Goal: Communication & Community: Answer question/provide support

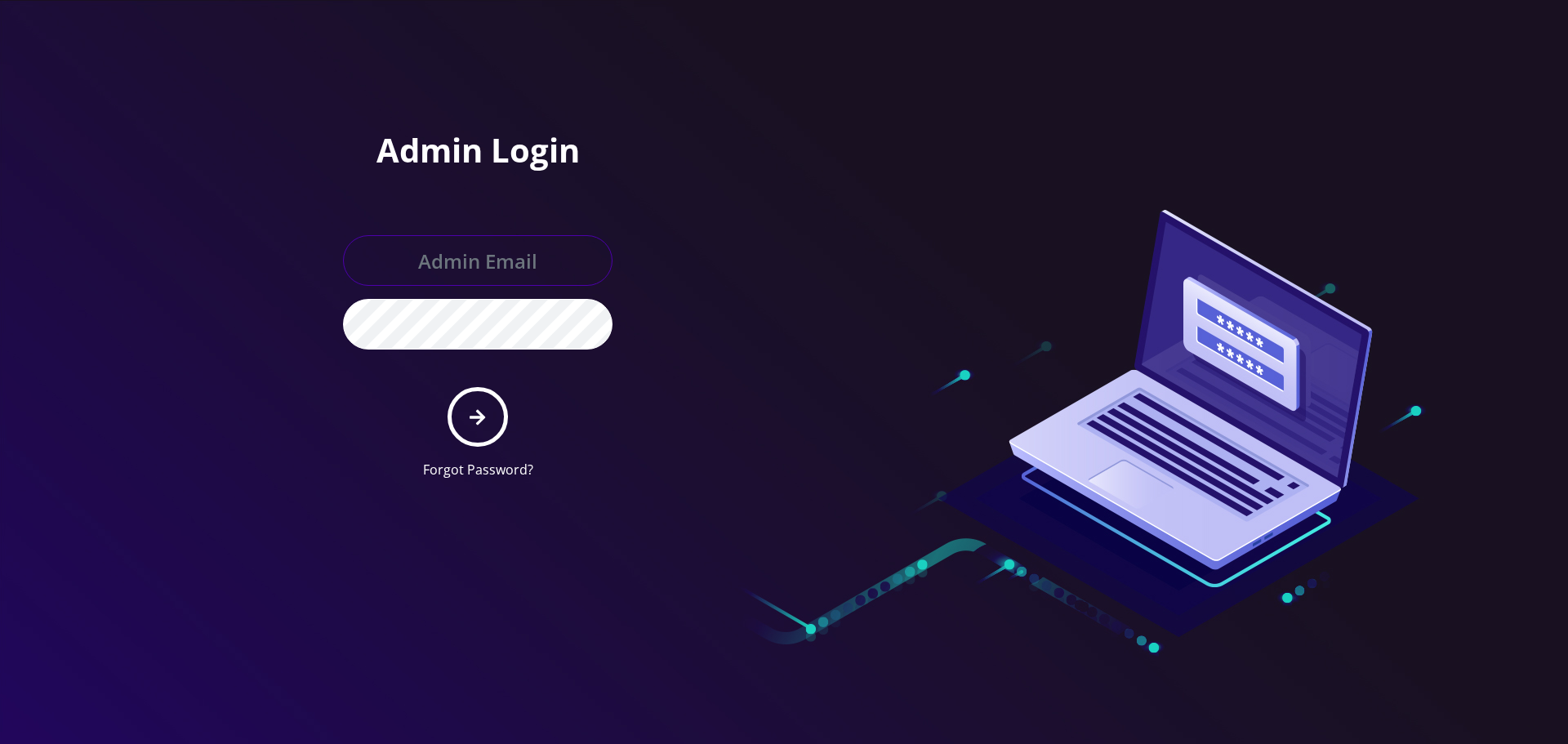
type input "Info@shluchimassist.com"
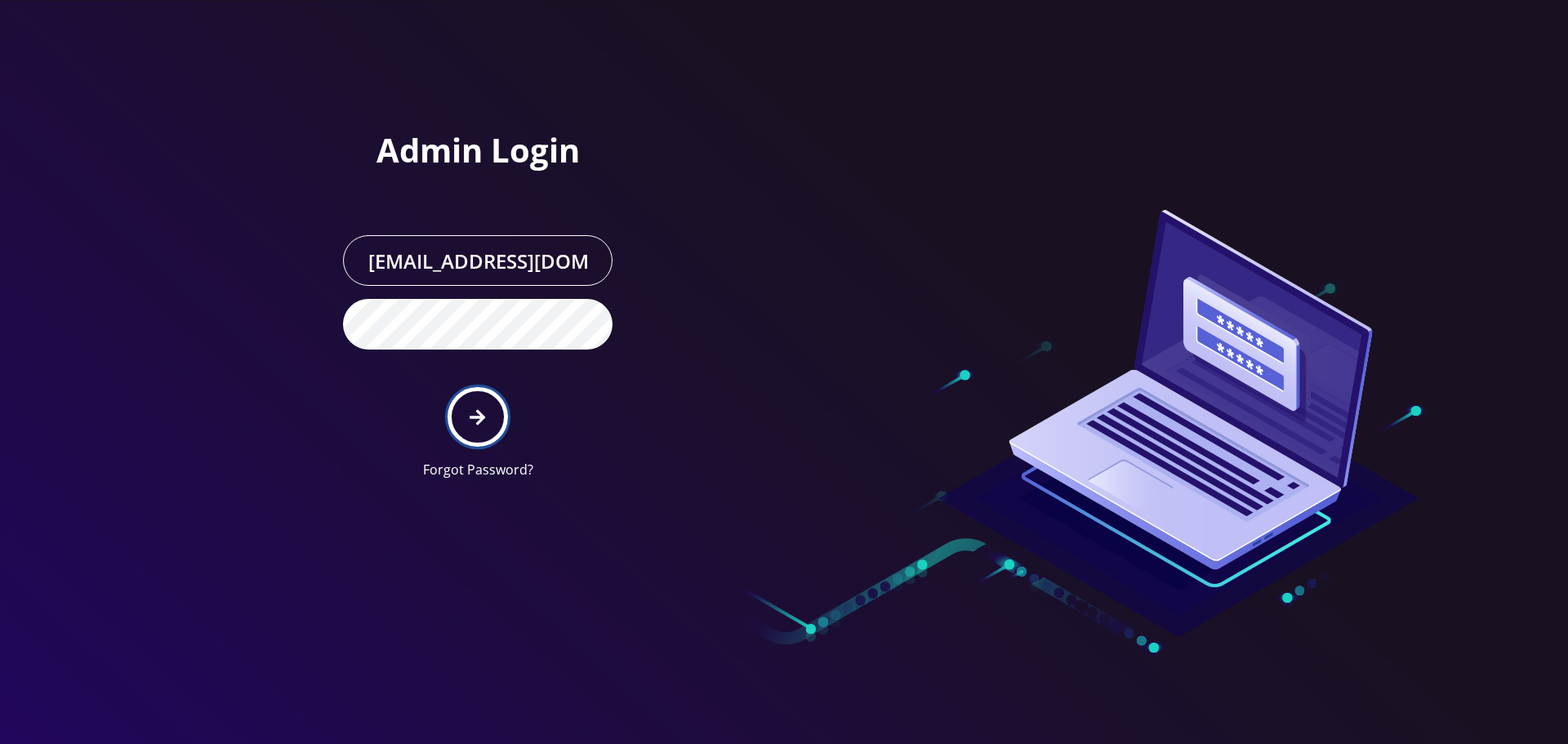
click at [469, 413] on icon "submit" at bounding box center [477, 418] width 16 height 18
click at [233, 248] on div at bounding box center [784, 372] width 1568 height 744
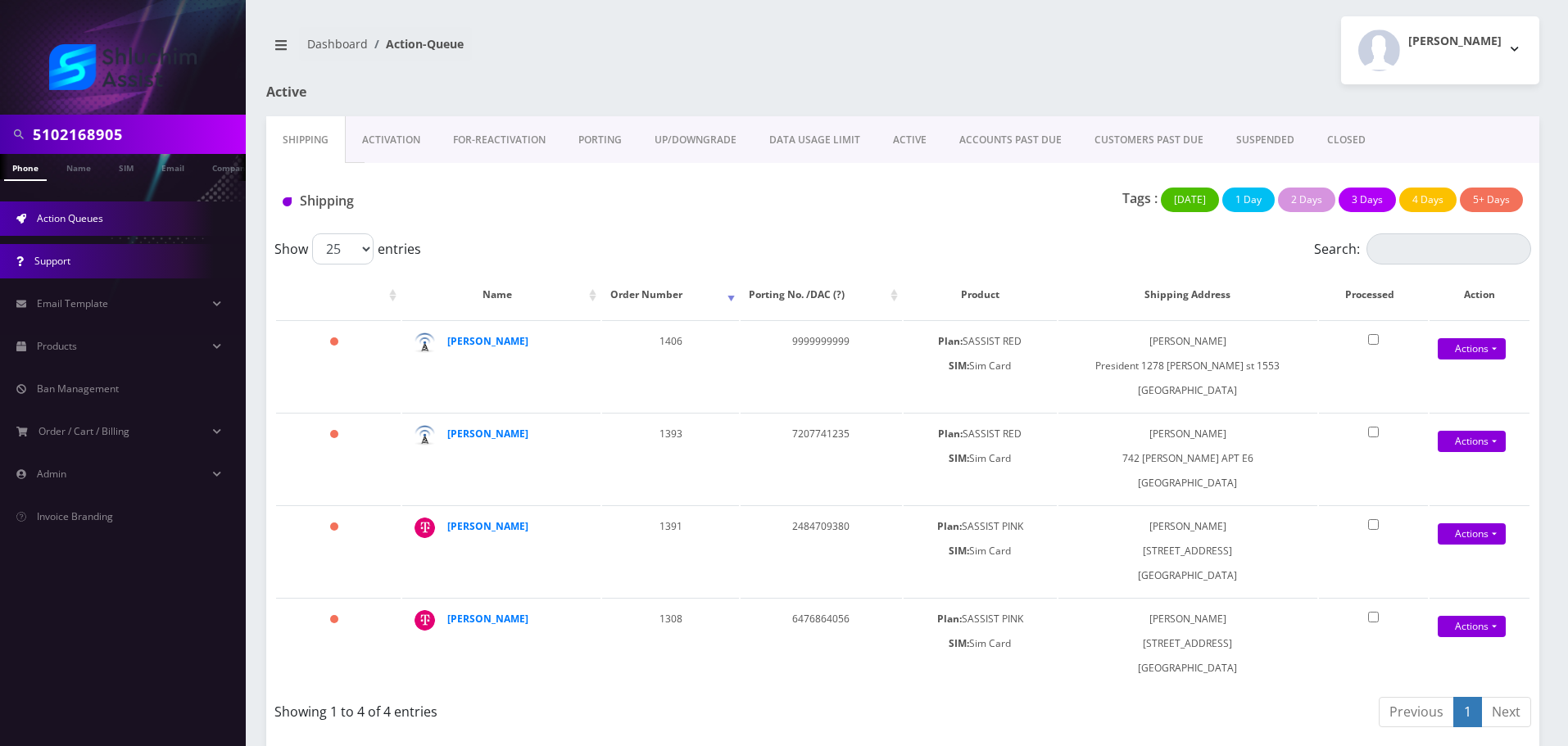
click at [74, 261] on link "Support" at bounding box center [123, 260] width 246 height 34
click at [87, 216] on span "Action Queues" at bounding box center [71, 218] width 67 height 14
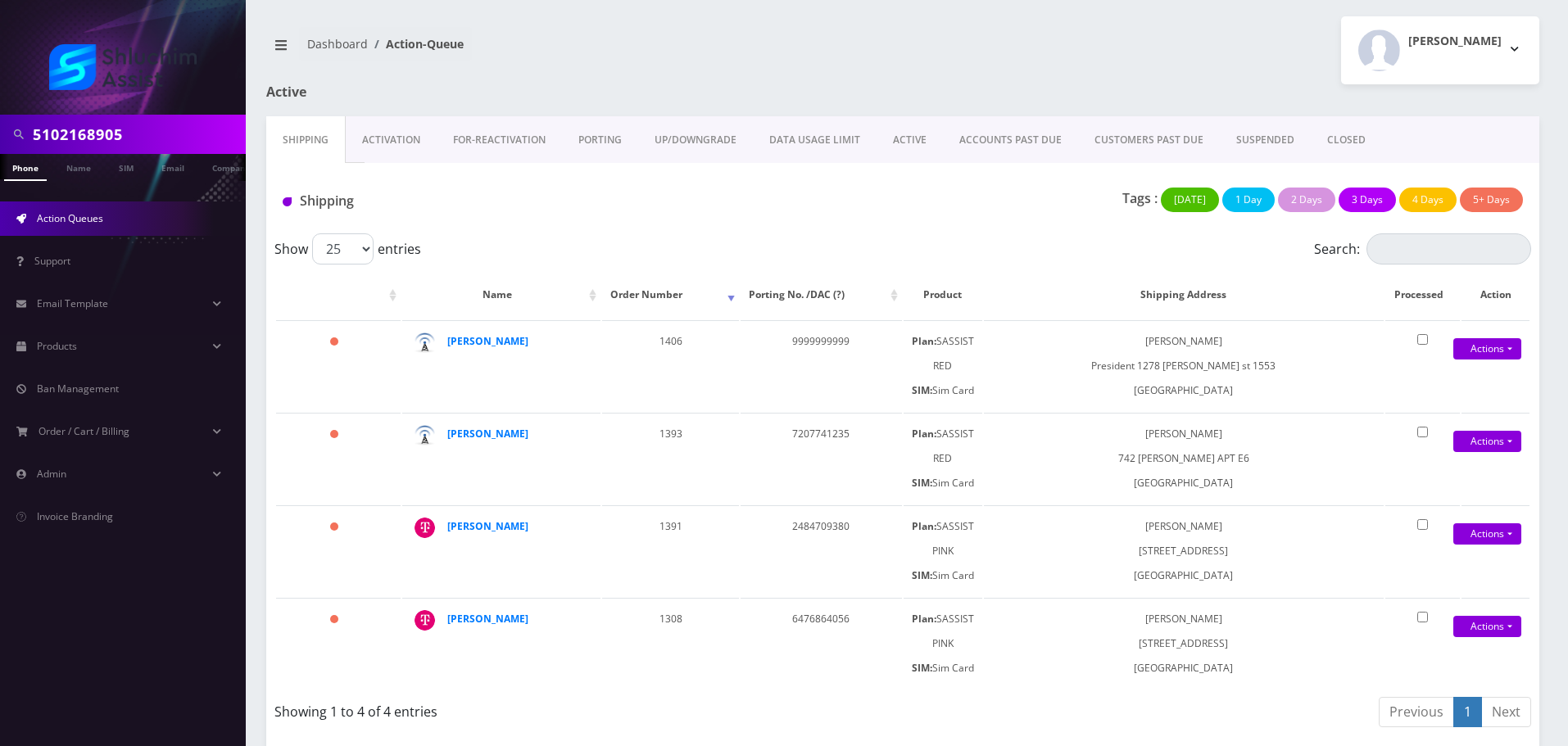
click at [902, 148] on link "ACTIVE" at bounding box center [910, 140] width 67 height 47
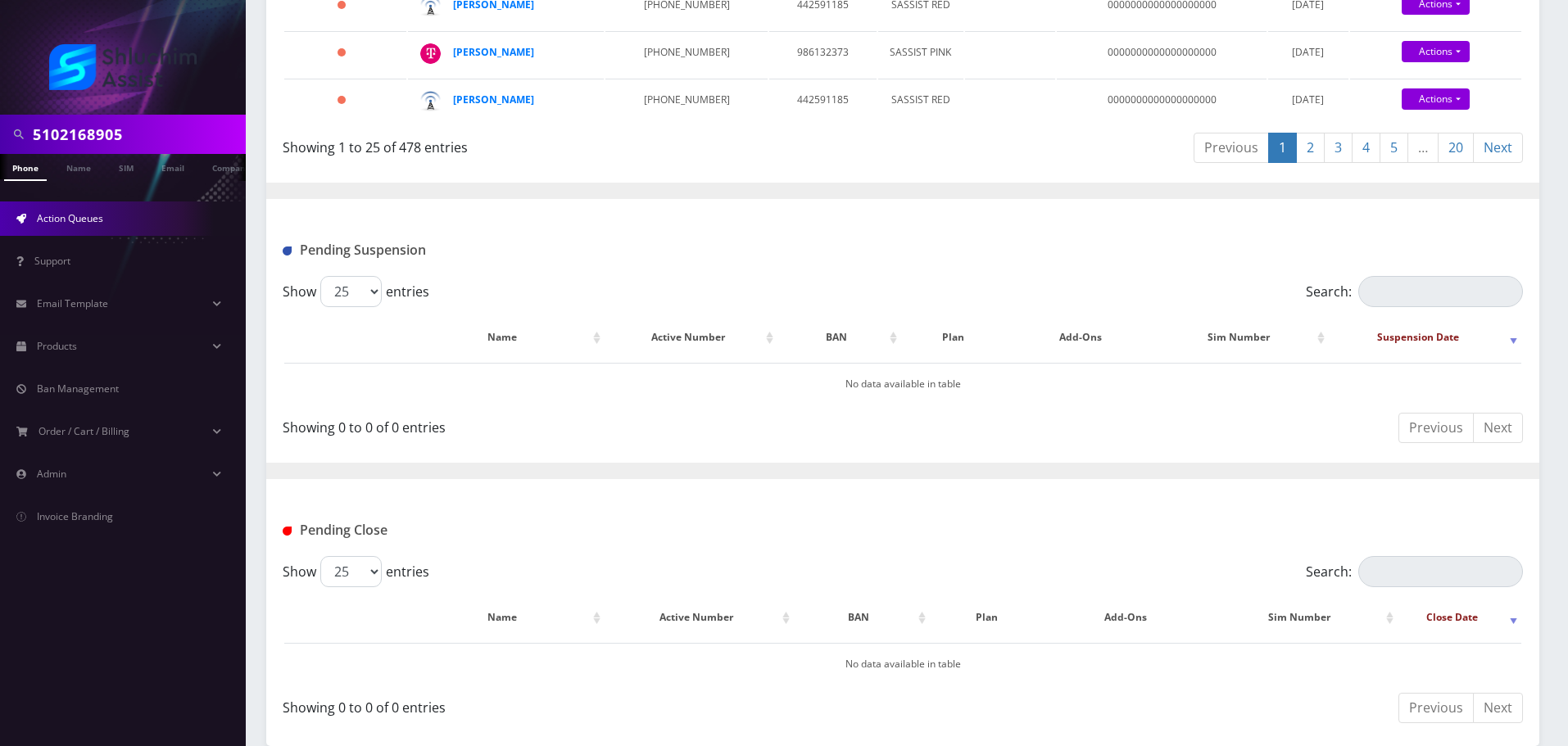
click at [1444, 163] on link "20" at bounding box center [1456, 147] width 36 height 30
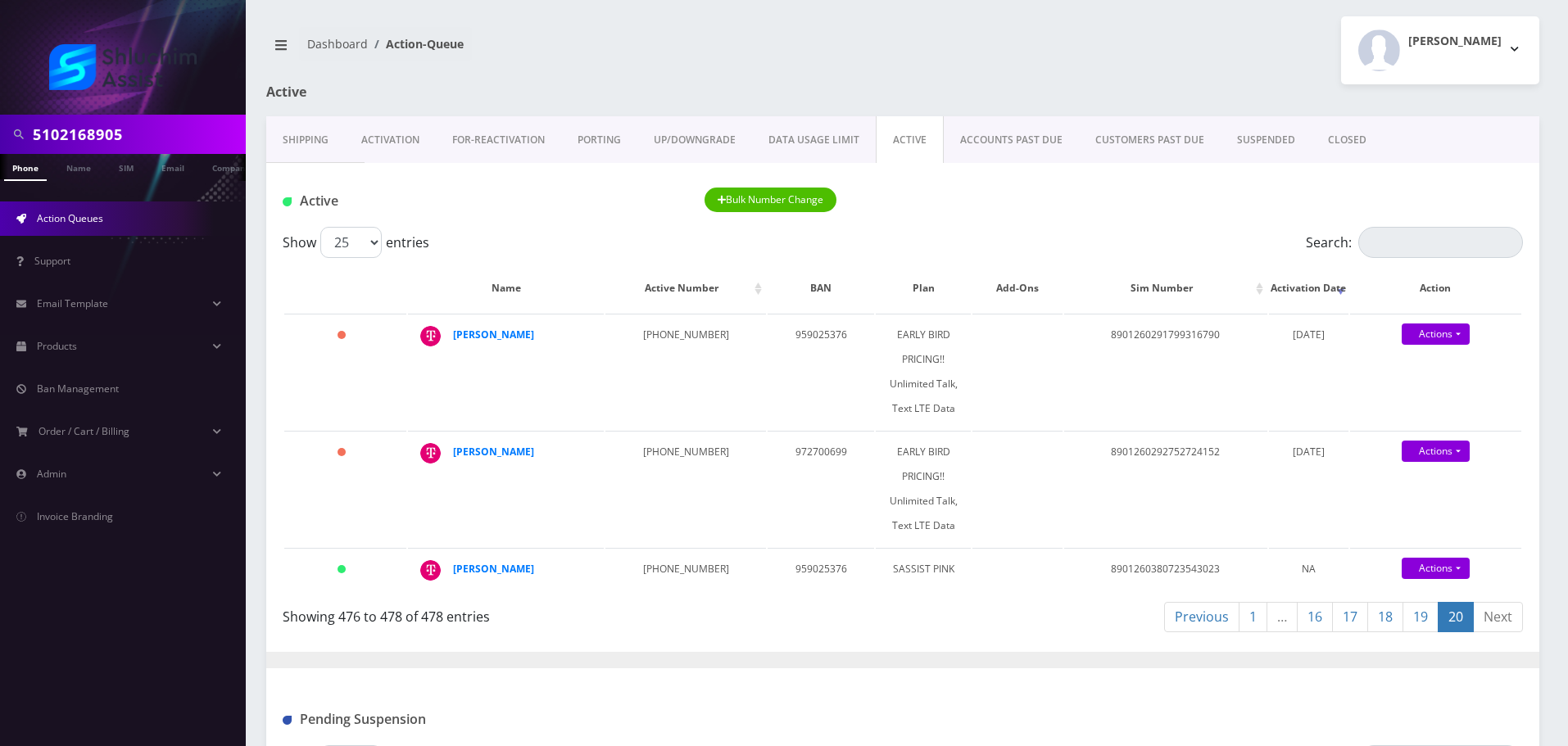
click at [283, 131] on link "Shipping" at bounding box center [306, 140] width 79 height 47
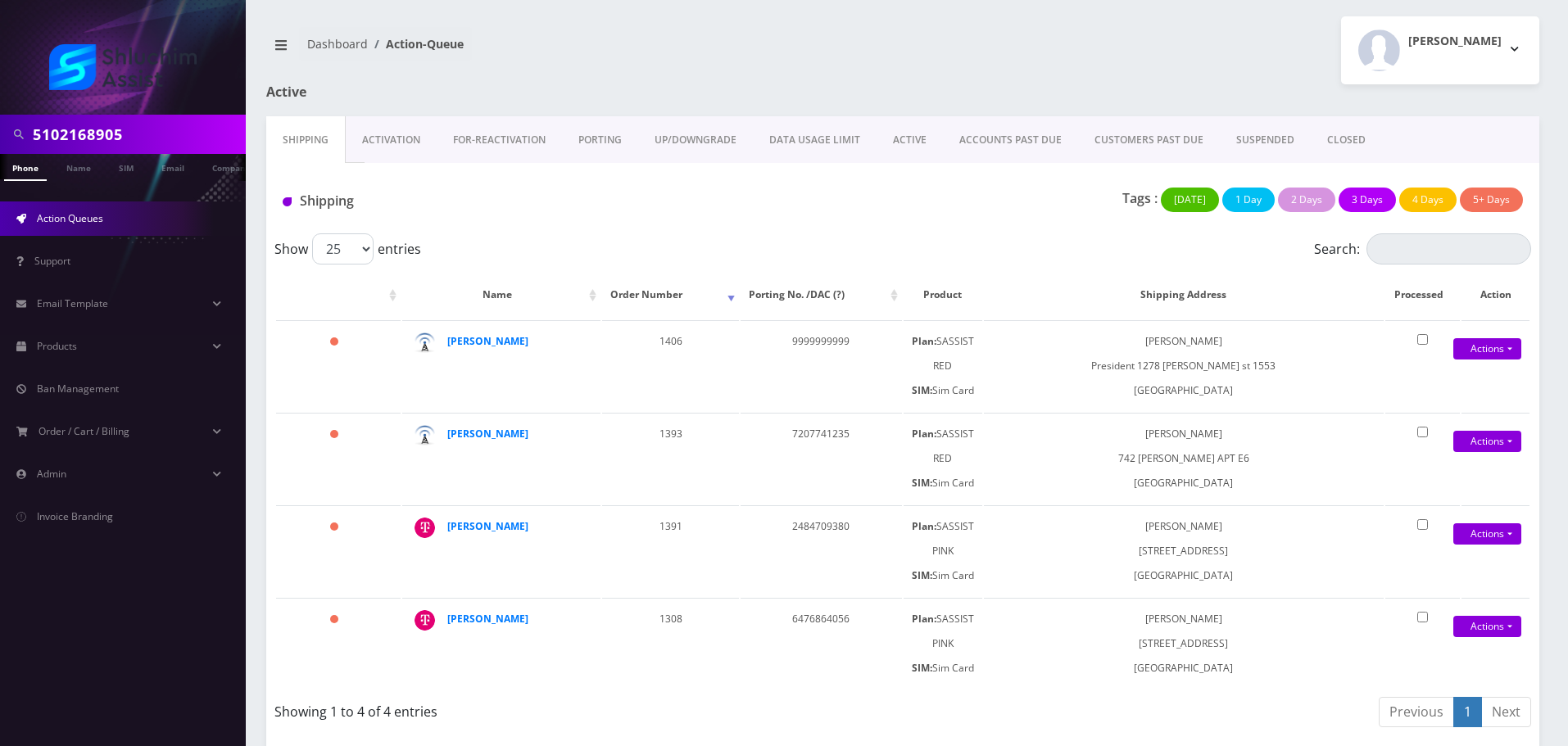
click at [143, 138] on input "5102168905" at bounding box center [137, 135] width 209 height 31
click at [1016, 146] on link "ACCOUNTS PAST DUE" at bounding box center [1011, 140] width 136 height 47
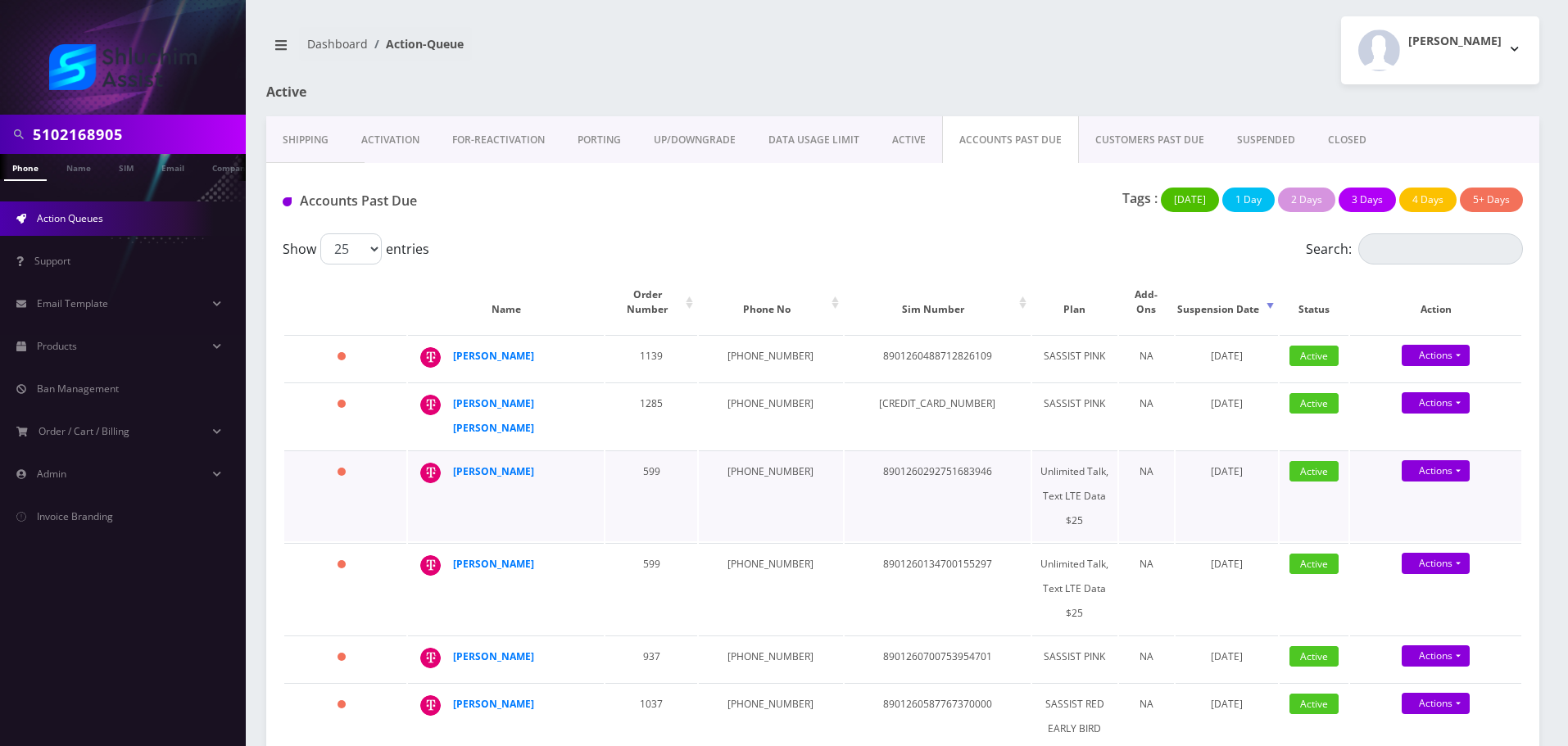
click at [616, 504] on td "599" at bounding box center [651, 495] width 91 height 91
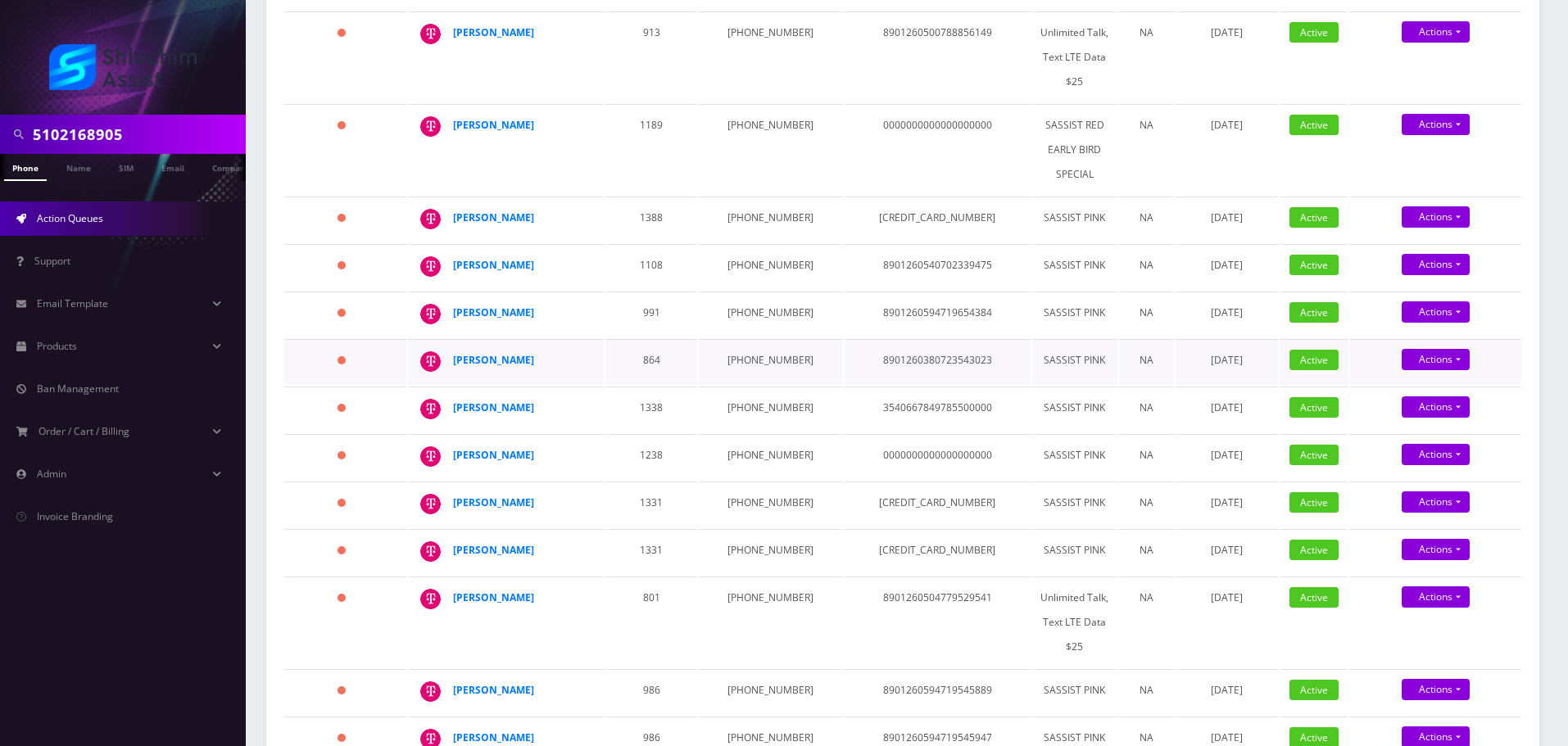
click at [762, 339] on td "347-866-1685" at bounding box center [771, 362] width 144 height 46
copy td "347-866-1685"
click at [655, 435] on td "1238" at bounding box center [651, 457] width 91 height 46
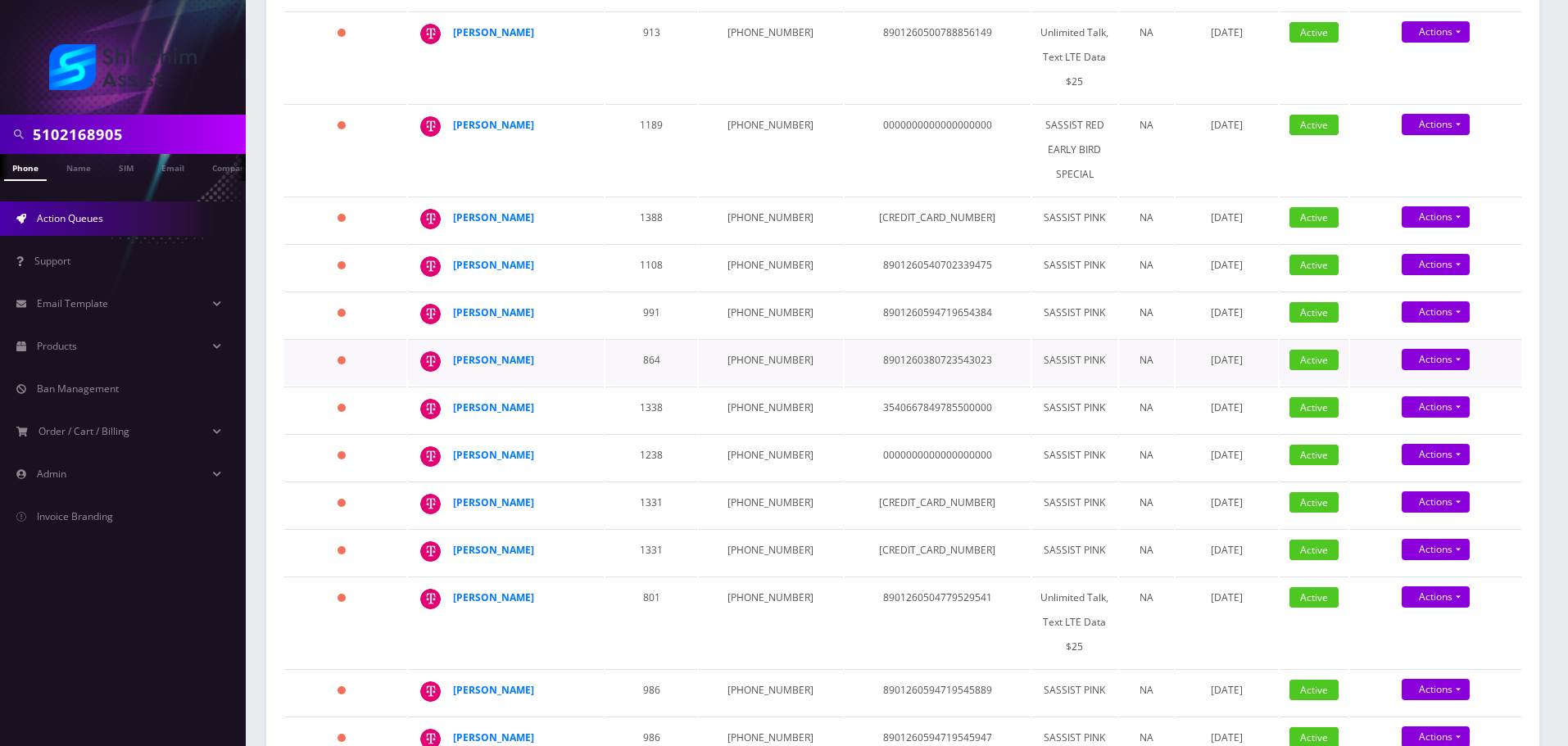
click at [792, 342] on td "347-866-1685" at bounding box center [771, 362] width 144 height 46
copy strong "Naomi Yemini"
drag, startPoint x: 550, startPoint y: 320, endPoint x: 476, endPoint y: 334, distance: 75.3
click at [456, 348] on div "Naomi Yemini" at bounding box center [516, 360] width 126 height 25
click at [145, 133] on input "5102168905" at bounding box center [137, 135] width 209 height 31
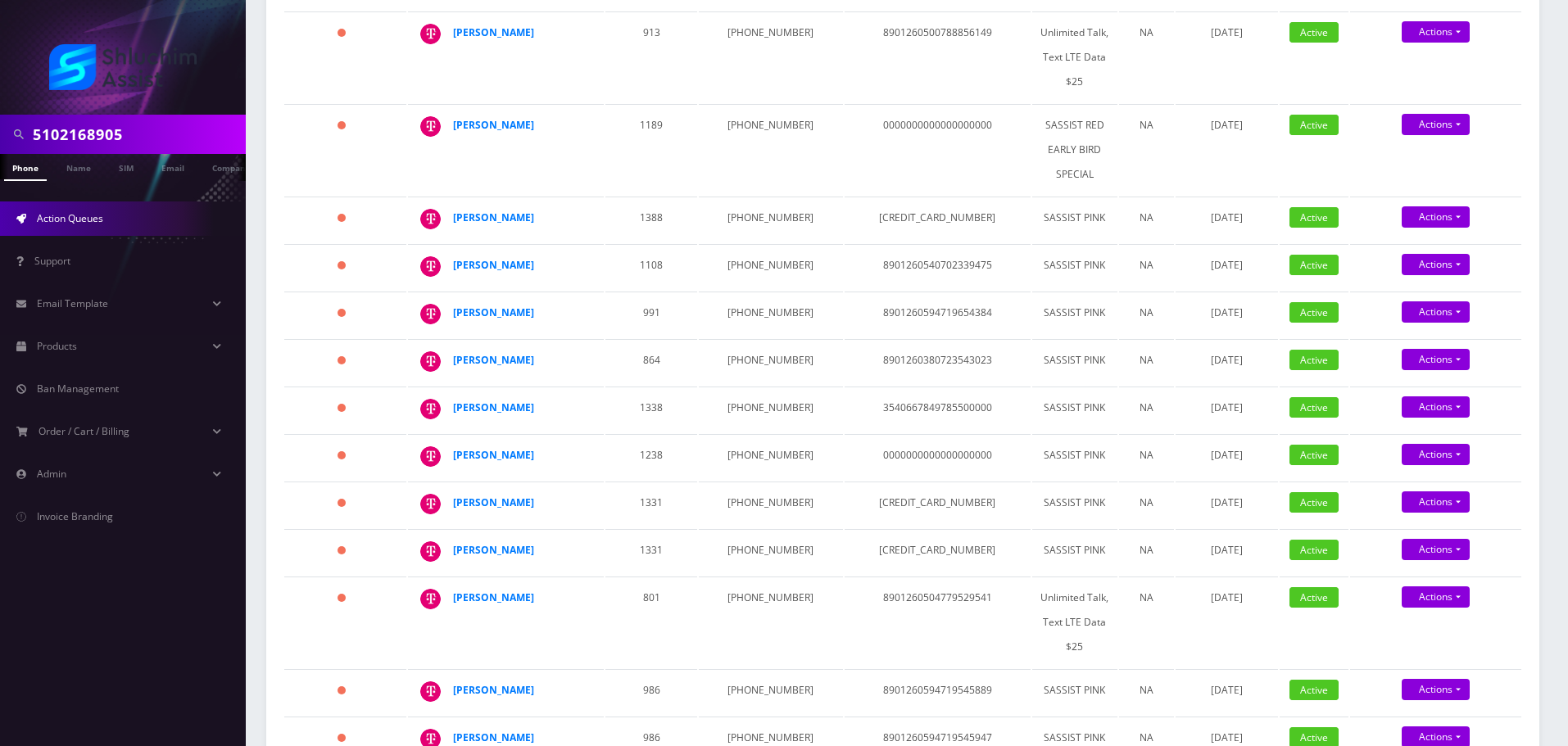
click at [145, 133] on input "5102168905" at bounding box center [137, 135] width 209 height 31
paste input "347-866-1685"
type input "347-866-1685"
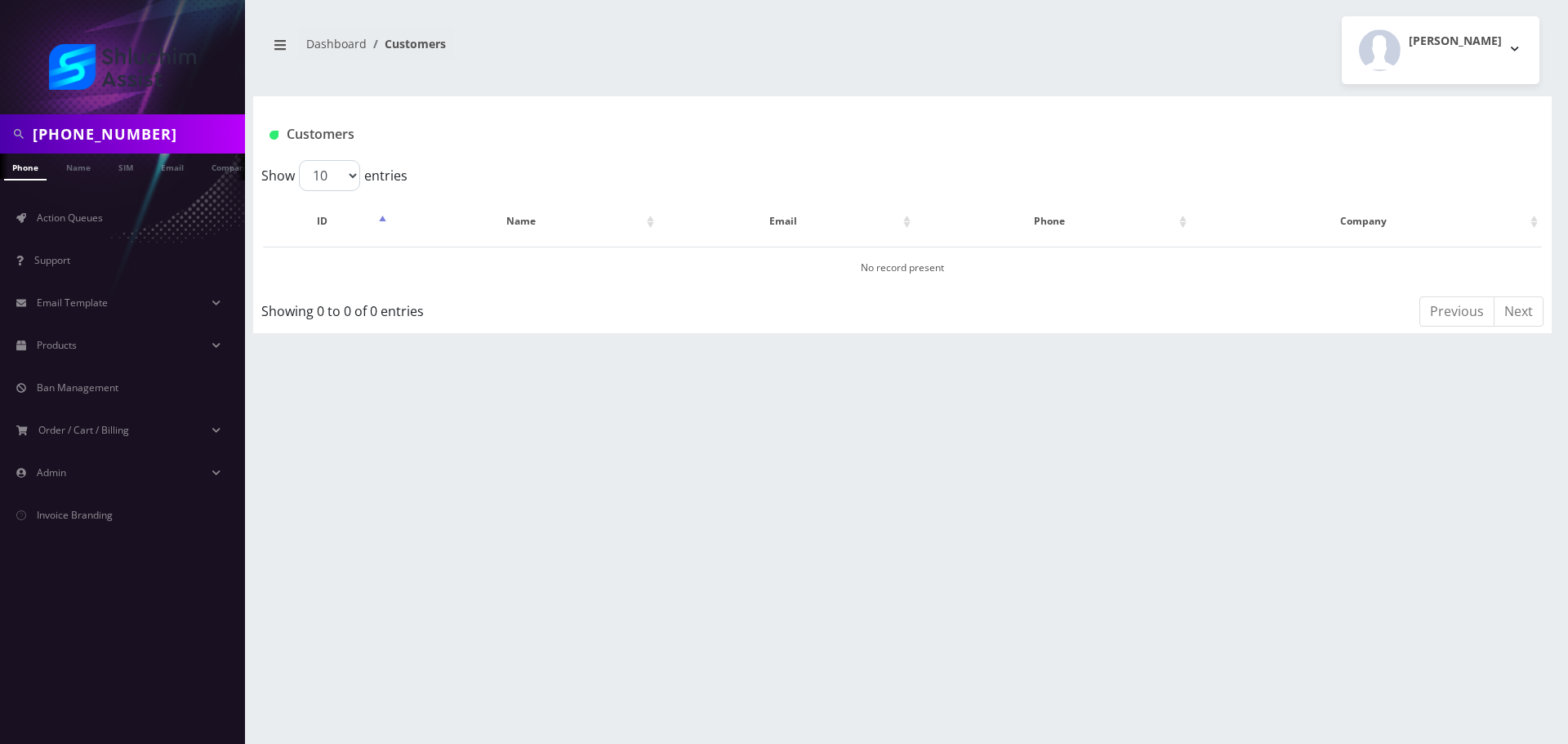
scroll to position [0, 8]
click at [84, 135] on input "347-866-1685" at bounding box center [136, 134] width 209 height 31
click at [103, 135] on input "347-866-1685" at bounding box center [136, 134] width 209 height 31
type input "3478661685"
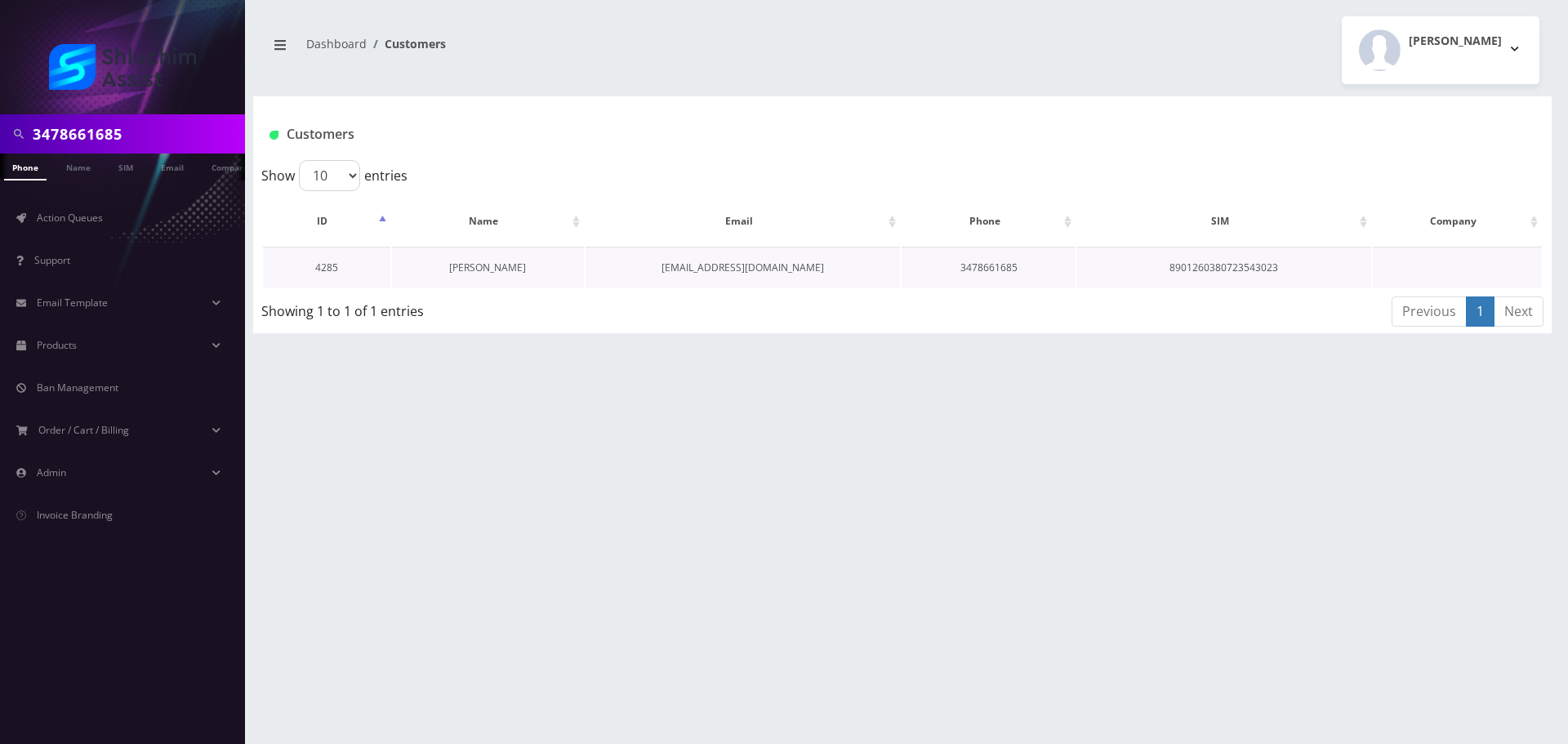
click at [495, 274] on link "[PERSON_NAME]" at bounding box center [487, 268] width 76 height 14
click at [499, 270] on link "[PERSON_NAME]" at bounding box center [487, 268] width 76 height 14
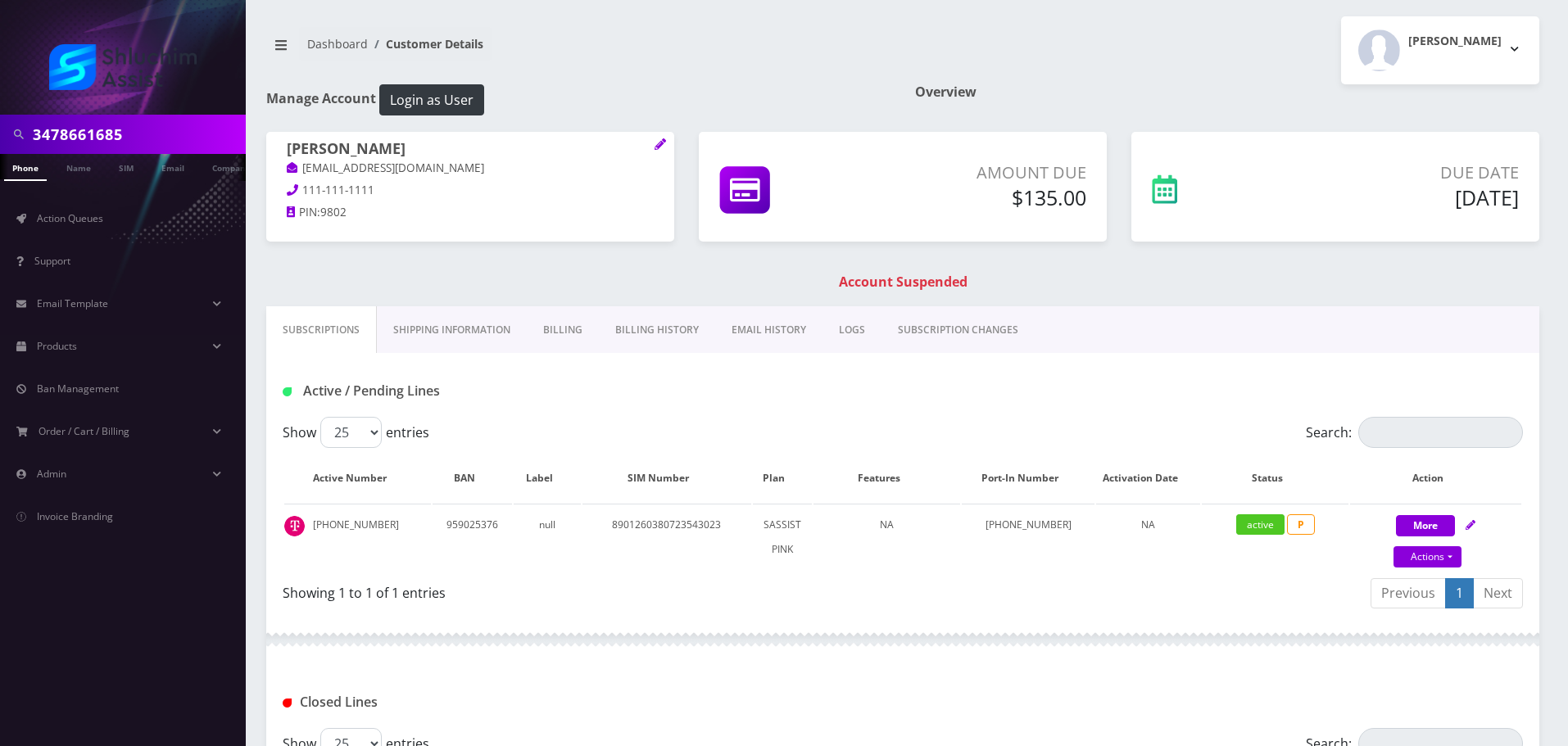
click at [645, 340] on link "Billing History" at bounding box center [657, 330] width 116 height 47
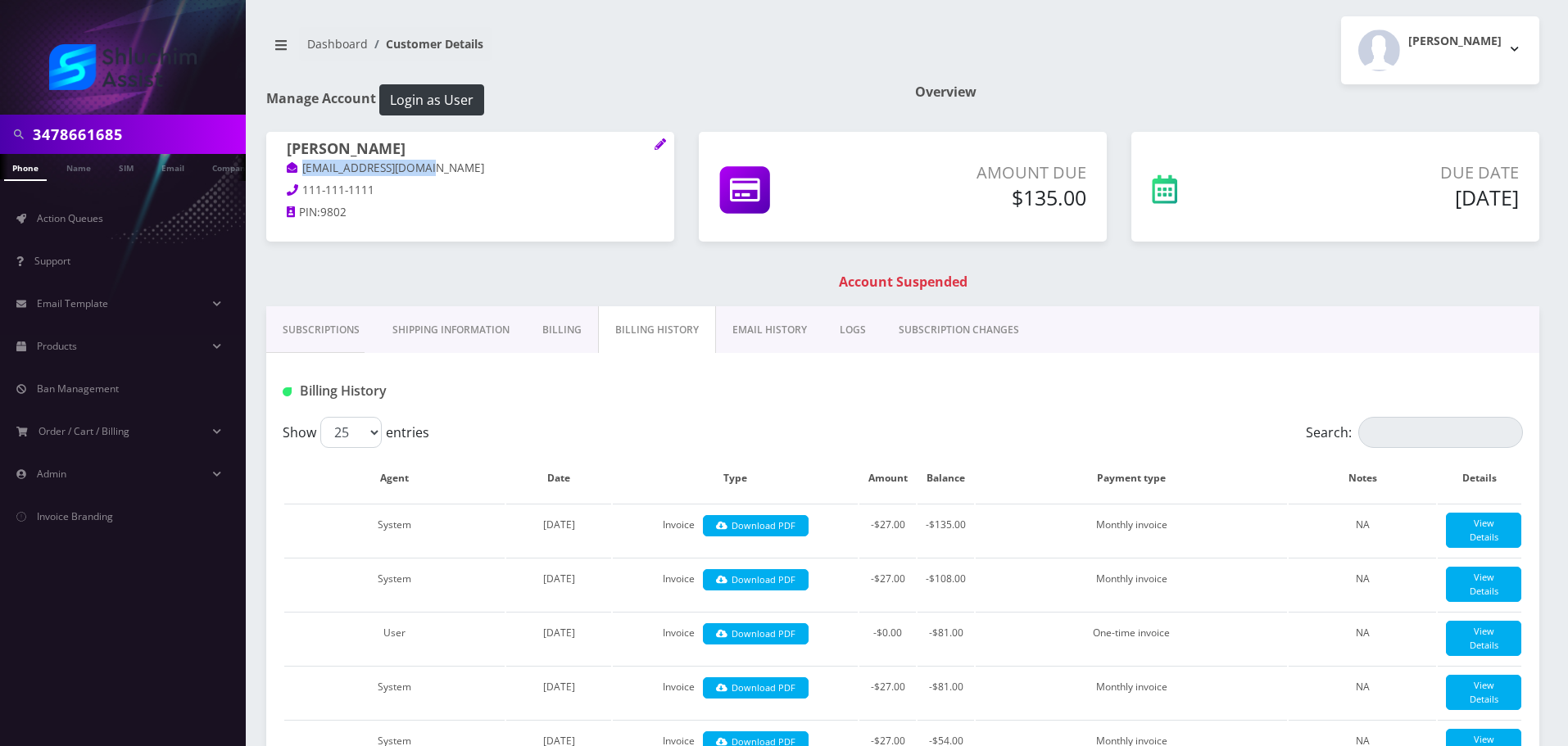
drag, startPoint x: 447, startPoint y: 170, endPoint x: 288, endPoint y: 169, distance: 159.0
click at [288, 169] on p "naomiyemini@gmail.com" at bounding box center [470, 169] width 367 height 18
copy link "naomiyemini@gmail.com"
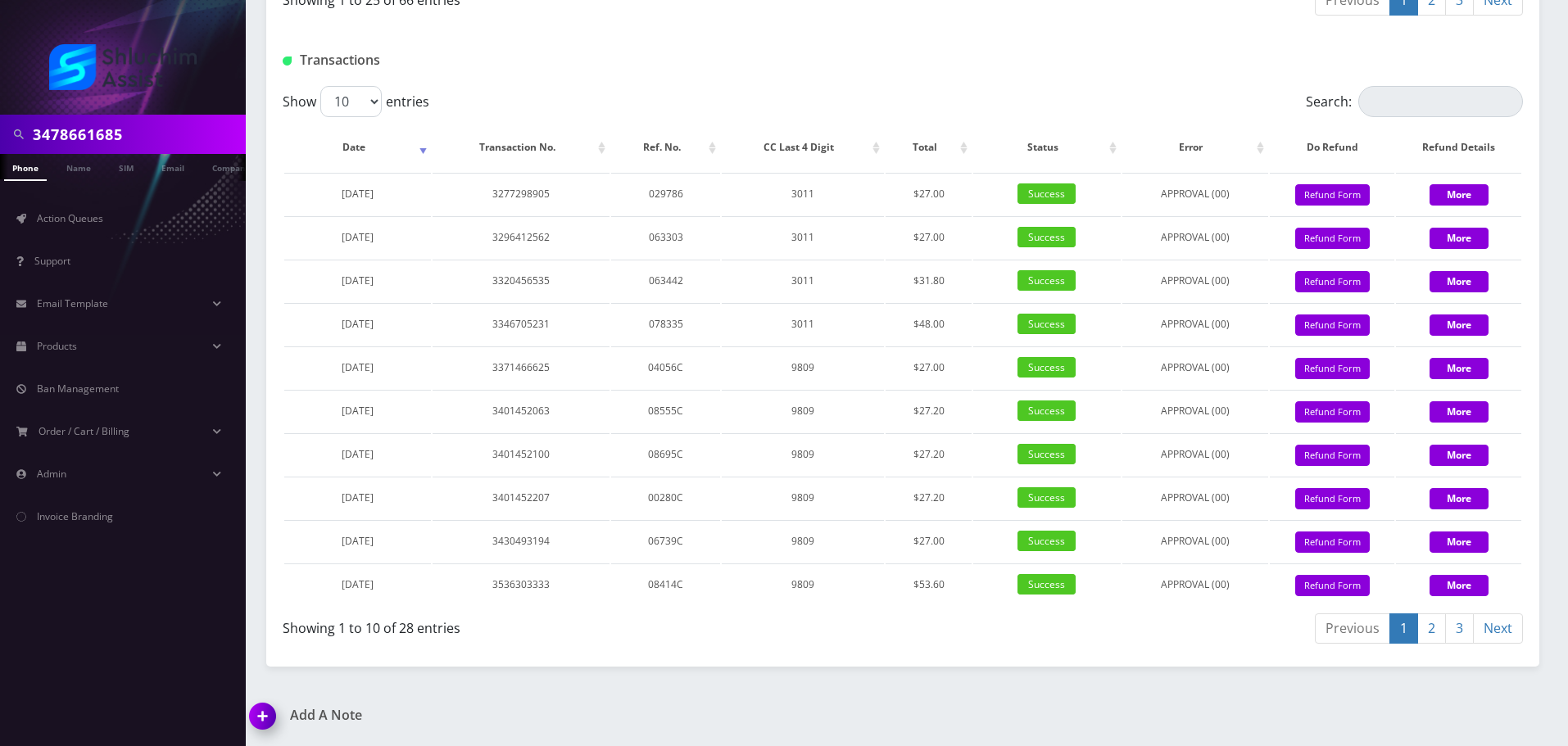
scroll to position [1960, 0]
click at [514, 196] on td "3277298905" at bounding box center [521, 194] width 177 height 42
click at [159, 128] on input "3478661685" at bounding box center [137, 135] width 209 height 31
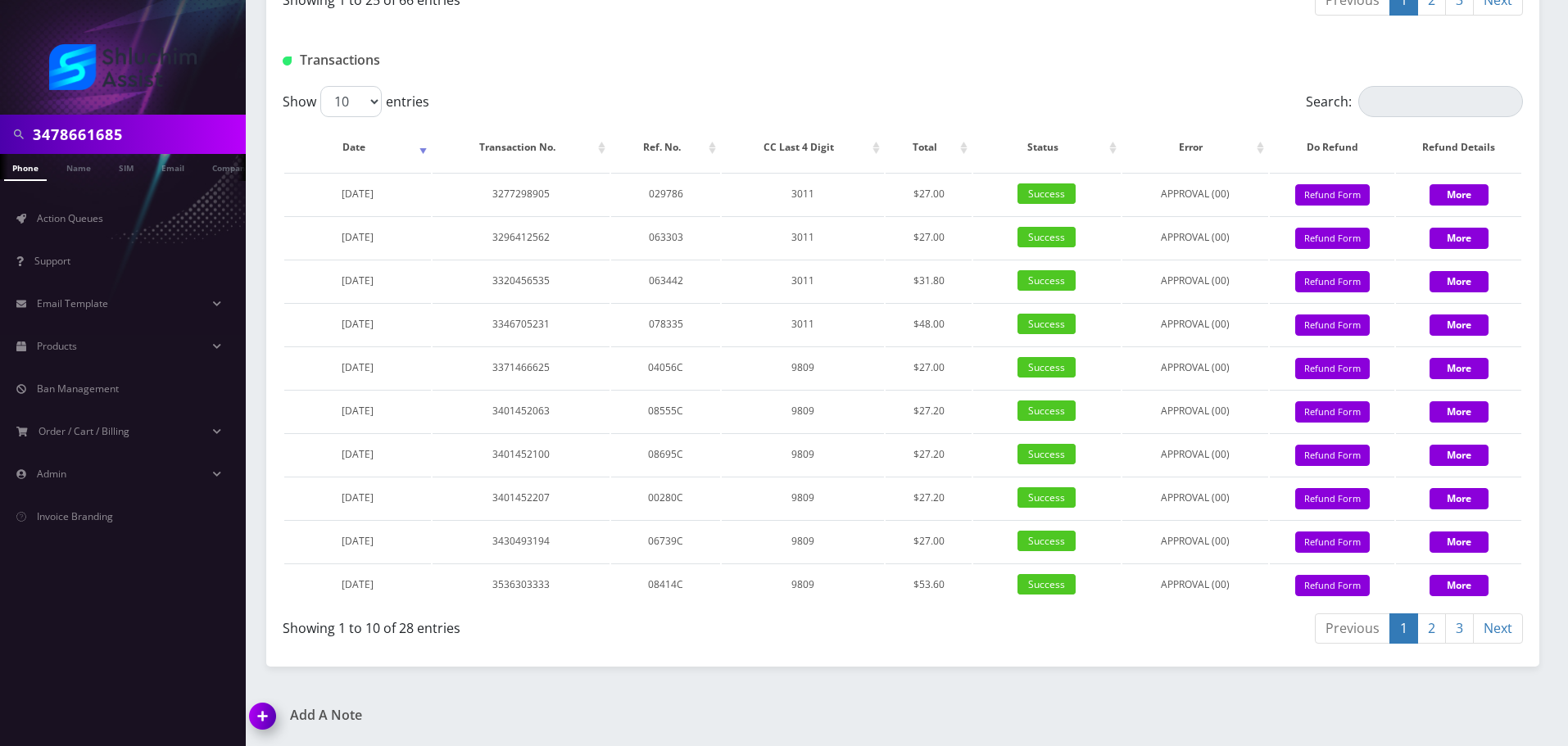
click at [155, 131] on input "3478661685" at bounding box center [137, 135] width 209 height 31
click at [180, 130] on input "3478661685" at bounding box center [137, 135] width 209 height 31
type input "3478661685"
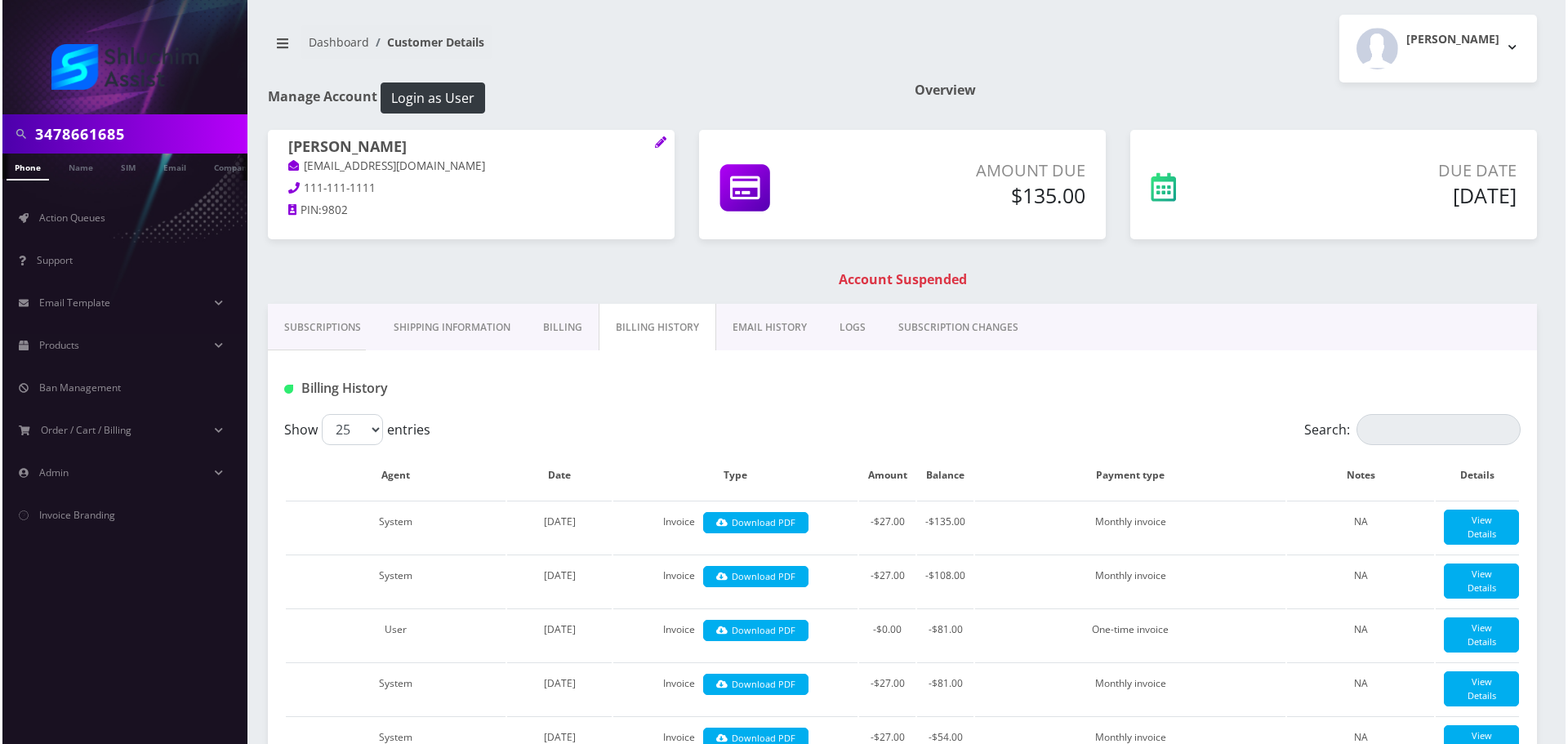
scroll to position [0, 0]
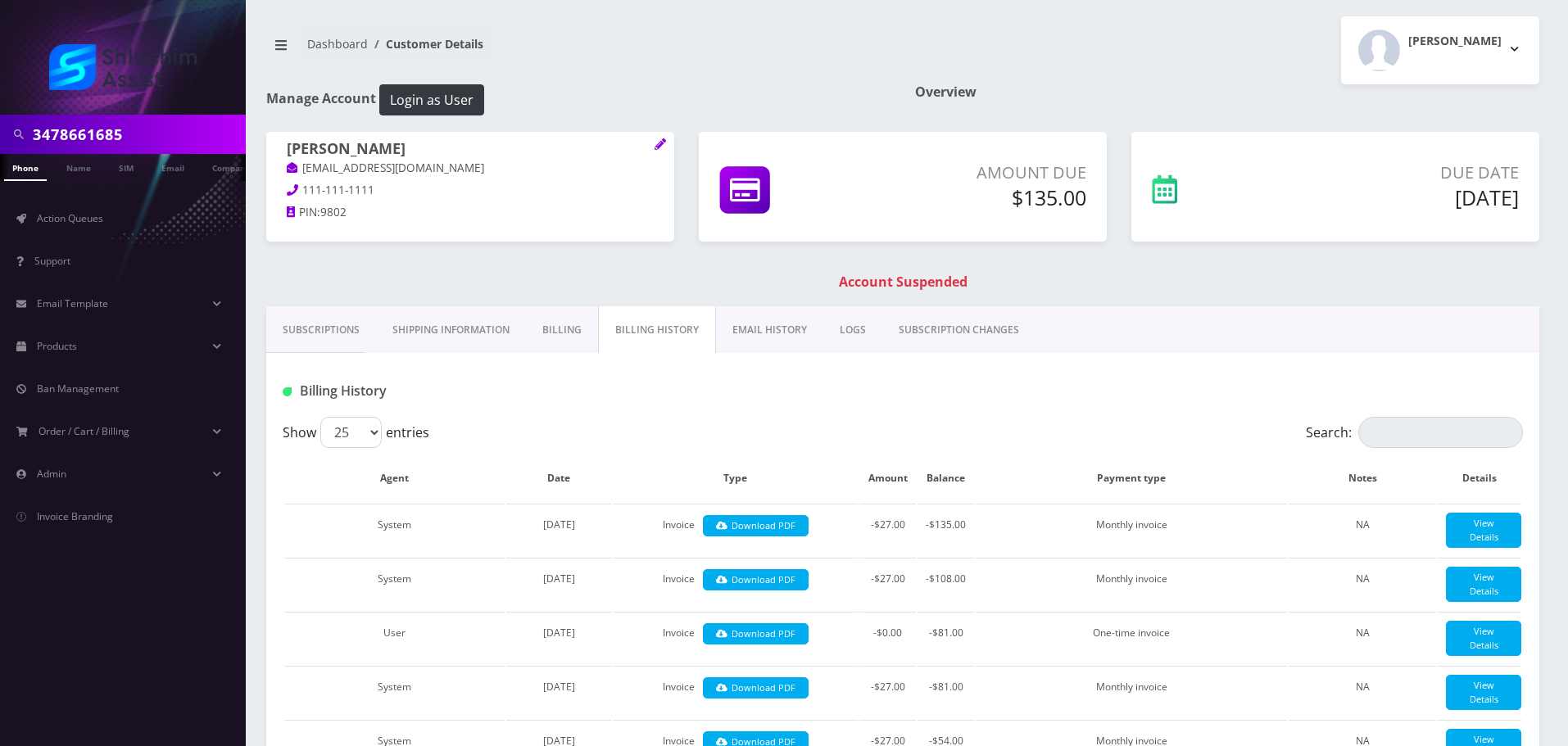
click at [779, 342] on link "EMAIL HISTORY" at bounding box center [769, 330] width 107 height 47
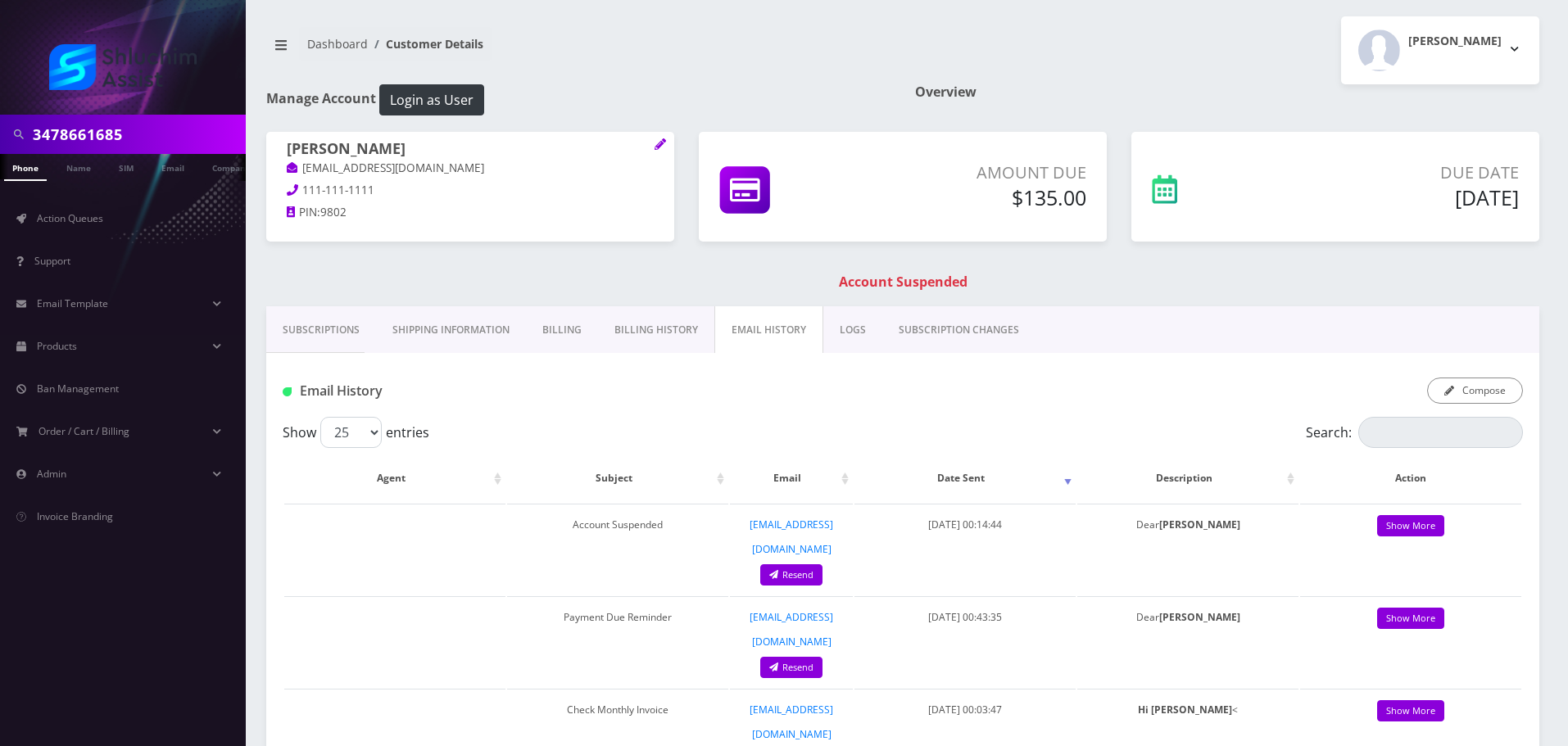
click at [1494, 406] on div "Email History Compose" at bounding box center [902, 384] width 1273 height 64
click at [1494, 401] on button "Compose" at bounding box center [1476, 390] width 96 height 27
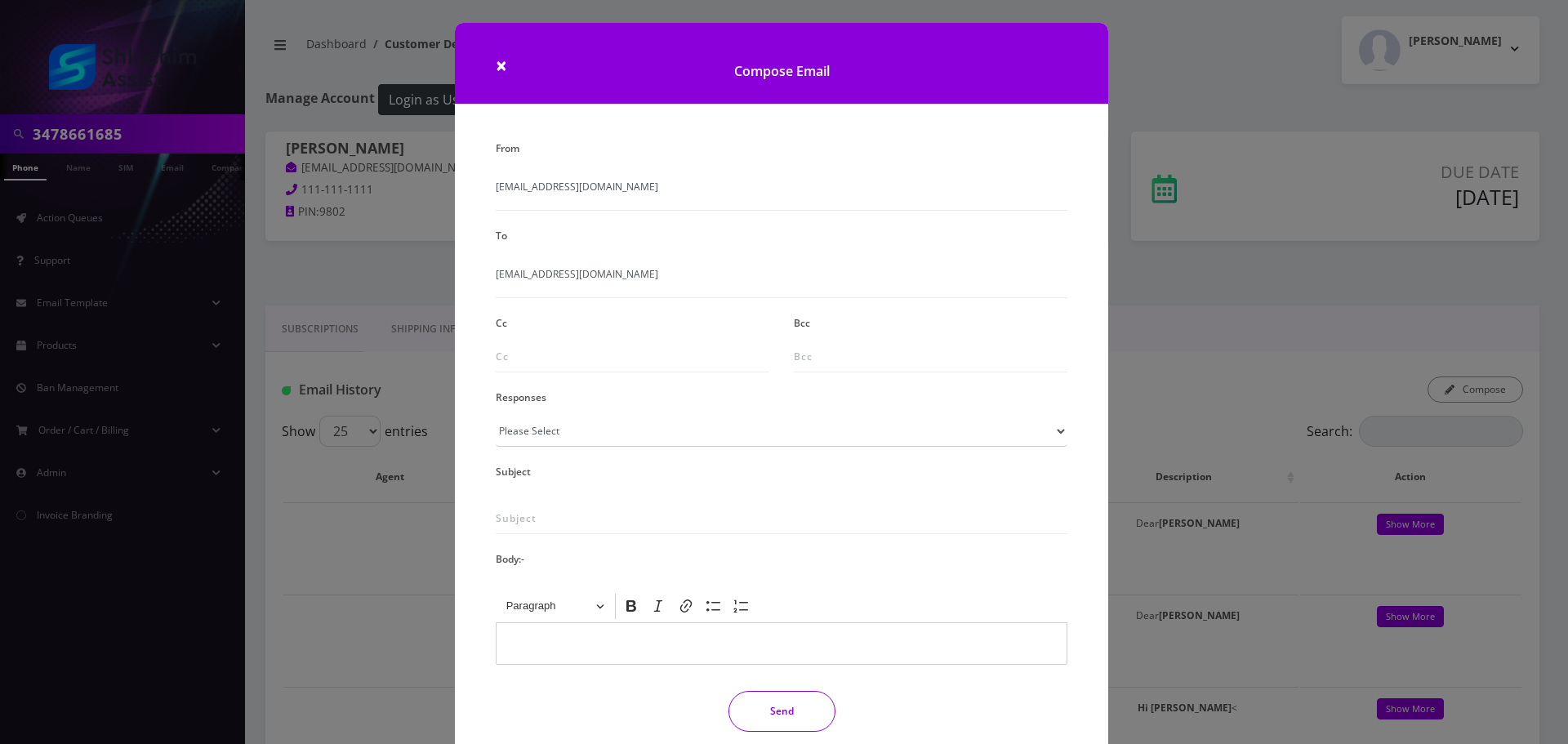
click at [689, 449] on div "From info@shluchimassist.com To naomiyemini@gmail.com Cc Bcc Responses Please S…" at bounding box center [781, 440] width 596 height 609
click at [690, 444] on select "Please Select TMobile port Unable to activate CH Pickup Past Due Pick up follow…" at bounding box center [781, 431] width 571 height 31
select select "29"
click at [496, 416] on select "Please Select TMobile port Unable to activate CH Pickup Past Due Pick up follow…" at bounding box center [781, 431] width 571 height 31
type input "Subject: URGENT Action Required: Past Due Payment for Shluchim Assist"
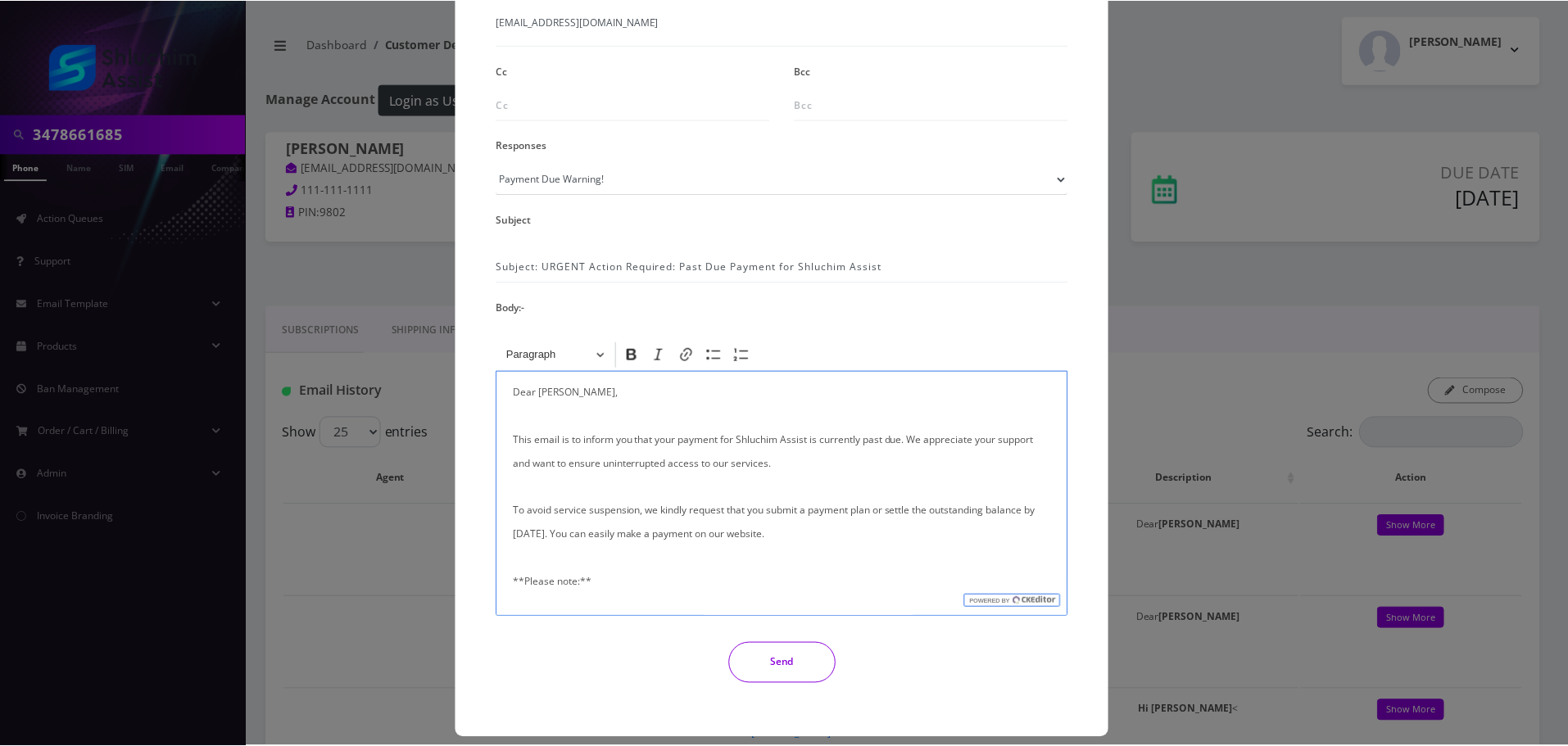
scroll to position [268, 0]
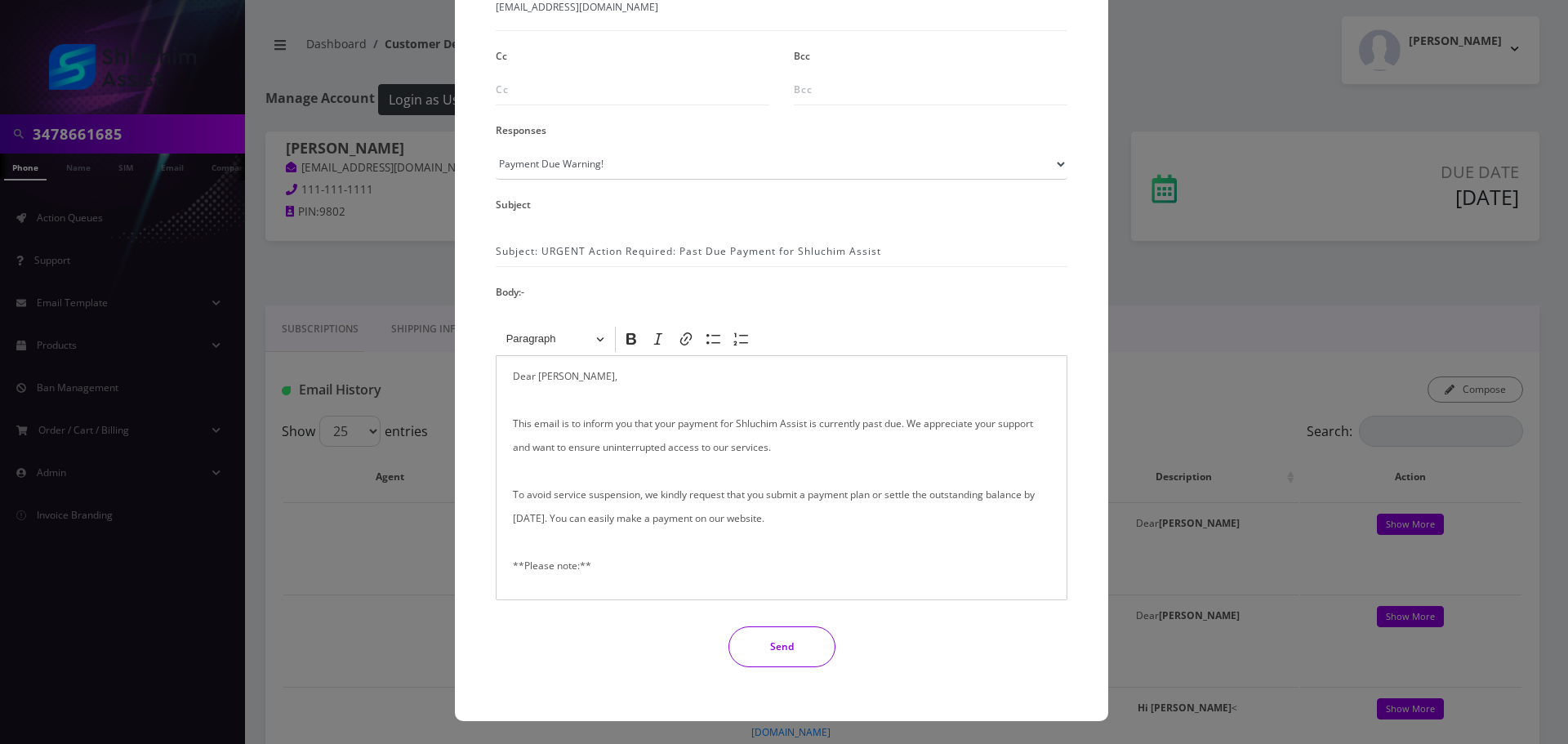
click at [771, 641] on button "Send" at bounding box center [781, 647] width 107 height 41
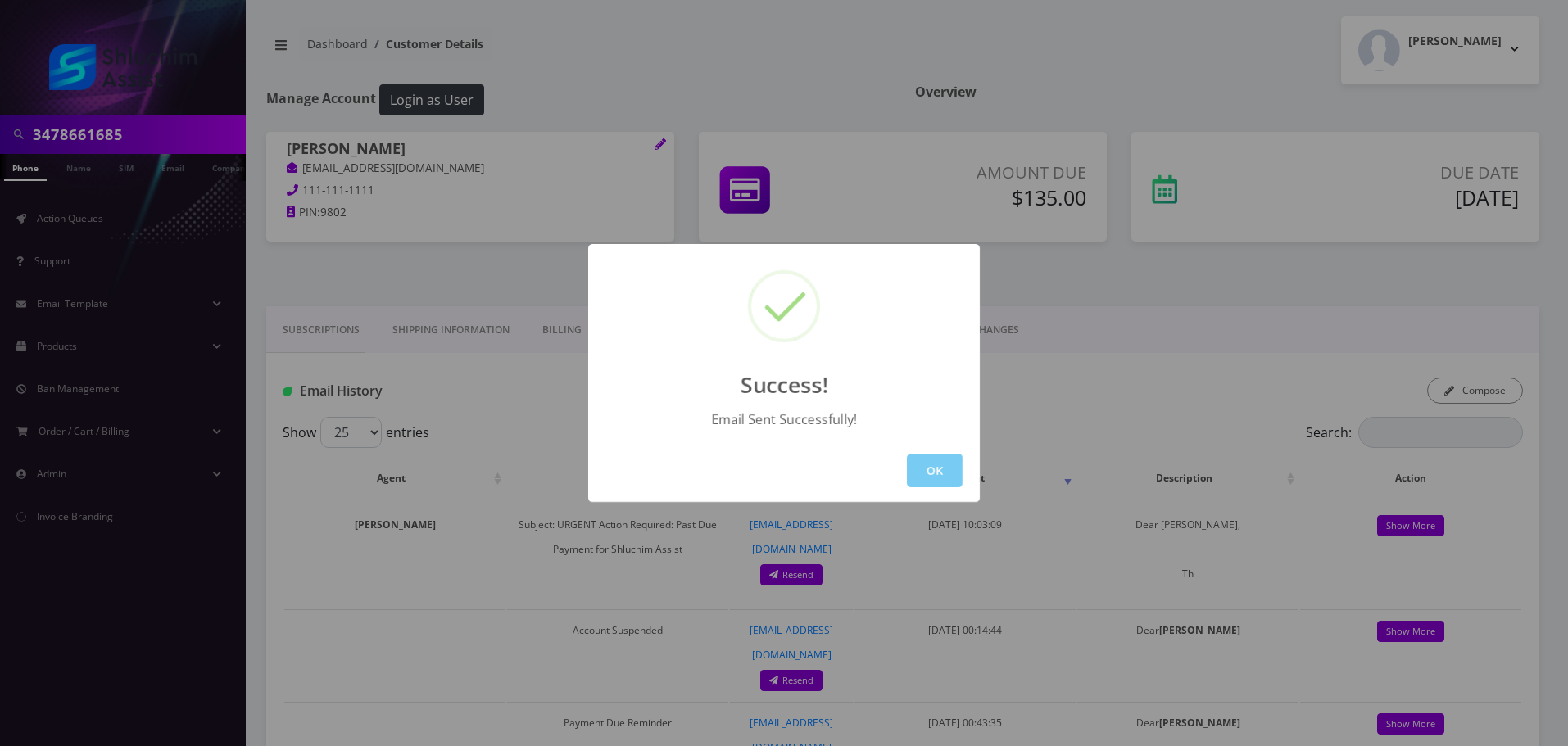
click at [937, 470] on button "OK" at bounding box center [935, 471] width 56 height 33
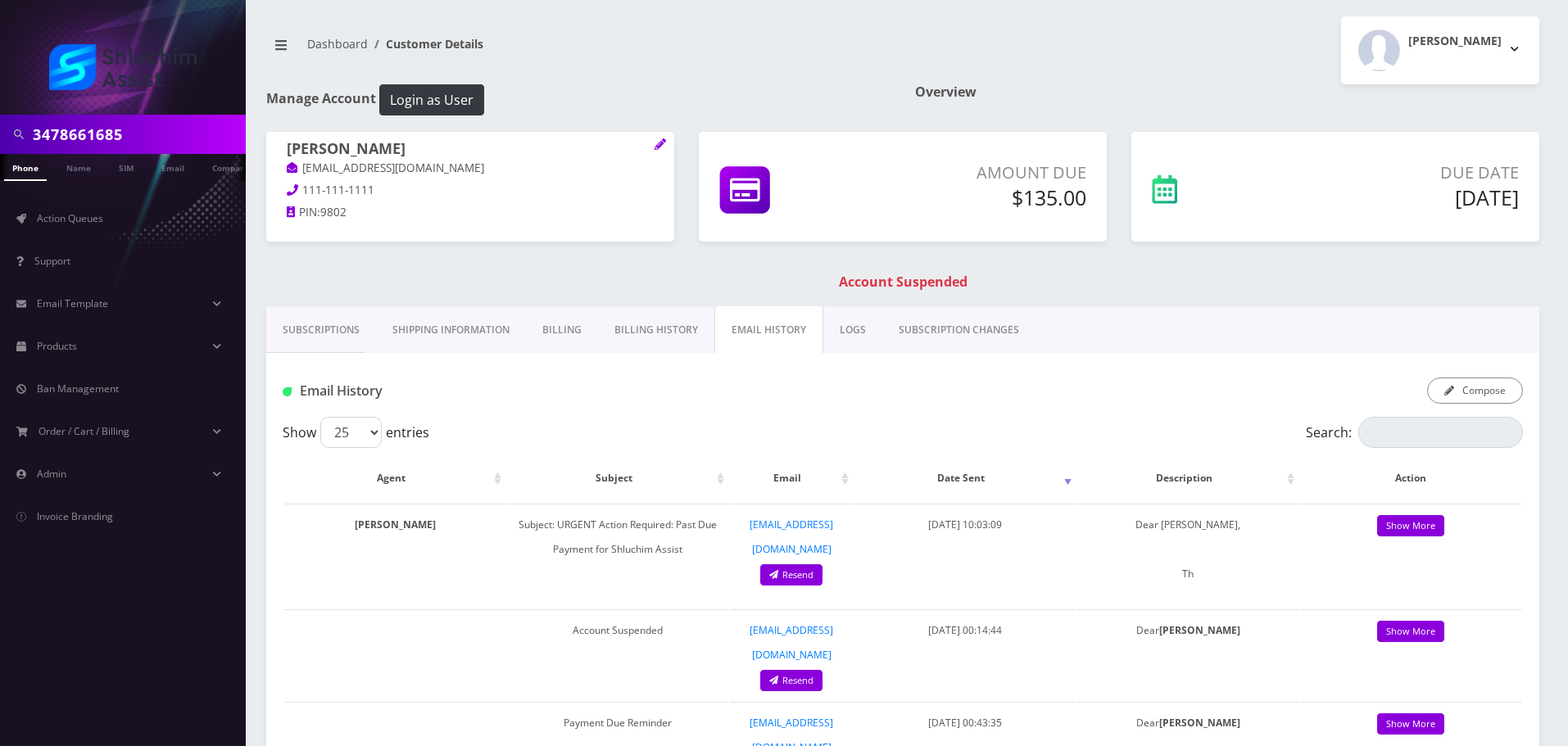
click at [142, 136] on input "3478661685" at bounding box center [137, 135] width 209 height 31
click at [91, 224] on span "Action Queues" at bounding box center [71, 218] width 67 height 14
click at [144, 134] on input "3478661685" at bounding box center [137, 135] width 209 height 31
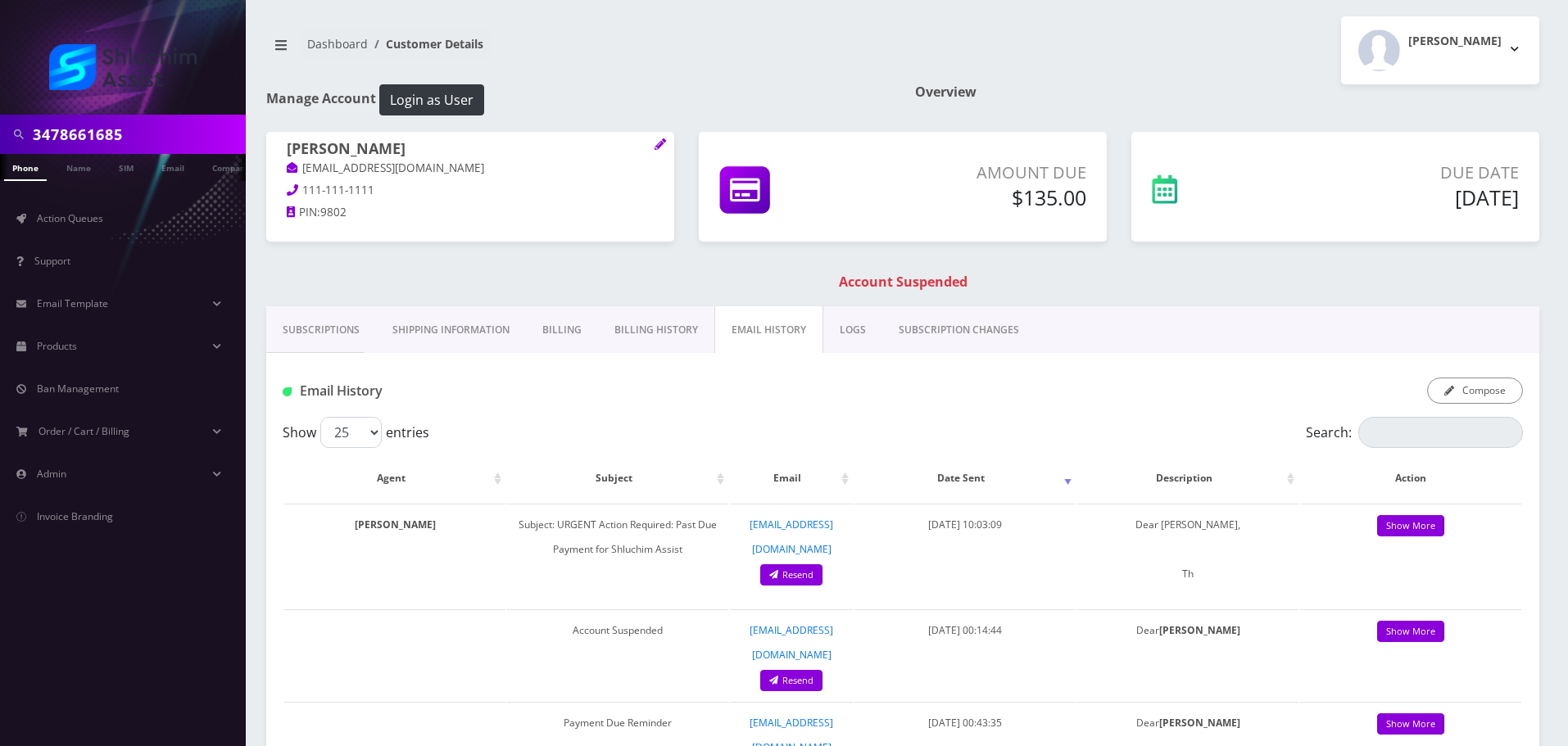
click at [144, 134] on input "3478661685" at bounding box center [137, 135] width 209 height 31
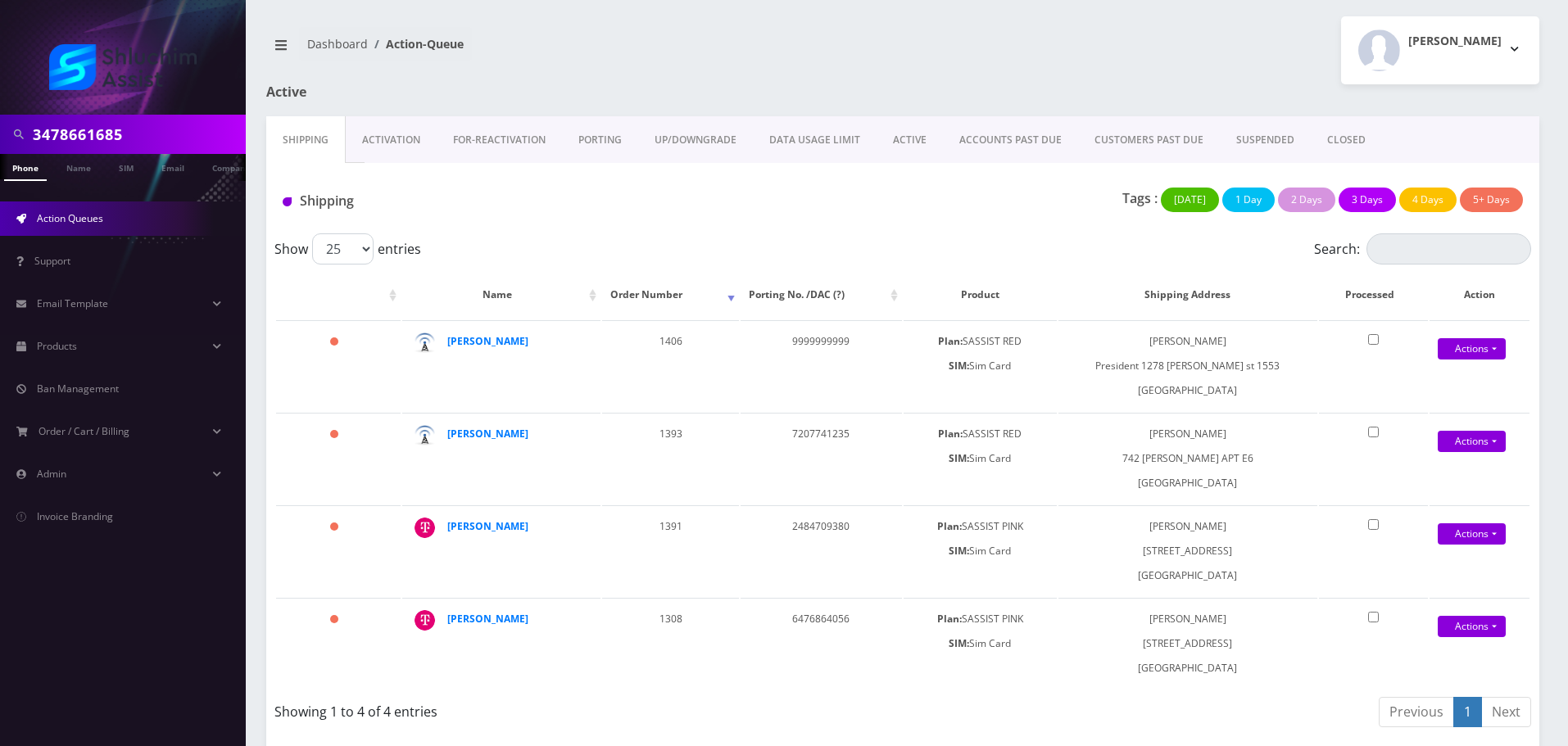
click at [1016, 136] on link "ACCOUNTS PAST DUE" at bounding box center [1011, 140] width 136 height 47
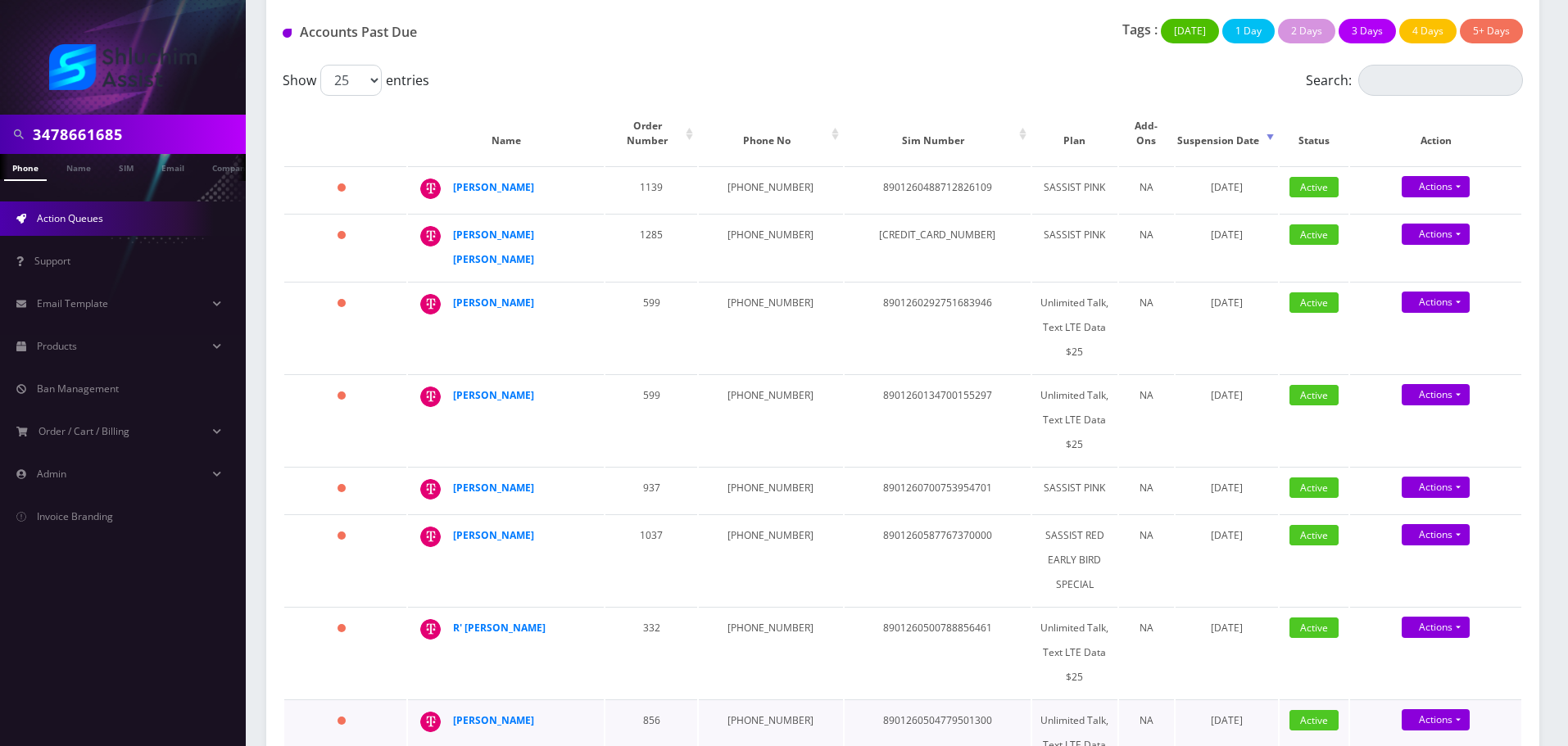
scroll to position [164, 0]
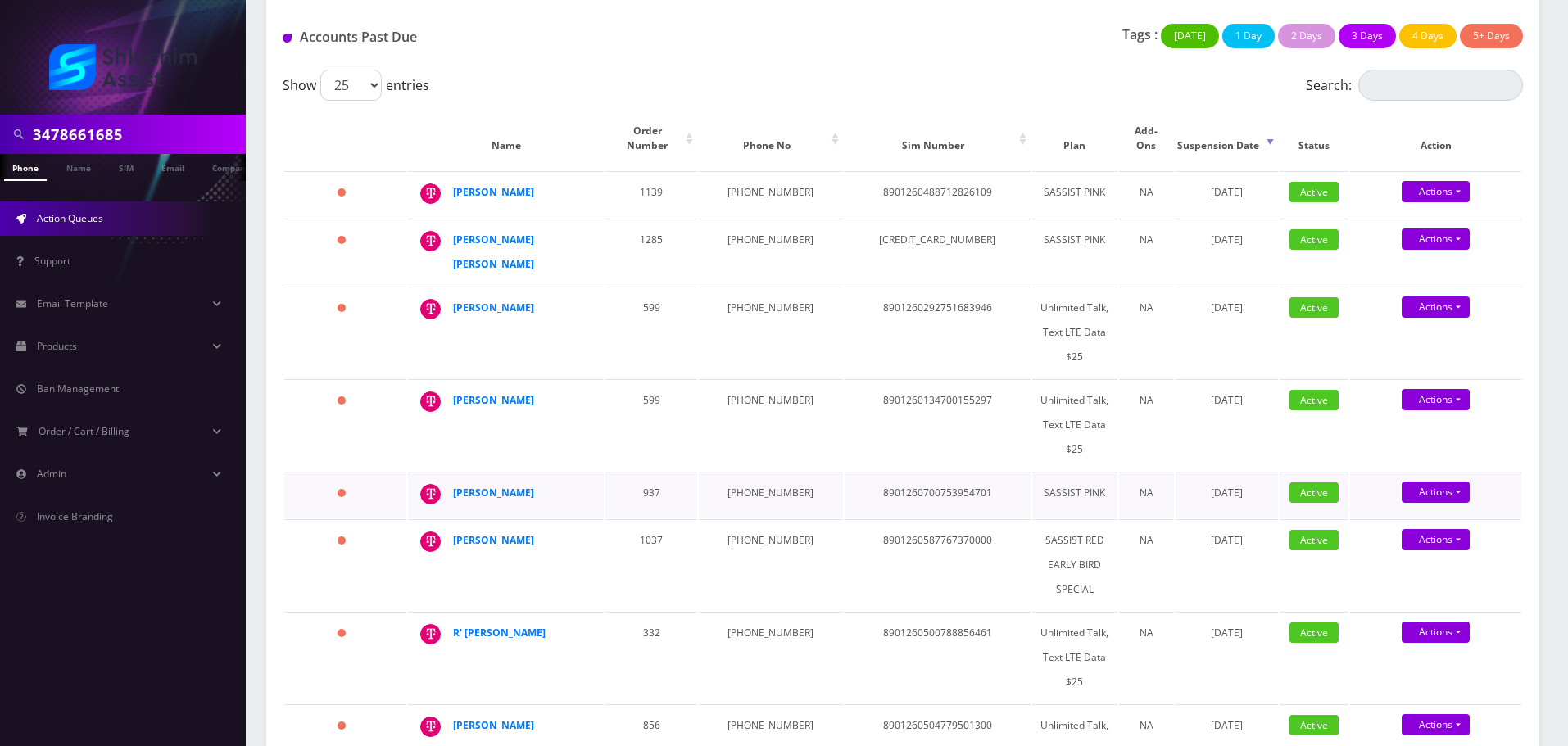
click at [697, 472] on td "937" at bounding box center [651, 494] width 91 height 46
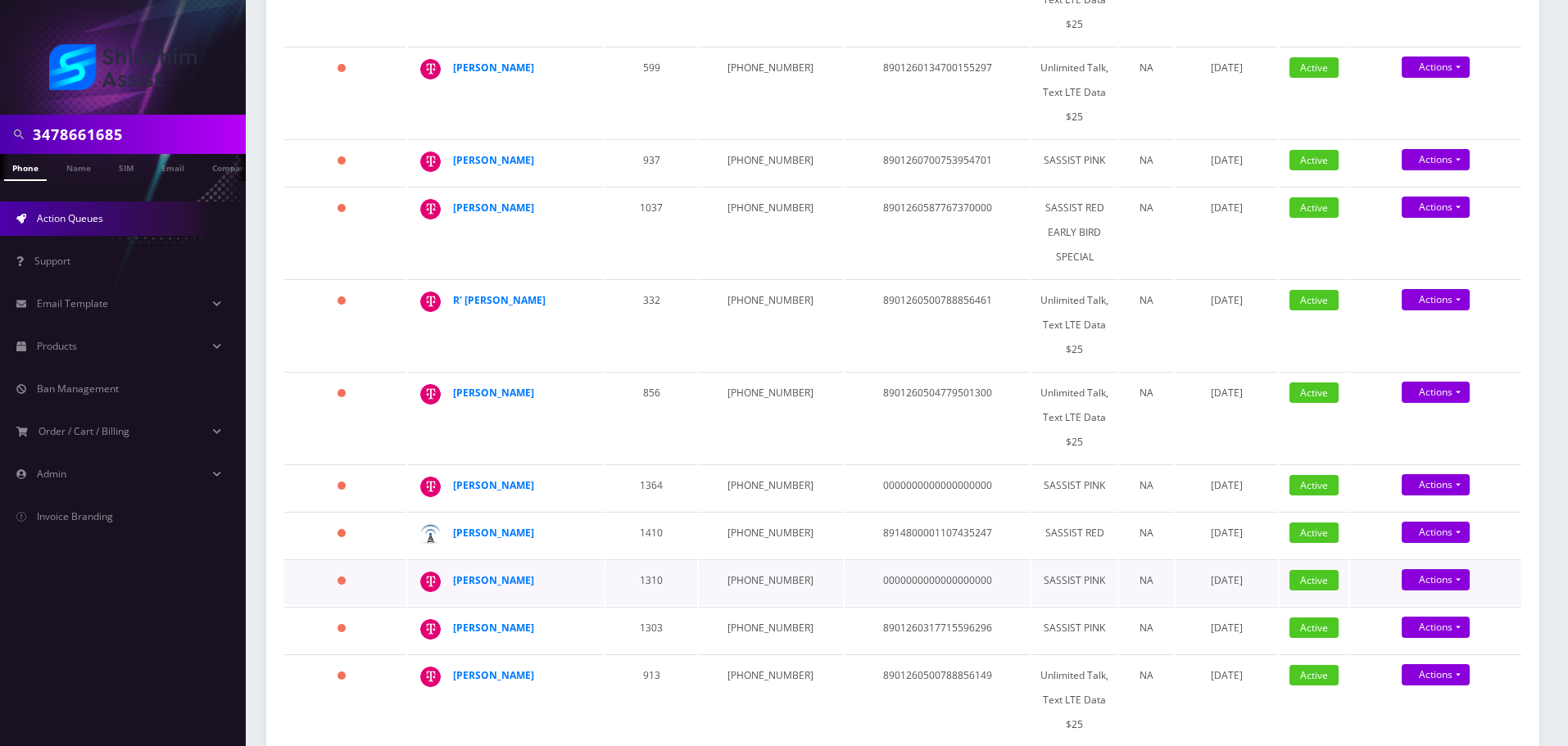
scroll to position [491, 0]
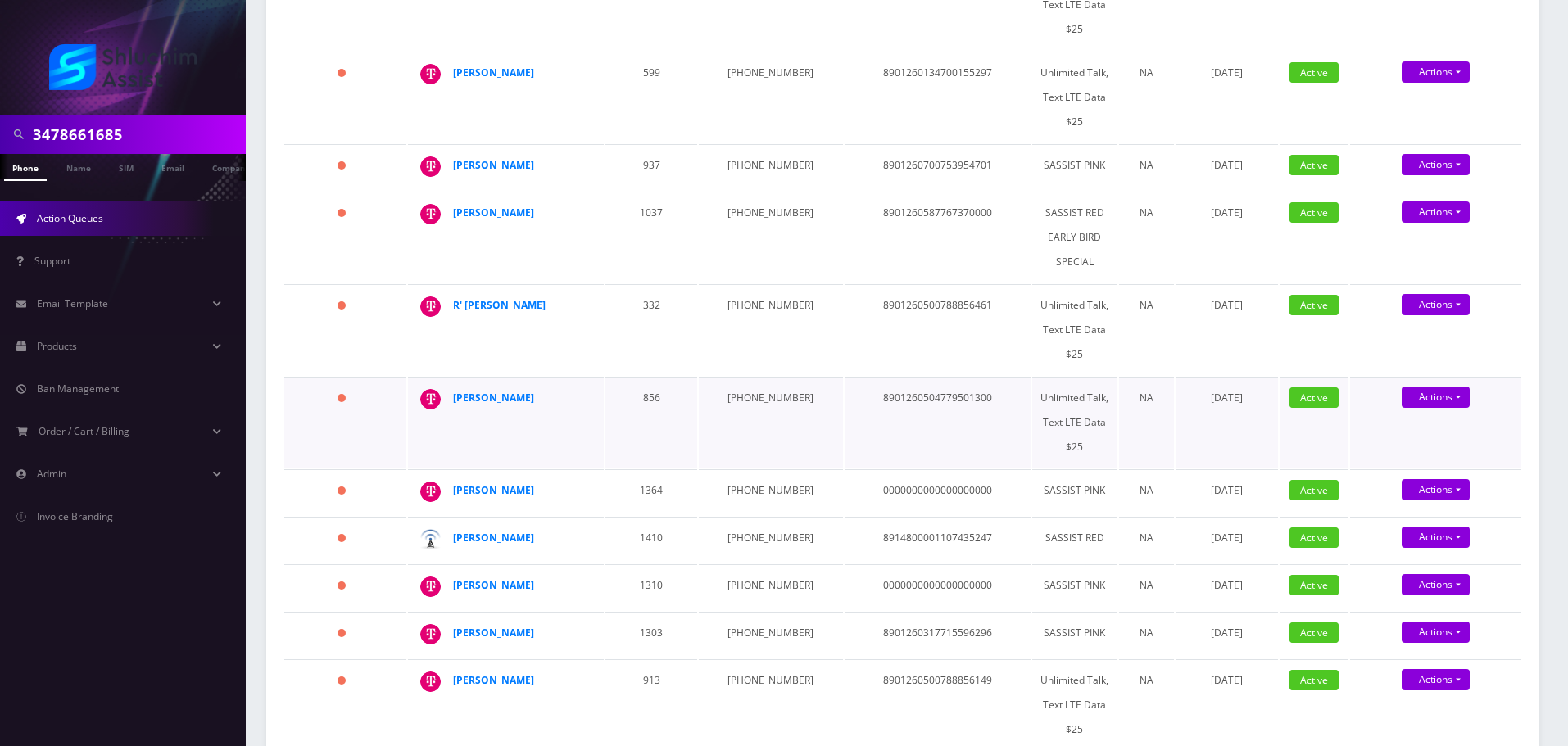
click at [844, 388] on td "8901260504779501300" at bounding box center [937, 422] width 186 height 91
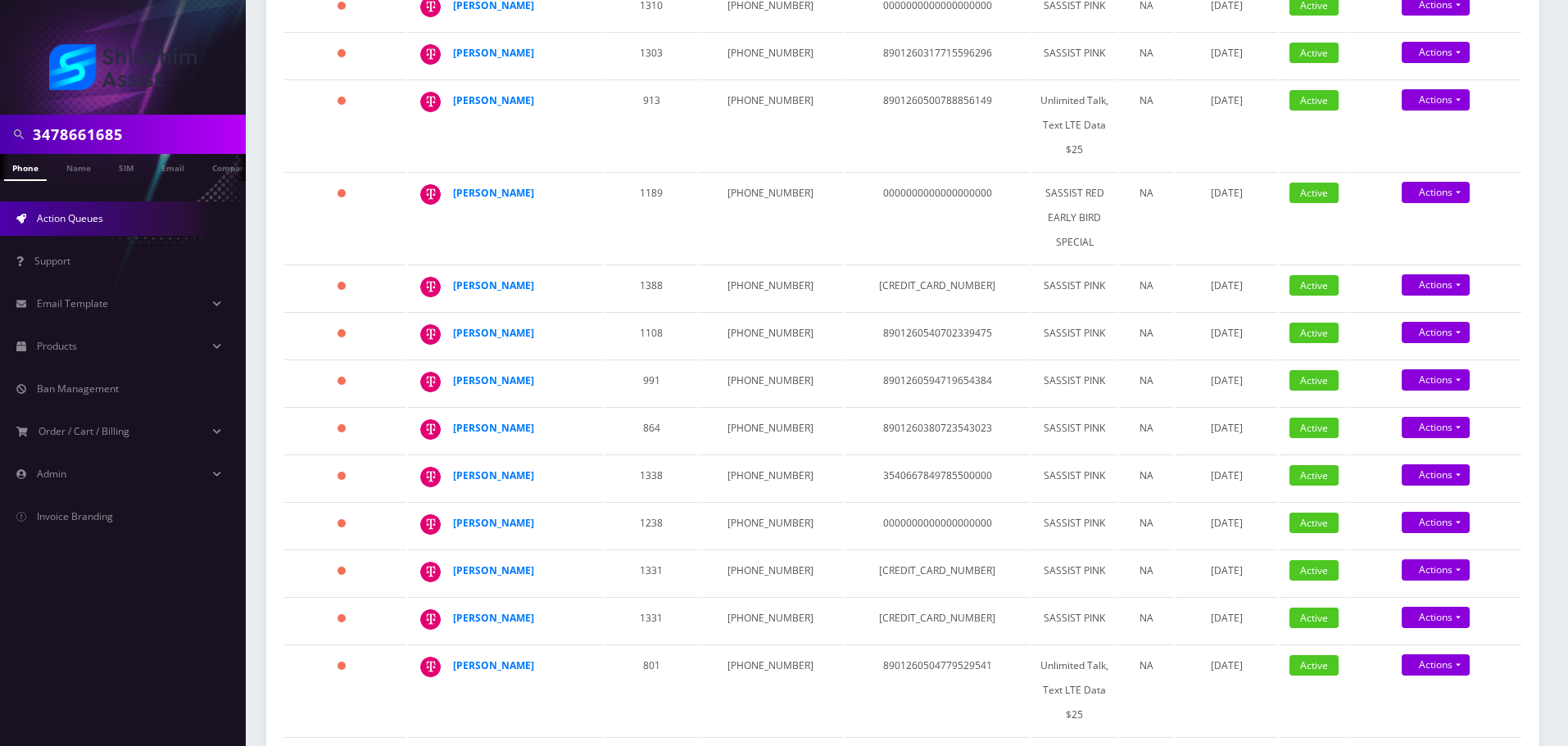
scroll to position [1064, 0]
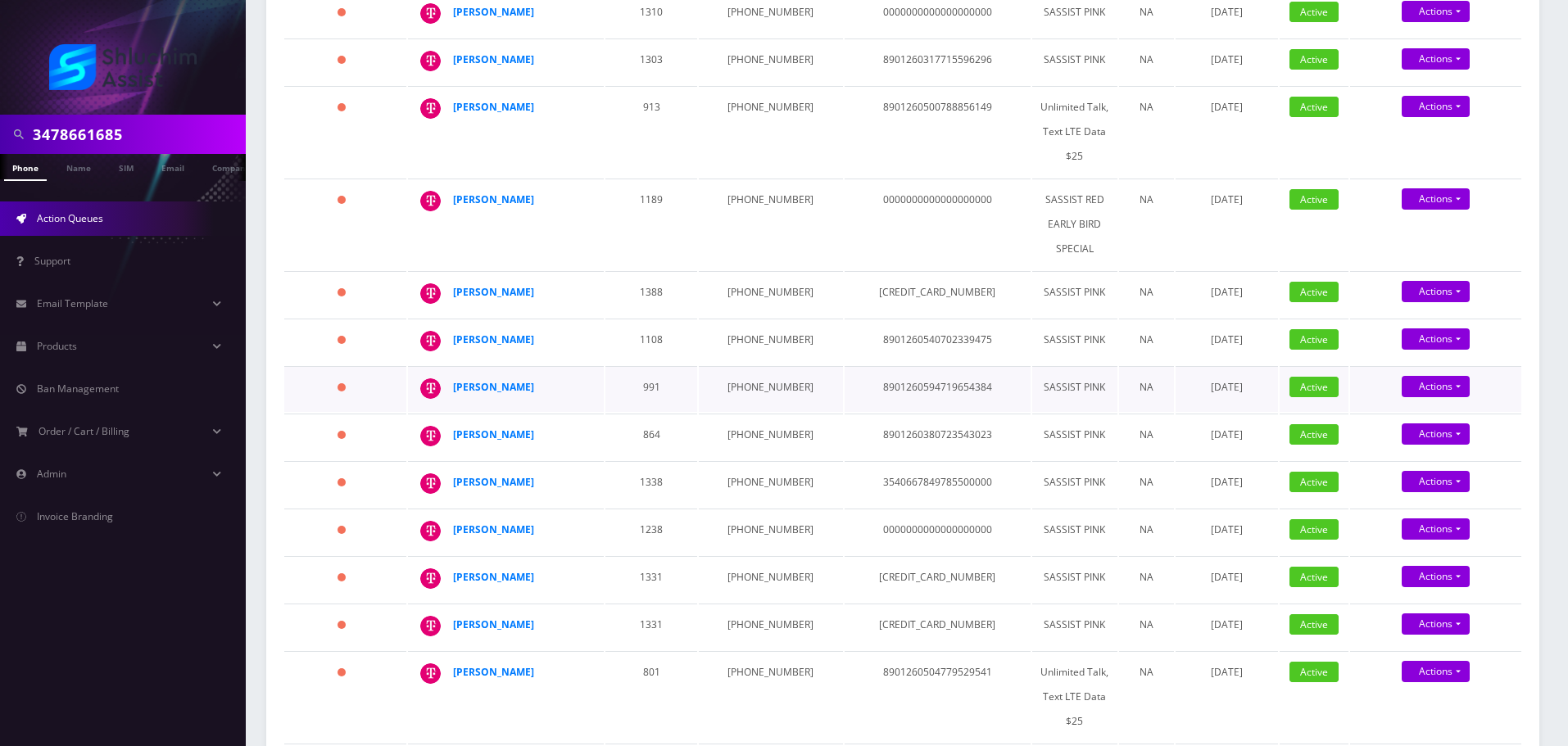
click at [752, 367] on td "[PHONE_NUMBER]" at bounding box center [771, 389] width 144 height 46
copy td "[PHONE_NUMBER]"
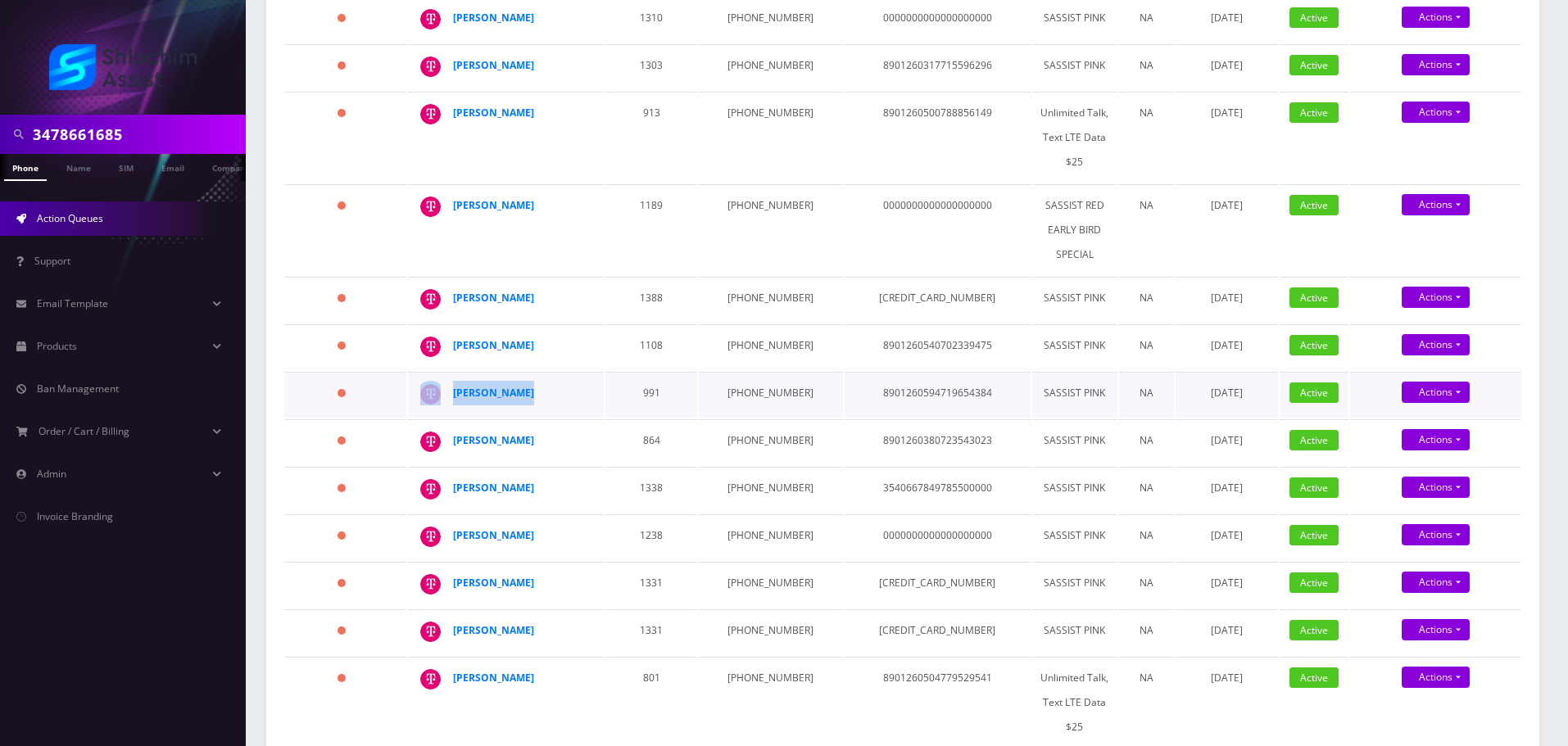
drag, startPoint x: 537, startPoint y: 361, endPoint x: 447, endPoint y: 358, distance: 90.0
click at [447, 372] on td "[PERSON_NAME]" at bounding box center [505, 394] width 196 height 46
copy div "[PERSON_NAME]"
drag, startPoint x: 713, startPoint y: 357, endPoint x: 722, endPoint y: 357, distance: 9.0
click at [723, 372] on td "[PHONE_NUMBER]" at bounding box center [771, 394] width 144 height 46
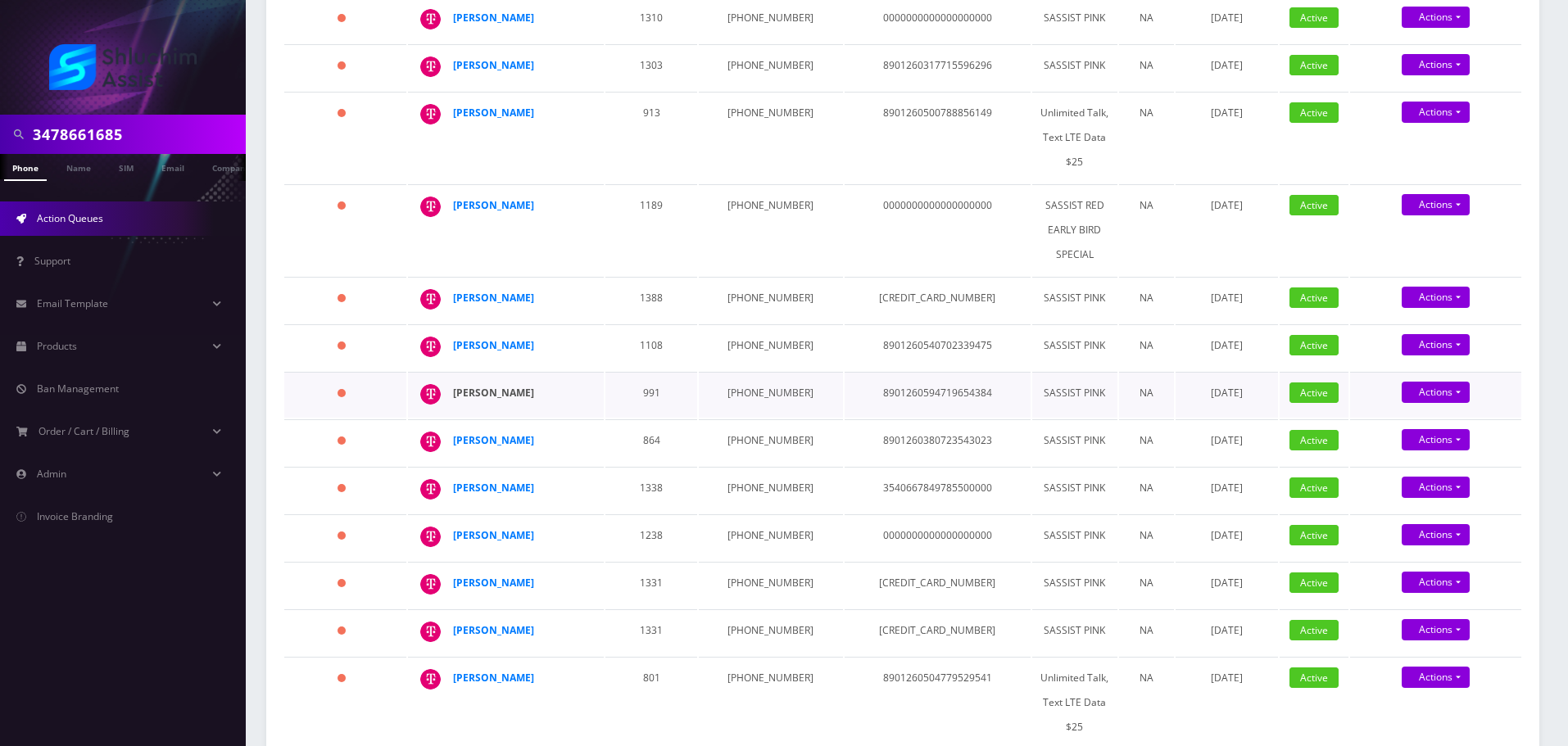
click at [504, 386] on strong "[PERSON_NAME]" at bounding box center [494, 393] width 82 height 14
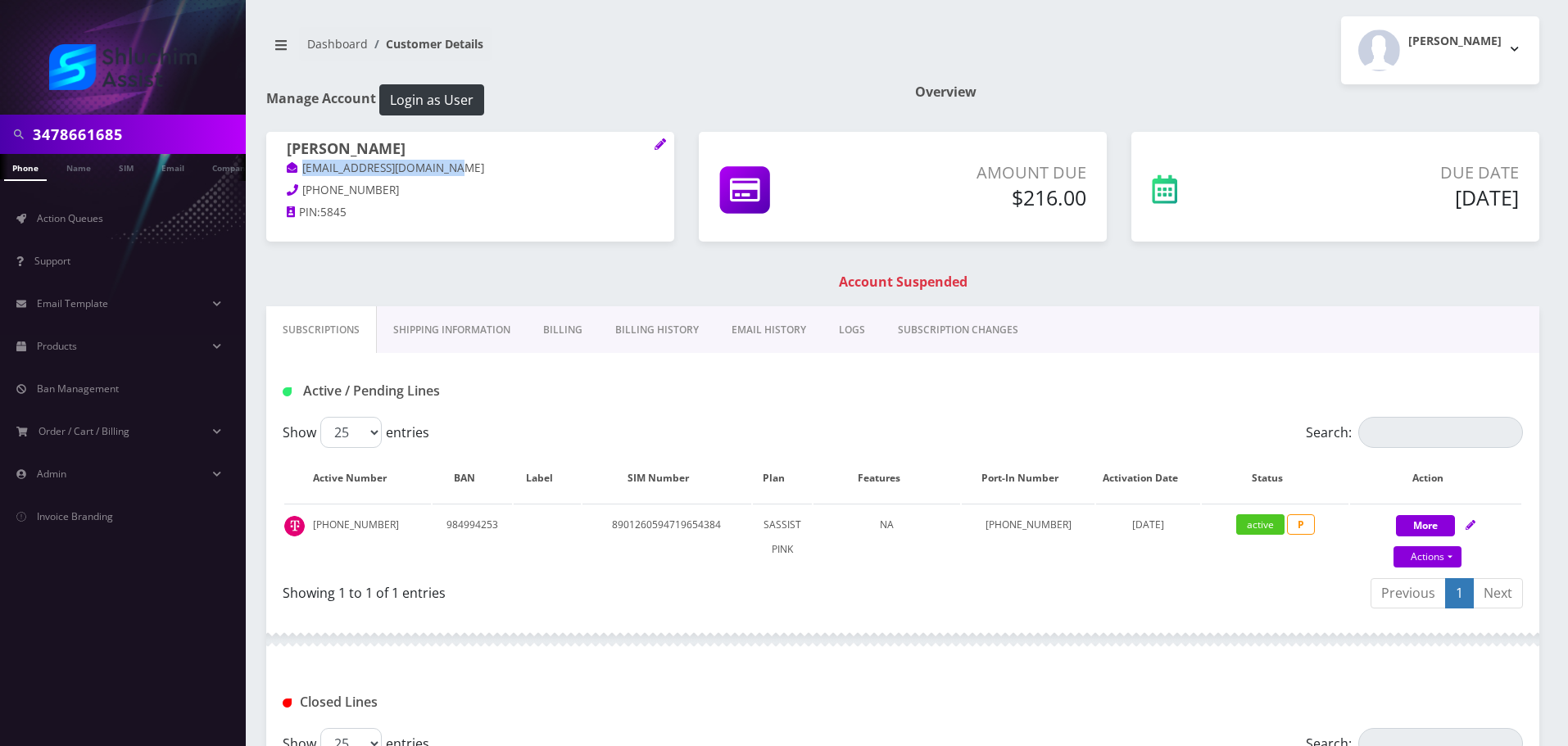
drag, startPoint x: 481, startPoint y: 161, endPoint x: 298, endPoint y: 161, distance: 183.0
click at [298, 161] on p "[EMAIL_ADDRESS][DOMAIN_NAME]" at bounding box center [470, 169] width 367 height 18
copy link "[EMAIL_ADDRESS][DOMAIN_NAME]"
click at [645, 335] on link "Billing History" at bounding box center [657, 330] width 116 height 47
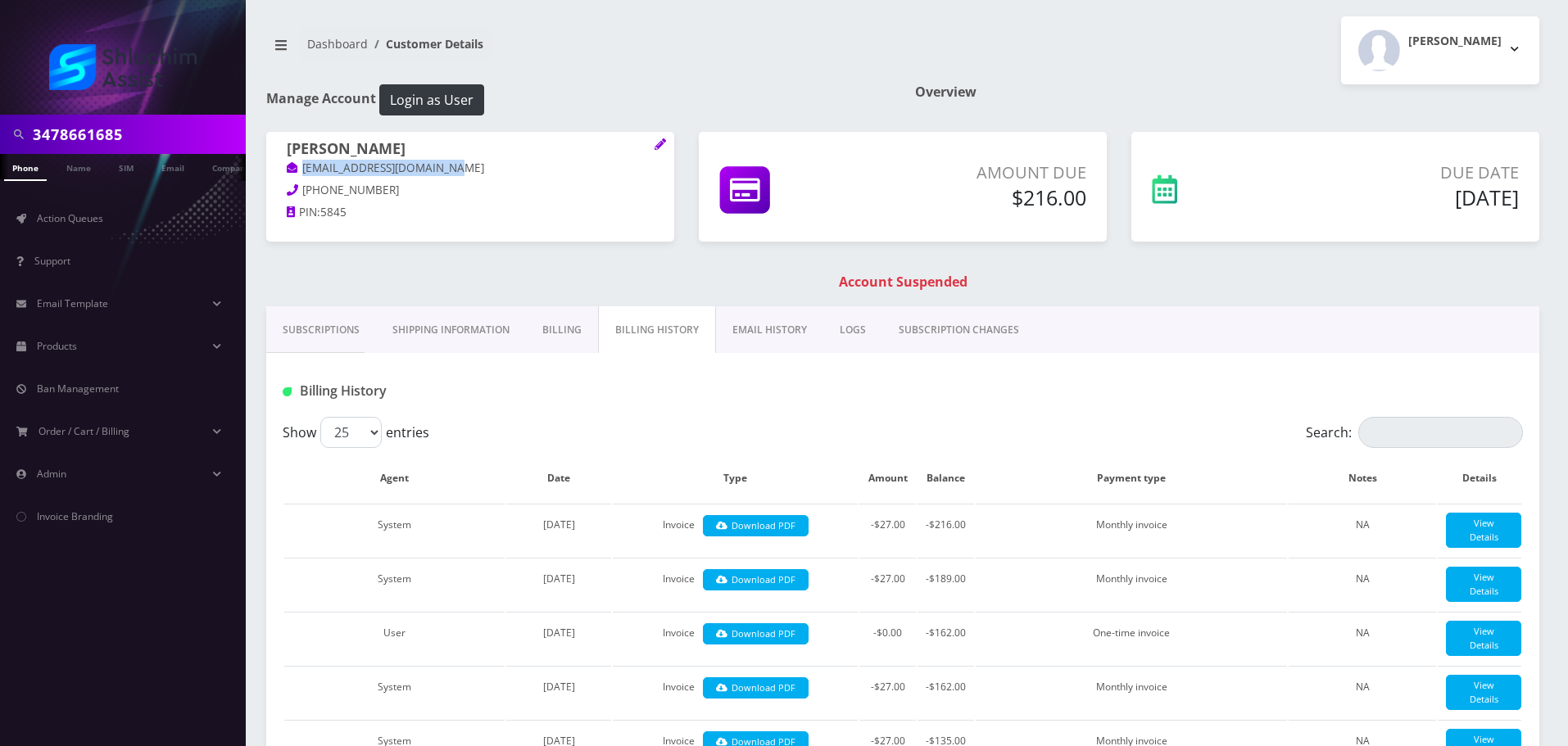
click at [324, 332] on link "Subscriptions" at bounding box center [321, 330] width 110 height 47
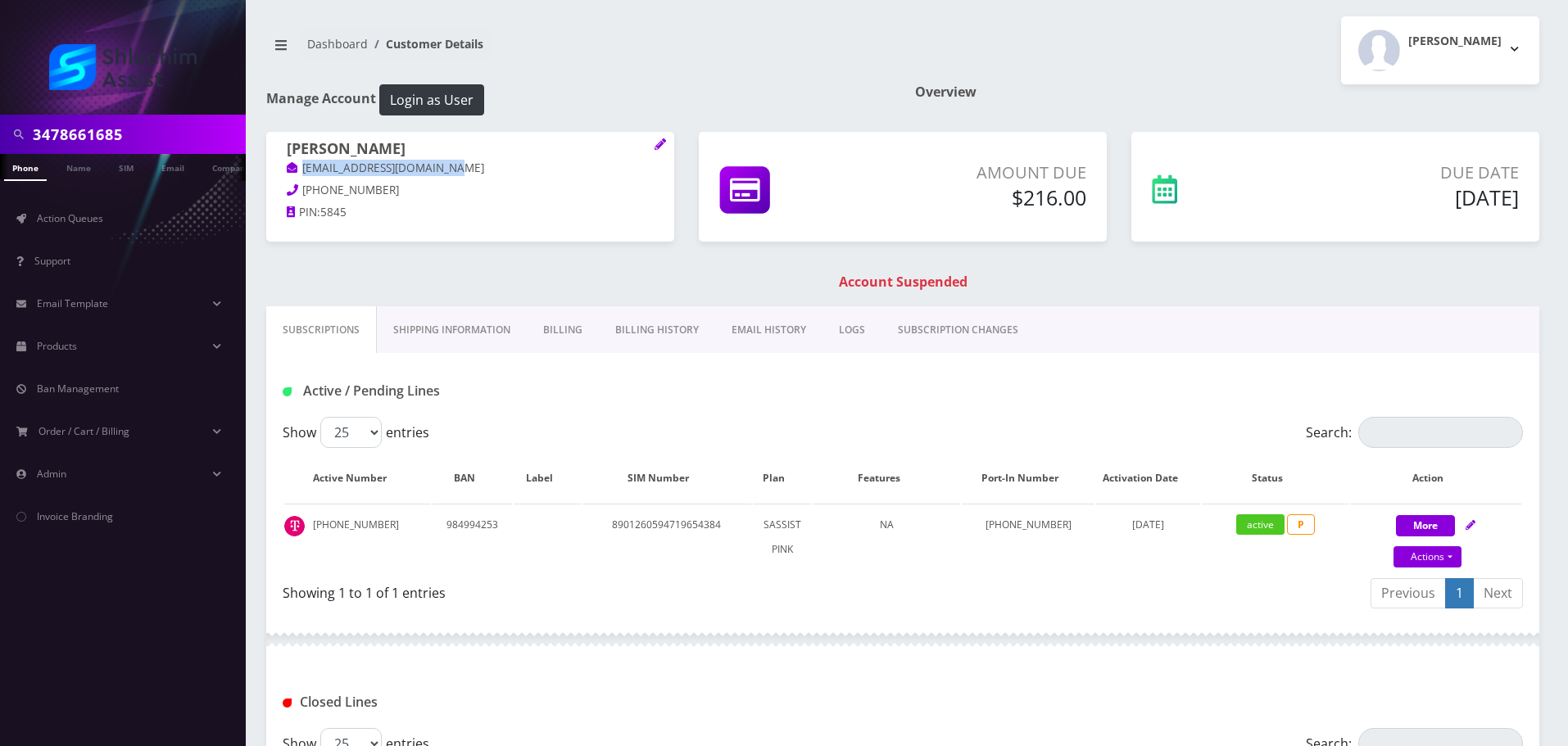
click at [647, 335] on link "Billing History" at bounding box center [657, 330] width 116 height 47
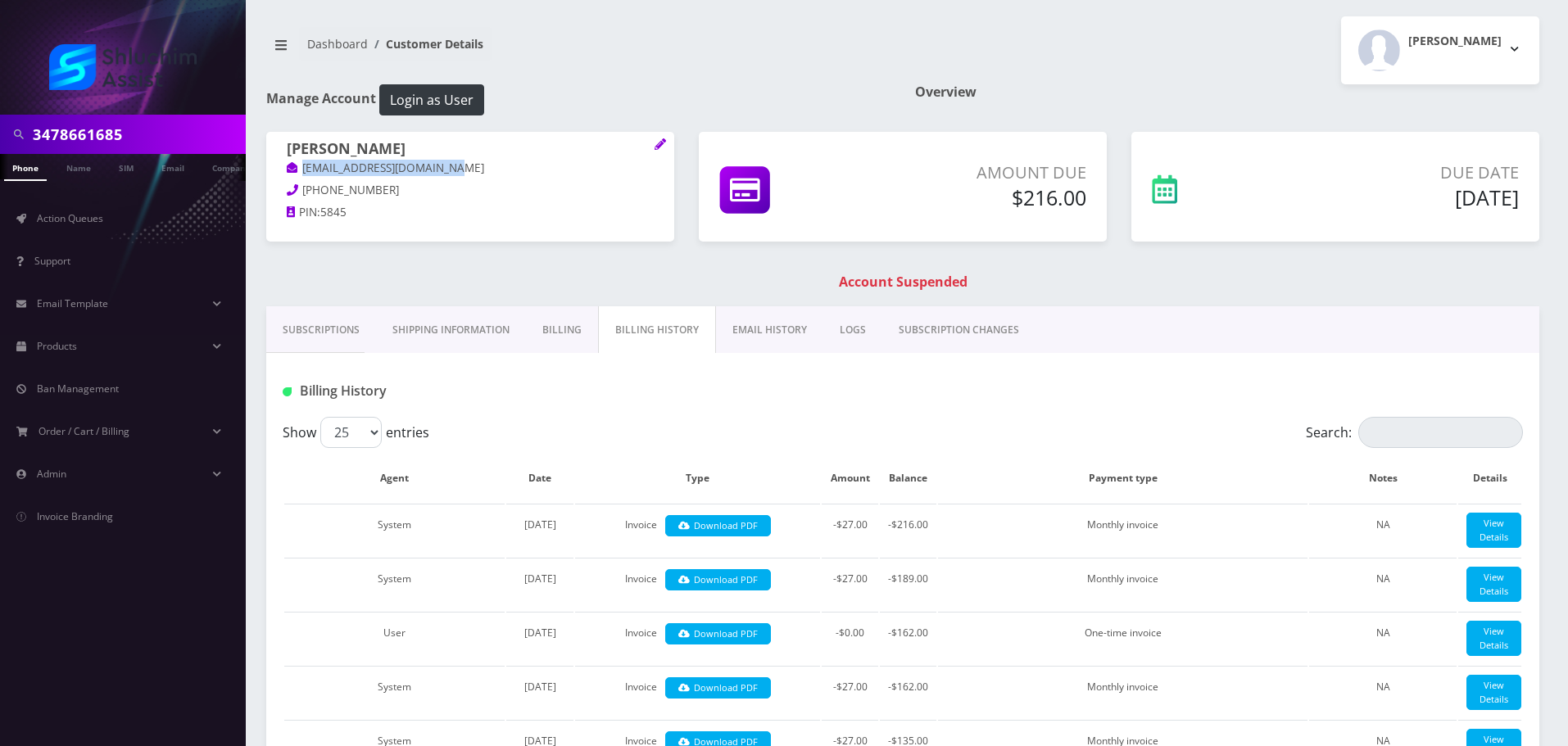
click at [763, 332] on link "EMAIL HISTORY" at bounding box center [769, 330] width 107 height 47
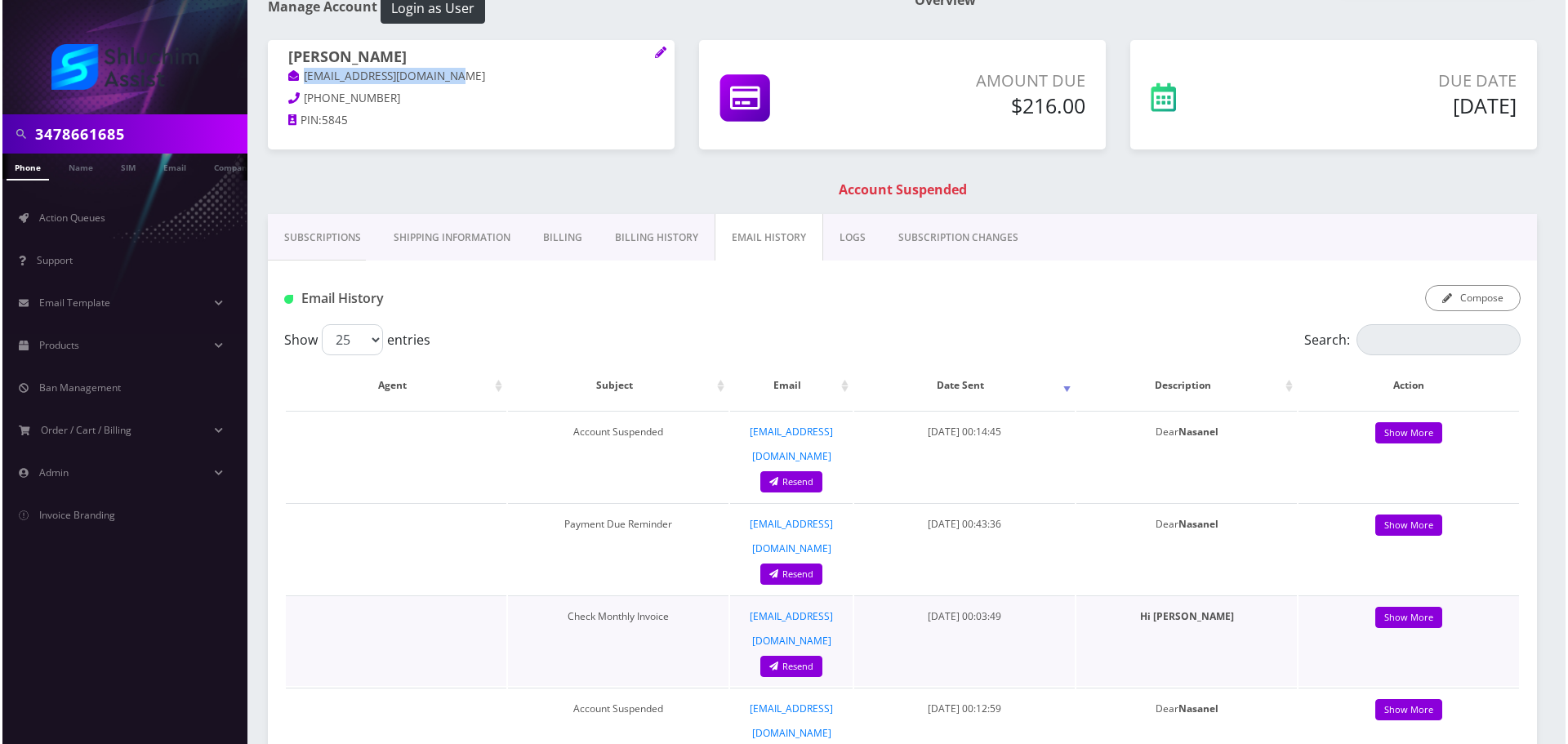
scroll to position [81, 0]
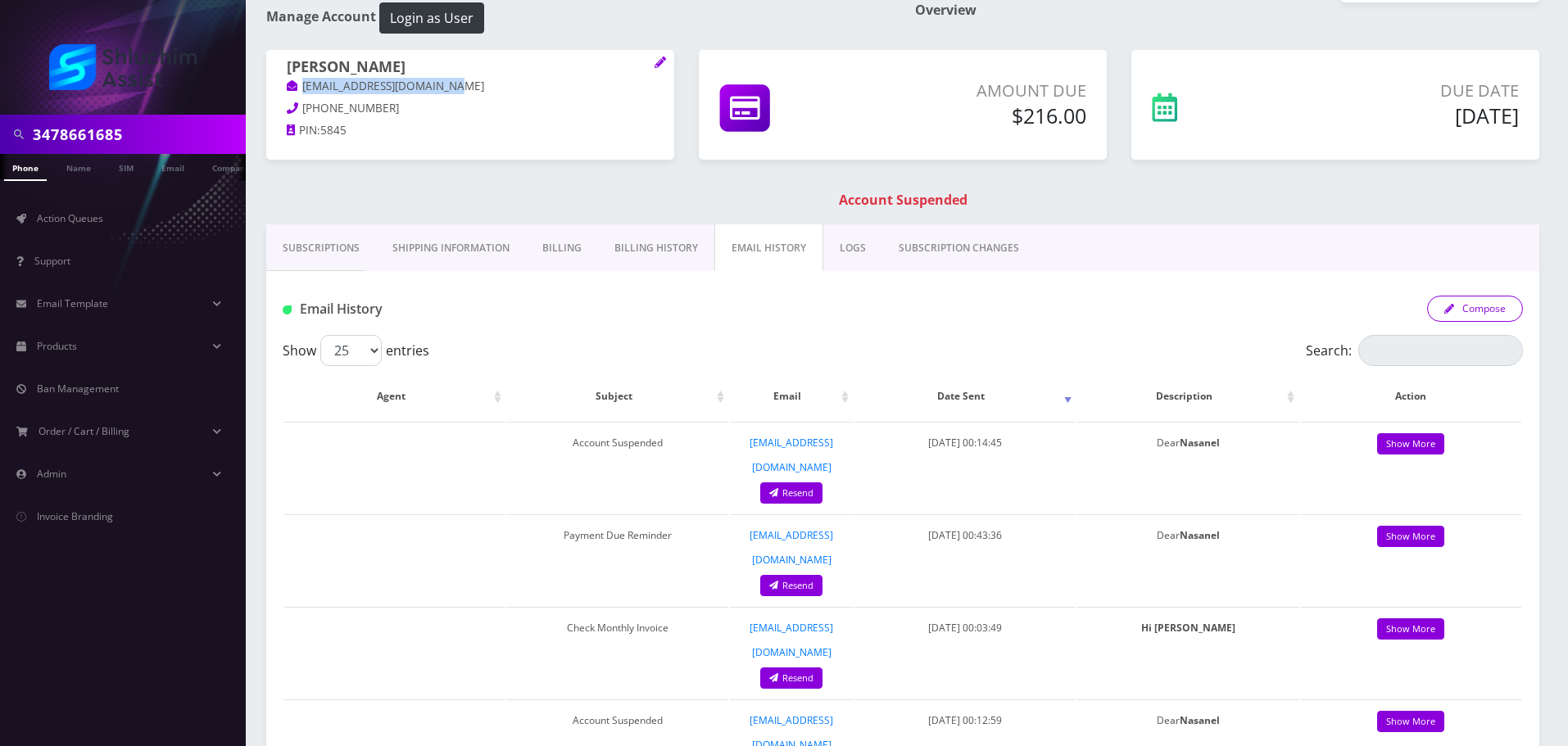
click at [1466, 316] on button "Compose" at bounding box center [1476, 309] width 96 height 27
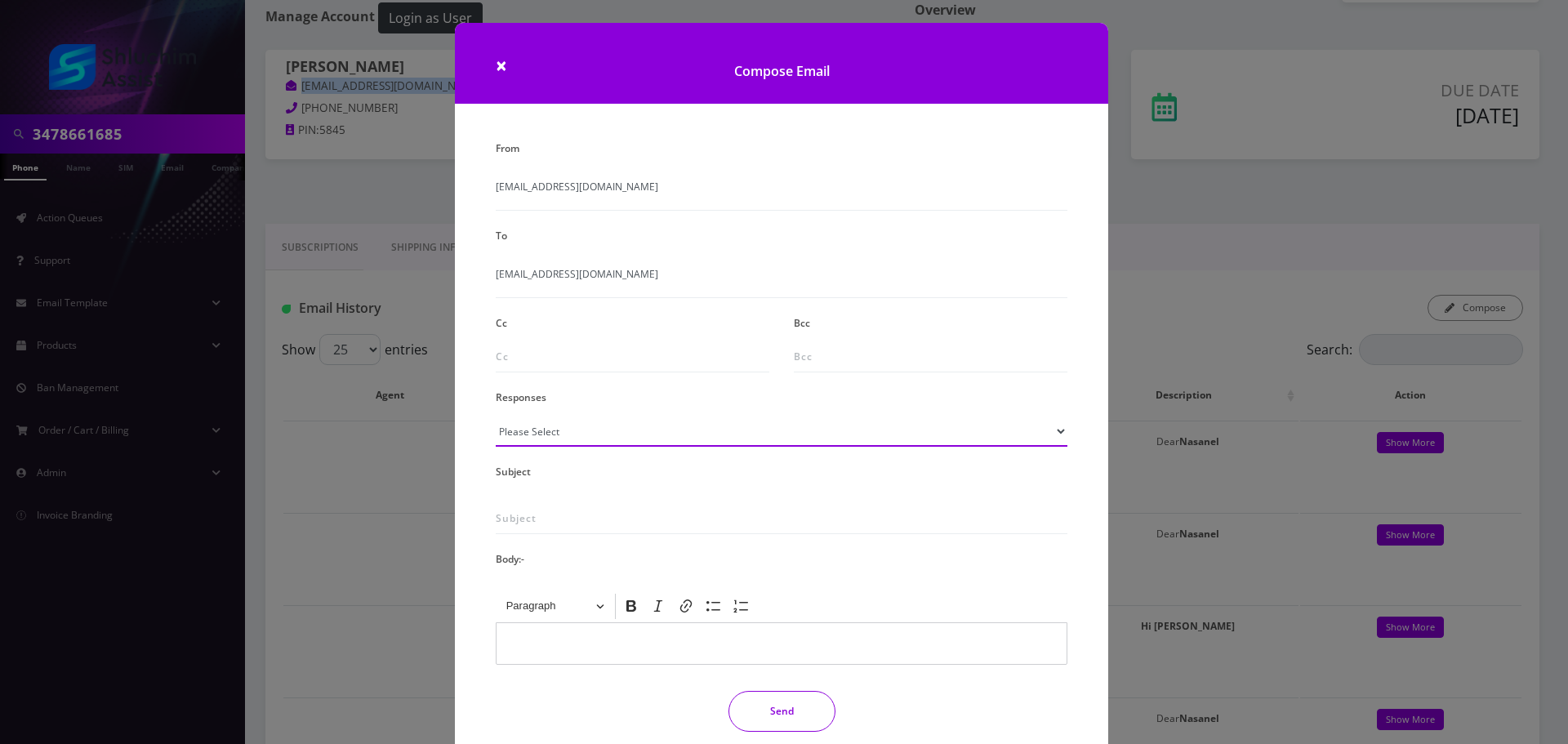
click at [792, 442] on select "Please Select TMobile port Unable to activate CH Pickup Past Due Pick up follow…" at bounding box center [781, 431] width 571 height 31
select select "29"
click at [496, 416] on select "Please Select TMobile port Unable to activate CH Pickup Past Due Pick up follow…" at bounding box center [781, 431] width 571 height 31
type input "Subject: URGENT Action Required: Past Due Payment for Shluchim Assist"
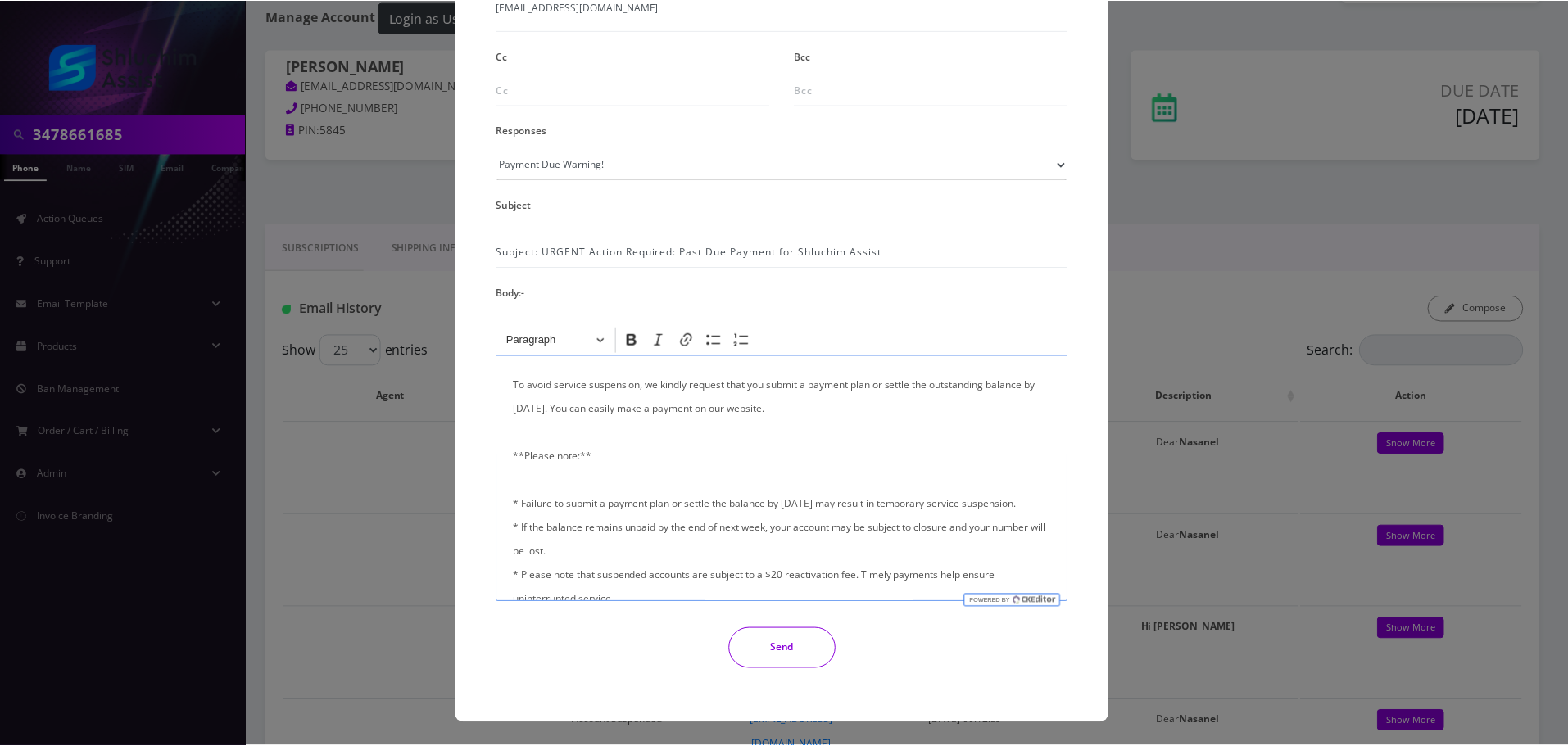
scroll to position [391, 0]
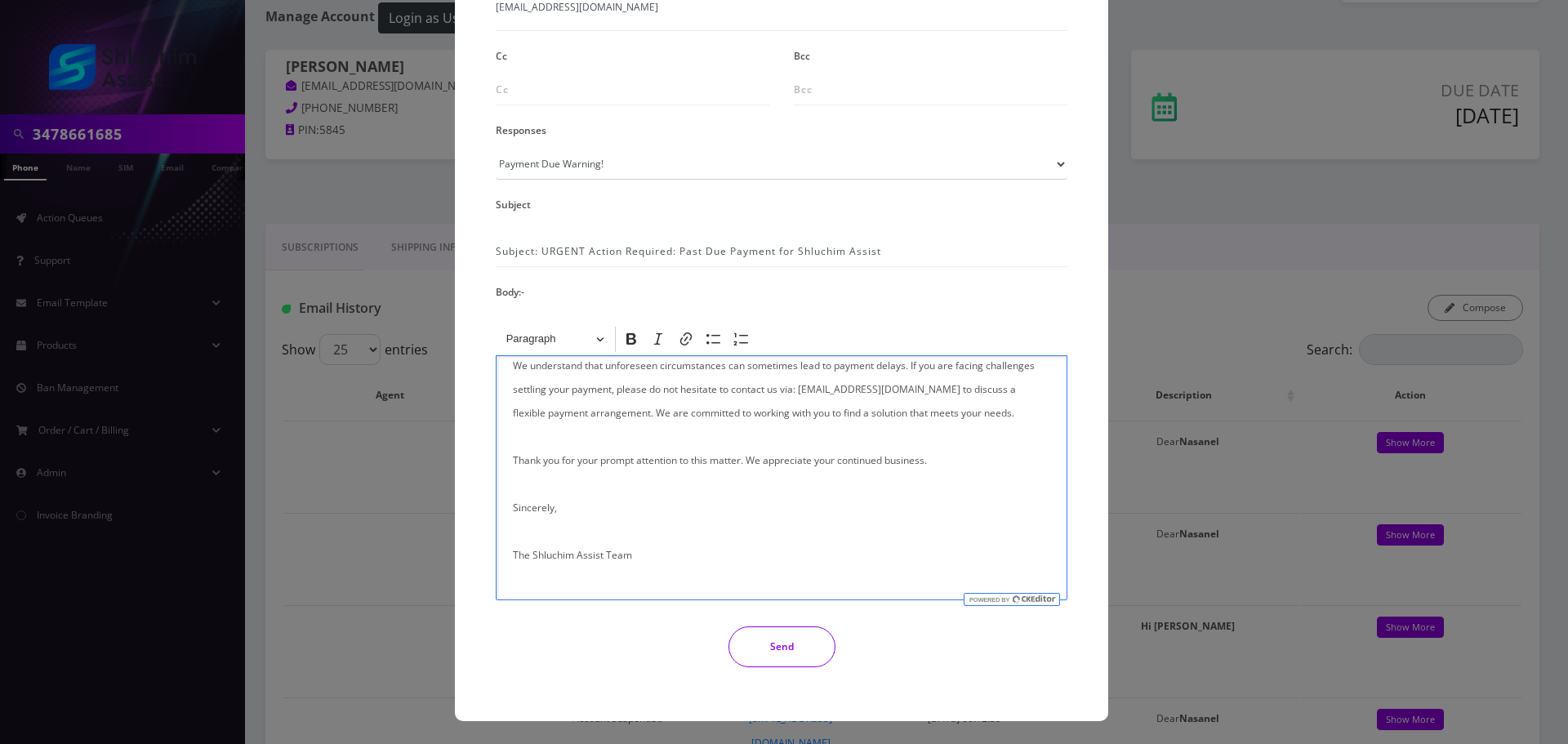
click at [775, 656] on button "Send" at bounding box center [781, 647] width 107 height 41
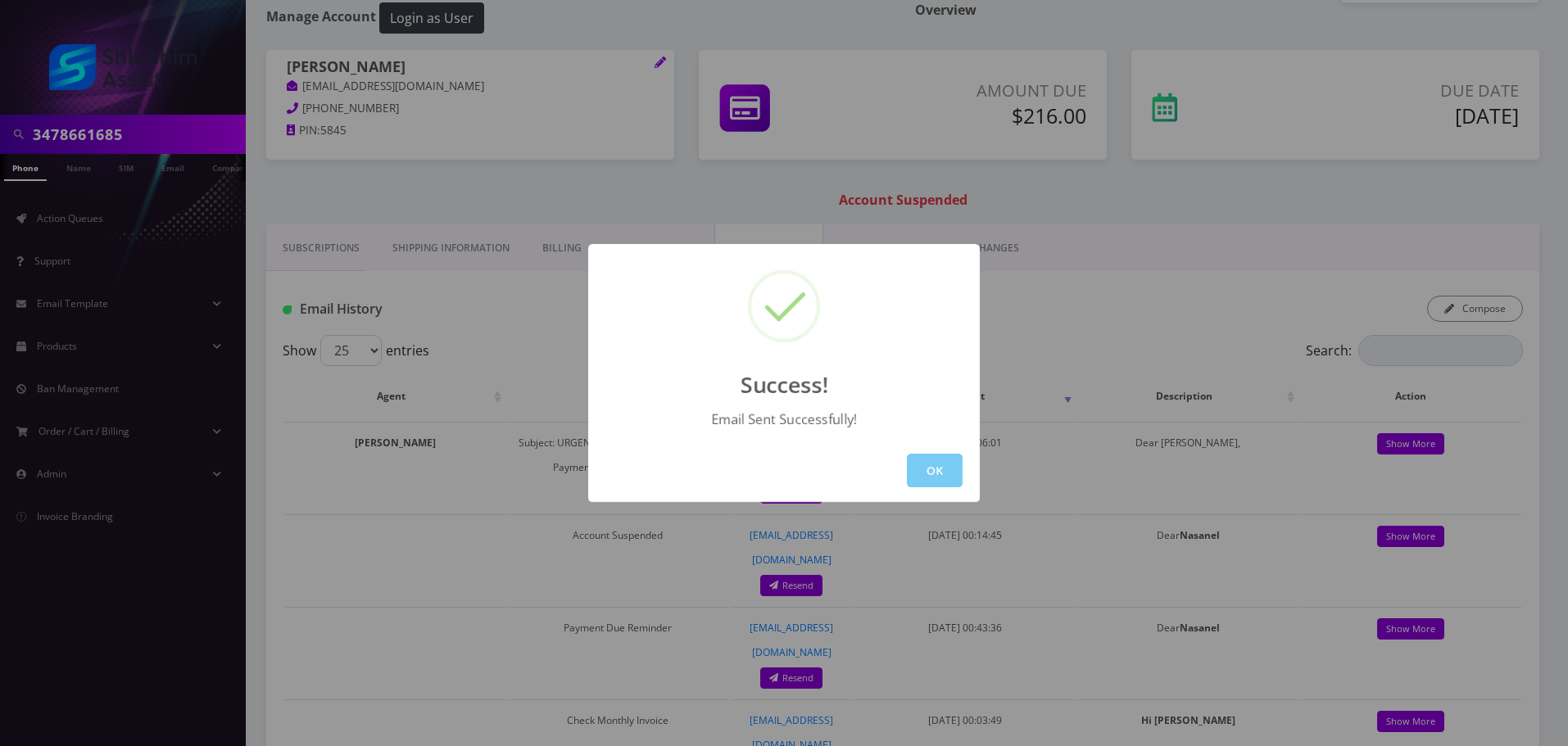
click at [948, 472] on button "OK" at bounding box center [935, 471] width 56 height 33
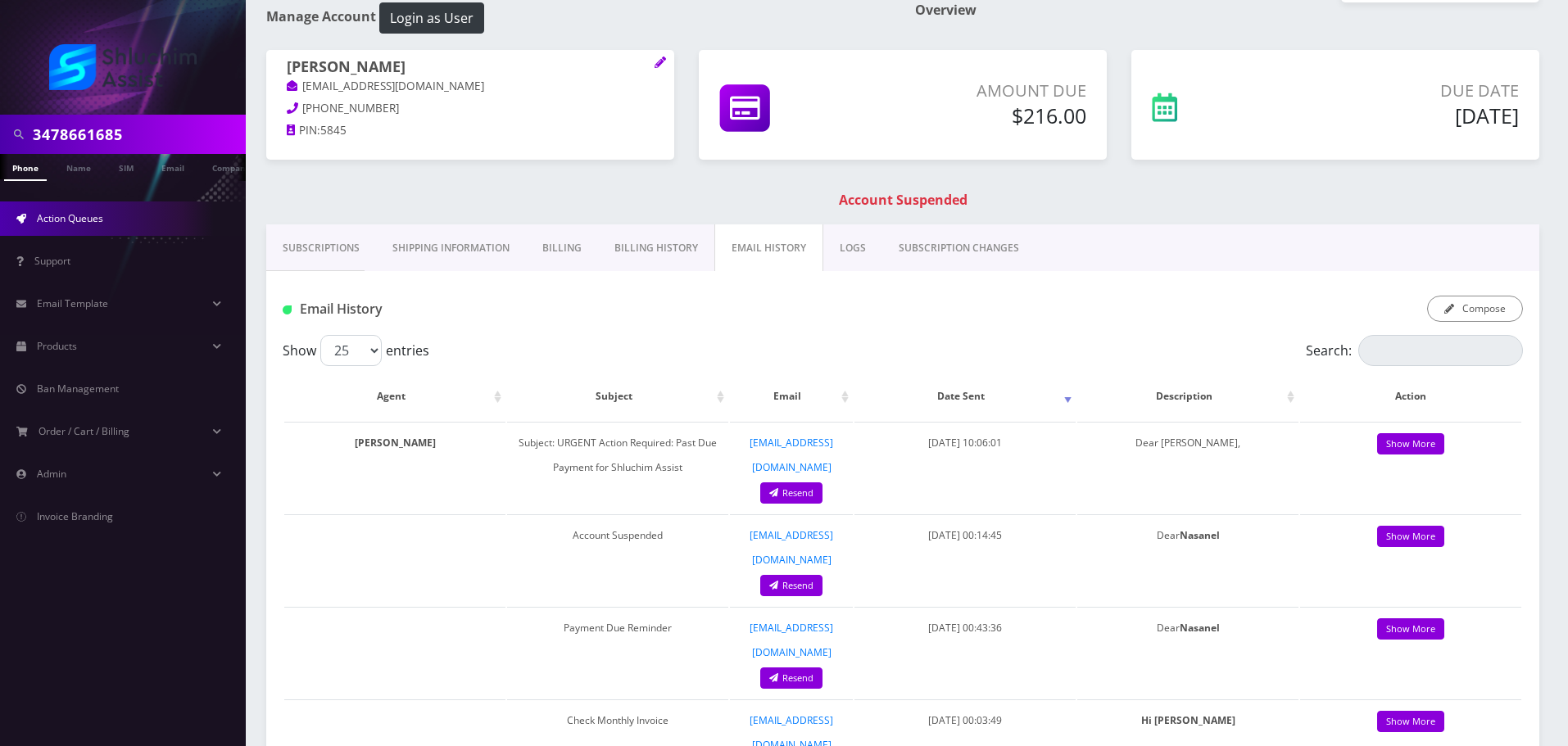
click at [83, 221] on span "Action Queues" at bounding box center [71, 218] width 67 height 14
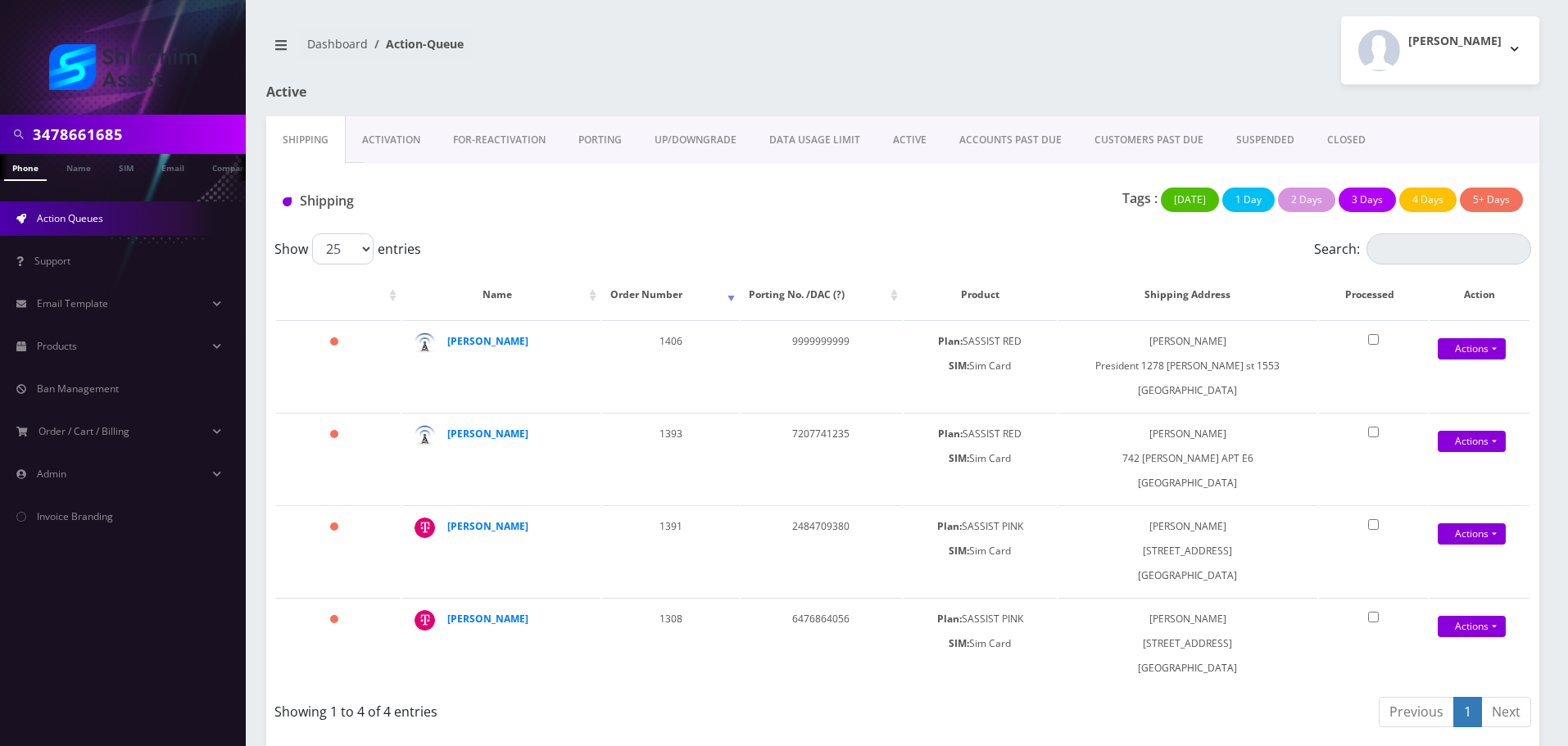
click at [988, 142] on link "ACCOUNTS PAST DUE" at bounding box center [1011, 140] width 136 height 47
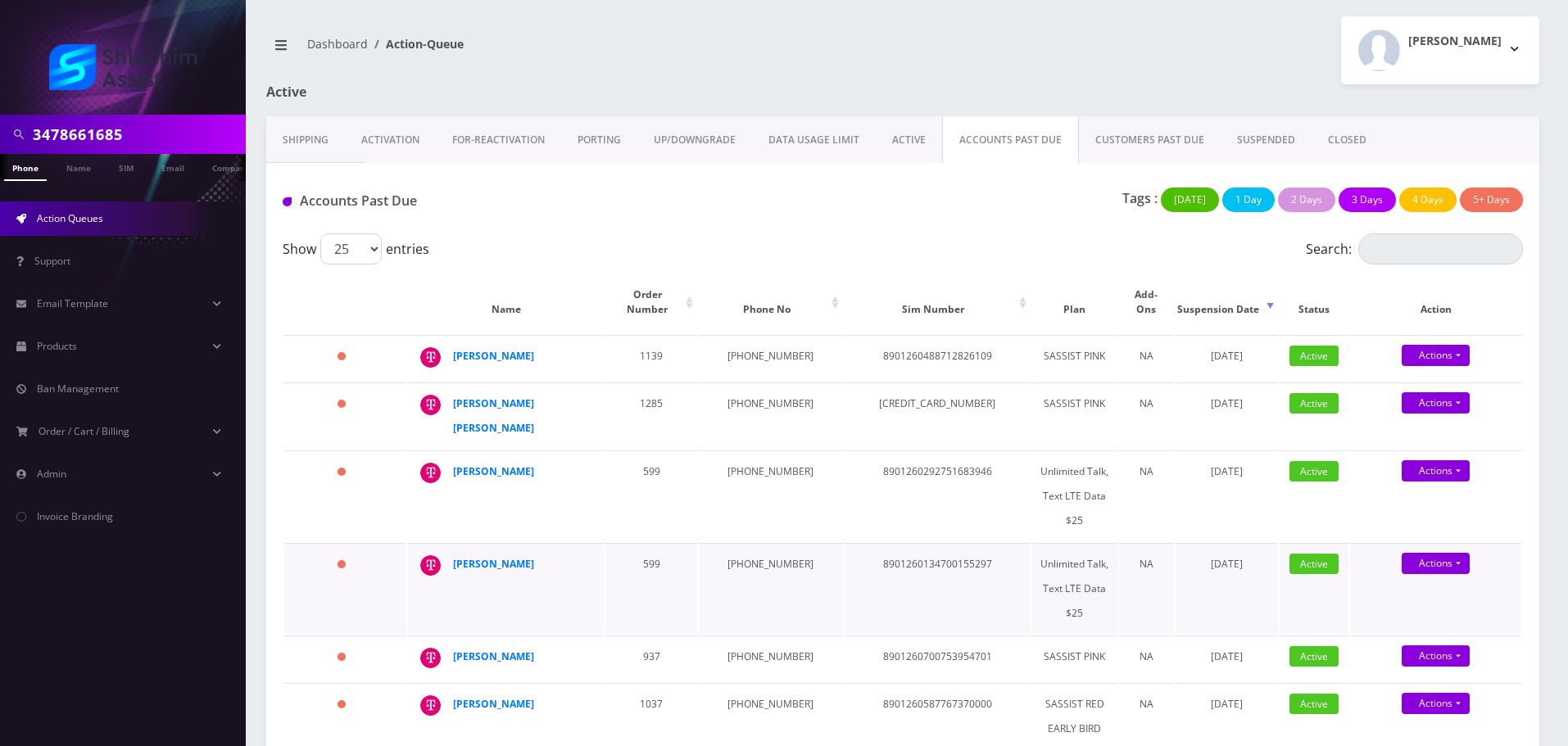
click at [640, 544] on td "599" at bounding box center [651, 589] width 91 height 91
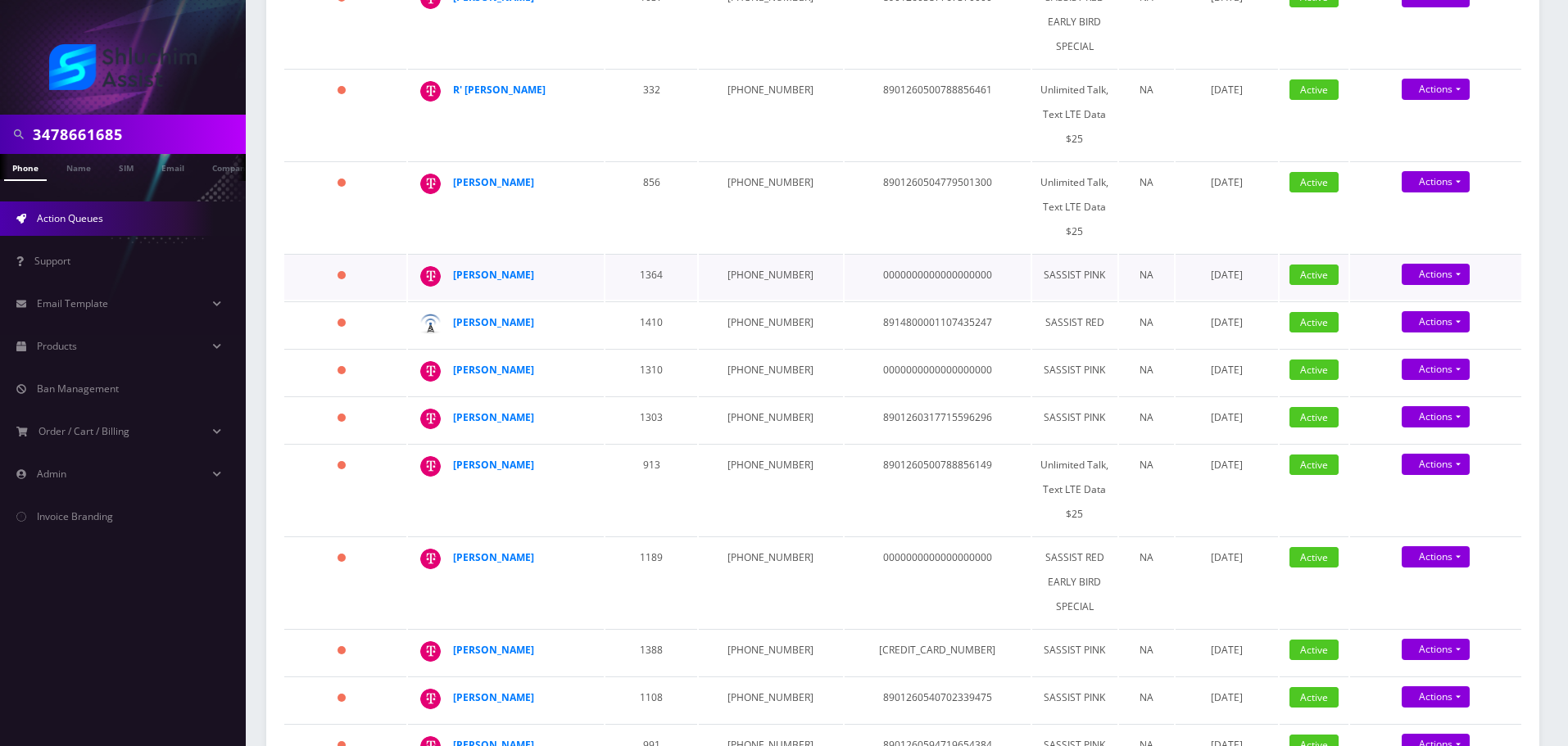
scroll to position [962, 0]
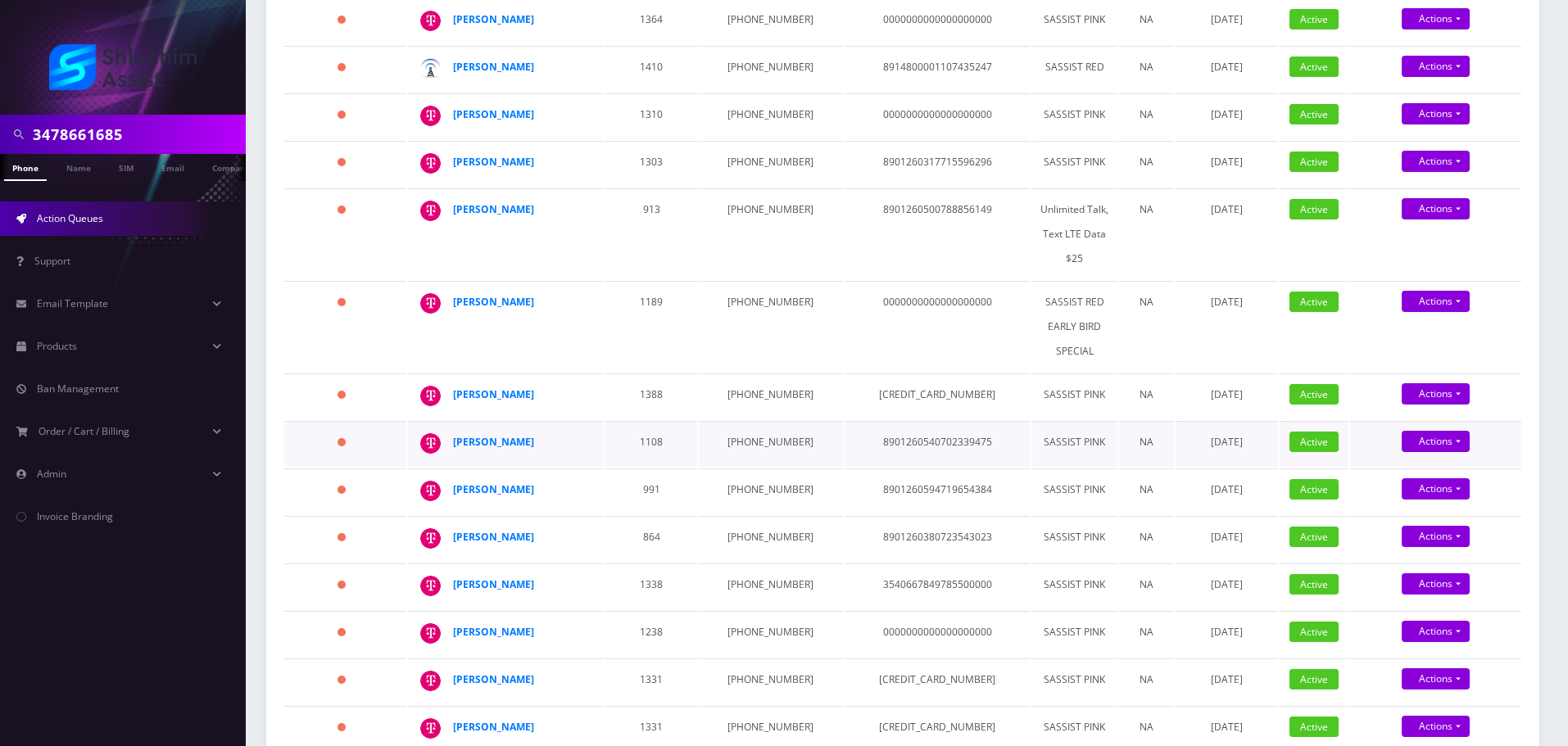
click at [765, 421] on td "[PHONE_NUMBER]" at bounding box center [771, 443] width 144 height 46
copy td "[PHONE_NUMBER]"
drag, startPoint x: 568, startPoint y: 408, endPoint x: 459, endPoint y: 406, distance: 109.0
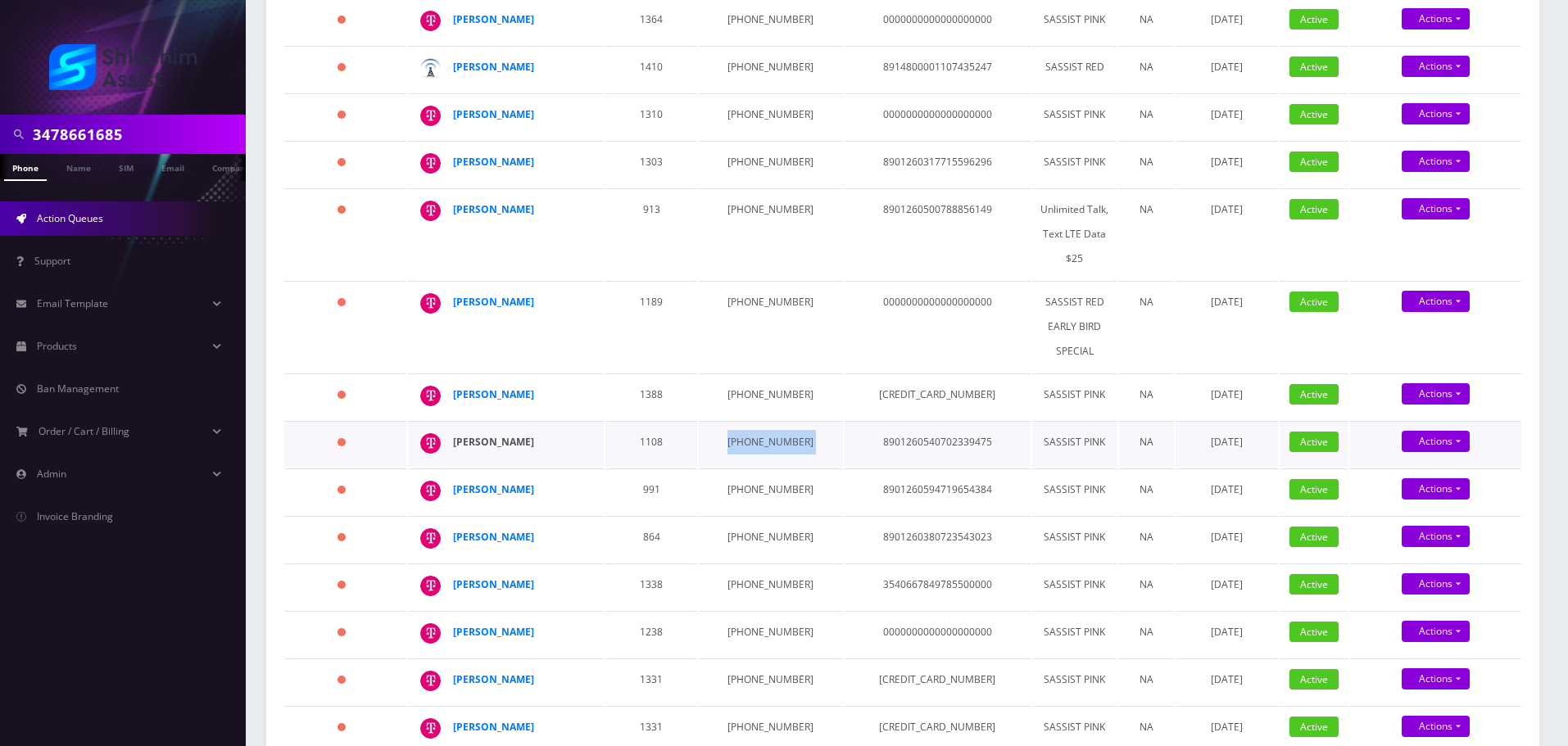
click at [457, 430] on div "[PERSON_NAME]" at bounding box center [516, 442] width 126 height 25
copy strong "[PERSON_NAME]"
click at [490, 435] on strong "[PERSON_NAME]" at bounding box center [494, 442] width 82 height 14
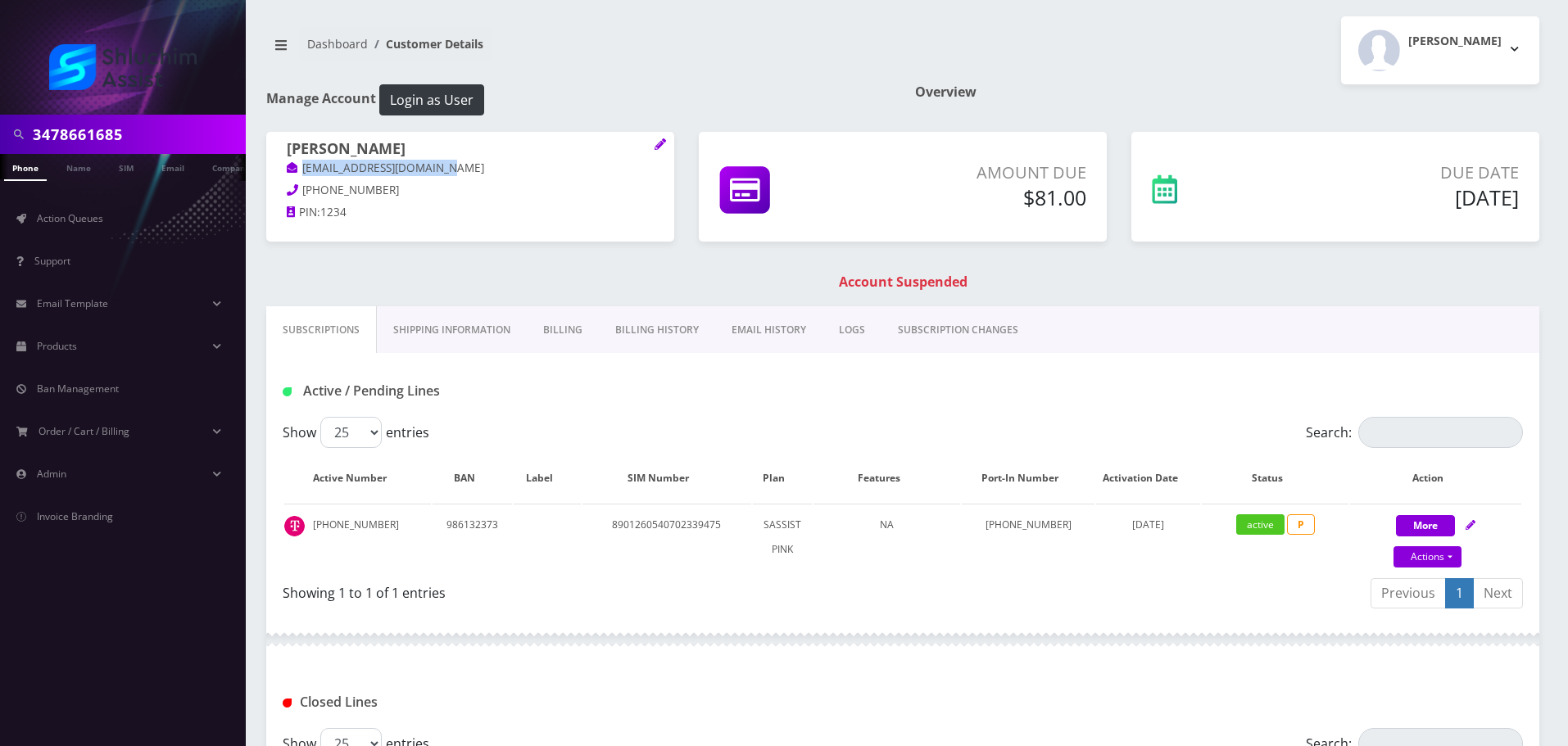
drag, startPoint x: 476, startPoint y: 163, endPoint x: 293, endPoint y: 166, distance: 183.0
click at [292, 165] on p "[EMAIL_ADDRESS][DOMAIN_NAME]" at bounding box center [470, 169] width 367 height 18
copy link "[EMAIL_ADDRESS][DOMAIN_NAME]"
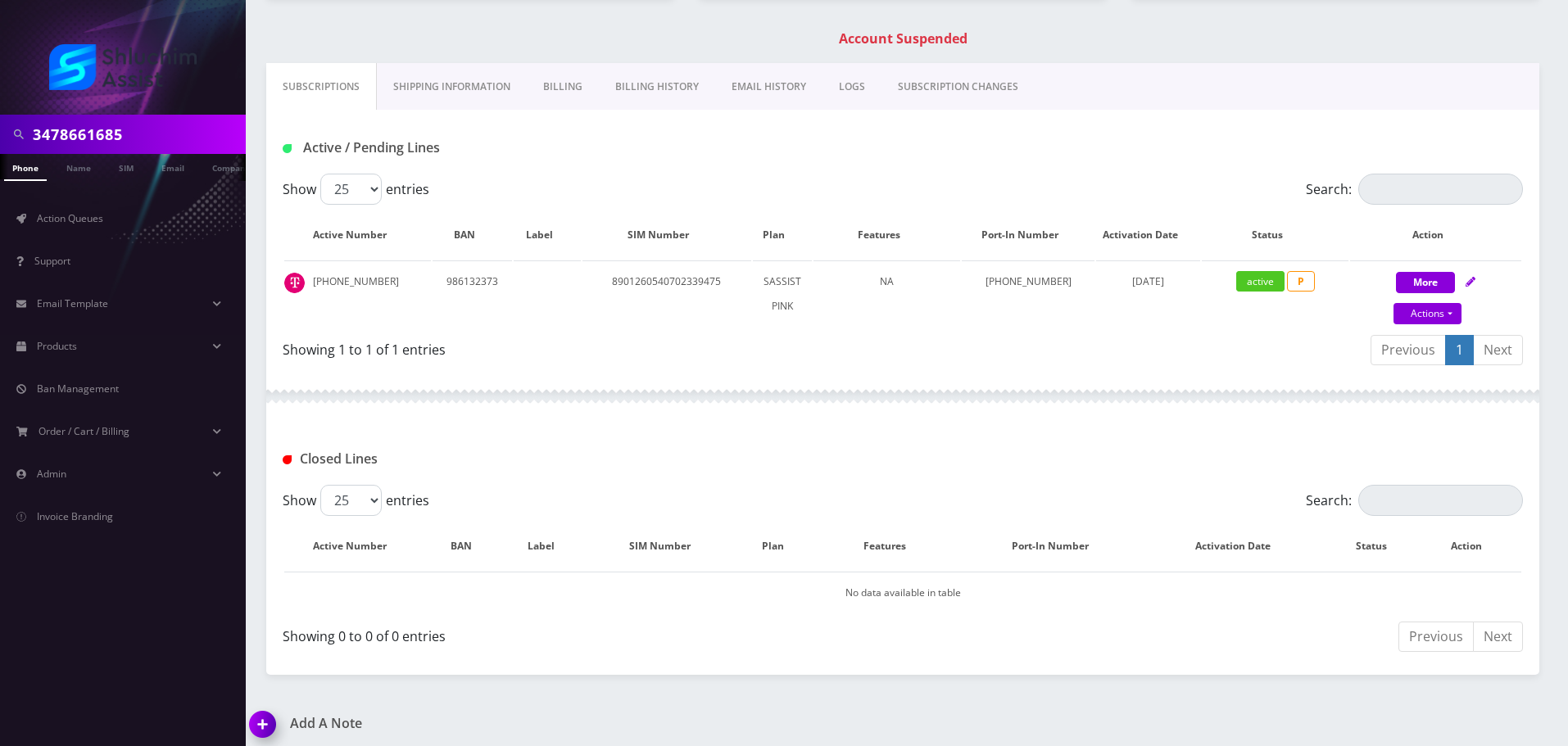
scroll to position [252, 0]
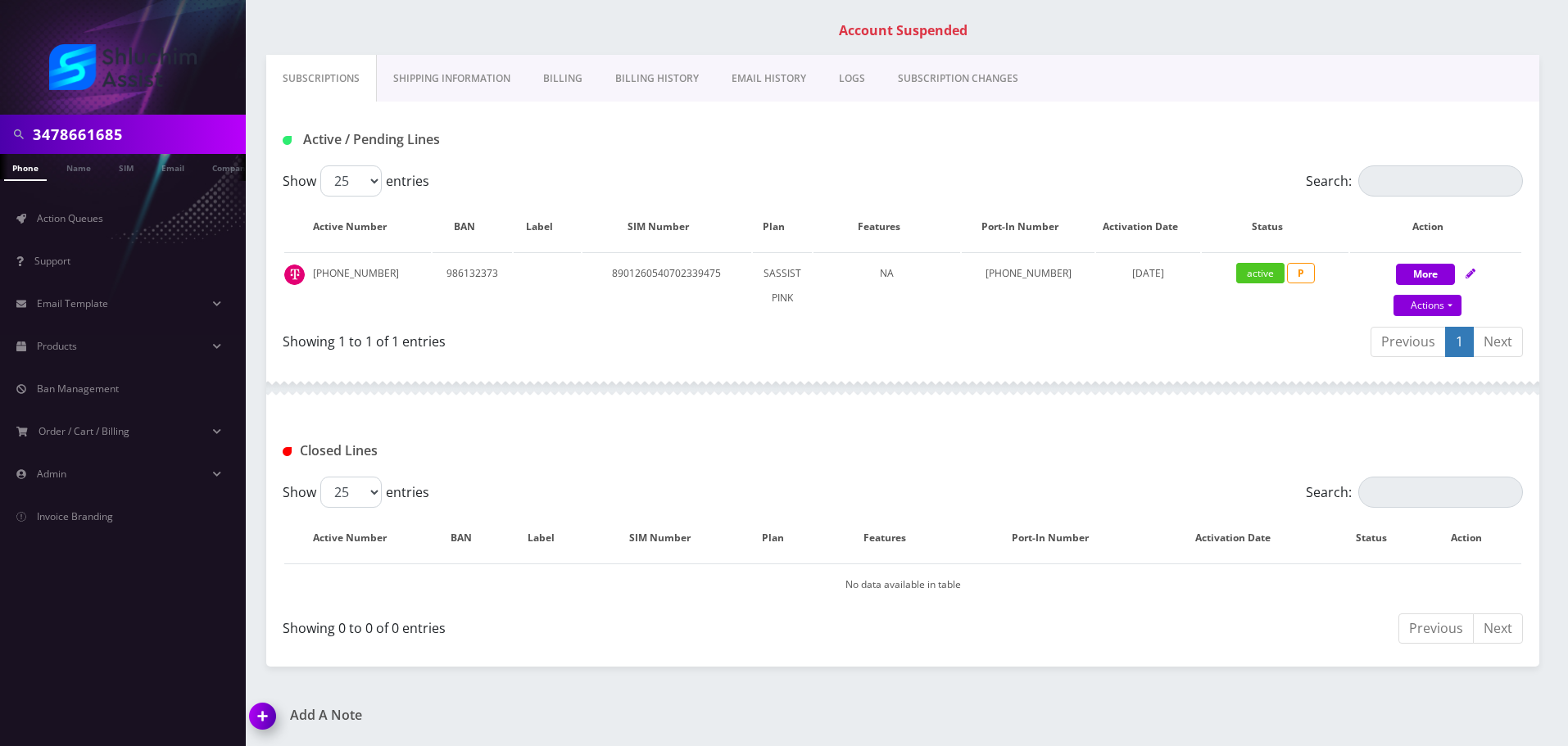
click at [652, 89] on link "Billing History" at bounding box center [657, 79] width 116 height 47
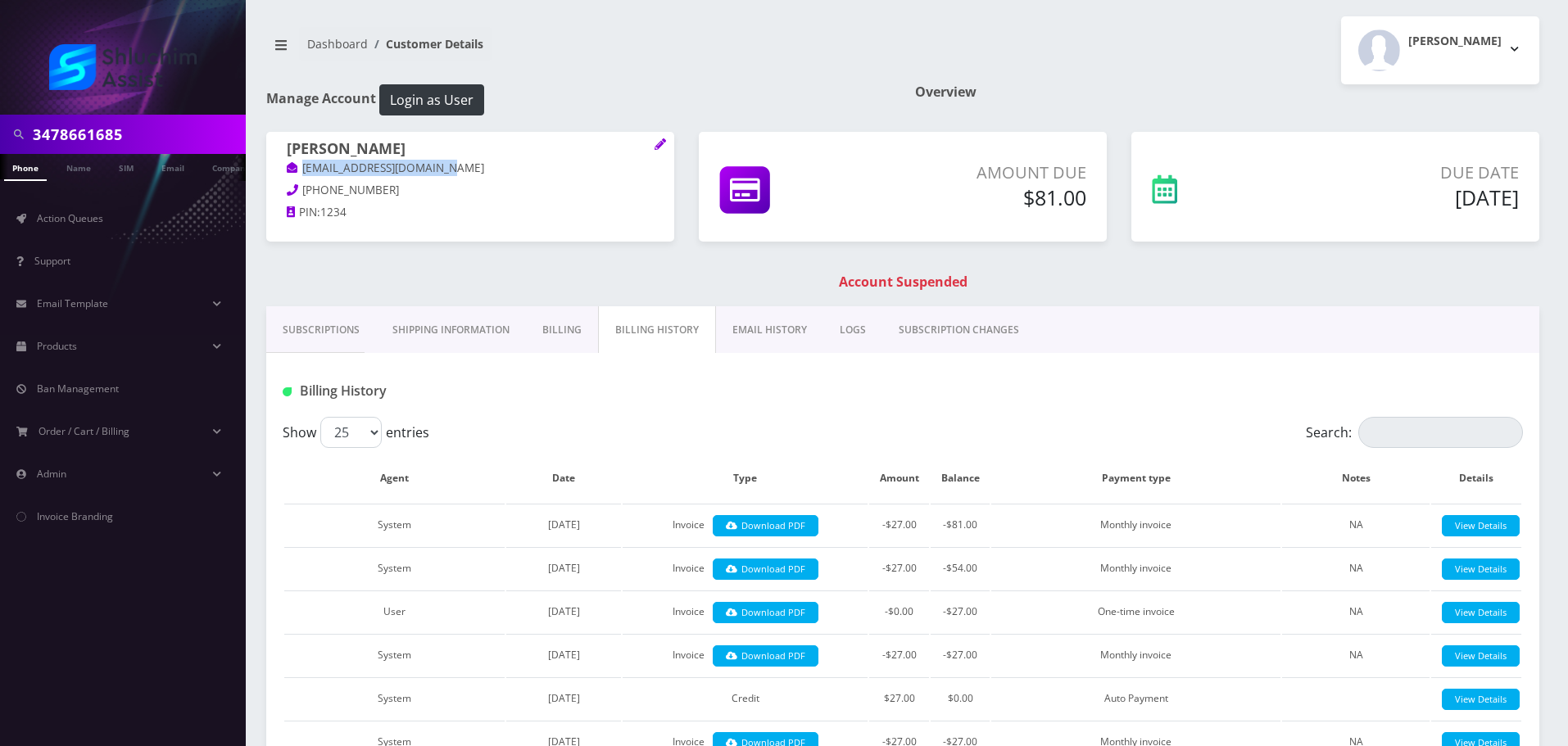
click at [765, 336] on link "EMAIL HISTORY" at bounding box center [769, 330] width 107 height 47
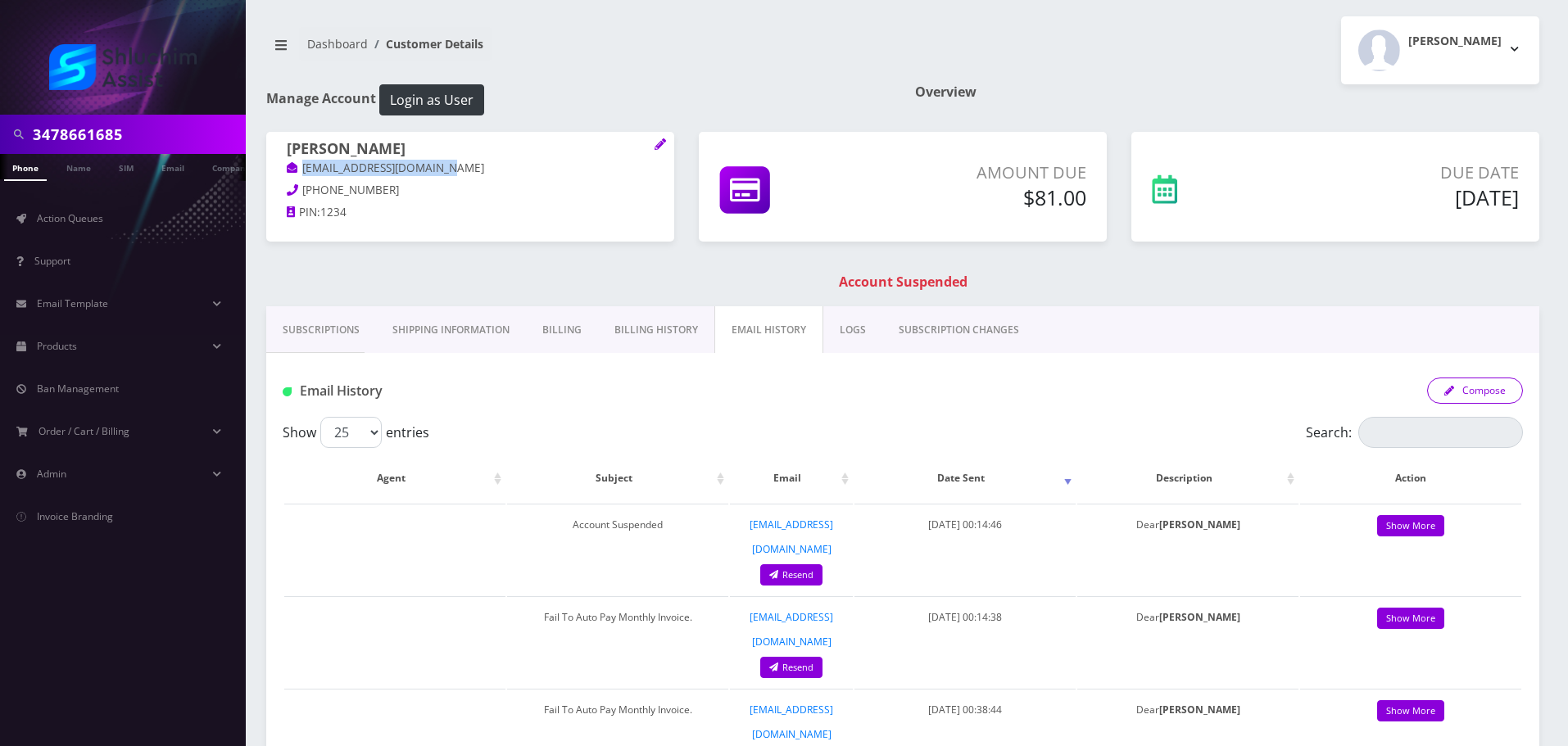
click at [1452, 396] on button "Compose" at bounding box center [1476, 390] width 96 height 27
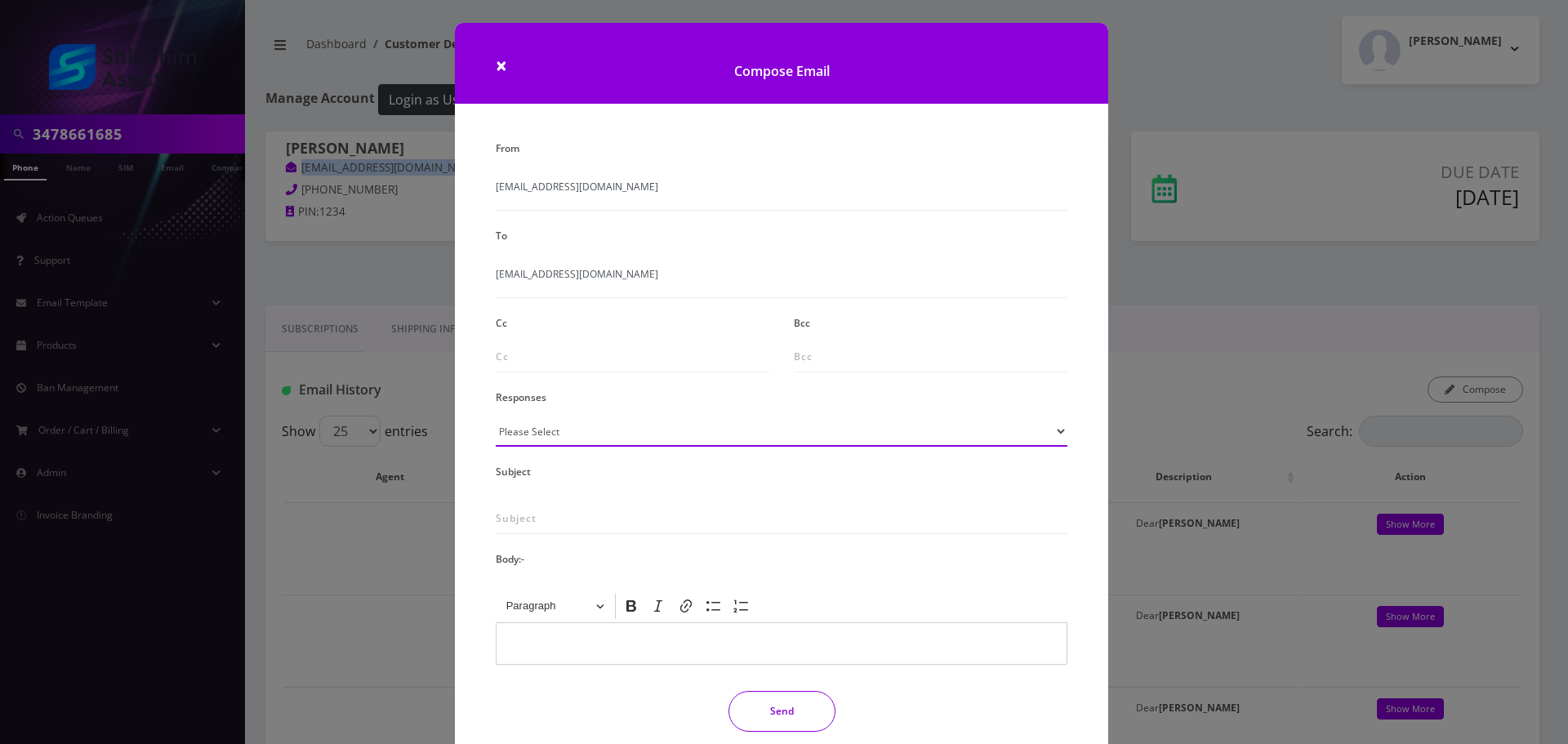
click at [607, 447] on div "Responses Please Select TMobile port Unable to activate CH Pickup Past Due Pick…" at bounding box center [781, 416] width 596 height 62
select select "29"
click at [496, 416] on select "Please Select TMobile port Unable to activate CH Pickup Past Due Pick up follow…" at bounding box center [781, 431] width 571 height 31
type input "Subject: URGENT Action Required: Past Due Payment for Shluchim Assist"
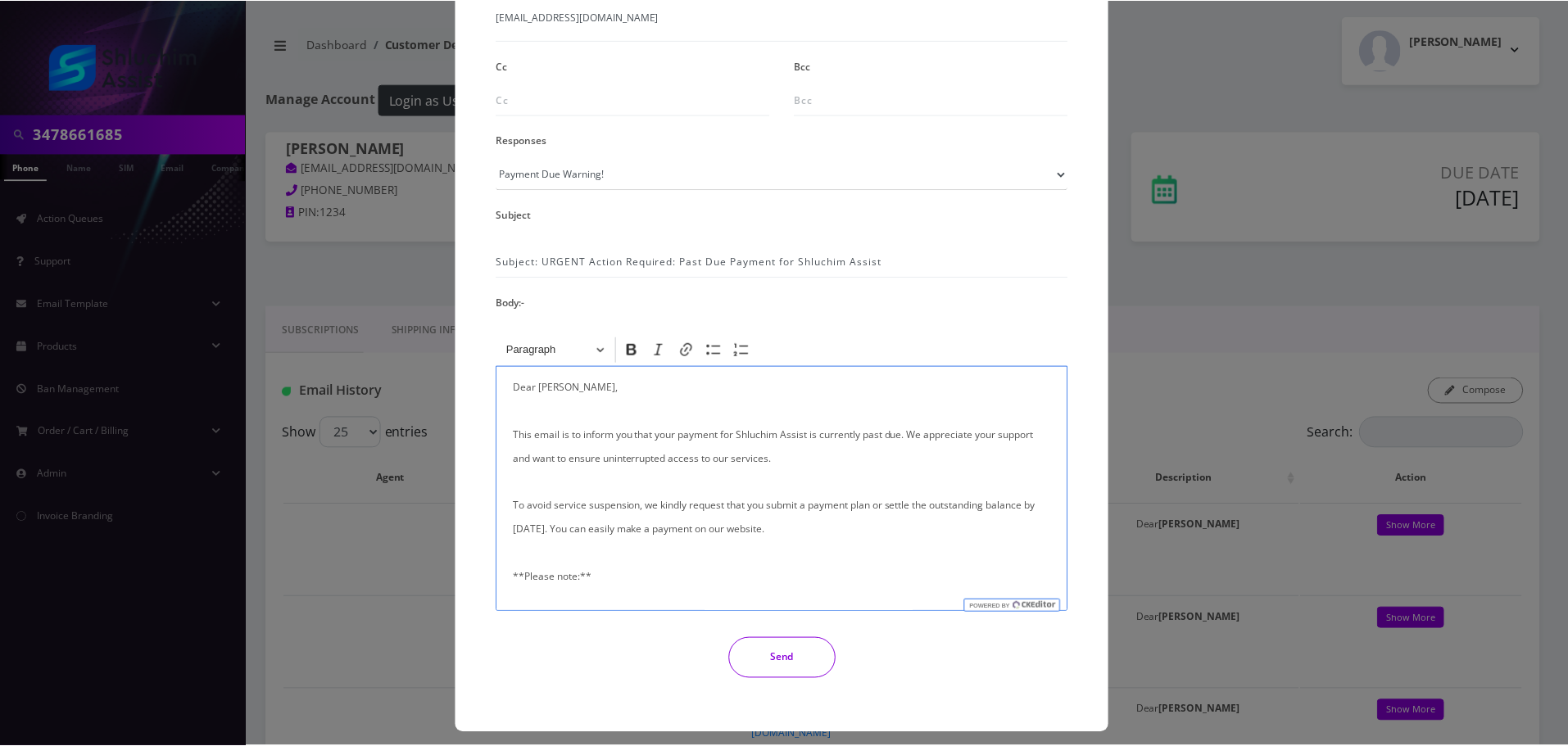
scroll to position [268, 0]
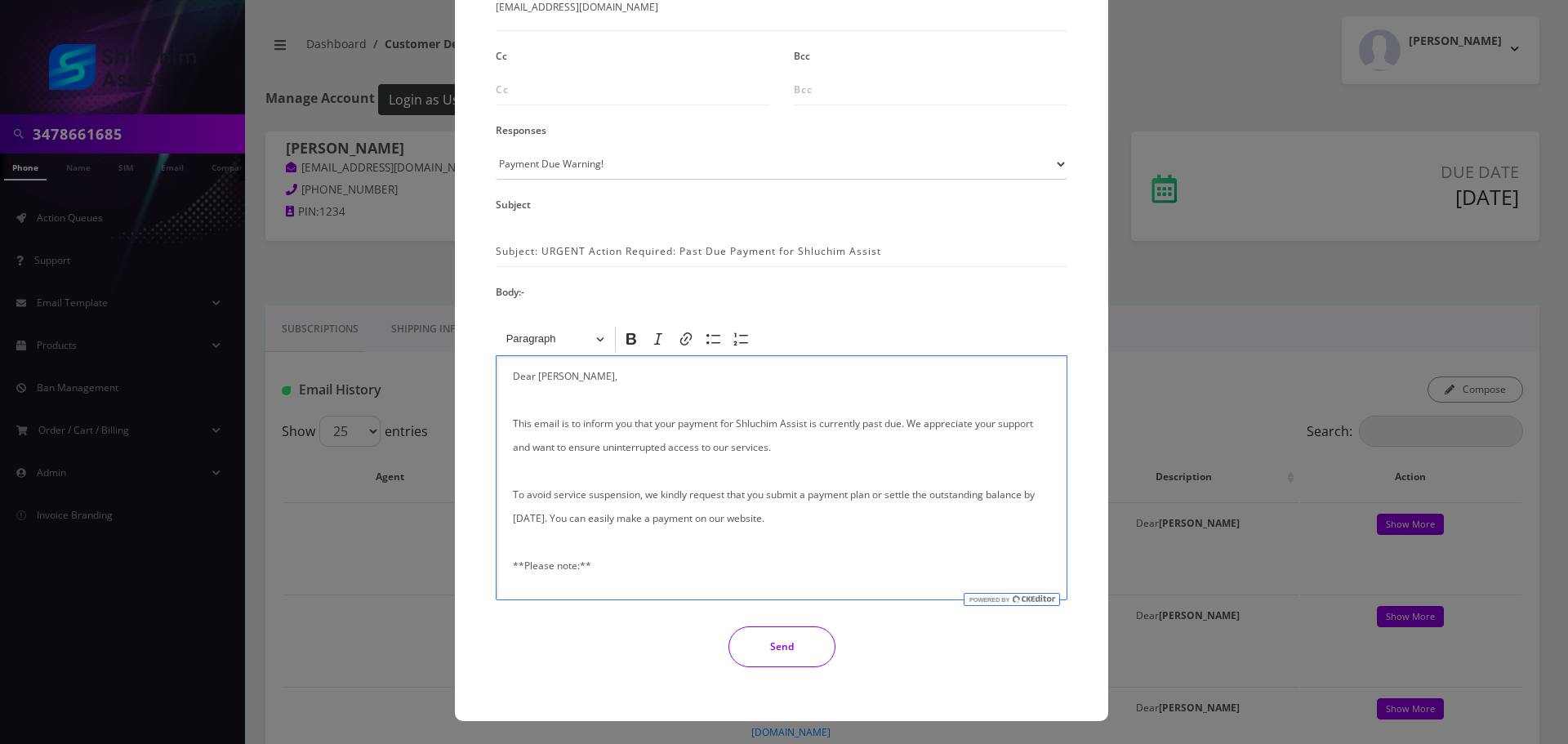
click at [768, 655] on button "Send" at bounding box center [781, 647] width 107 height 41
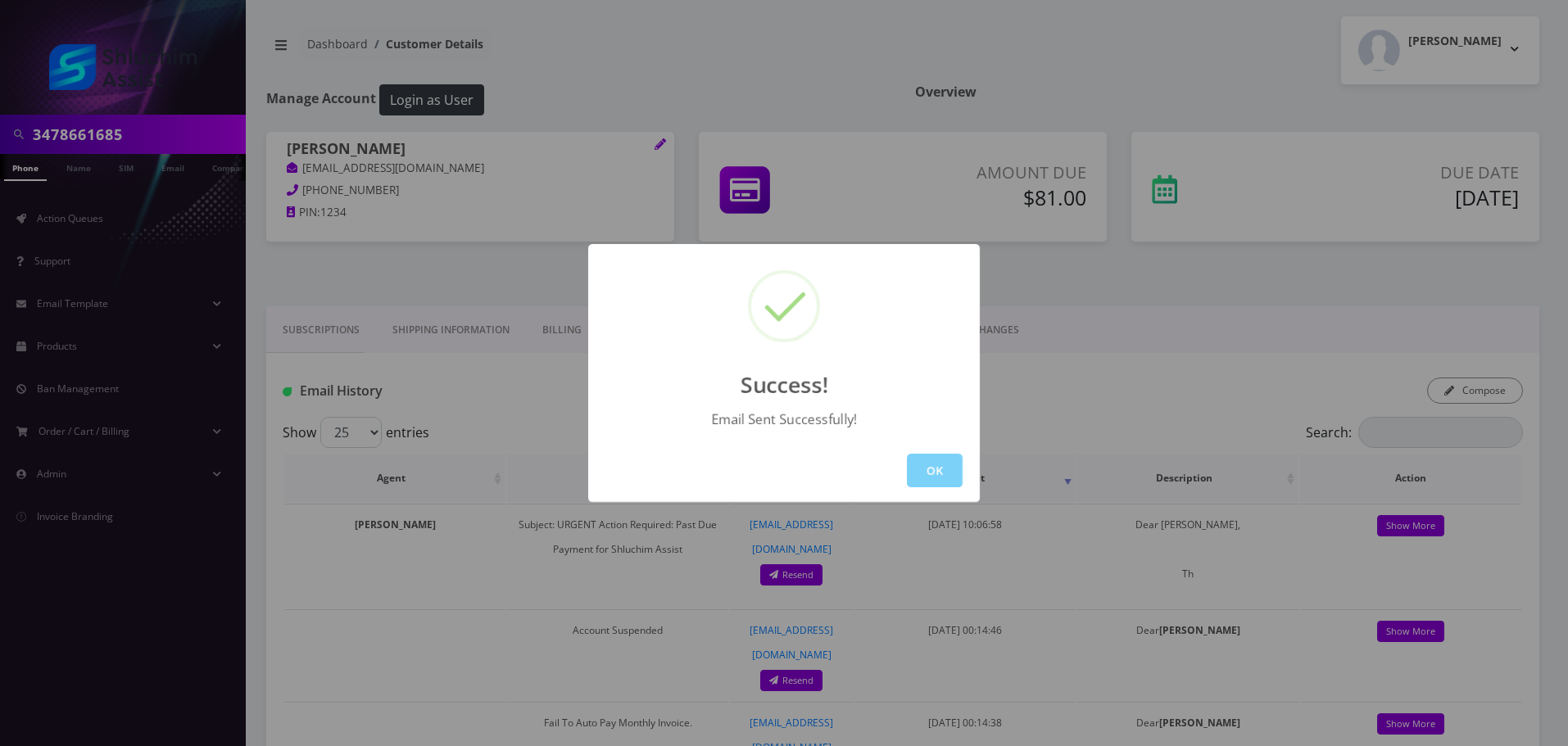
click at [956, 464] on button "OK" at bounding box center [935, 471] width 56 height 33
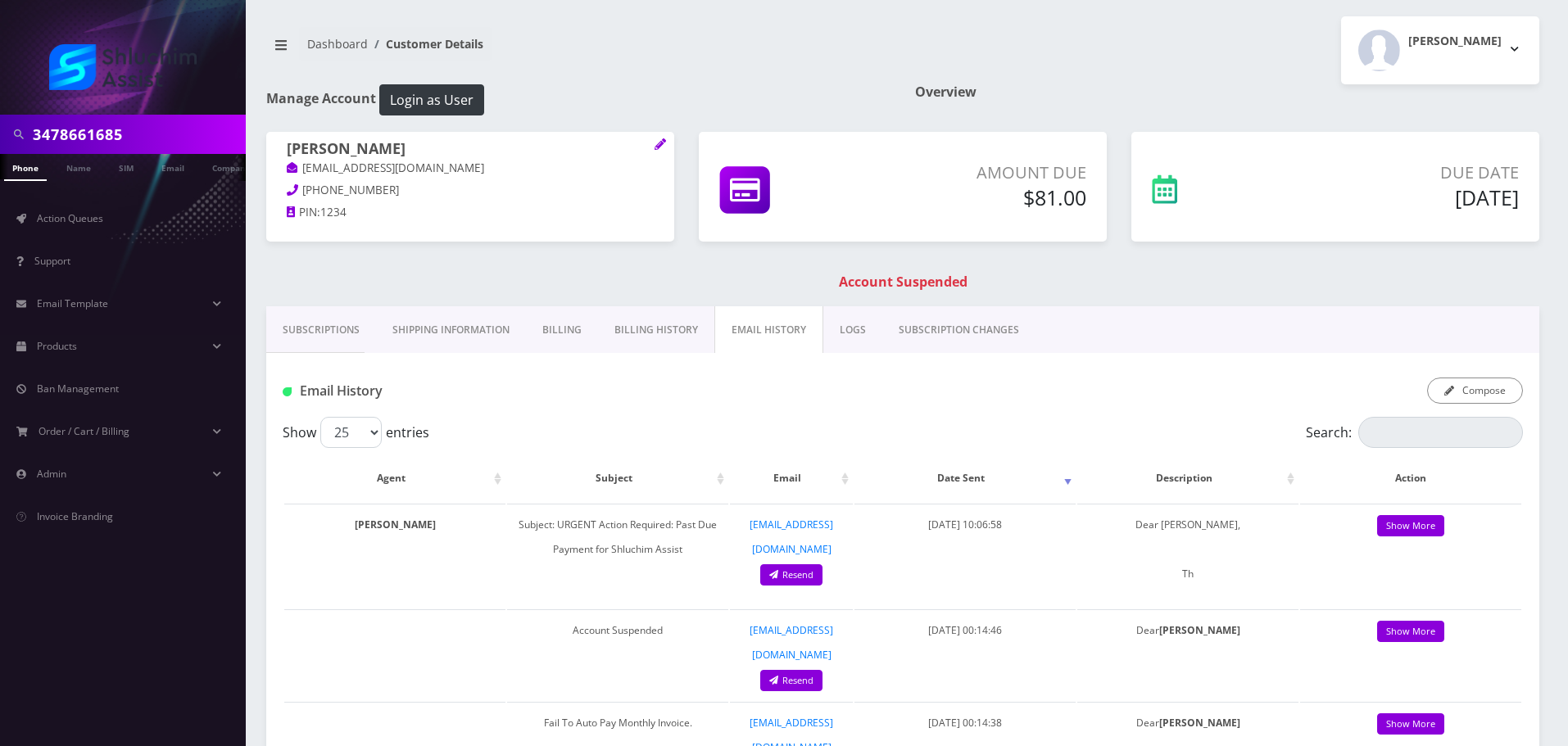
click at [176, 131] on input "3478661685" at bounding box center [137, 135] width 209 height 31
paste input "[PHONE_NUMBER]"
click at [116, 131] on input "[PHONE_NUMBER]" at bounding box center [137, 135] width 209 height 31
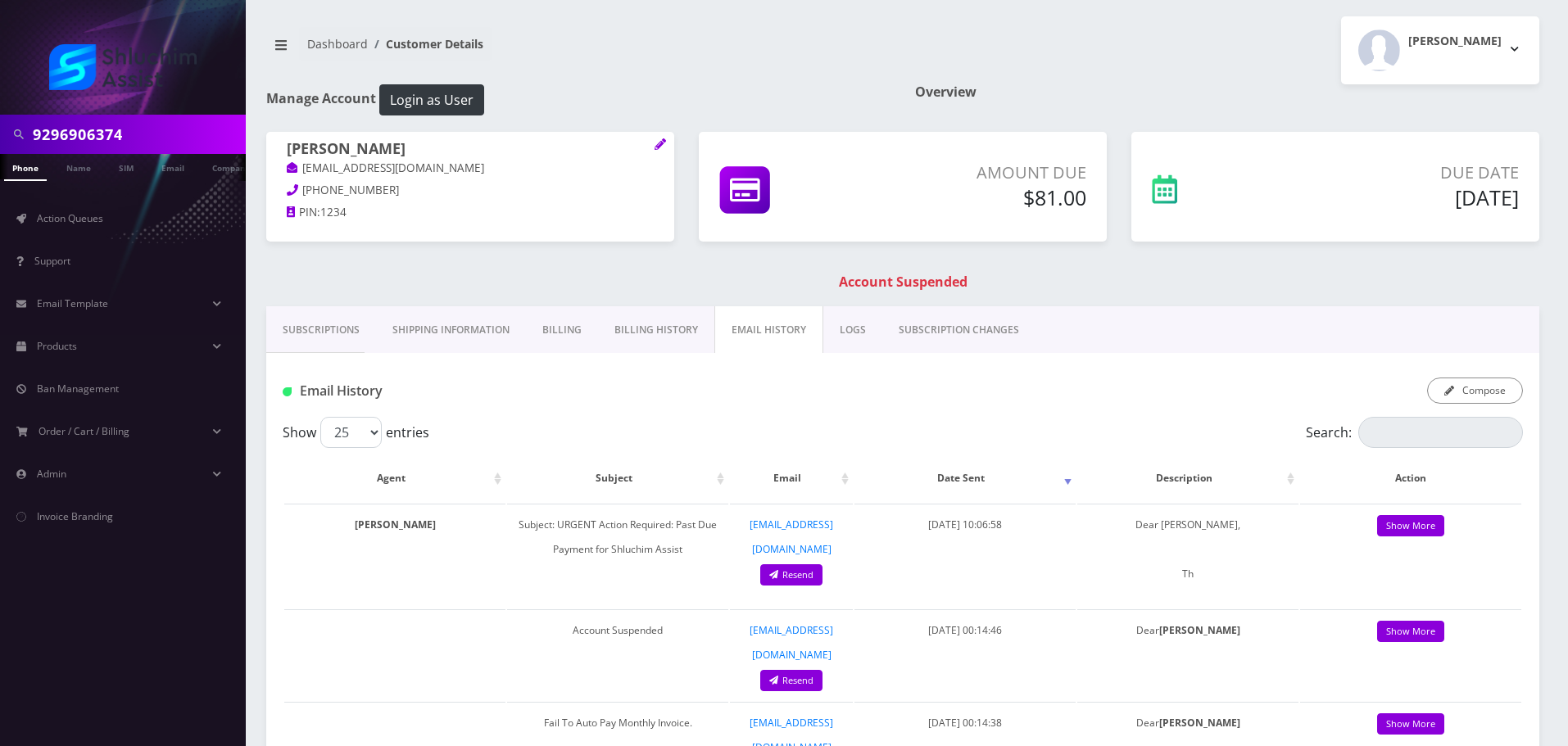
type input "9296906374"
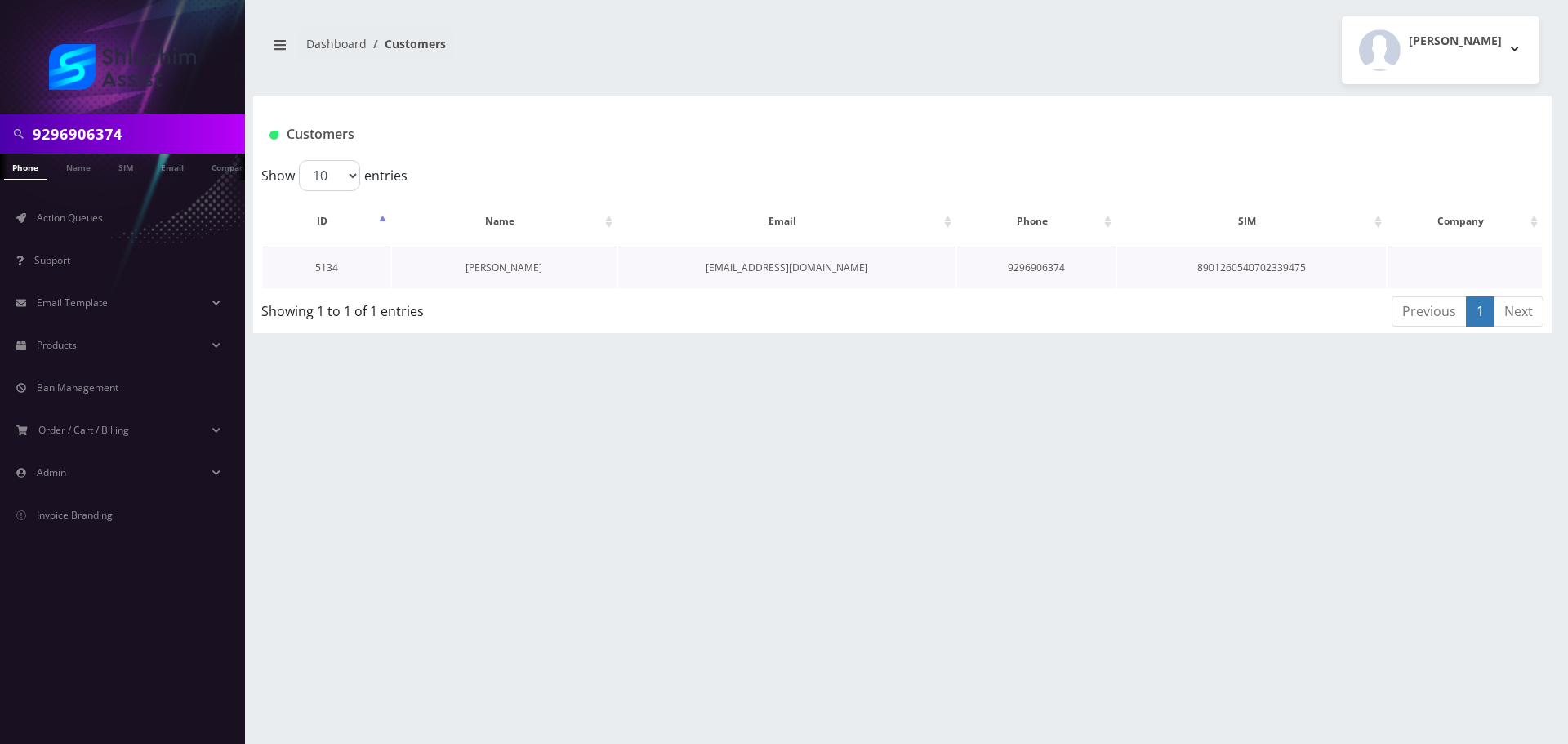
click at [524, 273] on link "[PERSON_NAME]" at bounding box center [504, 268] width 76 height 14
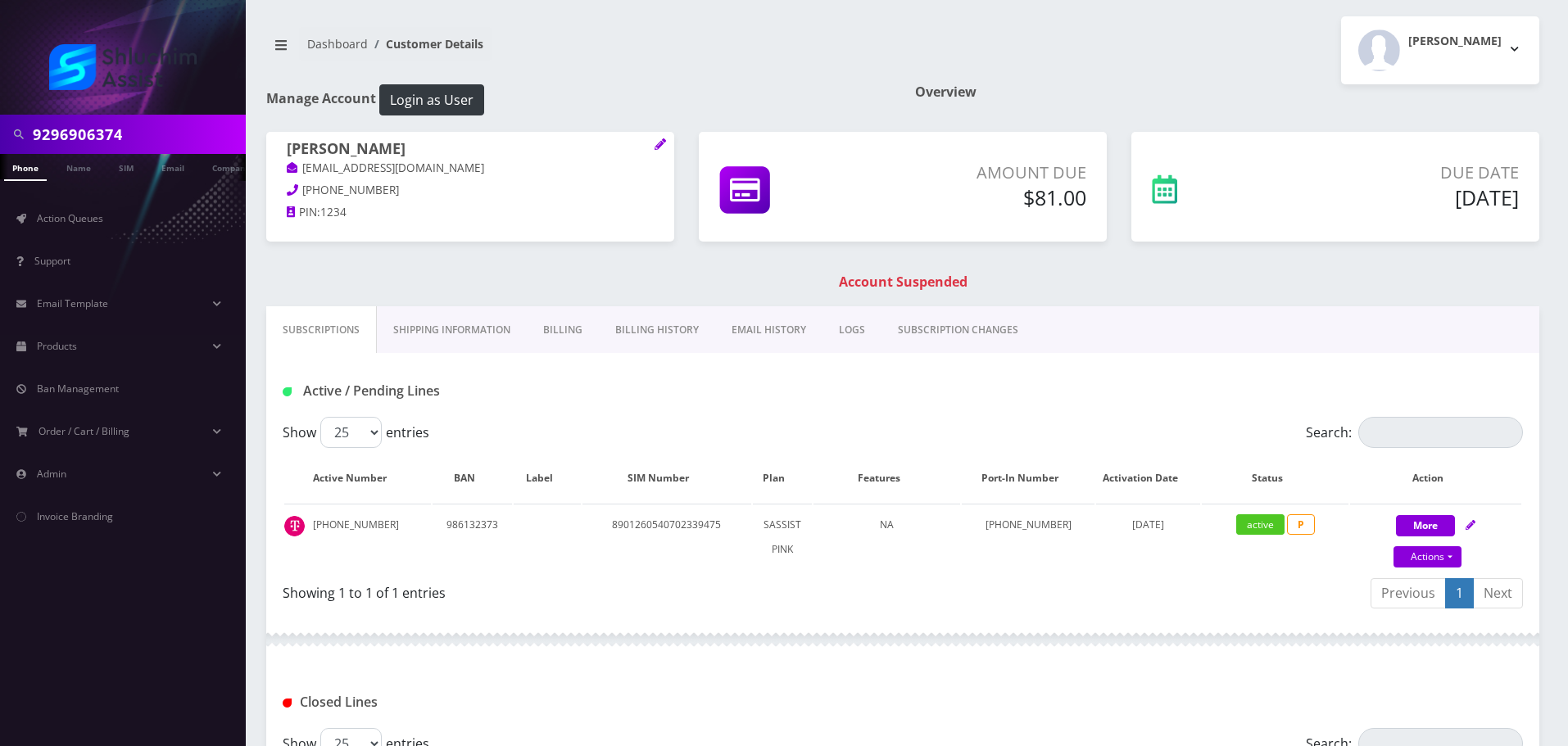
click at [652, 346] on link "Billing History" at bounding box center [657, 330] width 116 height 47
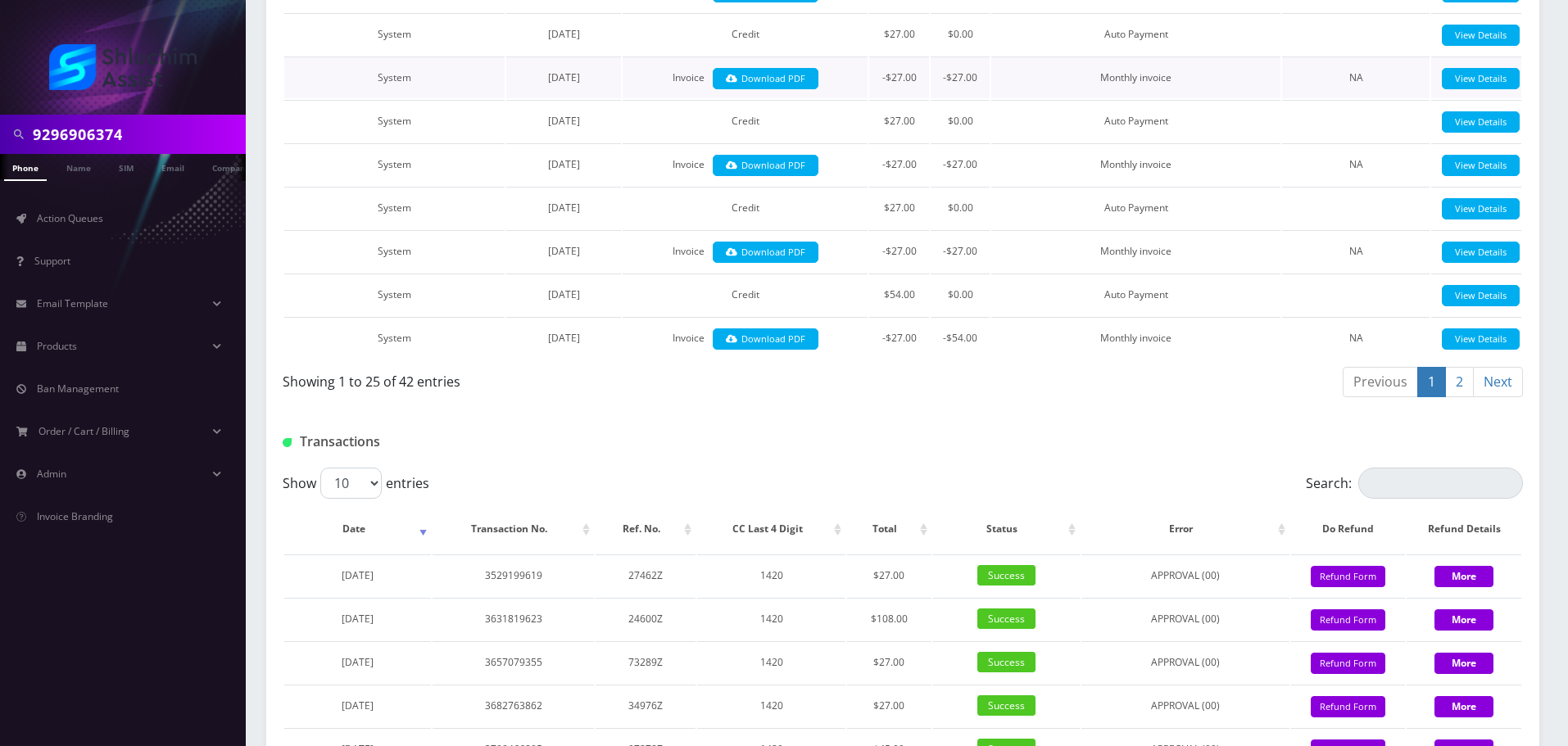
scroll to position [1610, 0]
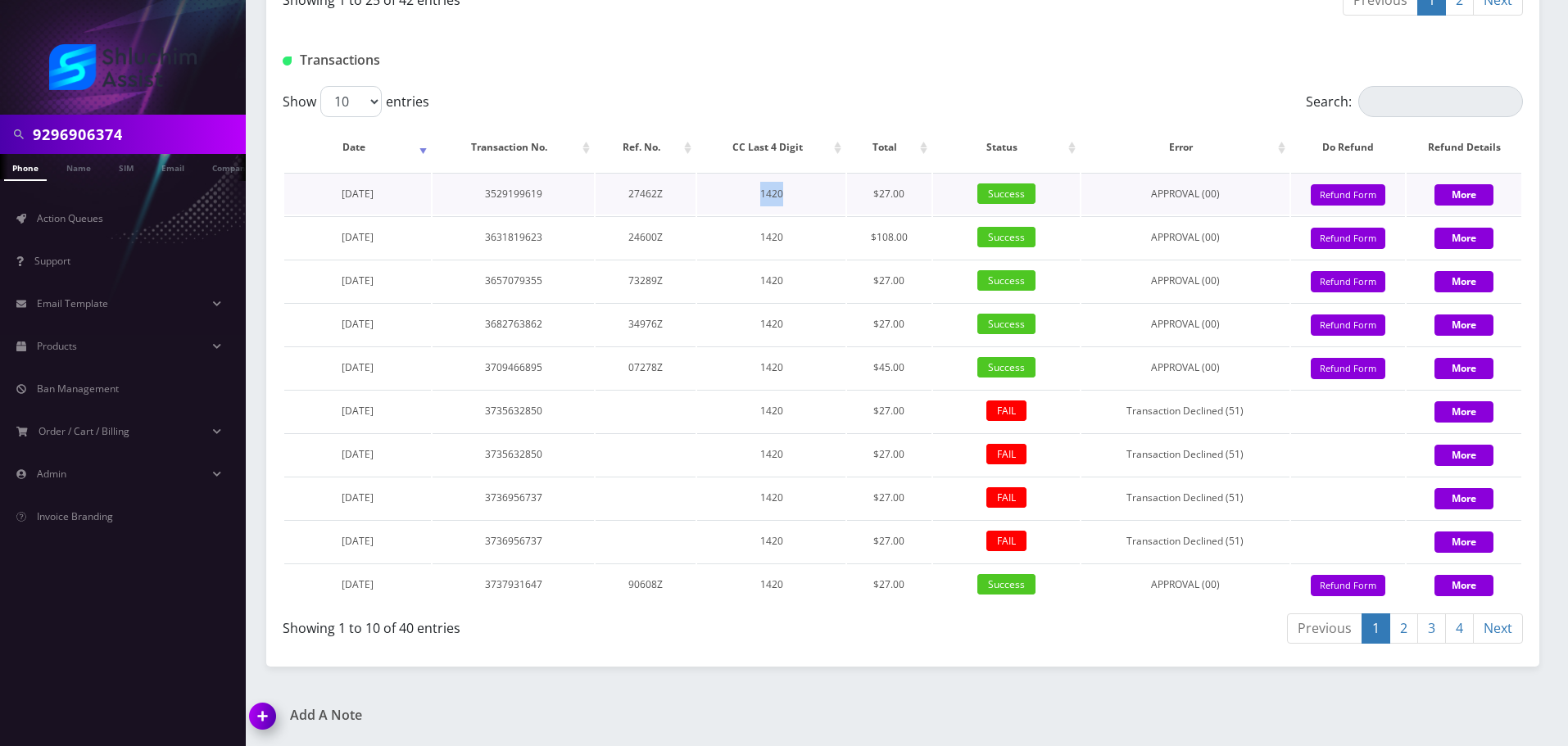
drag, startPoint x: 770, startPoint y: 195, endPoint x: 806, endPoint y: 195, distance: 36.0
click at [806, 195] on td "1420" at bounding box center [772, 194] width 149 height 42
drag, startPoint x: 768, startPoint y: 195, endPoint x: 821, endPoint y: 195, distance: 53.0
click at [821, 195] on td "1420" at bounding box center [772, 194] width 149 height 42
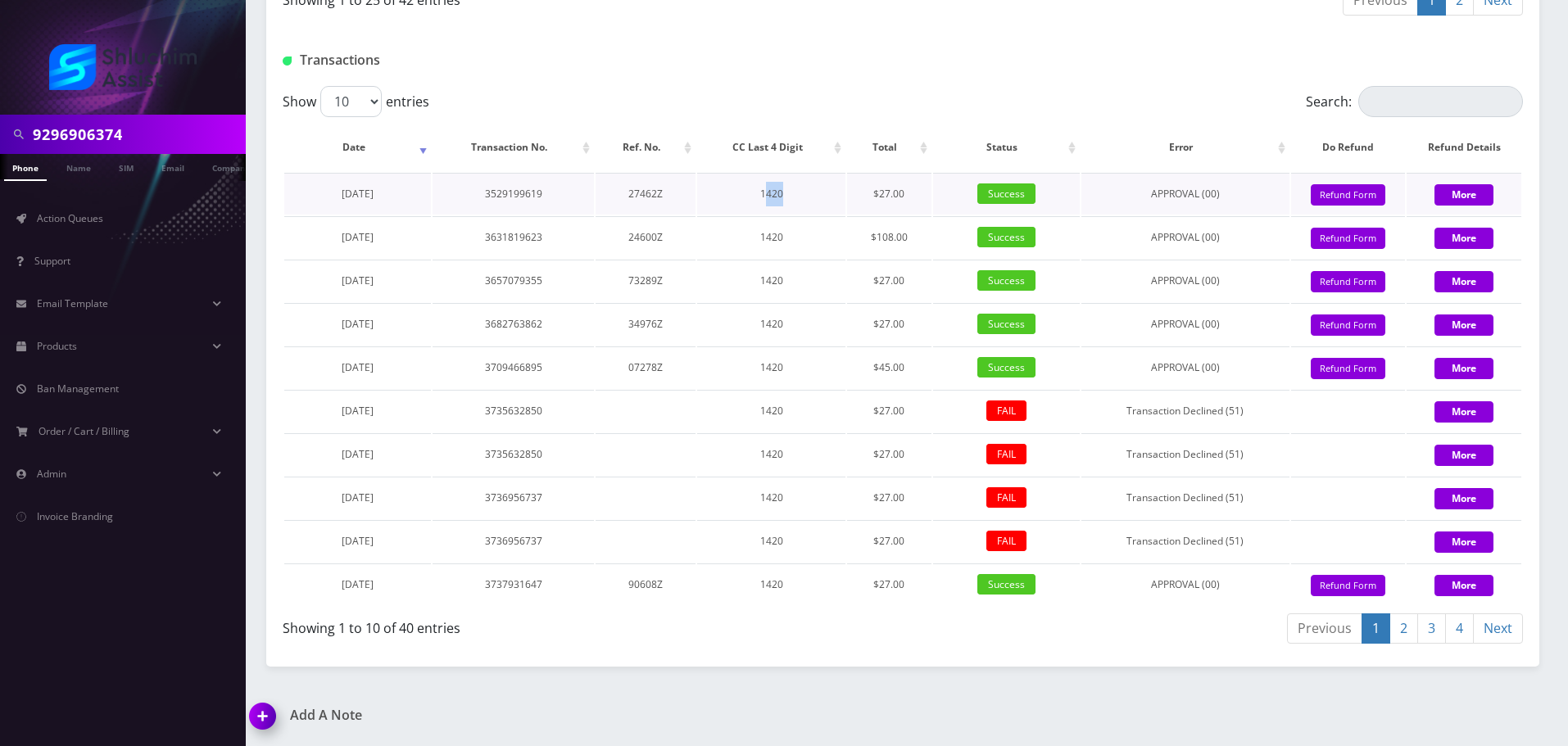
click at [821, 195] on td "1420" at bounding box center [772, 194] width 149 height 42
click at [895, 194] on td "$27.00" at bounding box center [889, 194] width 84 height 42
drag, startPoint x: 873, startPoint y: 194, endPoint x: 903, endPoint y: 195, distance: 30.0
click at [903, 195] on td "$27.00" at bounding box center [889, 194] width 84 height 42
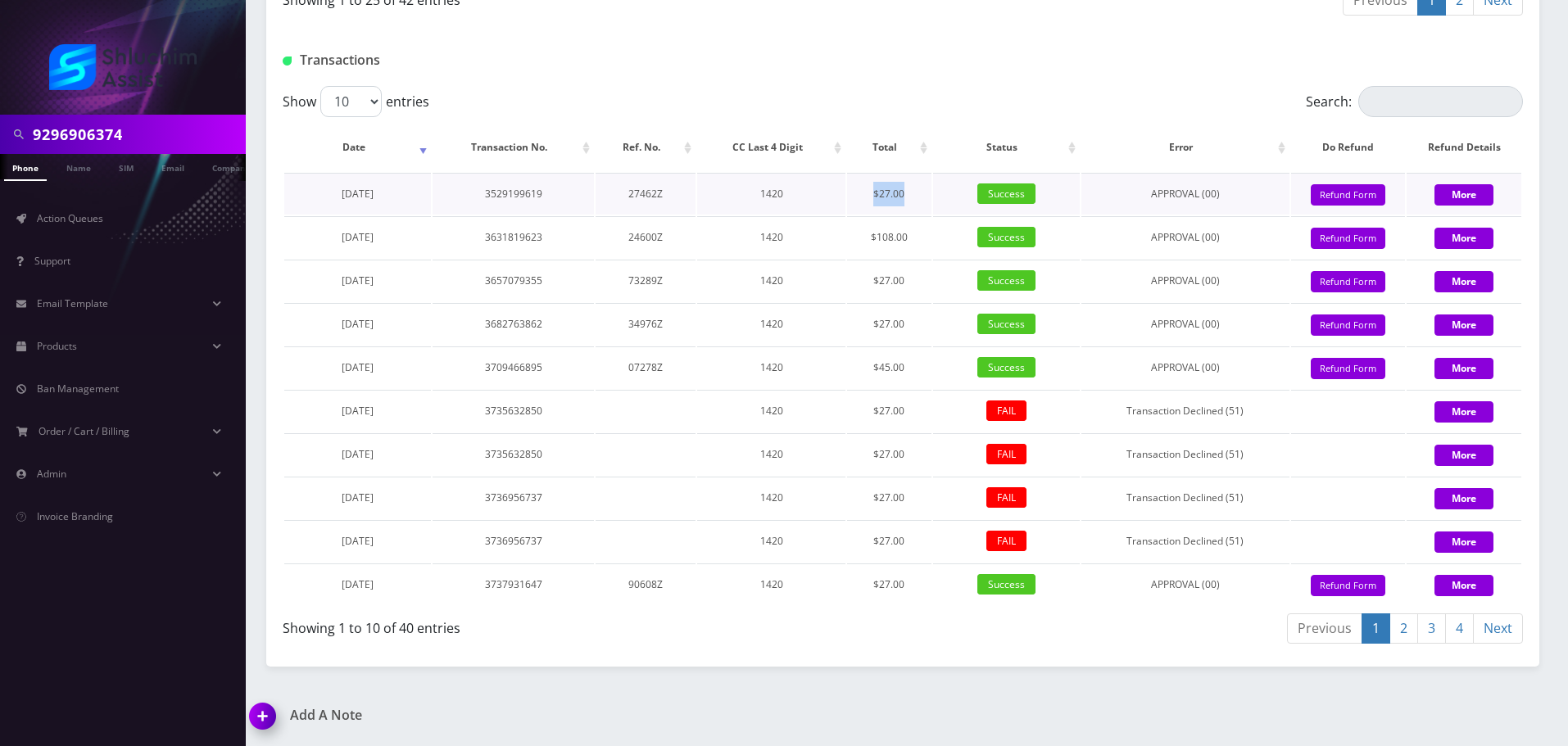
click at [903, 195] on td "$27.00" at bounding box center [889, 194] width 84 height 42
drag, startPoint x: 852, startPoint y: 192, endPoint x: 932, endPoint y: 197, distance: 80.2
click at [932, 196] on tr "September 03, 2023 3529199619 27462Z 1420 $27.00 Success APPROVAL (00) 27 Give …" at bounding box center [902, 194] width 1237 height 42
click at [933, 197] on td "Success" at bounding box center [1006, 194] width 146 height 42
drag, startPoint x: 853, startPoint y: 200, endPoint x: 883, endPoint y: 200, distance: 30.0
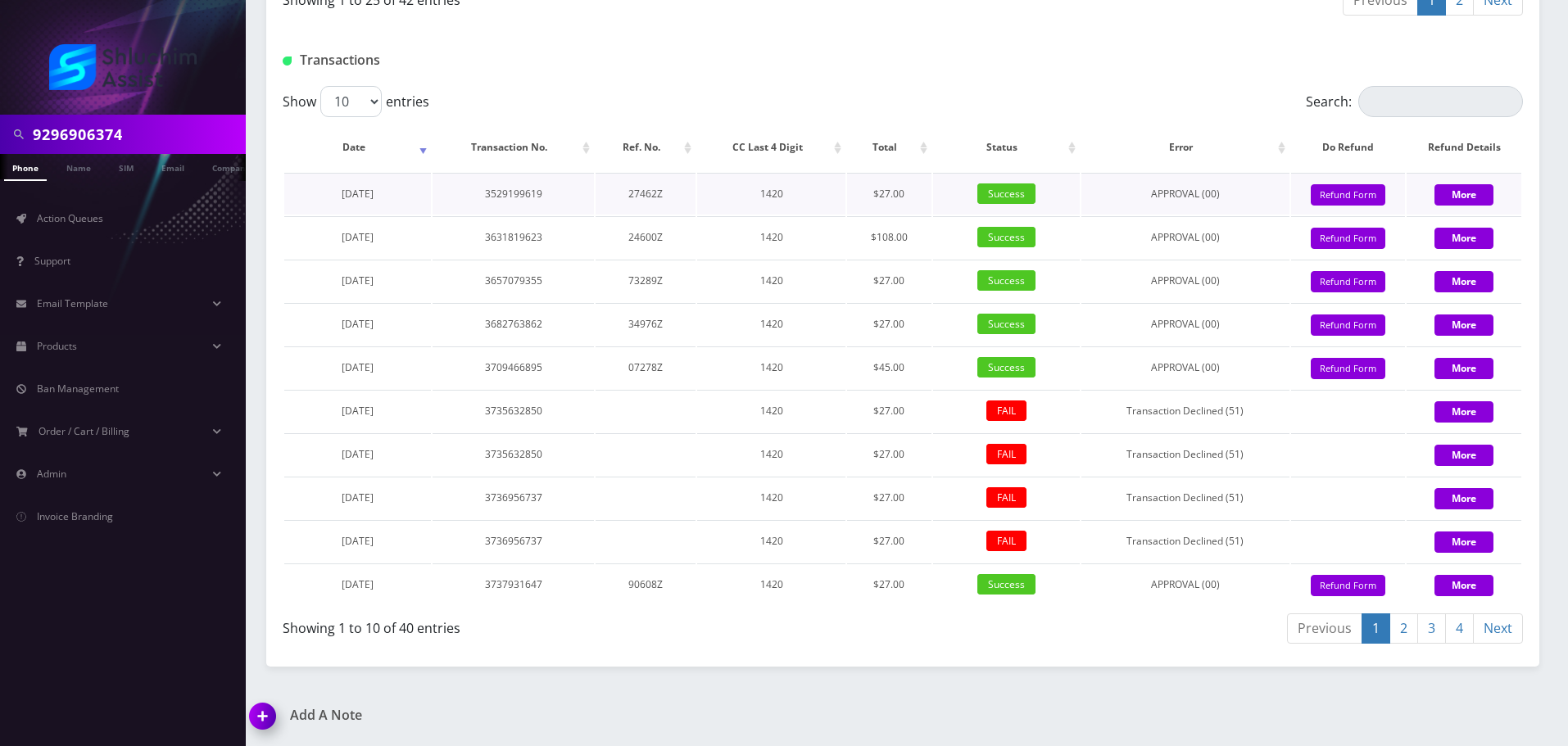
click at [883, 200] on tr "September 03, 2023 3529199619 27462Z 1420 $27.00 Success APPROVAL (00) 27 Give …" at bounding box center [902, 194] width 1237 height 42
click at [883, 200] on td "$27.00" at bounding box center [889, 194] width 84 height 42
click at [280, 316] on div "Show 10 25 50 100 entries Search: Date Transaction No. Ref. No. CC Last 4 Digit…" at bounding box center [902, 369] width 1273 height 564
click at [113, 219] on link "Action Queues" at bounding box center [123, 218] width 246 height 34
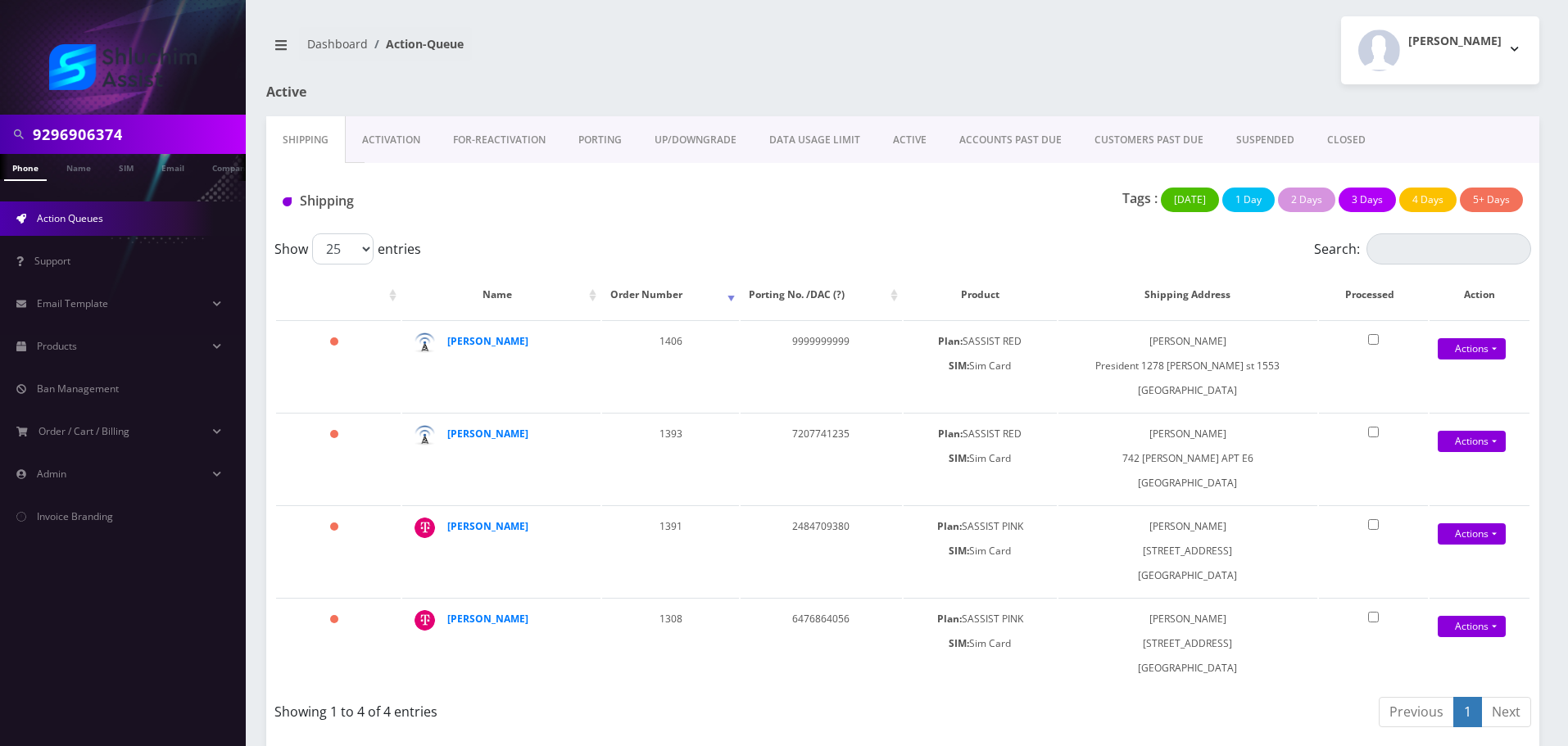
click at [957, 135] on link "ACCOUNTS PAST DUE" at bounding box center [1011, 140] width 136 height 47
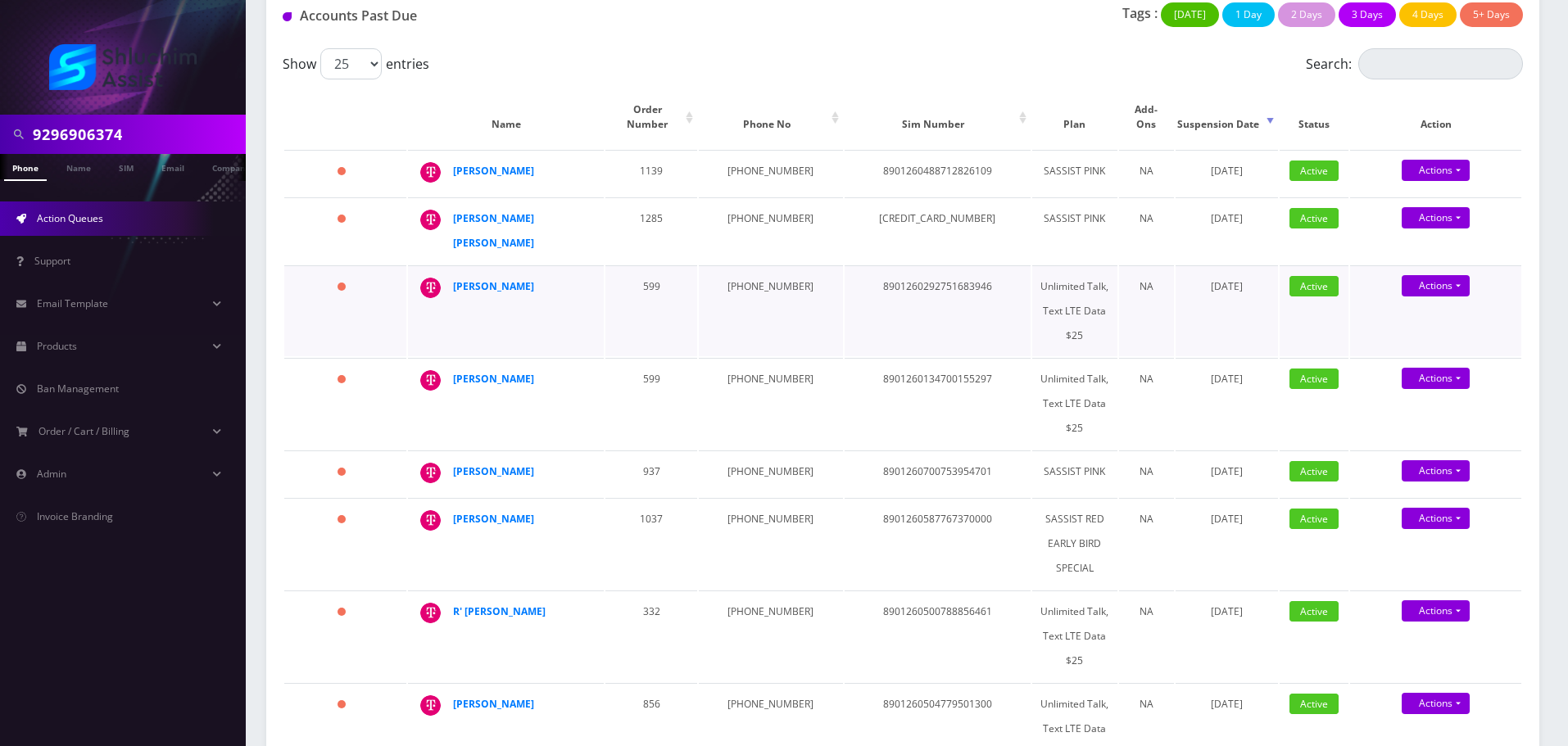
scroll to position [164, 0]
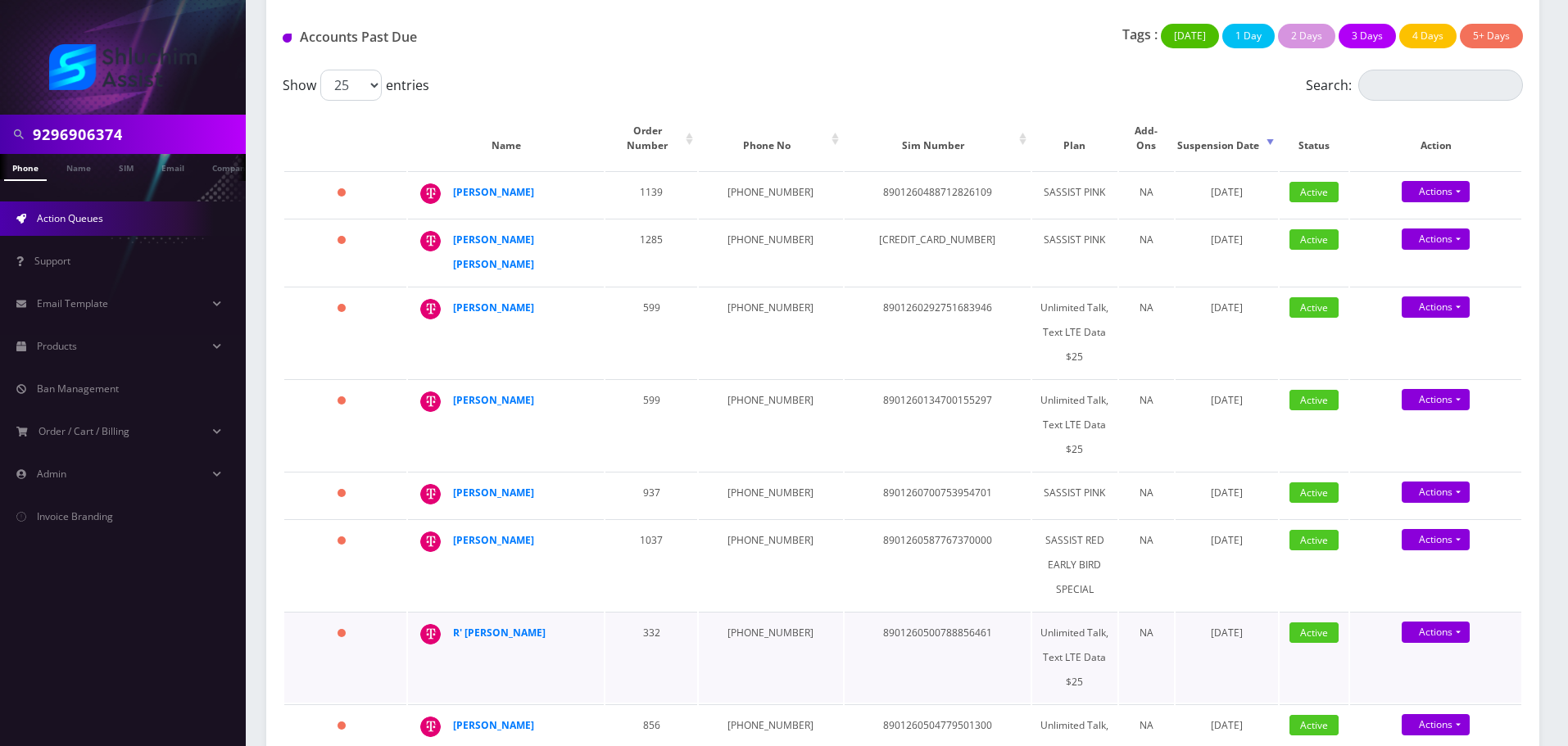
click at [684, 612] on td "332" at bounding box center [651, 658] width 91 height 91
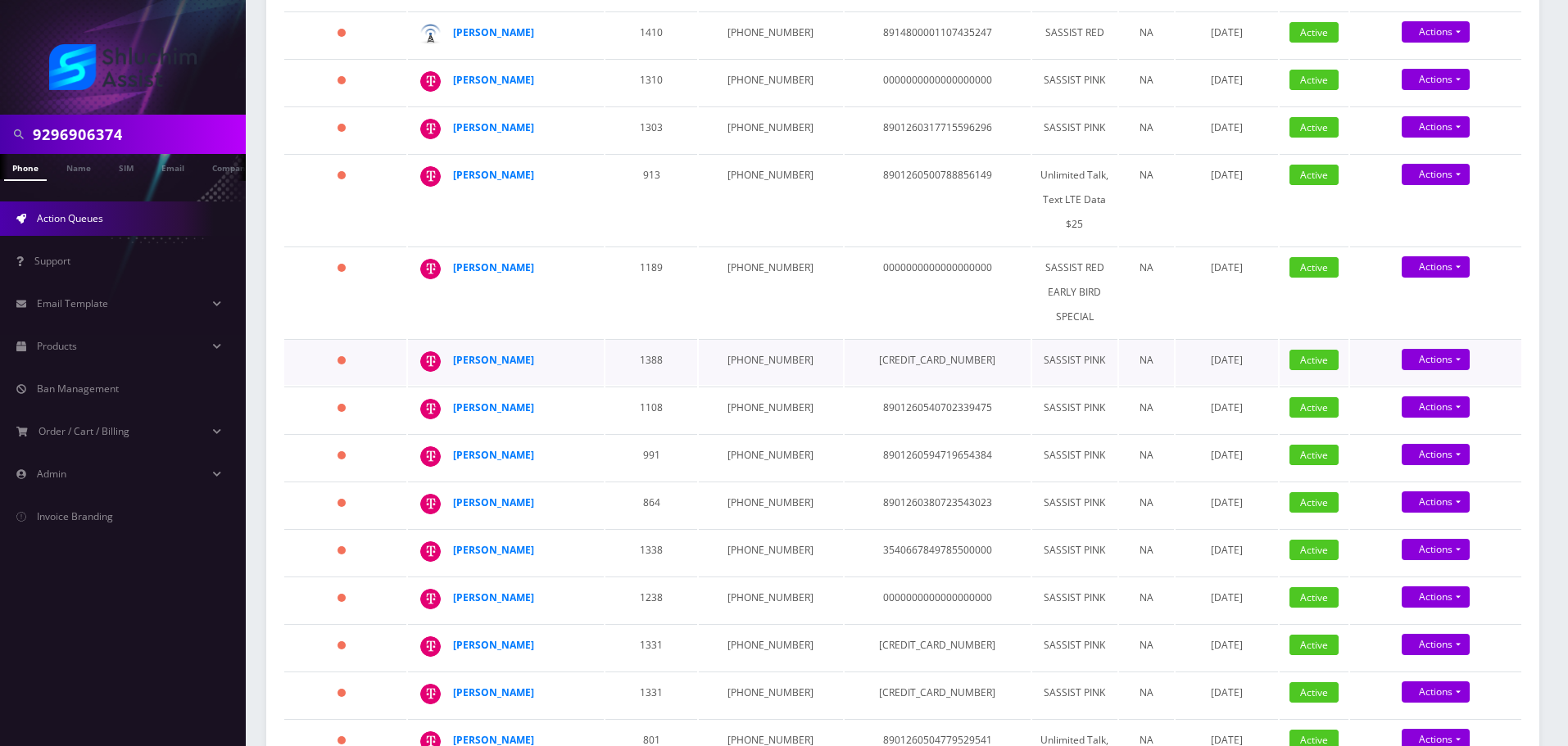
click at [750, 339] on td "[PHONE_NUMBER]" at bounding box center [771, 362] width 144 height 46
copy td "[PHONE_NUMBER]"
drag, startPoint x: 553, startPoint y: 320, endPoint x: 445, endPoint y: 322, distance: 108.0
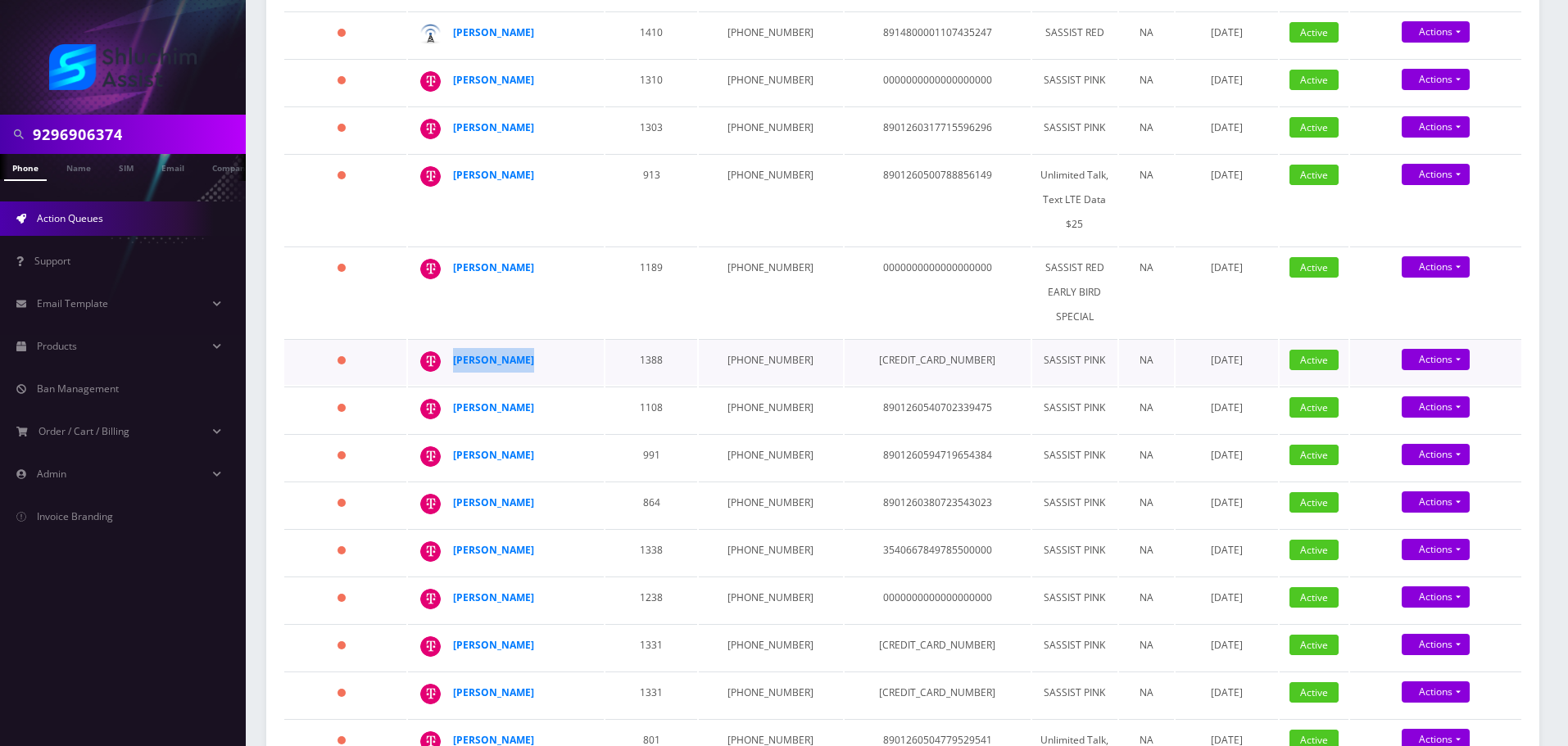
click at [588, 348] on div "[PERSON_NAME]" at bounding box center [588, 348] width 0 height 0
copy div "[PERSON_NAME]"
click at [478, 353] on strong "[PERSON_NAME]" at bounding box center [494, 360] width 82 height 14
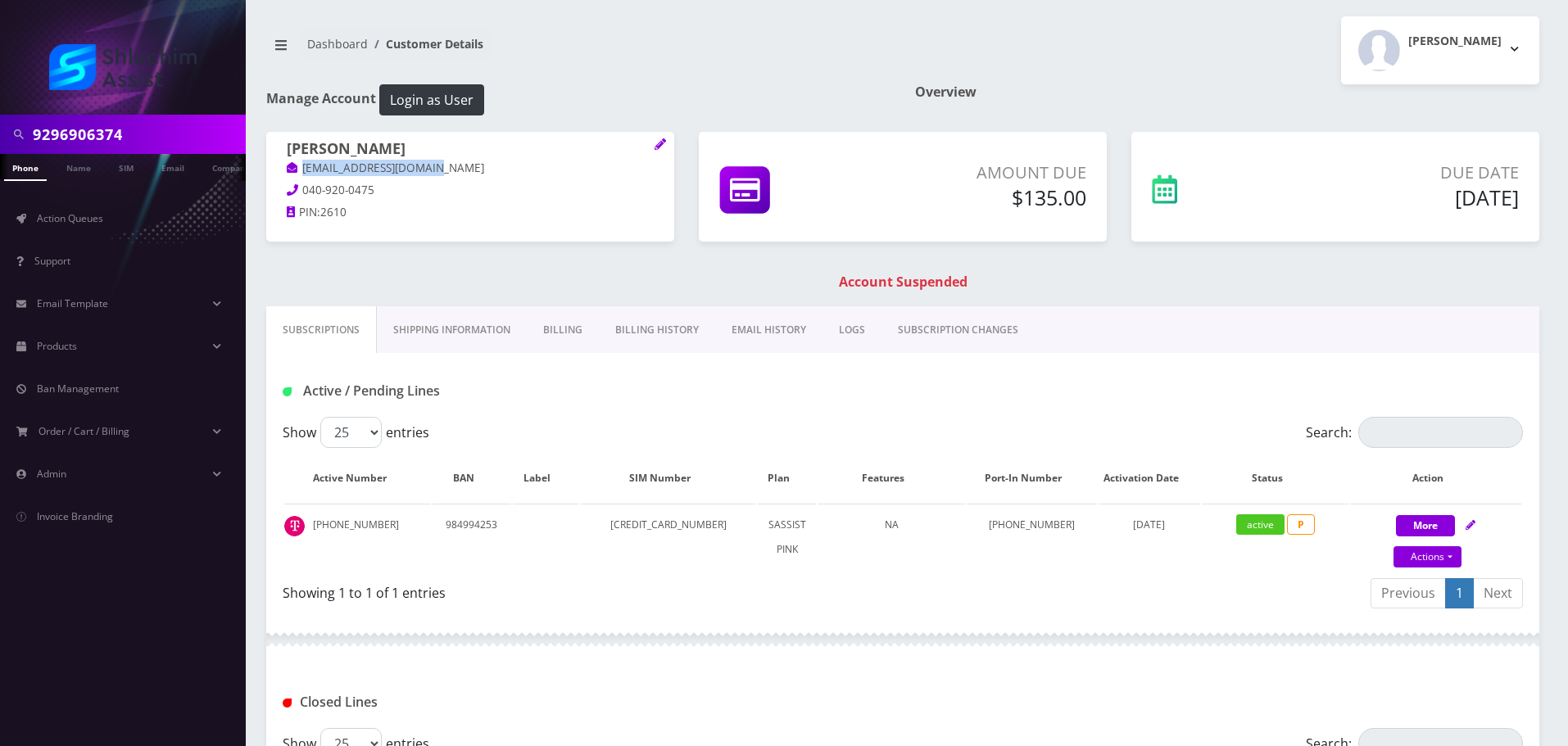
drag, startPoint x: 442, startPoint y: 166, endPoint x: 298, endPoint y: 168, distance: 144.0
click at [298, 168] on p "[EMAIL_ADDRESS][DOMAIN_NAME]" at bounding box center [470, 169] width 367 height 18
copy link "[EMAIL_ADDRESS][DOMAIN_NAME]"
click at [671, 338] on link "Billing History" at bounding box center [657, 330] width 116 height 47
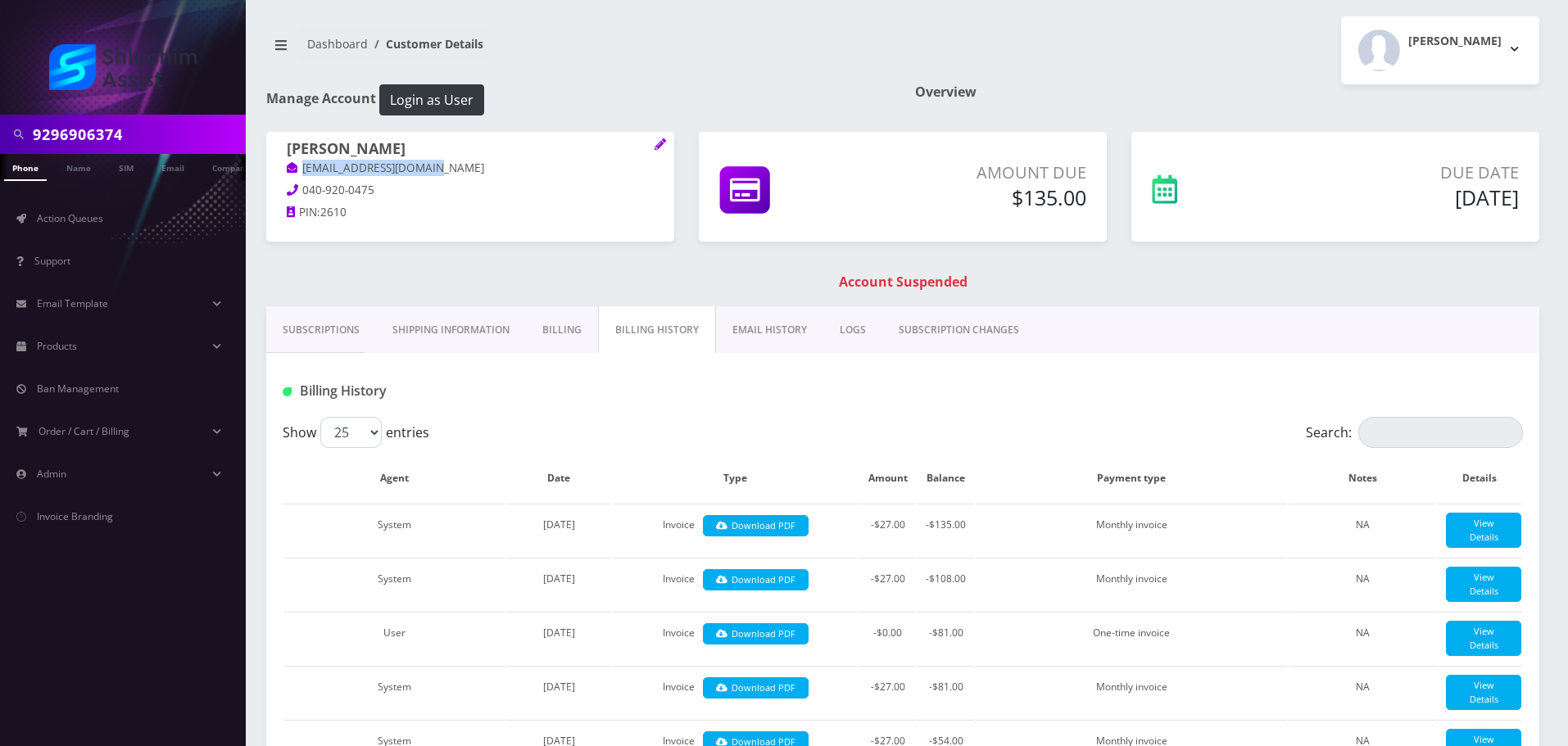
click at [783, 336] on link "EMAIL HISTORY" at bounding box center [769, 330] width 107 height 47
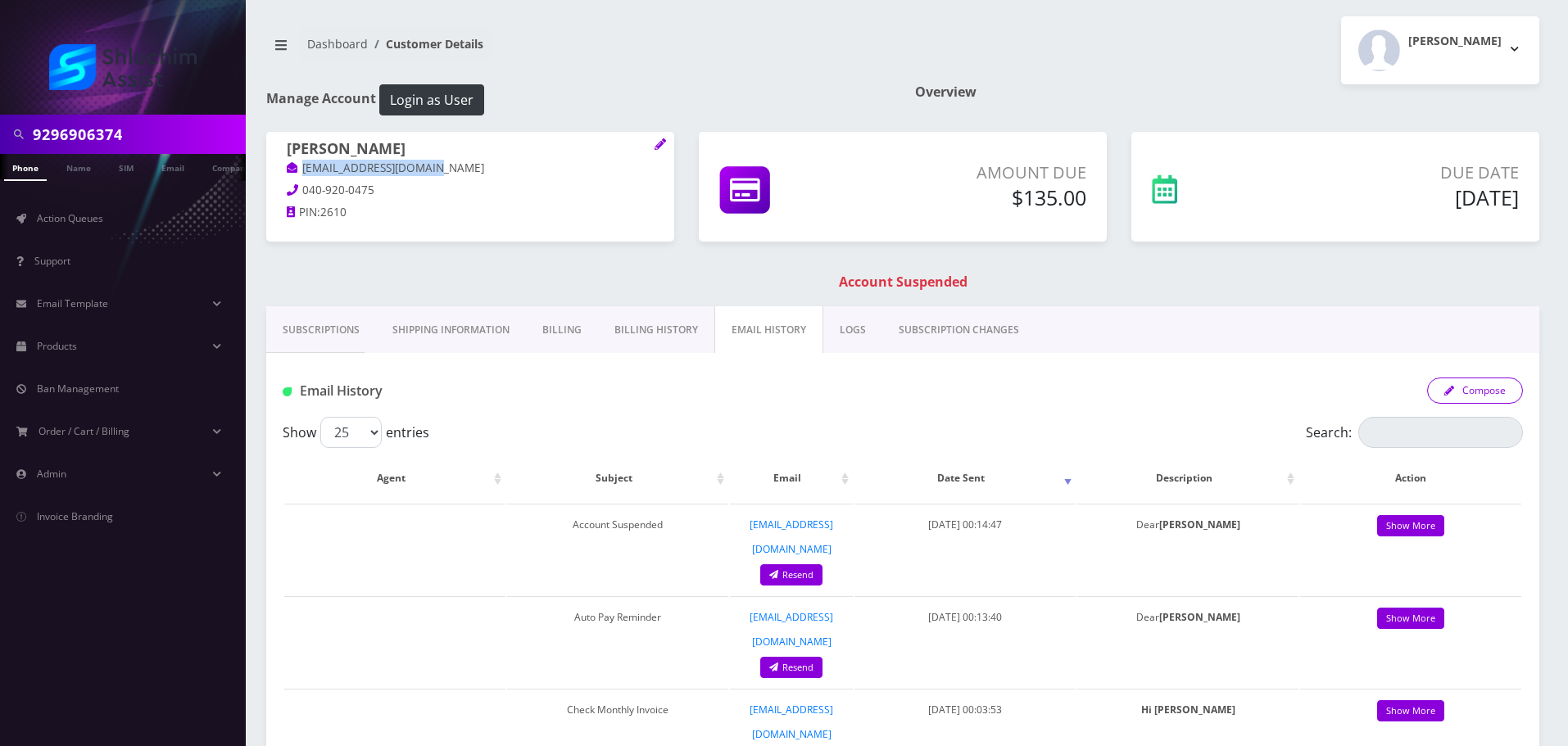
click at [1482, 398] on button "Compose" at bounding box center [1476, 390] width 96 height 27
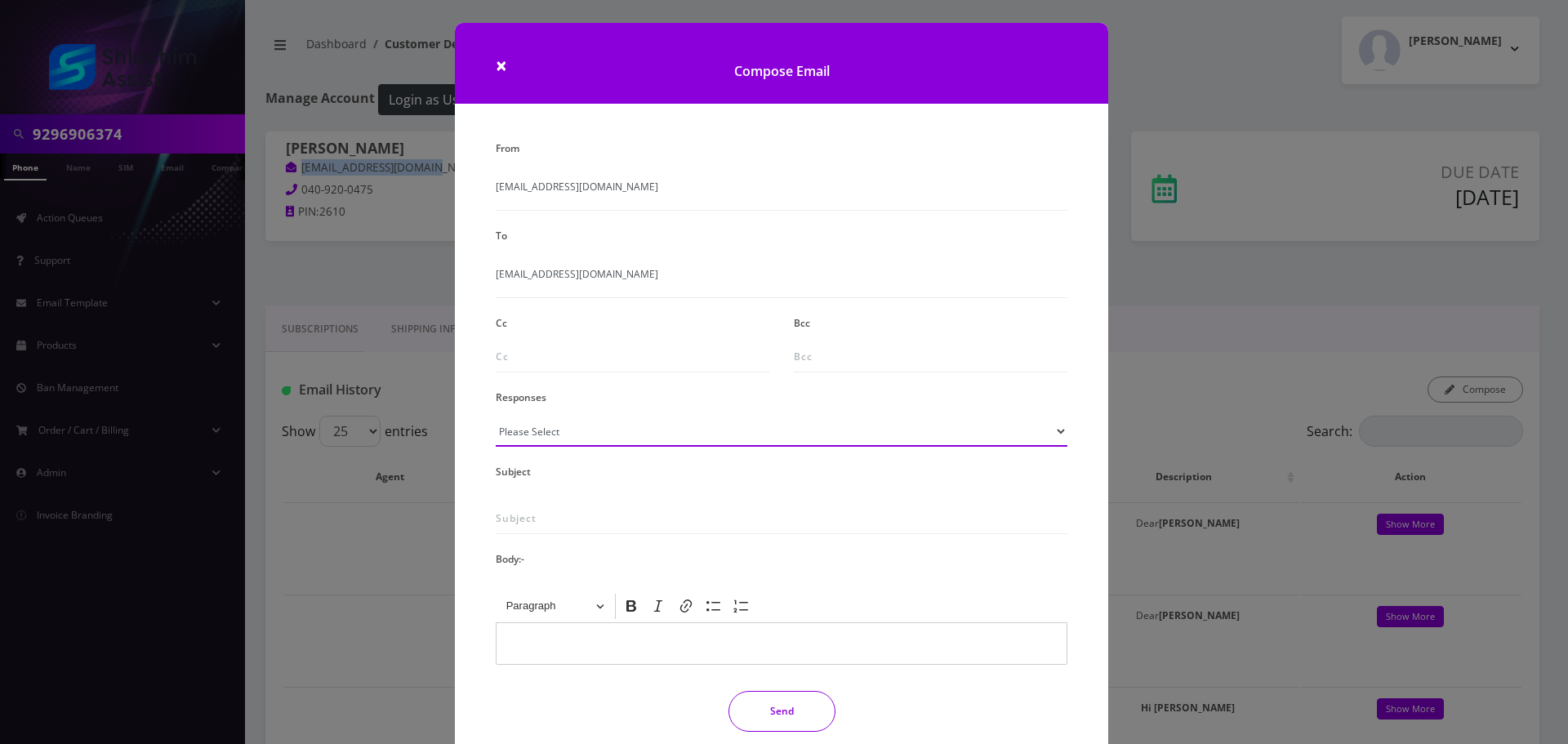
click at [609, 444] on select "Please Select TMobile port Unable to activate CH Pickup Past Due Pick up follow…" at bounding box center [781, 431] width 571 height 31
select select "29"
click at [496, 416] on select "Please Select TMobile port Unable to activate CH Pickup Past Due Pick up follow…" at bounding box center [781, 431] width 571 height 31
type input "Subject: URGENT Action Required: Past Due Payment for Shluchim Assist"
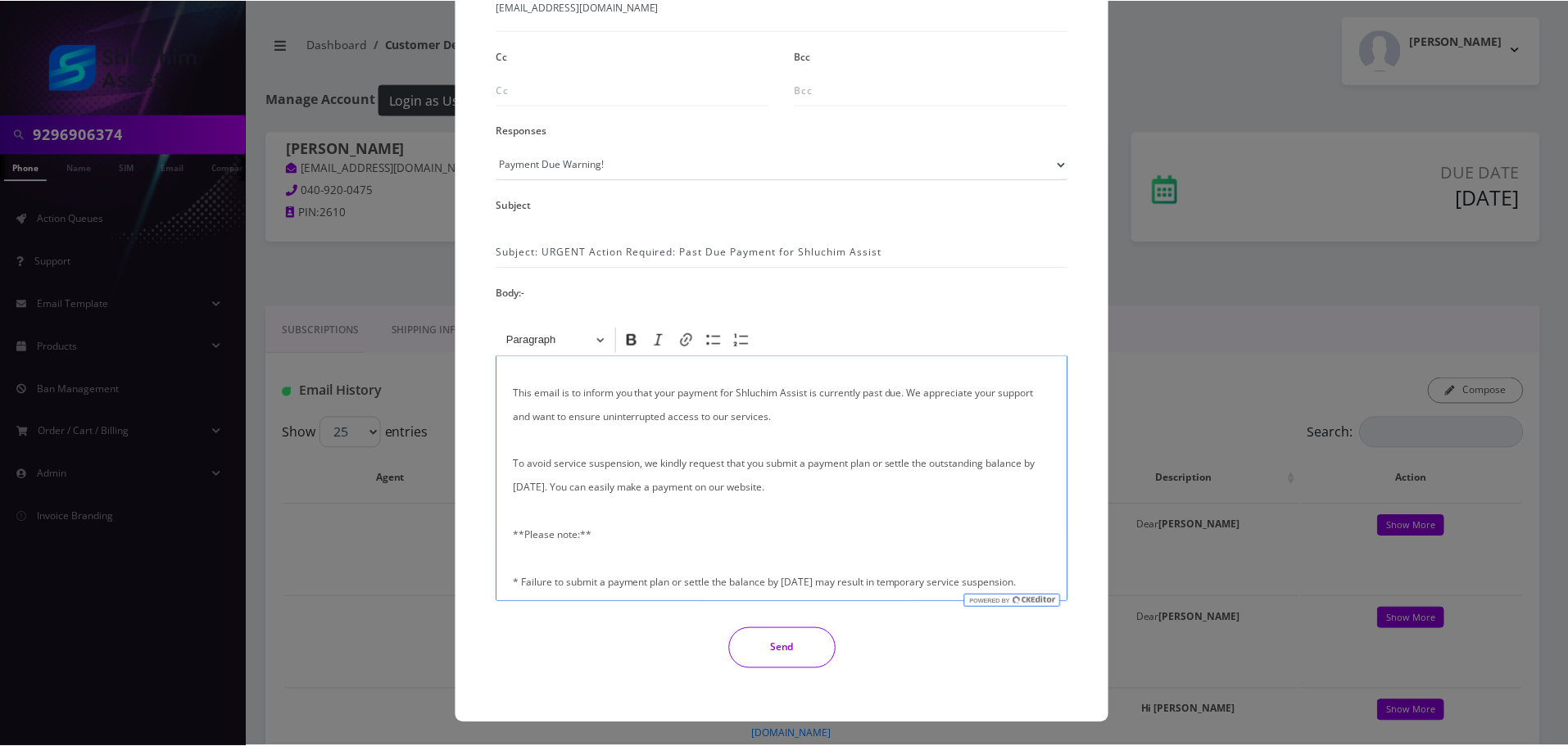
scroll to position [164, 0]
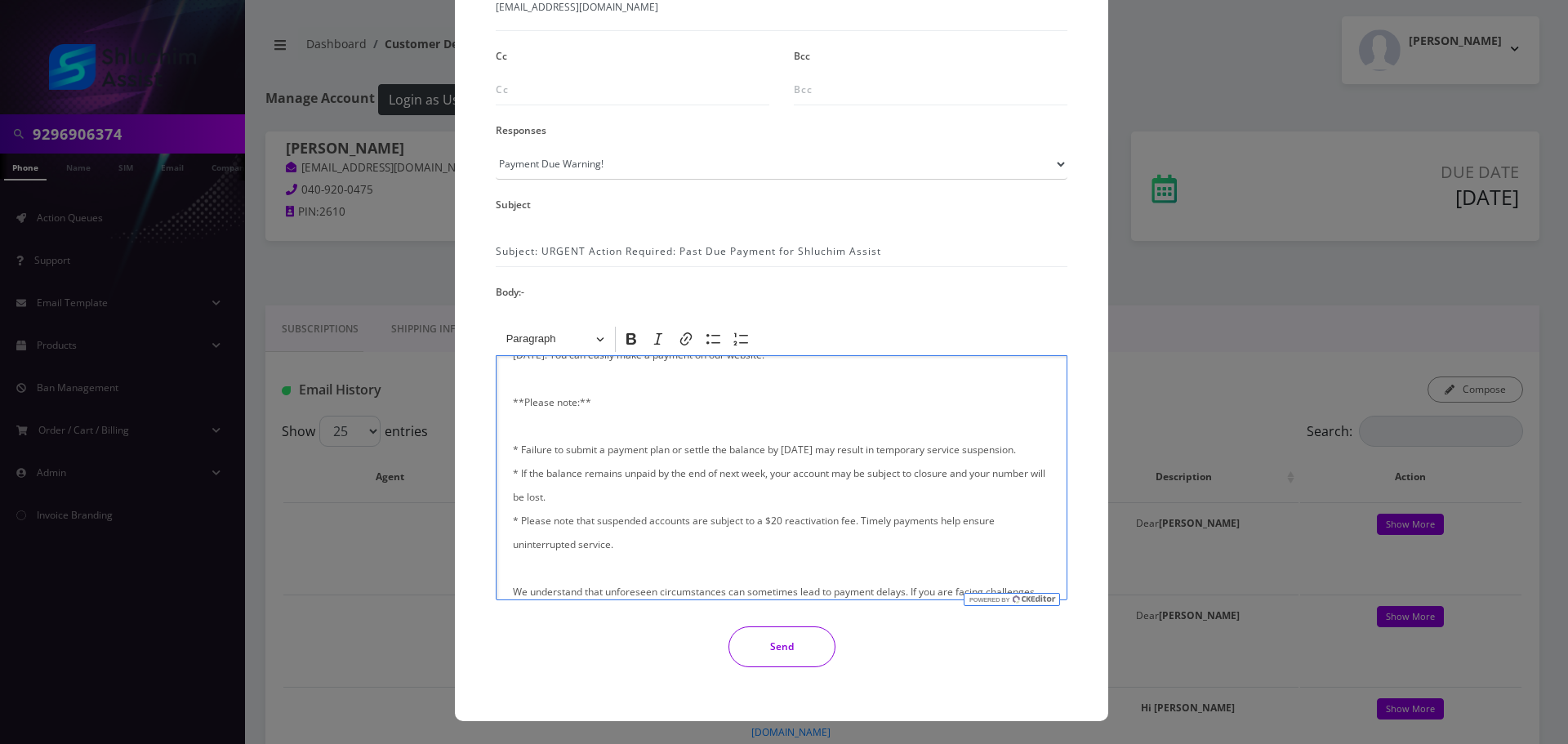
click at [774, 650] on button "Send" at bounding box center [781, 647] width 107 height 41
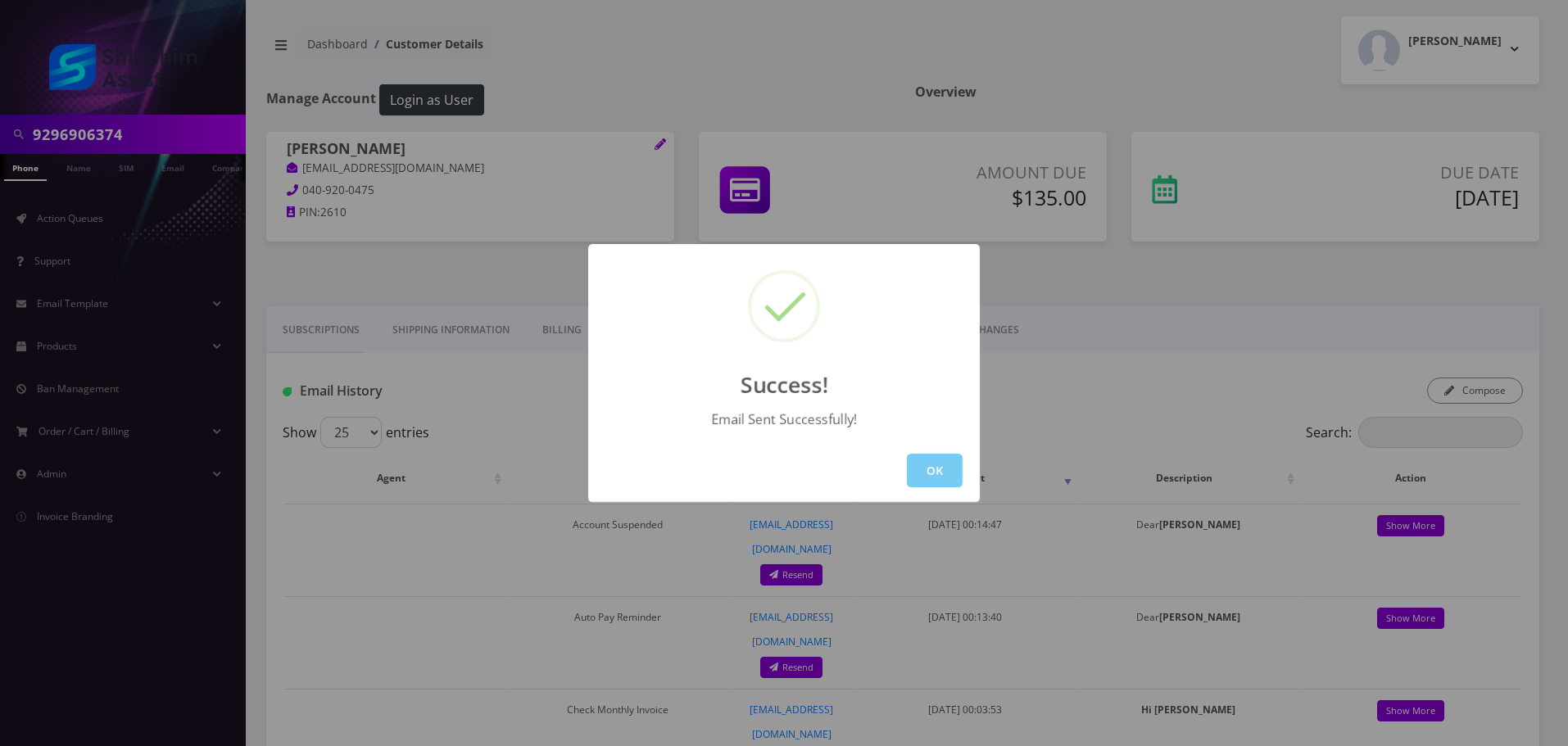
click at [932, 476] on button "OK" at bounding box center [935, 471] width 56 height 33
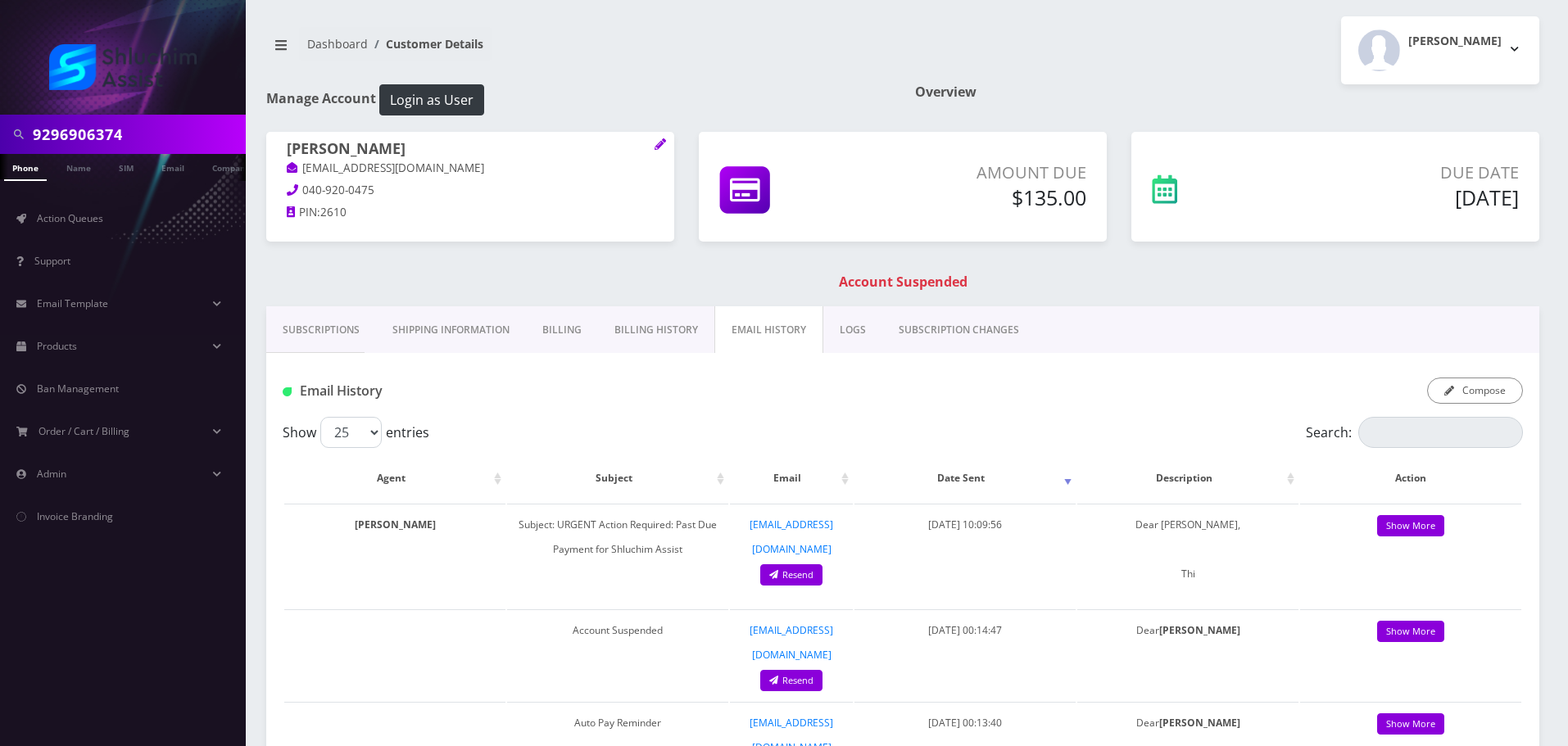
click at [160, 139] on input "9296906374" at bounding box center [137, 135] width 209 height 31
click at [318, 335] on link "Subscriptions" at bounding box center [321, 330] width 110 height 47
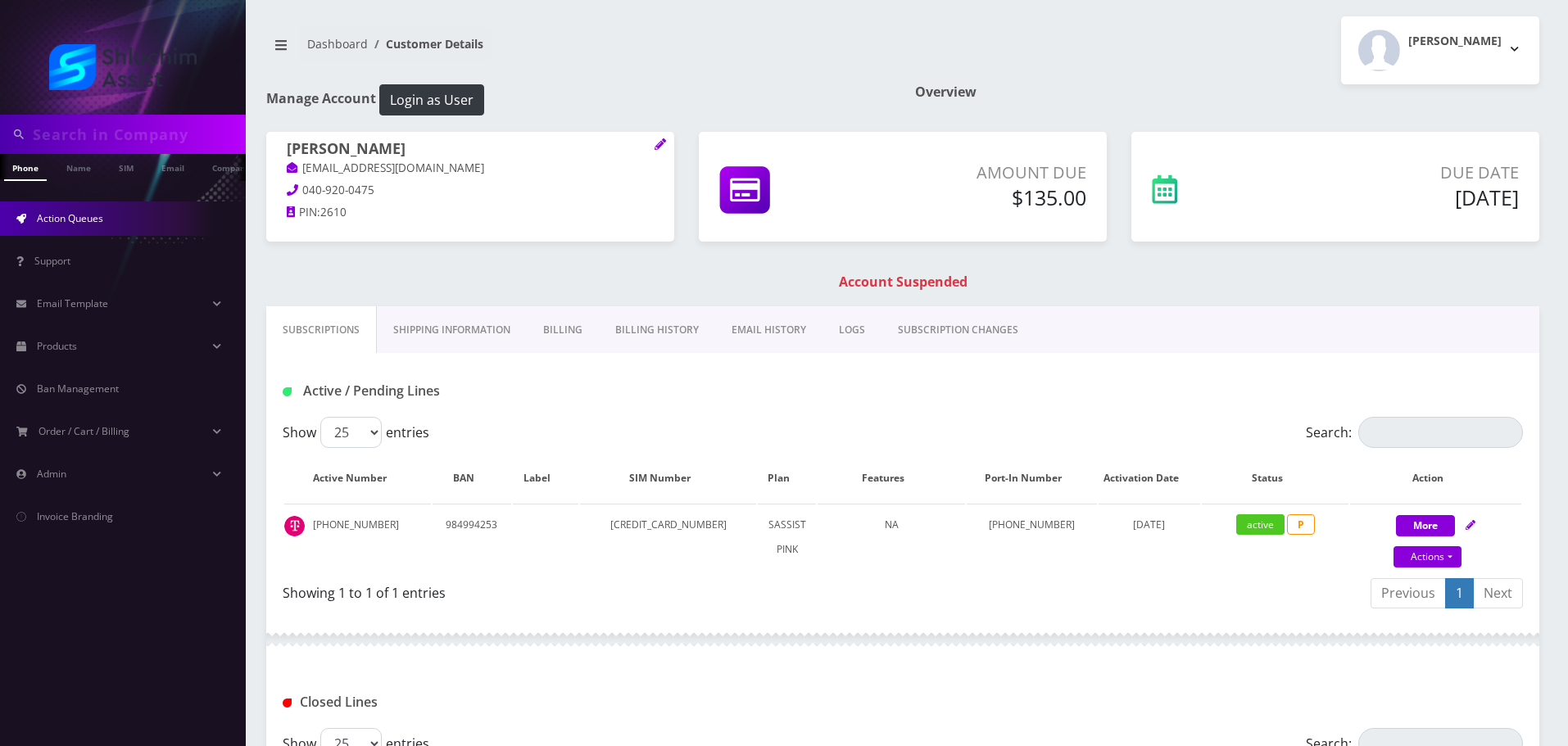
click at [110, 215] on link "Action Queues" at bounding box center [123, 218] width 246 height 34
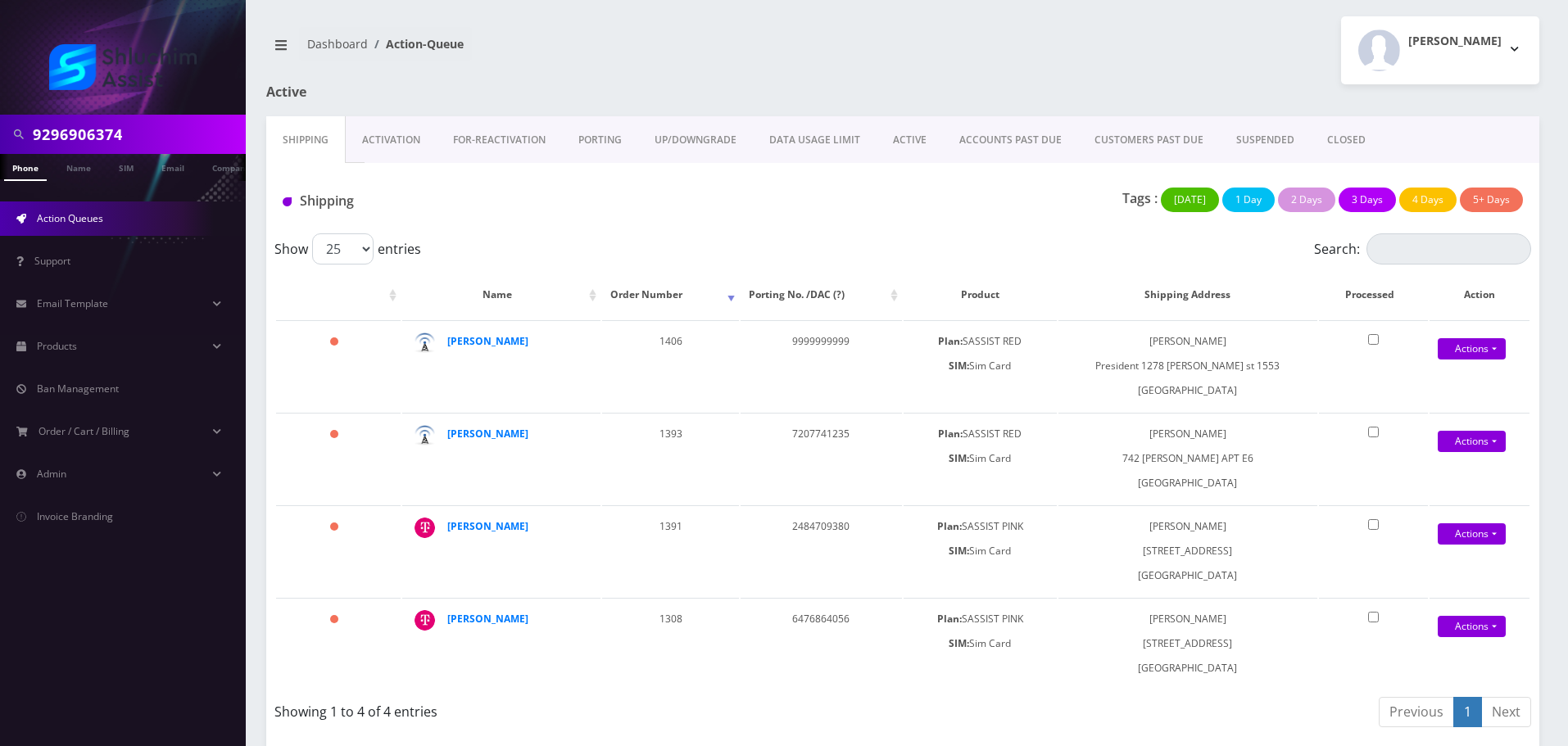
click at [1006, 142] on link "ACCOUNTS PAST DUE" at bounding box center [1011, 140] width 136 height 47
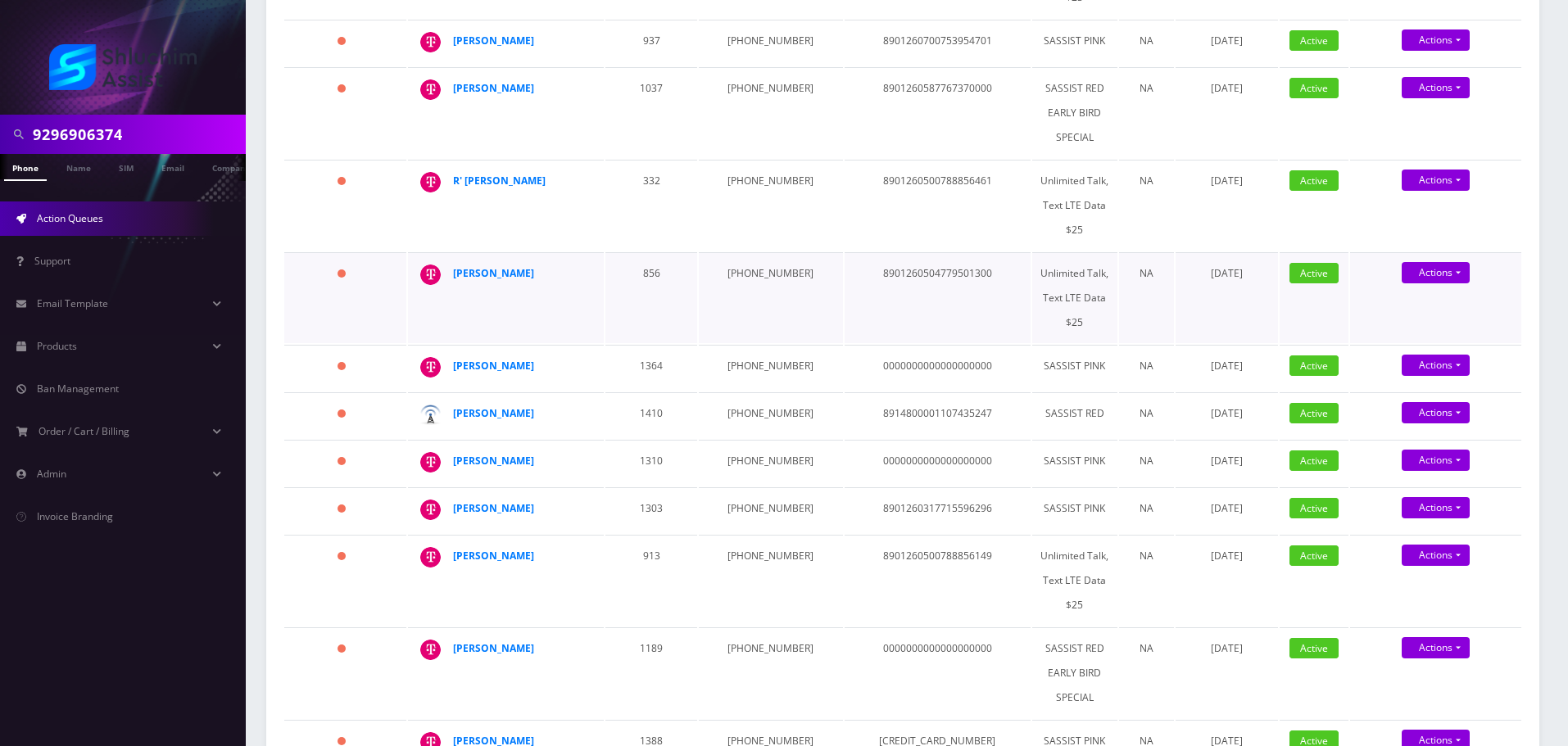
scroll to position [656, 0]
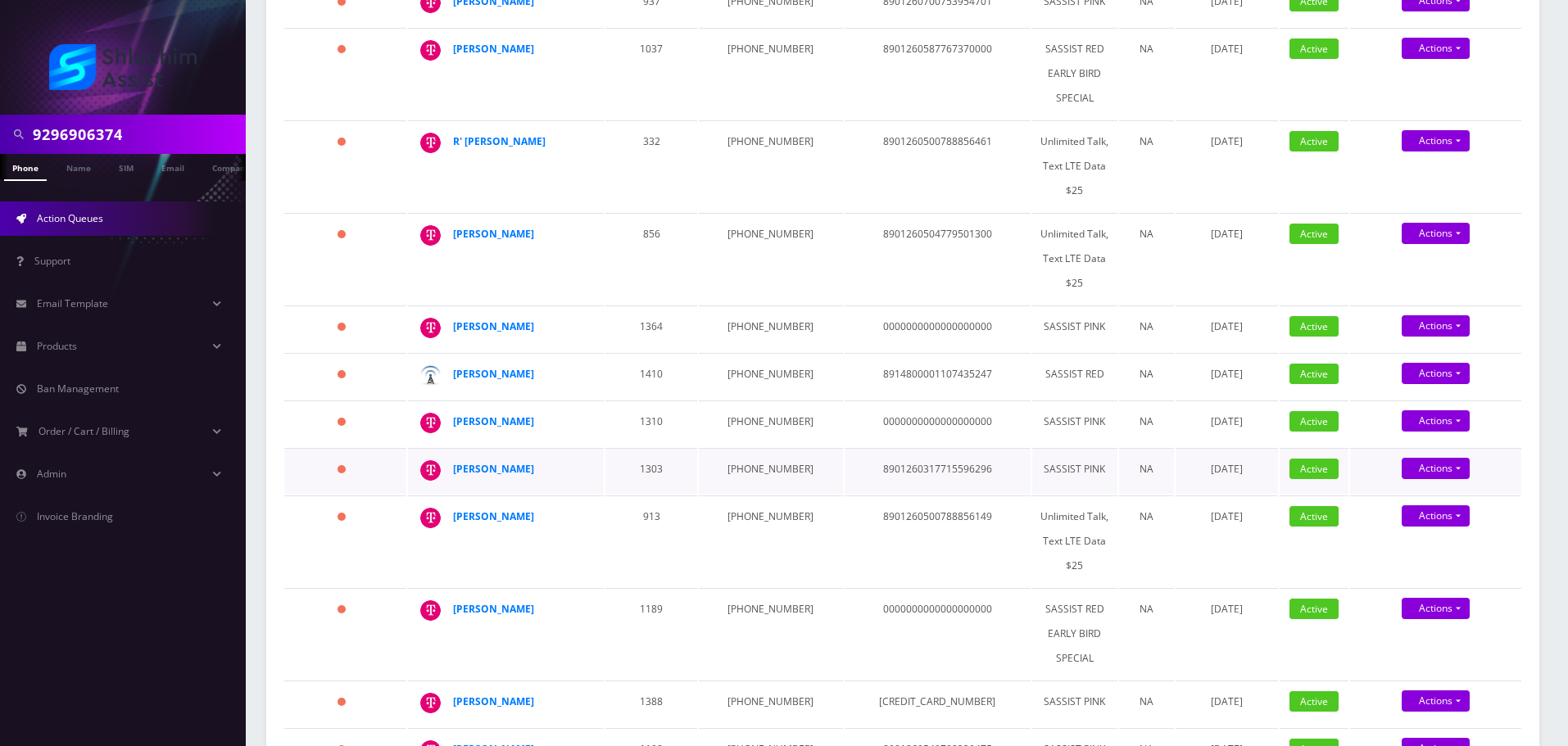
click at [614, 448] on td "1303" at bounding box center [651, 471] width 91 height 46
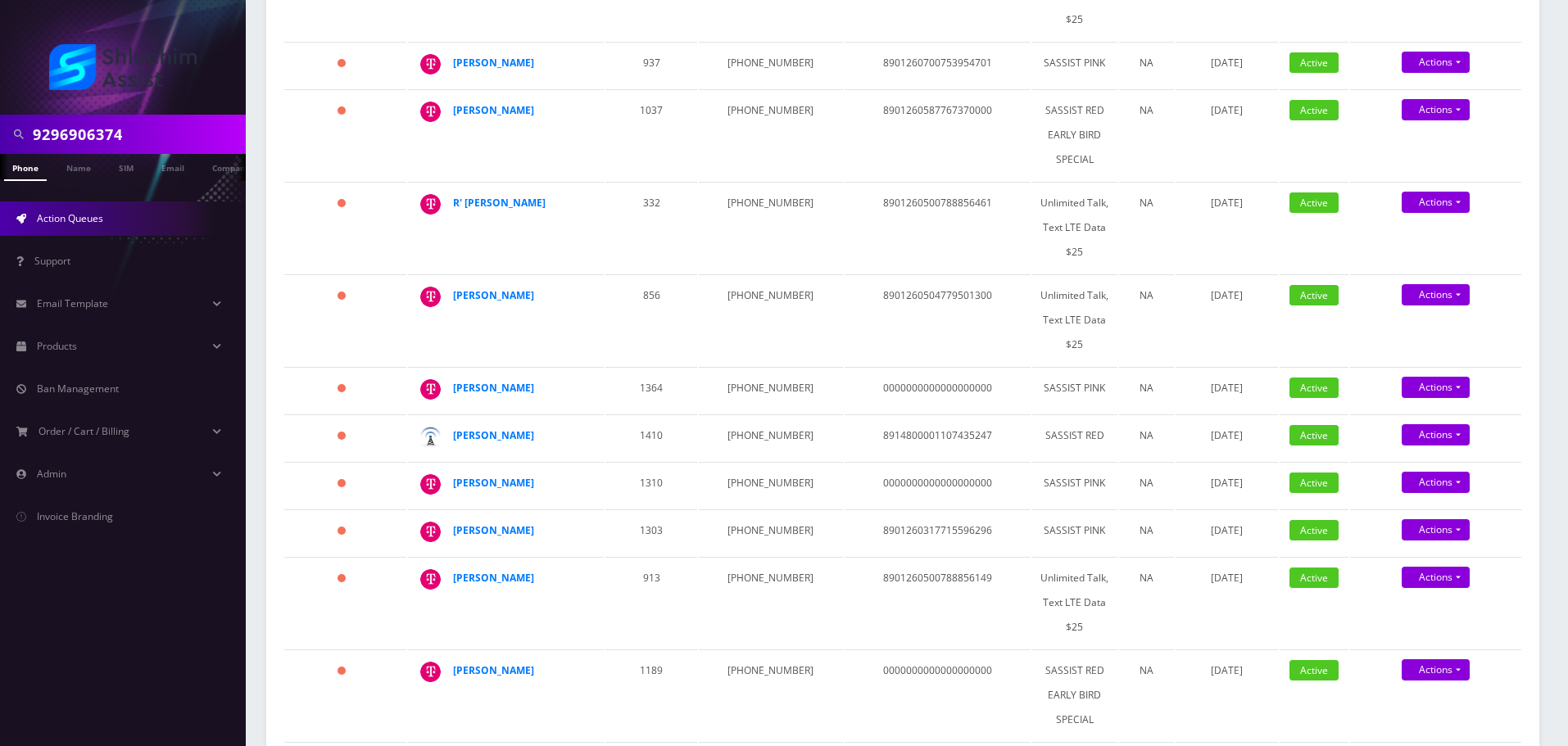
scroll to position [819, 0]
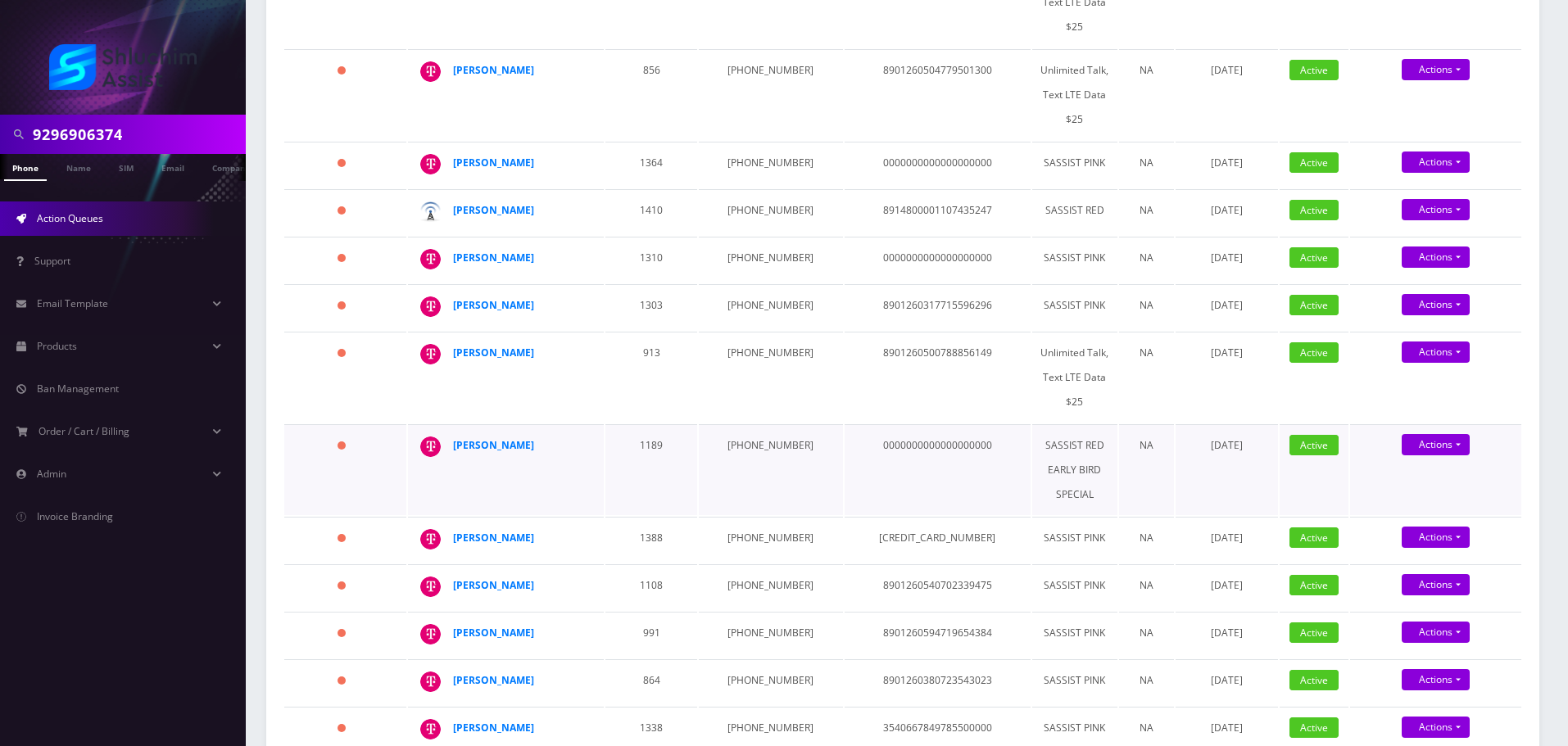
click at [745, 425] on td "[PHONE_NUMBER]" at bounding box center [771, 470] width 144 height 91
copy td "[PHONE_NUMBER]"
drag, startPoint x: 551, startPoint y: 414, endPoint x: 452, endPoint y: 412, distance: 99.0
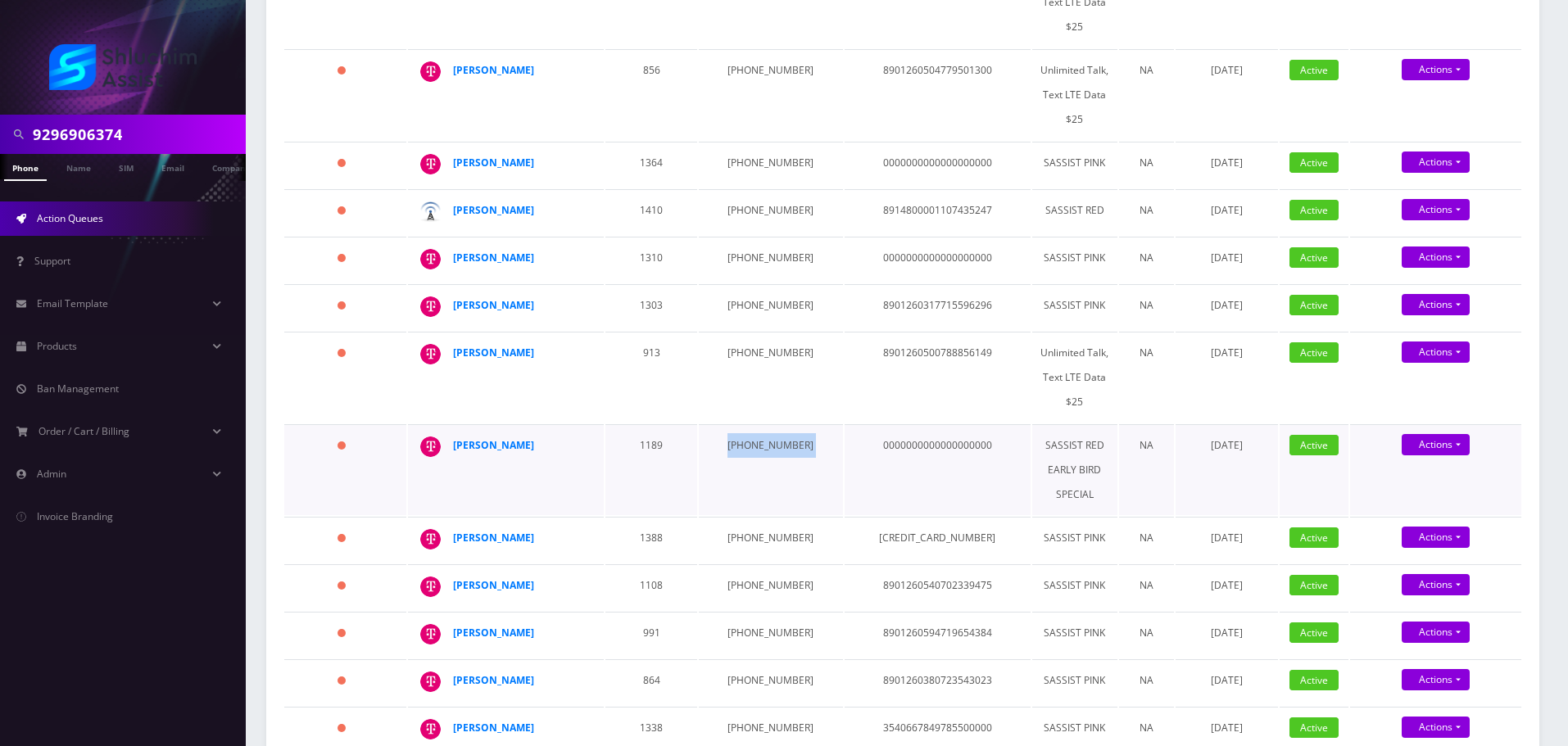
click at [452, 425] on td "[PERSON_NAME]" at bounding box center [505, 470] width 196 height 91
copy div "[PERSON_NAME]"
click at [496, 438] on strong "[PERSON_NAME]" at bounding box center [494, 445] width 82 height 14
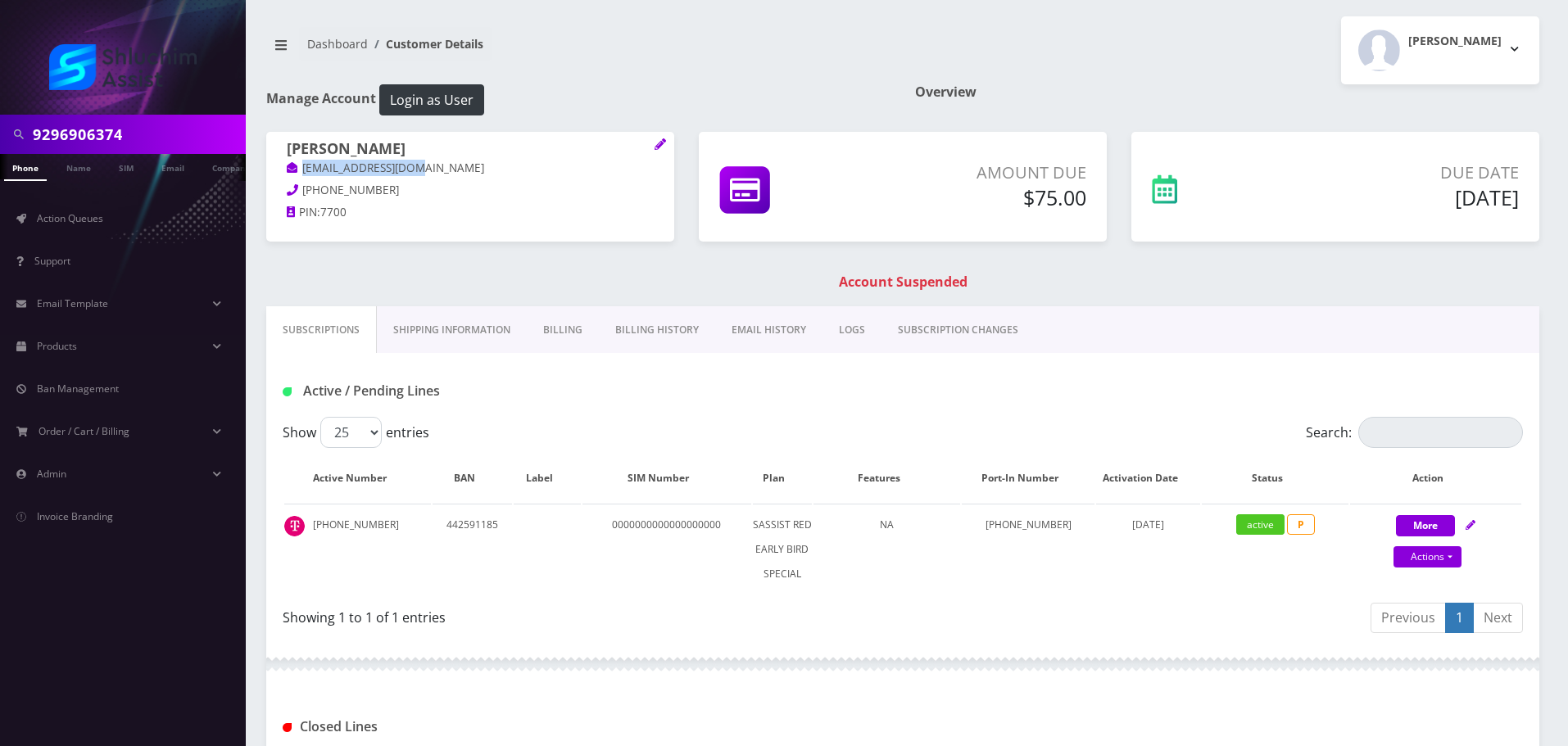
drag, startPoint x: 415, startPoint y: 172, endPoint x: 287, endPoint y: 172, distance: 128.0
click at [286, 172] on div "[PERSON_NAME] [EMAIL_ADDRESS][DOMAIN_NAME] [PHONE_NUMBER] PIN: 7700" at bounding box center [470, 183] width 408 height 102
copy link "[EMAIL_ADDRESS][DOMAIN_NAME]"
click at [740, 325] on link "EMAIL HISTORY" at bounding box center [769, 330] width 107 height 47
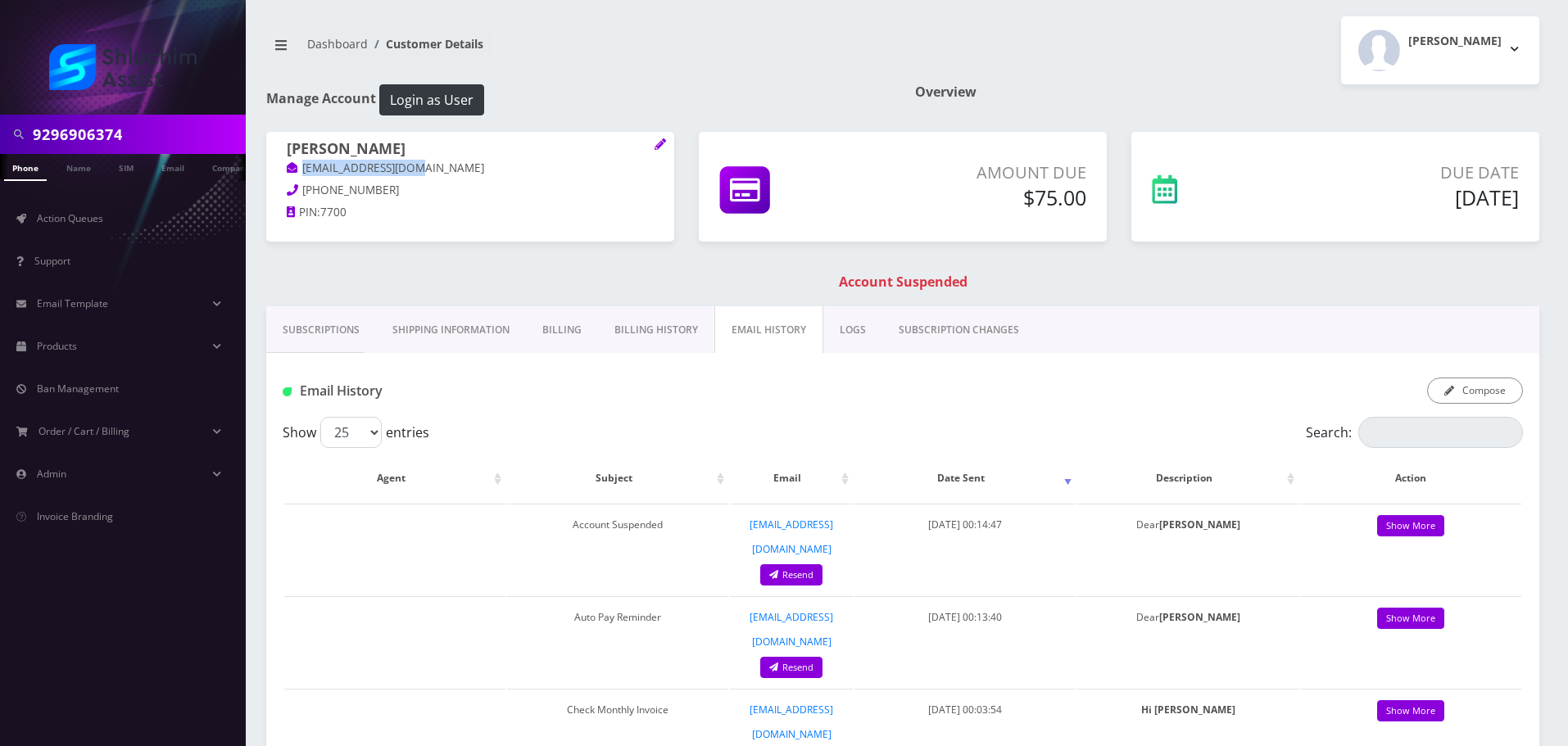
click at [624, 329] on link "Billing History" at bounding box center [656, 330] width 116 height 47
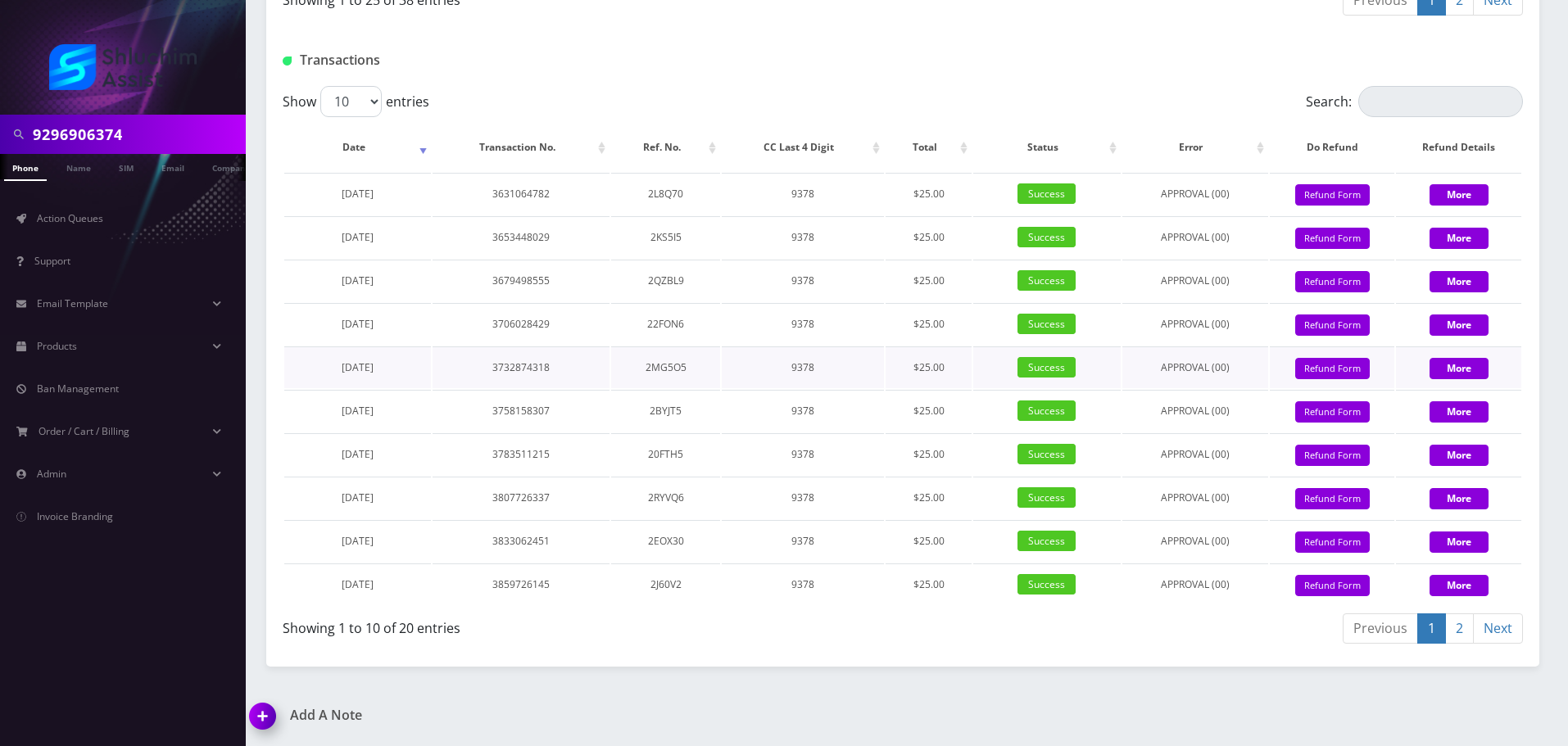
scroll to position [1960, 0]
drag, startPoint x: 417, startPoint y: 201, endPoint x: 310, endPoint y: 195, distance: 107.2
click at [310, 195] on td "[DATE]" at bounding box center [357, 194] width 146 height 42
copy span "[DATE]"
click at [145, 126] on input "9296906374" at bounding box center [137, 135] width 209 height 31
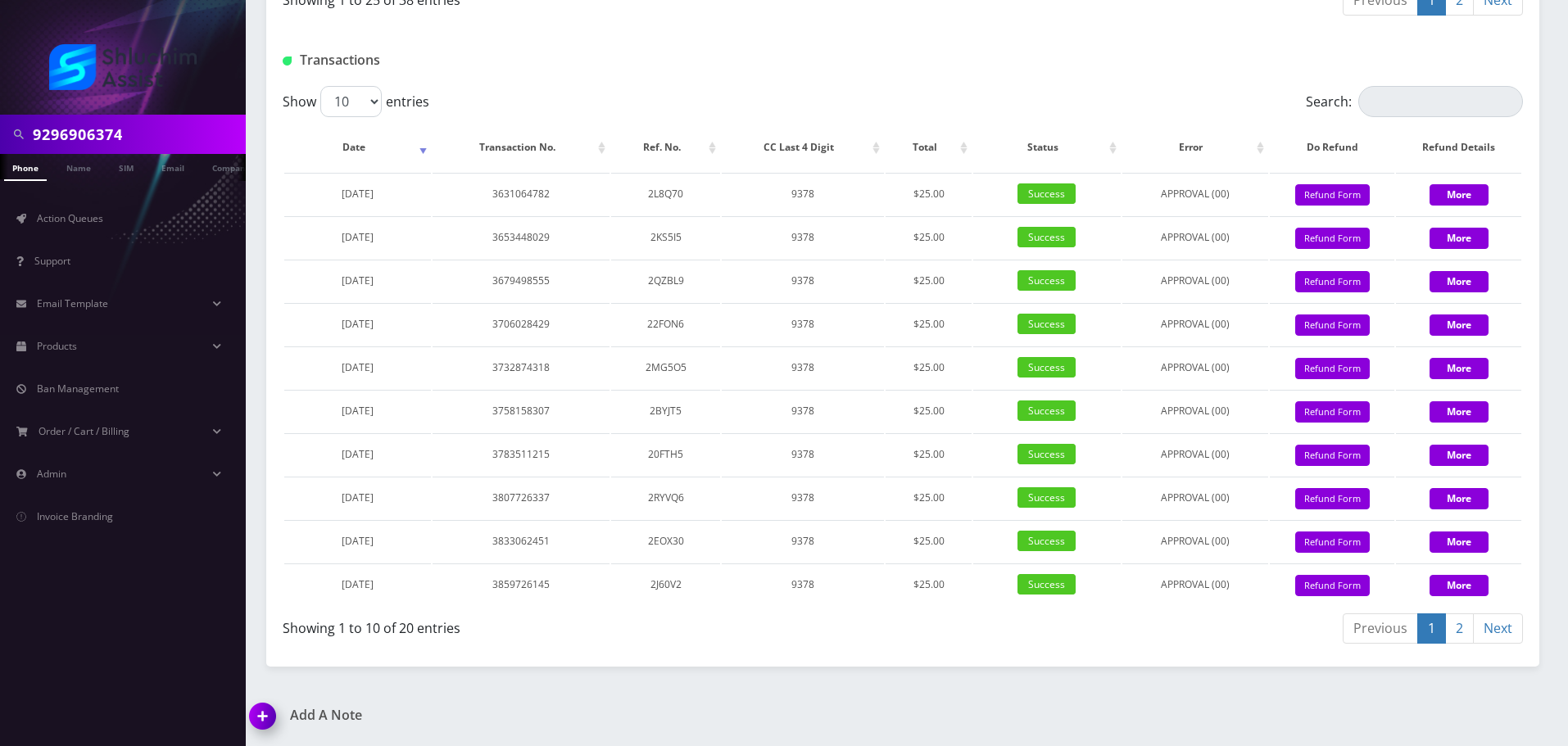
click at [145, 126] on input "9296906374" at bounding box center [137, 135] width 209 height 31
paste input "[PHONE_NUMBER]"
click at [98, 142] on input "[PHONE_NUMBER]" at bounding box center [137, 135] width 209 height 31
click at [169, 134] on input "[PHONE_NUMBER]" at bounding box center [137, 135] width 209 height 31
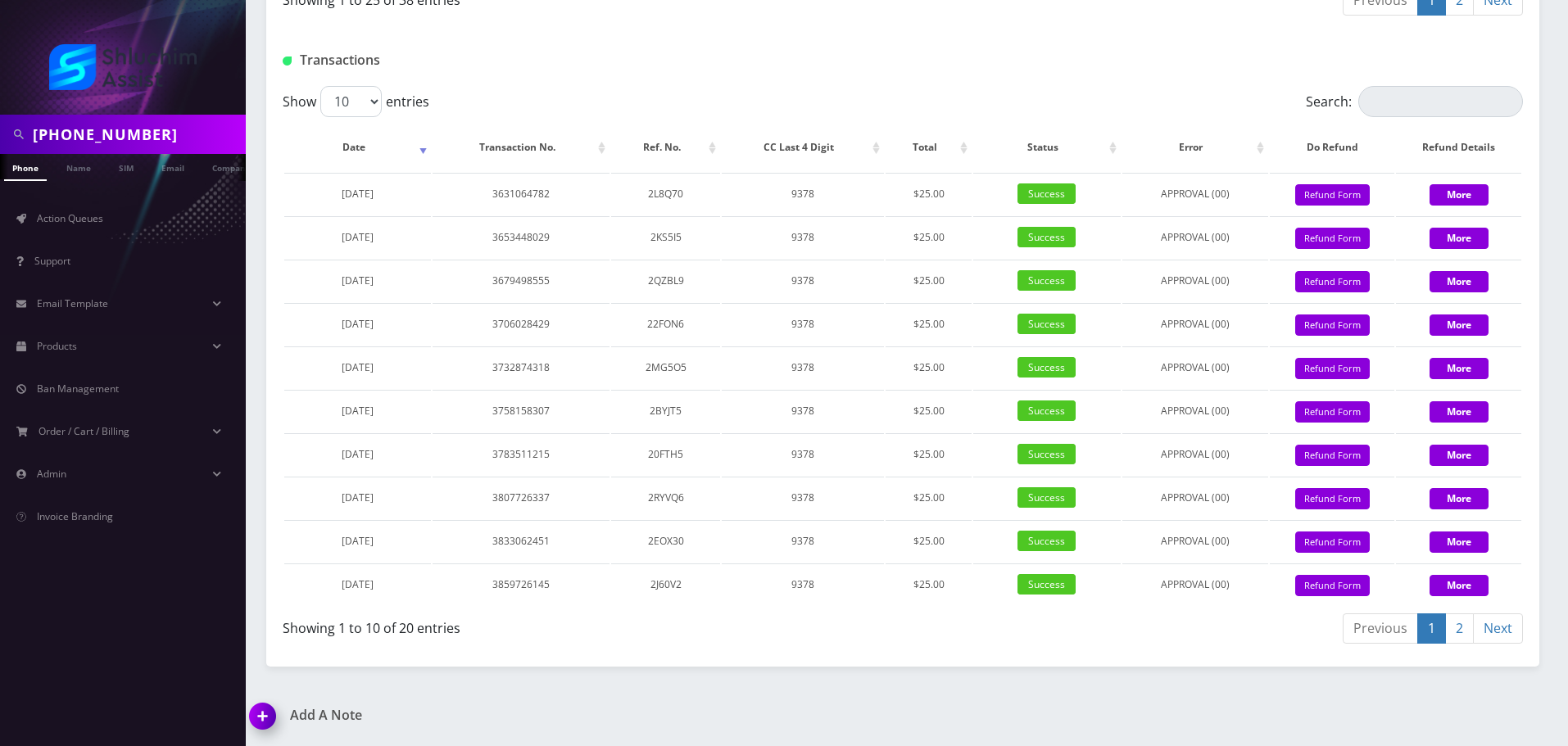
type input "[PHONE_NUMBER]"
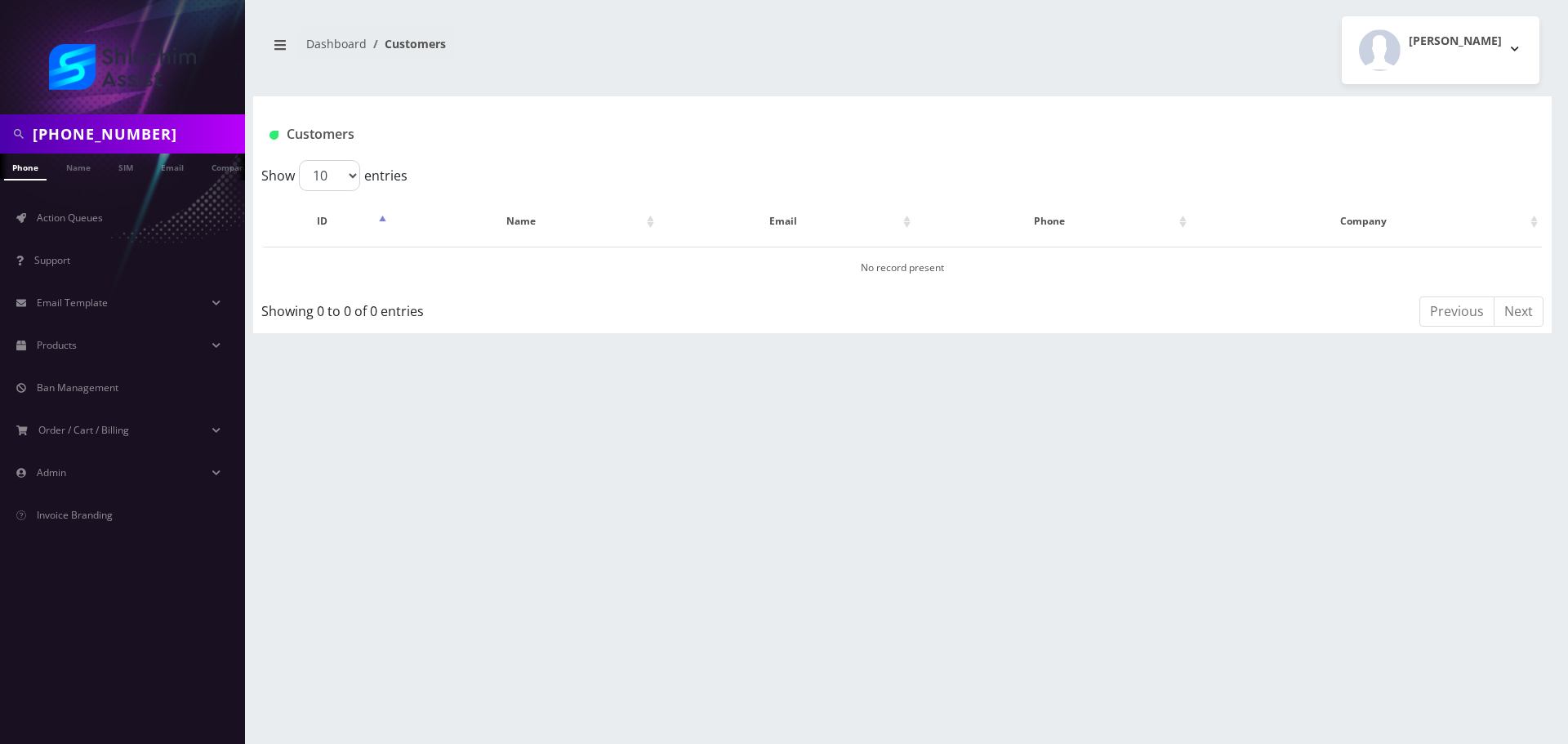
click at [118, 138] on input "[PHONE_NUMBER]" at bounding box center [136, 134] width 209 height 31
click at [94, 135] on input "[PHONE_NUMBER]" at bounding box center [136, 134] width 209 height 31
click at [103, 135] on input "[PHONE_NUMBER]" at bounding box center [136, 134] width 209 height 31
type input "3157458273"
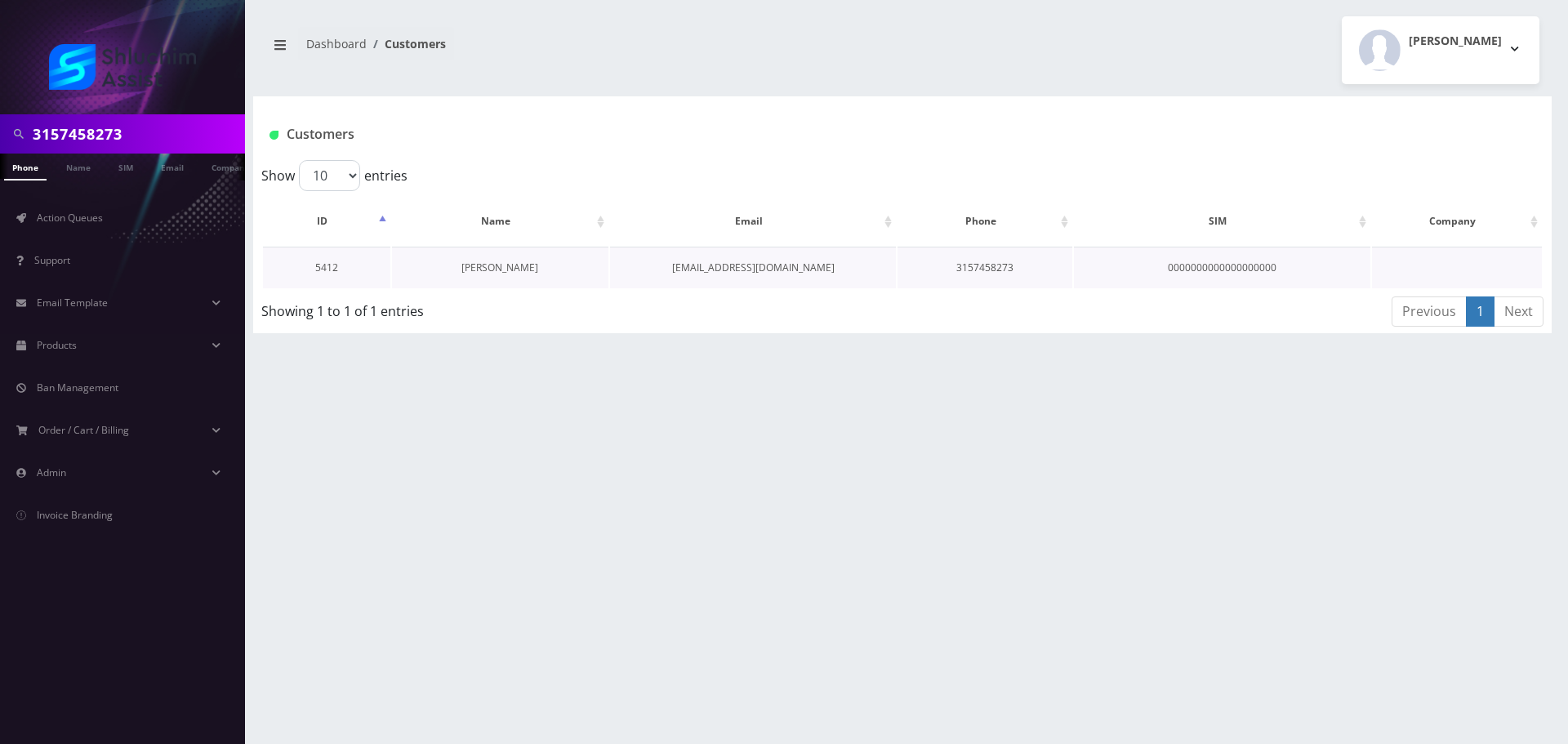
click at [490, 262] on link "[PERSON_NAME]" at bounding box center [500, 268] width 76 height 14
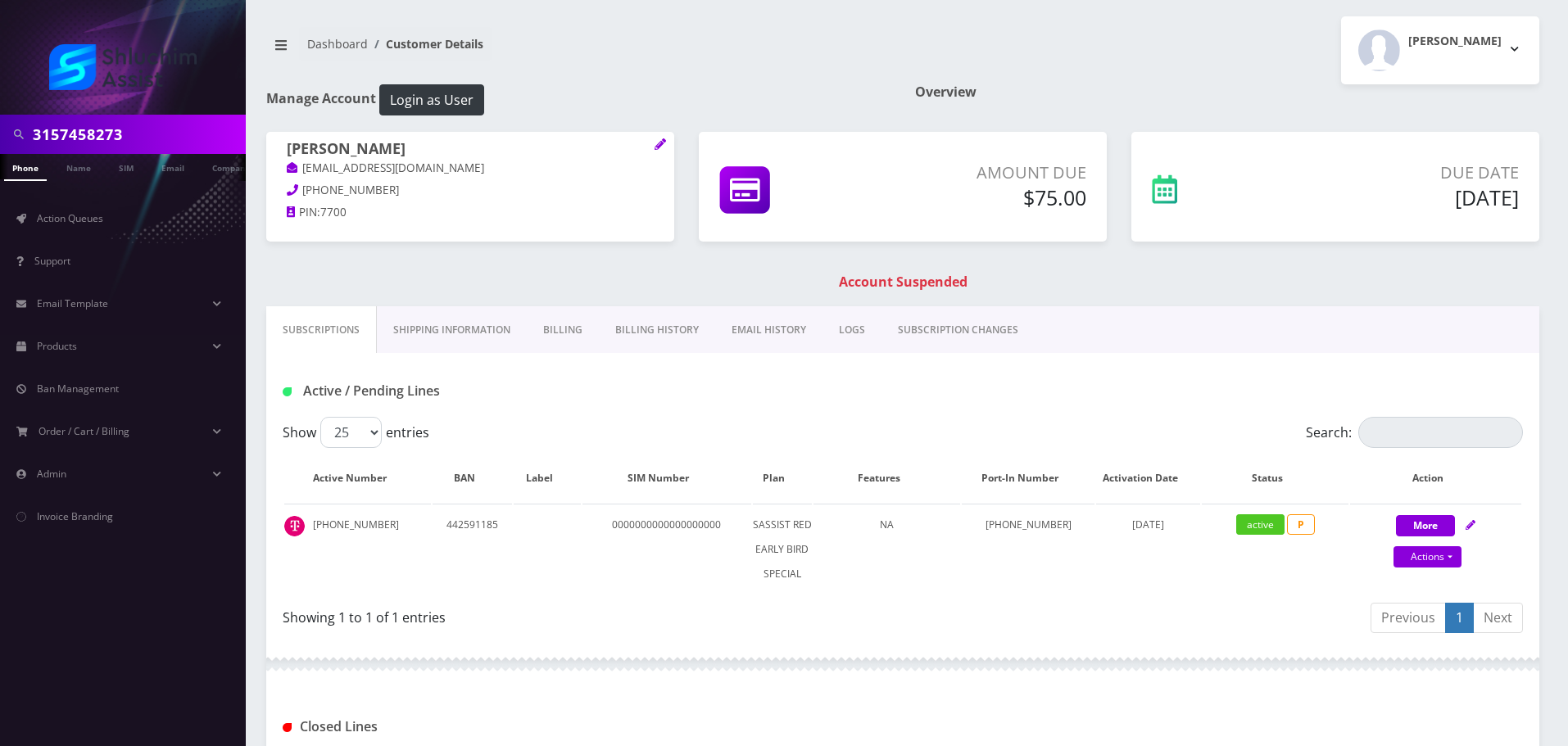
click at [734, 327] on link "EMAIL HISTORY" at bounding box center [769, 330] width 107 height 47
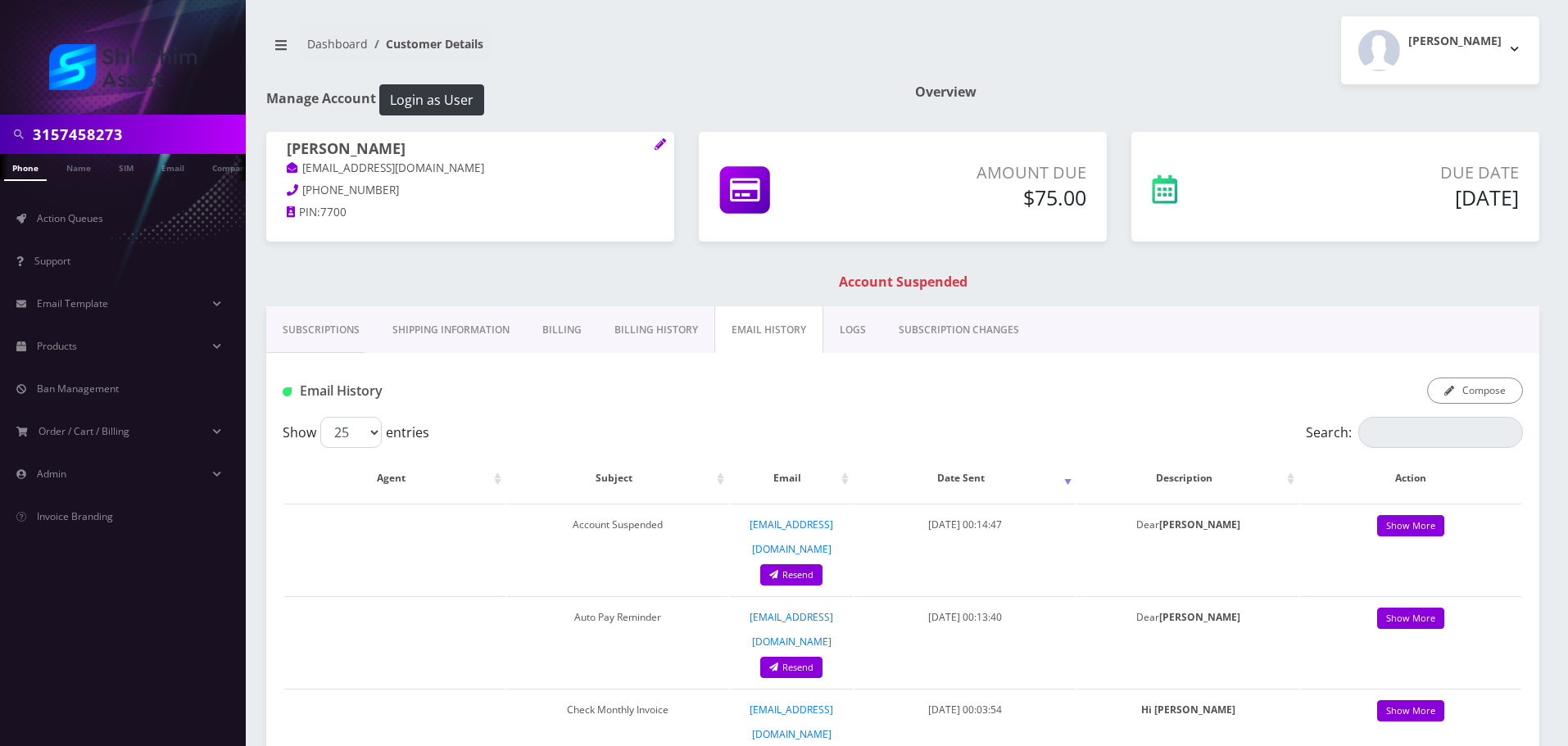
click at [653, 331] on link "Billing History" at bounding box center [656, 330] width 116 height 47
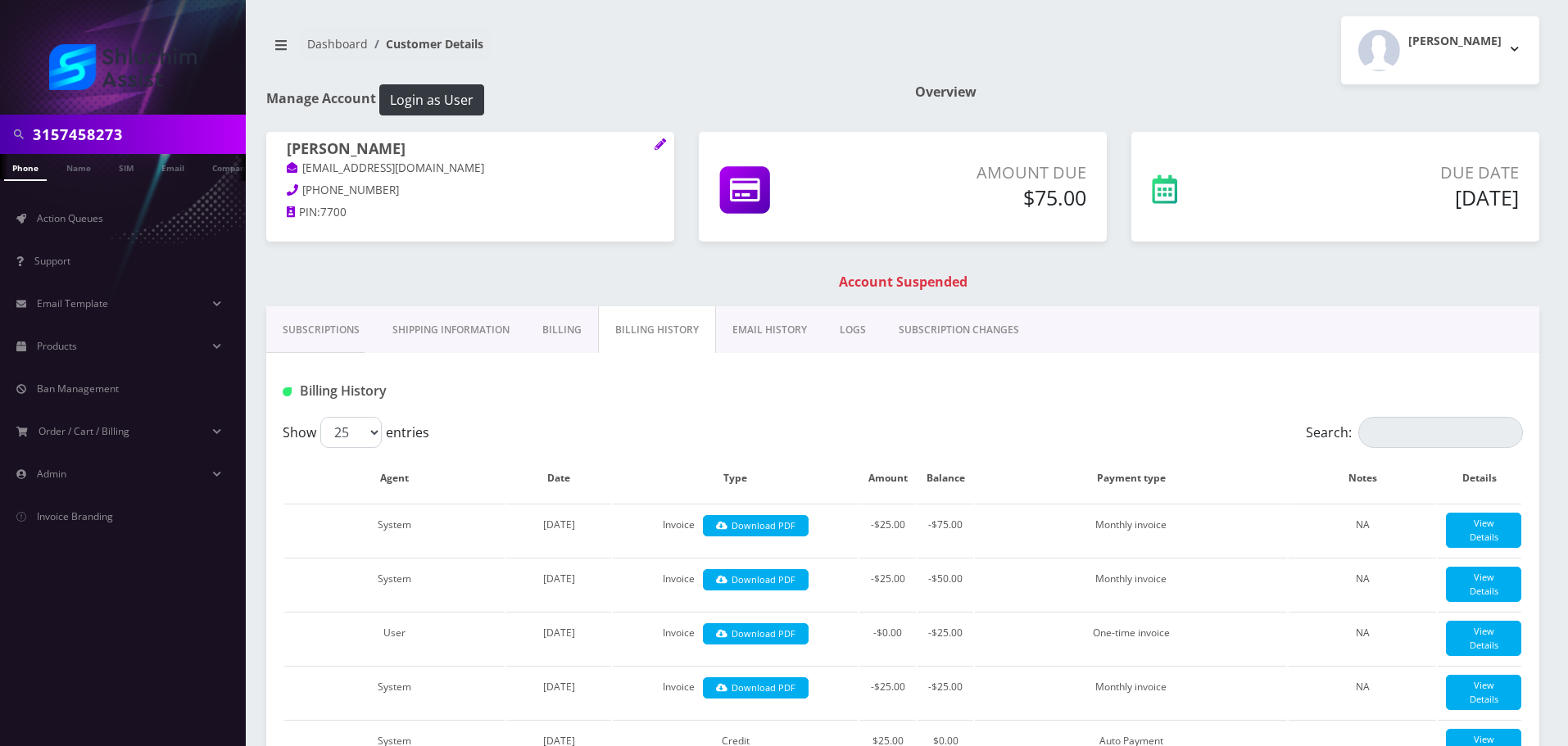
click at [745, 328] on link "EMAIL HISTORY" at bounding box center [769, 330] width 107 height 47
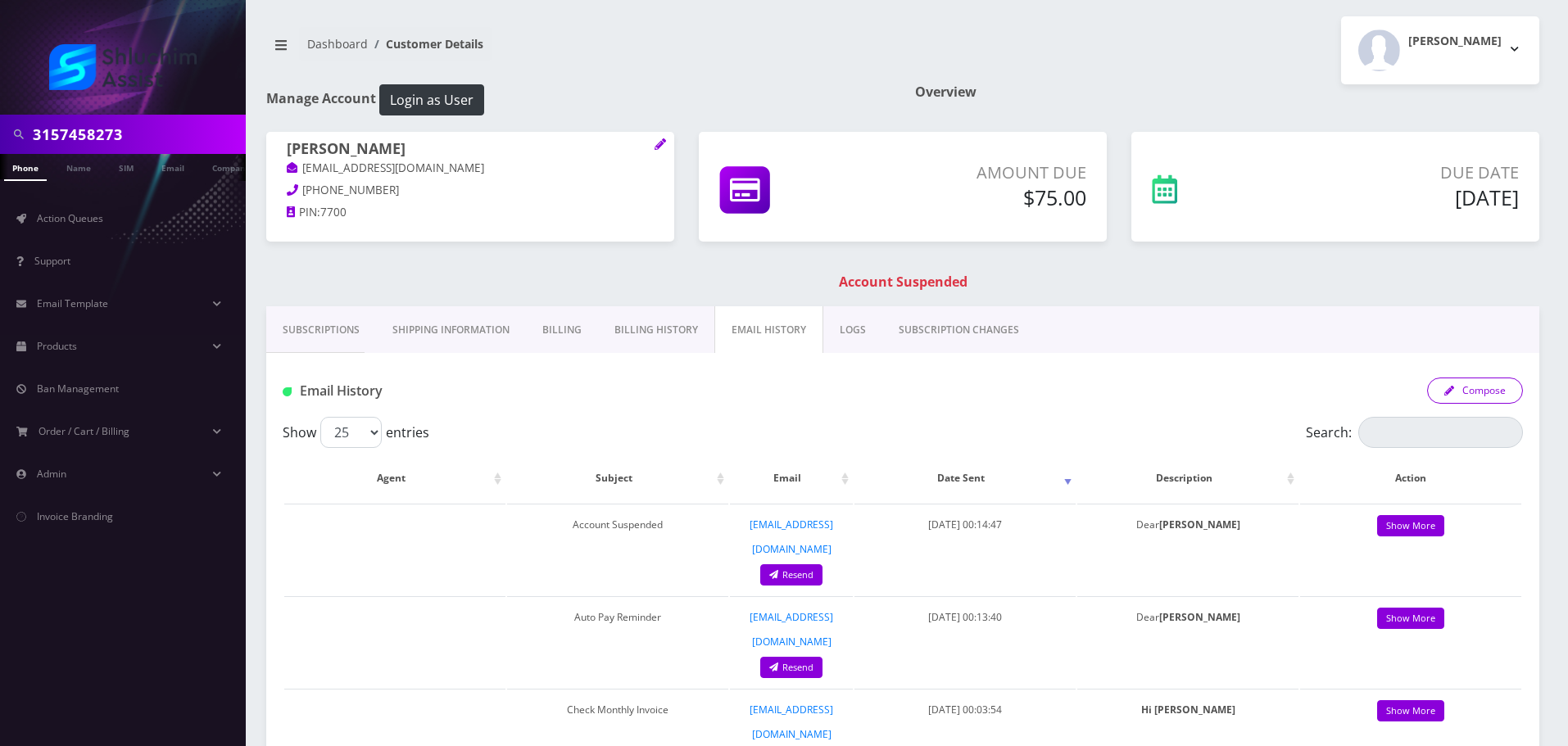
click at [1472, 399] on button "Compose" at bounding box center [1476, 390] width 96 height 27
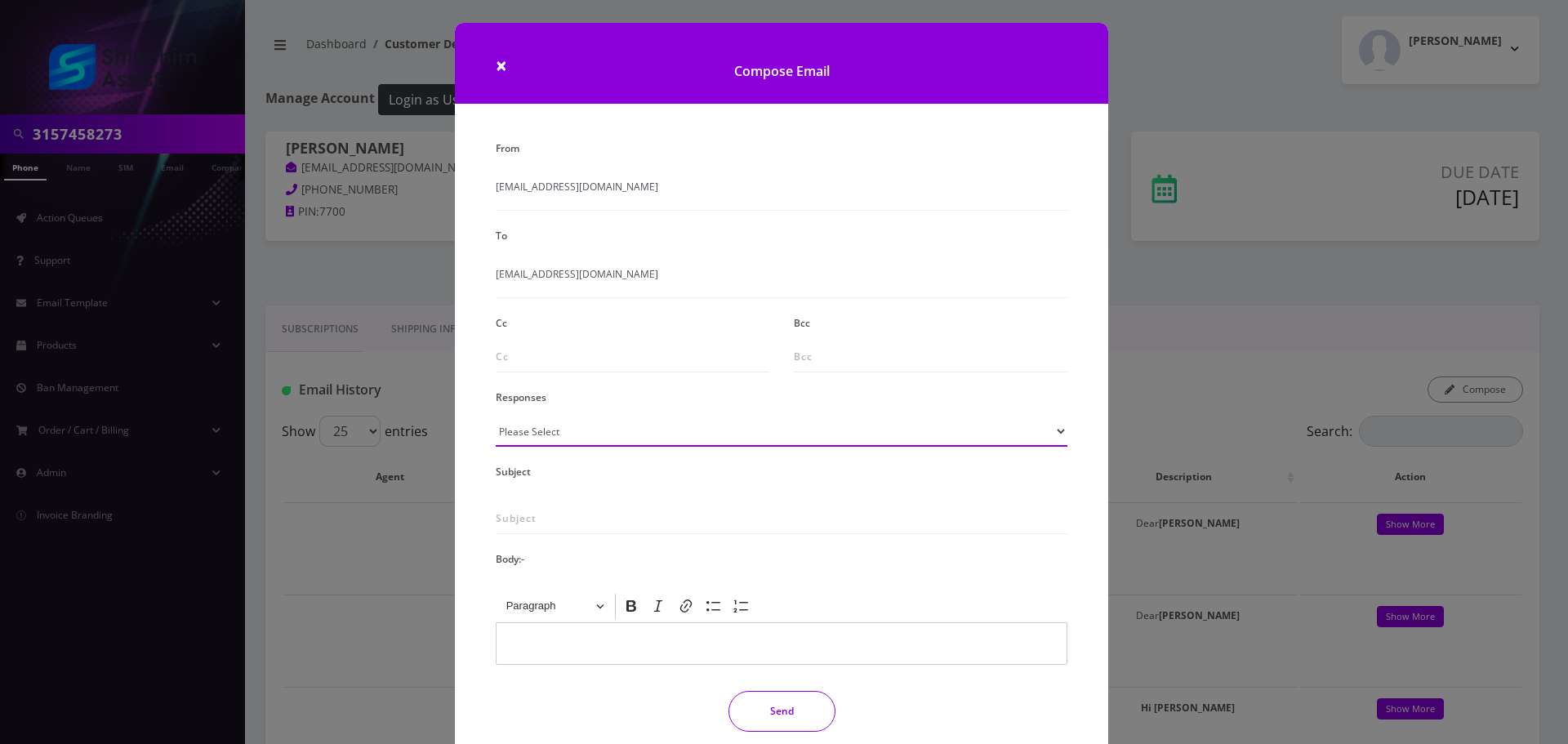
click at [638, 443] on select "Please Select TMobile port Unable to activate CH Pickup Past Due Pick up follow…" at bounding box center [781, 431] width 571 height 31
select select "29"
click at [496, 416] on select "Please Select TMobile port Unable to activate CH Pickup Past Due Pick up follow…" at bounding box center [781, 431] width 571 height 31
type input "Subject: URGENT Action Required: Past Due Payment for Shluchim Assist"
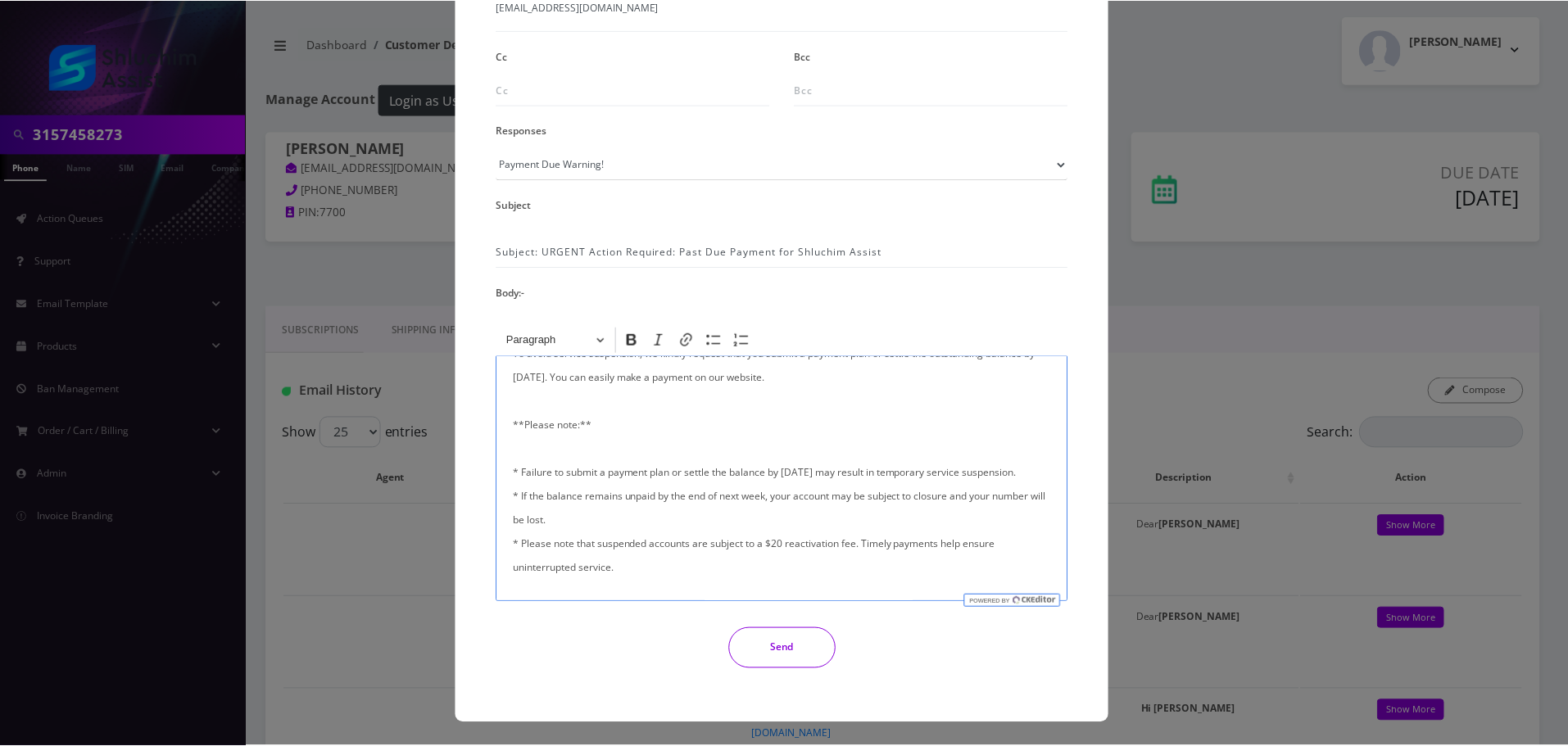
scroll to position [164, 0]
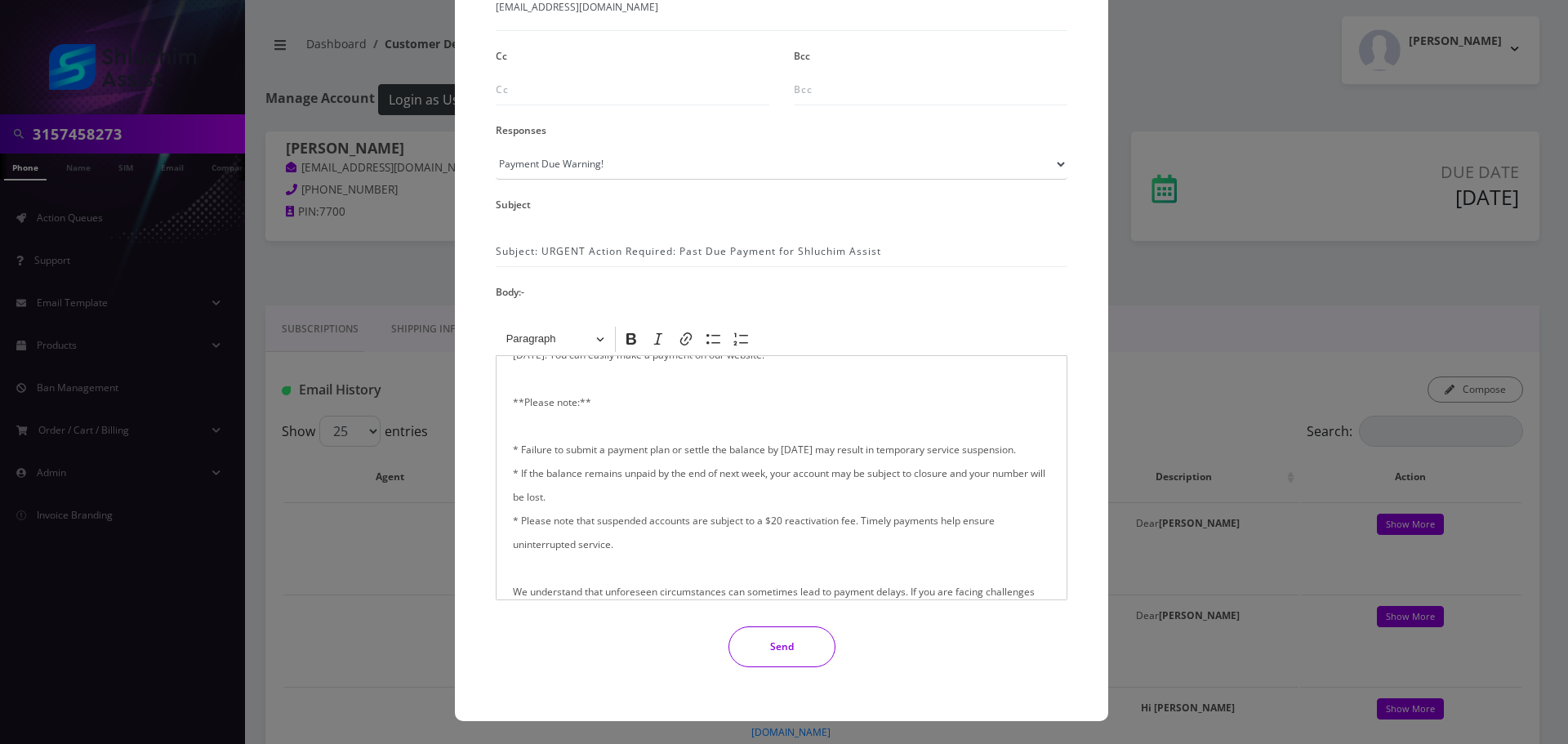
click at [761, 638] on button "Send" at bounding box center [781, 647] width 107 height 41
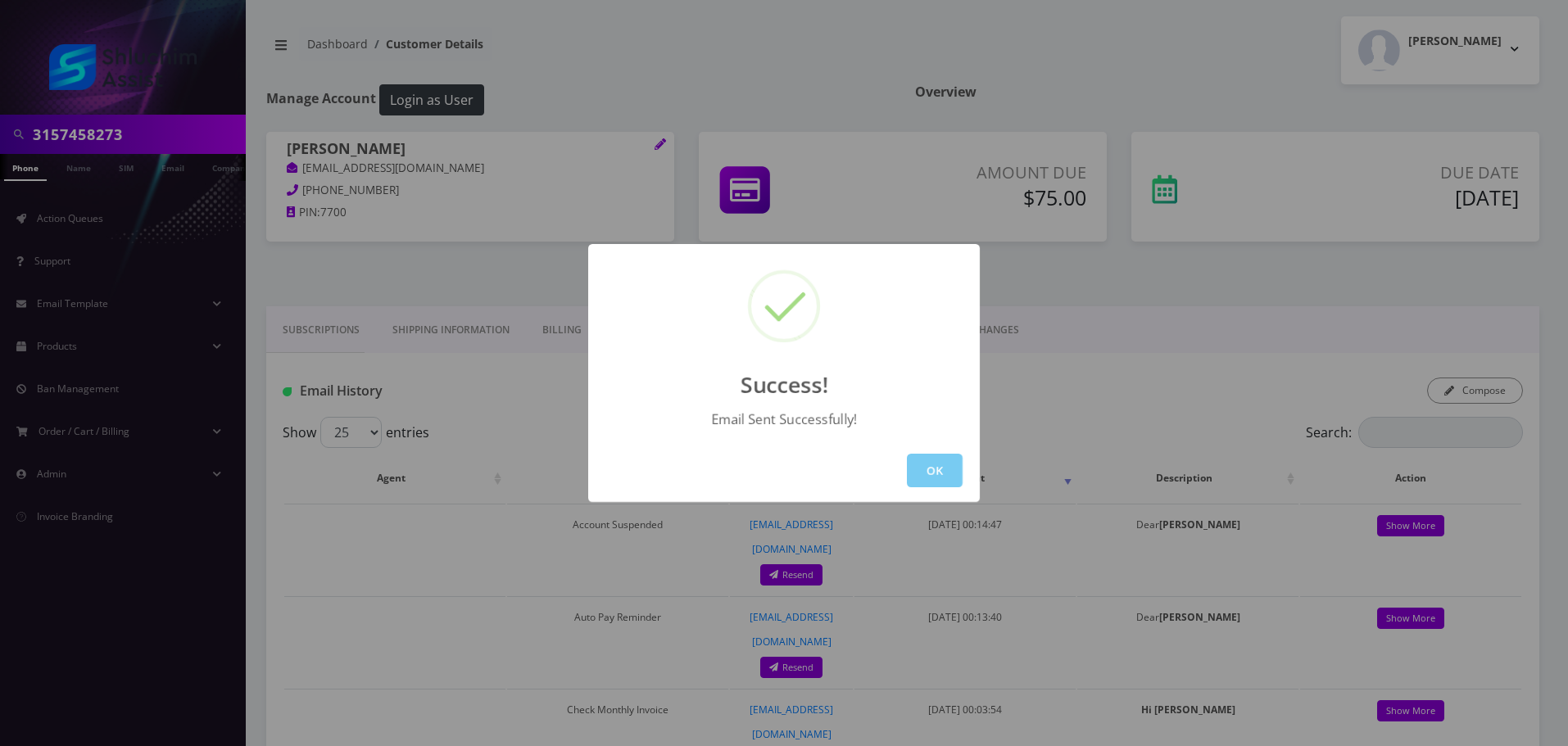
click at [925, 462] on button "OK" at bounding box center [935, 471] width 56 height 33
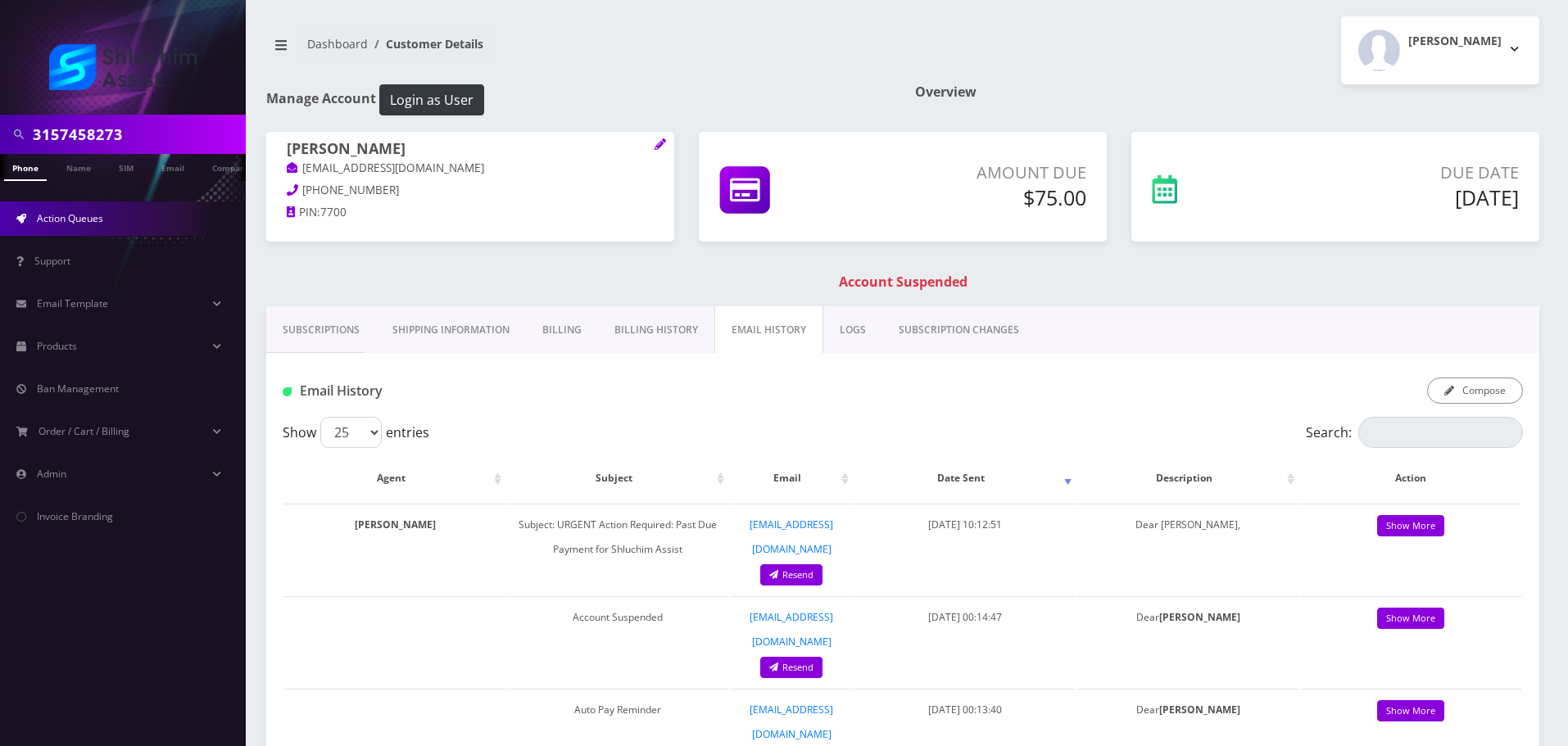
click at [88, 218] on span "Action Queues" at bounding box center [71, 218] width 67 height 14
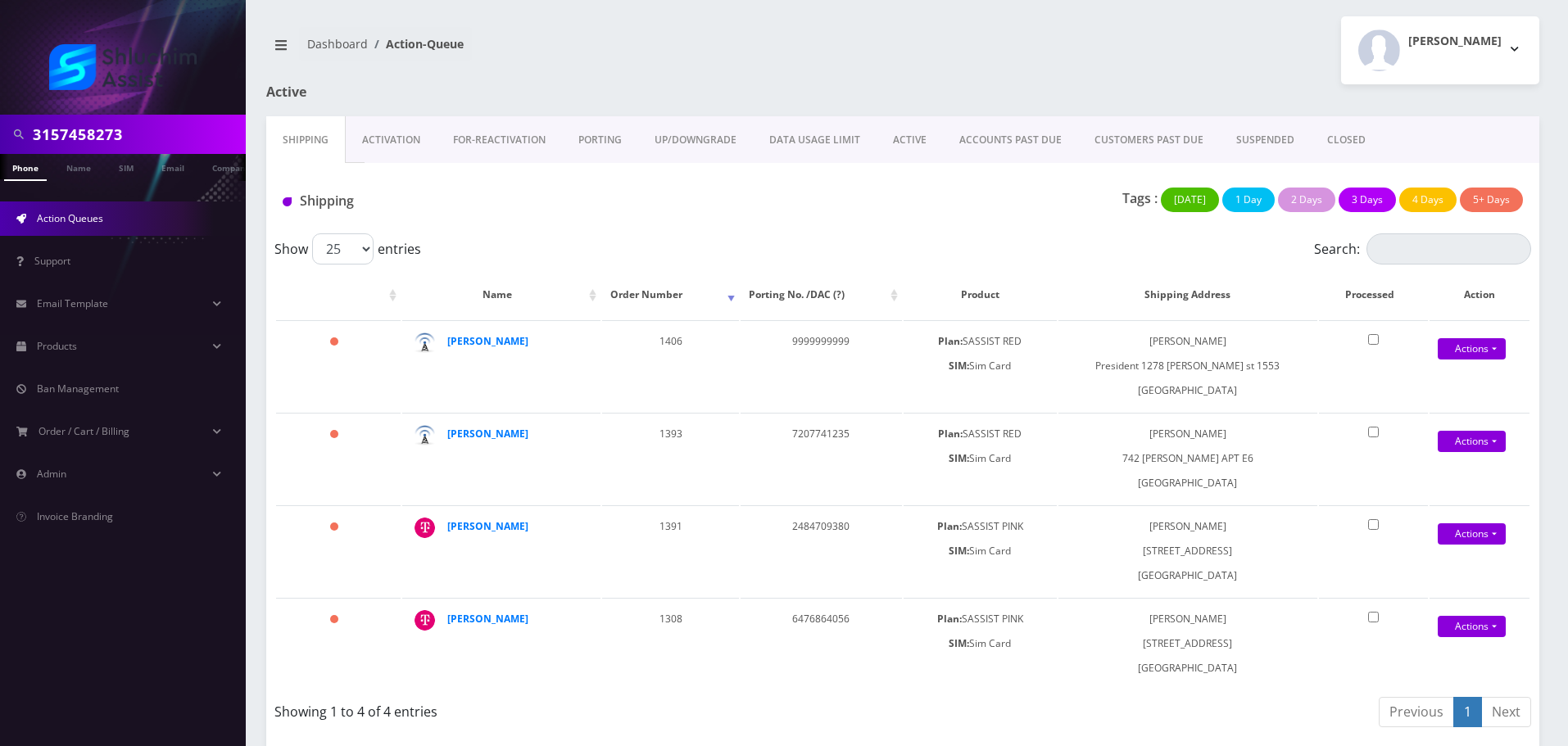
click at [995, 145] on link "ACCOUNTS PAST DUE" at bounding box center [1011, 140] width 136 height 47
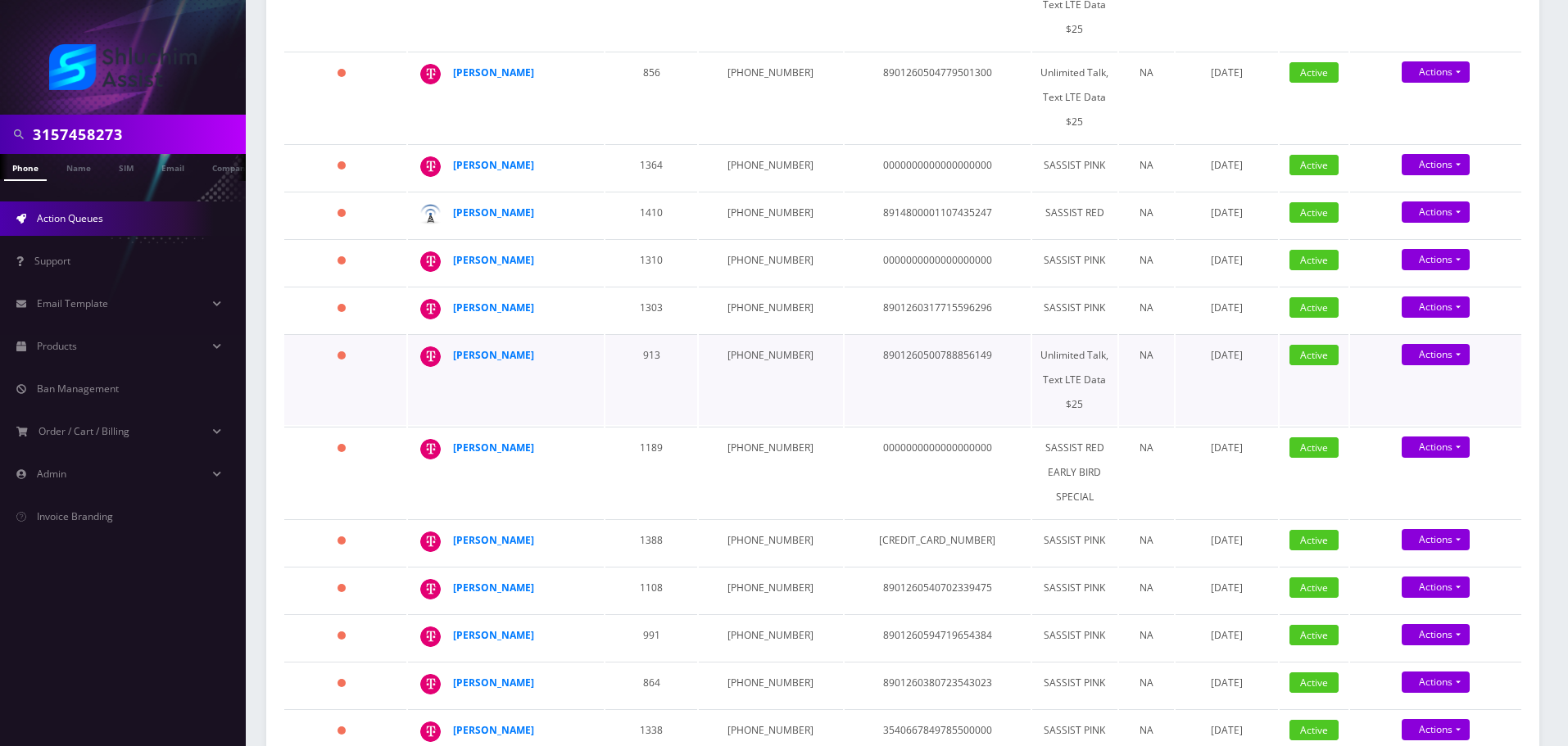
scroll to position [819, 0]
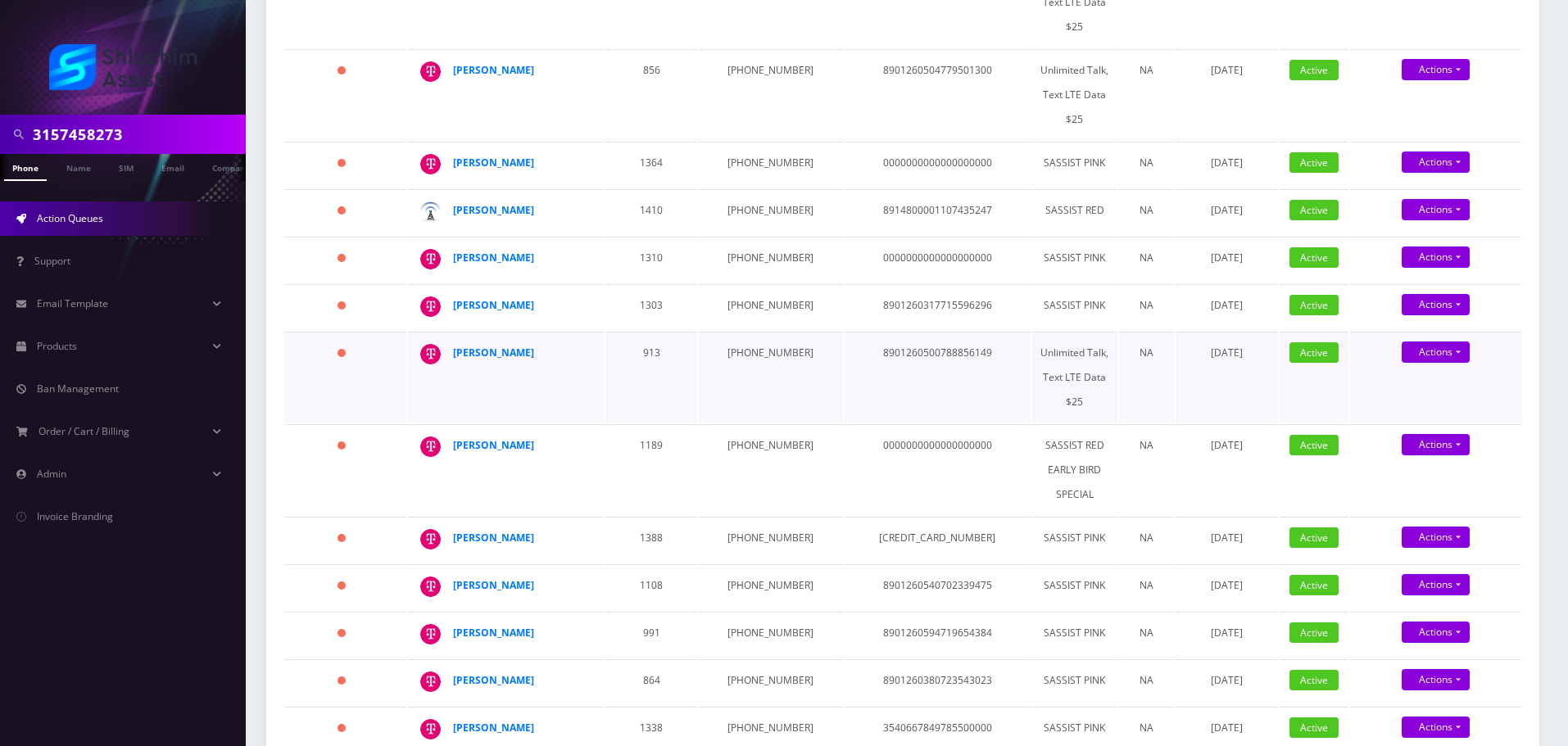
click at [737, 332] on td "[PHONE_NUMBER]" at bounding box center [771, 377] width 144 height 91
copy td "[PHONE_NUMBER]"
drag, startPoint x: 535, startPoint y: 321, endPoint x: 453, endPoint y: 318, distance: 82.1
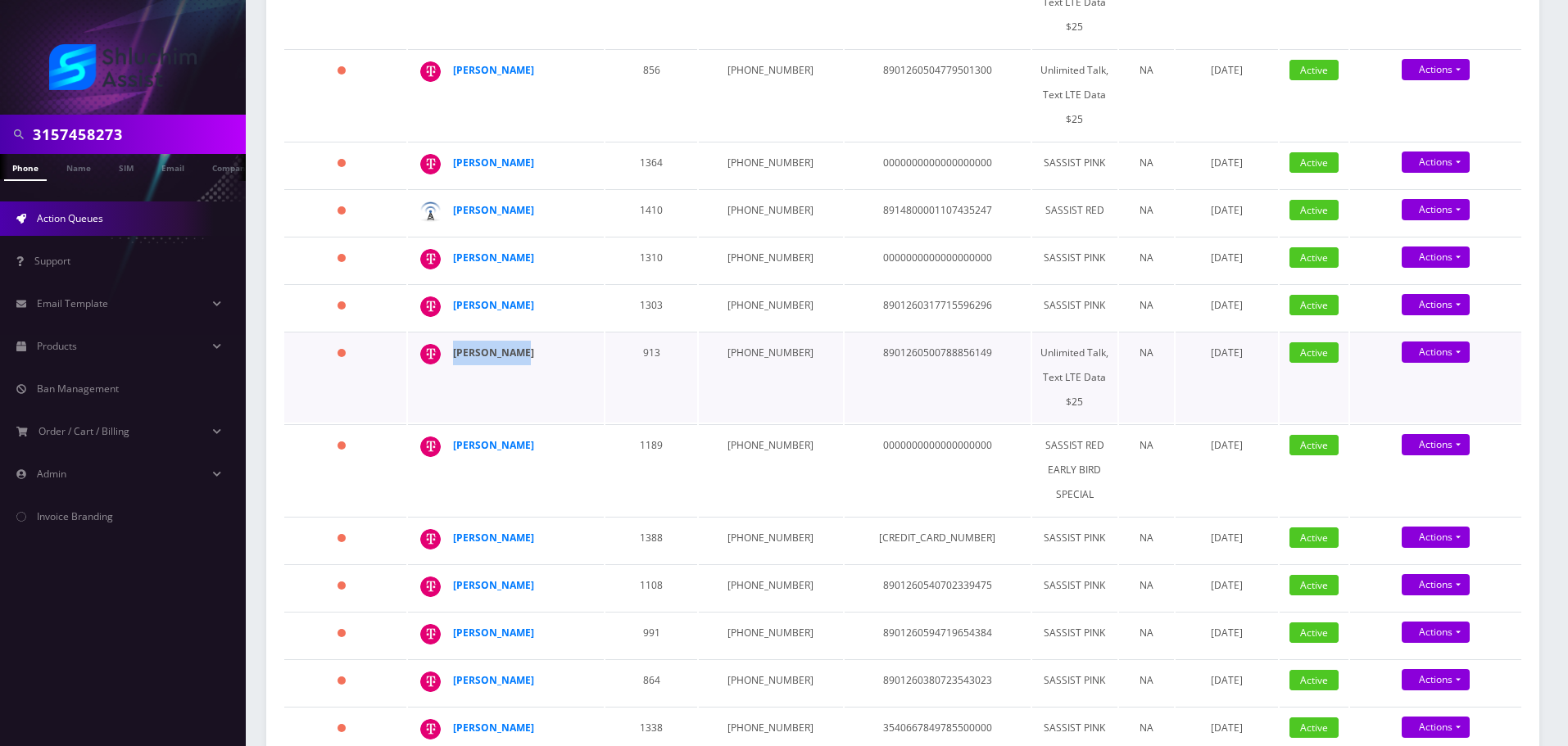
click at [453, 341] on div "[PERSON_NAME]" at bounding box center [516, 353] width 126 height 25
copy strong "[PERSON_NAME]"
drag, startPoint x: 784, startPoint y: 278, endPoint x: 726, endPoint y: 278, distance: 58.0
click at [726, 284] on td "646-851-3151" at bounding box center [771, 307] width 144 height 46
copy td "646-851-3151"
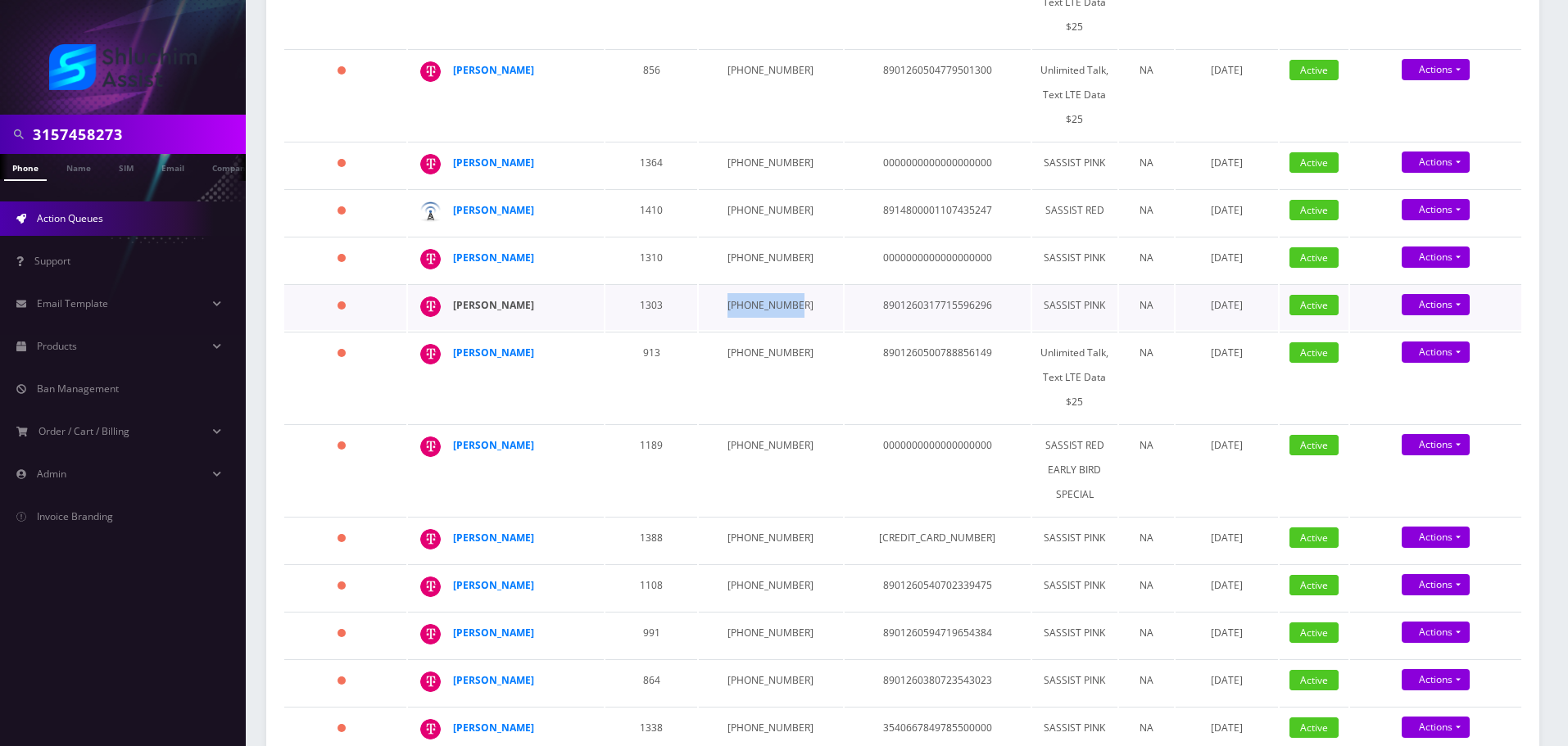
drag, startPoint x: 557, startPoint y: 262, endPoint x: 455, endPoint y: 269, distance: 102.2
click at [455, 293] on div "Nochum Labkowski" at bounding box center [516, 305] width 126 height 25
copy strong "Nochum Labkowski"
click at [502, 346] on strong "[PERSON_NAME]" at bounding box center [494, 353] width 82 height 14
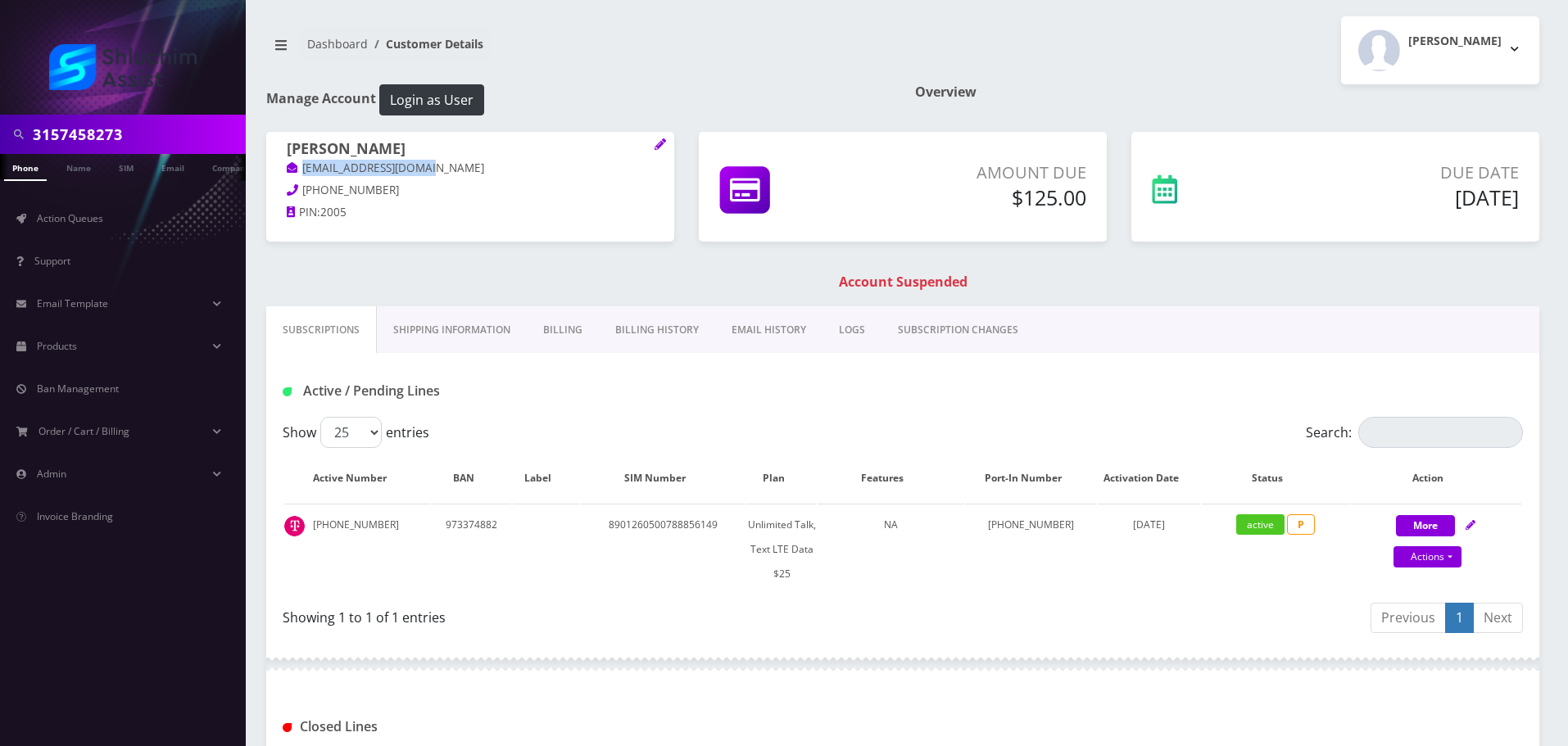
drag, startPoint x: 426, startPoint y: 172, endPoint x: 276, endPoint y: 173, distance: 150.0
click at [272, 171] on div "[PERSON_NAME] [EMAIL_ADDRESS][DOMAIN_NAME] [PHONE_NUMBER] PIN: 2005" at bounding box center [470, 183] width 408 height 102
copy link "[EMAIL_ADDRESS][DOMAIN_NAME]"
click at [136, 143] on input "3157458273" at bounding box center [137, 135] width 209 height 31
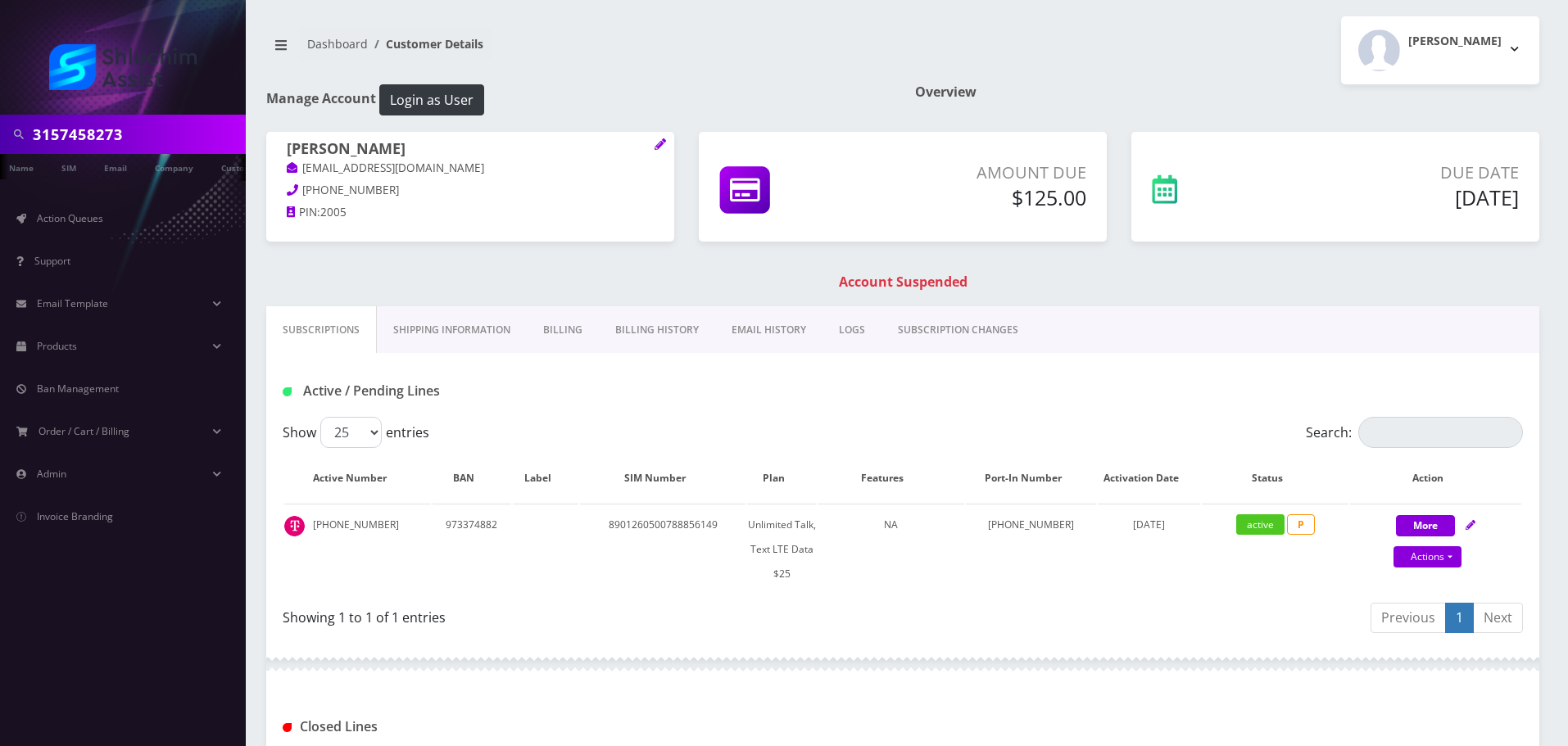
click at [136, 143] on input "3157458273" at bounding box center [137, 135] width 209 height 31
paste input "[PHONE_NUMBER]"
click at [136, 143] on input "[PHONE_NUMBER]" at bounding box center [137, 135] width 209 height 31
click at [96, 141] on input "[PHONE_NUMBER]" at bounding box center [137, 135] width 209 height 31
click at [101, 141] on input "[PHONE_NUMBER]" at bounding box center [137, 135] width 209 height 31
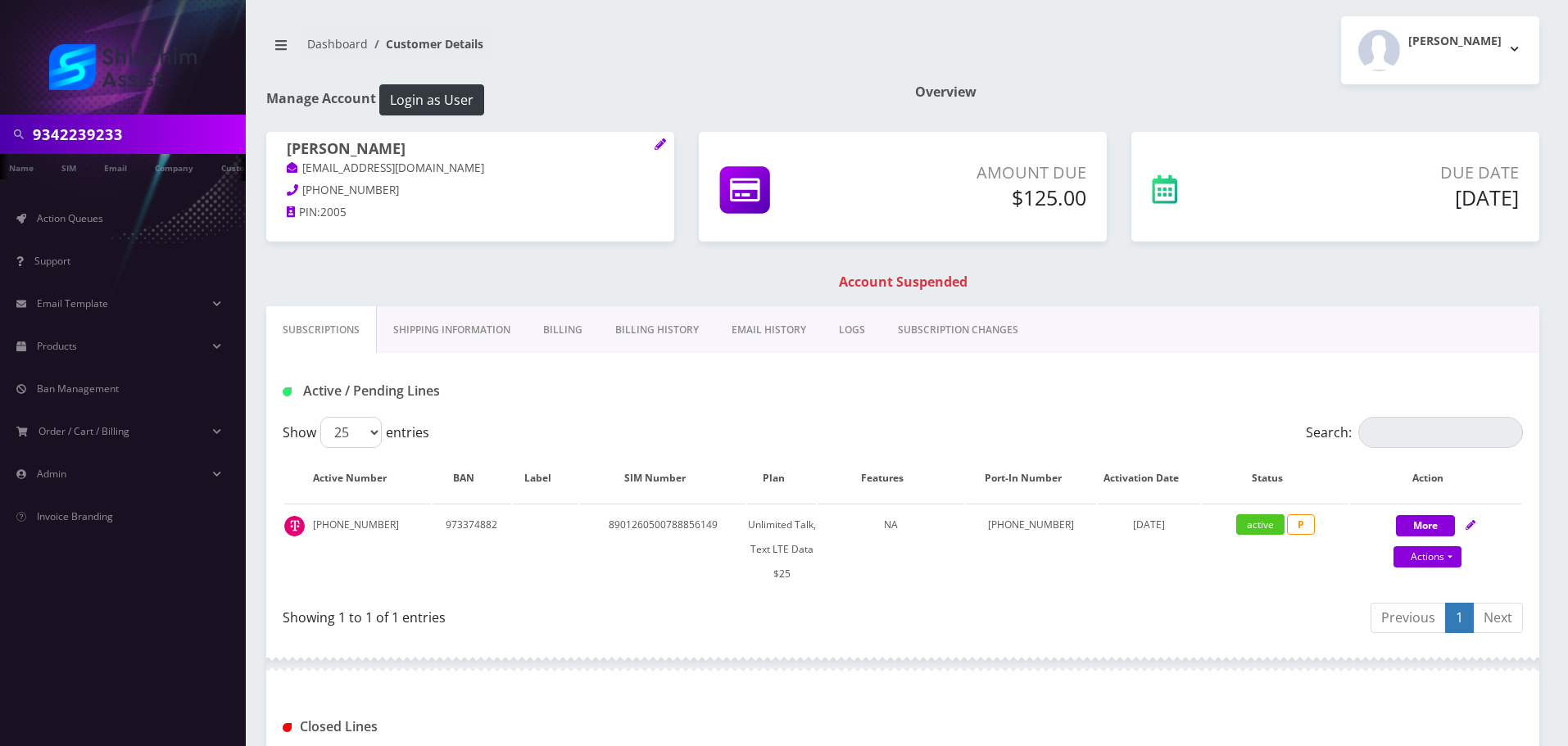
type input "9342239233"
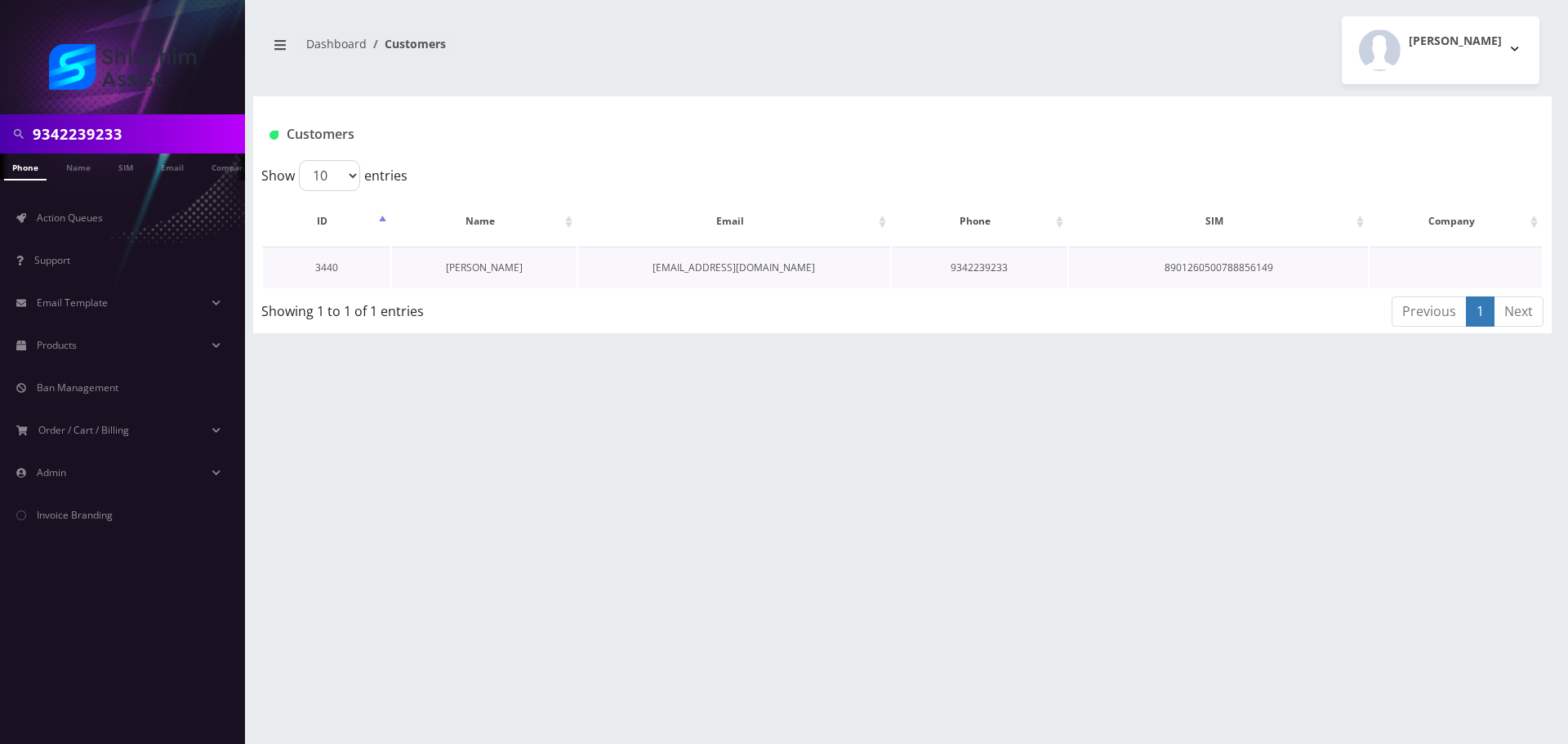
click at [485, 269] on link "[PERSON_NAME]" at bounding box center [484, 268] width 76 height 14
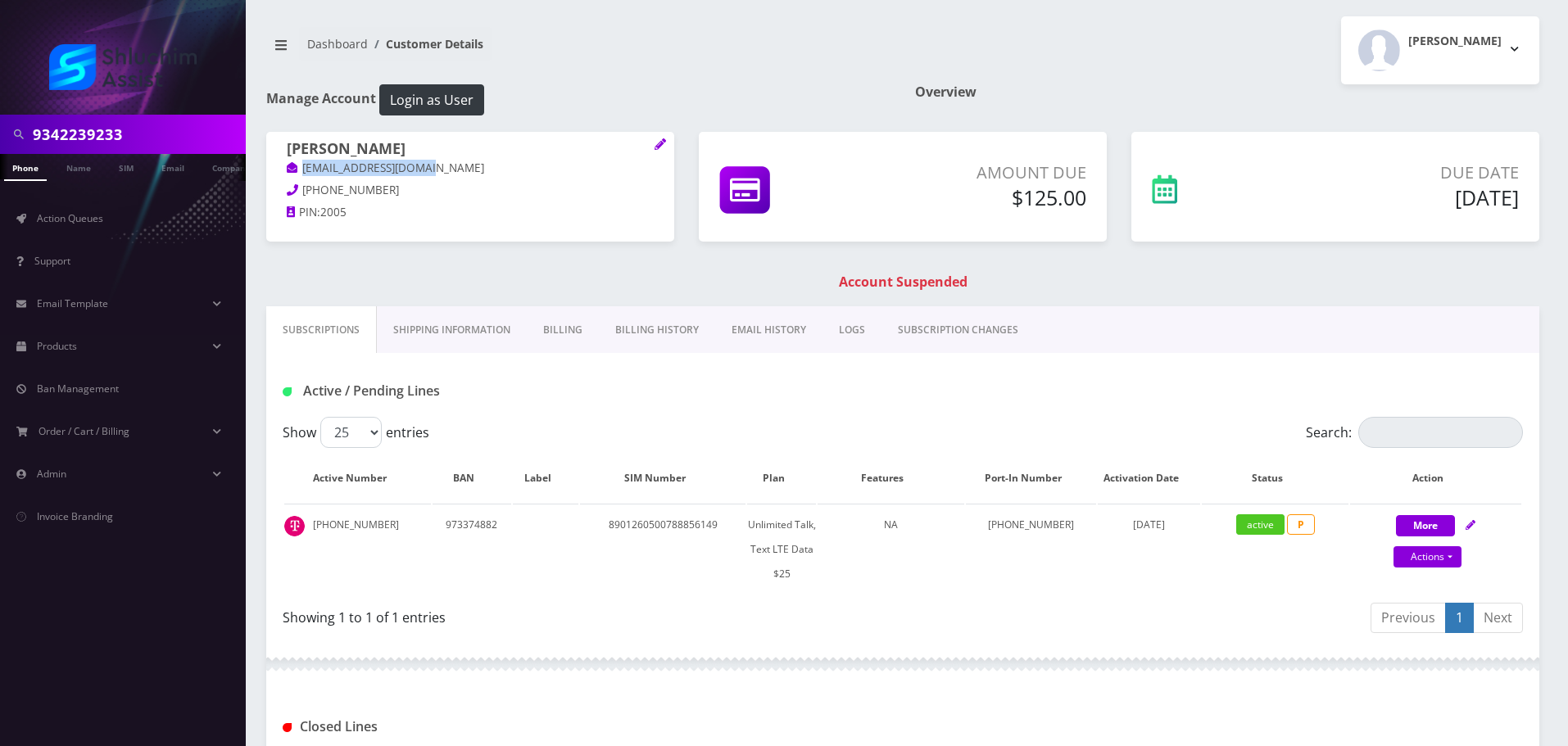
drag, startPoint x: 452, startPoint y: 169, endPoint x: 302, endPoint y: 169, distance: 150.0
click at [302, 169] on p "[EMAIL_ADDRESS][DOMAIN_NAME]" at bounding box center [470, 169] width 367 height 18
copy link "[EMAIL_ADDRESS][DOMAIN_NAME]"
click at [672, 332] on link "Billing History" at bounding box center [657, 330] width 116 height 47
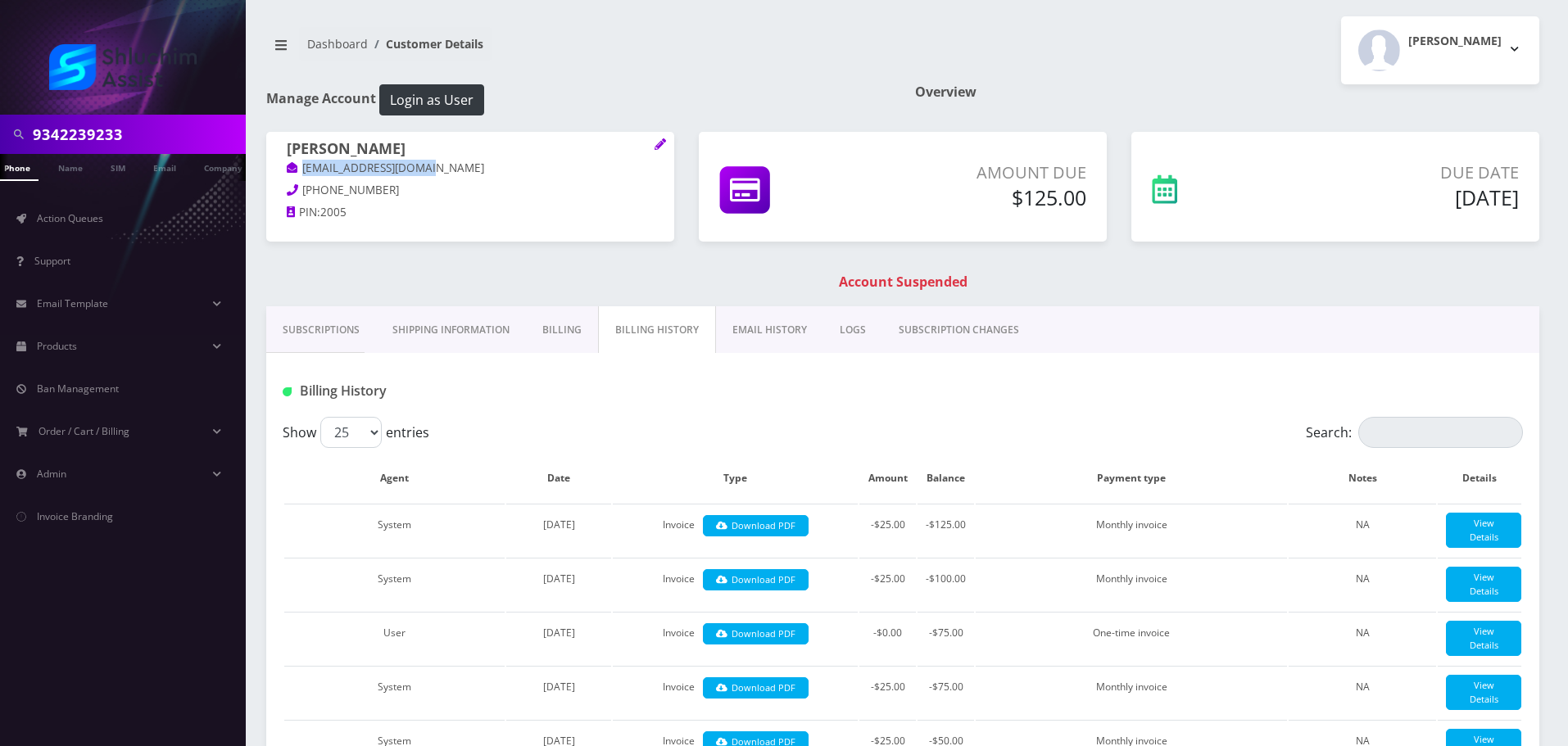
drag, startPoint x: 784, startPoint y: 333, endPoint x: 750, endPoint y: 386, distance: 63.0
click at [785, 333] on link "EMAIL HISTORY" at bounding box center [769, 330] width 107 height 47
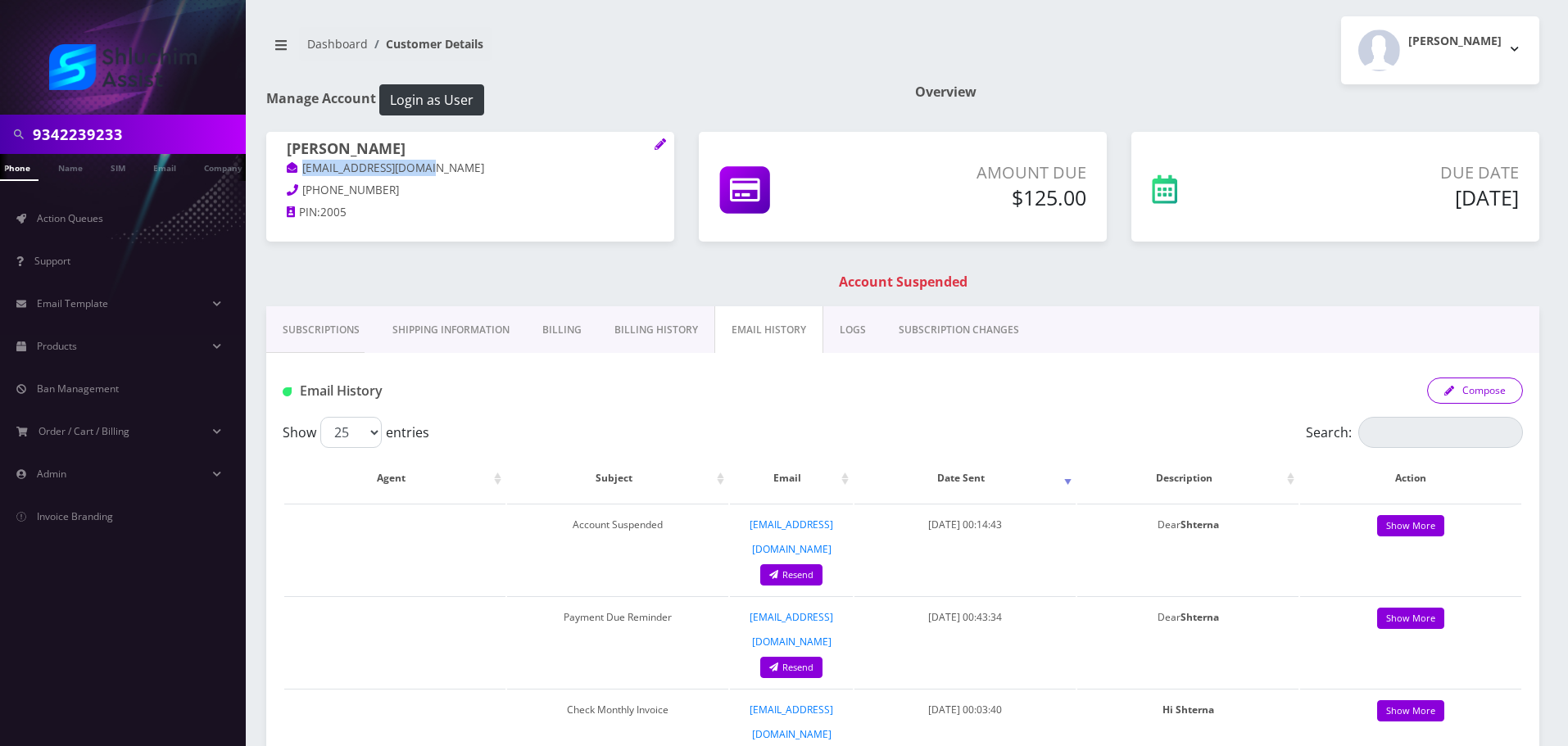
click at [1487, 397] on button "Compose" at bounding box center [1476, 390] width 96 height 27
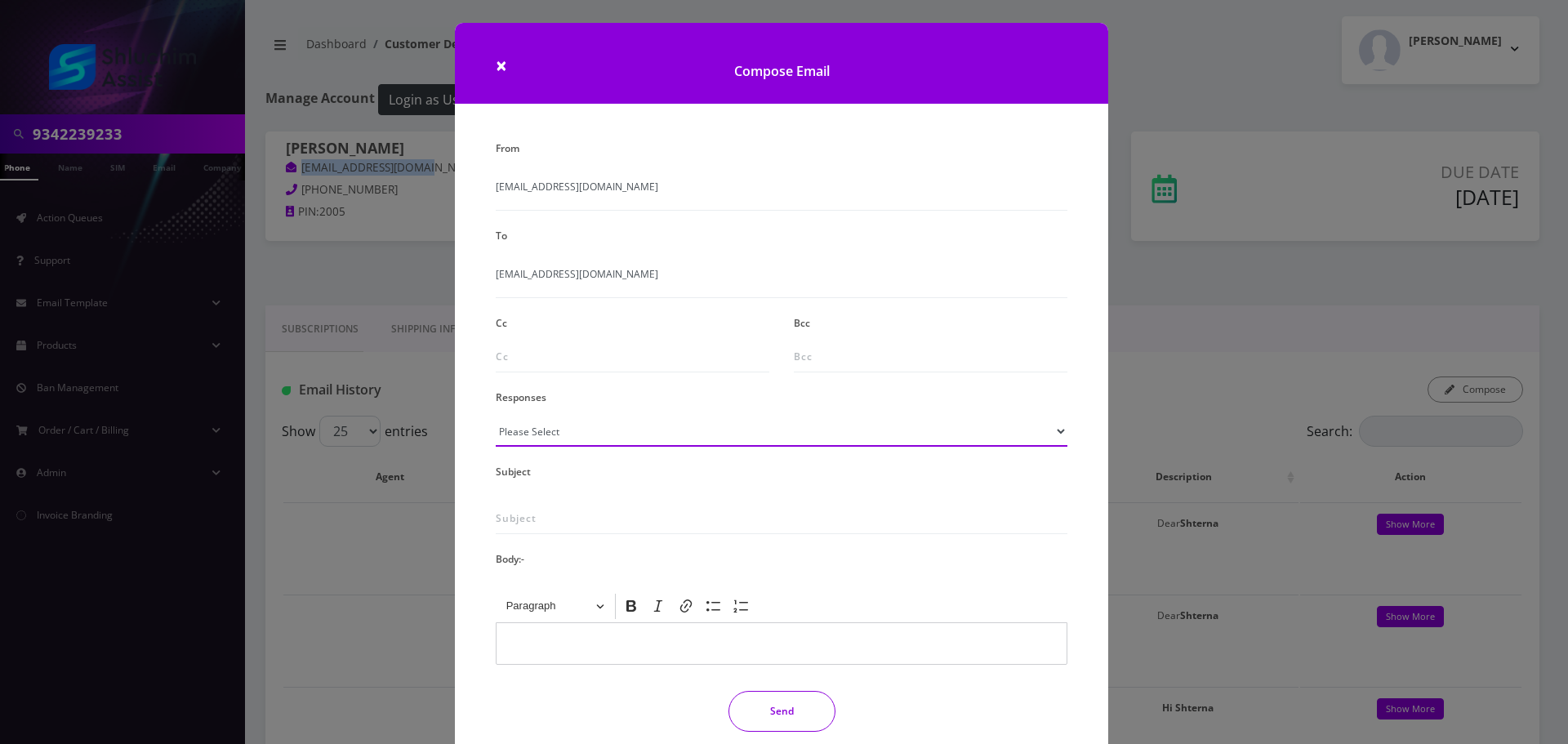
click at [652, 432] on select "Please Select TMobile port Unable to activate CH Pickup Past Due Pick up follow…" at bounding box center [781, 431] width 571 height 31
select select "29"
click at [496, 416] on select "Please Select TMobile port Unable to activate CH Pickup Past Due Pick up follow…" at bounding box center [781, 431] width 571 height 31
type input "Subject: URGENT Action Required: Past Due Payment for Shluchim Assist"
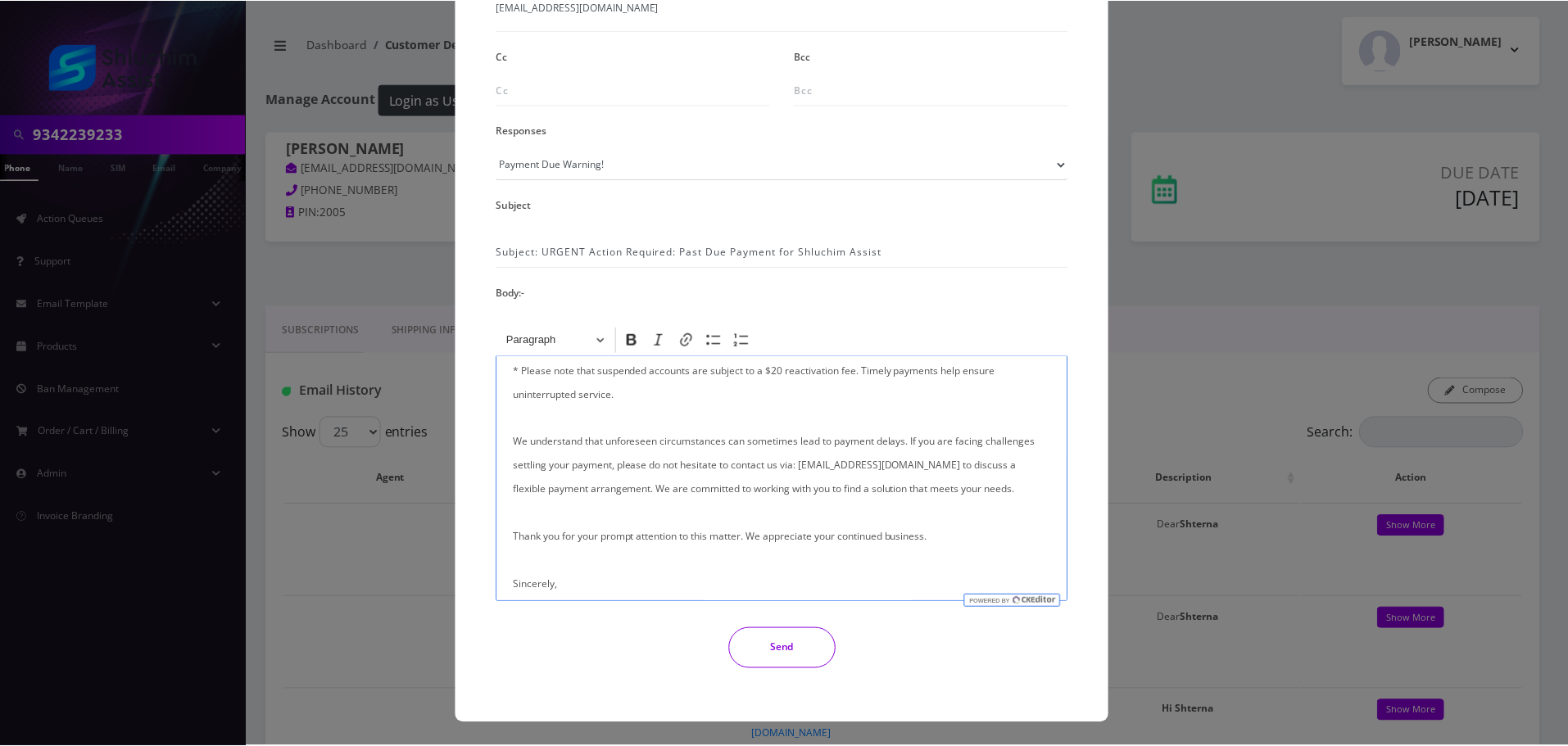
scroll to position [327, 0]
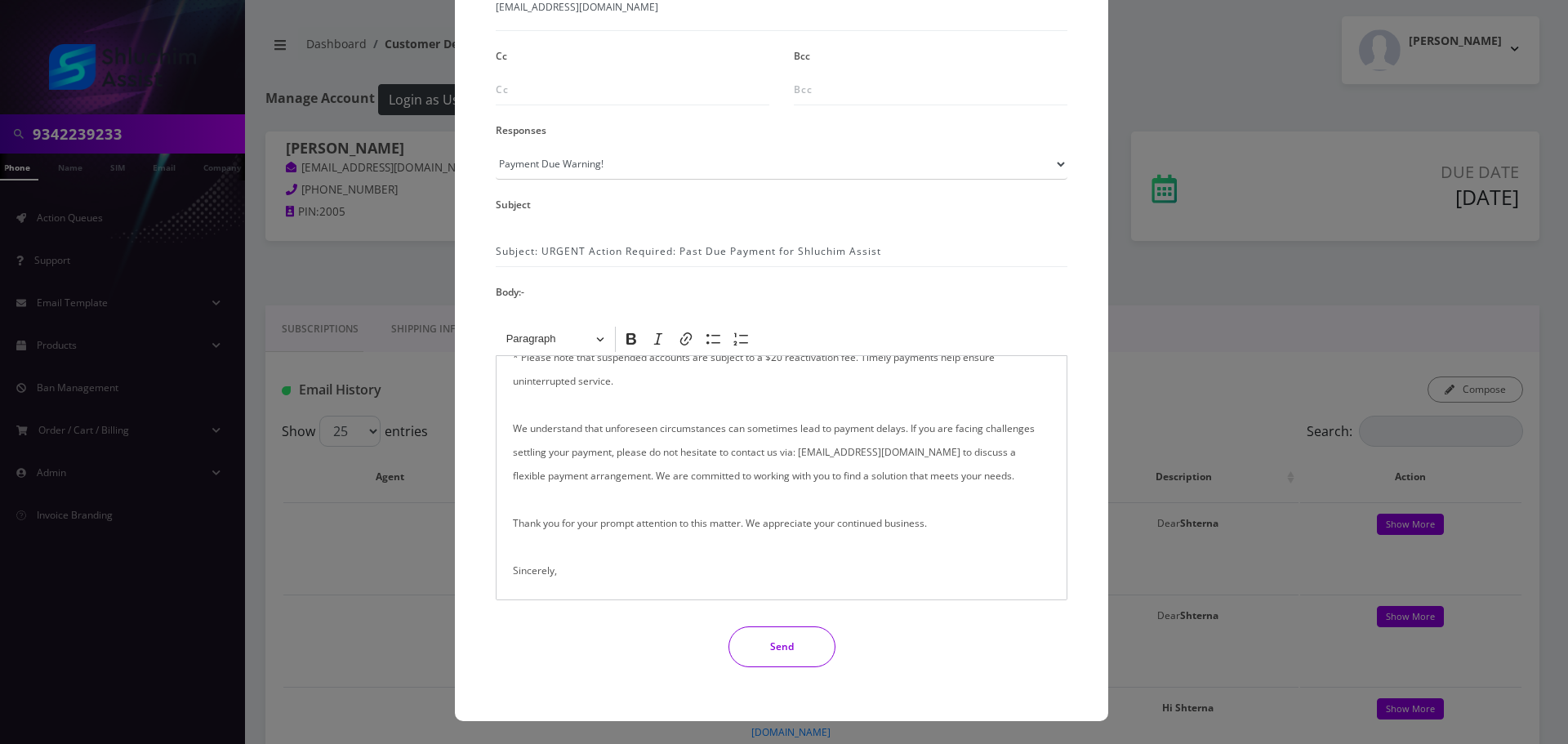
drag, startPoint x: 791, startPoint y: 648, endPoint x: 782, endPoint y: 633, distance: 17.5
click at [791, 649] on button "Send" at bounding box center [781, 647] width 107 height 41
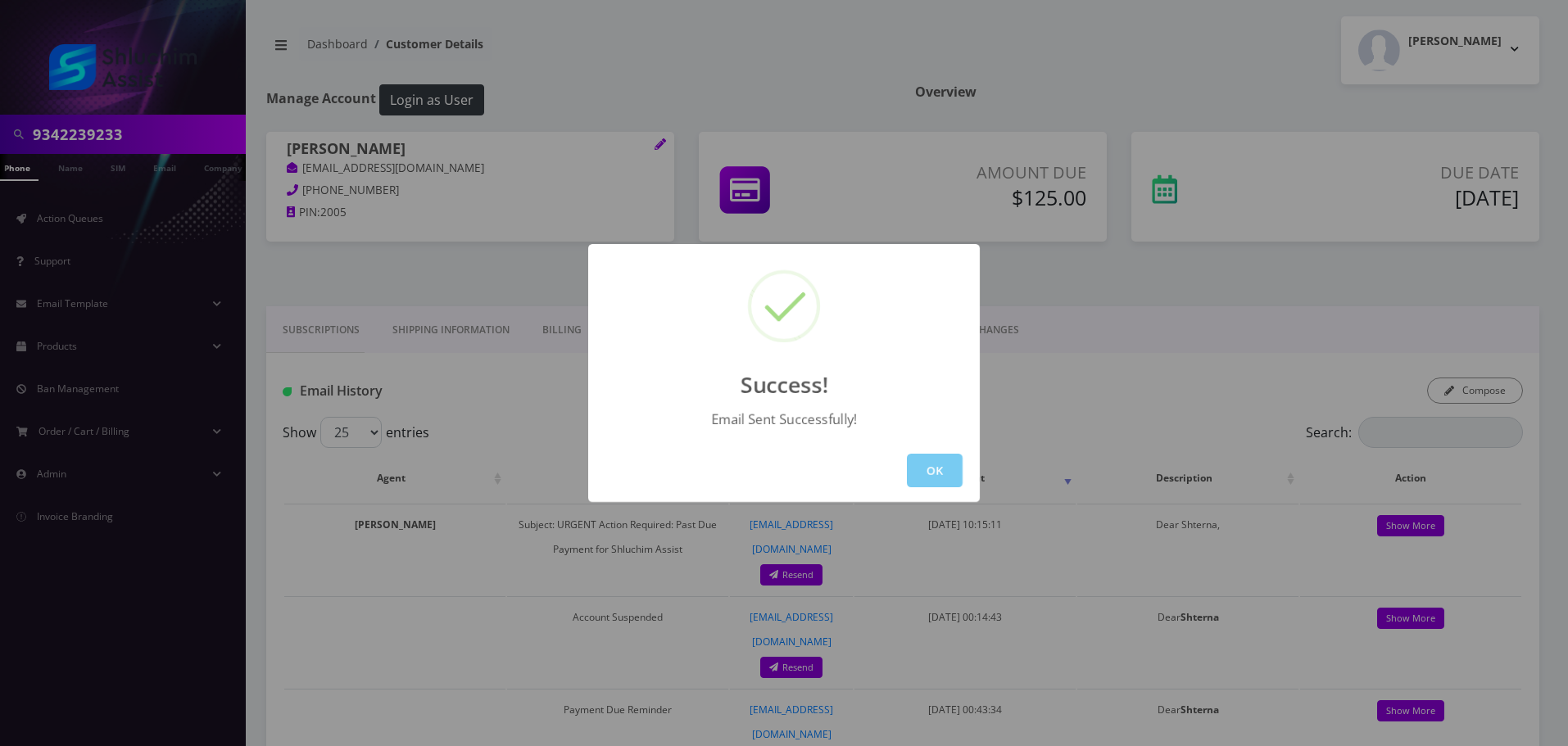
click at [947, 470] on button "OK" at bounding box center [935, 471] width 56 height 33
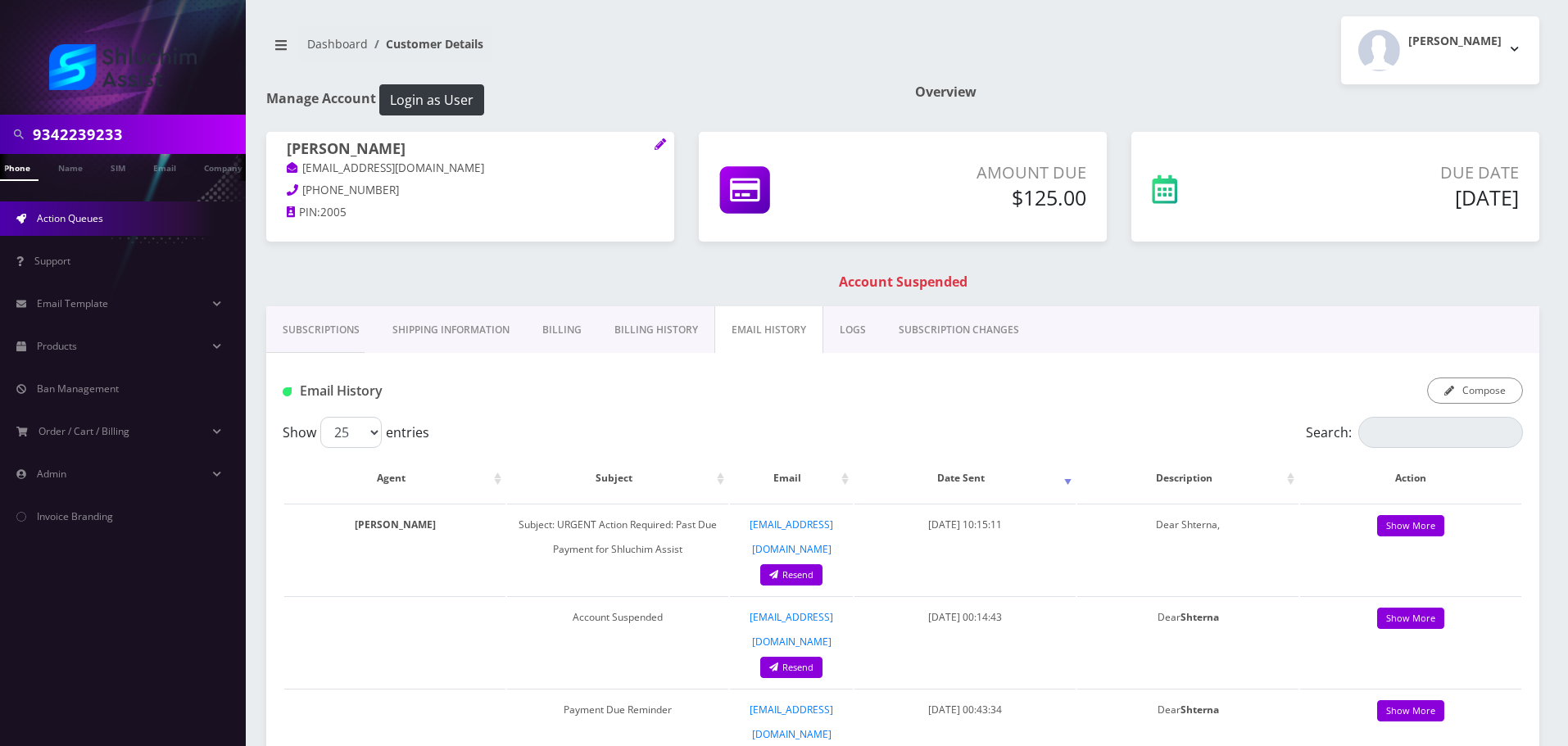
click at [82, 217] on span "Action Queues" at bounding box center [71, 218] width 67 height 14
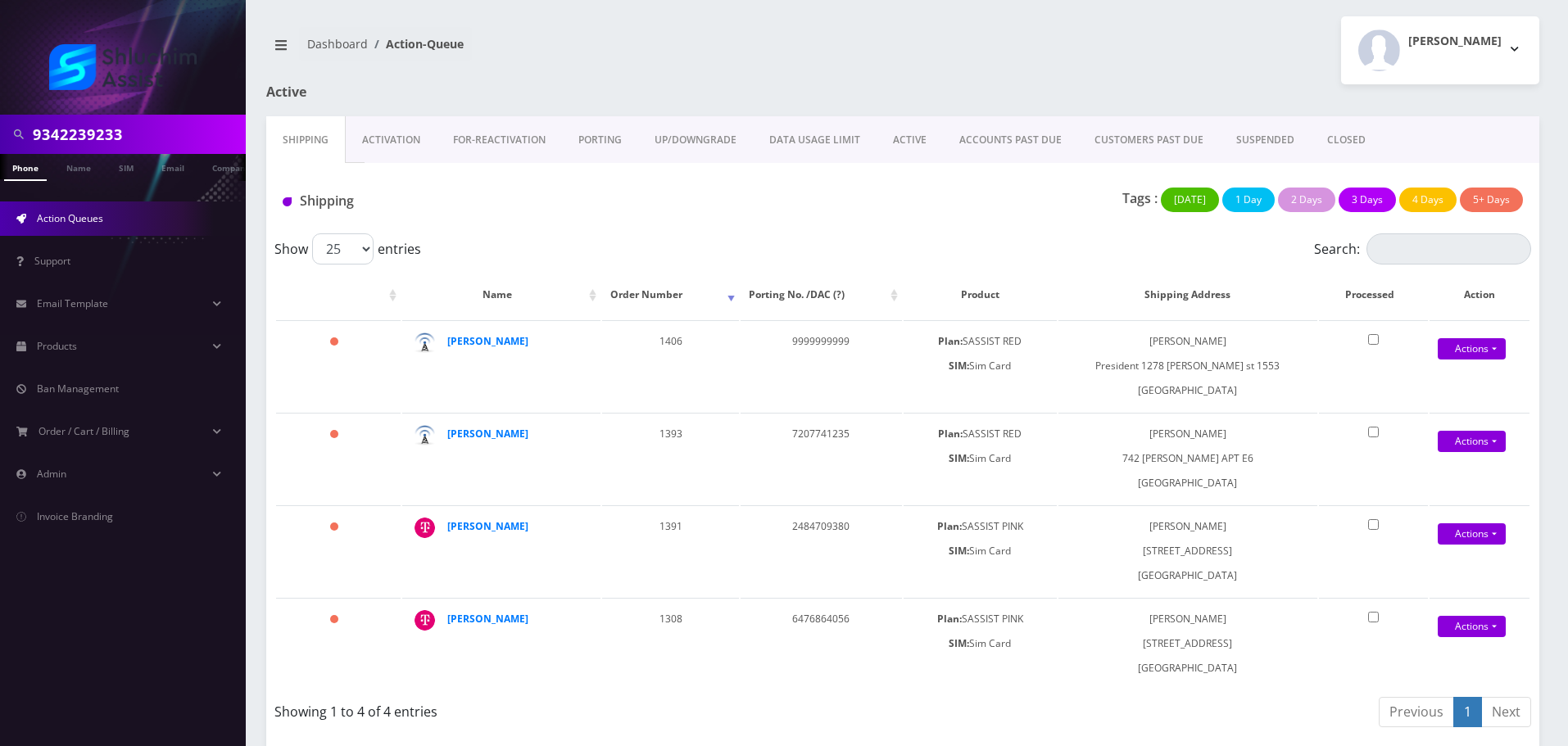
click at [966, 148] on link "ACCOUNTS PAST DUE" at bounding box center [1011, 140] width 136 height 47
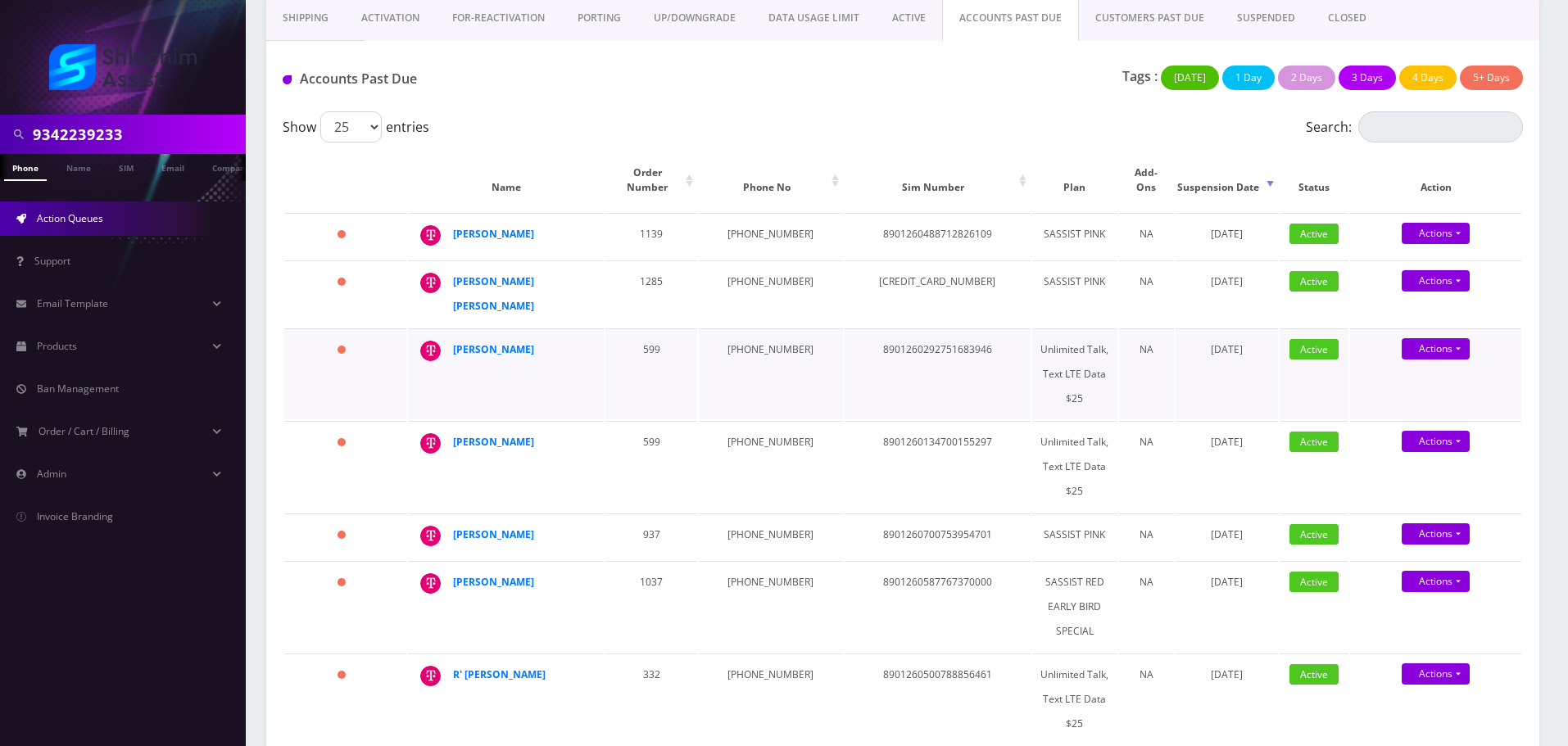
scroll to position [491, 0]
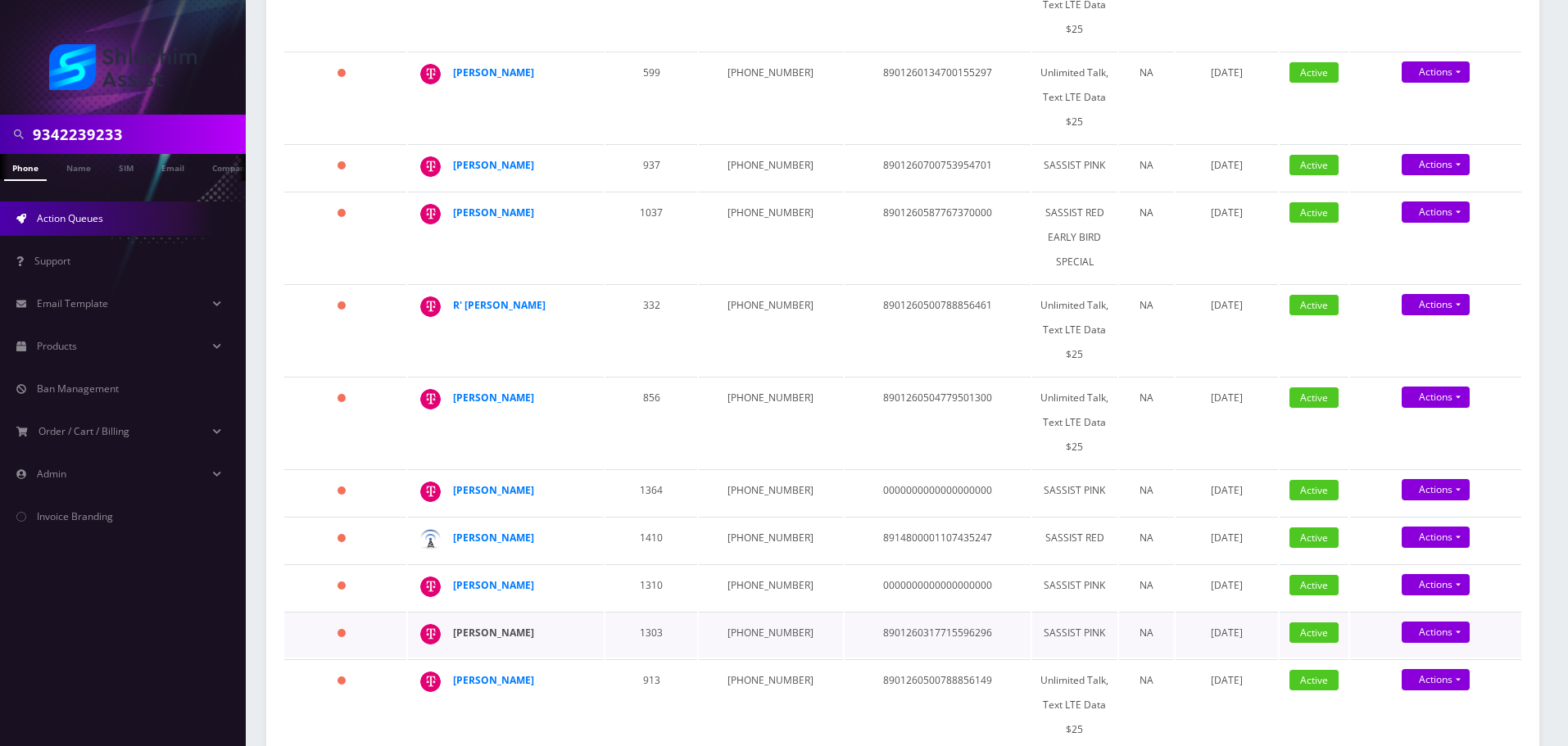
click at [503, 626] on strong "[PERSON_NAME]" at bounding box center [494, 633] width 82 height 14
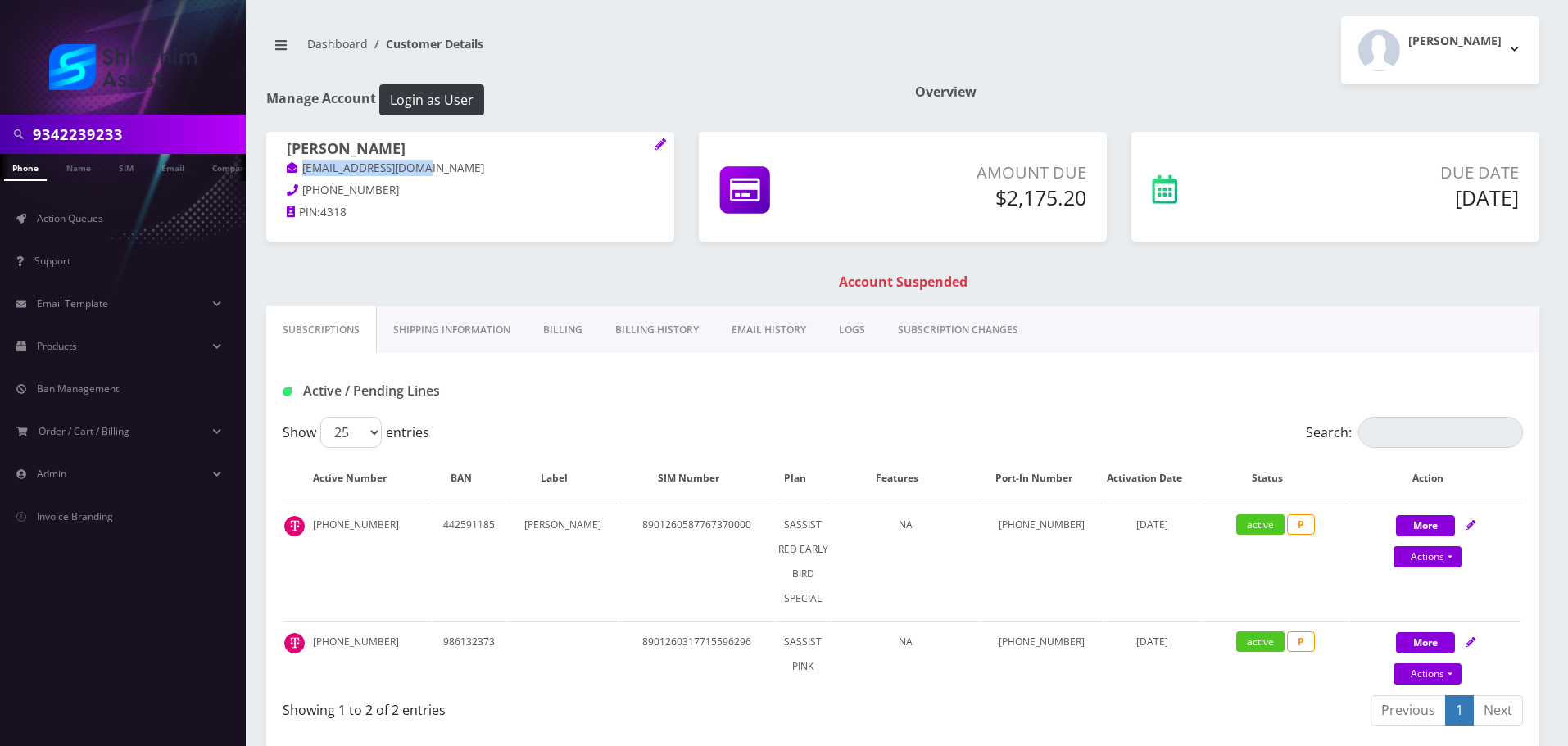
drag, startPoint x: 434, startPoint y: 162, endPoint x: 286, endPoint y: 162, distance: 148.0
click at [286, 162] on div "[PERSON_NAME] [EMAIL_ADDRESS][DOMAIN_NAME] [PHONE_NUMBER] PIN: 4318" at bounding box center [470, 183] width 408 height 102
copy link "[EMAIL_ADDRESS][DOMAIN_NAME]"
click at [650, 338] on link "Billing History" at bounding box center [657, 330] width 116 height 47
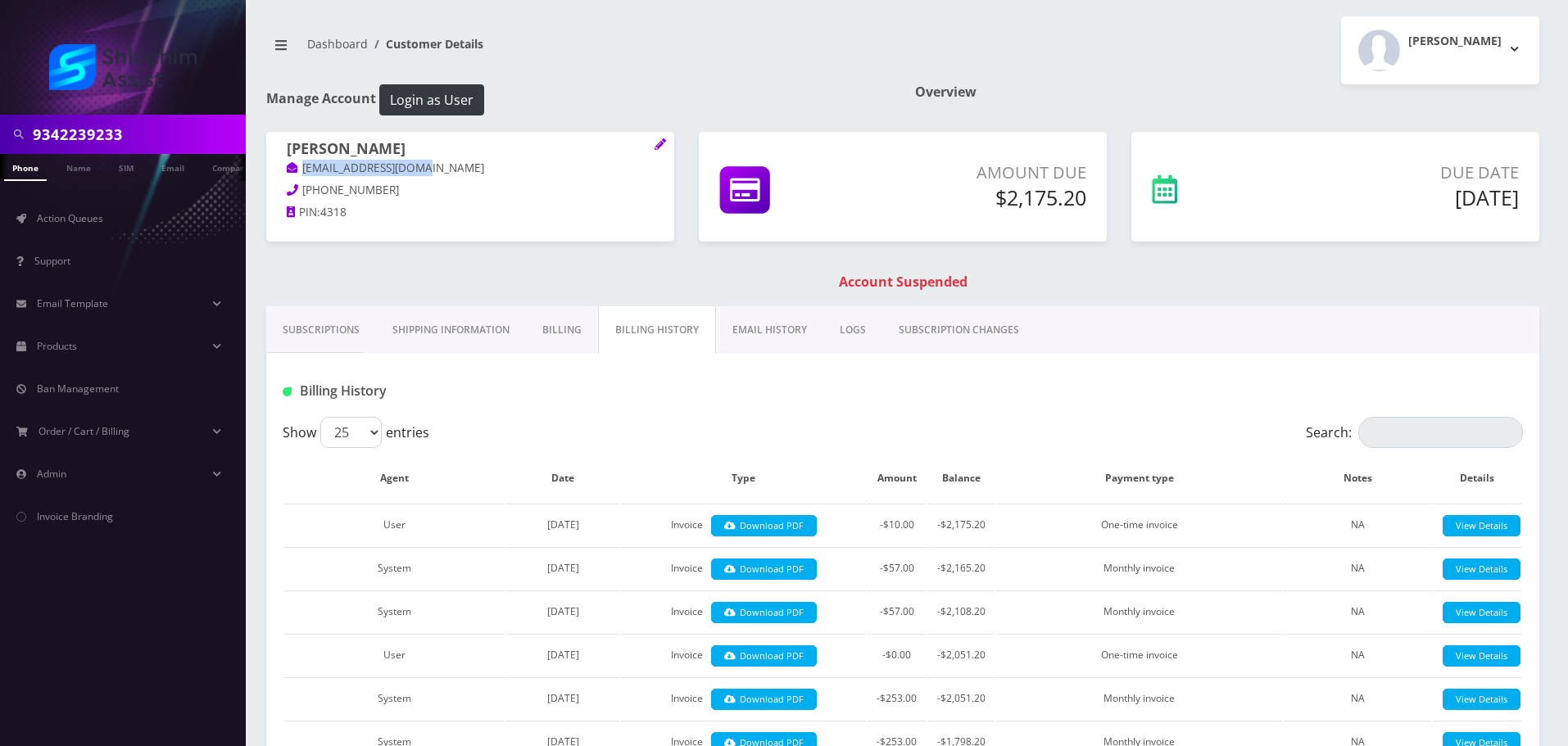
click at [750, 325] on link "EMAIL HISTORY" at bounding box center [769, 330] width 107 height 47
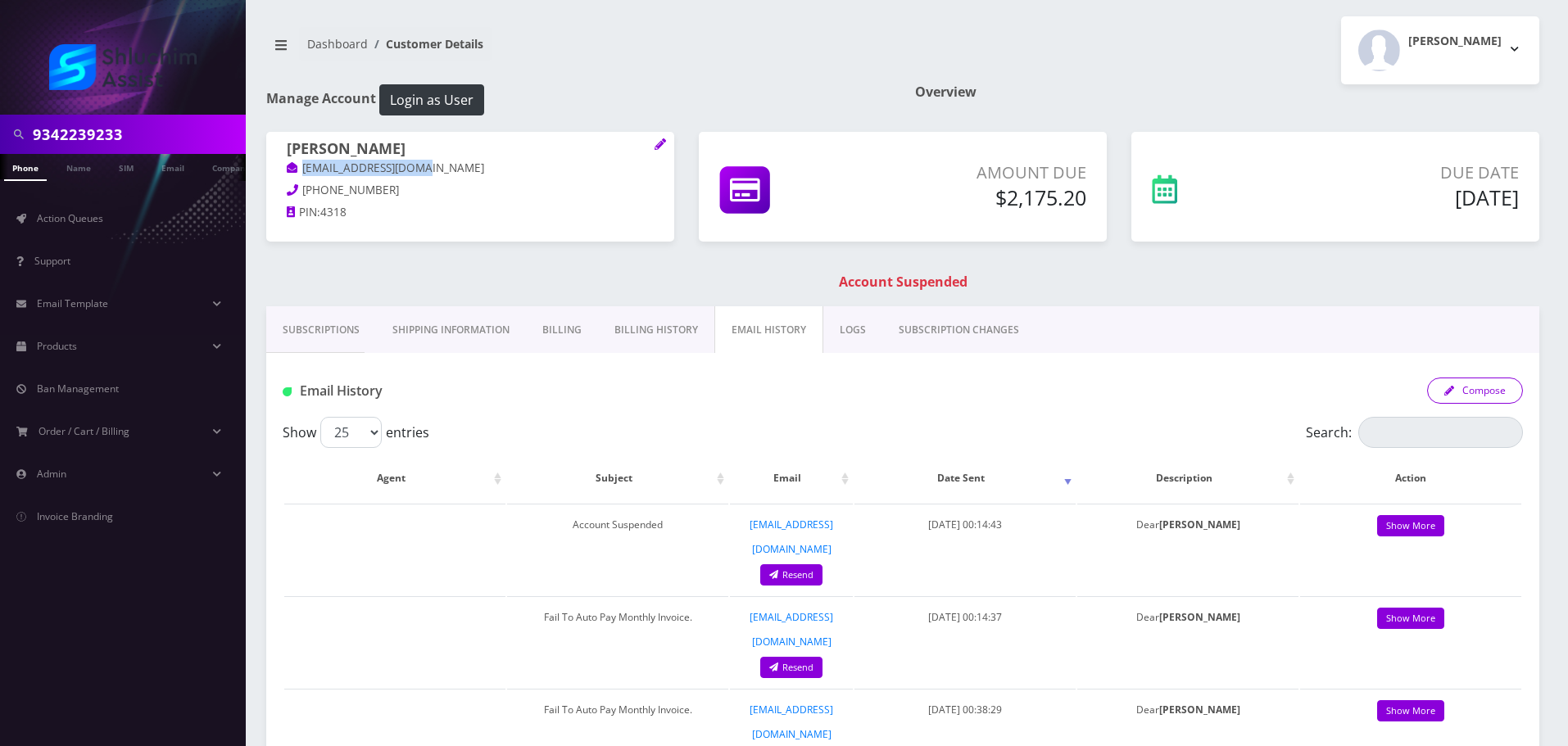
click at [1473, 386] on button "Compose" at bounding box center [1476, 390] width 96 height 27
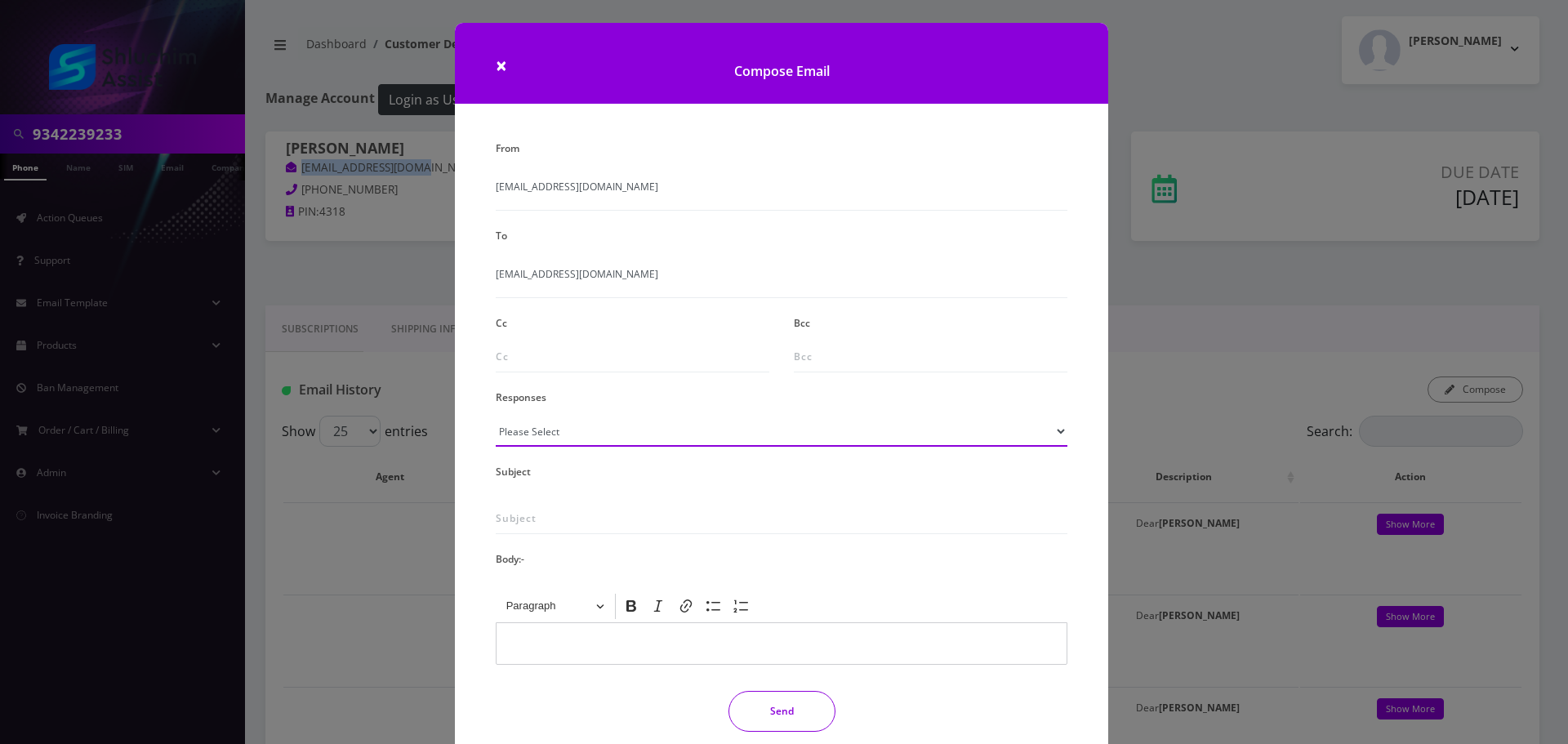
click at [596, 424] on select "Please Select TMobile port Unable to activate CH Pickup Past Due Pick up follow…" at bounding box center [781, 431] width 571 height 31
select select "29"
click at [496, 416] on select "Please Select TMobile port Unable to activate CH Pickup Past Due Pick up follow…" at bounding box center [781, 431] width 571 height 31
type input "Subject: URGENT Action Required: Past Due Payment for Shluchim Assist"
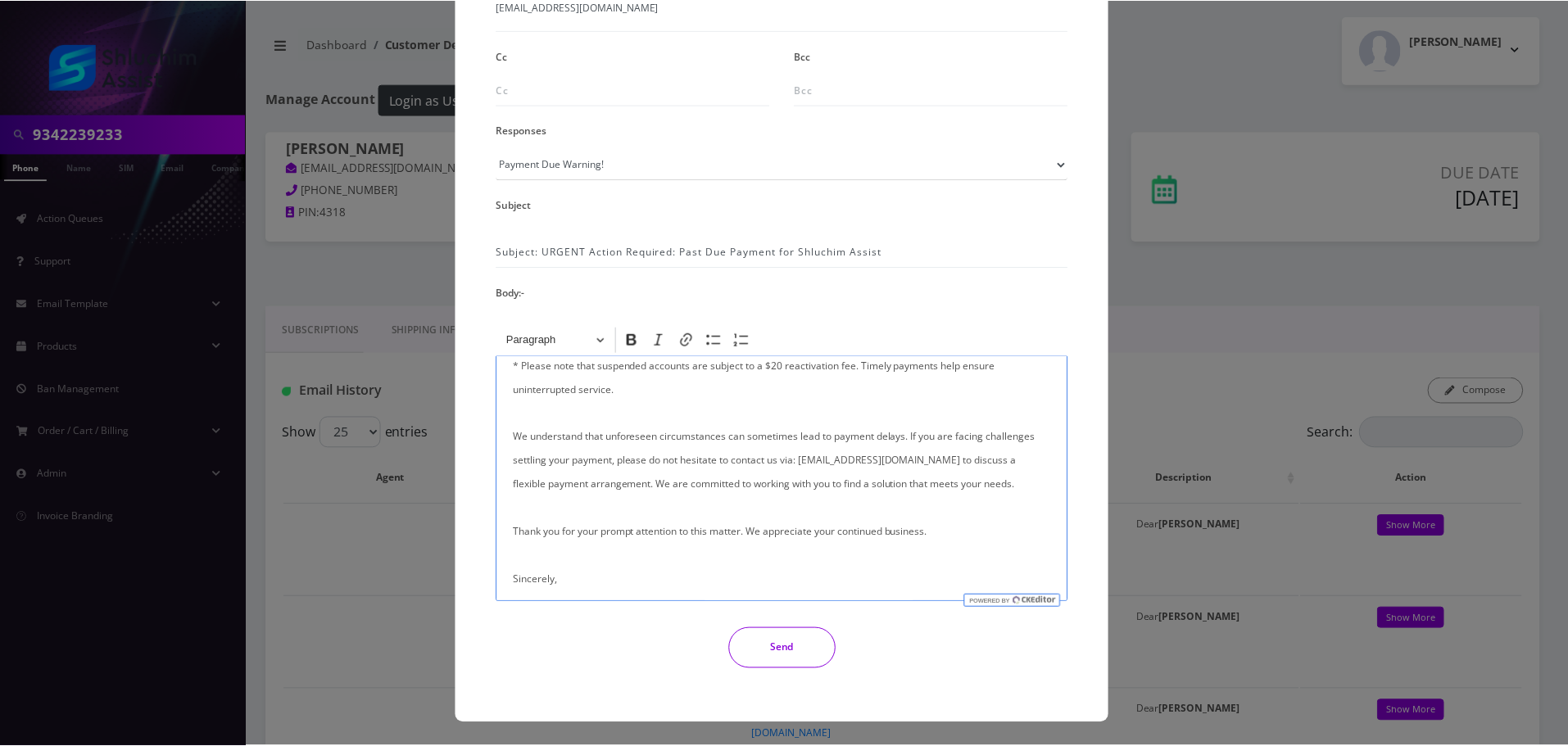
scroll to position [327, 0]
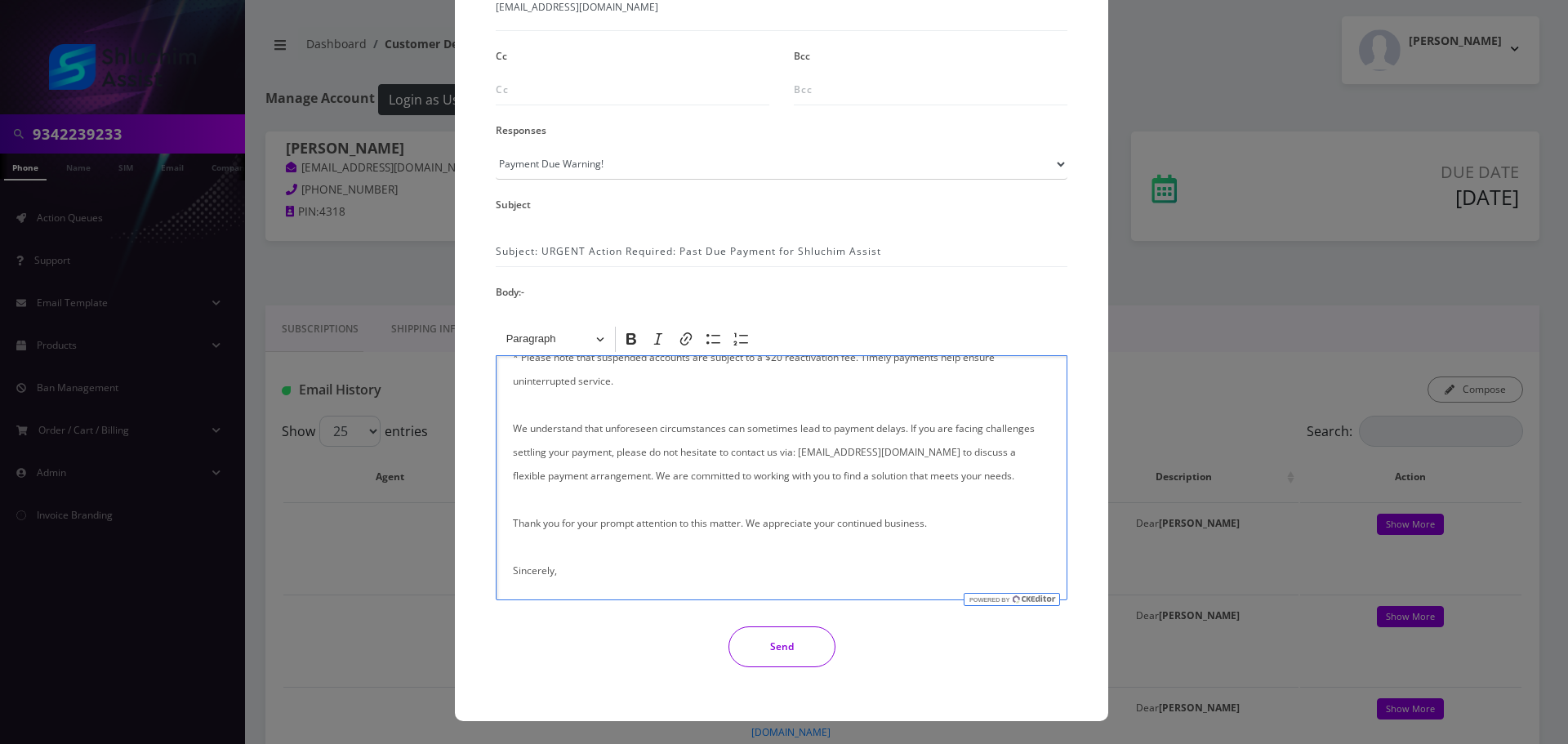
click at [811, 643] on button "Send" at bounding box center [781, 647] width 107 height 41
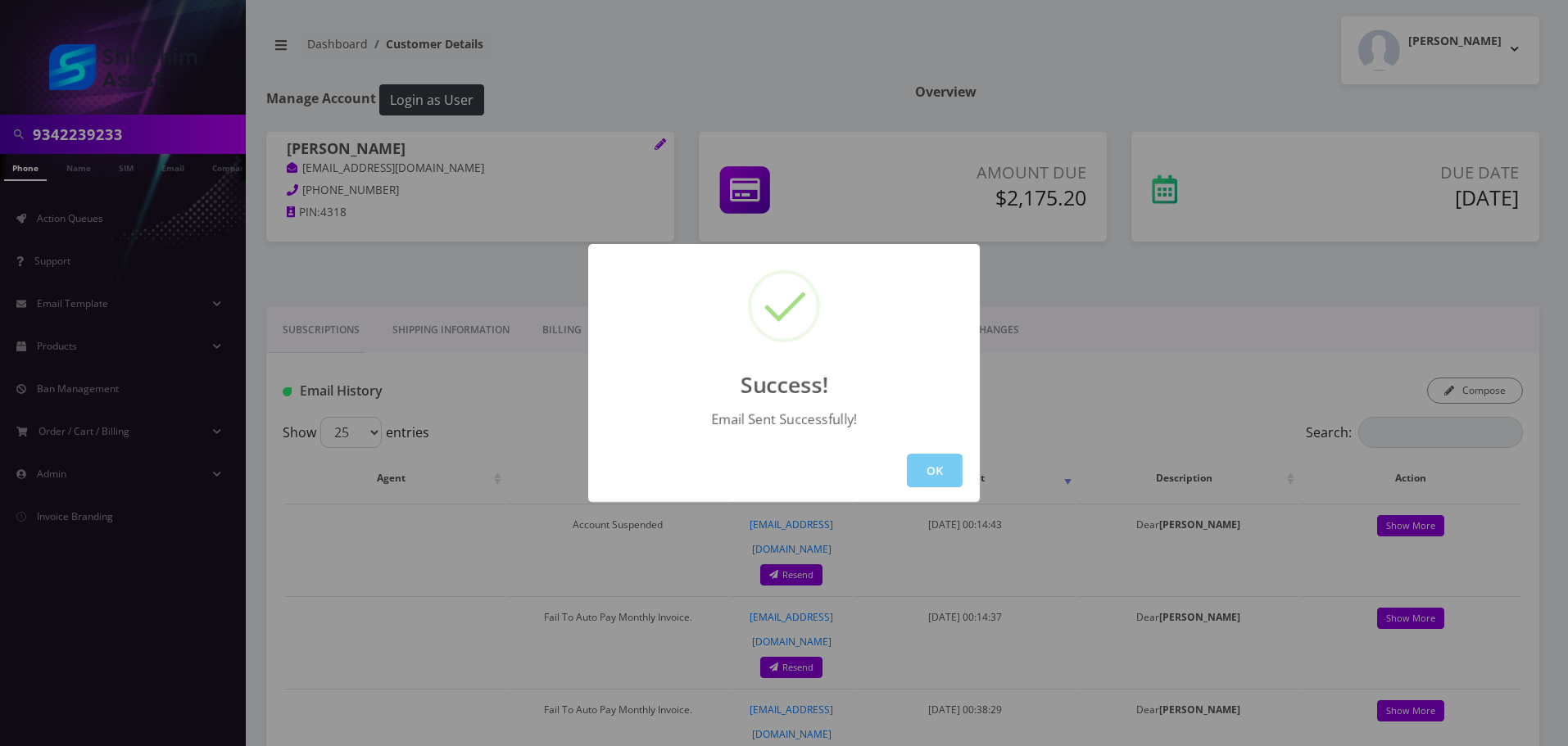
click at [939, 480] on button "OK" at bounding box center [935, 471] width 56 height 33
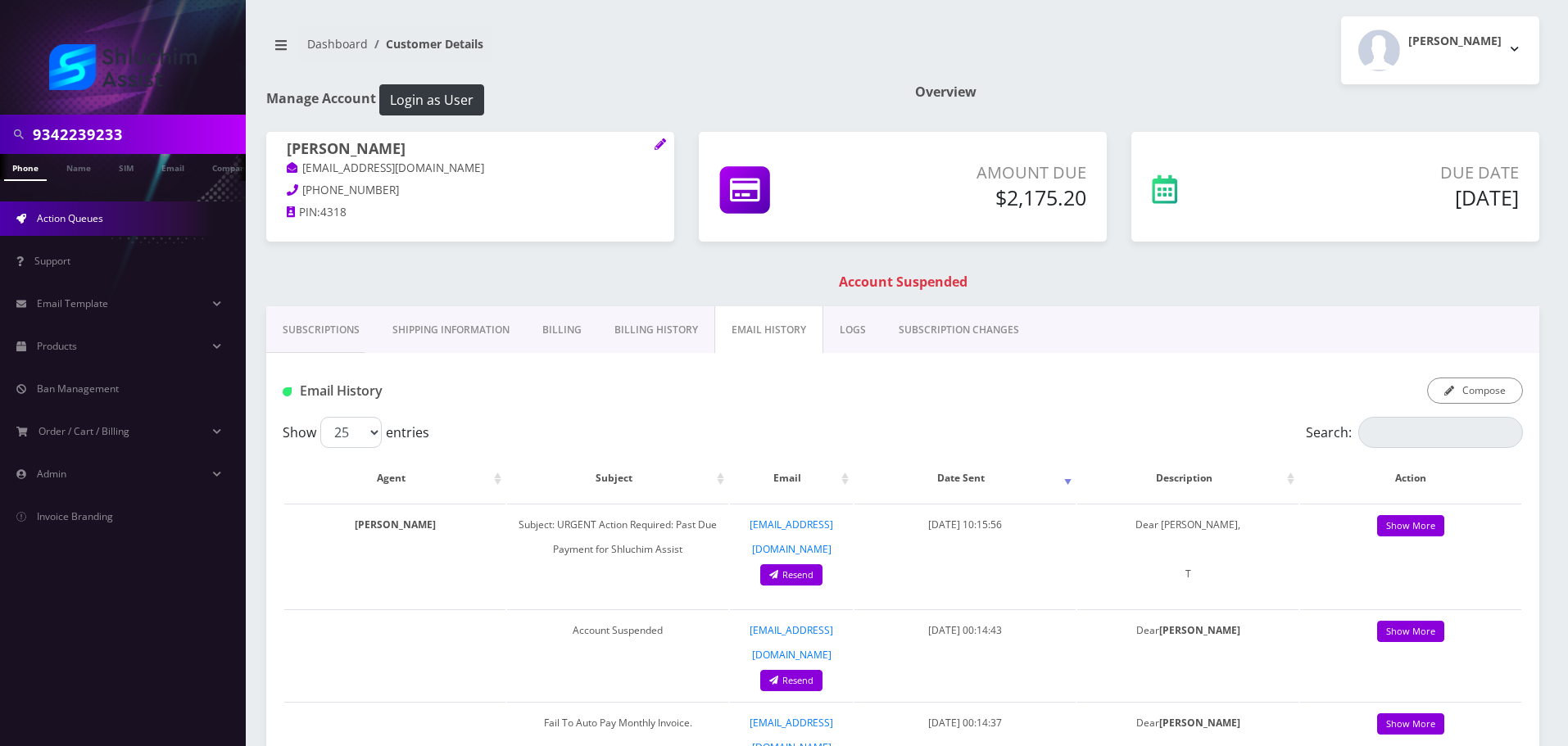
click at [130, 216] on link "Action Queues" at bounding box center [123, 218] width 246 height 34
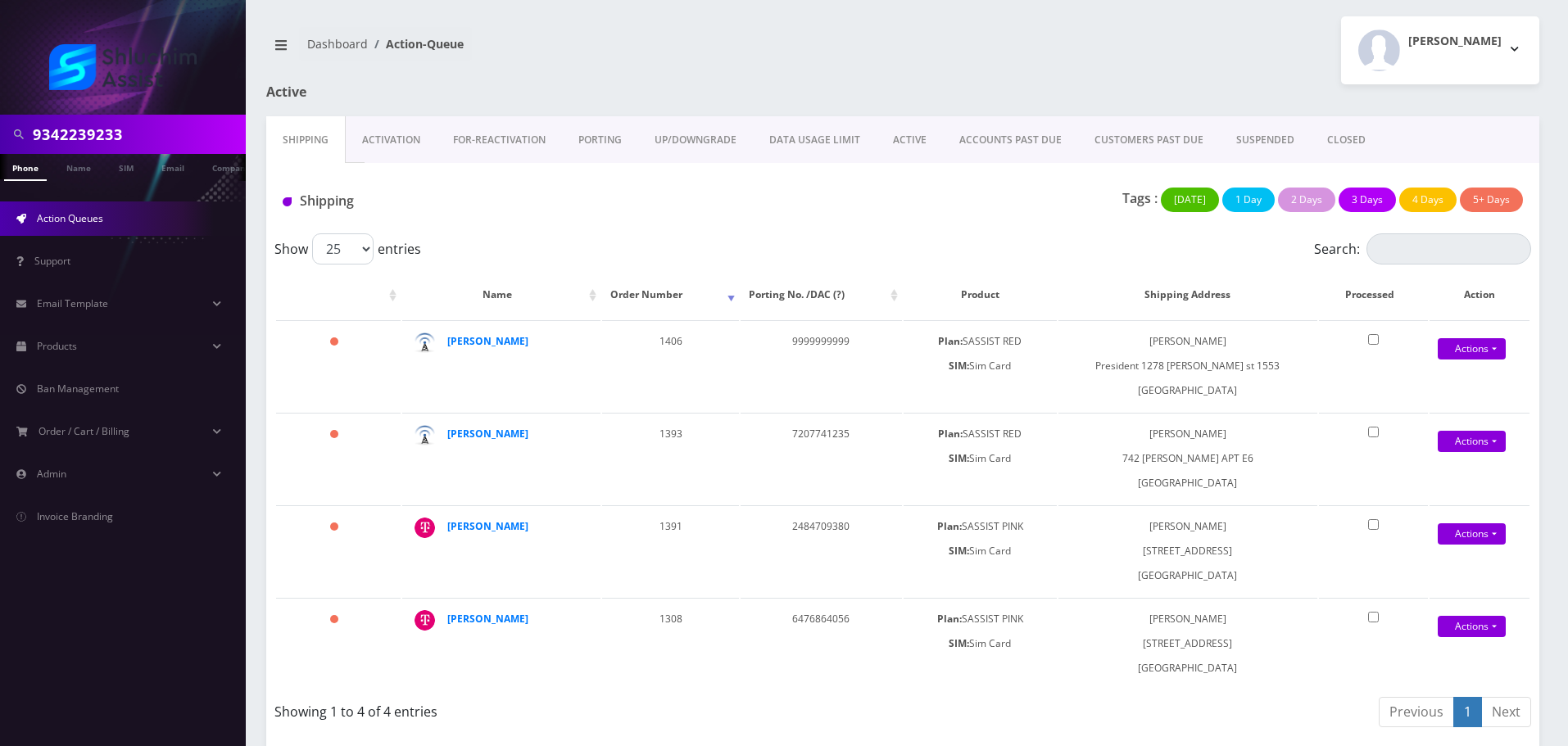
click at [990, 145] on link "ACCOUNTS PAST DUE" at bounding box center [1011, 140] width 136 height 47
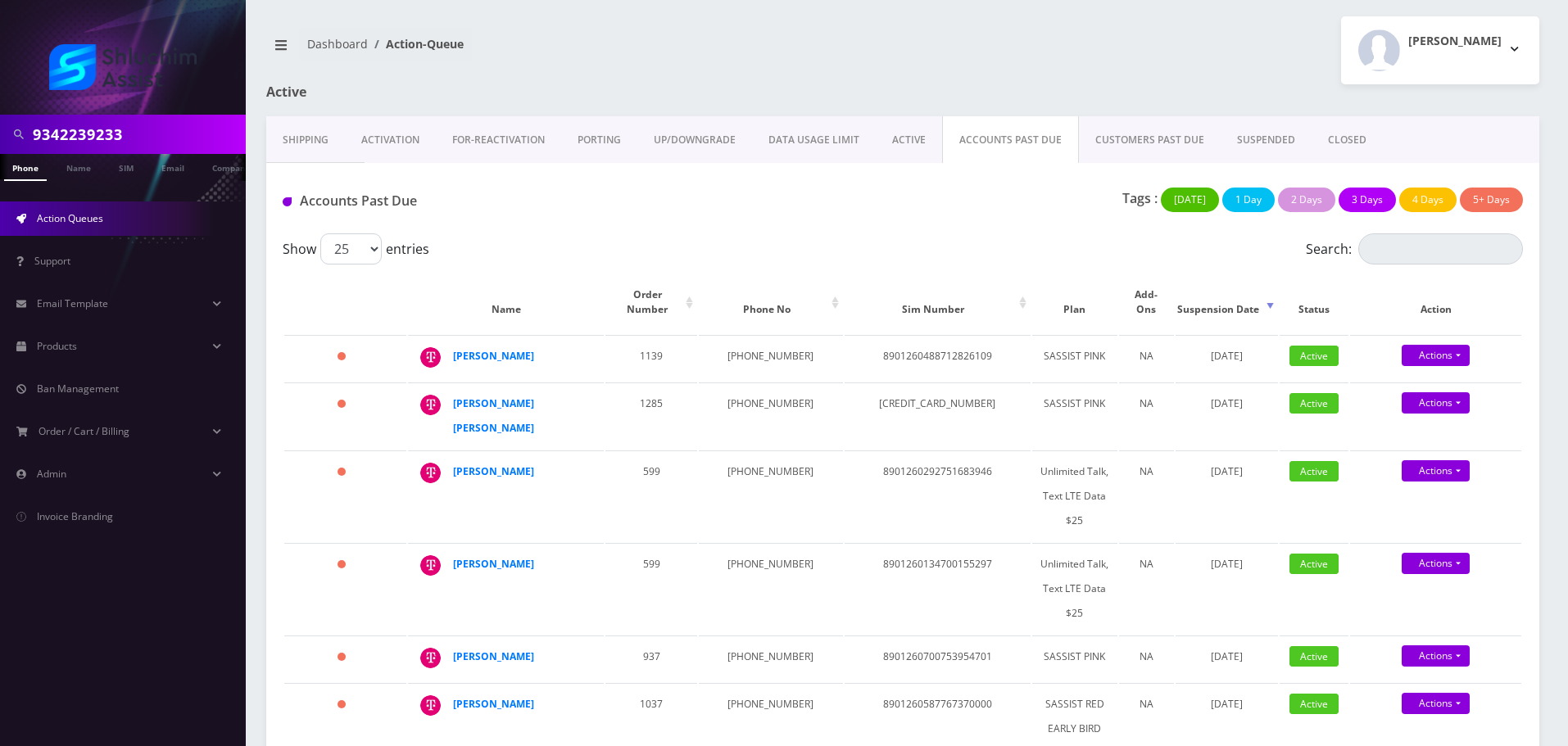
click at [744, 224] on div "Accounts Past Due Tags : Today 1 Day 2 Days 3 Days 4 Days 5+ Days" at bounding box center [902, 199] width 1273 height 71
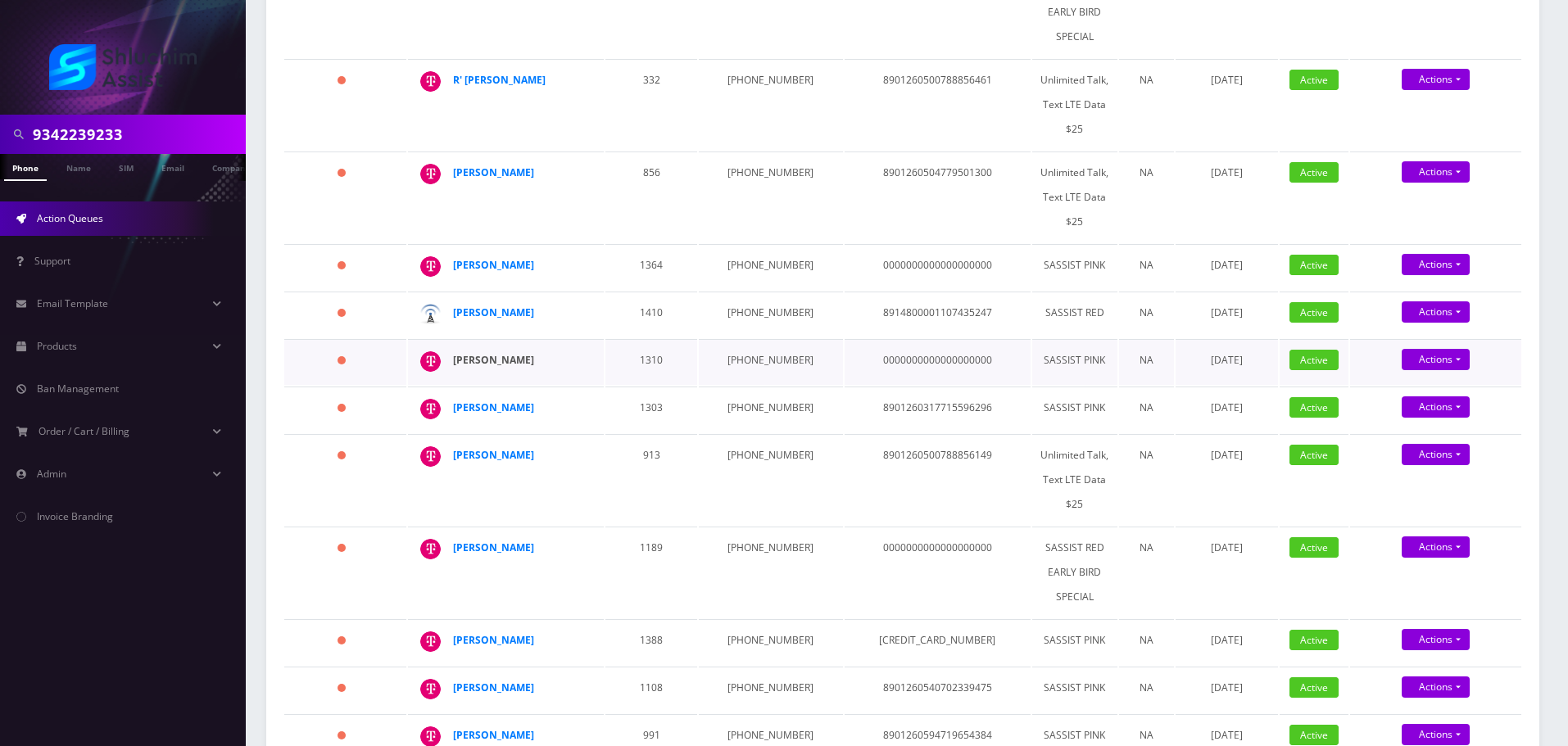
drag, startPoint x: 561, startPoint y: 329, endPoint x: 455, endPoint y: 329, distance: 106.0
click at [455, 348] on div "[PERSON_NAME]" at bounding box center [516, 360] width 126 height 25
copy strong "[PERSON_NAME]"
drag, startPoint x: 795, startPoint y: 329, endPoint x: 687, endPoint y: 287, distance: 115.9
click at [716, 339] on td "[PHONE_NUMBER]" at bounding box center [771, 362] width 144 height 46
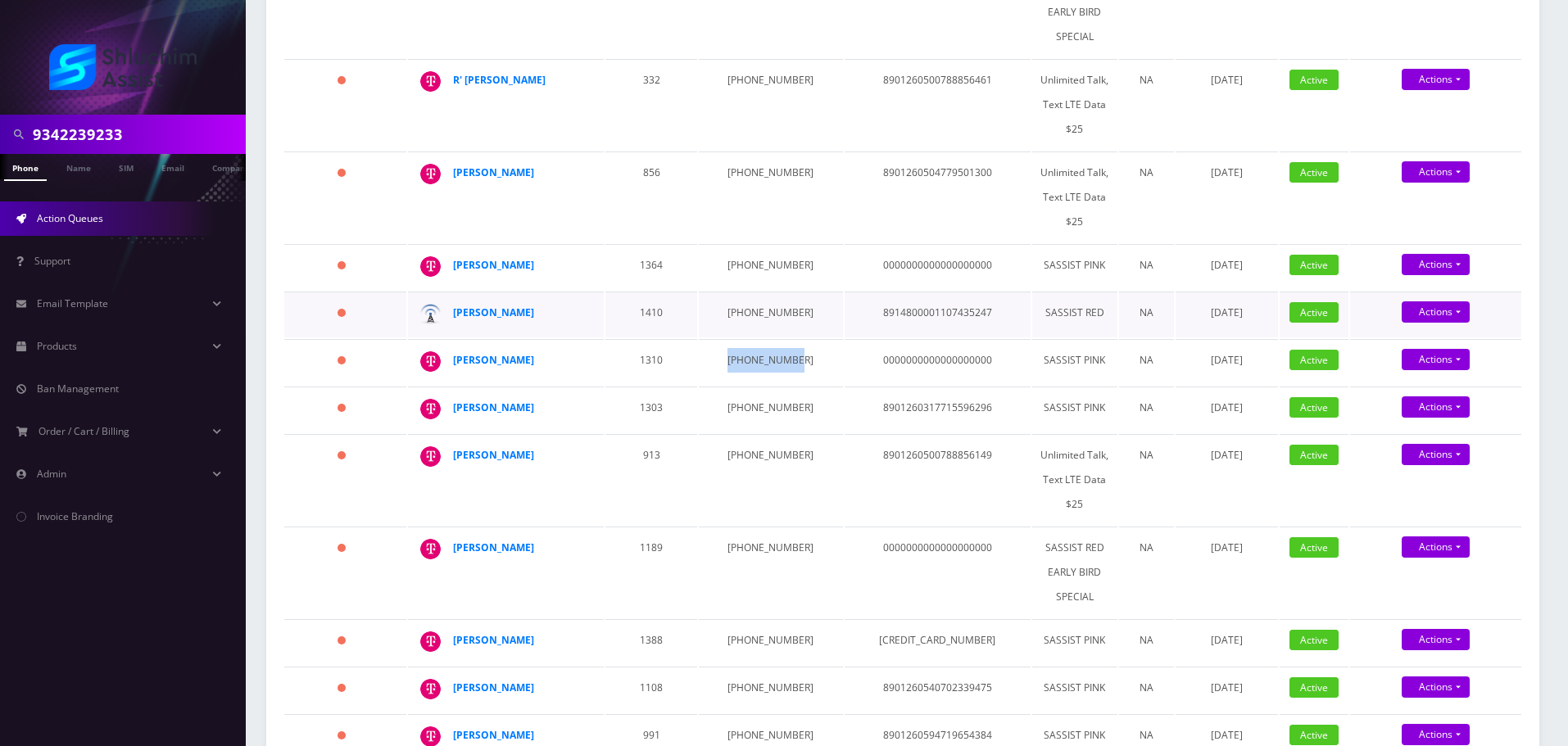
copy td "[PHONE_NUMBER]"
click at [510, 353] on strong "[PERSON_NAME]" at bounding box center [494, 360] width 82 height 14
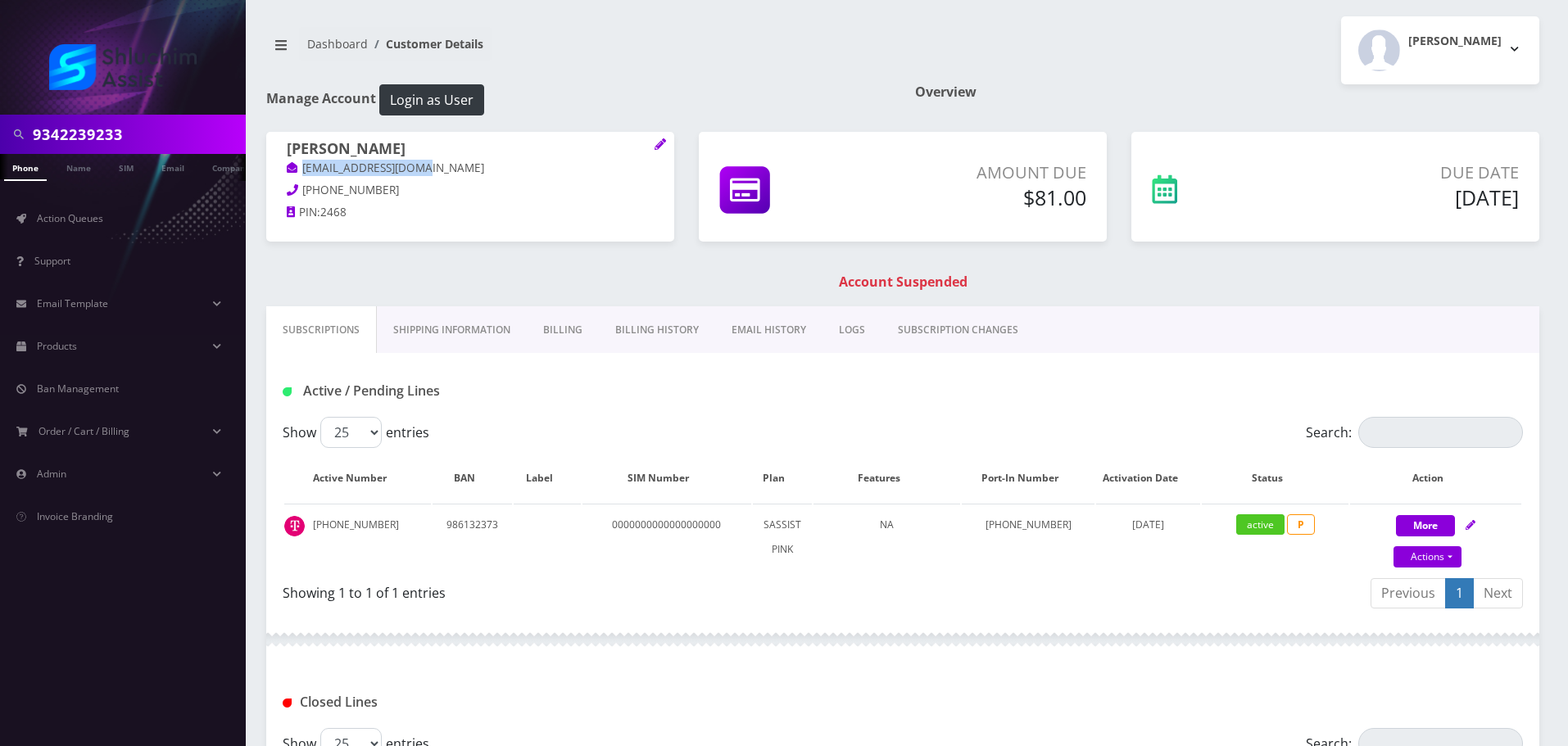
drag, startPoint x: 460, startPoint y: 165, endPoint x: 280, endPoint y: 167, distance: 180.0
click at [280, 167] on div "[PERSON_NAME] [EMAIL_ADDRESS][DOMAIN_NAME] [PHONE_NUMBER] PIN: 2468" at bounding box center [470, 183] width 408 height 102
copy link "[EMAIL_ADDRESS][DOMAIN_NAME]"
click at [737, 337] on link "EMAIL HISTORY" at bounding box center [769, 330] width 107 height 47
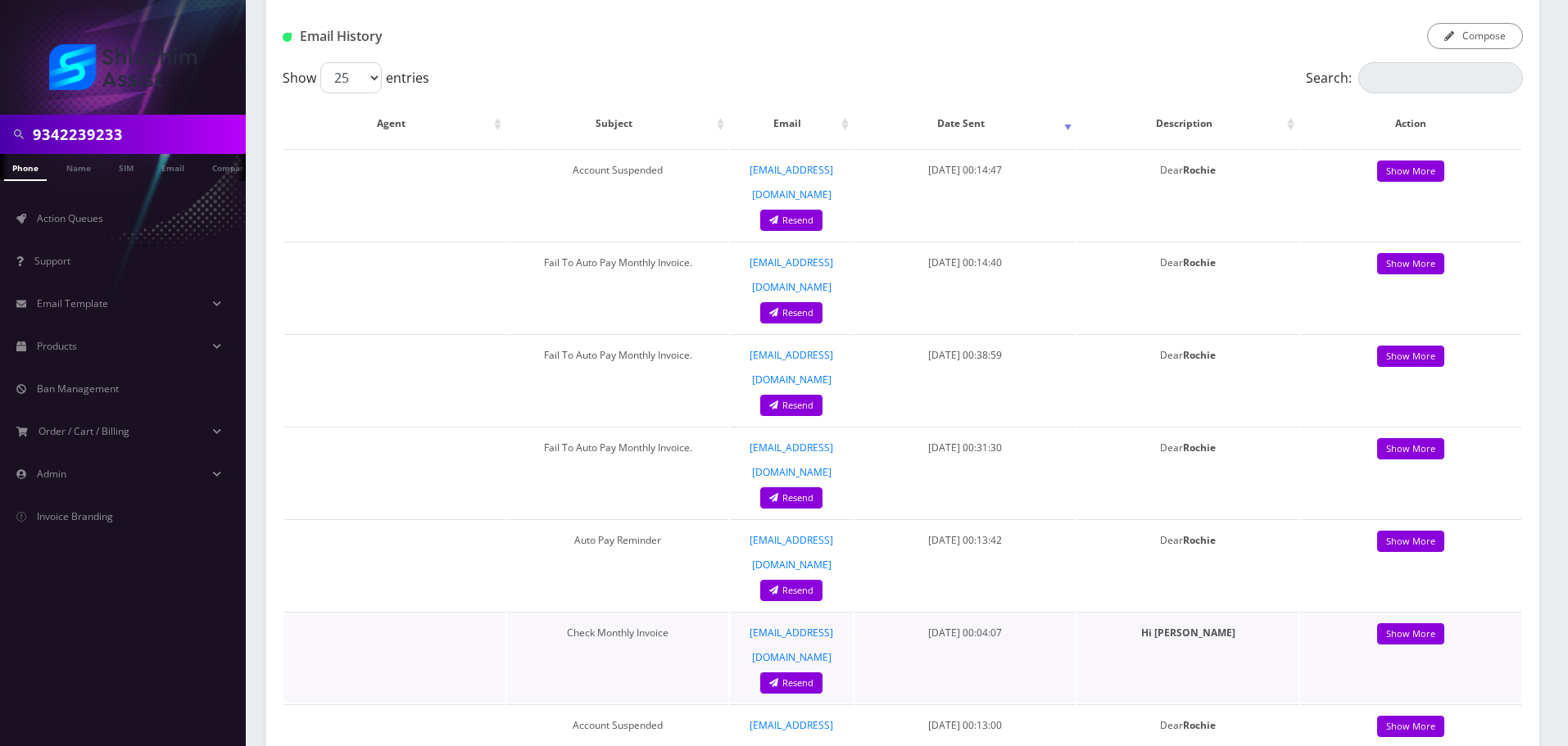
scroll to position [82, 0]
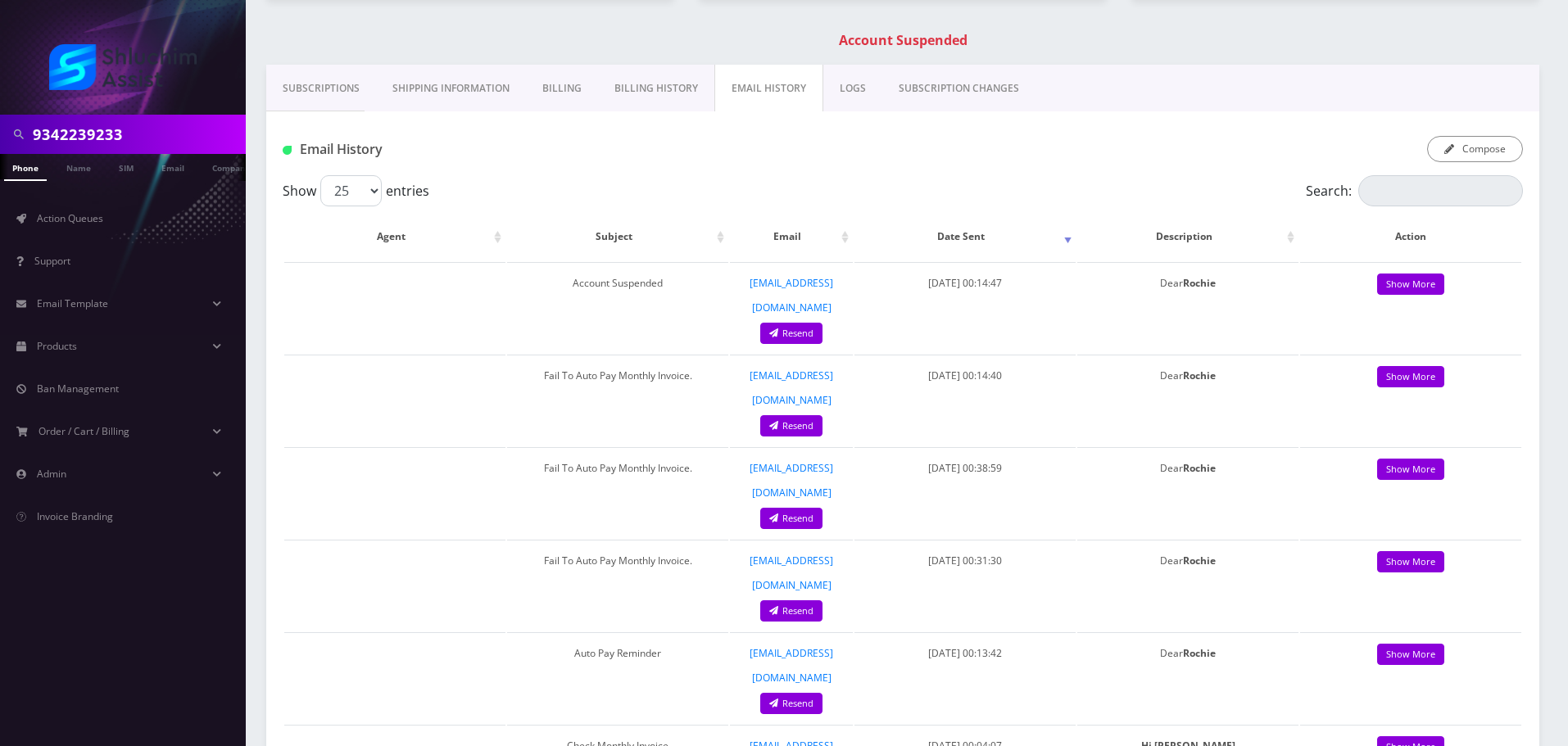
click at [617, 82] on link "Billing History" at bounding box center [656, 88] width 116 height 47
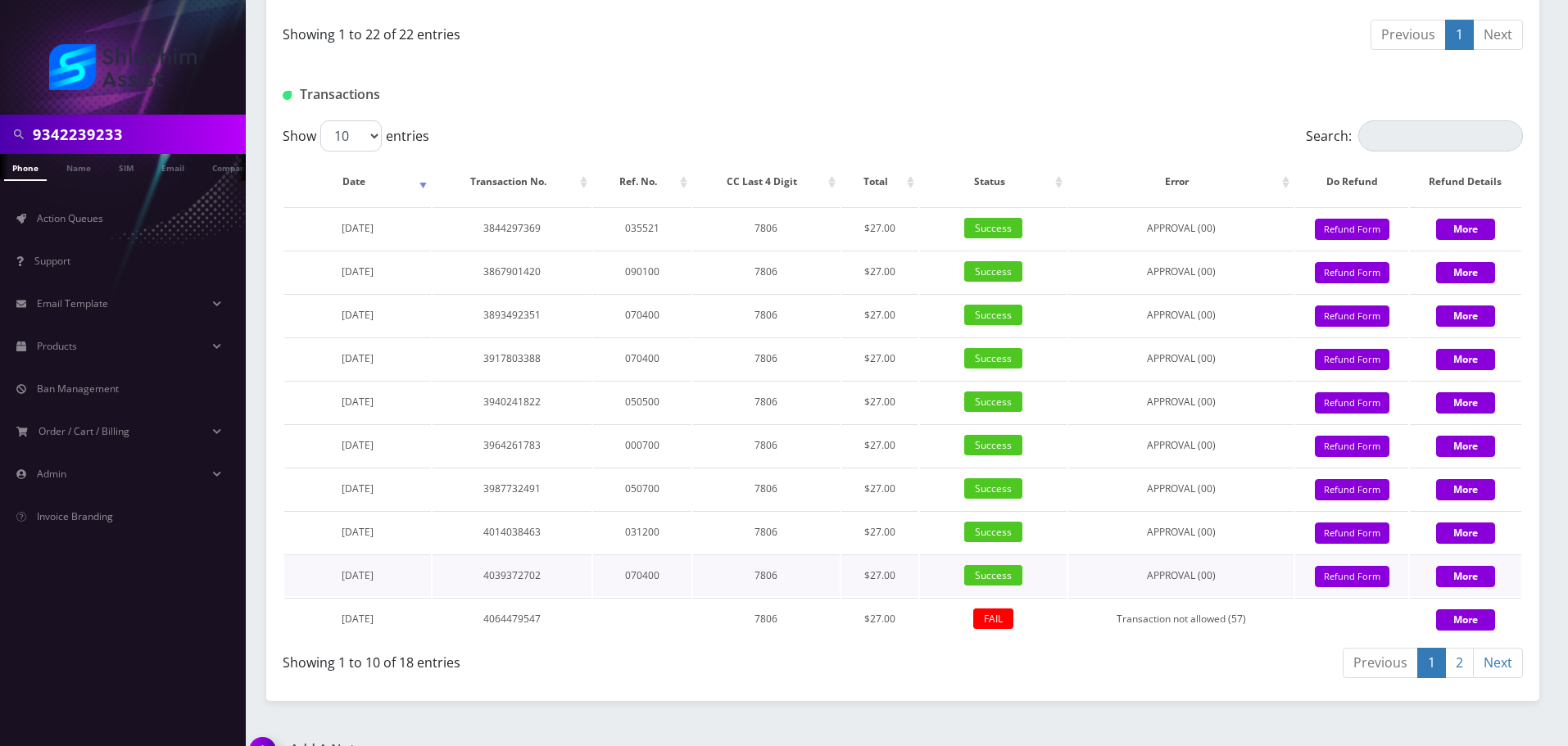
scroll to position [1798, 0]
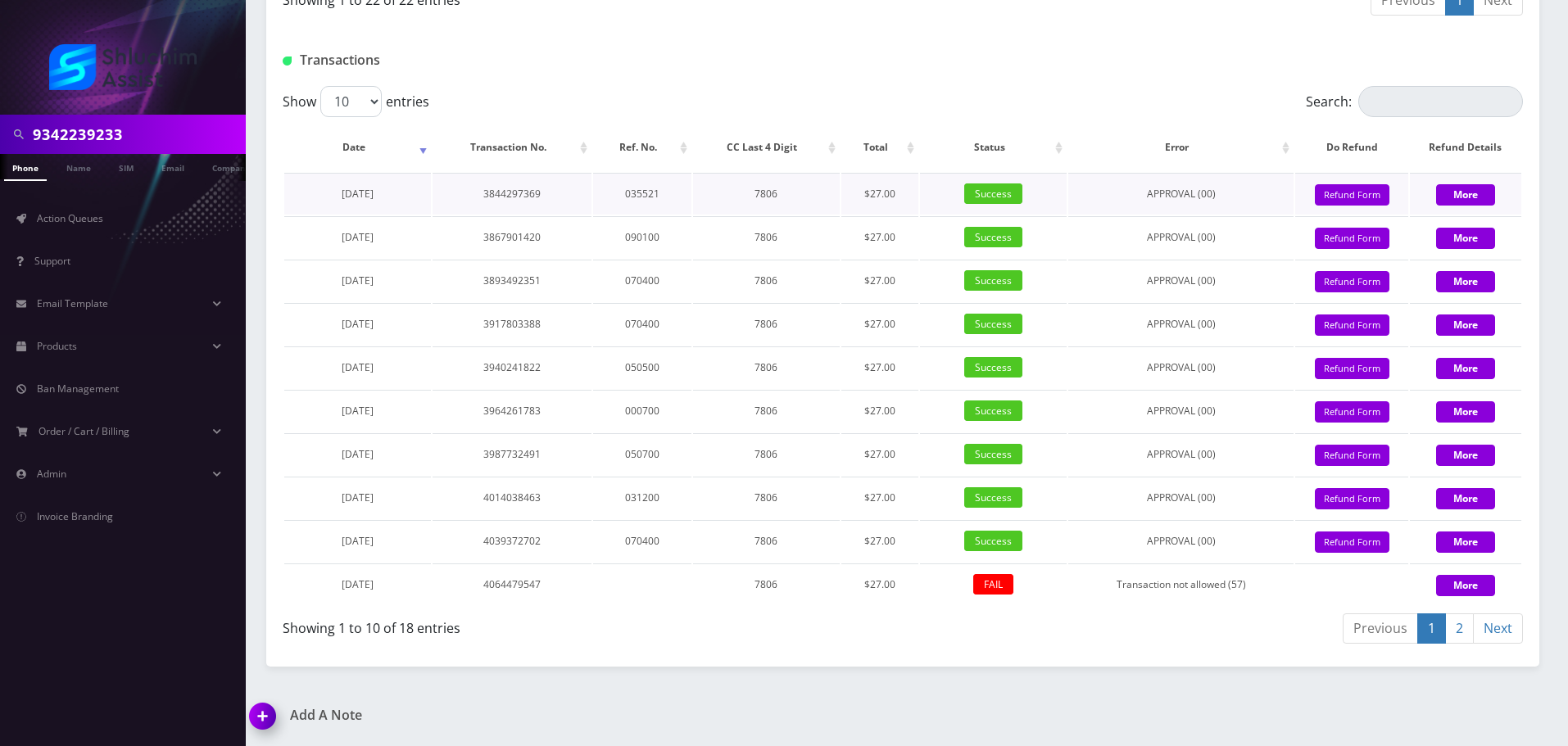
drag, startPoint x: 408, startPoint y: 195, endPoint x: 306, endPoint y: 195, distance: 102.0
click at [306, 195] on td "[DATE]" at bounding box center [357, 194] width 146 height 42
copy span "[DATE]"
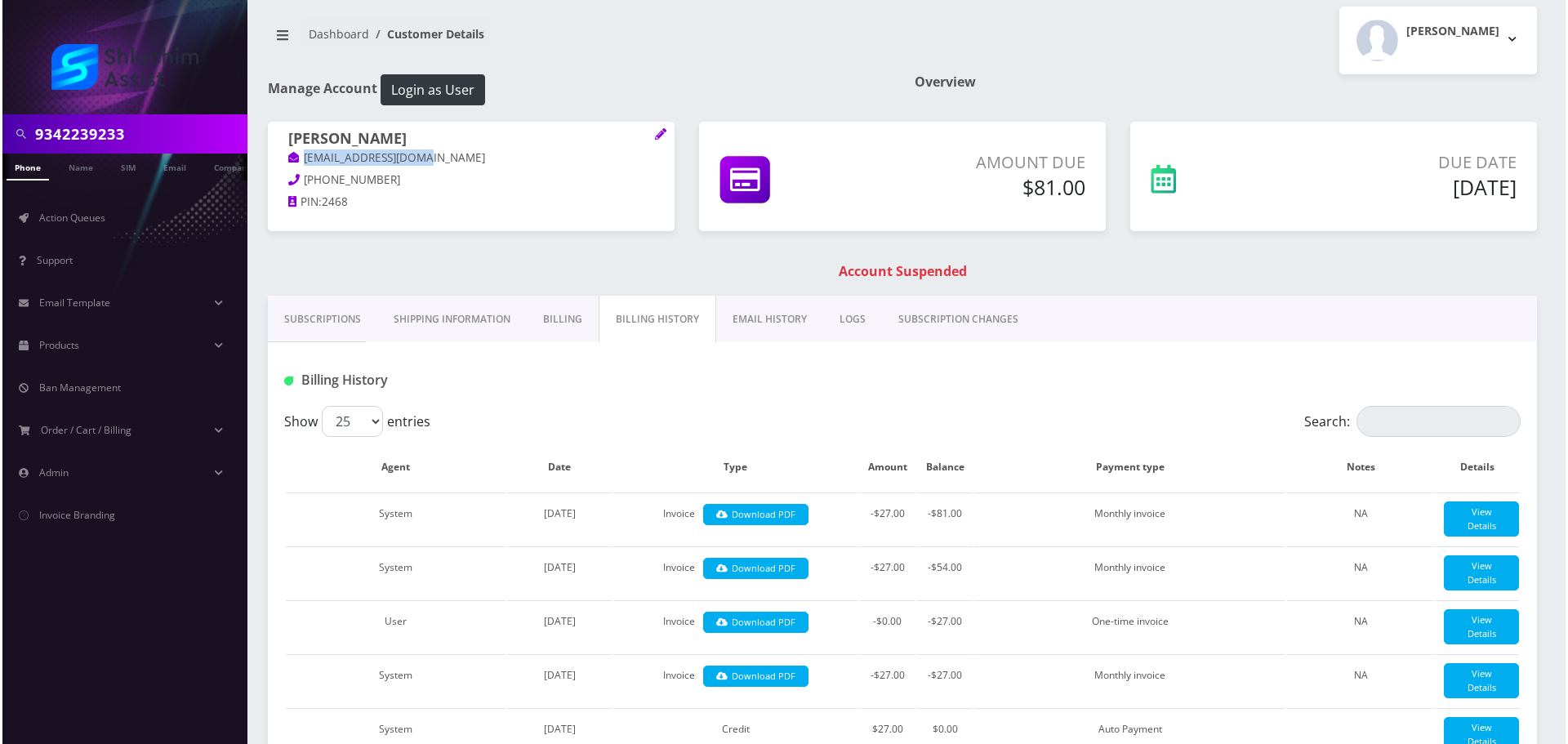
scroll to position [0, 0]
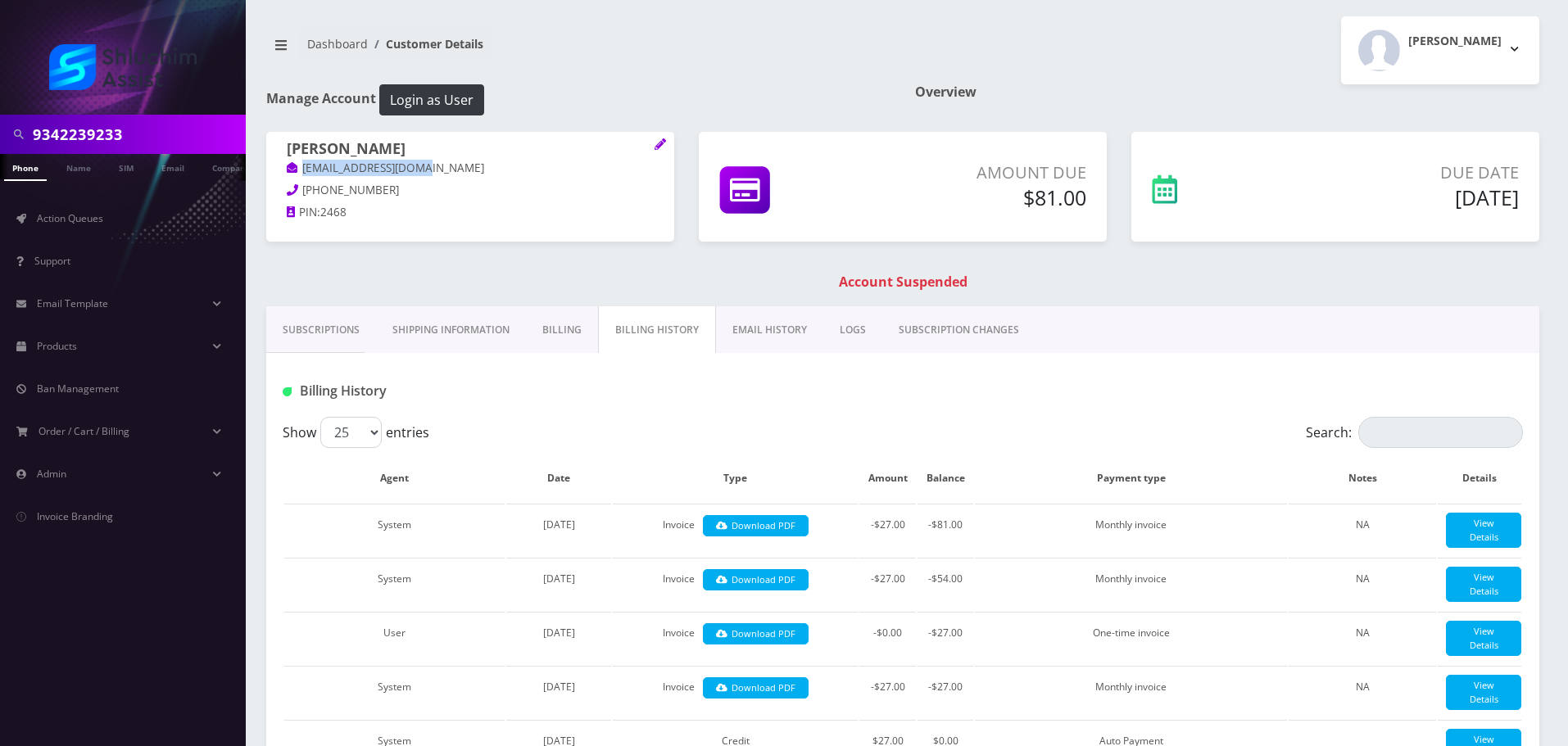
click at [767, 329] on link "EMAIL HISTORY" at bounding box center [769, 330] width 107 height 47
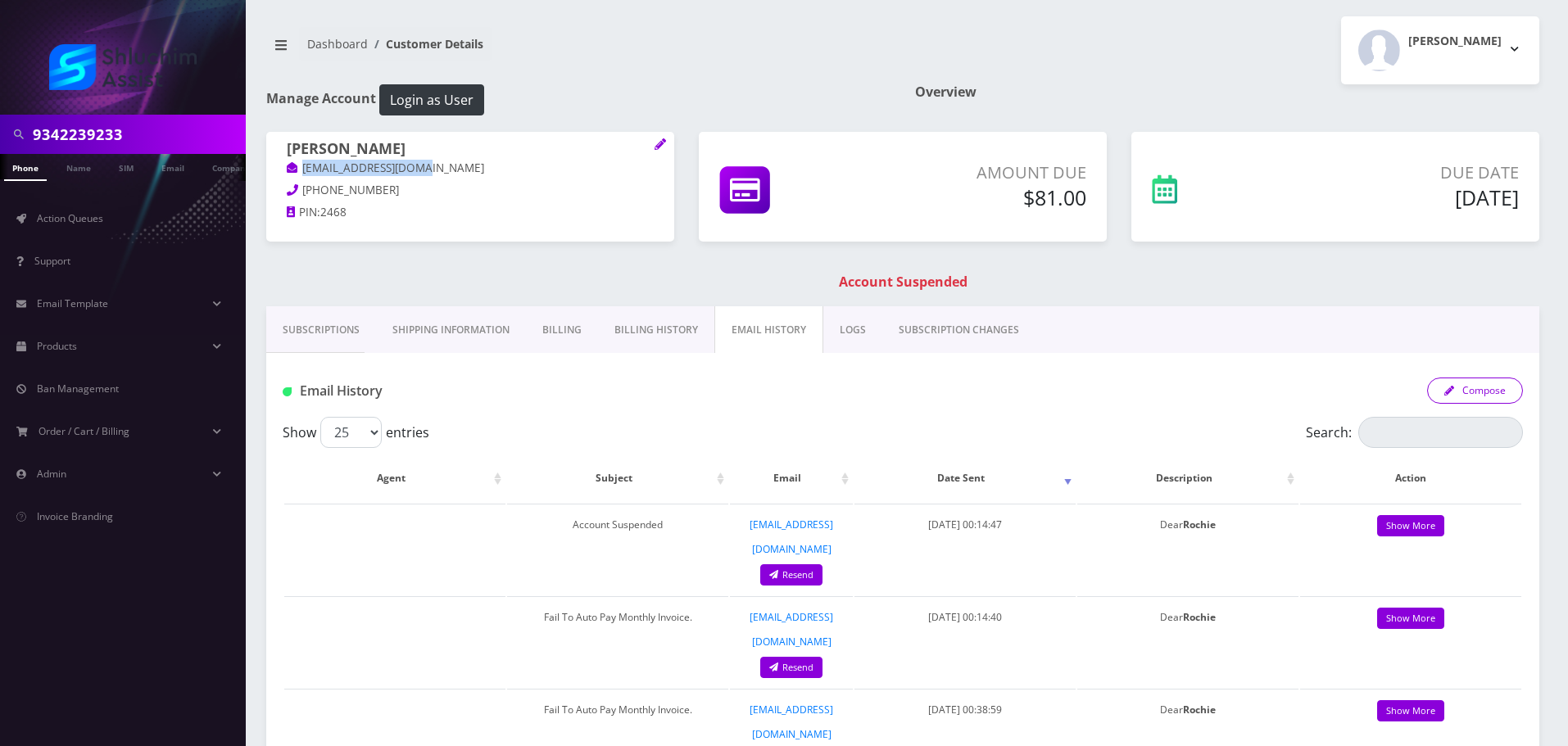
click at [1466, 396] on button "Compose" at bounding box center [1476, 390] width 96 height 27
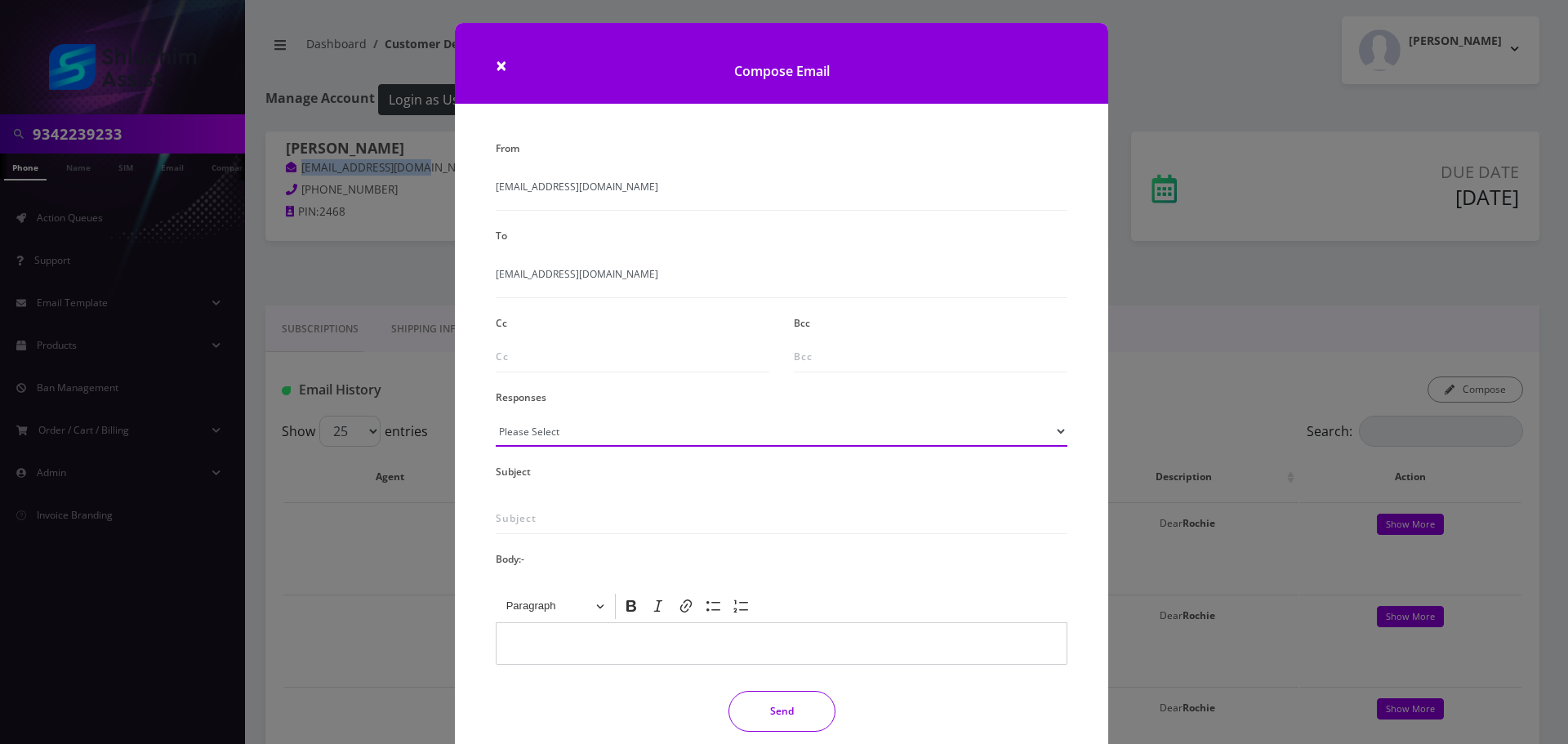
click at [759, 443] on select "Please Select TMobile port Unable to activate CH Pickup Past Due Pick up follow…" at bounding box center [781, 431] width 571 height 31
select select "29"
click at [496, 416] on select "Please Select TMobile port Unable to activate CH Pickup Past Due Pick up follow…" at bounding box center [781, 431] width 571 height 31
type input "Subject: URGENT Action Required: Past Due Payment for Shluchim Assist"
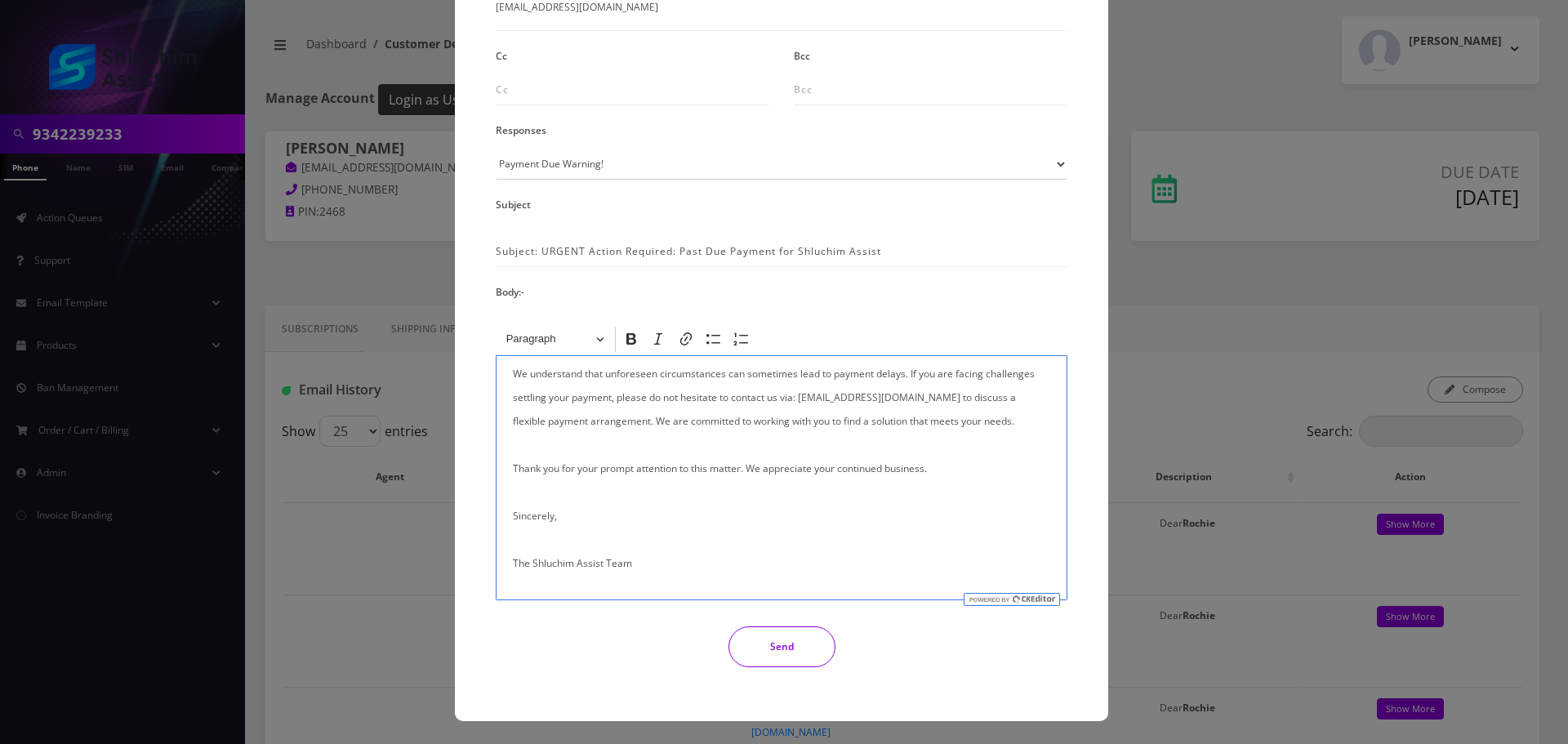
scroll to position [390, 0]
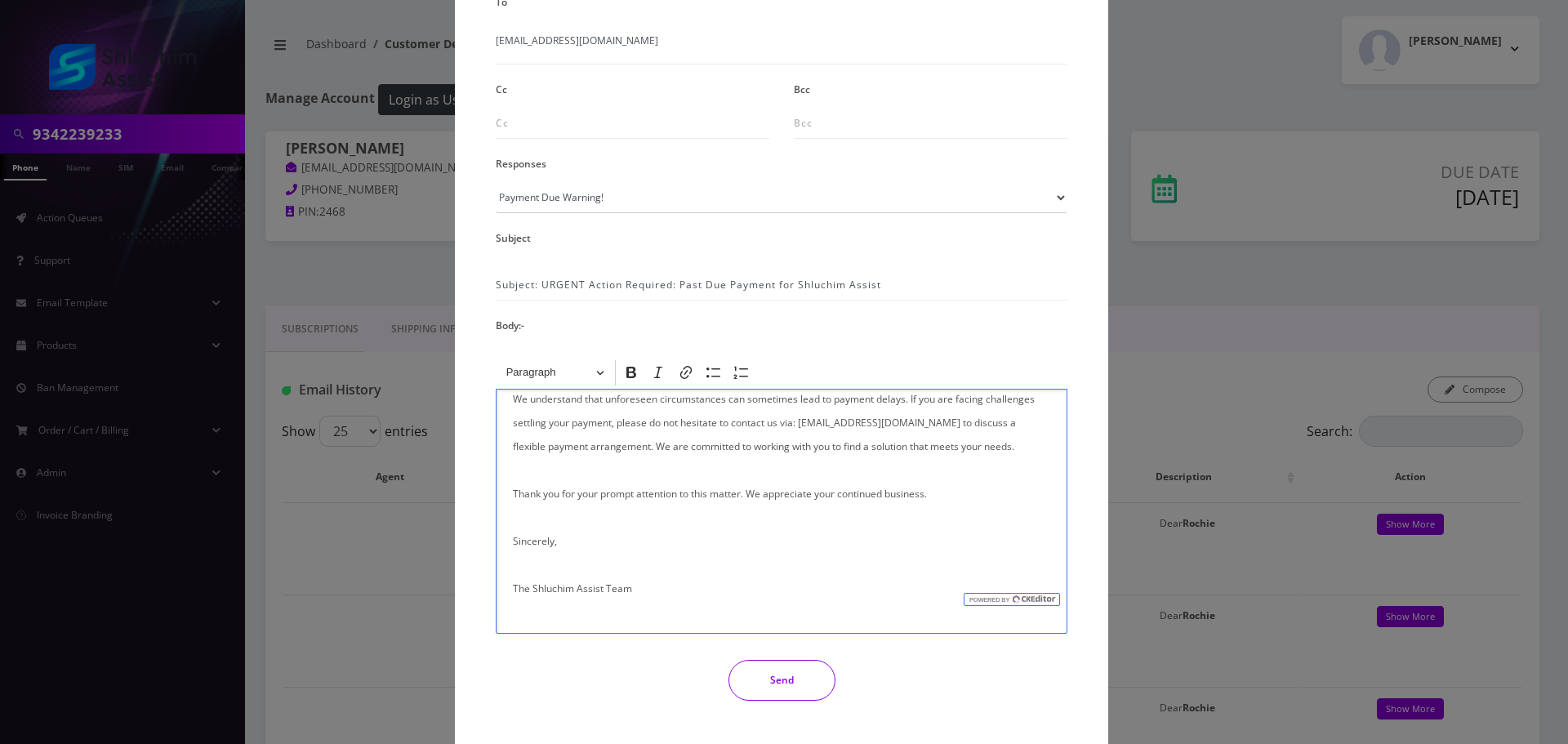
click at [772, 639] on div "From info@shluchimassist.com To eshemtov67@gmail.com Cc Bcc Responses Please Se…" at bounding box center [781, 308] width 596 height 811
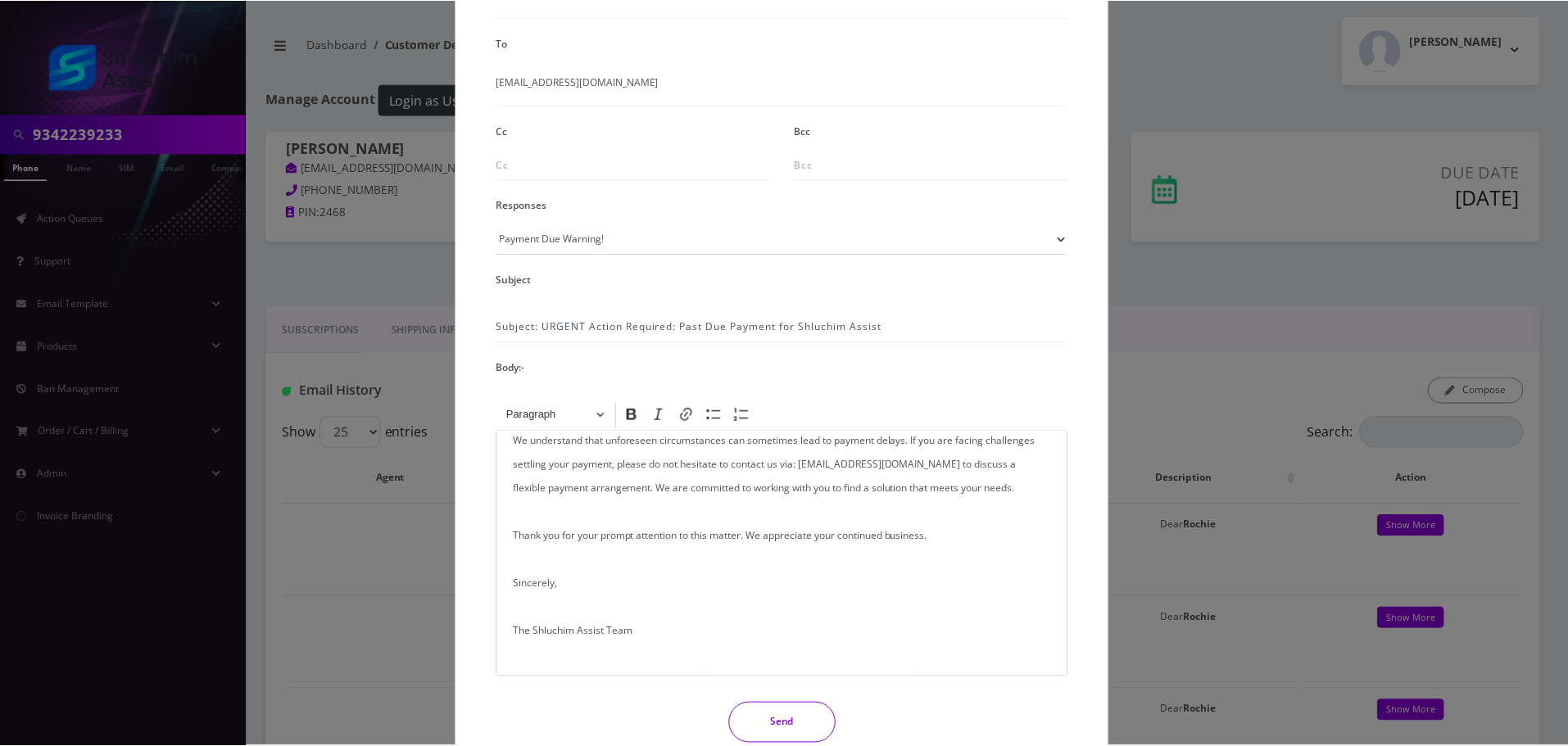
scroll to position [187, 0]
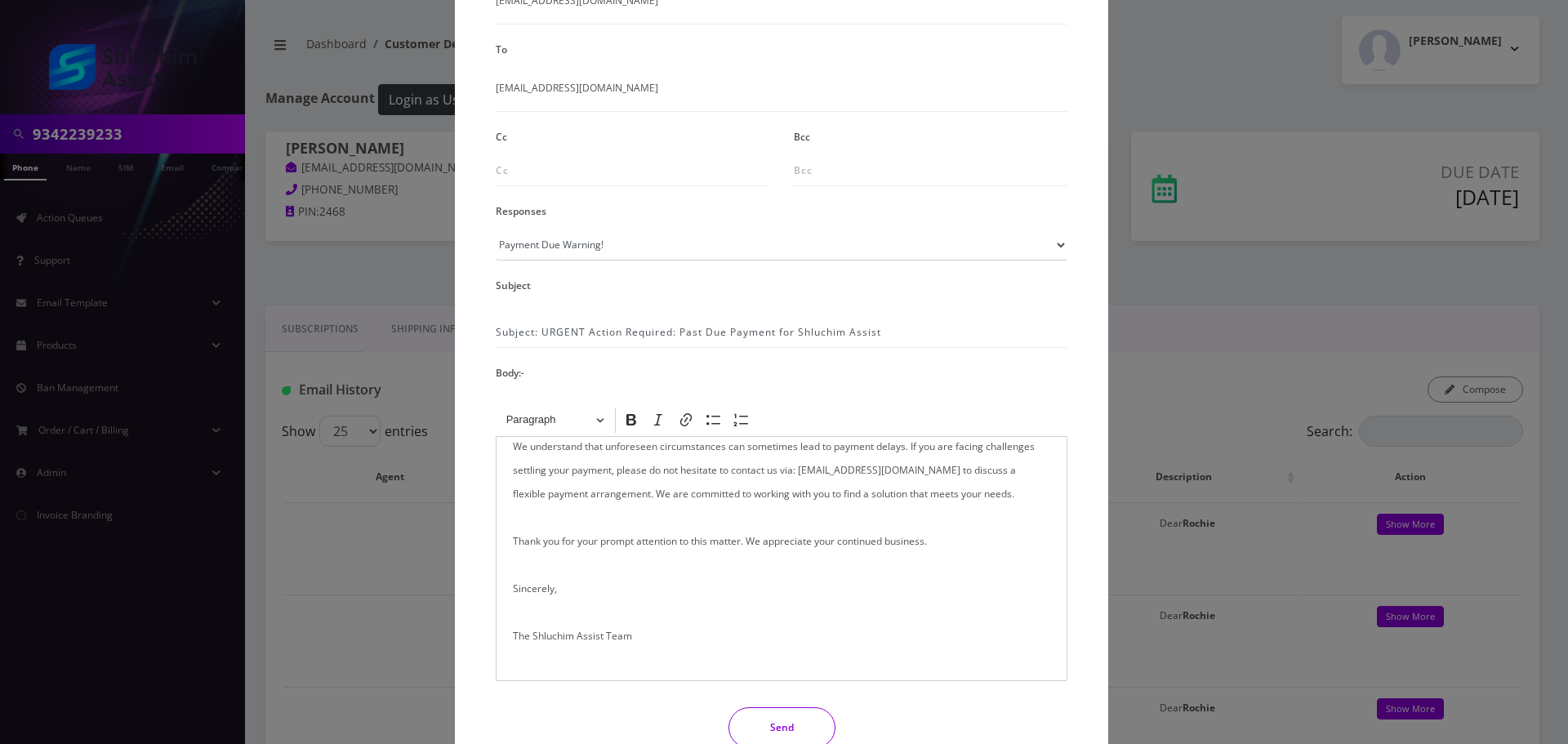
click at [777, 723] on button "Send" at bounding box center [781, 728] width 107 height 41
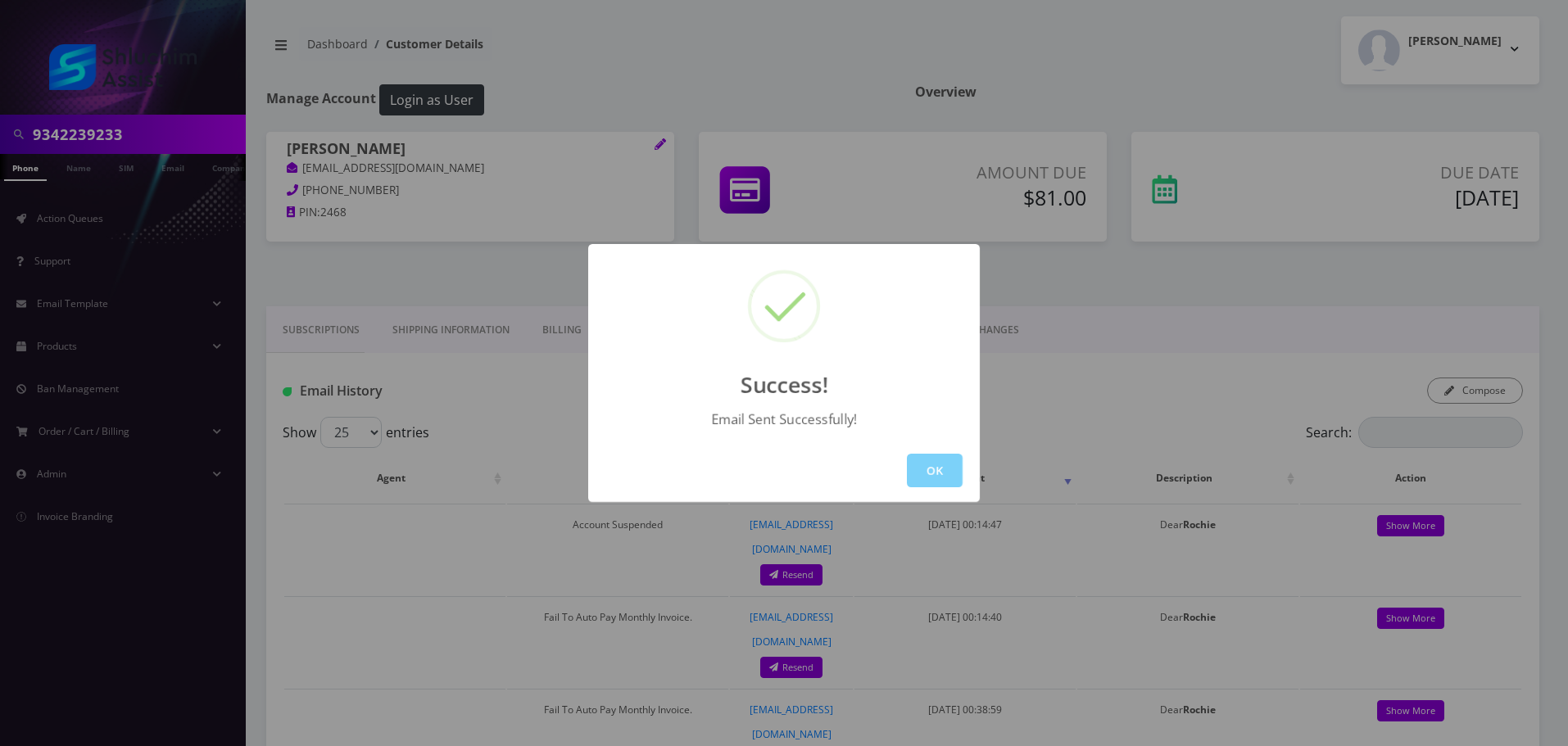
click at [952, 499] on div "OK" at bounding box center [784, 471] width 391 height 63
click at [951, 481] on button "OK" at bounding box center [935, 471] width 56 height 33
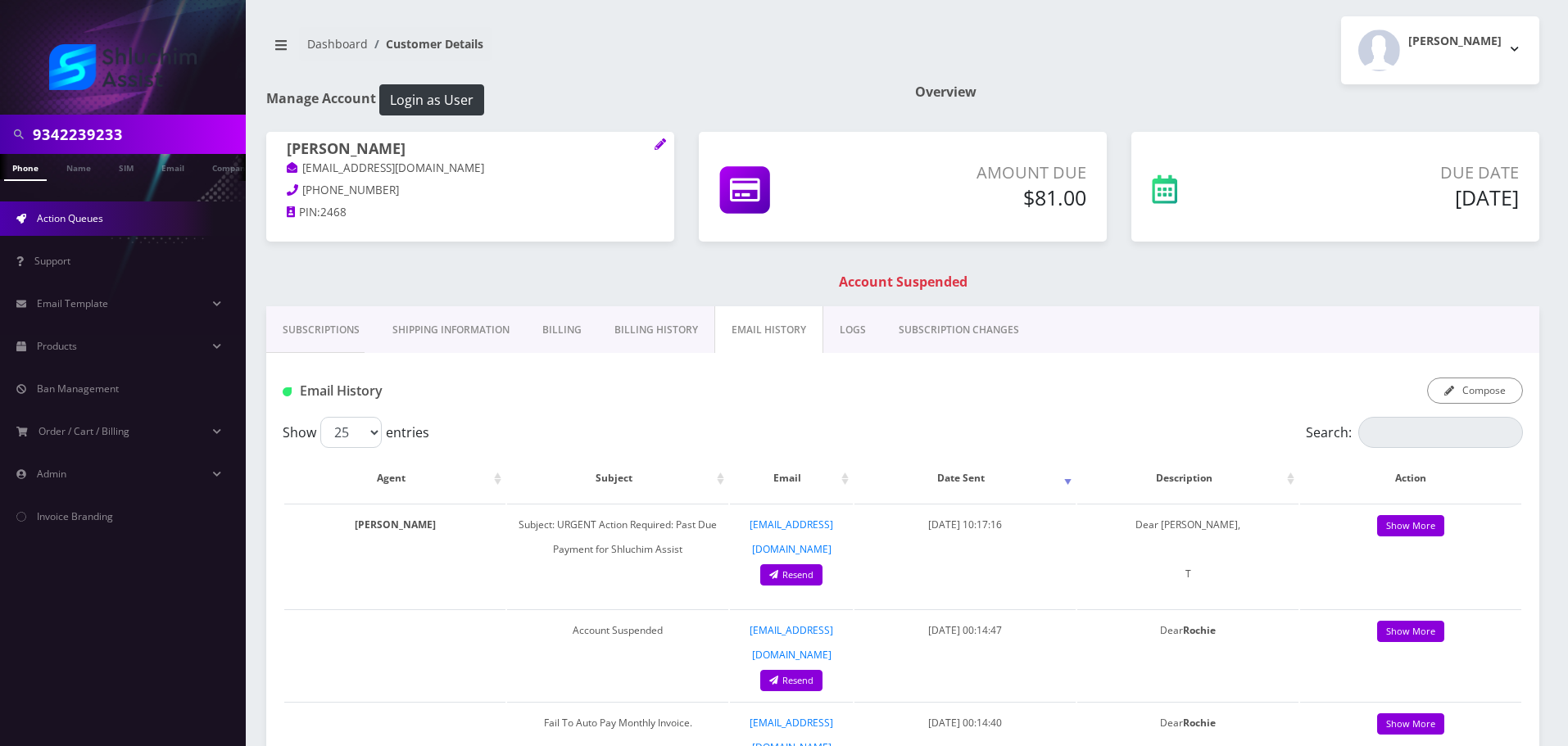
click at [123, 204] on link "Action Queues" at bounding box center [123, 218] width 246 height 34
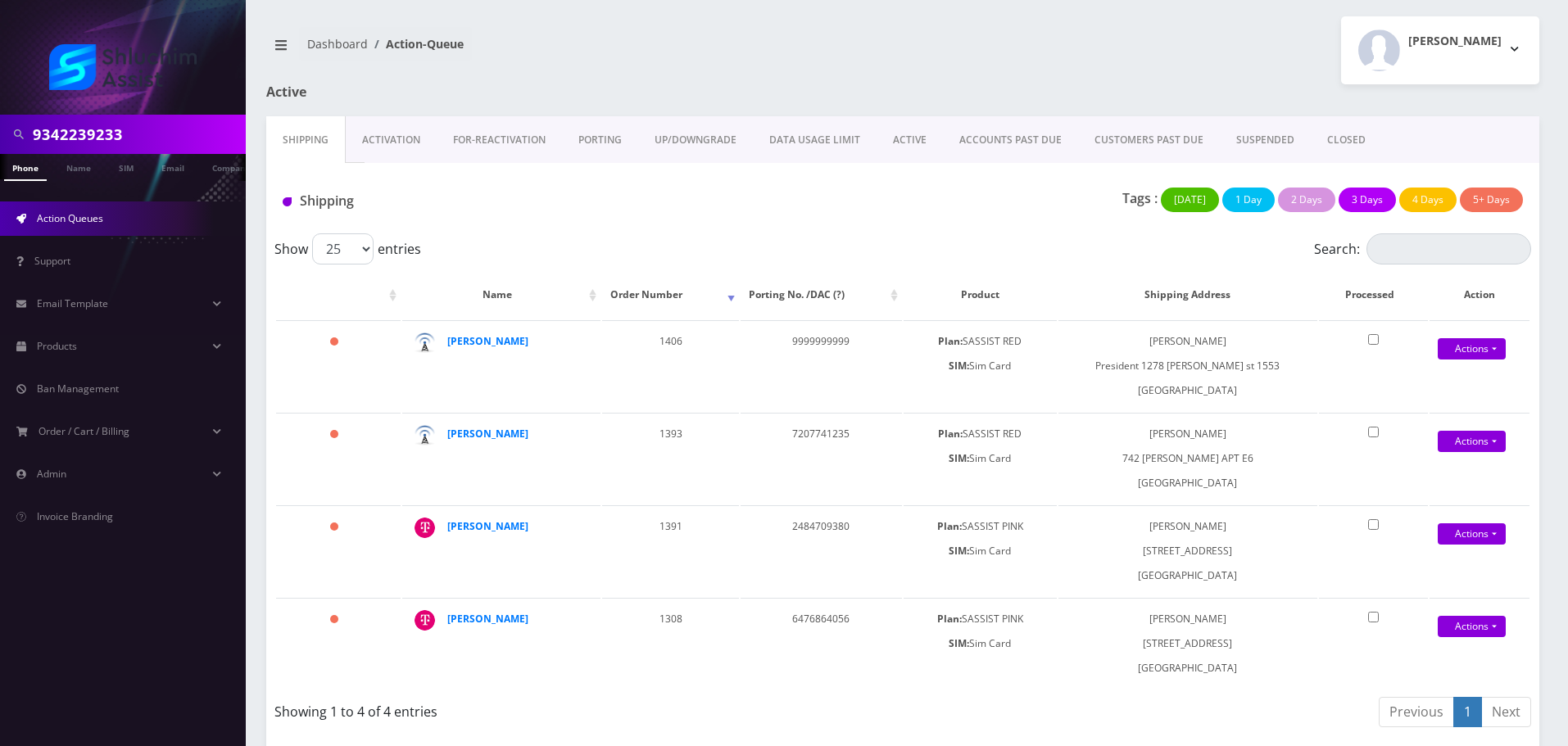
click at [1001, 143] on link "ACCOUNTS PAST DUE" at bounding box center [1011, 140] width 136 height 47
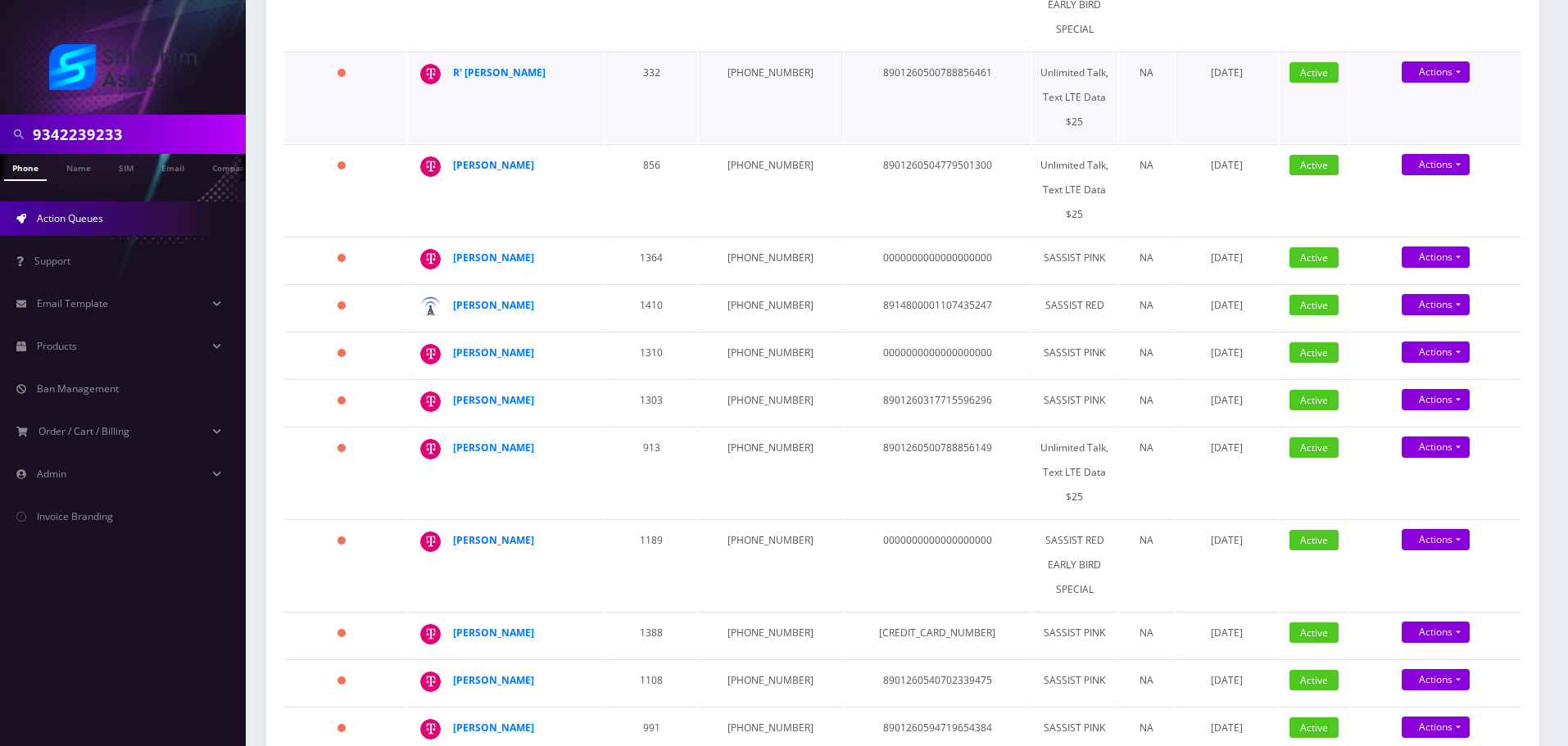
scroll to position [737, 0]
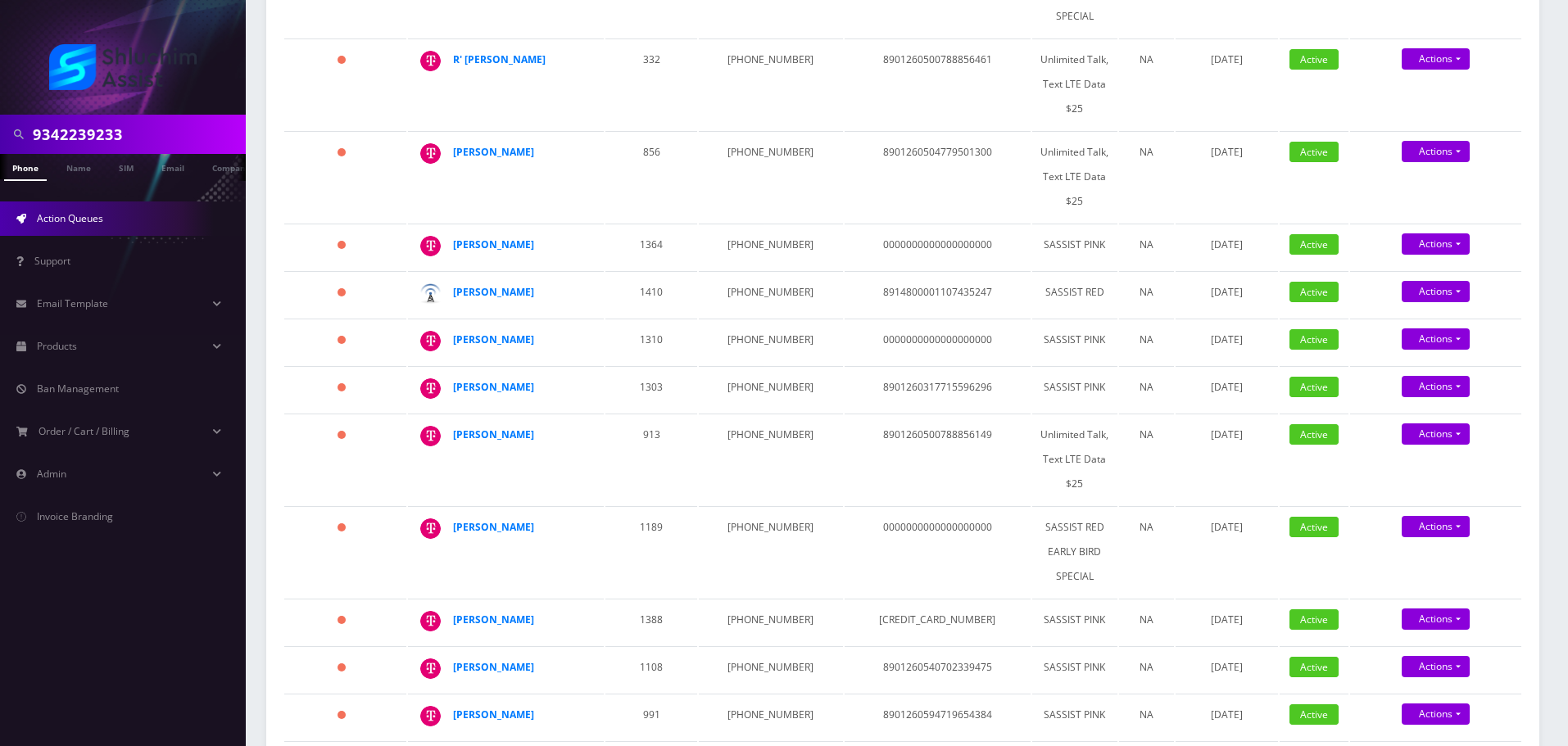
click at [604, 455] on table "Name Order Number Phone No Sim Number Plan Add-Ons Suspension Date Status Actio…" at bounding box center [903, 349] width 1241 height 1635
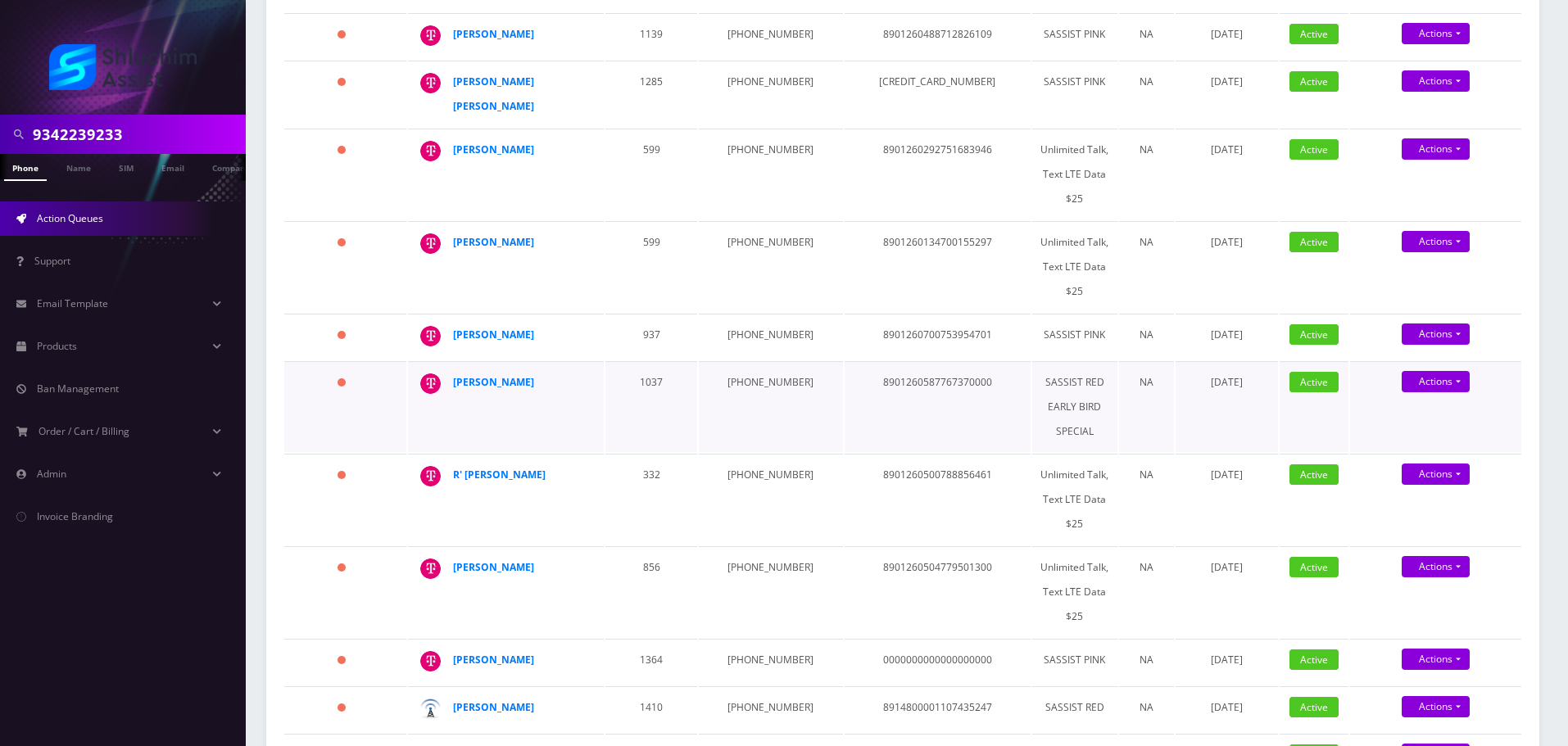
scroll to position [327, 0]
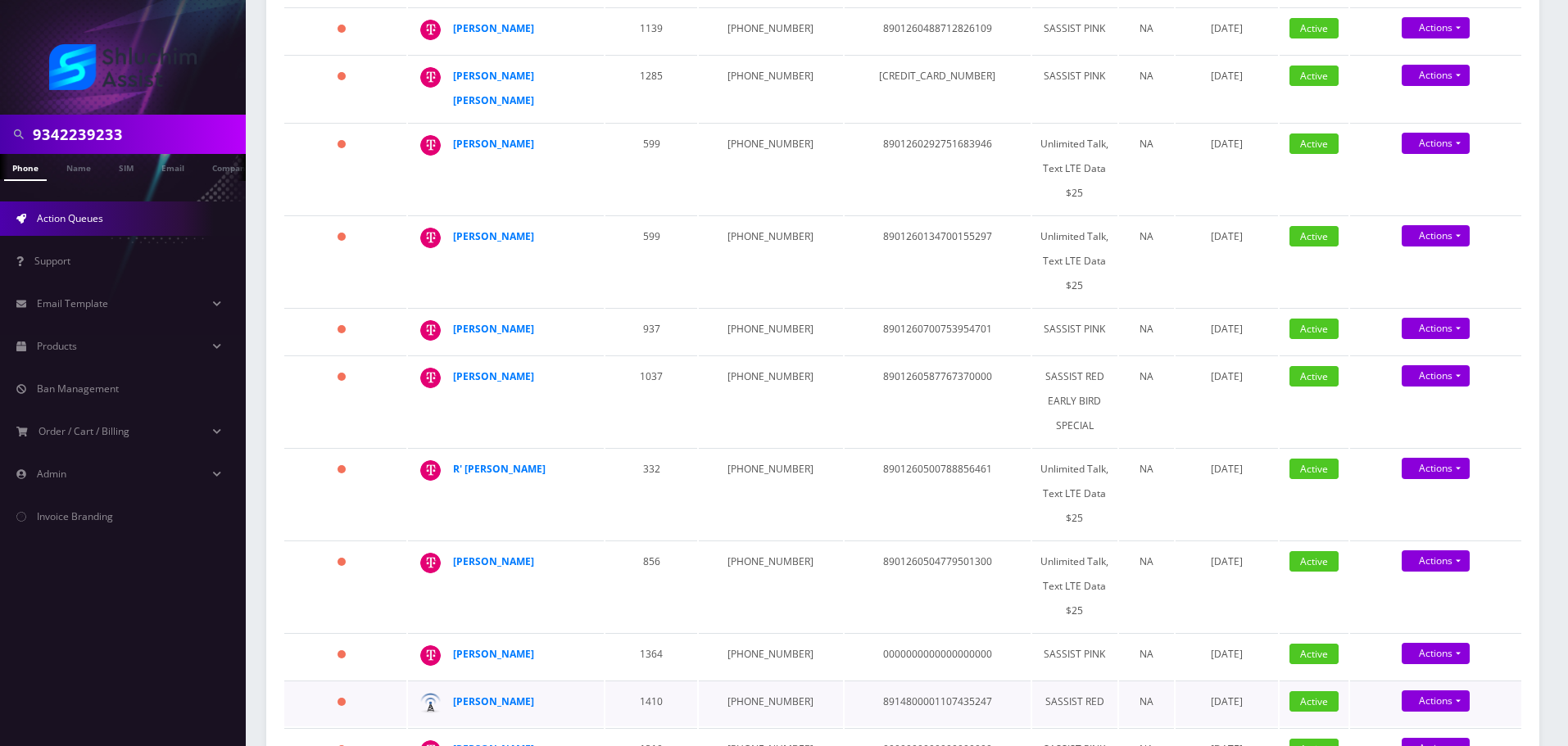
click at [743, 681] on td "[PHONE_NUMBER]" at bounding box center [771, 704] width 144 height 46
copy td "[PHONE_NUMBER]"
click at [482, 695] on strong "[PERSON_NAME]" at bounding box center [494, 702] width 82 height 14
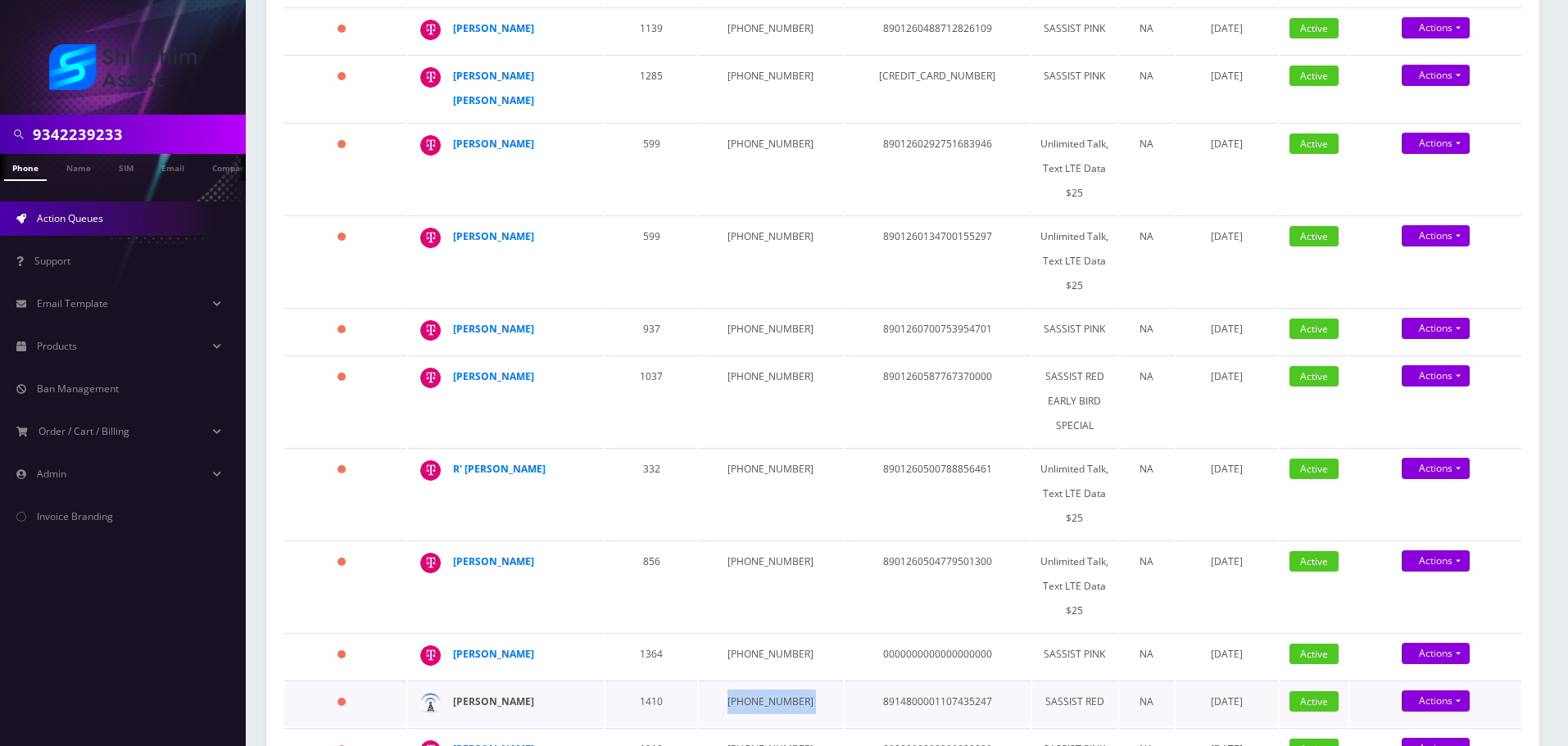
click at [482, 695] on strong "[PERSON_NAME]" at bounding box center [494, 702] width 82 height 14
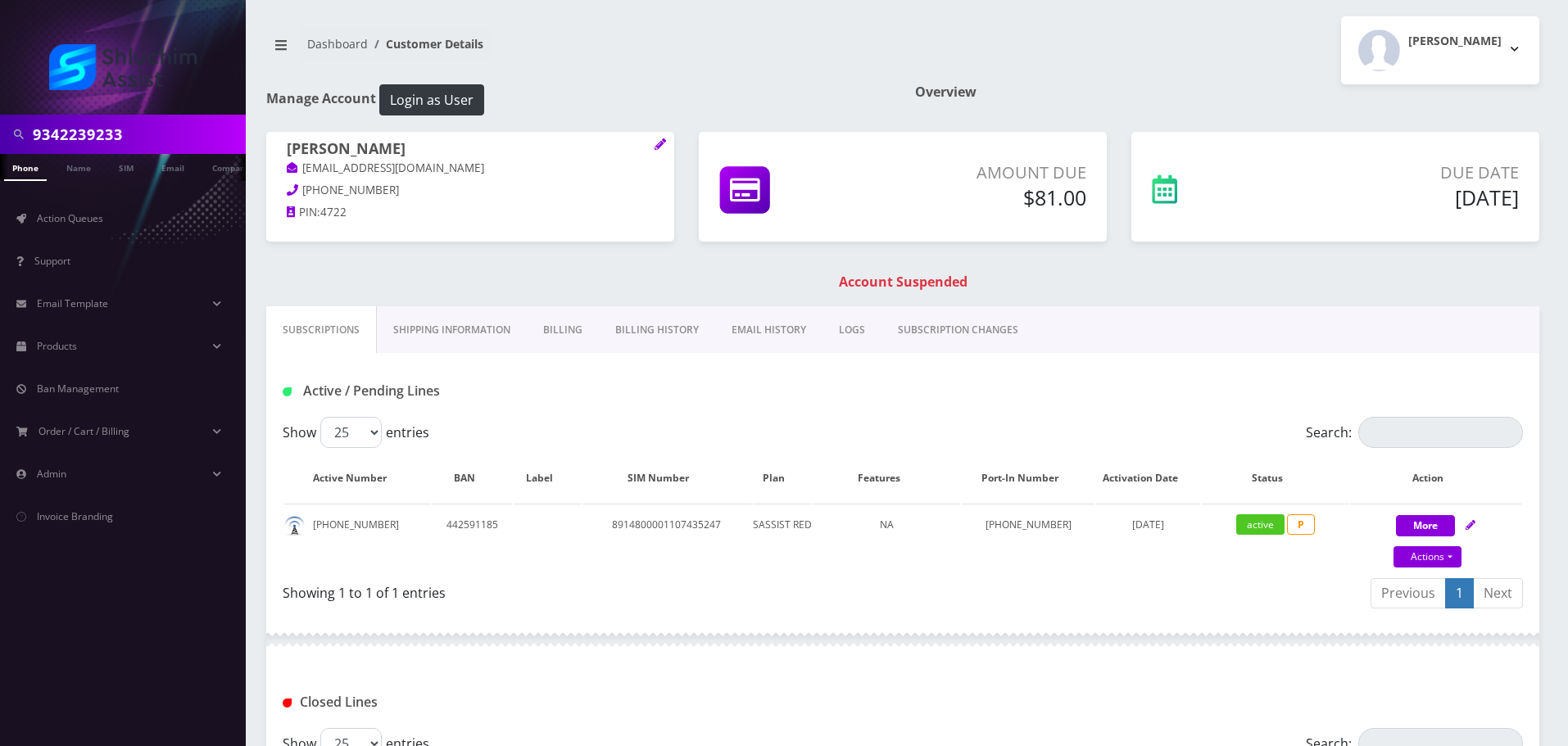
drag, startPoint x: 407, startPoint y: 153, endPoint x: 274, endPoint y: 154, distance: 133.0
click at [274, 154] on div "[PERSON_NAME] [EMAIL_ADDRESS][DOMAIN_NAME] [PHONE_NUMBER] PIN: 4722" at bounding box center [470, 183] width 408 height 102
copy h1 "[PERSON_NAME]"
click at [654, 330] on link "Billing History" at bounding box center [657, 330] width 116 height 47
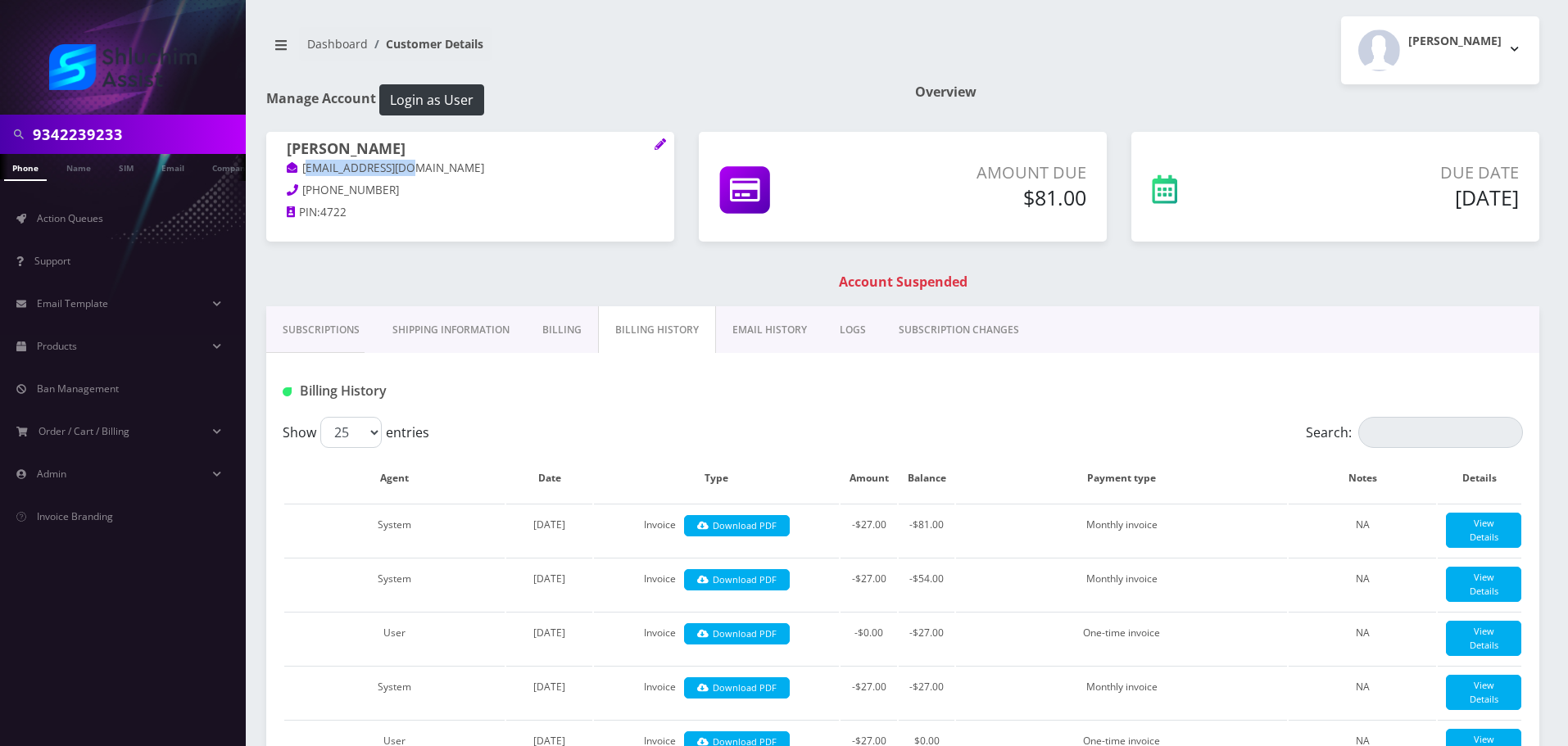
drag, startPoint x: 446, startPoint y: 178, endPoint x: 307, endPoint y: 169, distance: 139.3
click at [307, 169] on span "[PERSON_NAME] [EMAIL_ADDRESS][DOMAIN_NAME]" at bounding box center [470, 161] width 367 height 42
copy link "[EMAIL_ADDRESS][DOMAIN_NAME]"
click at [467, 173] on p "[EMAIL_ADDRESS][DOMAIN_NAME]" at bounding box center [470, 169] width 367 height 18
click at [463, 171] on p "[EMAIL_ADDRESS][DOMAIN_NAME]" at bounding box center [470, 169] width 367 height 18
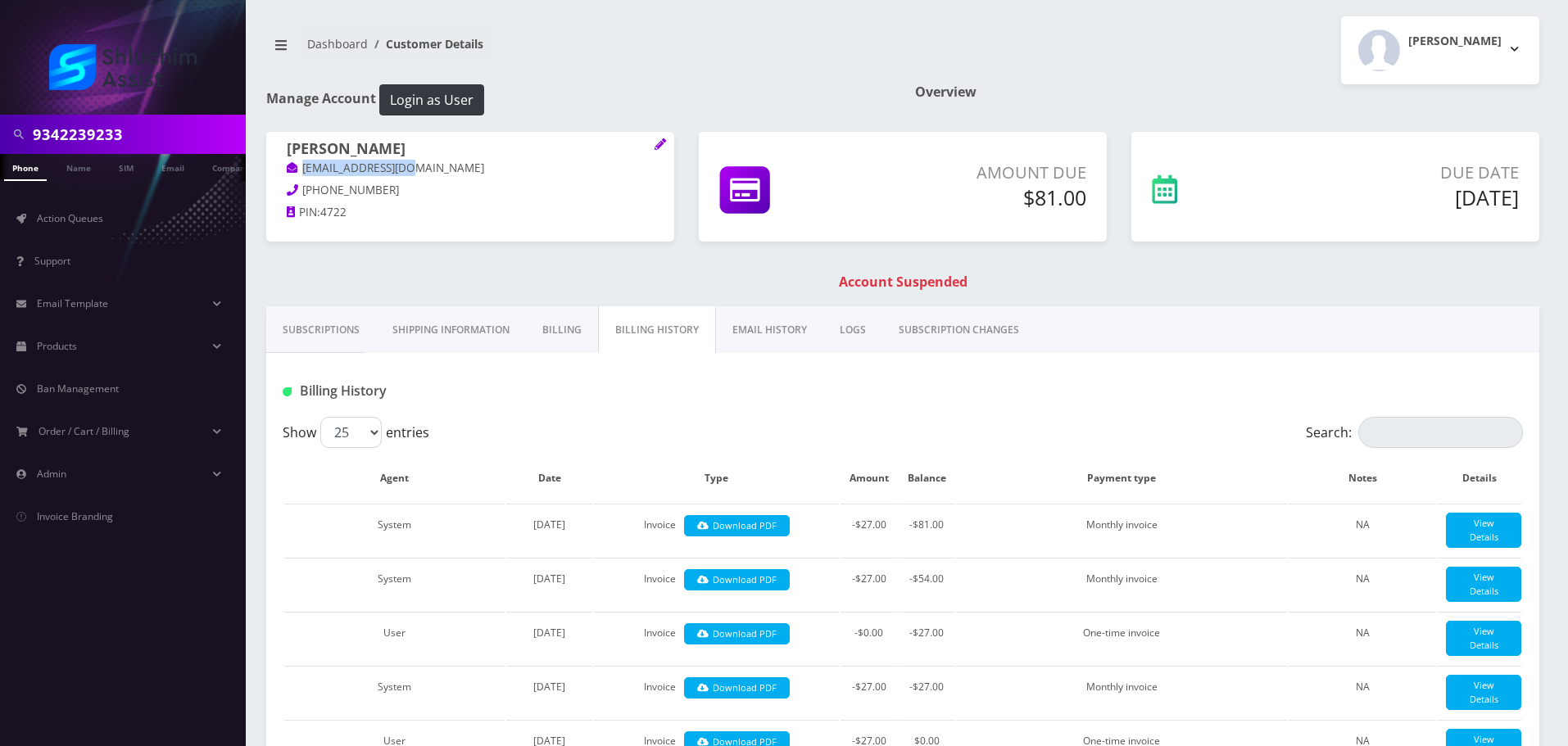
drag, startPoint x: 473, startPoint y: 170, endPoint x: 410, endPoint y: 183, distance: 64.3
click at [282, 170] on div "[PERSON_NAME] [EMAIL_ADDRESS][DOMAIN_NAME] [PHONE_NUMBER] PIN: 4722" at bounding box center [470, 183] width 408 height 102
copy link "[EMAIL_ADDRESS][DOMAIN_NAME]"
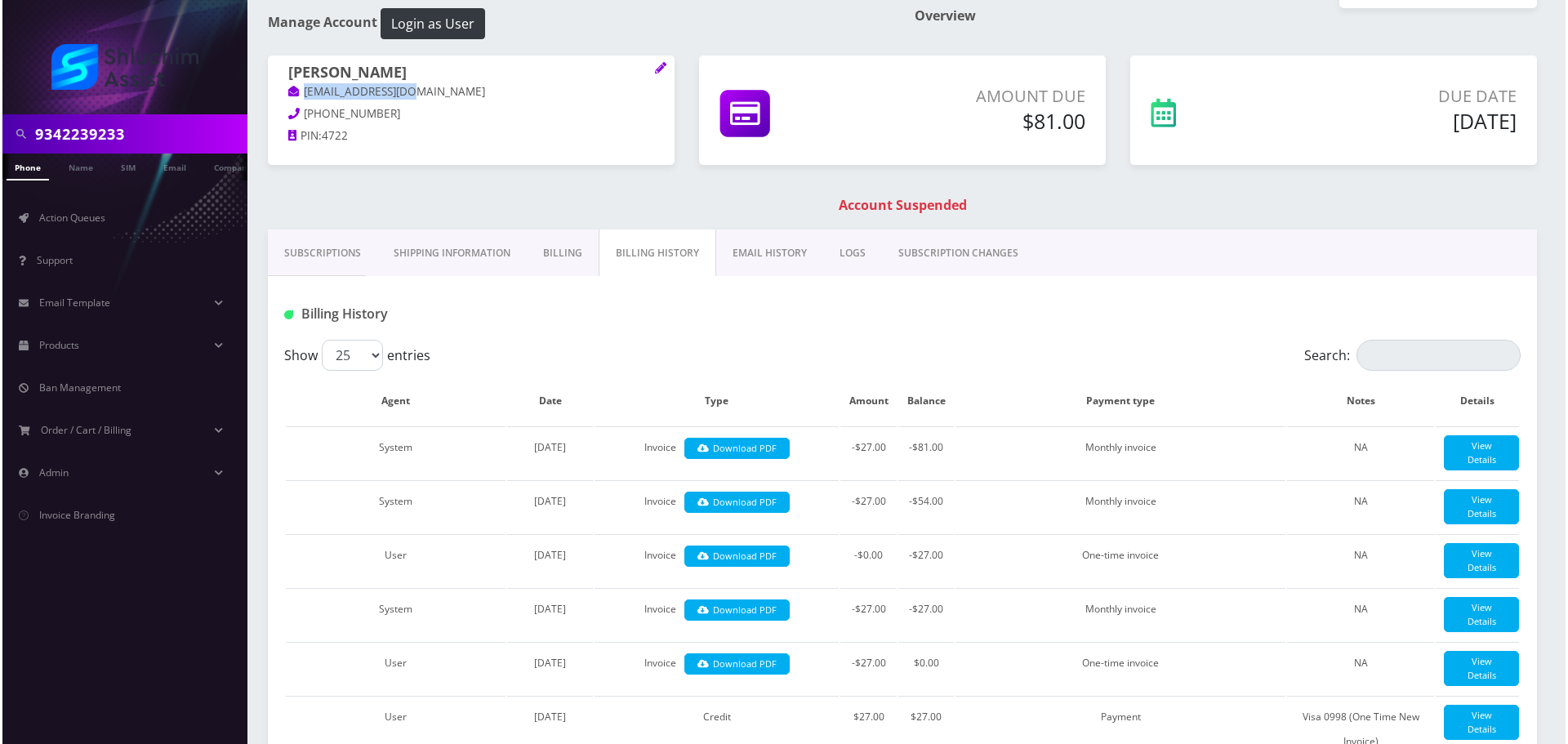
scroll to position [81, 0]
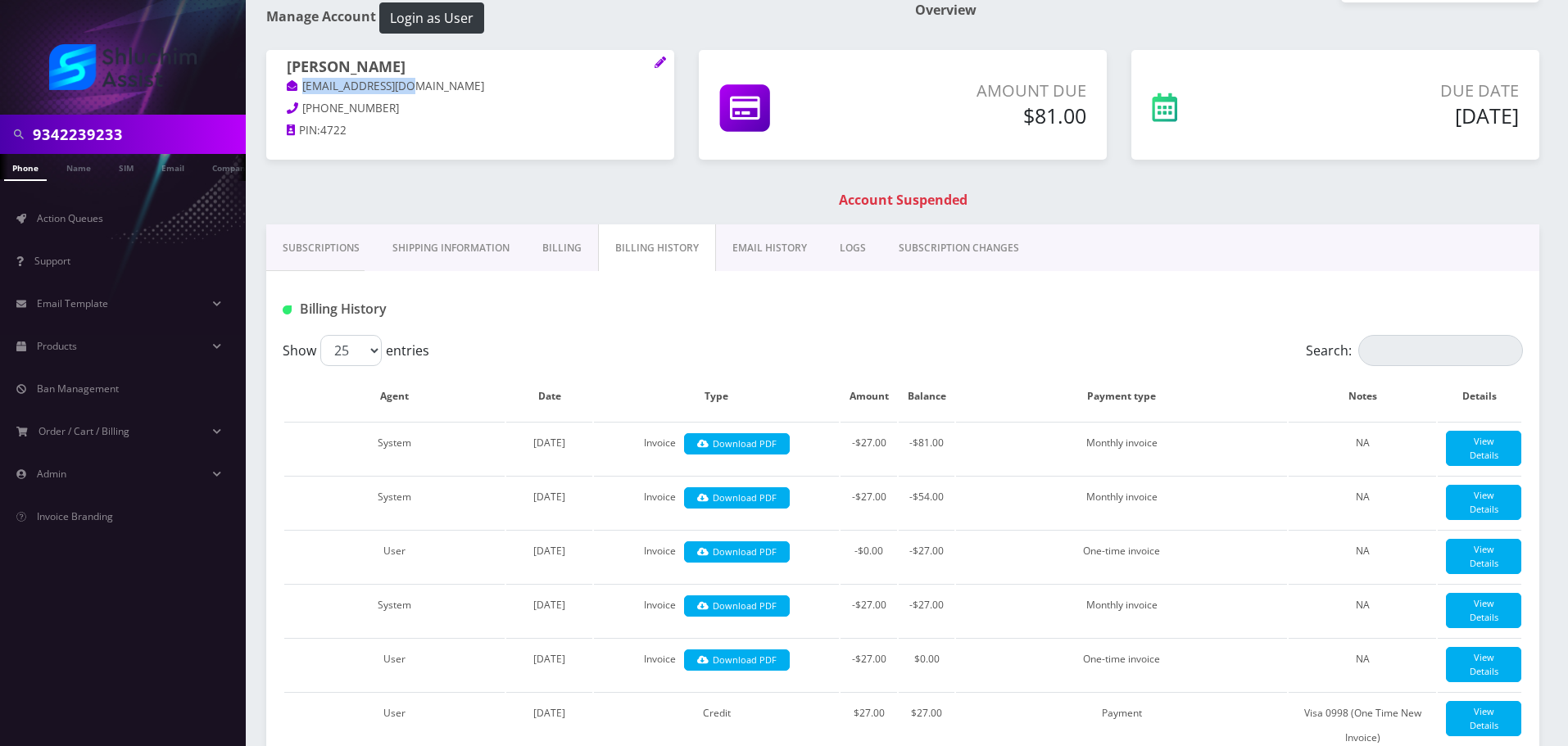
click at [786, 259] on link "EMAIL HISTORY" at bounding box center [769, 248] width 107 height 47
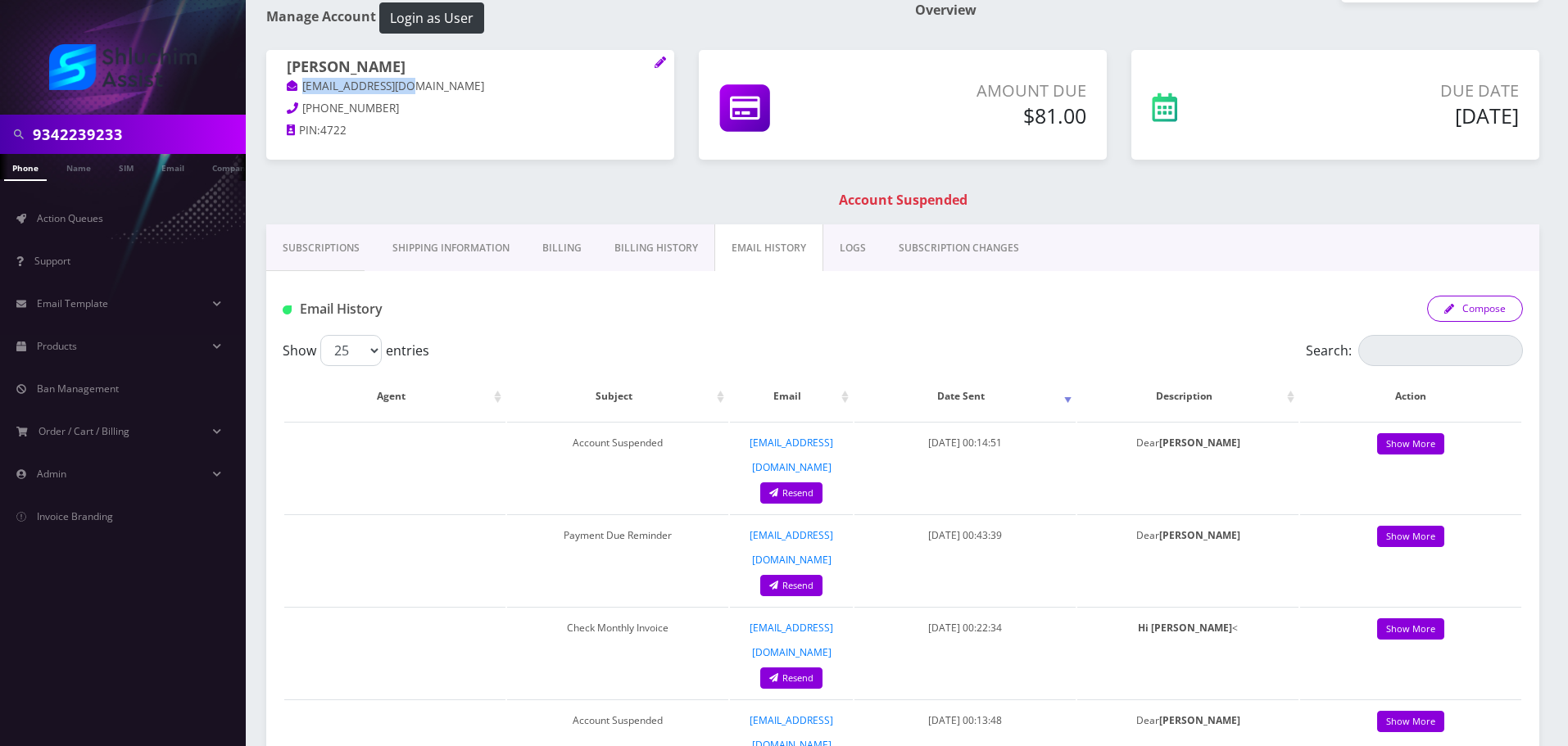
click at [1482, 312] on button "Compose" at bounding box center [1476, 309] width 96 height 27
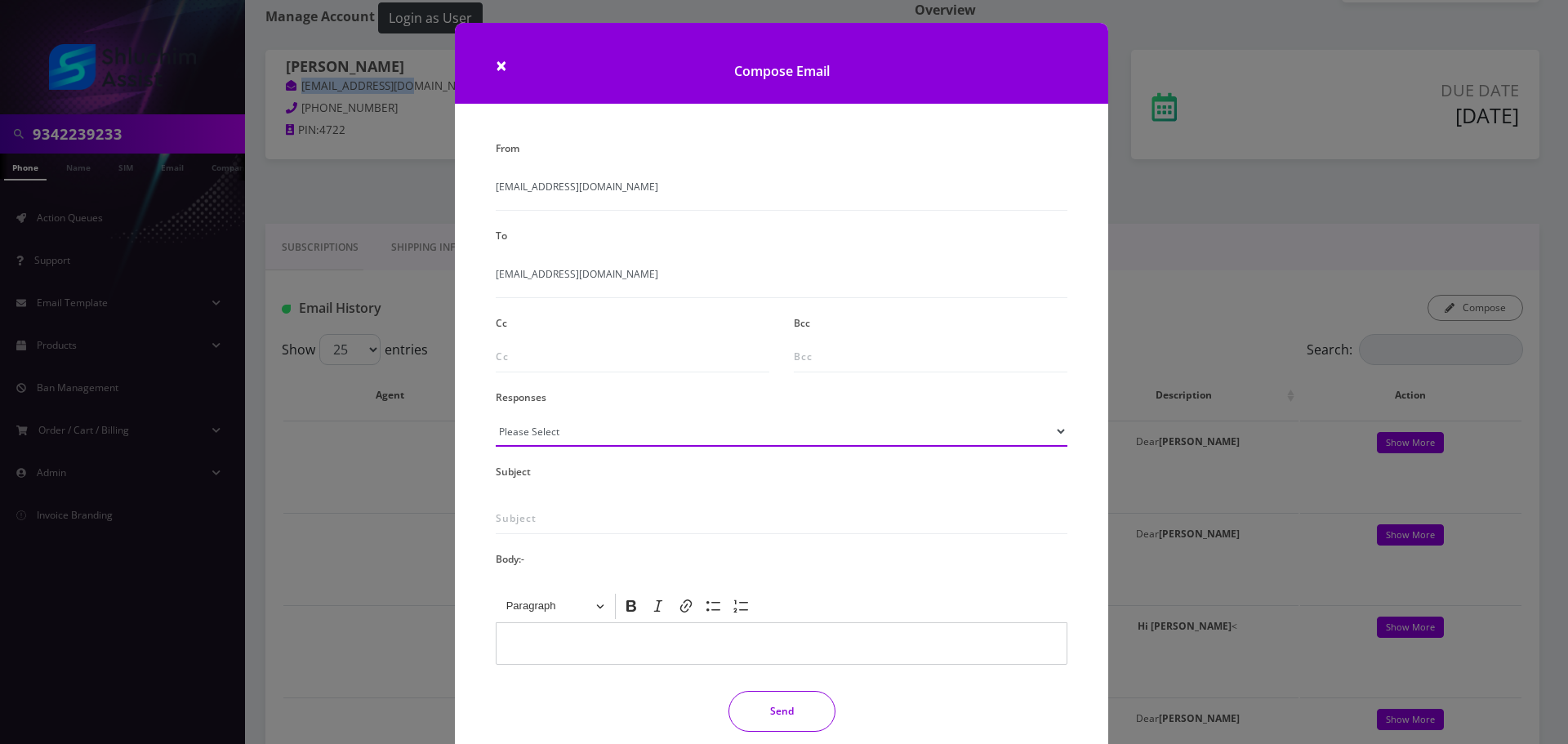
click at [597, 441] on select "Please Select TMobile port Unable to activate CH Pickup Past Due Pick up follow…" at bounding box center [781, 431] width 571 height 31
select select "28"
click at [496, 416] on select "Please Select TMobile port Unable to activate CH Pickup Past Due Pick up follow…" at bounding box center [781, 431] width 571 height 31
type input "Exclusive Offer: Upgrade to Verizon with No Cost! (Limited Availability)"
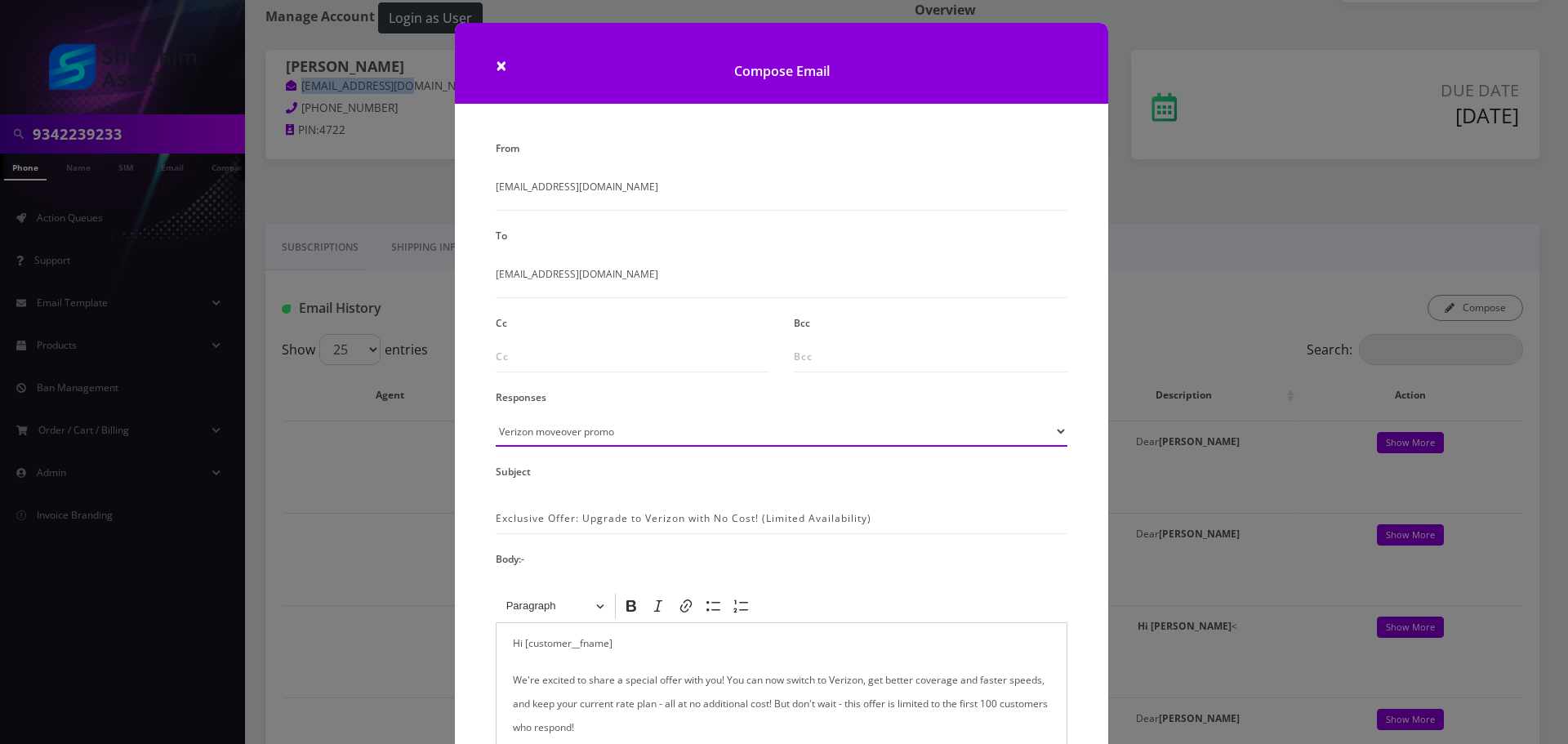
click at [645, 437] on select "Please Select TMobile port Unable to activate CH Pickup Past Due Pick up follow…" at bounding box center [781, 431] width 571 height 31
select select "29"
click at [496, 416] on select "Please Select TMobile port Unable to activate CH Pickup Past Due Pick up follow…" at bounding box center [781, 431] width 571 height 31
type input "Subject: URGENT Action Required: Past Due Payment for Shluchim Assist"
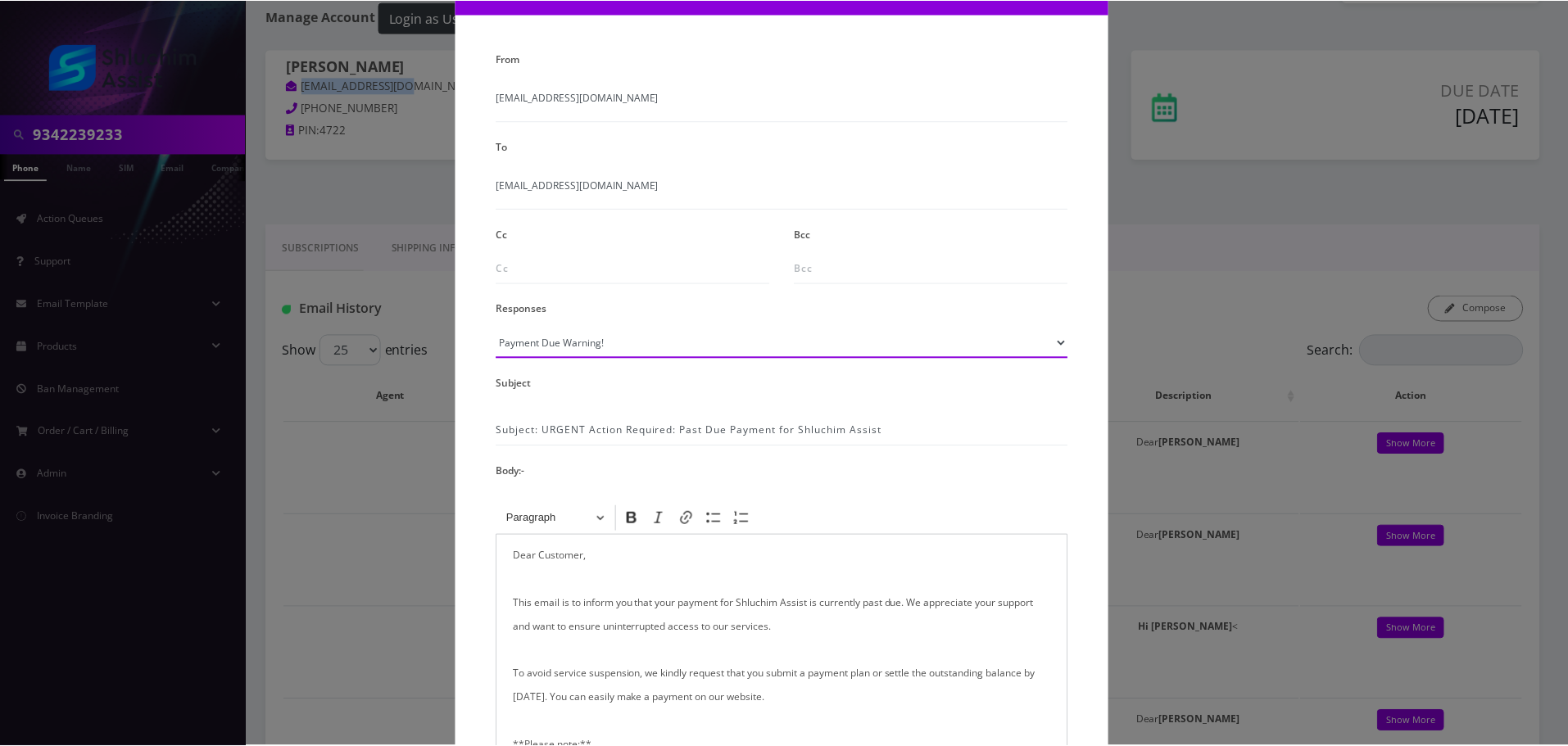
scroll to position [268, 0]
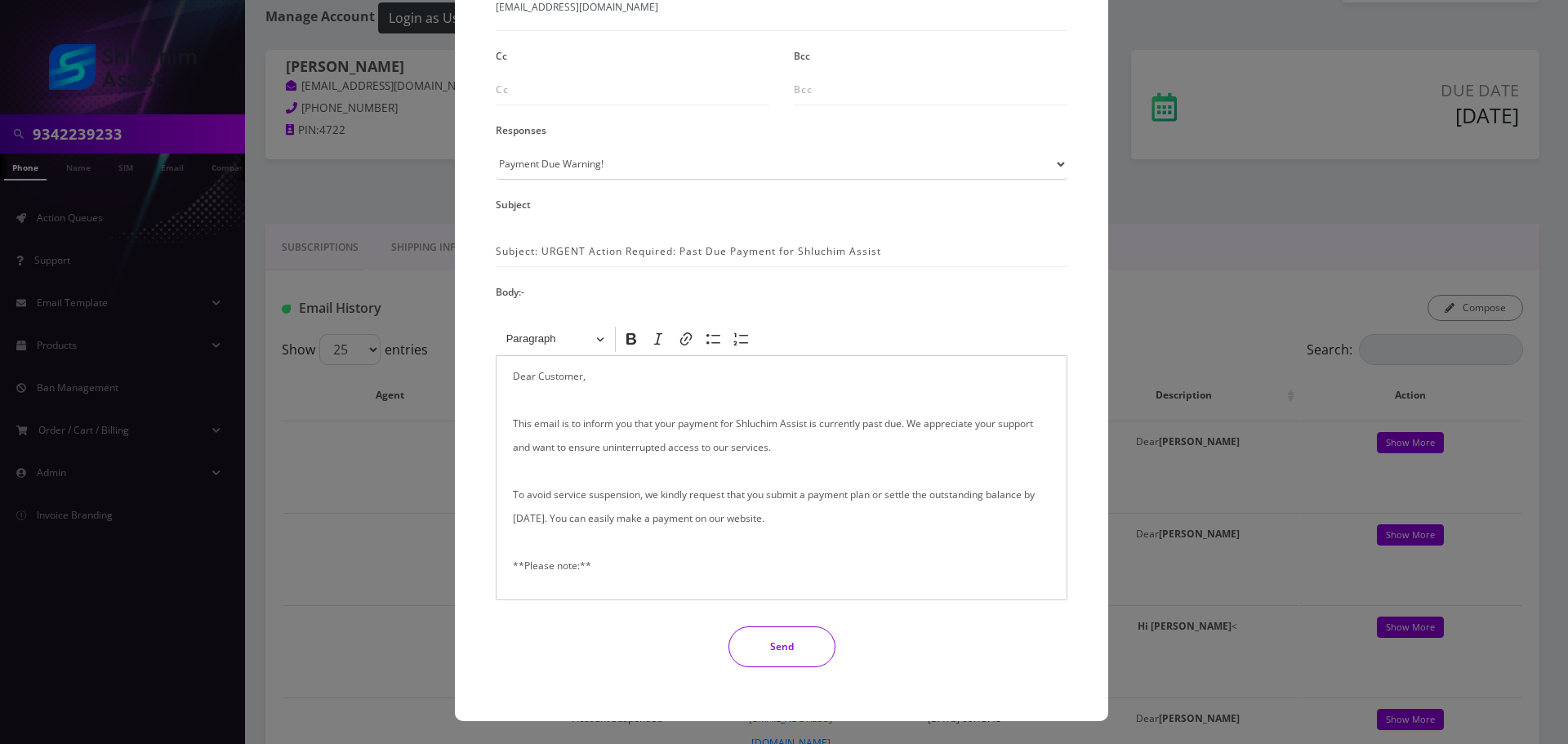
click at [539, 369] on p "Dear Customer, This email is to inform you that your payment for Shluchim Assis…" at bounding box center [781, 672] width 537 height 616
click at [789, 636] on button "Send" at bounding box center [781, 647] width 107 height 41
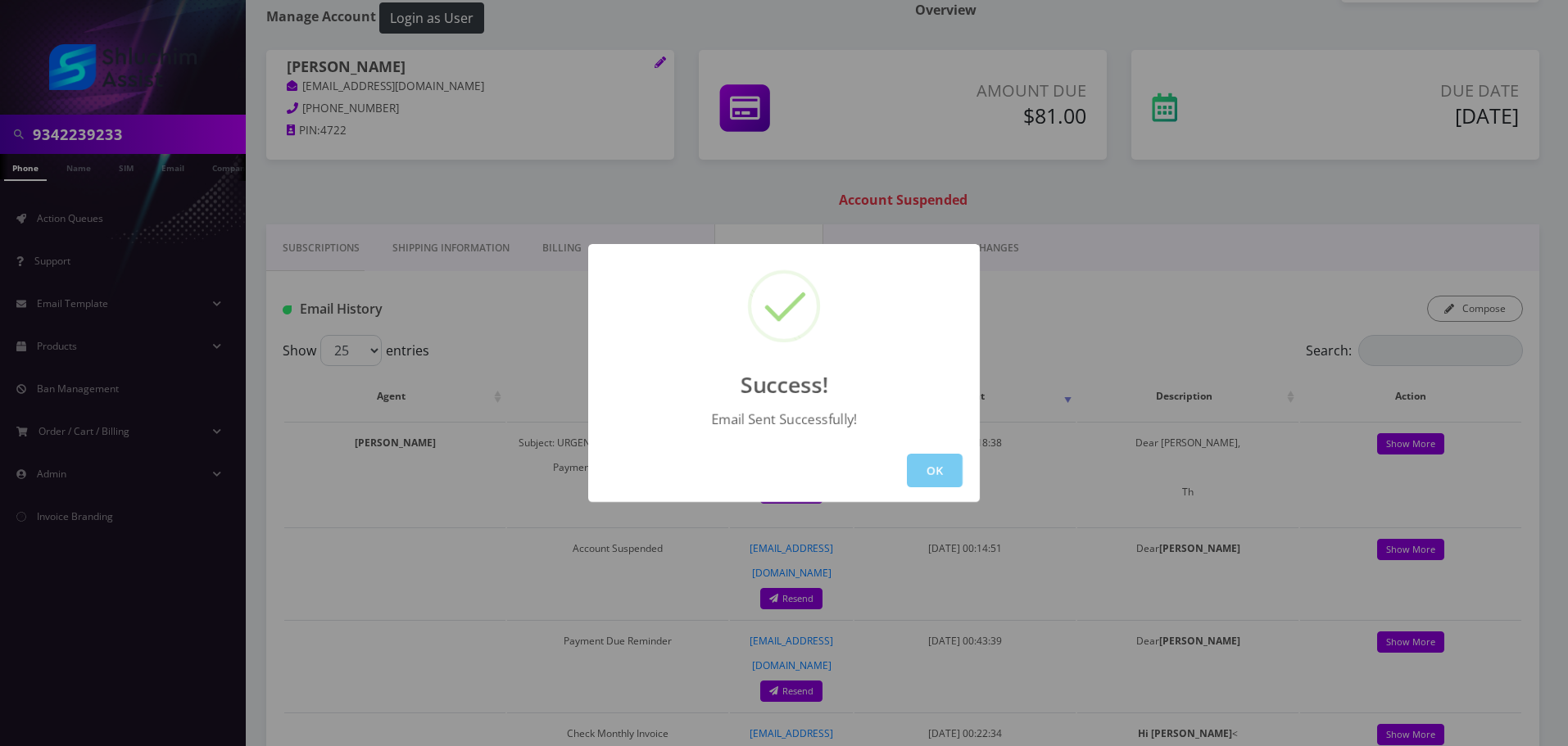
drag, startPoint x: 927, startPoint y: 470, endPoint x: 522, endPoint y: 373, distance: 416.5
click at [927, 470] on button "OK" at bounding box center [935, 471] width 56 height 33
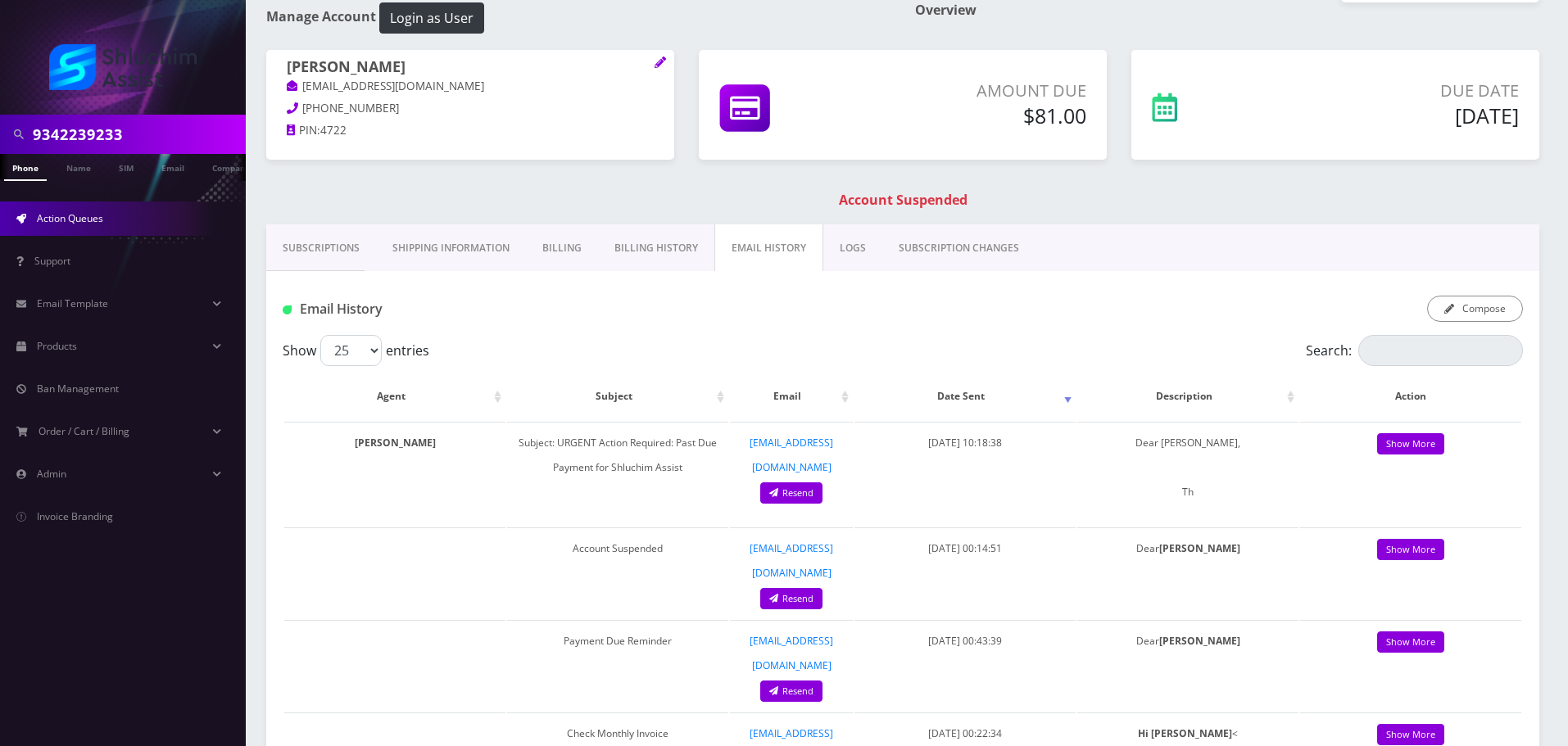
click at [101, 214] on span "Action Queues" at bounding box center [71, 218] width 67 height 14
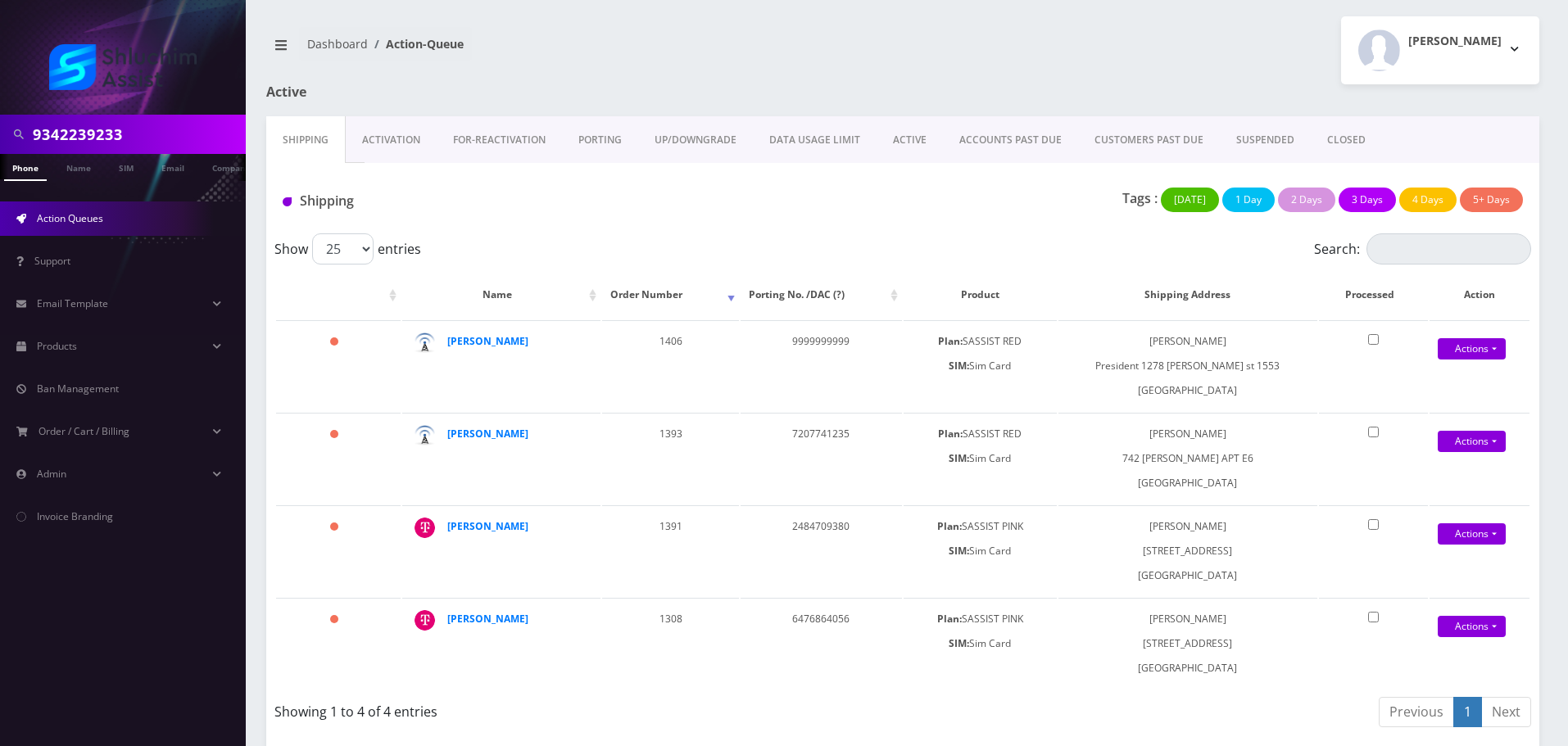
click at [1003, 143] on link "ACCOUNTS PAST DUE" at bounding box center [1011, 140] width 136 height 47
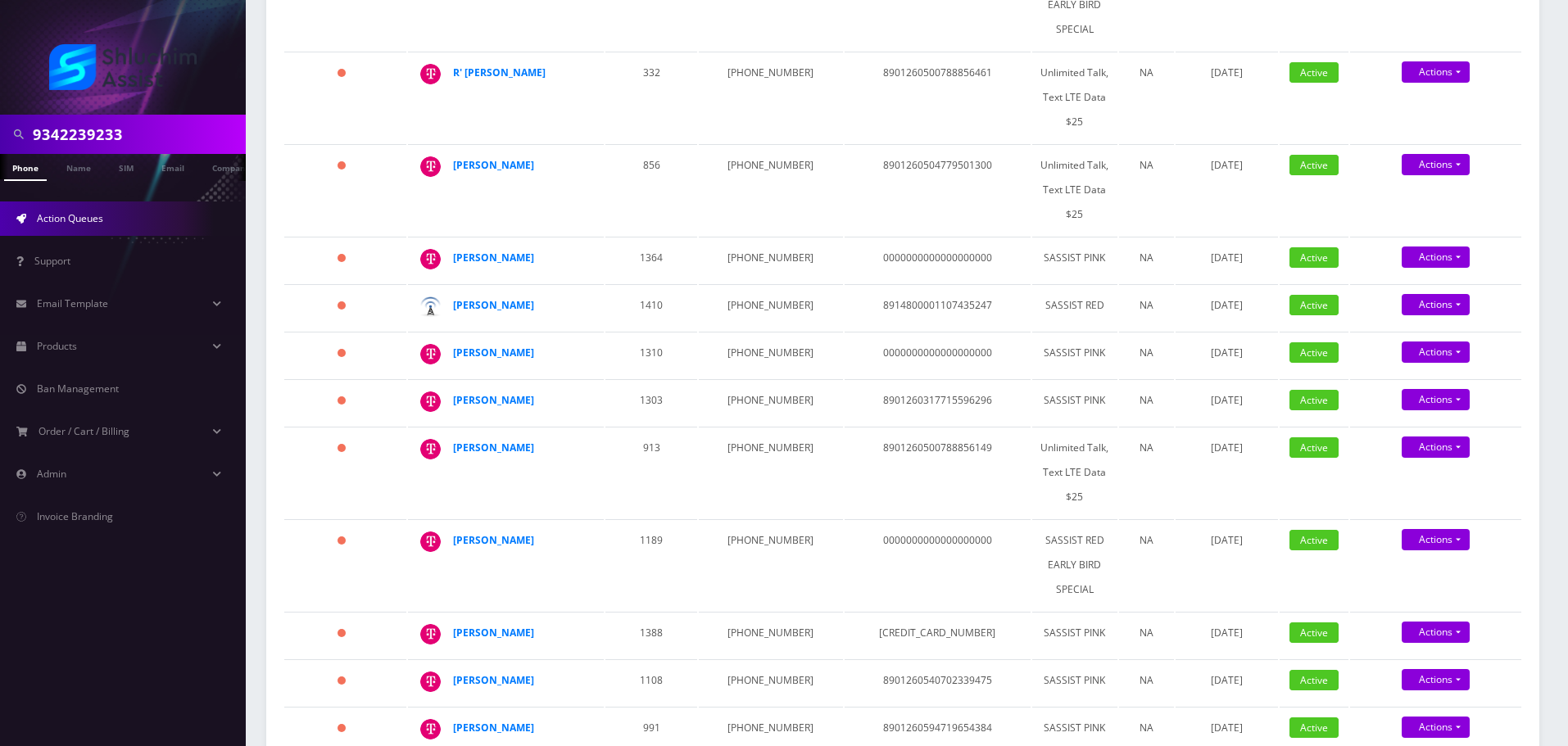
scroll to position [737, 0]
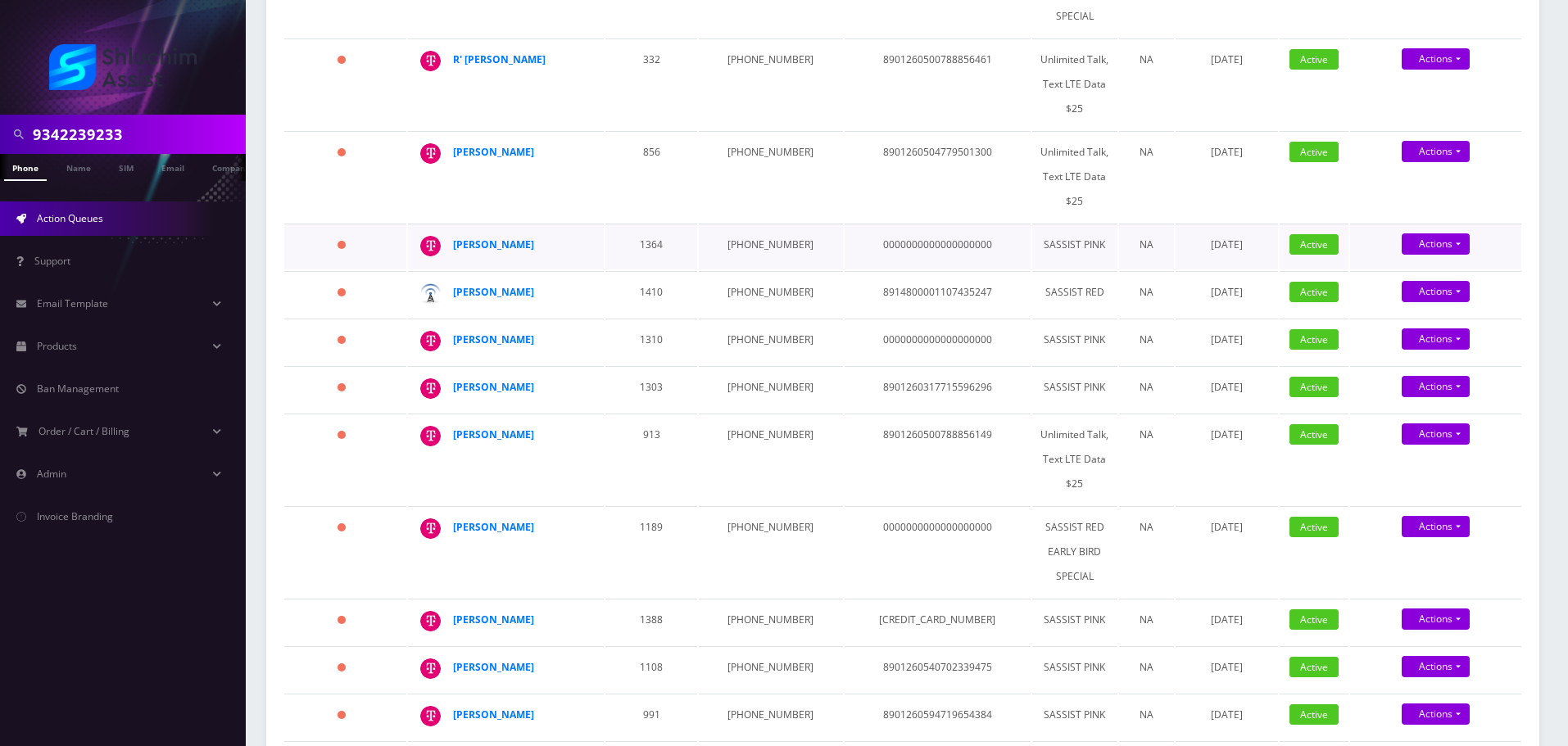
click at [759, 224] on td "[PHONE_NUMBER]" at bounding box center [771, 247] width 144 height 46
click at [759, 224] on td "934-867-8926" at bounding box center [771, 247] width 144 height 46
copy td "934-867-8926"
drag, startPoint x: 484, startPoint y: 217, endPoint x: 435, endPoint y: 214, distance: 49.1
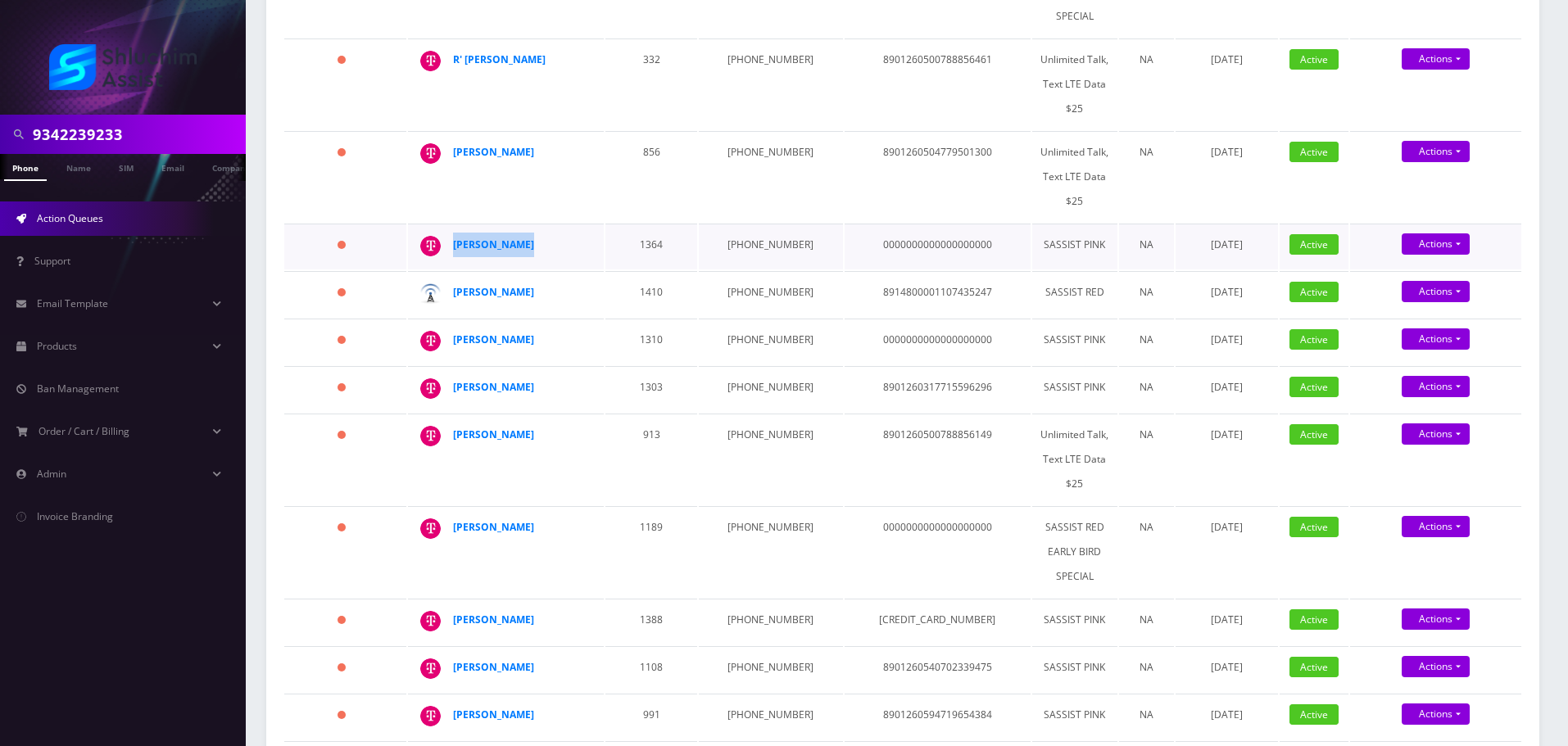
click at [588, 233] on div "[PERSON_NAME]" at bounding box center [588, 233] width 0 height 0
copy div "[PERSON_NAME]"
click at [515, 238] on strong "[PERSON_NAME]" at bounding box center [494, 245] width 82 height 14
click at [514, 238] on strong "Nasanel Cohen" at bounding box center [494, 245] width 82 height 14
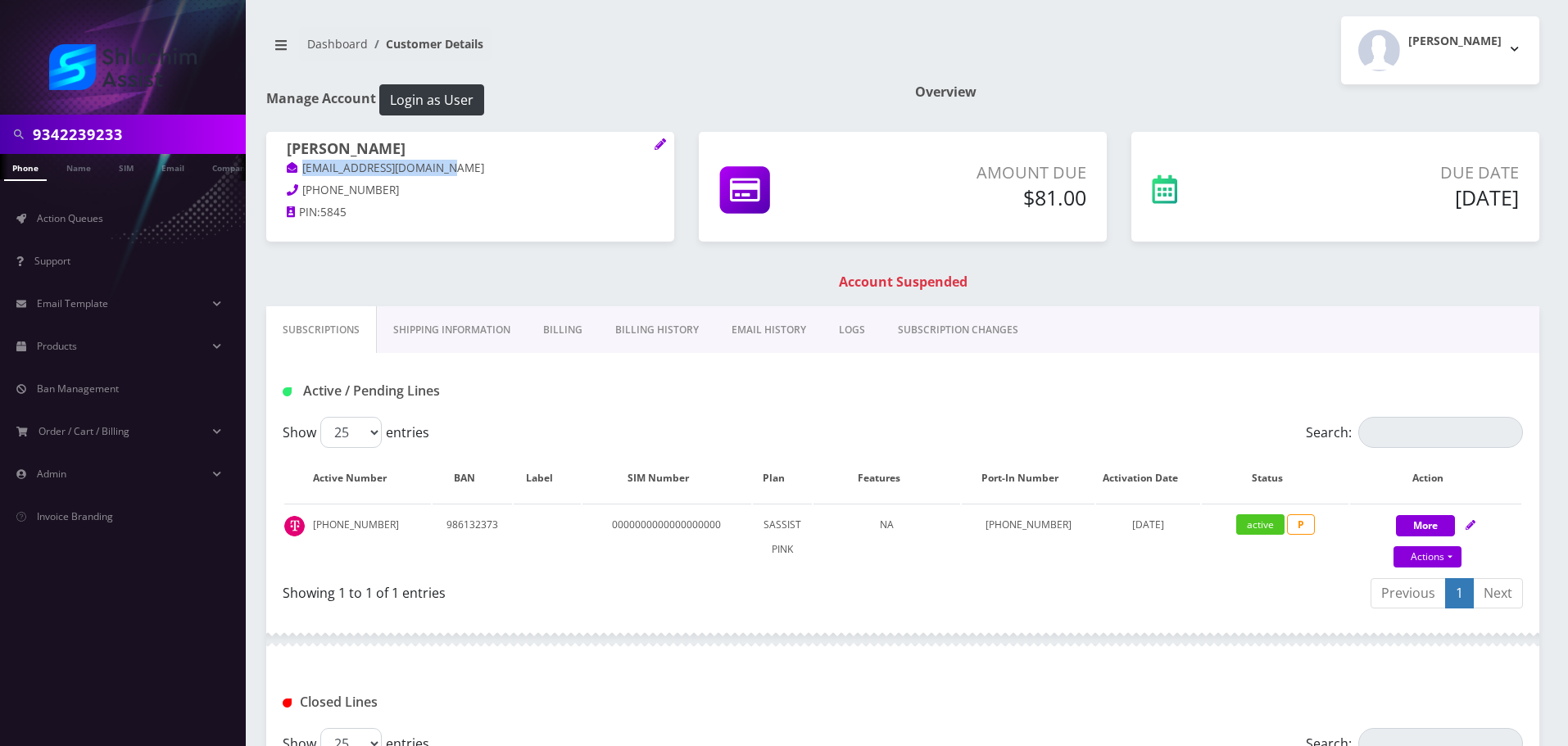
drag, startPoint x: 480, startPoint y: 172, endPoint x: 294, endPoint y: 172, distance: 186.0
click at [294, 172] on p "[EMAIL_ADDRESS][DOMAIN_NAME]" at bounding box center [470, 169] width 367 height 18
copy link "[EMAIL_ADDRESS][DOMAIN_NAME]"
click at [765, 317] on link "EMAIL HISTORY" at bounding box center [769, 330] width 107 height 47
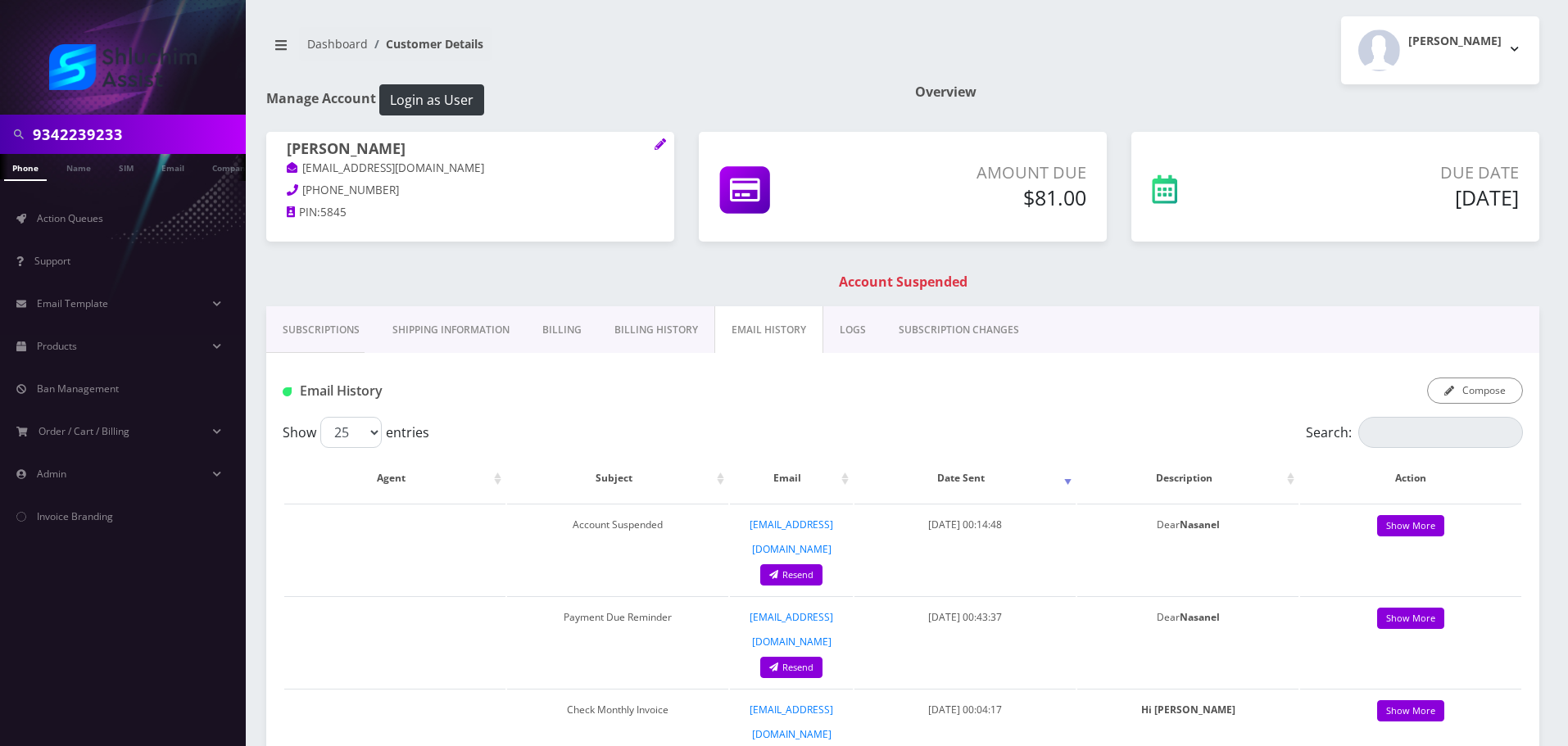
click at [641, 332] on link "Billing History" at bounding box center [656, 330] width 116 height 47
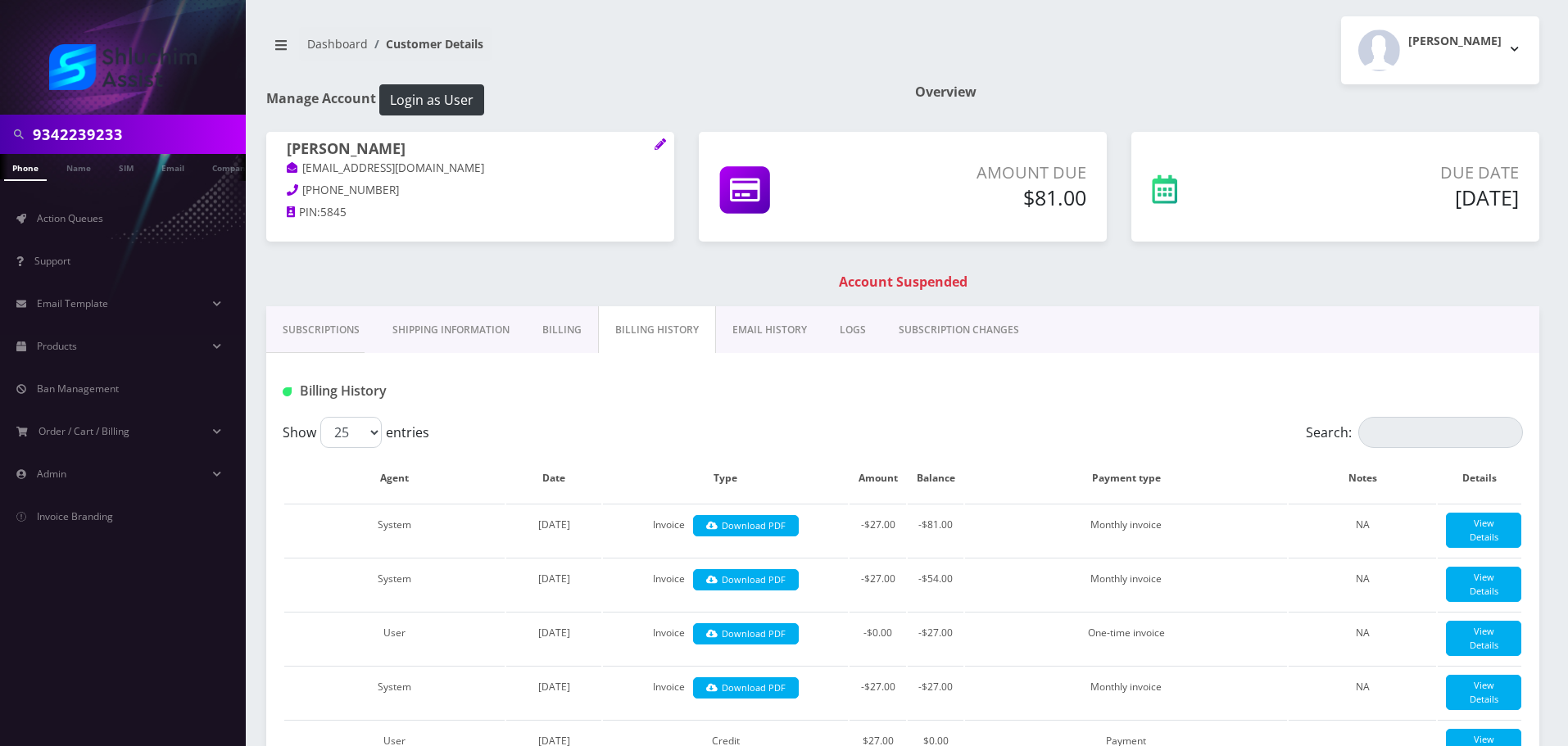
click at [763, 327] on link "EMAIL HISTORY" at bounding box center [769, 330] width 107 height 47
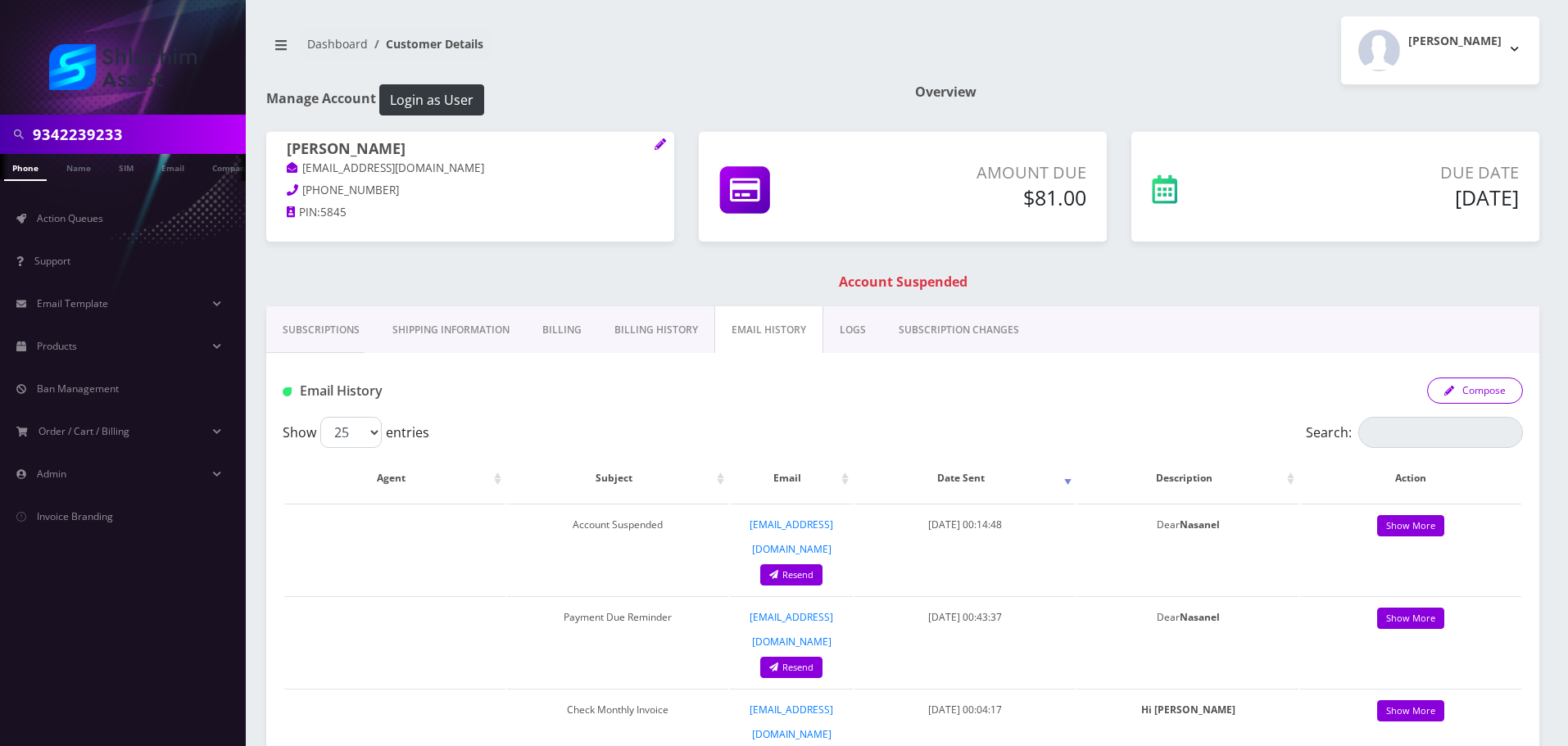
click at [1497, 404] on button "Compose" at bounding box center [1476, 390] width 96 height 27
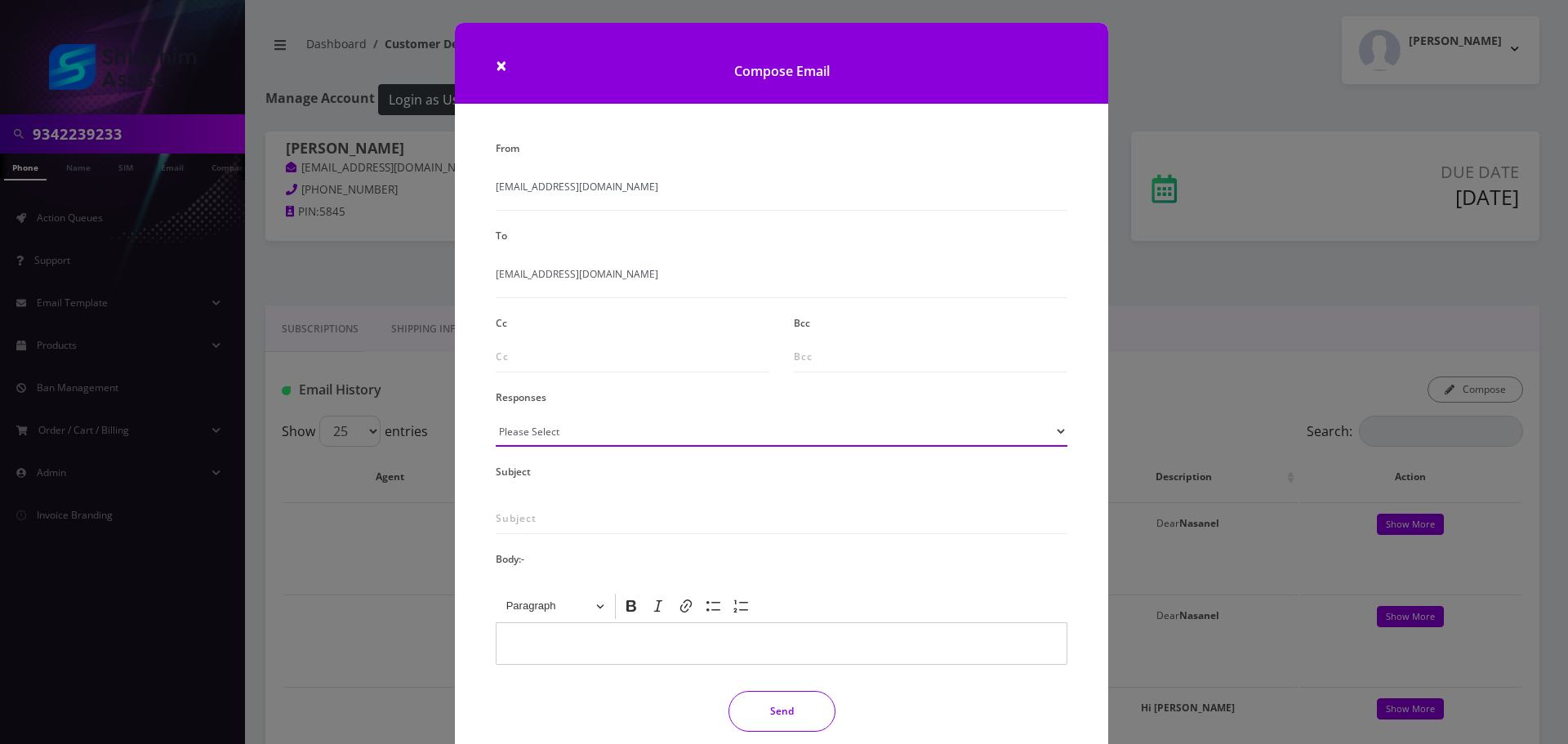
click at [615, 444] on select "Please Select TMobile port Unable to activate CH Pickup Past Due Pick up follow…" at bounding box center [781, 431] width 571 height 31
select select "29"
click at [496, 416] on select "Please Select TMobile port Unable to activate CH Pickup Past Due Pick up follow…" at bounding box center [781, 431] width 571 height 31
type input "Subject: URGENT Action Required: Past Due Payment for Shluchim Assist"
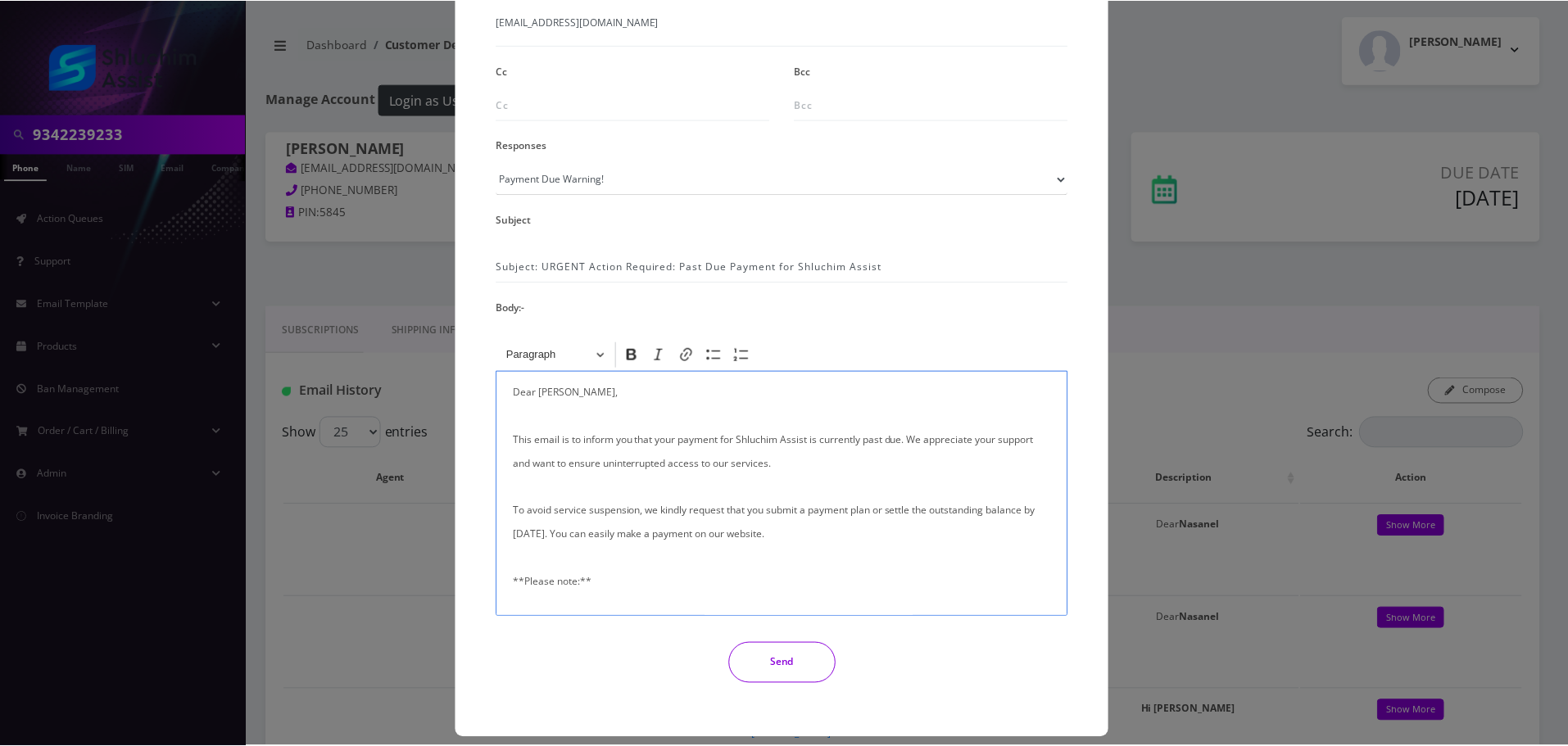
scroll to position [268, 0]
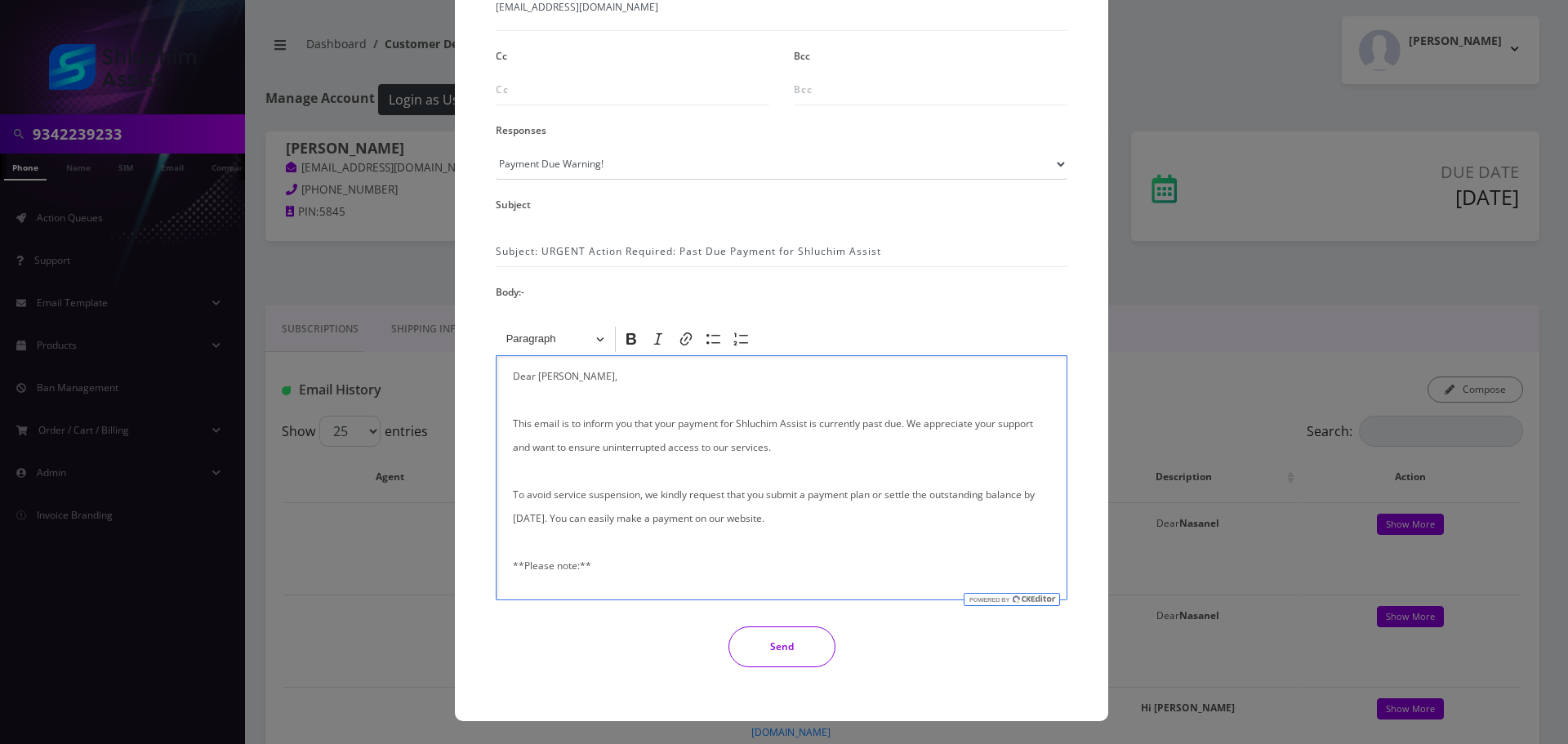
click at [753, 625] on div "From info@shluchimassist.com To nasanelcohen18@gmail.com Cc Bcc Responses Pleas…" at bounding box center [781, 274] width 596 height 811
click at [756, 631] on button "Send" at bounding box center [781, 647] width 107 height 41
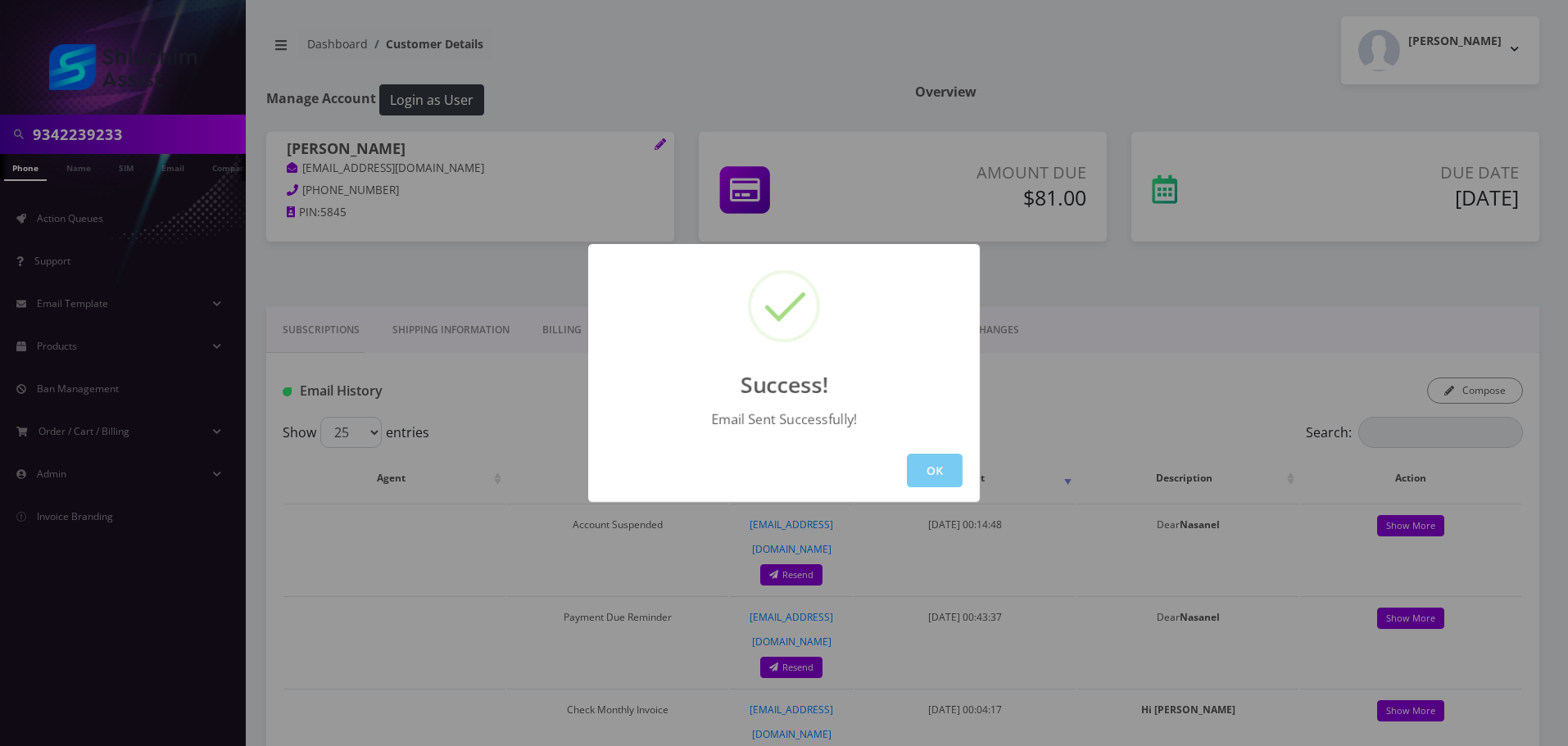
click at [947, 481] on button "OK" at bounding box center [935, 471] width 56 height 33
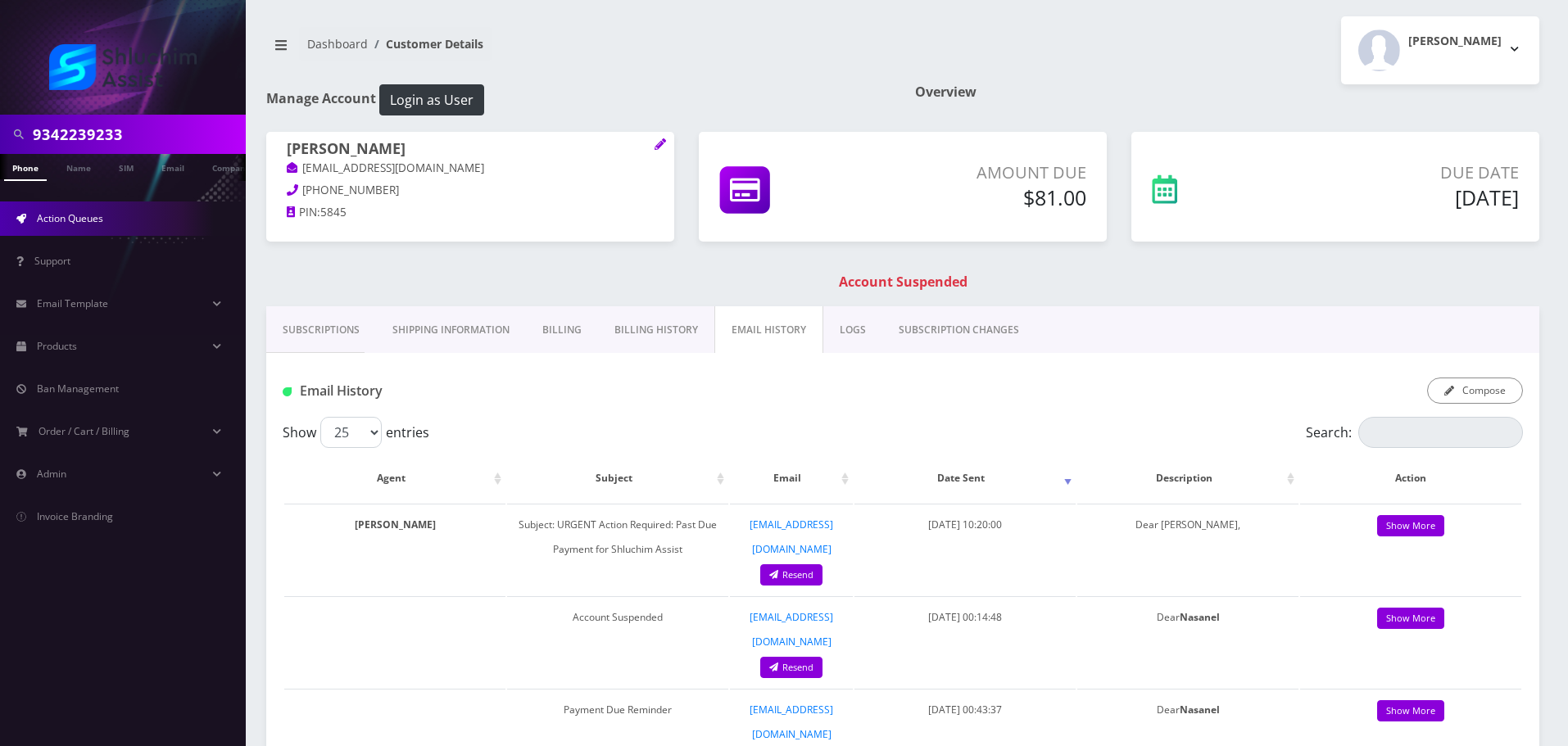
click at [121, 218] on link "Action Queues" at bounding box center [123, 218] width 246 height 34
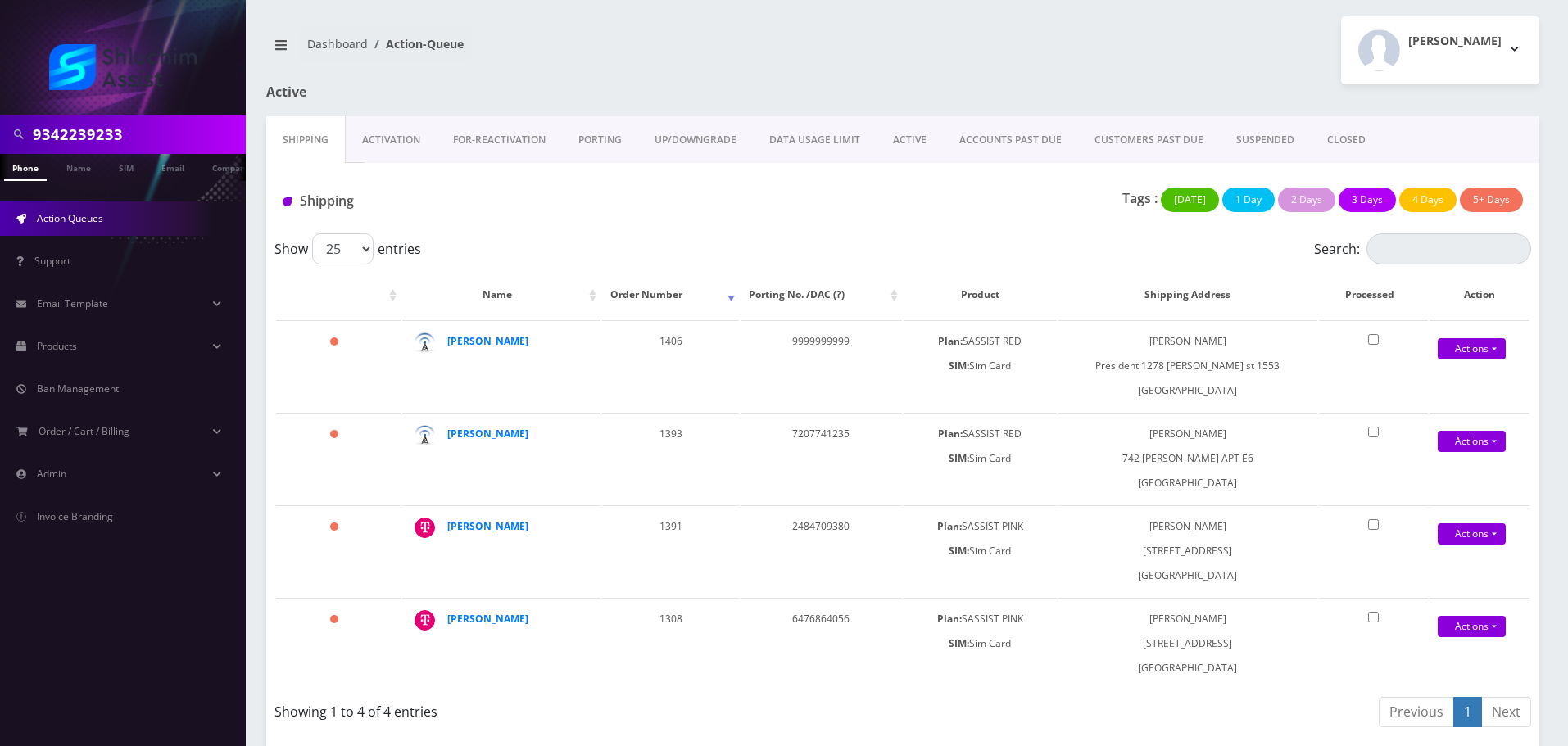
click at [978, 135] on link "ACCOUNTS PAST DUE" at bounding box center [1011, 140] width 136 height 47
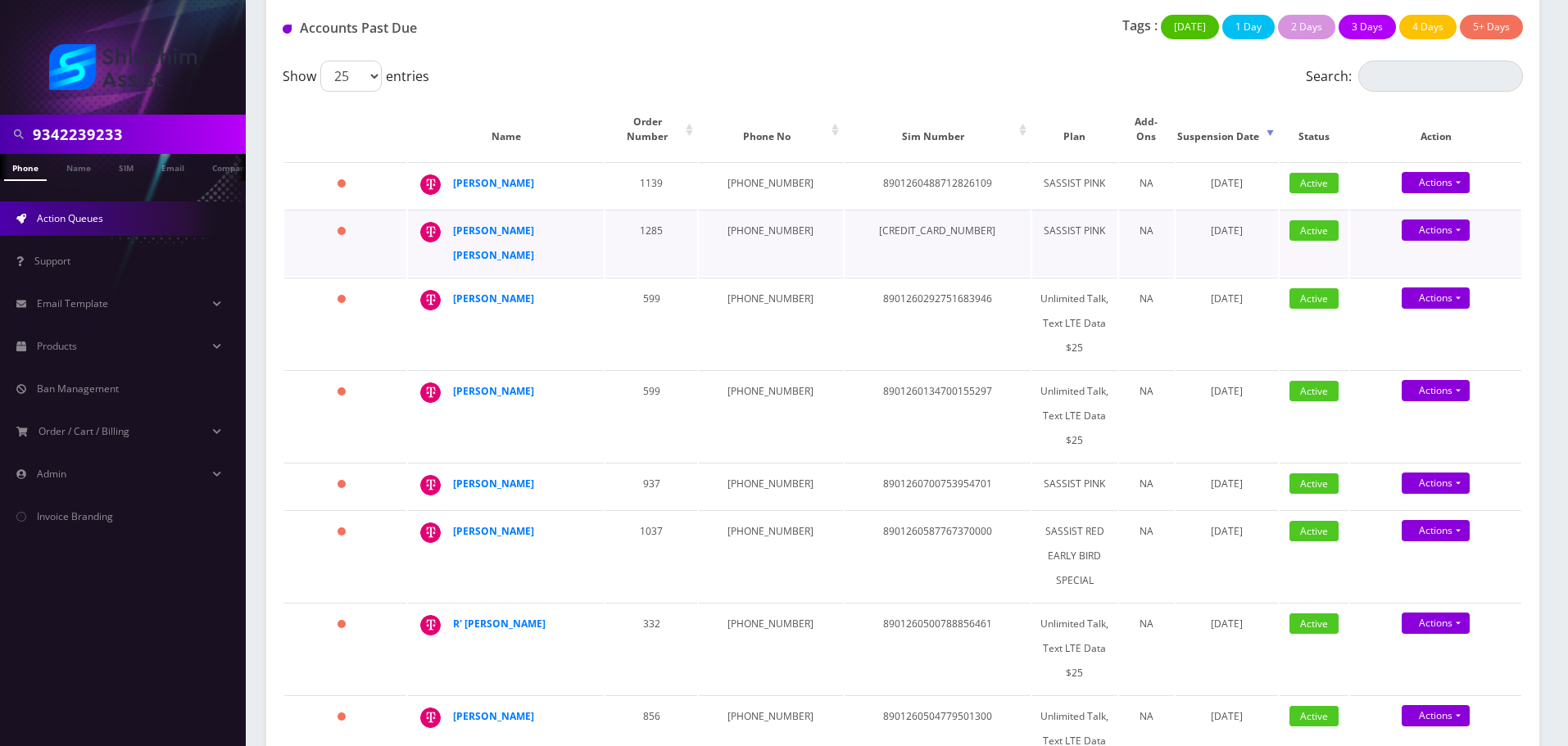
scroll to position [491, 0]
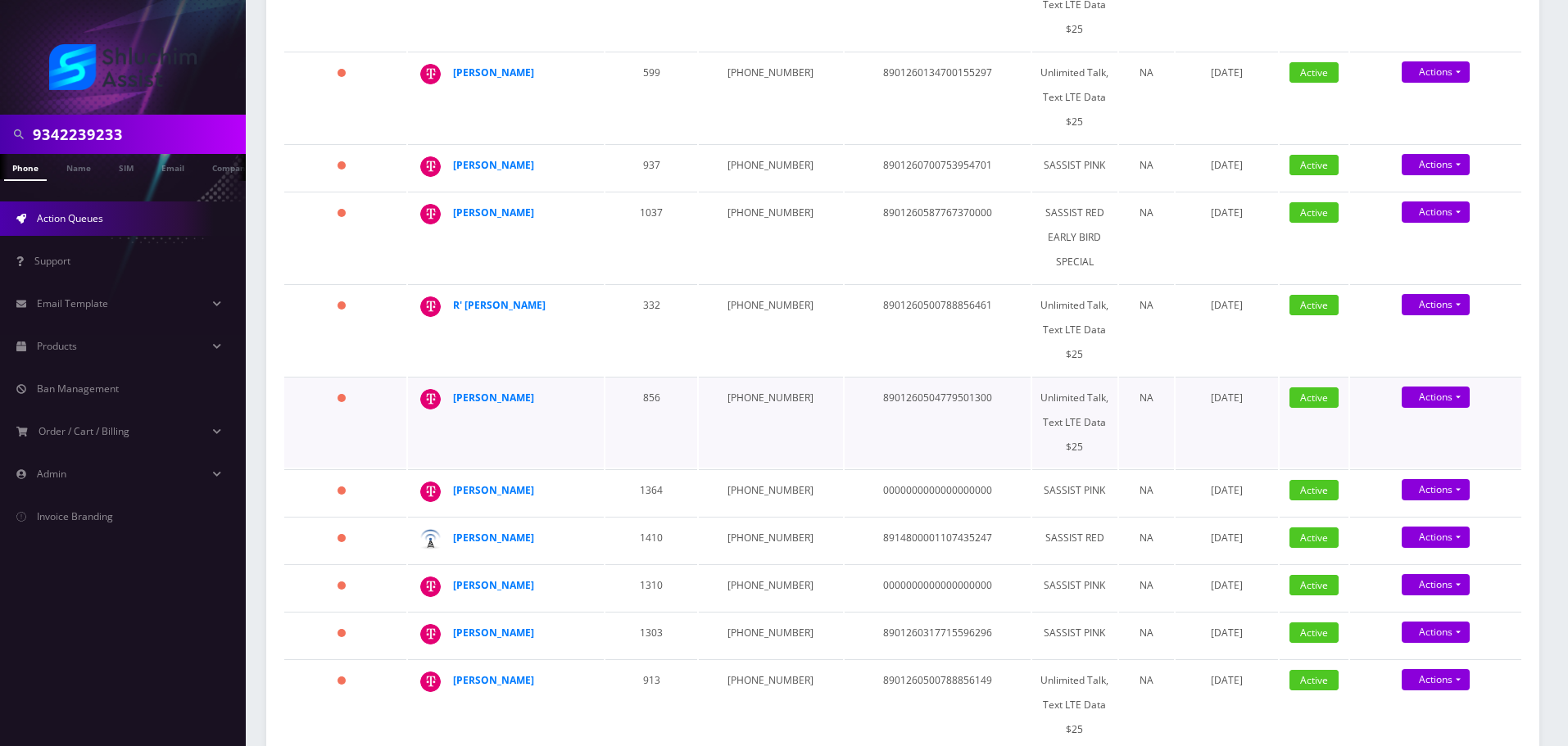
click at [752, 376] on td "[PHONE_NUMBER]" at bounding box center [771, 422] width 144 height 91
copy td "[PHONE_NUMBER]"
click at [490, 391] on strong "[PERSON_NAME]" at bounding box center [494, 398] width 82 height 14
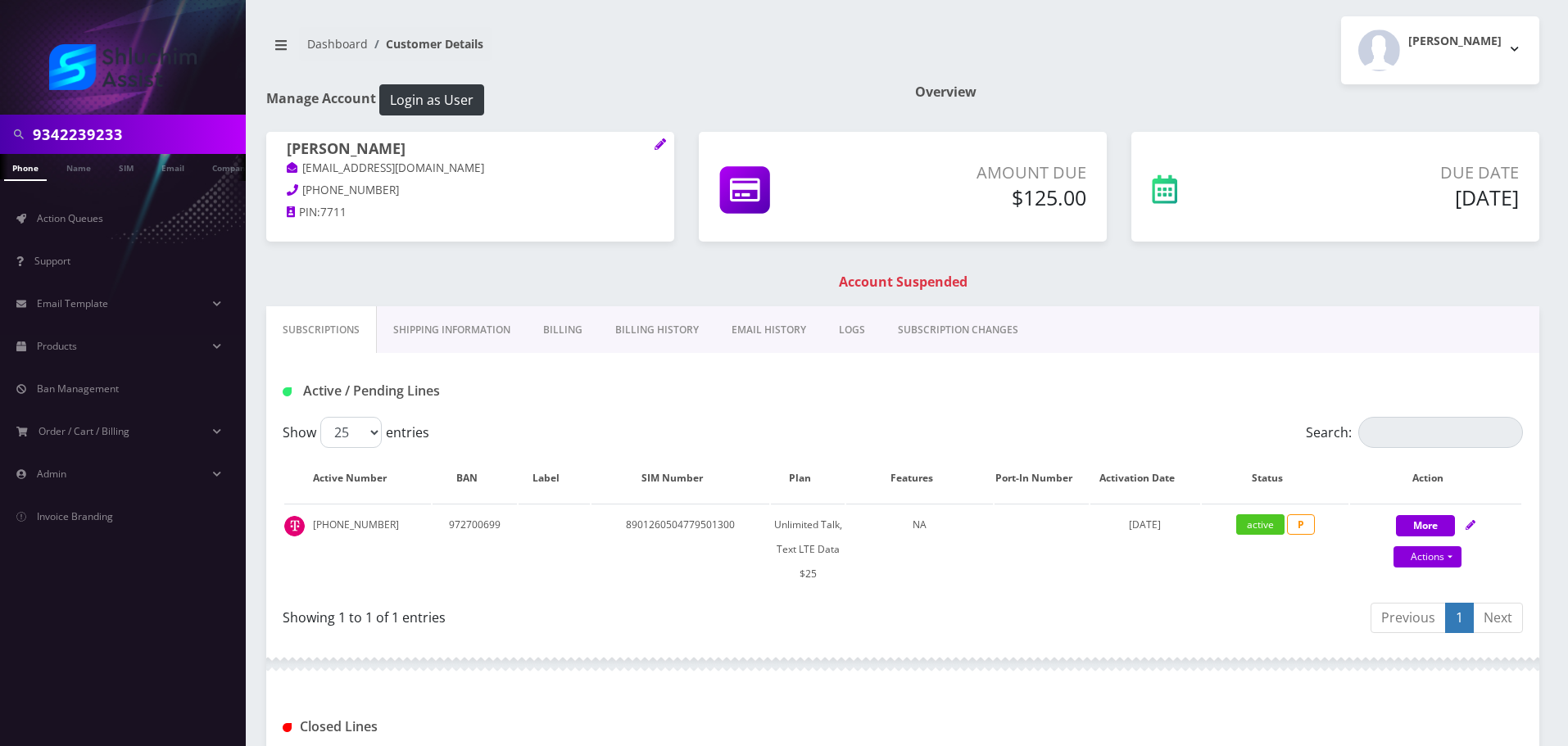
drag, startPoint x: 436, startPoint y: 150, endPoint x: 311, endPoint y: 154, distance: 125.1
click at [263, 149] on div "[PERSON_NAME] [EMAIL_ADDRESS][DOMAIN_NAME] [PHONE_NUMBER] PIN: 7711" at bounding box center [470, 183] width 433 height 102
copy h1 "[PERSON_NAME]"
drag, startPoint x: 475, startPoint y: 174, endPoint x: 290, endPoint y: 175, distance: 185.0
click at [290, 175] on p "[EMAIL_ADDRESS][DOMAIN_NAME]" at bounding box center [470, 169] width 367 height 18
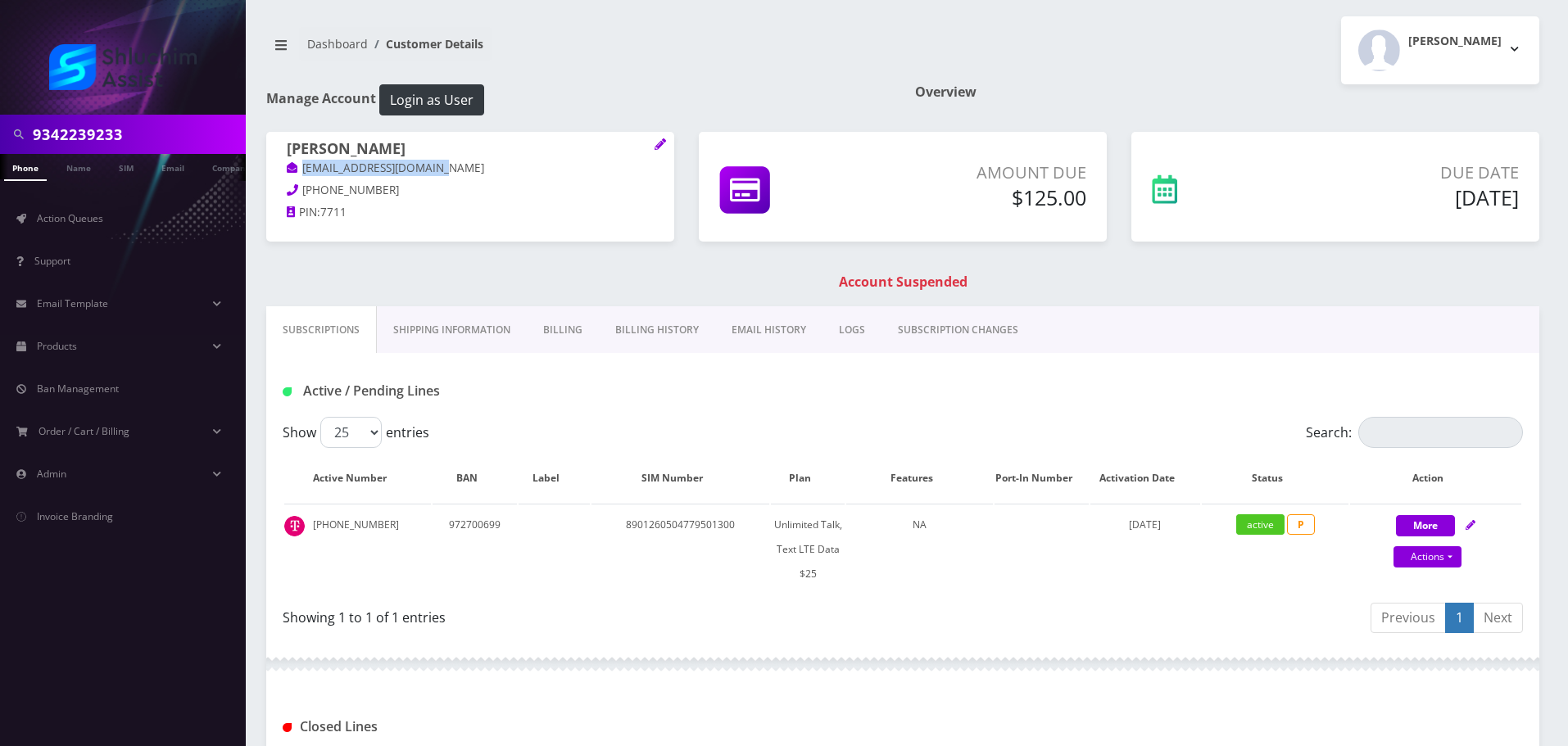
copy link "[EMAIL_ADDRESS][DOMAIN_NAME]"
click at [742, 332] on link "EMAIL HISTORY" at bounding box center [769, 330] width 107 height 47
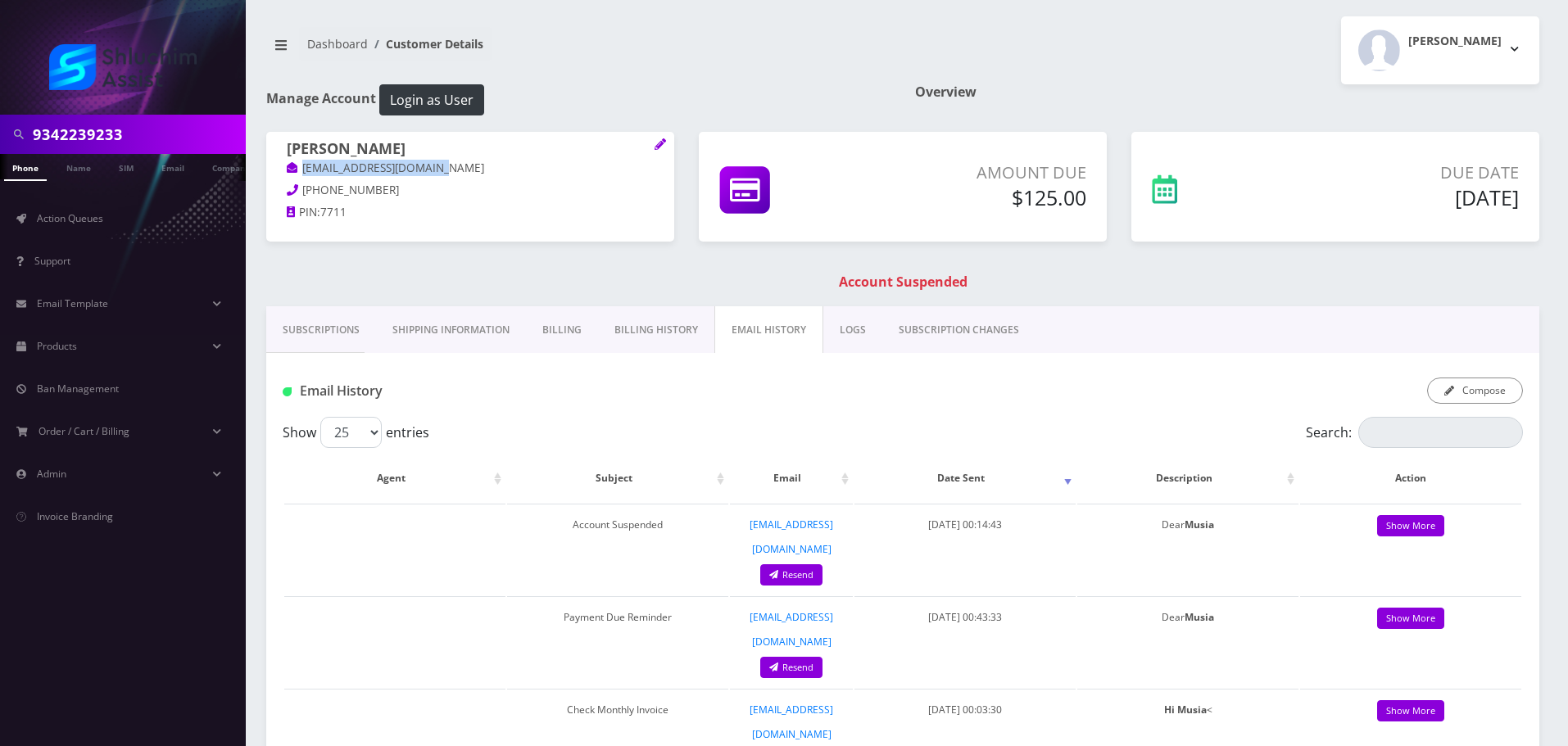
click at [676, 330] on link "Billing History" at bounding box center [656, 330] width 116 height 47
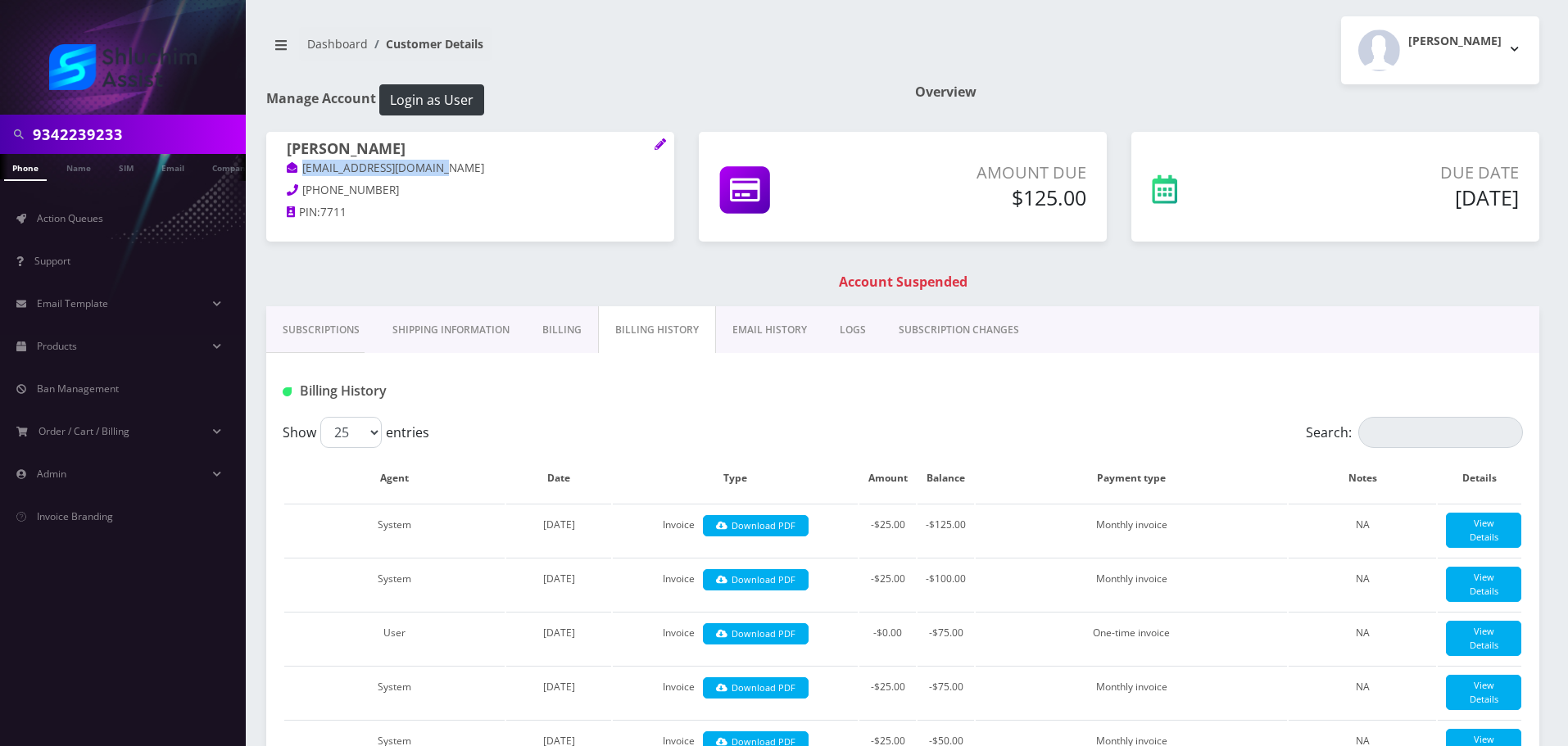
click at [751, 318] on link "EMAIL HISTORY" at bounding box center [769, 330] width 107 height 47
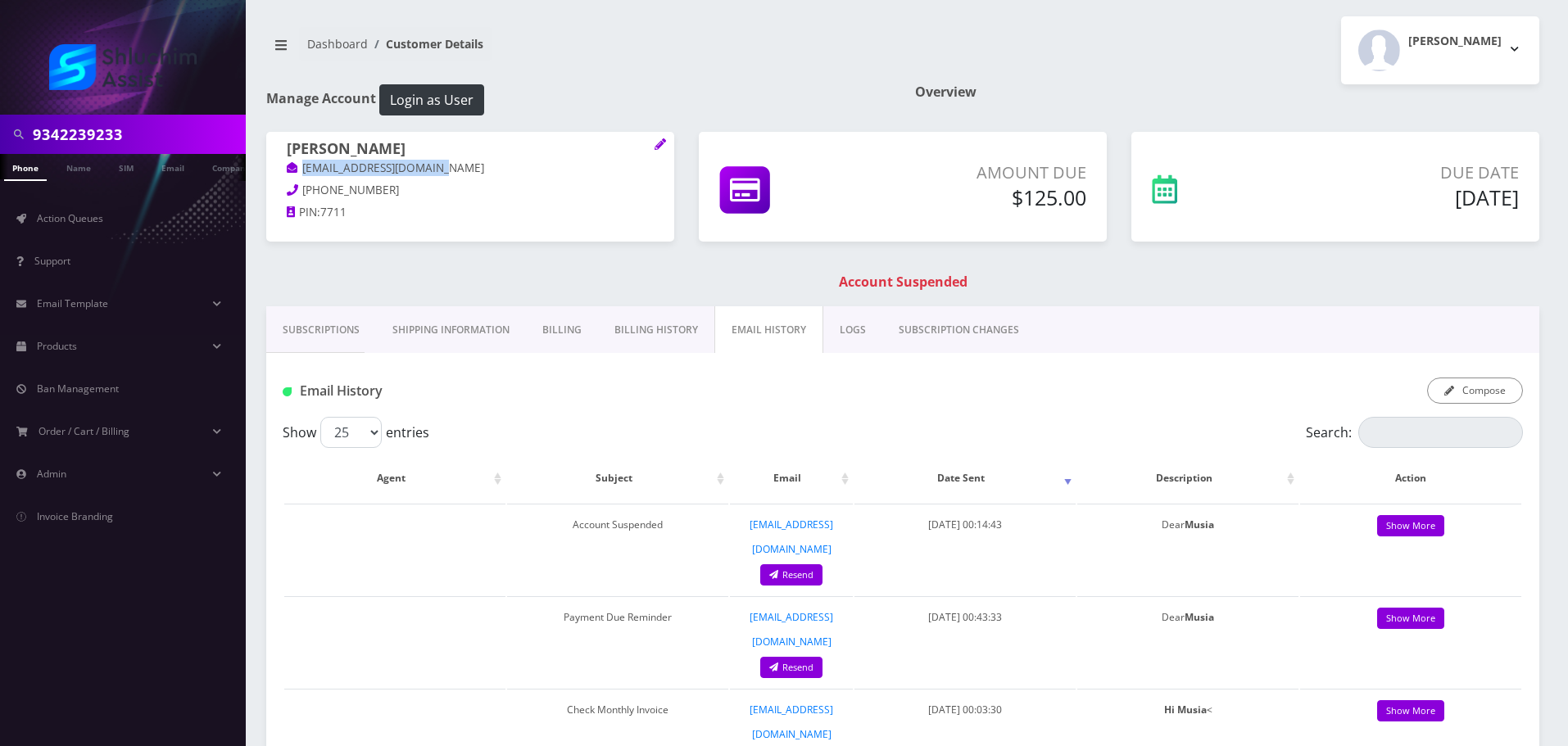
click at [654, 336] on link "Billing History" at bounding box center [656, 330] width 116 height 47
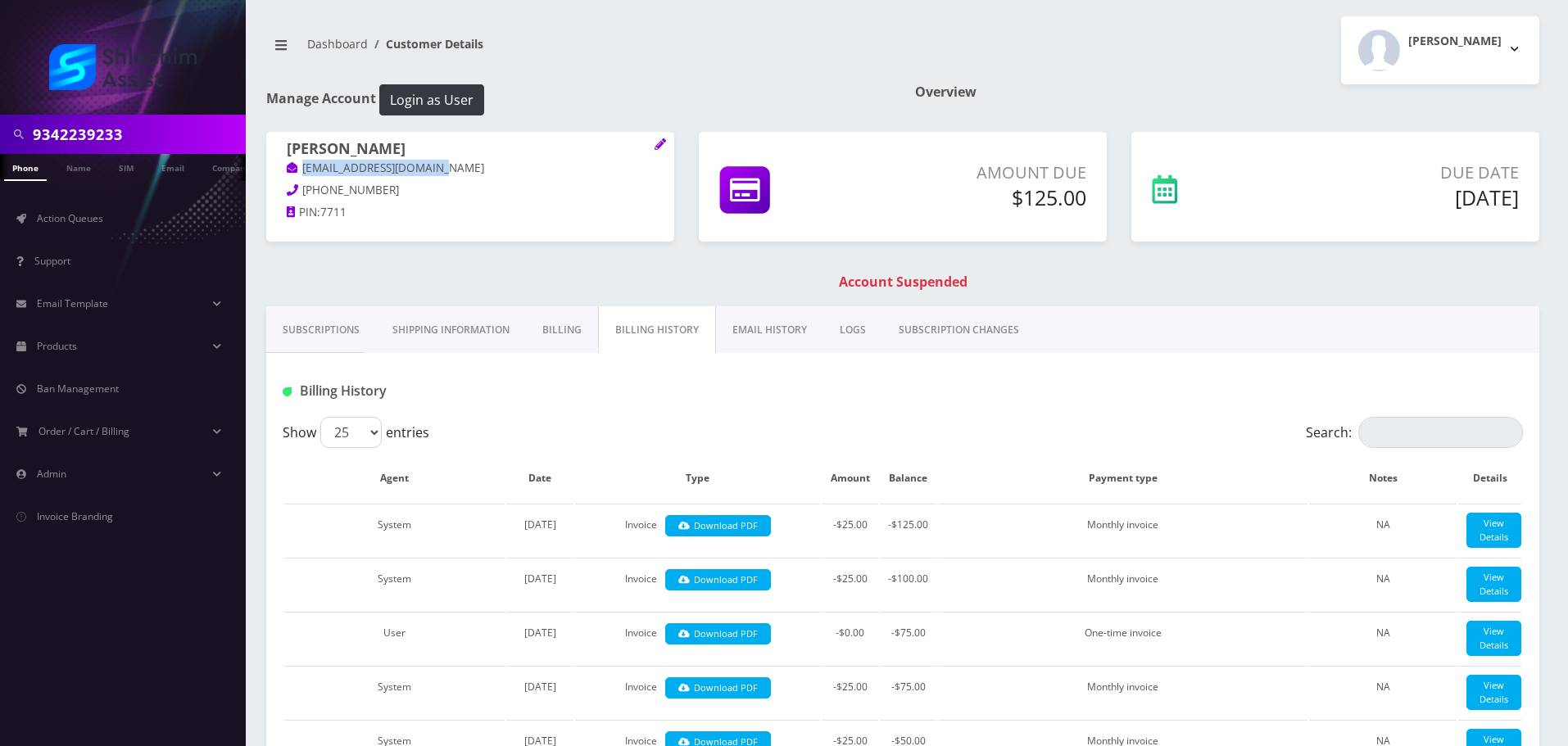
click at [755, 337] on link "EMAIL HISTORY" at bounding box center [769, 330] width 107 height 47
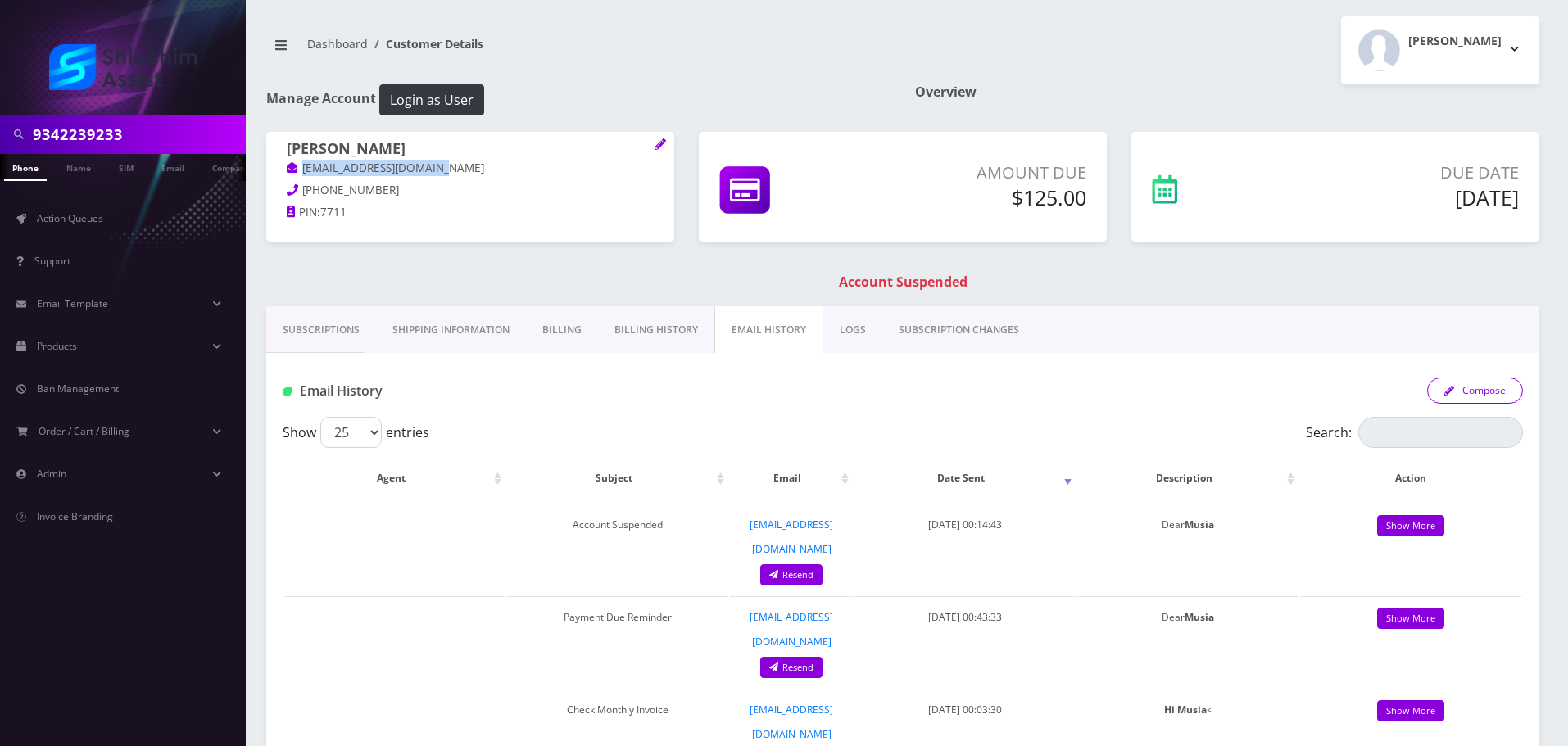
click at [1455, 397] on button "Compose" at bounding box center [1476, 390] width 96 height 27
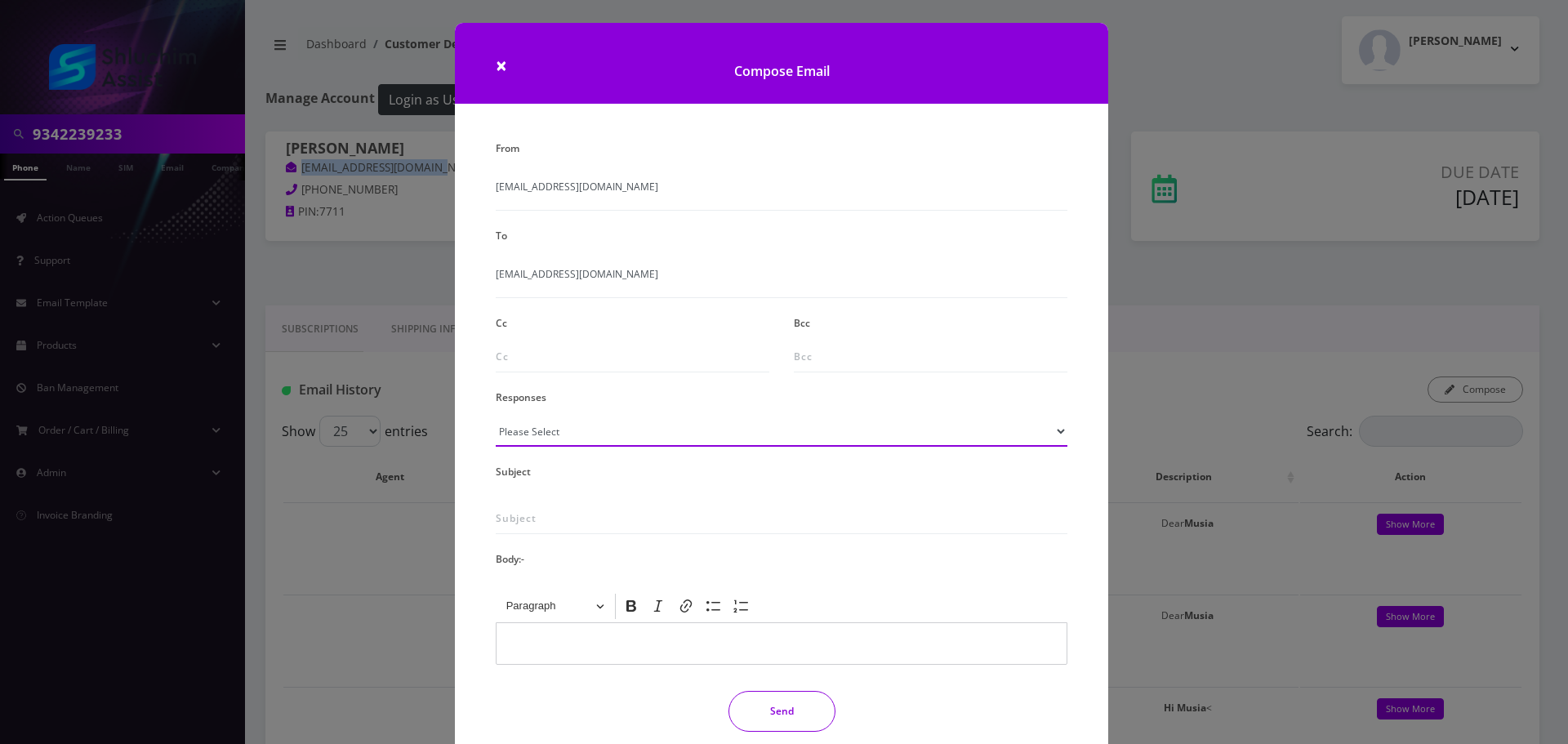
click at [662, 434] on select "Please Select TMobile port Unable to activate CH Pickup Past Due Pick up follow…" at bounding box center [781, 431] width 571 height 31
select select "29"
click at [496, 416] on select "Please Select TMobile port Unable to activate CH Pickup Past Due Pick up follow…" at bounding box center [781, 431] width 571 height 31
type input "Subject: URGENT Action Required: Past Due Payment for Shluchim Assist"
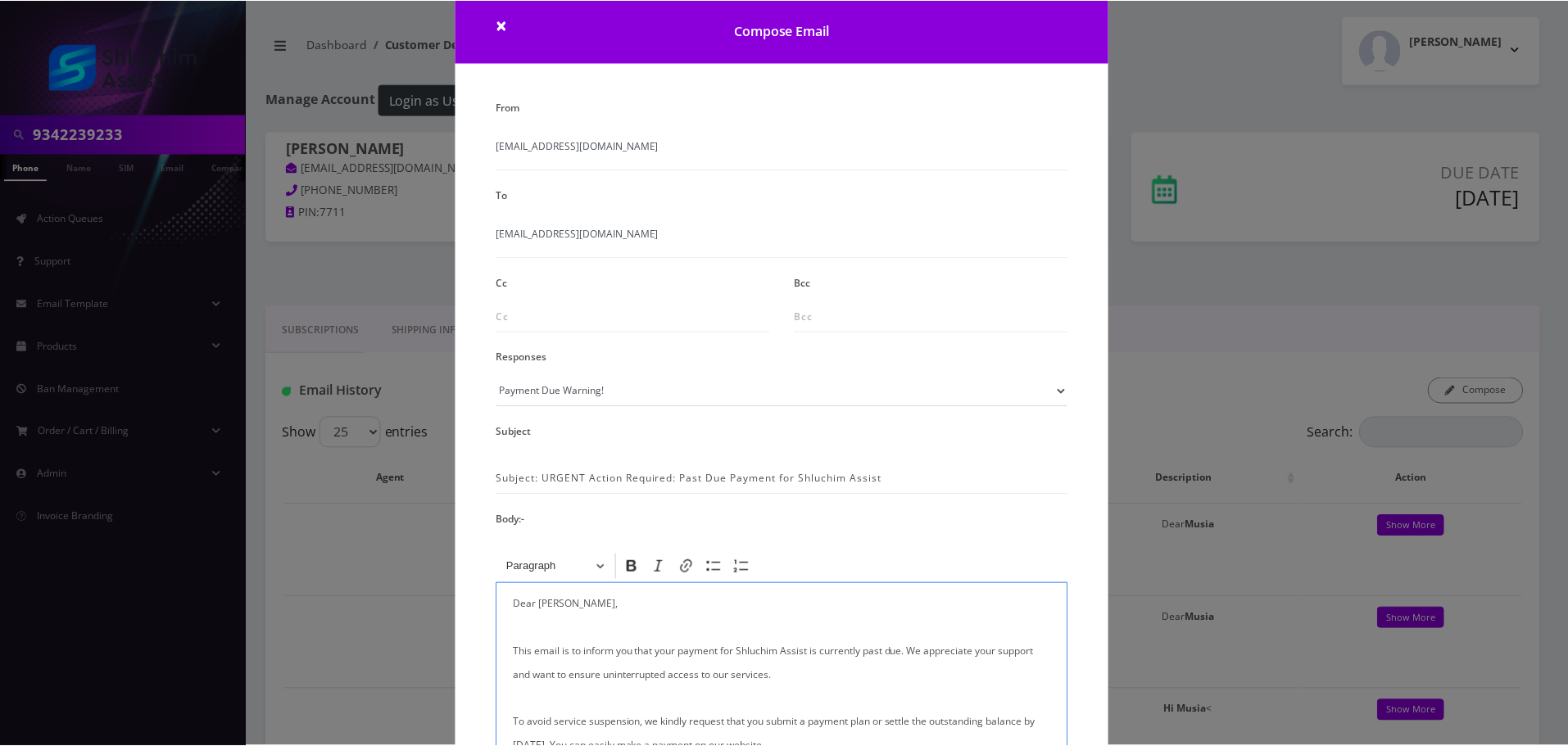
scroll to position [268, 0]
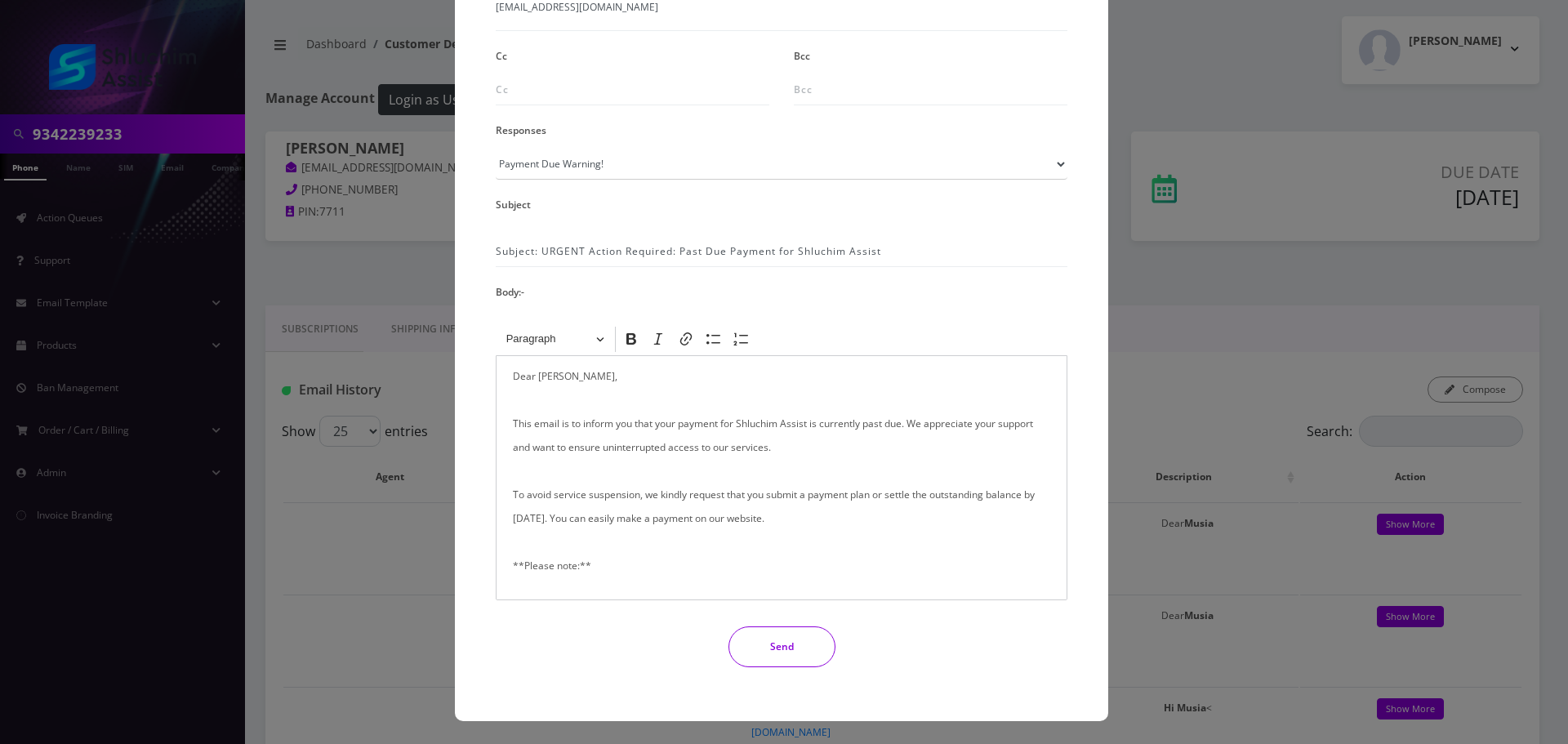
click at [799, 645] on button "Send" at bounding box center [781, 647] width 107 height 41
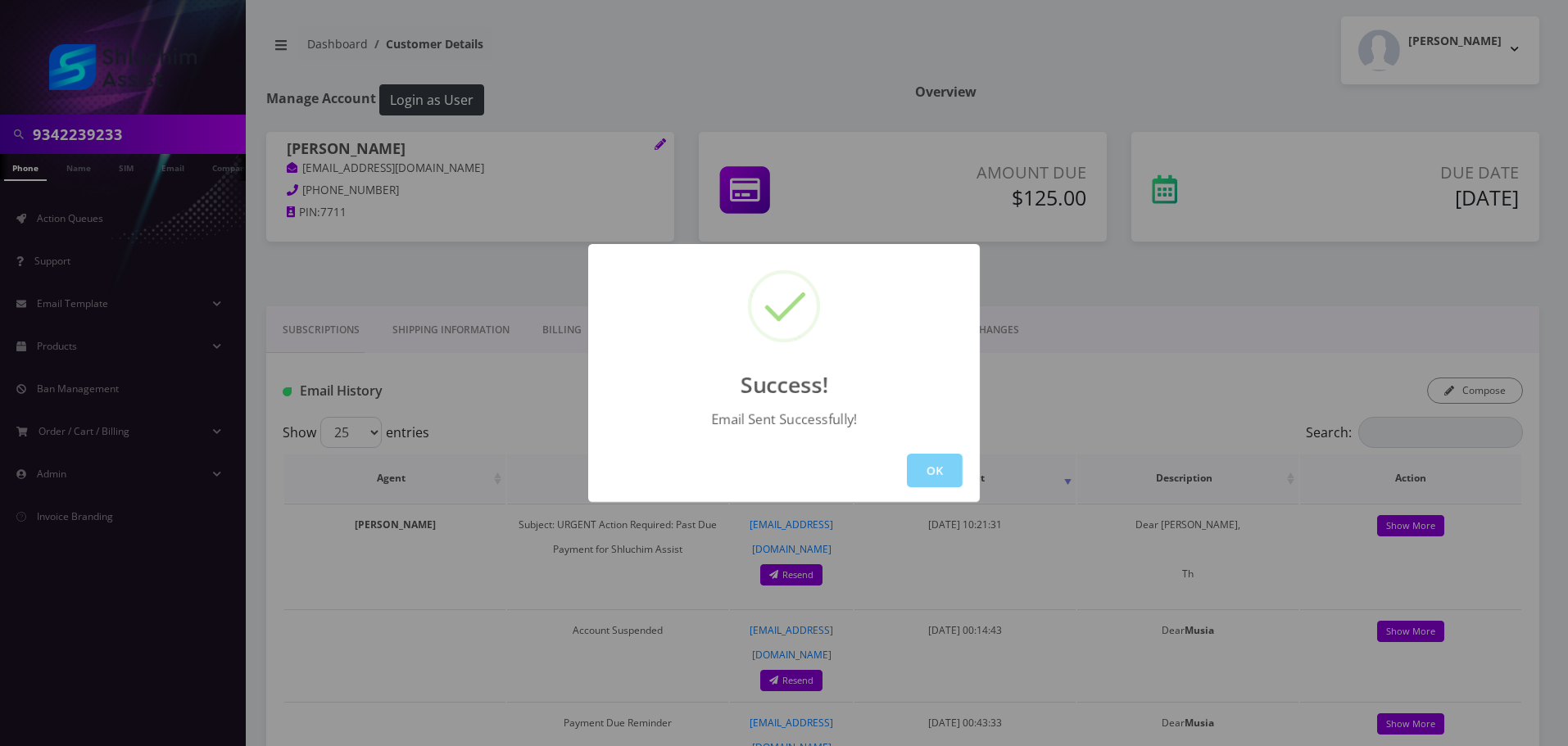
click at [944, 478] on button "OK" at bounding box center [935, 471] width 56 height 33
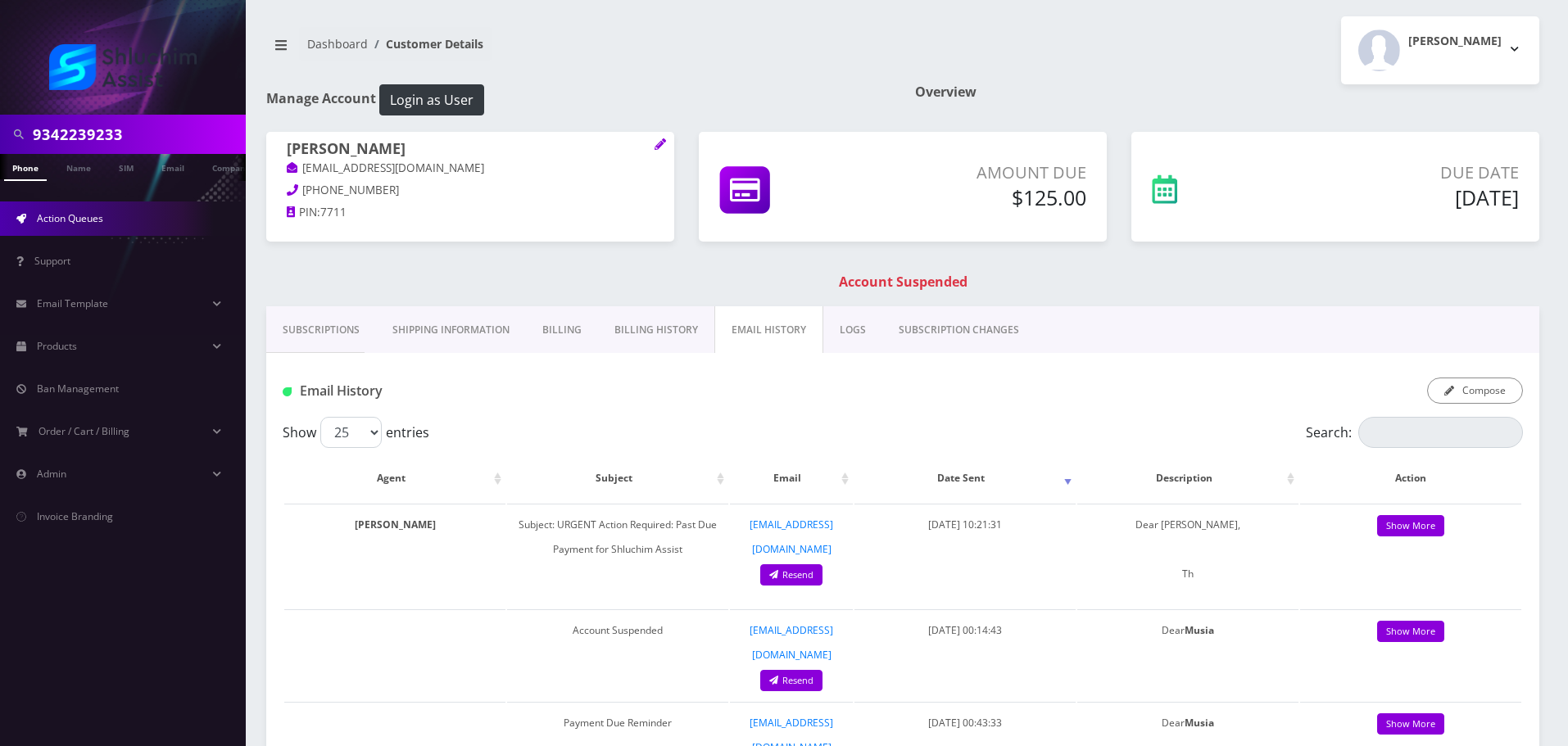
click at [123, 214] on link "Action Queues" at bounding box center [123, 218] width 246 height 34
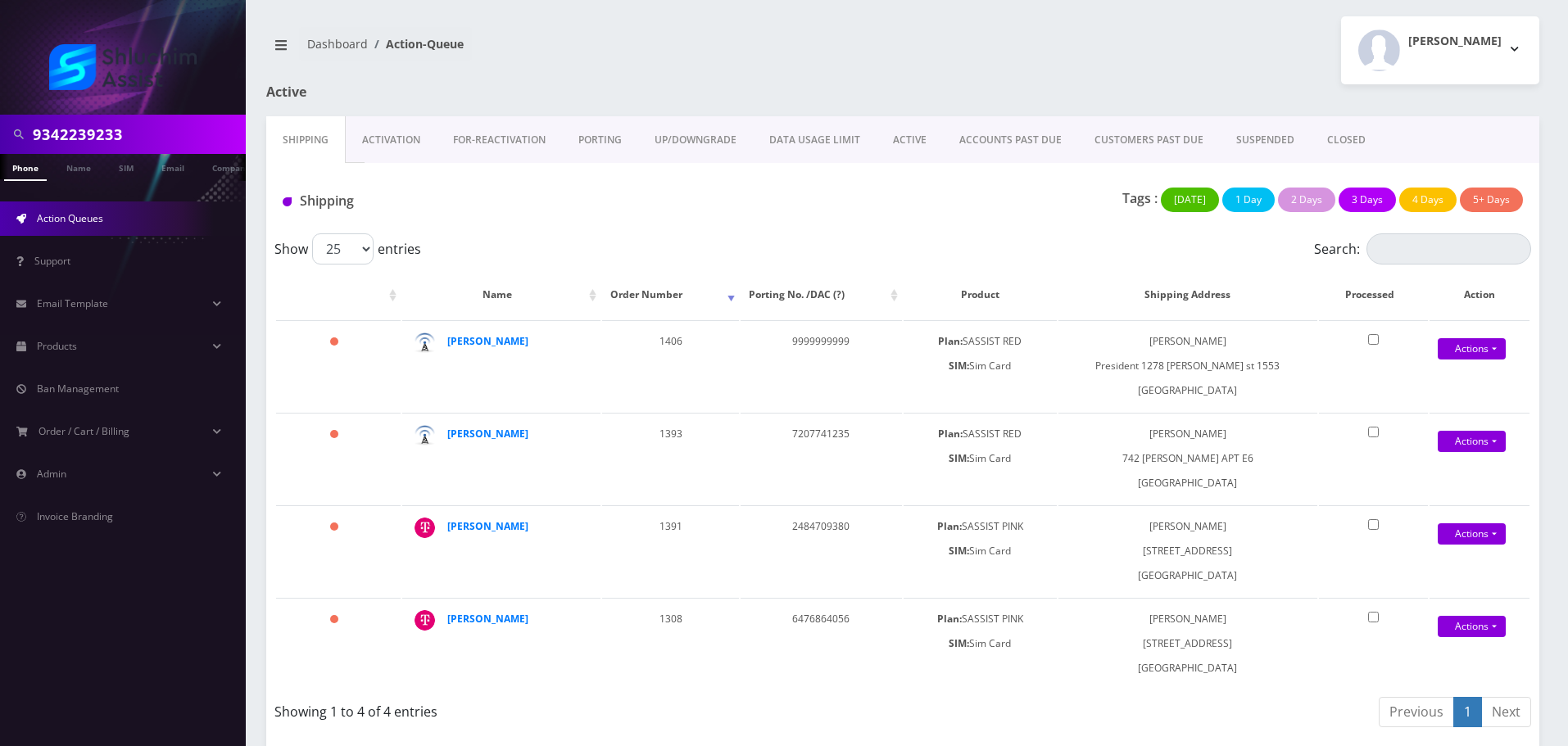
click at [994, 131] on link "ACCOUNTS PAST DUE" at bounding box center [1011, 140] width 136 height 47
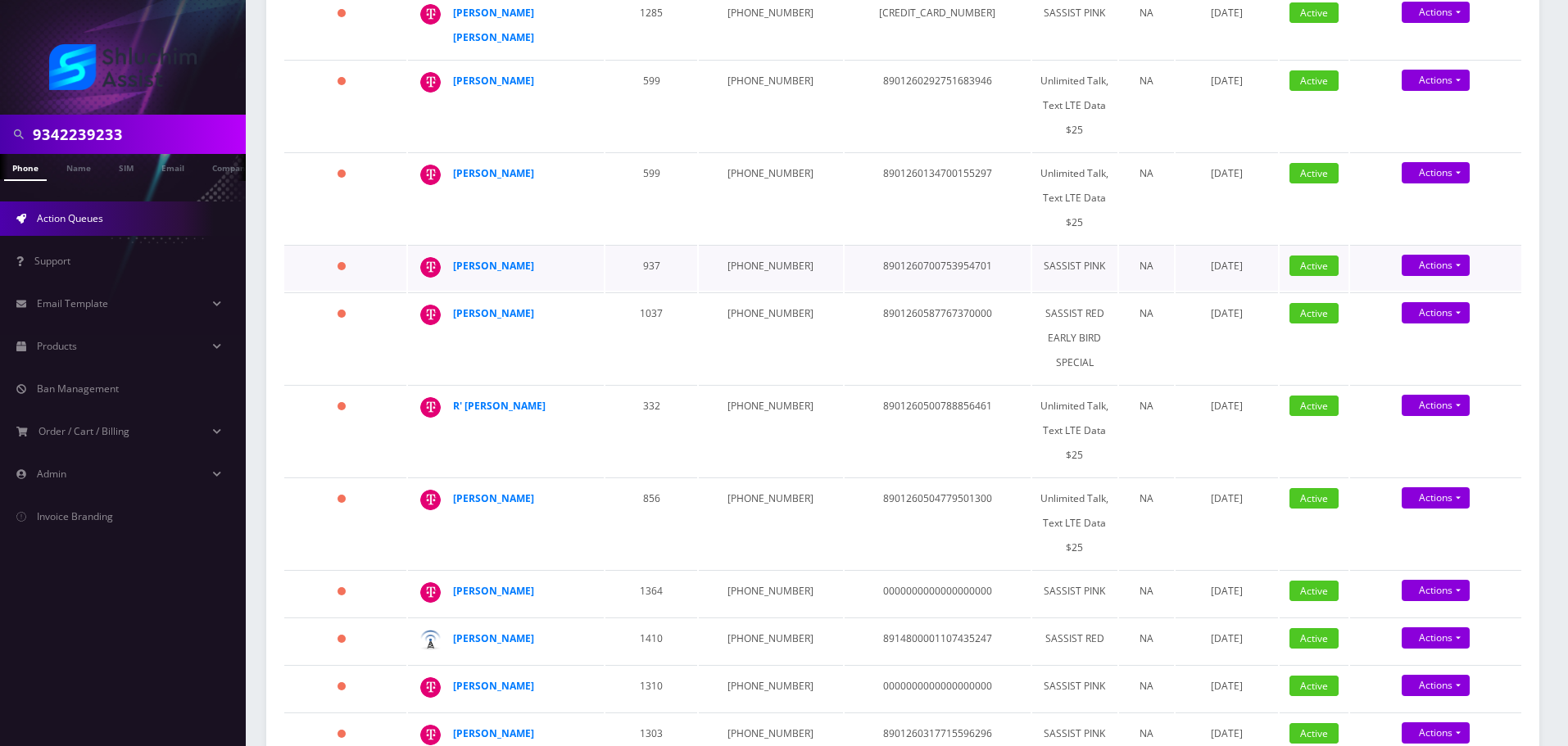
scroll to position [410, 0]
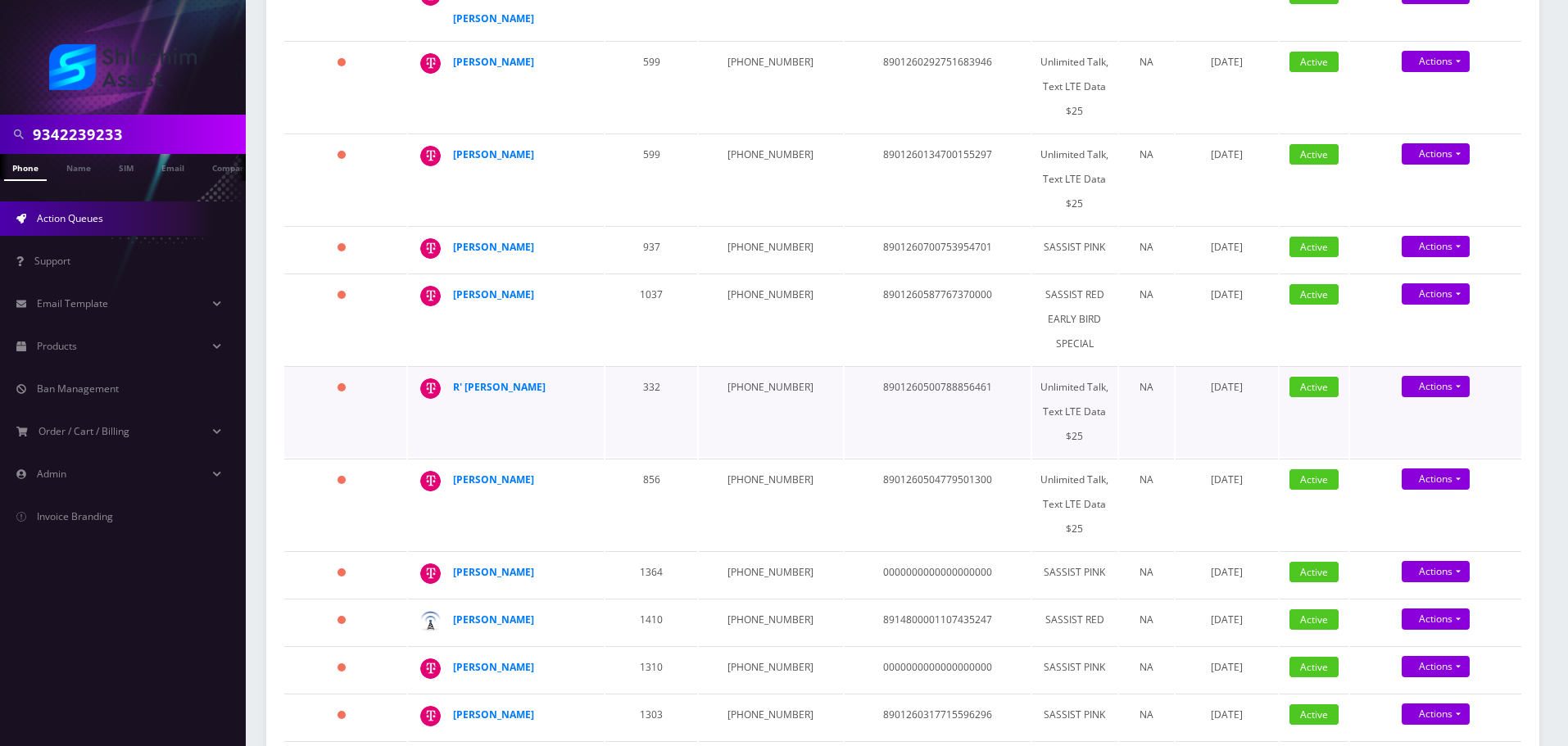
drag, startPoint x: 570, startPoint y: 355, endPoint x: 436, endPoint y: 355, distance: 134.0
click at [588, 375] on div "R' [PERSON_NAME]" at bounding box center [588, 375] width 0 height 0
copy div "R' [PERSON_NAME]"
click at [740, 367] on td "[PHONE_NUMBER]" at bounding box center [771, 412] width 144 height 91
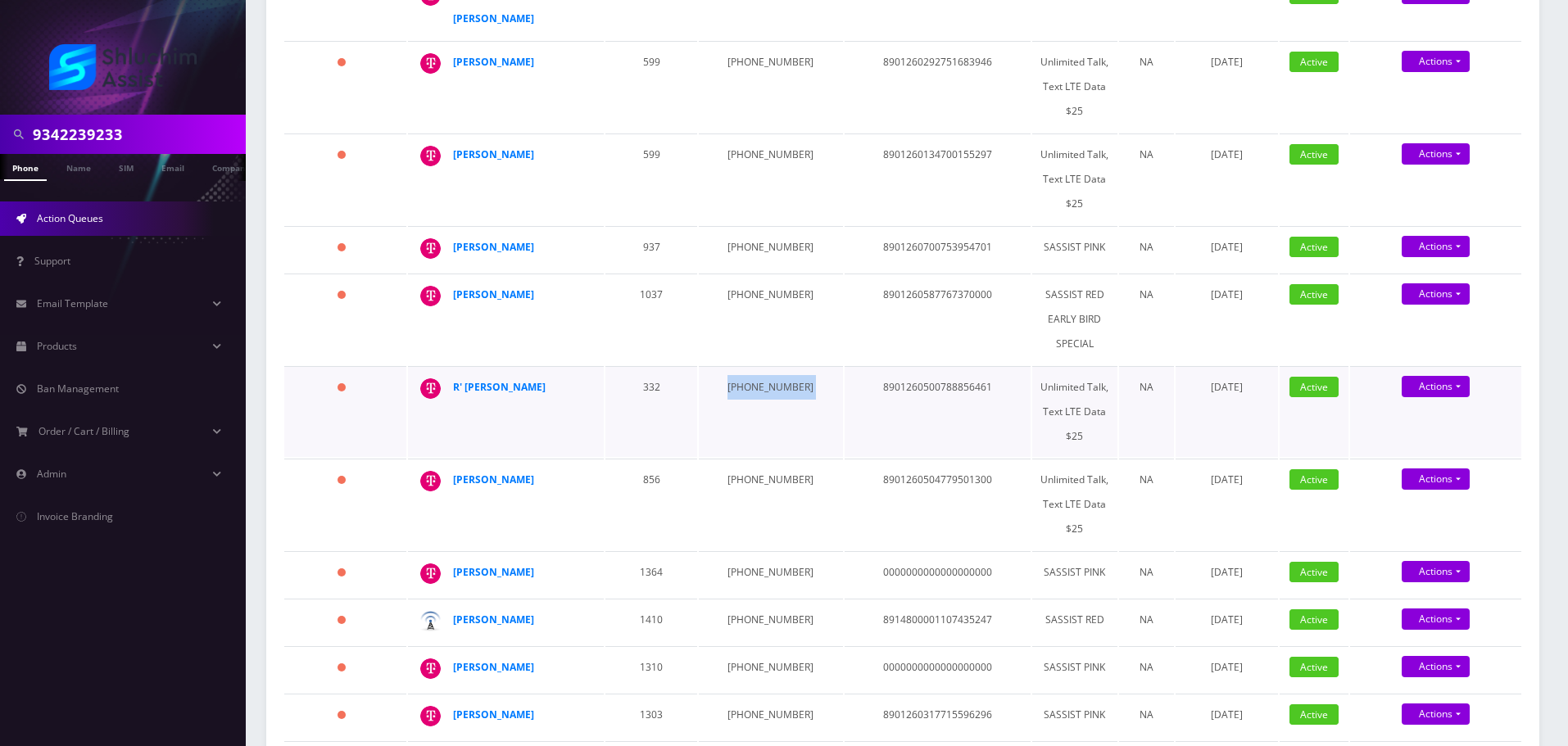
click at [740, 367] on td "[PHONE_NUMBER]" at bounding box center [771, 412] width 144 height 91
copy td "[PHONE_NUMBER]"
click at [499, 380] on strong "R' [PERSON_NAME]" at bounding box center [499, 387] width 92 height 14
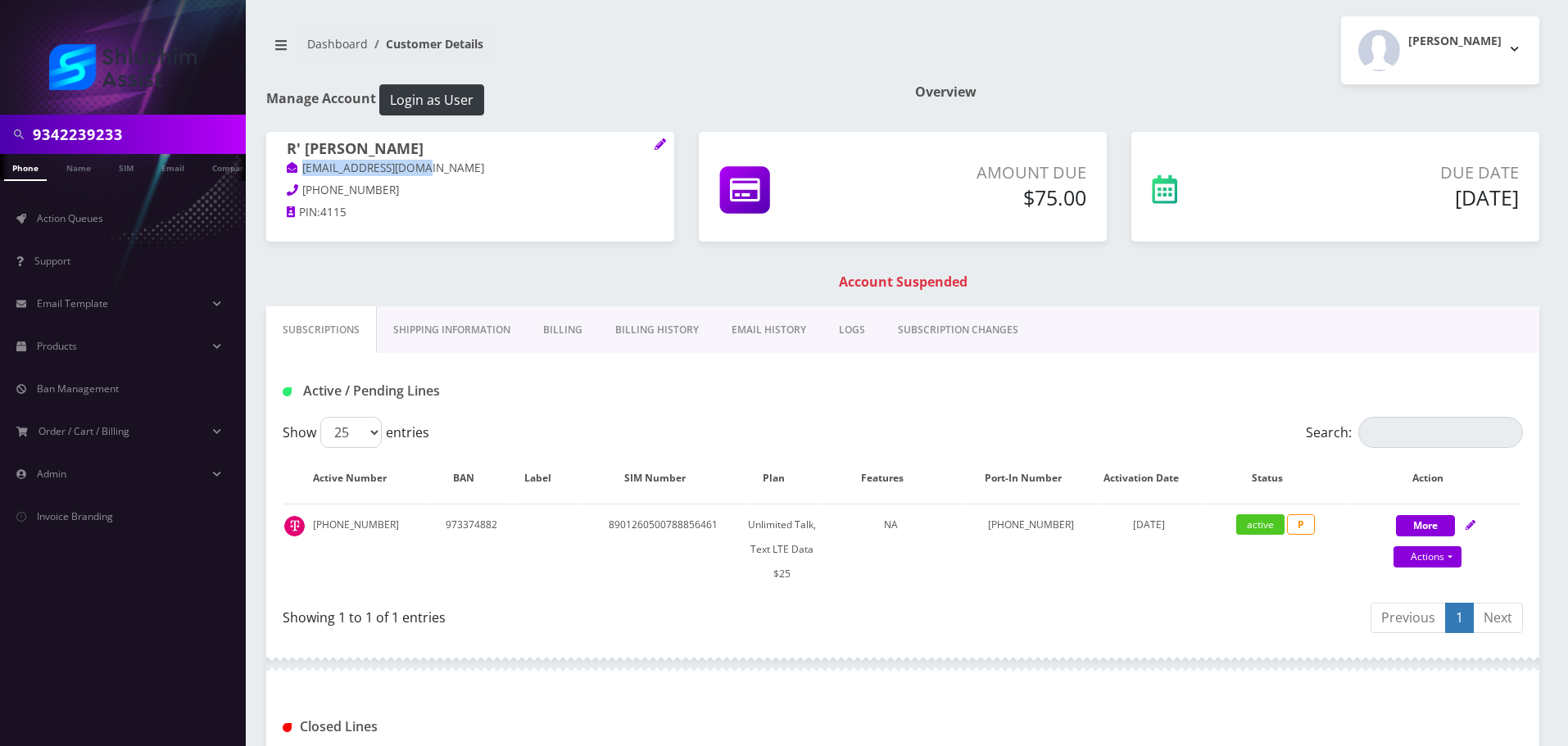
drag, startPoint x: 454, startPoint y: 176, endPoint x: 273, endPoint y: 172, distance: 181.0
click at [273, 172] on div "R' [PERSON_NAME] [EMAIL_ADDRESS][DOMAIN_NAME] [PHONE_NUMBER] PIN: 4115" at bounding box center [470, 183] width 408 height 102
copy link "[EMAIL_ADDRESS][DOMAIN_NAME]"
click at [637, 316] on link "Billing History" at bounding box center [657, 330] width 116 height 47
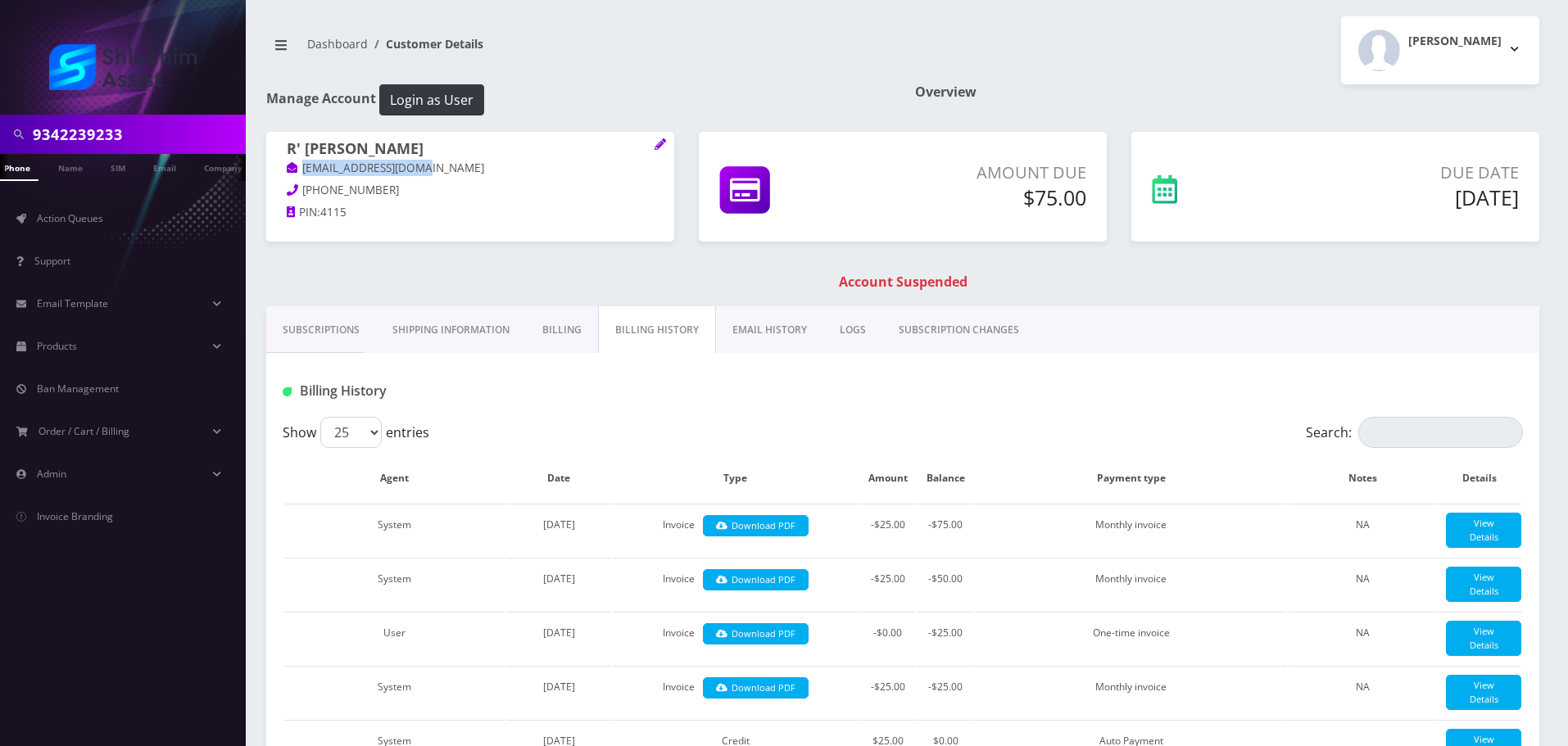
click at [730, 341] on link "EMAIL HISTORY" at bounding box center [769, 330] width 107 height 47
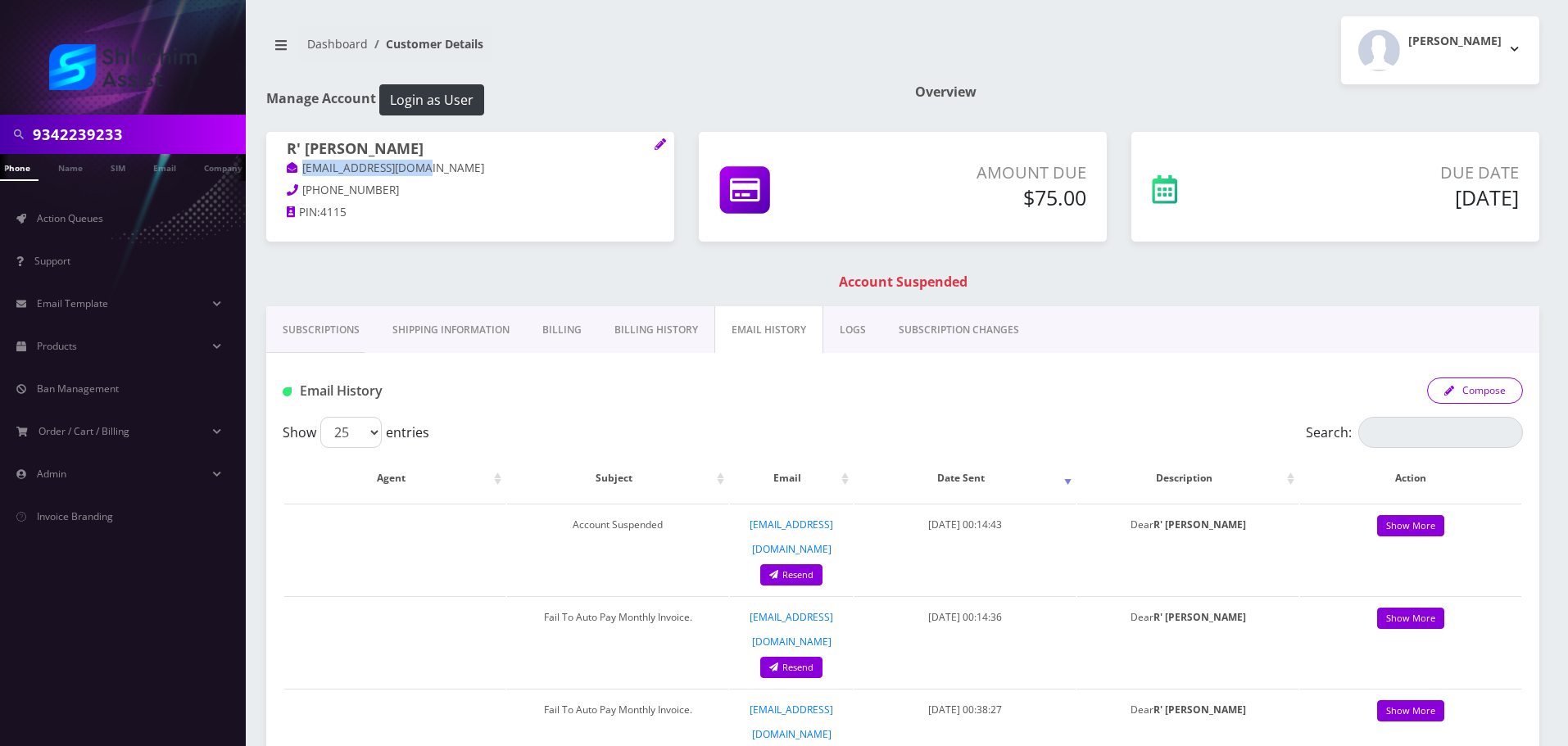
click at [1477, 390] on button "Compose" at bounding box center [1476, 390] width 96 height 27
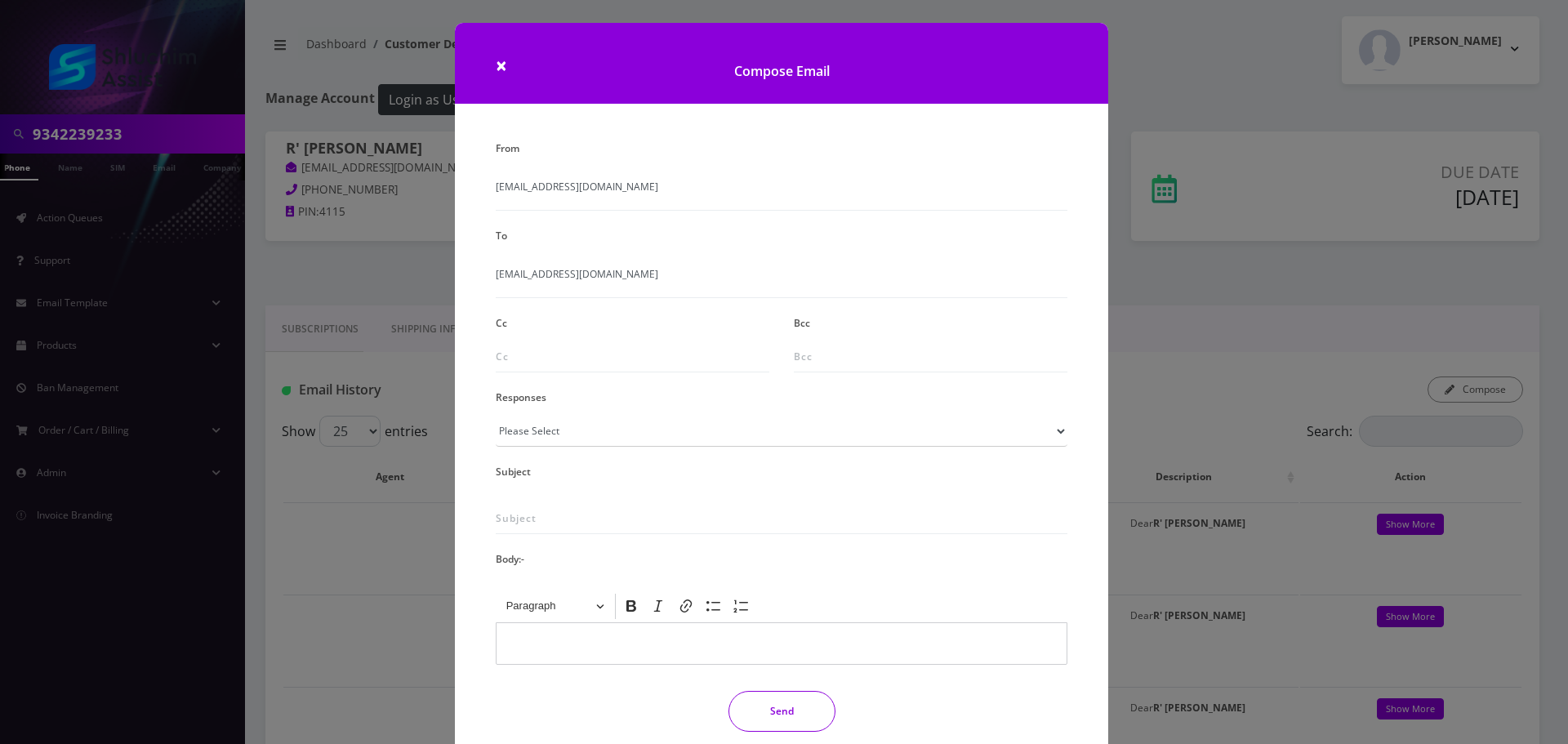
click at [589, 501] on div "From info@shluchimassist.com To rebavrohom@gmail.com Cc Bcc Responses Please Se…" at bounding box center [781, 440] width 596 height 609
click at [611, 432] on select "Please Select TMobile port Unable to activate CH Pickup Past Due Pick up follow…" at bounding box center [781, 431] width 571 height 31
select select "29"
click at [496, 416] on select "Please Select TMobile port Unable to activate CH Pickup Past Due Pick up follow…" at bounding box center [781, 431] width 571 height 31
type input "Subject: URGENT Action Required: Past Due Payment for Shluchim Assist"
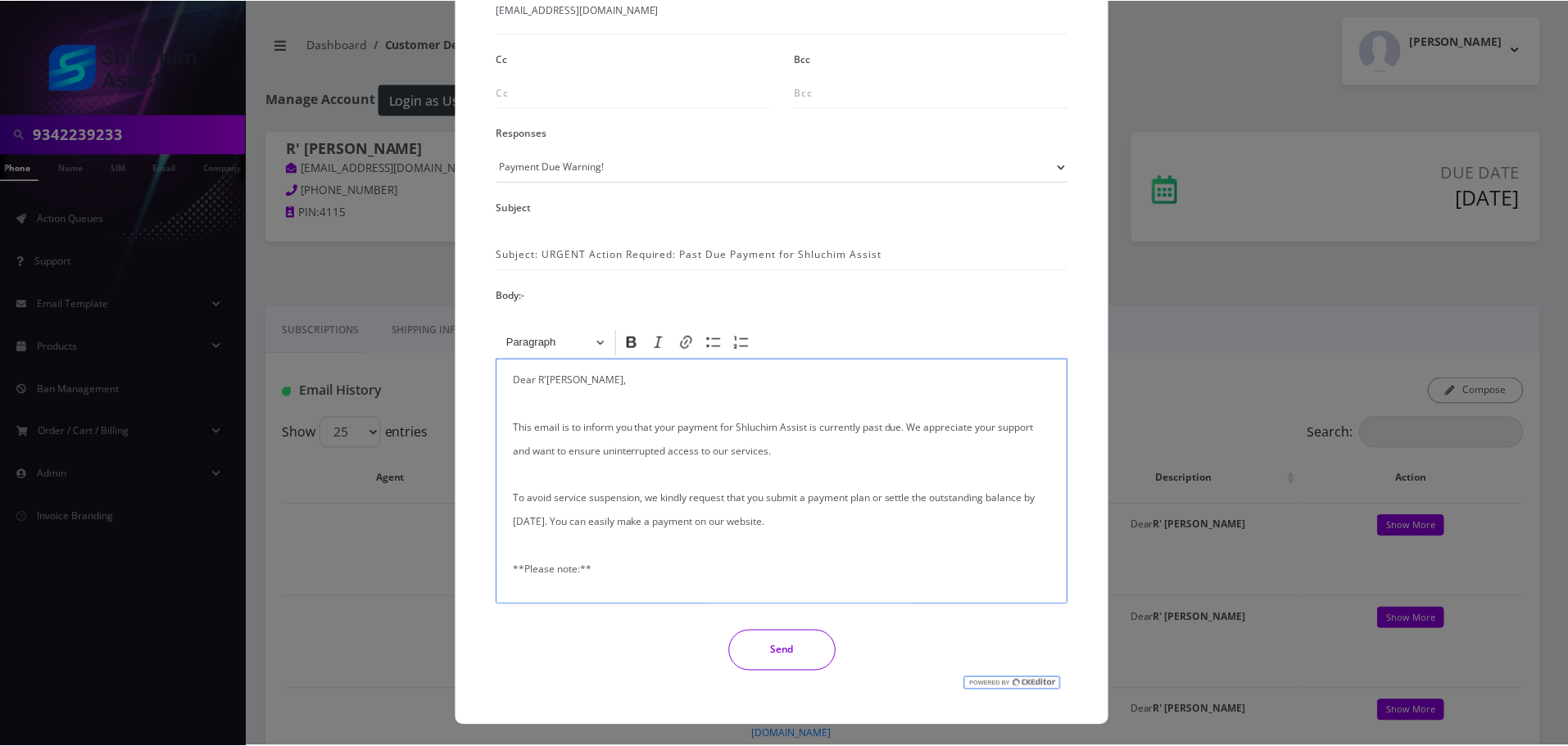
scroll to position [268, 0]
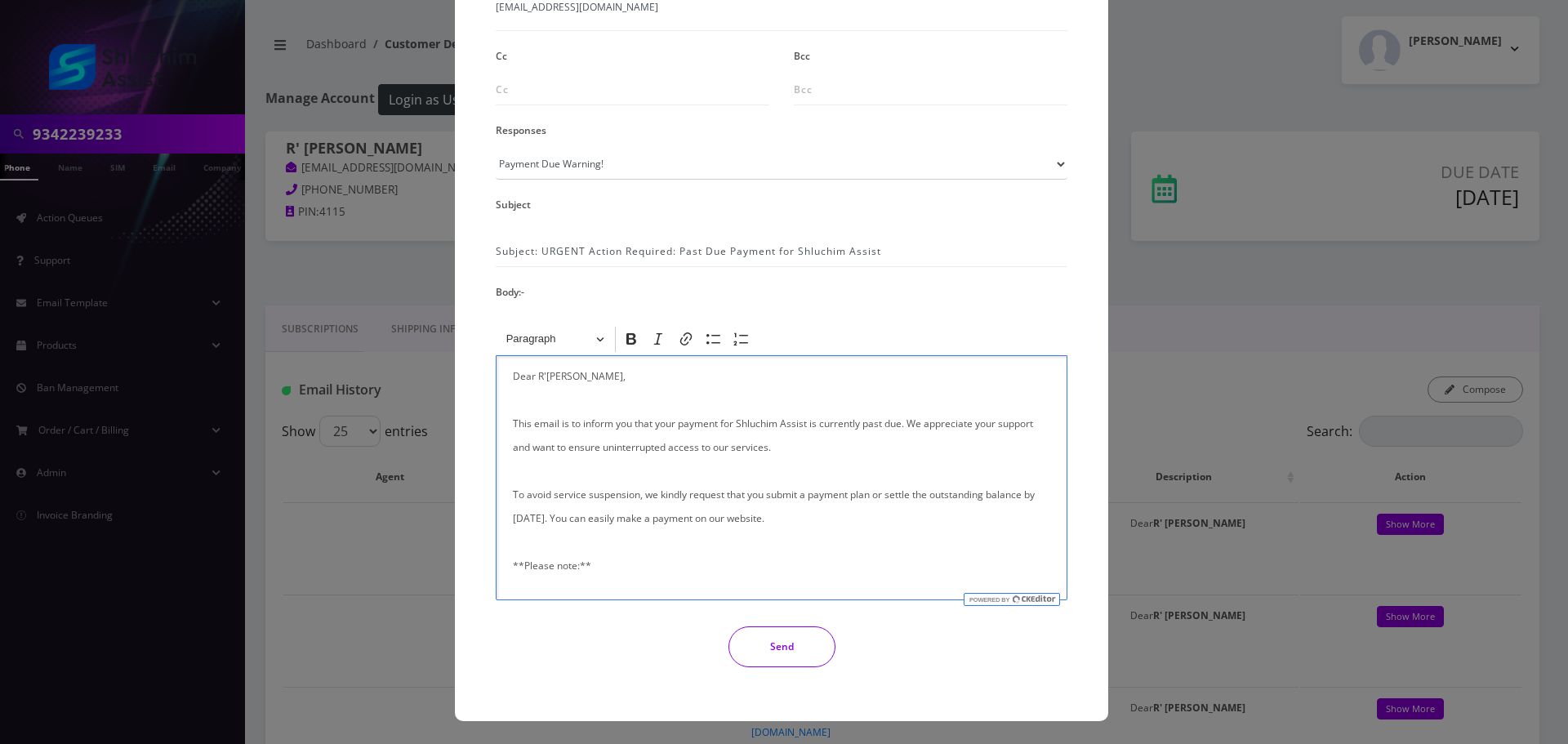
click at [788, 646] on button "Send" at bounding box center [781, 647] width 107 height 41
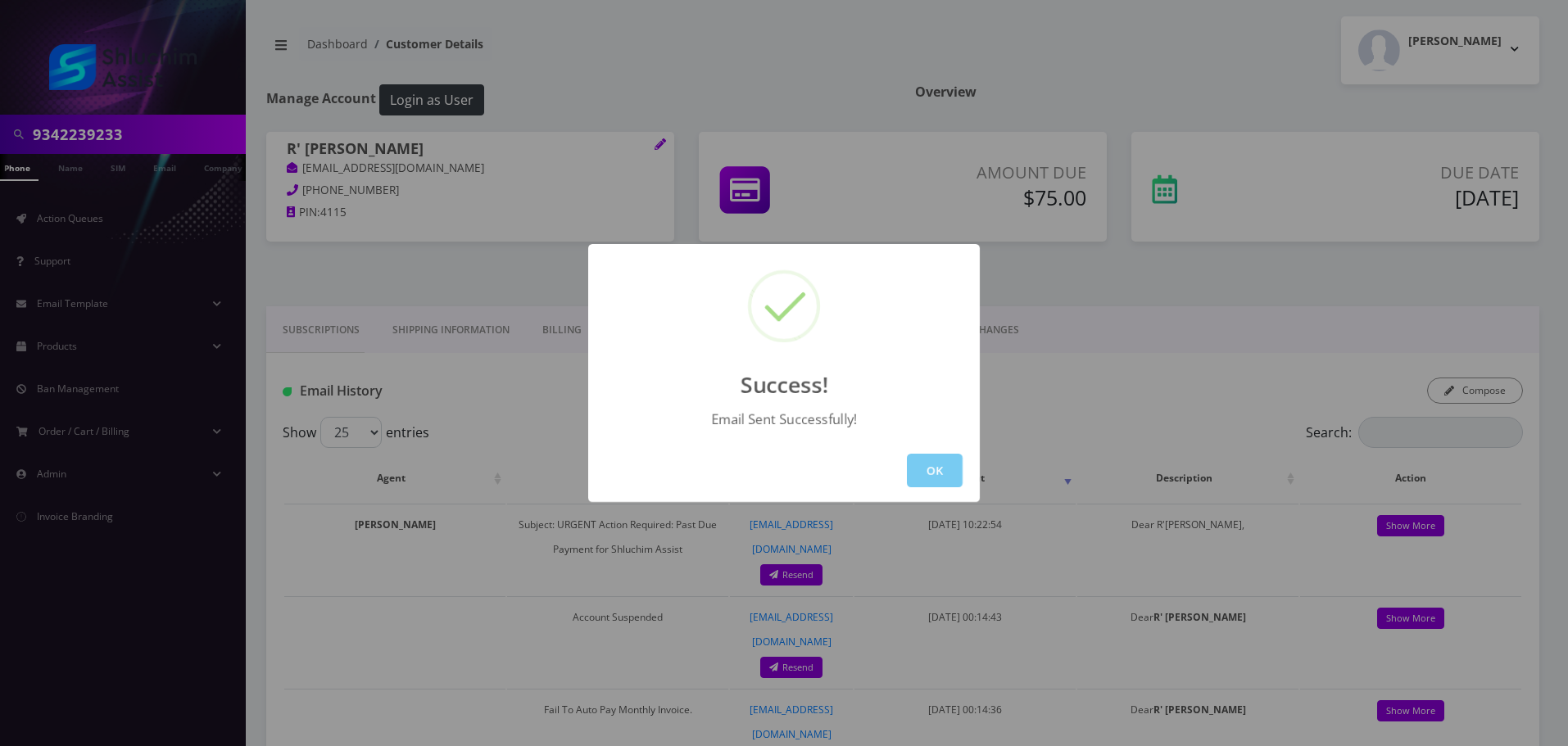
click at [940, 480] on button "OK" at bounding box center [935, 471] width 56 height 33
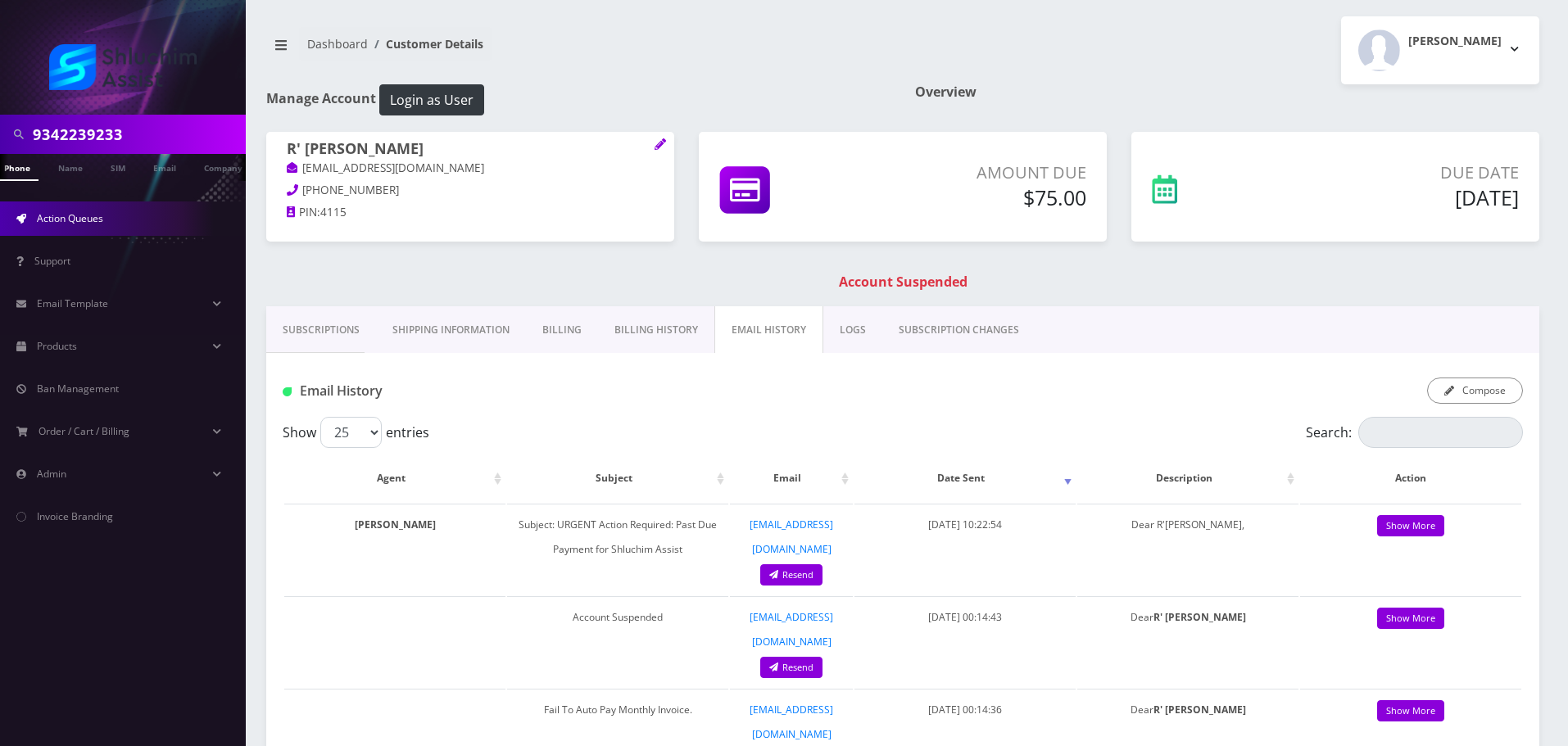
click at [105, 210] on link "Action Queues" at bounding box center [123, 218] width 246 height 34
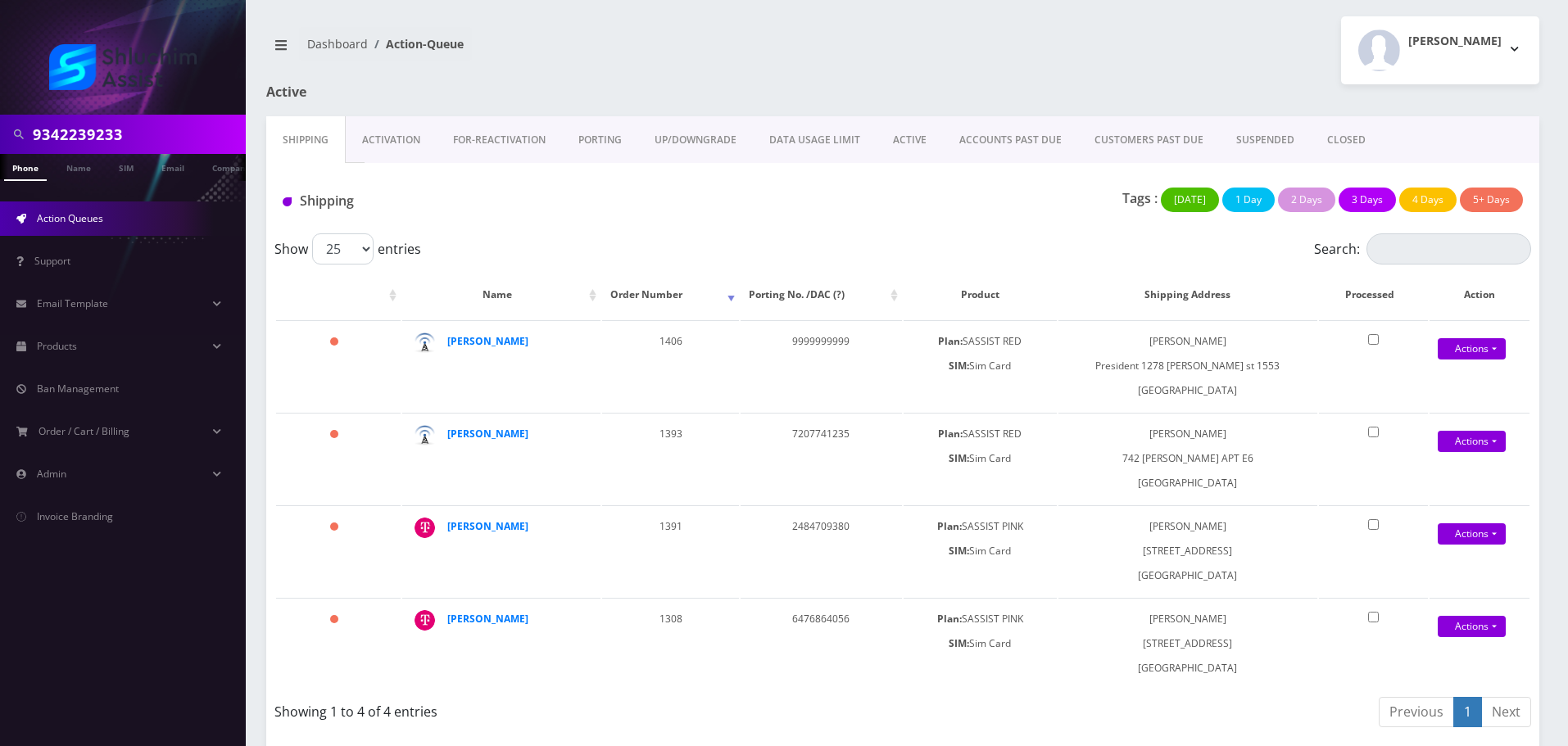
click at [998, 147] on link "ACCOUNTS PAST DUE" at bounding box center [1011, 140] width 136 height 47
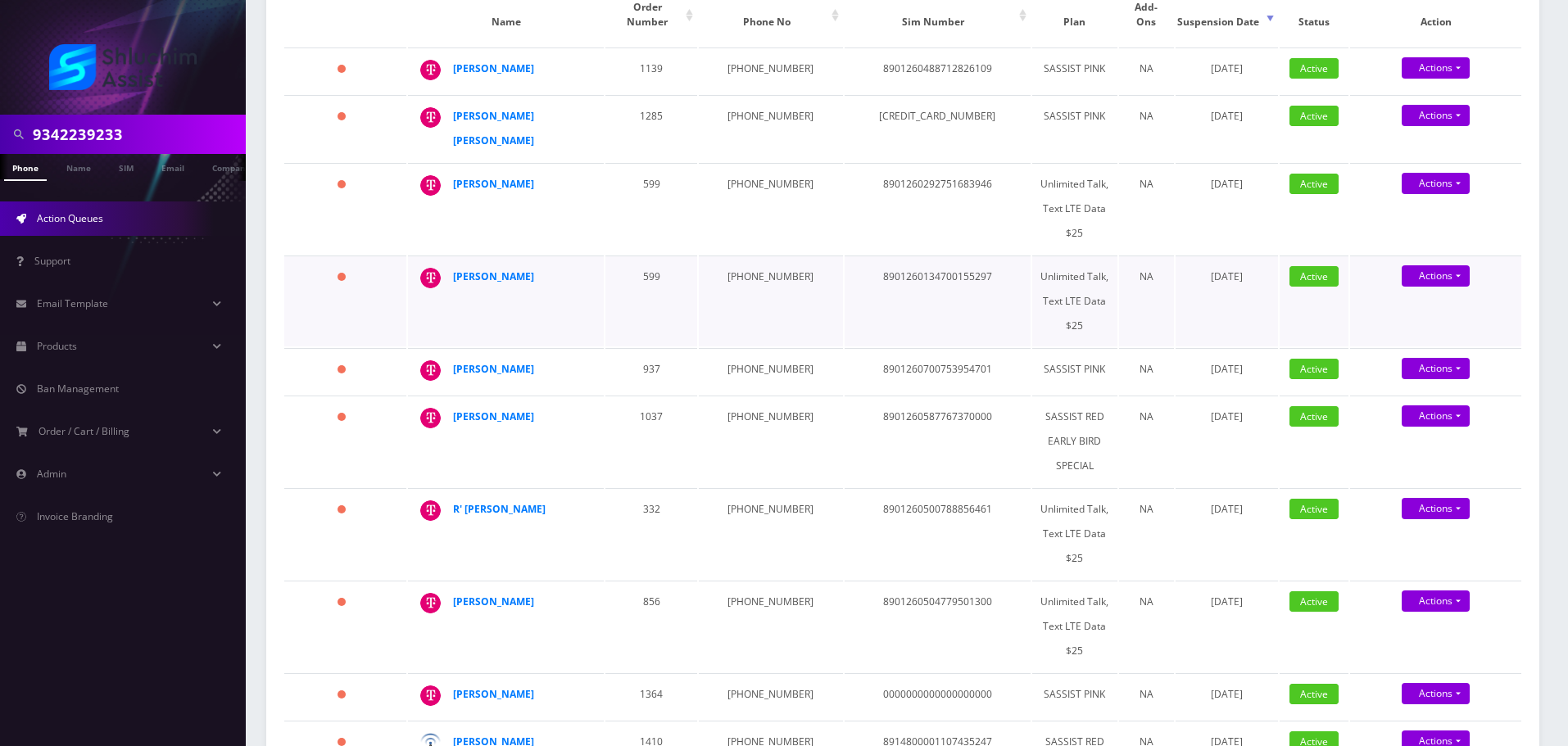
scroll to position [246, 0]
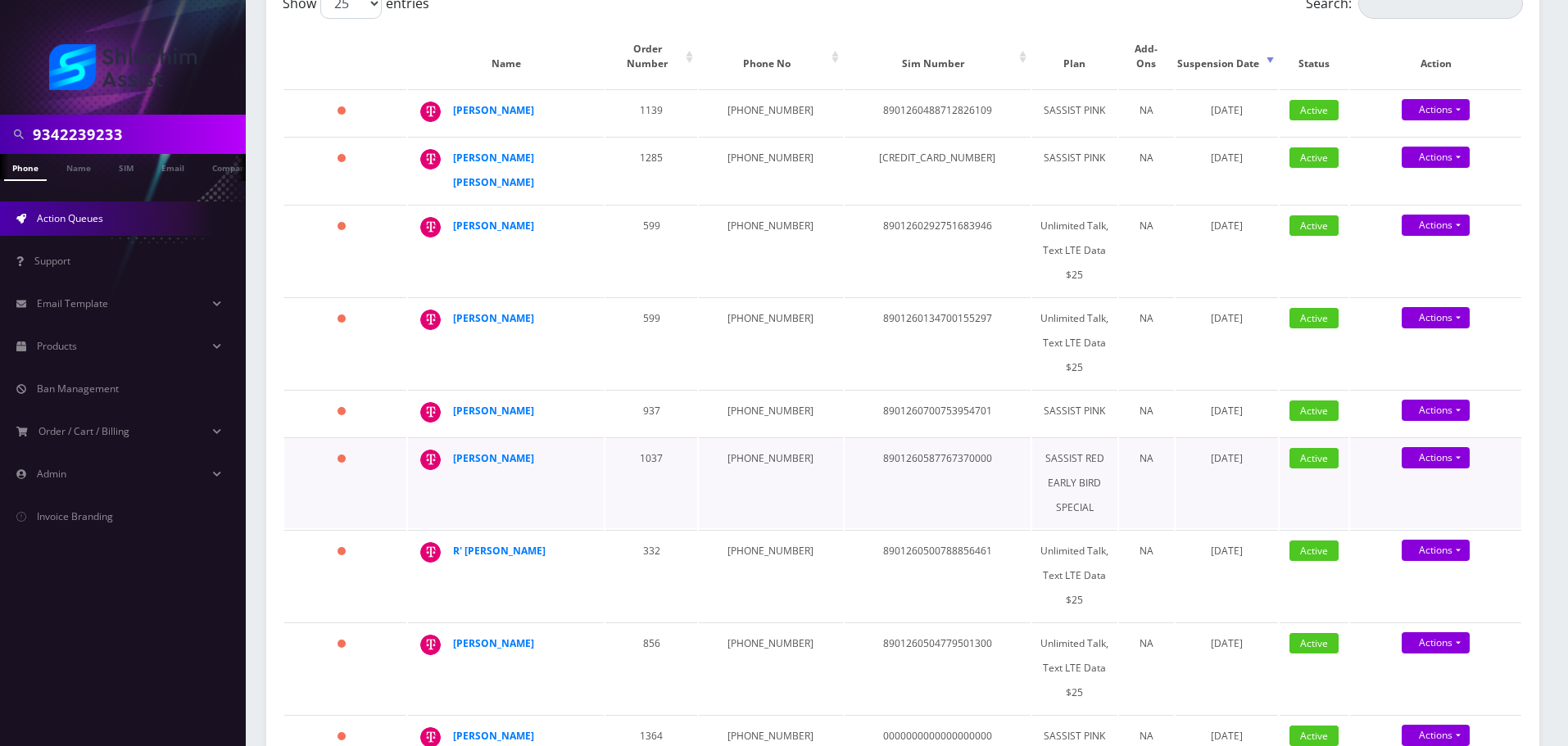
click at [745, 437] on td "347-277-0302" at bounding box center [771, 483] width 144 height 91
copy td "347-277-0302"
drag, startPoint x: 553, startPoint y: 422, endPoint x: 452, endPoint y: 423, distance: 101.0
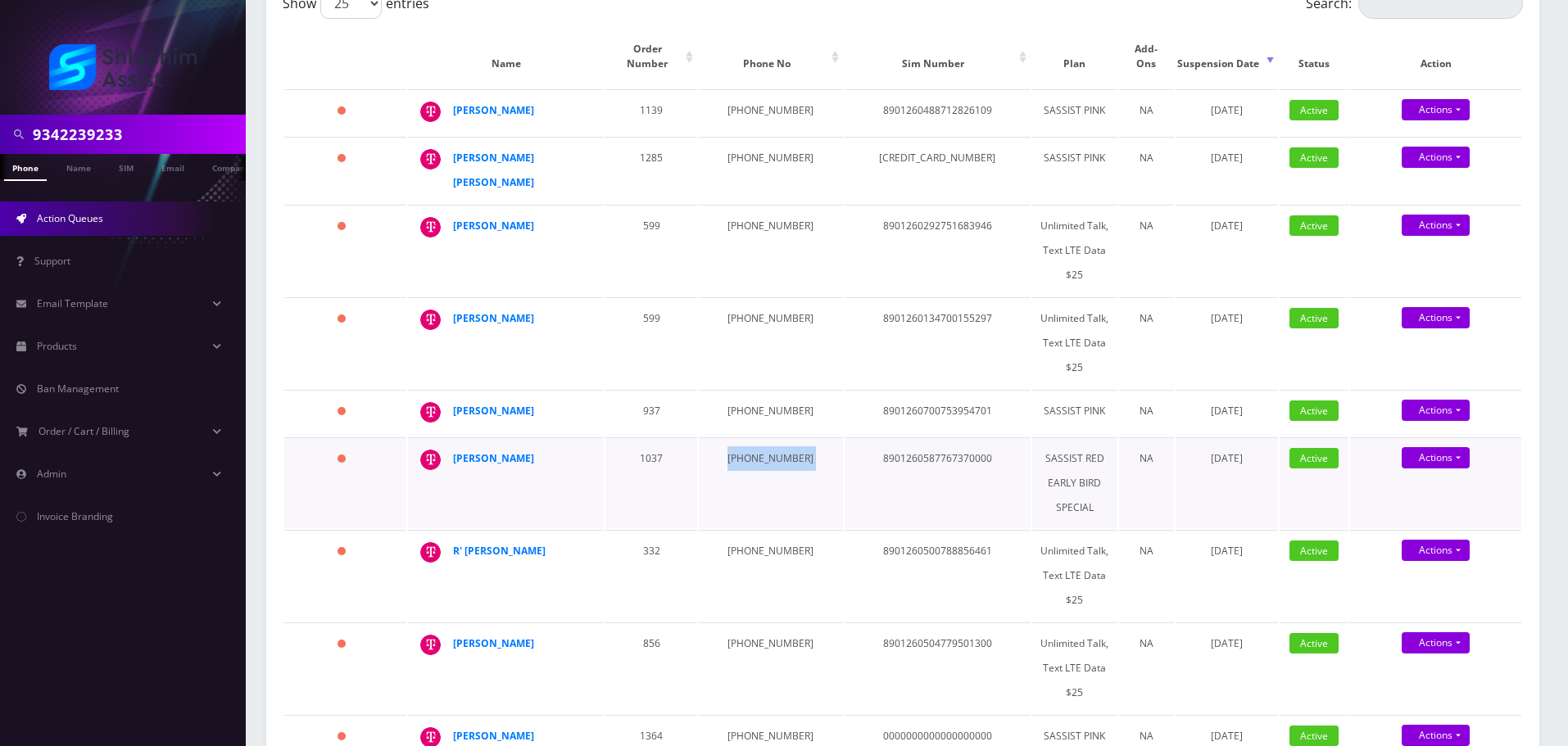
click at [452, 437] on td "Nochum Labkowski" at bounding box center [505, 483] width 196 height 91
copy div "Nochum Labkowski"
click at [519, 451] on strong "Nochum Labkowski" at bounding box center [494, 458] width 82 height 14
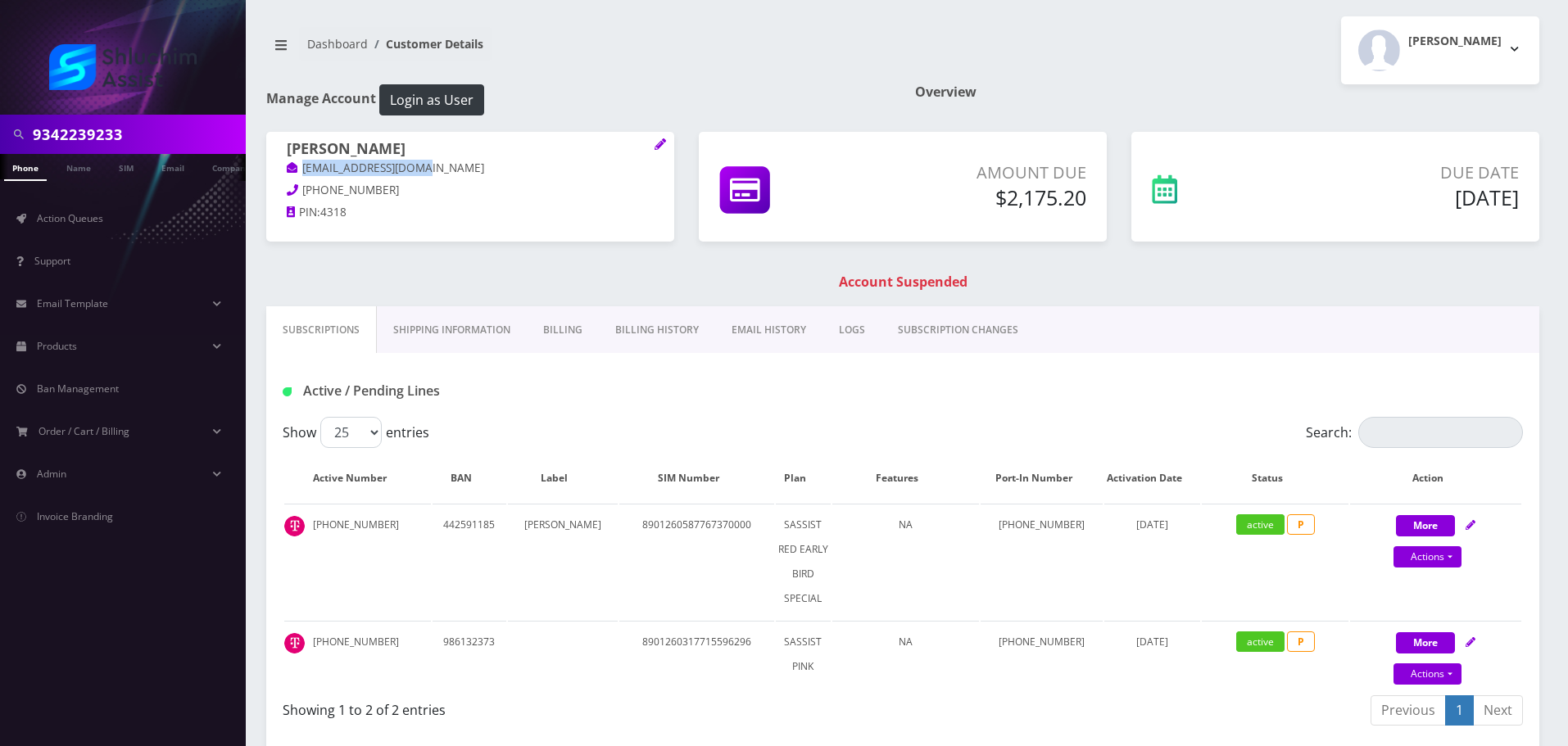
drag, startPoint x: 447, startPoint y: 167, endPoint x: 268, endPoint y: 167, distance: 179.0
click at [268, 167] on div "[PERSON_NAME] [EMAIL_ADDRESS][DOMAIN_NAME] [PHONE_NUMBER] PIN: 4318" at bounding box center [470, 183] width 408 height 102
copy link "[EMAIL_ADDRESS][DOMAIN_NAME]"
click at [617, 335] on link "Billing History" at bounding box center [657, 330] width 116 height 47
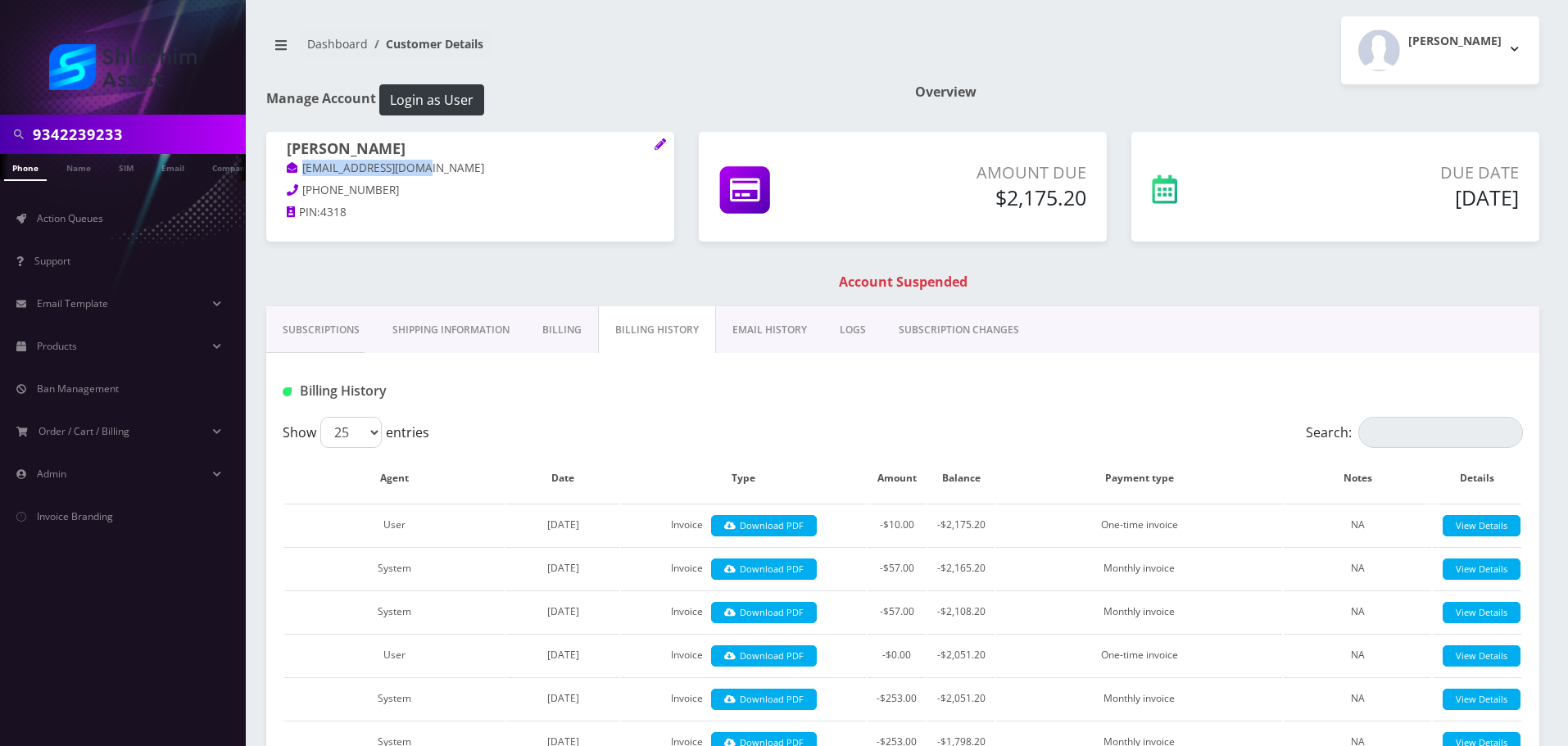
click at [298, 327] on link "Subscriptions" at bounding box center [321, 330] width 110 height 47
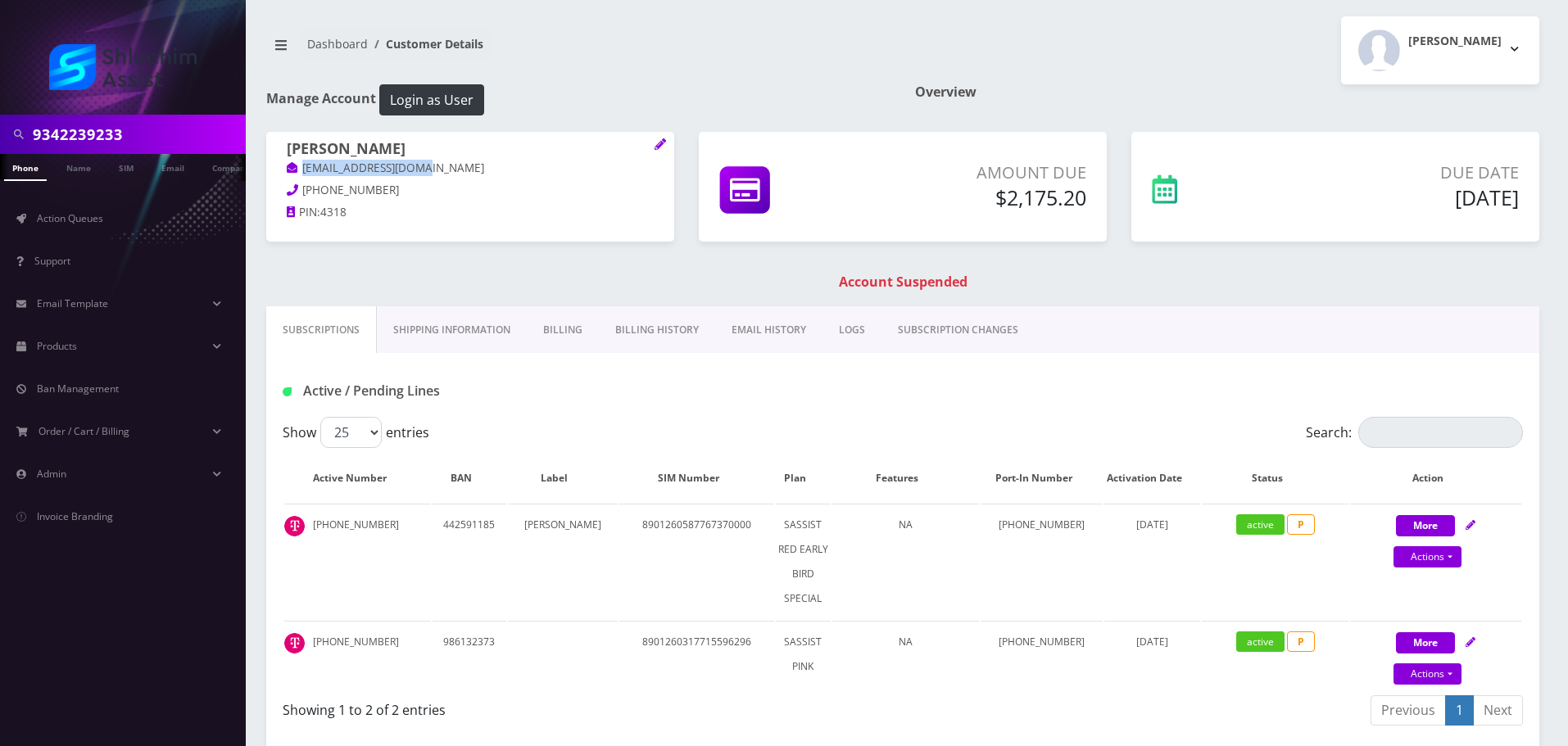
click at [764, 331] on link "EMAIL HISTORY" at bounding box center [769, 330] width 107 height 47
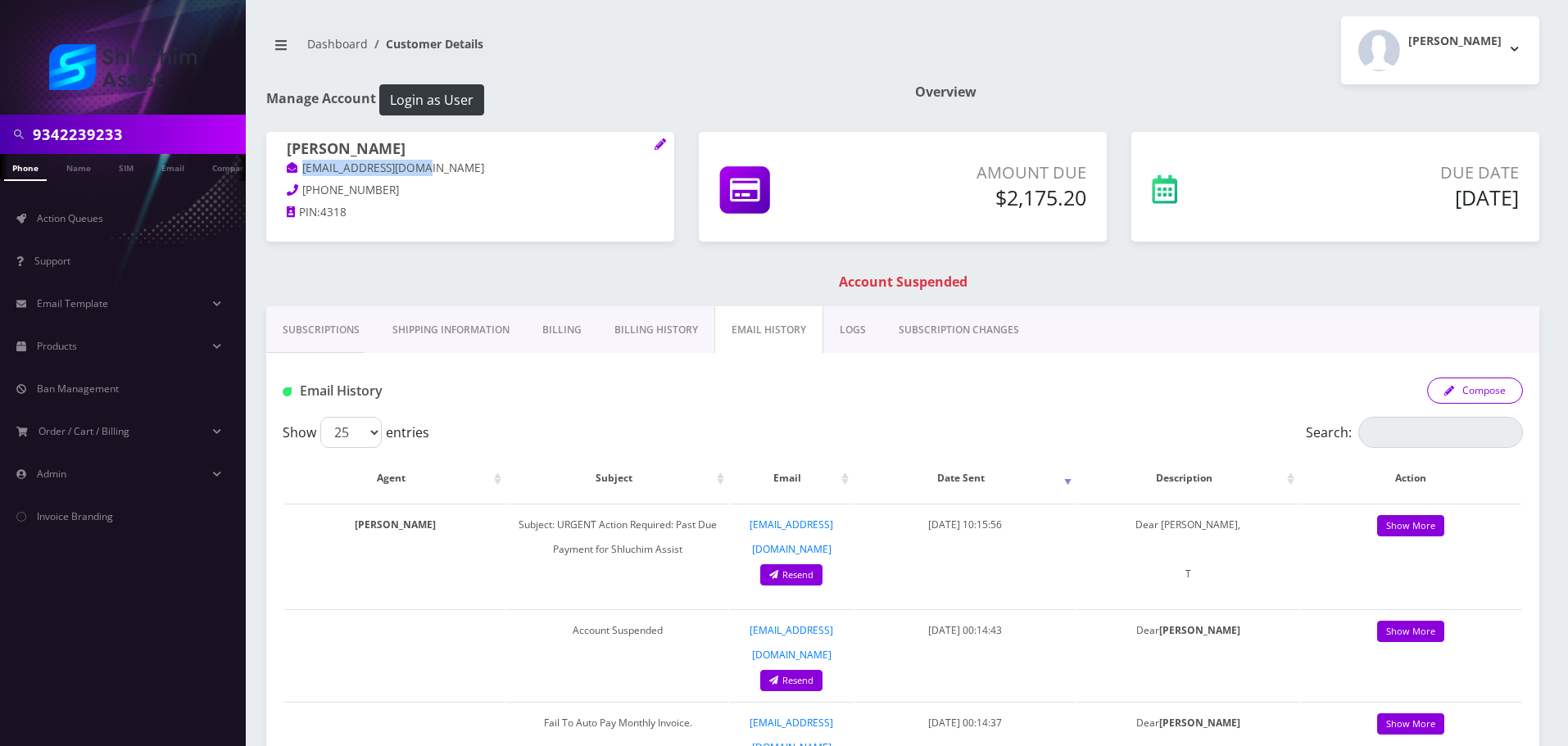
click at [1484, 392] on button "Compose" at bounding box center [1476, 390] width 96 height 27
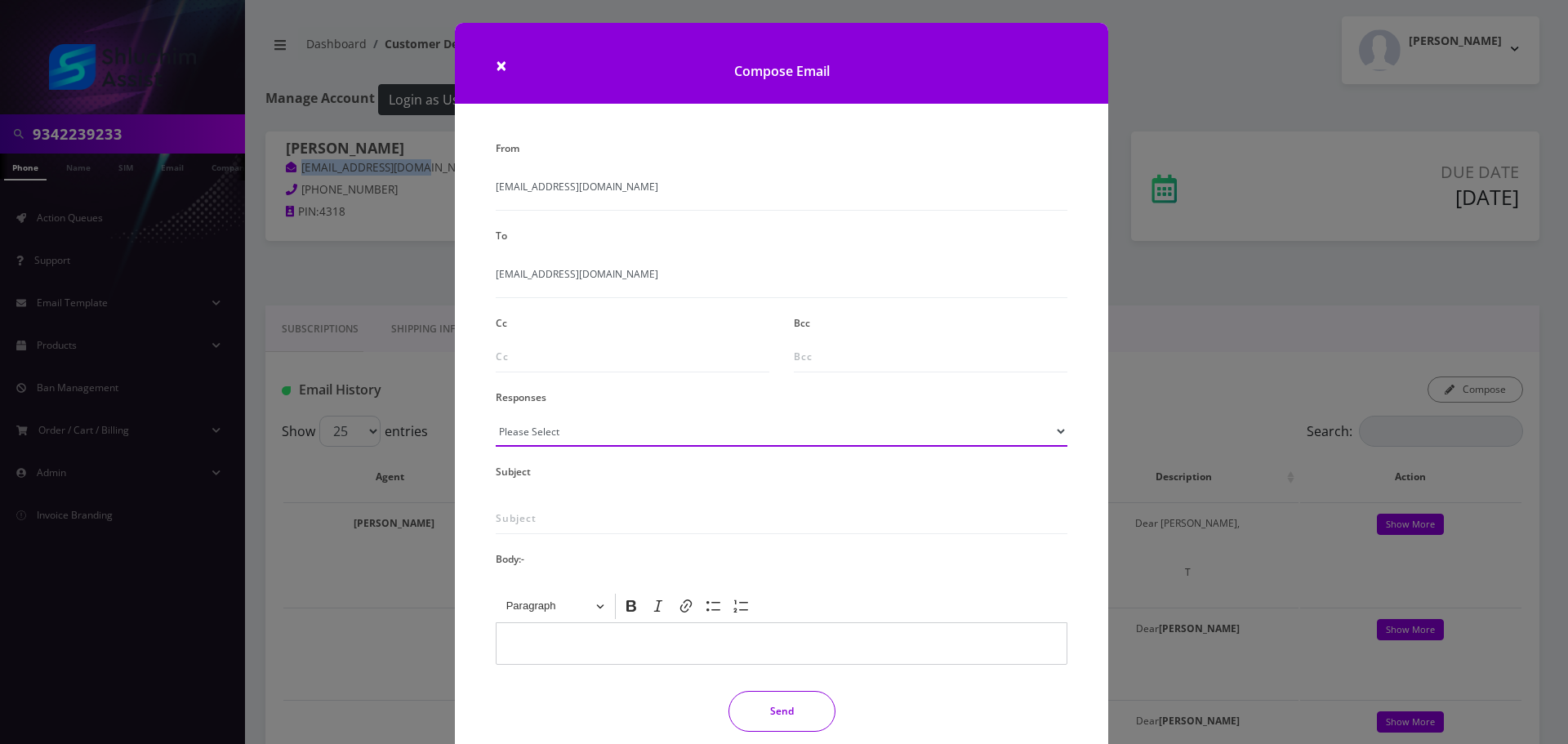
click at [666, 425] on select "Please Select TMobile port Unable to activate CH Pickup Past Due Pick up follow…" at bounding box center [781, 431] width 571 height 31
select select "29"
click at [496, 416] on select "Please Select TMobile port Unable to activate CH Pickup Past Due Pick up follow…" at bounding box center [781, 431] width 571 height 31
type input "Subject: URGENT Action Required: Past Due Payment for Shluchim Assist"
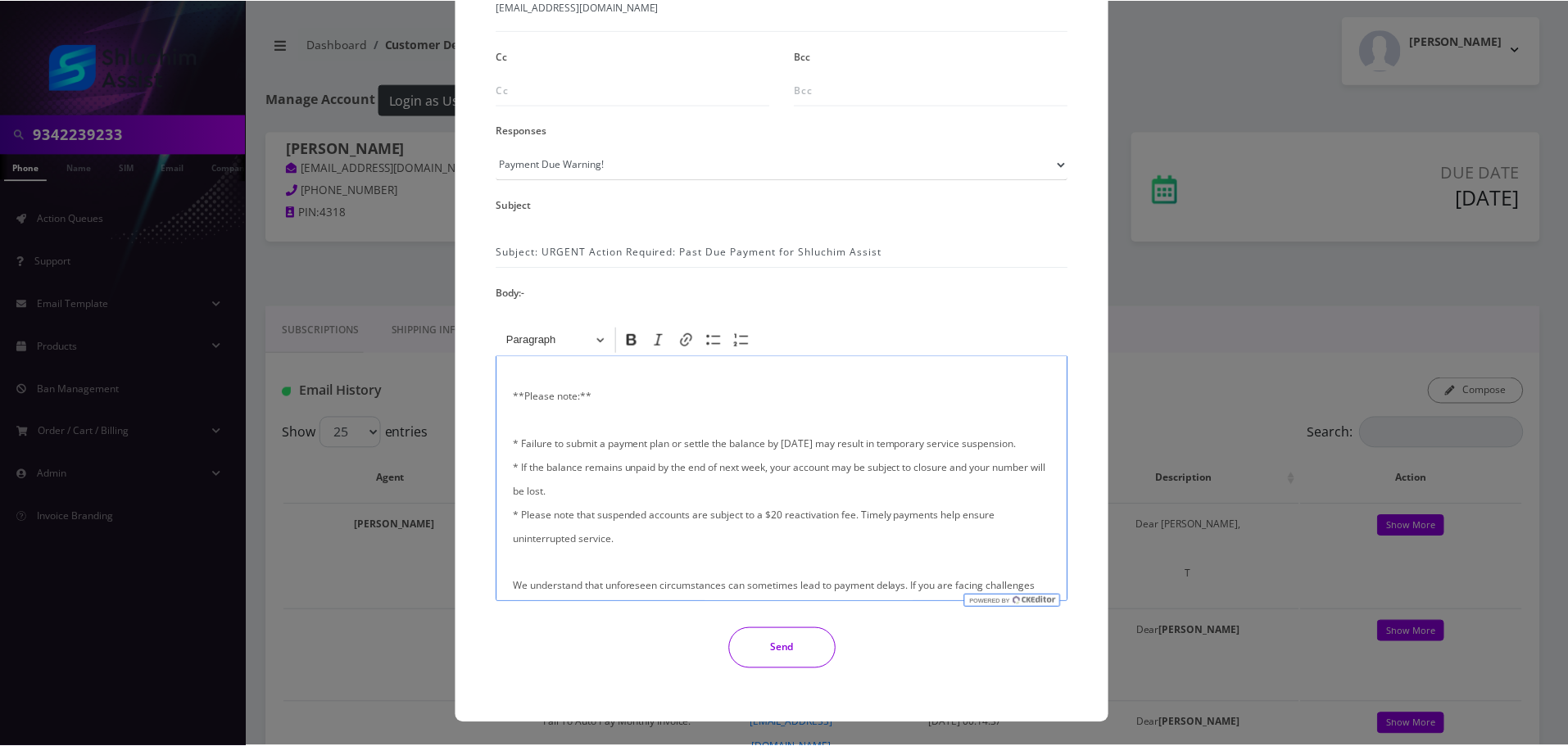
scroll to position [391, 0]
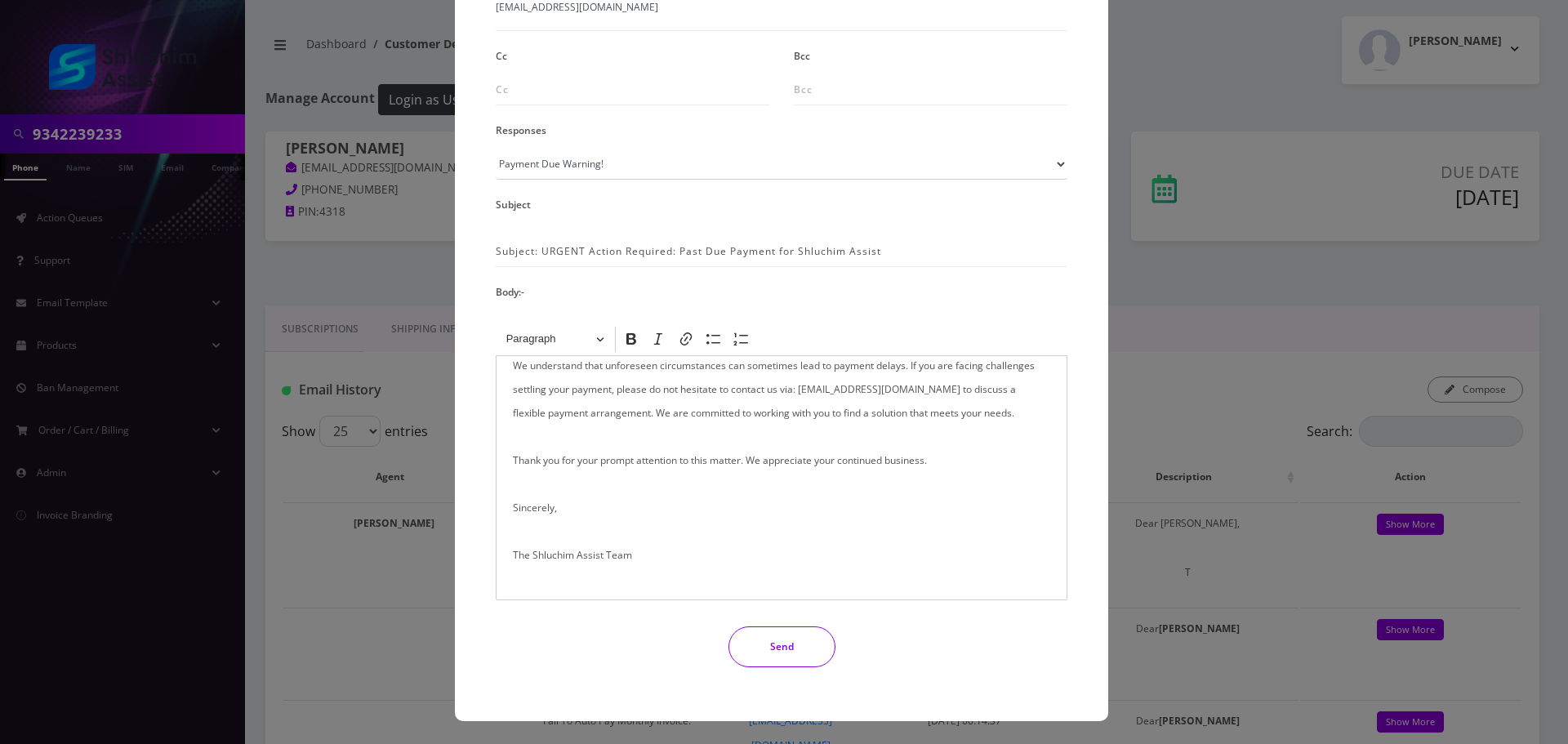
click at [807, 657] on button "Send" at bounding box center [781, 647] width 107 height 41
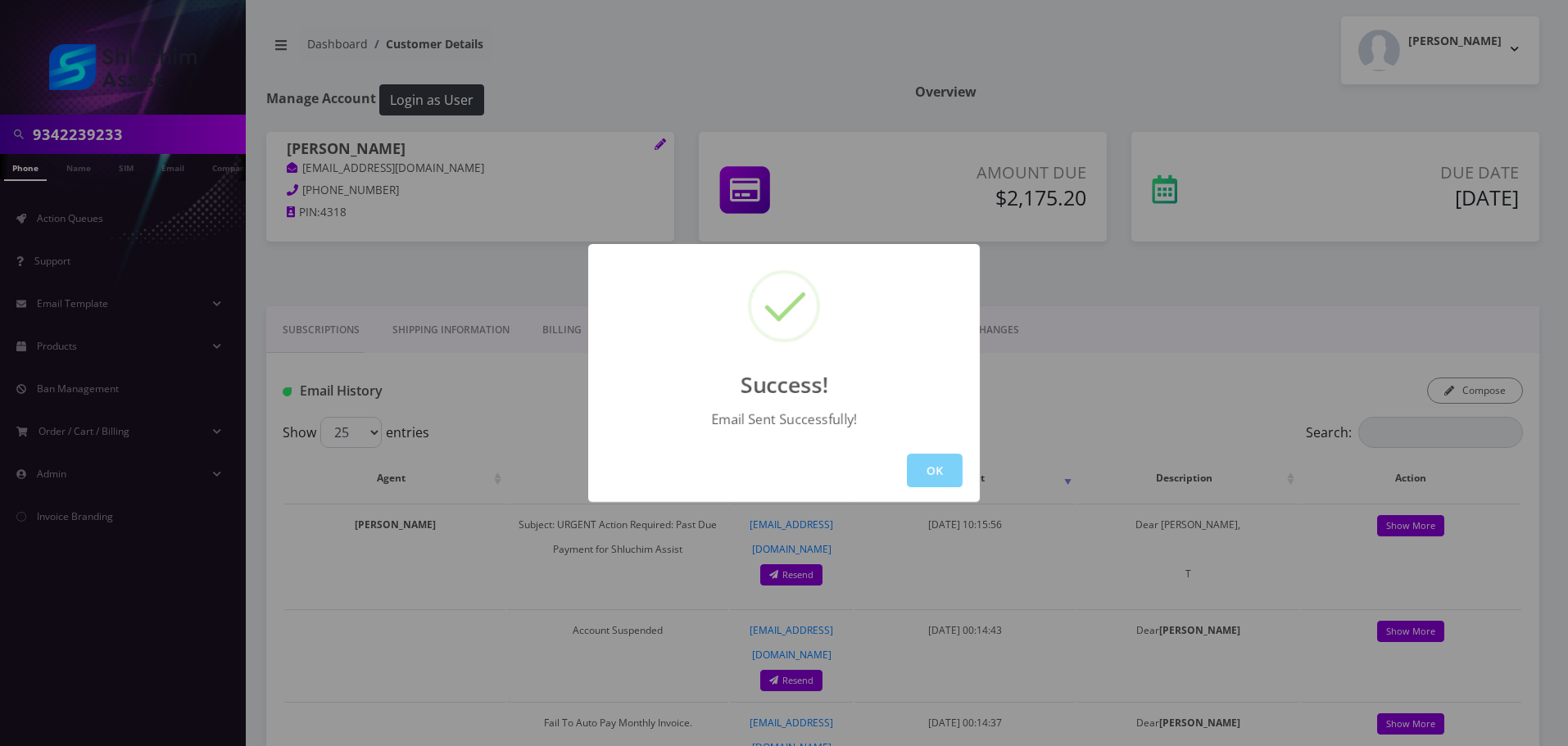
click at [917, 450] on div "OK" at bounding box center [784, 471] width 391 height 63
click at [922, 457] on button "OK" at bounding box center [935, 471] width 56 height 33
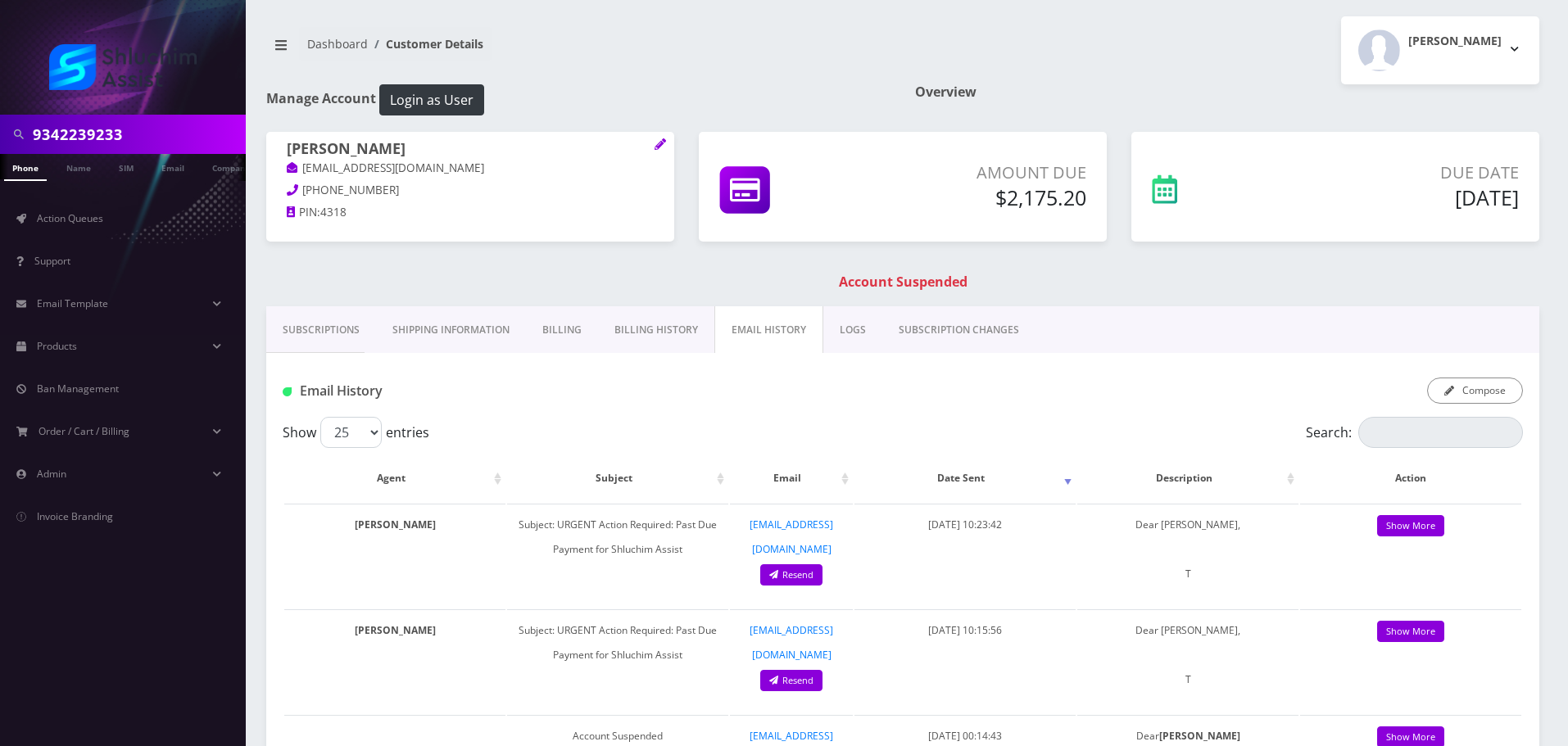
click at [647, 327] on link "Billing History" at bounding box center [656, 330] width 116 height 47
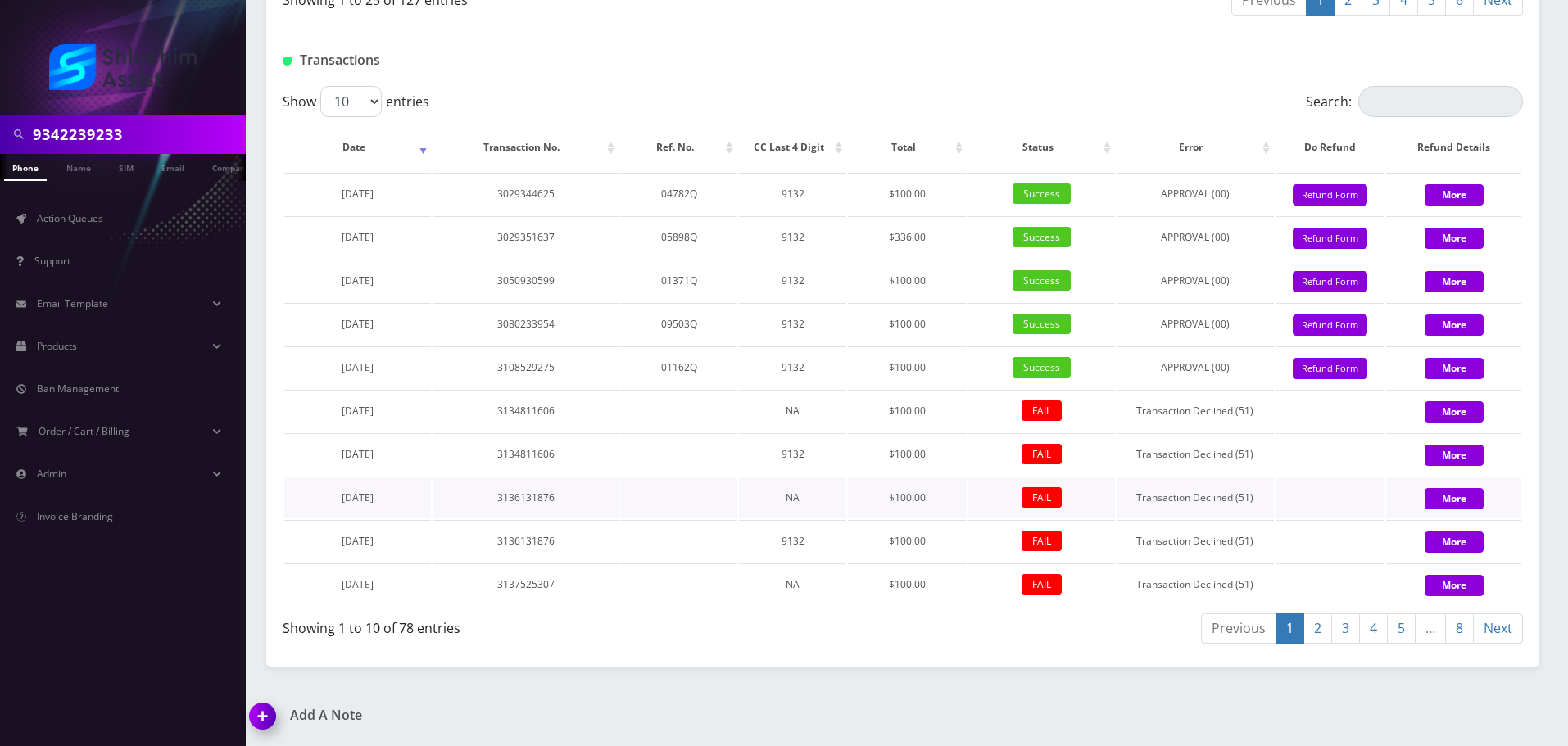
scroll to position [2224, 0]
click at [143, 131] on input "9342239233" at bounding box center [137, 135] width 209 height 31
click at [104, 221] on link "Action Queues" at bounding box center [123, 218] width 246 height 34
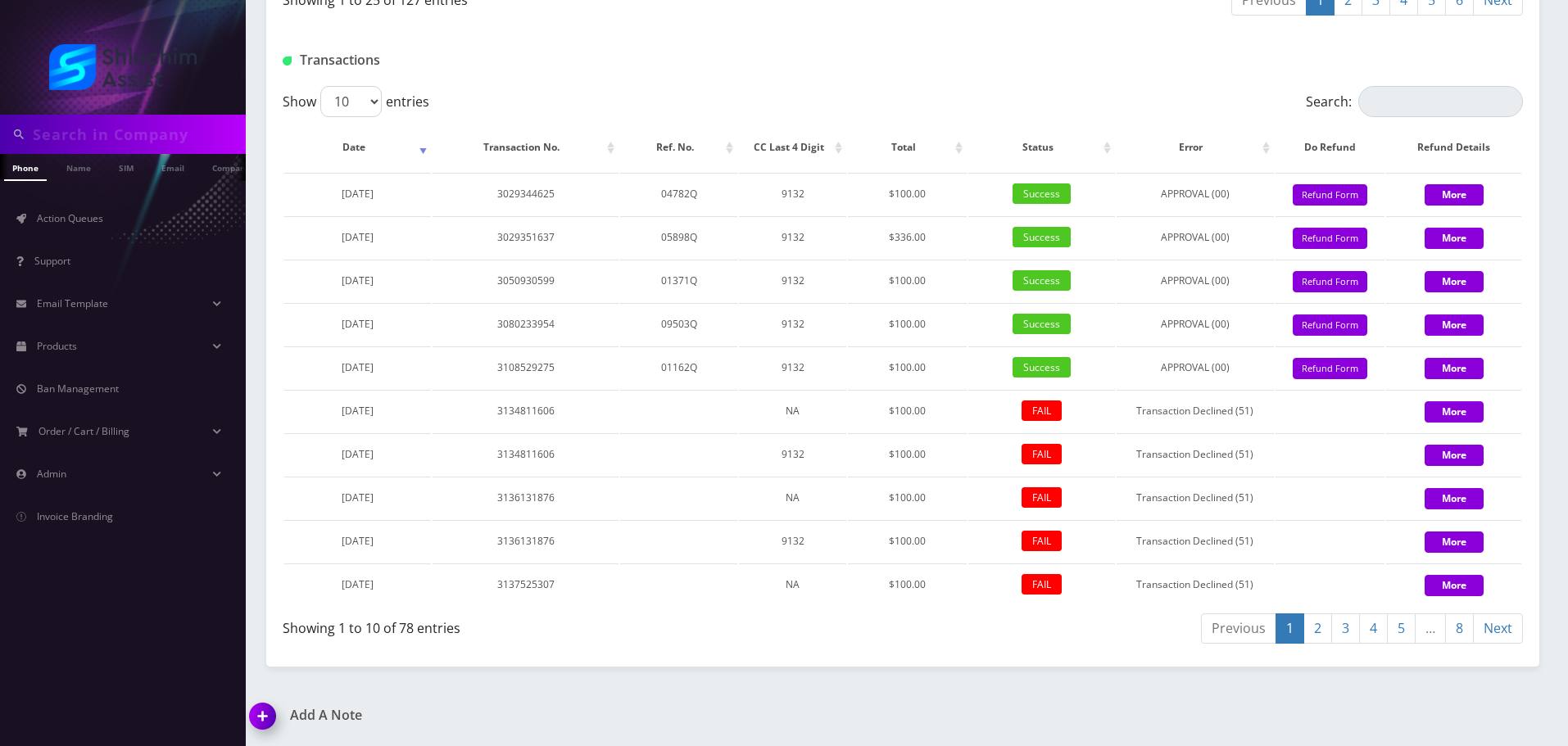
scroll to position [0, 8]
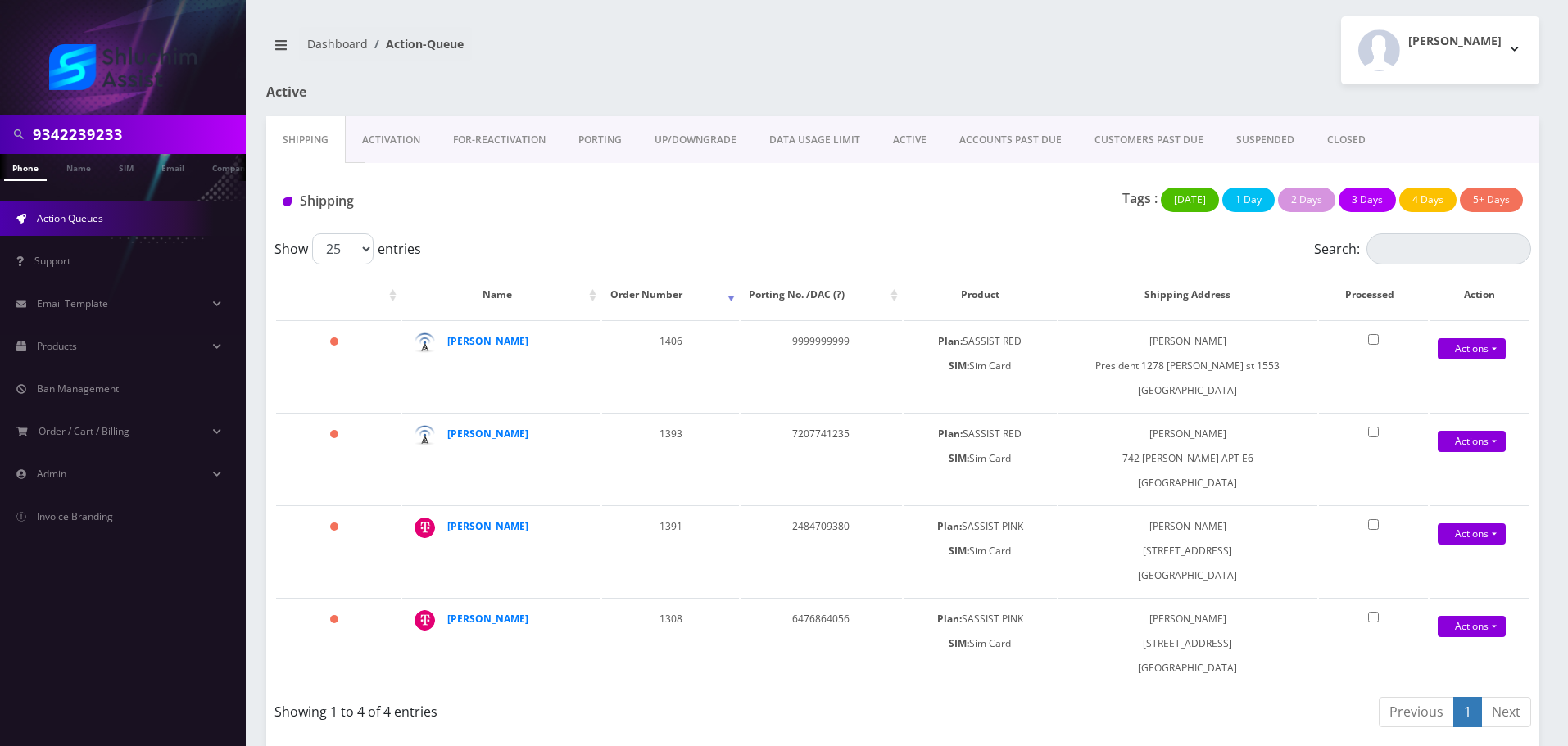
click at [971, 140] on link "ACCOUNTS PAST DUE" at bounding box center [1011, 140] width 136 height 47
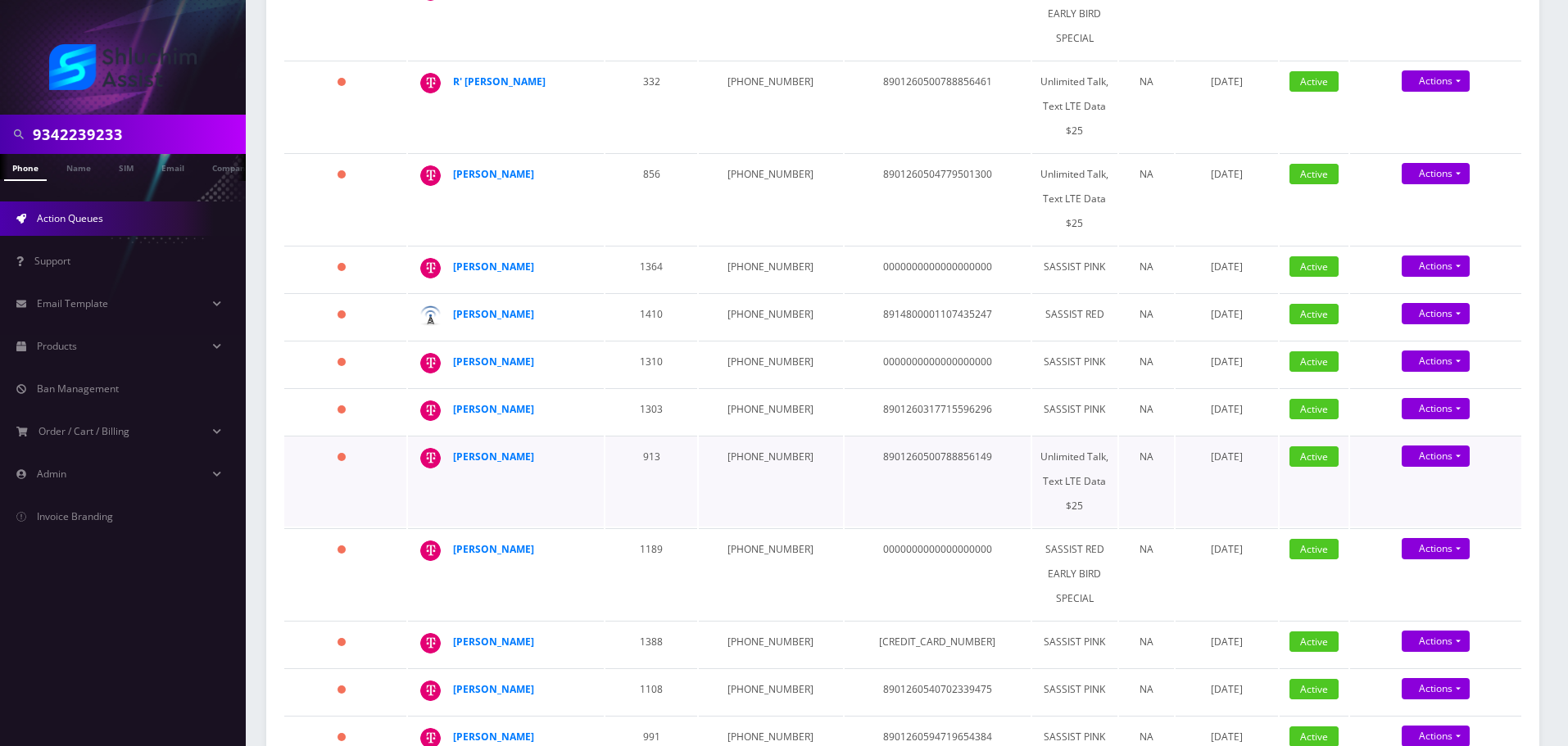
scroll to position [737, 0]
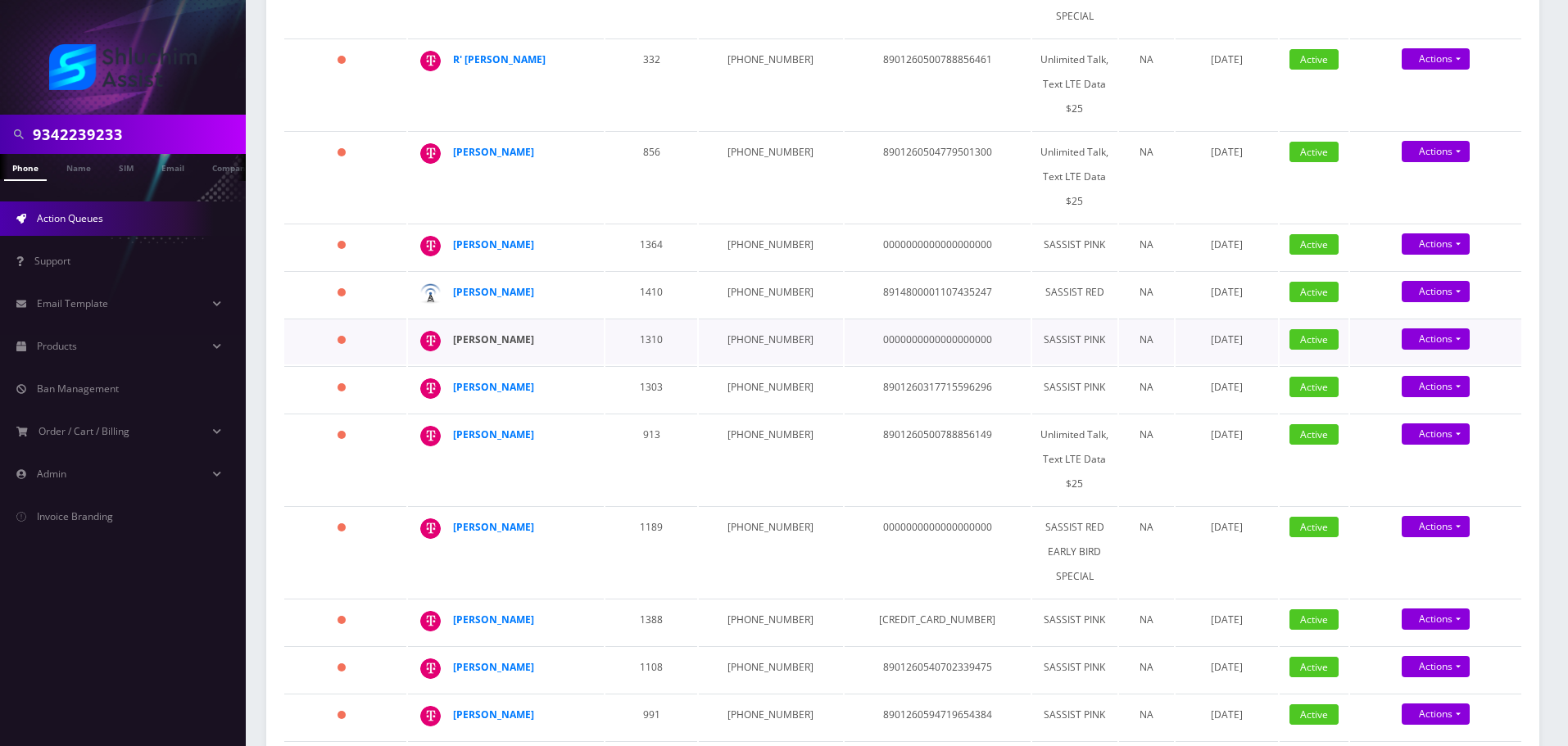
click at [497, 332] on strong "[PERSON_NAME]" at bounding box center [494, 339] width 82 height 14
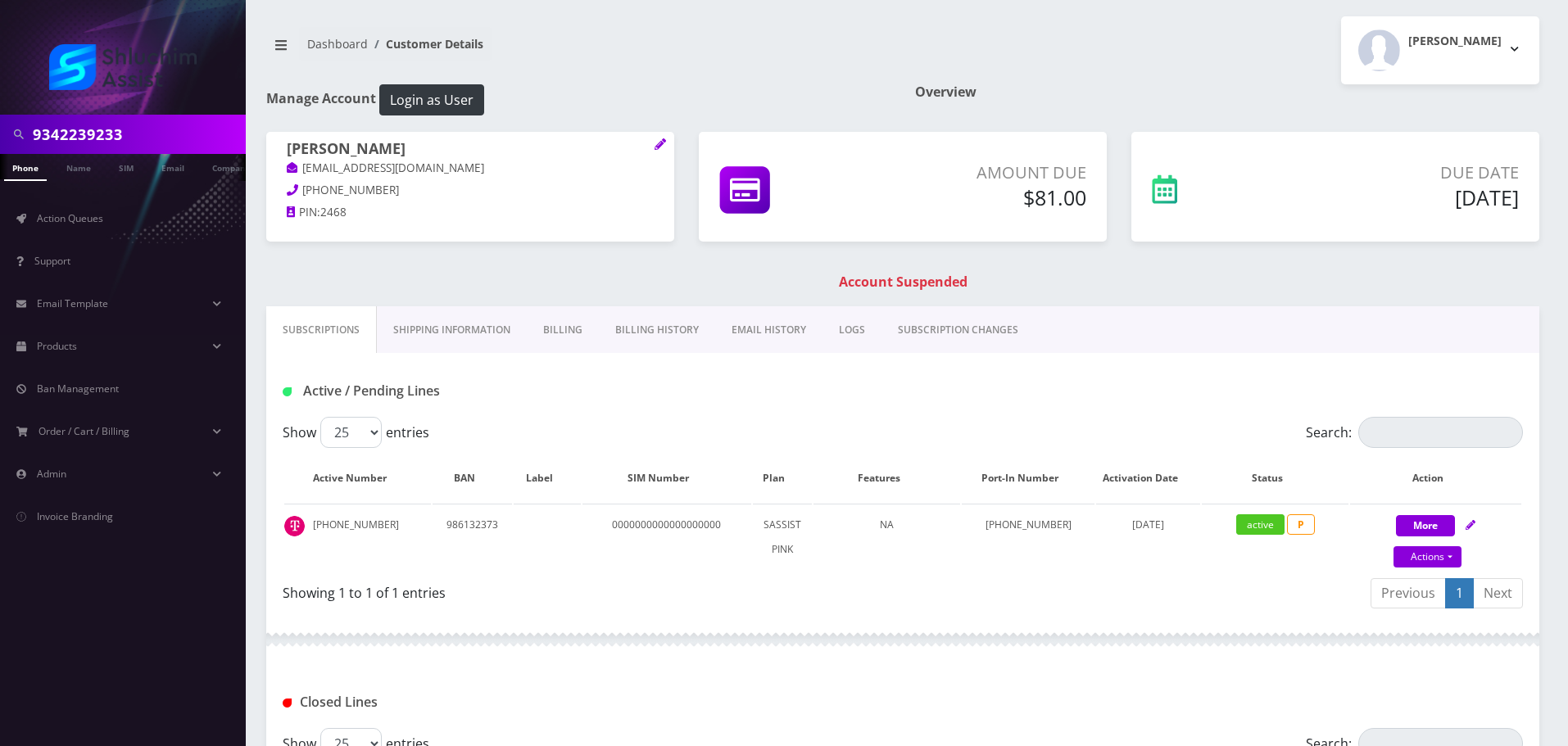
drag, startPoint x: 433, startPoint y: 149, endPoint x: 277, endPoint y: 144, distance: 156.1
click at [277, 144] on div "[PERSON_NAME] [EMAIL_ADDRESS][DOMAIN_NAME] [PHONE_NUMBER] PIN: 2468" at bounding box center [470, 183] width 408 height 102
copy h1 "[PERSON_NAME]"
drag, startPoint x: 346, startPoint y: 172, endPoint x: 298, endPoint y: 172, distance: 48.0
click at [298, 172] on p "[EMAIL_ADDRESS][DOMAIN_NAME]" at bounding box center [470, 169] width 367 height 18
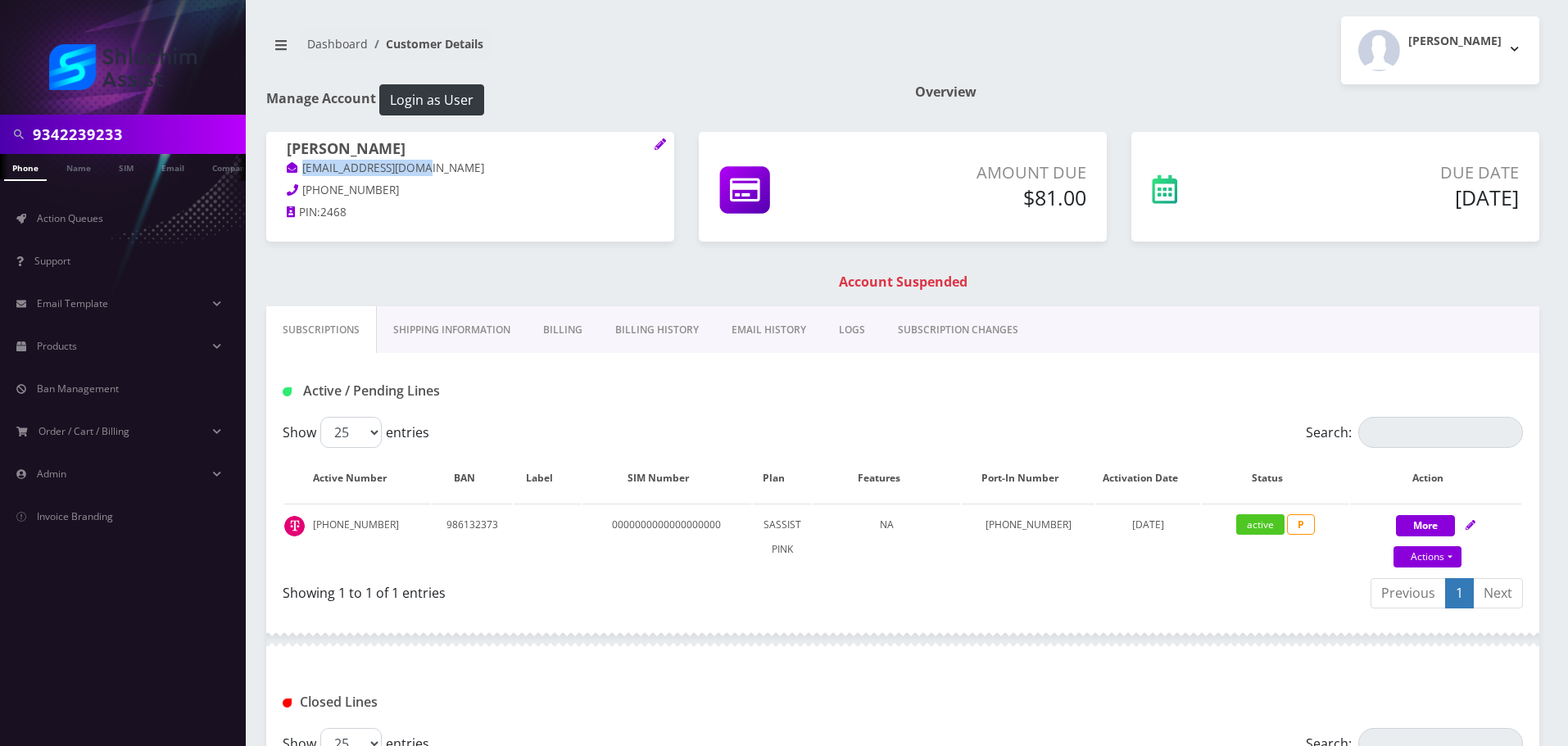
copy link "[EMAIL_ADDRESS][DOMAIN_NAME]"
drag, startPoint x: 386, startPoint y: 200, endPoint x: 284, endPoint y: 198, distance: 102.0
click at [283, 198] on div "Rochie Shemtov eshemtov67@gmail.com 248-722-4842 PIN: 2468" at bounding box center [470, 183] width 408 height 102
copy span "248-722-4842"
drag, startPoint x: 390, startPoint y: 525, endPoint x: 309, endPoint y: 524, distance: 81.0
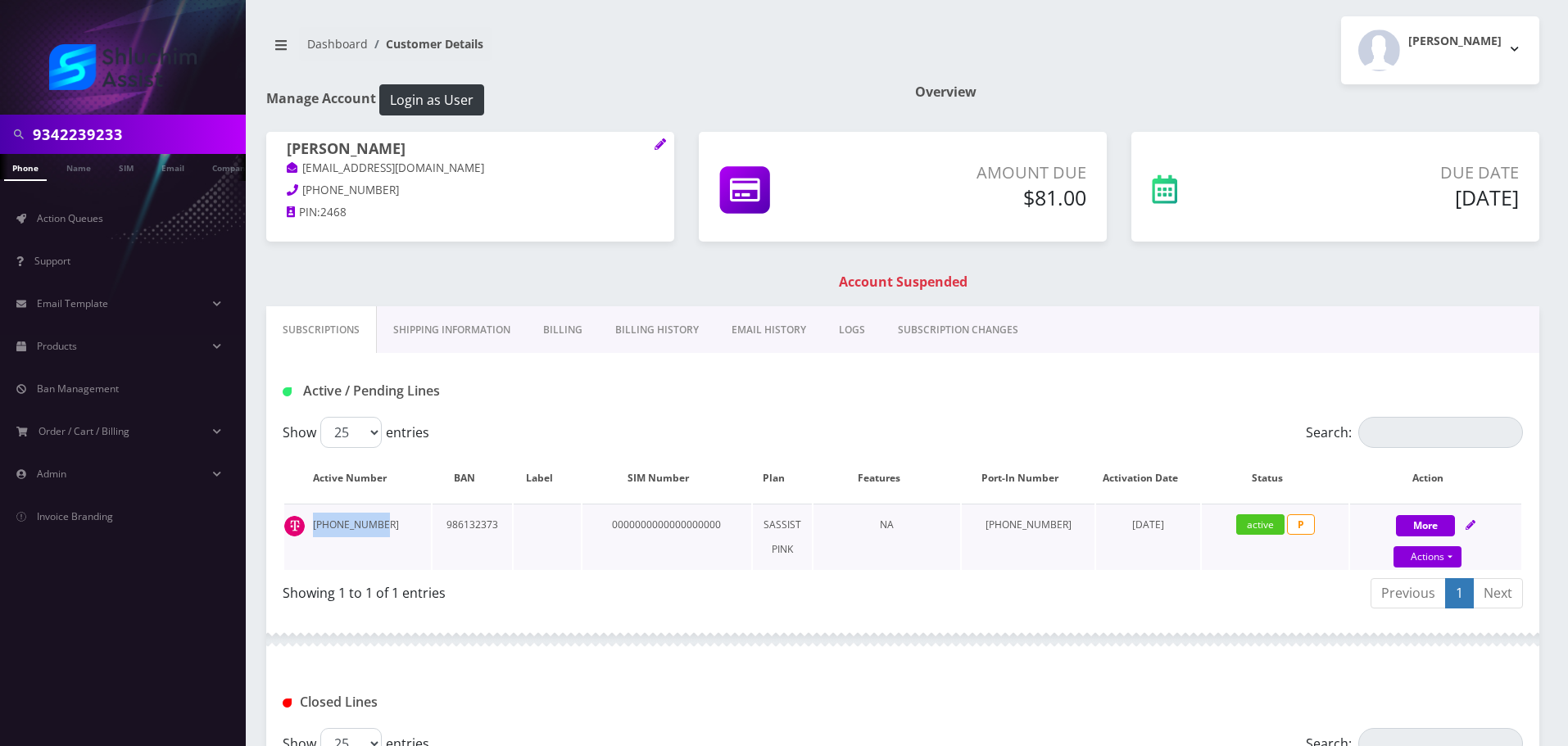
click at [309, 524] on td "[PHONE_NUMBER]" at bounding box center [357, 538] width 146 height 67
copy td "[PHONE_NUMBER]"
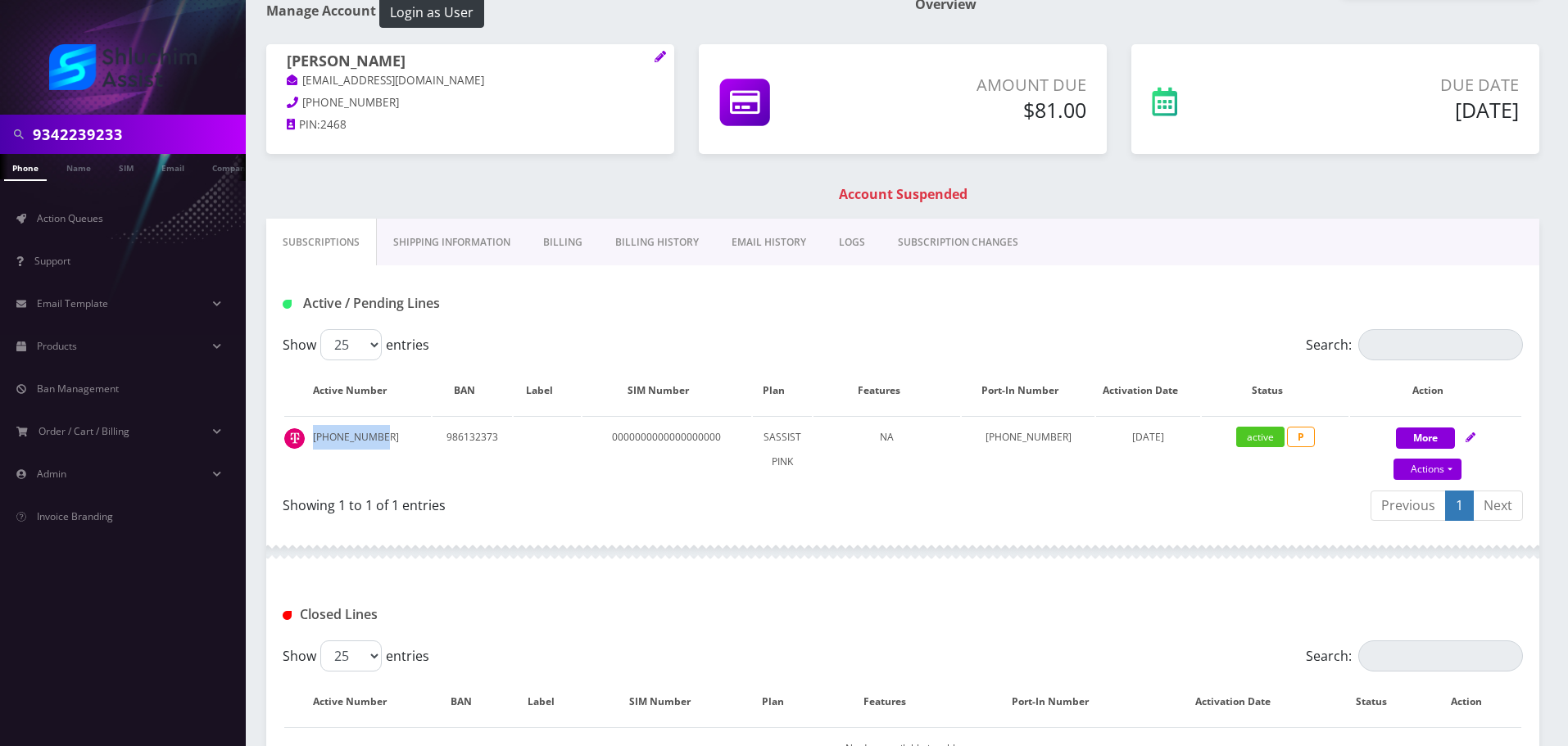
click at [638, 242] on link "Billing History" at bounding box center [657, 243] width 116 height 47
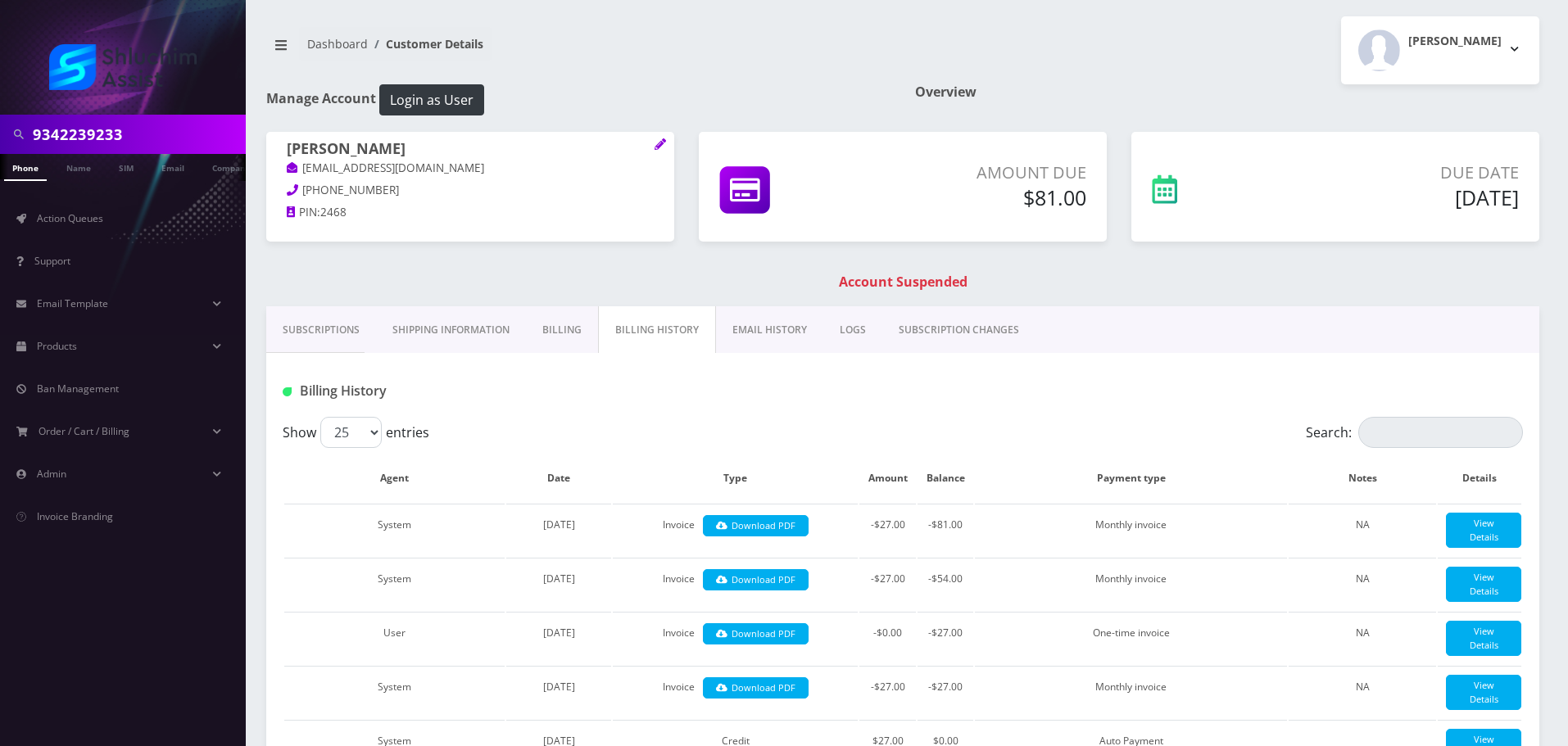
click at [766, 344] on link "EMAIL HISTORY" at bounding box center [769, 330] width 107 height 47
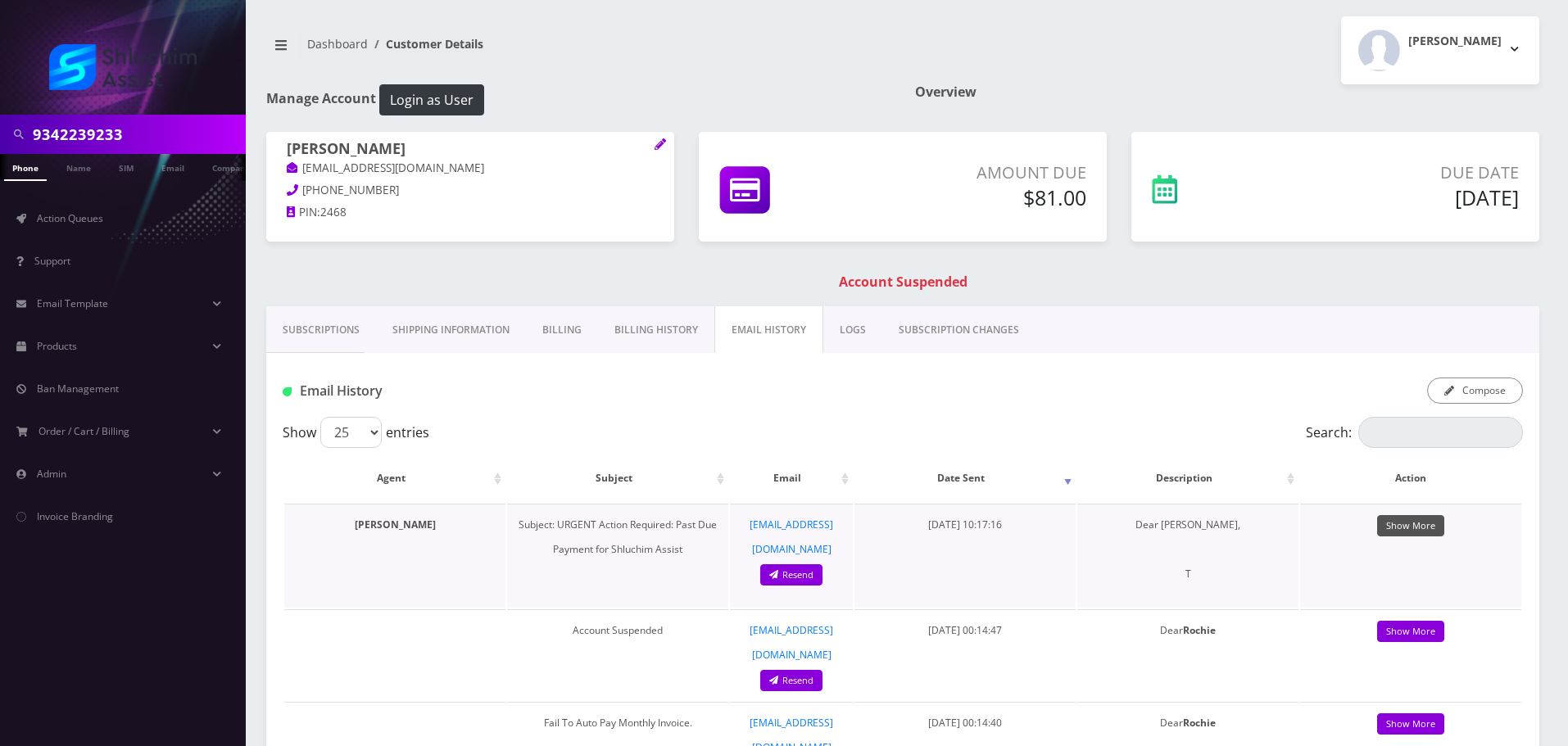
click at [1428, 533] on link "Show More" at bounding box center [1411, 526] width 67 height 23
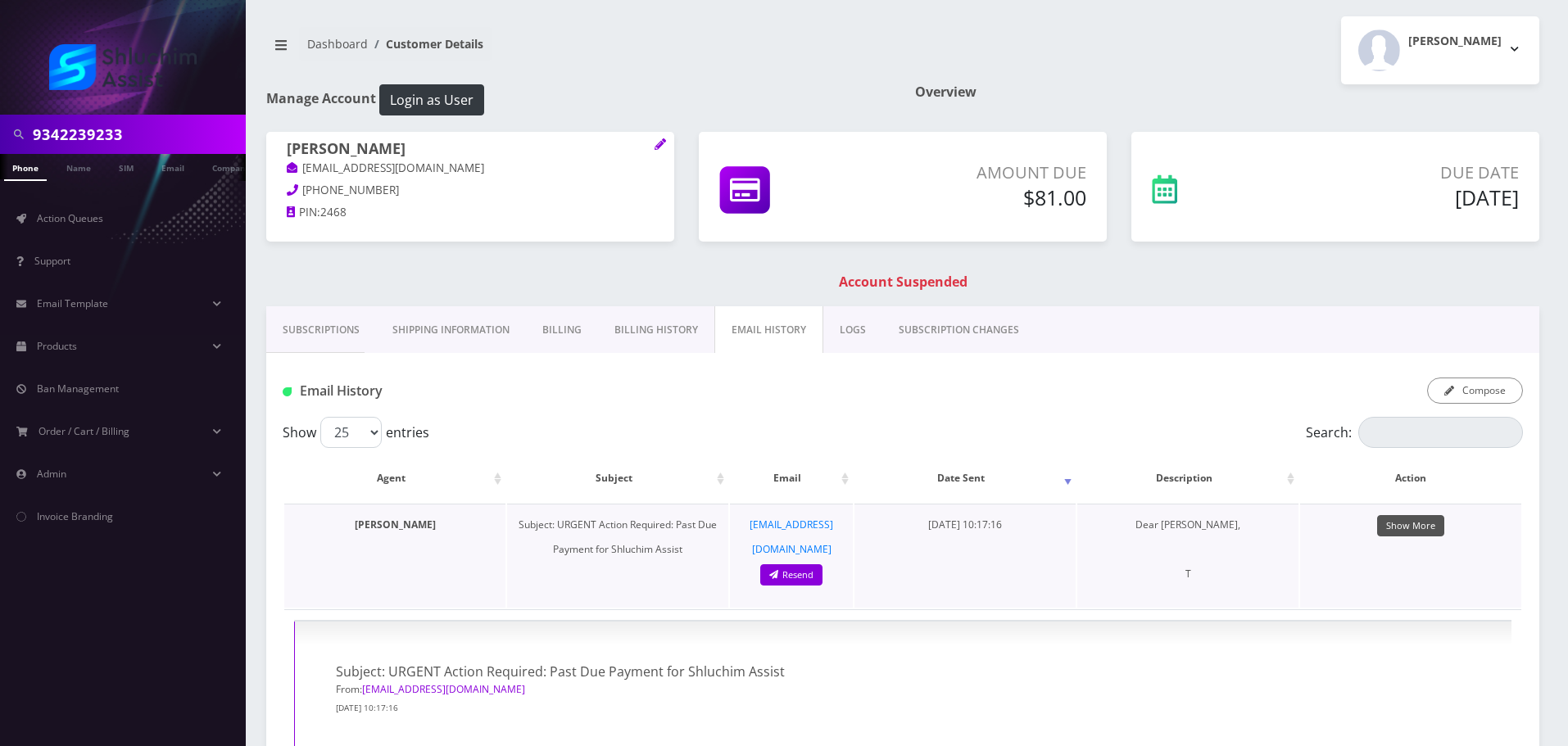
click at [1378, 532] on link "Show More" at bounding box center [1411, 526] width 67 height 23
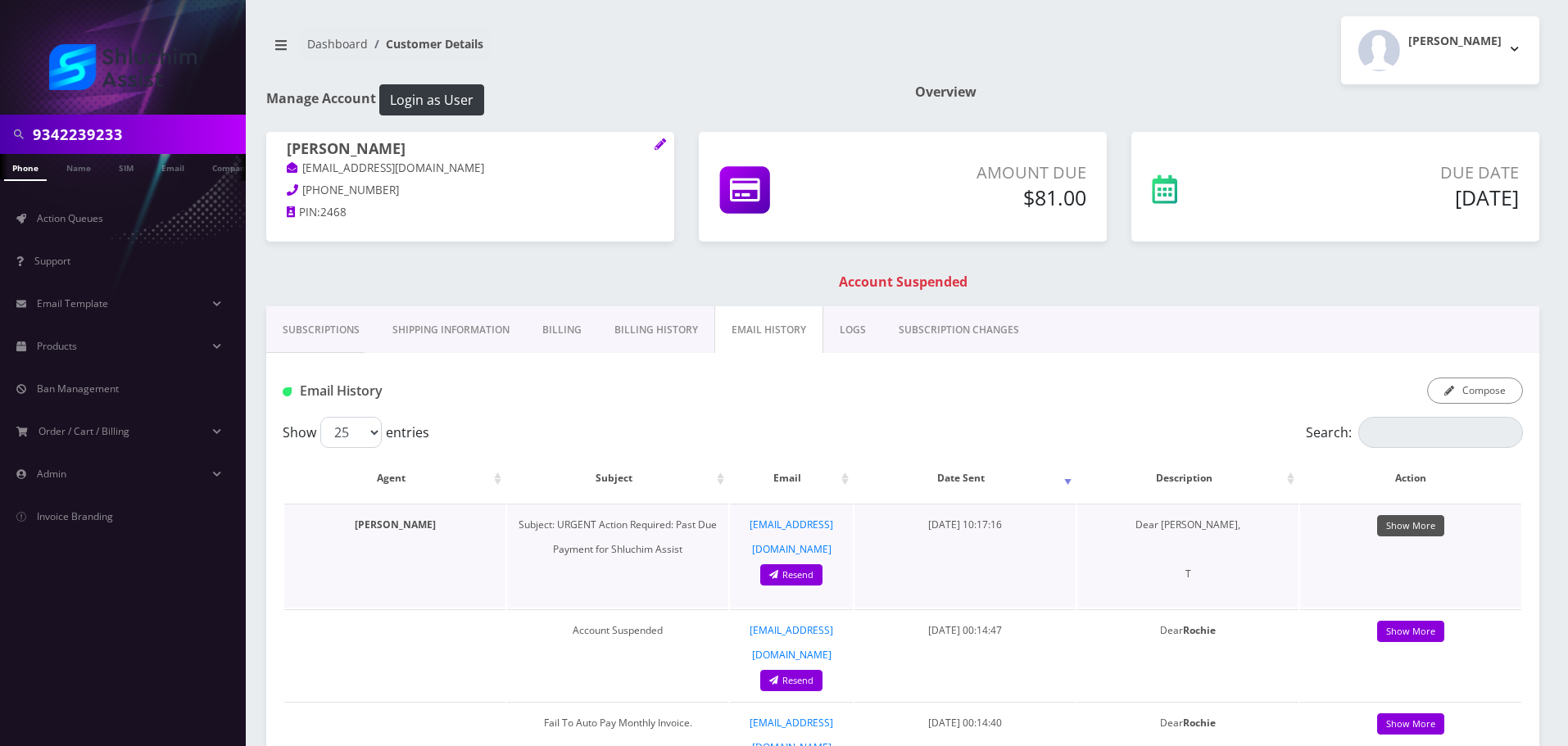
click at [1412, 528] on link "Show More" at bounding box center [1411, 526] width 67 height 23
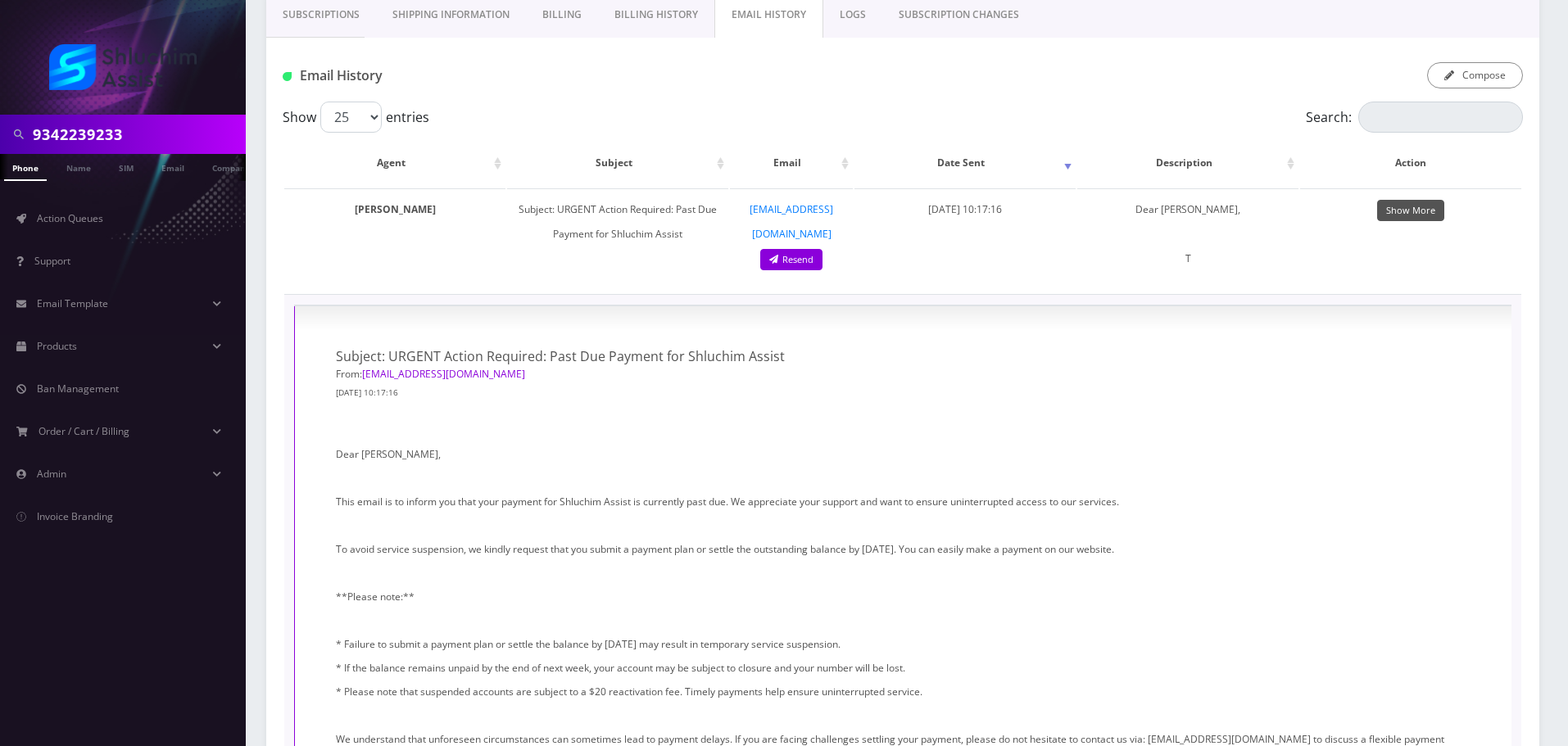
scroll to position [246, 0]
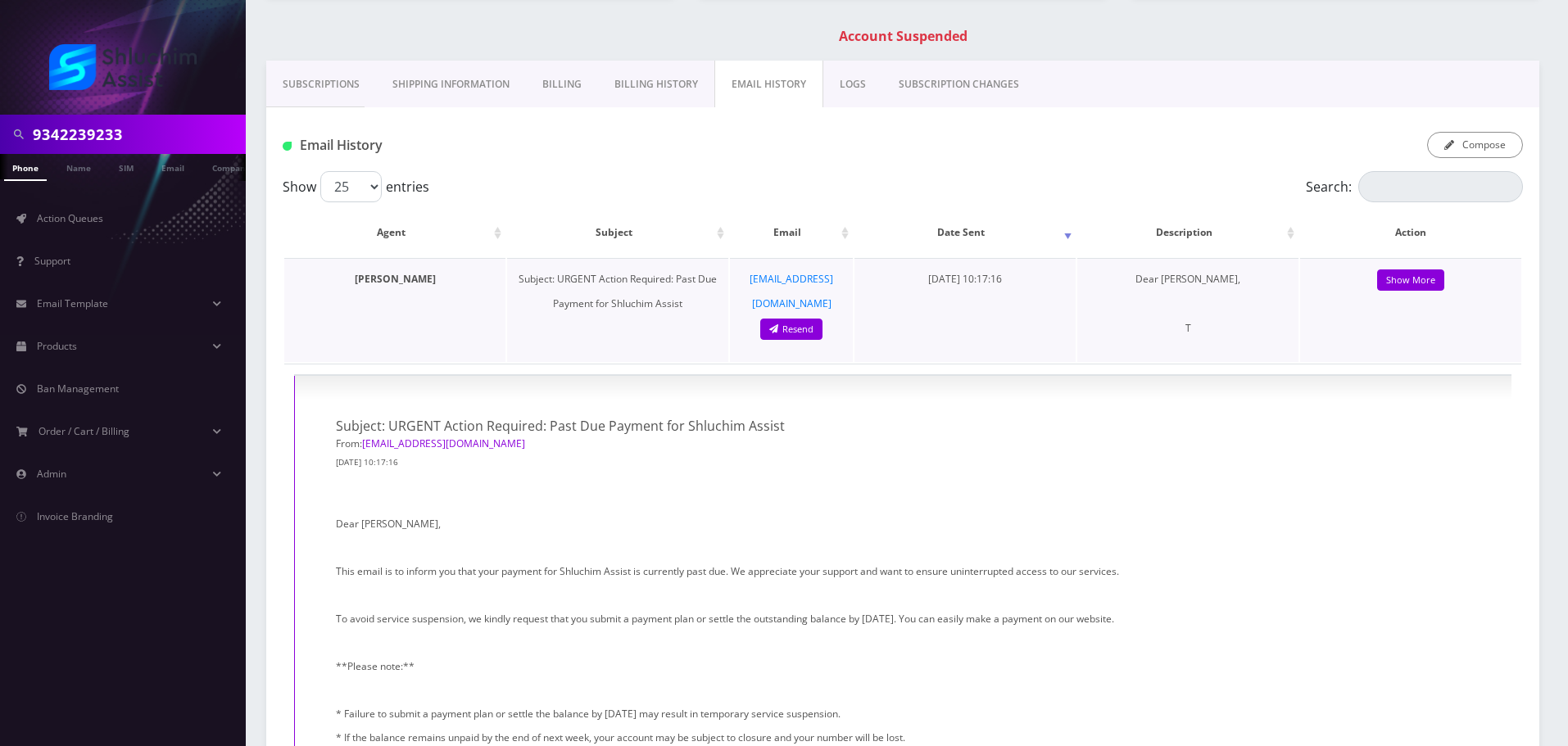
drag, startPoint x: 934, startPoint y: 284, endPoint x: 1027, endPoint y: 284, distance: 93.0
click at [1027, 284] on td "August 17, 2025 10:17:16" at bounding box center [964, 311] width 221 height 104
drag, startPoint x: 976, startPoint y: 285, endPoint x: 1028, endPoint y: 286, distance: 52.0
click at [1028, 286] on td "August 17, 2025 10:17:16" at bounding box center [964, 311] width 221 height 104
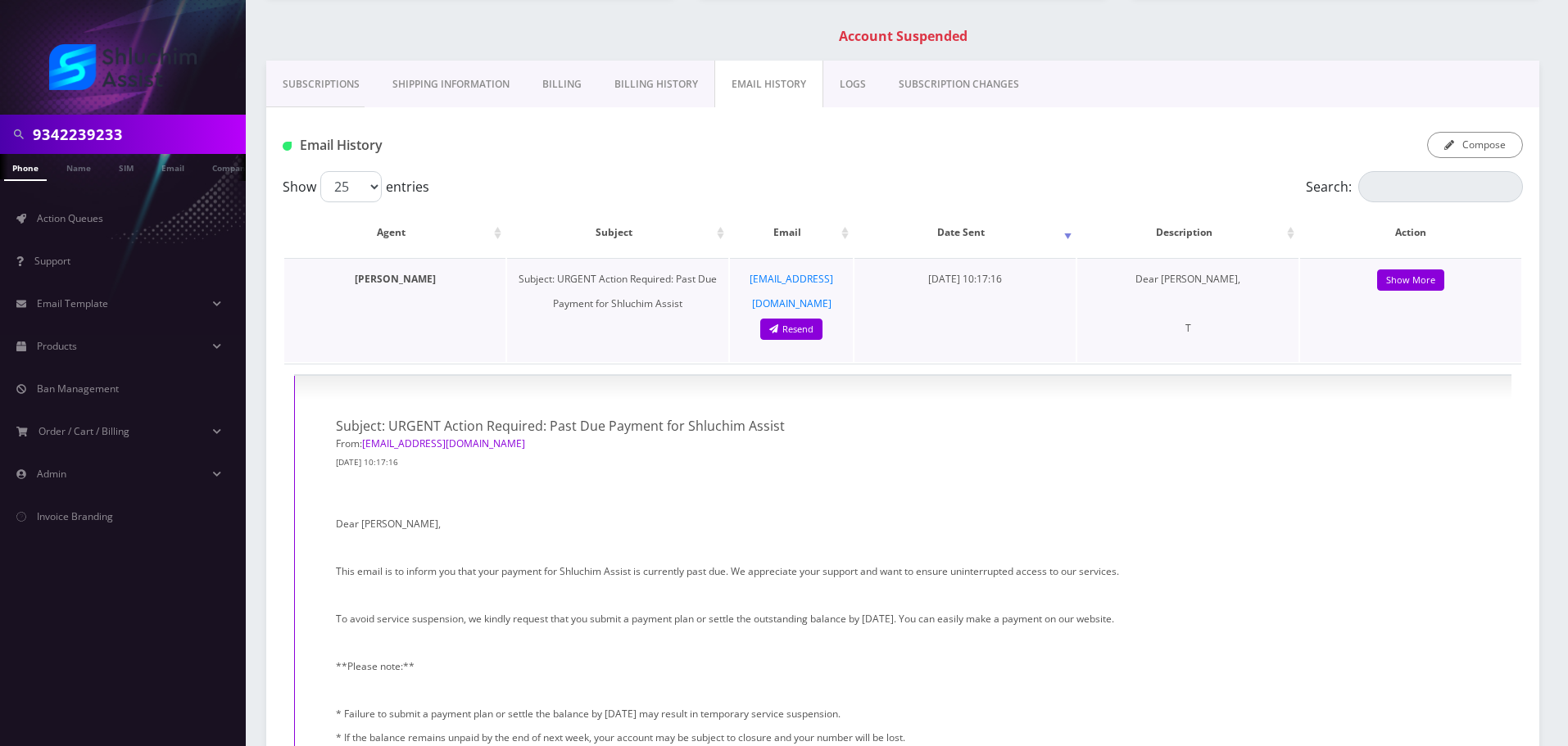
click at [1028, 287] on td "August 17, 2025 10:17:16" at bounding box center [964, 311] width 221 height 104
drag, startPoint x: 968, startPoint y: 288, endPoint x: 954, endPoint y: 282, distance: 15.2
click at [979, 288] on td "August 17, 2025 10:17:16" at bounding box center [964, 311] width 221 height 104
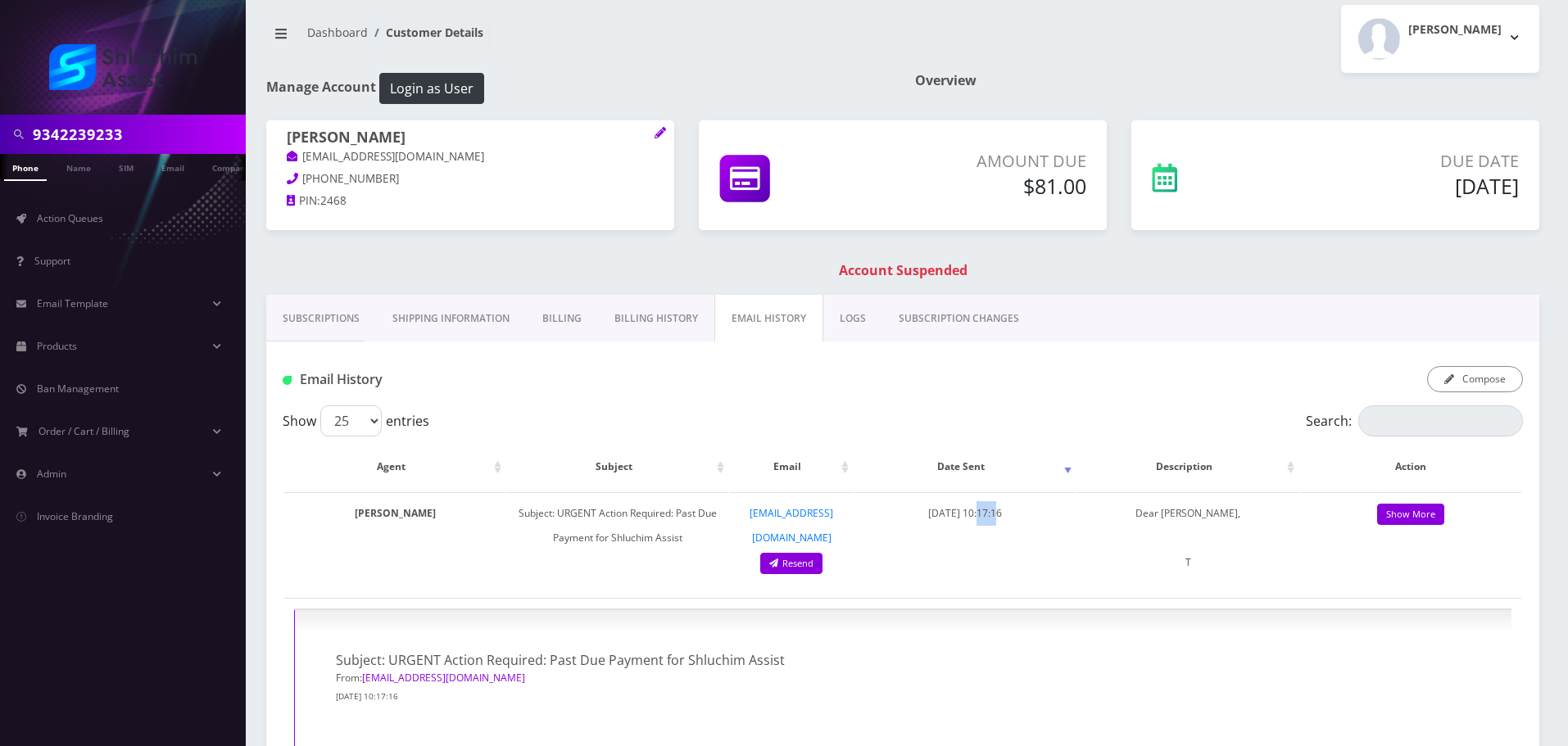
scroll to position [0, 0]
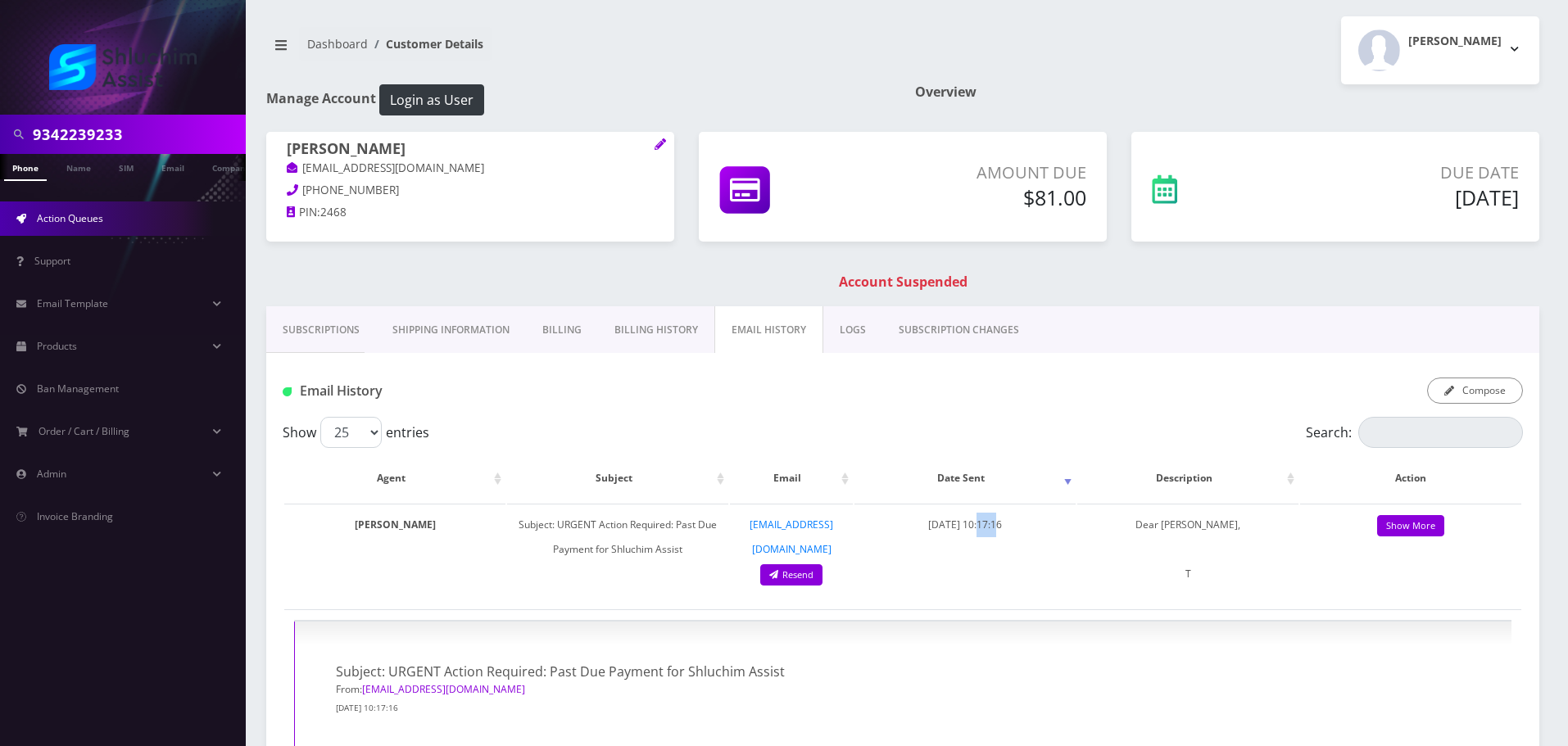
click at [81, 216] on span "Action Queues" at bounding box center [71, 218] width 67 height 14
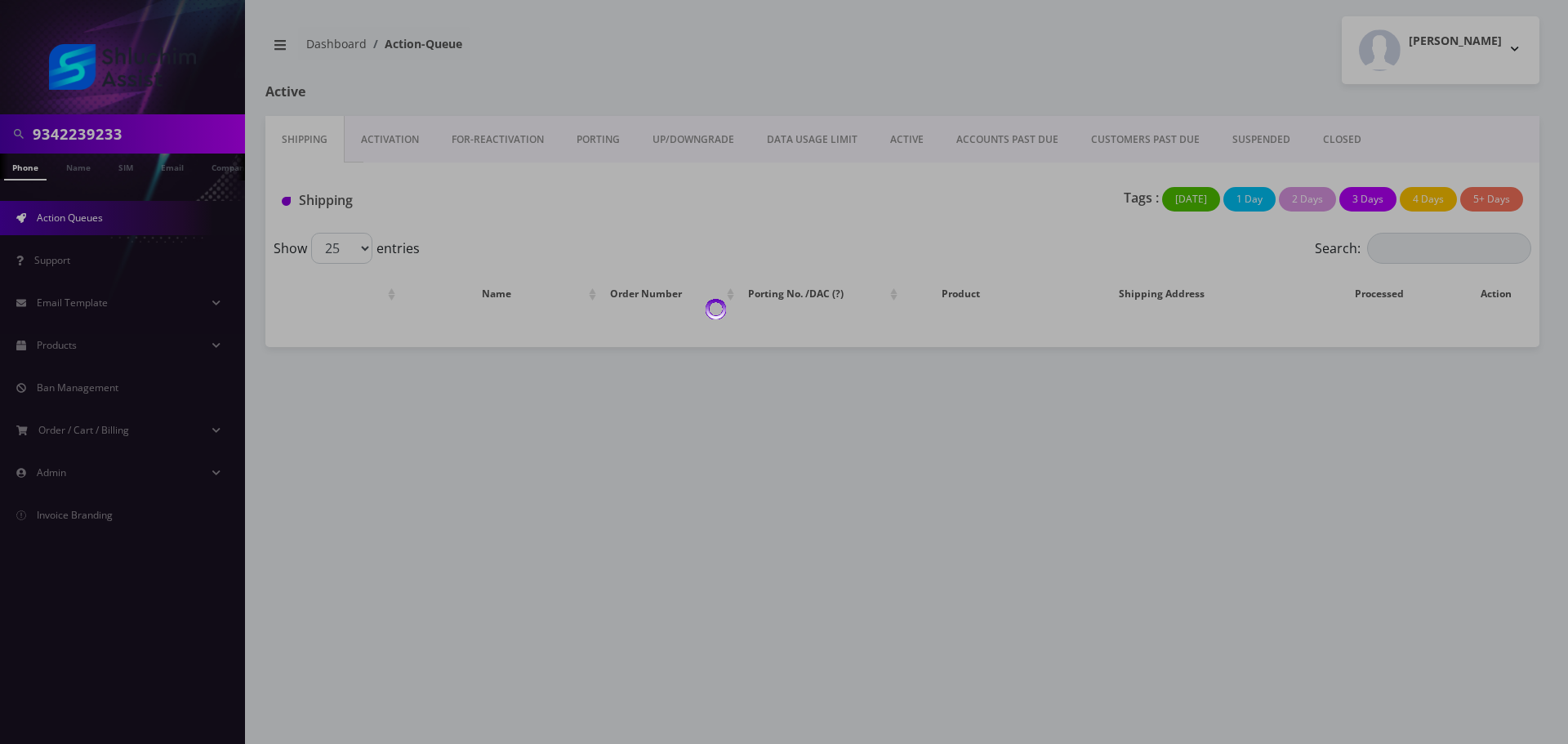
click at [980, 152] on div at bounding box center [784, 372] width 1568 height 744
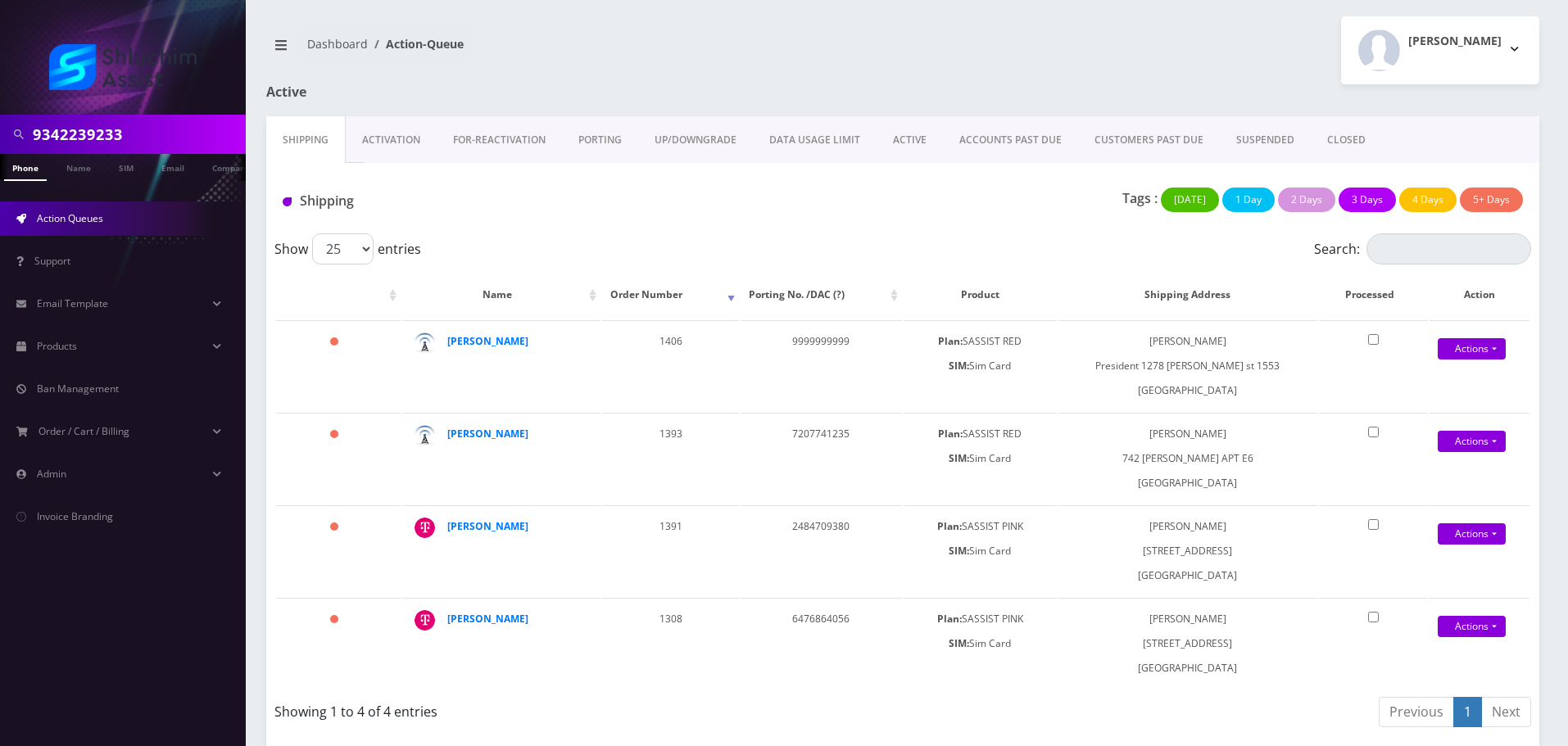
click at [1000, 145] on link "ACCOUNTS PAST DUE" at bounding box center [1011, 140] width 136 height 47
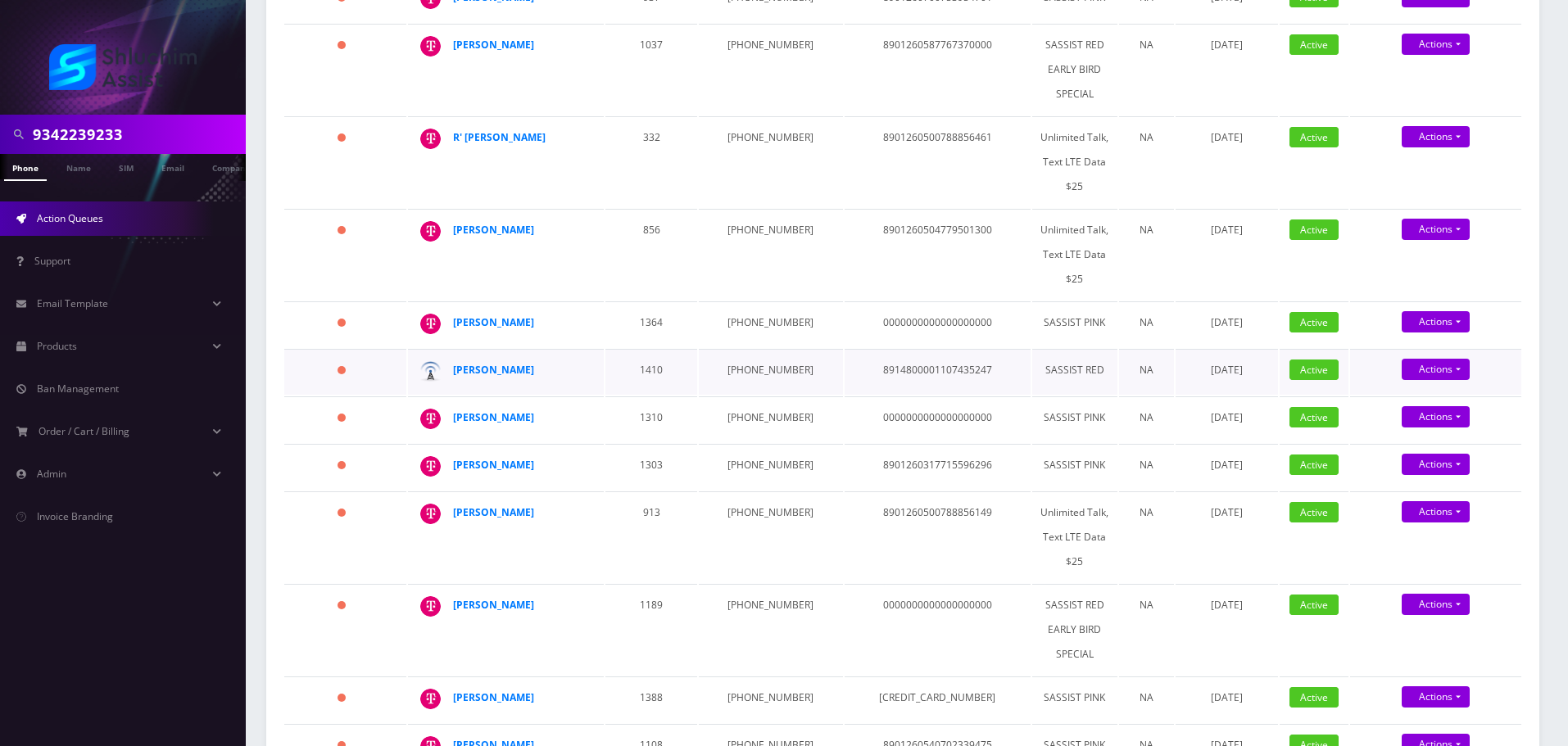
scroll to position [656, 0]
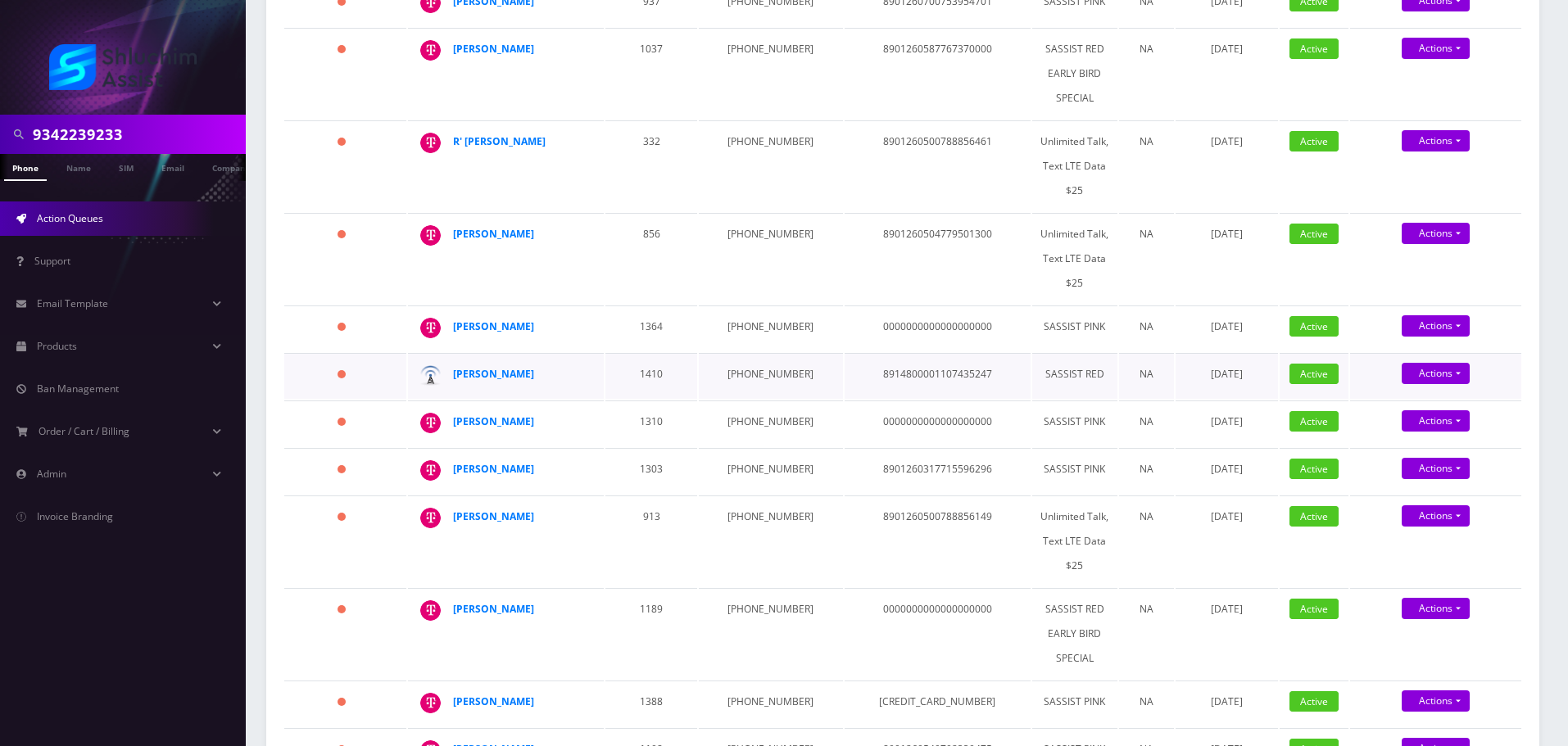
click at [750, 353] on td "[PHONE_NUMBER]" at bounding box center [771, 375] width 144 height 46
copy td "[PHONE_NUMBER]"
drag, startPoint x: 540, startPoint y: 340, endPoint x: 430, endPoint y: 339, distance: 110.0
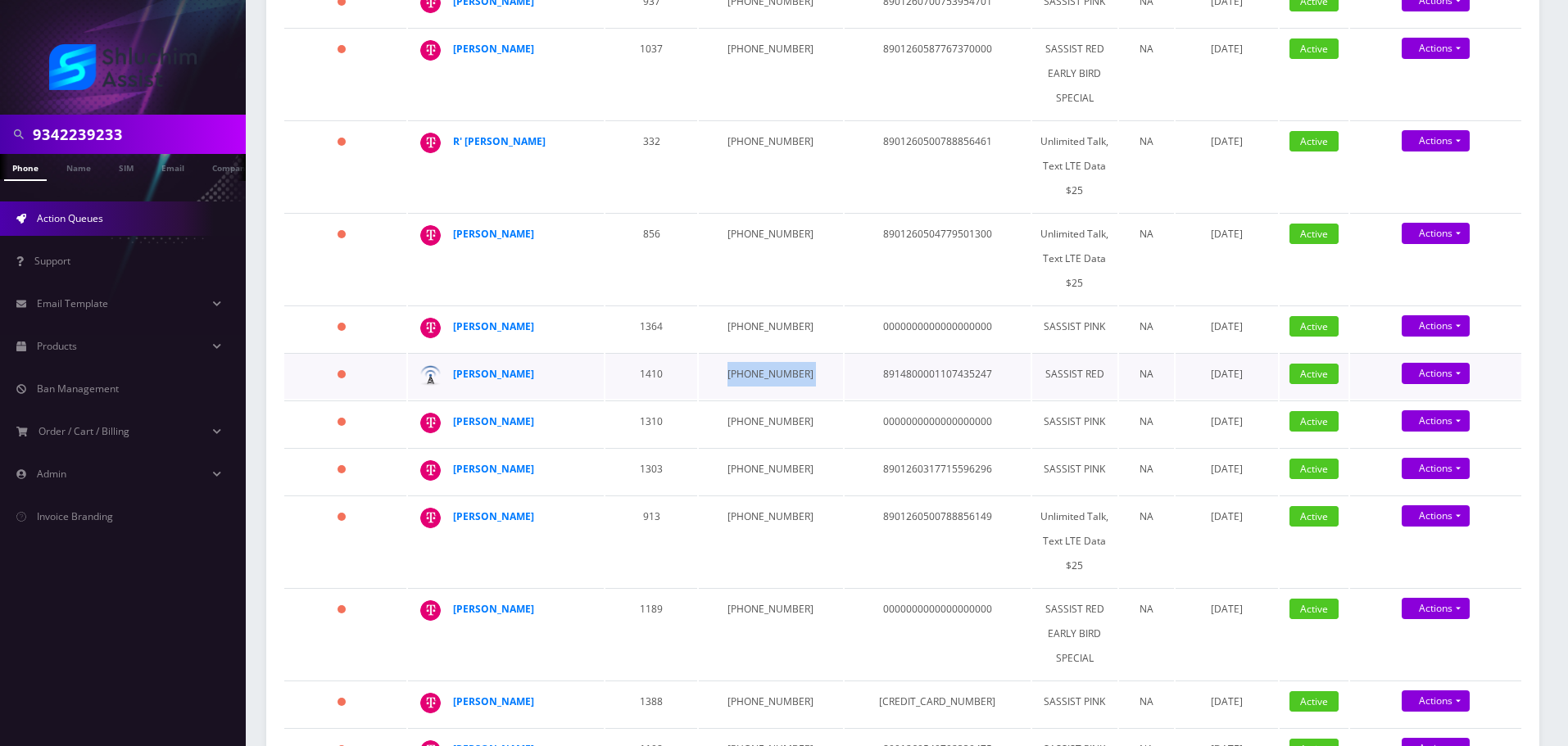
click at [588, 362] on div "[PERSON_NAME]" at bounding box center [588, 362] width 0 height 0
copy div "[PERSON_NAME]"
click at [511, 367] on strong "[PERSON_NAME]" at bounding box center [494, 373] width 82 height 14
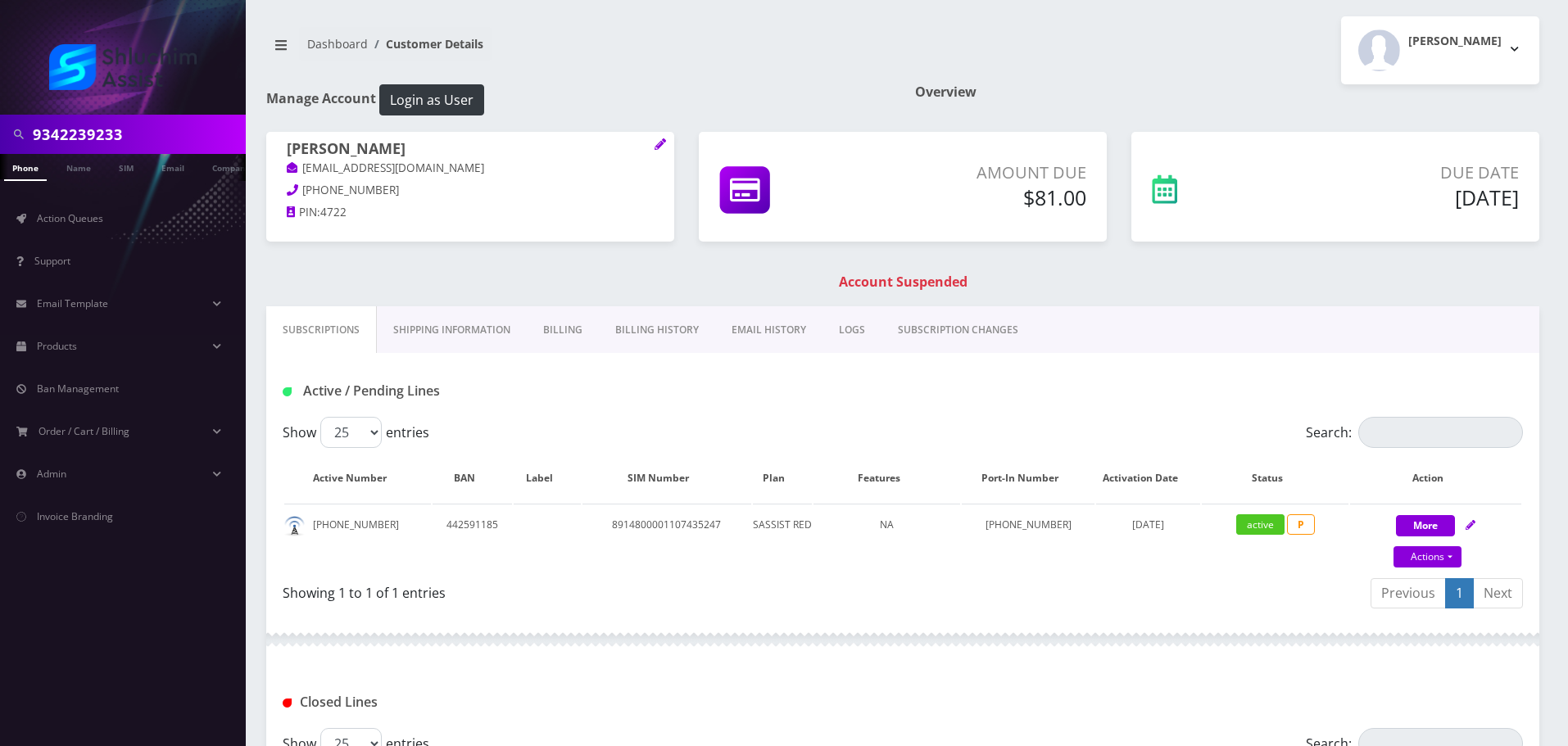
click at [780, 327] on link "EMAIL HISTORY" at bounding box center [769, 330] width 107 height 47
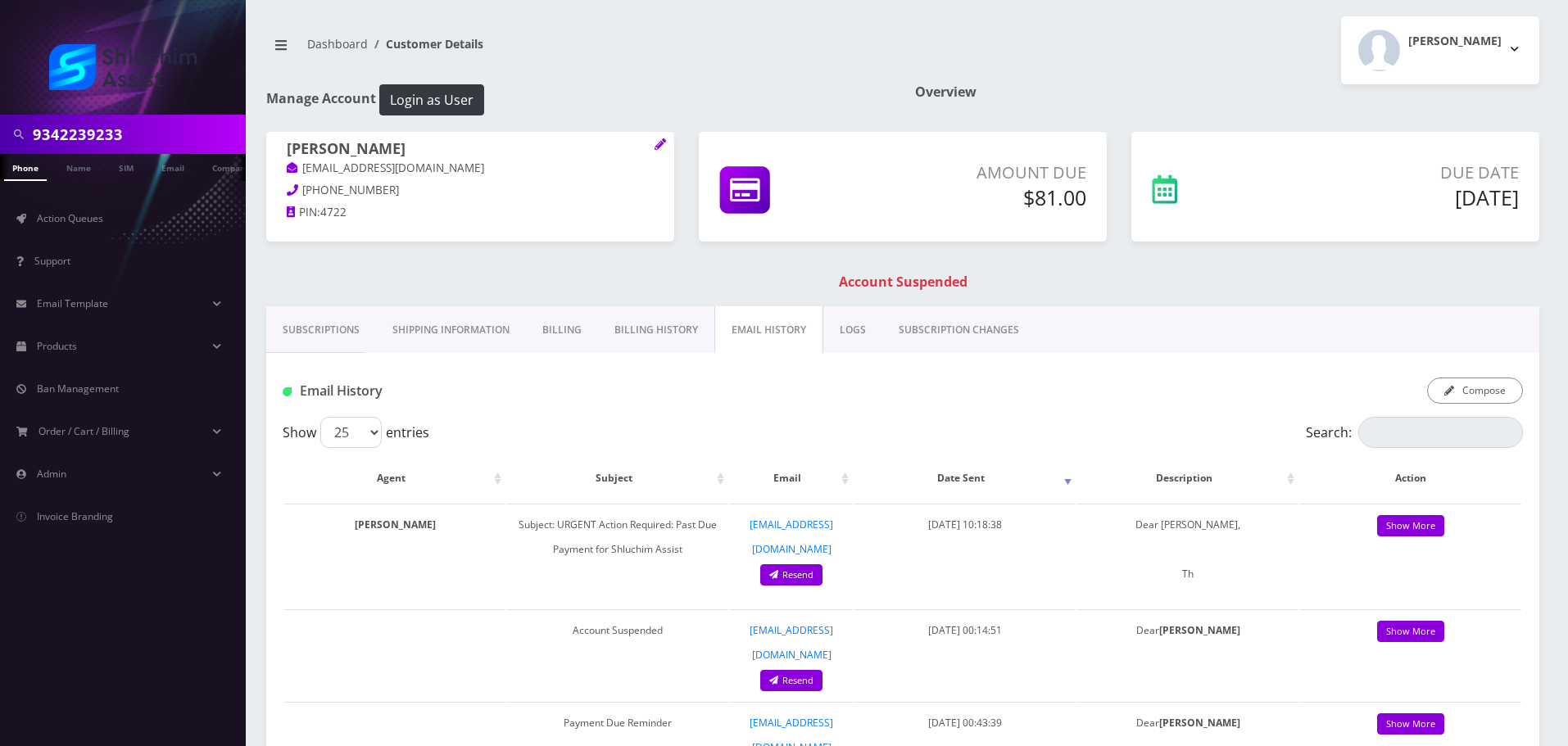
click at [327, 342] on link "Subscriptions" at bounding box center [321, 330] width 110 height 47
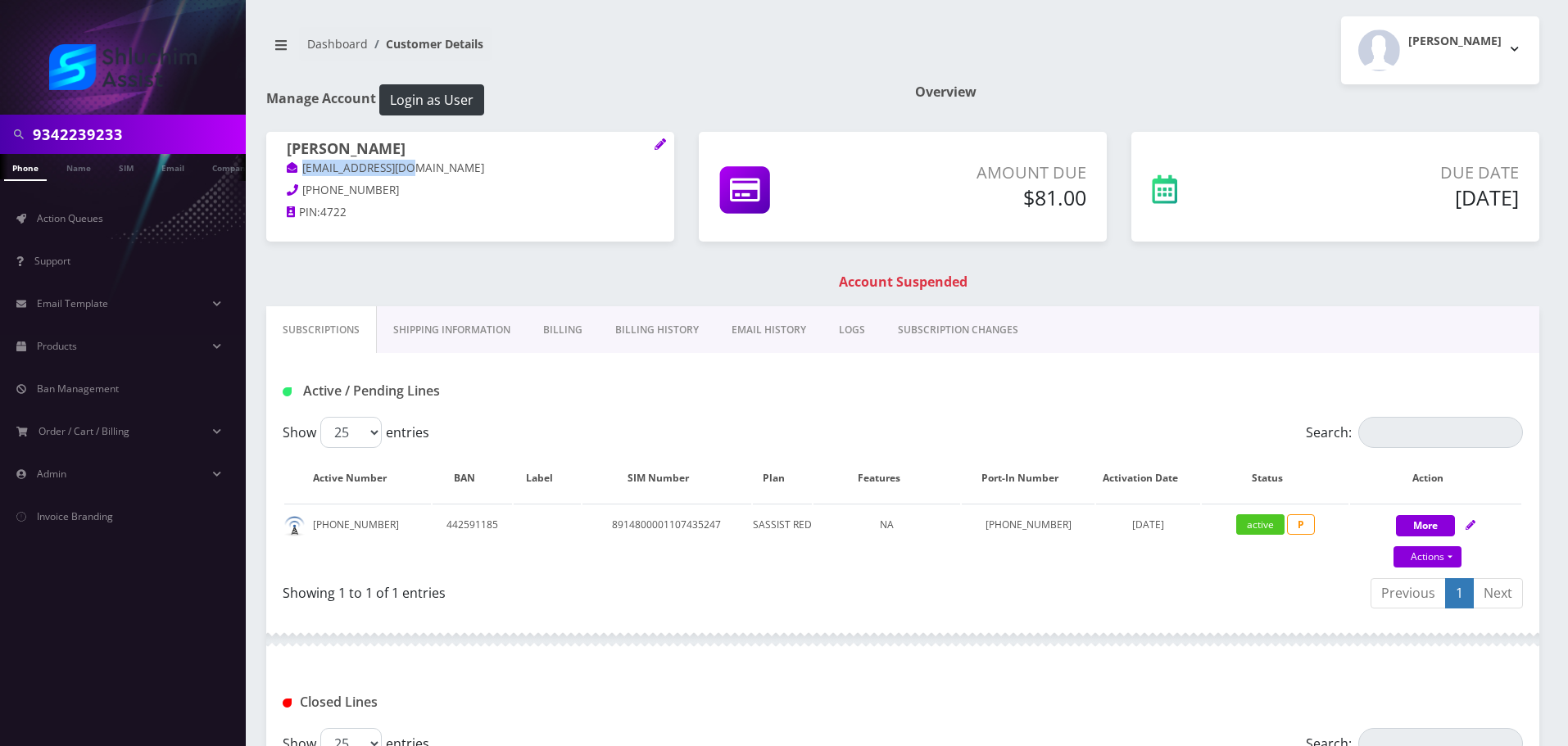
drag, startPoint x: 447, startPoint y: 166, endPoint x: 303, endPoint y: 164, distance: 144.0
click at [303, 164] on p "Arizman3@gmail.com" at bounding box center [470, 169] width 367 height 18
copy link "Arizman3@gmail.com"
click at [589, 339] on link "Billing" at bounding box center [562, 330] width 72 height 47
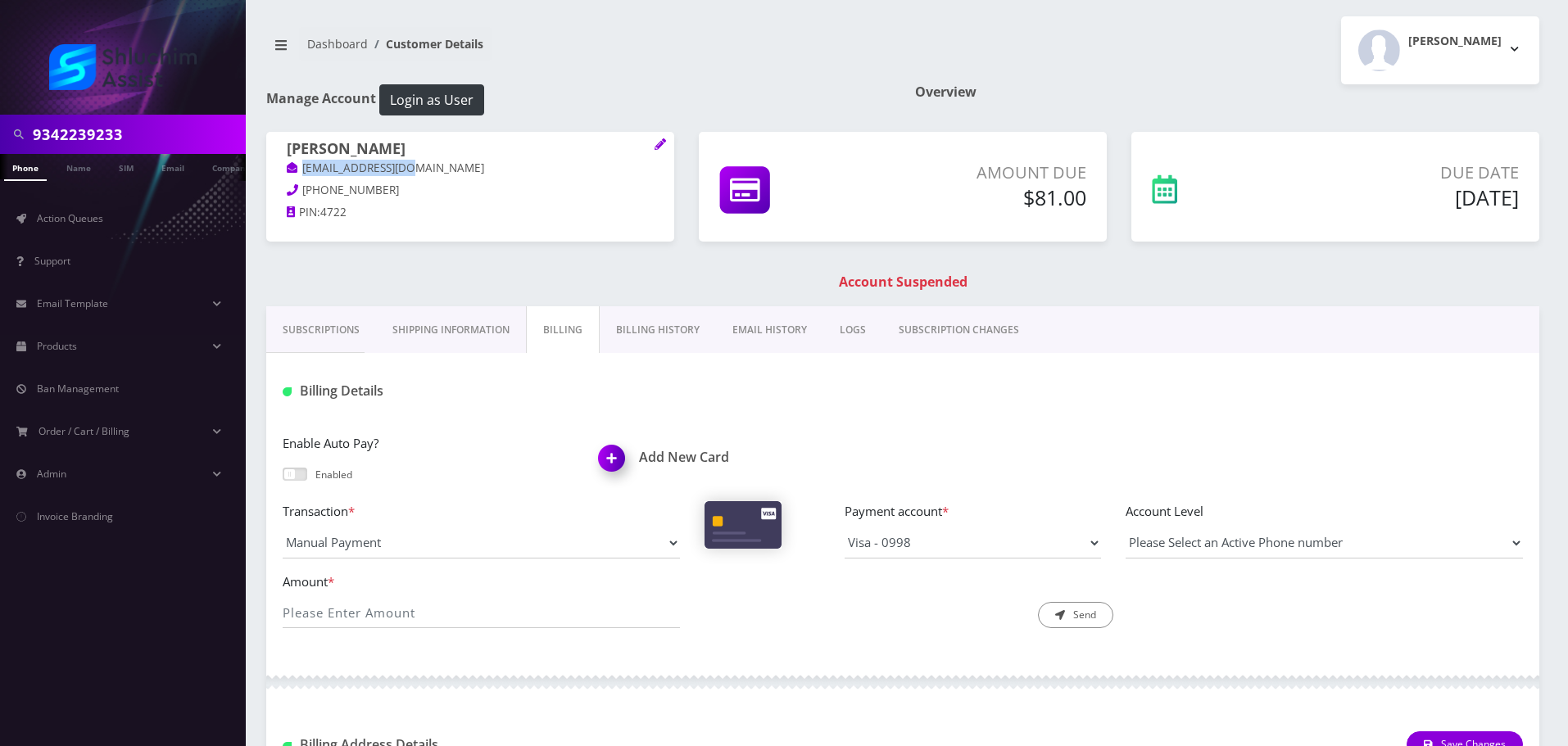
drag, startPoint x: 624, startPoint y: 341, endPoint x: 662, endPoint y: 344, distance: 38.1
click at [625, 341] on link "Billing History" at bounding box center [658, 330] width 116 height 47
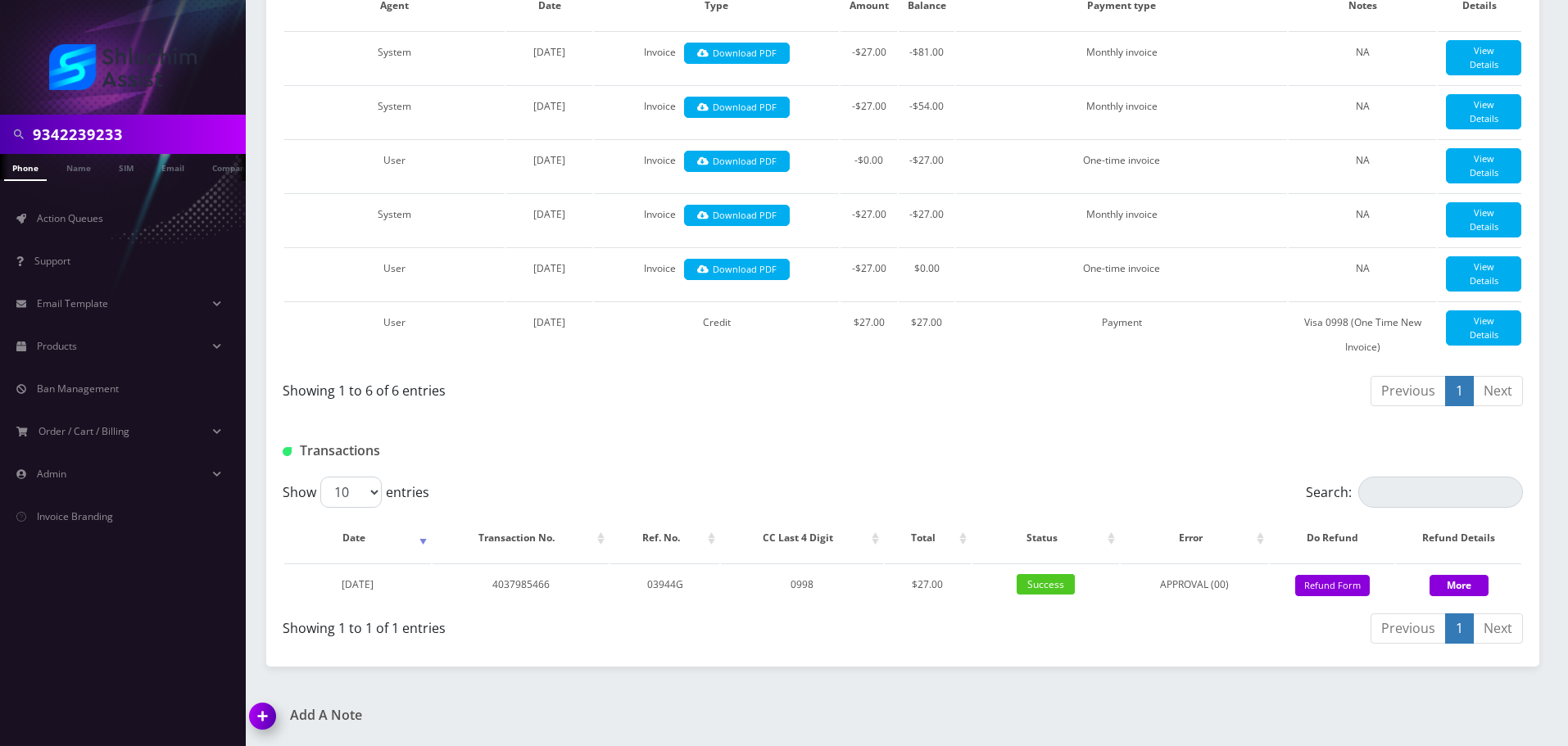
scroll to position [0, 8]
click at [108, 220] on link "Action Queues" at bounding box center [123, 218] width 246 height 34
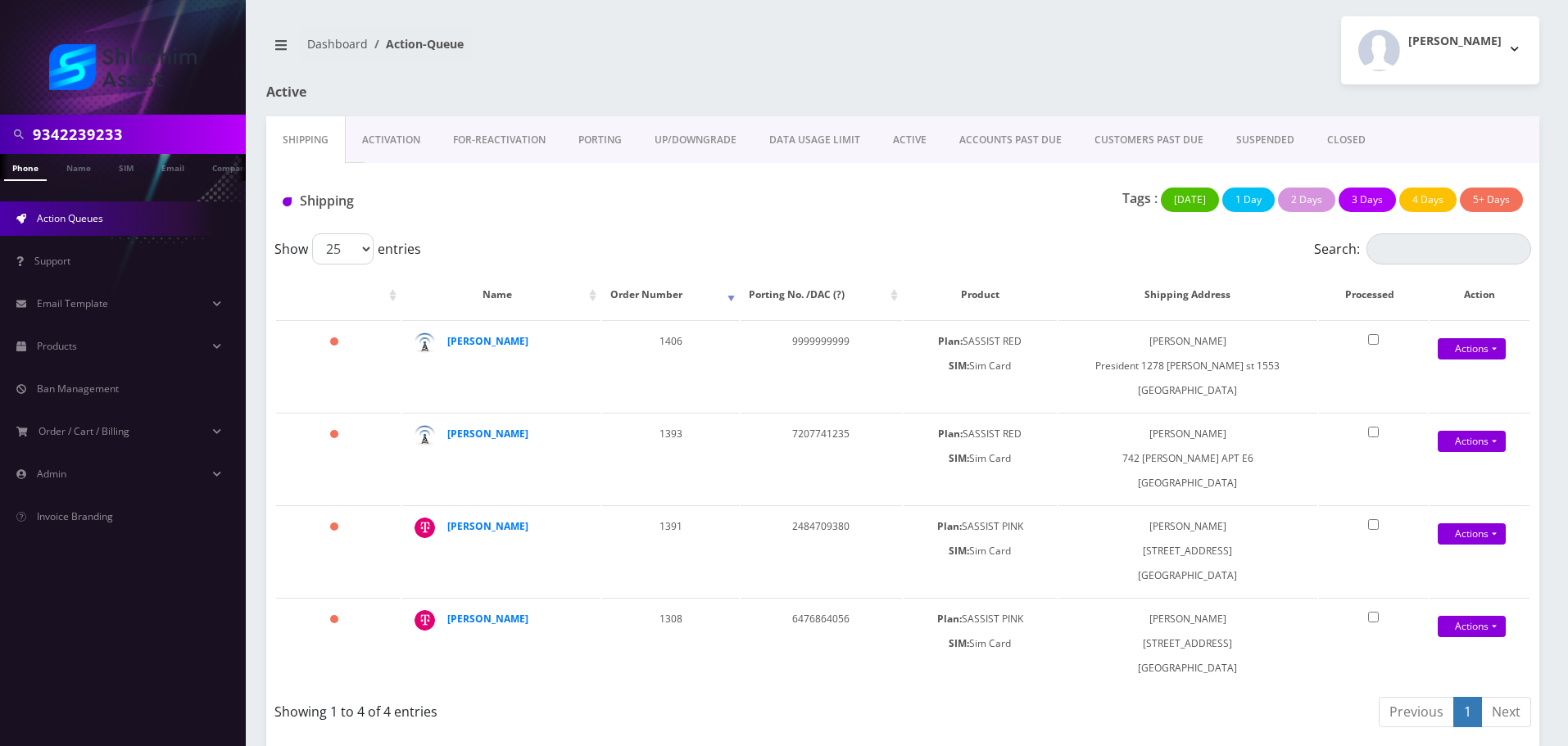
click at [976, 139] on link "ACCOUNTS PAST DUE" at bounding box center [1011, 140] width 136 height 47
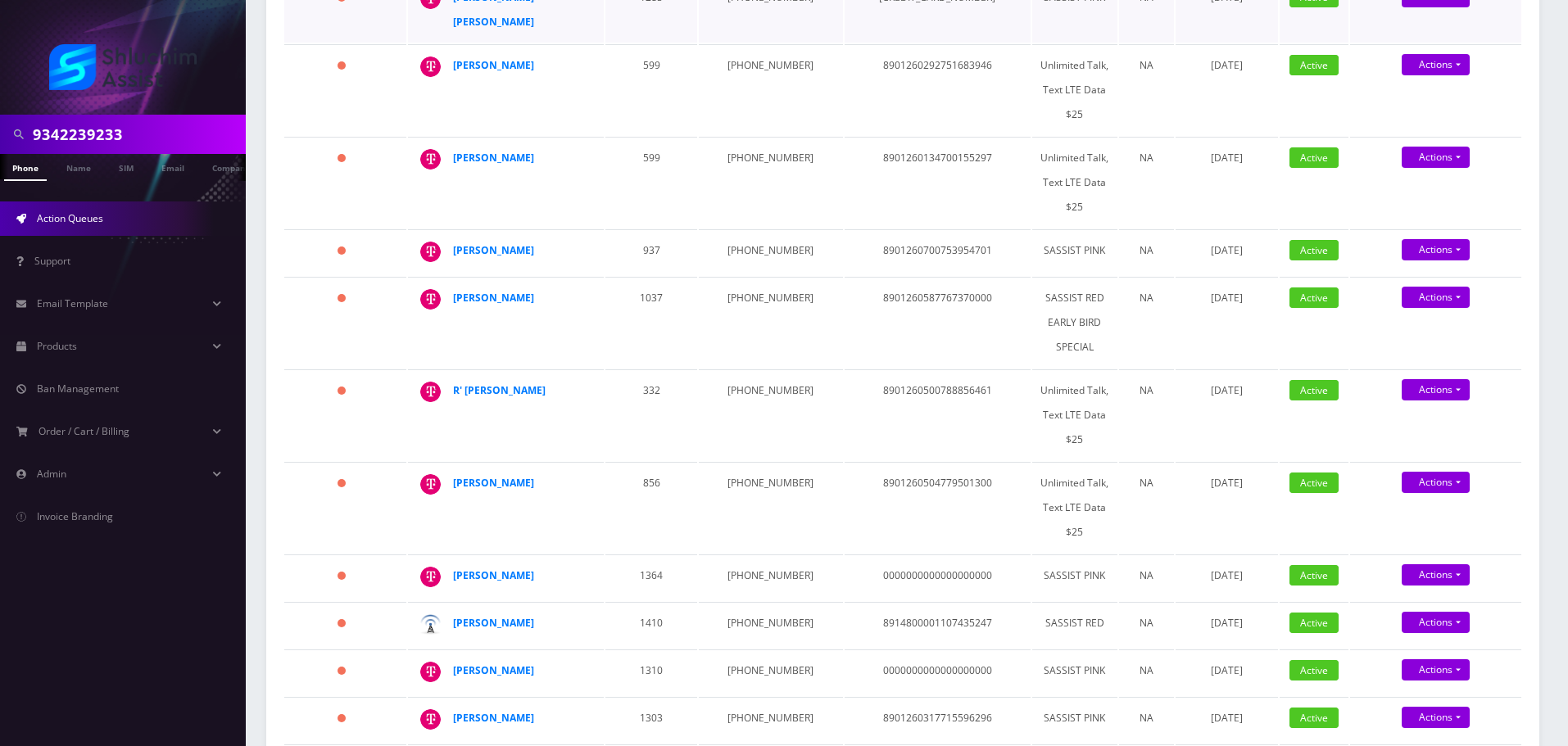
scroll to position [410, 0]
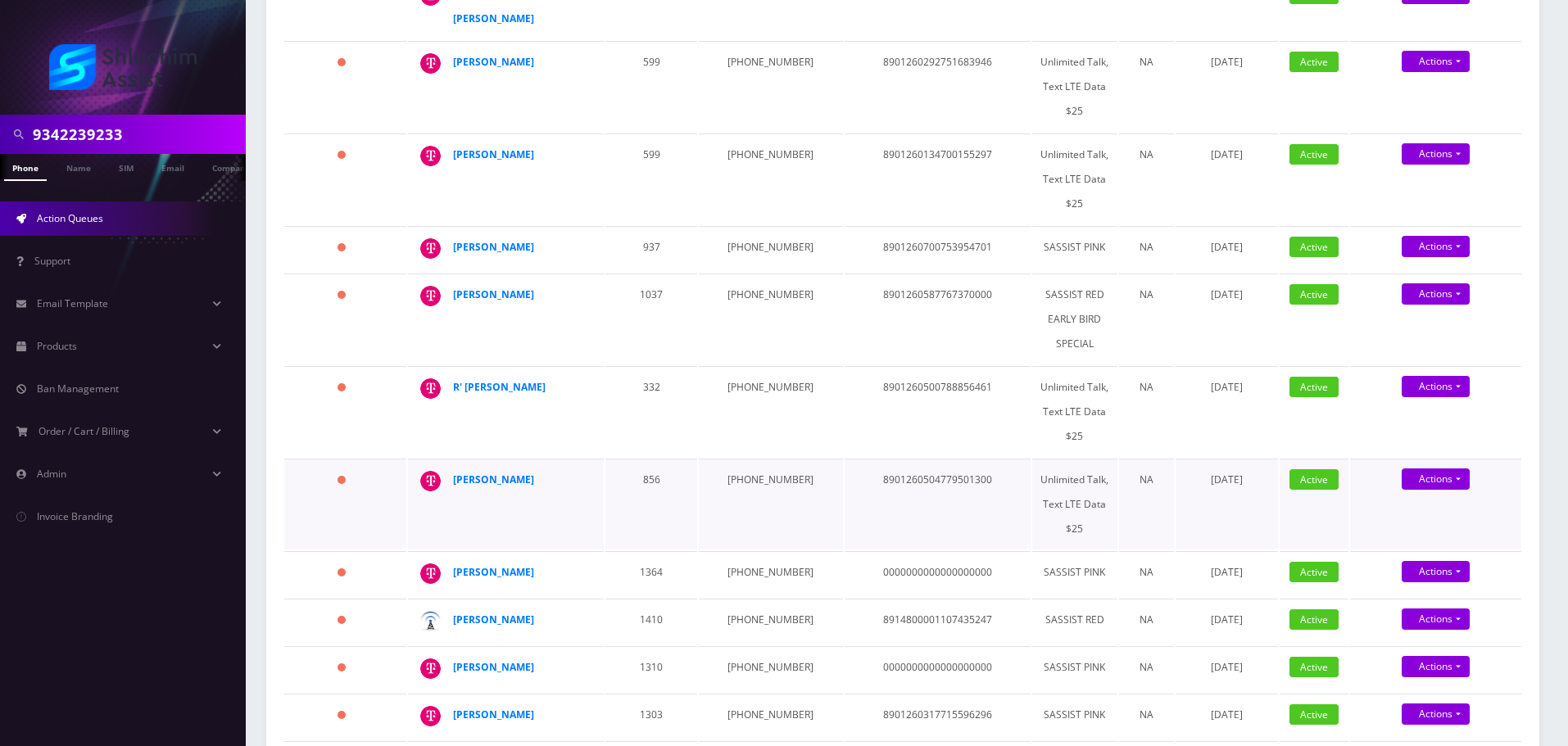
click at [382, 466] on td "1465 days" at bounding box center [345, 504] width 122 height 91
drag, startPoint x: 549, startPoint y: 546, endPoint x: 450, endPoint y: 545, distance: 99.0
click at [450, 551] on td "[PERSON_NAME]" at bounding box center [505, 574] width 196 height 46
copy div "[PERSON_NAME]"
click at [467, 565] on strong "[PERSON_NAME]" at bounding box center [494, 572] width 82 height 14
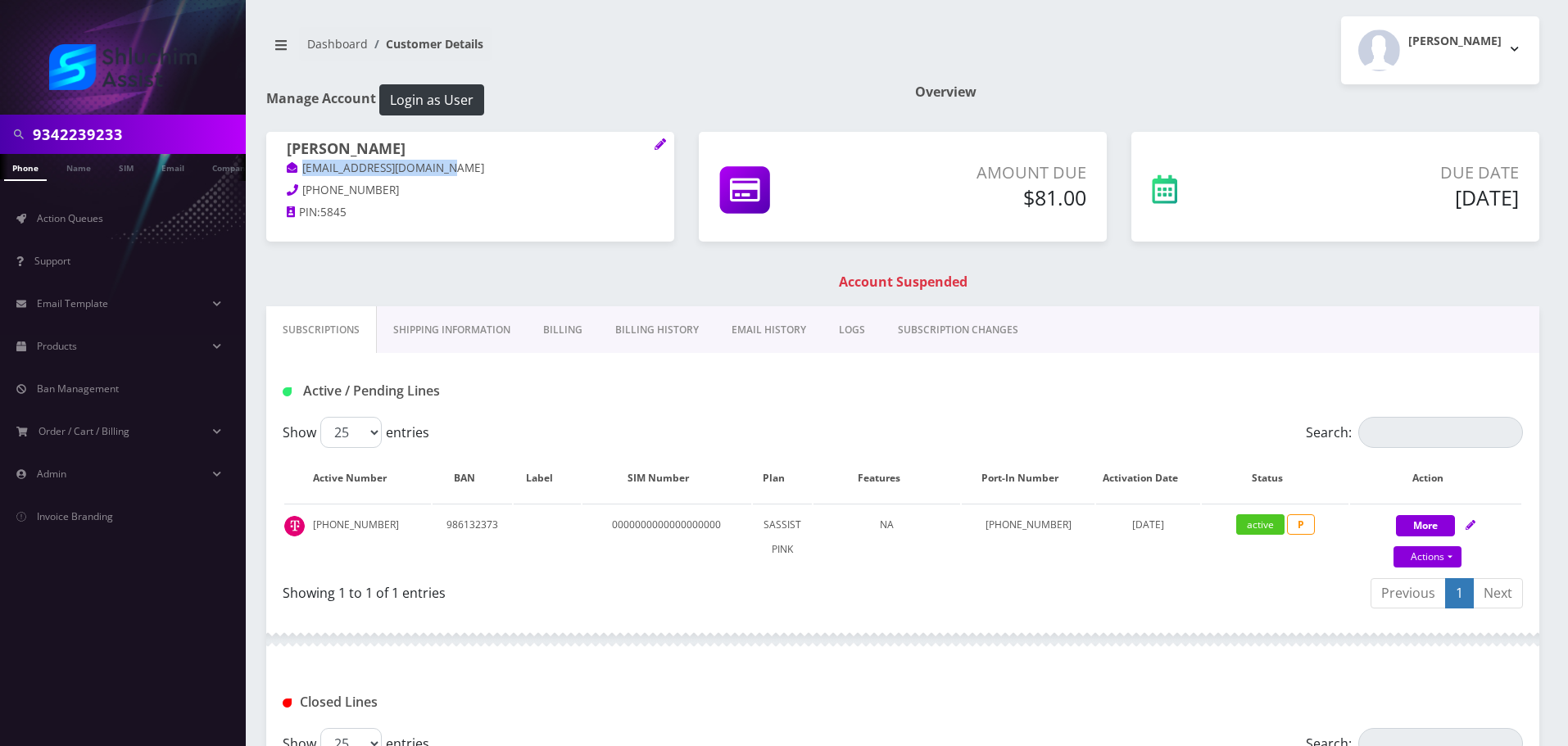
drag, startPoint x: 492, startPoint y: 164, endPoint x: 331, endPoint y: 182, distance: 162.0
click at [302, 165] on p "[EMAIL_ADDRESS][DOMAIN_NAME]" at bounding box center [470, 169] width 367 height 18
copy link "[EMAIL_ADDRESS][DOMAIN_NAME]"
drag, startPoint x: 386, startPoint y: 189, endPoint x: 301, endPoint y: 192, distance: 85.1
click at [296, 193] on p "[PHONE_NUMBER]" at bounding box center [470, 191] width 367 height 18
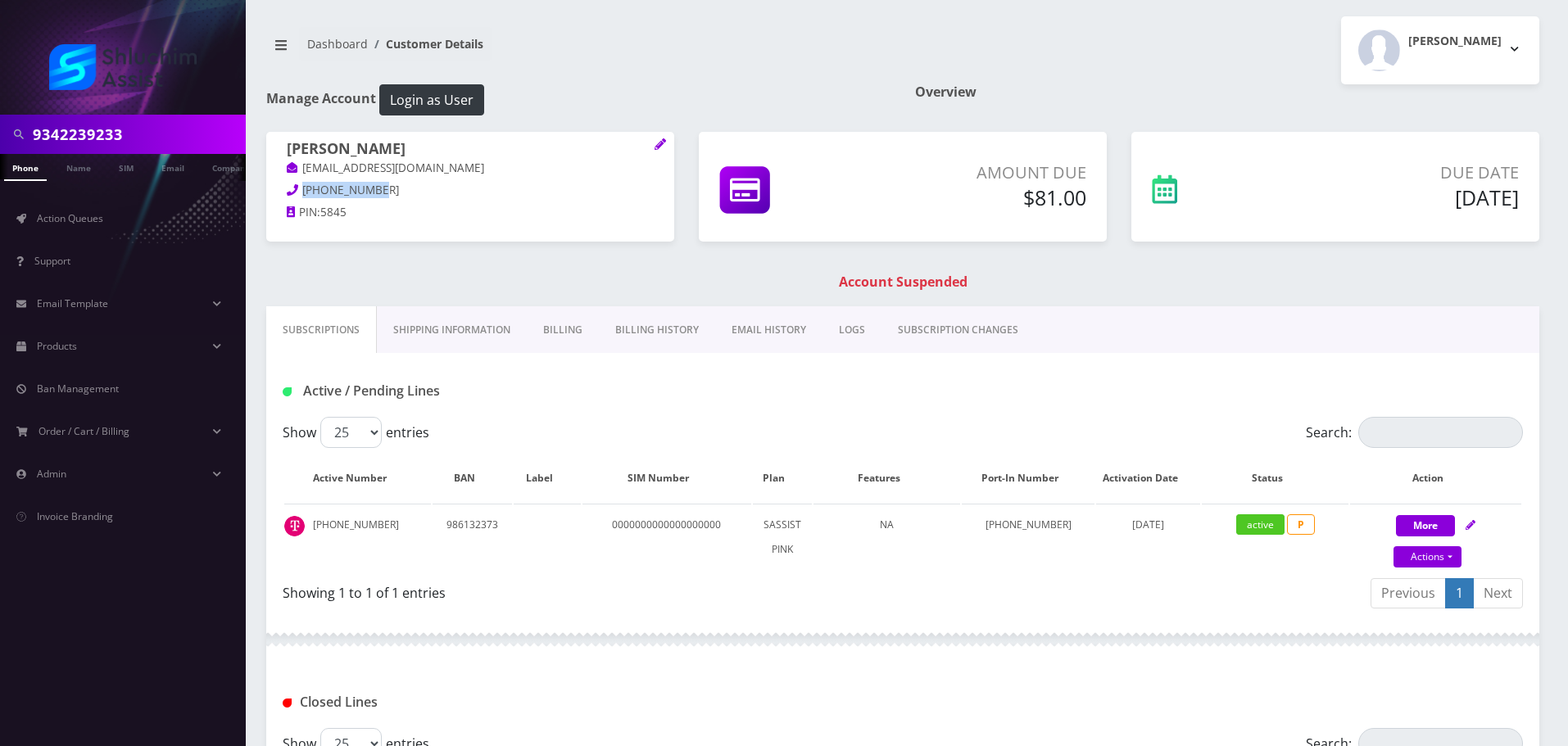
copy span "[PHONE_NUMBER]"
click at [741, 336] on link "EMAIL HISTORY" at bounding box center [769, 330] width 107 height 47
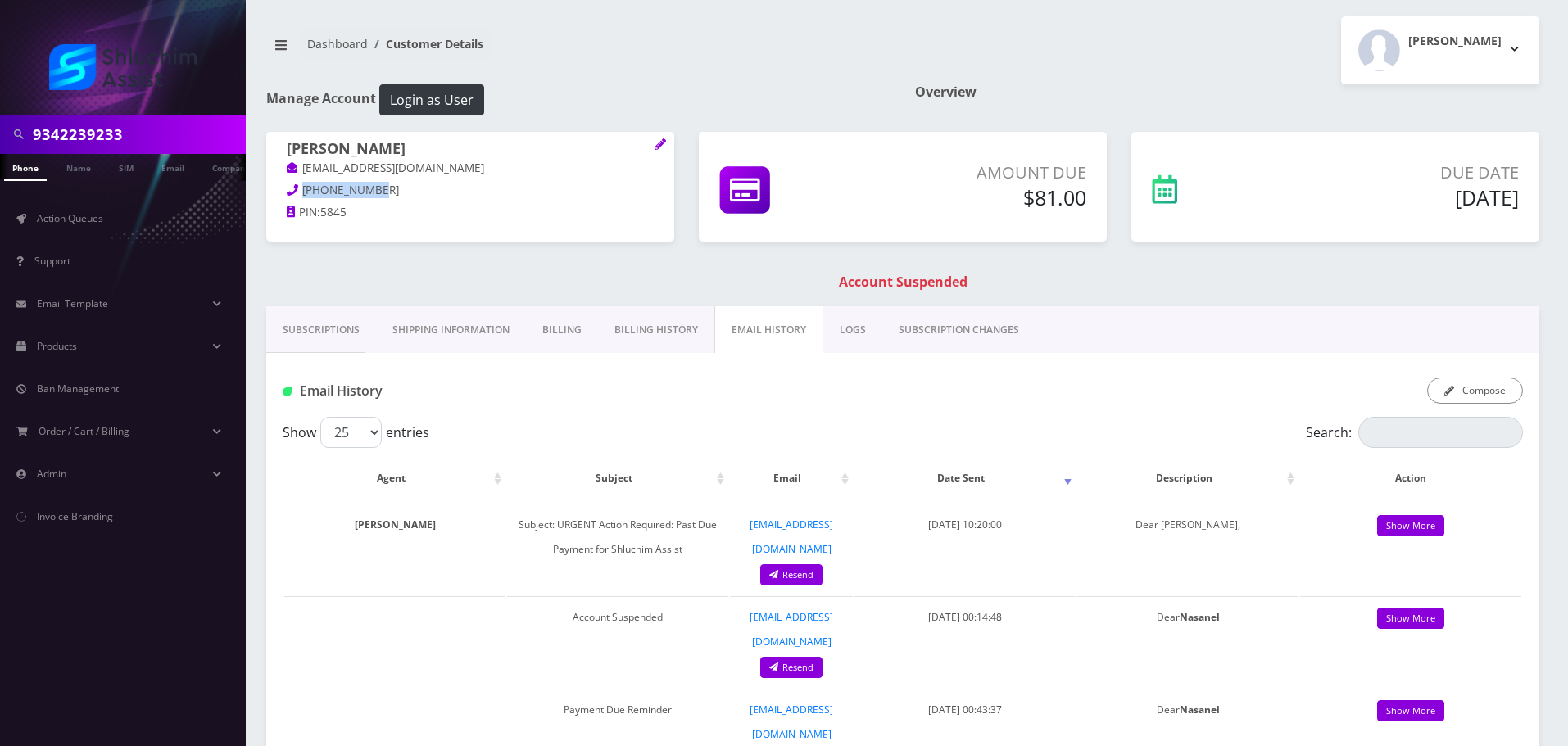
scroll to position [0, 8]
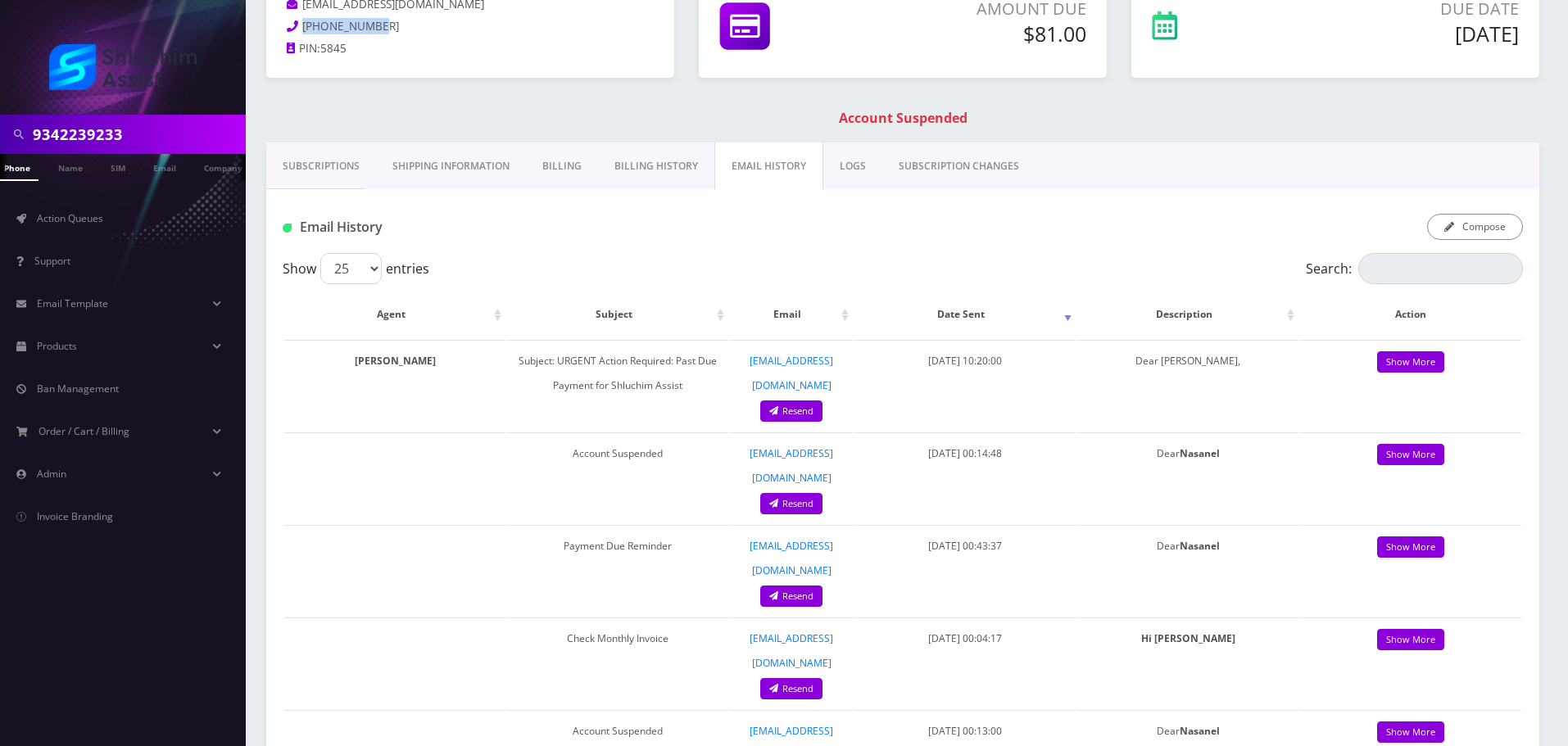
click at [645, 160] on link "Billing History" at bounding box center [656, 166] width 116 height 47
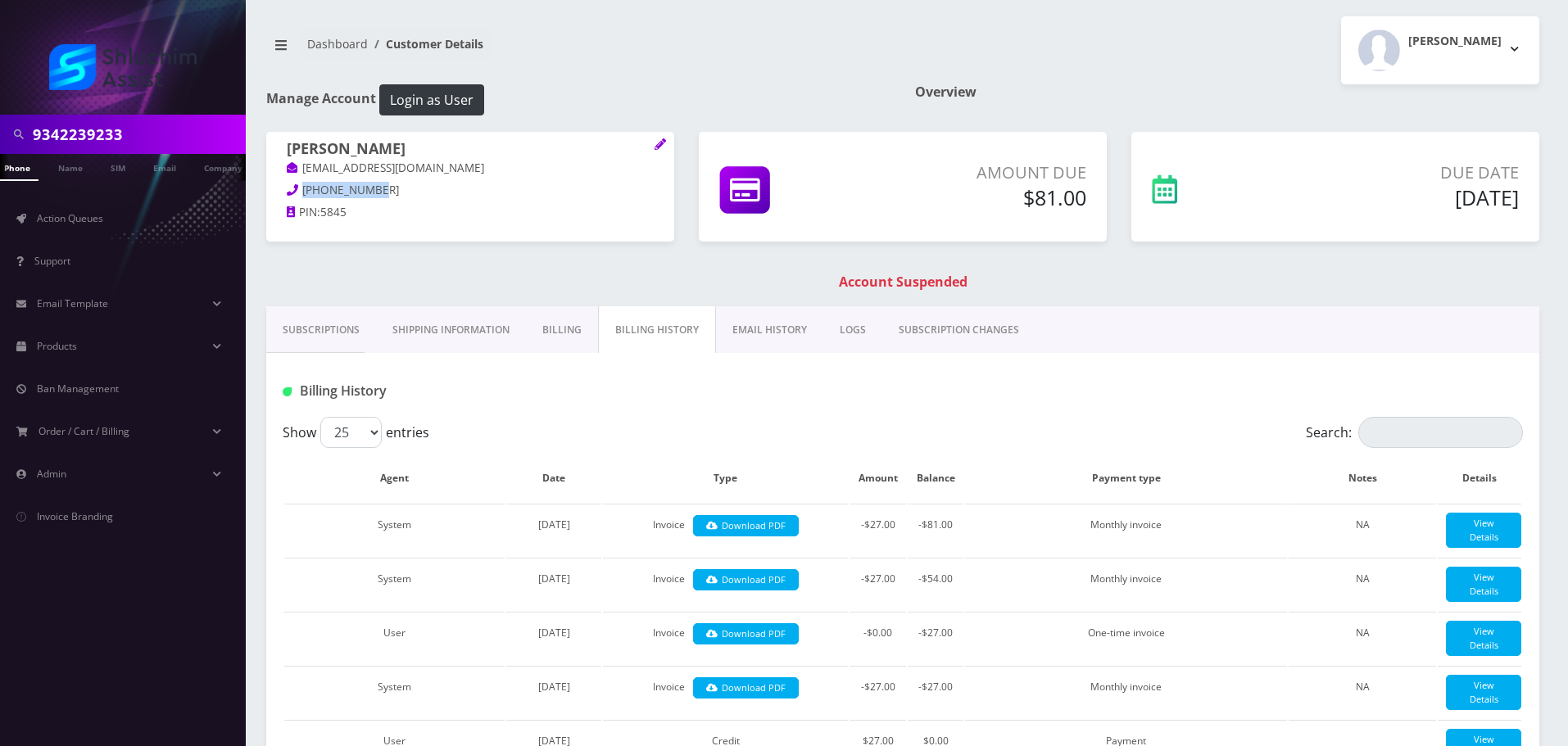
click at [770, 339] on link "EMAIL HISTORY" at bounding box center [769, 330] width 107 height 47
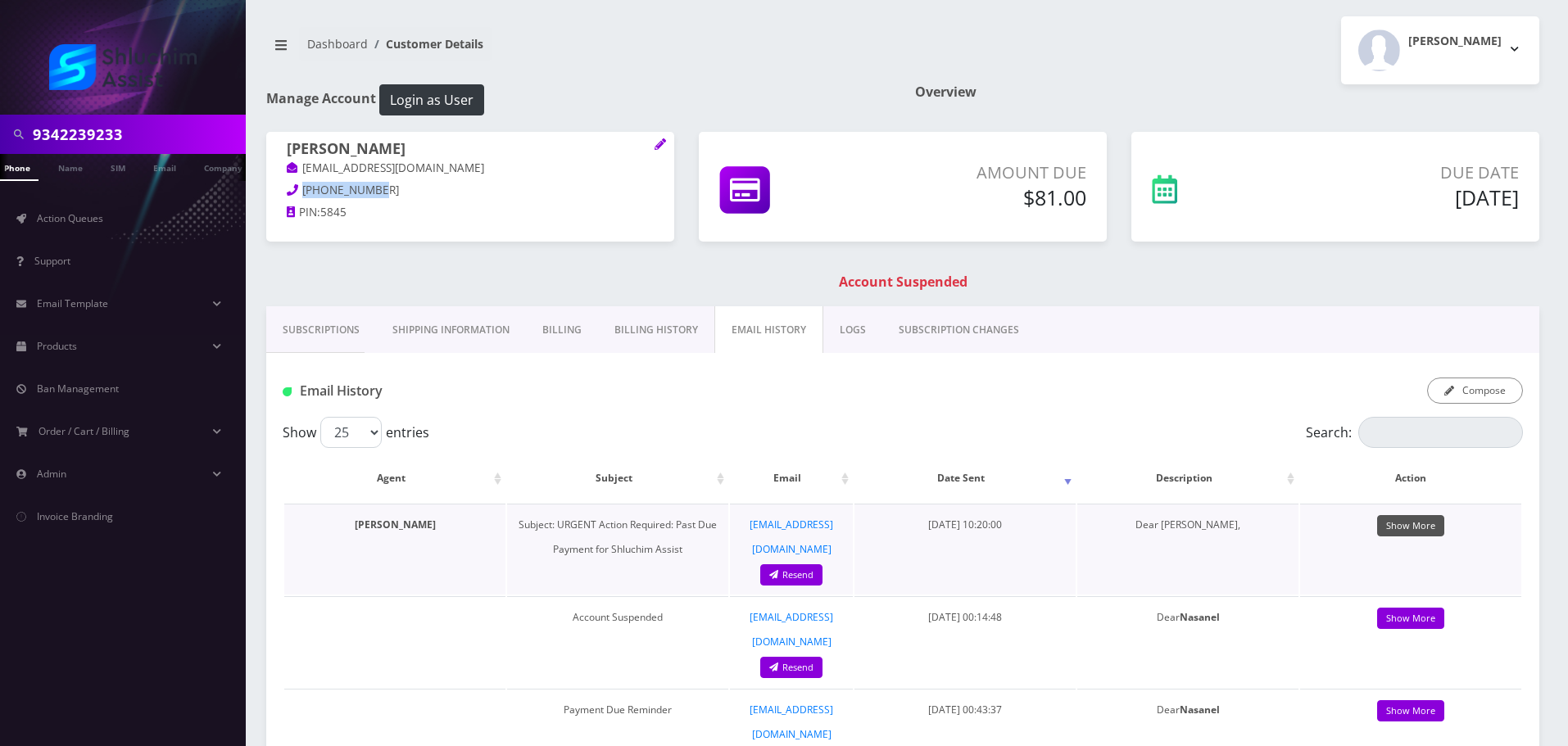
click at [1415, 531] on link "Show More" at bounding box center [1411, 526] width 67 height 23
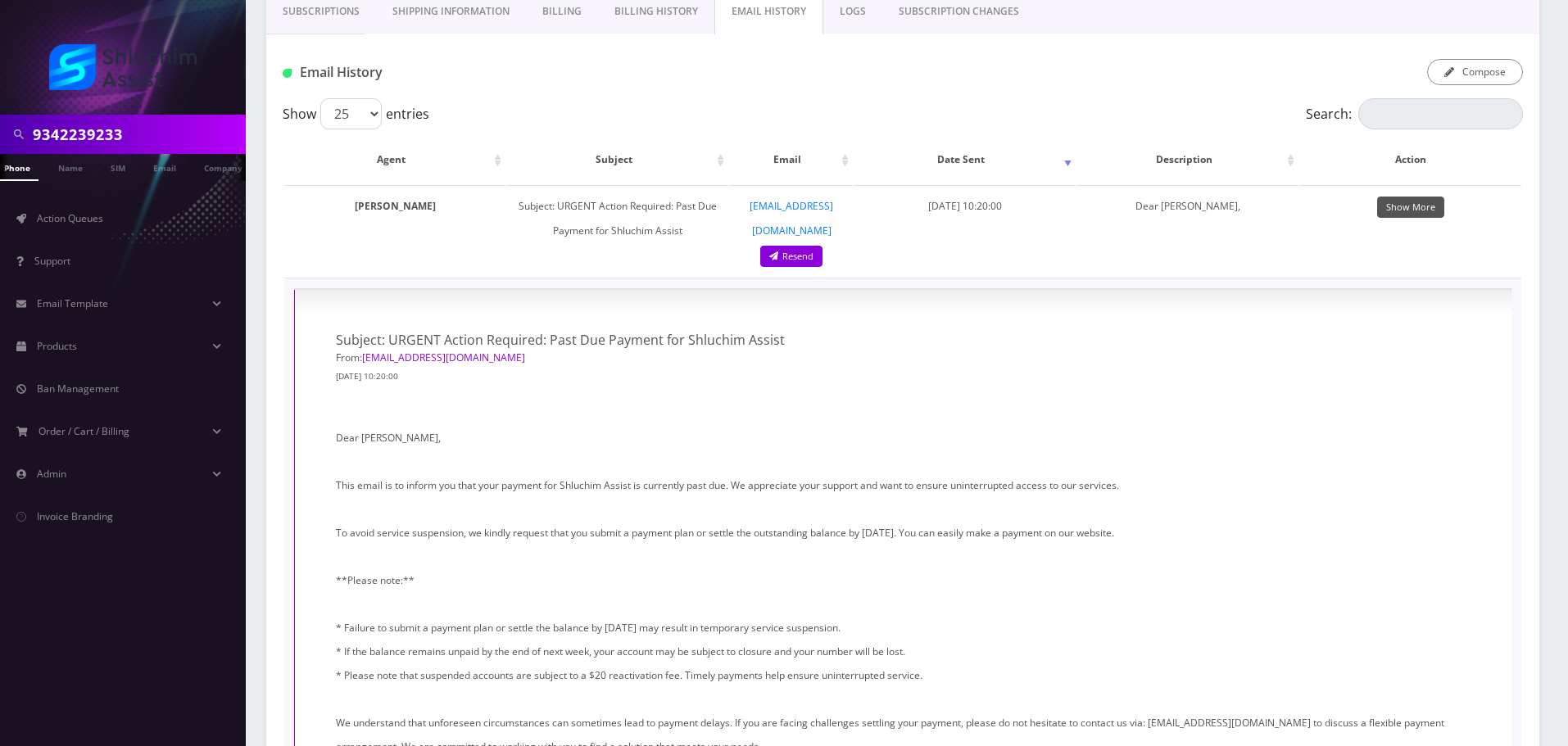
scroll to position [327, 0]
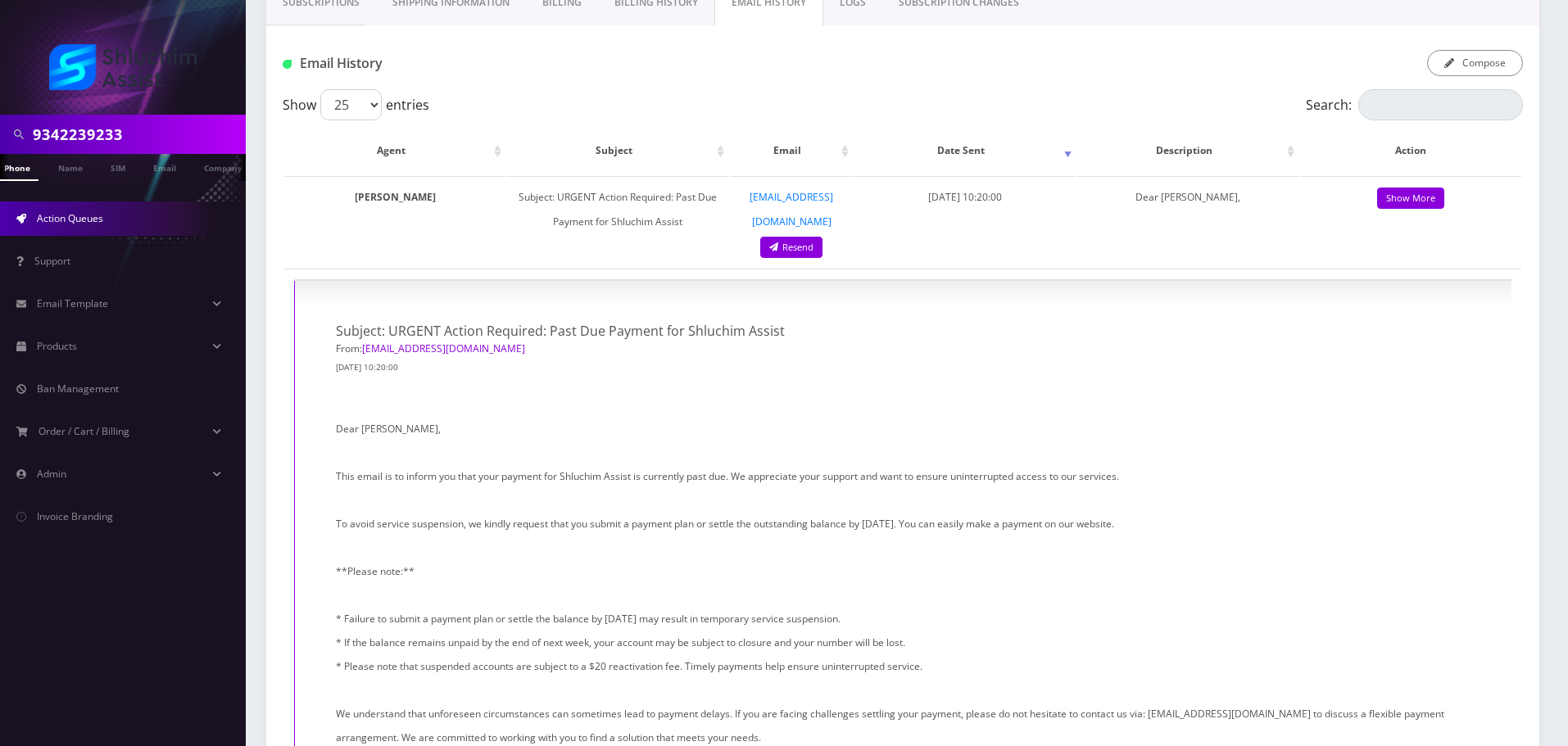
click at [87, 223] on span "Action Queues" at bounding box center [71, 218] width 67 height 14
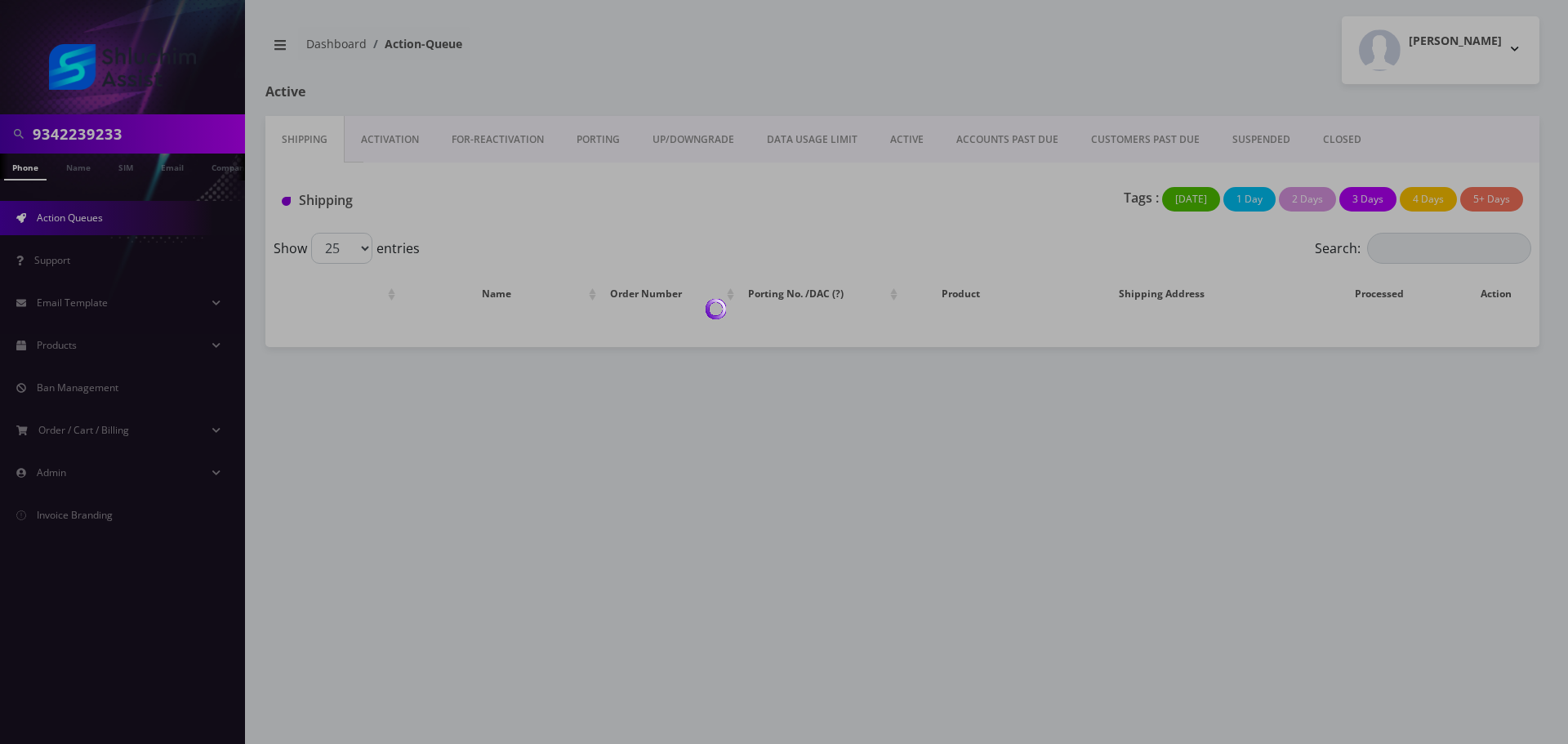
click at [979, 134] on div at bounding box center [784, 372] width 1568 height 744
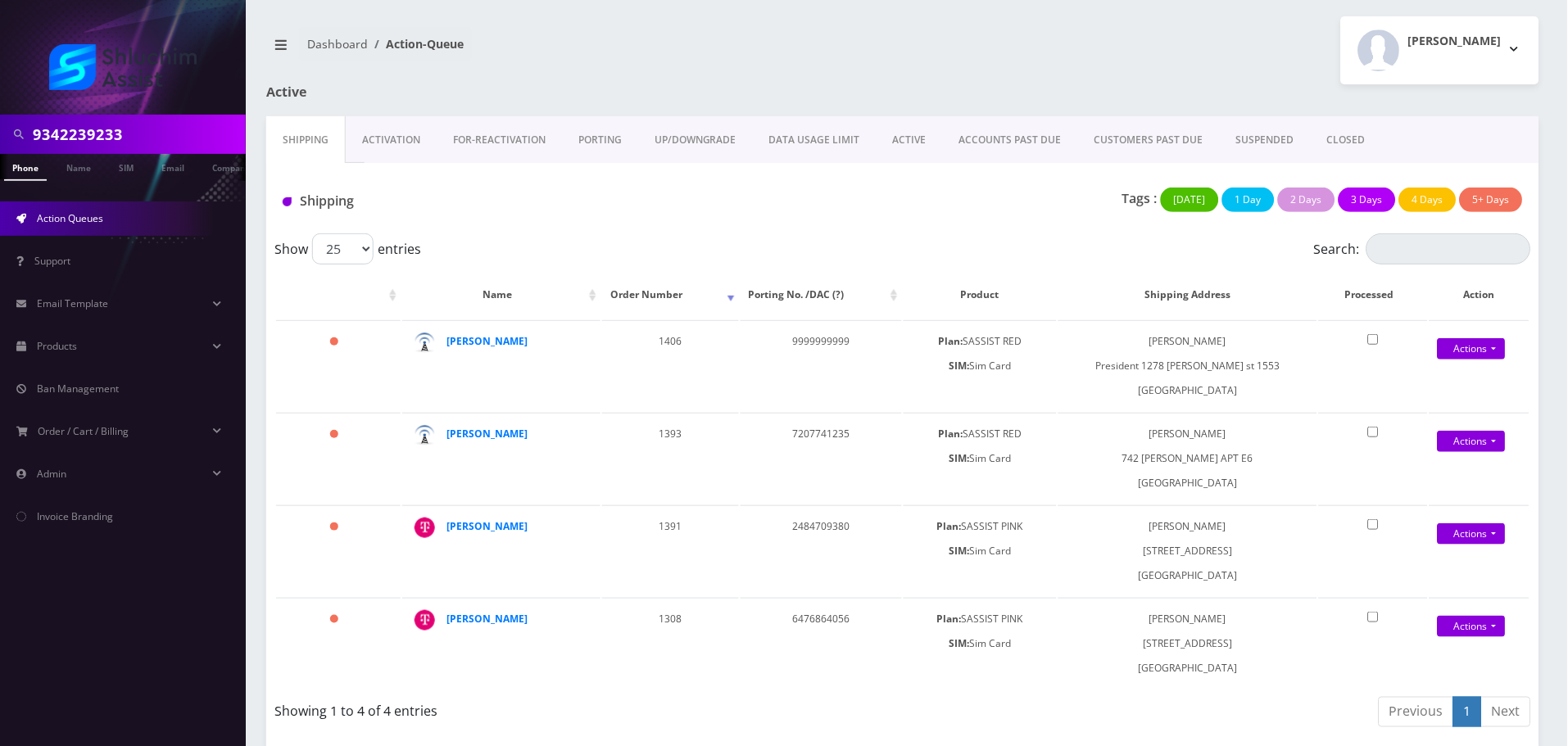
click at [982, 135] on link "ACCOUNTS PAST DUE" at bounding box center [1011, 140] width 136 height 47
click at [0, 0] on div at bounding box center [0, 0] width 0 height 0
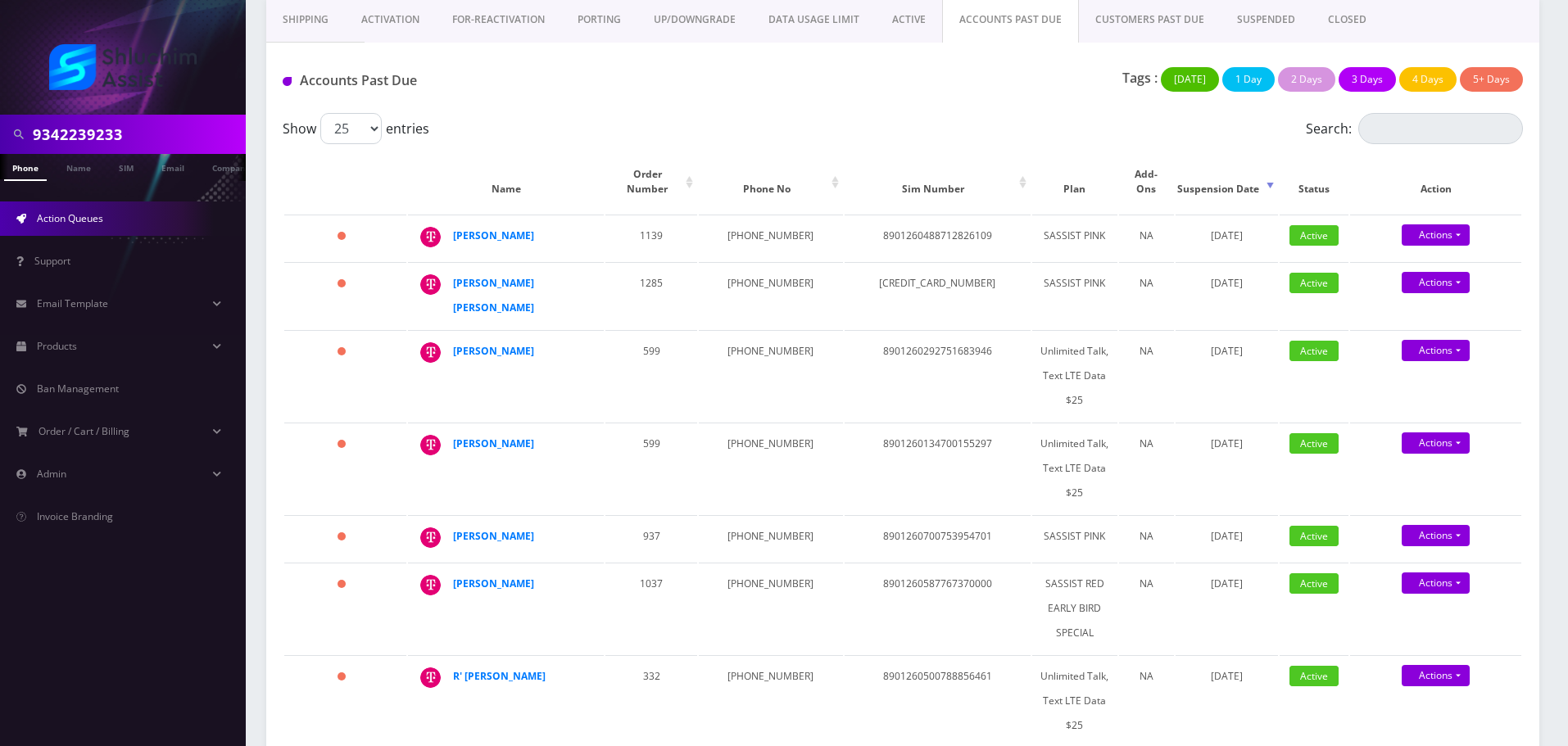
scroll to position [82, 0]
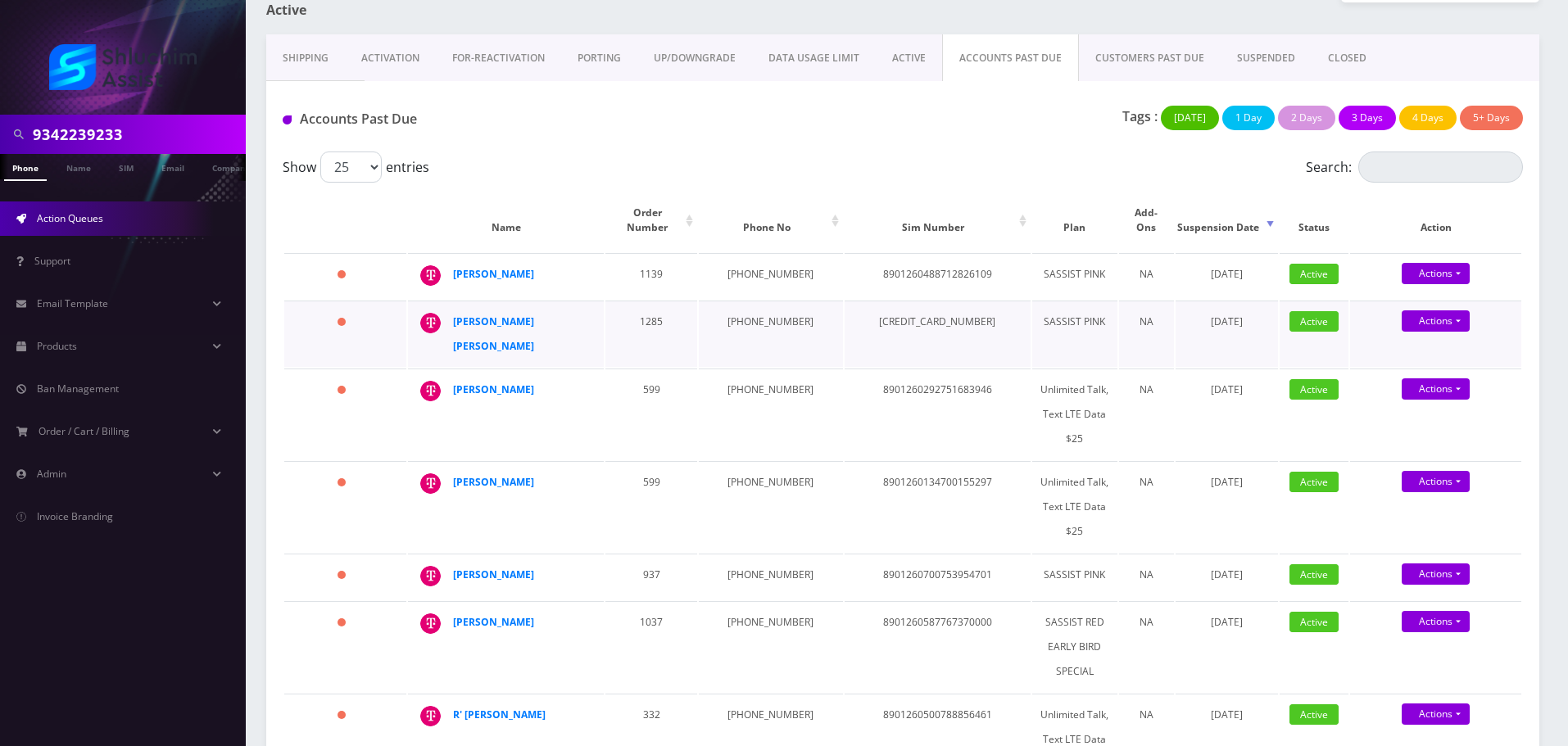
click at [630, 301] on td "1285" at bounding box center [651, 334] width 91 height 67
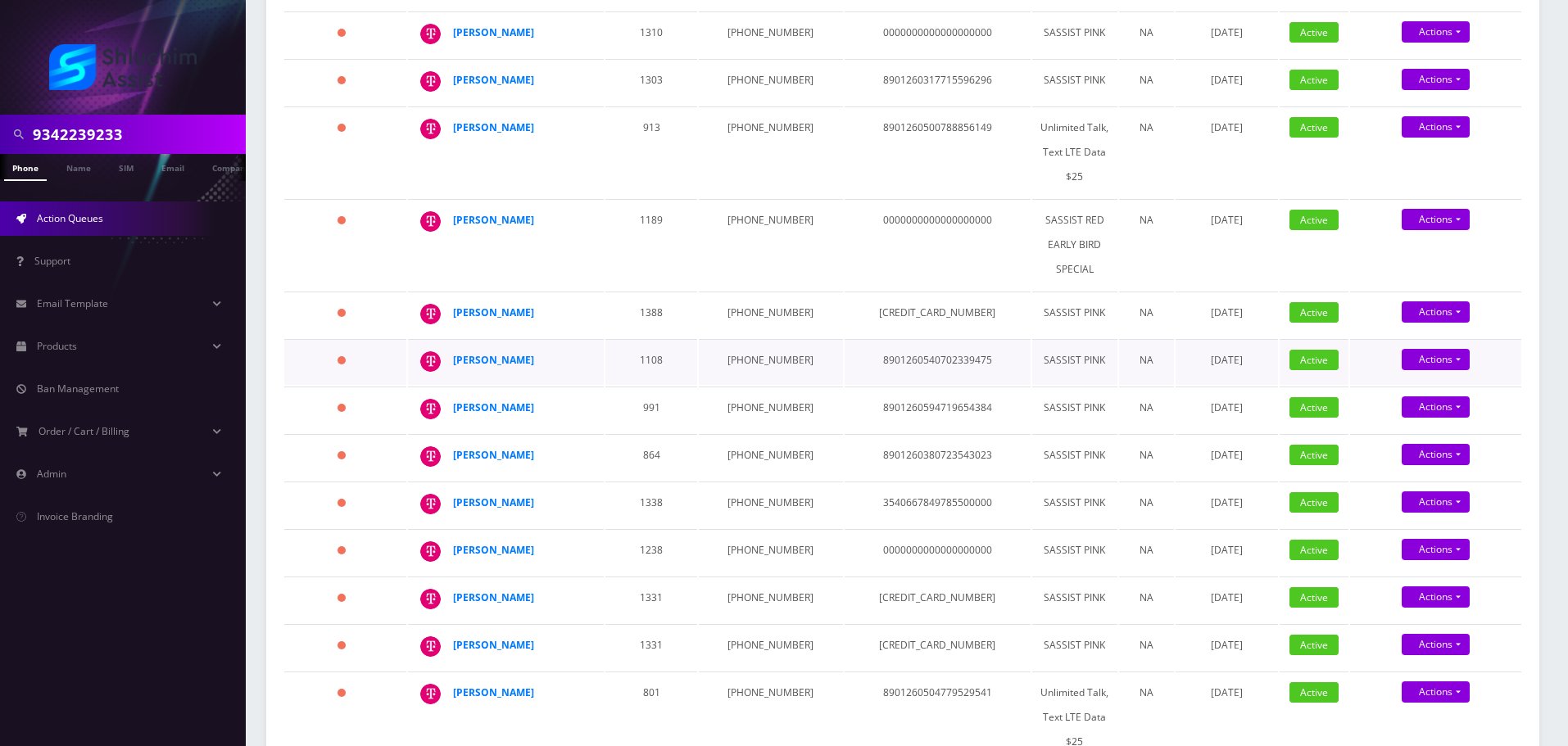
drag, startPoint x: 574, startPoint y: 333, endPoint x: 493, endPoint y: 352, distance: 83.2
click at [445, 339] on td "[PERSON_NAME]" at bounding box center [505, 362] width 196 height 46
copy div "[PERSON_NAME]"
click at [747, 339] on td "929-690-6374" at bounding box center [771, 362] width 144 height 46
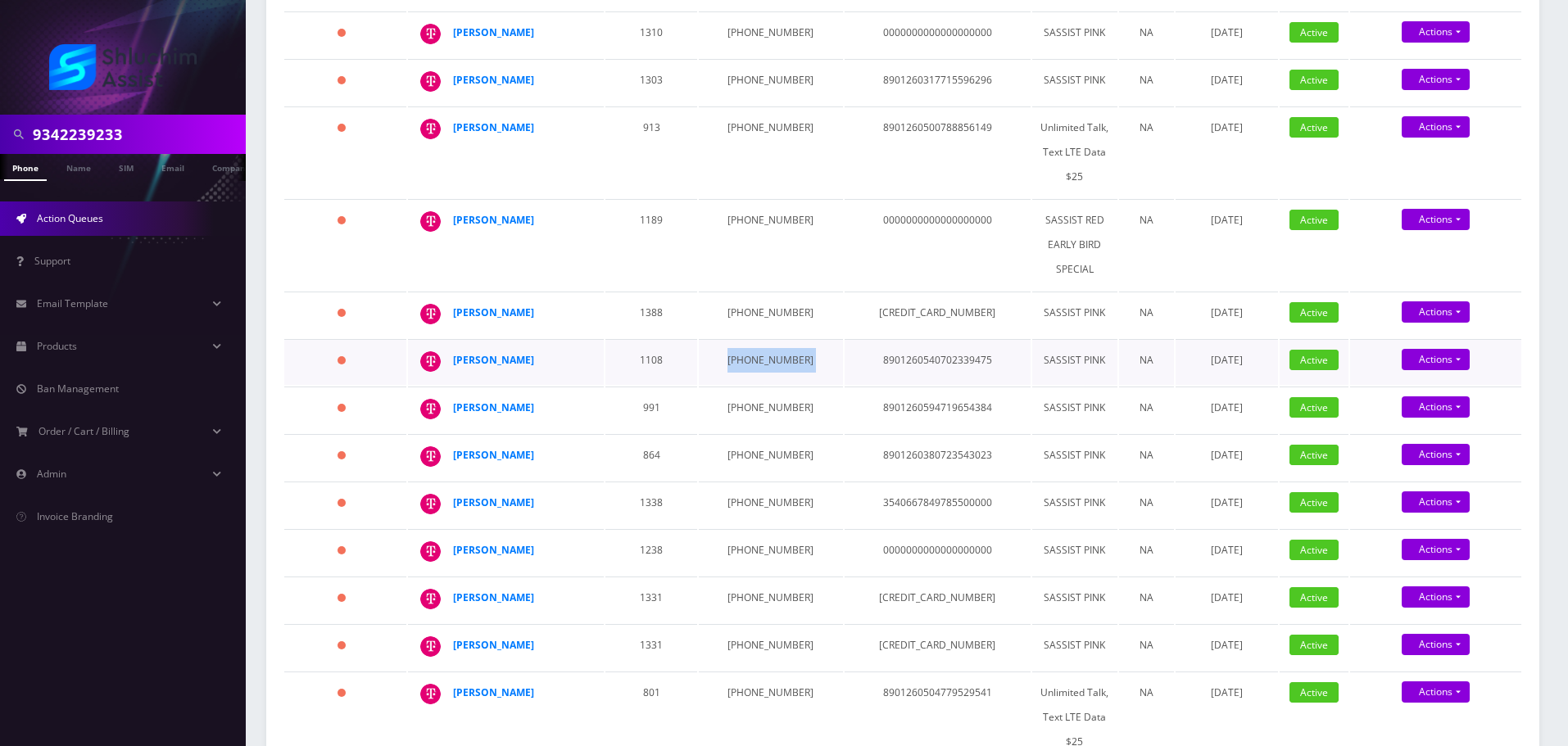
click at [747, 339] on td "929-690-6374" at bounding box center [771, 362] width 144 height 46
copy td "929-690-6374"
click at [492, 353] on strong "Moshe Grossbaum" at bounding box center [494, 360] width 82 height 14
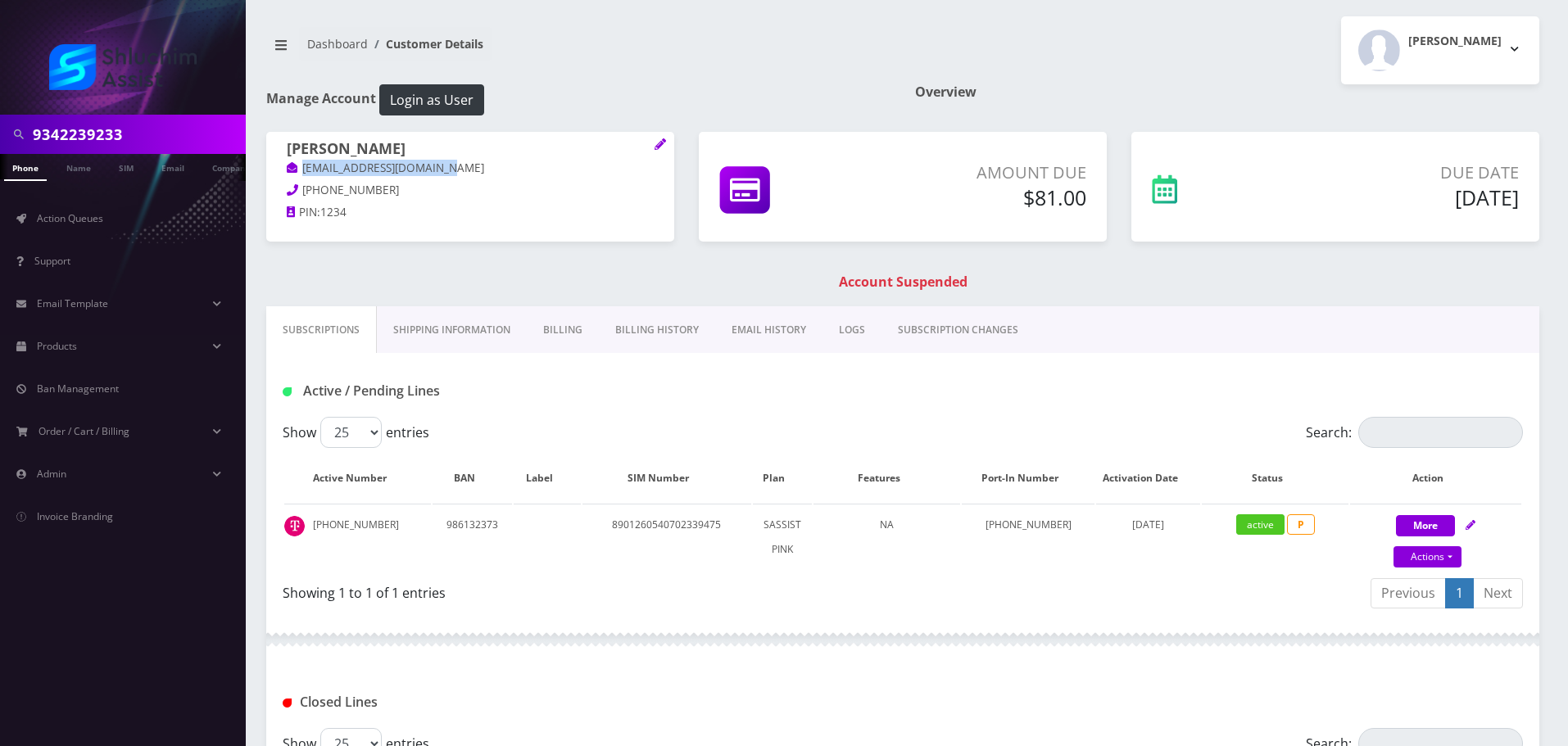
drag, startPoint x: 512, startPoint y: 170, endPoint x: 300, endPoint y: 169, distance: 212.0
click at [296, 168] on p "[EMAIL_ADDRESS][DOMAIN_NAME]" at bounding box center [470, 169] width 367 height 18
copy link "[EMAIL_ADDRESS][DOMAIN_NAME]"
click at [760, 326] on link "EMAIL HISTORY" at bounding box center [769, 330] width 107 height 47
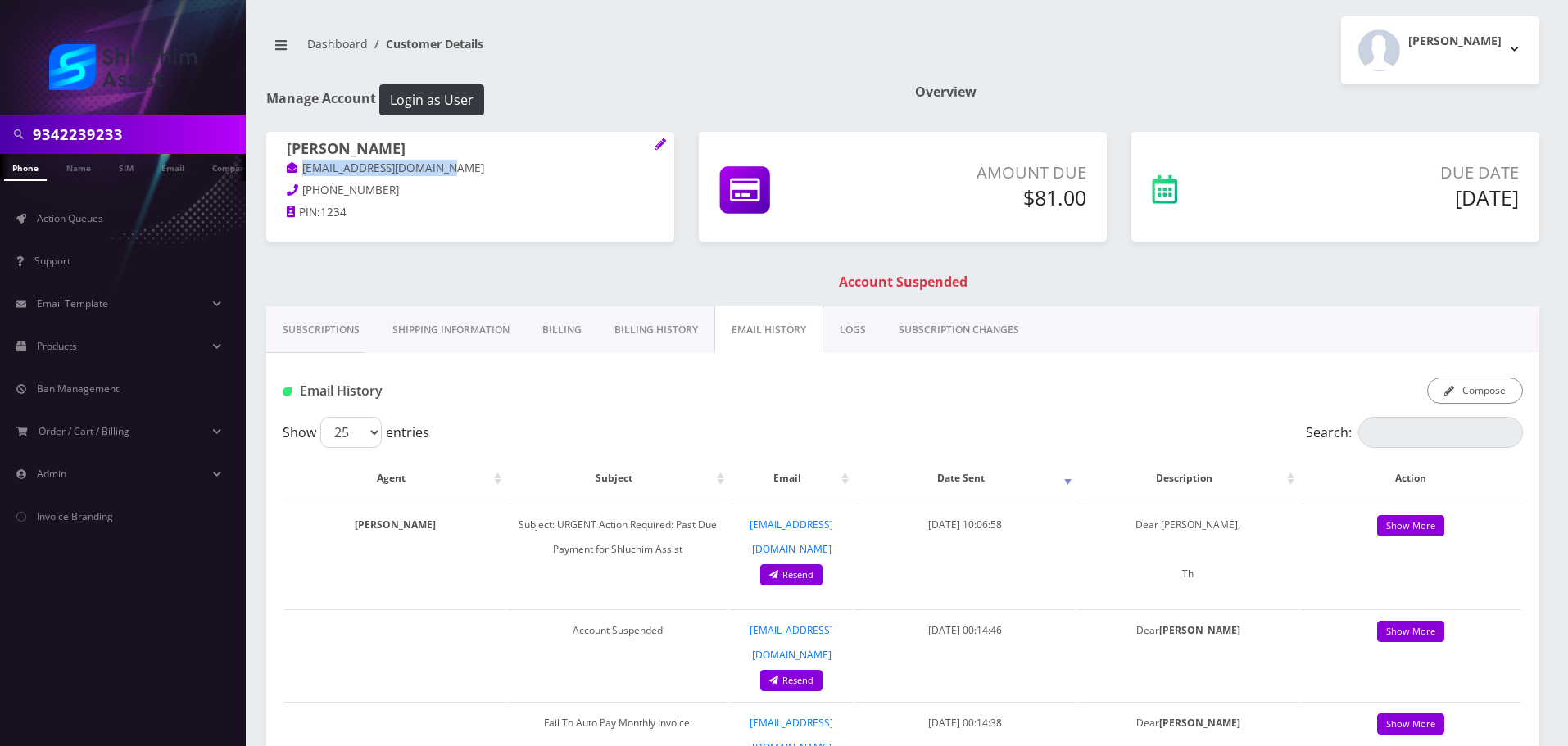
click at [661, 337] on link "Billing History" at bounding box center [656, 330] width 116 height 47
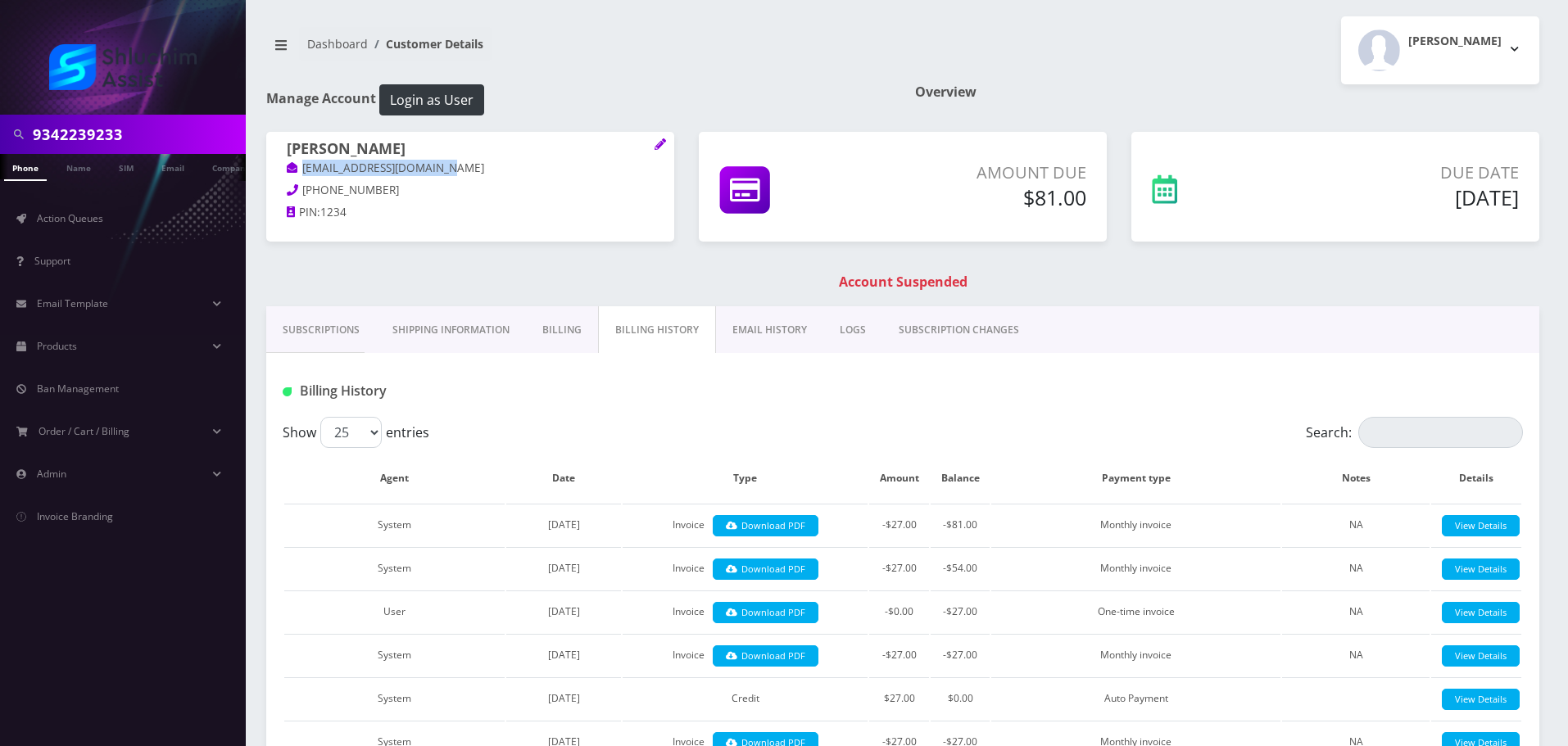
click at [773, 348] on link "EMAIL HISTORY" at bounding box center [769, 330] width 107 height 47
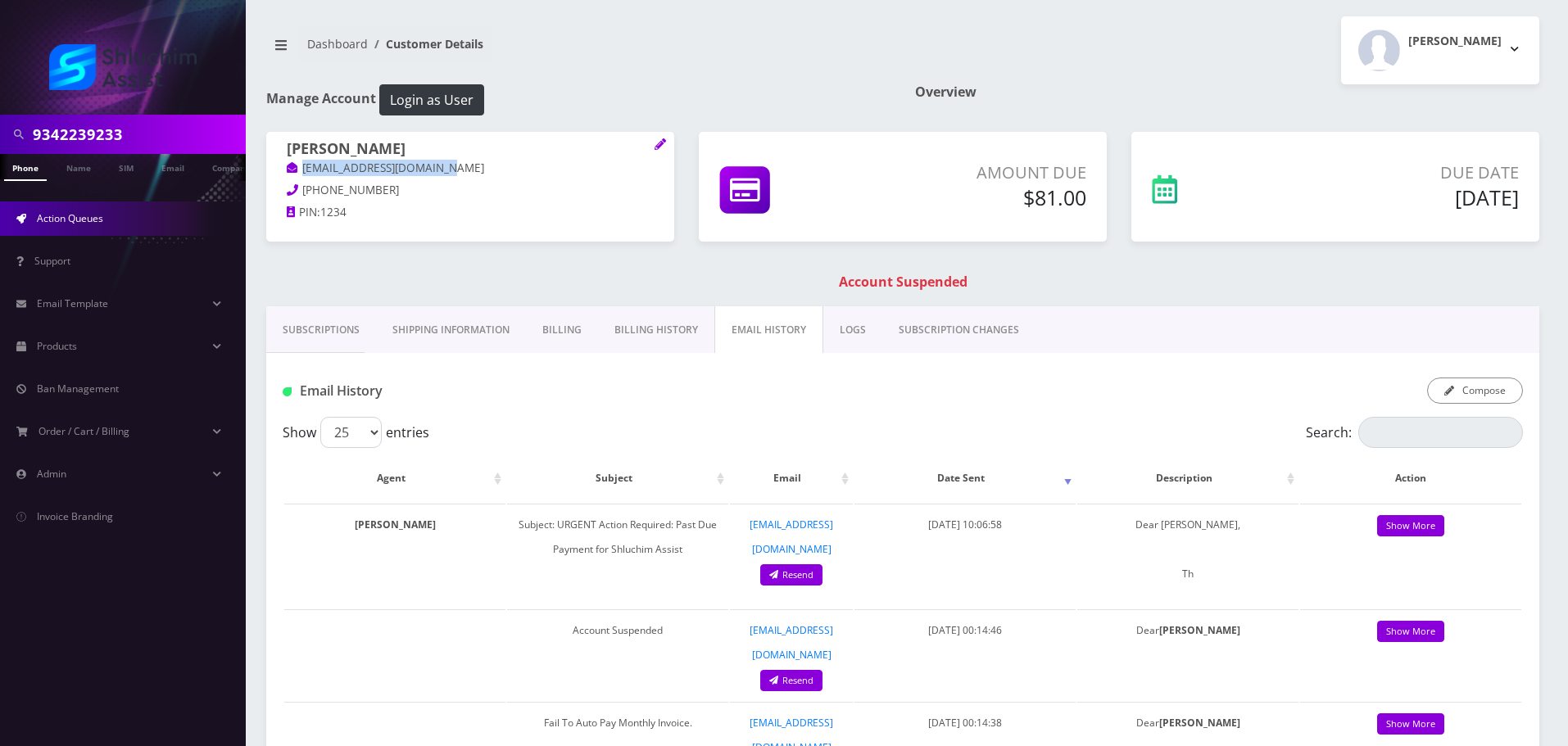
click at [72, 218] on span "Action Queues" at bounding box center [71, 218] width 67 height 14
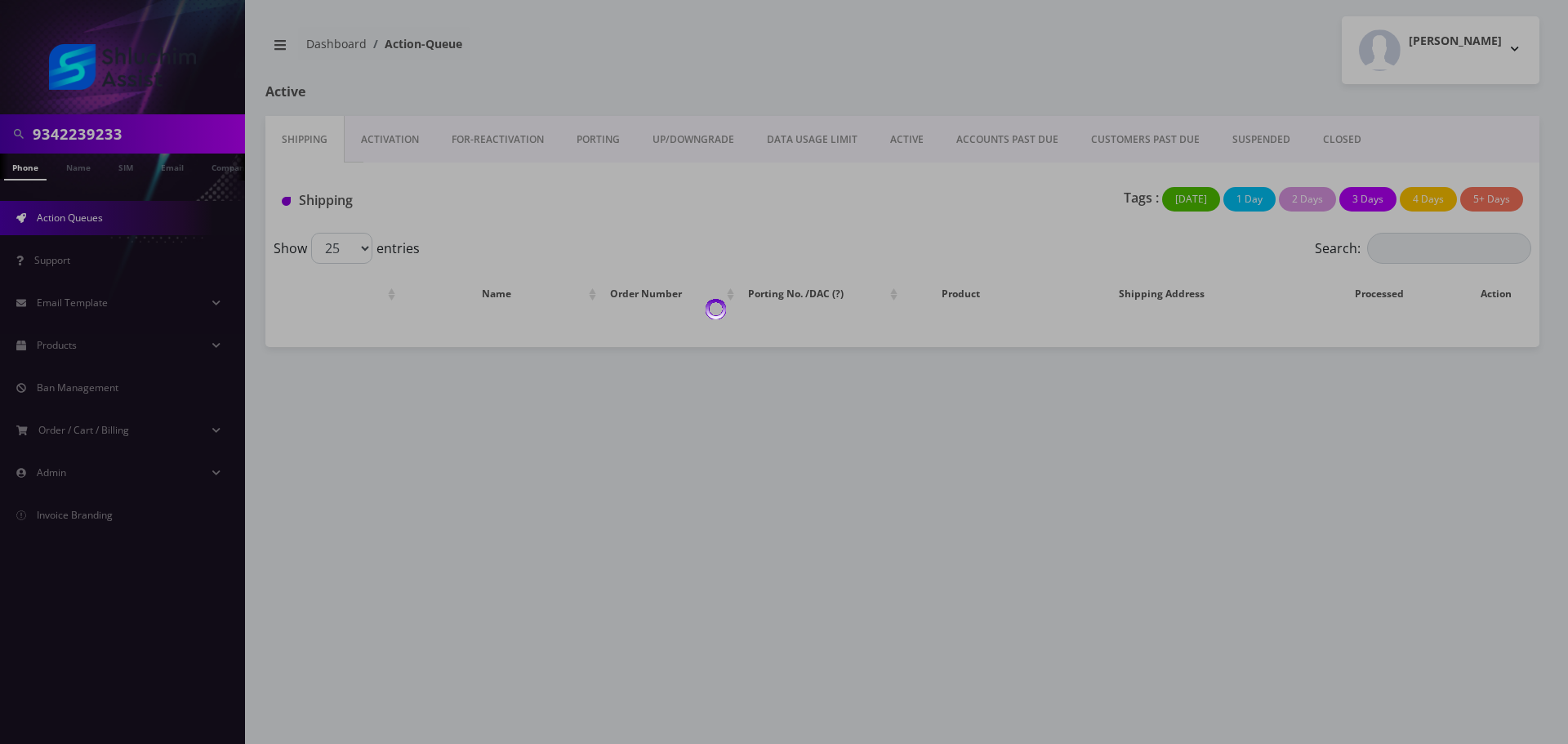
click at [1004, 131] on body "9342239233 Phone Name SIM Email Company Customer Action Queues Support Email Te…" at bounding box center [784, 372] width 1568 height 744
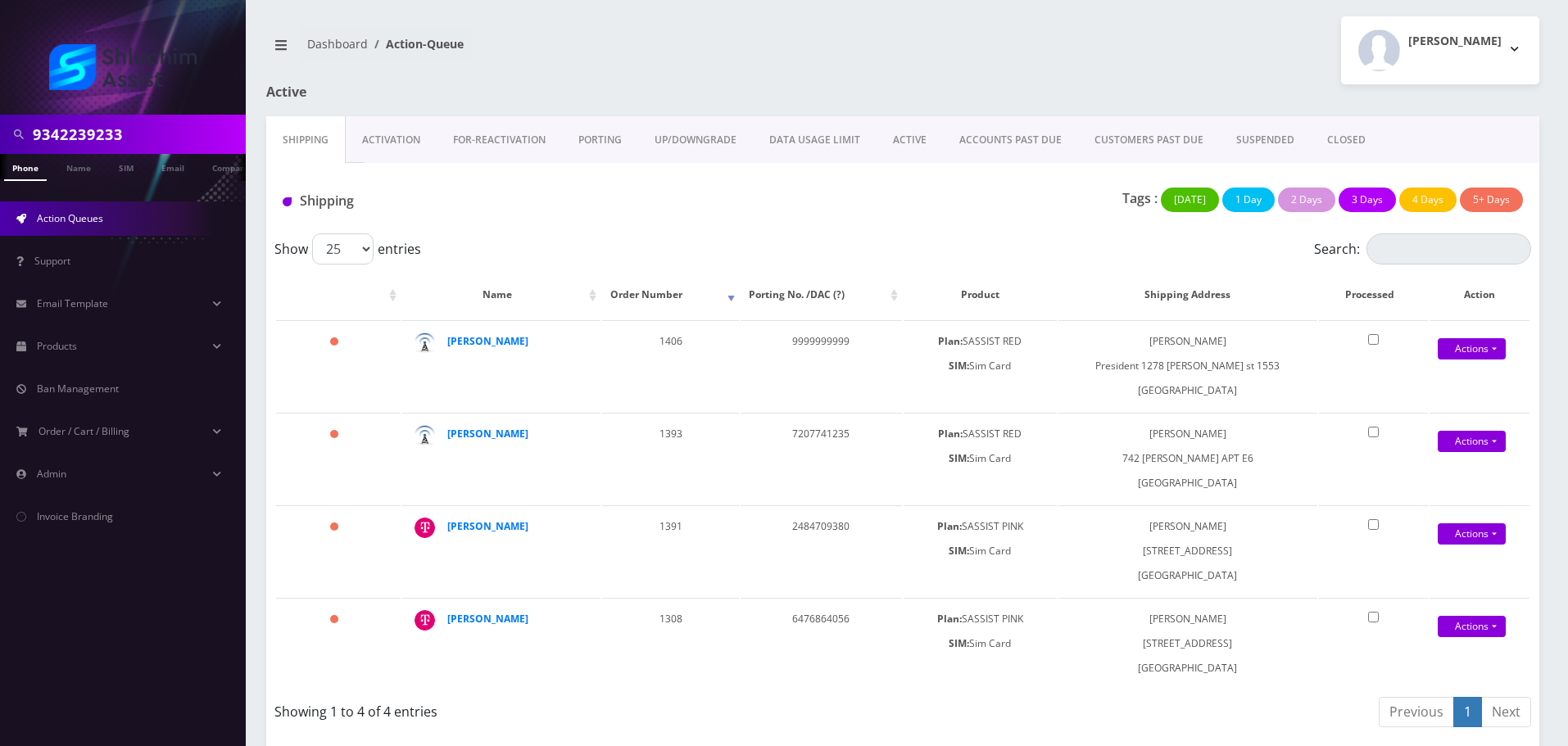
click at [1007, 132] on link "ACCOUNTS PAST DUE" at bounding box center [1011, 140] width 136 height 47
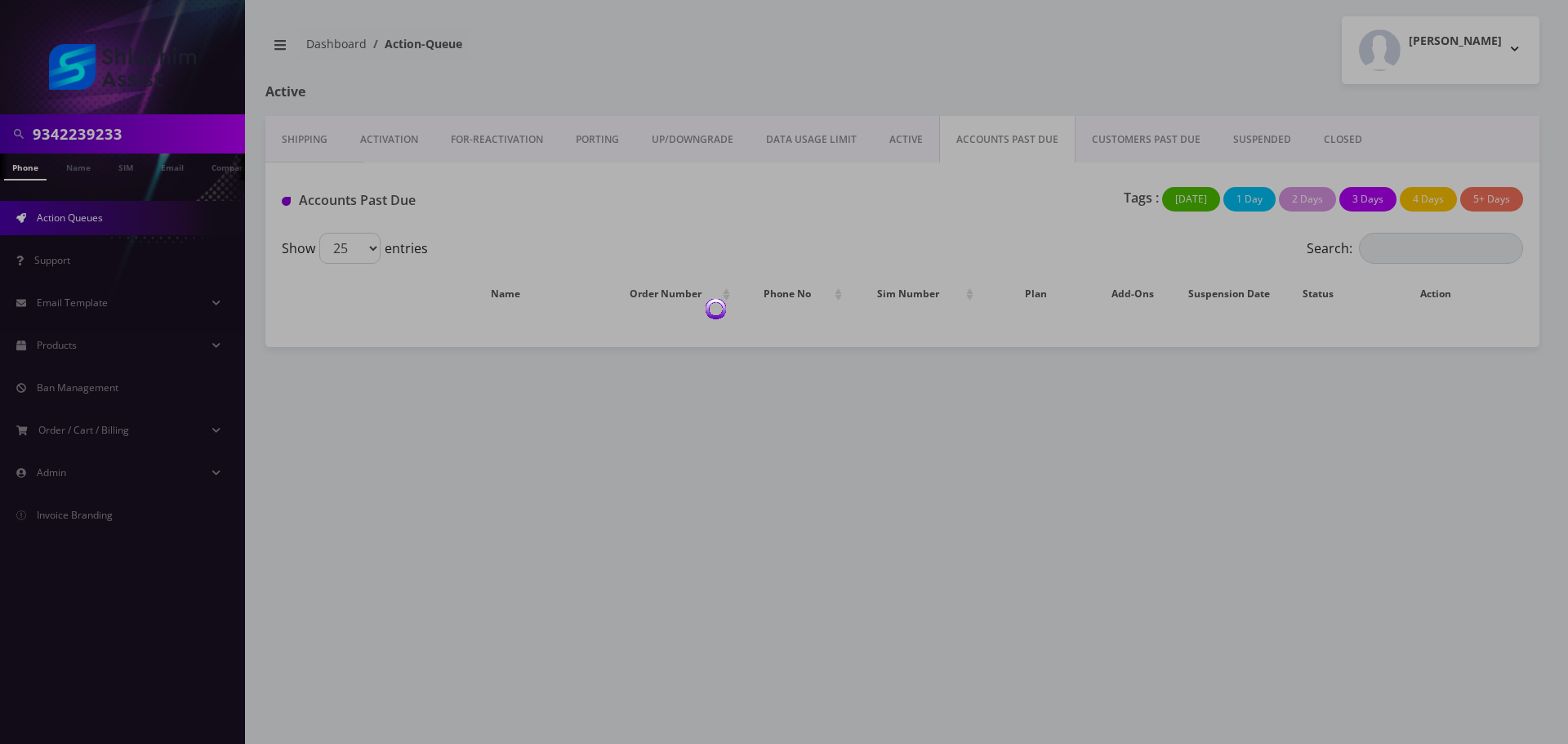
click at [1004, 131] on div at bounding box center [784, 372] width 1568 height 744
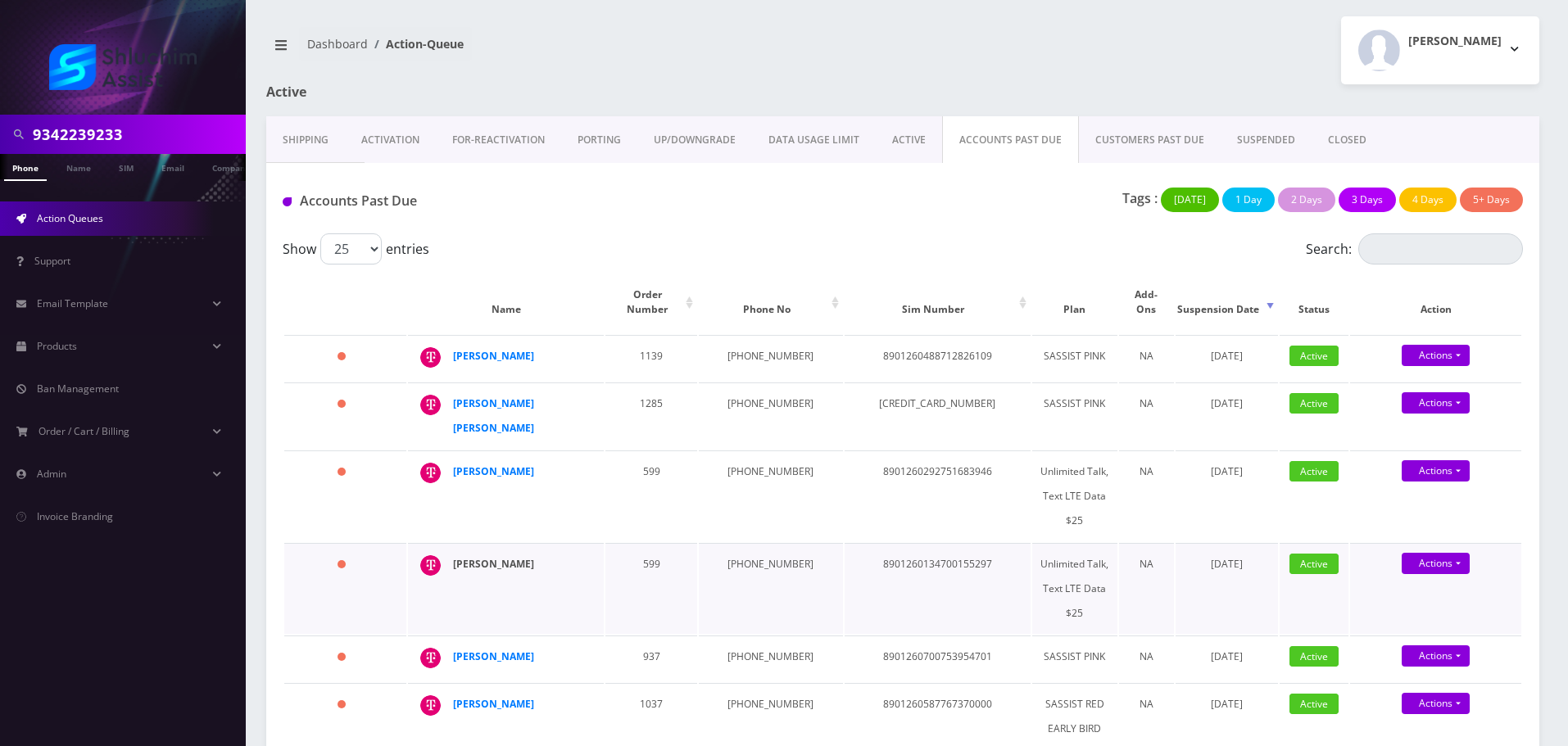
click at [473, 557] on strong "Mendy Lieberman" at bounding box center [494, 564] width 82 height 14
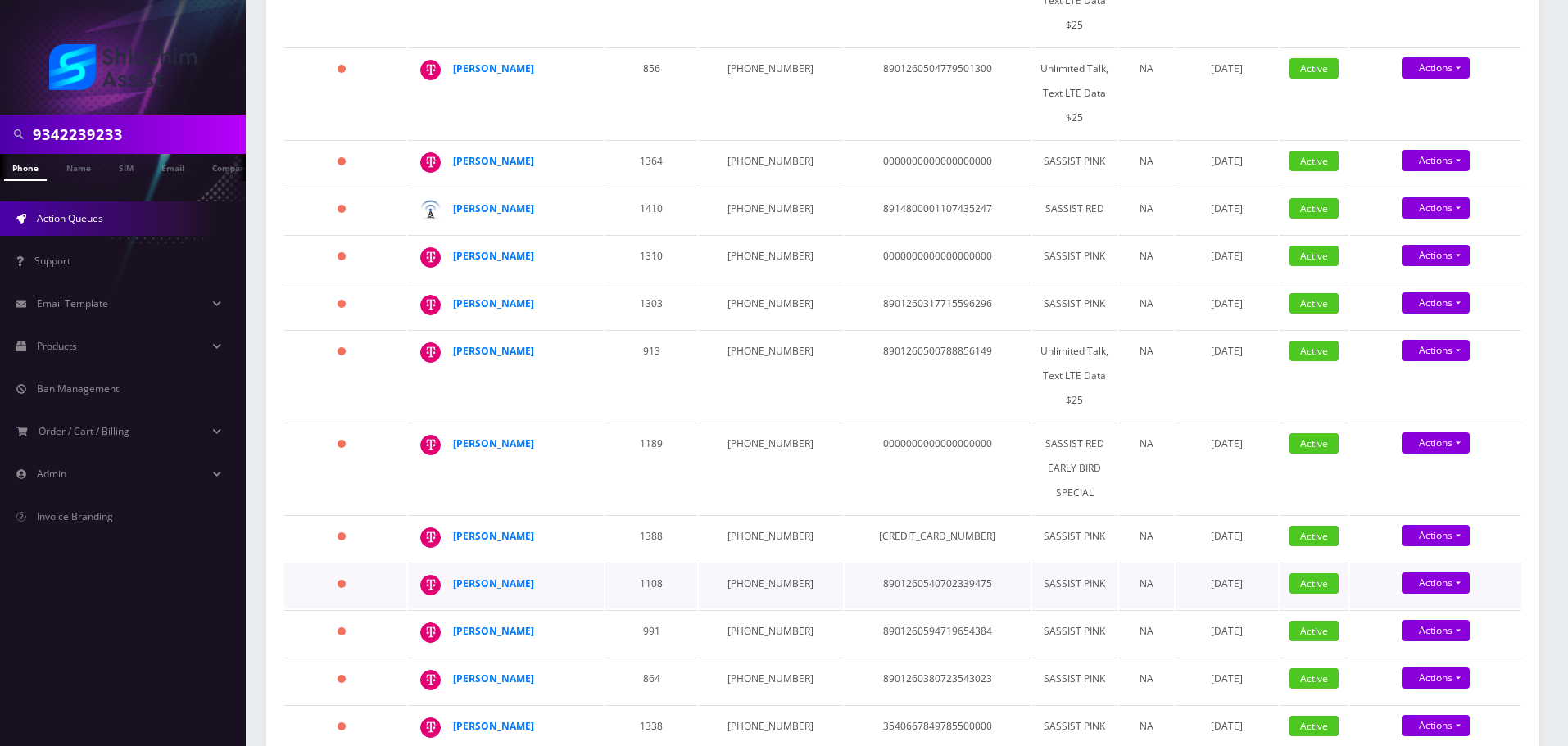
scroll to position [833, 0]
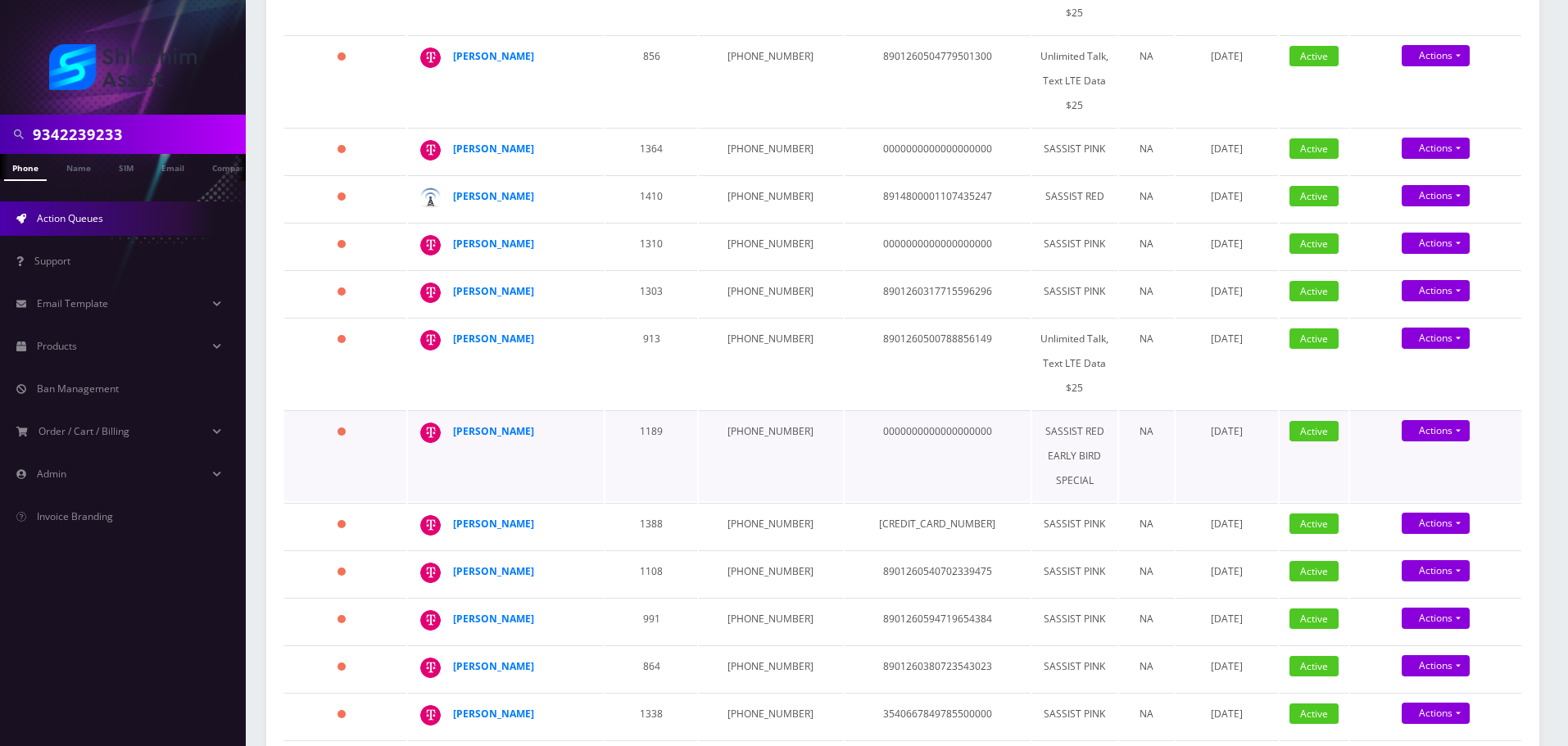
click at [745, 411] on td "[PHONE_NUMBER]" at bounding box center [771, 456] width 144 height 91
click at [745, 411] on td "315-745-8273" at bounding box center [771, 456] width 144 height 91
click at [748, 503] on td "[PHONE_NUMBER]" at bounding box center [771, 526] width 144 height 46
click at [748, 503] on td "347-957-5357" at bounding box center [771, 526] width 144 height 46
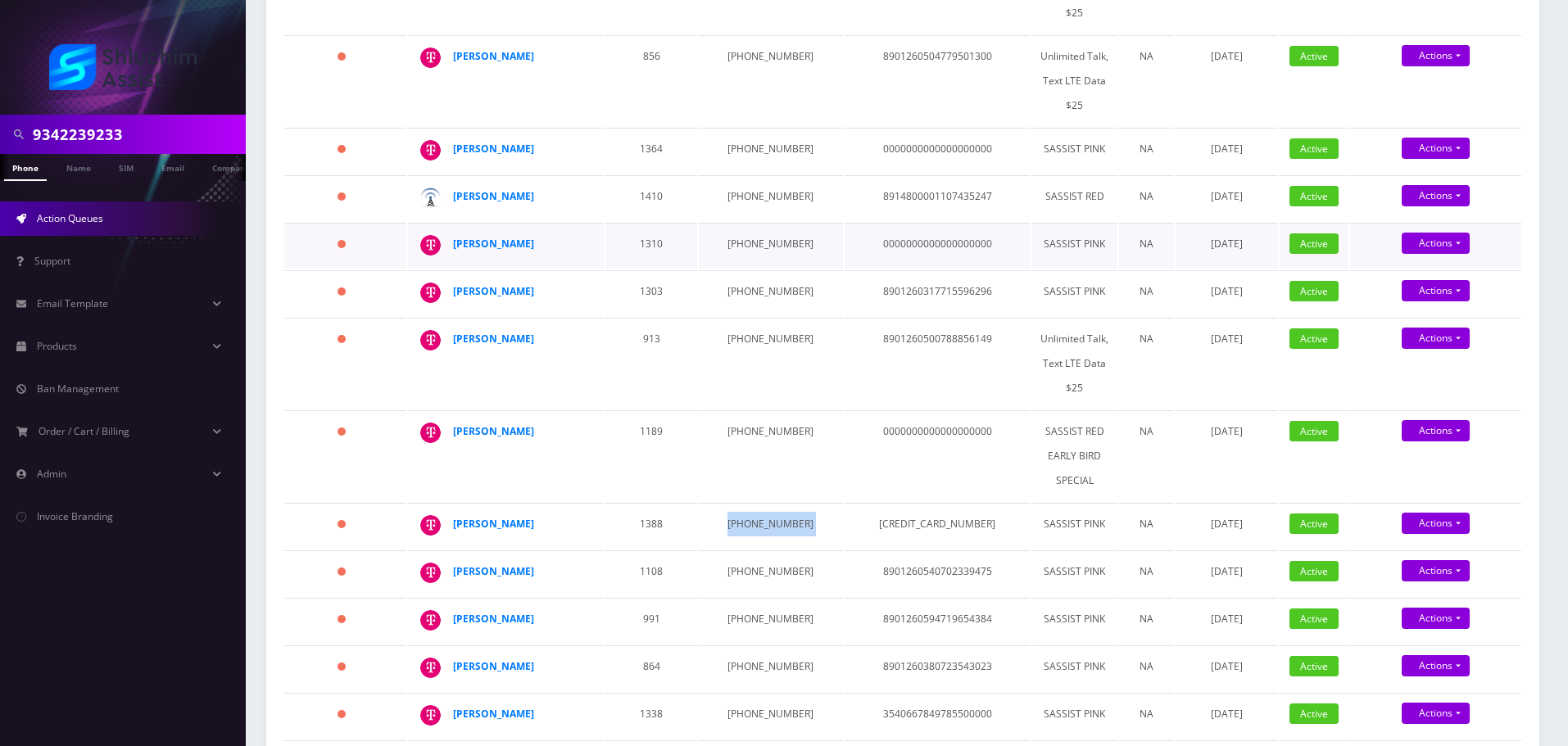
copy td "347-957-5357"
drag, startPoint x: 542, startPoint y: 491, endPoint x: 429, endPoint y: 490, distance: 113.0
click at [588, 512] on div "[PERSON_NAME]" at bounding box center [588, 512] width 0 height 0
copy div "[PERSON_NAME]"
click at [509, 517] on strong "[PERSON_NAME]" at bounding box center [494, 524] width 82 height 14
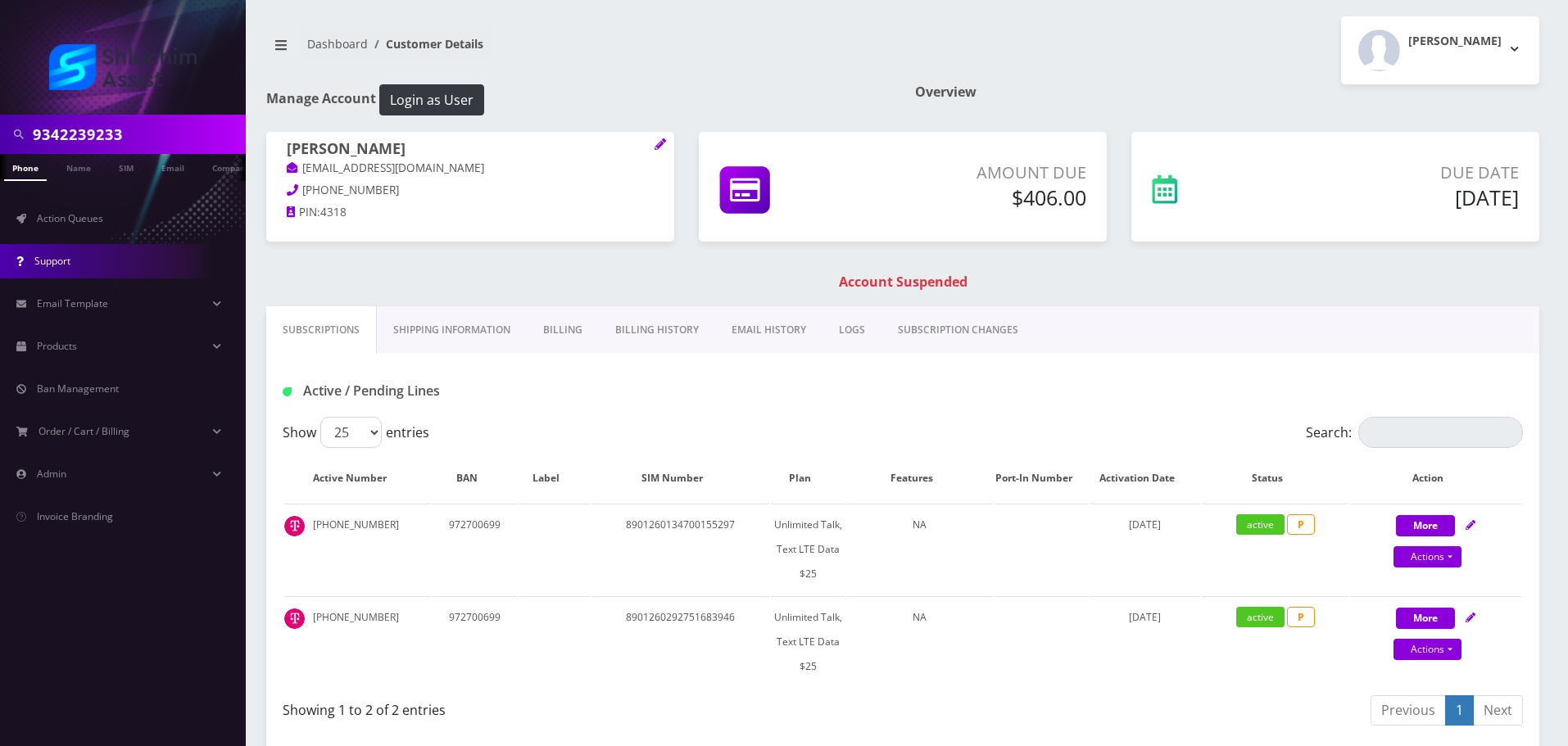
scroll to position [0, 8]
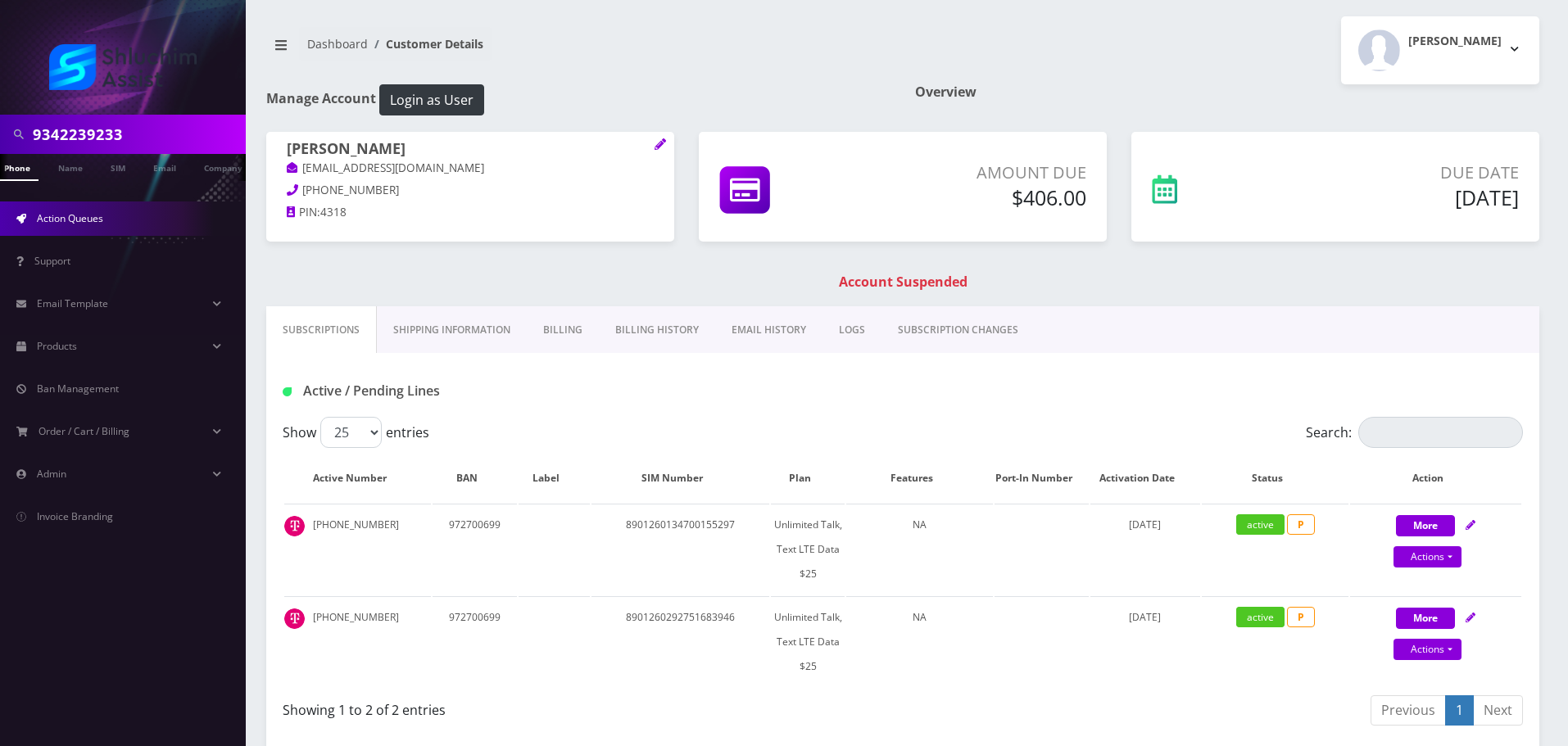
click at [129, 221] on link "Action Queues" at bounding box center [123, 218] width 246 height 34
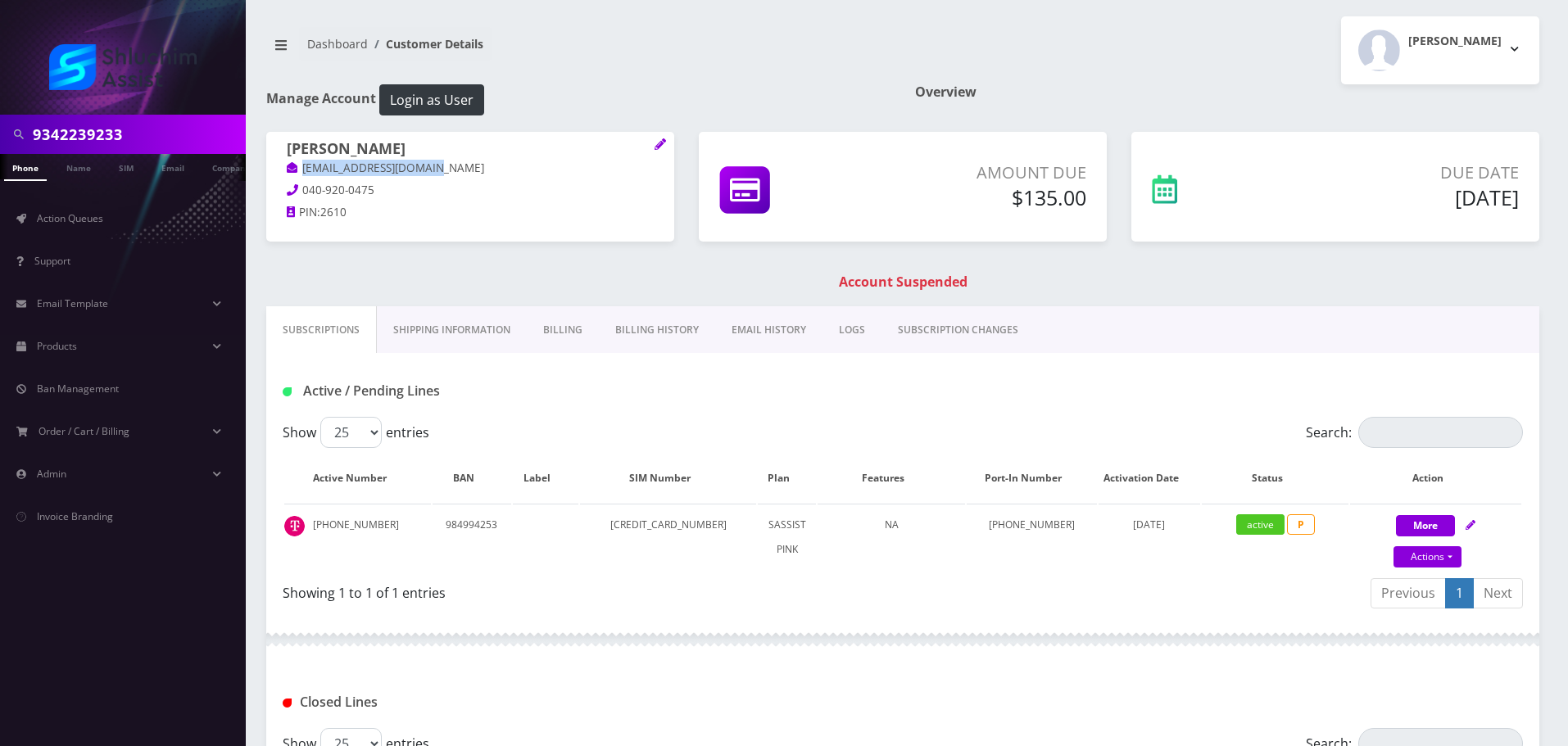
drag, startPoint x: 445, startPoint y: 171, endPoint x: 284, endPoint y: 170, distance: 161.0
click at [284, 170] on div "[PERSON_NAME] [EMAIL_ADDRESS][DOMAIN_NAME] 040-920-0475 PIN: 2610" at bounding box center [470, 183] width 408 height 102
copy link "[EMAIL_ADDRESS][DOMAIN_NAME]"
click at [648, 337] on link "Billing History" at bounding box center [657, 330] width 116 height 47
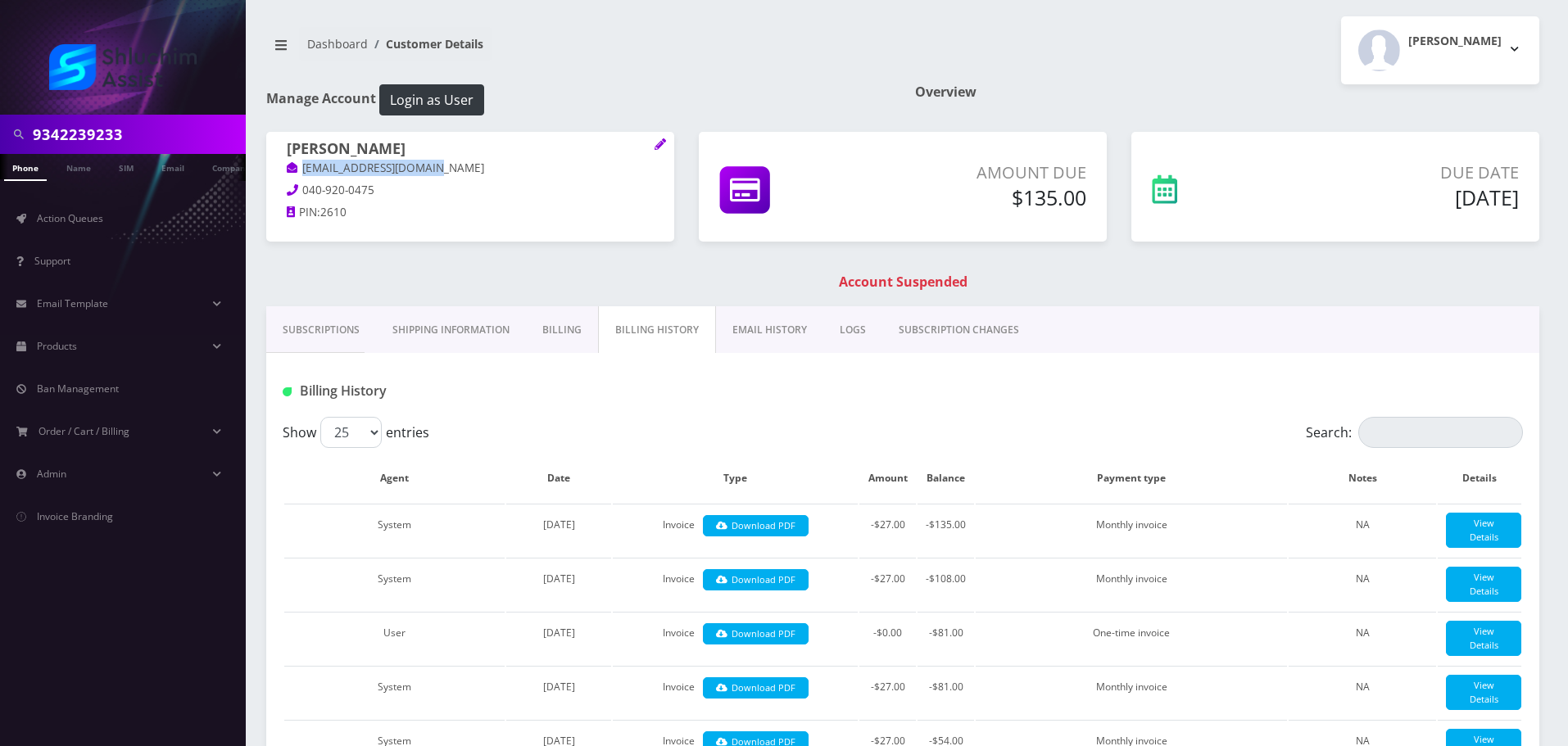
click at [755, 325] on link "EMAIL HISTORY" at bounding box center [769, 330] width 107 height 47
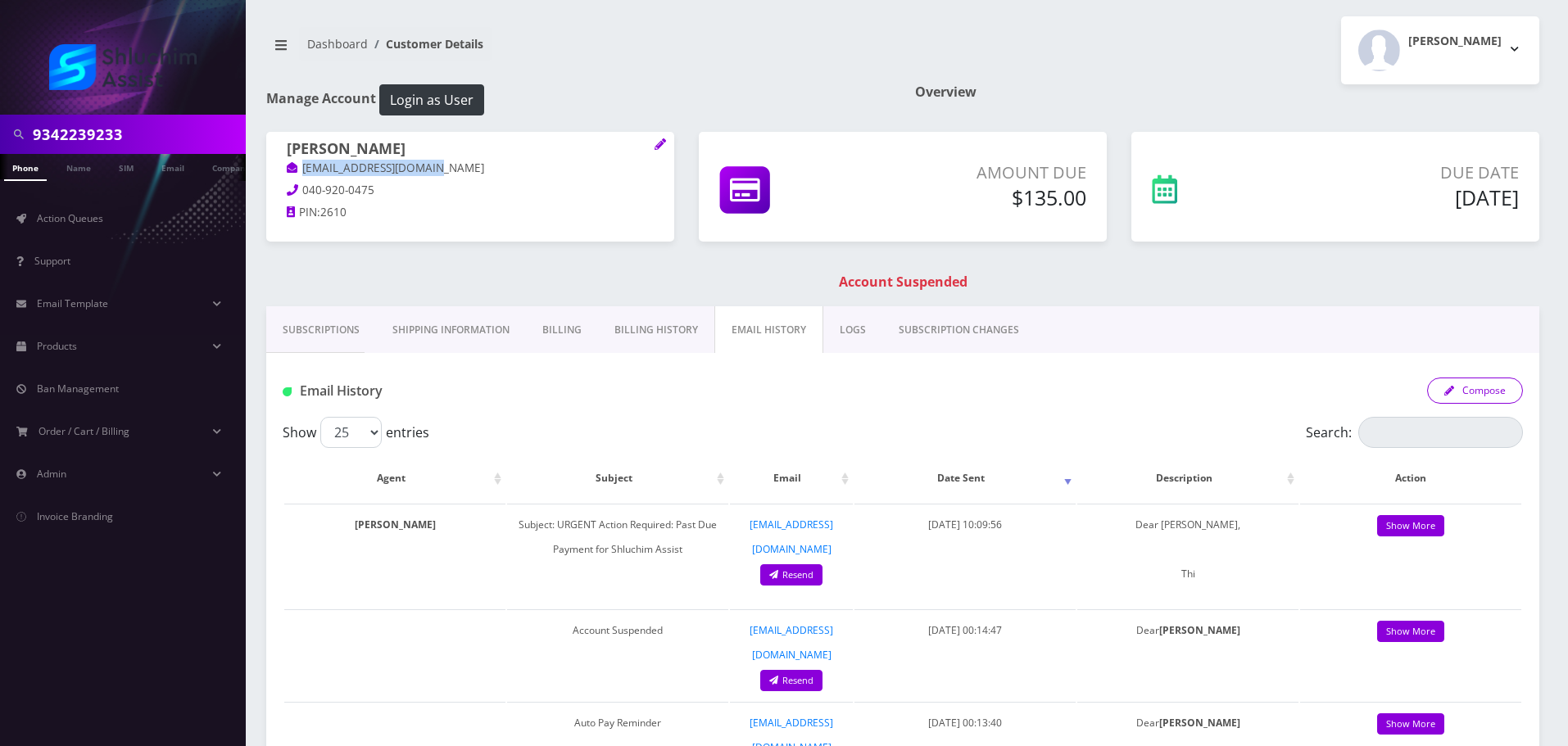
click at [1463, 391] on button "Compose" at bounding box center [1476, 390] width 96 height 27
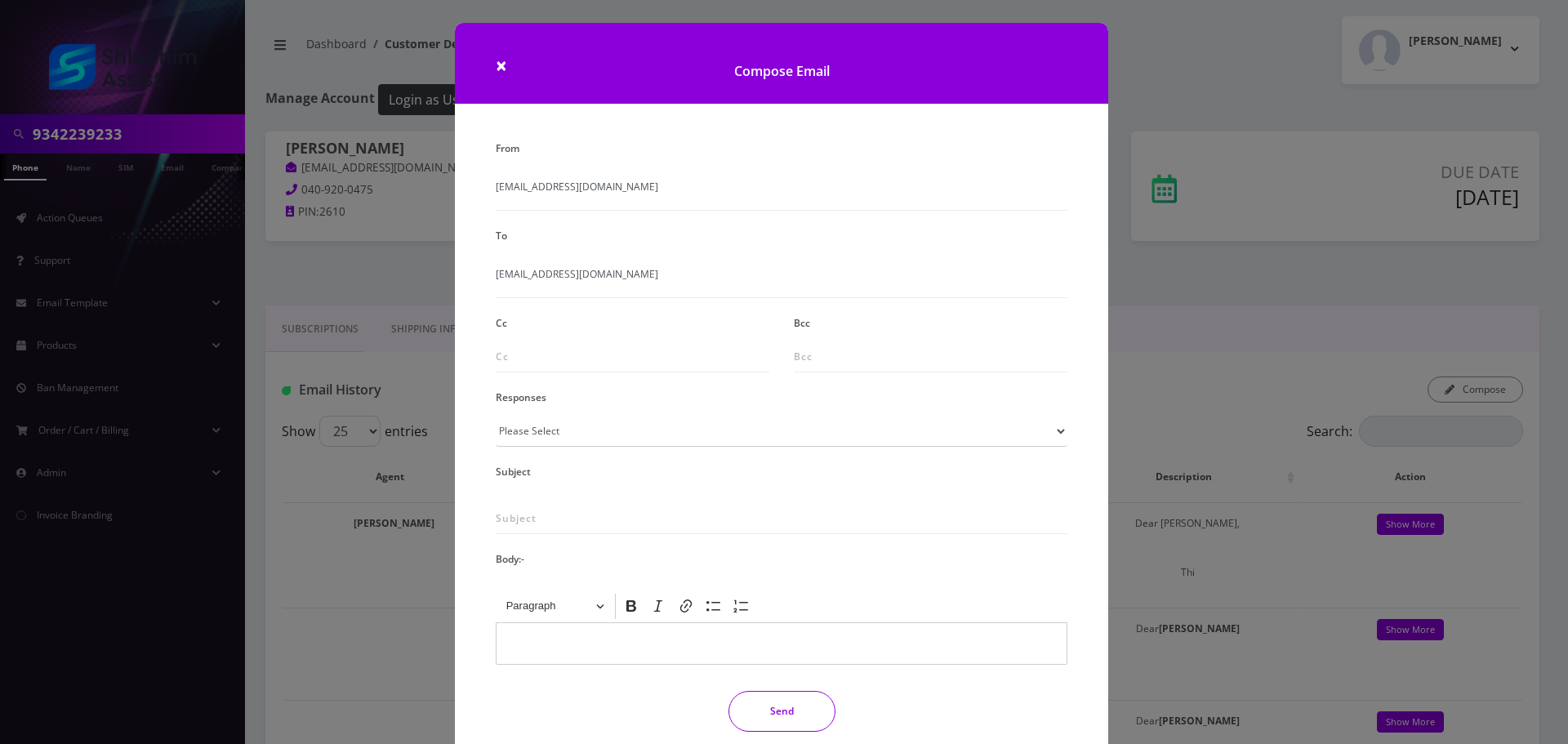
click at [1241, 390] on div "× Compose Email From info@shluchimassist.com To leinkramsima@gmail.com Cc Bcc R…" at bounding box center [784, 372] width 1568 height 744
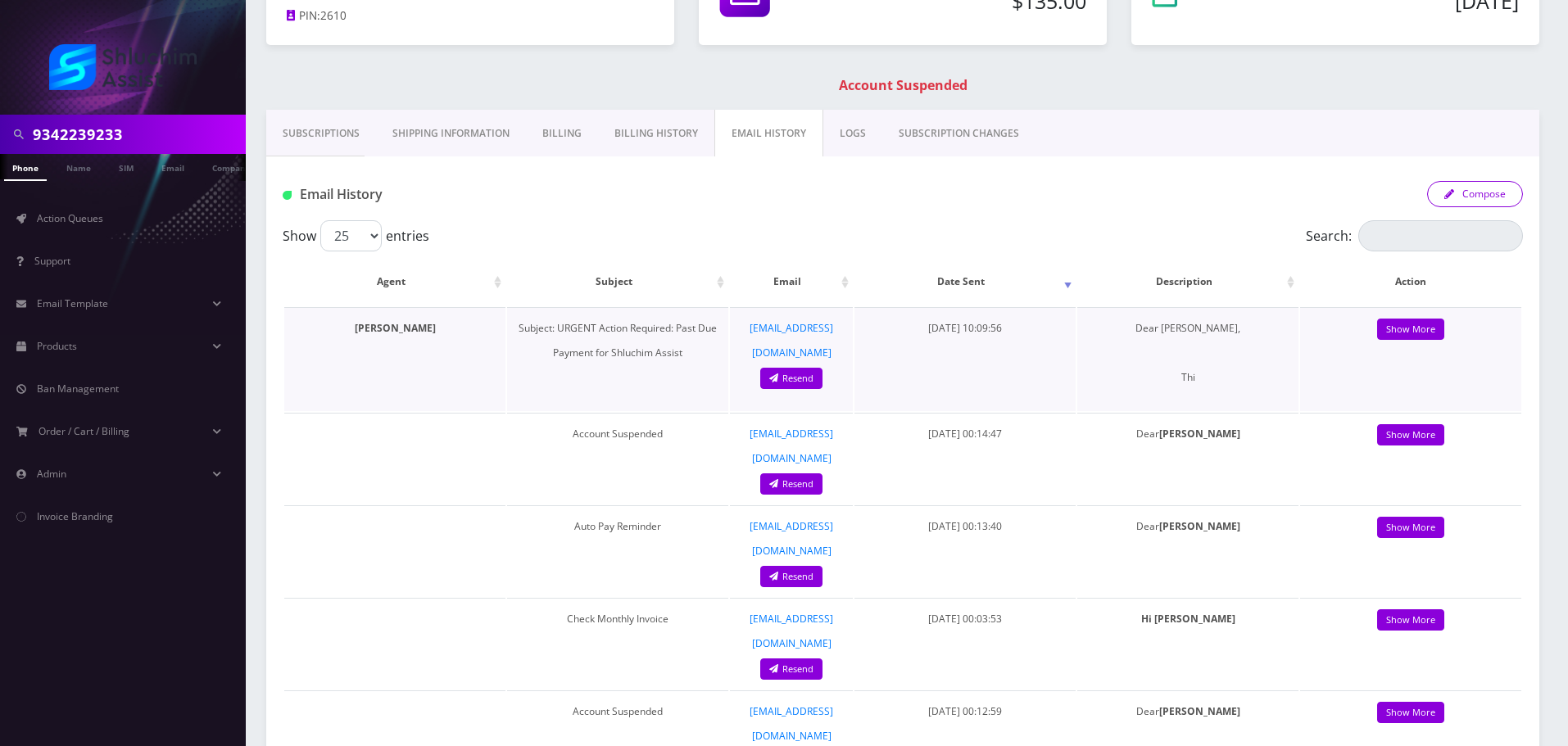
scroll to position [246, 0]
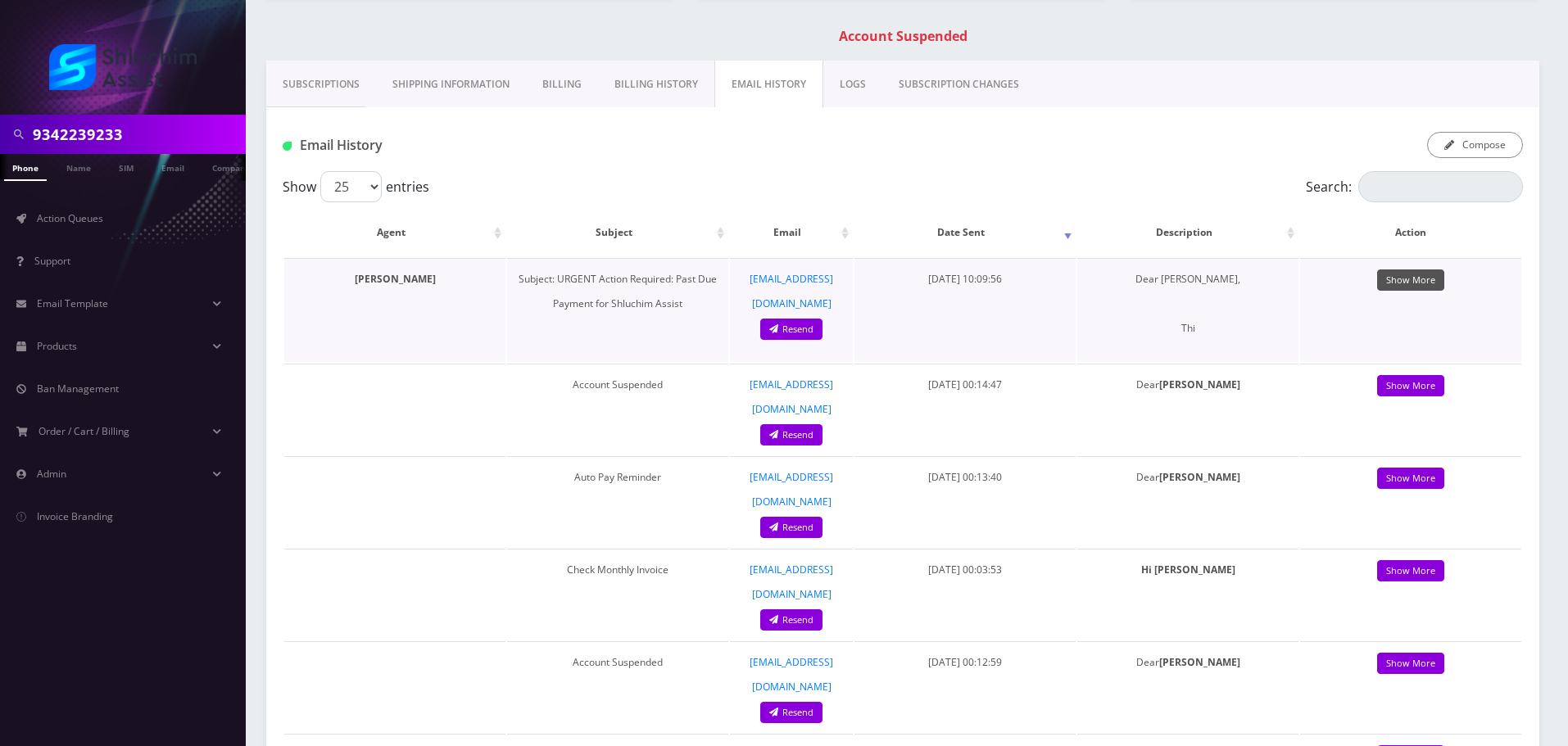
click at [1417, 288] on link "Show More" at bounding box center [1411, 280] width 67 height 23
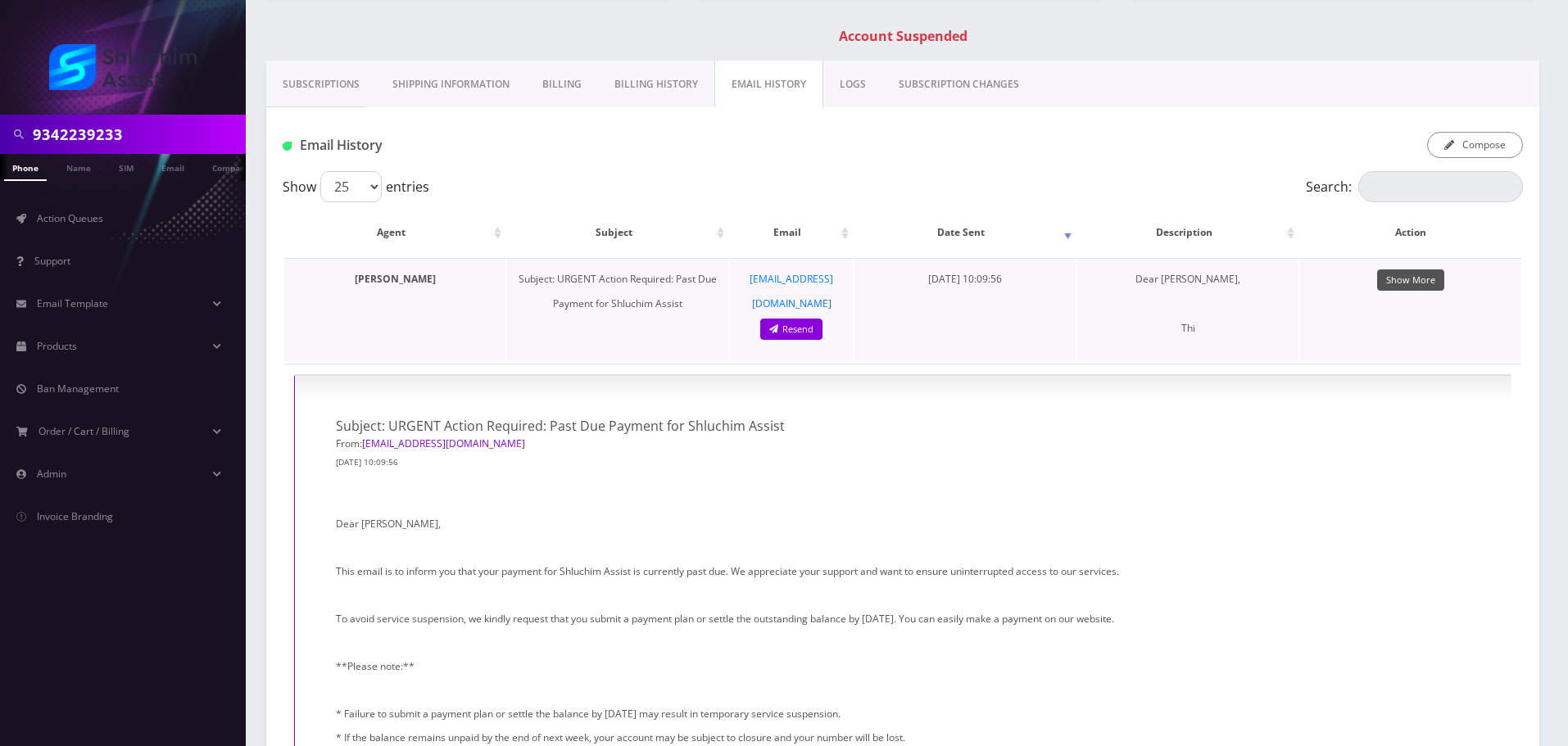
click at [1411, 278] on link "Show More" at bounding box center [1411, 280] width 67 height 23
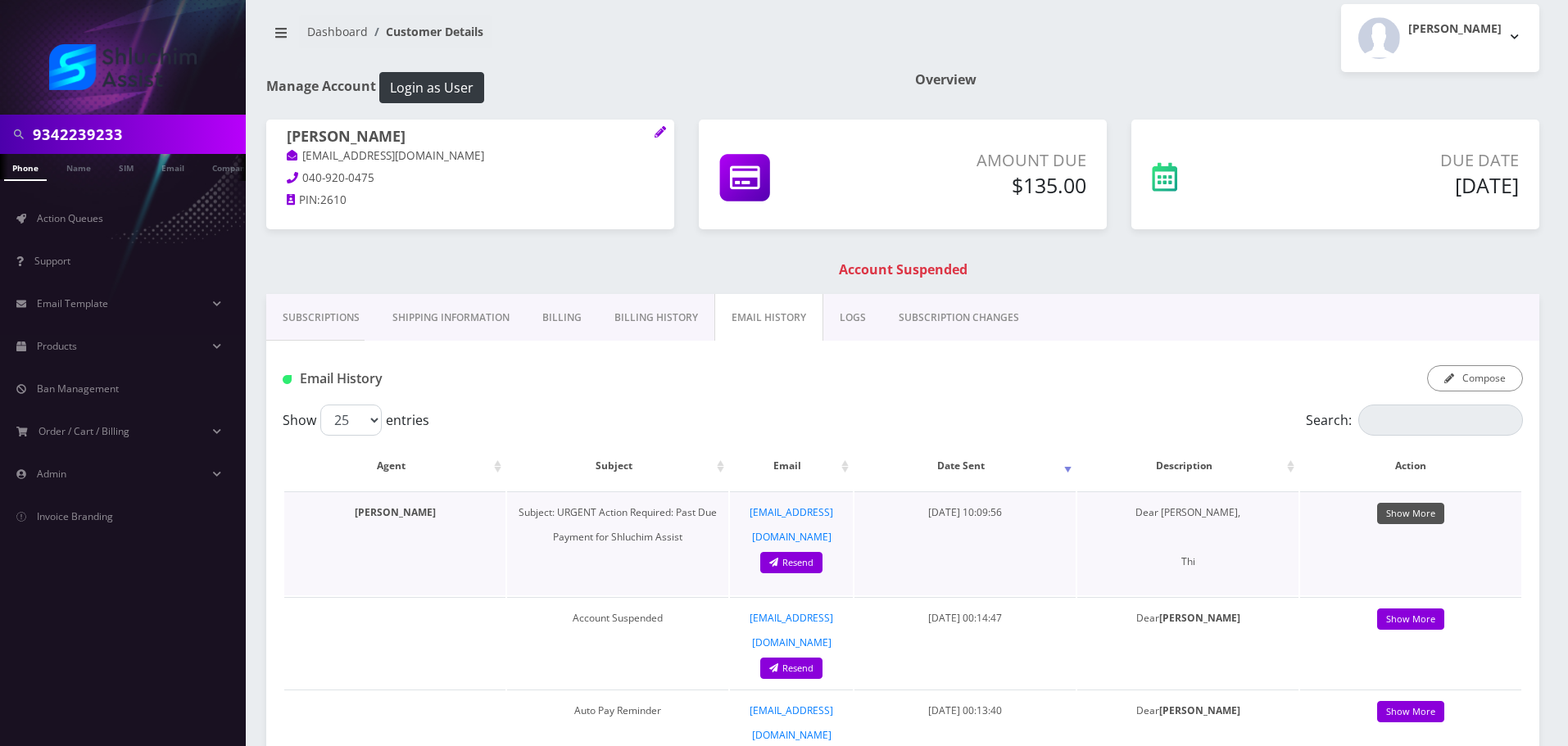
scroll to position [0, 0]
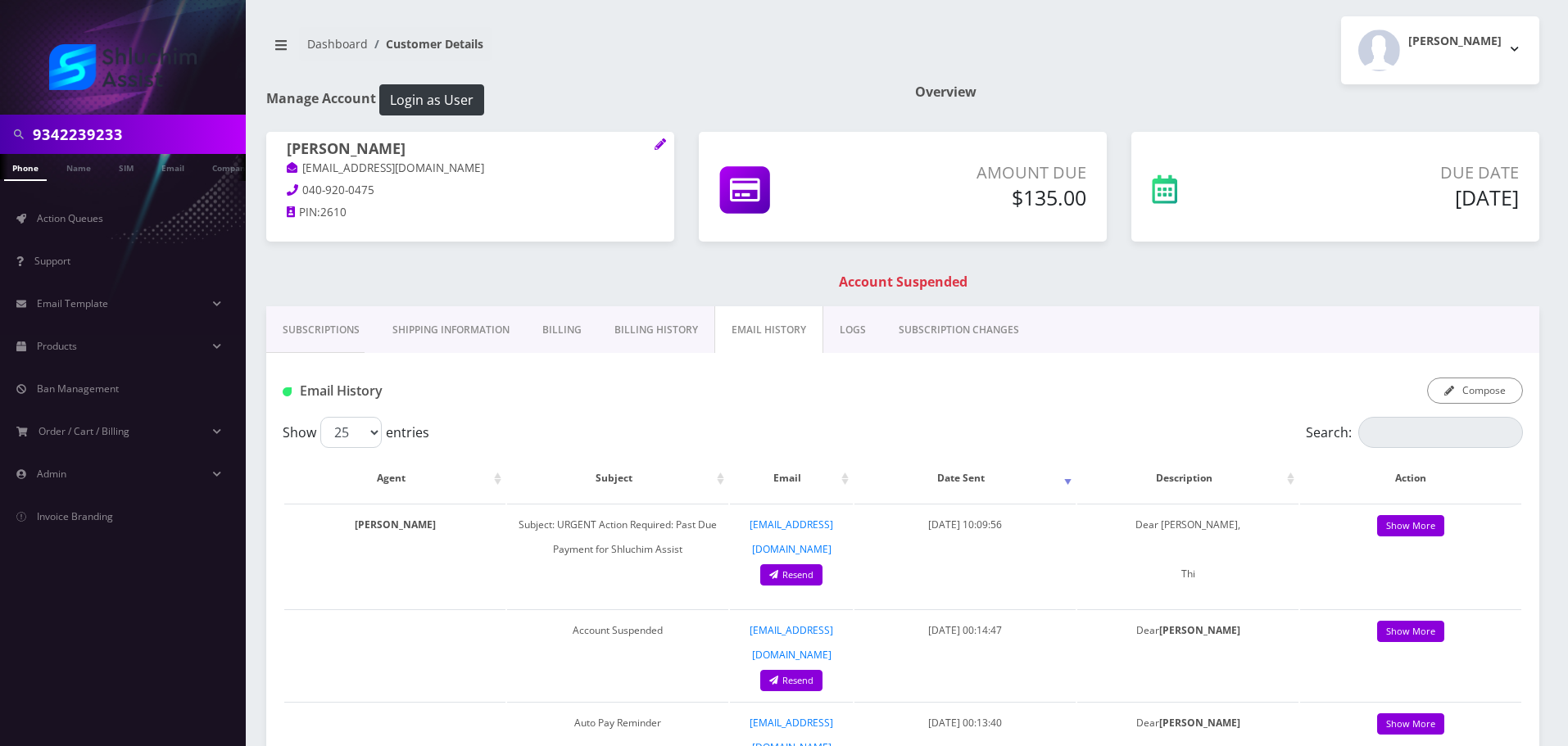
click at [611, 334] on link "Billing History" at bounding box center [656, 330] width 116 height 47
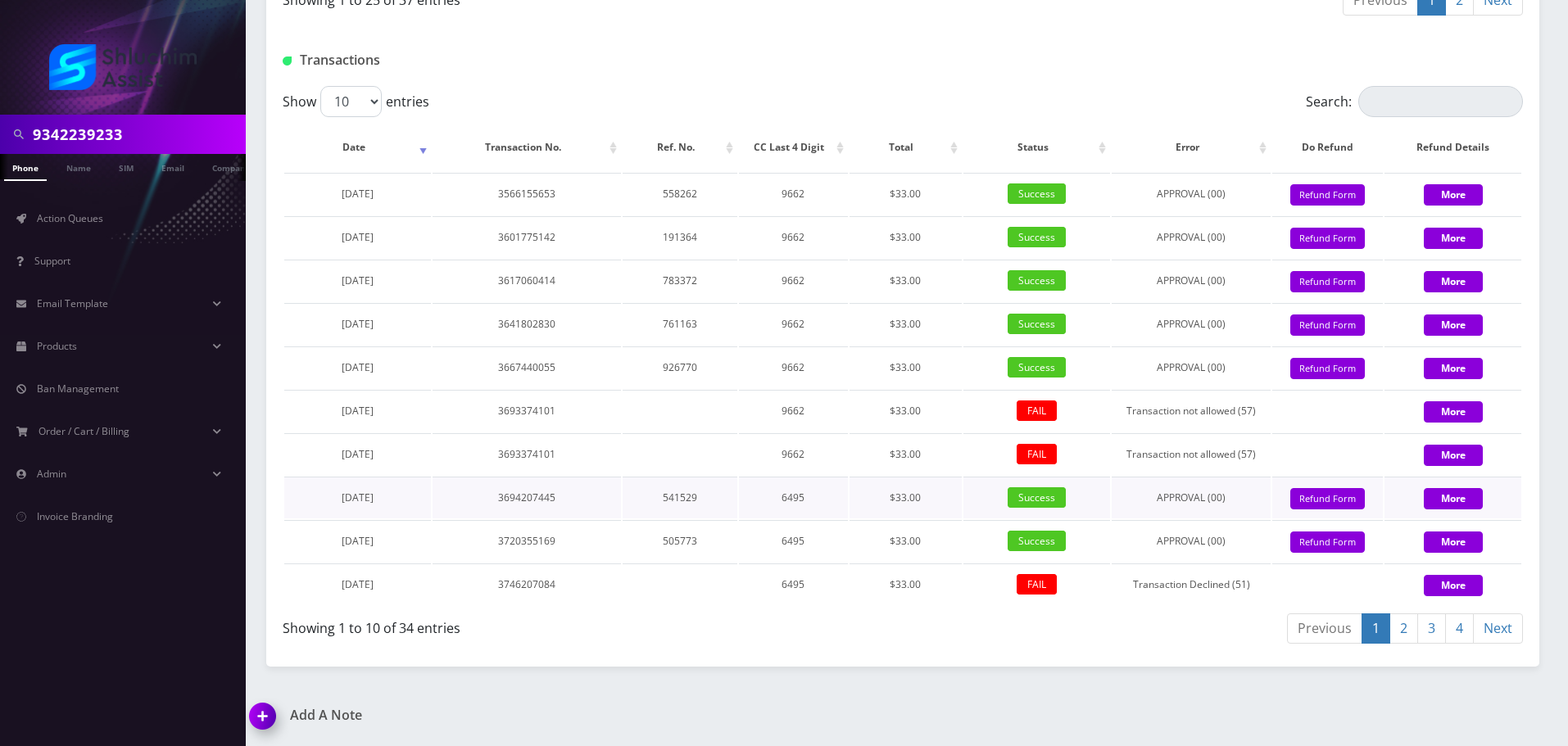
scroll to position [2224, 0]
drag, startPoint x: 401, startPoint y: 200, endPoint x: 305, endPoint y: 197, distance: 96.0
click at [305, 197] on td "October 15, 2023" at bounding box center [357, 194] width 146 height 42
copy span "October 15, 2023"
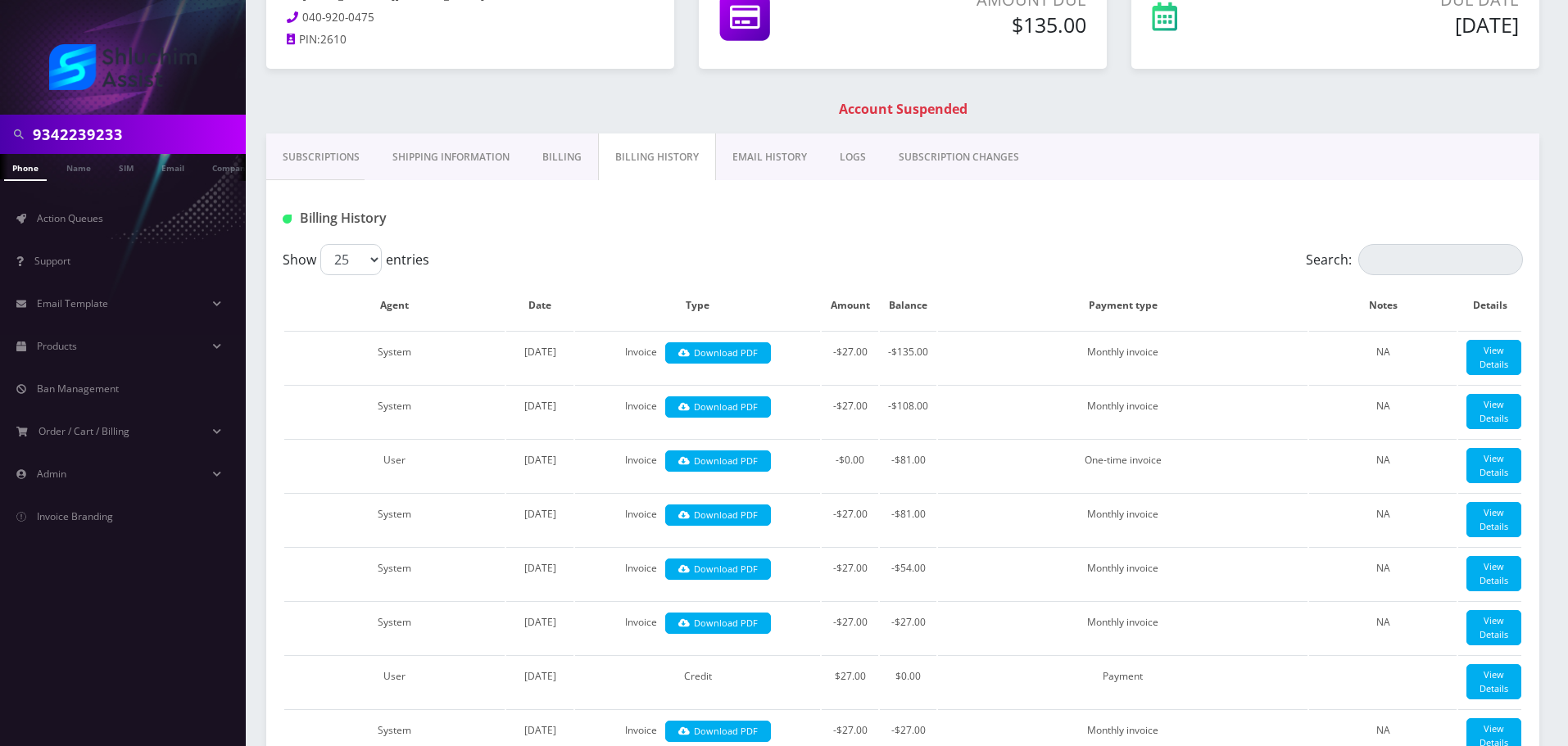
scroll to position [0, 0]
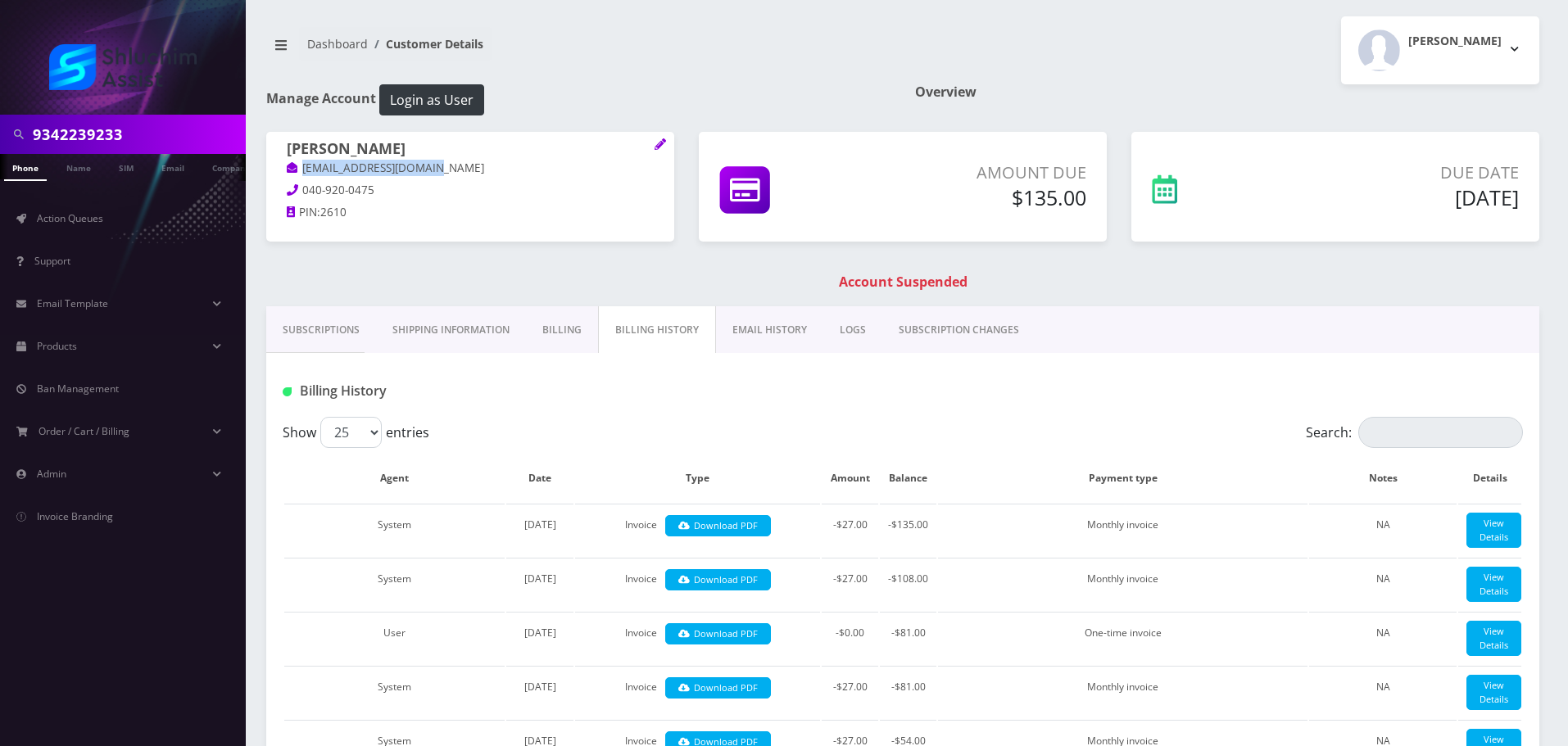
drag, startPoint x: 407, startPoint y: 170, endPoint x: 286, endPoint y: 170, distance: 121.0
click at [286, 170] on div "Sima Leinkram leinkramsima@gmail.com 040-920-0475 PIN: 2610" at bounding box center [470, 183] width 408 height 102
copy link "leinkramsima@gmail.com"
click at [158, 136] on input "9342239233" at bounding box center [137, 135] width 209 height 31
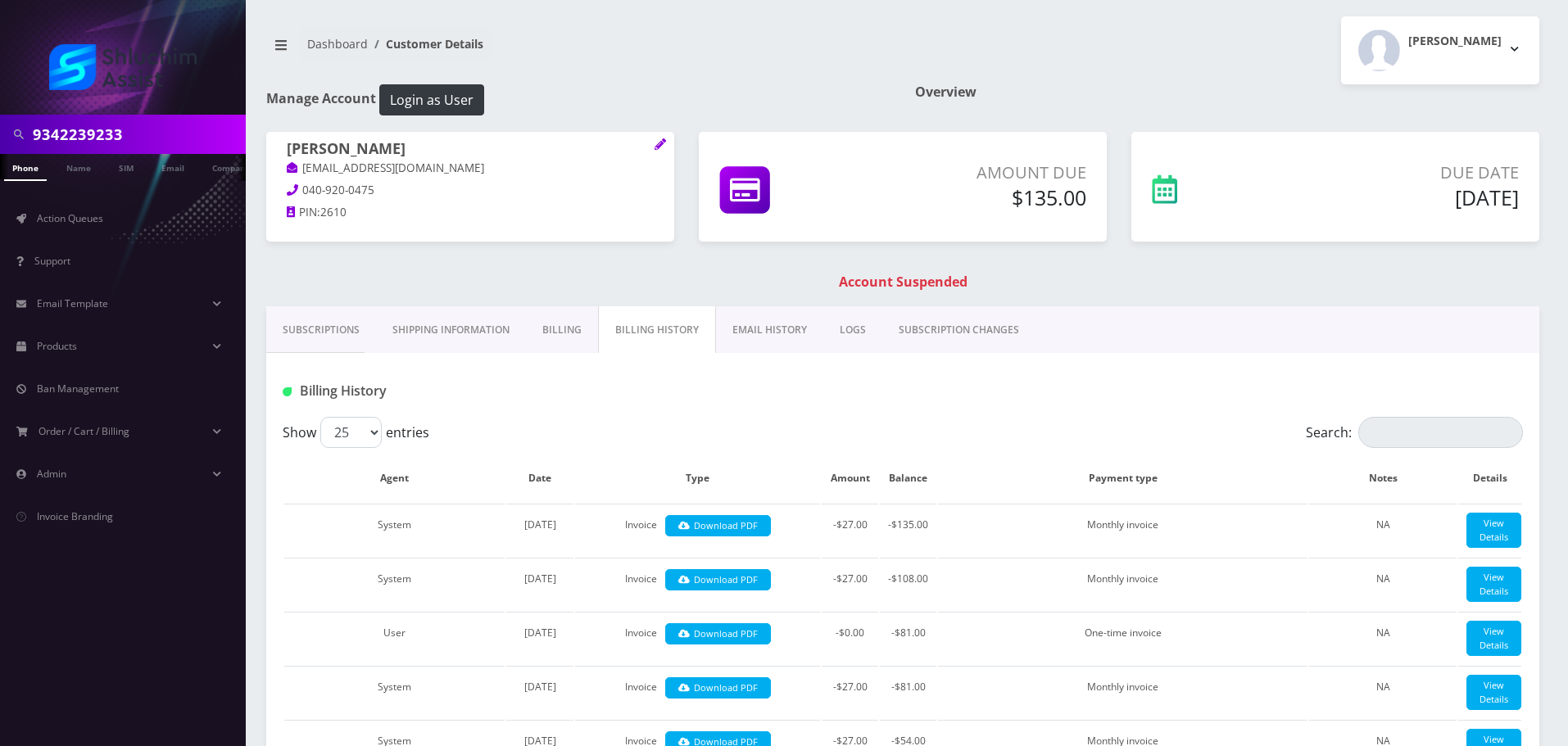
click at [158, 136] on input "9342239233" at bounding box center [137, 135] width 209 height 31
paste input "leinkramsima@gmail.com"
type input "leinkramsima@gmail.com"
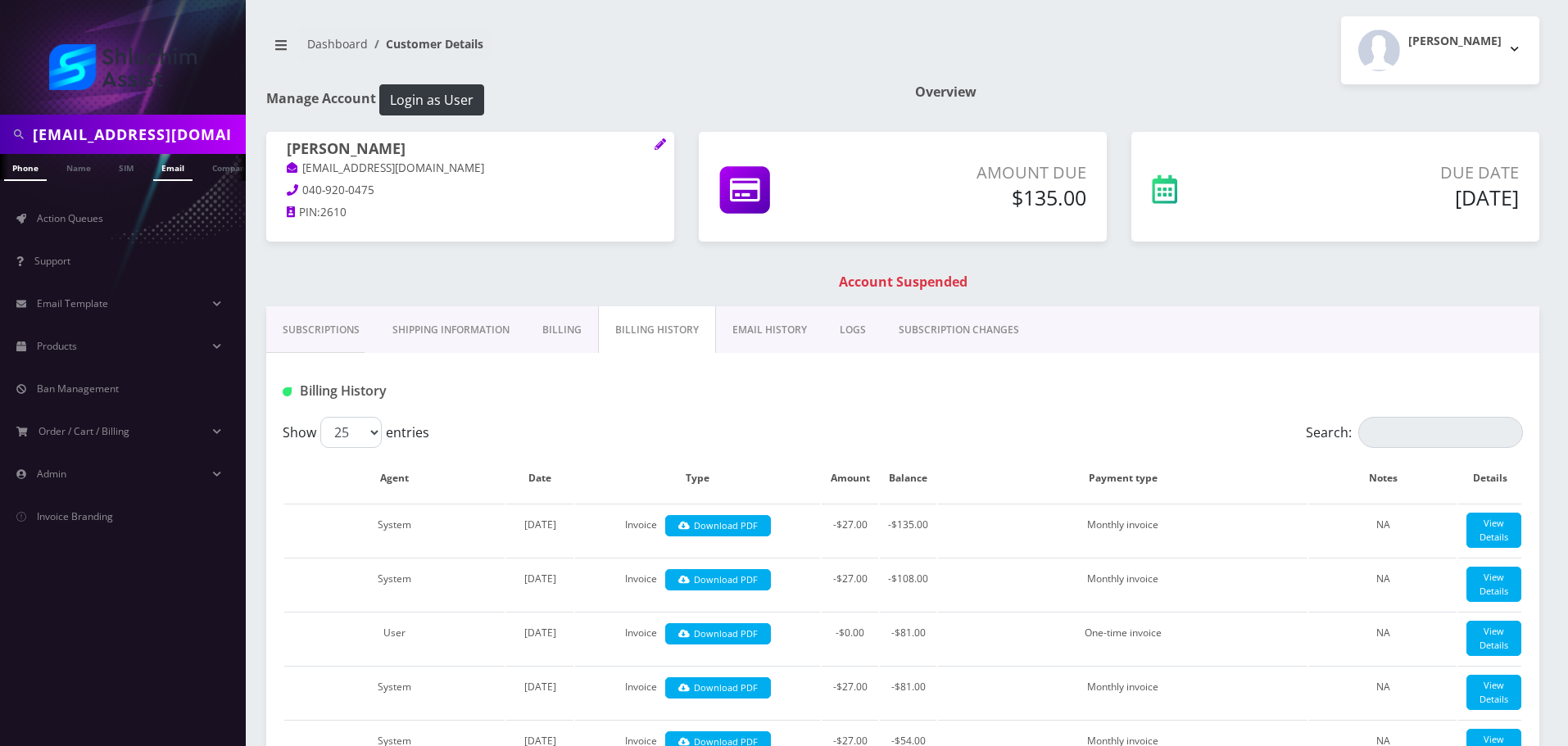
click at [170, 161] on link "Email" at bounding box center [173, 168] width 39 height 28
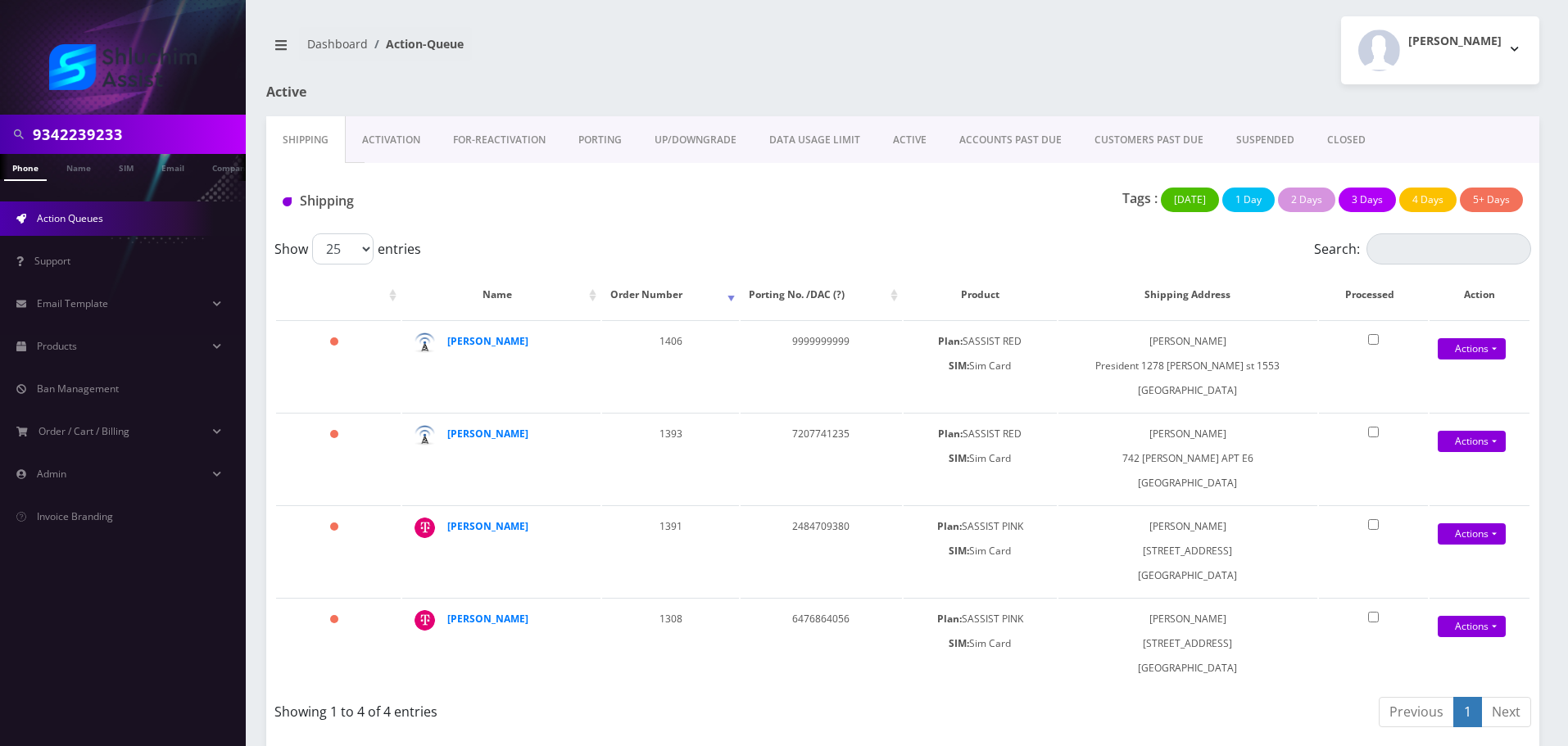
click at [981, 131] on link "ACCOUNTS PAST DUE" at bounding box center [1011, 140] width 136 height 47
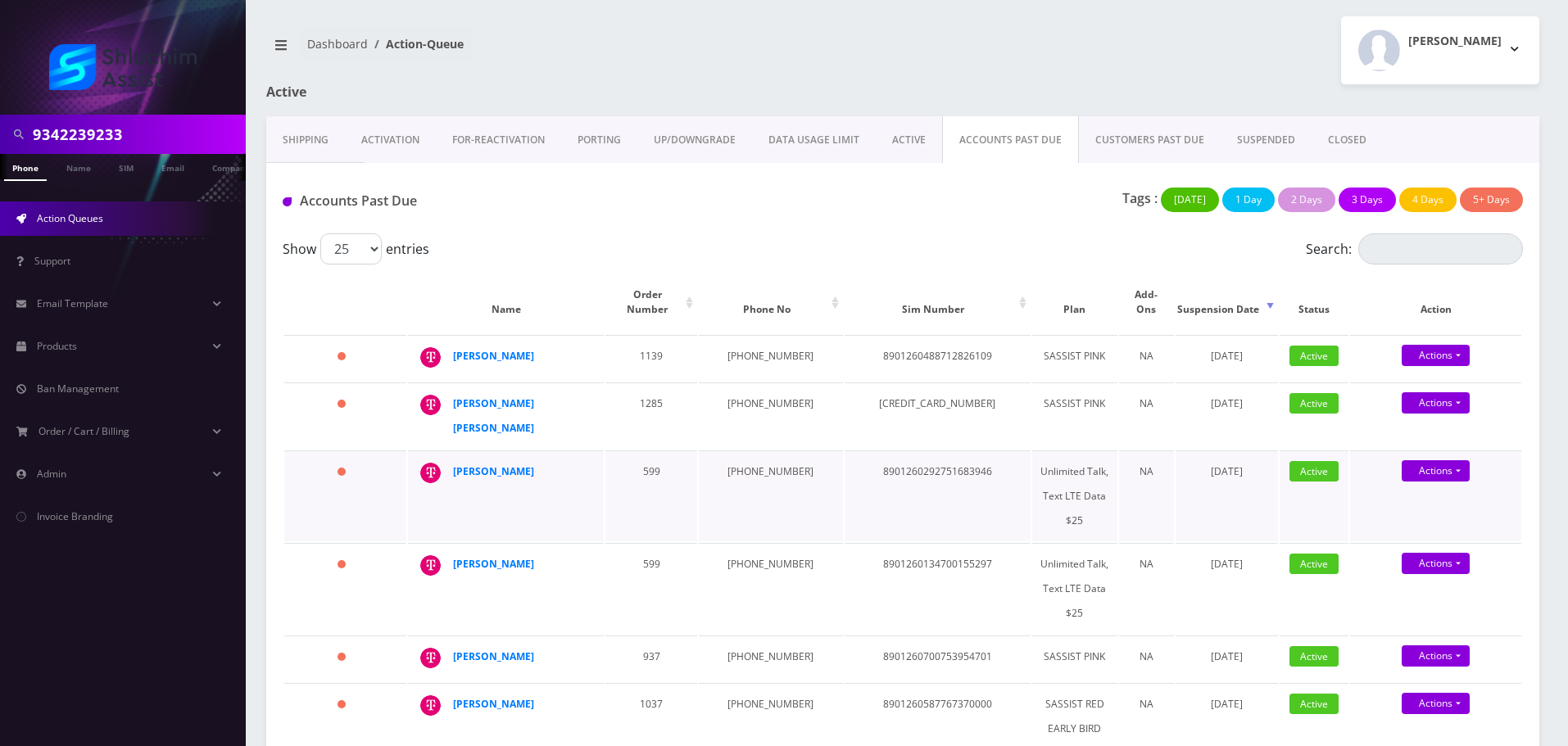
click at [609, 482] on td "599" at bounding box center [651, 495] width 91 height 91
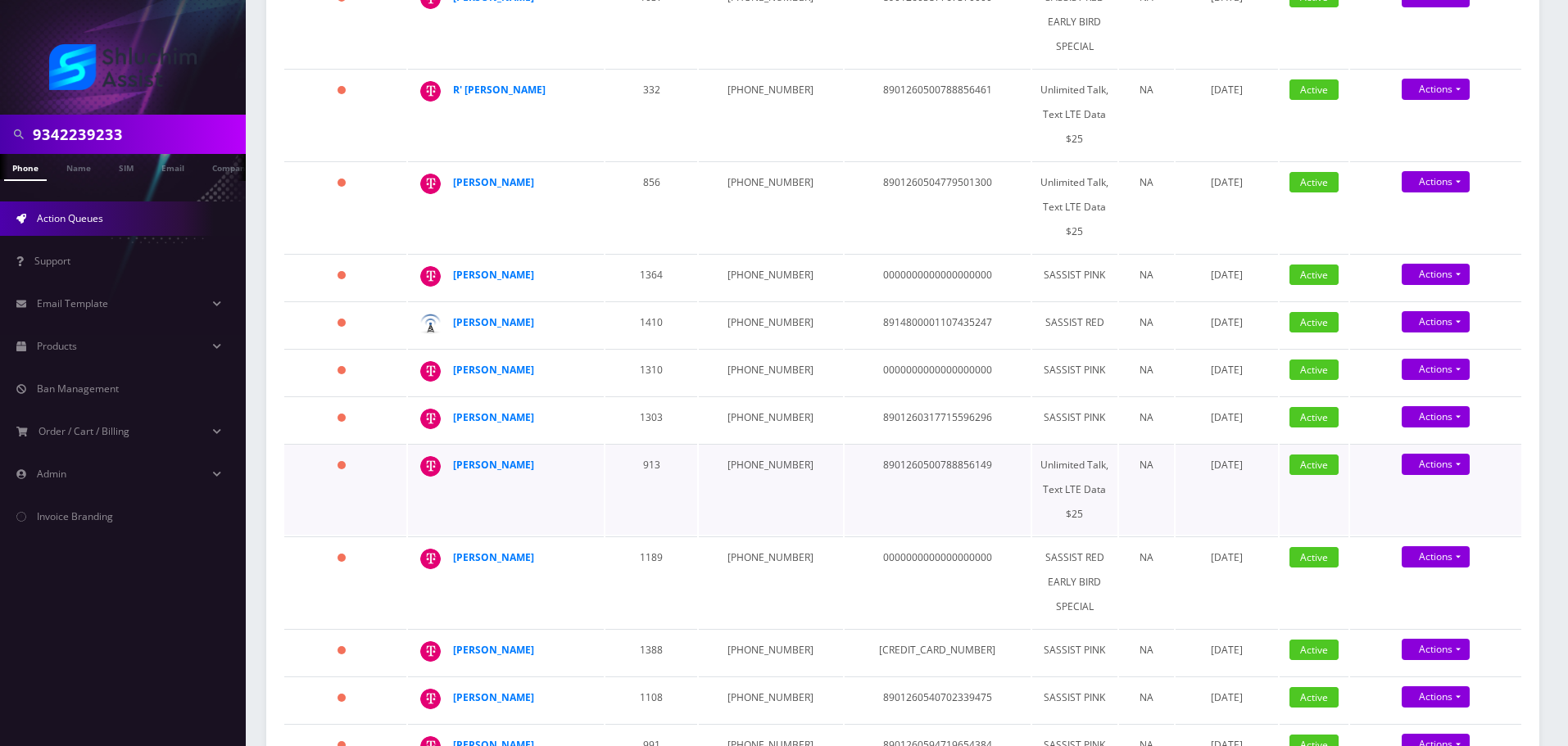
scroll to position [704, 0]
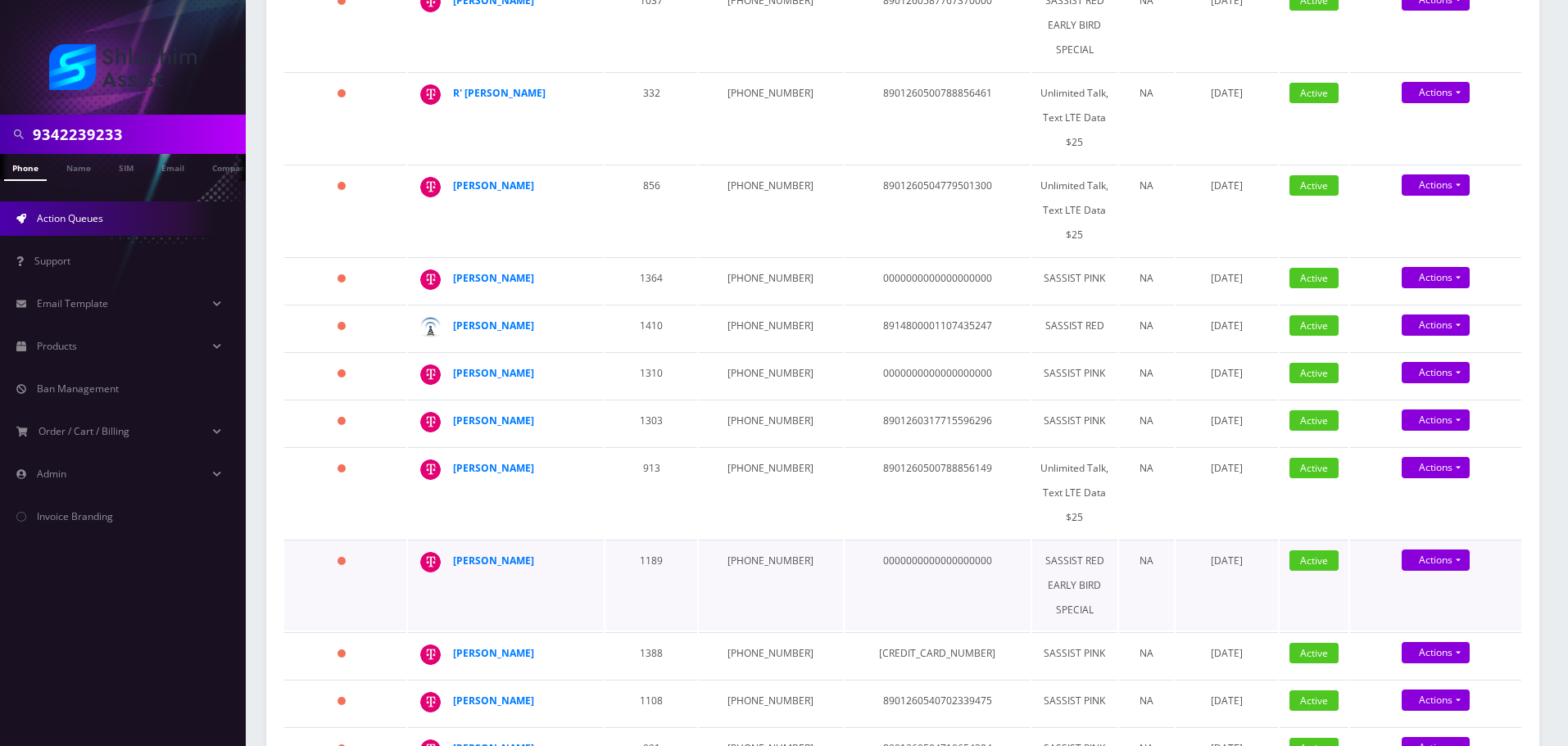
click at [751, 540] on td "[PHONE_NUMBER]" at bounding box center [771, 585] width 144 height 91
copy td "[PHONE_NUMBER]"
drag, startPoint x: 555, startPoint y: 527, endPoint x: 419, endPoint y: 527, distance: 136.0
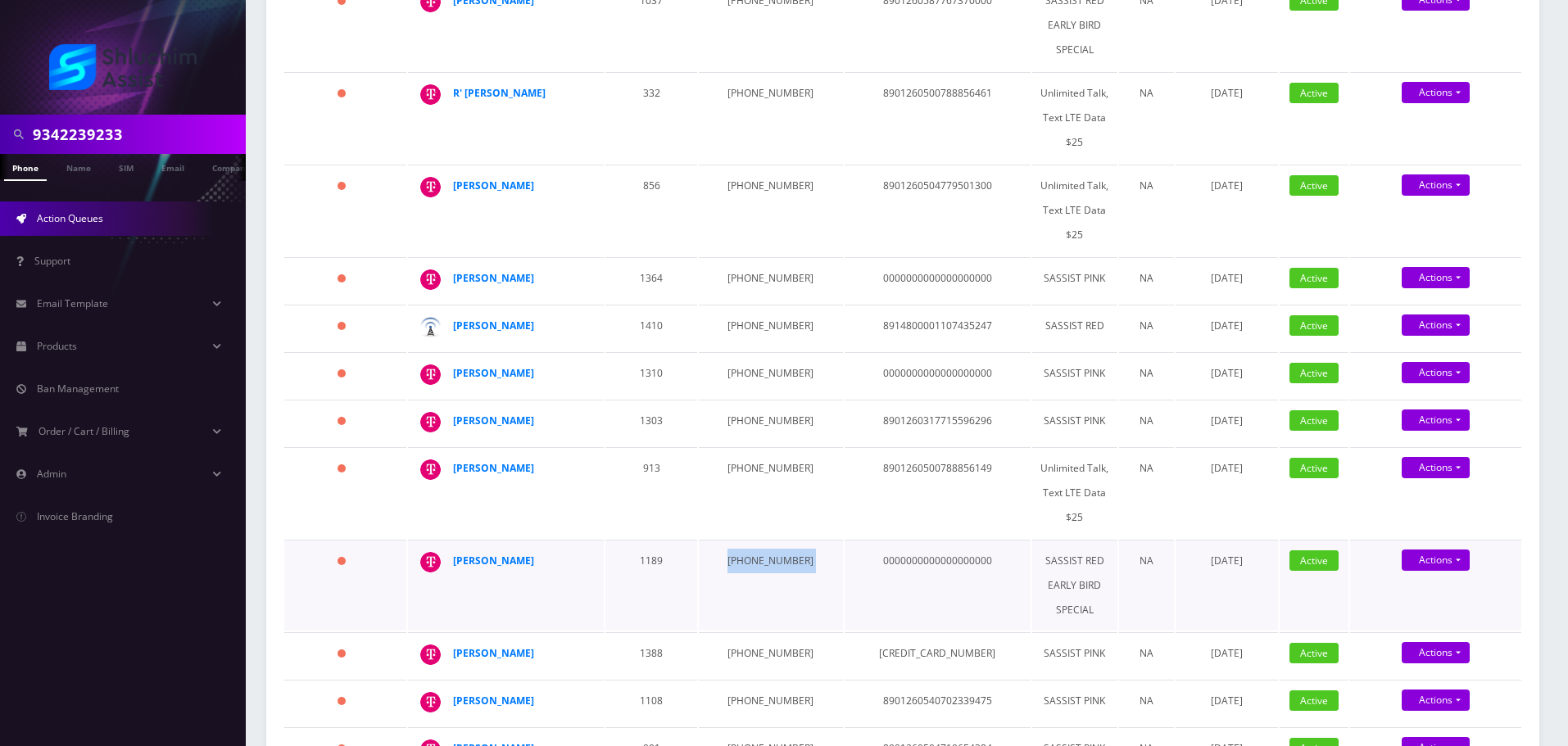
click at [588, 548] on div "[PERSON_NAME]" at bounding box center [588, 548] width 0 height 0
copy div "[PERSON_NAME]"
click at [494, 553] on strong "[PERSON_NAME]" at bounding box center [494, 560] width 82 height 14
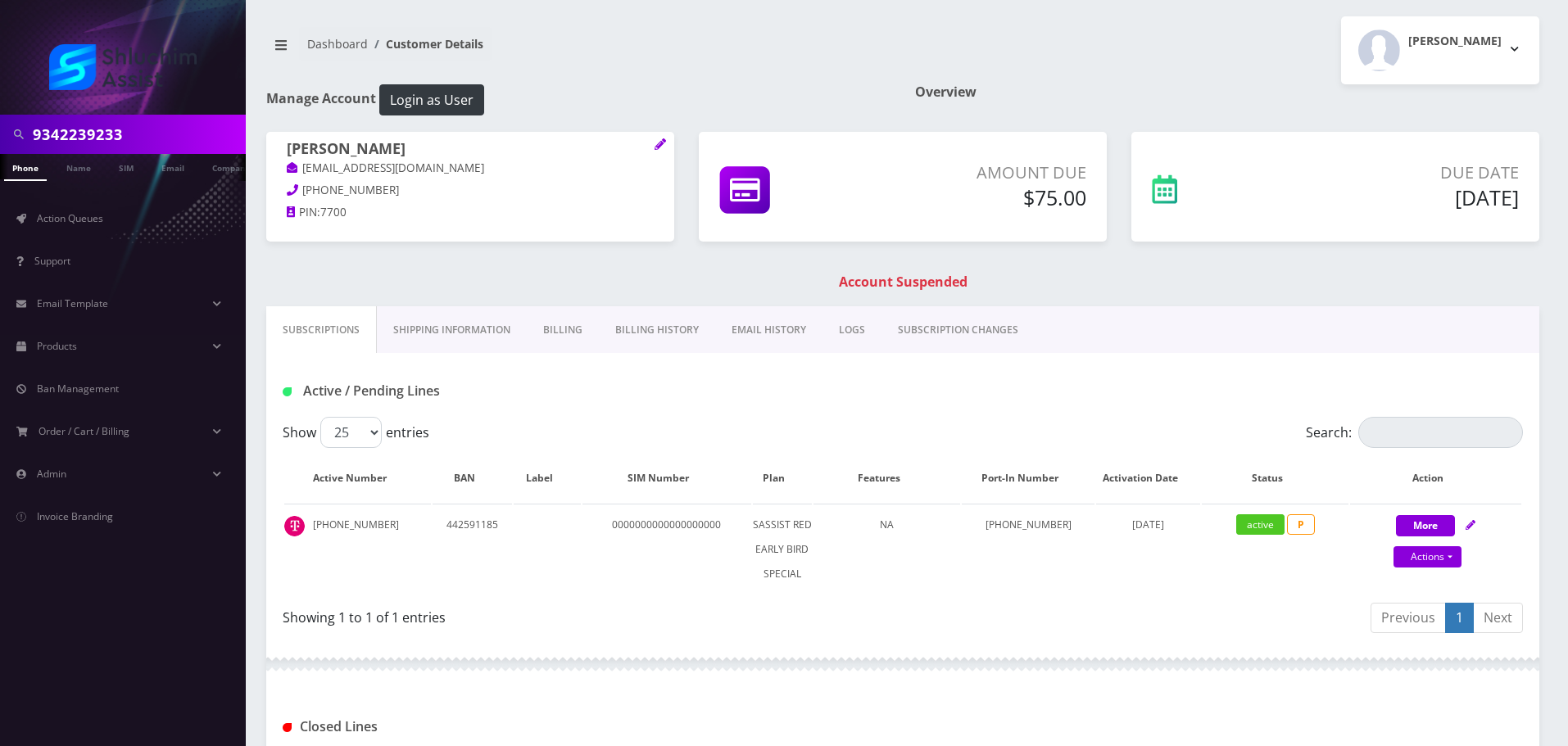
click at [765, 322] on link "EMAIL HISTORY" at bounding box center [769, 330] width 107 height 47
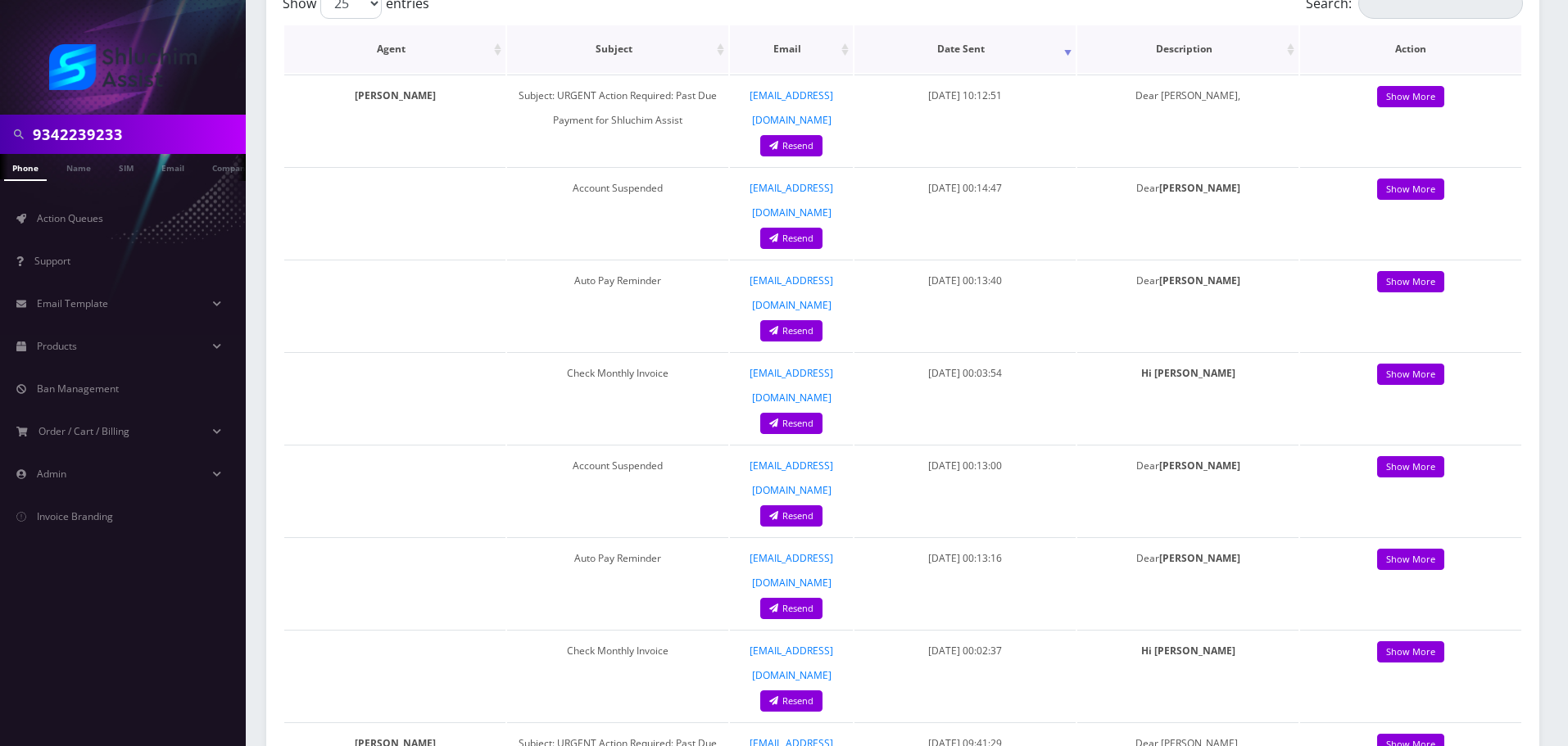
scroll to position [491, 0]
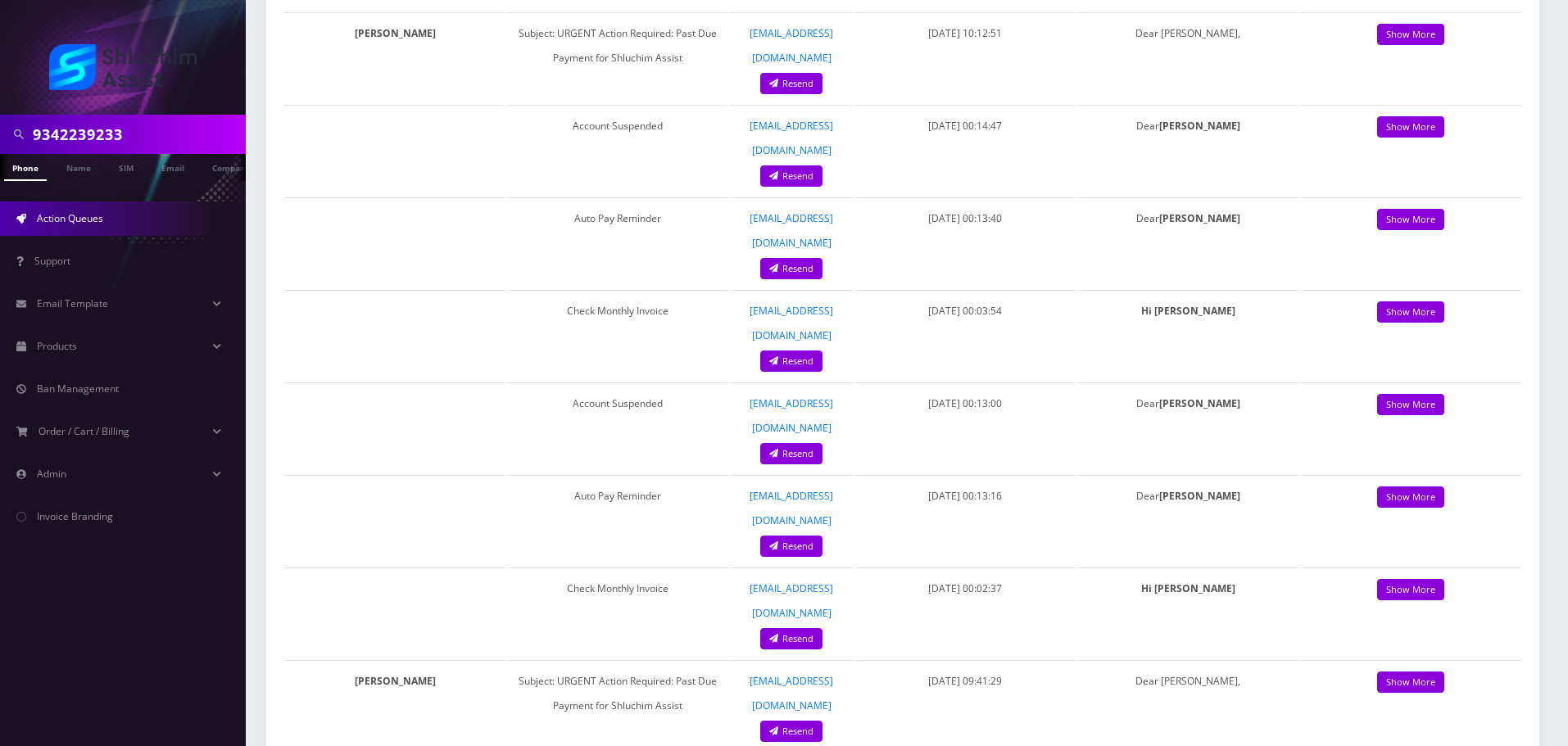
click at [91, 215] on span "Action Queues" at bounding box center [71, 218] width 67 height 14
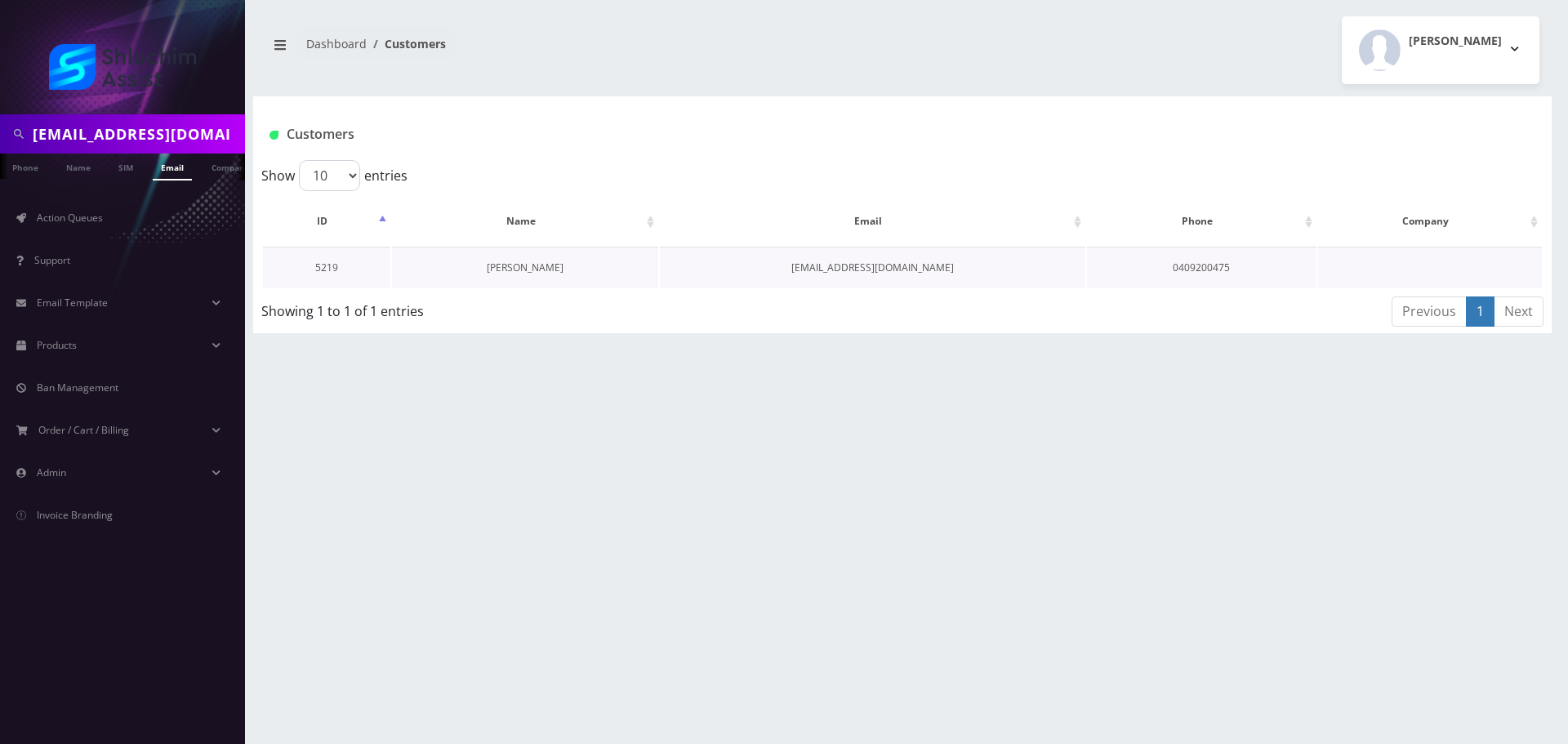
click at [517, 272] on link "[PERSON_NAME]" at bounding box center [525, 268] width 76 height 14
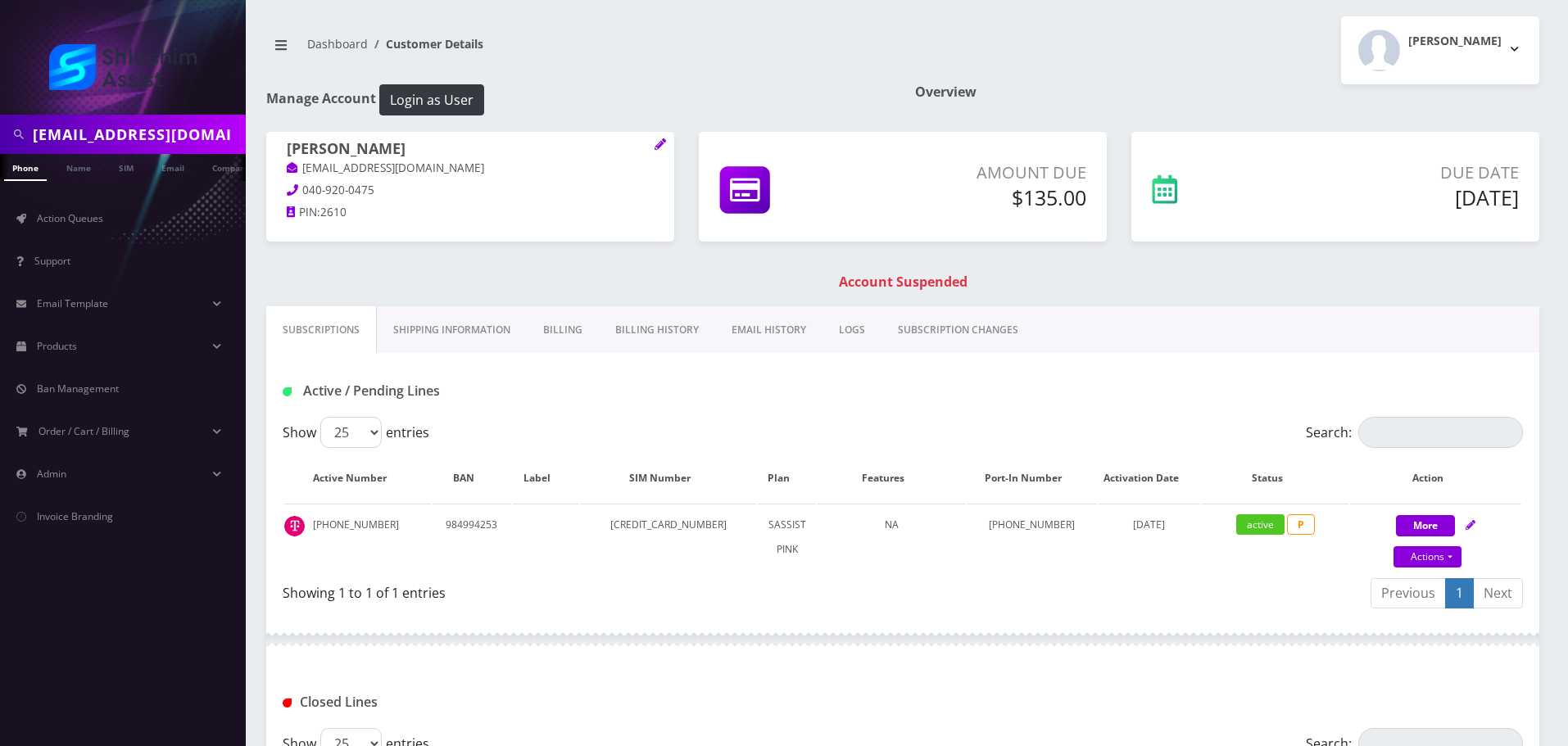
click at [777, 330] on link "EMAIL HISTORY" at bounding box center [769, 330] width 107 height 47
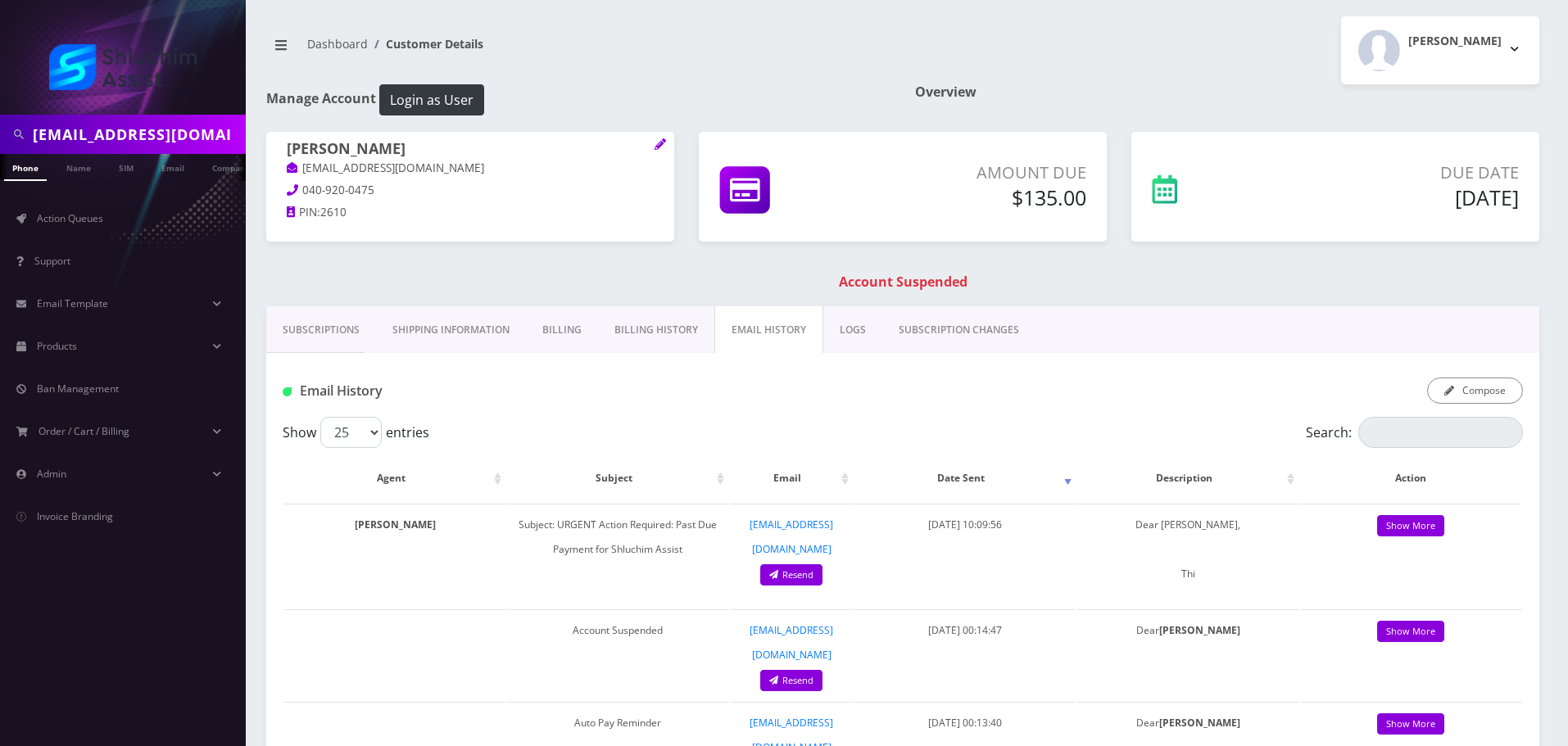
click at [322, 329] on link "Subscriptions" at bounding box center [321, 330] width 110 height 47
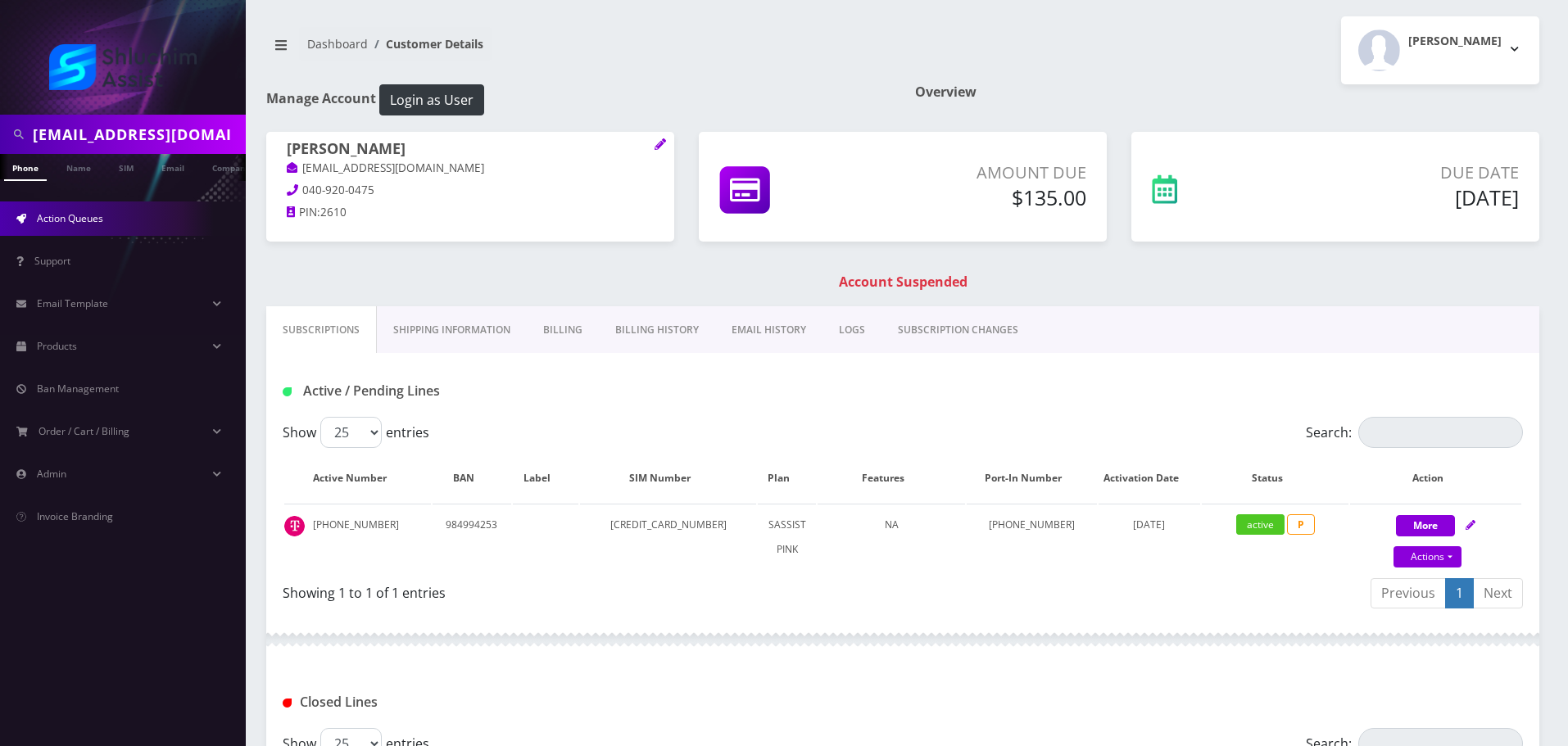
click at [117, 209] on link "Action Queues" at bounding box center [123, 218] width 246 height 34
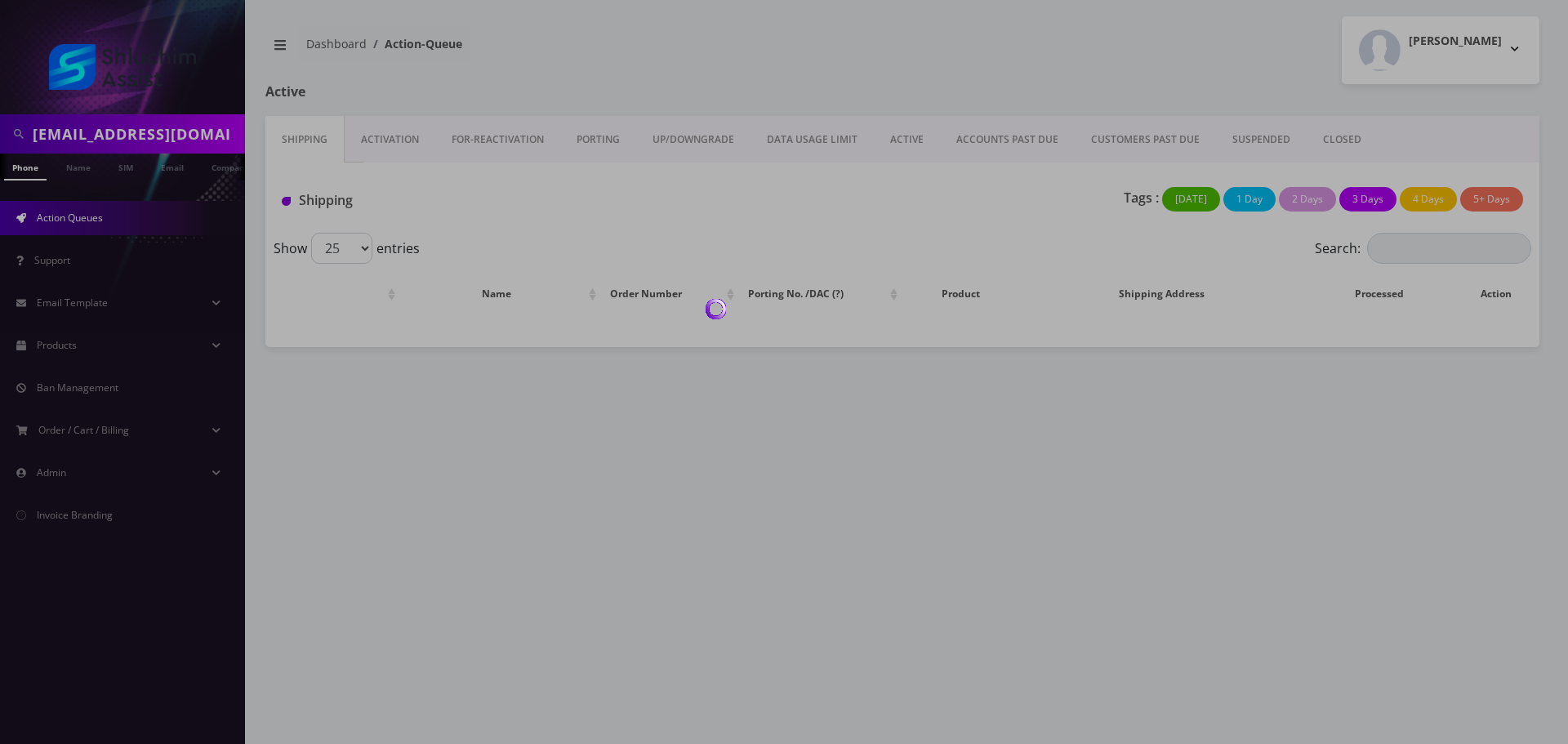
click at [125, 142] on body "leinkramsima@gmail.com Phone Name SIM Email Company Customer Action Queues Supp…" at bounding box center [784, 372] width 1568 height 744
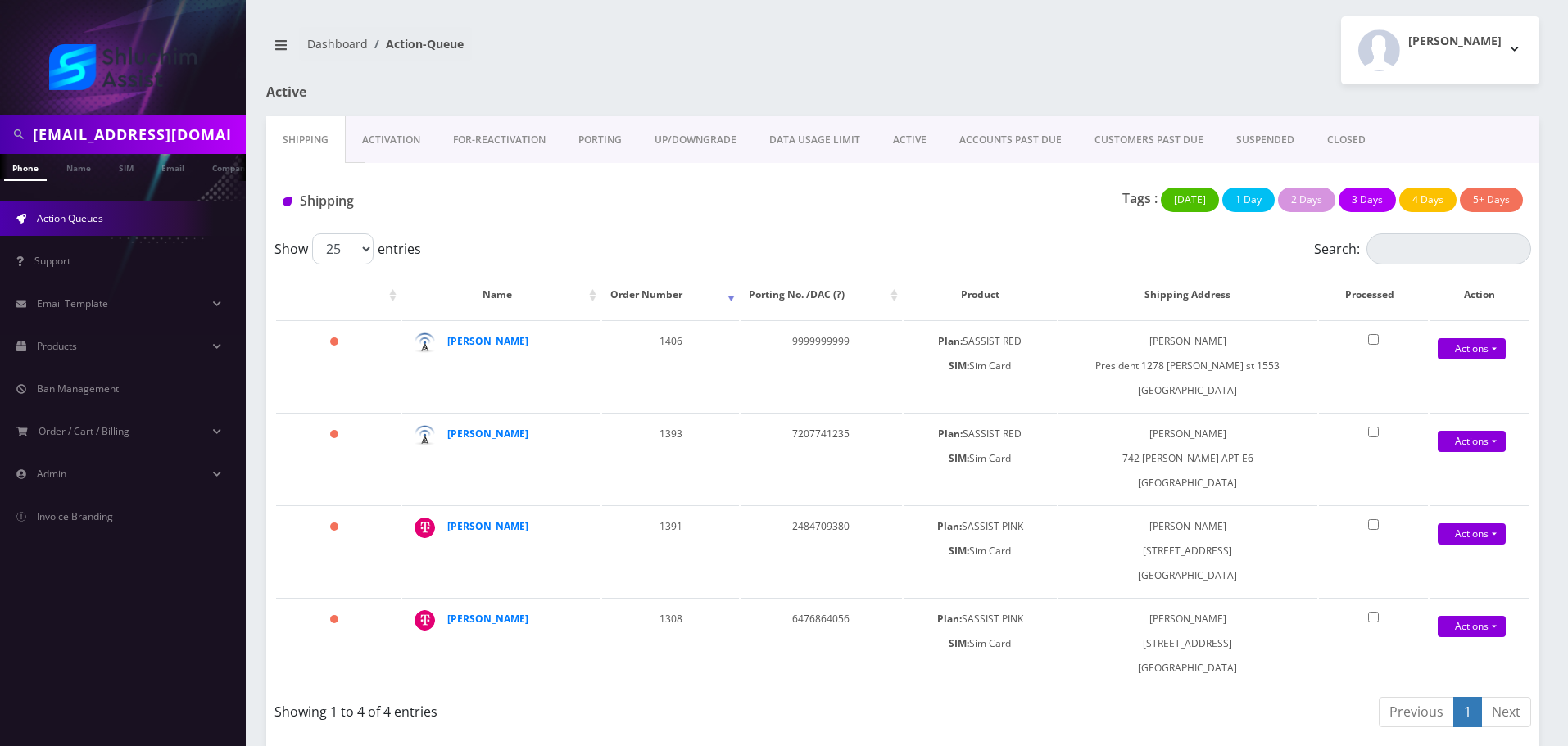
click at [126, 143] on input "leinkramsima@gmail.com" at bounding box center [137, 135] width 209 height 31
paste input "[PHONE_NUMBER]"
click at [97, 141] on input "[PHONE_NUMBER]" at bounding box center [137, 135] width 209 height 31
type input "3157458273"
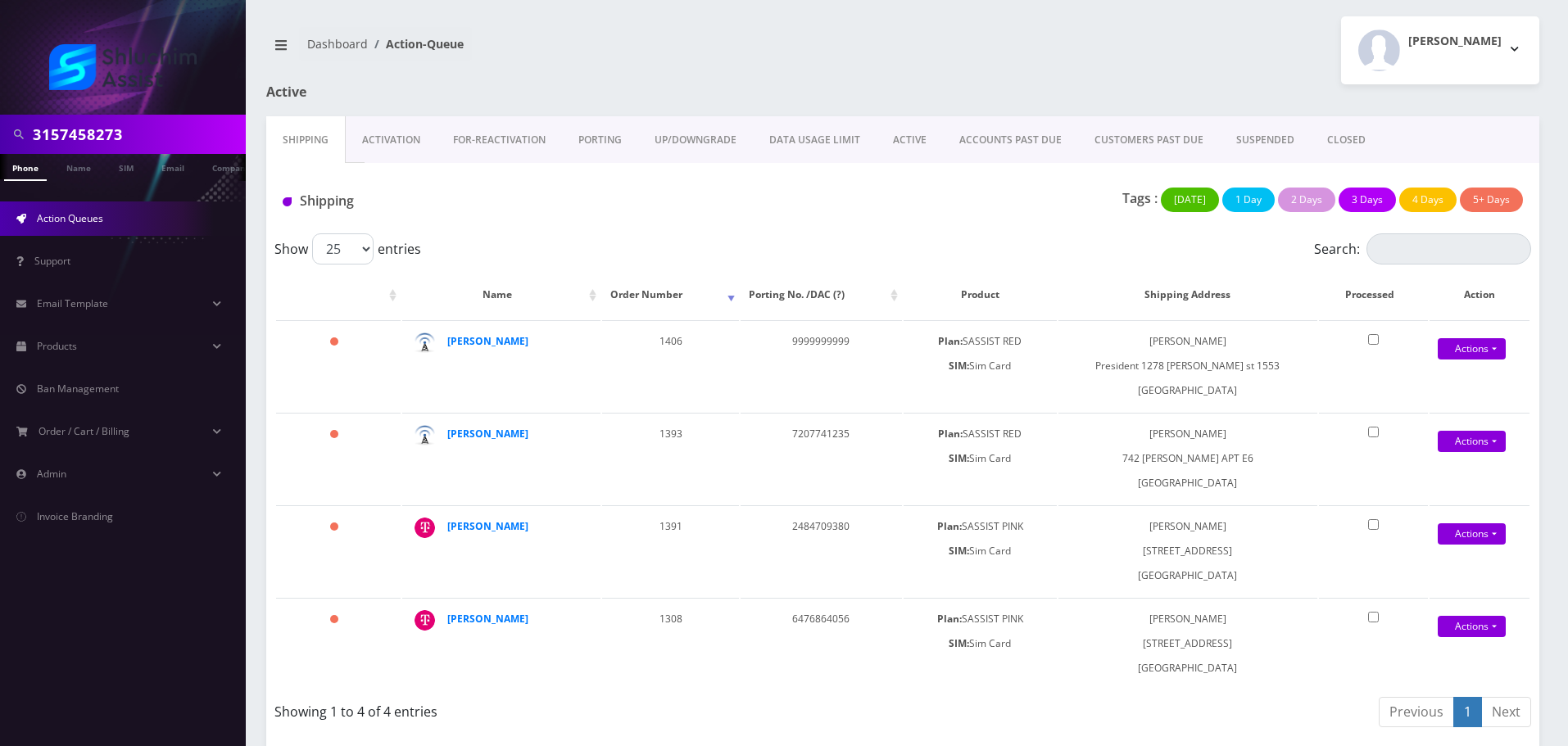
scroll to position [0, 8]
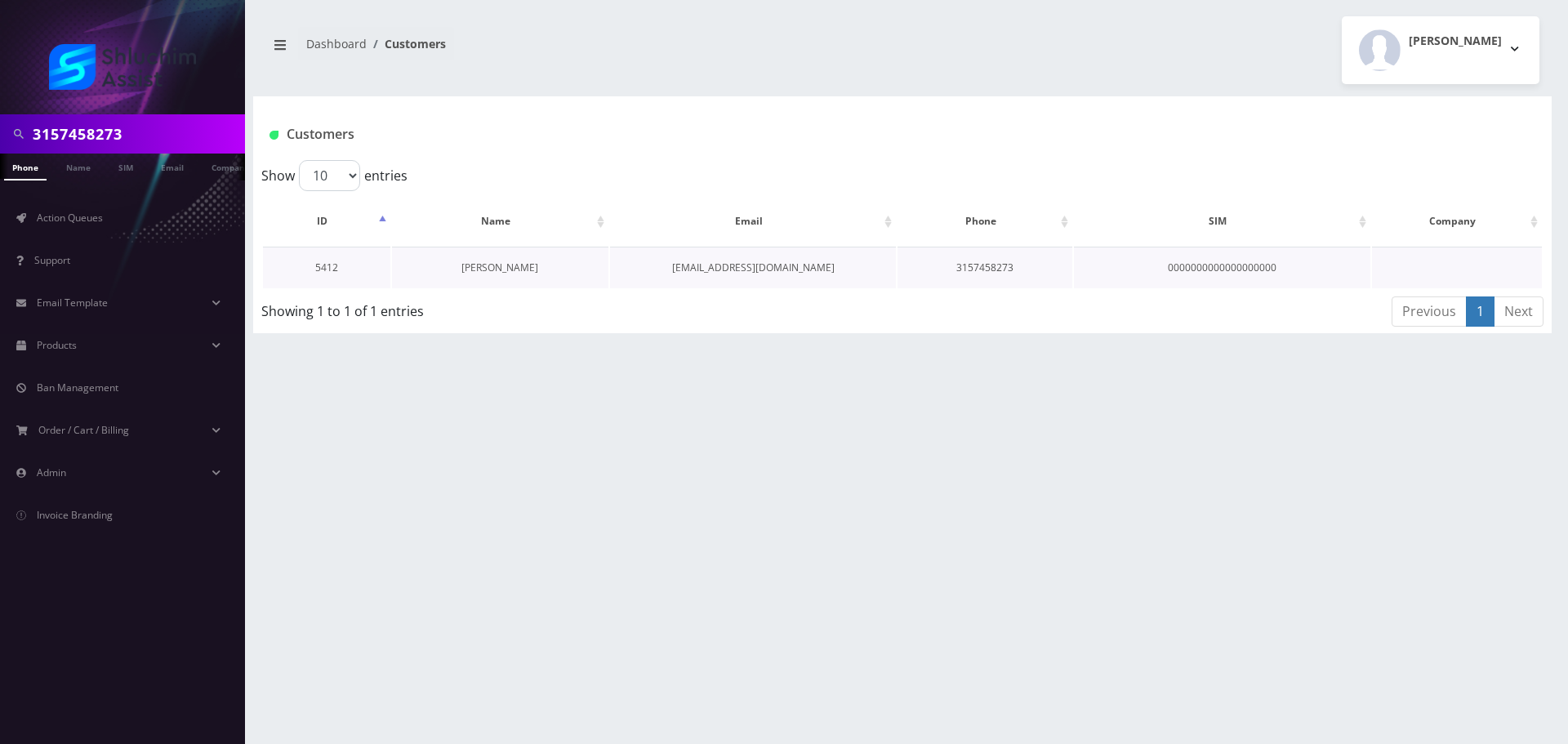
click at [524, 265] on link "[PERSON_NAME]" at bounding box center [500, 268] width 76 height 14
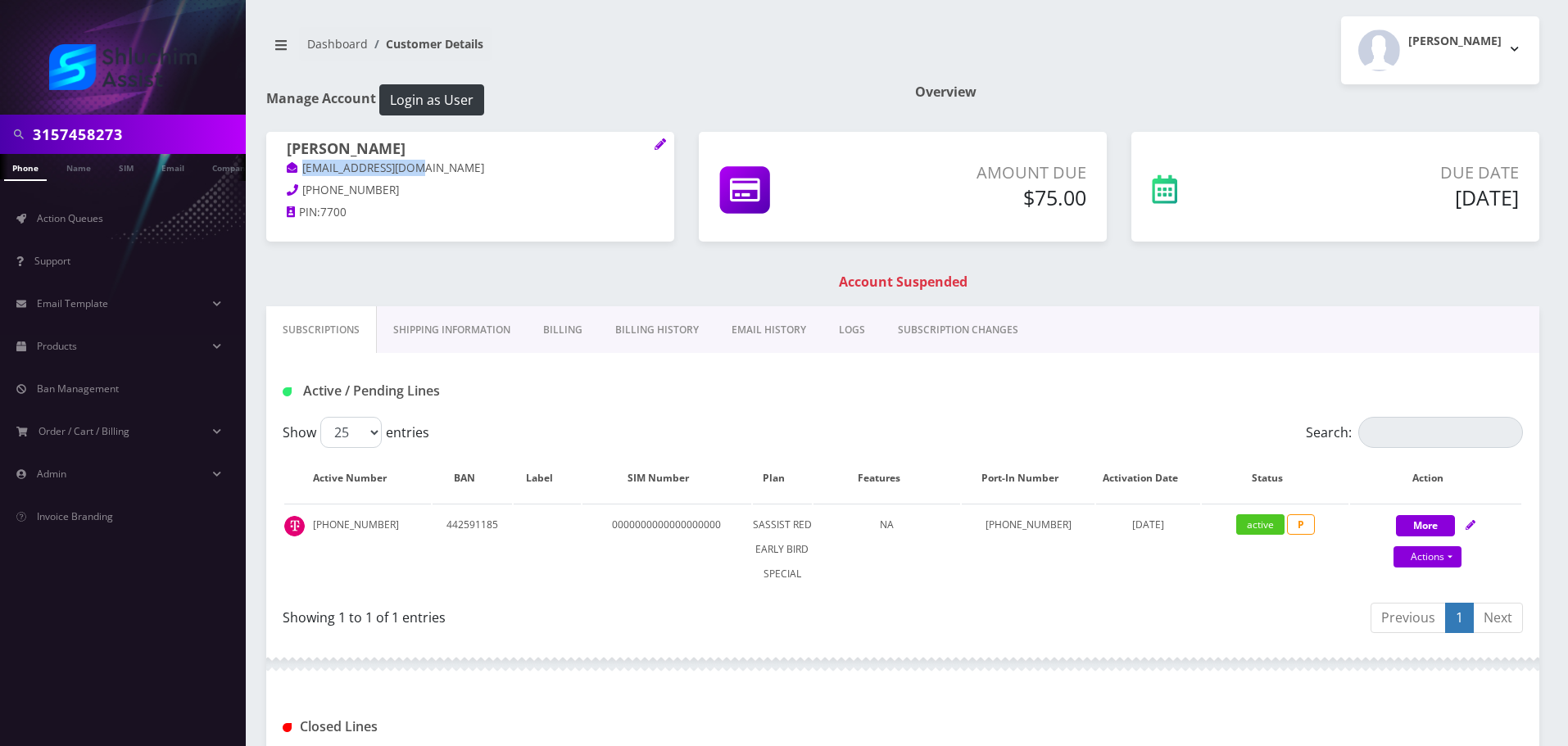
drag, startPoint x: 452, startPoint y: 166, endPoint x: 285, endPoint y: 166, distance: 167.0
click at [285, 166] on div "[PERSON_NAME] [EMAIL_ADDRESS][DOMAIN_NAME] [PHONE_NUMBER] PIN: 7700" at bounding box center [470, 183] width 408 height 102
copy link "[EMAIL_ADDRESS][DOMAIN_NAME]"
drag, startPoint x: 426, startPoint y: 147, endPoint x: 259, endPoint y: 147, distance: 167.0
click at [259, 147] on div "[PERSON_NAME] [EMAIL_ADDRESS][DOMAIN_NAME] [PHONE_NUMBER] PIN: 7700" at bounding box center [470, 183] width 433 height 102
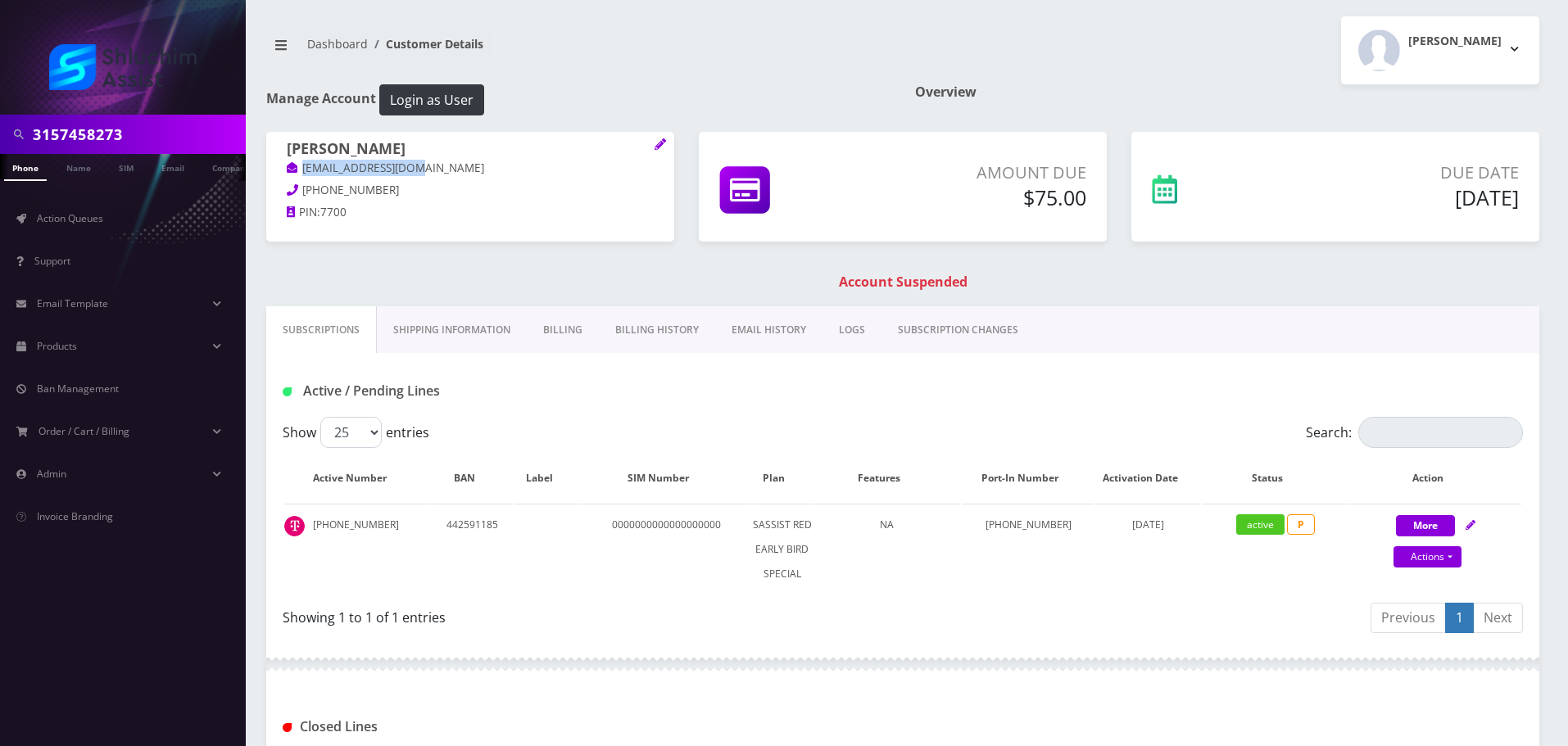
copy h1 "[PERSON_NAME]"
click at [662, 331] on link "Billing History" at bounding box center [657, 330] width 116 height 47
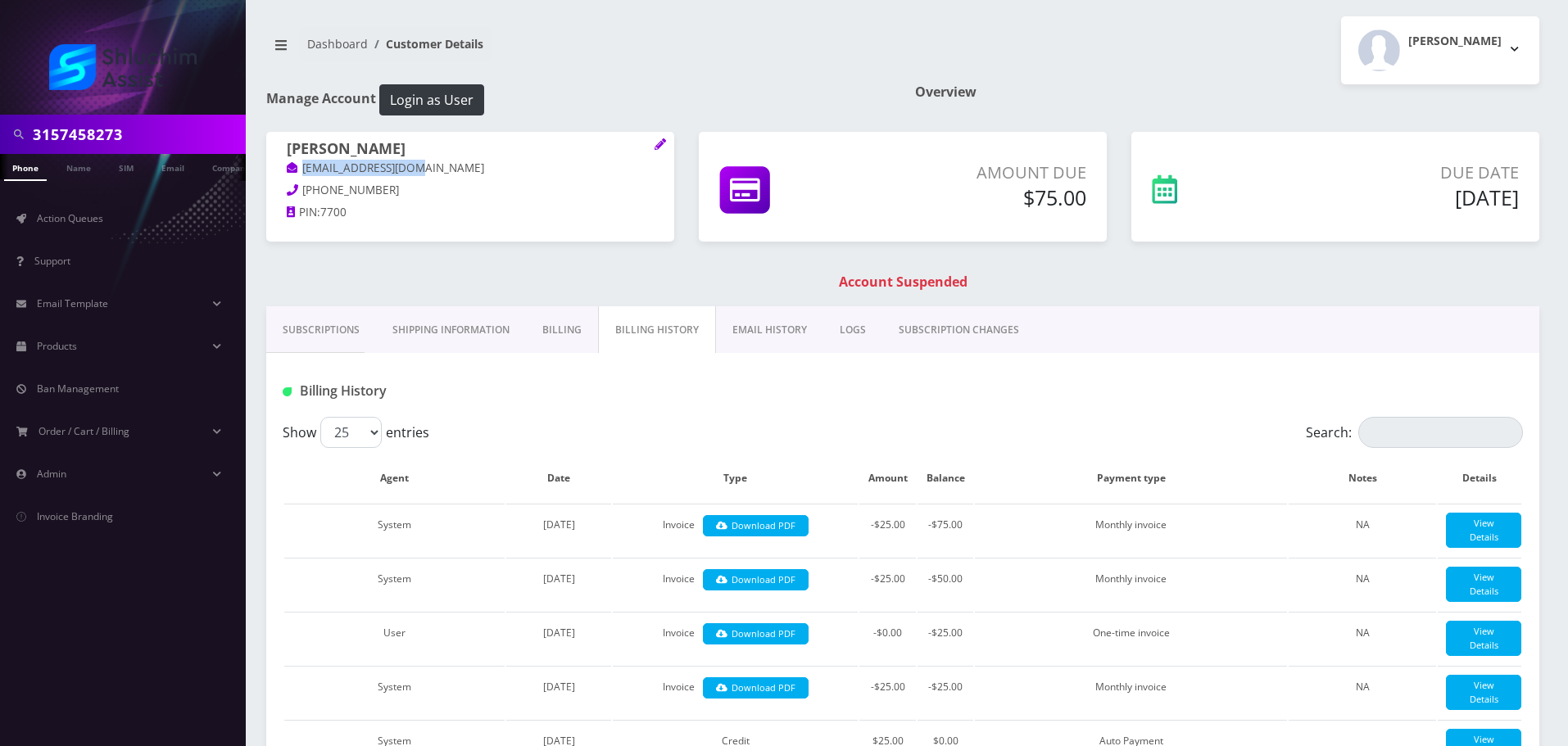
click at [784, 314] on link "EMAIL HISTORY" at bounding box center [769, 330] width 107 height 47
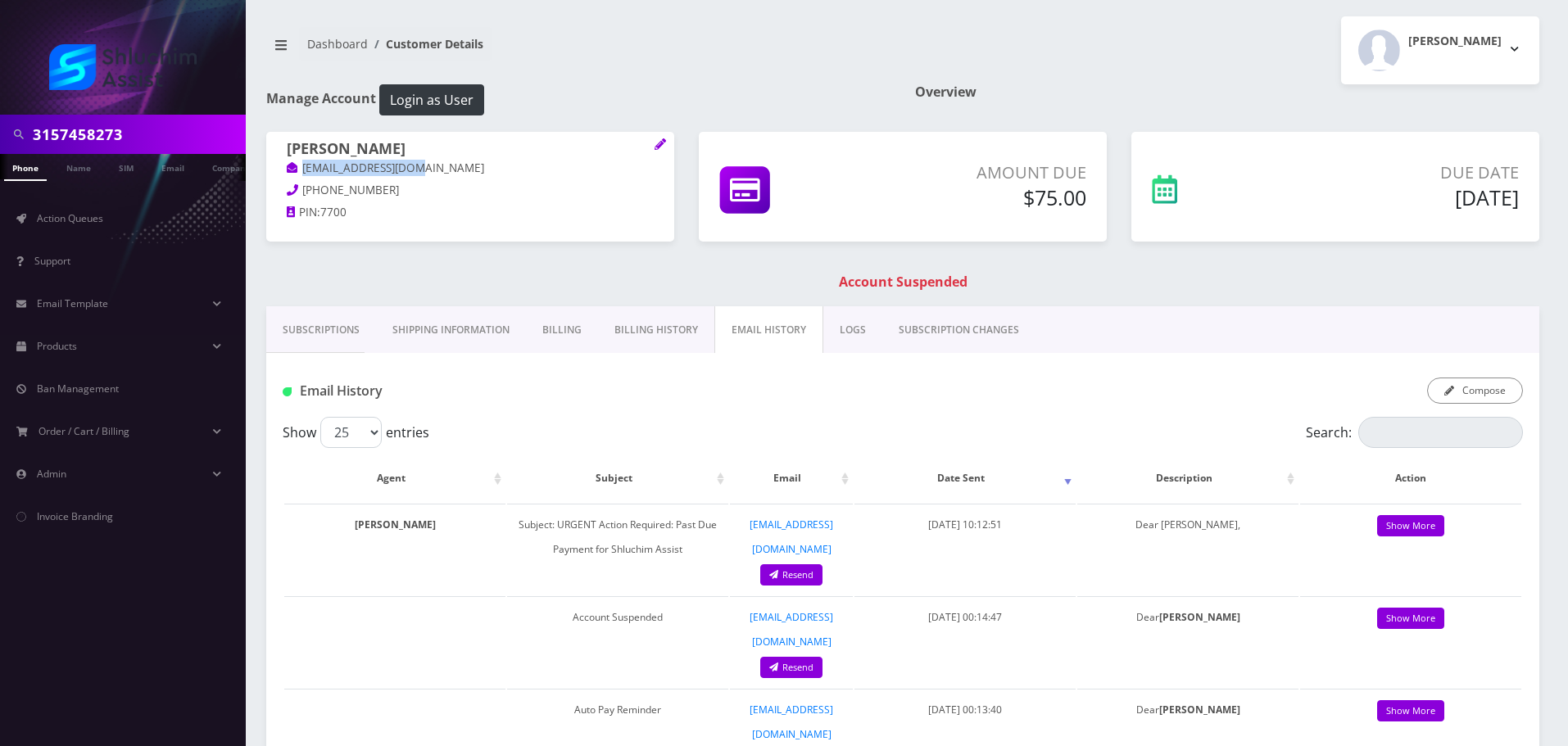
click at [652, 308] on link "Billing History" at bounding box center [656, 330] width 116 height 47
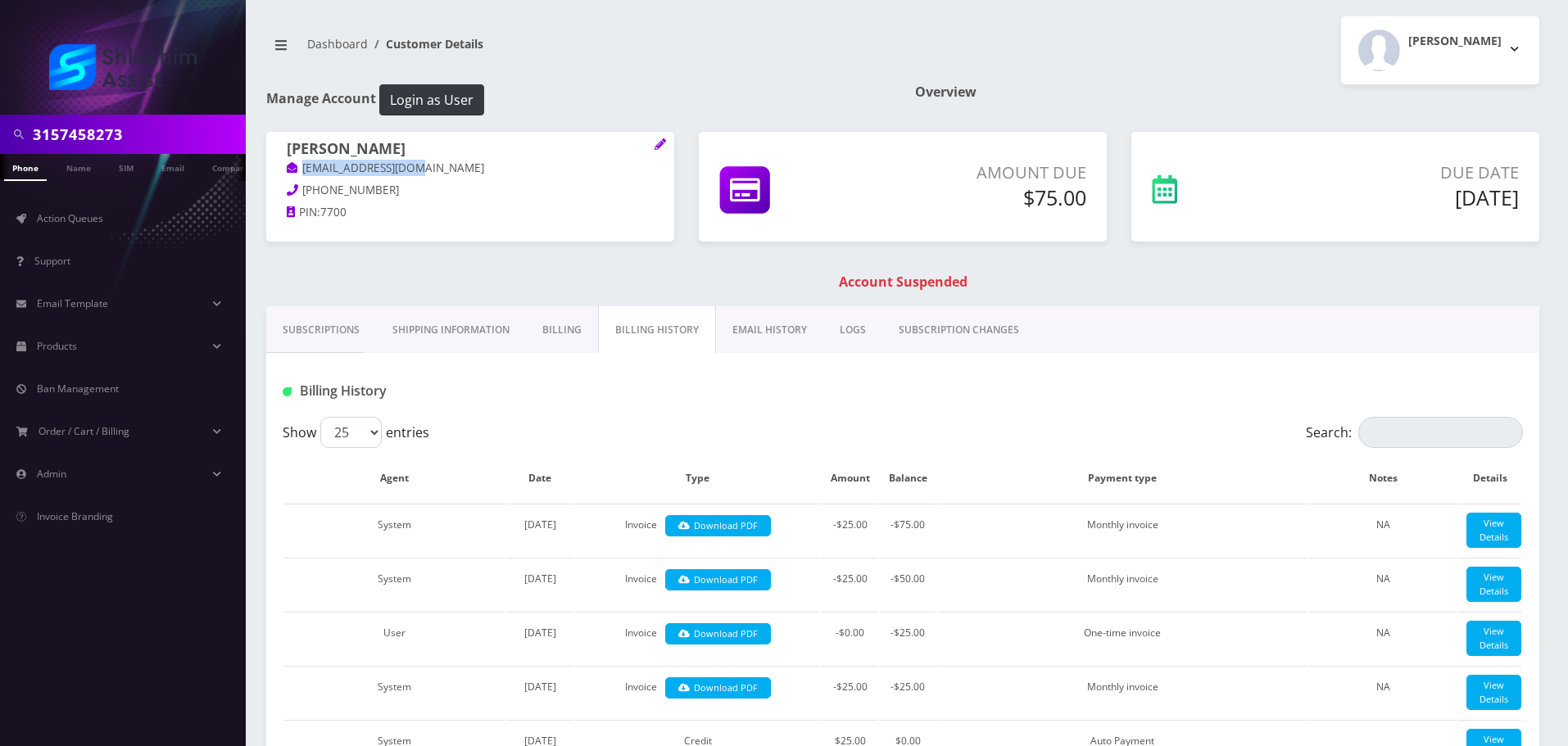
click at [770, 328] on link "EMAIL HISTORY" at bounding box center [769, 330] width 107 height 47
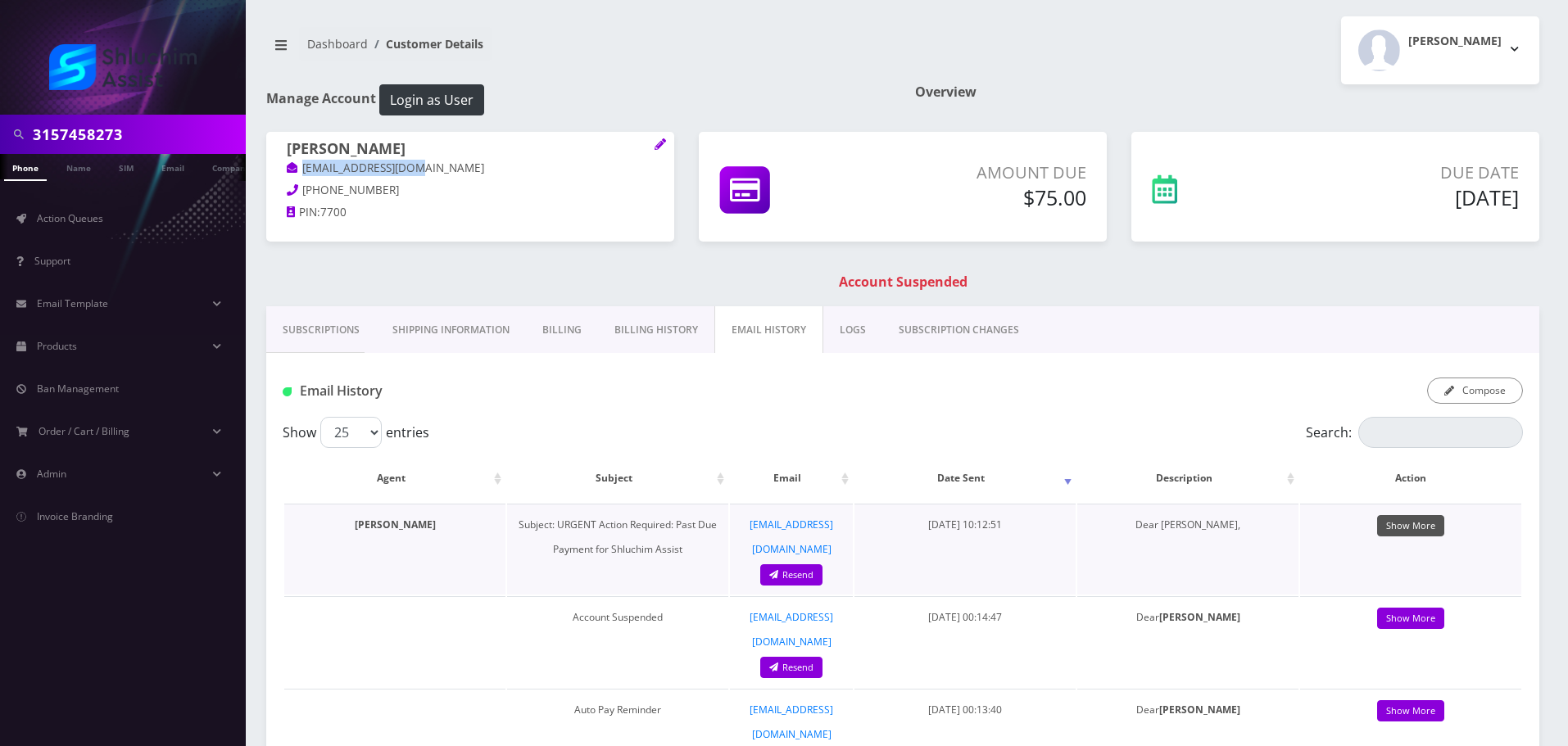
click at [1416, 528] on link "Show More" at bounding box center [1411, 526] width 67 height 23
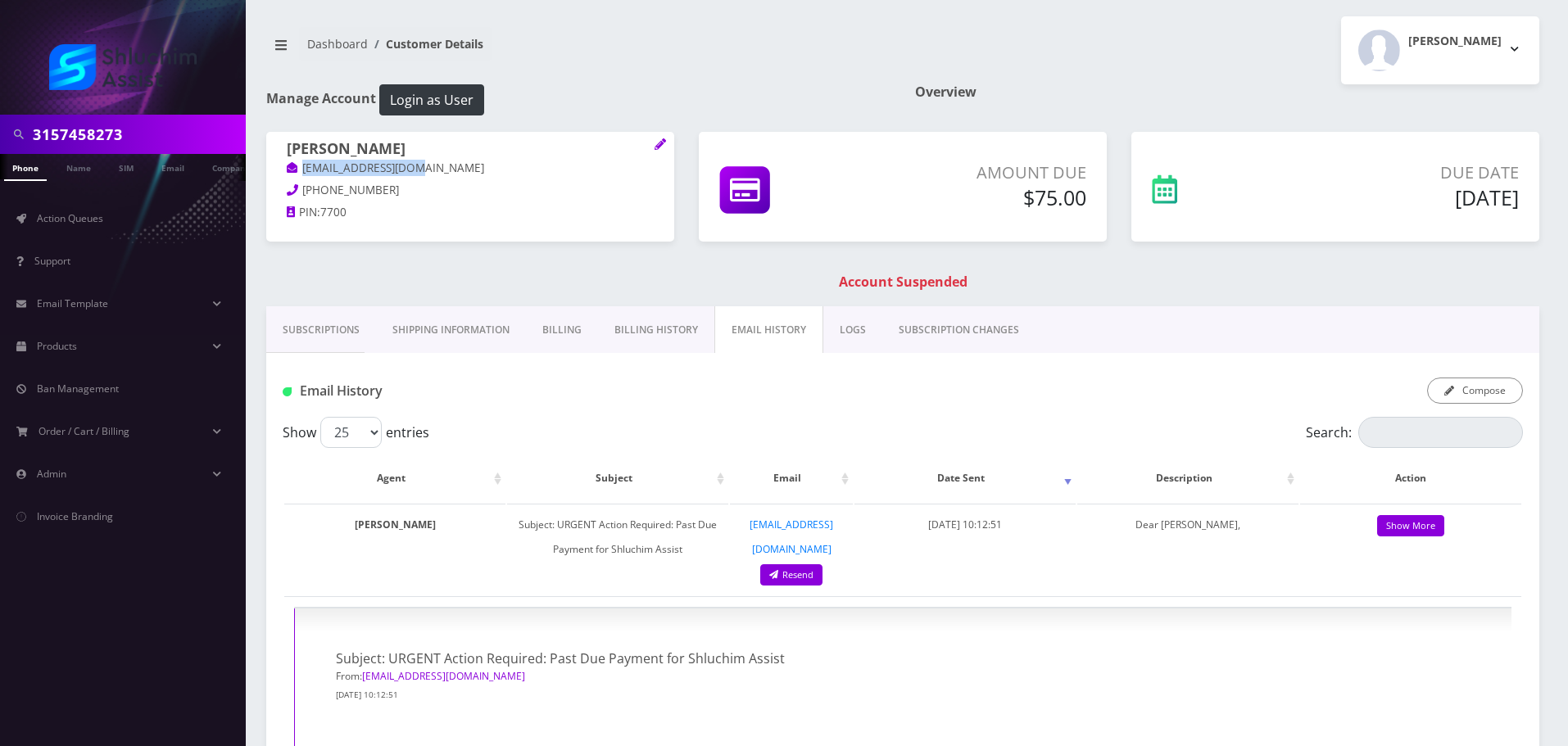
click at [333, 336] on link "Subscriptions" at bounding box center [321, 330] width 110 height 47
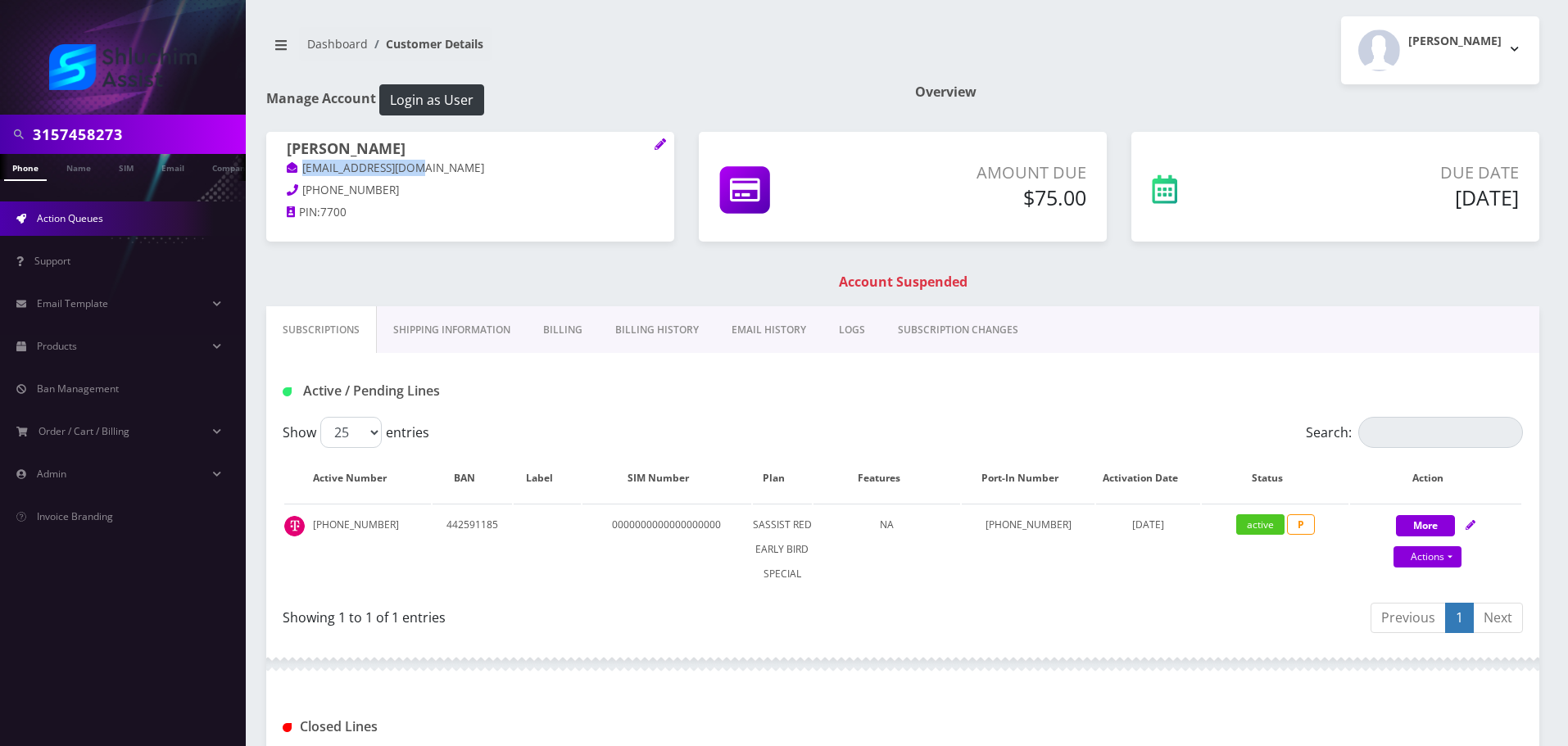
click at [113, 218] on link "Action Queues" at bounding box center [123, 218] width 246 height 34
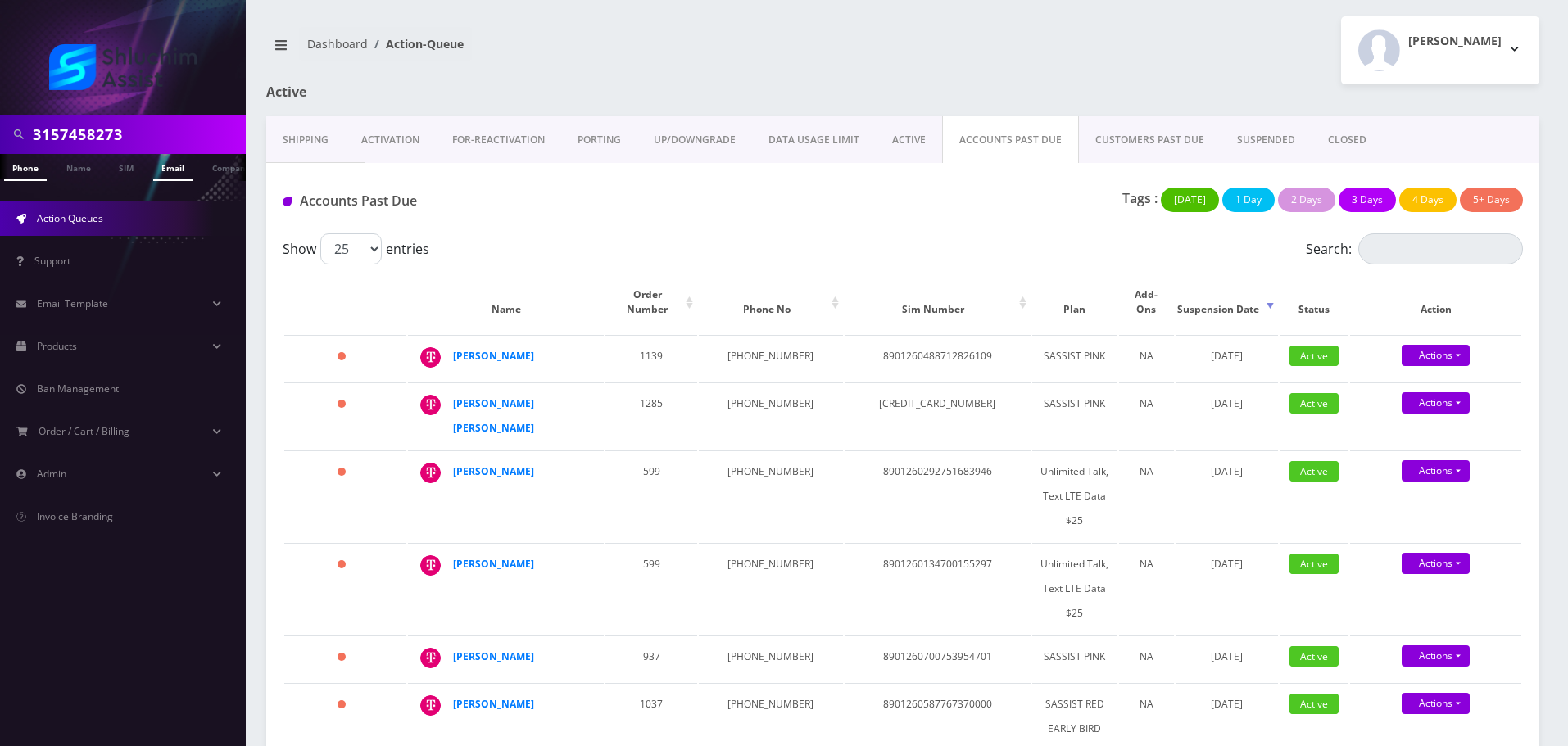
scroll to position [0, 8]
click at [812, 147] on link "DATA USAGE LIMIT" at bounding box center [814, 140] width 124 height 47
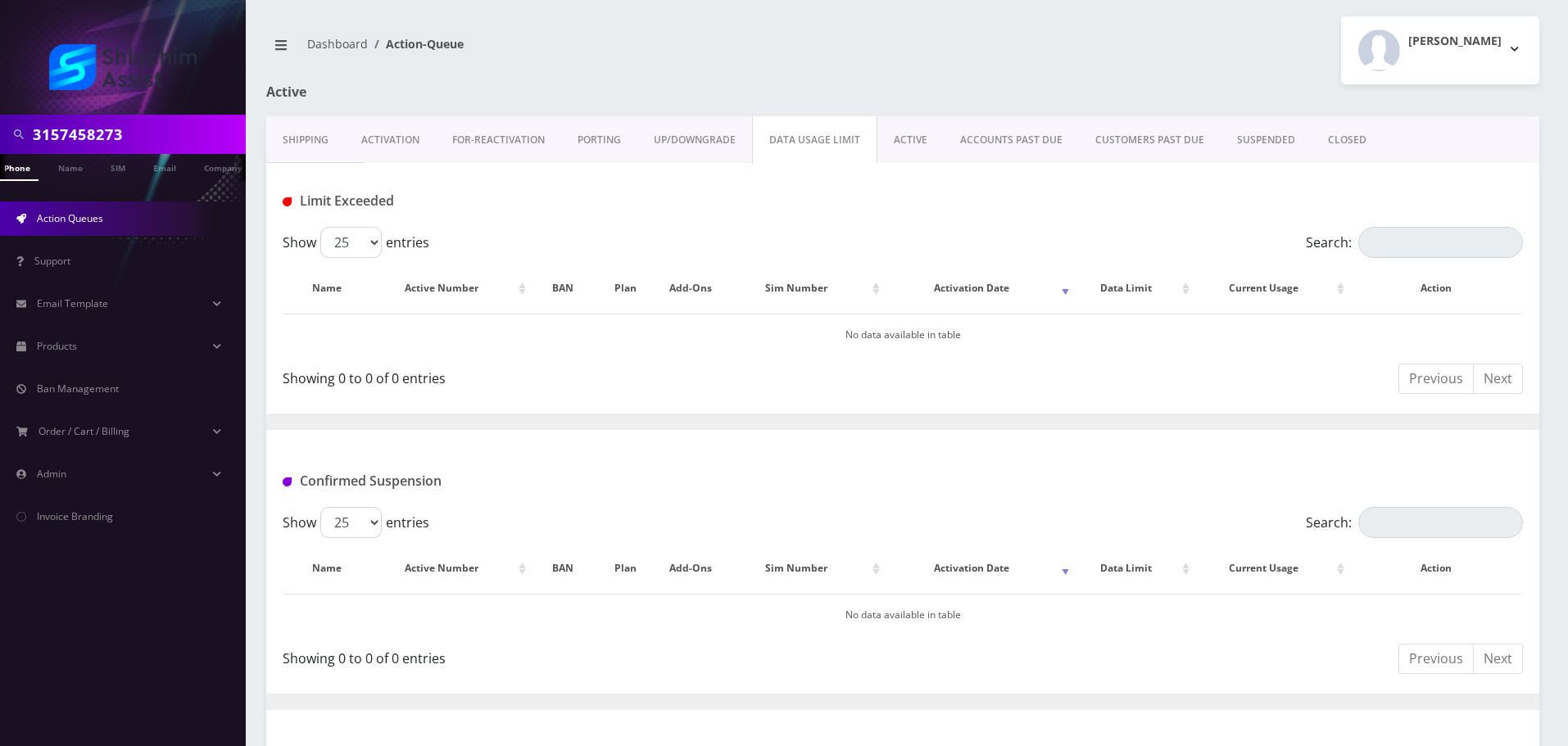
click at [714, 143] on link "UP/DOWNGRADE" at bounding box center [694, 140] width 115 height 47
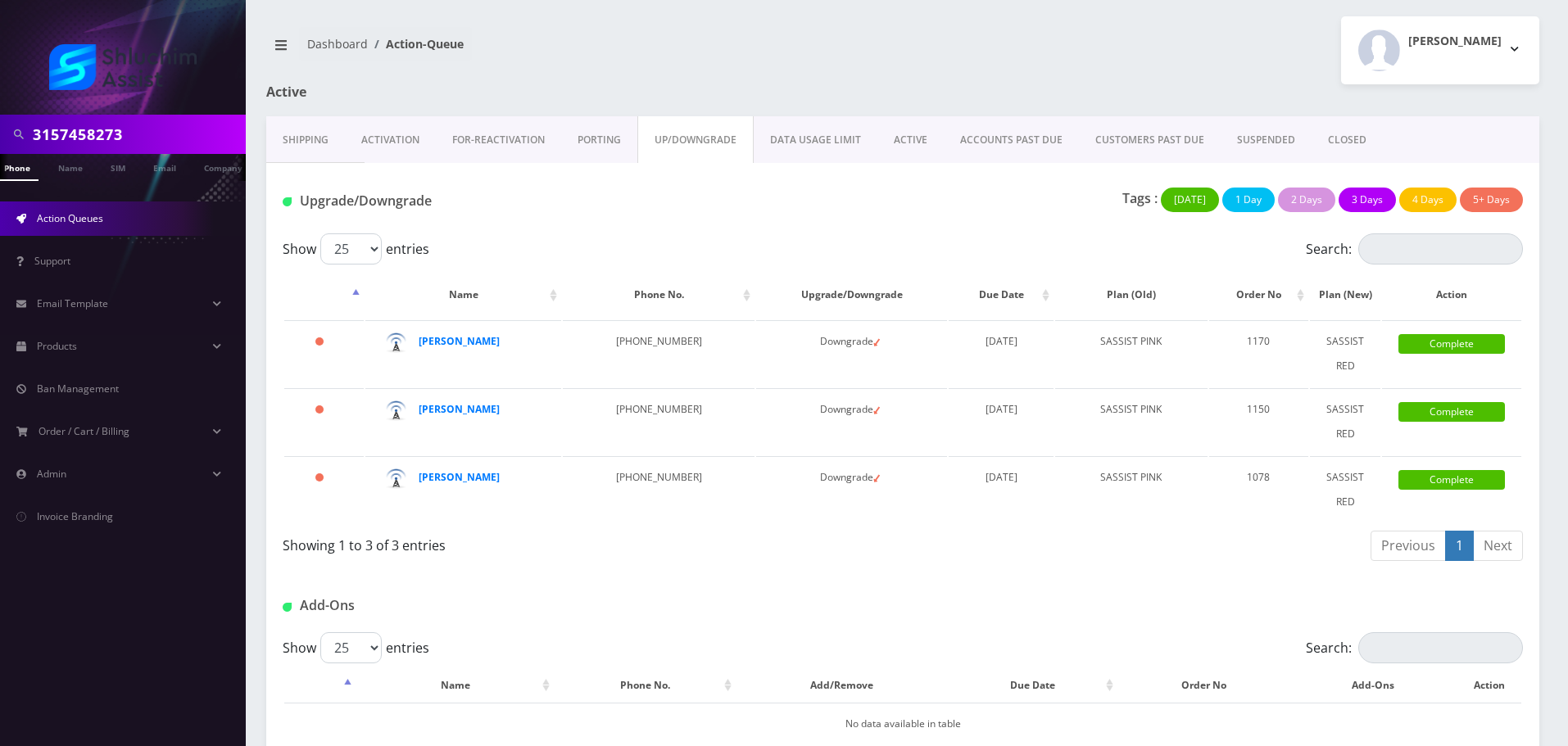
click at [958, 136] on link "ACCOUNTS PAST DUE" at bounding box center [1012, 140] width 136 height 47
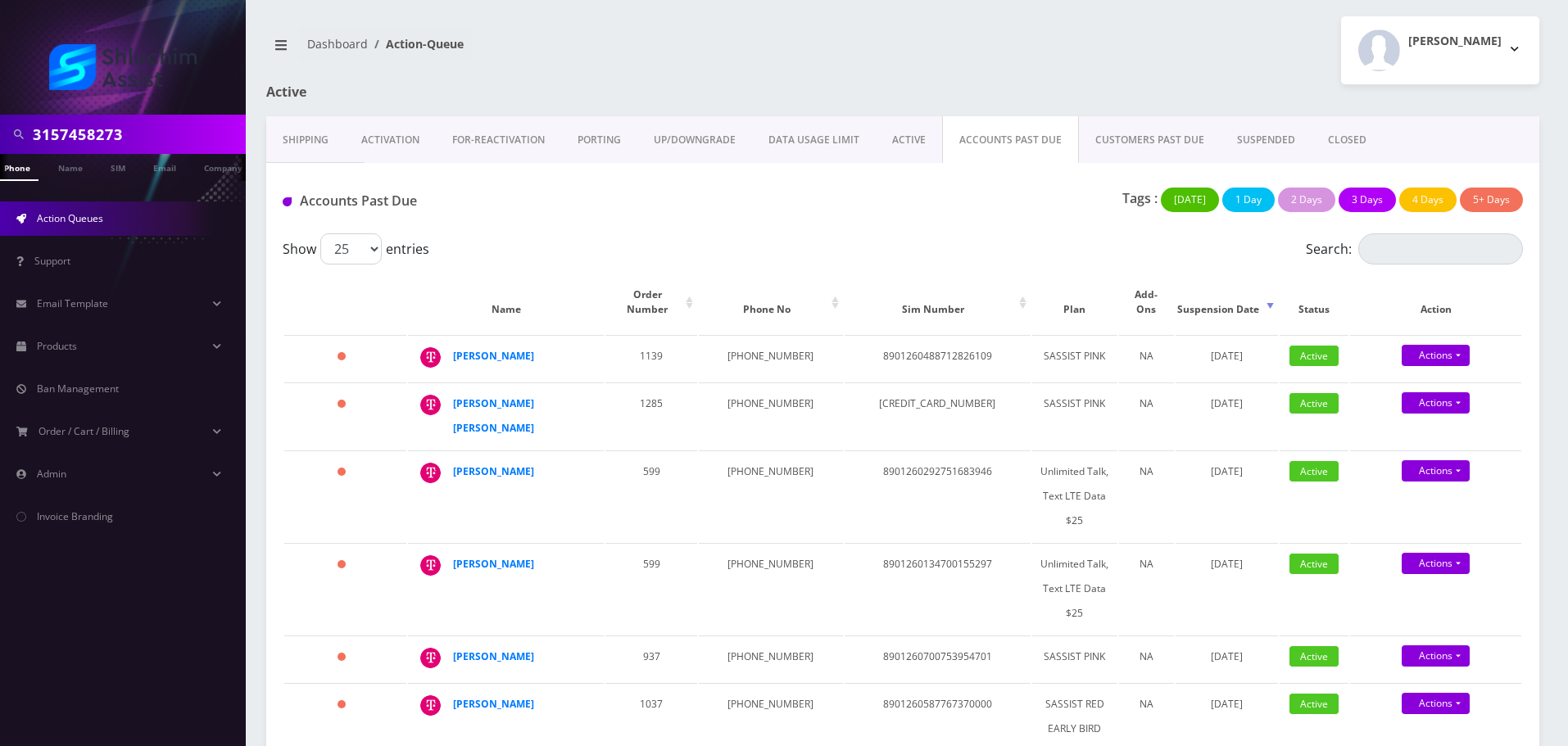
click at [956, 224] on div "Accounts Past Due Tags : Today 1 Day 2 Days 3 Days 4 Days 5+ Days" at bounding box center [902, 199] width 1273 height 71
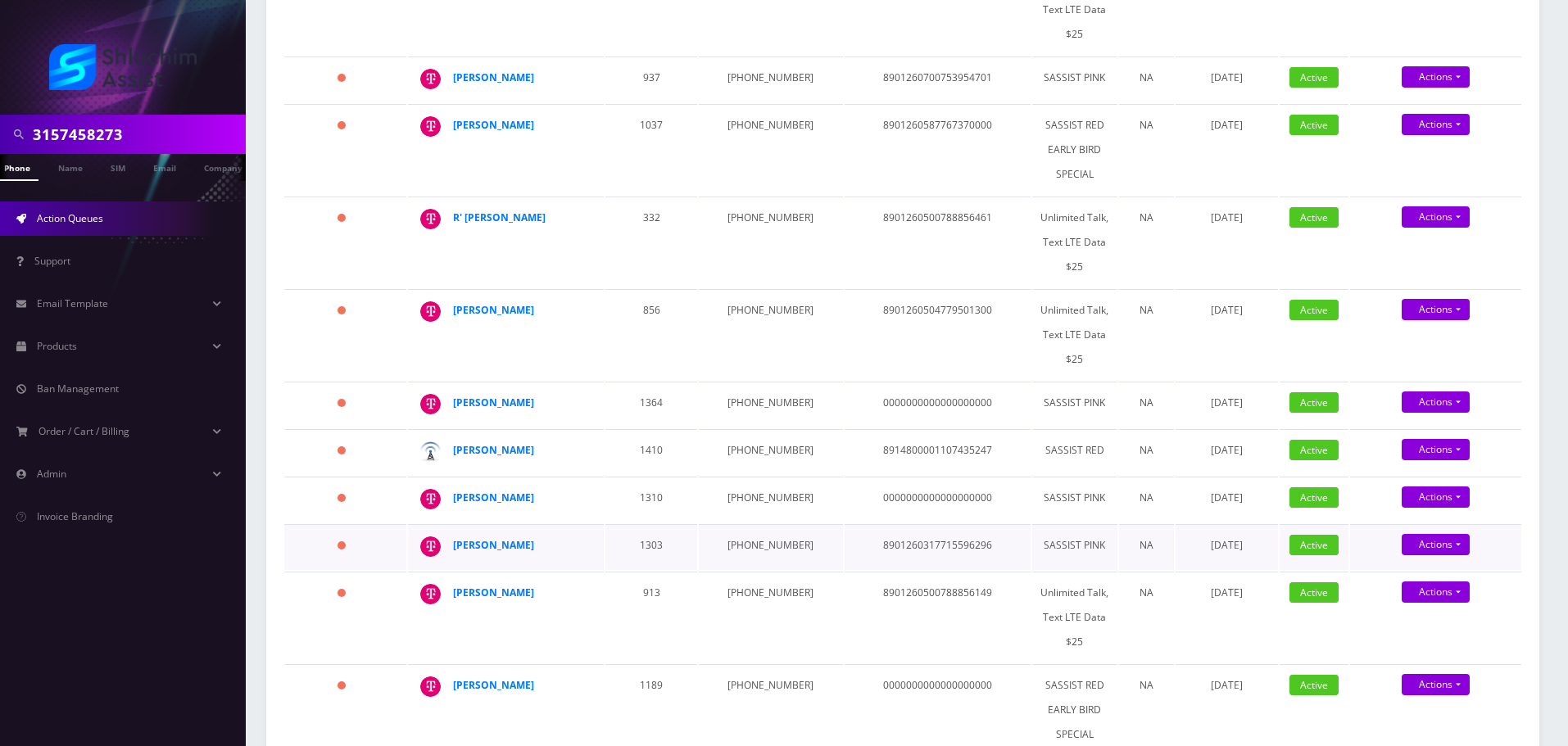
scroll to position [519, 0]
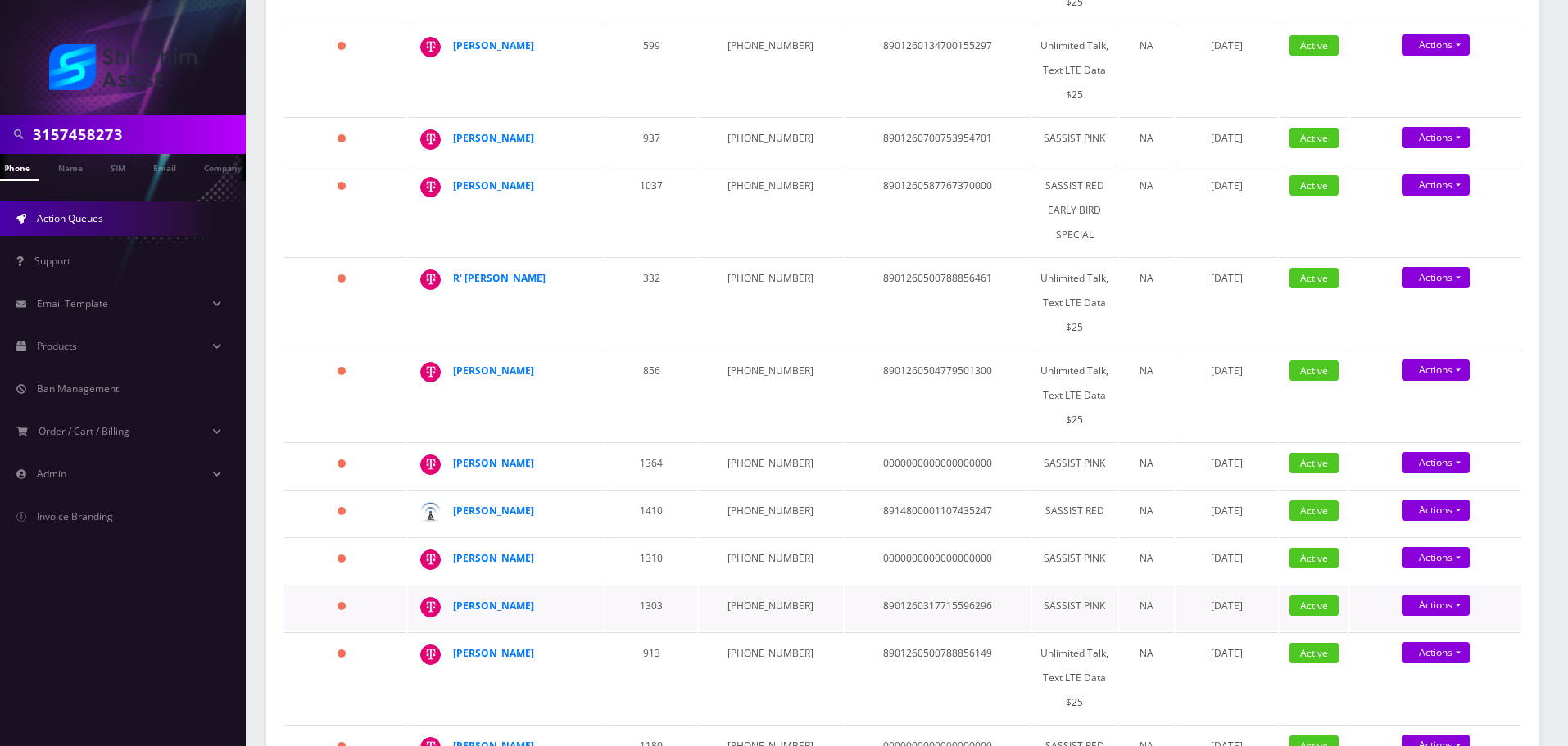
click at [763, 585] on td "[PHONE_NUMBER]" at bounding box center [771, 607] width 144 height 46
click at [763, 585] on td "646-851-3151" at bounding box center [771, 607] width 144 height 46
copy td "646-851-3151"
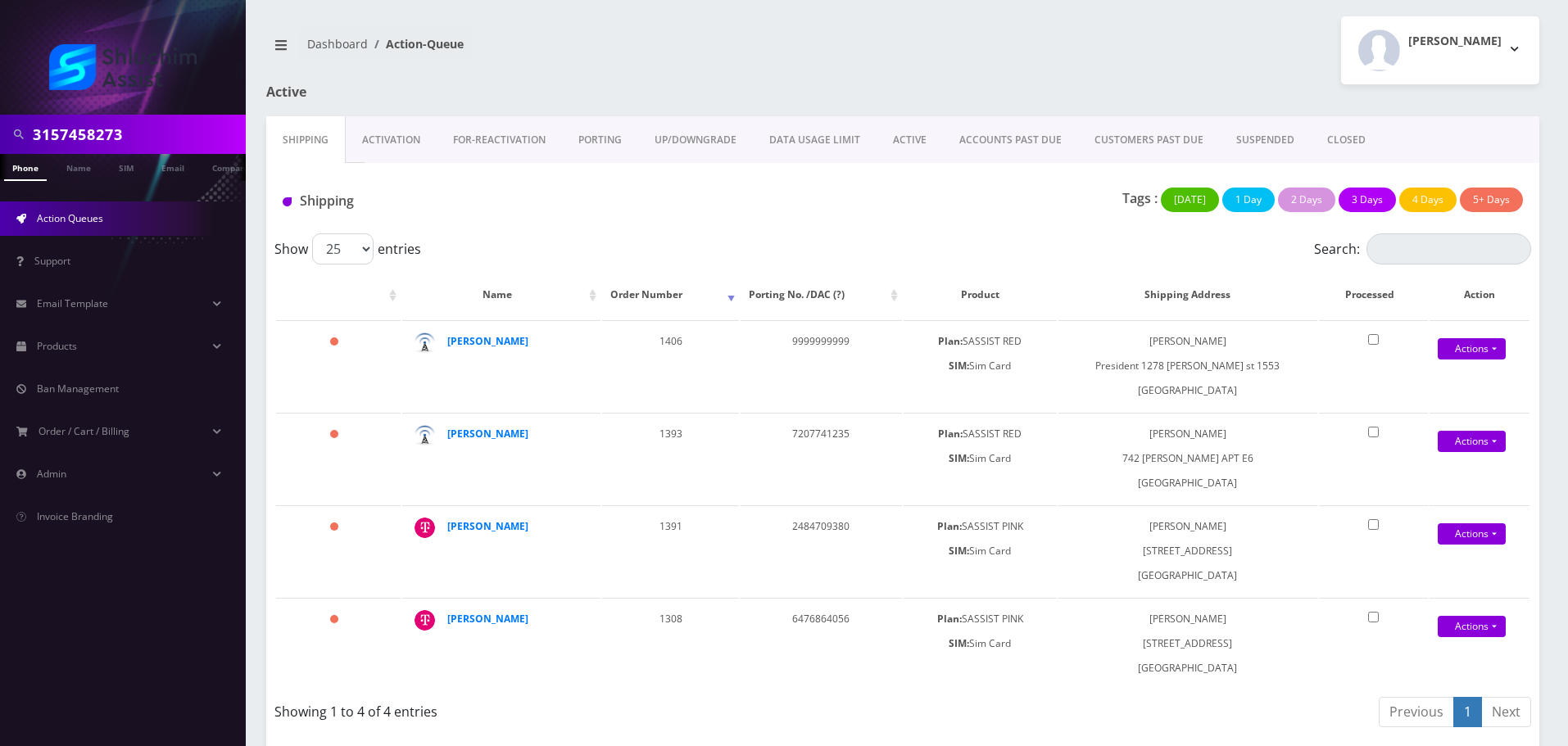
drag, startPoint x: 1001, startPoint y: 135, endPoint x: 982, endPoint y: 142, distance: 20.2
click at [1002, 135] on link "ACCOUNTS PAST DUE" at bounding box center [1011, 140] width 136 height 47
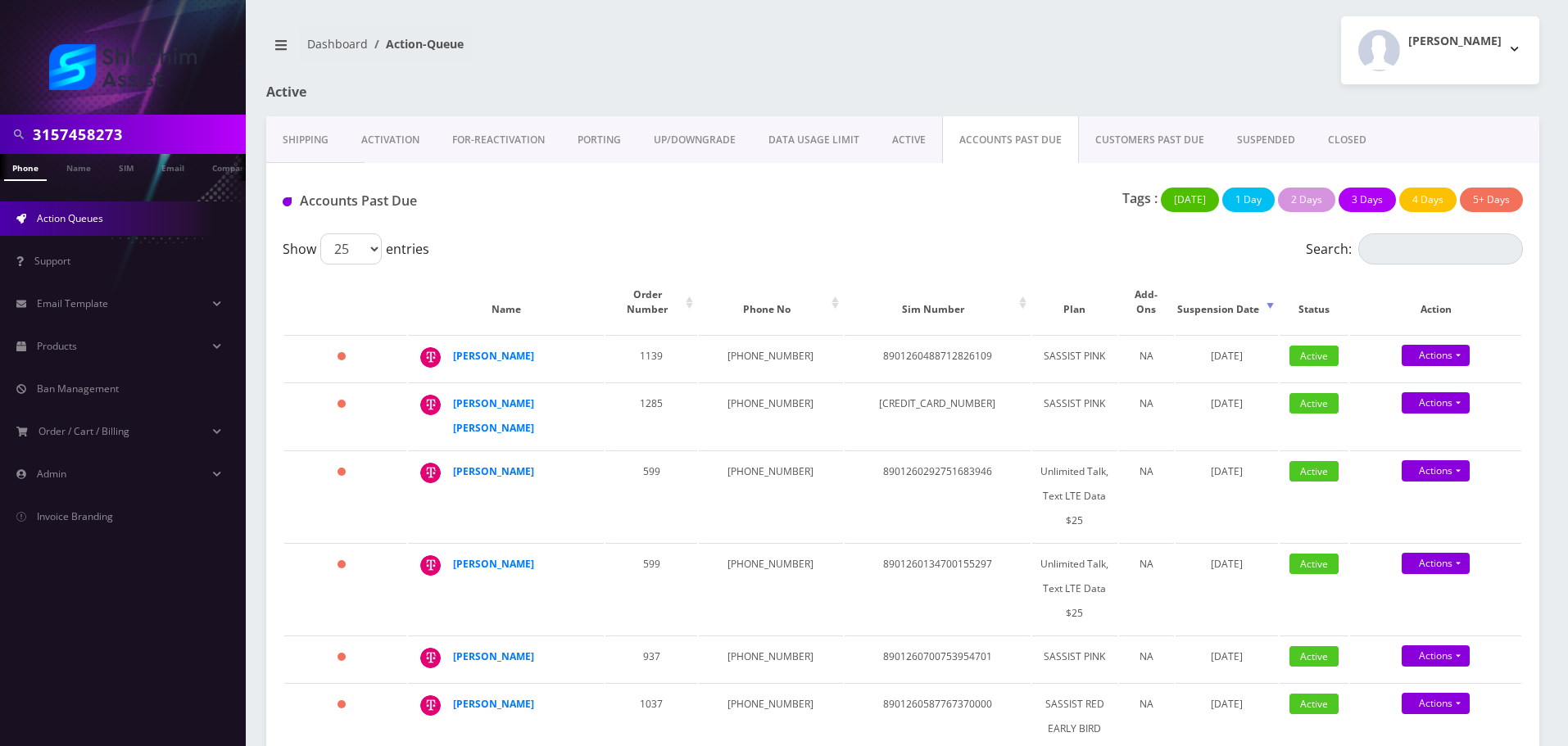
click at [173, 130] on input "3157458273" at bounding box center [137, 135] width 209 height 31
paste input "-745-"
click at [140, 131] on input "[PHONE_NUMBER]" at bounding box center [137, 135] width 209 height 31
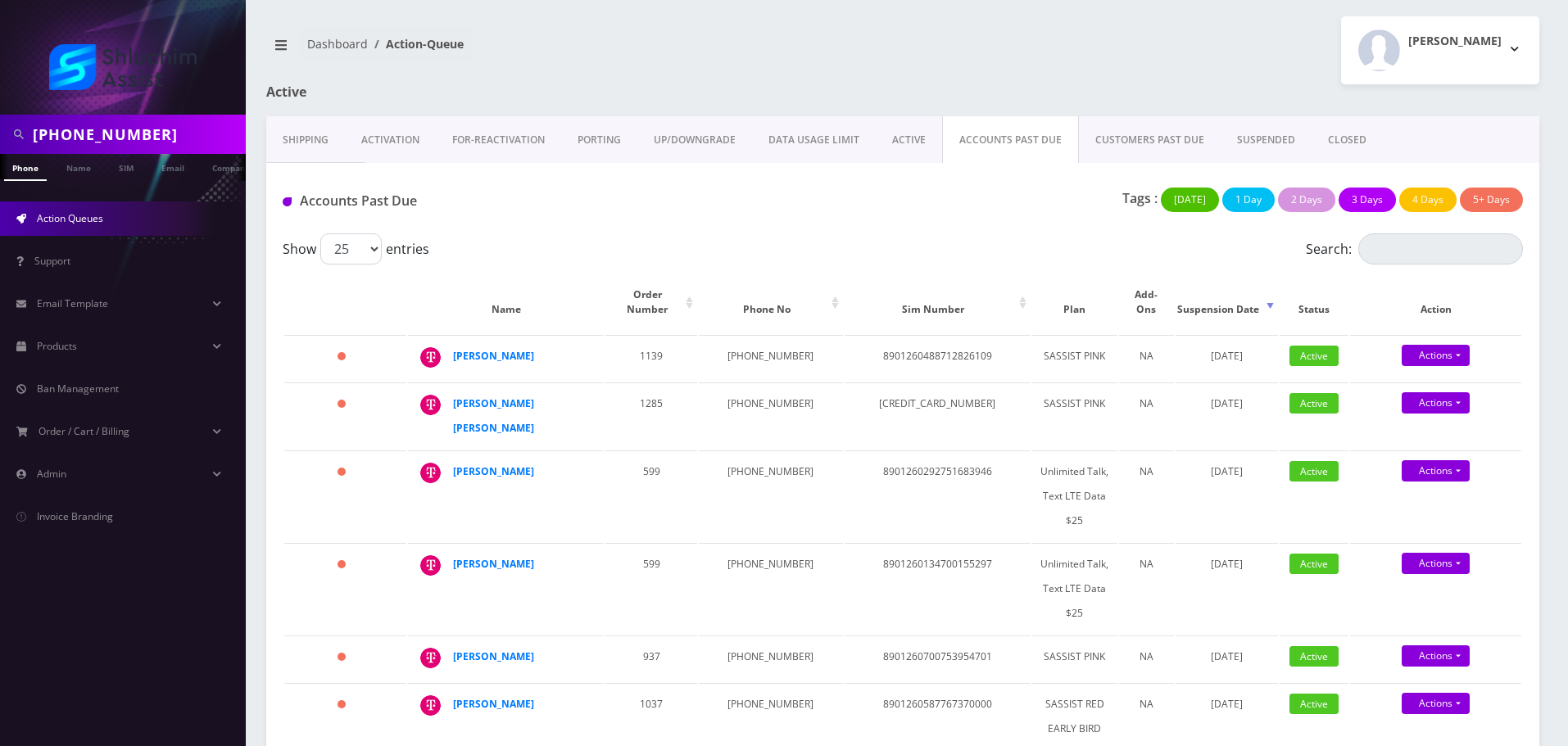
click at [97, 135] on input "315-745-8273" at bounding box center [137, 135] width 209 height 31
type input "3157458273"
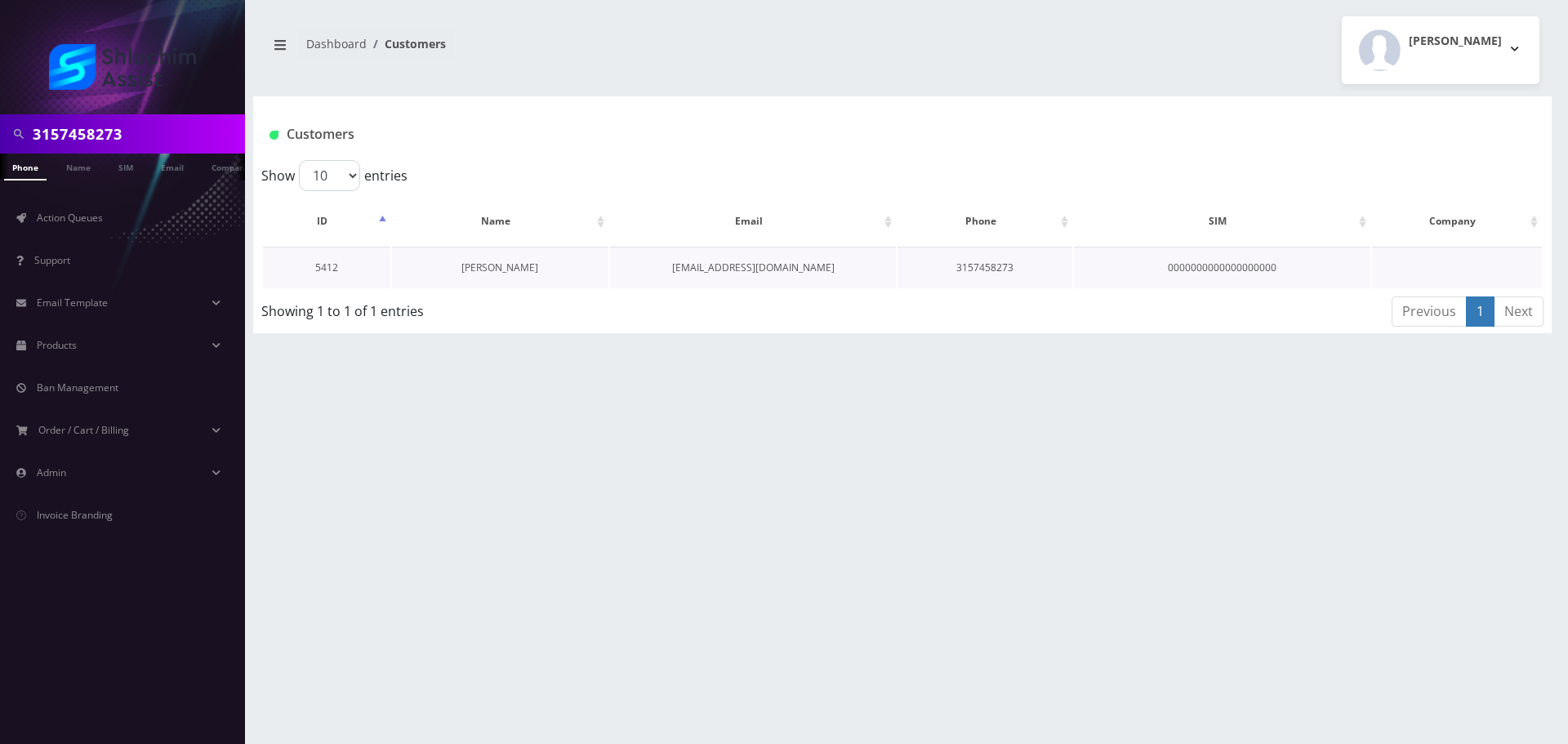
click at [512, 269] on link "[PERSON_NAME]" at bounding box center [500, 268] width 76 height 14
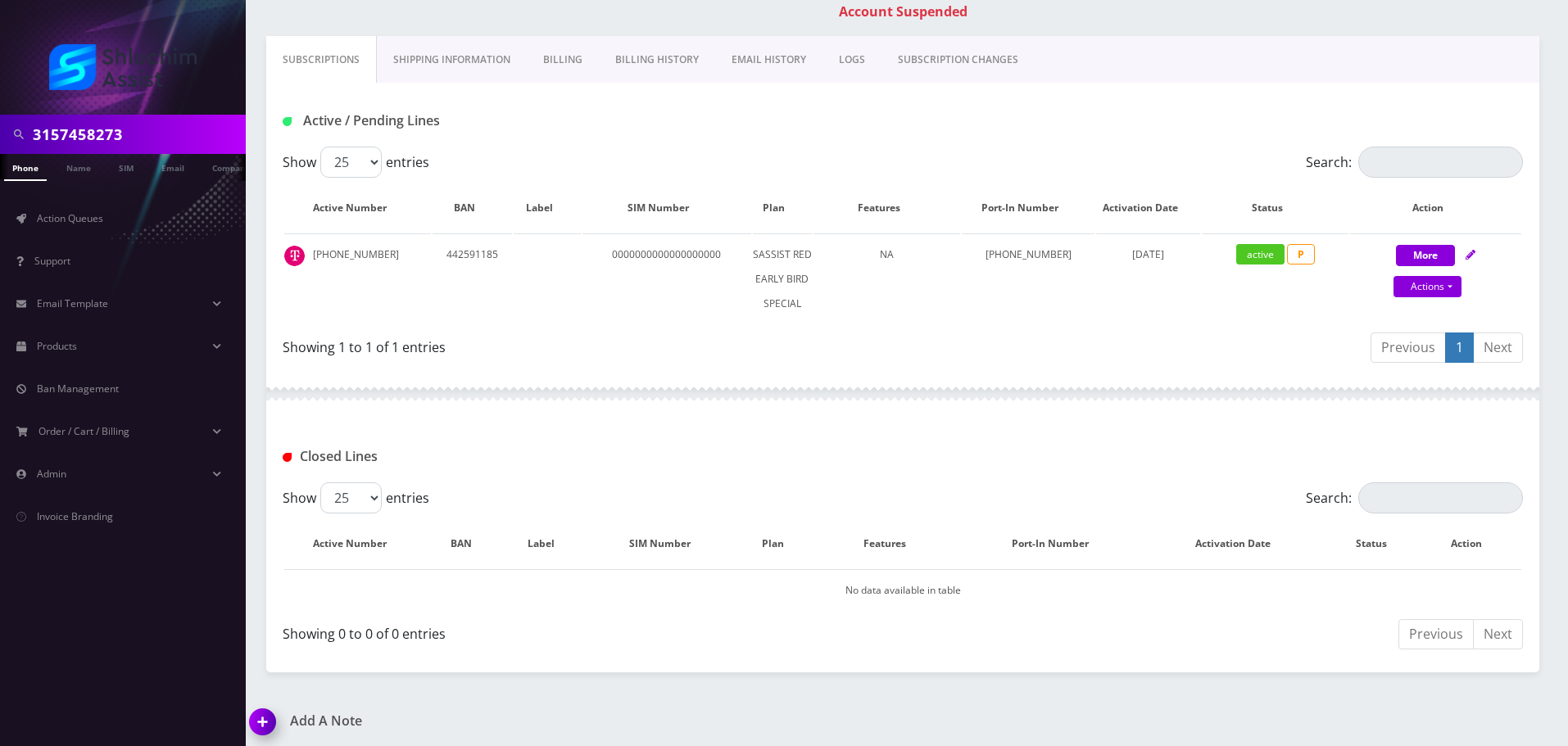
scroll to position [276, 0]
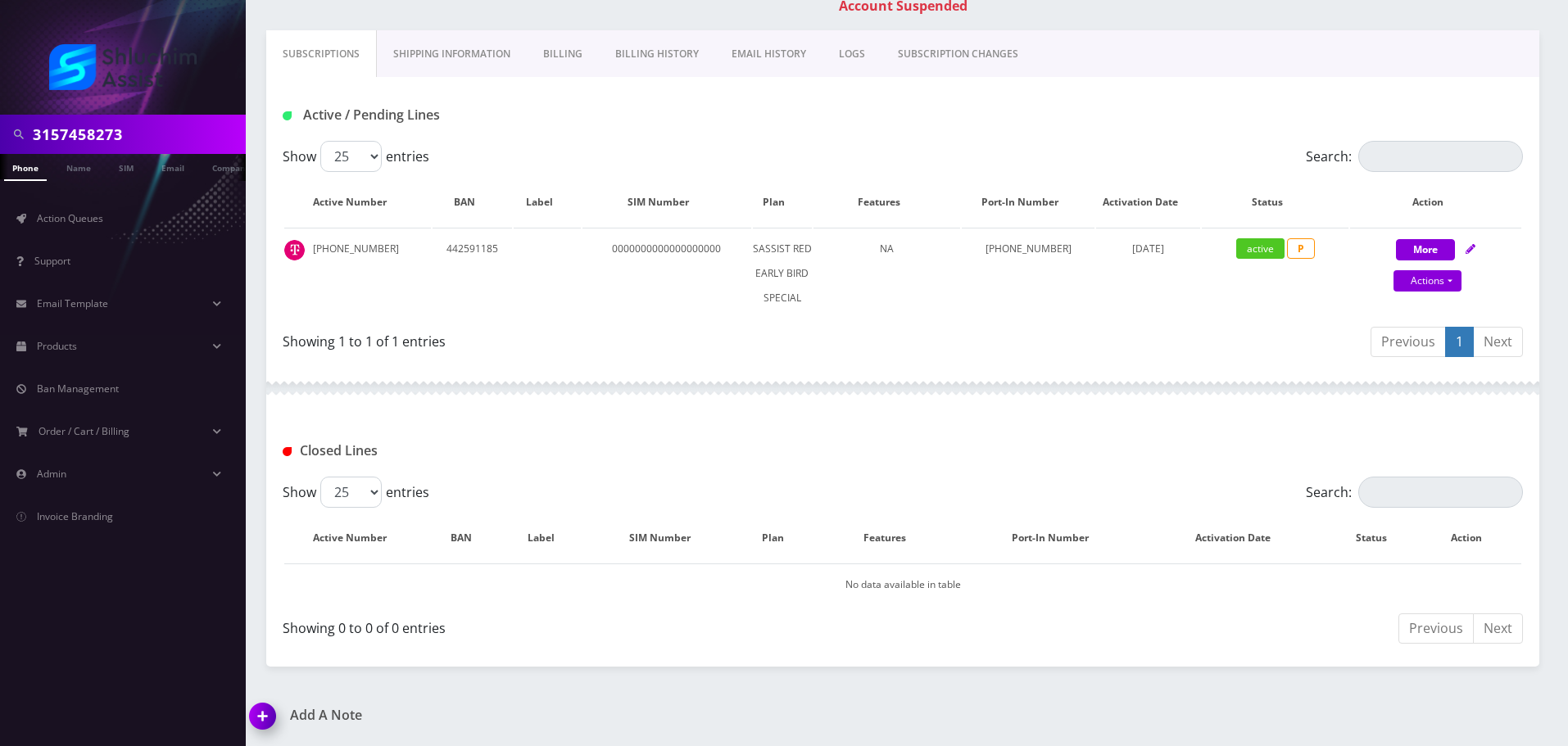
click at [752, 62] on link "EMAIL HISTORY" at bounding box center [769, 54] width 107 height 47
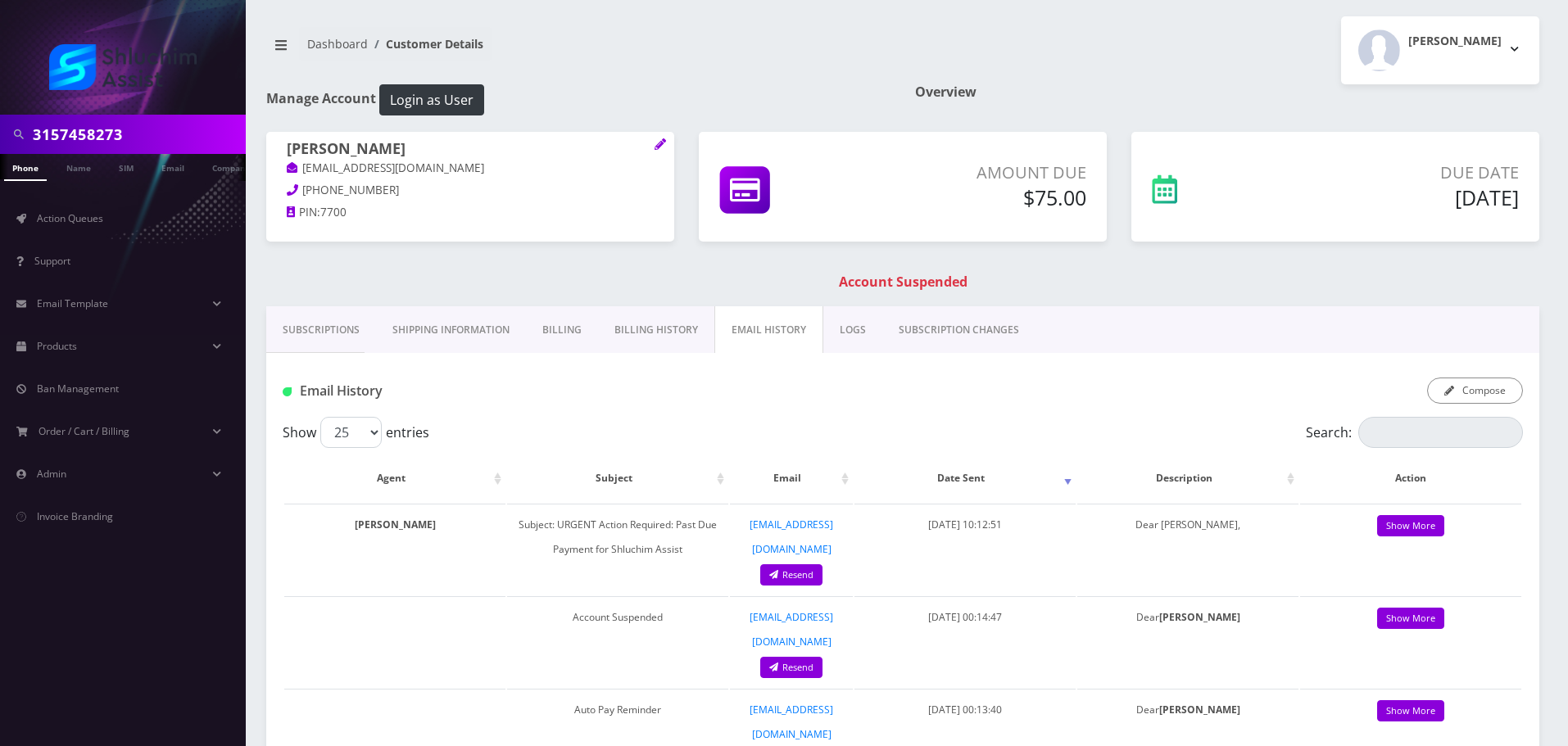
click at [318, 342] on link "Subscriptions" at bounding box center [321, 330] width 110 height 47
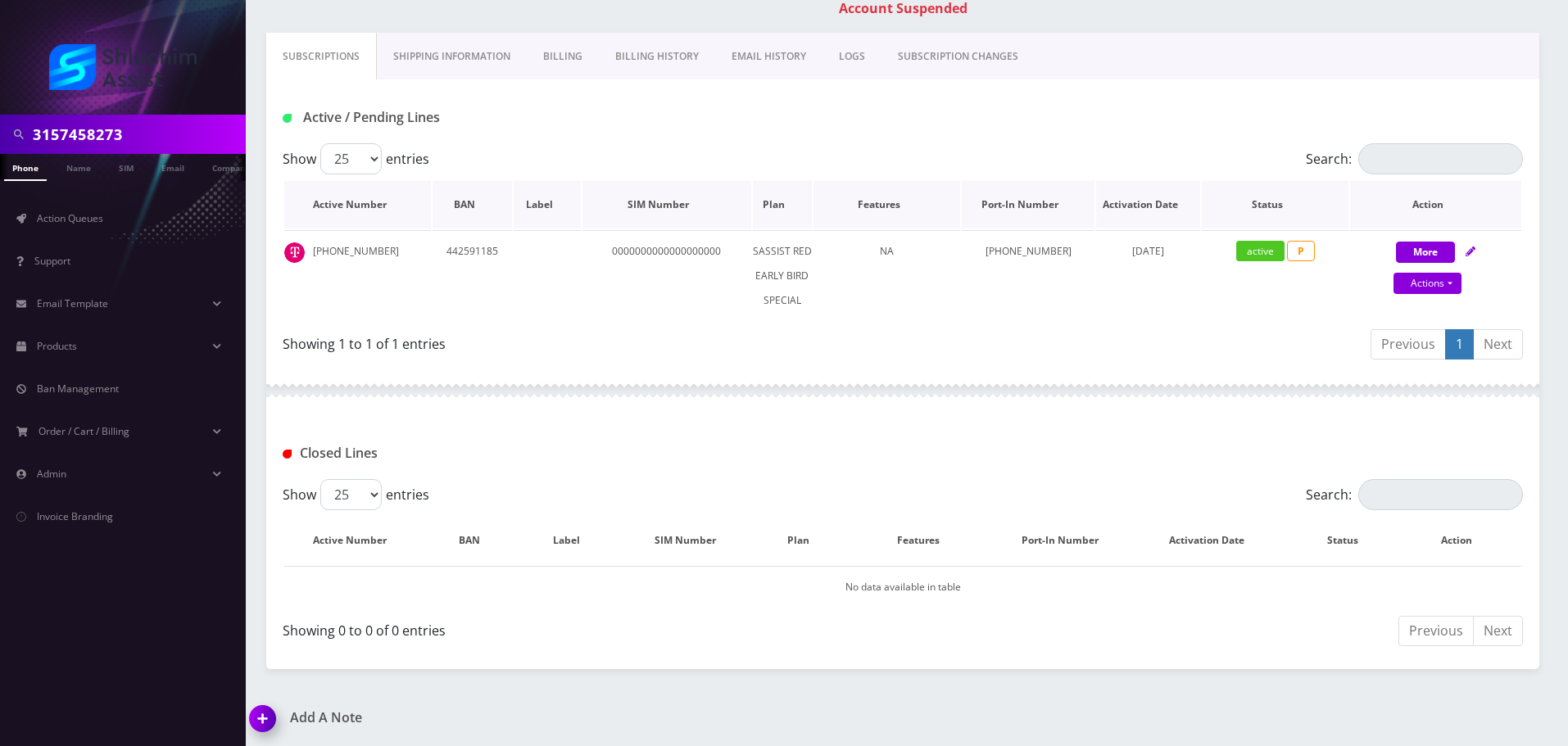
scroll to position [276, 0]
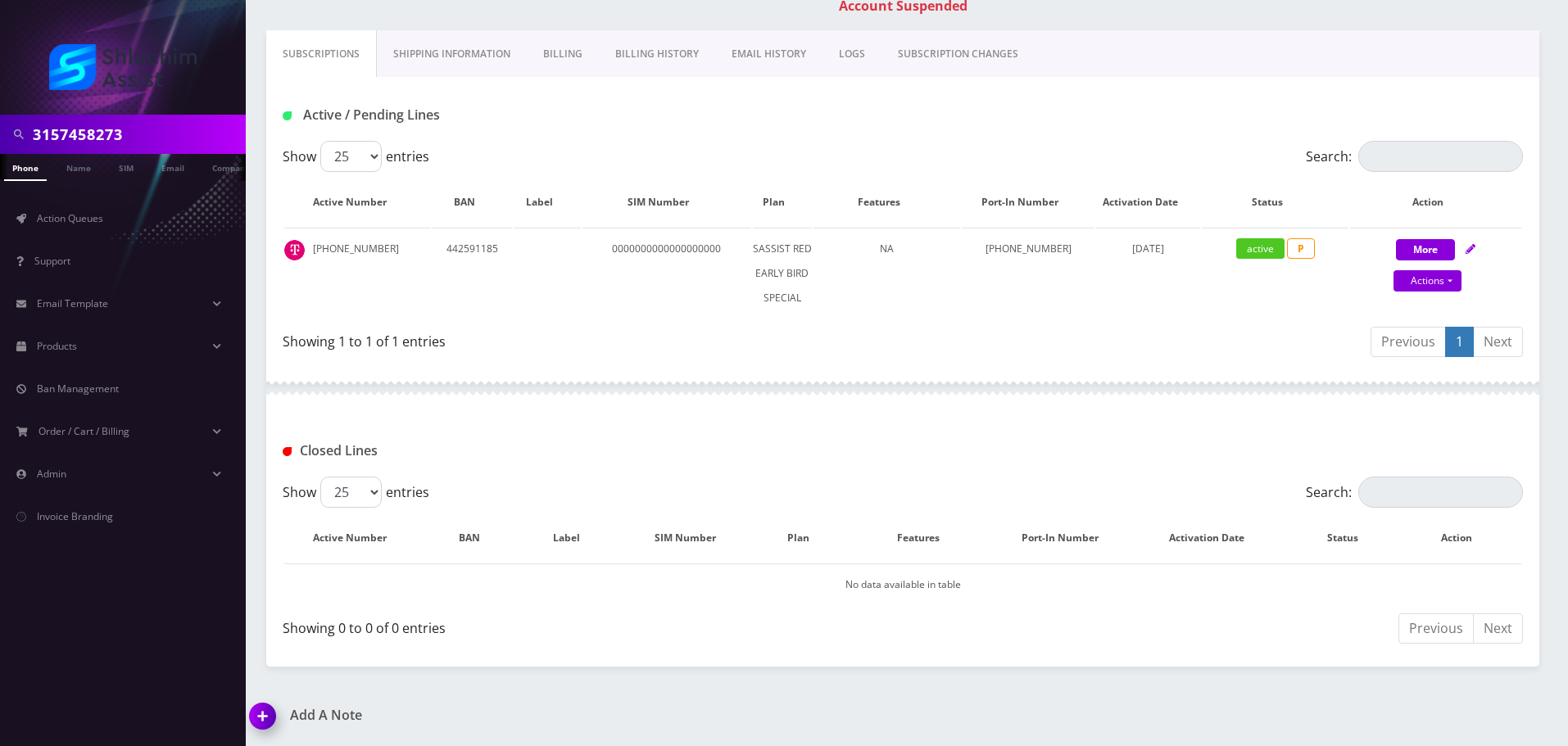
click at [660, 60] on link "Billing History" at bounding box center [657, 54] width 116 height 47
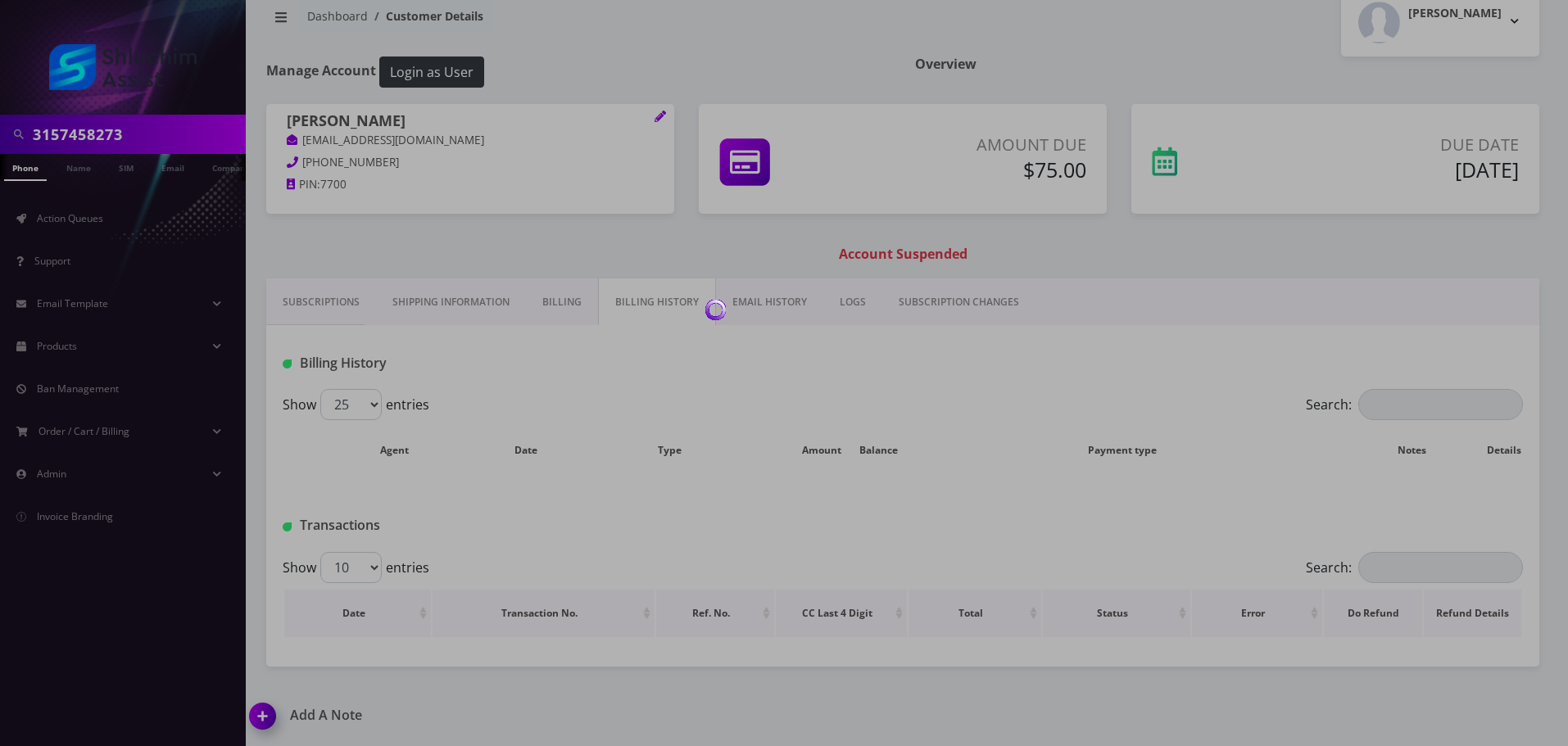
scroll to position [276, 0]
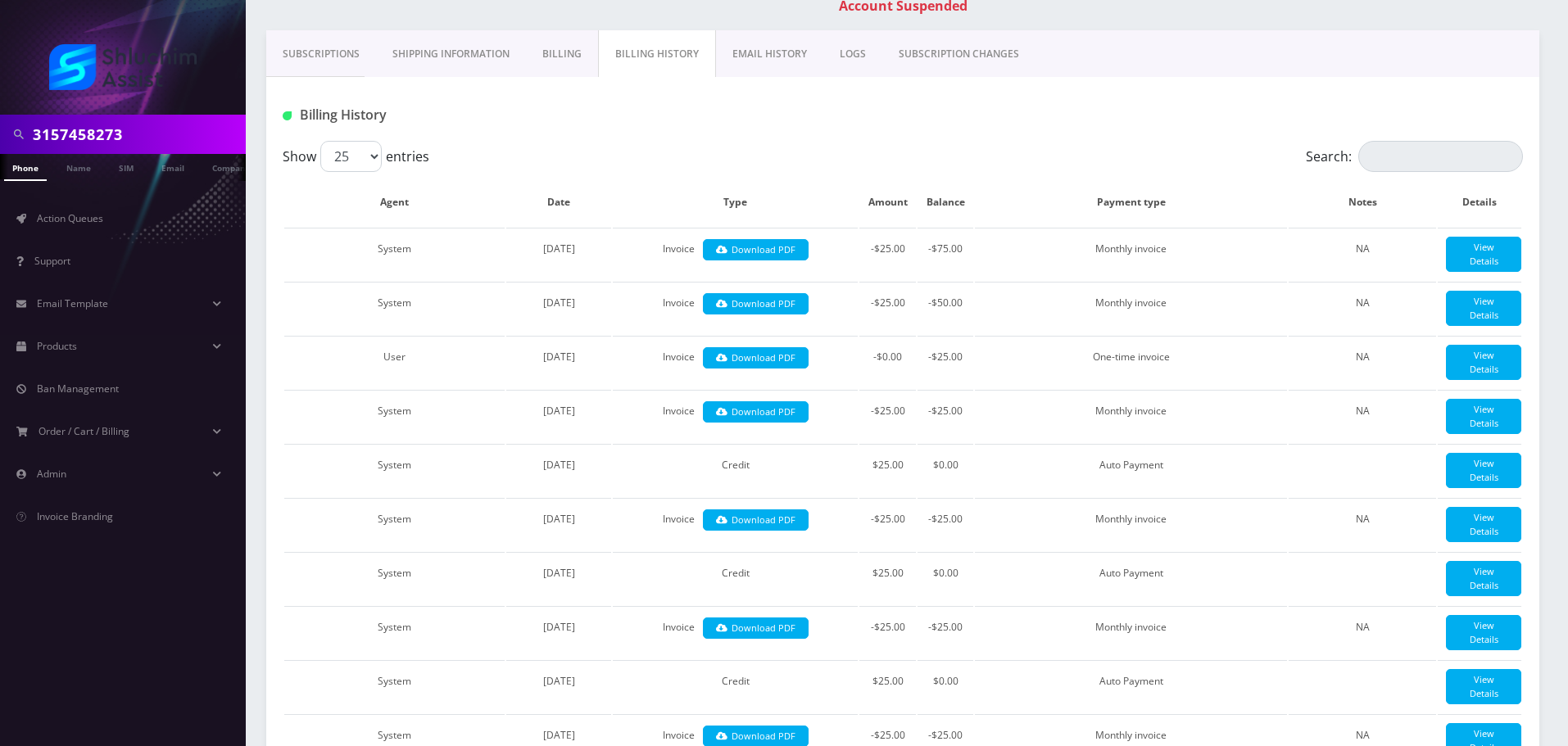
click at [787, 137] on div "Billing History" at bounding box center [902, 108] width 1273 height 64
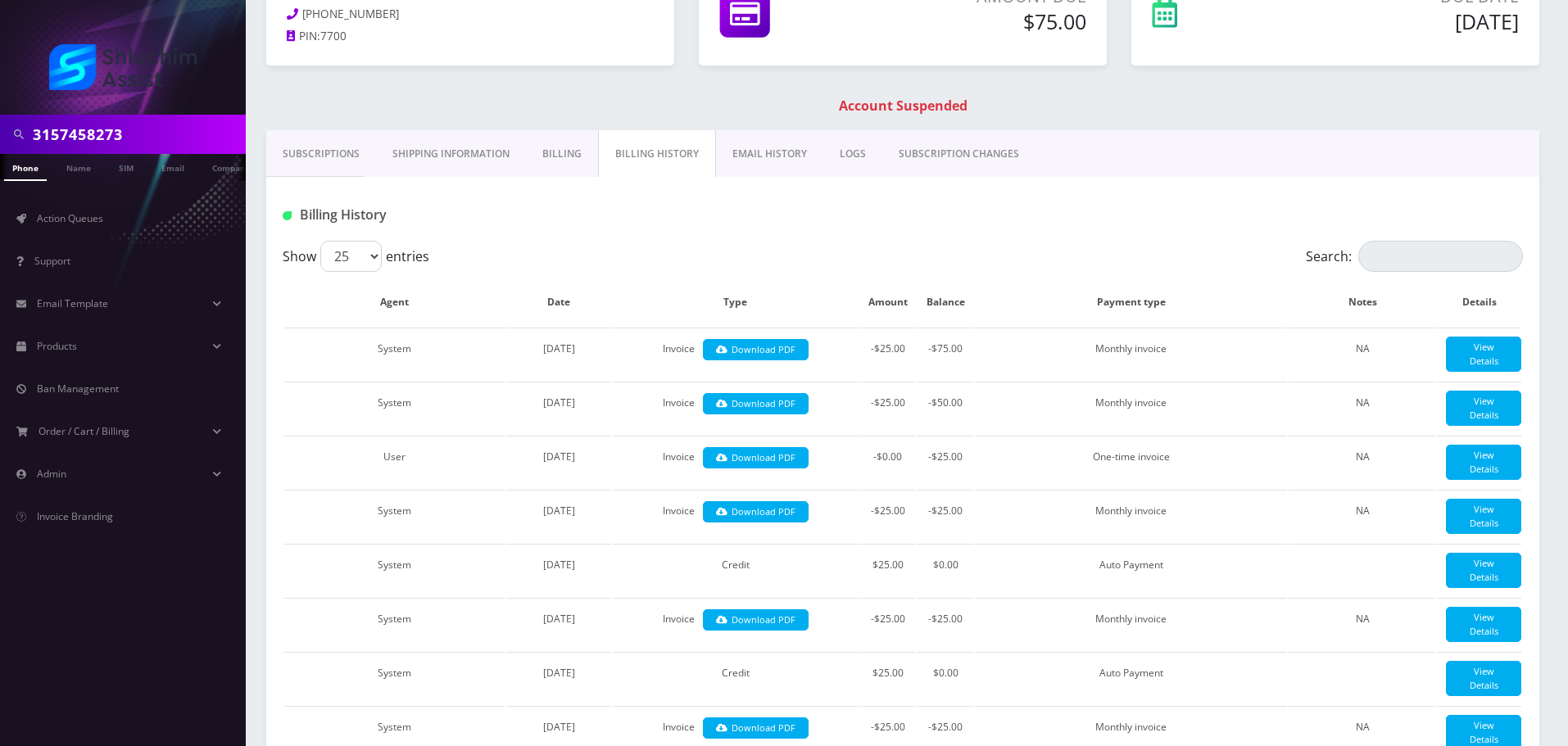
scroll to position [0, 0]
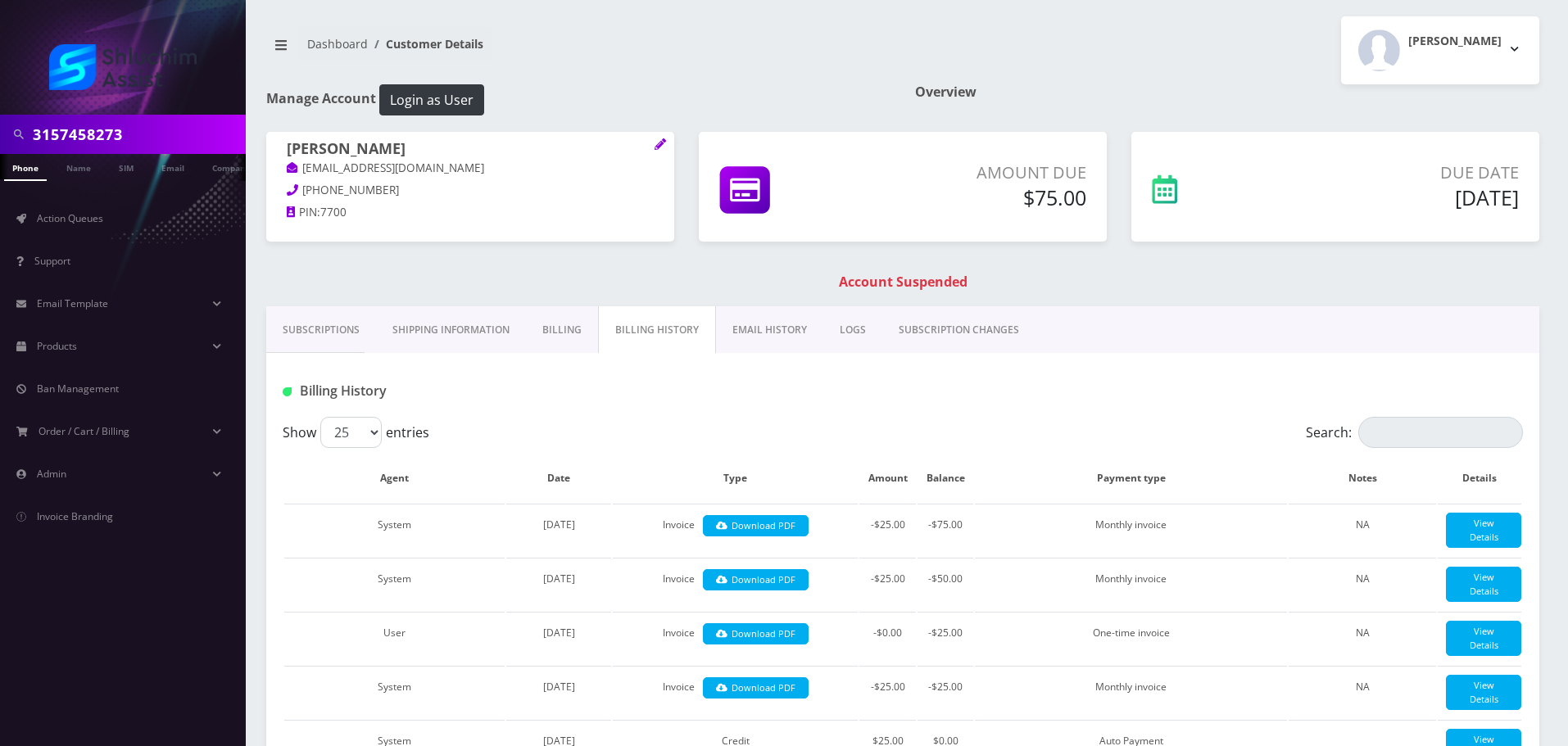
click at [209, 124] on input "3157458273" at bounding box center [137, 135] width 209 height 31
paste input "-745-"
click at [103, 133] on input "315-745-8273" at bounding box center [137, 135] width 209 height 31
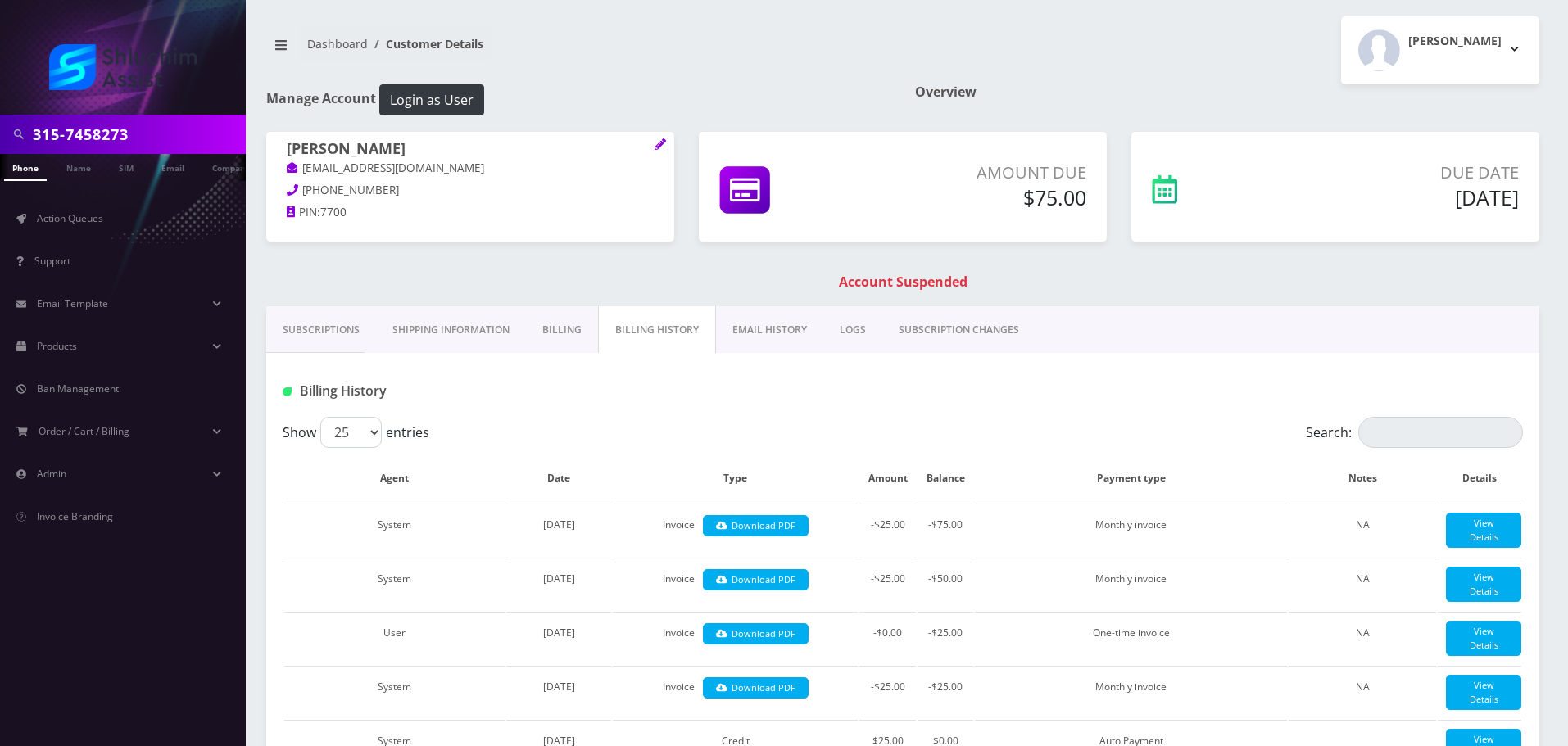
type input "3157458273"
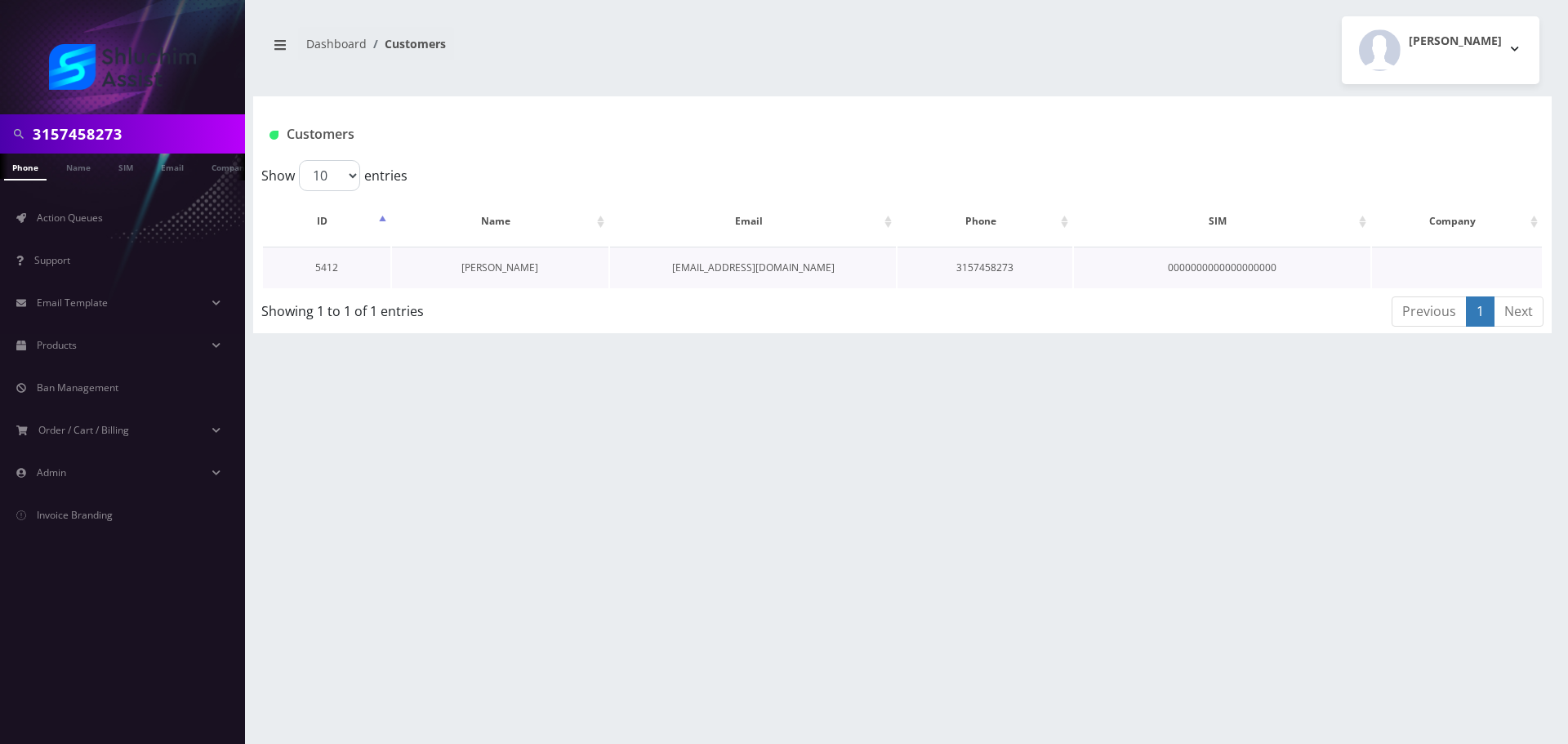
click at [507, 263] on link "[PERSON_NAME]" at bounding box center [500, 268] width 76 height 14
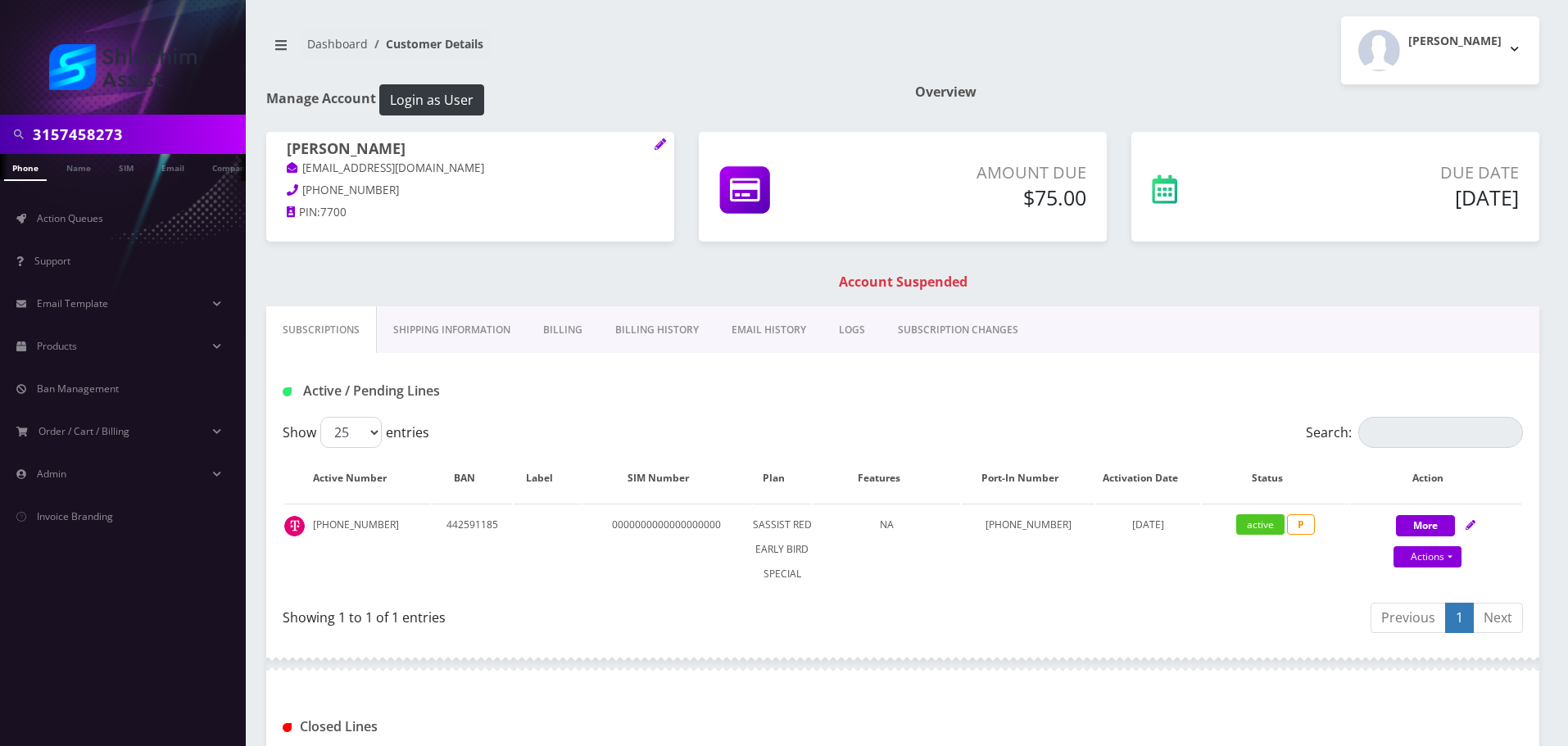
click at [660, 339] on link "Billing History" at bounding box center [657, 330] width 116 height 47
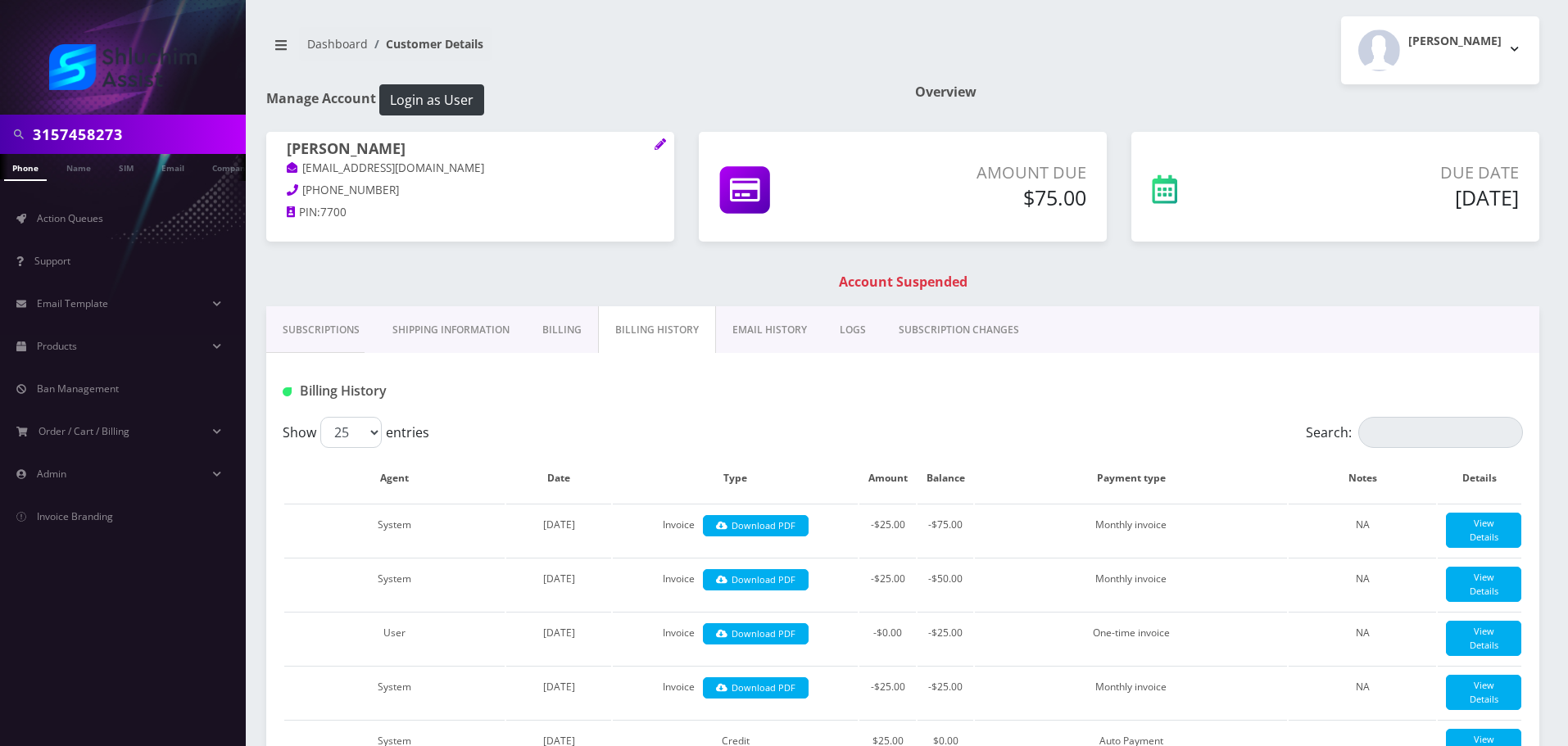
click at [145, 129] on input "3157458273" at bounding box center [137, 135] width 209 height 31
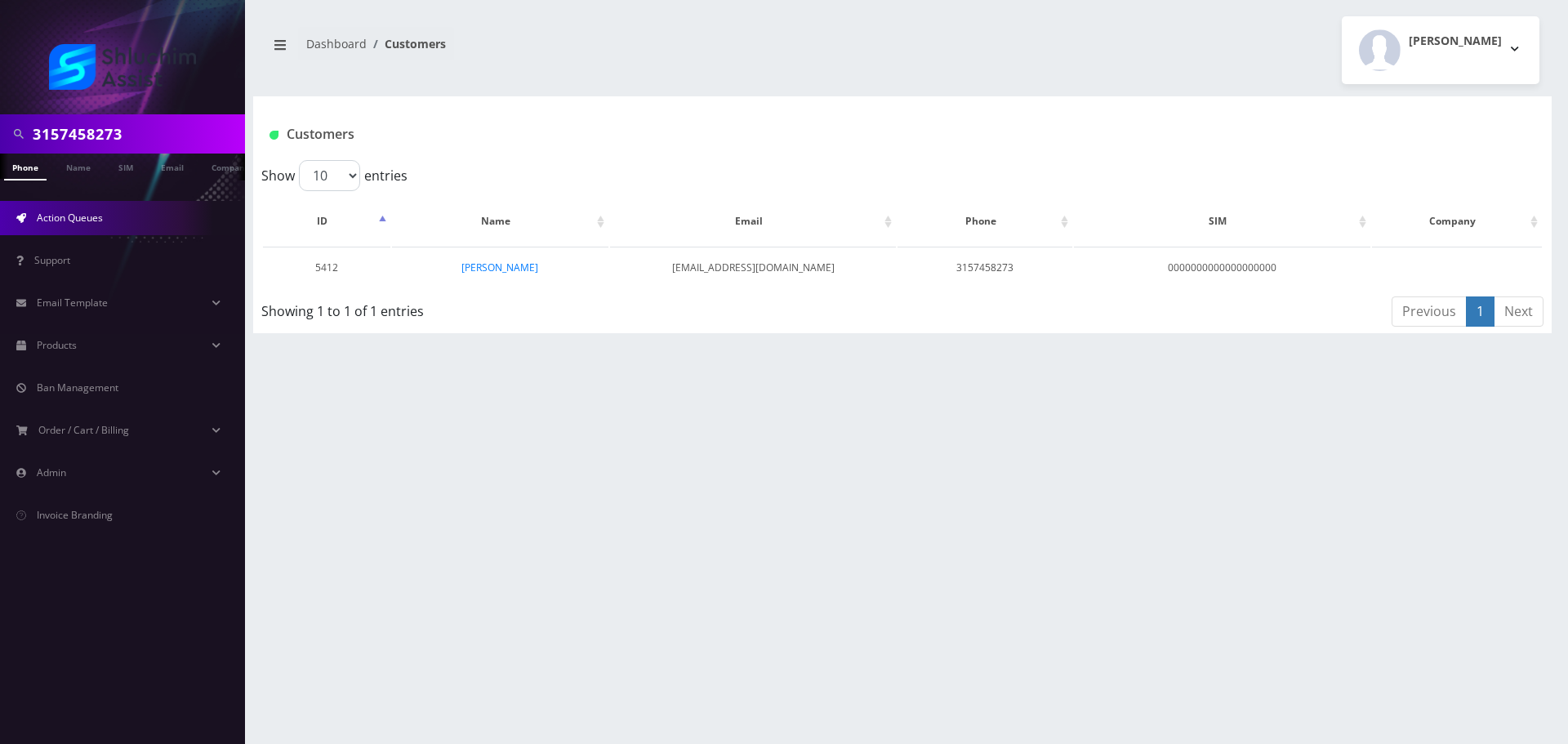
click at [95, 207] on link "Action Queues" at bounding box center [122, 218] width 245 height 34
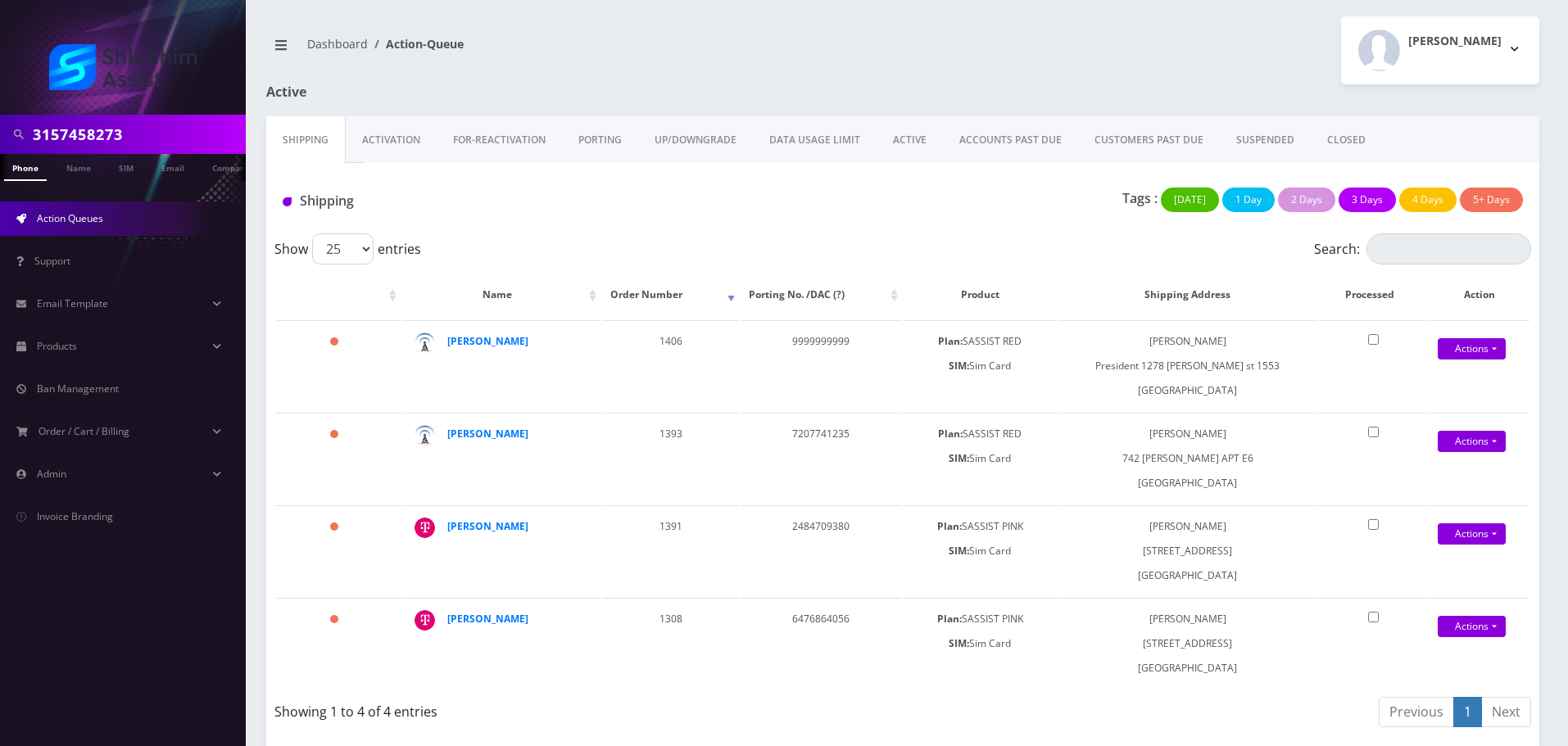
click at [985, 140] on link "ACCOUNTS PAST DUE" at bounding box center [1011, 140] width 136 height 47
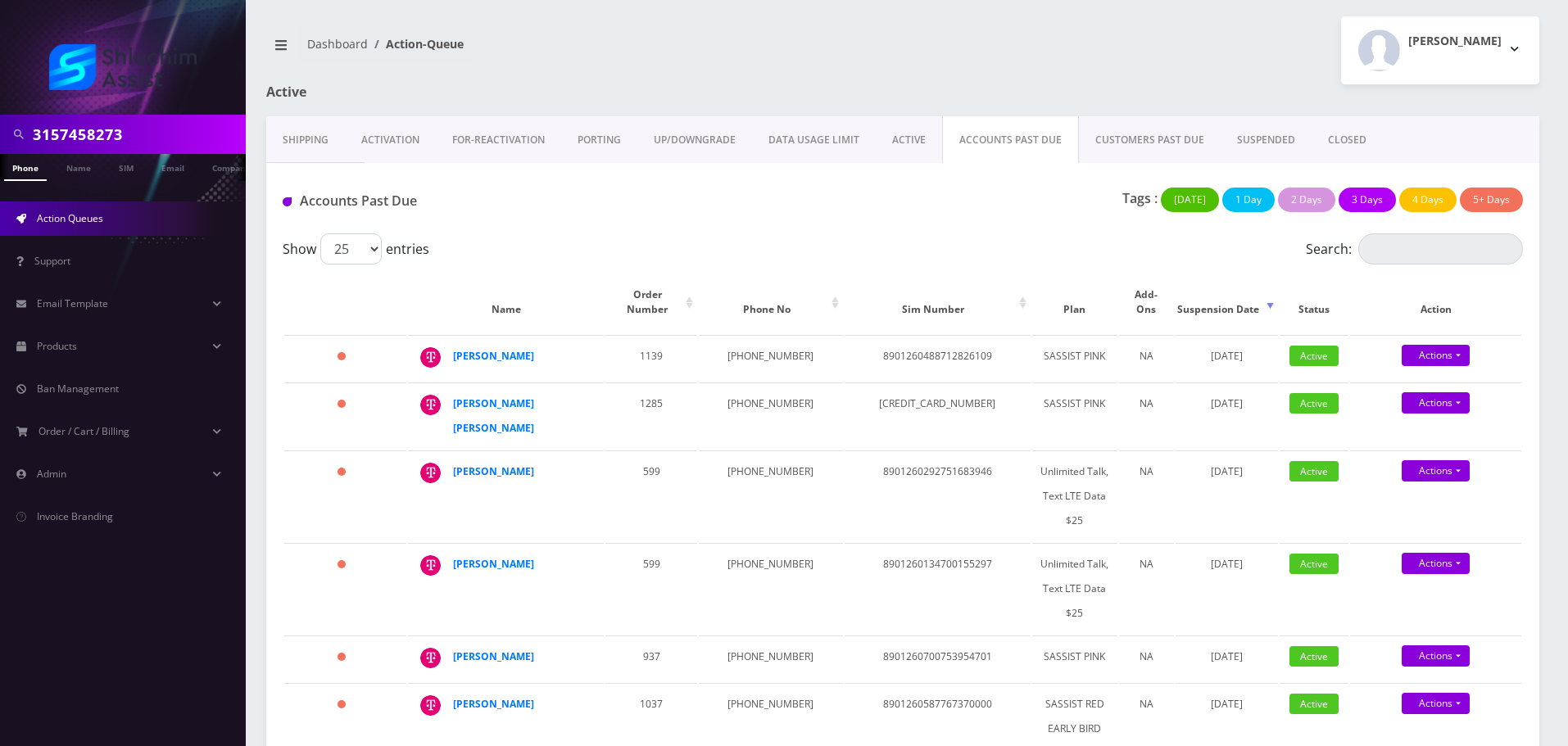
click at [898, 234] on div "Show 25 50 100 250 500 1000 entries" at bounding box center [748, 250] width 931 height 31
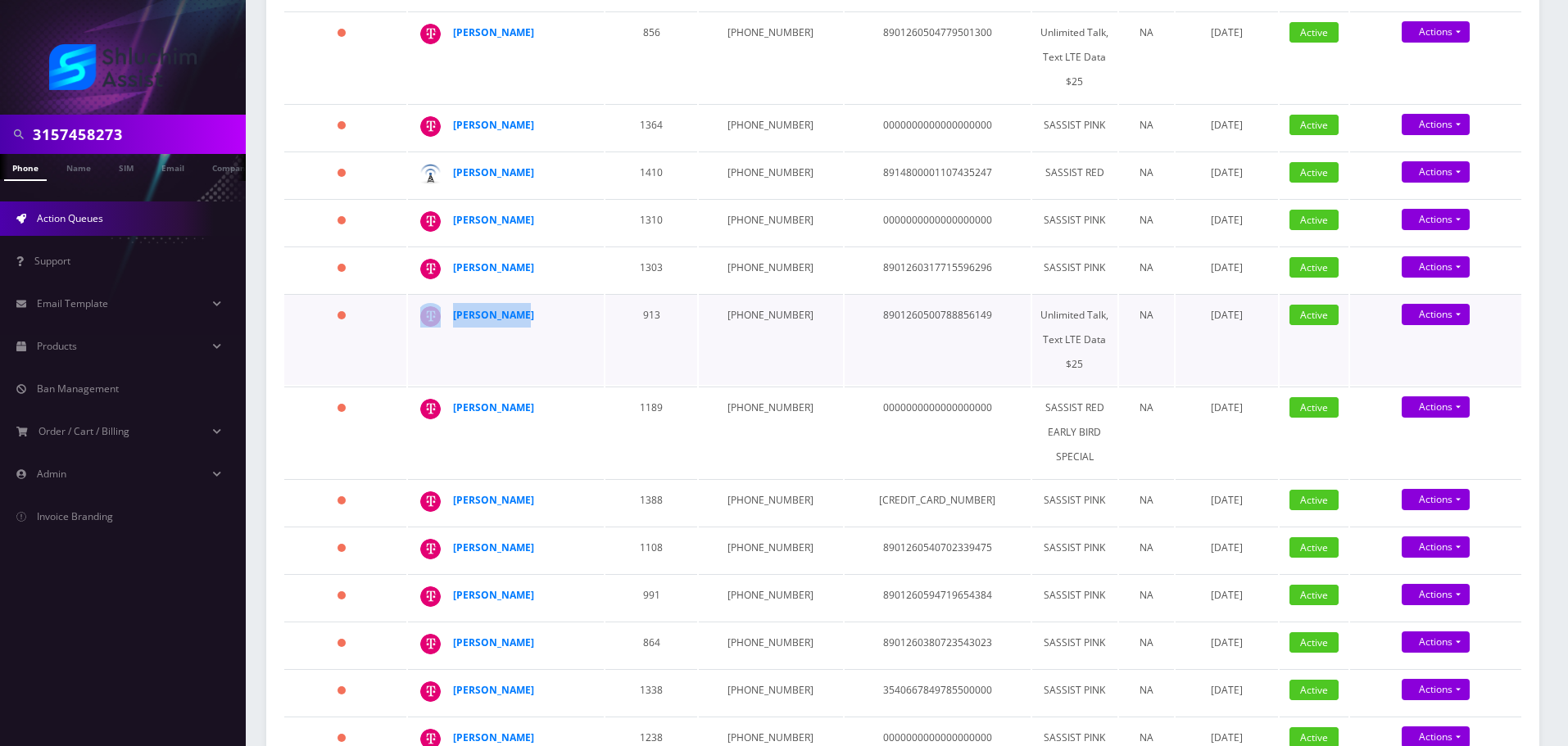
drag, startPoint x: 538, startPoint y: 279, endPoint x: 445, endPoint y: 278, distance: 93.0
click at [445, 294] on td "[PERSON_NAME]" at bounding box center [505, 339] width 196 height 91
copy div "[PERSON_NAME]"
click at [768, 294] on td "[PHONE_NUMBER]" at bounding box center [771, 339] width 144 height 91
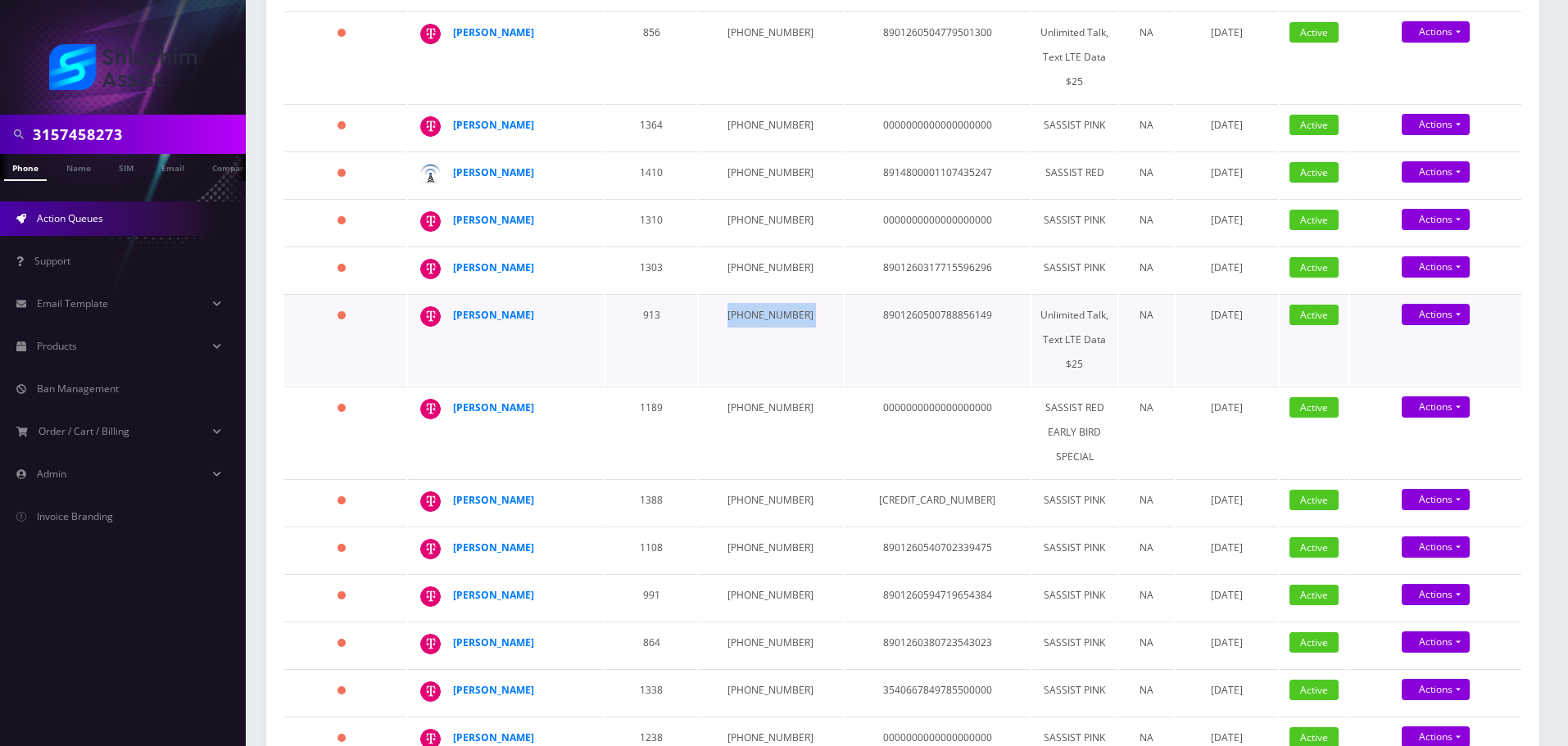
click at [768, 294] on td "[PHONE_NUMBER]" at bounding box center [771, 339] width 144 height 91
copy td "[PHONE_NUMBER]"
click at [485, 303] on div "[PERSON_NAME]" at bounding box center [516, 315] width 126 height 25
click at [480, 294] on td "[PERSON_NAME]" at bounding box center [505, 339] width 196 height 91
click at [479, 308] on strong "Shterna Bass" at bounding box center [494, 315] width 82 height 14
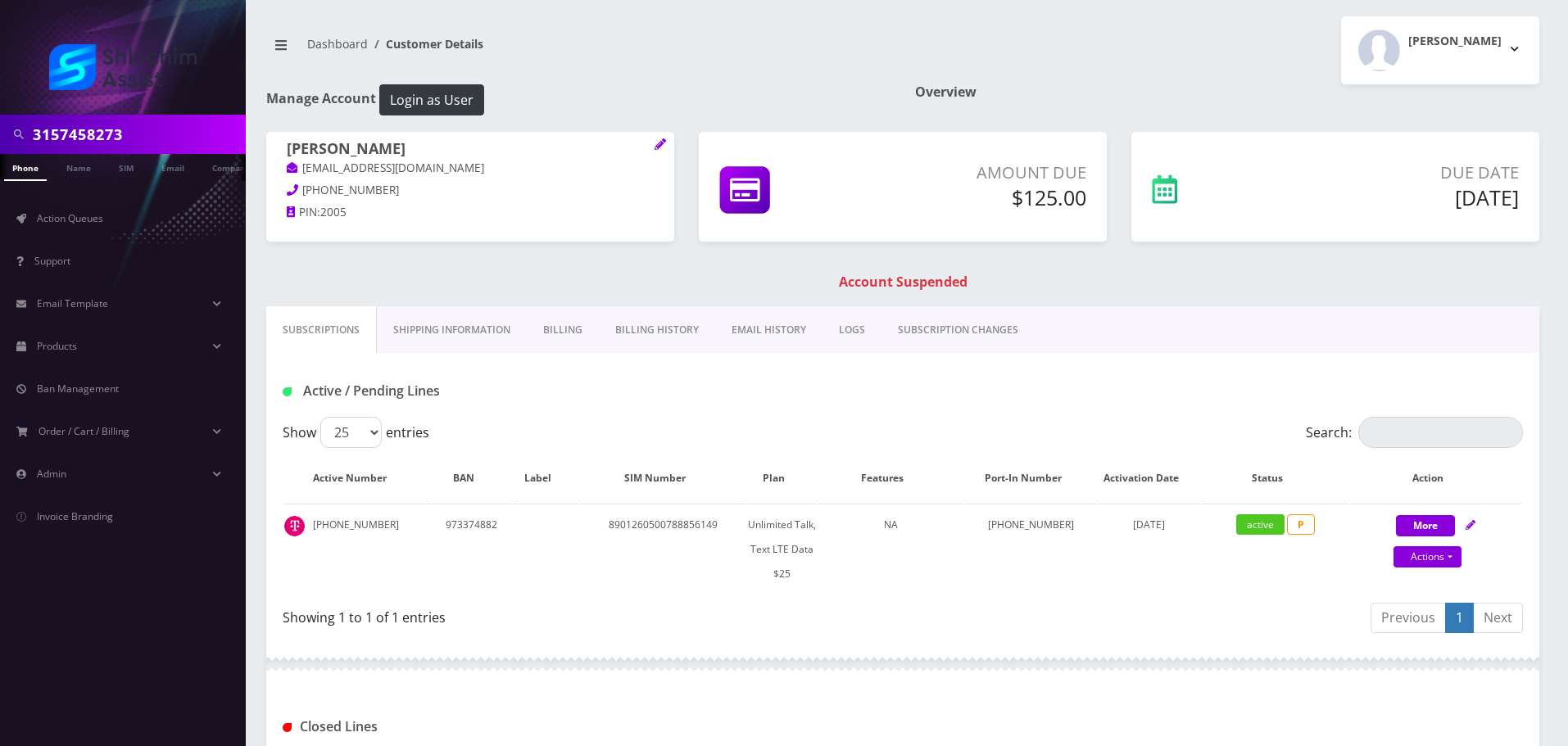
click at [775, 322] on link "EMAIL HISTORY" at bounding box center [769, 330] width 107 height 47
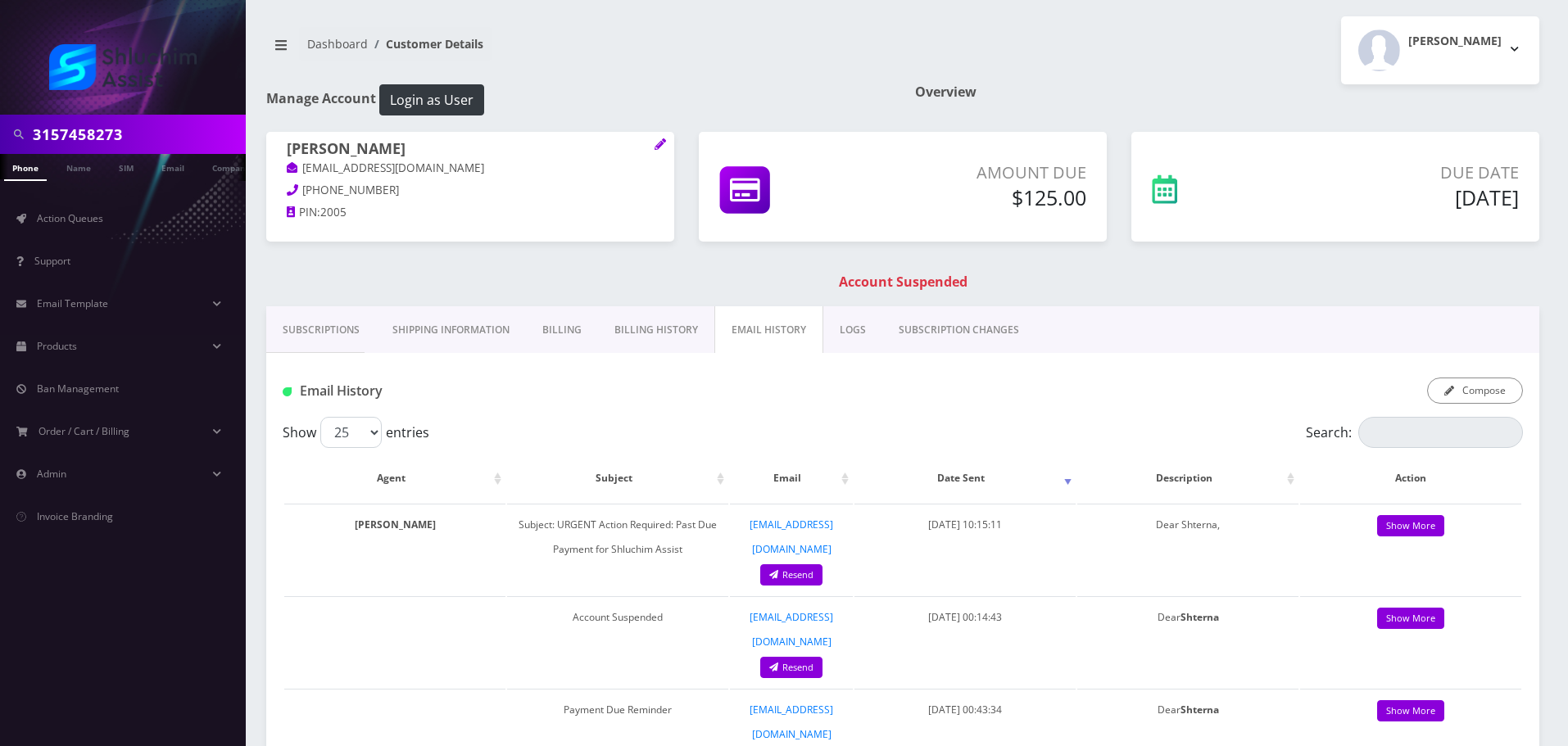
click at [621, 326] on link "Billing History" at bounding box center [656, 330] width 116 height 47
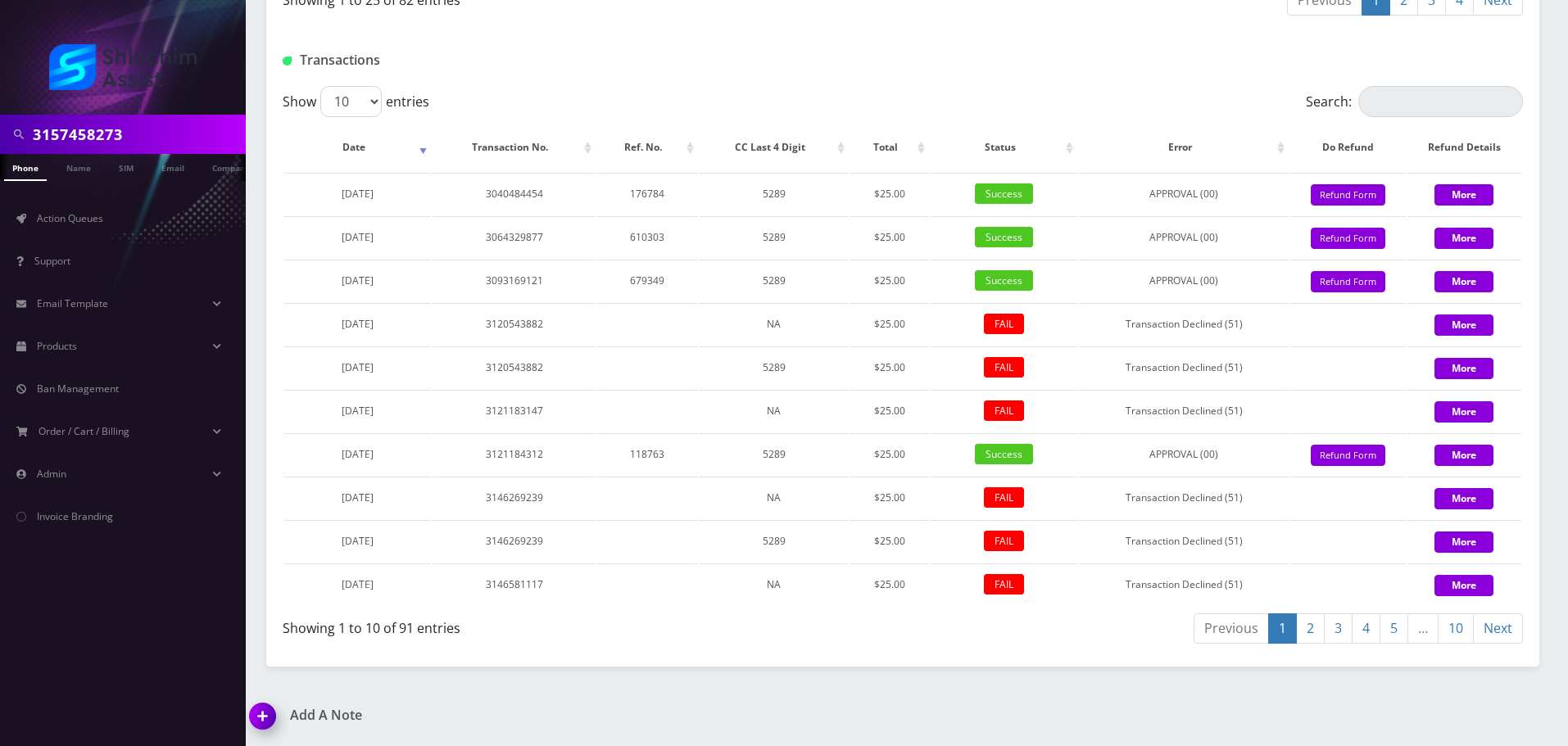
scroll to position [1960, 0]
drag, startPoint x: 412, startPoint y: 193, endPoint x: 300, endPoint y: 195, distance: 112.0
click at [300, 195] on td "[DATE]" at bounding box center [357, 194] width 146 height 42
copy span "[DATE]"
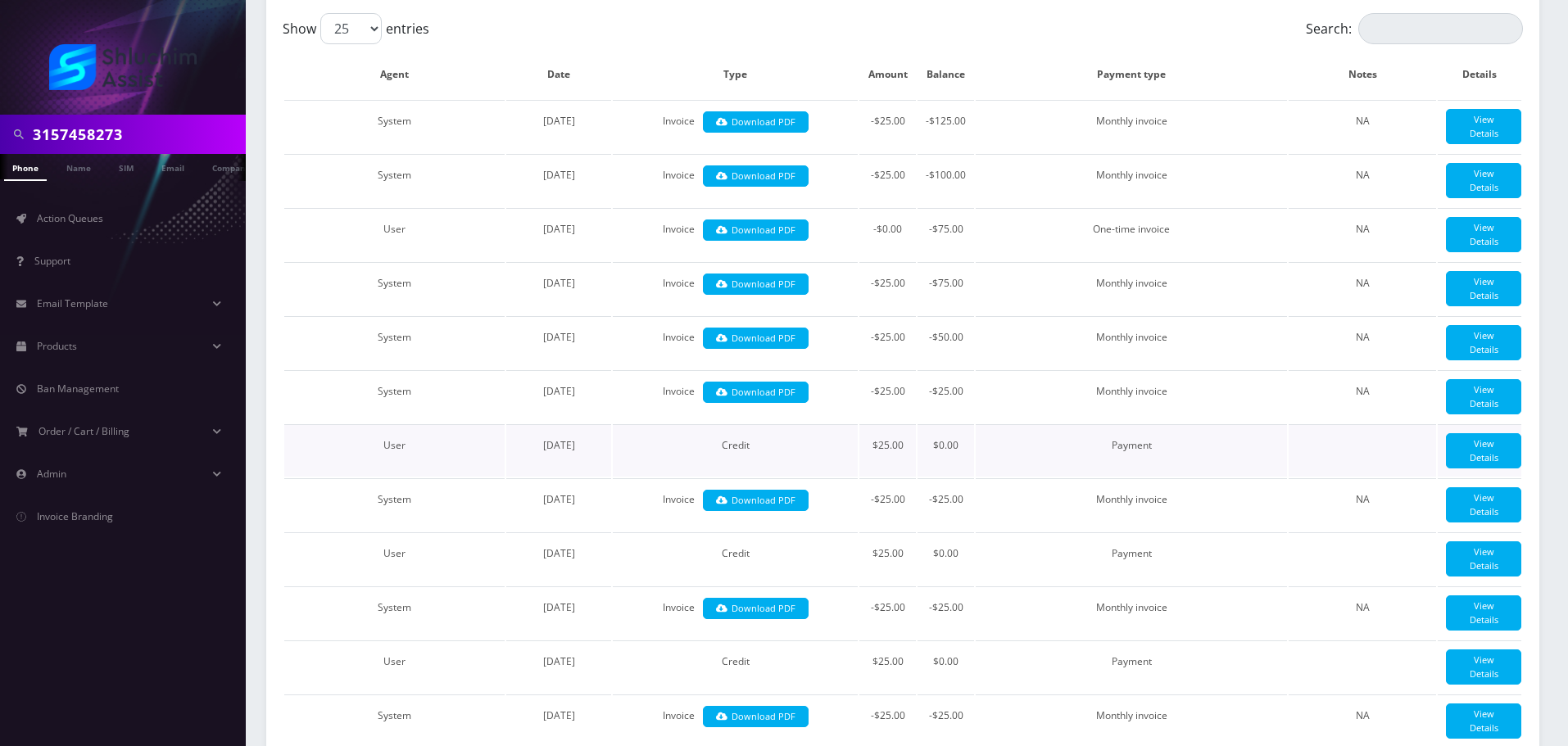
scroll to position [0, 0]
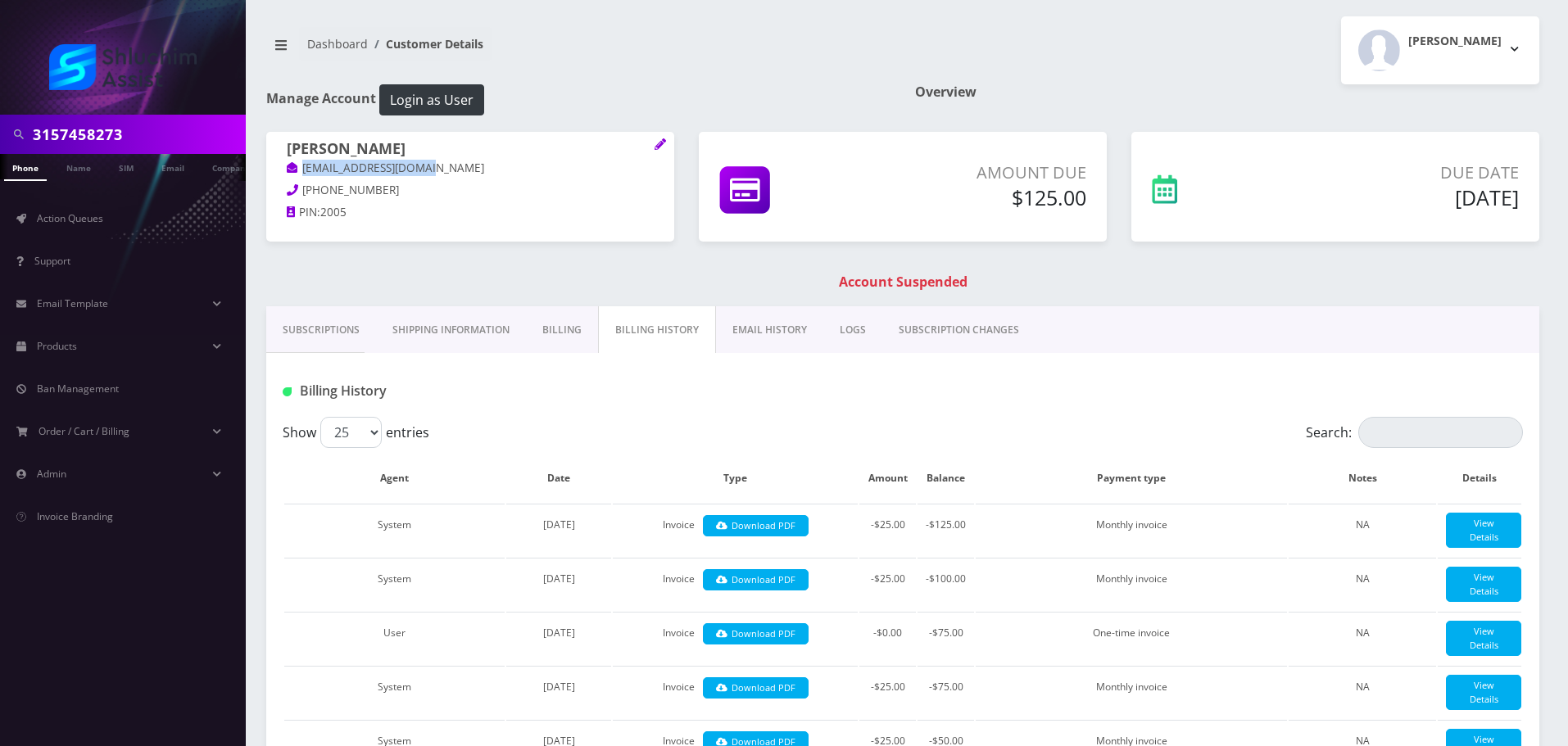
drag, startPoint x: 465, startPoint y: 170, endPoint x: 296, endPoint y: 170, distance: 169.0
click at [296, 170] on p "shternabass@gmail.com" at bounding box center [470, 169] width 367 height 18
copy link "shternabass@gmail.com"
click at [634, 332] on link "Billing History" at bounding box center [657, 330] width 118 height 47
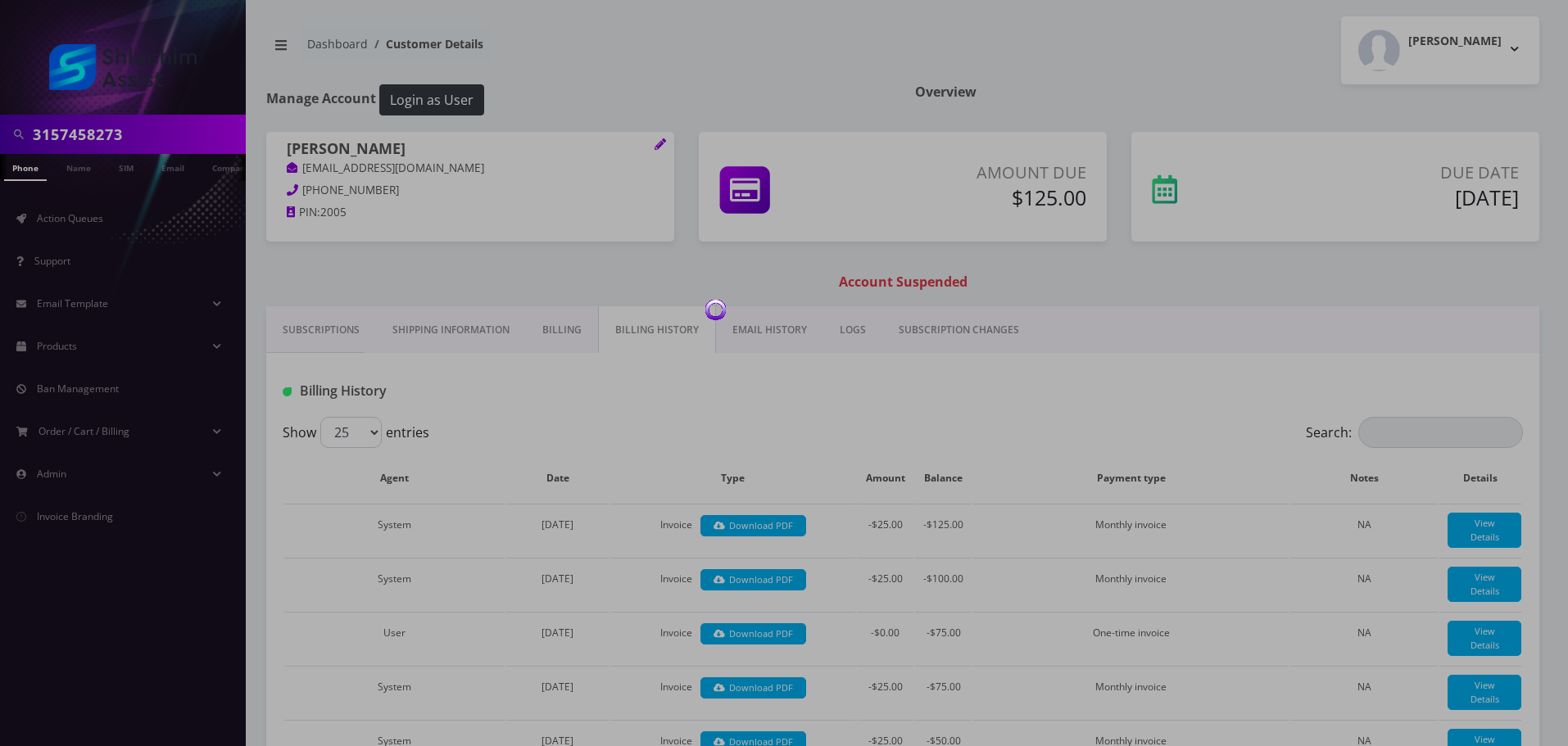
click at [780, 330] on div at bounding box center [784, 373] width 1568 height 746
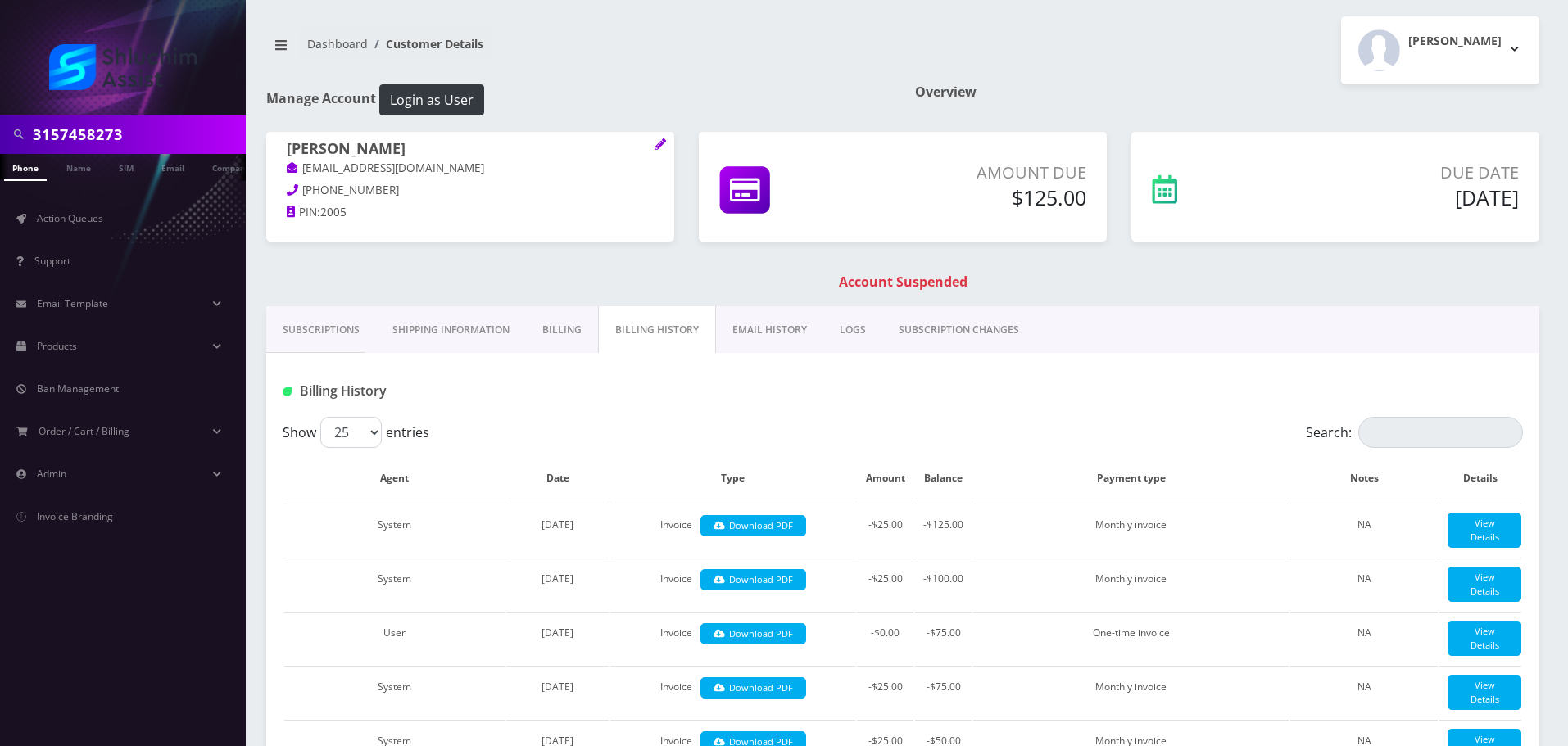
click at [762, 337] on link "EMAIL HISTORY" at bounding box center [769, 330] width 107 height 47
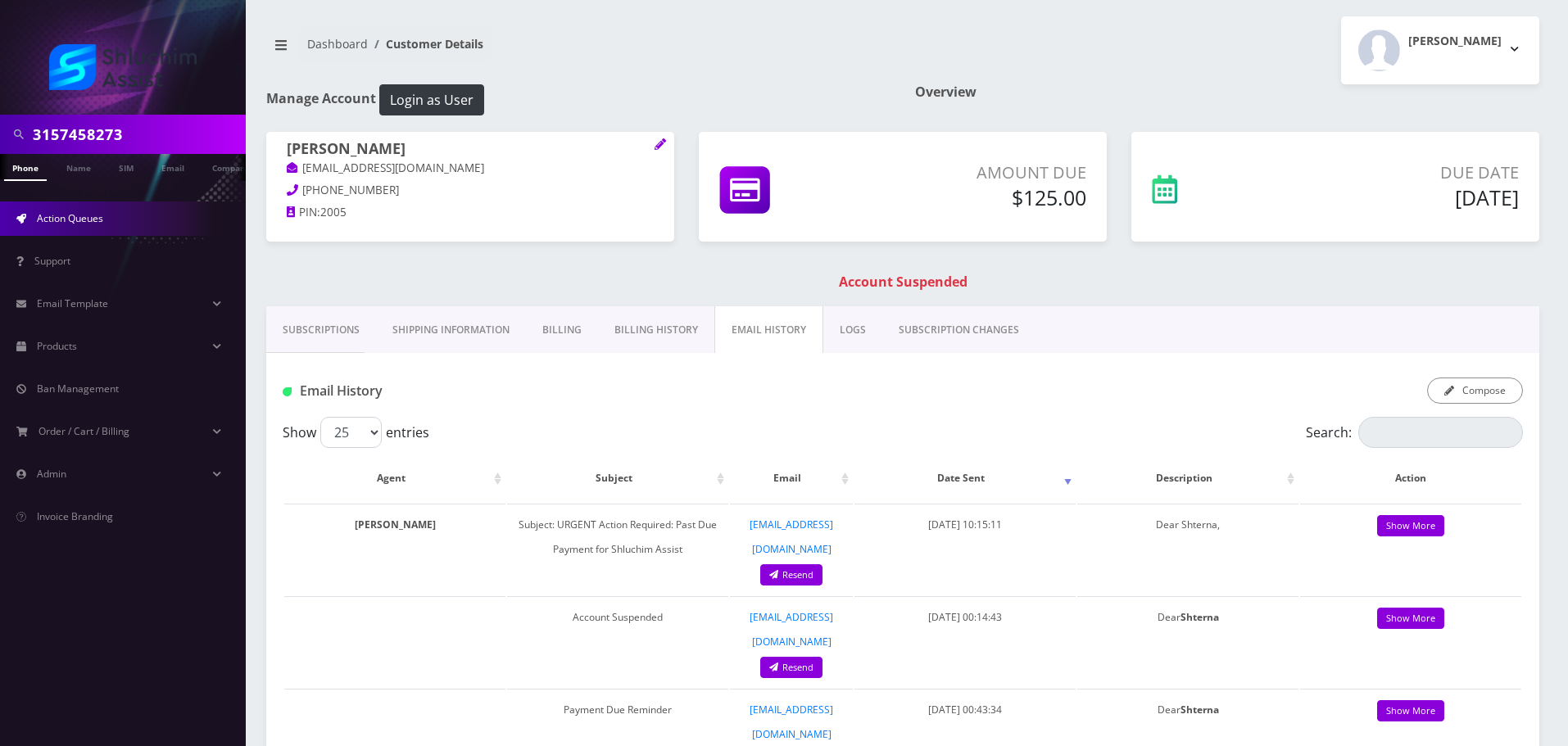
click at [120, 229] on link "Action Queues" at bounding box center [123, 218] width 246 height 34
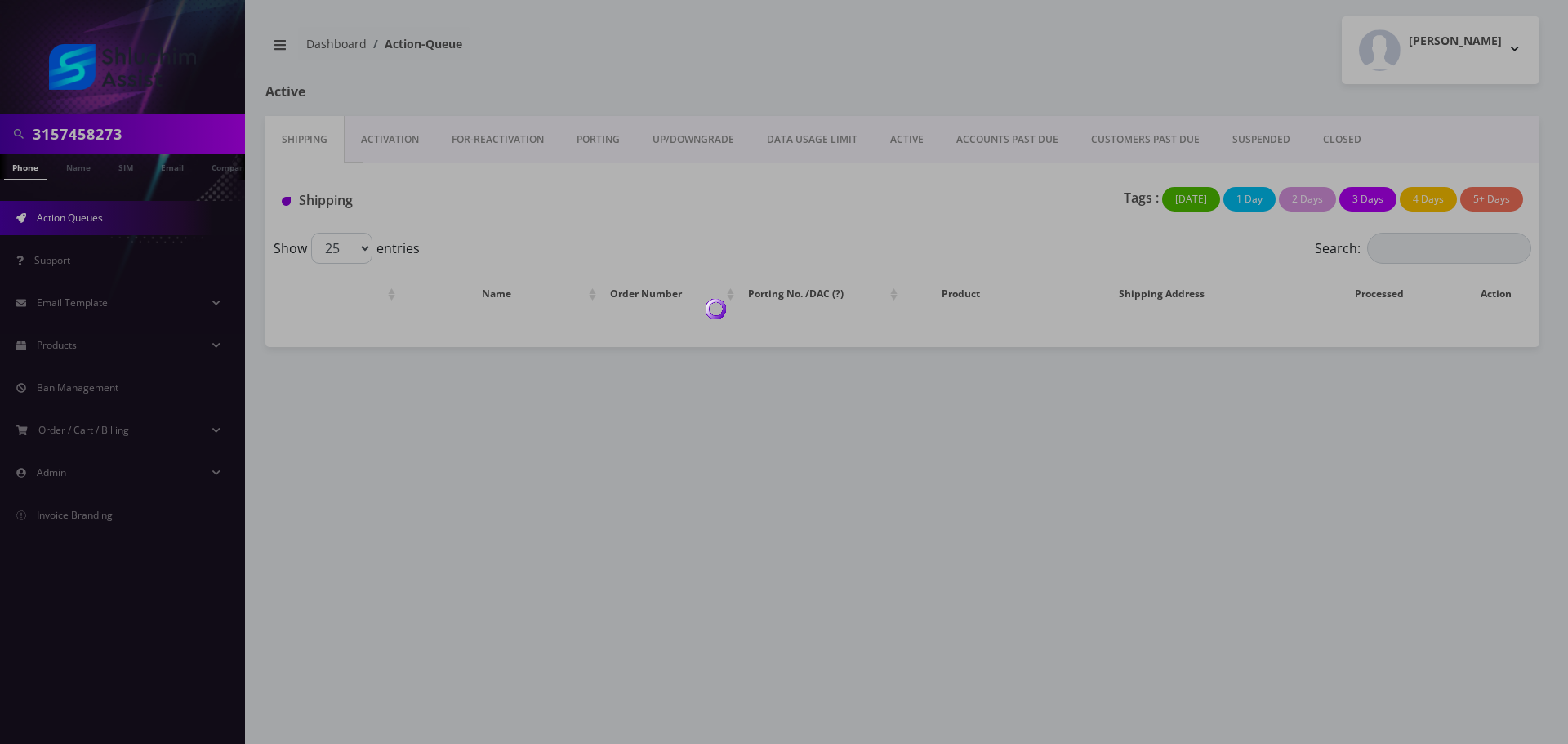
click at [821, 137] on div at bounding box center [784, 372] width 1568 height 744
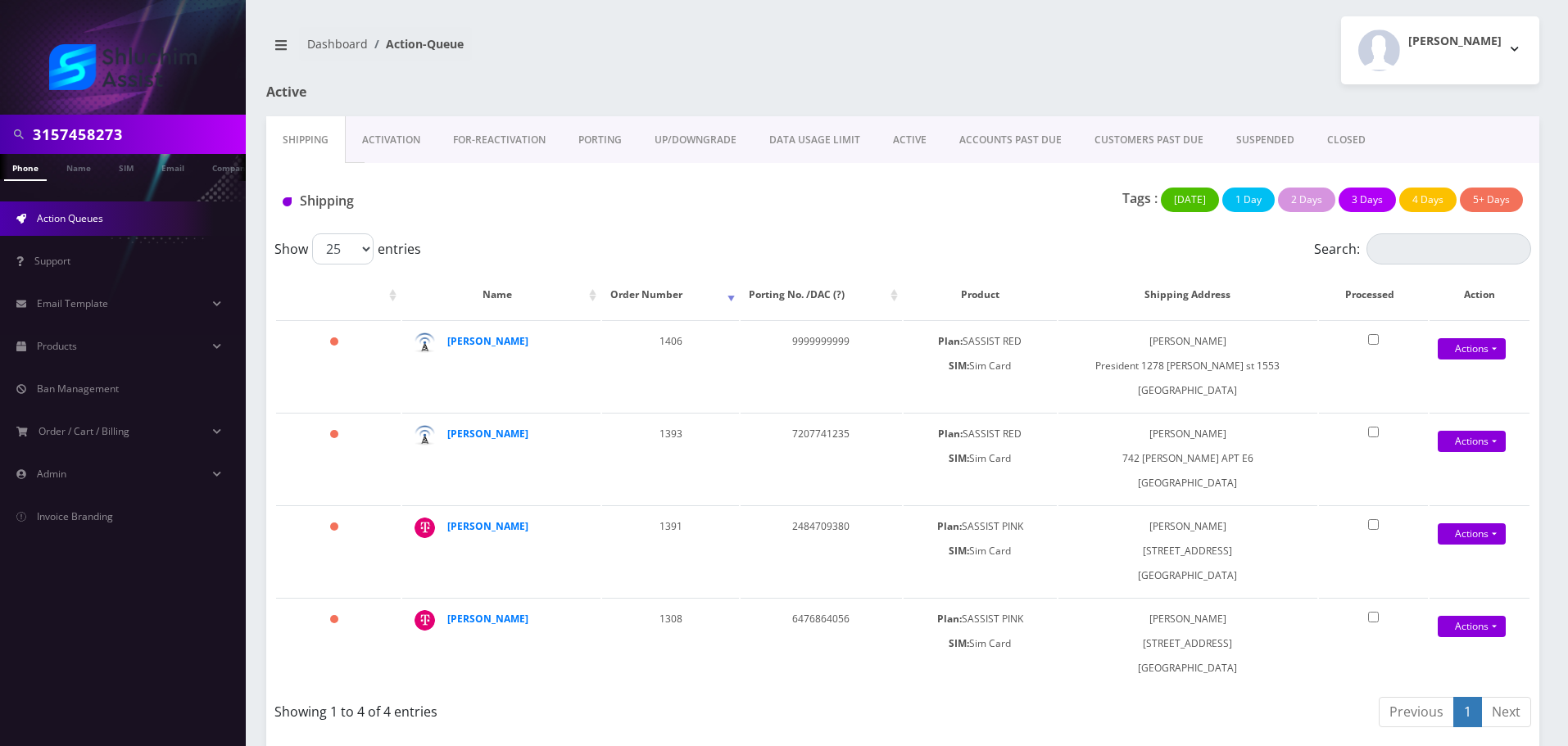
click at [964, 142] on link "ACCOUNTS PAST DUE" at bounding box center [1011, 140] width 136 height 47
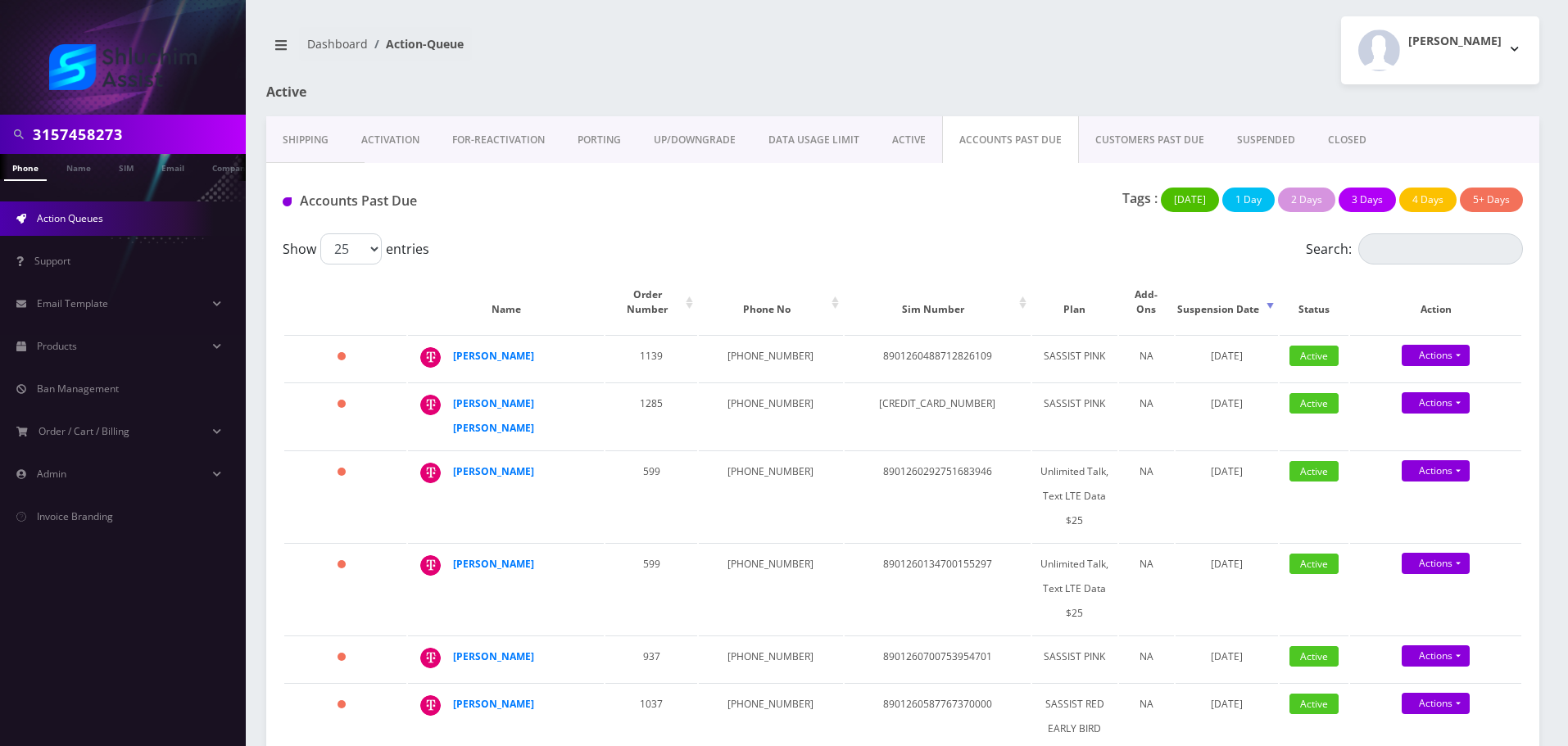
click at [726, 211] on div "Tags : [DATE] 1 Day 2 Days 3 Days 4 Days 5+ Days" at bounding box center [1114, 204] width 843 height 33
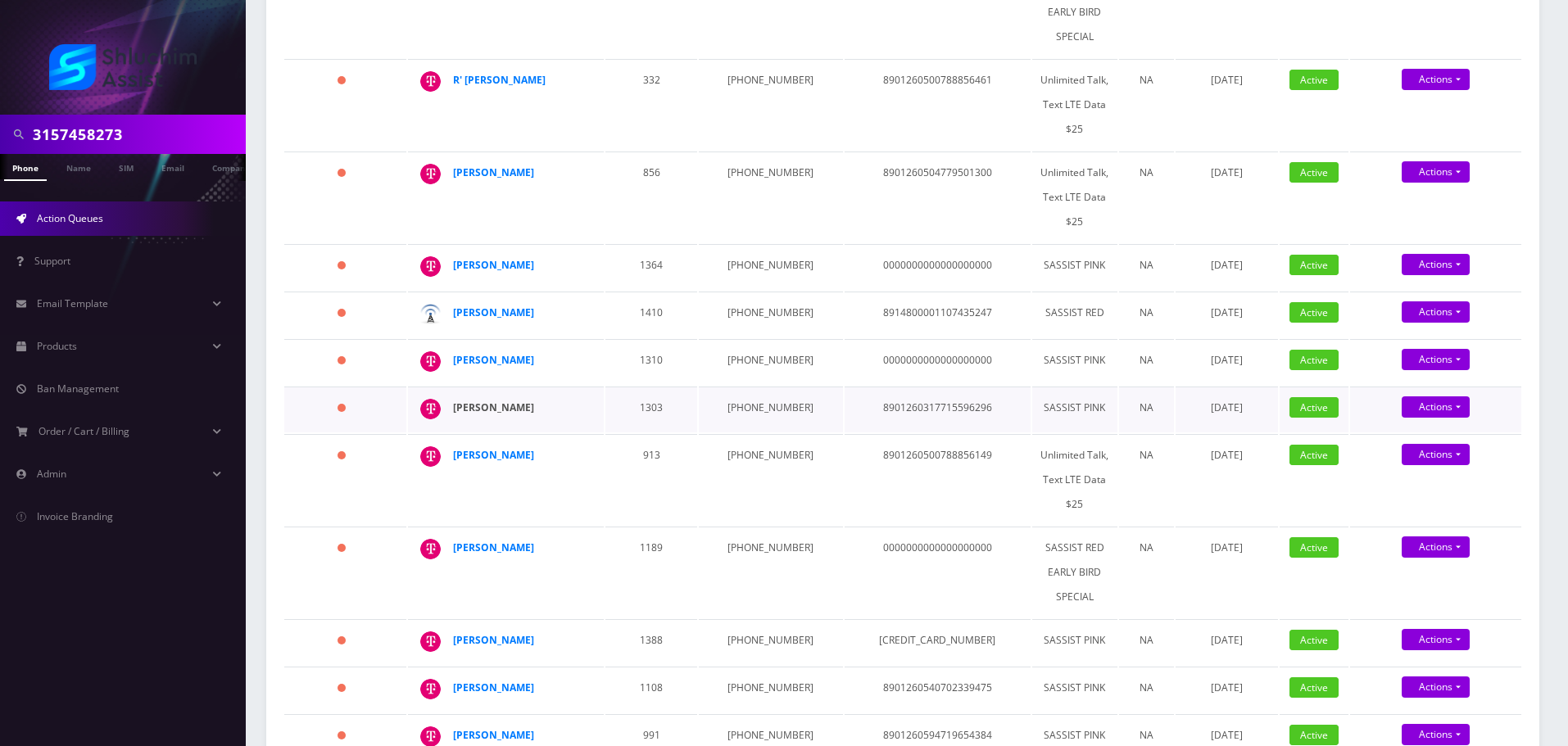
drag, startPoint x: 567, startPoint y: 378, endPoint x: 457, endPoint y: 374, distance: 110.1
click at [457, 396] on div "[PERSON_NAME]" at bounding box center [516, 408] width 126 height 25
copy strong "[PERSON_NAME]"
click at [476, 401] on strong "[PERSON_NAME]" at bounding box center [494, 408] width 82 height 14
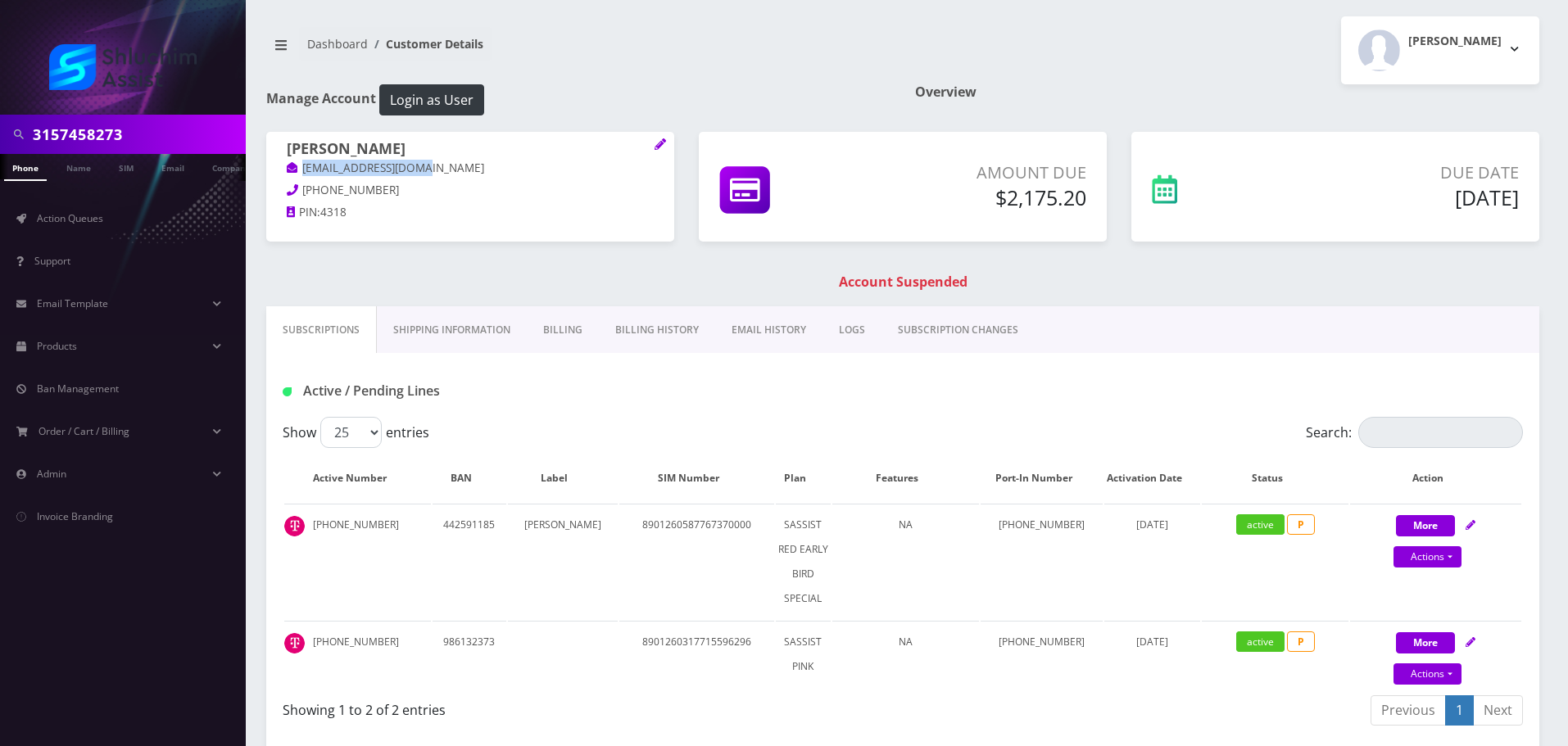
drag, startPoint x: 397, startPoint y: 168, endPoint x: 303, endPoint y: 170, distance: 94.0
click at [303, 170] on p "Masiggevul@gmail.com" at bounding box center [470, 169] width 367 height 18
copy link "Masiggevul@gmail.com"
click at [638, 325] on link "Billing History" at bounding box center [657, 330] width 116 height 47
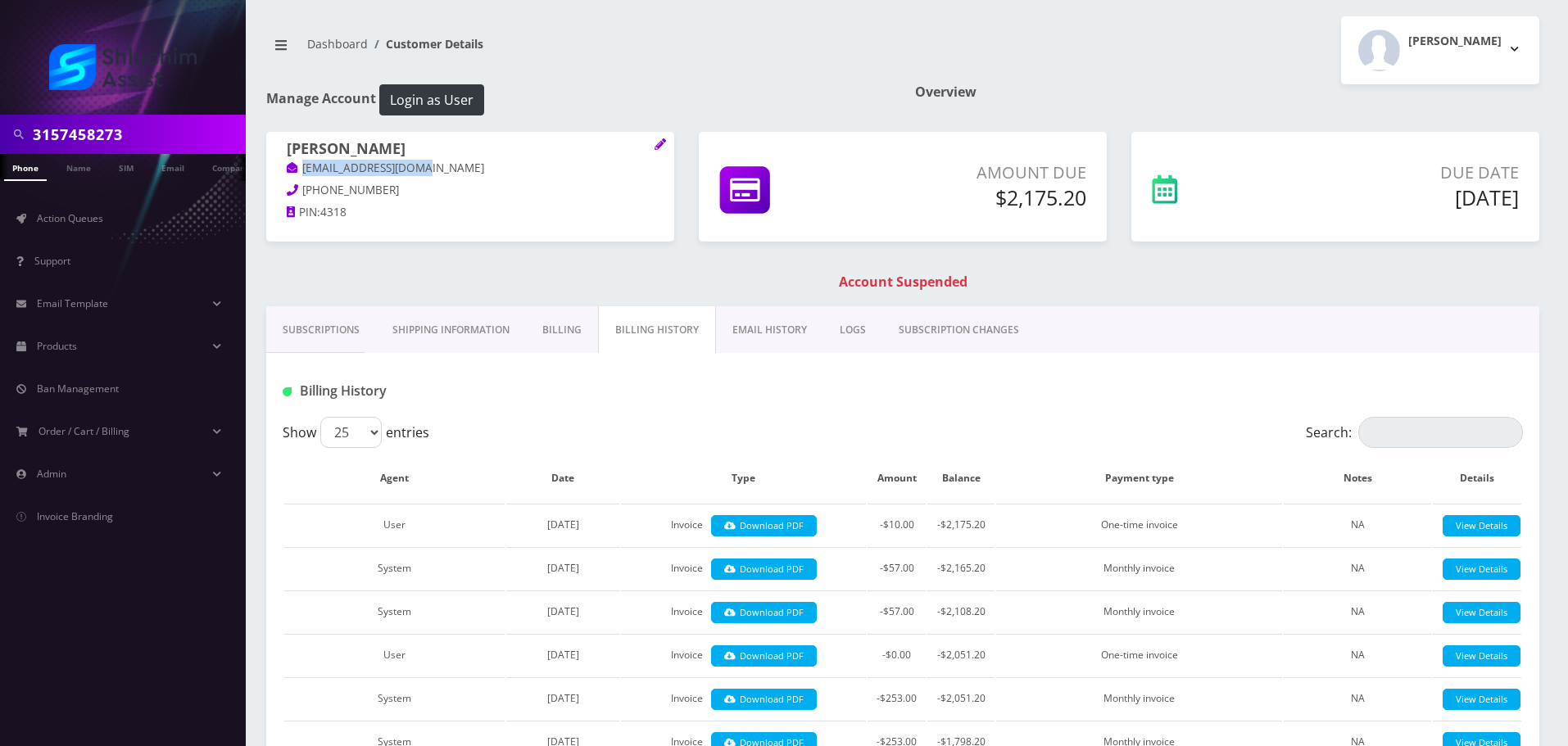
click at [788, 337] on link "EMAIL HISTORY" at bounding box center [769, 330] width 107 height 47
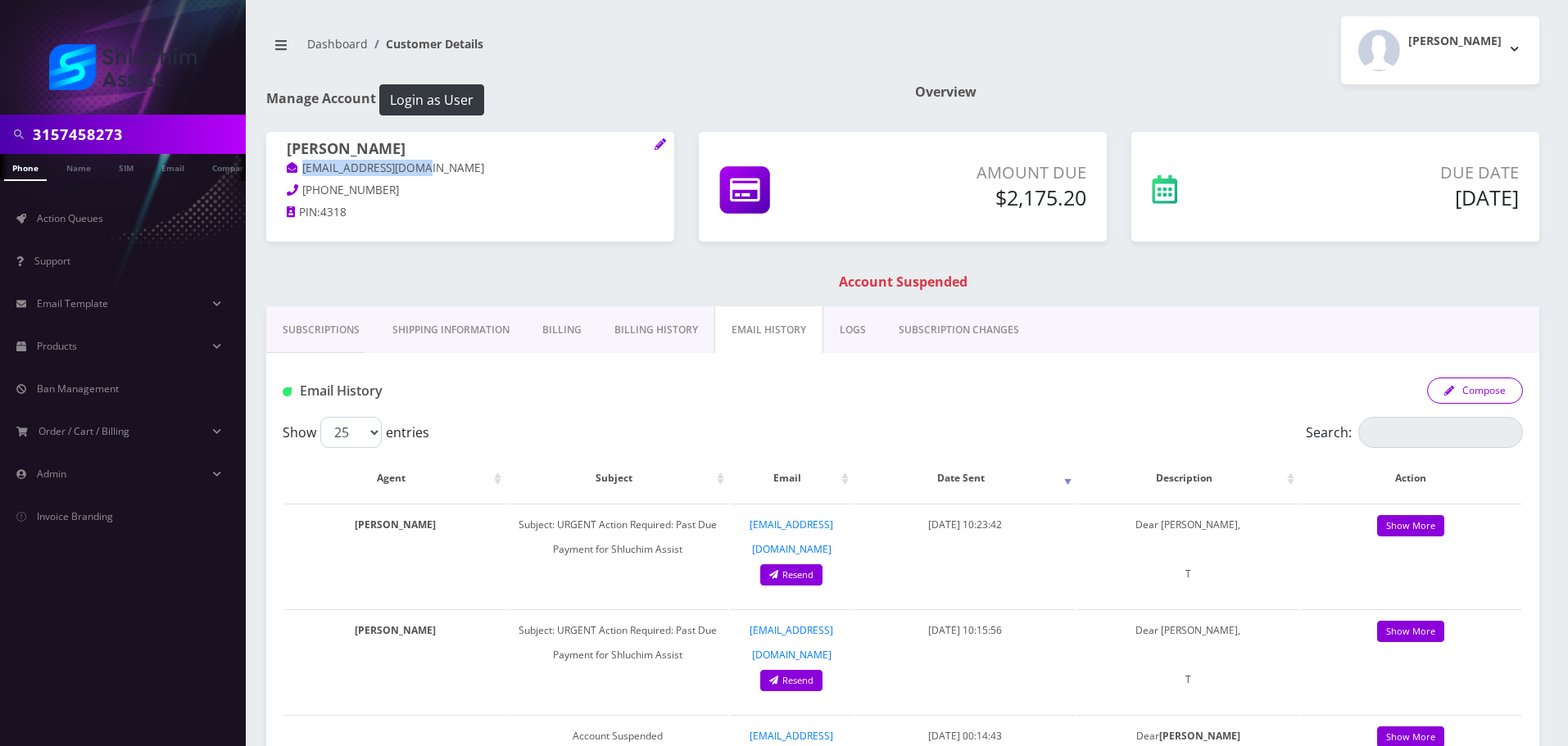
click at [1497, 385] on button "Compose" at bounding box center [1476, 390] width 96 height 27
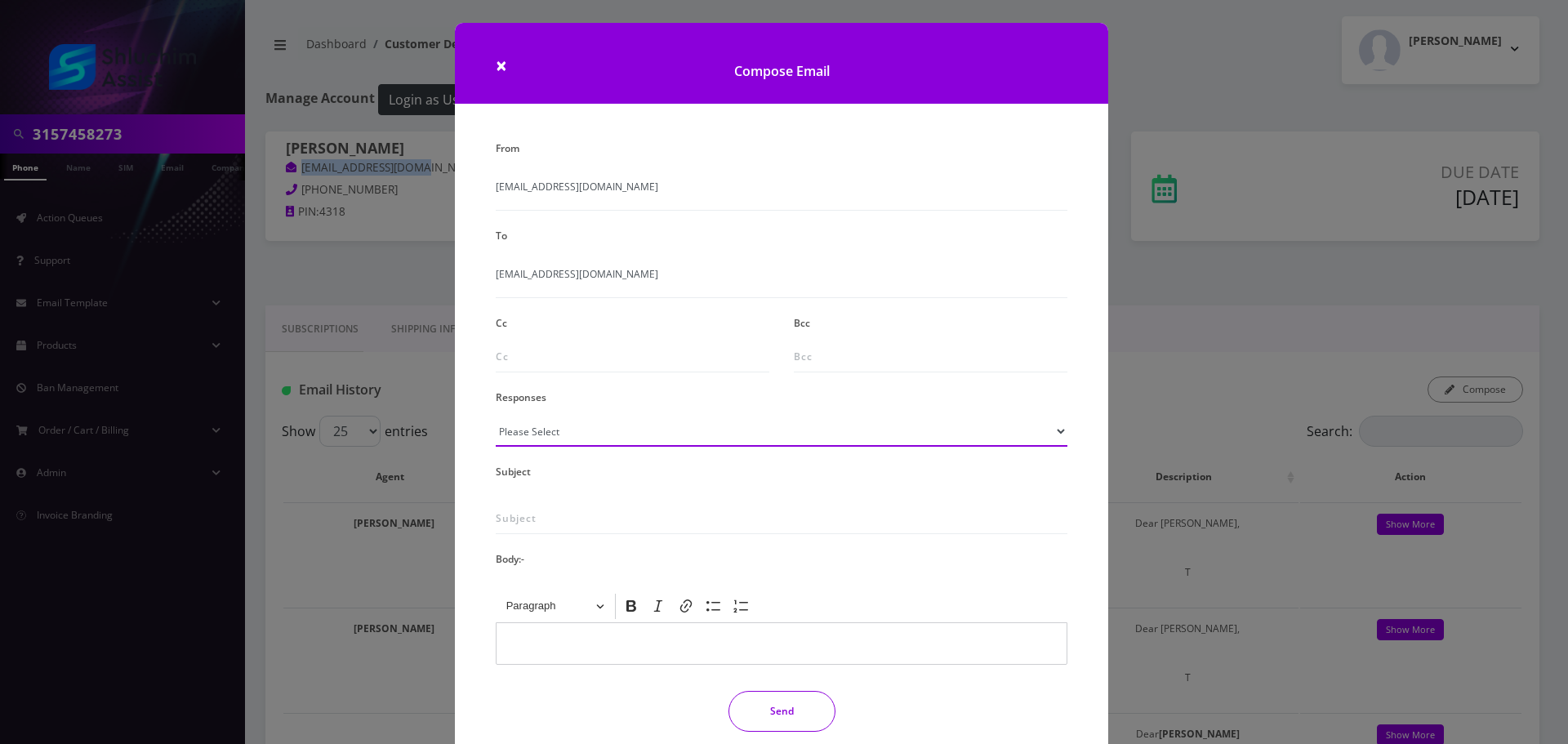
click at [612, 442] on select "Please Select TMobile port Unable to activate CH Pickup Past Due Pick up follow…" at bounding box center [781, 431] width 571 height 31
select select "29"
click at [496, 416] on select "Please Select TMobile port Unable to activate CH Pickup Past Due Pick up follow…" at bounding box center [781, 431] width 571 height 31
type input "Subject: URGENT Action Required: Past Due Payment for Shluchim Assist"
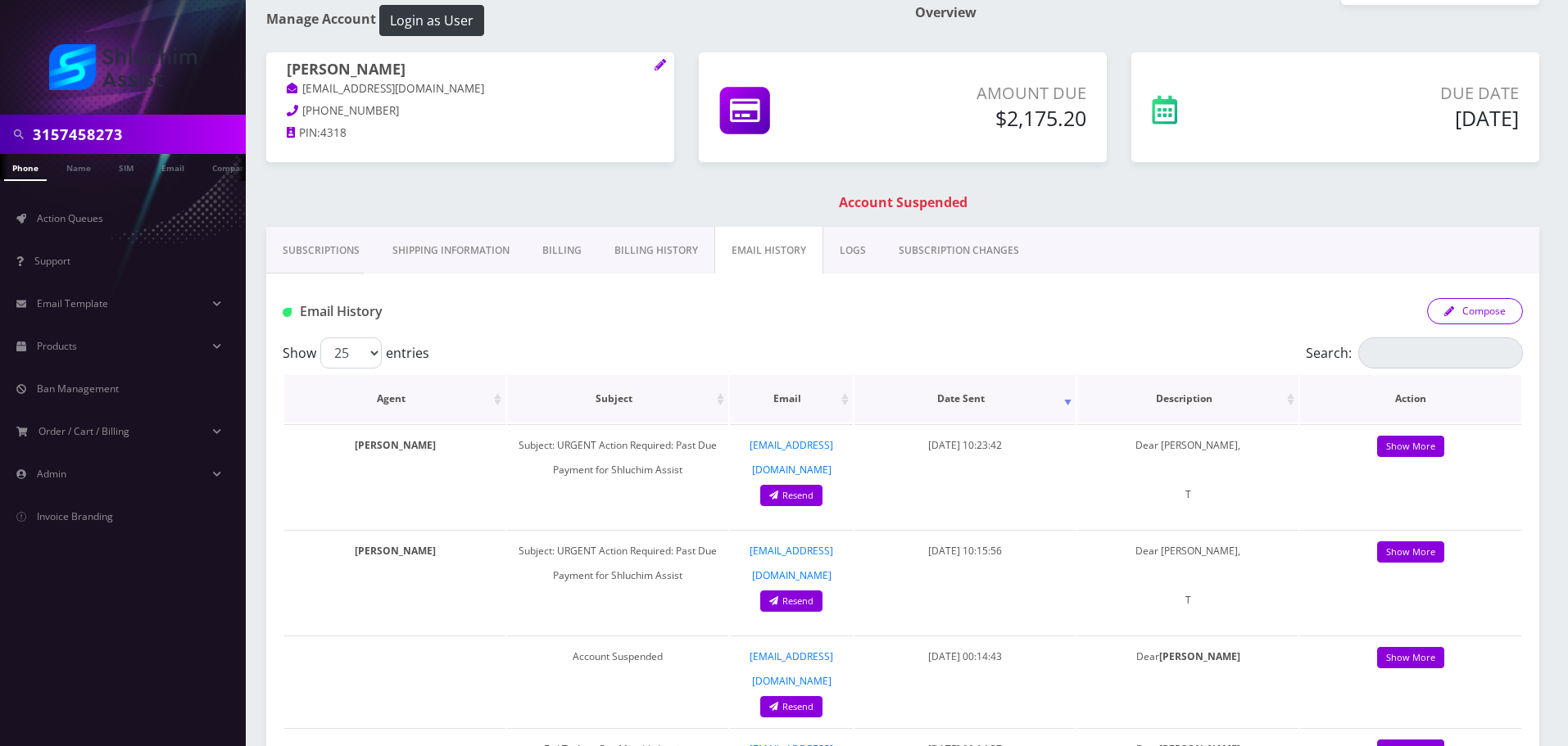
scroll to position [82, 0]
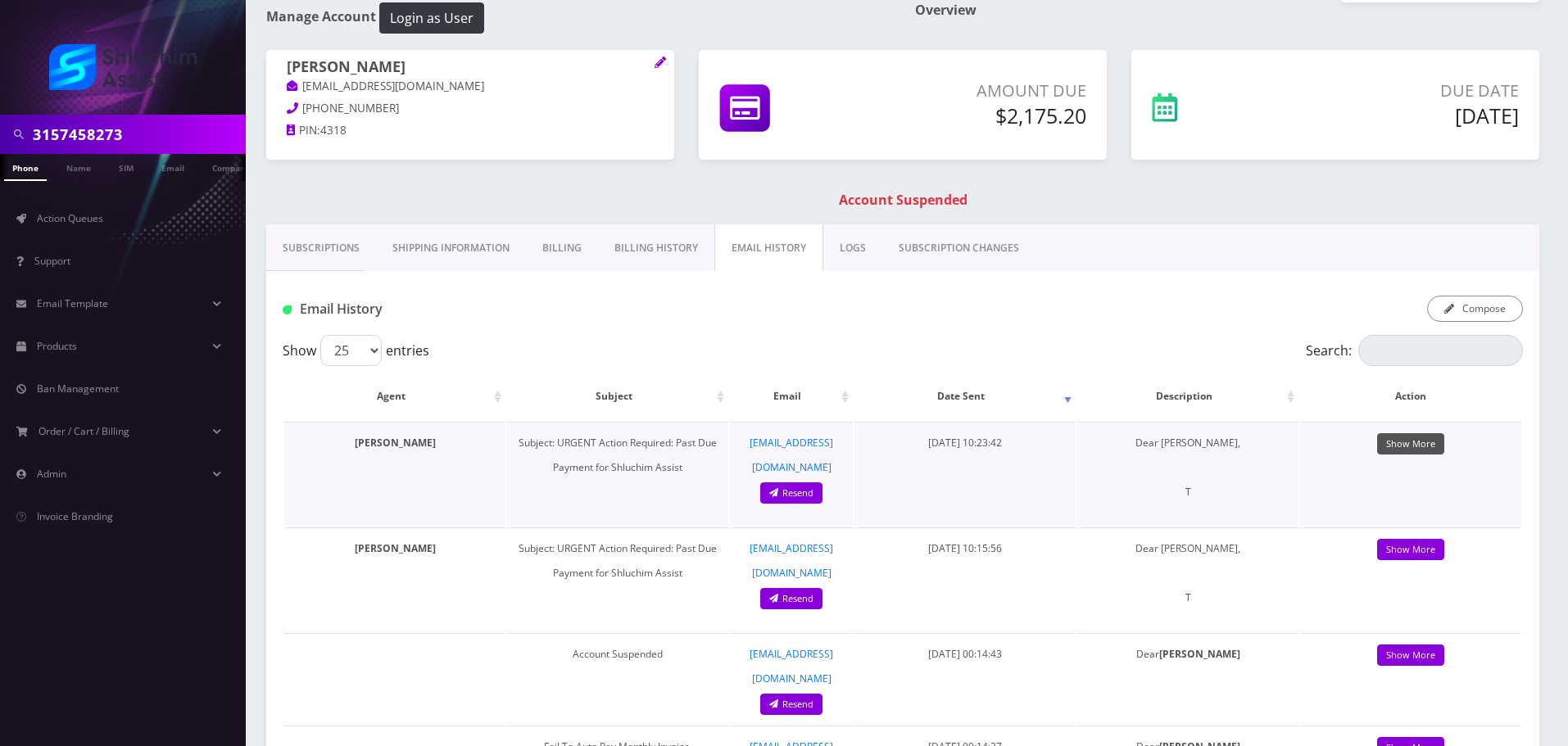
click at [1409, 452] on link "Show More" at bounding box center [1411, 444] width 67 height 23
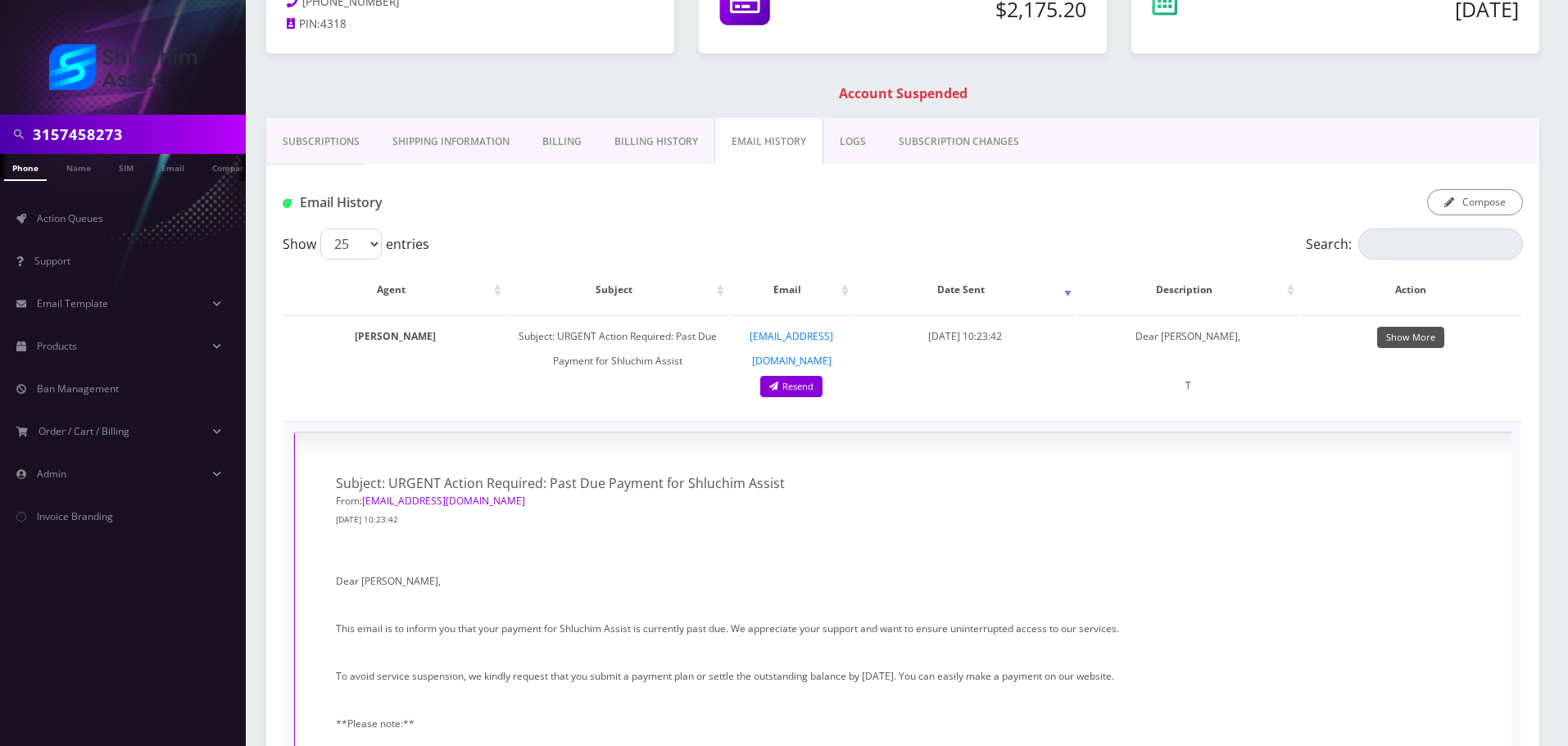
scroll to position [0, 0]
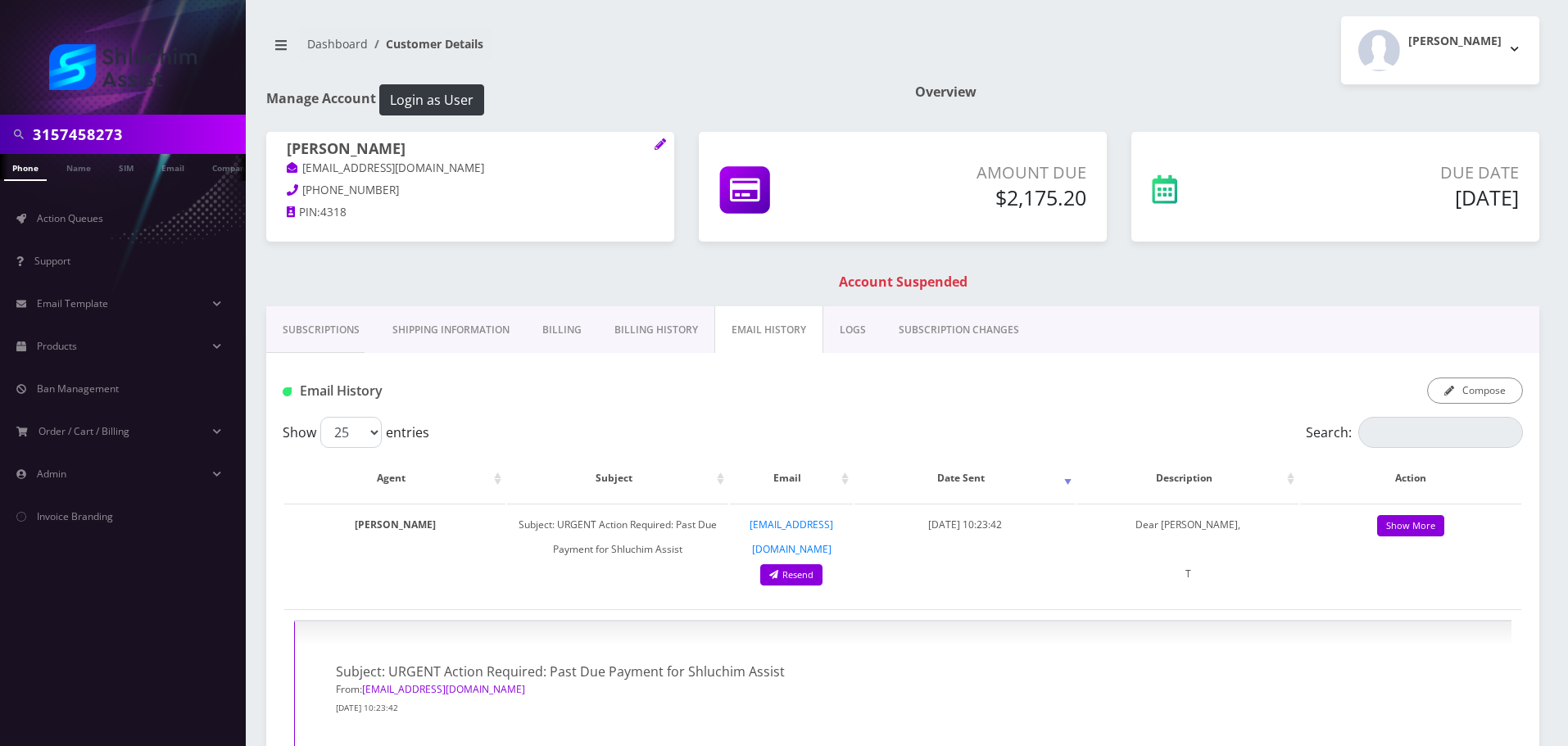
click at [135, 124] on input "3157458273" at bounding box center [137, 135] width 209 height 31
click at [72, 219] on span "Action Queues" at bounding box center [71, 218] width 67 height 14
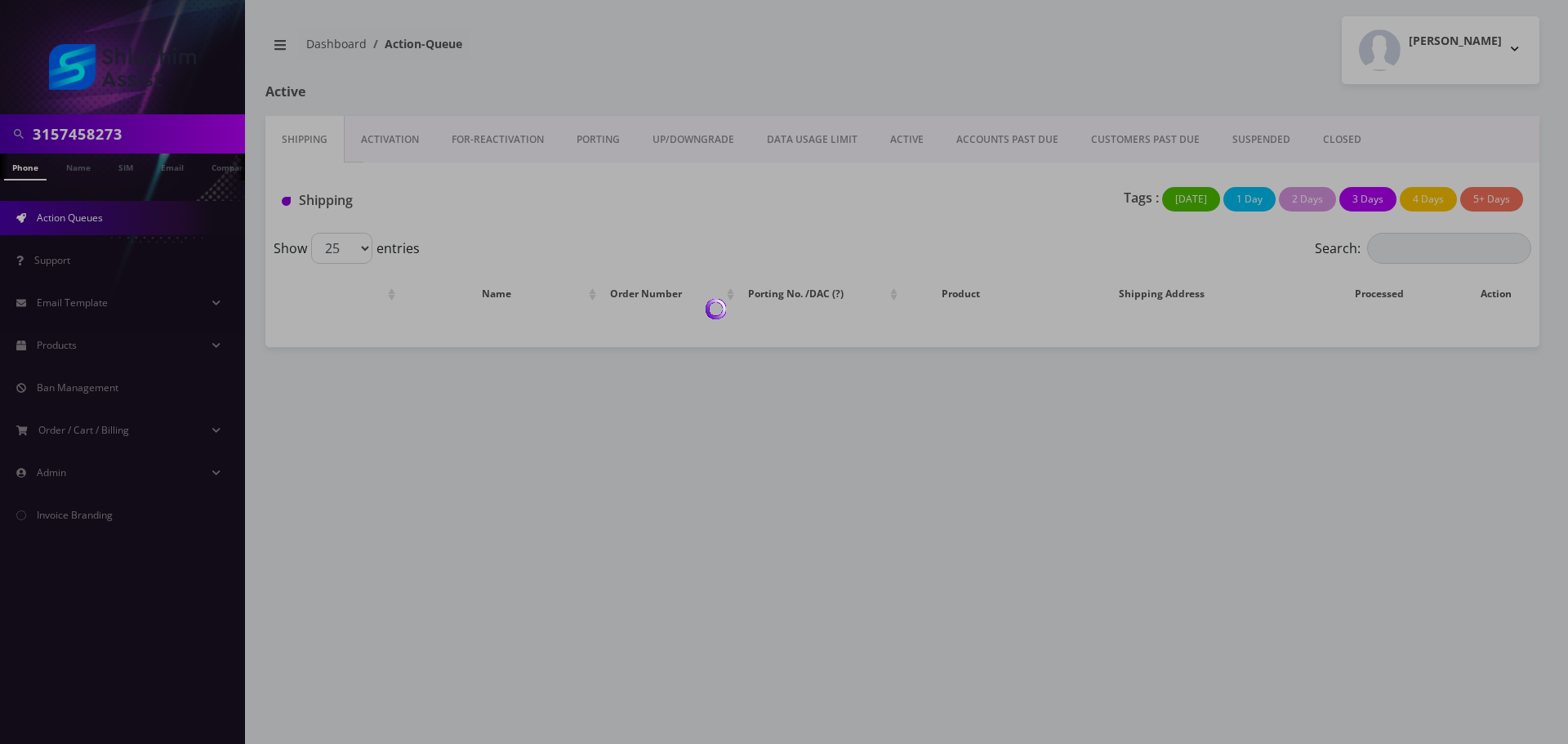
click at [993, 134] on body "3157458273 Phone Name SIM Email Company Customer Action Queues Support Email Te…" at bounding box center [784, 372] width 1568 height 744
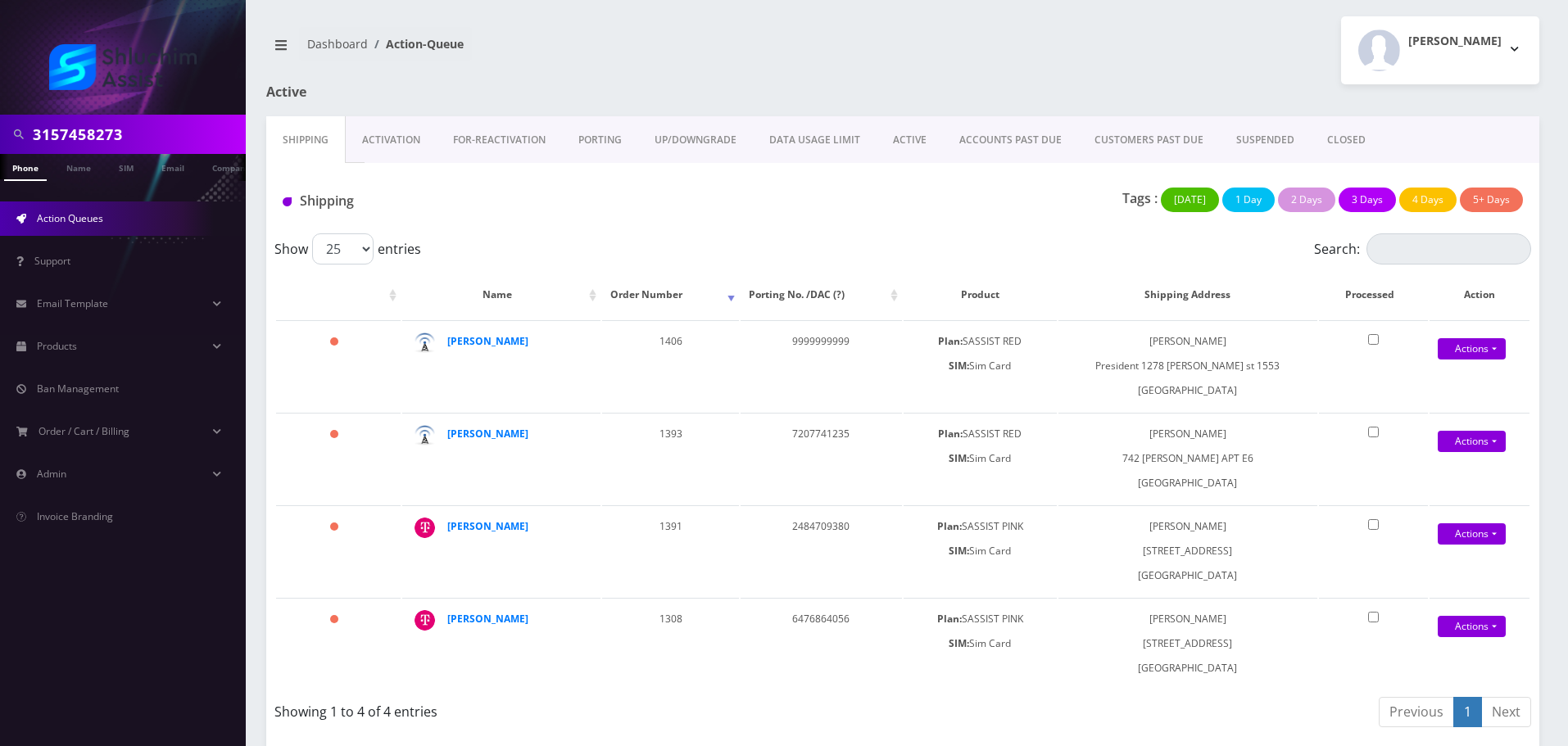
click at [996, 135] on link "ACCOUNTS PAST DUE" at bounding box center [1011, 140] width 136 height 47
click at [0, 0] on div at bounding box center [0, 0] width 0 height 0
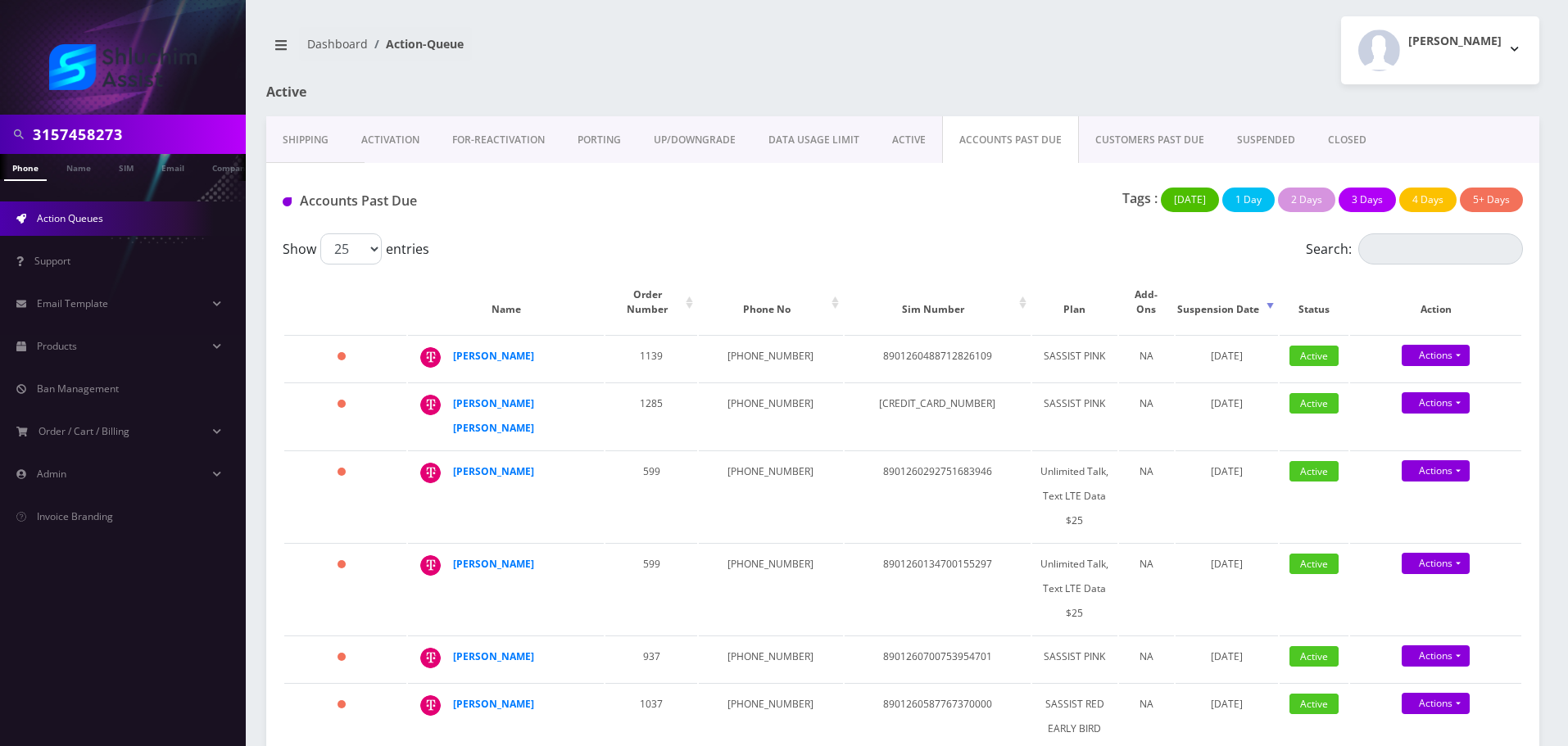
click at [907, 229] on div "Accounts Past Due Tags : Today 1 Day 2 Days 3 Days 4 Days 5+ Days" at bounding box center [902, 199] width 1273 height 71
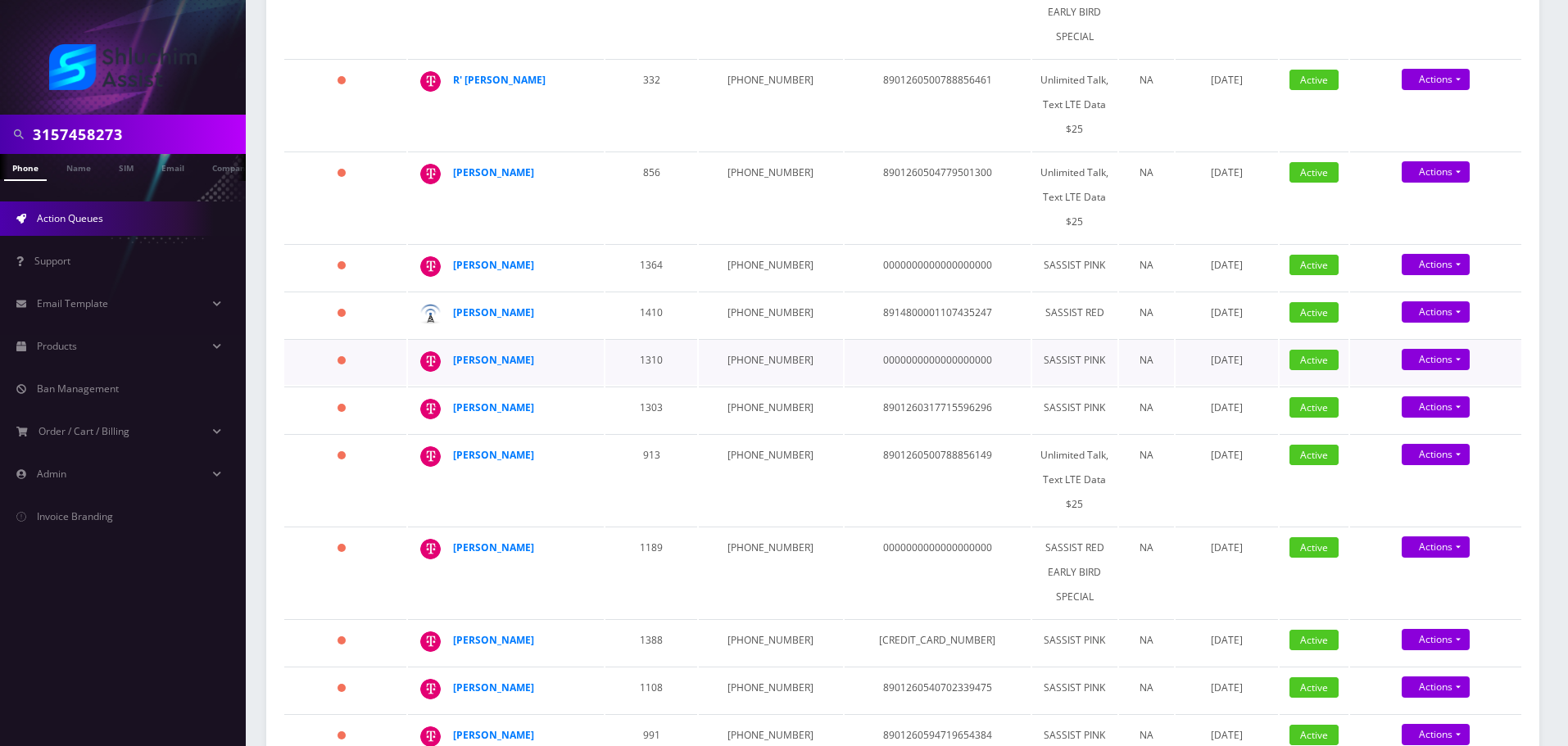
drag, startPoint x: 563, startPoint y: 327, endPoint x: 476, endPoint y: 344, distance: 88.6
click at [588, 348] on div "[PERSON_NAME]" at bounding box center [588, 348] width 0 height 0
copy div "[PERSON_NAME]"
click at [735, 339] on td "[PHONE_NUMBER]" at bounding box center [771, 362] width 144 height 46
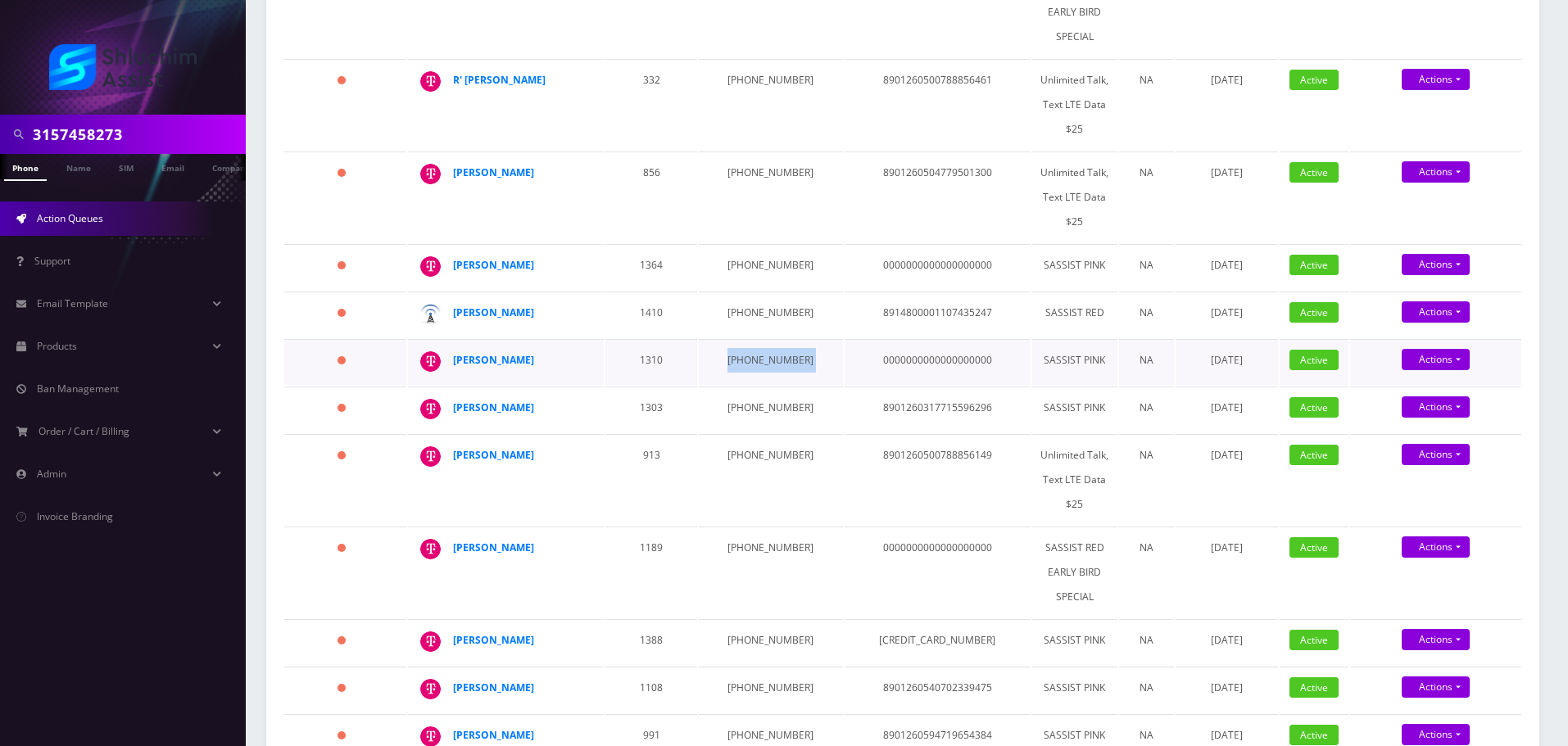
click at [735, 339] on td "[PHONE_NUMBER]" at bounding box center [771, 362] width 144 height 46
copy td "[PHONE_NUMBER]"
click at [501, 353] on strong "[PERSON_NAME]" at bounding box center [494, 360] width 82 height 14
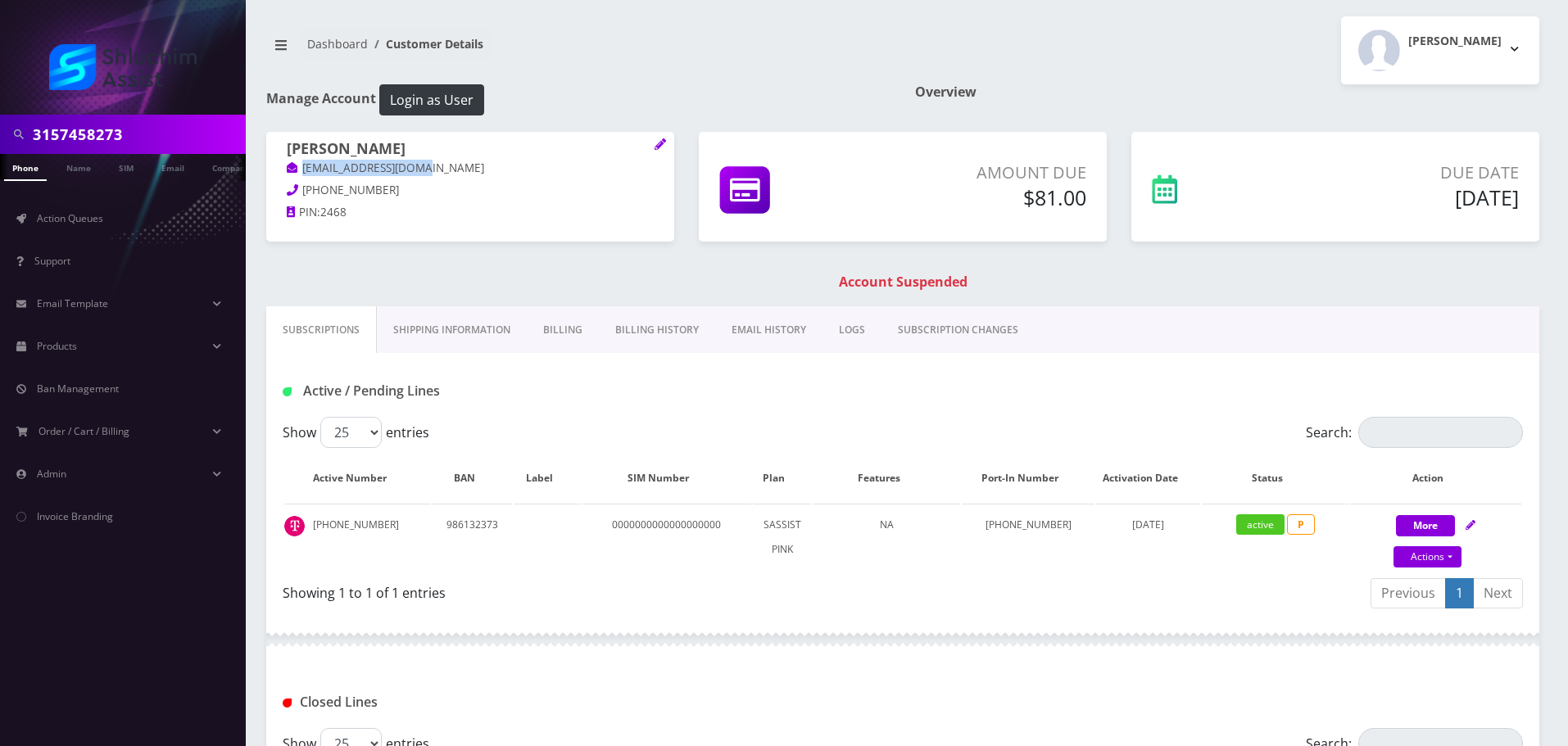
copy link "eshemtov67@gmail.com"
drag, startPoint x: 465, startPoint y: 173, endPoint x: 313, endPoint y: 175, distance: 152.0
click at [303, 174] on p "eshemtov67@gmail.com" at bounding box center [470, 169] width 367 height 18
click at [742, 324] on link "EMAIL HISTORY" at bounding box center [769, 330] width 107 height 47
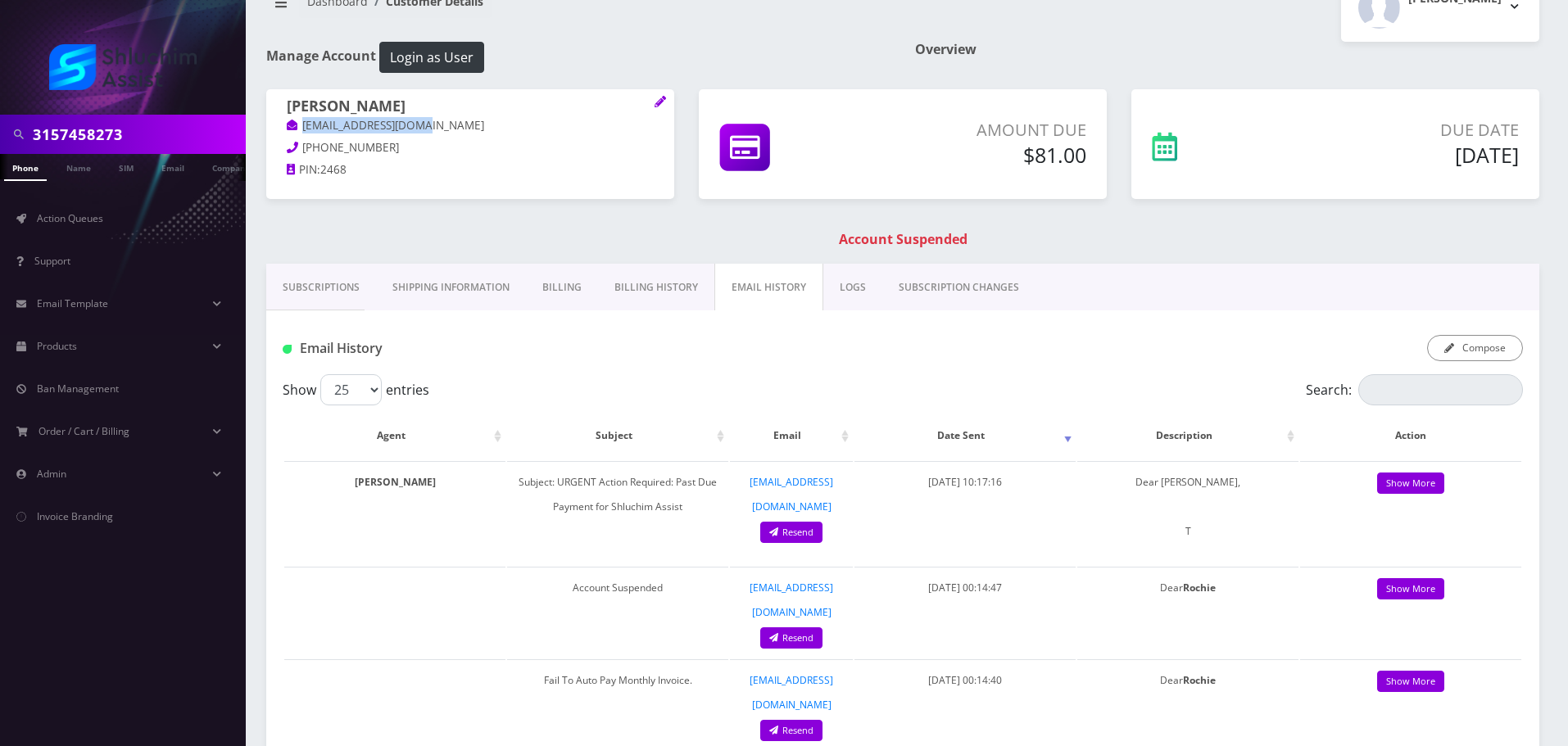
scroll to position [164, 0]
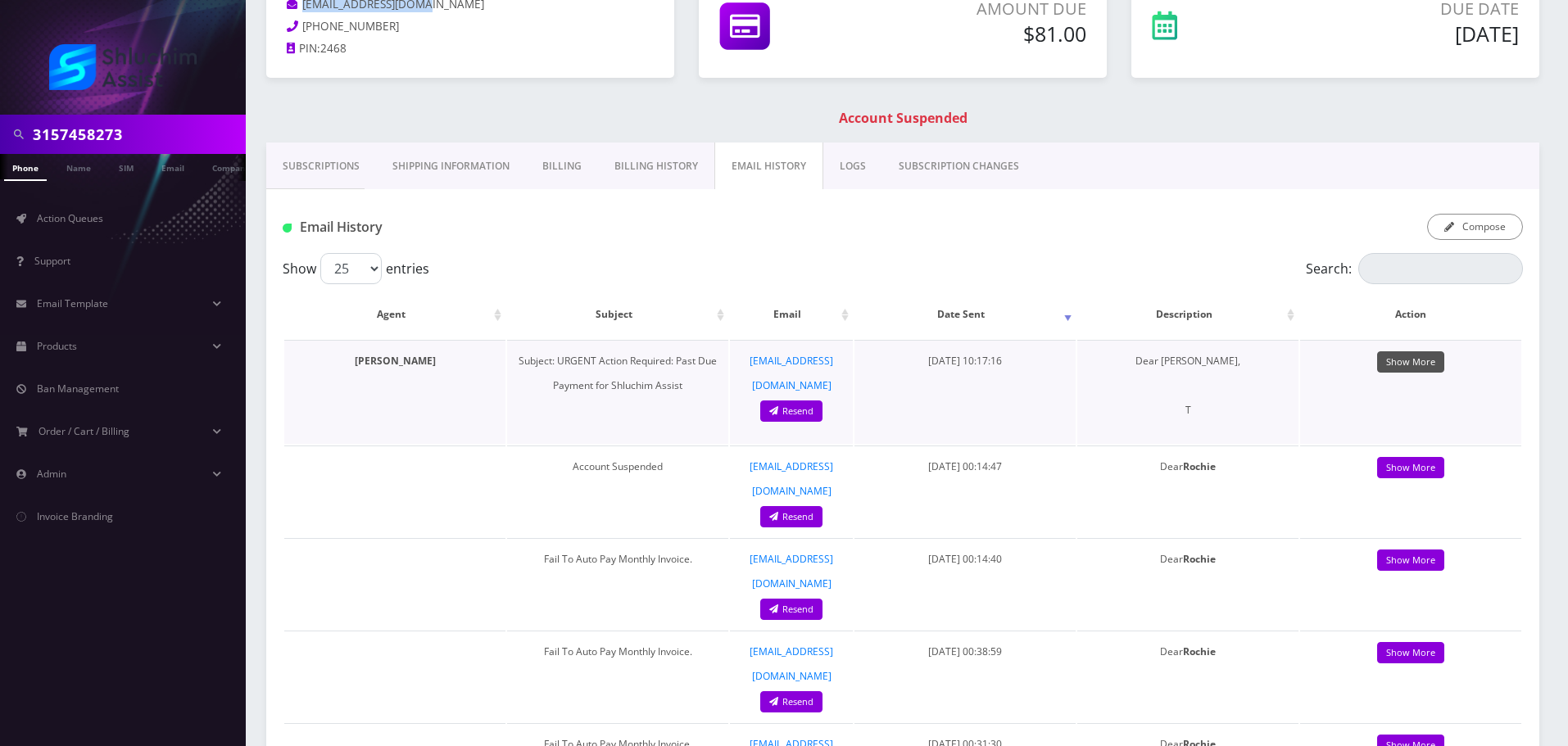
click at [1405, 367] on link "Show More" at bounding box center [1411, 363] width 67 height 23
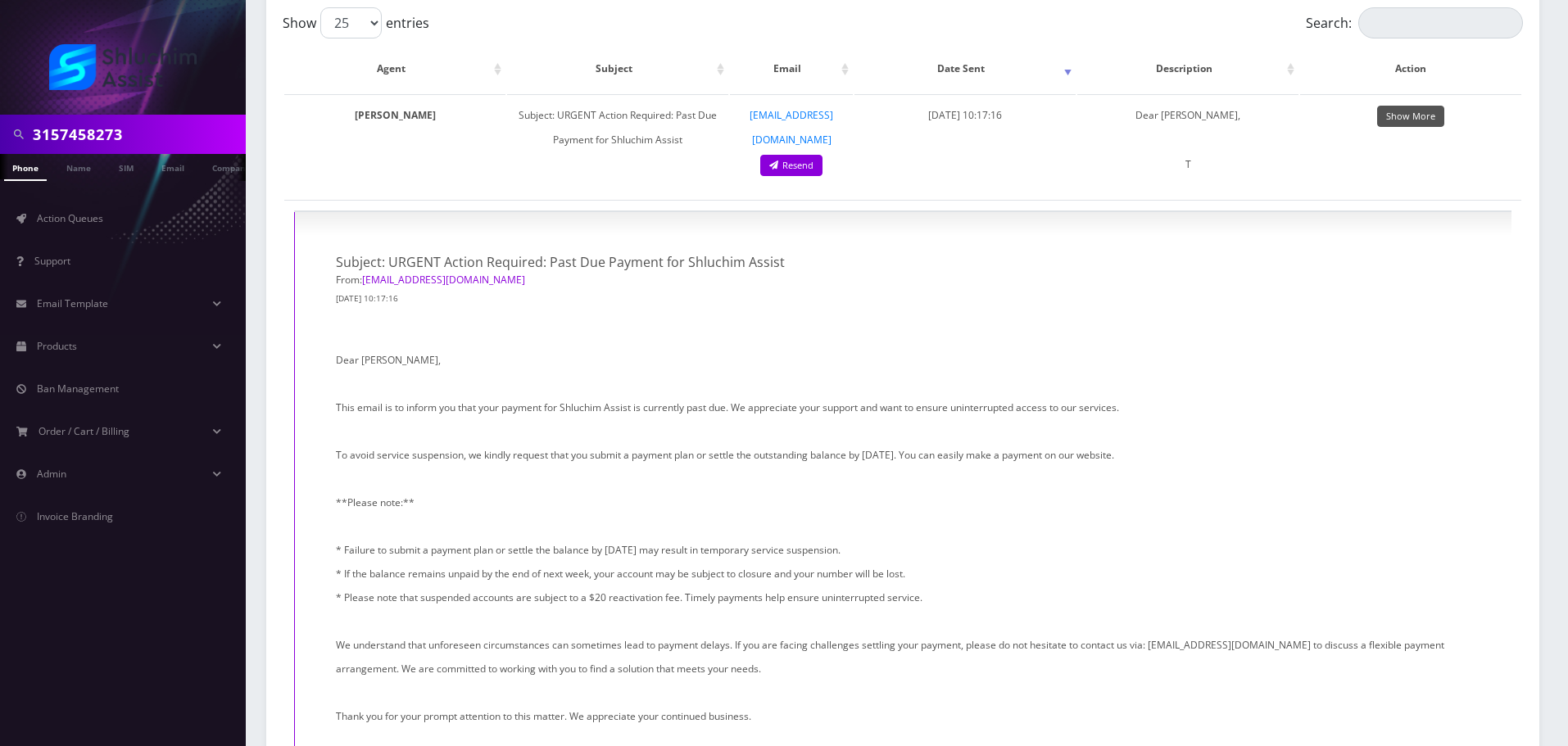
scroll to position [0, 0]
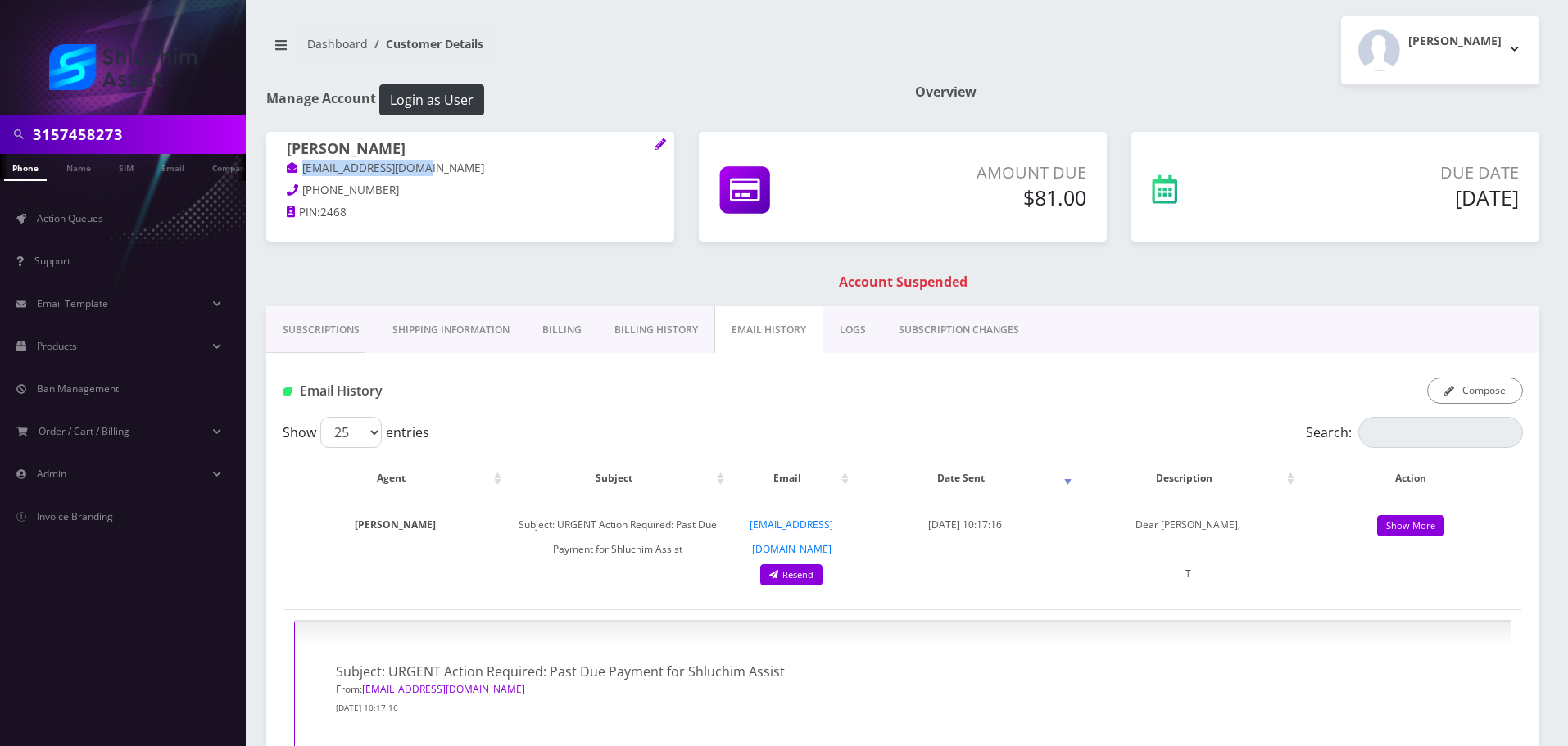
click at [617, 345] on link "Billing History" at bounding box center [656, 330] width 116 height 47
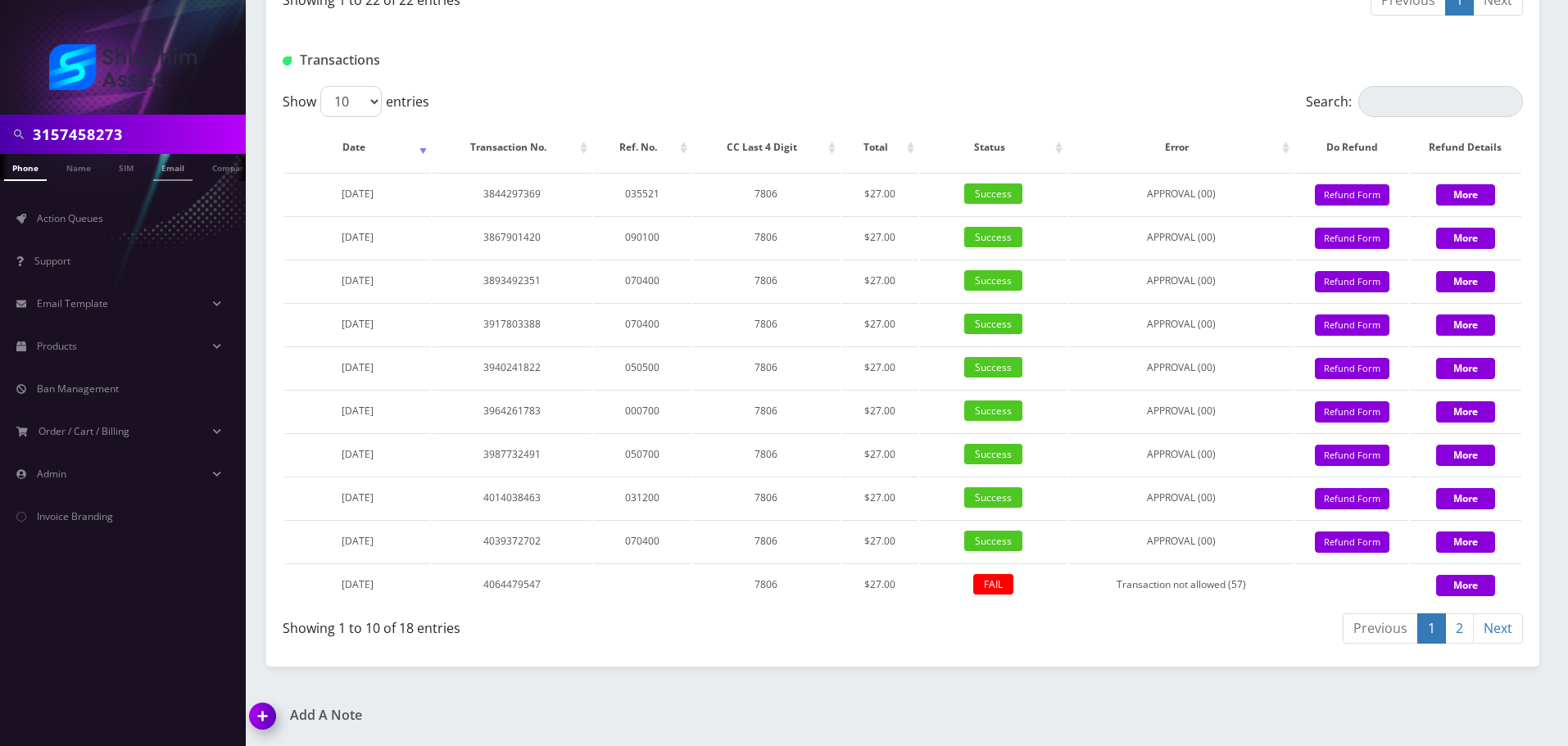
scroll to position [0, 8]
click at [172, 138] on input "3157458273" at bounding box center [137, 135] width 209 height 31
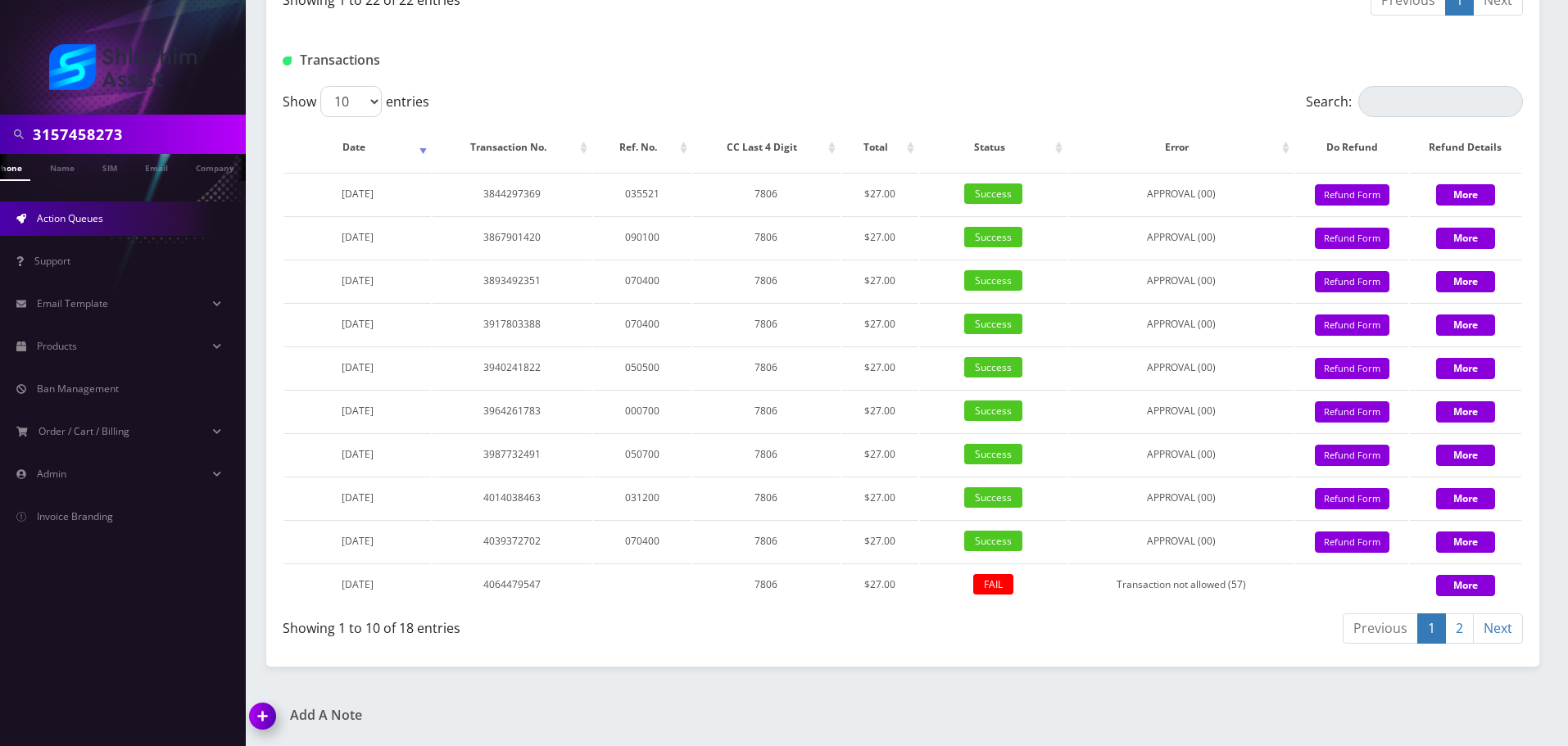
click at [99, 216] on span "Action Queues" at bounding box center [71, 218] width 67 height 14
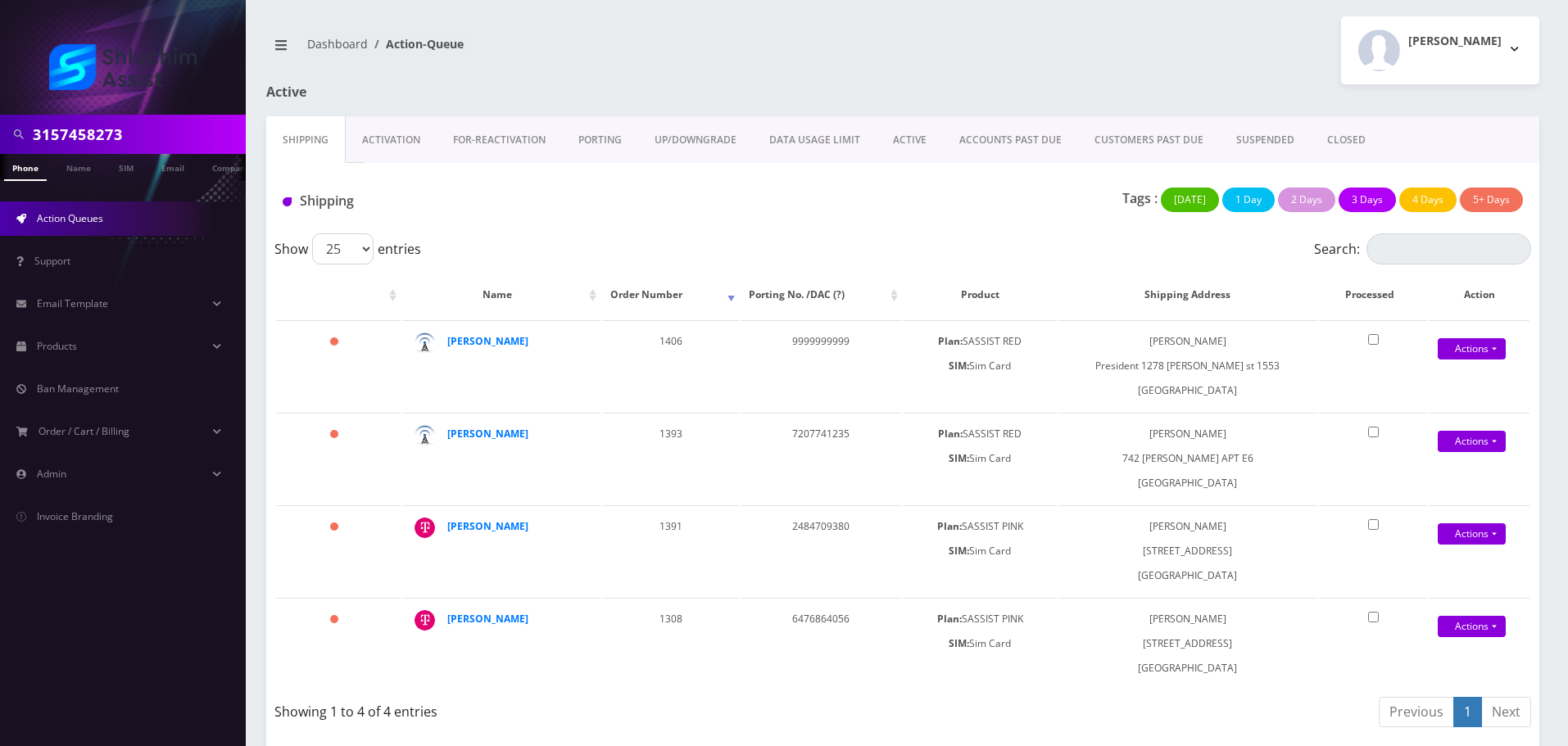
click at [976, 137] on link "ACCOUNTS PAST DUE" at bounding box center [1011, 140] width 136 height 47
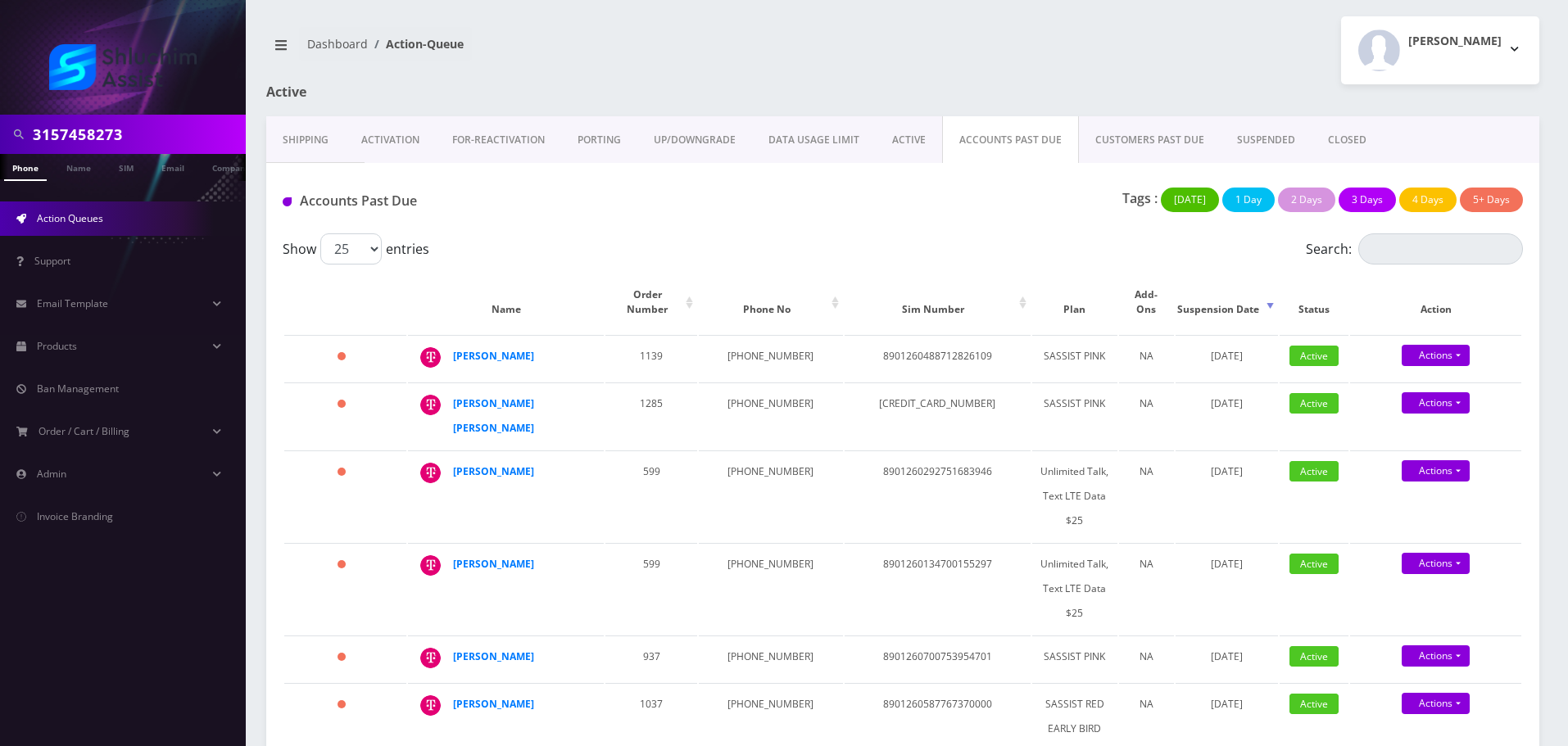
click at [789, 197] on div "Tags : Today 1 Day 2 Days 3 Days 4 Days 5+ Days" at bounding box center [1114, 204] width 843 height 33
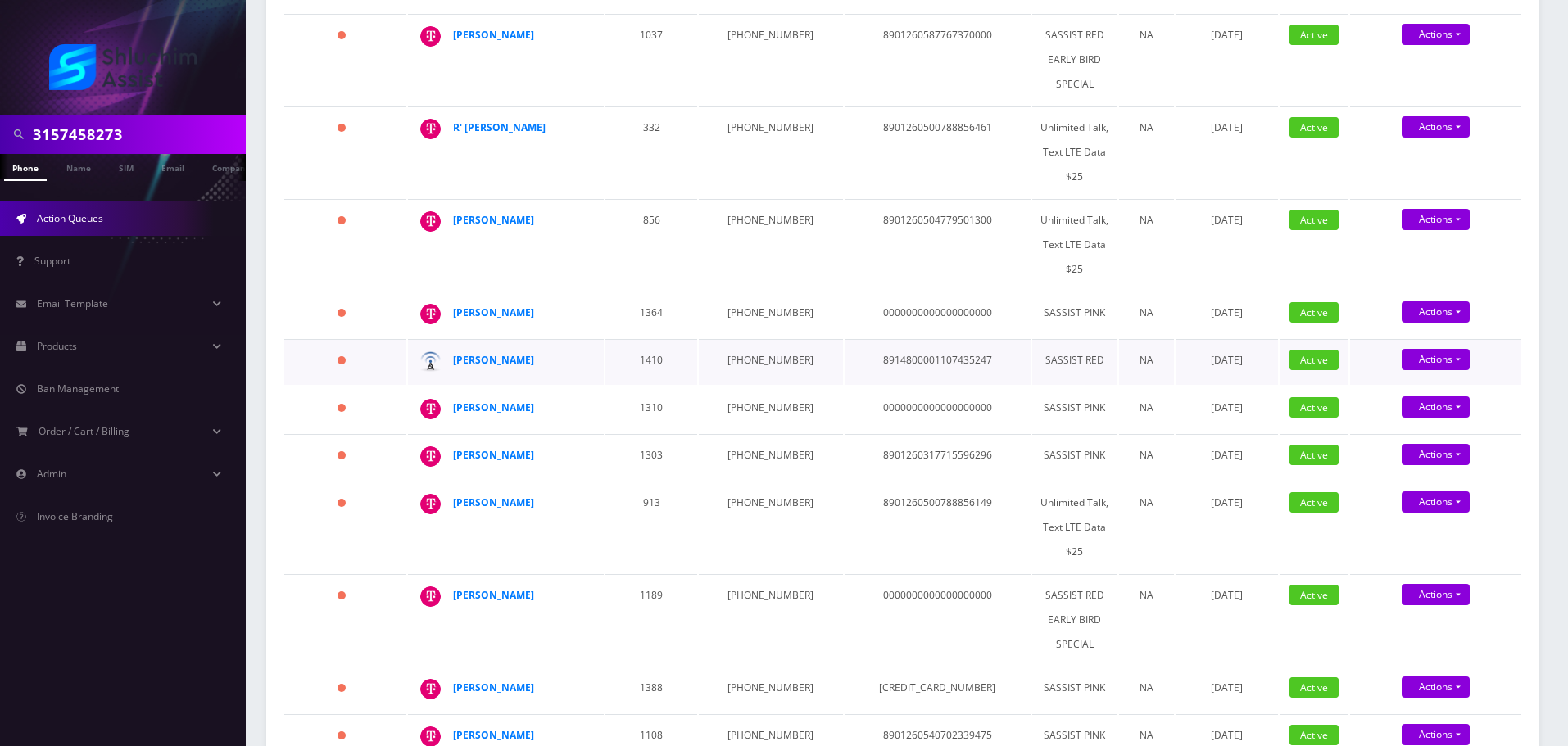
drag, startPoint x: 558, startPoint y: 323, endPoint x: 445, endPoint y: 322, distance: 113.0
click at [445, 339] on td "Ariel Zilberman" at bounding box center [505, 362] width 196 height 46
copy div "Ariel Zilberman"
click at [480, 353] on strong "Ariel Zilberman" at bounding box center [494, 360] width 82 height 14
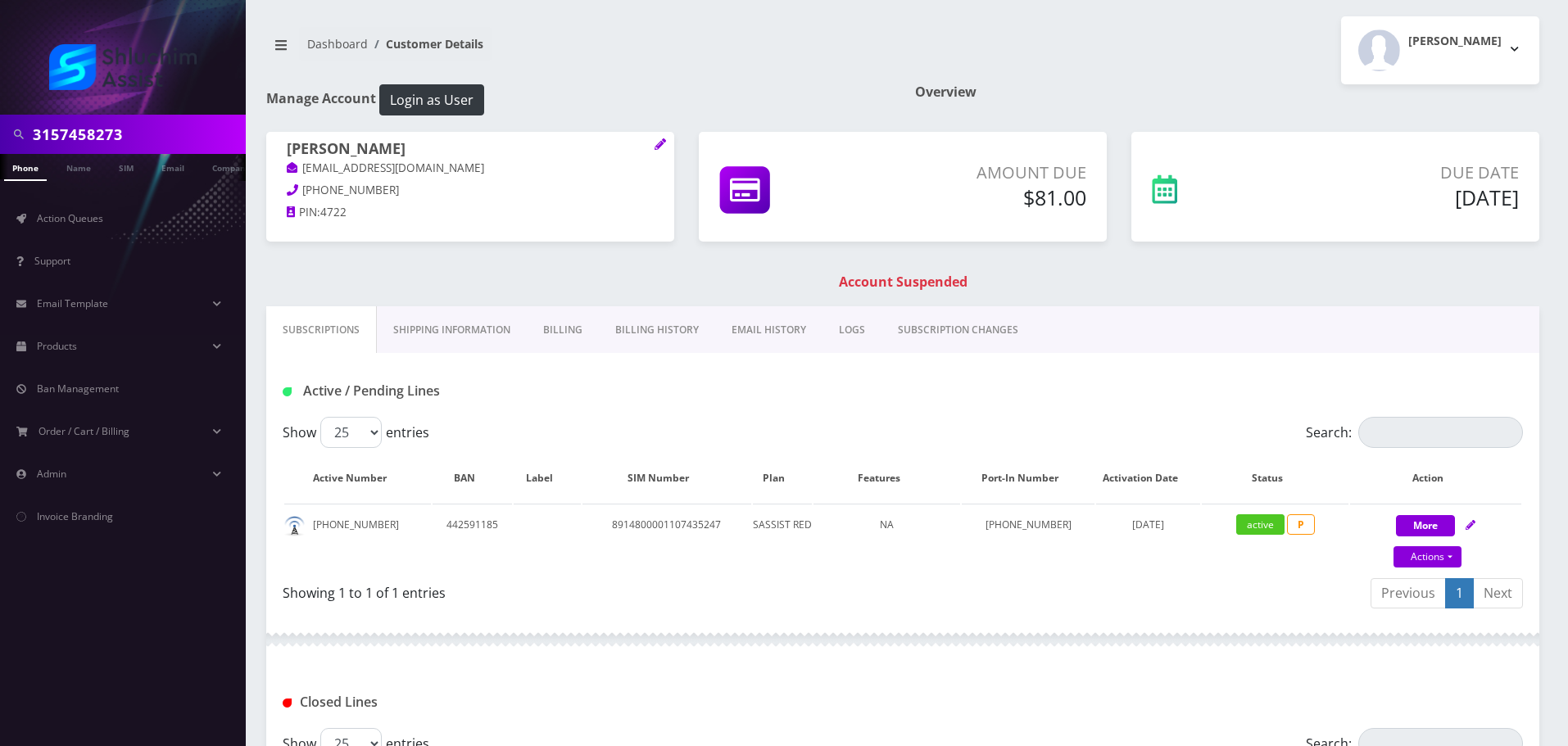
click at [670, 335] on link "Billing History" at bounding box center [657, 330] width 116 height 47
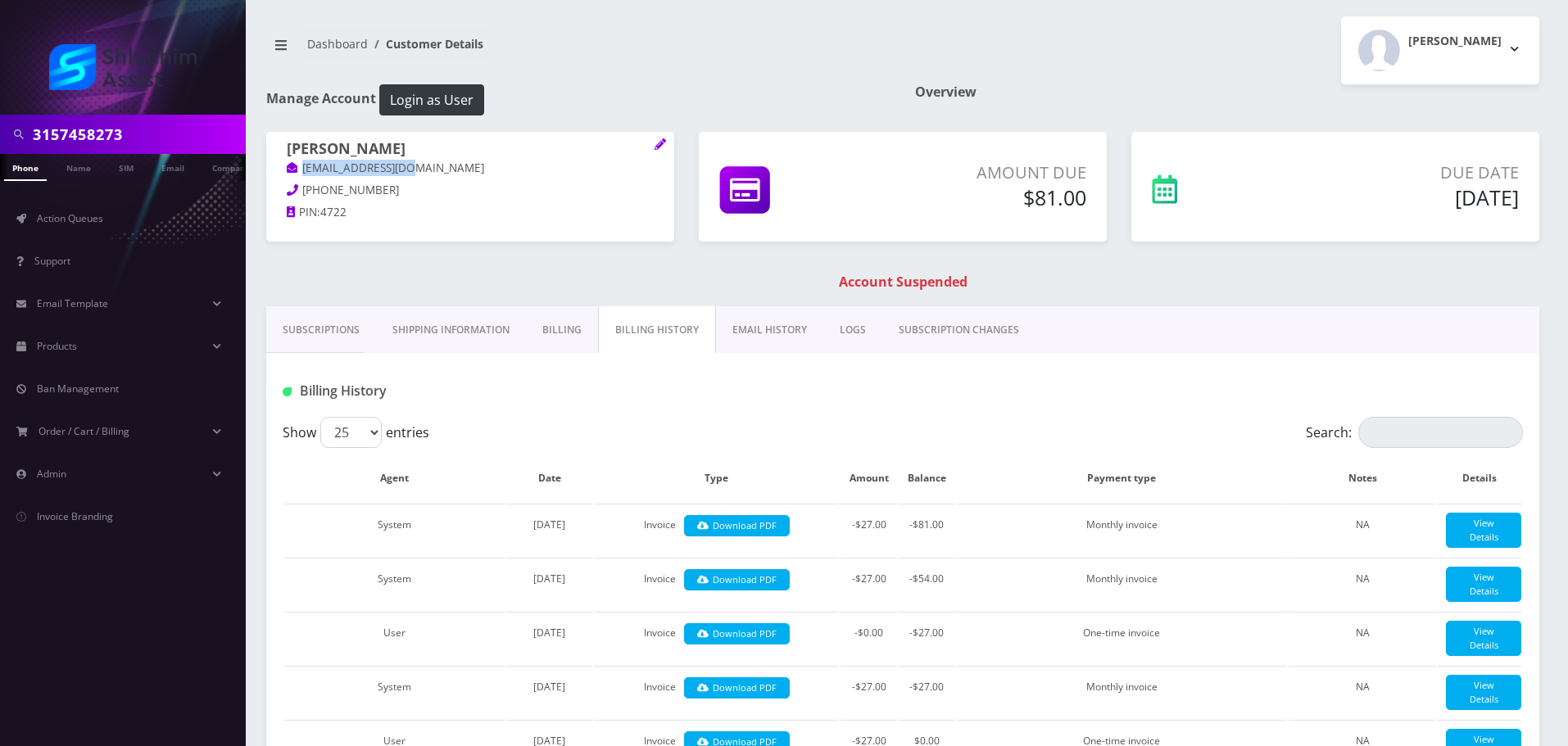
drag, startPoint x: 464, startPoint y: 169, endPoint x: 304, endPoint y: 173, distance: 160.0
click at [304, 173] on p "Arizman3@gmail.com" at bounding box center [470, 169] width 367 height 18
copy link "Arizman3@gmail.com"
click at [319, 322] on link "Subscriptions" at bounding box center [321, 330] width 110 height 47
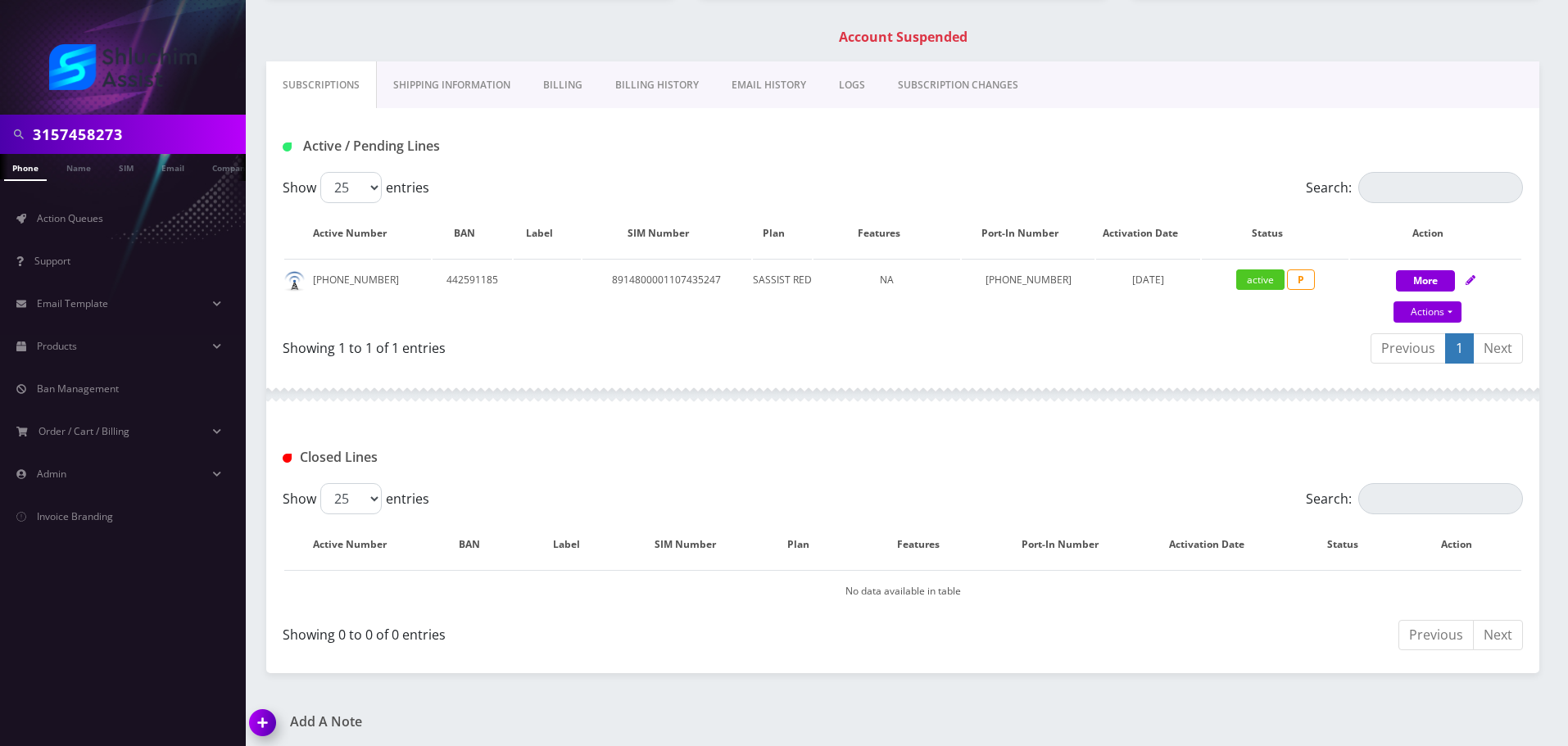
scroll to position [246, 0]
drag, startPoint x: 374, startPoint y: 282, endPoint x: 301, endPoint y: 282, distance: 73.0
click at [301, 282] on td "[PHONE_NUMBER]" at bounding box center [357, 292] width 146 height 67
copy td "[PHONE_NUMBER]"
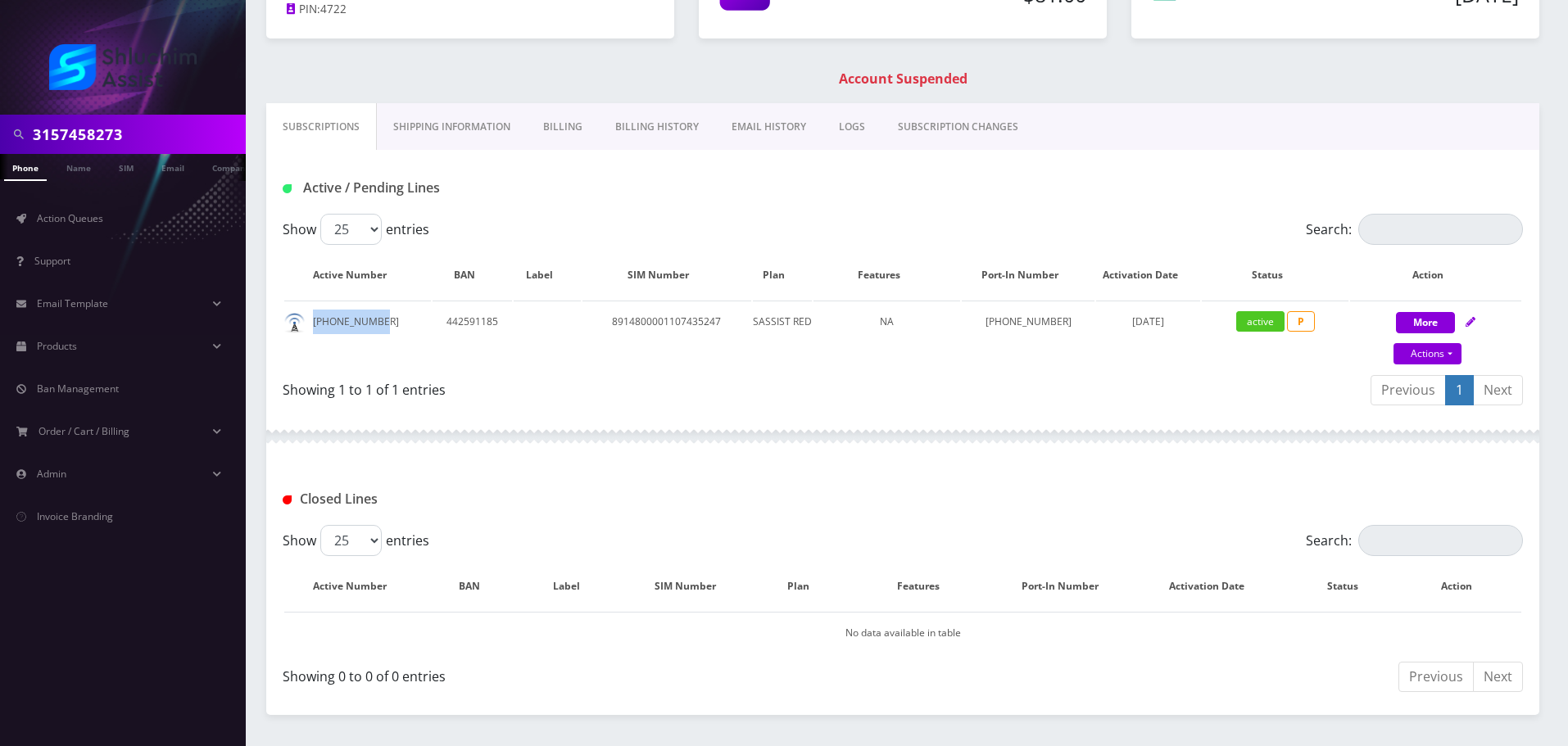
scroll to position [82, 0]
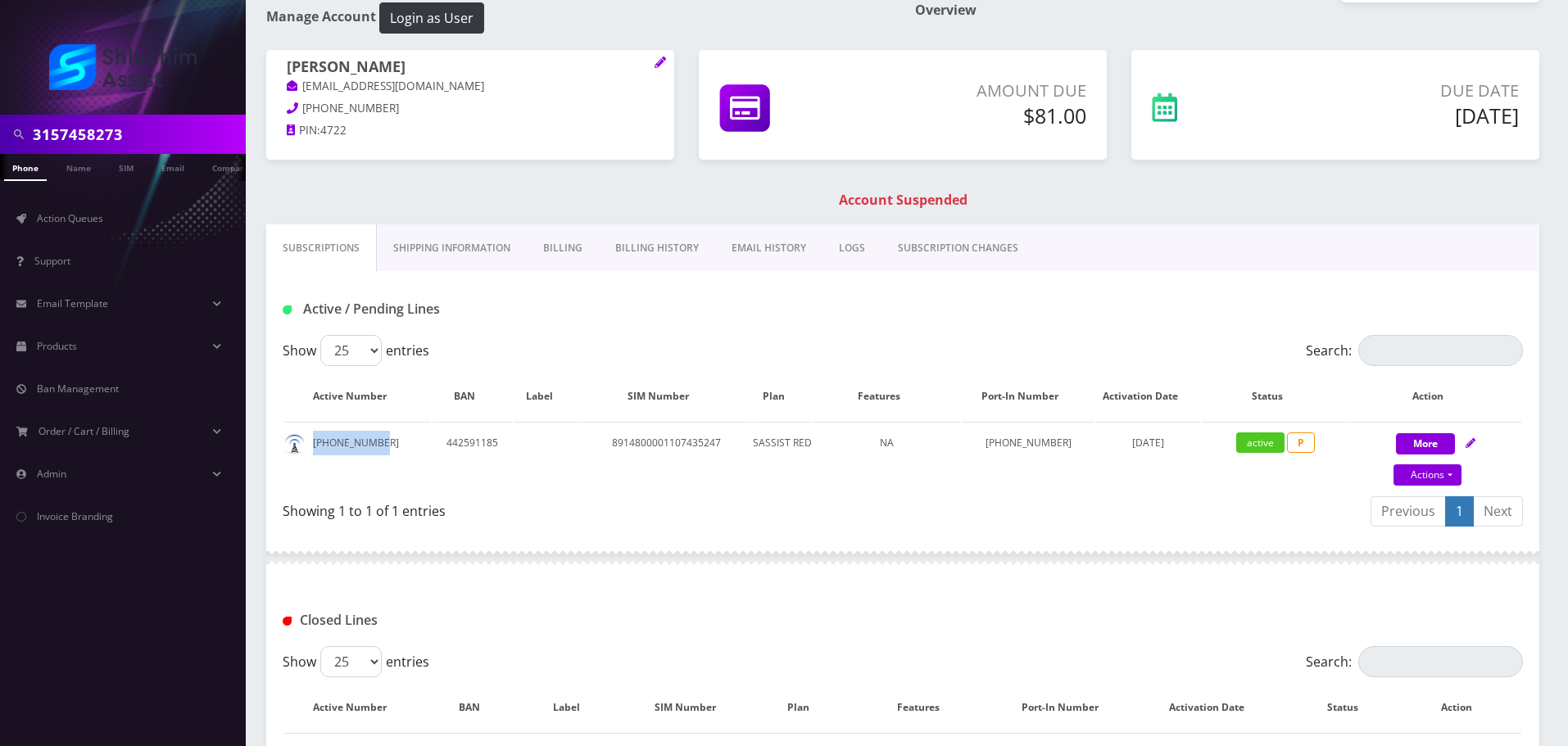
click at [780, 245] on link "EMAIL HISTORY" at bounding box center [769, 248] width 107 height 47
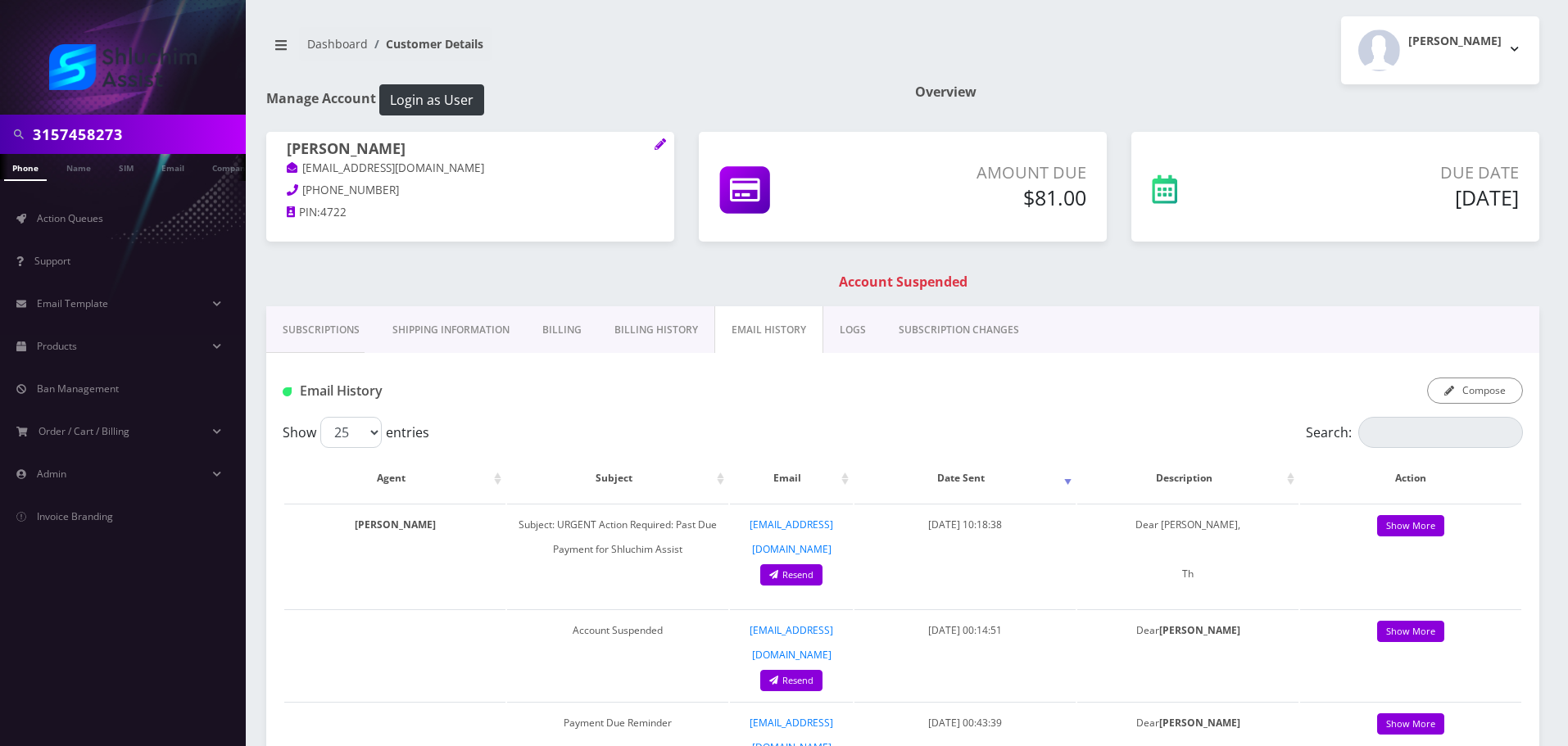
click at [680, 325] on link "Billing History" at bounding box center [656, 330] width 116 height 47
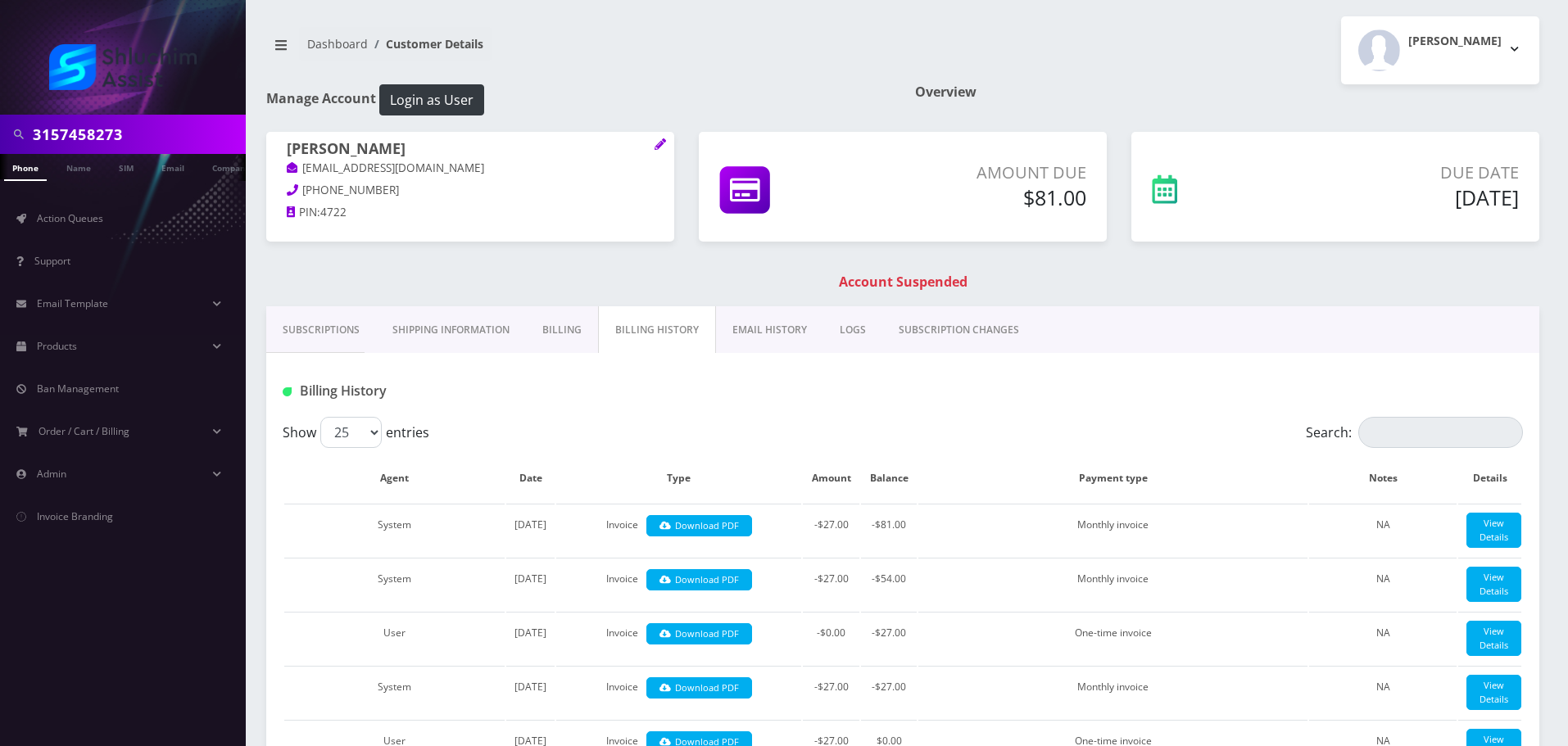
click at [765, 338] on link "EMAIL HISTORY" at bounding box center [769, 330] width 107 height 47
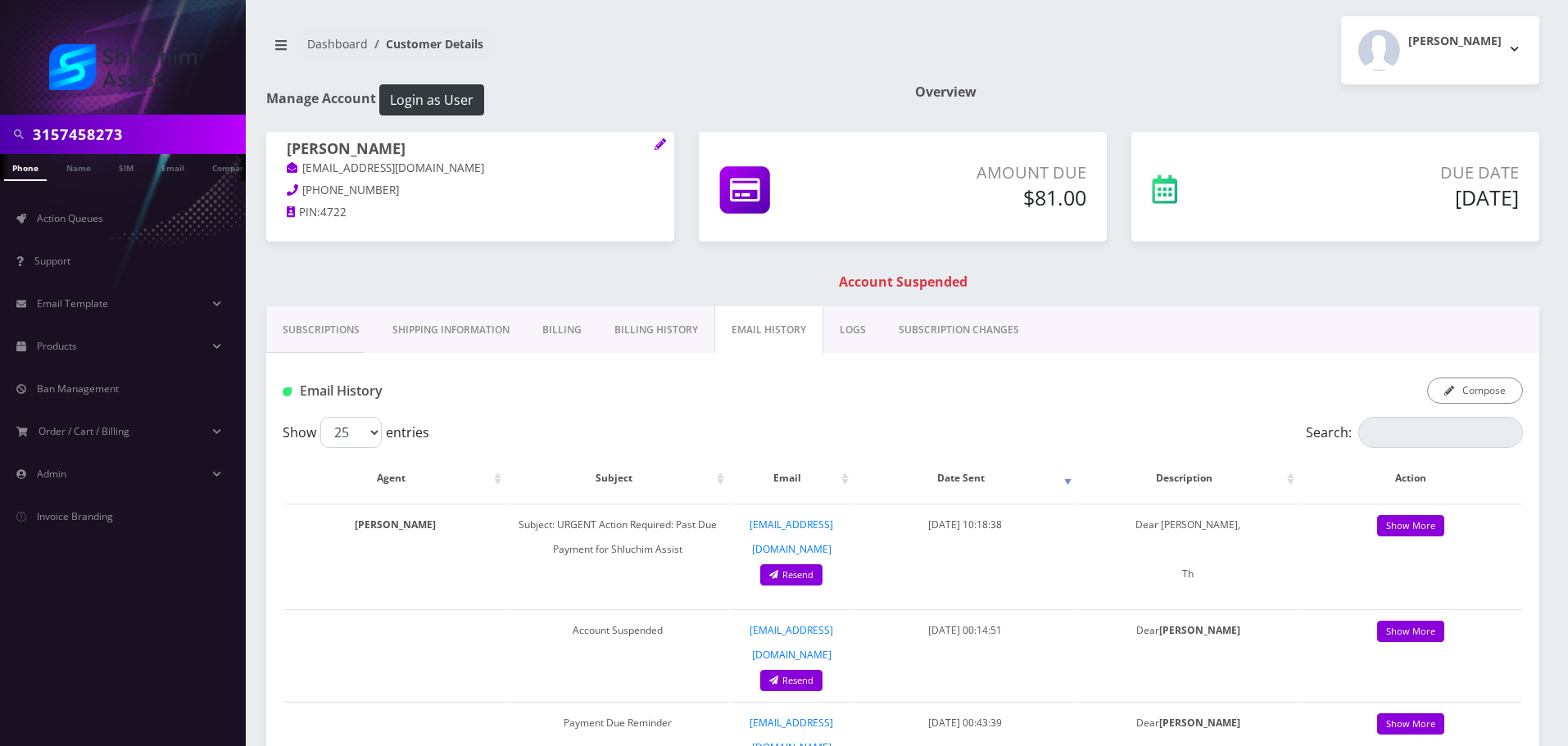
click at [633, 311] on link "Billing History" at bounding box center [656, 330] width 116 height 47
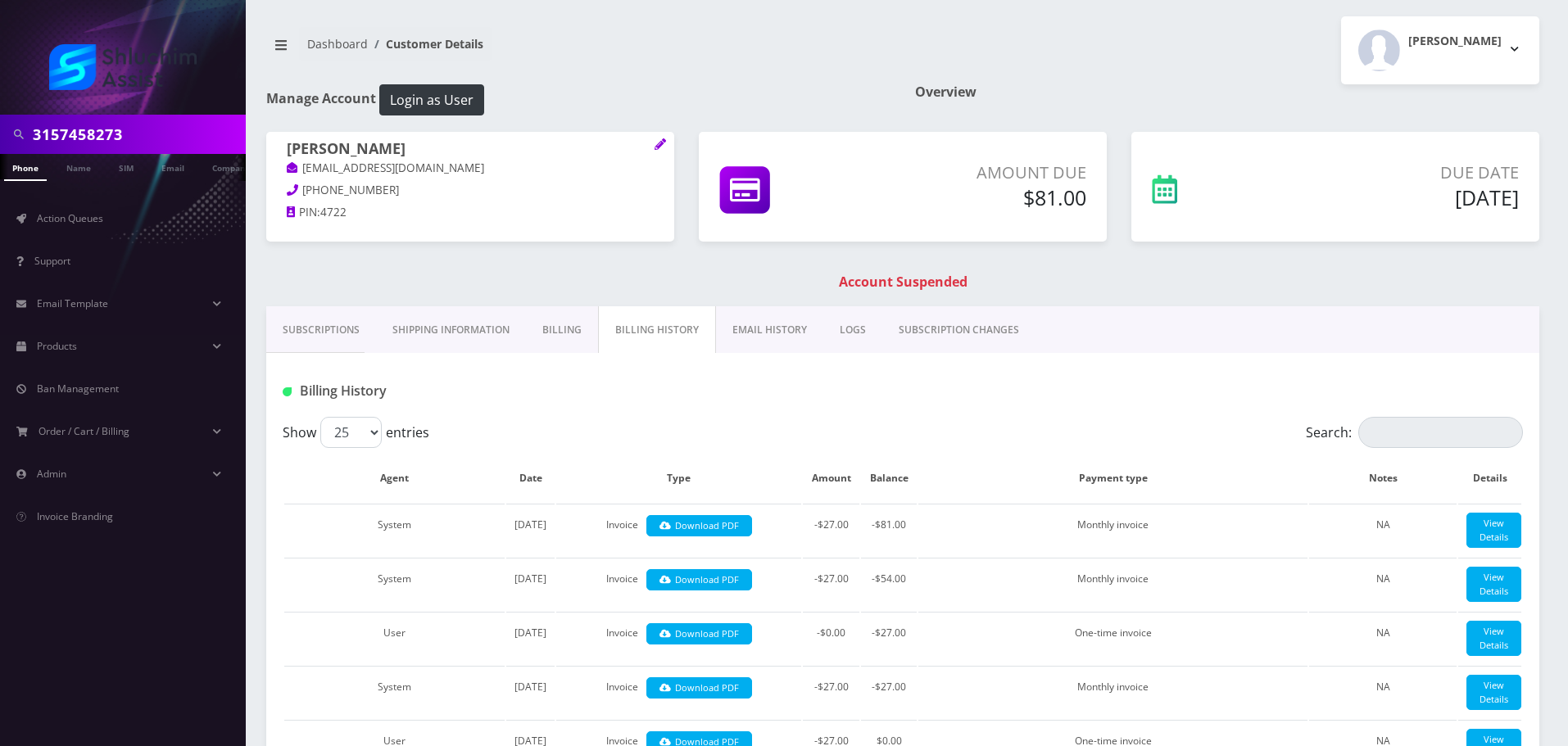
click at [544, 335] on link "Billing" at bounding box center [561, 330] width 72 height 47
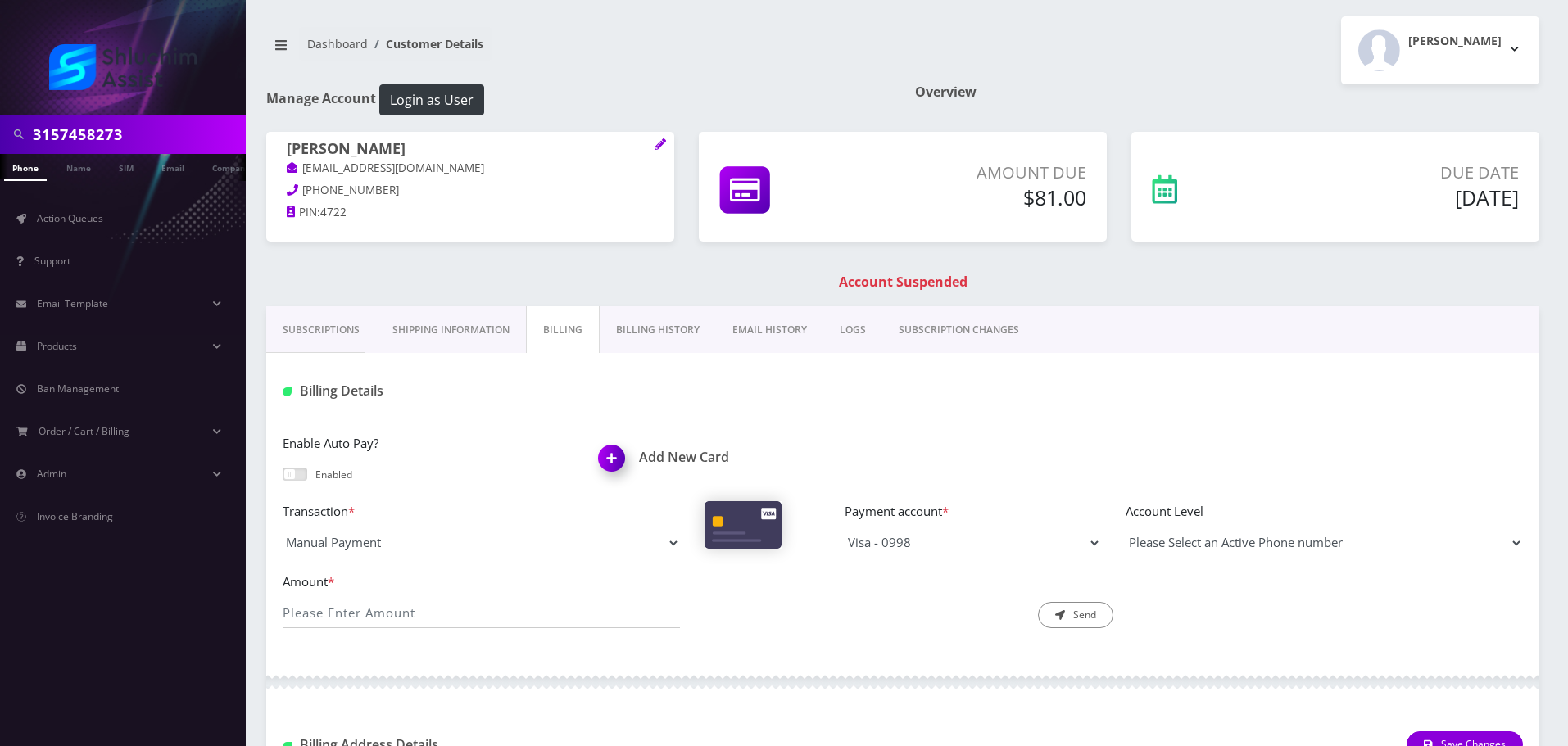
click at [688, 329] on link "Billing History" at bounding box center [658, 330] width 116 height 47
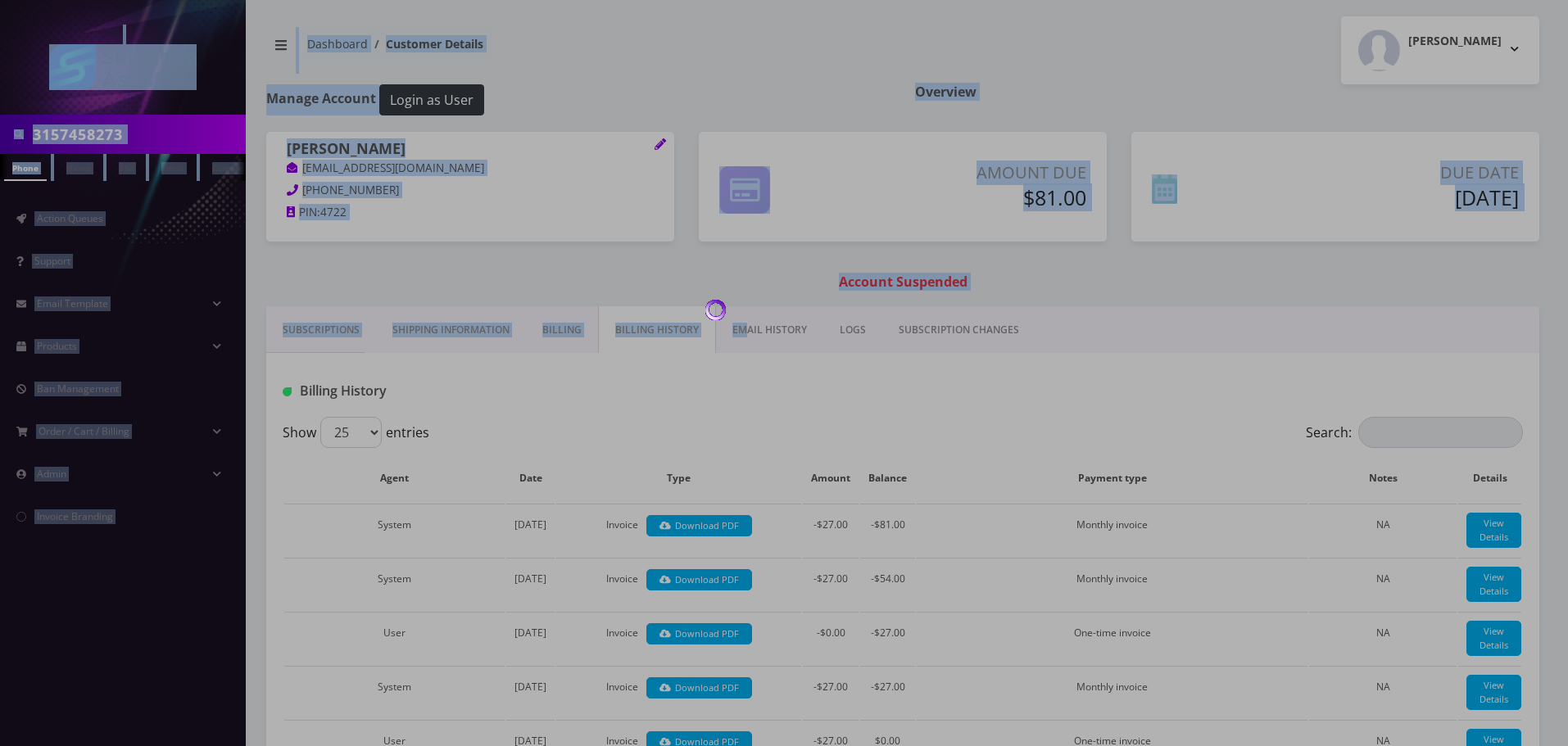
click at [741, 333] on body "3157458273 Phone Name SIM Email Company Customer Action Queues Support Email Te…" at bounding box center [784, 578] width 1568 height 1156
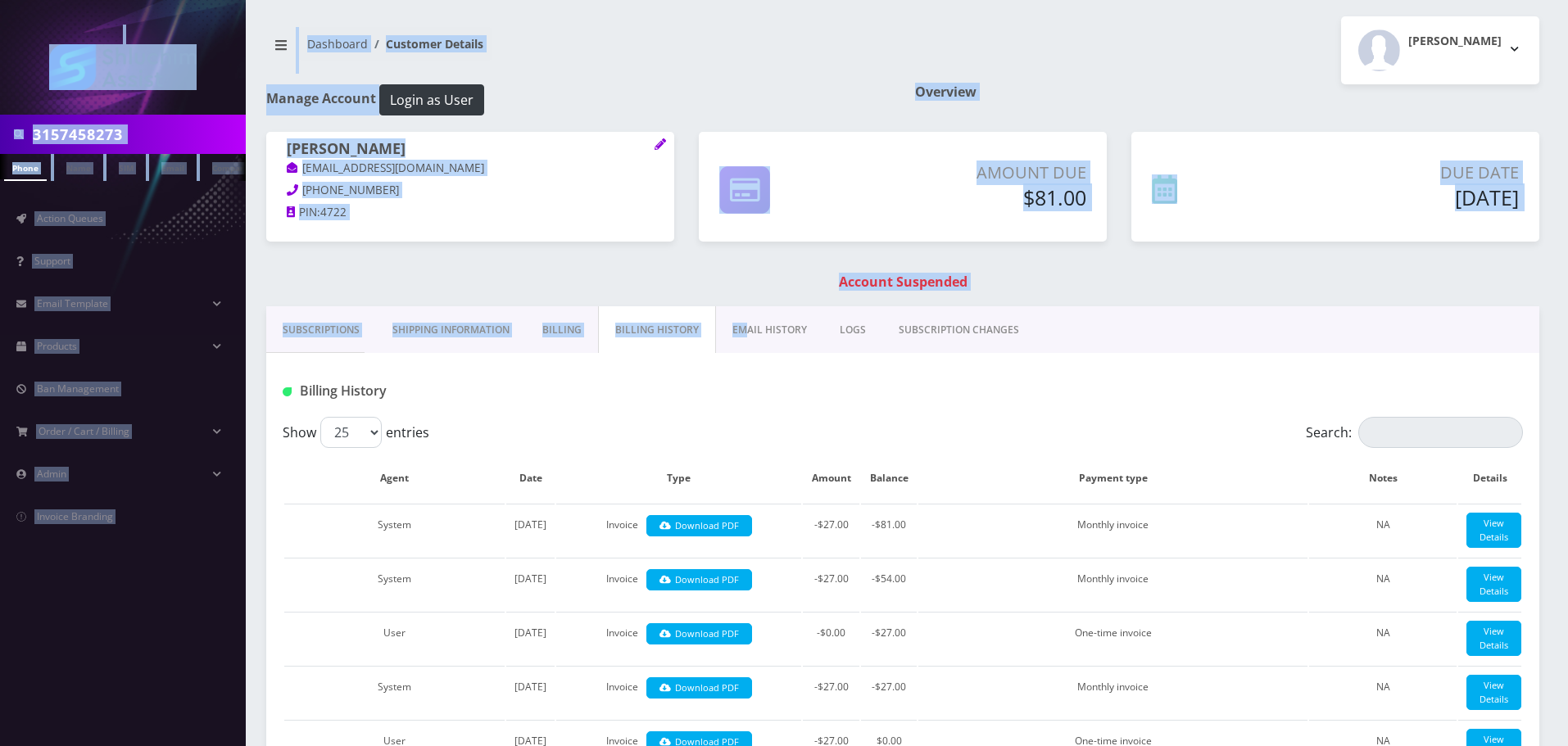
click at [743, 333] on link "EMAIL HISTORY" at bounding box center [769, 330] width 107 height 47
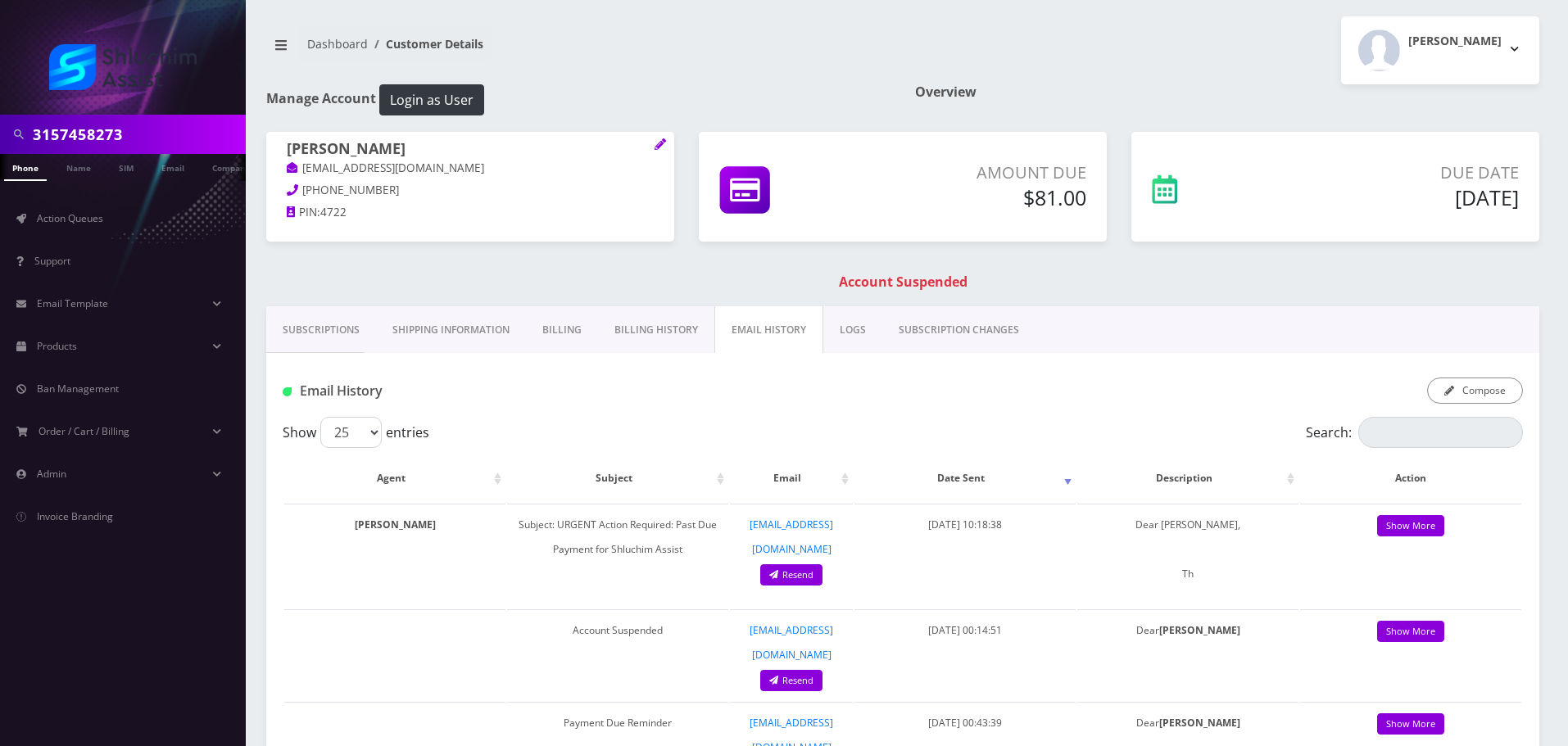
click at [749, 398] on div "Compose" at bounding box center [1114, 391] width 843 height 28
click at [620, 324] on link "Billing History" at bounding box center [656, 330] width 116 height 47
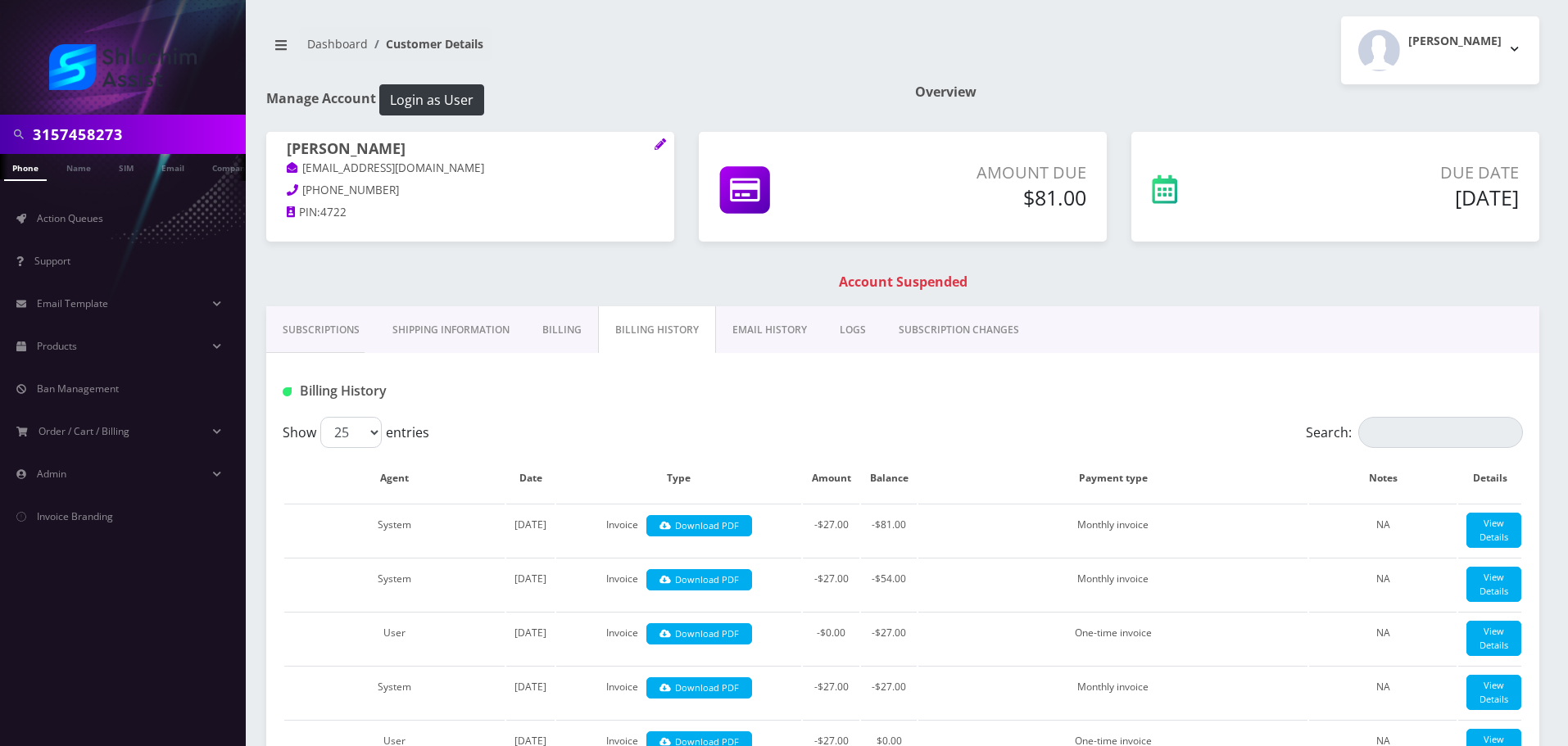
click at [765, 341] on link "EMAIL HISTORY" at bounding box center [769, 330] width 107 height 47
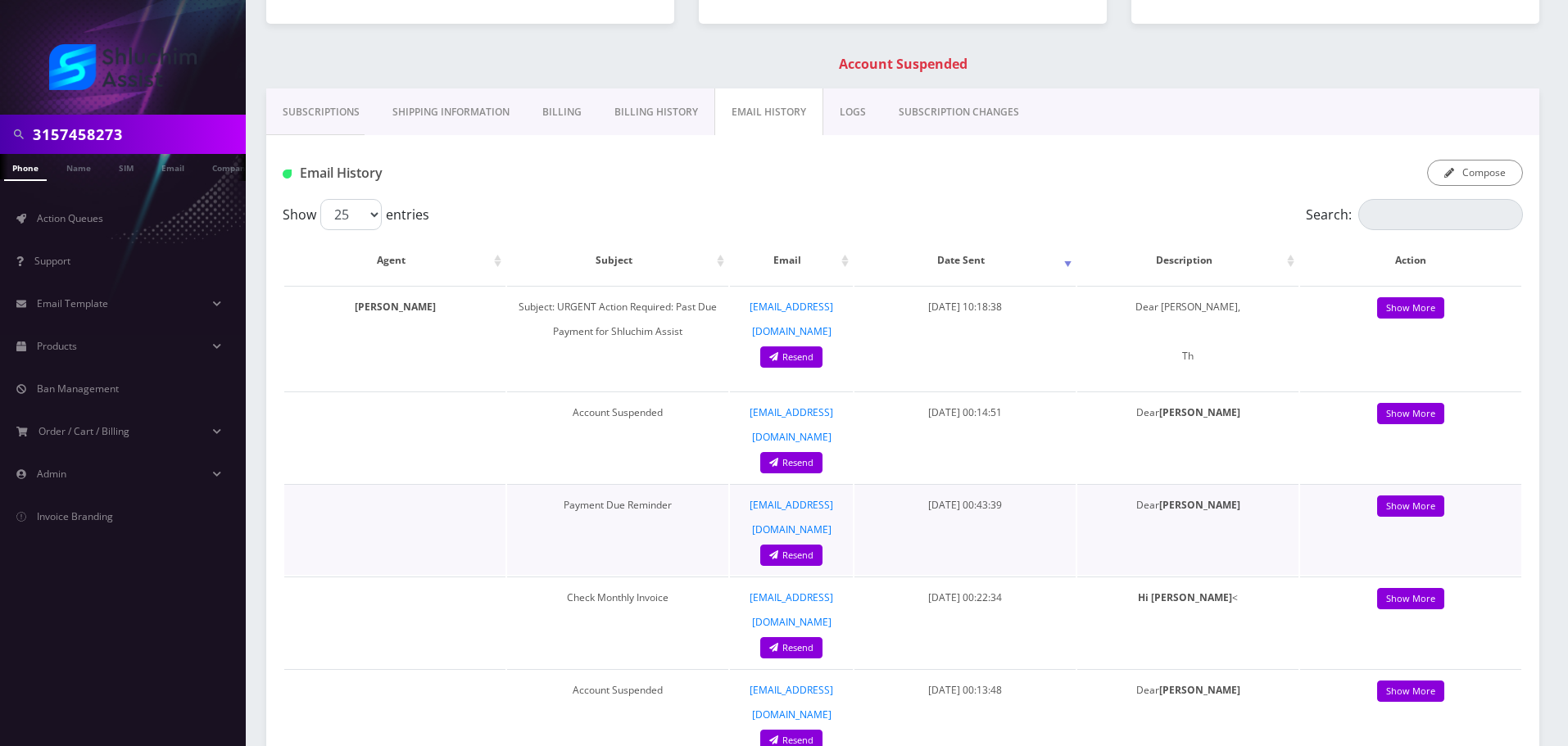
scroll to position [246, 0]
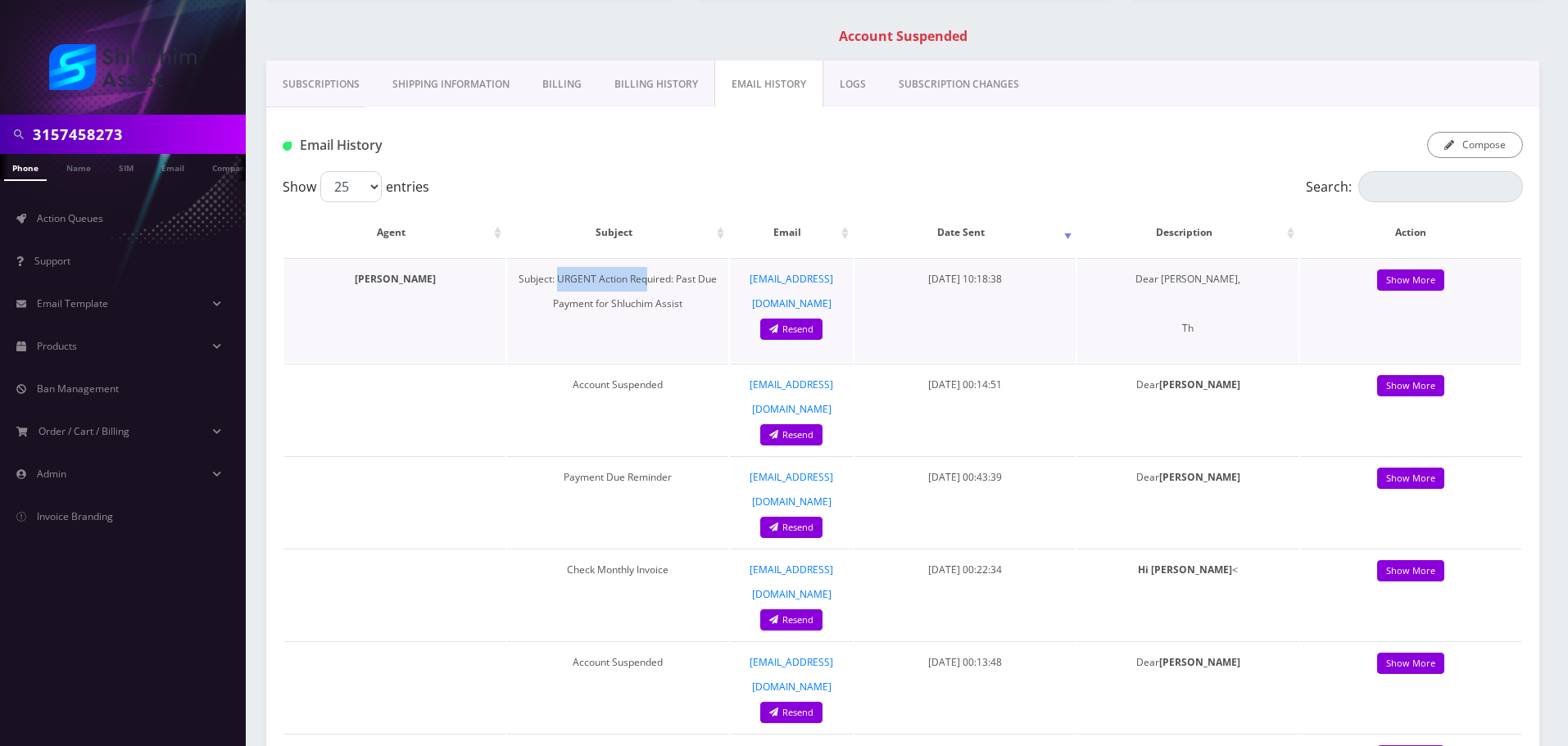
drag, startPoint x: 596, startPoint y: 281, endPoint x: 646, endPoint y: 285, distance: 50.2
click at [646, 285] on td "Subject: URGENT Action Required: Past Due Payment for Shluchim Assist" at bounding box center [617, 311] width 221 height 104
click at [1397, 280] on link "Show More" at bounding box center [1411, 280] width 67 height 23
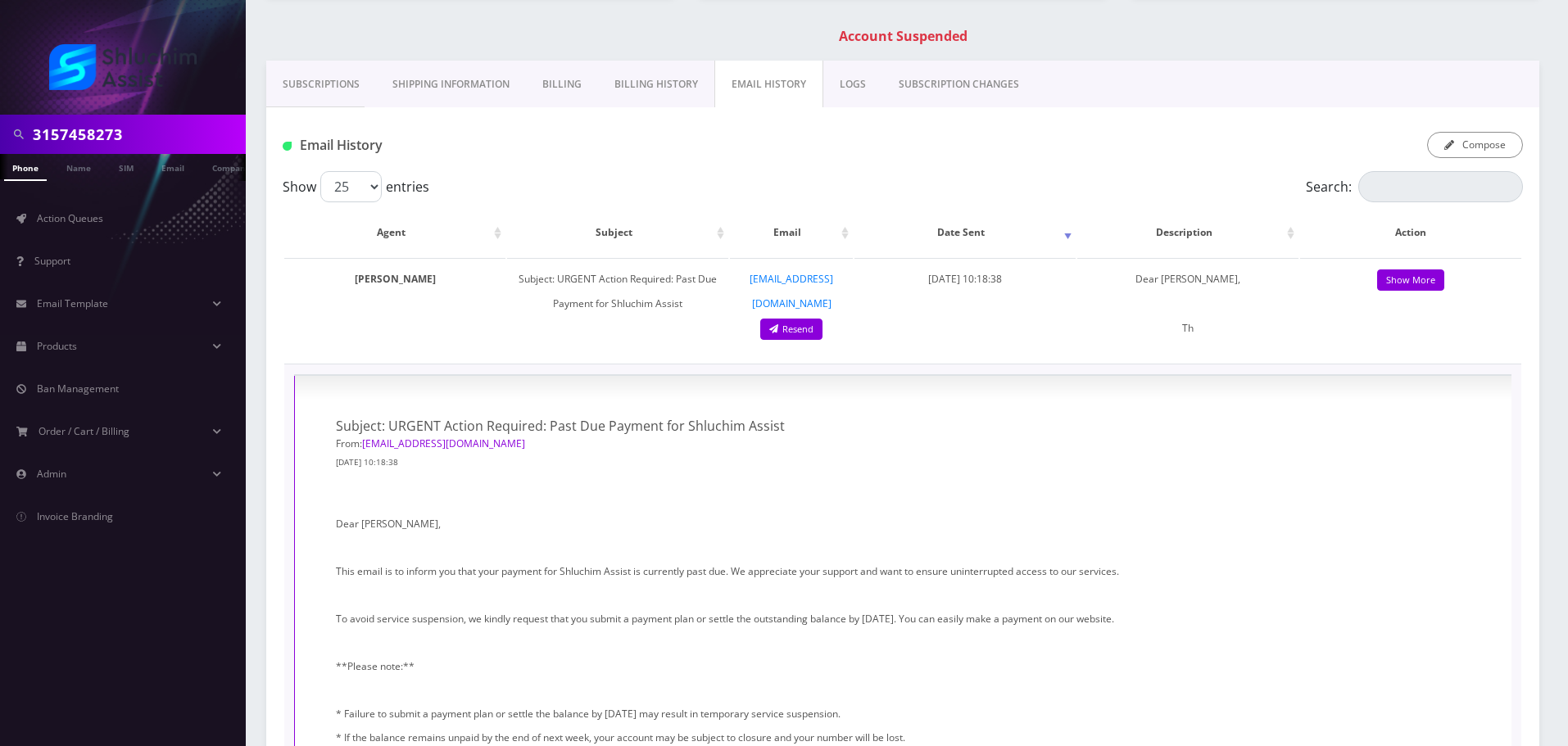
click at [965, 164] on div "Email History Compose" at bounding box center [902, 139] width 1273 height 64
click at [632, 159] on div "Email History" at bounding box center [481, 145] width 422 height 28
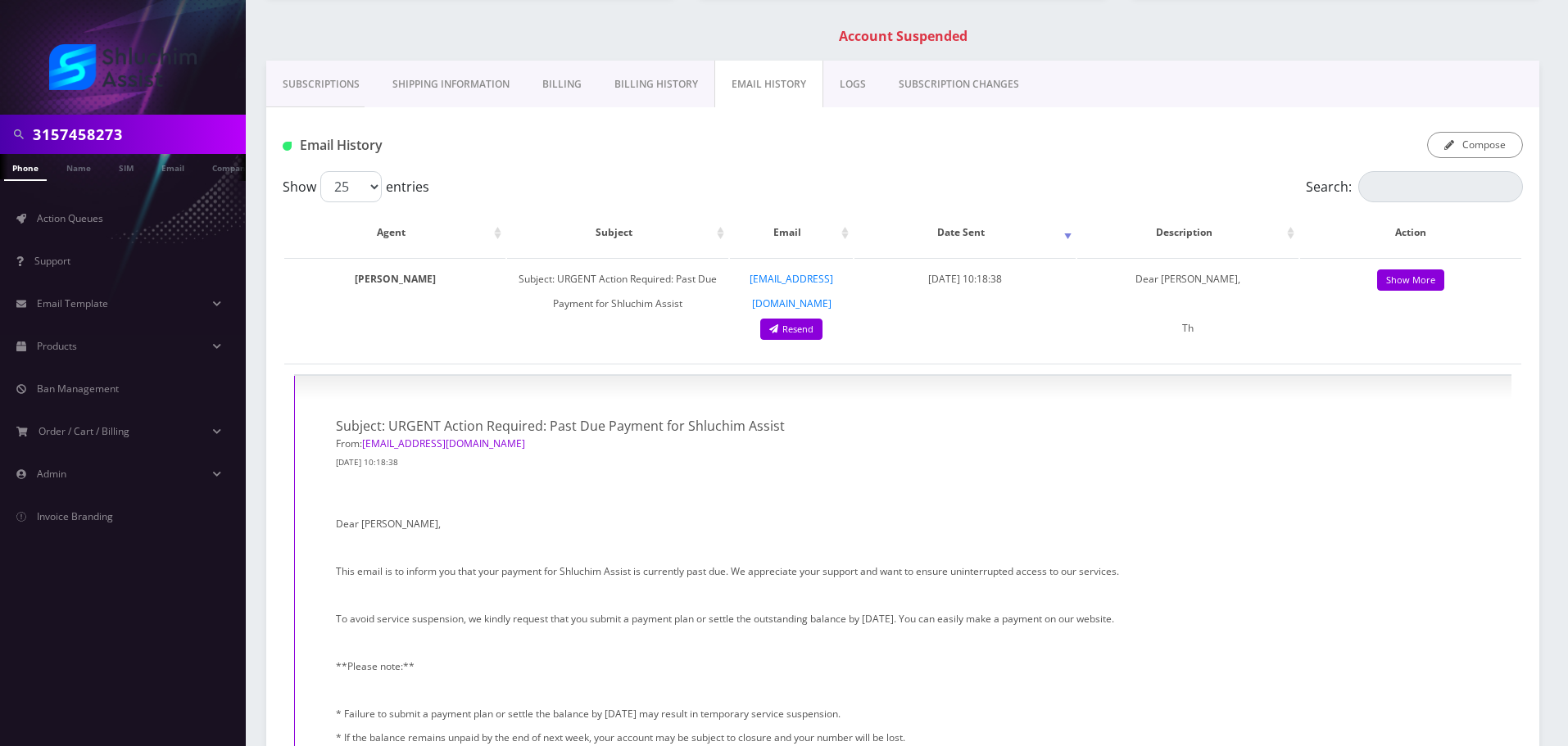
click at [1242, 160] on div "Email History Compose" at bounding box center [902, 139] width 1273 height 64
click at [124, 124] on input "3157458273" at bounding box center [137, 135] width 209 height 31
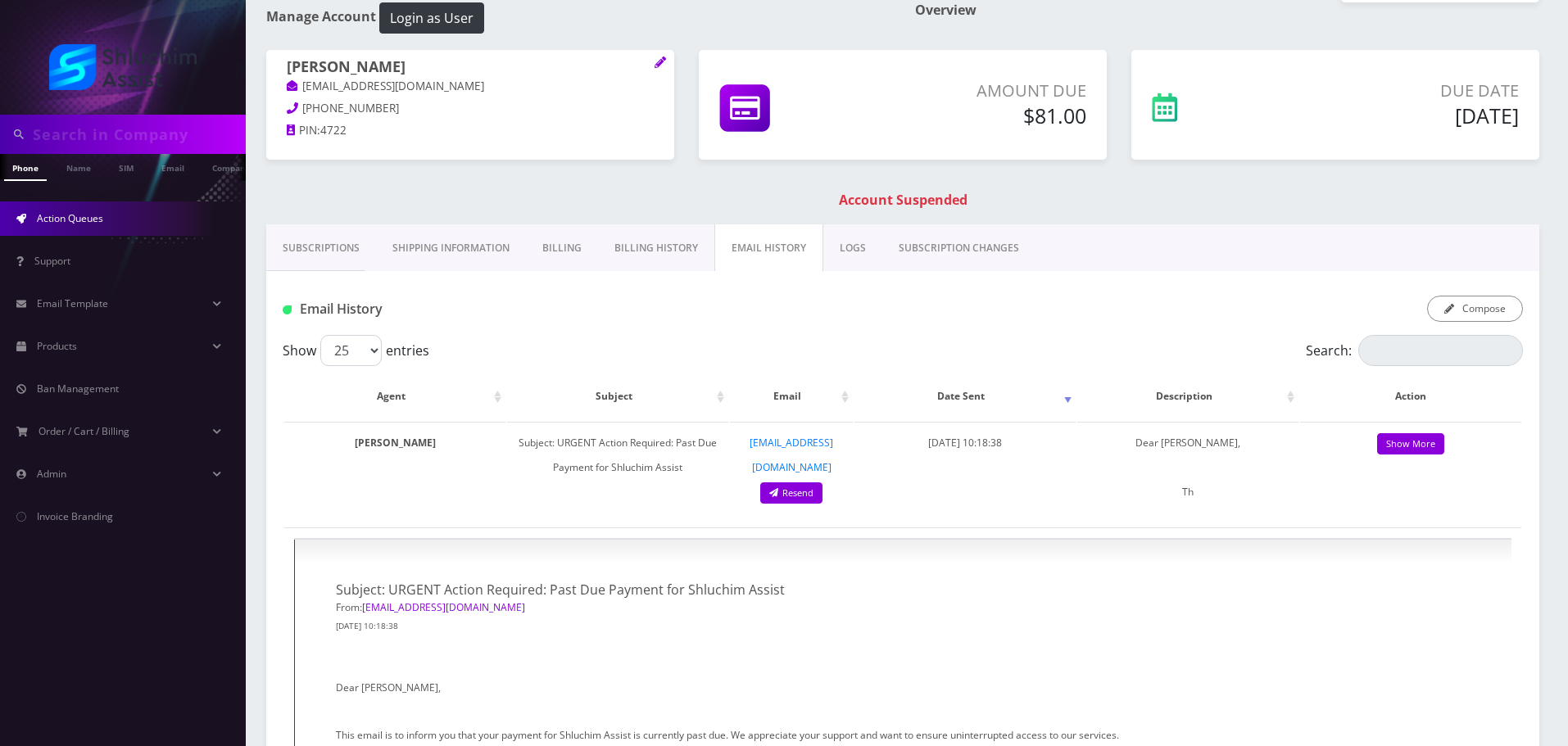
scroll to position [0, 8]
click at [136, 129] on input "text" at bounding box center [137, 135] width 209 height 31
paste input "[PHONE_NUMBER]"
type input "[PHONE_NUMBER]"
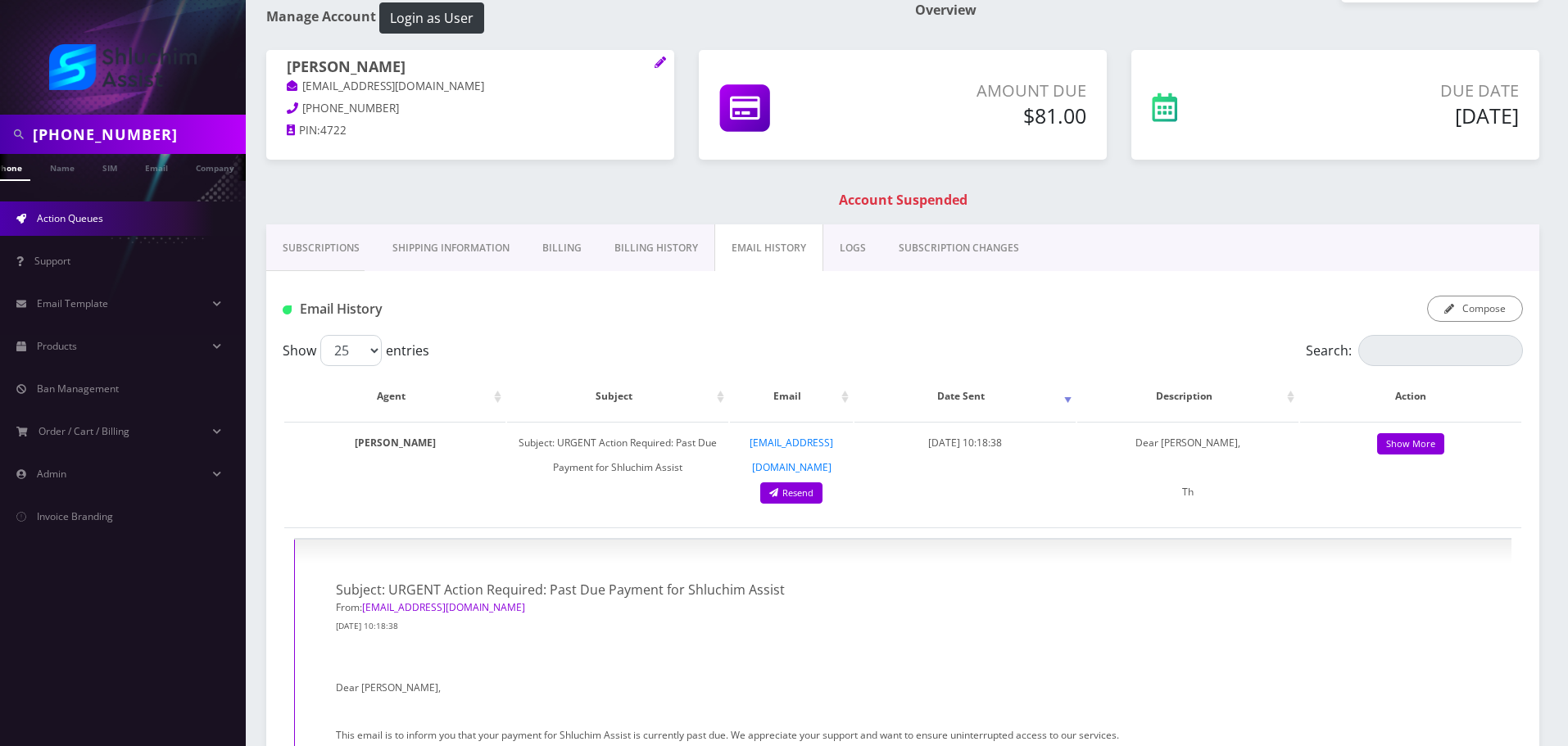
click at [124, 217] on link "Action Queues" at bounding box center [123, 218] width 246 height 34
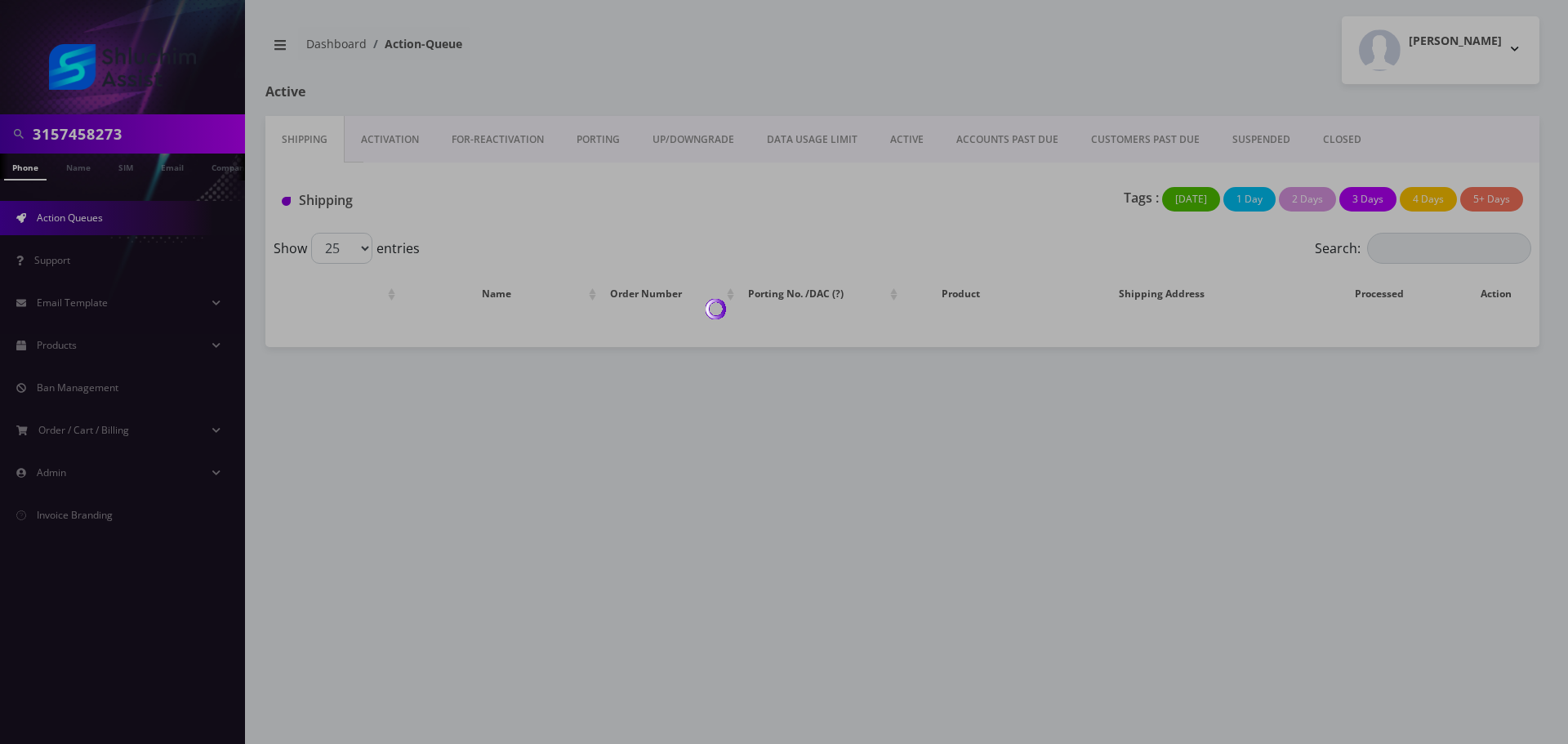
click at [1011, 140] on div at bounding box center [784, 372] width 1568 height 744
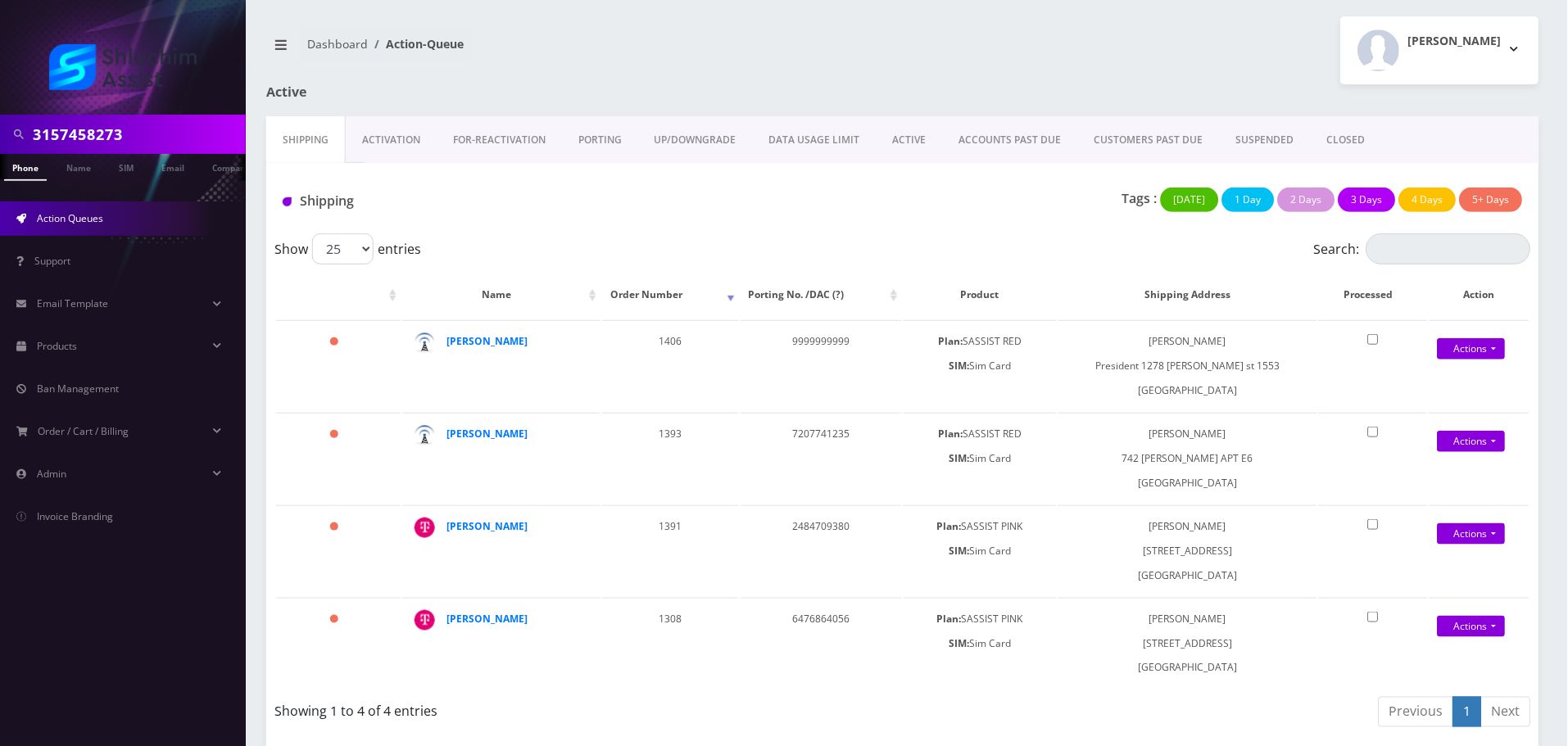
click at [1015, 141] on link "ACCOUNTS PAST DUE" at bounding box center [1011, 140] width 136 height 47
click at [0, 0] on div at bounding box center [0, 0] width 0 height 0
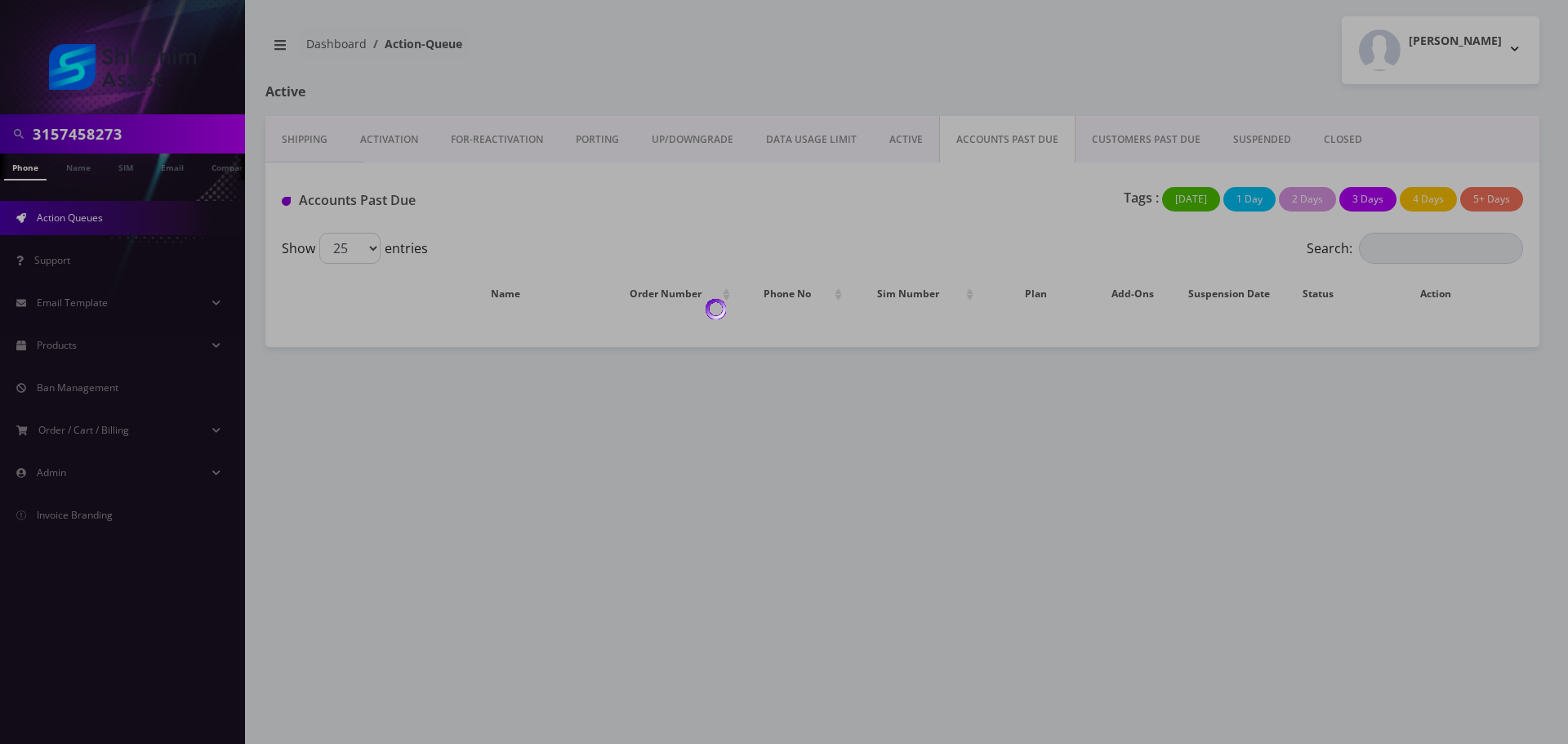
click at [1011, 140] on div at bounding box center [784, 372] width 1568 height 744
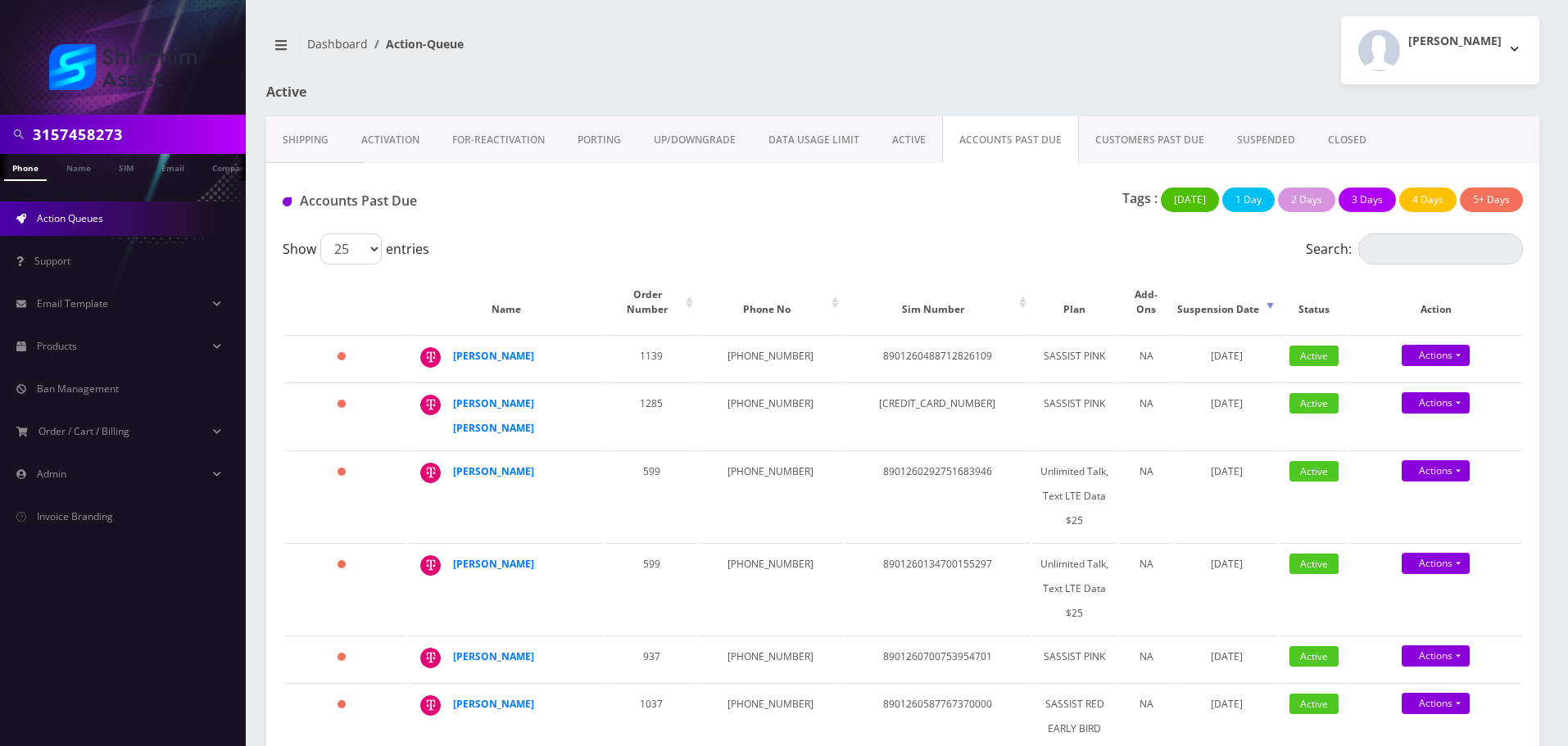
click at [872, 229] on div "Accounts Past Due Tags : [DATE] 1 Day 2 Days 3 Days 4 Days 5+ Days" at bounding box center [902, 199] width 1273 height 71
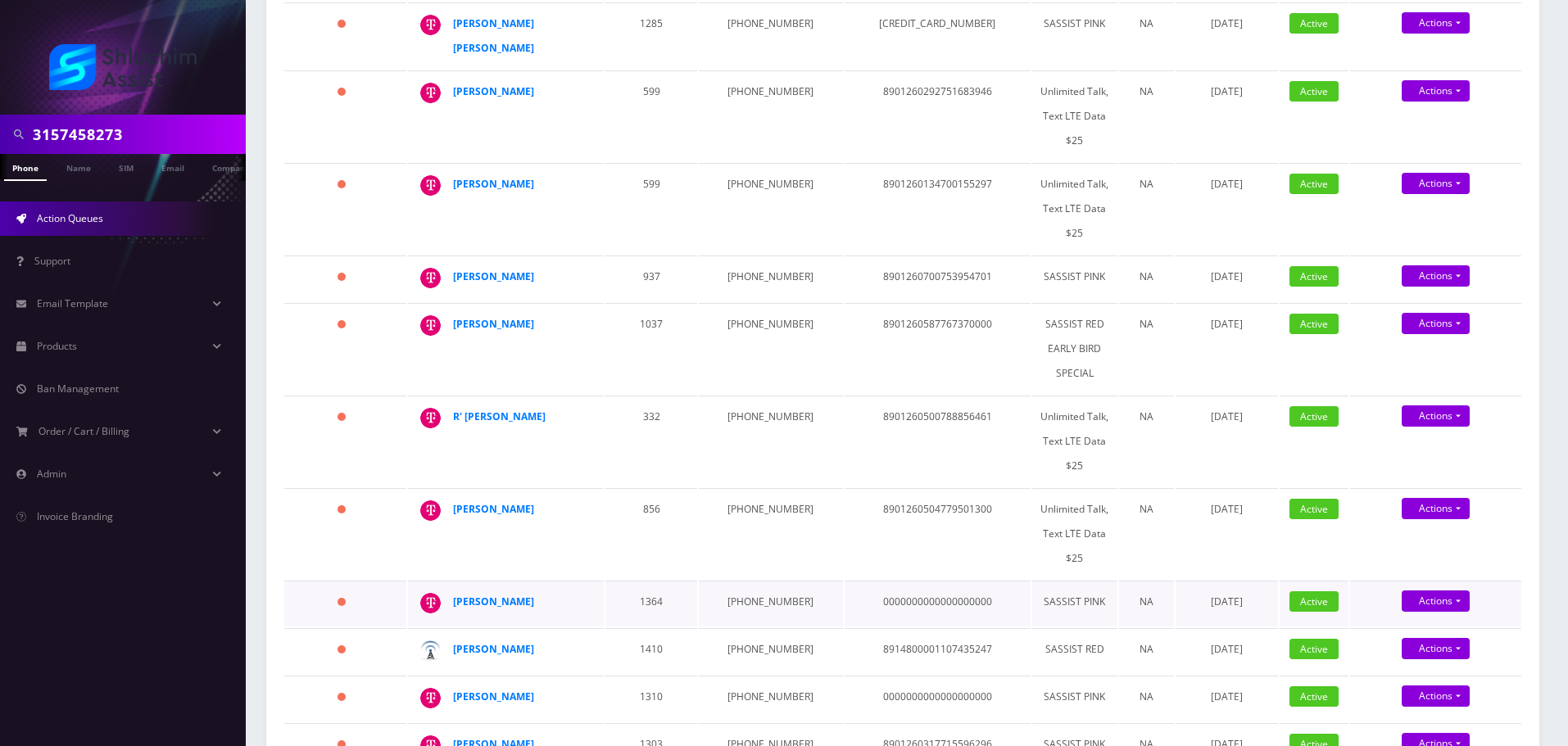
scroll to position [327, 0]
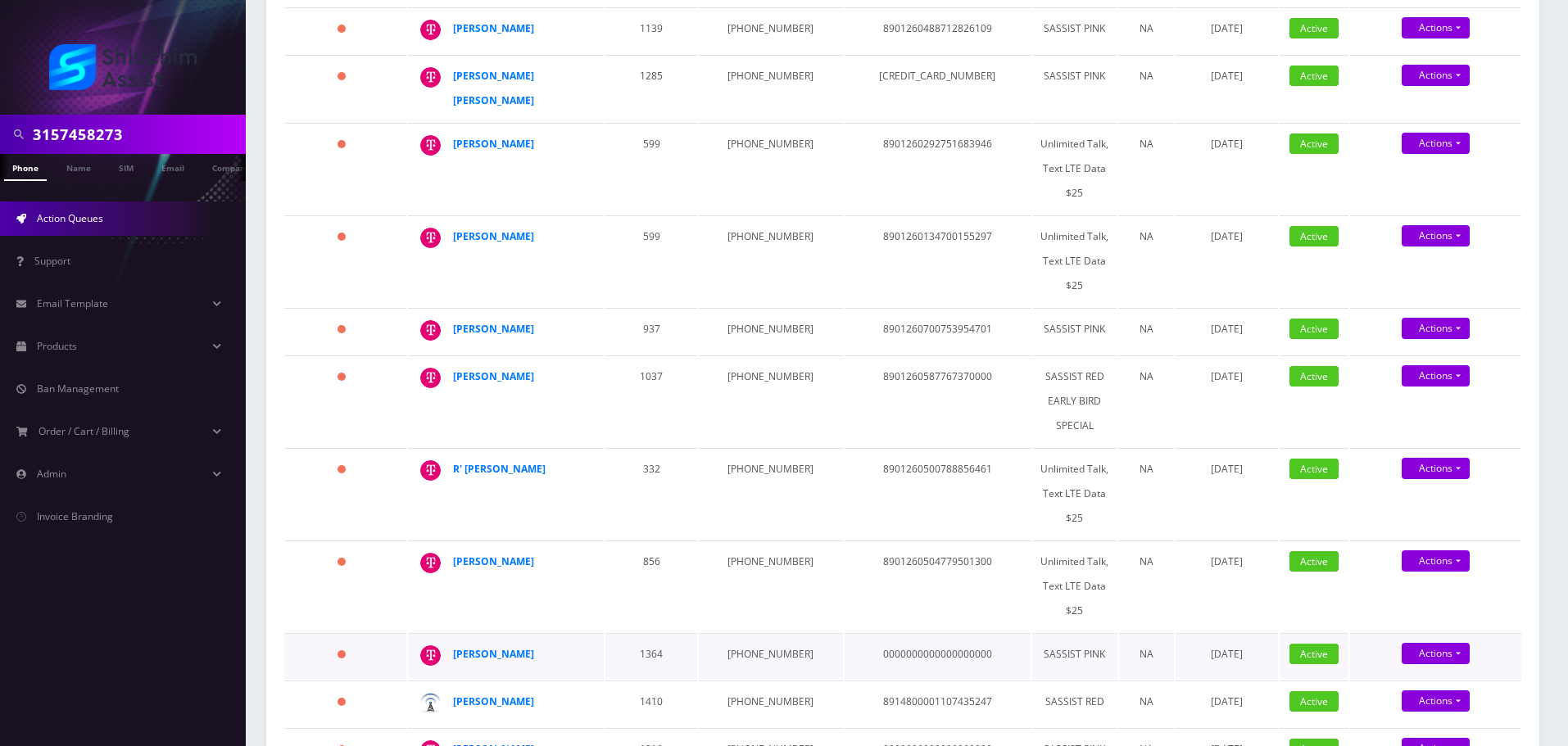
click at [747, 633] on td "[PHONE_NUMBER]" at bounding box center [771, 656] width 144 height 46
copy td "[PHONE_NUMBER]"
click at [508, 647] on strong "[PERSON_NAME]" at bounding box center [494, 654] width 82 height 14
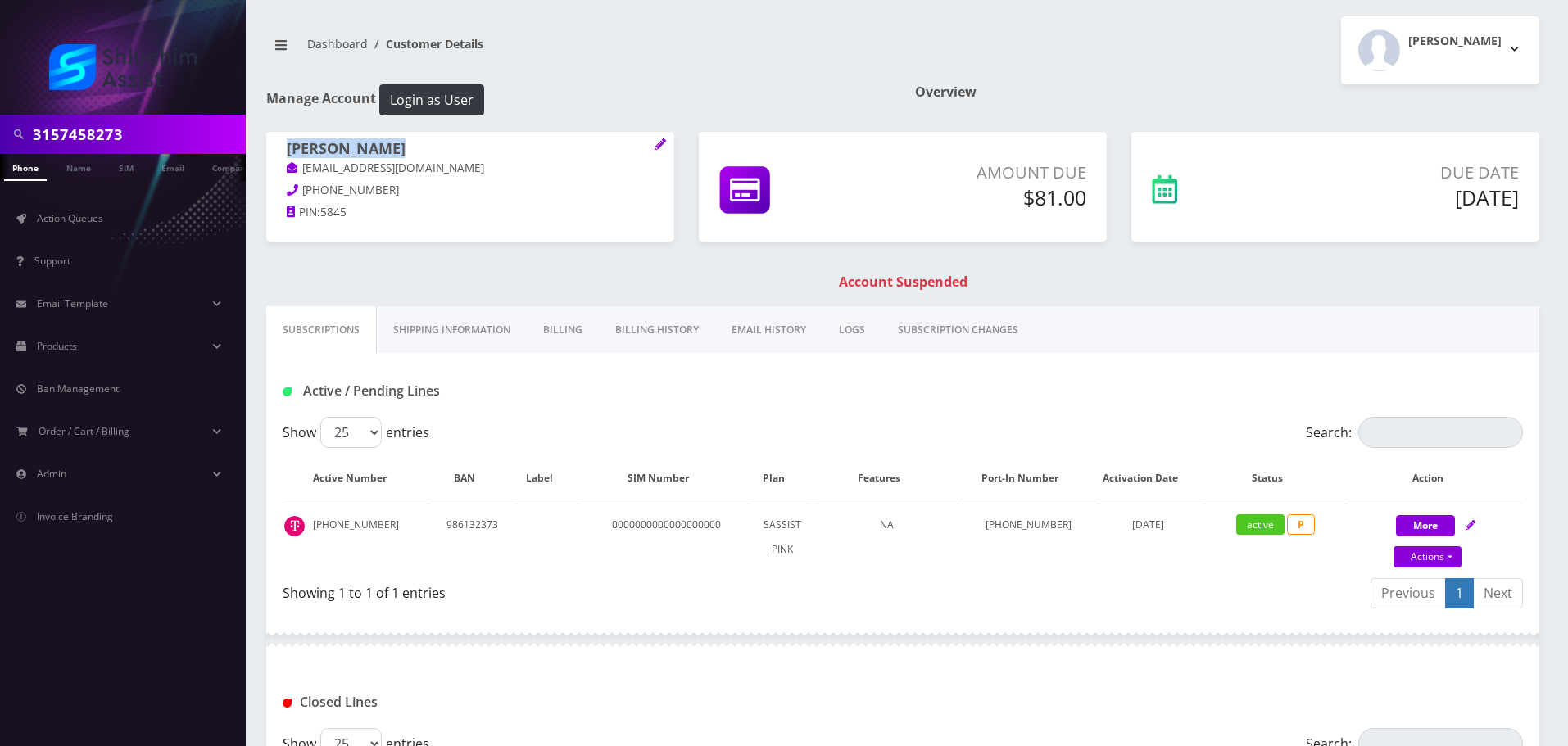
drag, startPoint x: 447, startPoint y: 142, endPoint x: 280, endPoint y: 143, distance: 167.0
click at [280, 143] on div "Nasanel Cohen nasanelcohen18@gmail.com 347-940-6874 PIN: 5845" at bounding box center [470, 183] width 408 height 102
copy h1 "[PERSON_NAME]"
drag, startPoint x: 472, startPoint y: 174, endPoint x: 297, endPoint y: 168, distance: 175.1
click at [296, 167] on p "nasanelcohen18@gmail.com" at bounding box center [470, 169] width 367 height 18
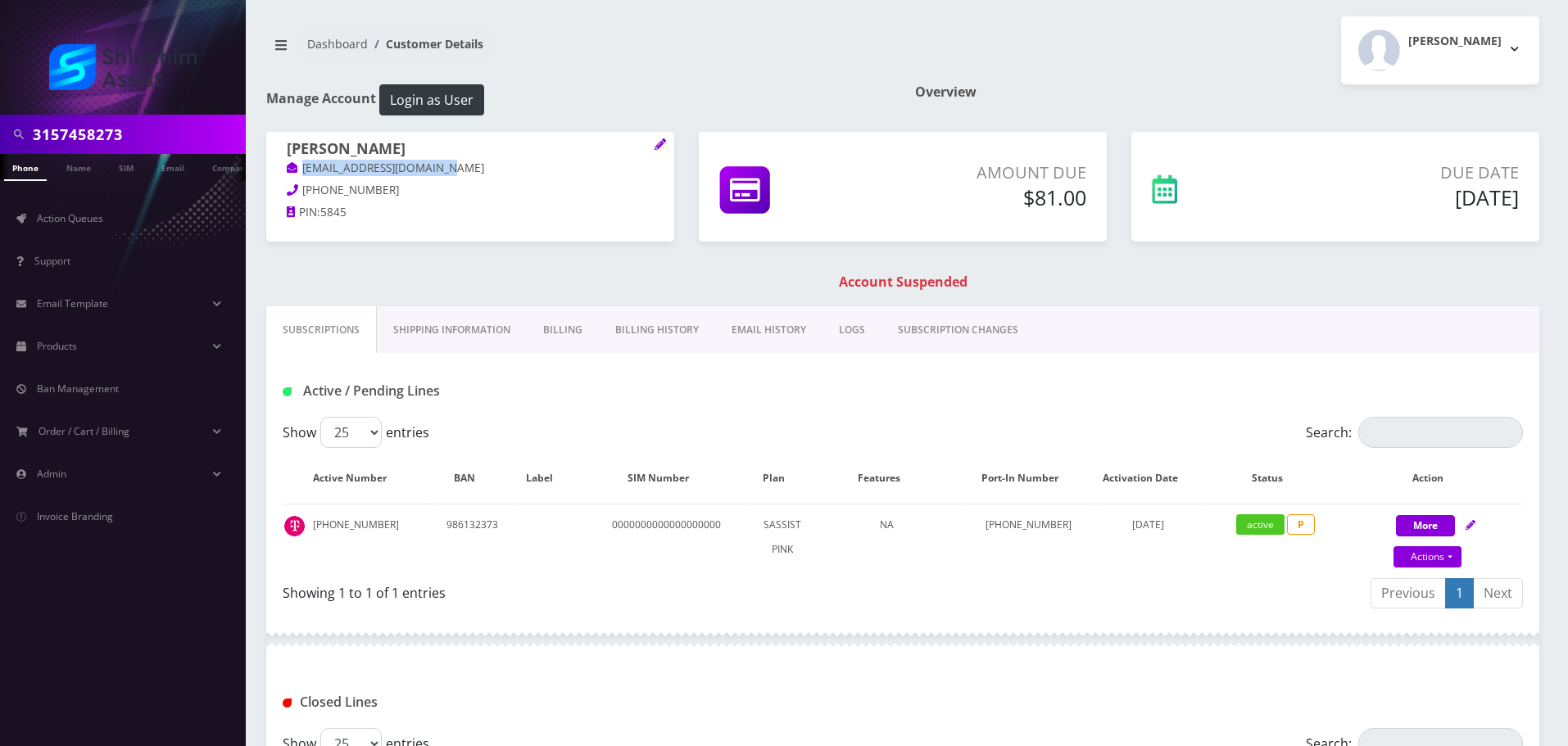
copy link "nasanelcohen18@gmail.com"
click at [676, 322] on link "Billing History" at bounding box center [657, 330] width 116 height 47
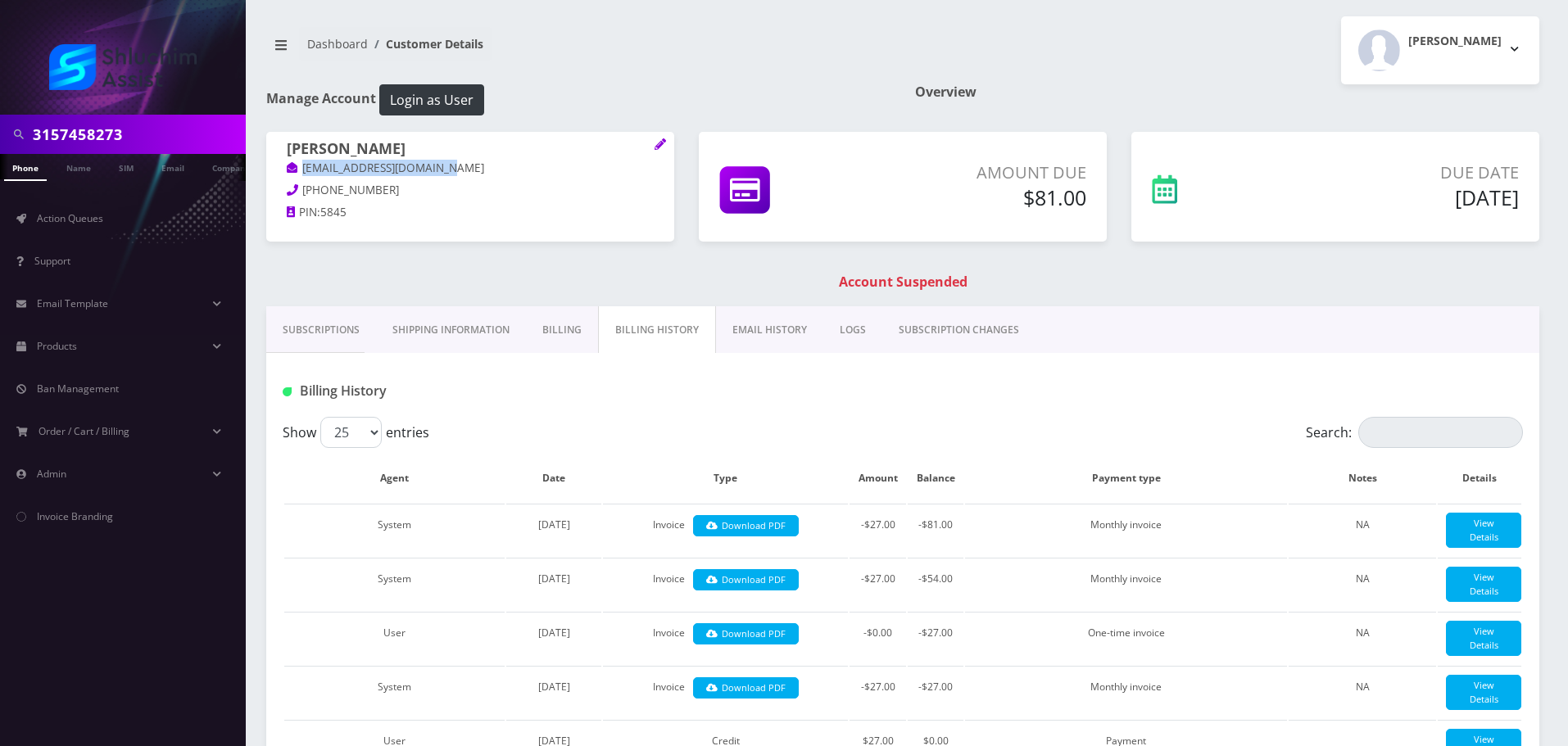
click at [738, 337] on link "EMAIL HISTORY" at bounding box center [769, 330] width 107 height 47
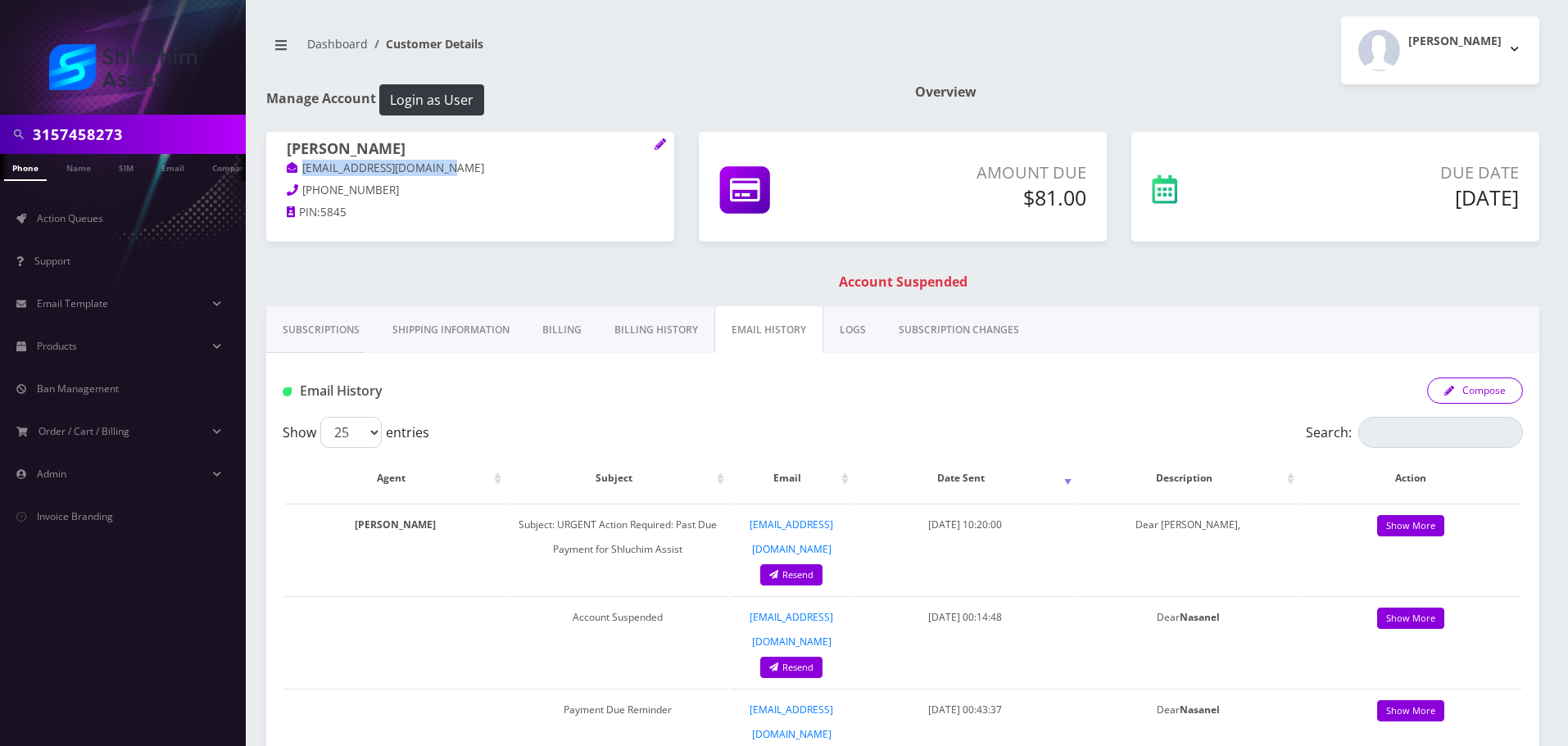
click at [1460, 388] on button "Compose" at bounding box center [1476, 390] width 96 height 27
click at [642, 337] on link "Billing History" at bounding box center [656, 330] width 116 height 47
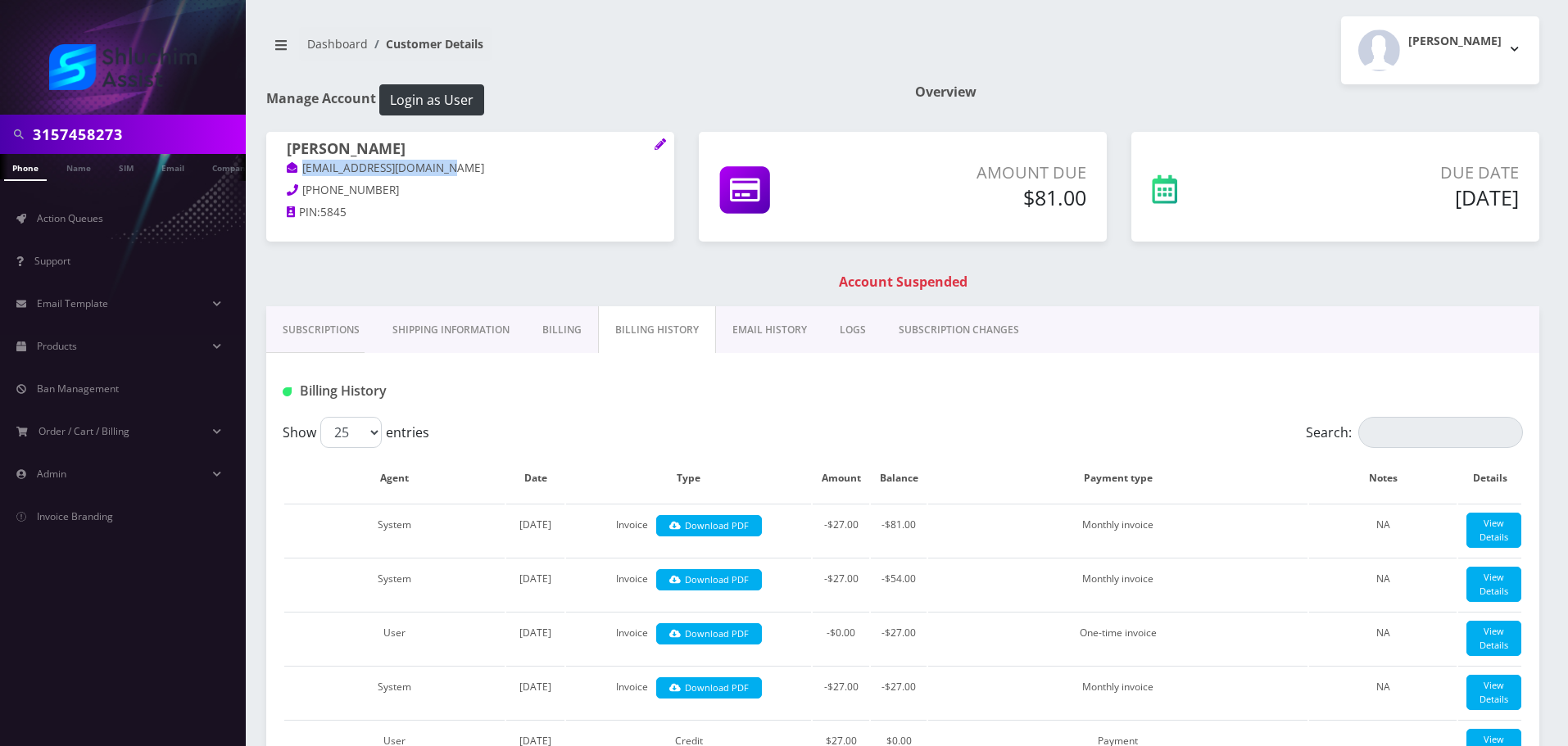
click at [776, 341] on link "EMAIL HISTORY" at bounding box center [769, 330] width 107 height 47
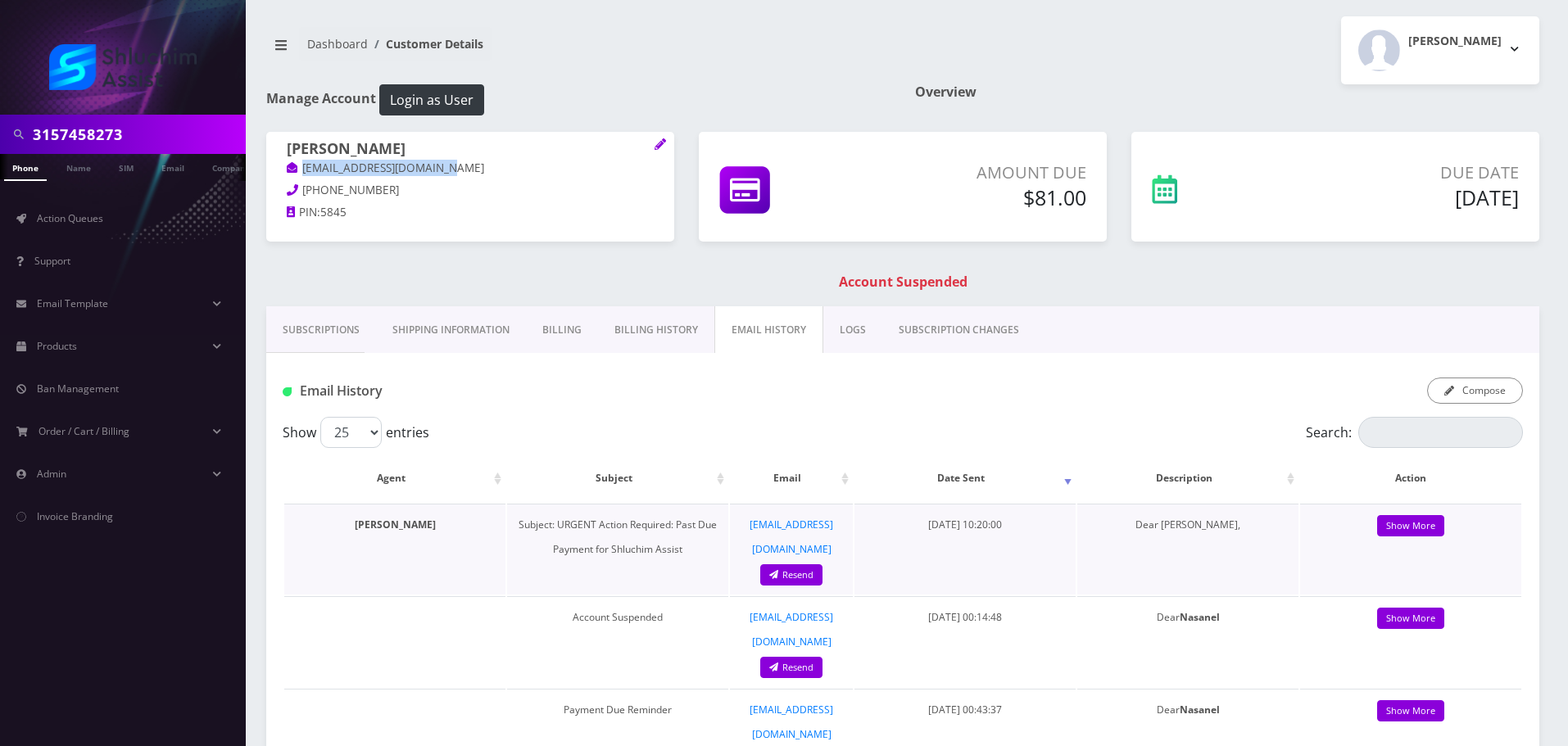
drag, startPoint x: 981, startPoint y: 525, endPoint x: 1019, endPoint y: 525, distance: 38.0
click at [1002, 525] on span "August 17, 2025 10:20:00" at bounding box center [964, 525] width 74 height 14
click at [989, 535] on td "August 17, 2025 10:20:00" at bounding box center [964, 549] width 221 height 91
click at [1011, 535] on td "August 17, 2025 10:20:00" at bounding box center [964, 549] width 221 height 91
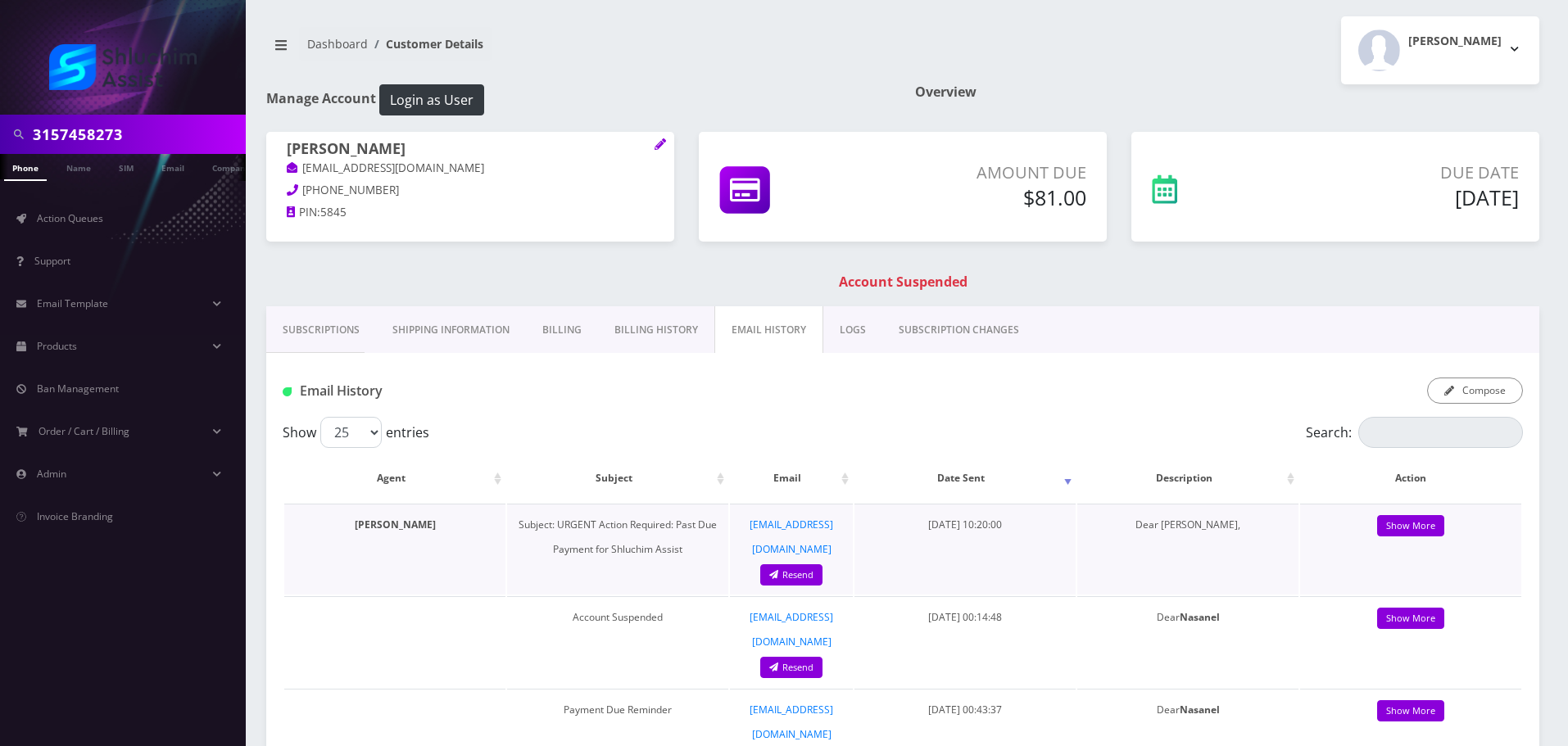
click at [1030, 533] on td "August 17, 2025 10:20:00" at bounding box center [964, 549] width 221 height 91
drag, startPoint x: 1045, startPoint y: 533, endPoint x: 950, endPoint y: 526, distance: 95.3
click at [1045, 534] on td "August 17, 2025 10:20:00" at bounding box center [964, 549] width 221 height 91
click at [626, 322] on link "Billing History" at bounding box center [656, 330] width 116 height 47
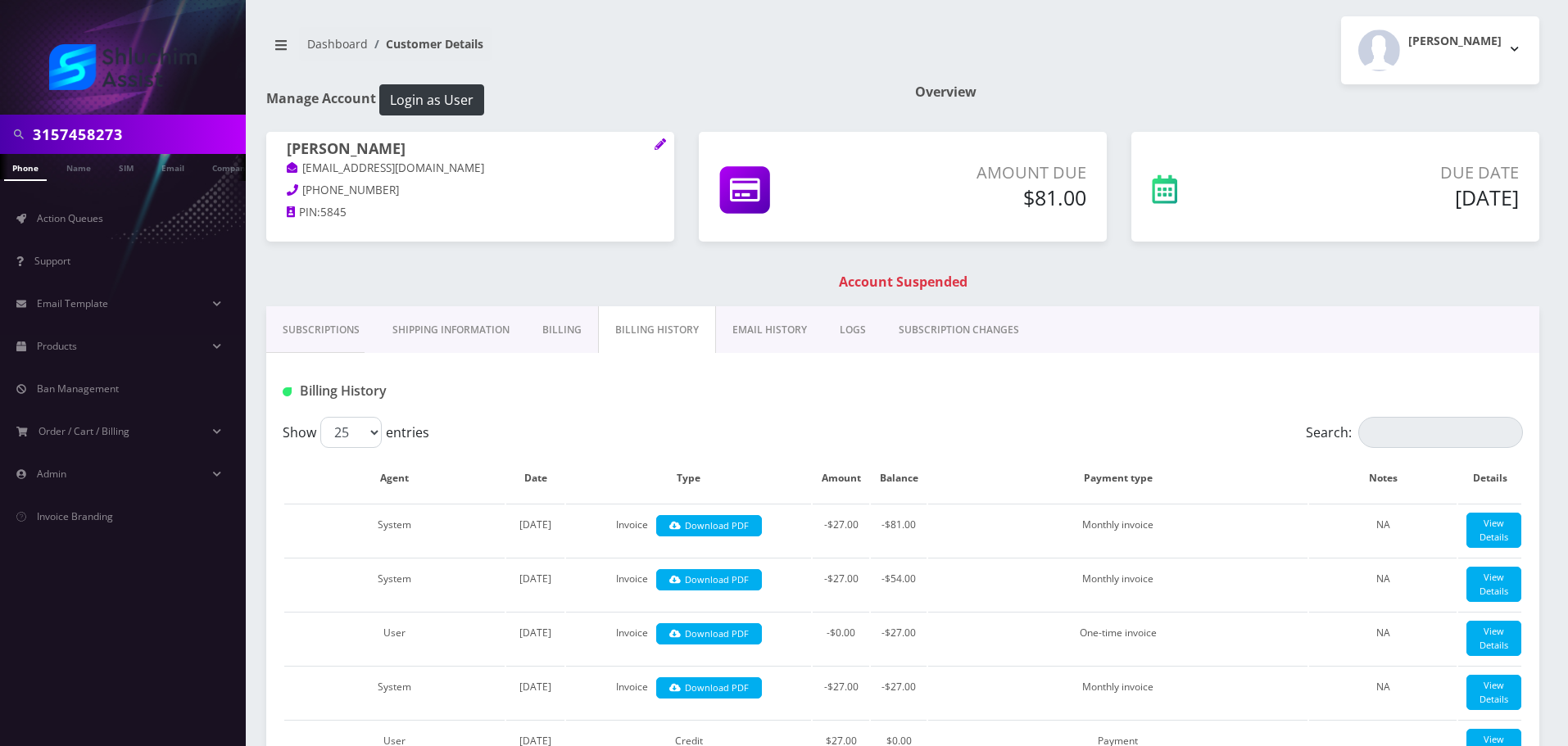
click at [309, 338] on link "Subscriptions" at bounding box center [321, 330] width 110 height 47
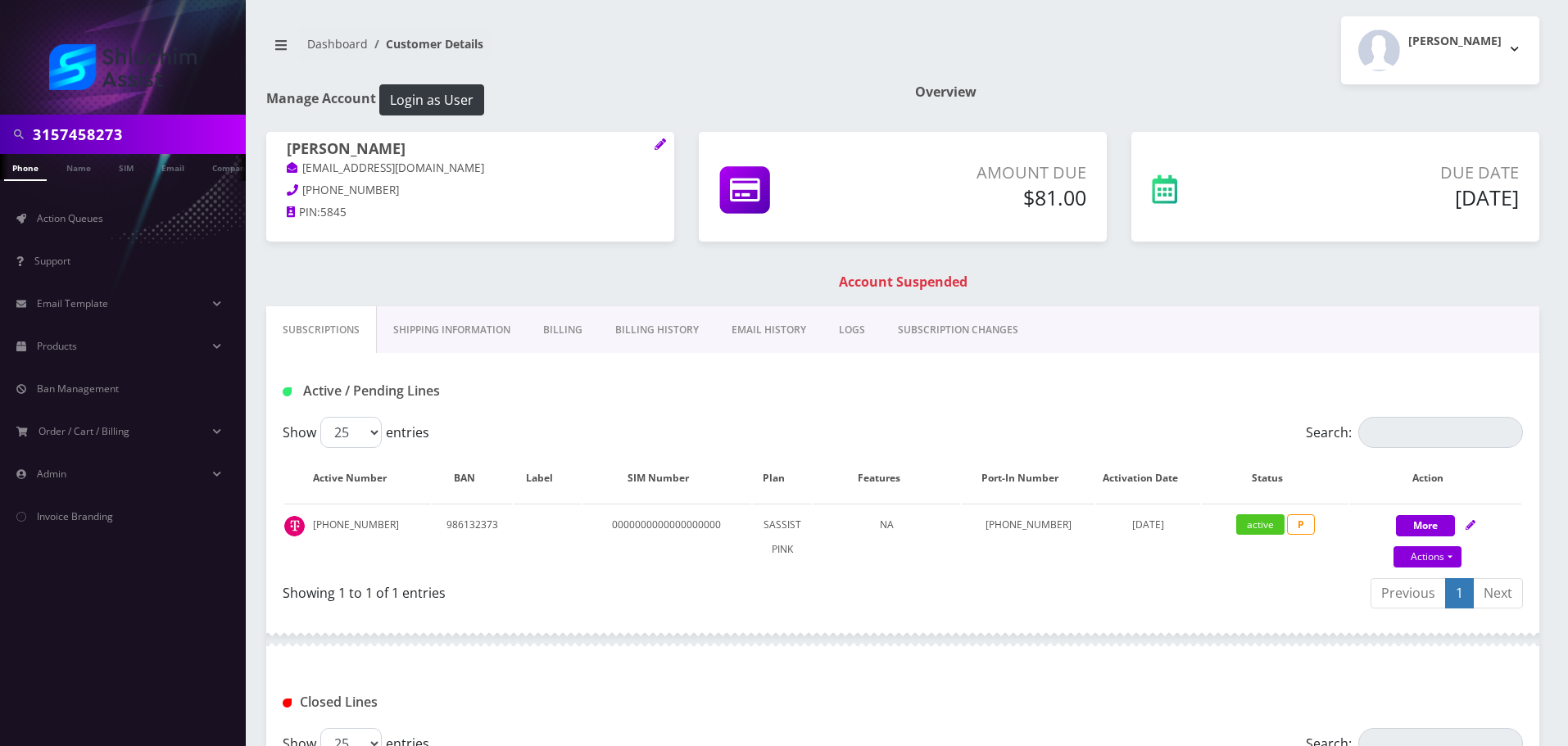
click at [765, 337] on link "EMAIL HISTORY" at bounding box center [769, 330] width 107 height 47
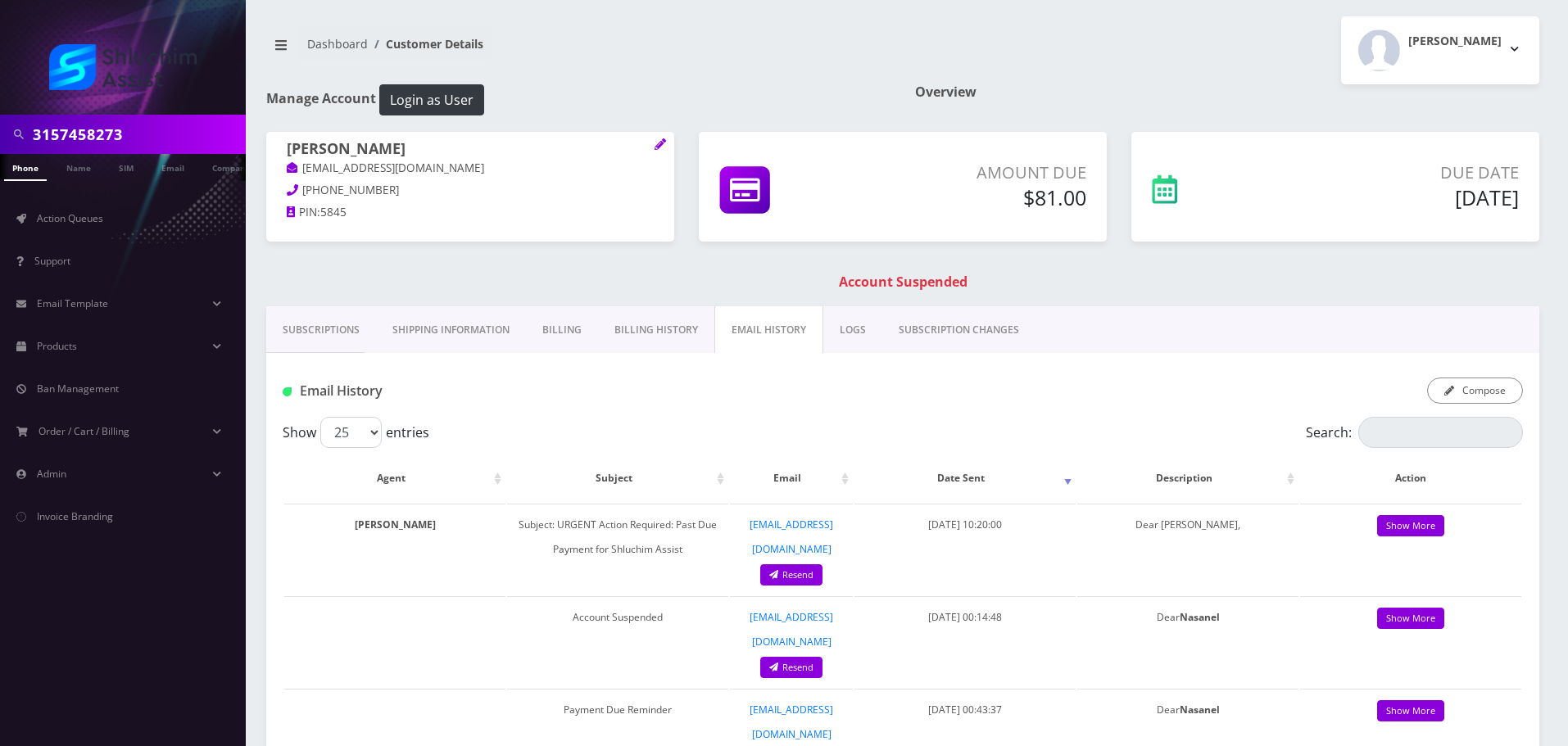
click at [140, 125] on input "3157458273" at bounding box center [137, 135] width 209 height 31
click at [299, 329] on link "Subscriptions" at bounding box center [321, 330] width 110 height 47
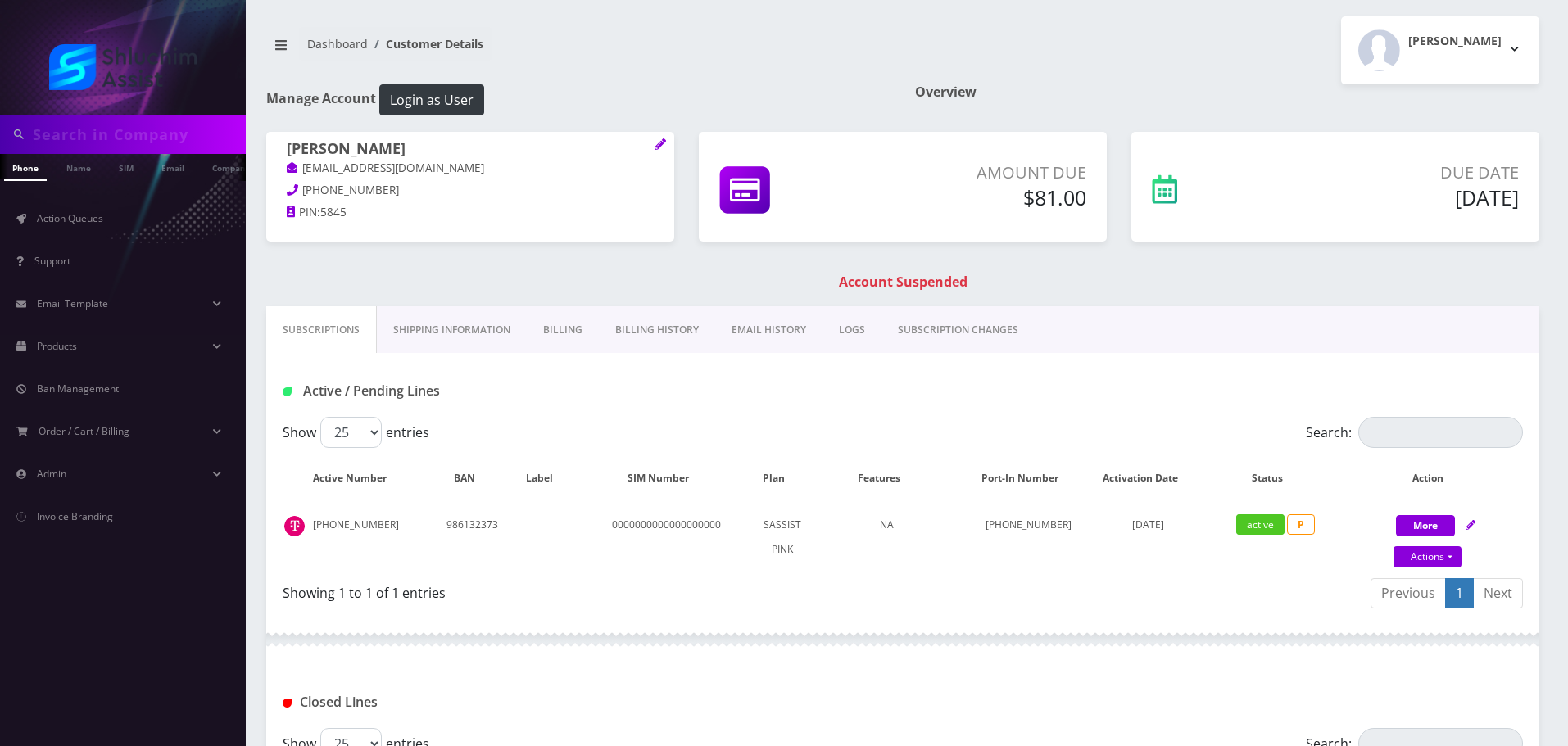
click at [781, 333] on link "EMAIL HISTORY" at bounding box center [769, 330] width 107 height 47
click at [628, 334] on link "Billing History" at bounding box center [656, 330] width 116 height 47
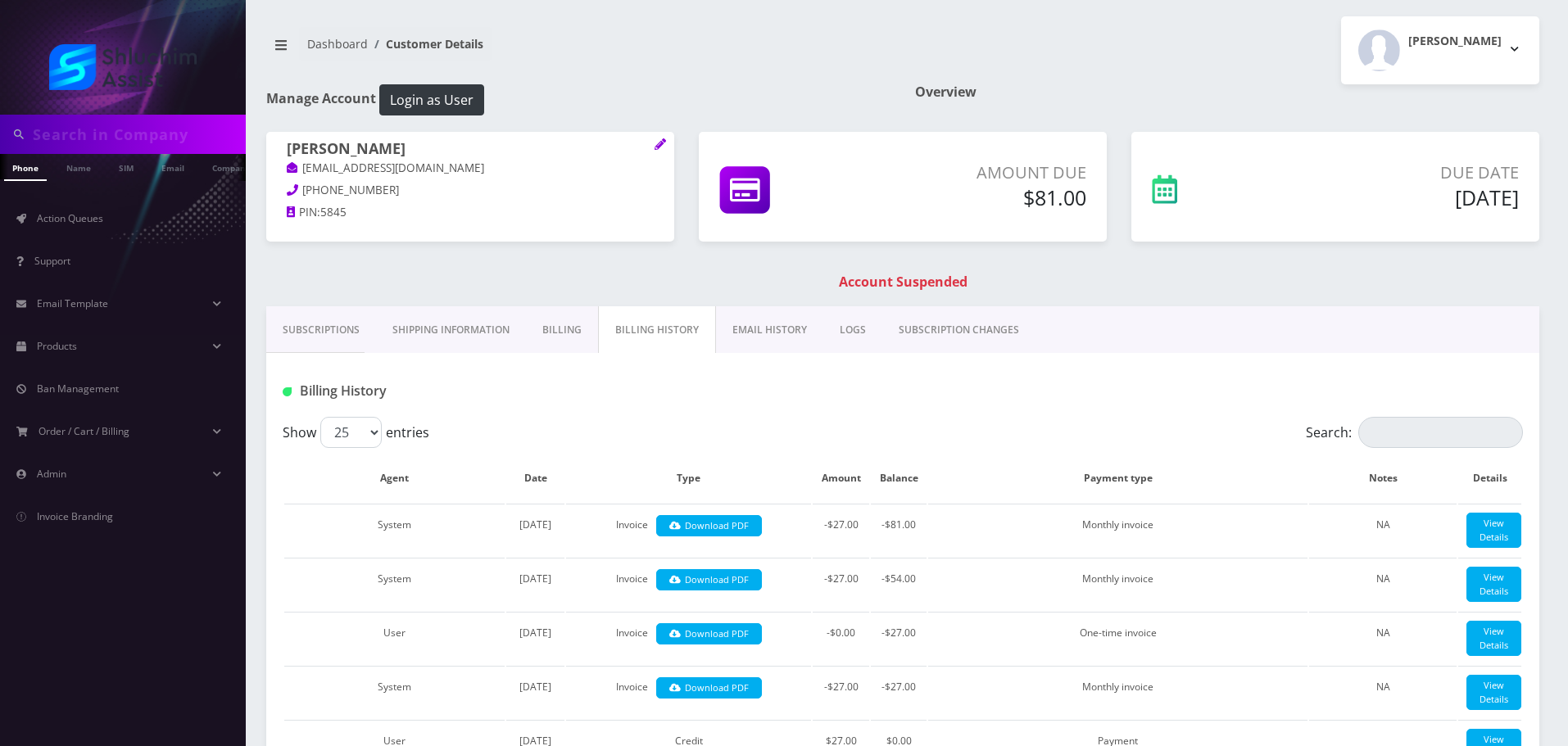
click at [778, 334] on link "EMAIL HISTORY" at bounding box center [769, 330] width 107 height 47
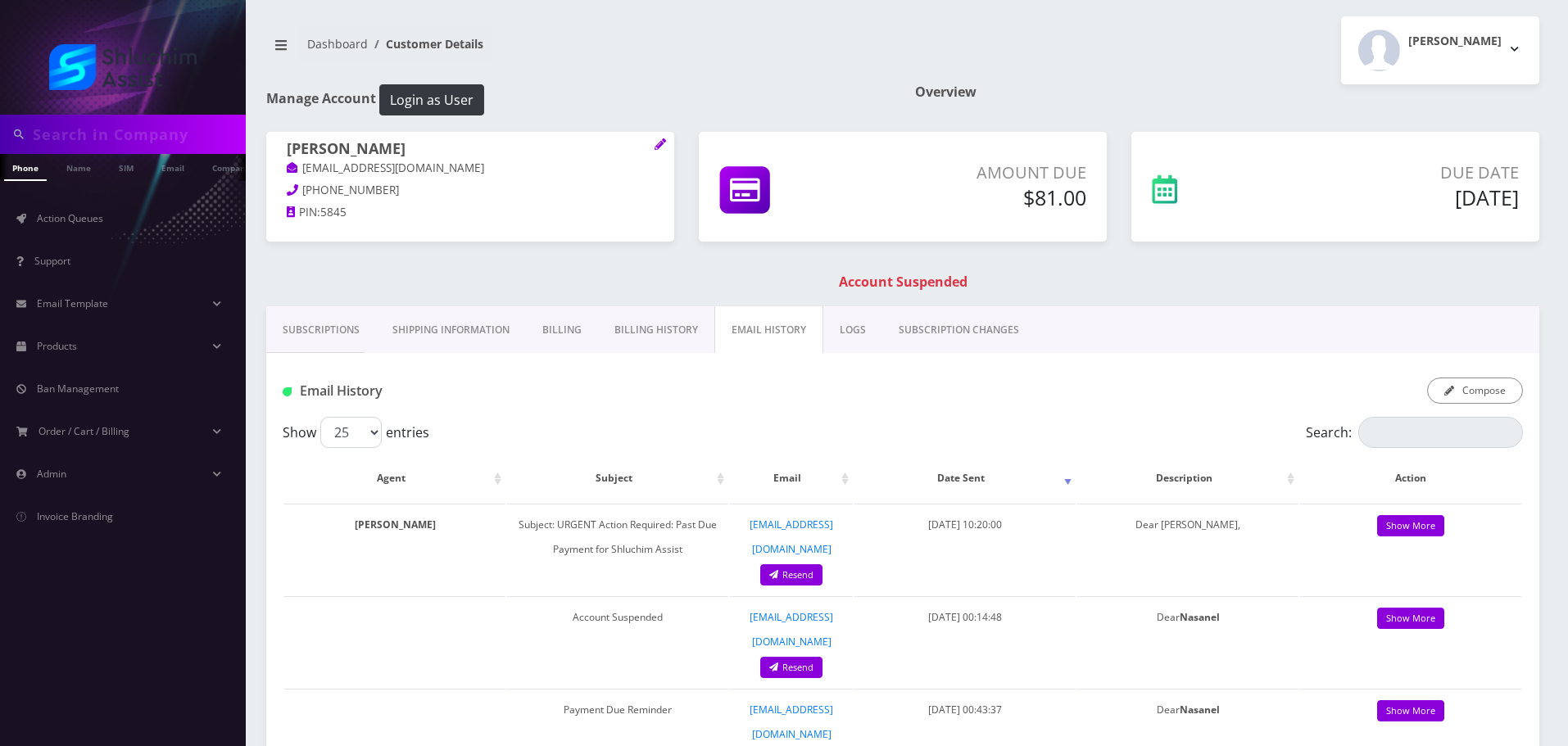
click at [671, 333] on link "Billing History" at bounding box center [656, 330] width 116 height 47
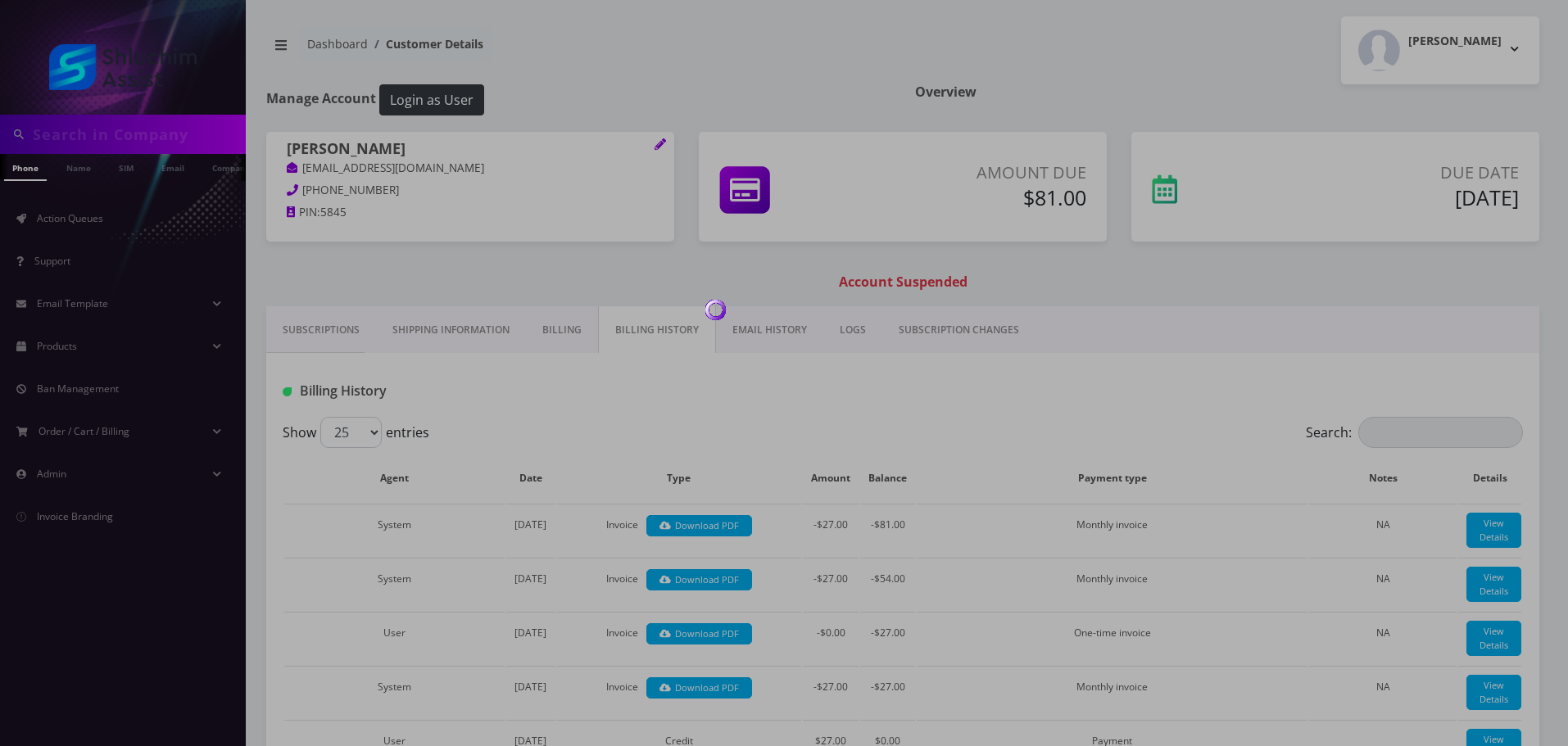
click at [771, 334] on div at bounding box center [784, 373] width 1568 height 746
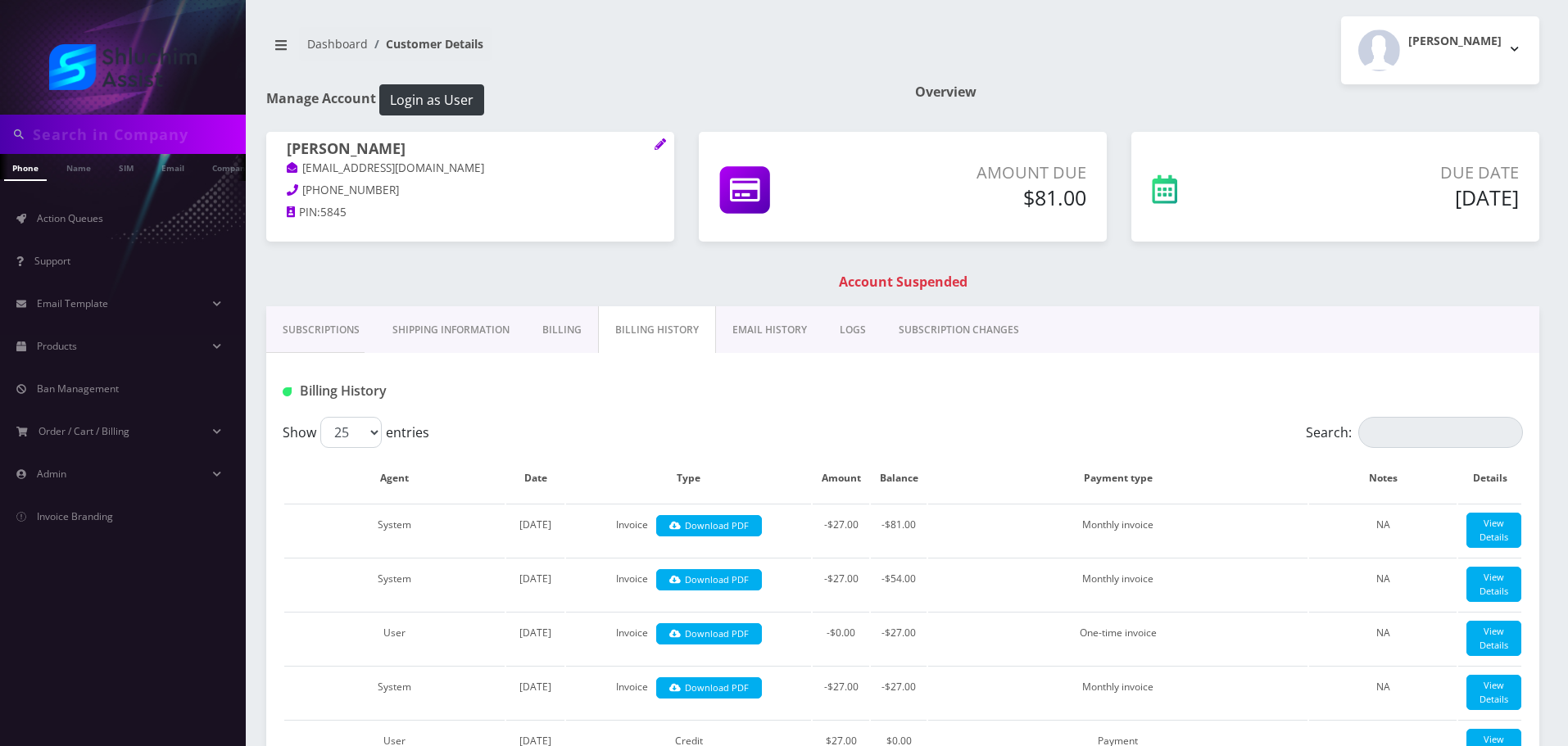
scroll to position [0, 8]
click at [171, 142] on input "text" at bounding box center [137, 135] width 209 height 31
paste input "934-867-8926"
click at [141, 143] on input "934-867-8926" at bounding box center [137, 135] width 209 height 31
click at [101, 141] on input "934-867-8926" at bounding box center [137, 135] width 209 height 31
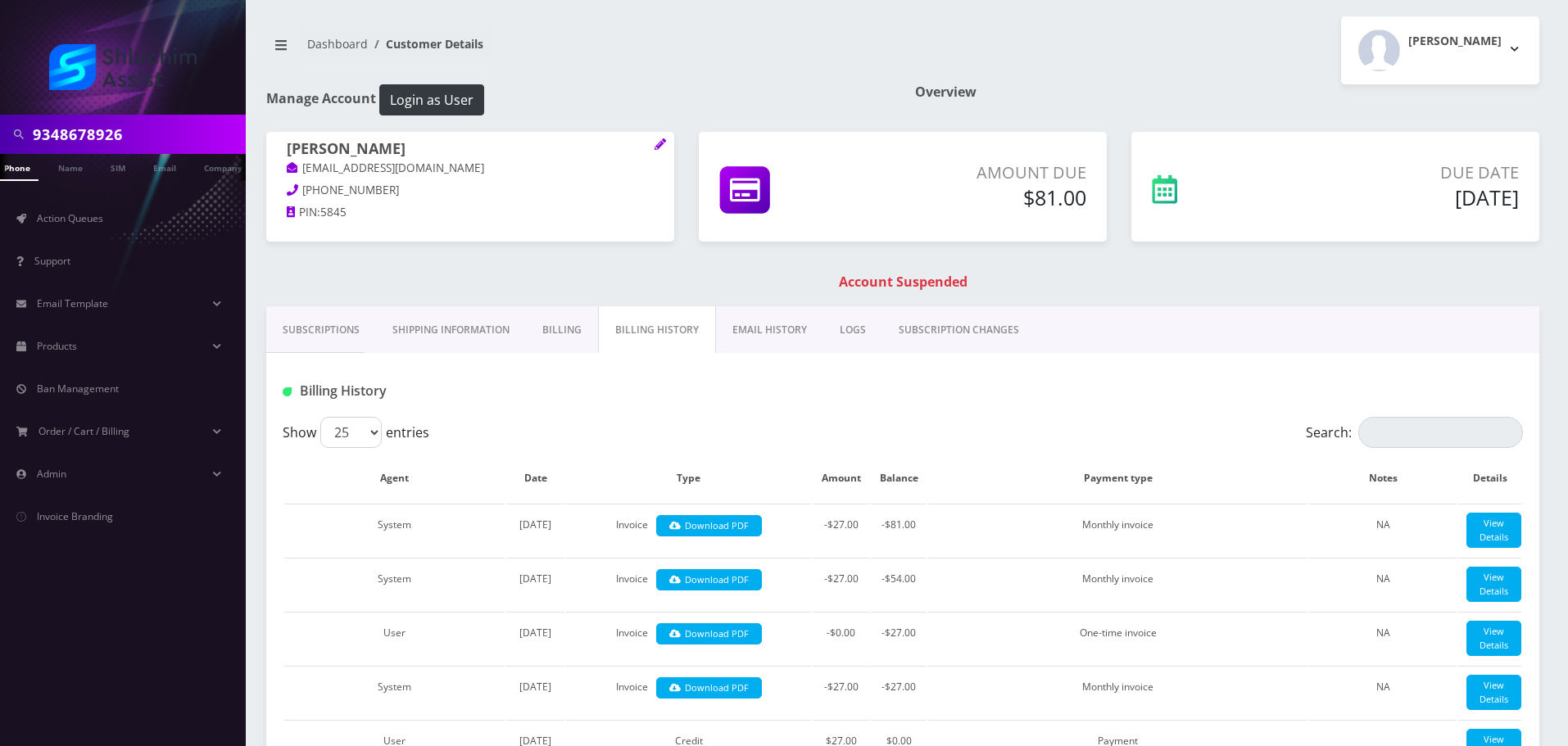
type input "9348678926"
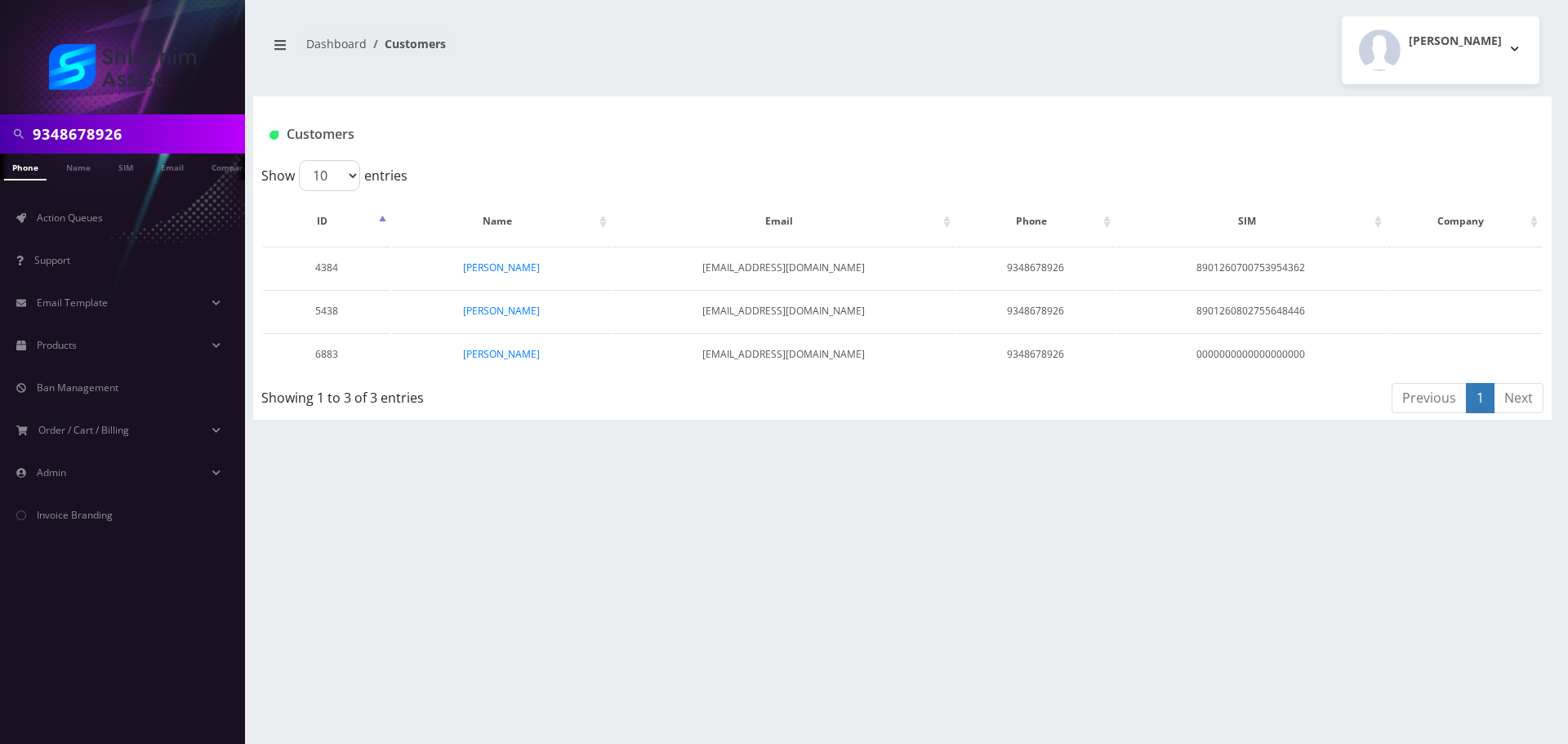
scroll to position [0, 8]
click at [122, 134] on input "9348678926" at bounding box center [136, 134] width 209 height 31
click at [122, 134] on input "9348678926" at bounding box center [136, 134] width 209 height 31
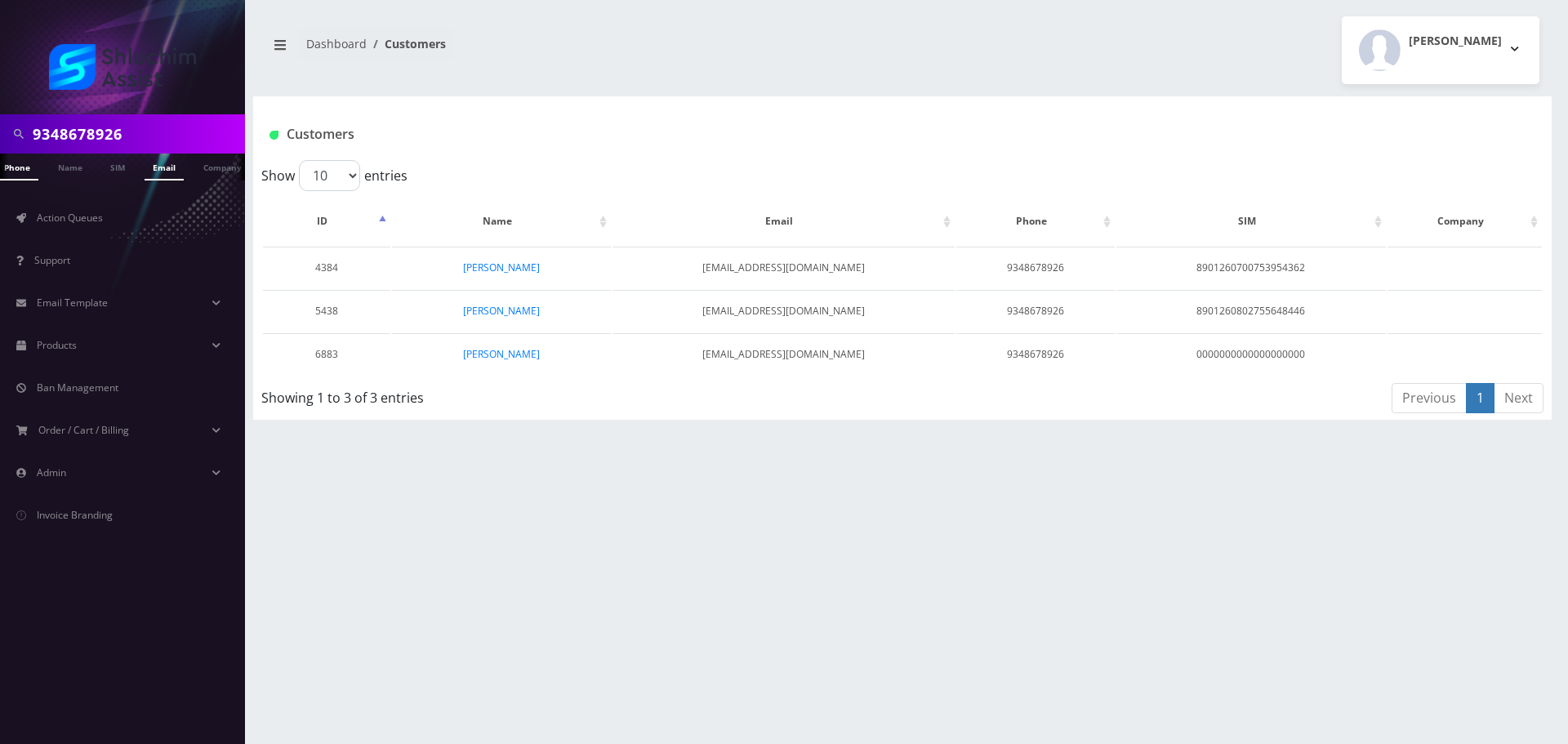
click at [172, 165] on link "Email" at bounding box center [165, 168] width 39 height 27
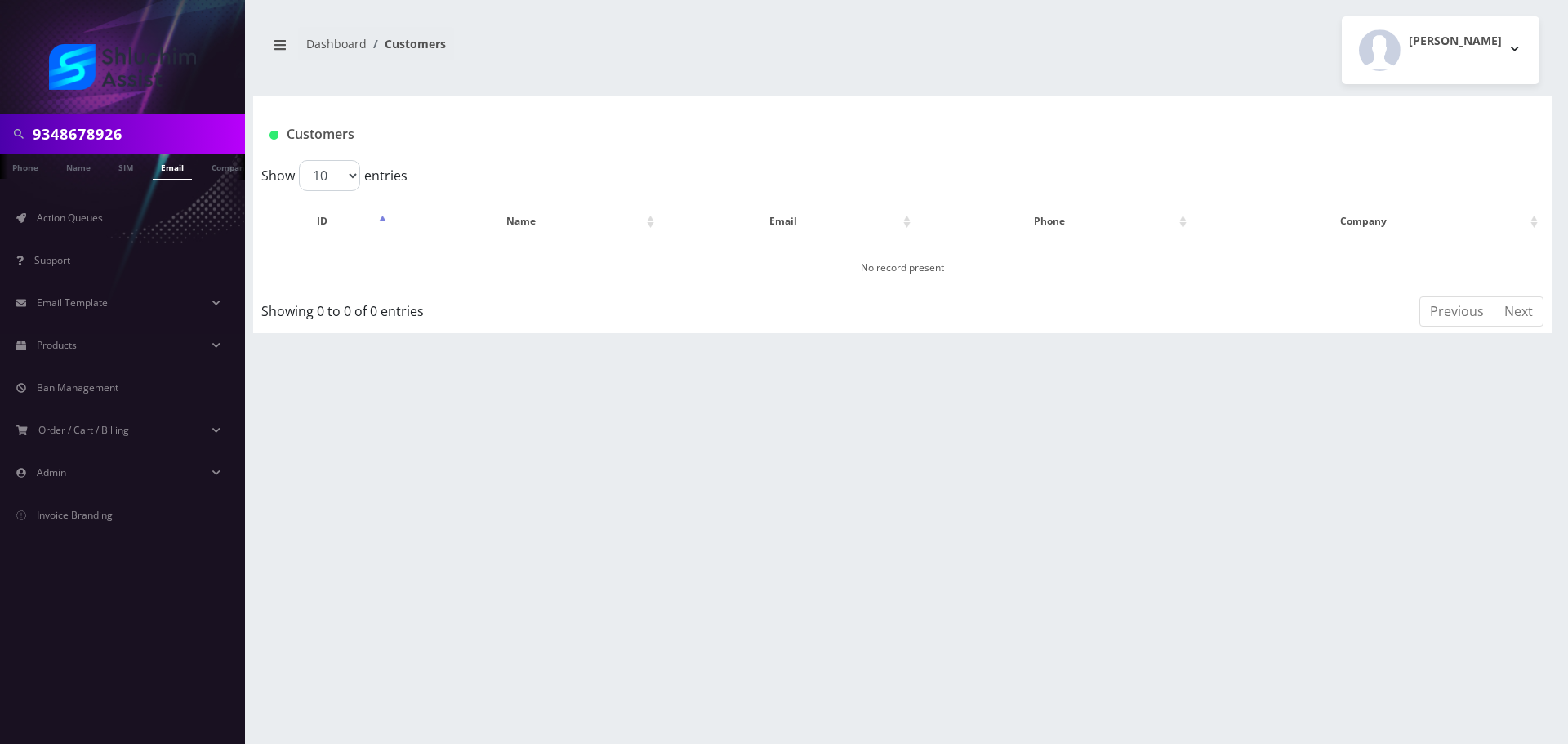
click at [161, 132] on input "9348678926" at bounding box center [136, 134] width 209 height 31
drag, startPoint x: 0, startPoint y: 0, endPoint x: 161, endPoint y: 132, distance: 208.2
click at [161, 132] on input "9348678926" at bounding box center [136, 134] width 209 height 31
paste input "9348678926"
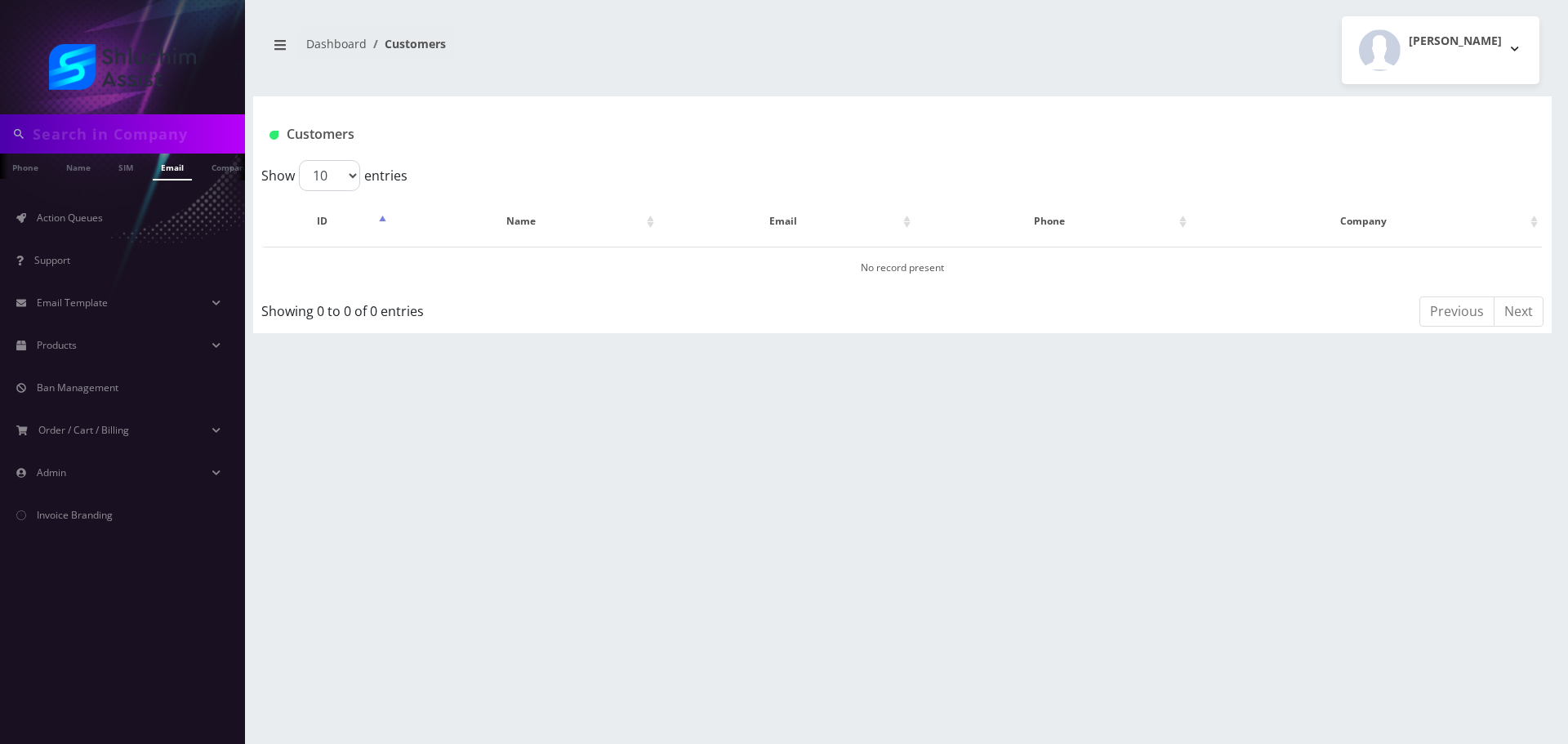
type input "9348678926"
click at [40, 168] on link "Phone" at bounding box center [24, 168] width 42 height 27
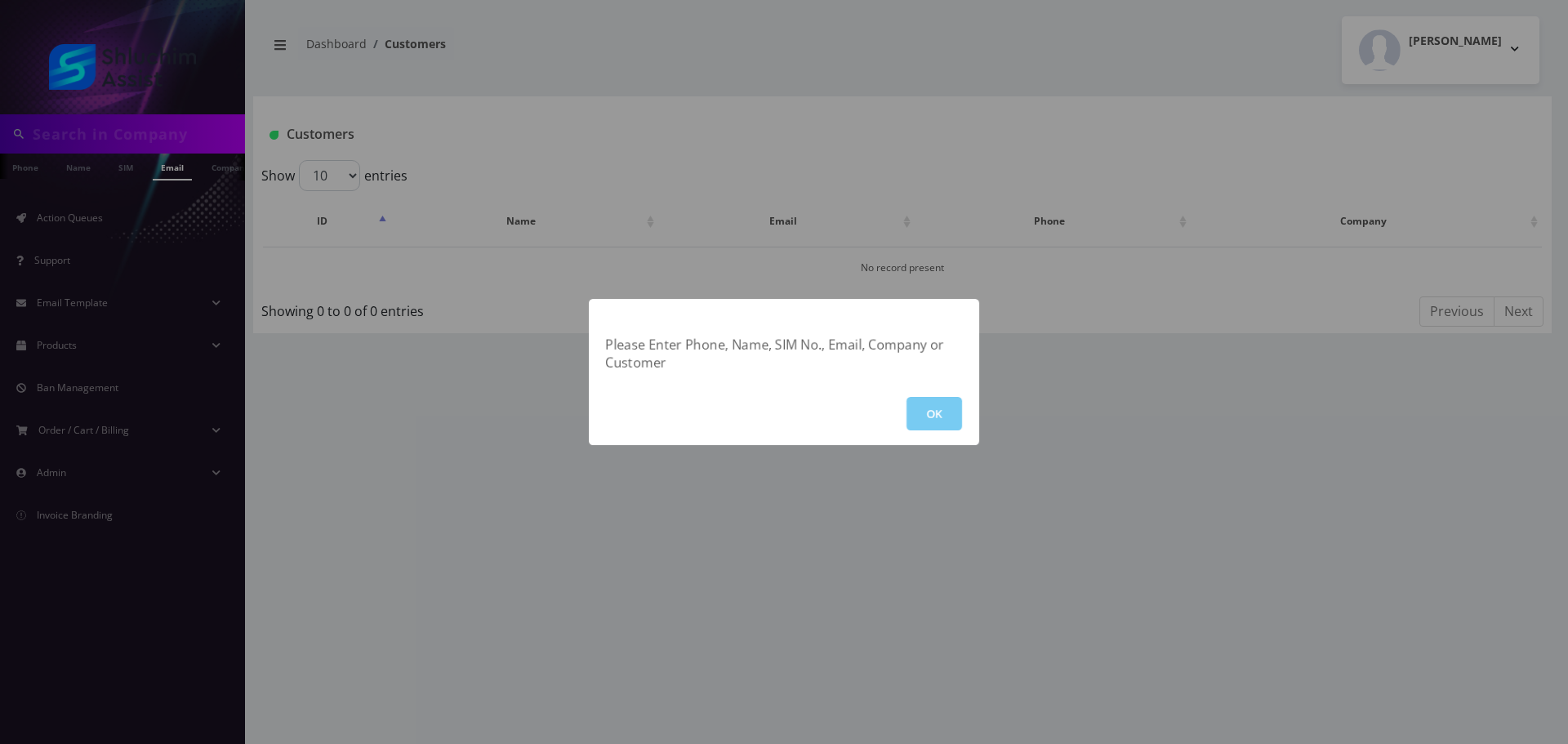
click at [947, 417] on button "OK" at bounding box center [934, 414] width 56 height 33
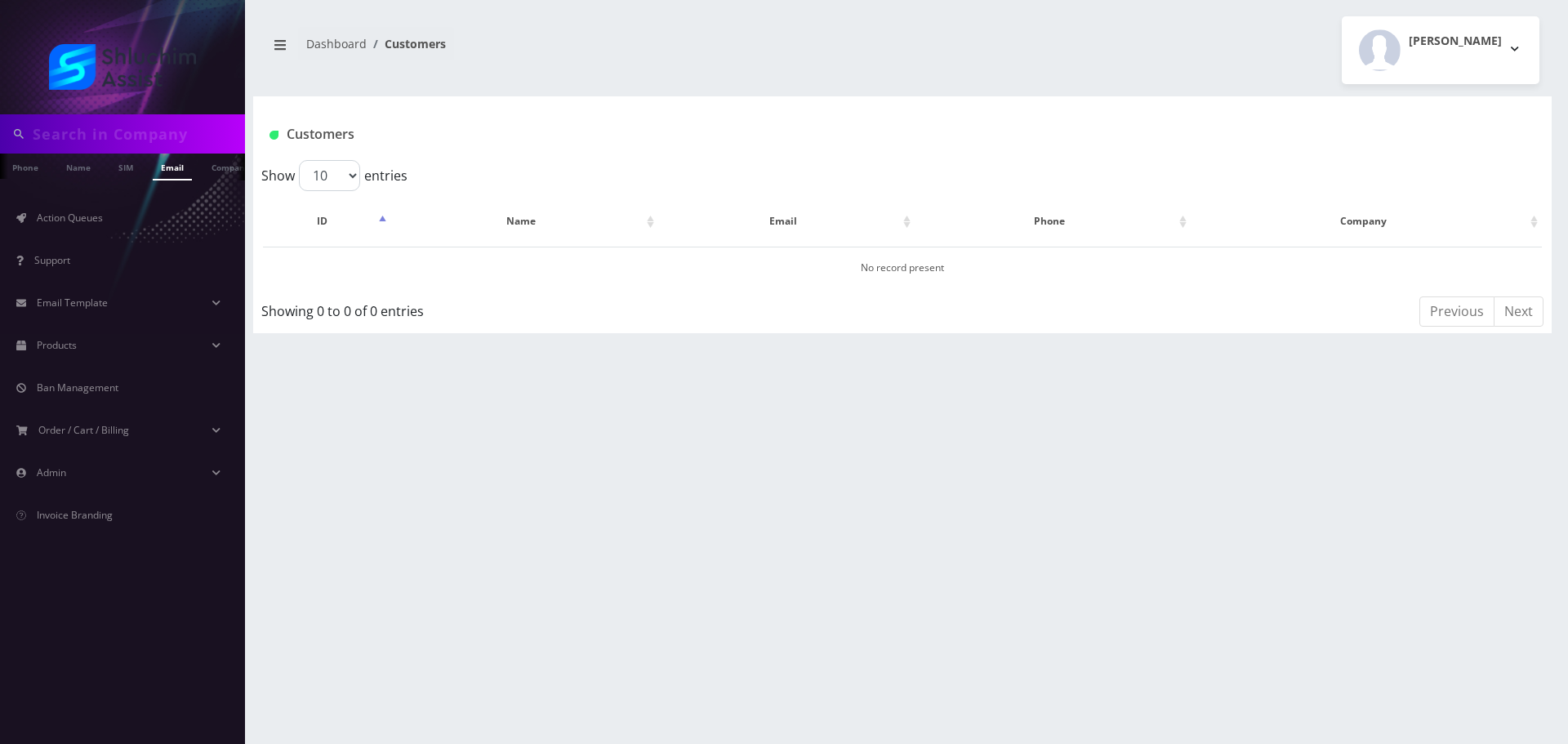
scroll to position [0, 8]
click at [20, 179] on link "Phone" at bounding box center [17, 168] width 42 height 27
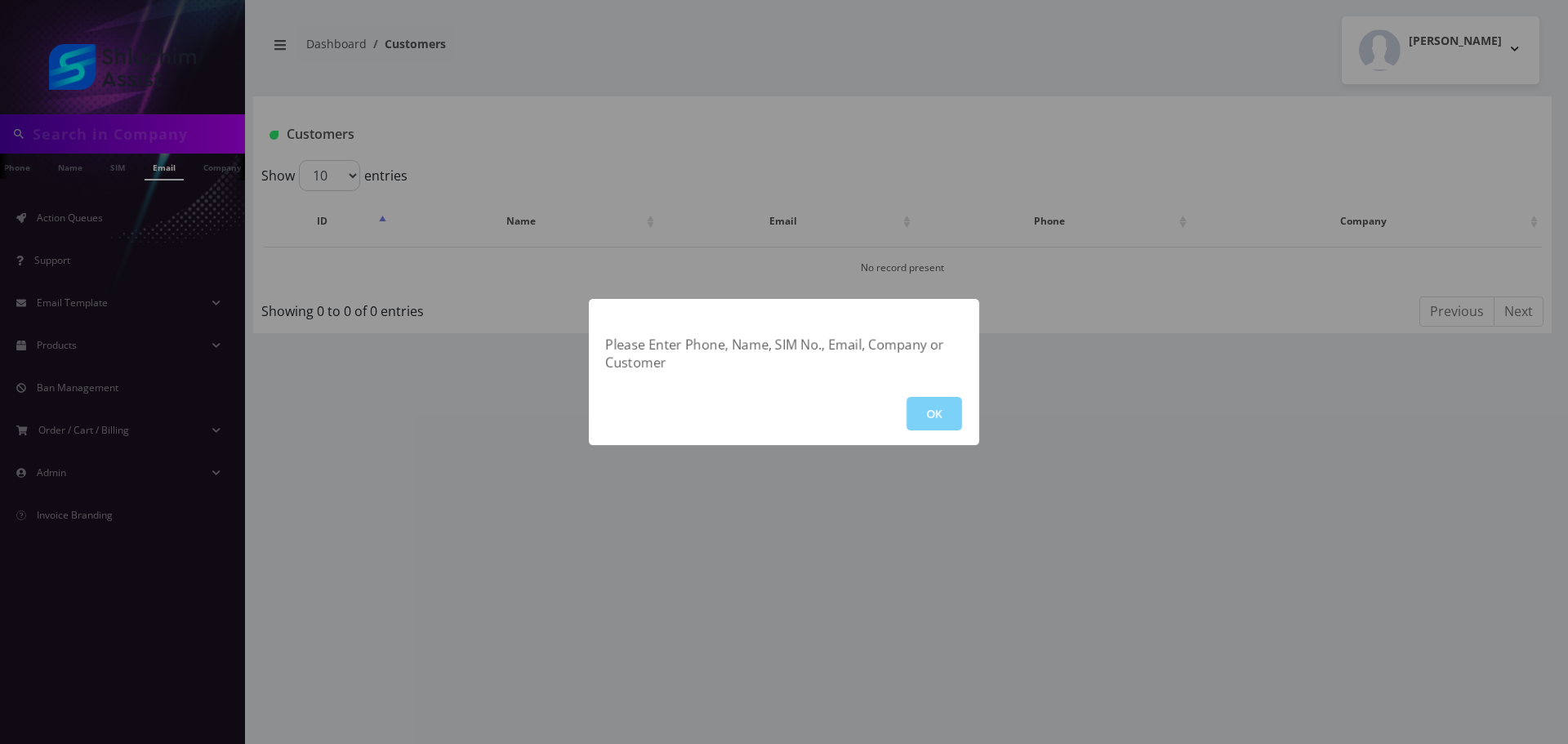
drag, startPoint x: 940, startPoint y: 415, endPoint x: 853, endPoint y: 381, distance: 93.4
click at [940, 416] on button "OK" at bounding box center [934, 414] width 56 height 33
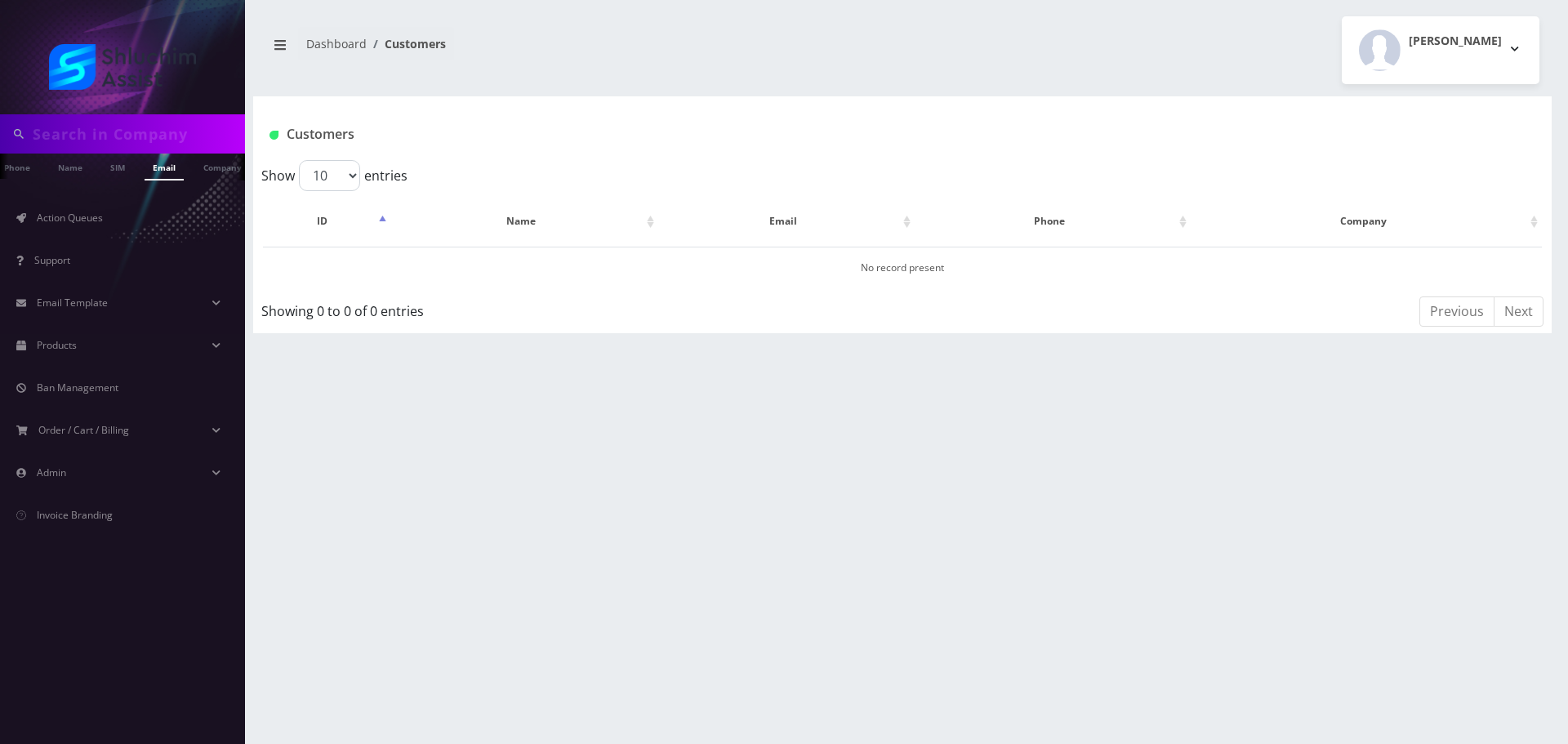
scroll to position [0, 17]
click at [142, 120] on input "text" at bounding box center [136, 134] width 209 height 31
paste input "9348678926"
type input "9348678926"
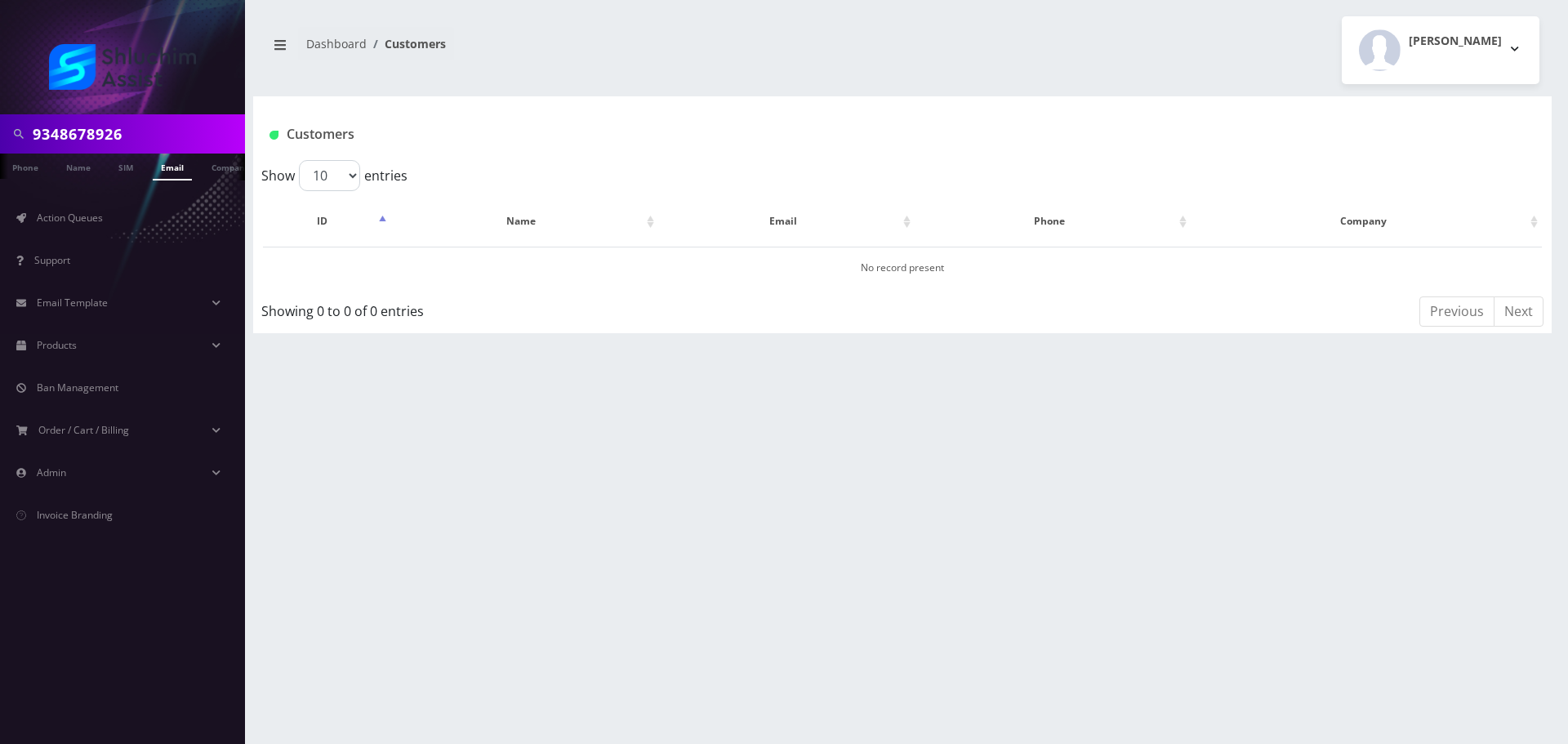
scroll to position [0, 8]
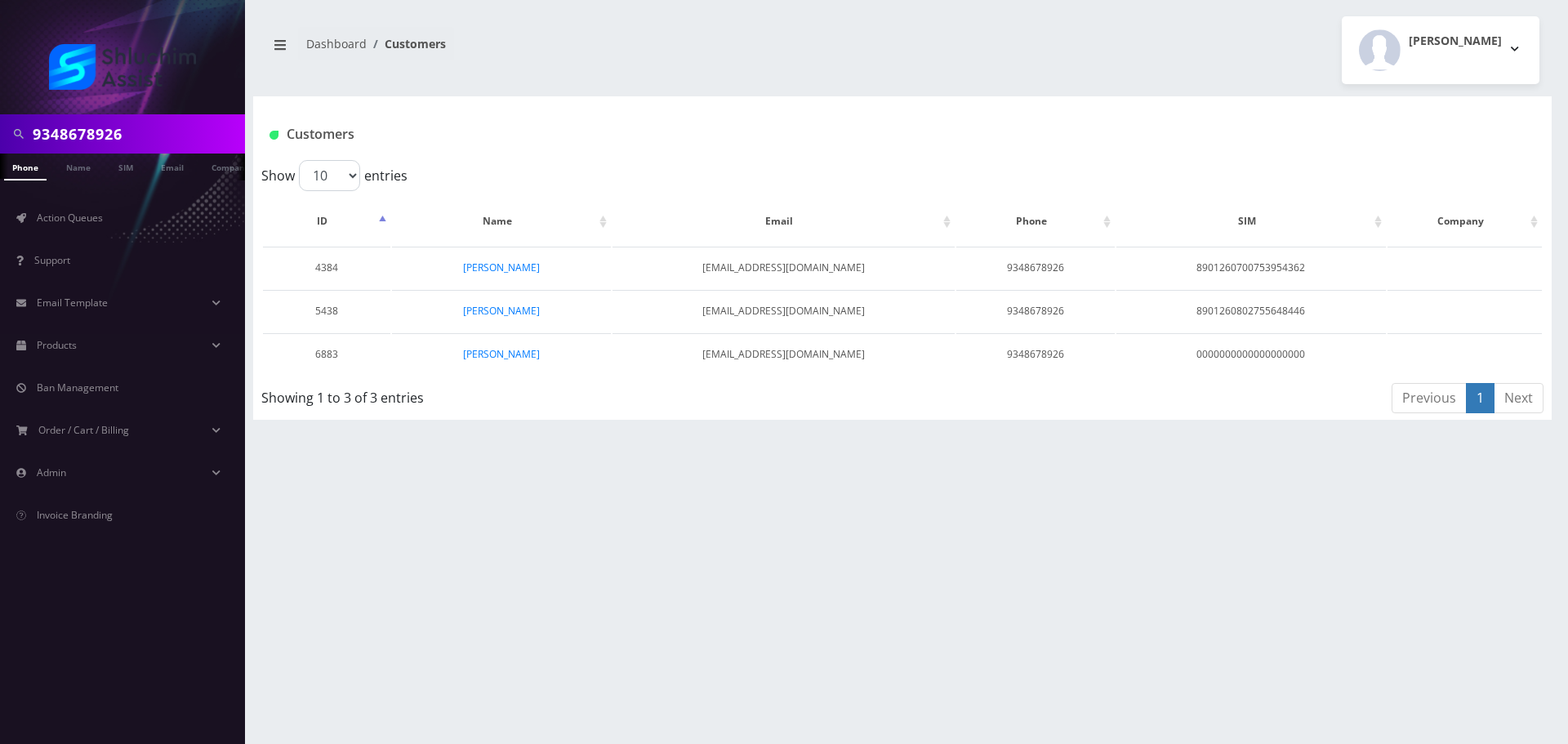
click at [662, 395] on div "Showing 1 to 3 of 3 entries" at bounding box center [522, 394] width 522 height 26
click at [121, 214] on link "Action Queues" at bounding box center [122, 218] width 245 height 34
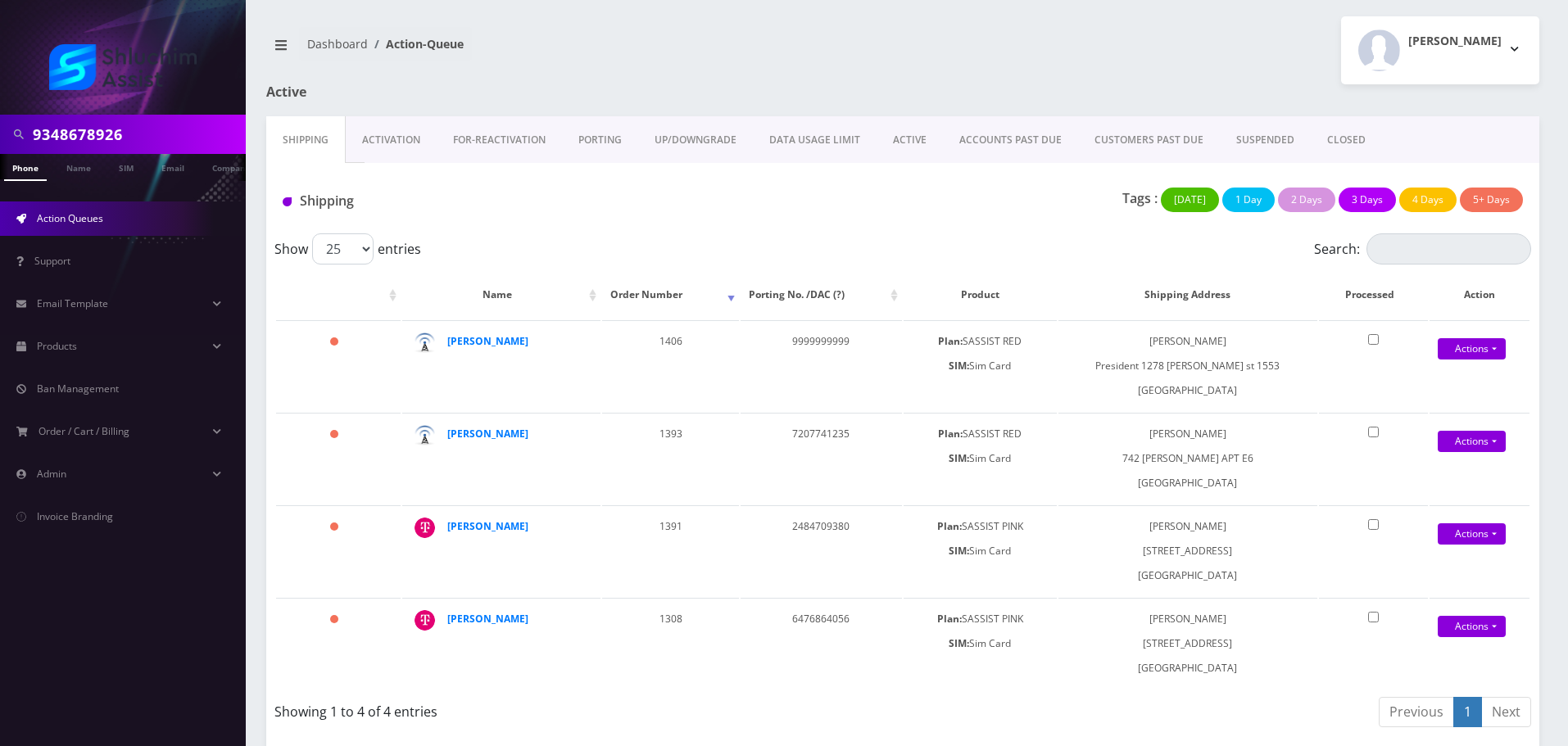
click at [1006, 127] on link "ACCOUNTS PAST DUE" at bounding box center [1011, 140] width 136 height 47
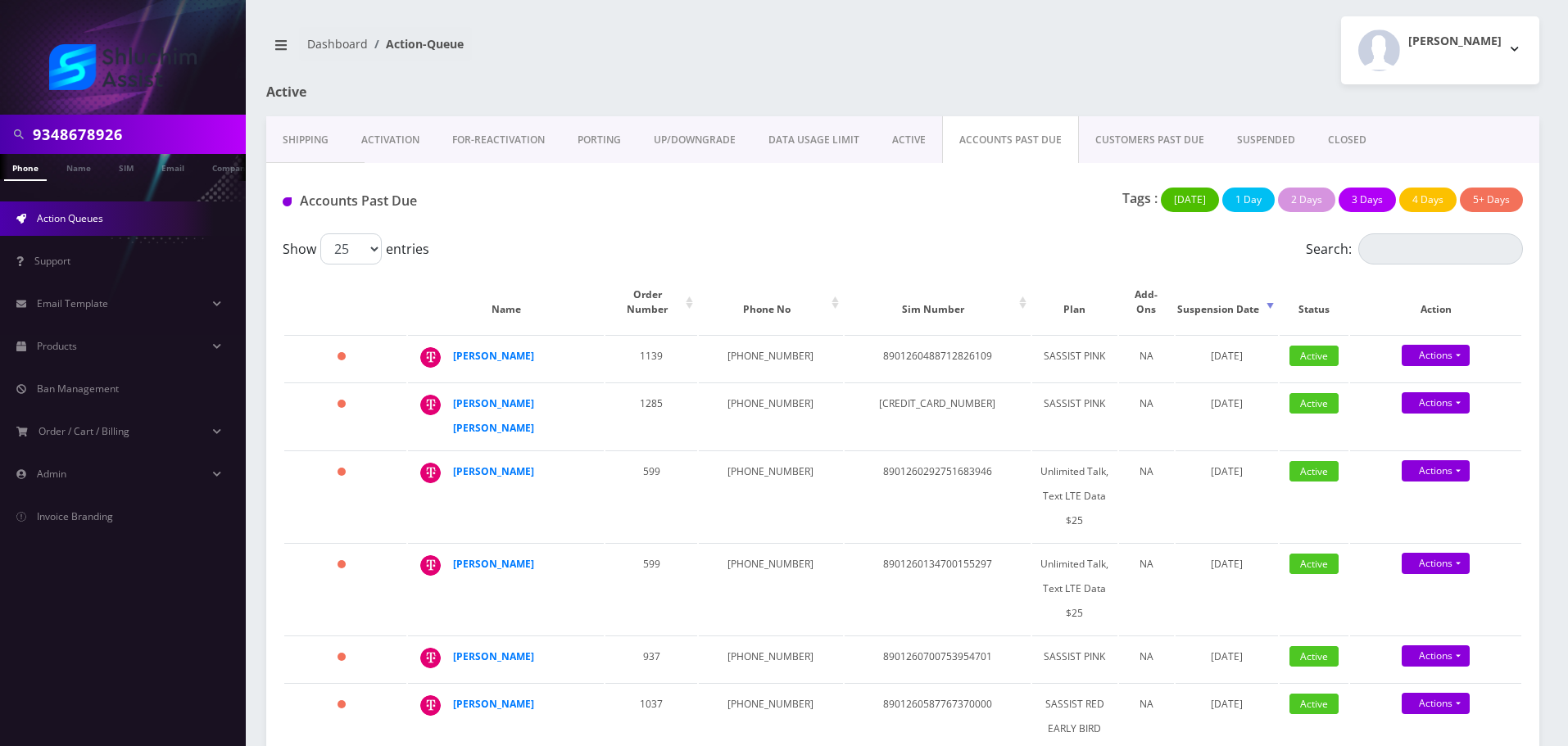
click at [854, 223] on div "Accounts Past Due Tags : [DATE] 1 Day 2 Days 3 Days 4 Days 5+ Days" at bounding box center [902, 199] width 1273 height 71
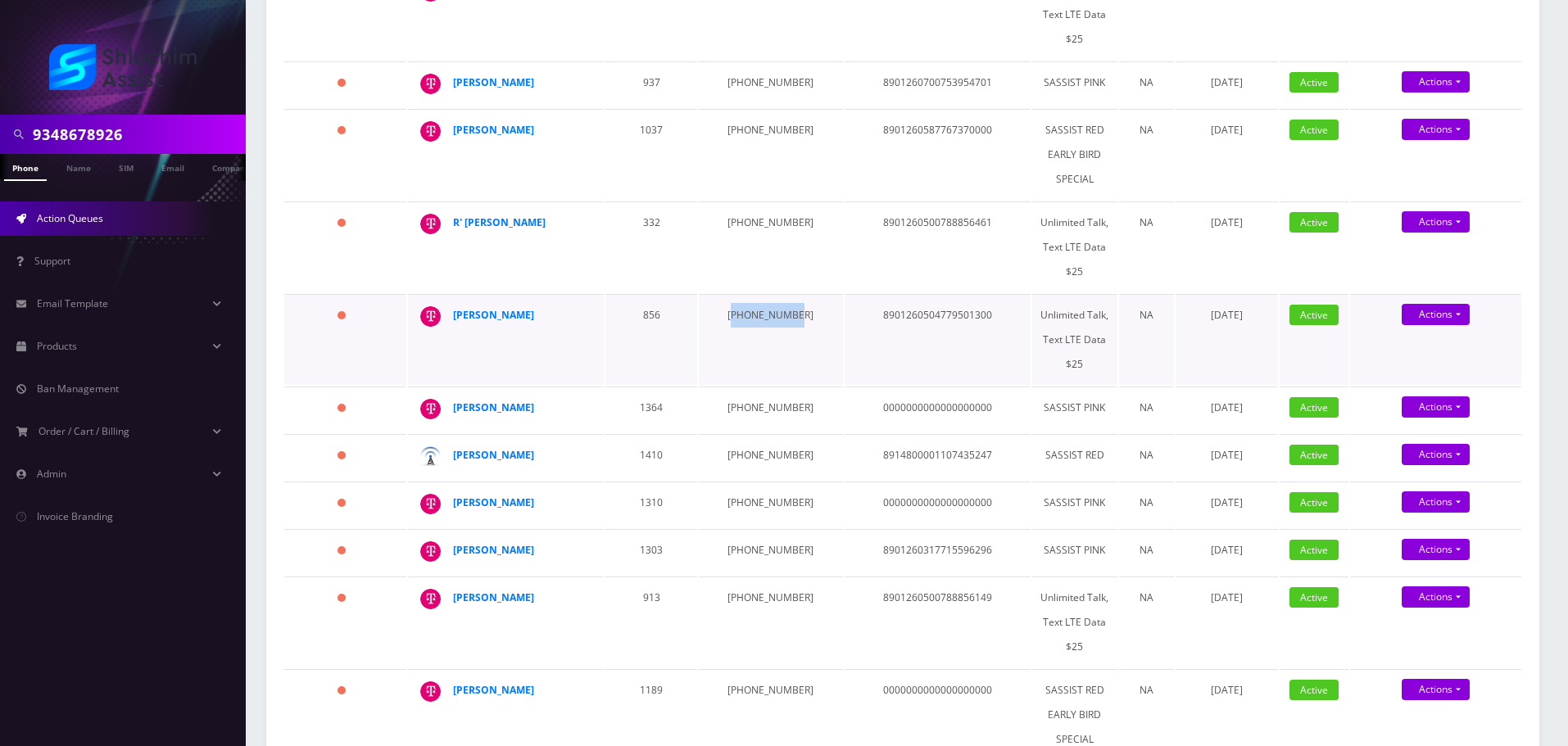
drag, startPoint x: 793, startPoint y: 281, endPoint x: 726, endPoint y: 281, distance: 67.0
click at [726, 294] on td "[PHONE_NUMBER]" at bounding box center [771, 339] width 144 height 91
copy td "[PHONE_NUMBER]"
click at [743, 294] on td "[PHONE_NUMBER]" at bounding box center [771, 339] width 144 height 91
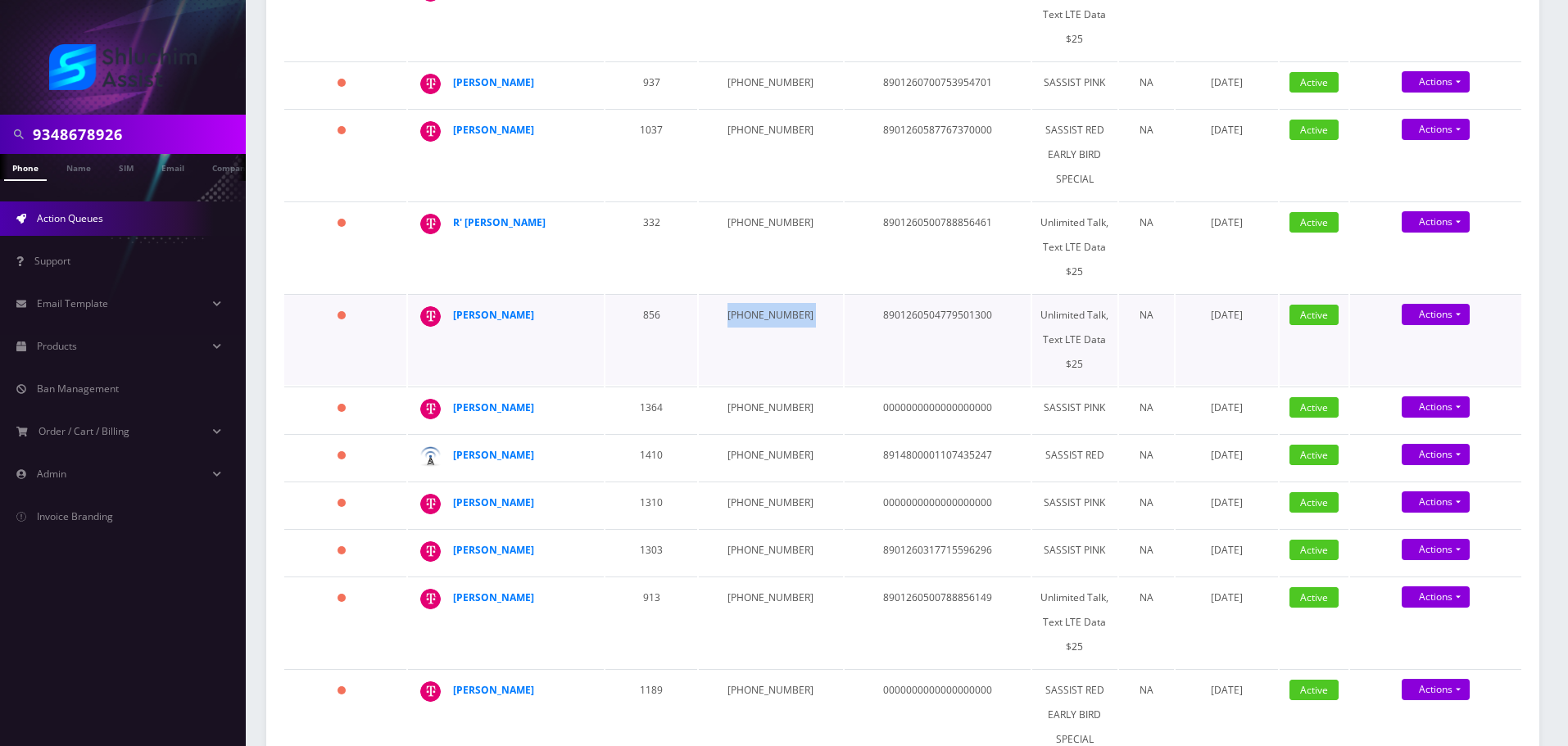
click at [743, 294] on td "[PHONE_NUMBER]" at bounding box center [771, 339] width 144 height 91
drag, startPoint x: 556, startPoint y: 282, endPoint x: 451, endPoint y: 279, distance: 105.0
click at [449, 294] on td "[PERSON_NAME]" at bounding box center [505, 339] width 196 height 91
copy div "[PERSON_NAME]"
click at [511, 308] on strong "[PERSON_NAME]" at bounding box center [494, 315] width 82 height 14
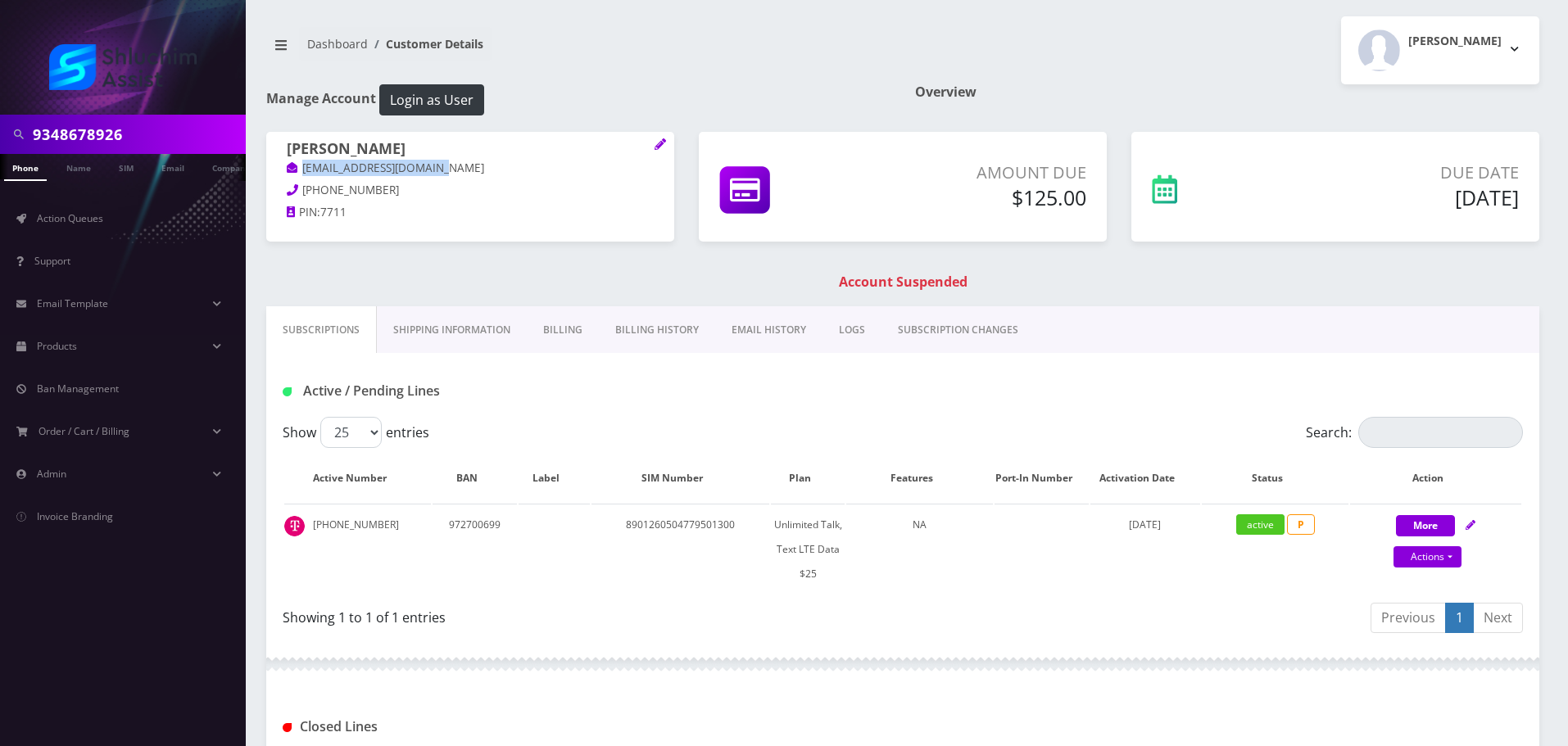
drag, startPoint x: 471, startPoint y: 170, endPoint x: 288, endPoint y: 170, distance: 183.0
click at [288, 170] on p "[EMAIL_ADDRESS][DOMAIN_NAME]" at bounding box center [470, 169] width 367 height 18
copy link "[EMAIL_ADDRESS][DOMAIN_NAME]"
click at [663, 329] on link "Billing History" at bounding box center [657, 330] width 116 height 47
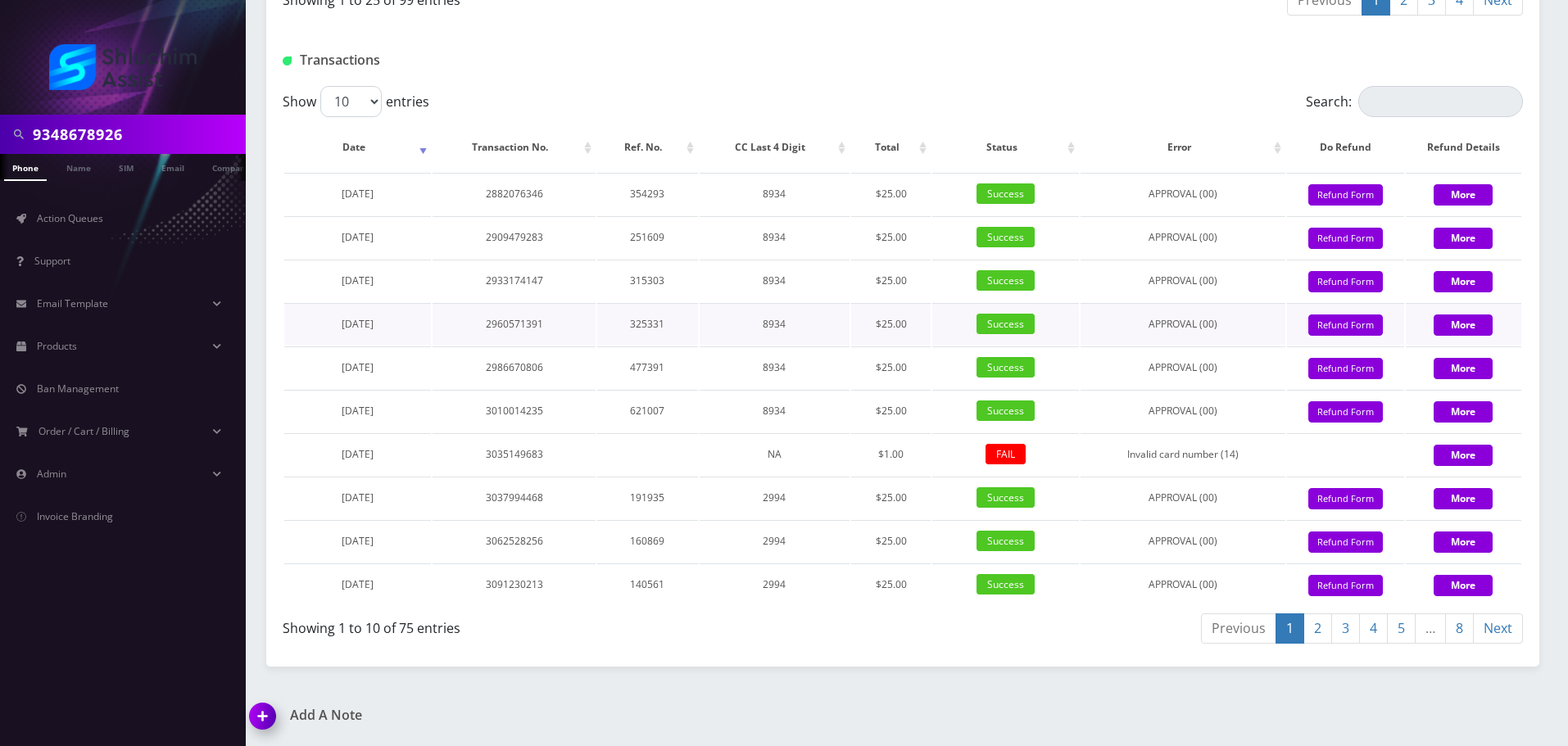
scroll to position [1974, 0]
drag, startPoint x: 401, startPoint y: 187, endPoint x: 326, endPoint y: 195, distance: 75.4
click at [326, 195] on td "[DATE]" at bounding box center [357, 194] width 146 height 42
click at [374, 190] on span "[DATE]" at bounding box center [358, 194] width 32 height 14
drag, startPoint x: 395, startPoint y: 190, endPoint x: 289, endPoint y: 190, distance: 106.0
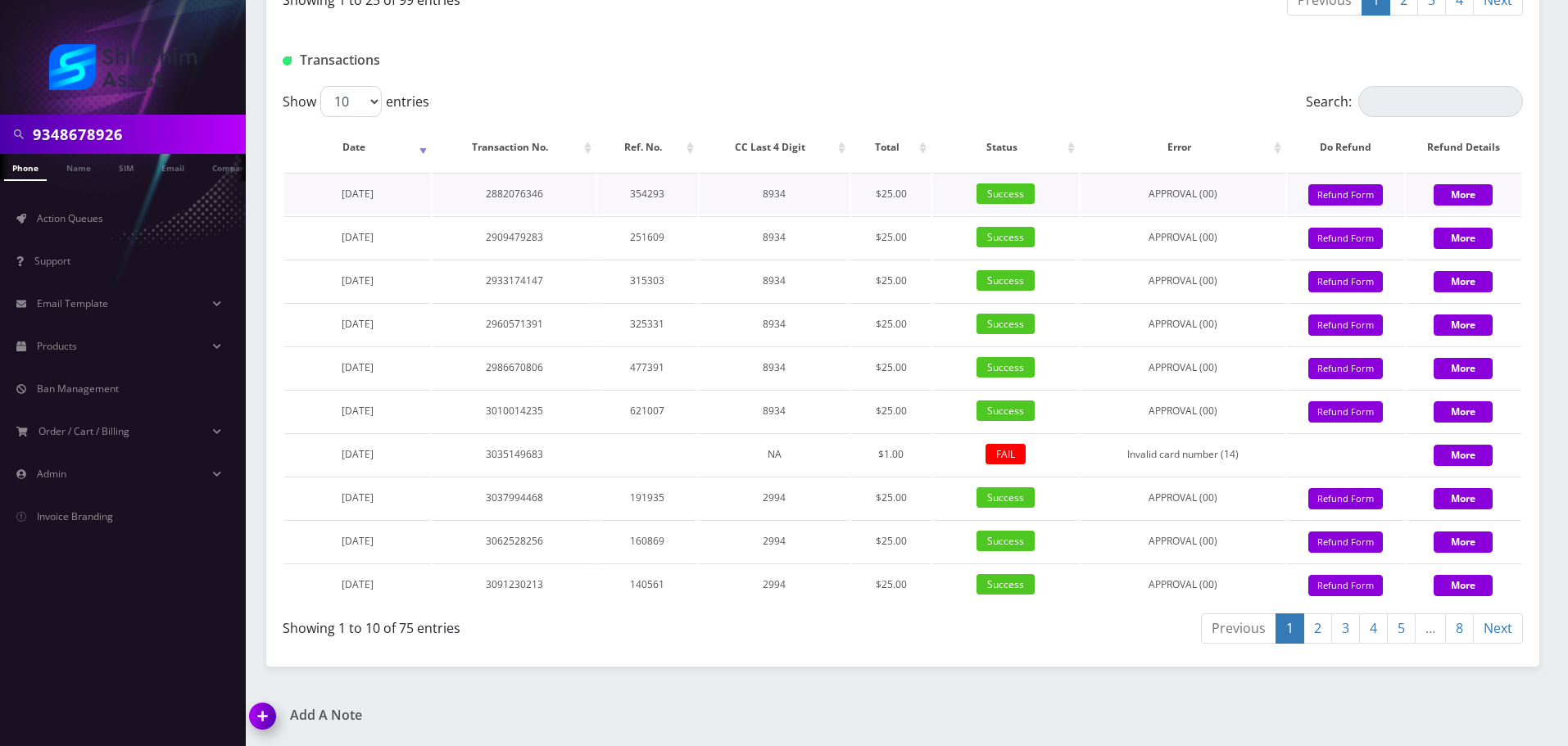
click at [289, 190] on td "[DATE]" at bounding box center [357, 194] width 146 height 42
copy span "[DATE]"
click at [166, 129] on input "9348678926" at bounding box center [137, 135] width 209 height 31
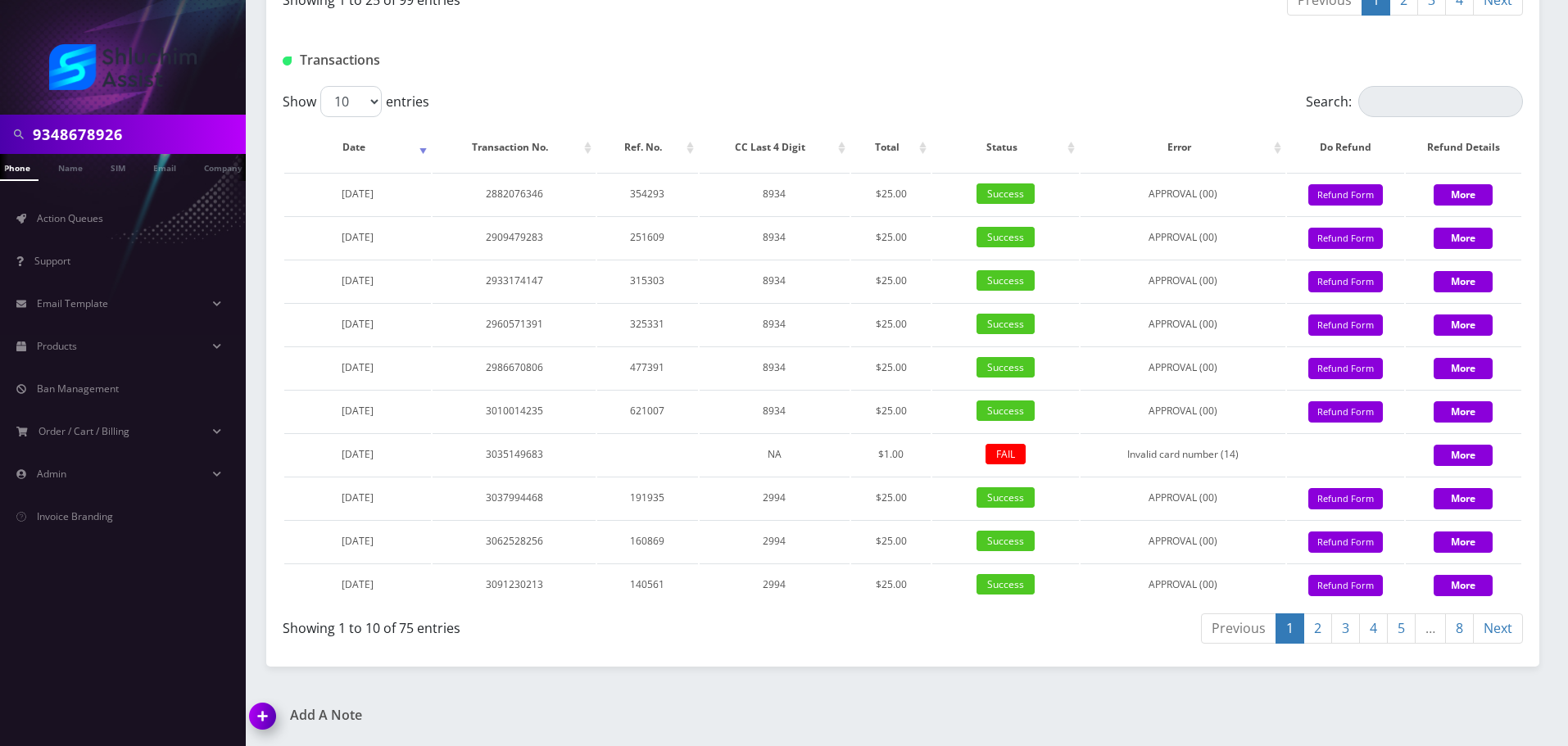
click at [166, 129] on input "9348678926" at bounding box center [137, 135] width 209 height 31
click at [161, 130] on input "9348678926" at bounding box center [137, 135] width 209 height 31
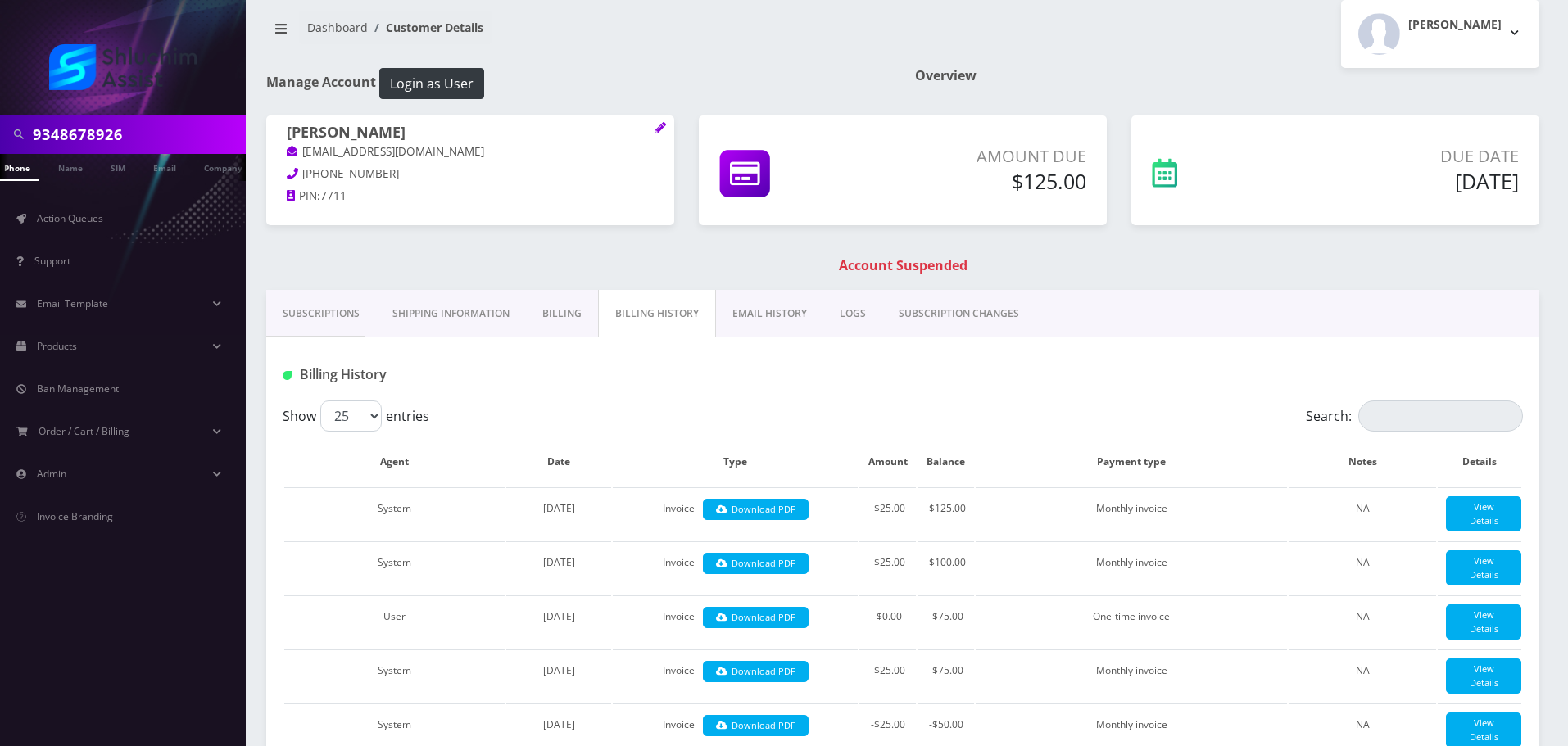
scroll to position [0, 0]
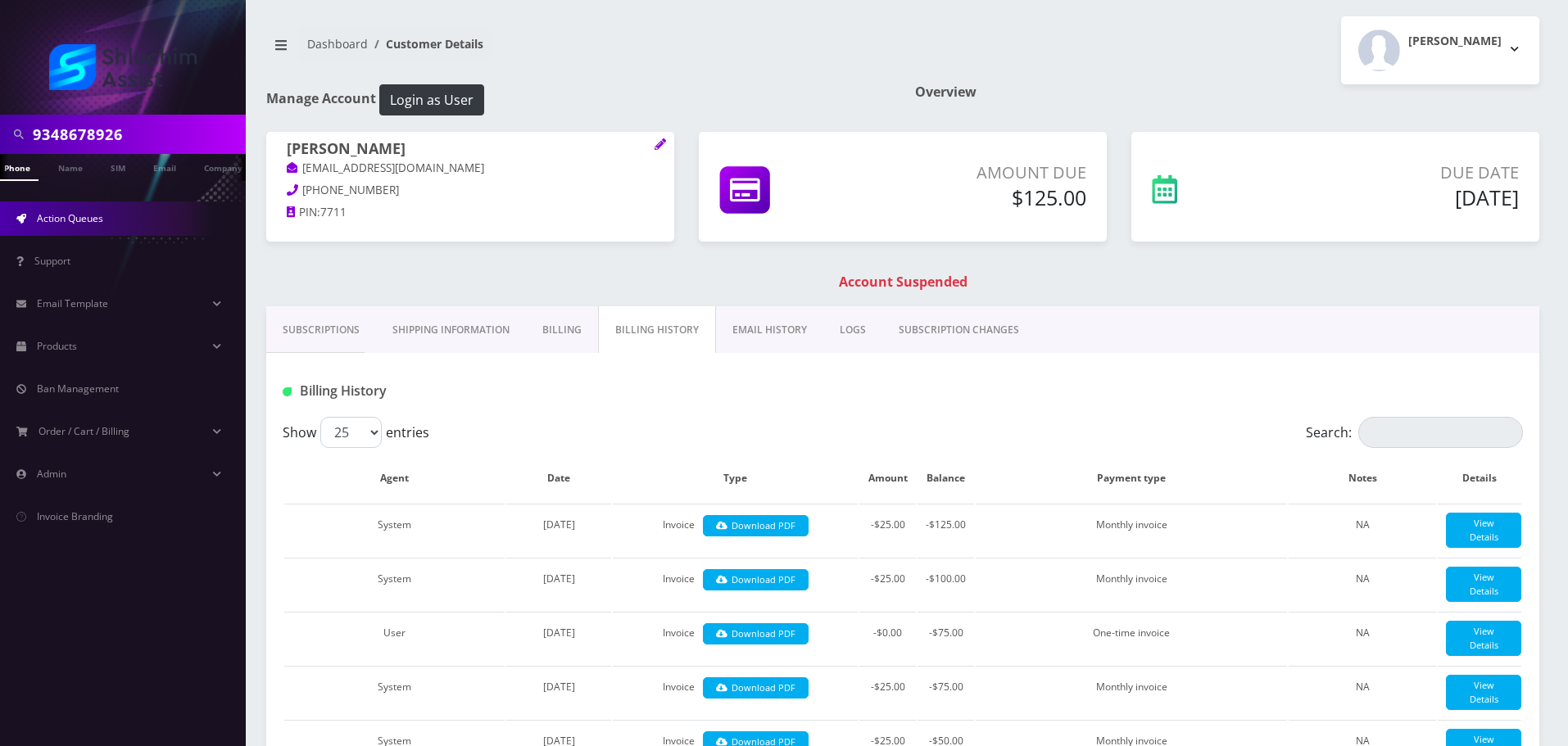
click at [108, 224] on link "Action Queues" at bounding box center [123, 218] width 246 height 34
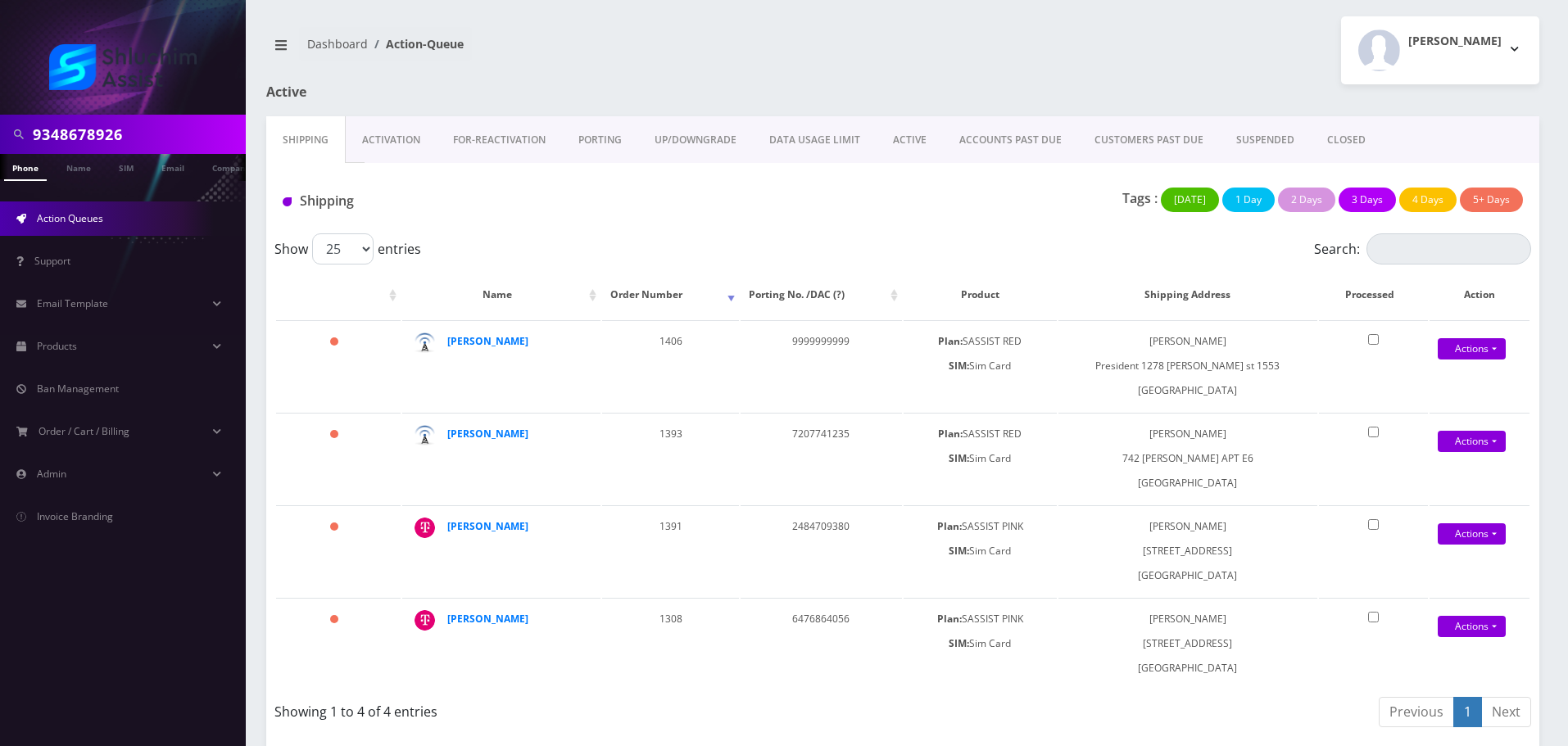
click at [1010, 149] on link "ACCOUNTS PAST DUE" at bounding box center [1011, 140] width 136 height 47
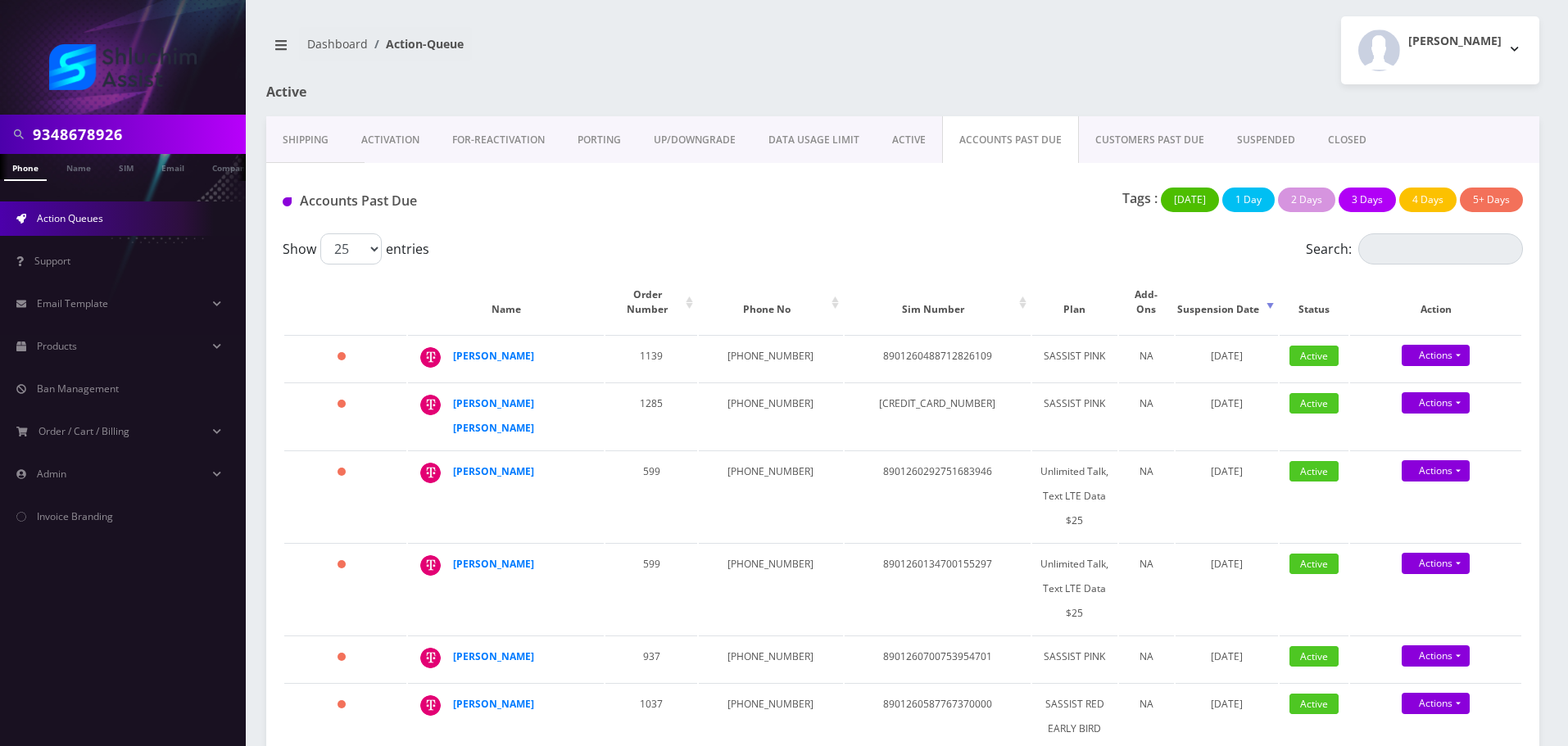
click at [187, 143] on input "9348678926" at bounding box center [137, 135] width 209 height 31
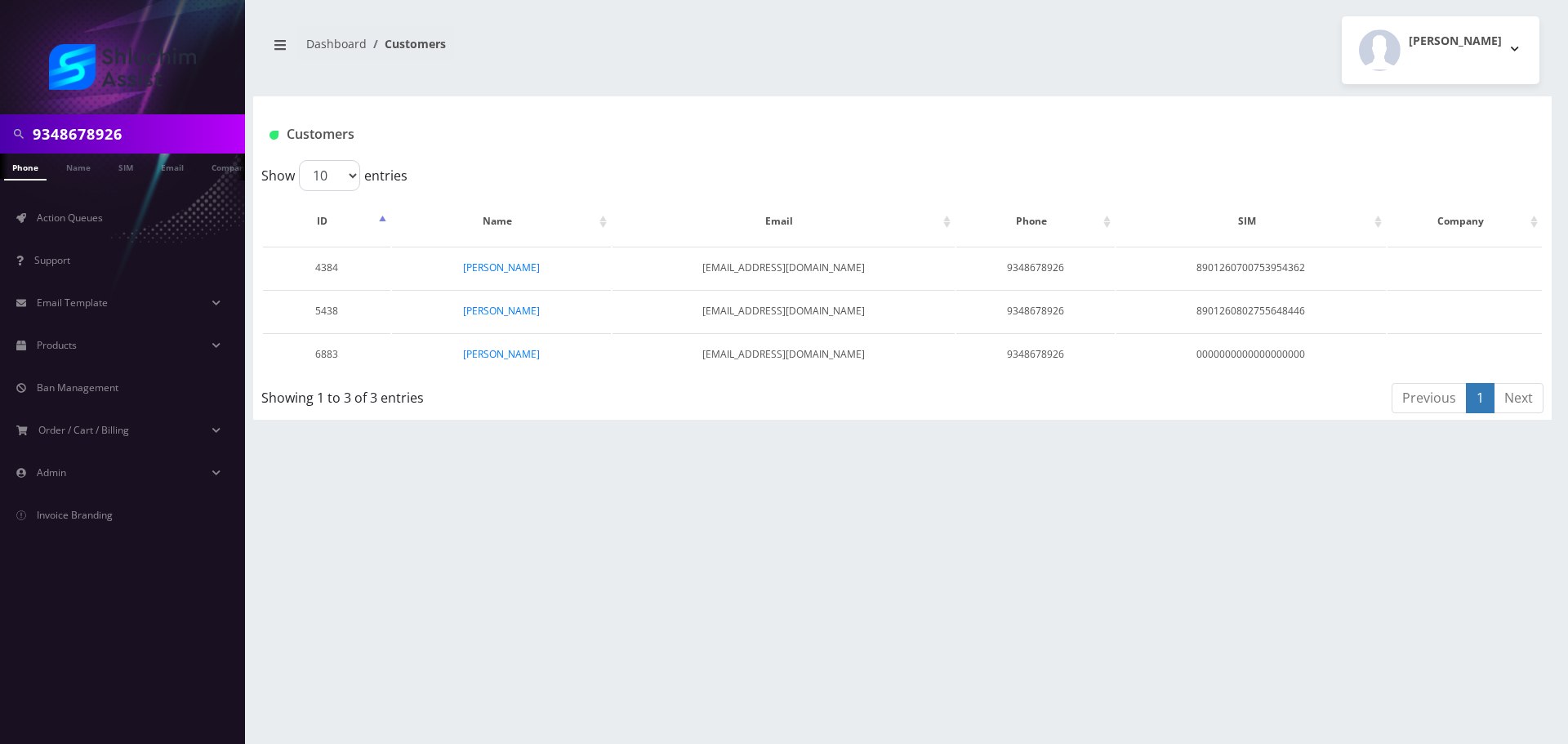
click at [131, 131] on input "9348678926" at bounding box center [136, 134] width 209 height 31
paste input "17-251-6709"
click at [112, 135] on input "[PHONE_NUMBER]" at bounding box center [136, 134] width 209 height 31
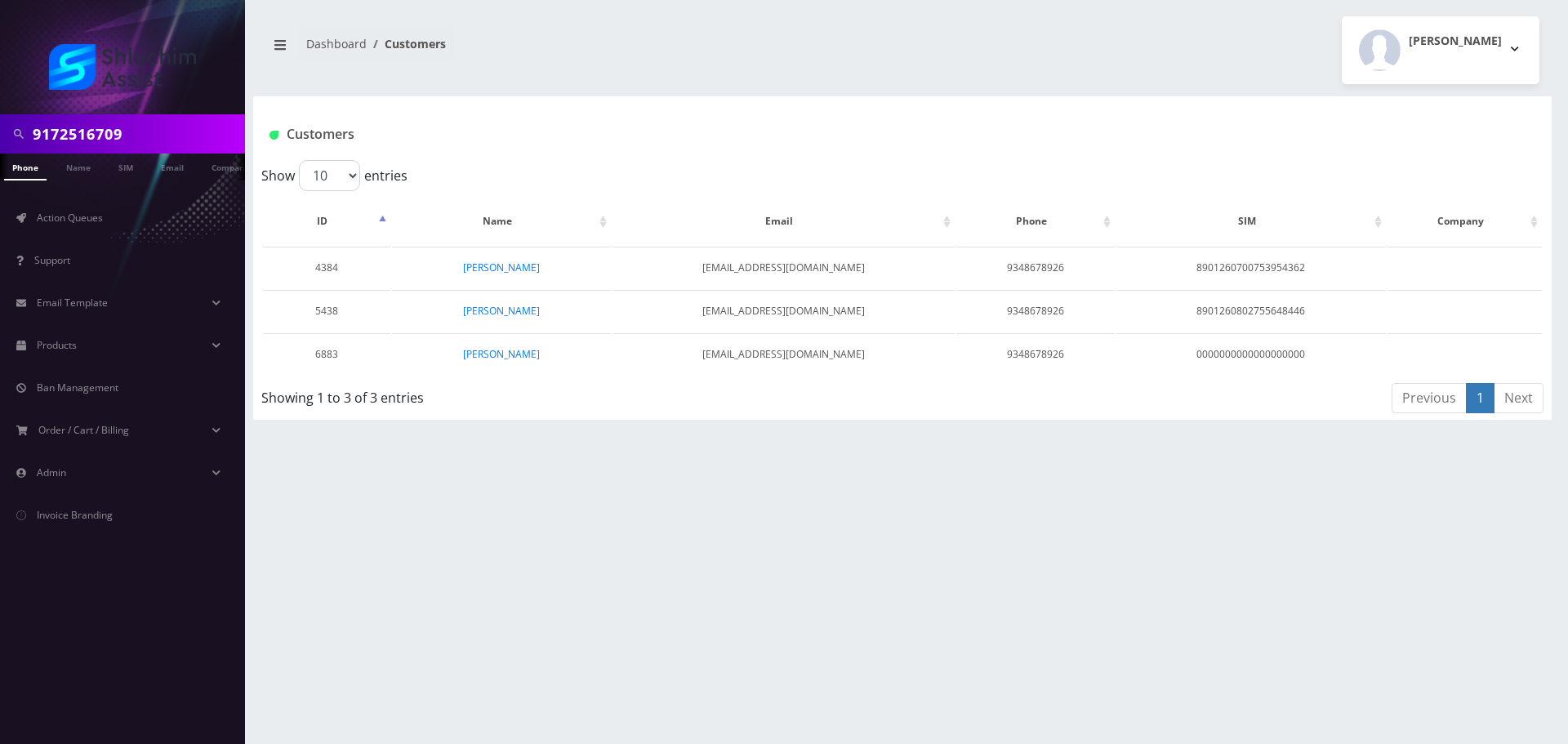
type input "9172516709"
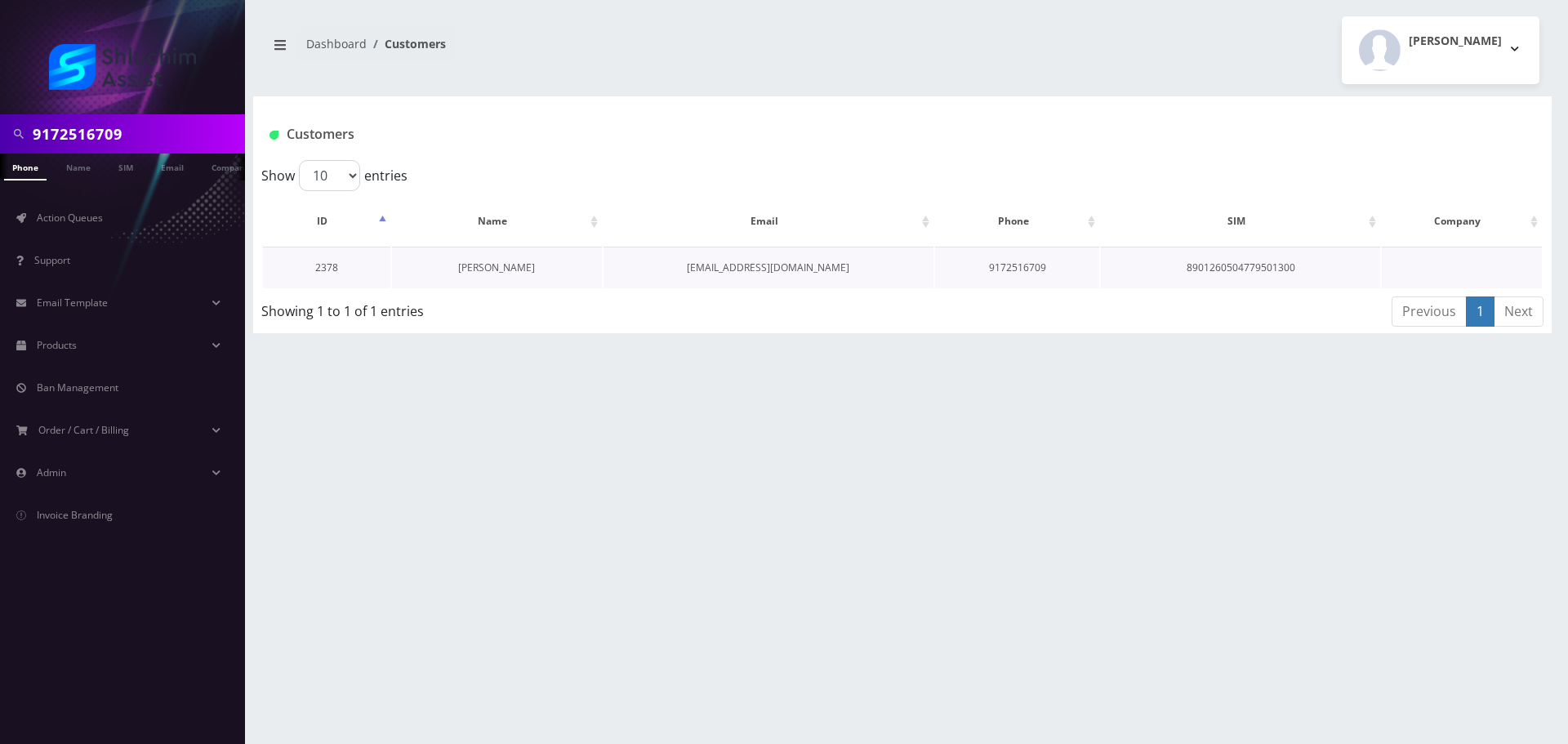
click at [496, 263] on link "Musia Brackman" at bounding box center [497, 268] width 76 height 14
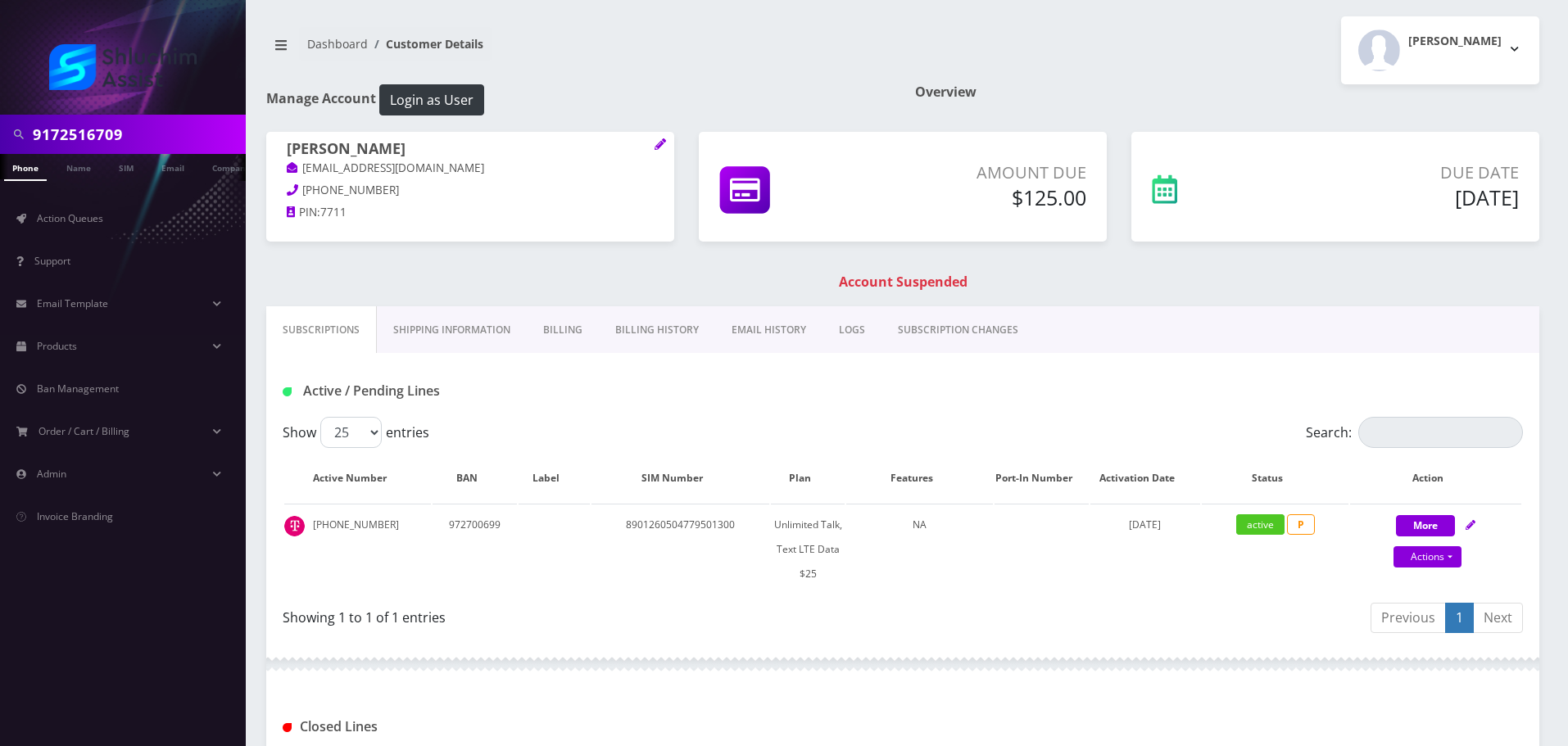
click at [770, 322] on link "EMAIL HISTORY" at bounding box center [769, 330] width 107 height 47
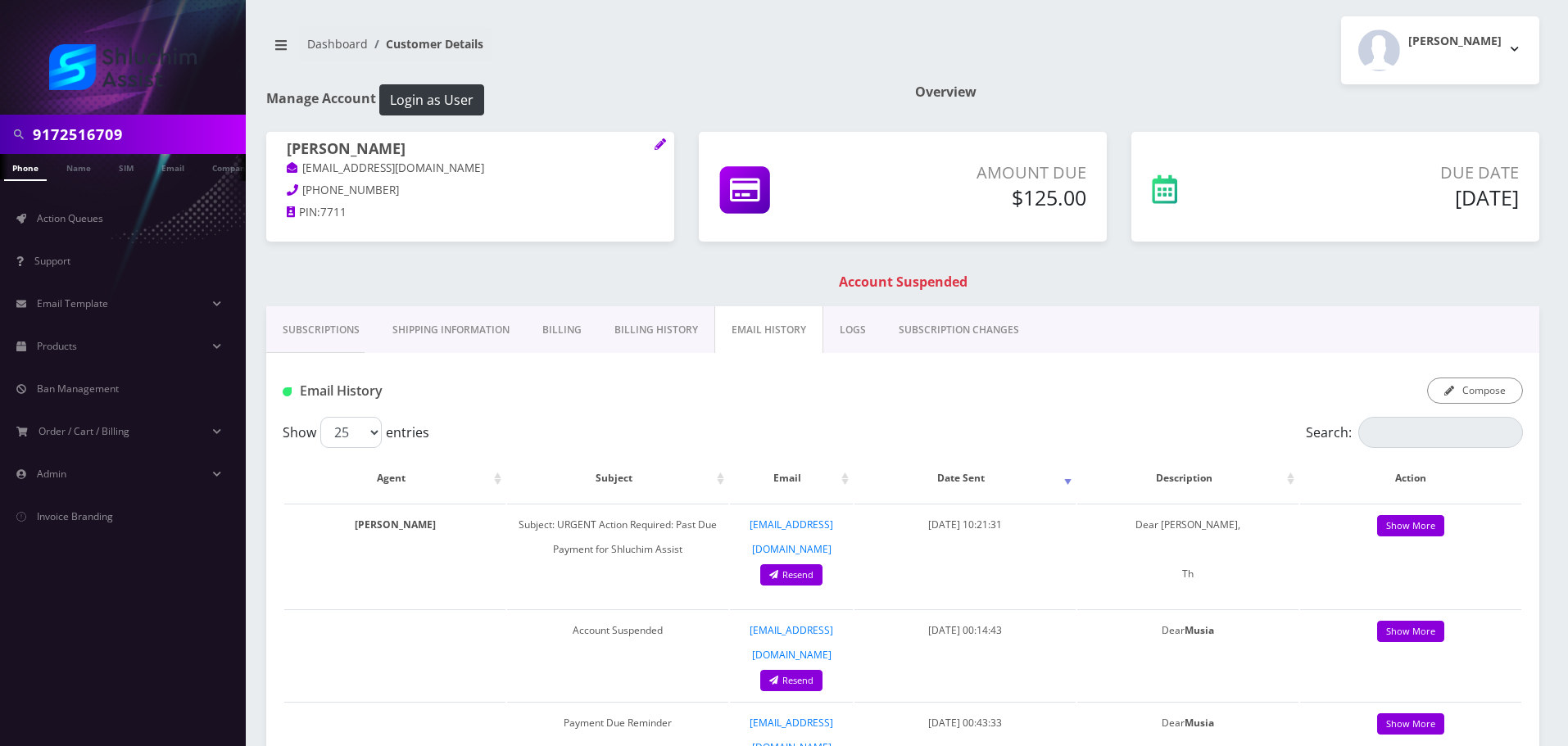
click at [685, 332] on link "Billing History" at bounding box center [656, 330] width 116 height 47
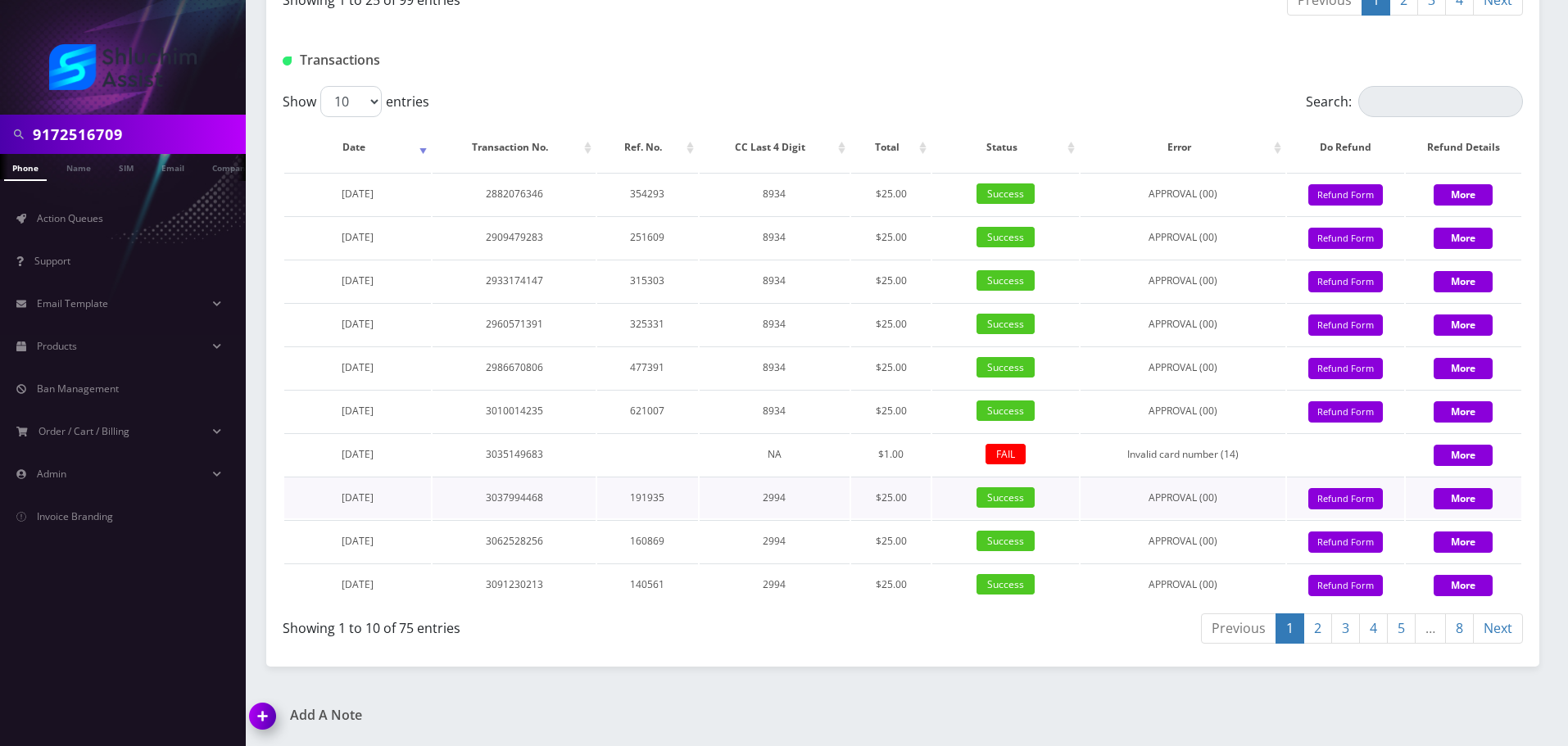
scroll to position [1974, 0]
click at [149, 129] on input "9172516709" at bounding box center [137, 135] width 209 height 31
paste input "-251-6709"
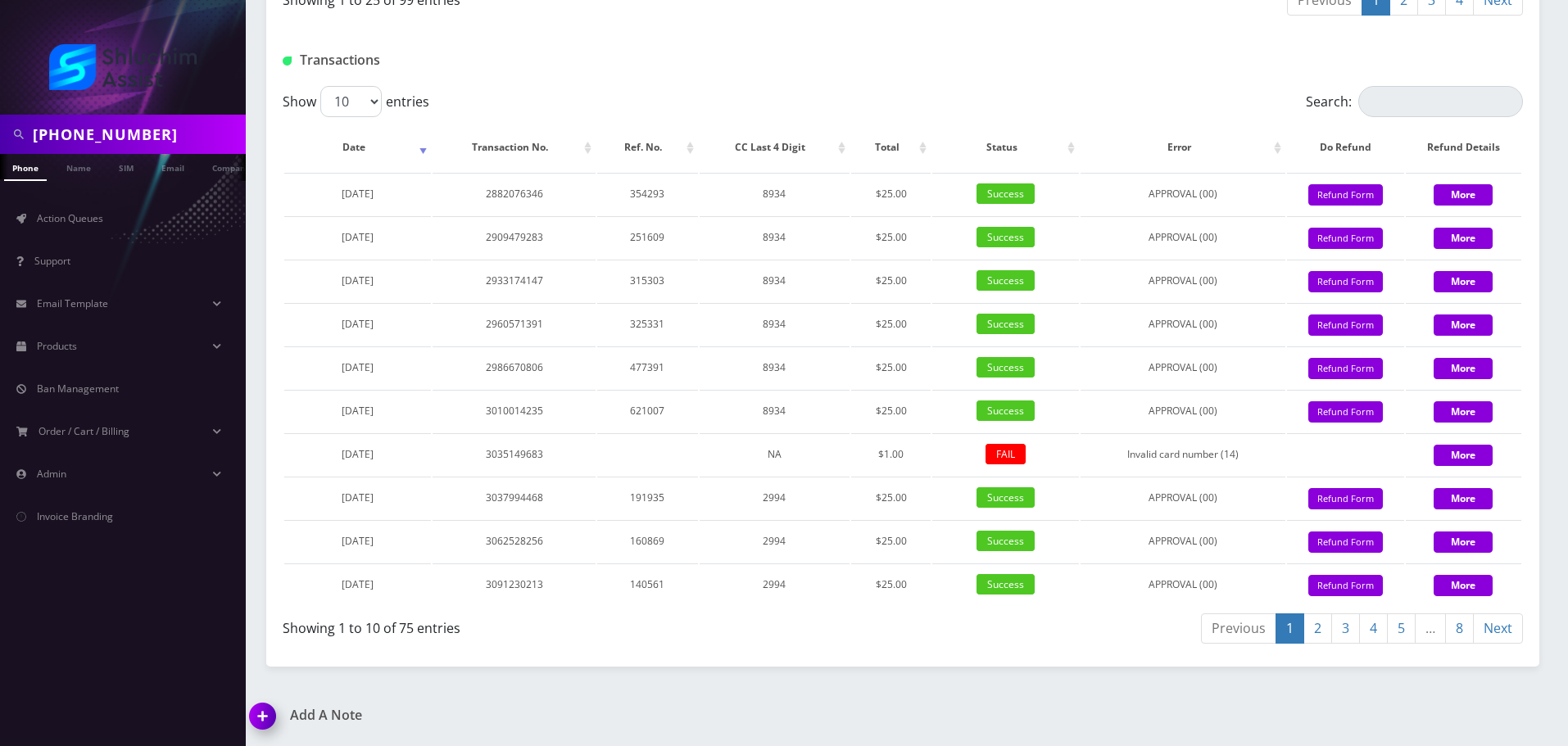
click at [114, 131] on input "917-251-6709" at bounding box center [137, 135] width 209 height 31
type input "9172516709"
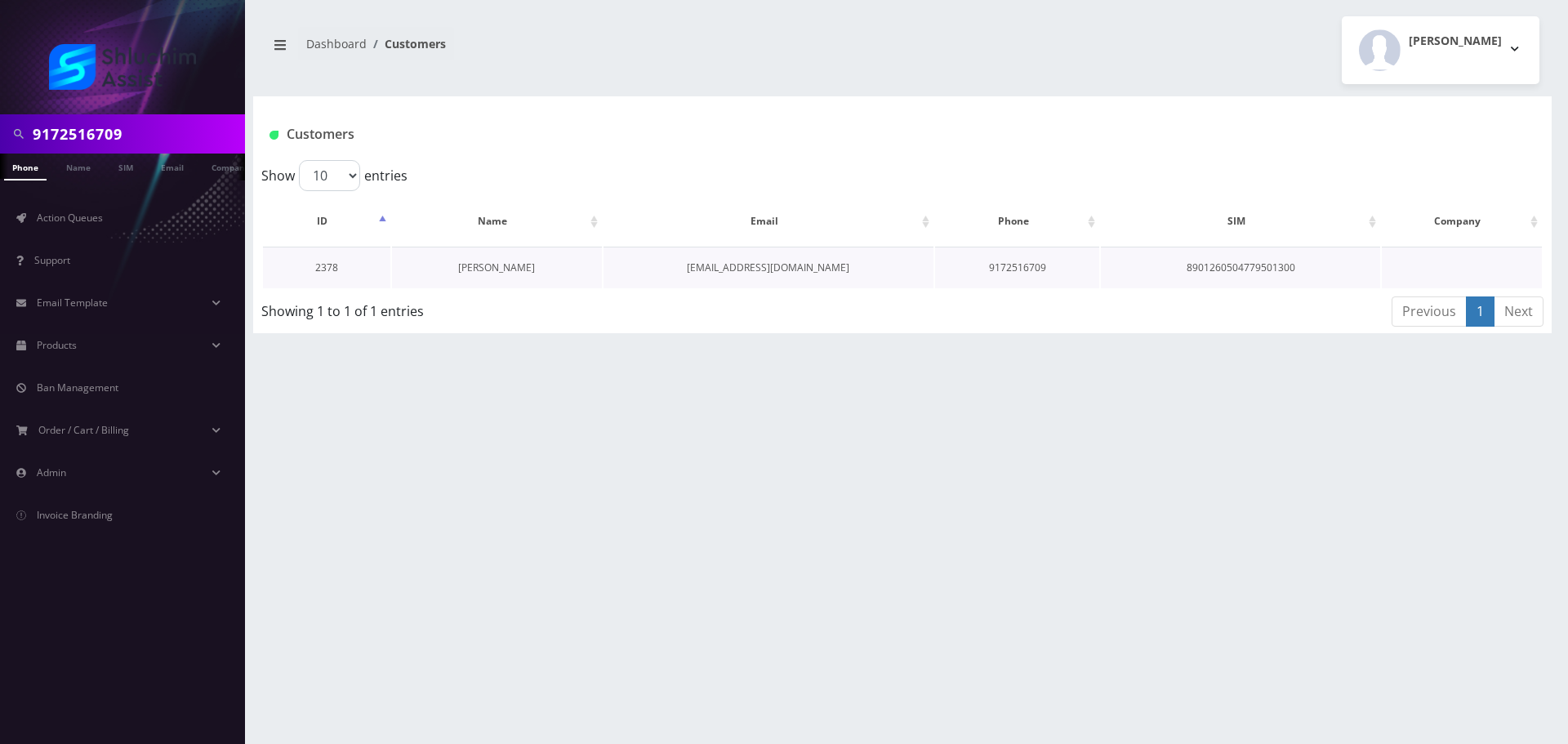
click at [514, 266] on link "Musia Brackman" at bounding box center [497, 268] width 76 height 14
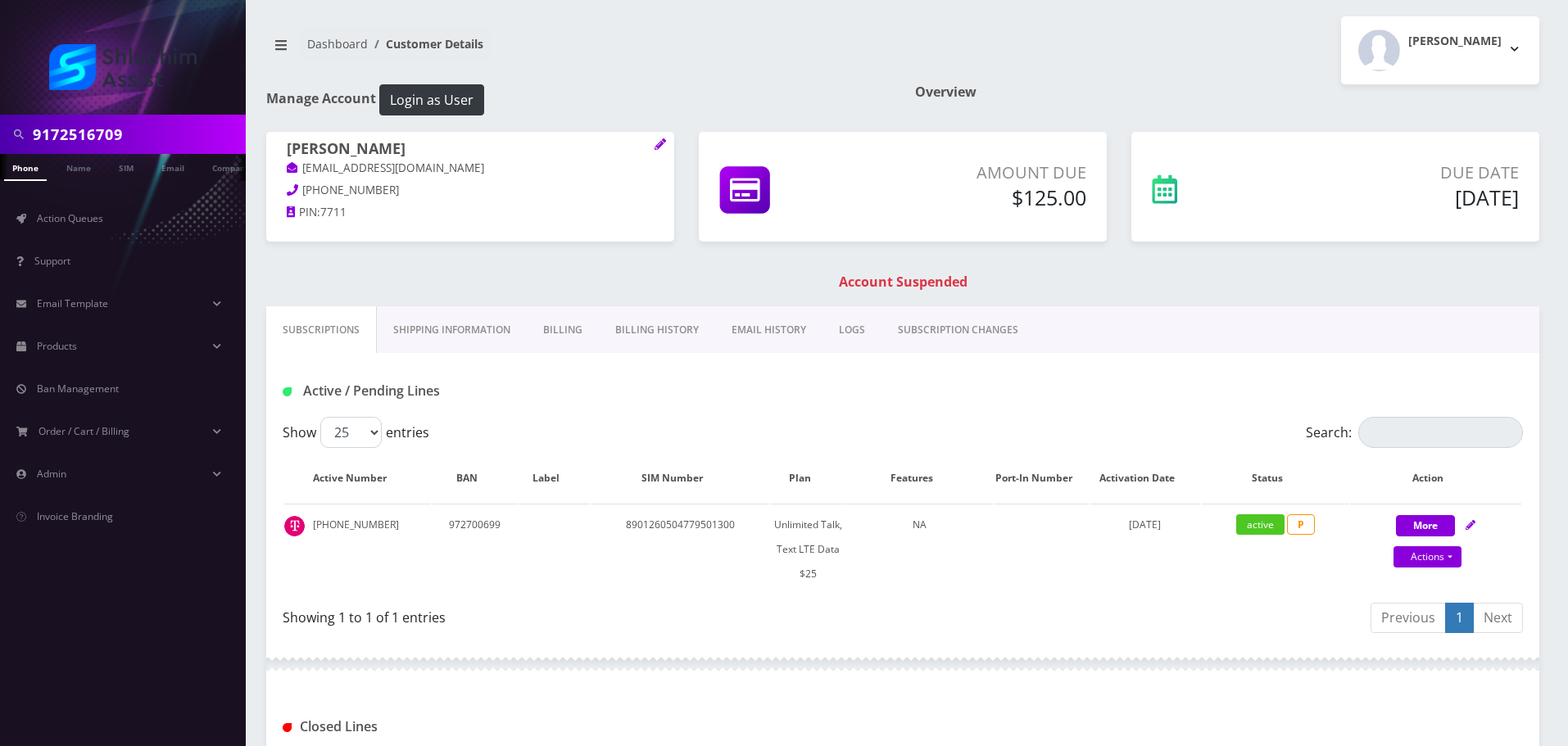
click at [657, 330] on link "Billing History" at bounding box center [657, 330] width 116 height 47
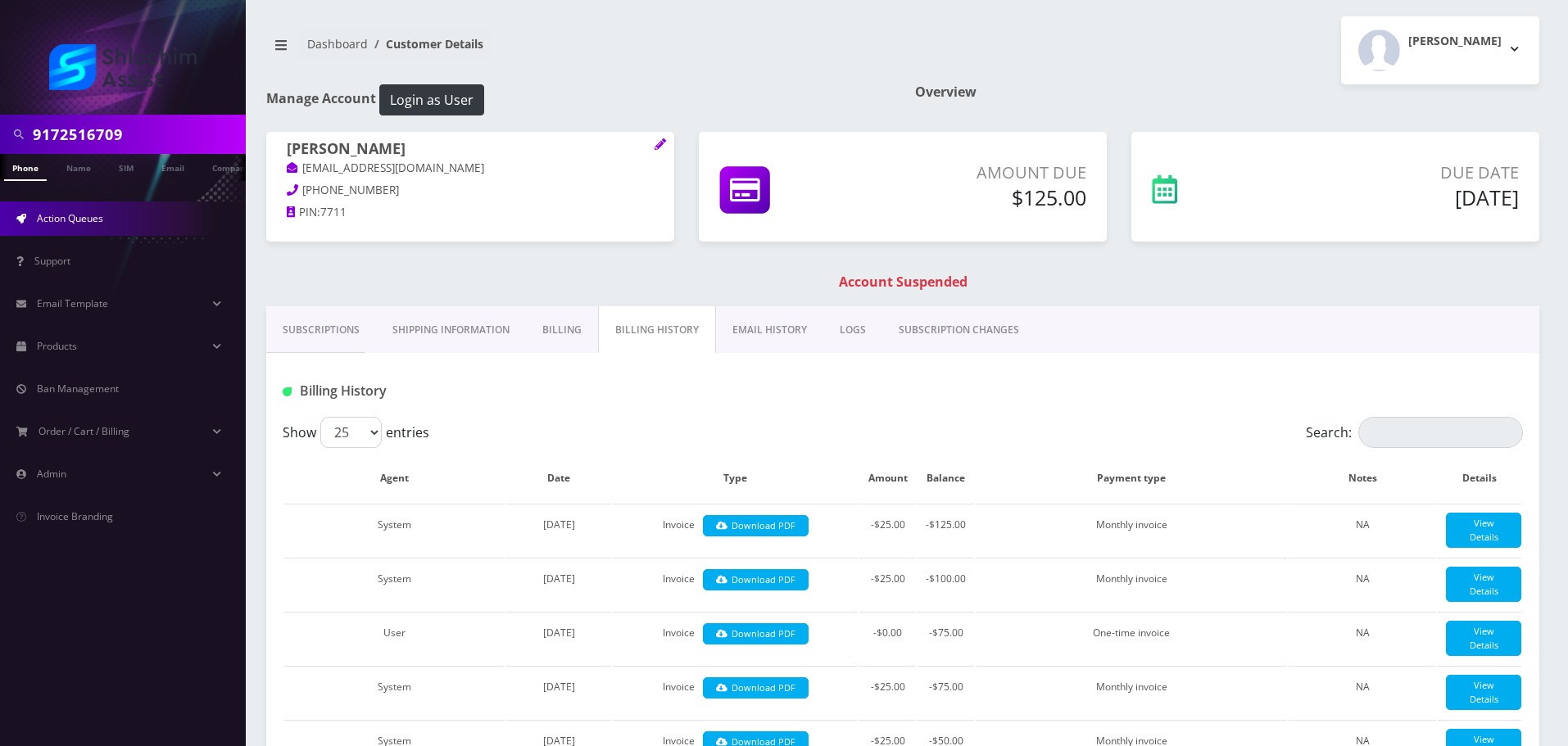
click at [60, 224] on span "Action Queues" at bounding box center [71, 218] width 67 height 14
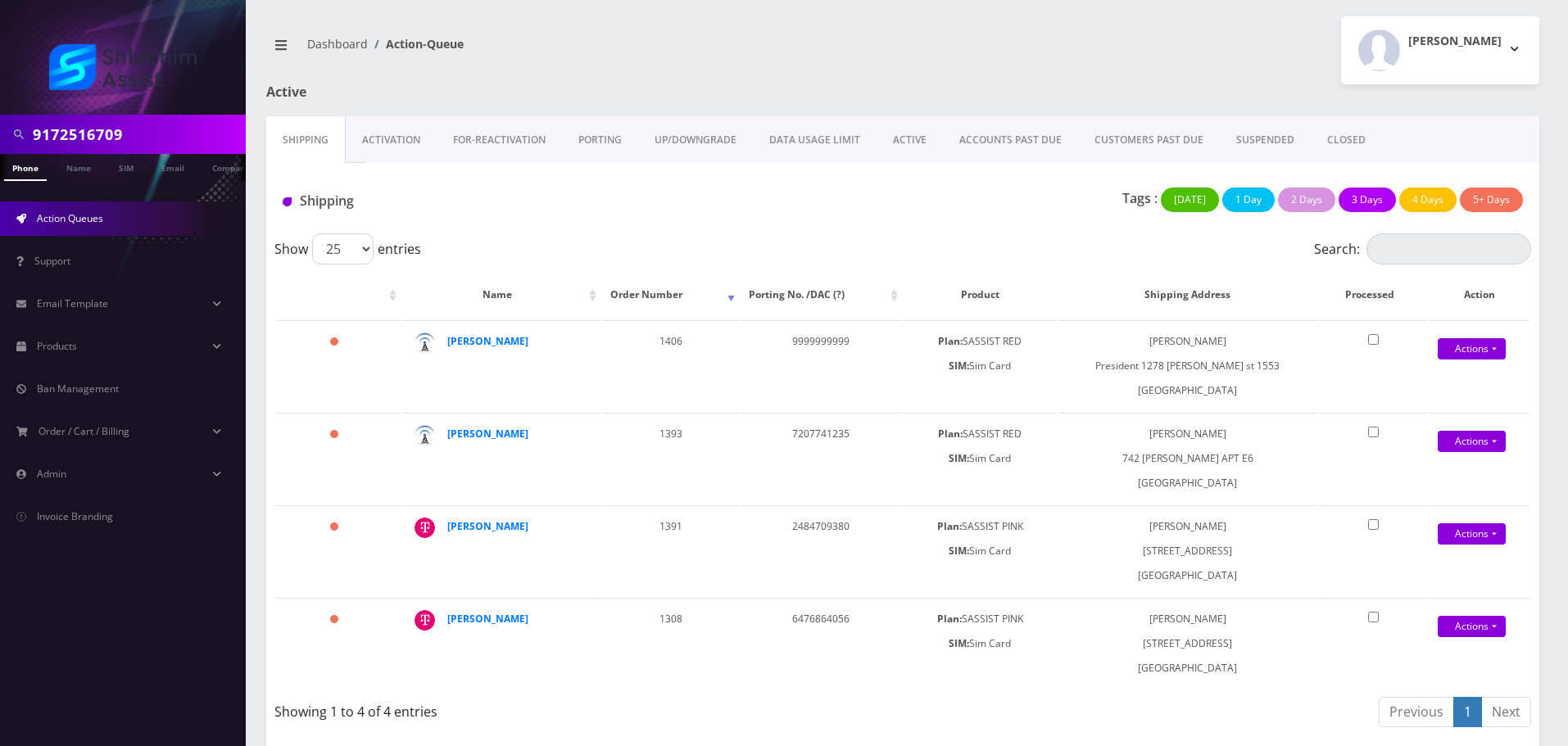
click at [1001, 136] on link "ACCOUNTS PAST DUE" at bounding box center [1011, 140] width 136 height 47
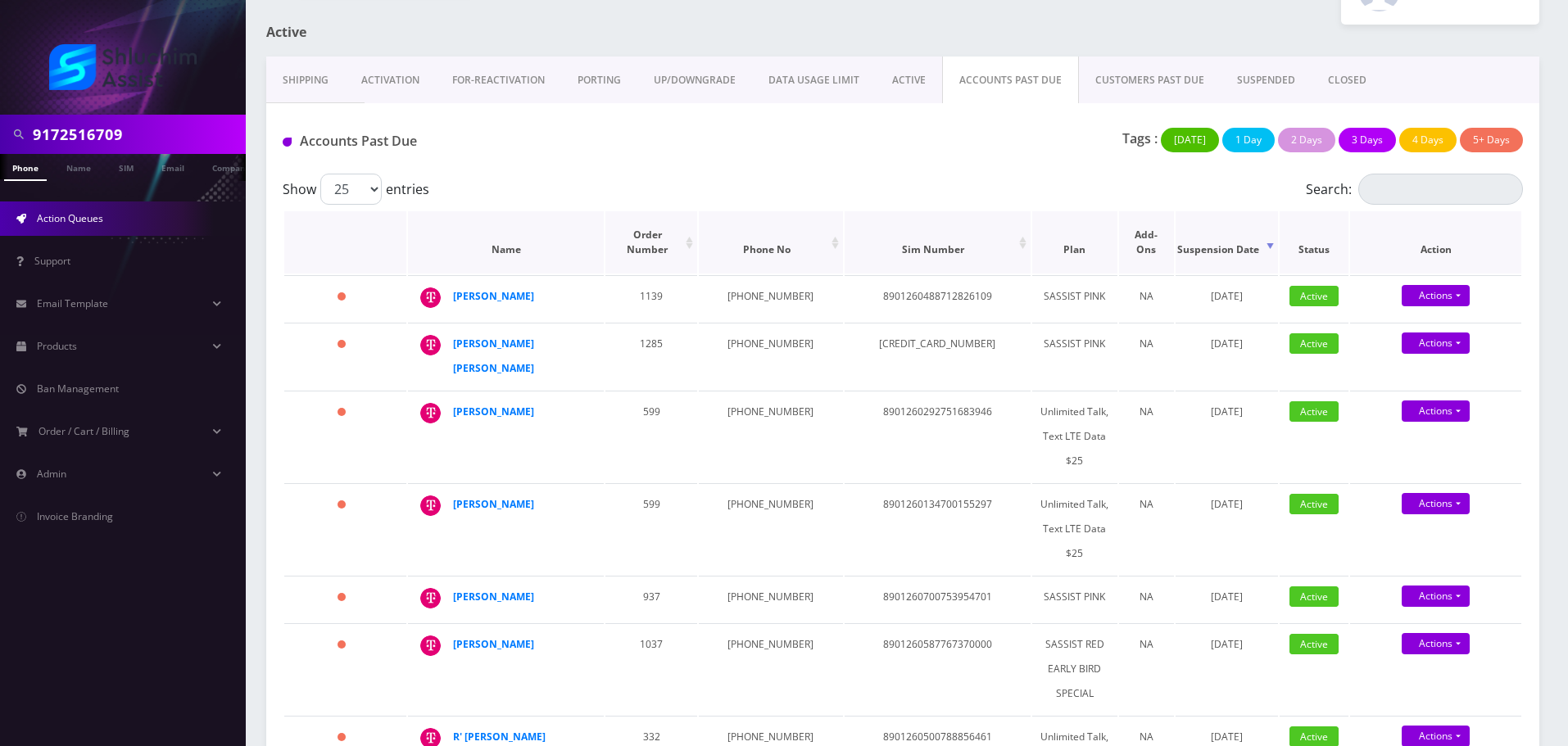
scroll to position [246, 0]
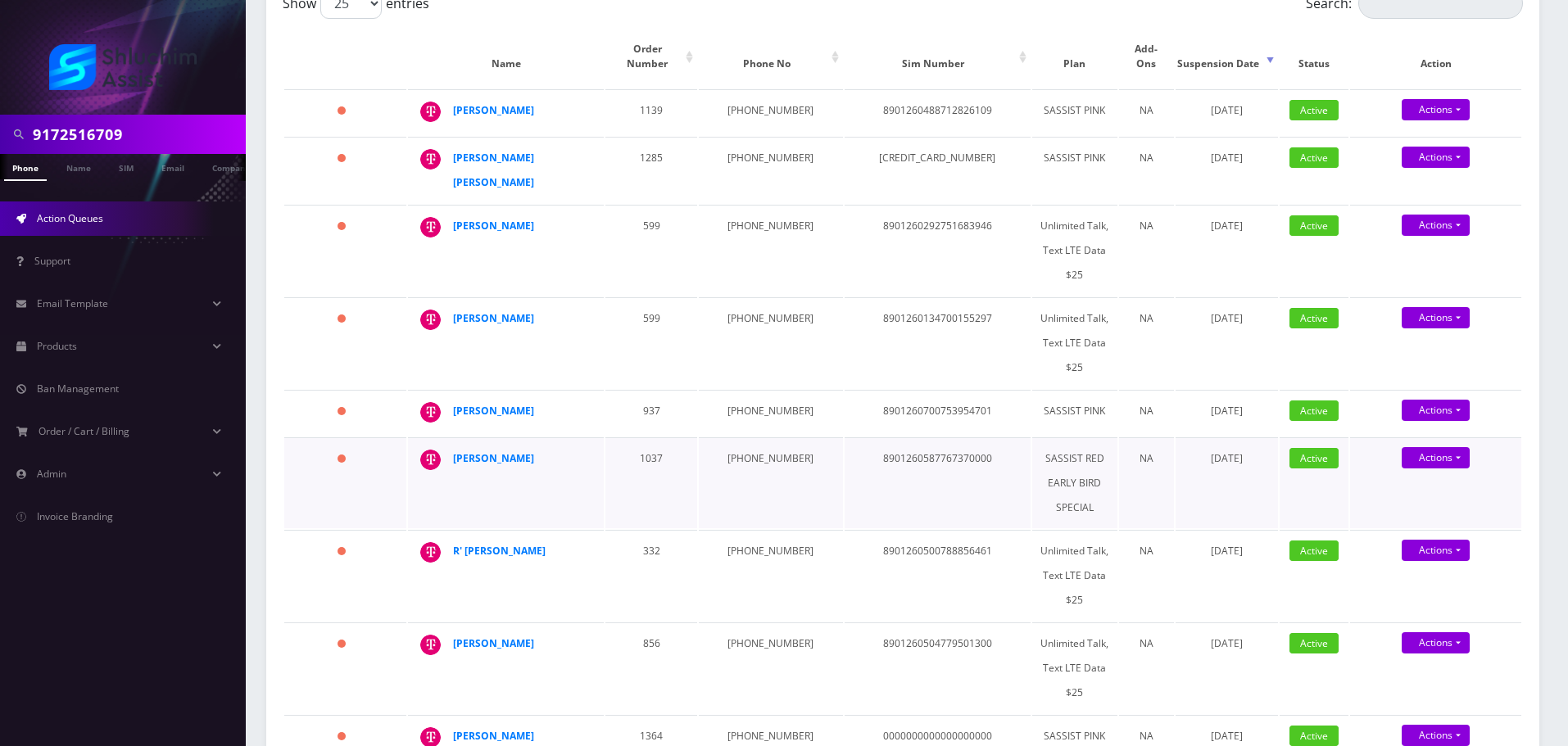
click at [649, 477] on td "1037" at bounding box center [651, 483] width 91 height 91
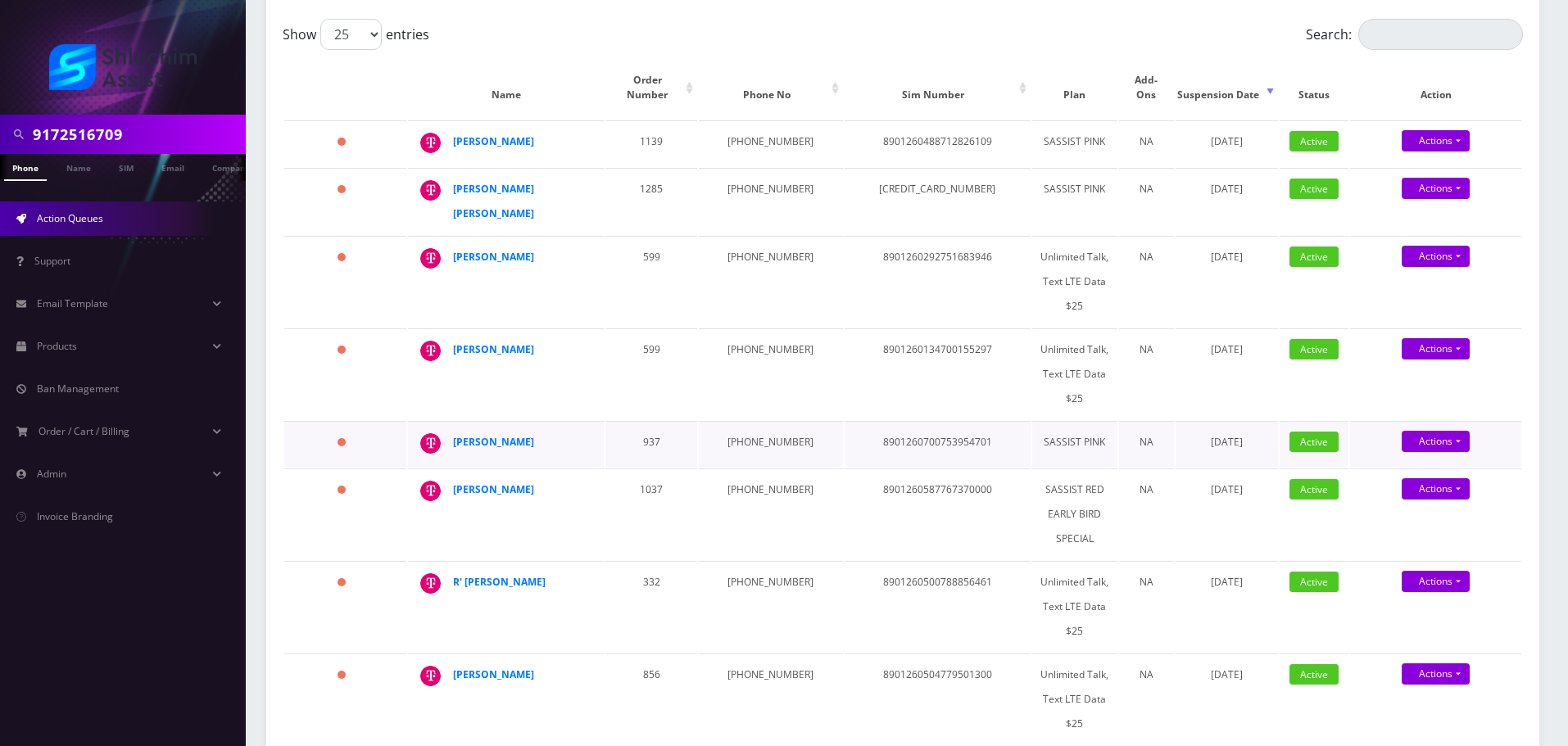
scroll to position [164, 0]
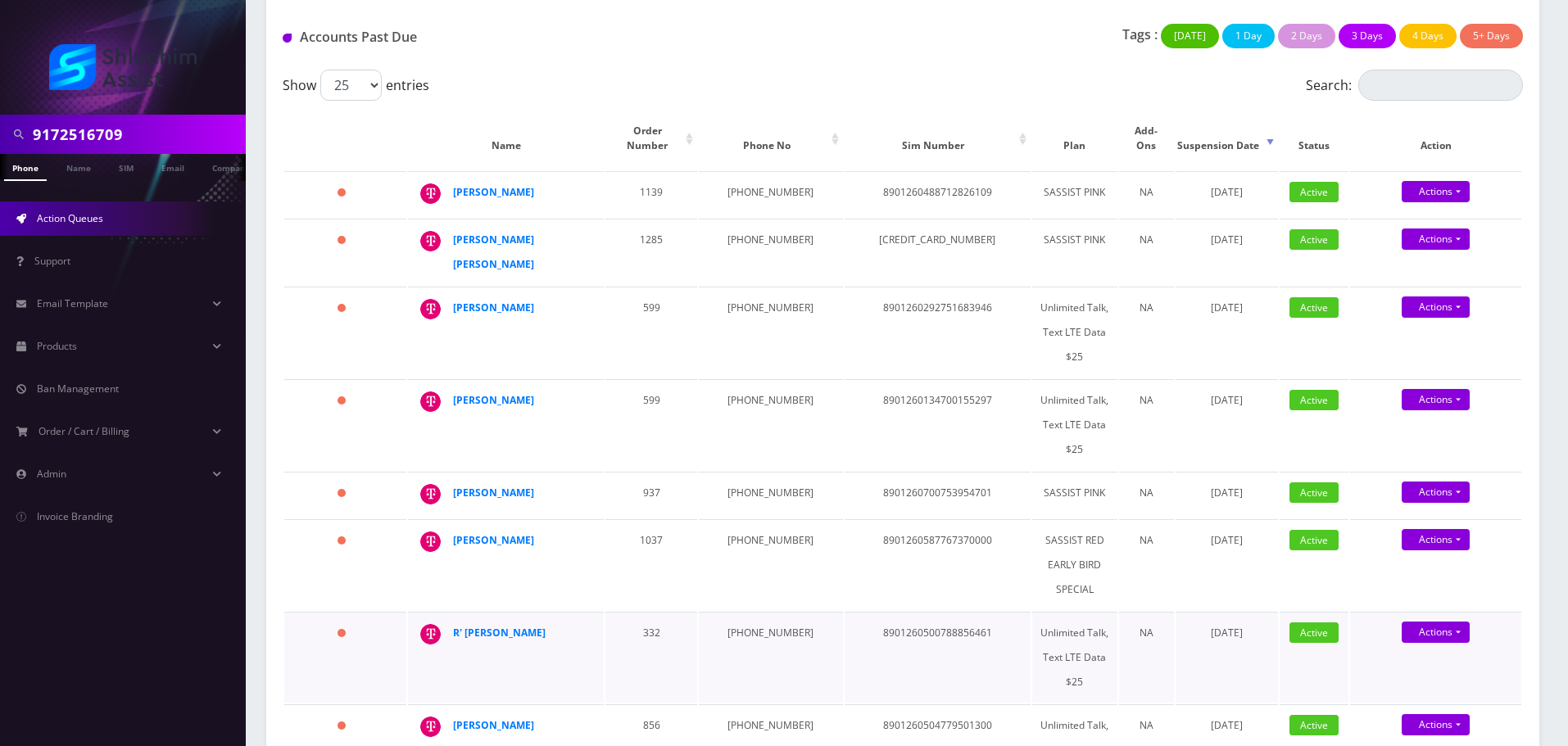
drag, startPoint x: 567, startPoint y: 593, endPoint x: 451, endPoint y: 595, distance: 116.0
click at [451, 612] on td "R' [PERSON_NAME]" at bounding box center [505, 658] width 196 height 91
copy div "R' [PERSON_NAME]"
click at [519, 626] on strong "R' [PERSON_NAME]" at bounding box center [499, 633] width 92 height 14
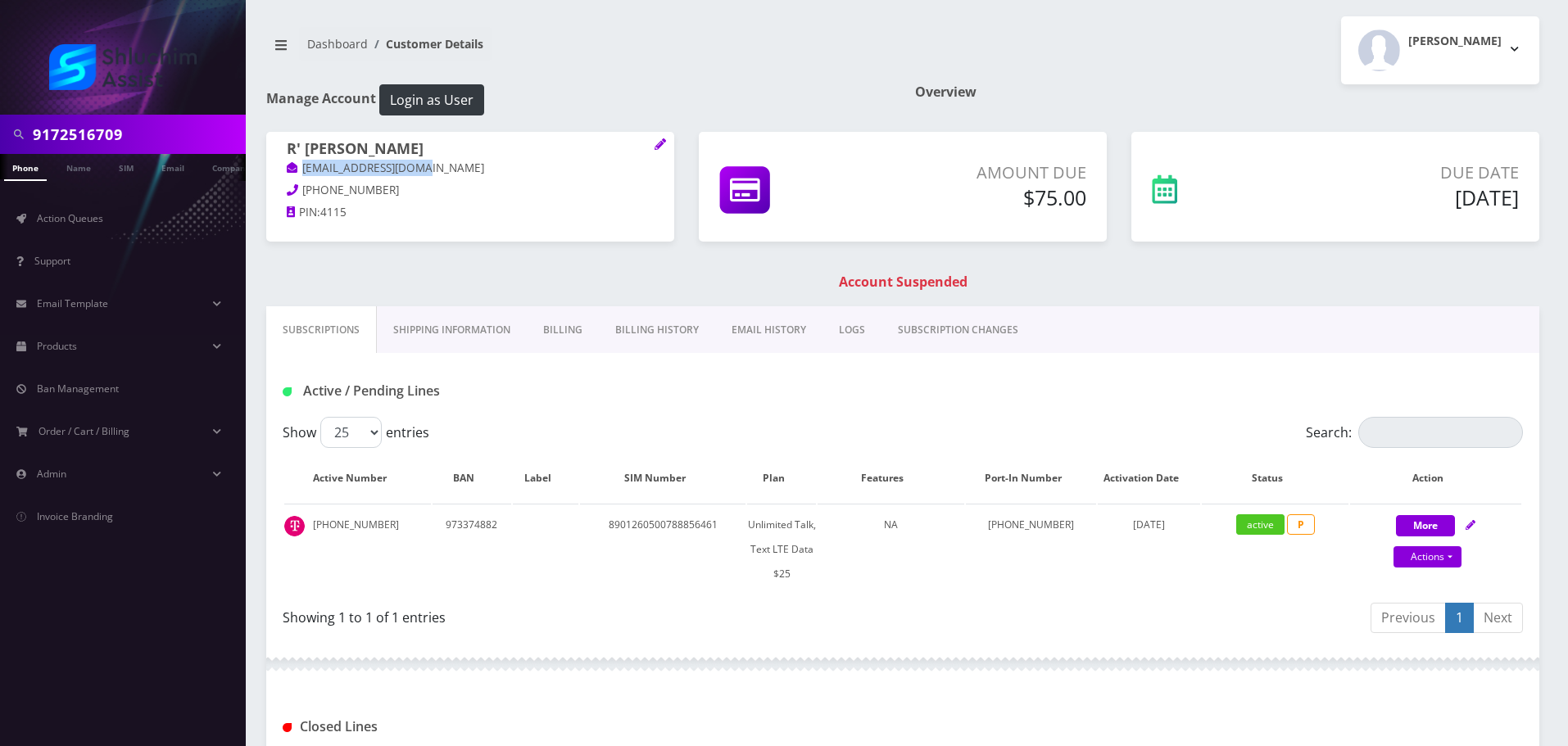
drag, startPoint x: 451, startPoint y: 169, endPoint x: 295, endPoint y: 173, distance: 156.1
click at [295, 173] on p "[EMAIL_ADDRESS][DOMAIN_NAME]" at bounding box center [470, 169] width 367 height 18
copy link "[EMAIL_ADDRESS][DOMAIN_NAME]"
drag, startPoint x: 396, startPoint y: 197, endPoint x: 282, endPoint y: 195, distance: 114.0
click at [282, 195] on div "R' [PERSON_NAME] [EMAIL_ADDRESS][DOMAIN_NAME] [PHONE_NUMBER] PIN: 4115" at bounding box center [470, 183] width 408 height 102
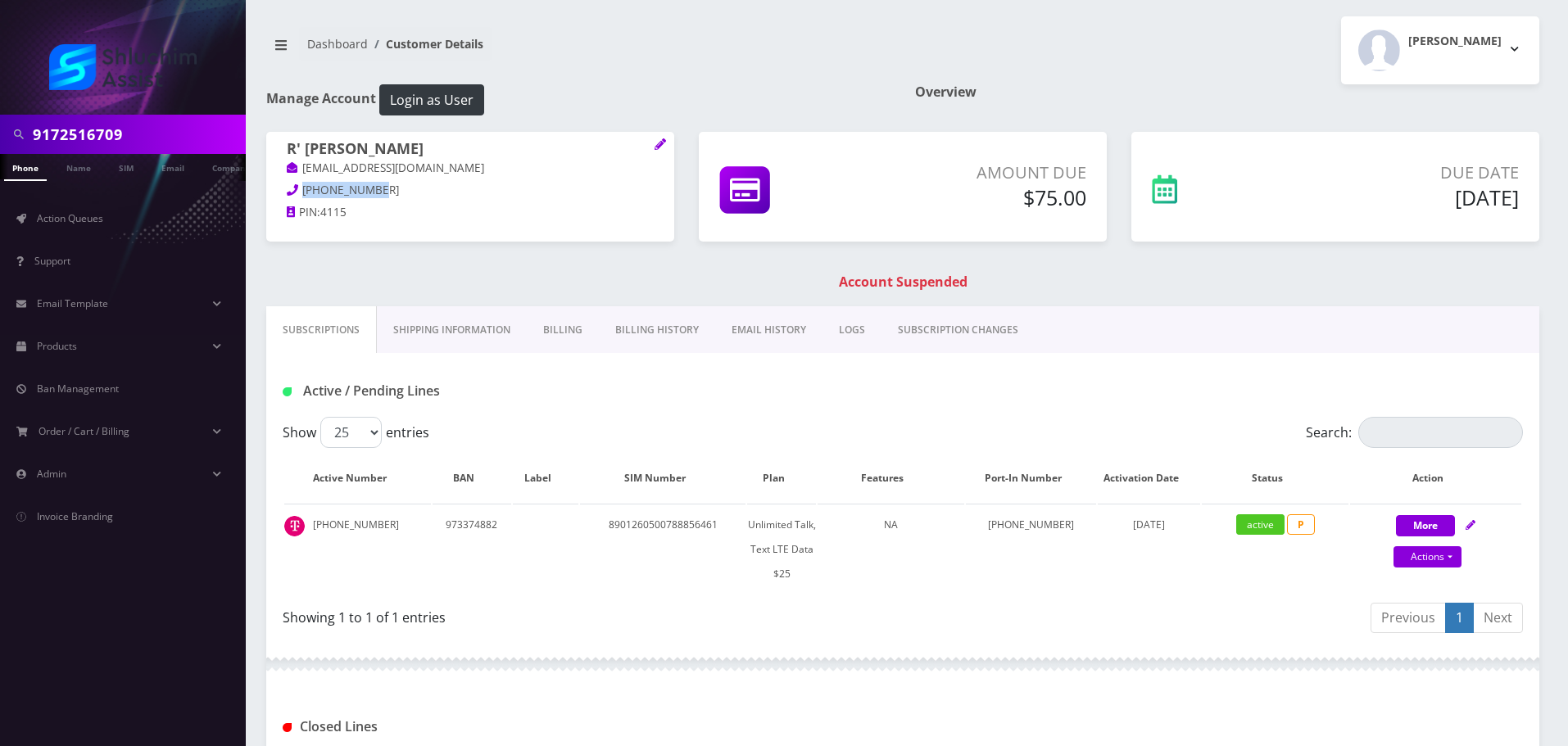
copy span "[PHONE_NUMBER]"
click at [780, 328] on link "EMAIL HISTORY" at bounding box center [769, 330] width 107 height 47
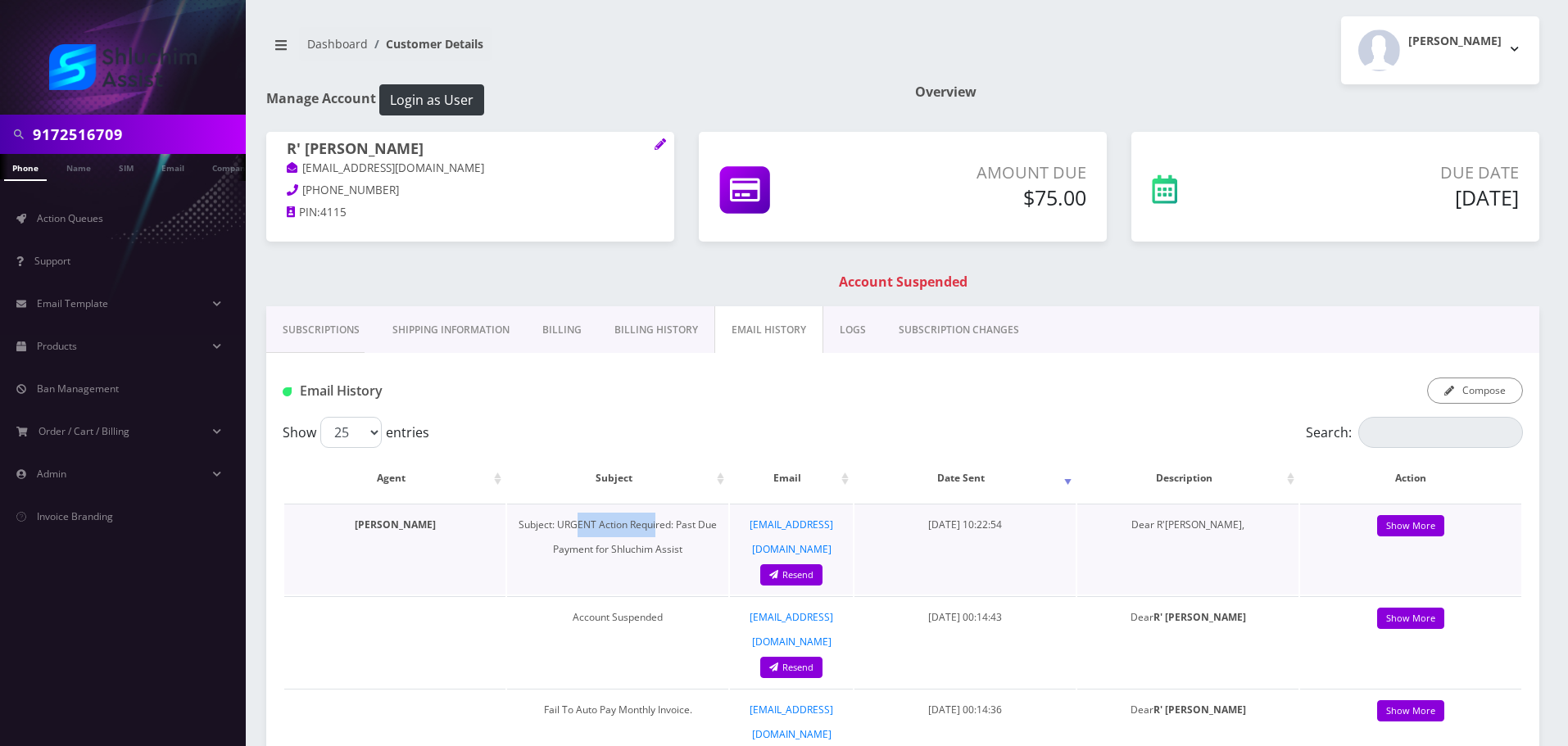
drag, startPoint x: 577, startPoint y: 527, endPoint x: 654, endPoint y: 528, distance: 77.0
click at [654, 528] on td "Subject: URGENT Action Required: Past Due Payment for Shluchim Assist" at bounding box center [617, 549] width 221 height 91
click at [306, 334] on link "Subscriptions" at bounding box center [321, 330] width 110 height 47
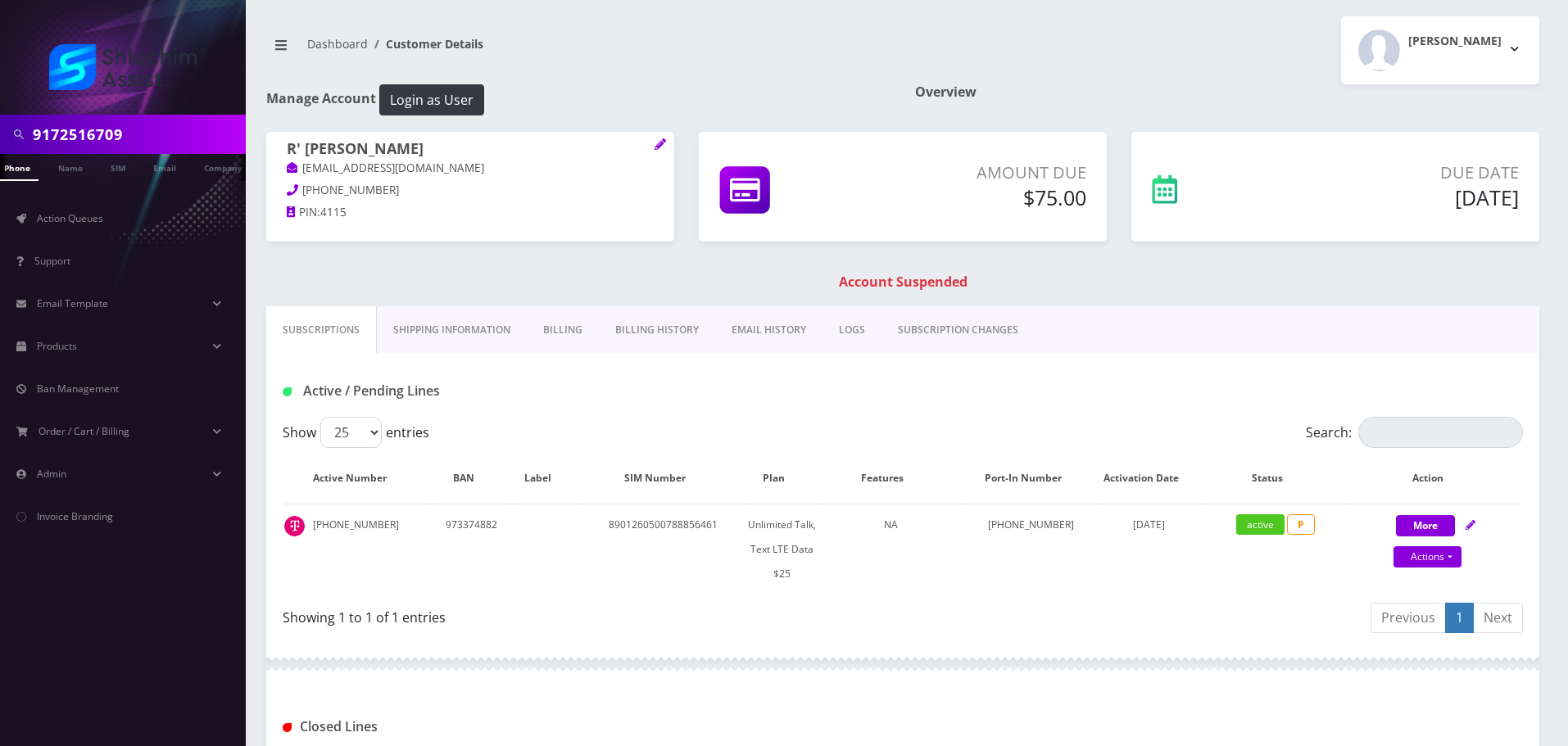
scroll to position [0, 17]
click at [132, 130] on input "9172516709" at bounding box center [137, 135] width 209 height 31
paste input "-971-4393"
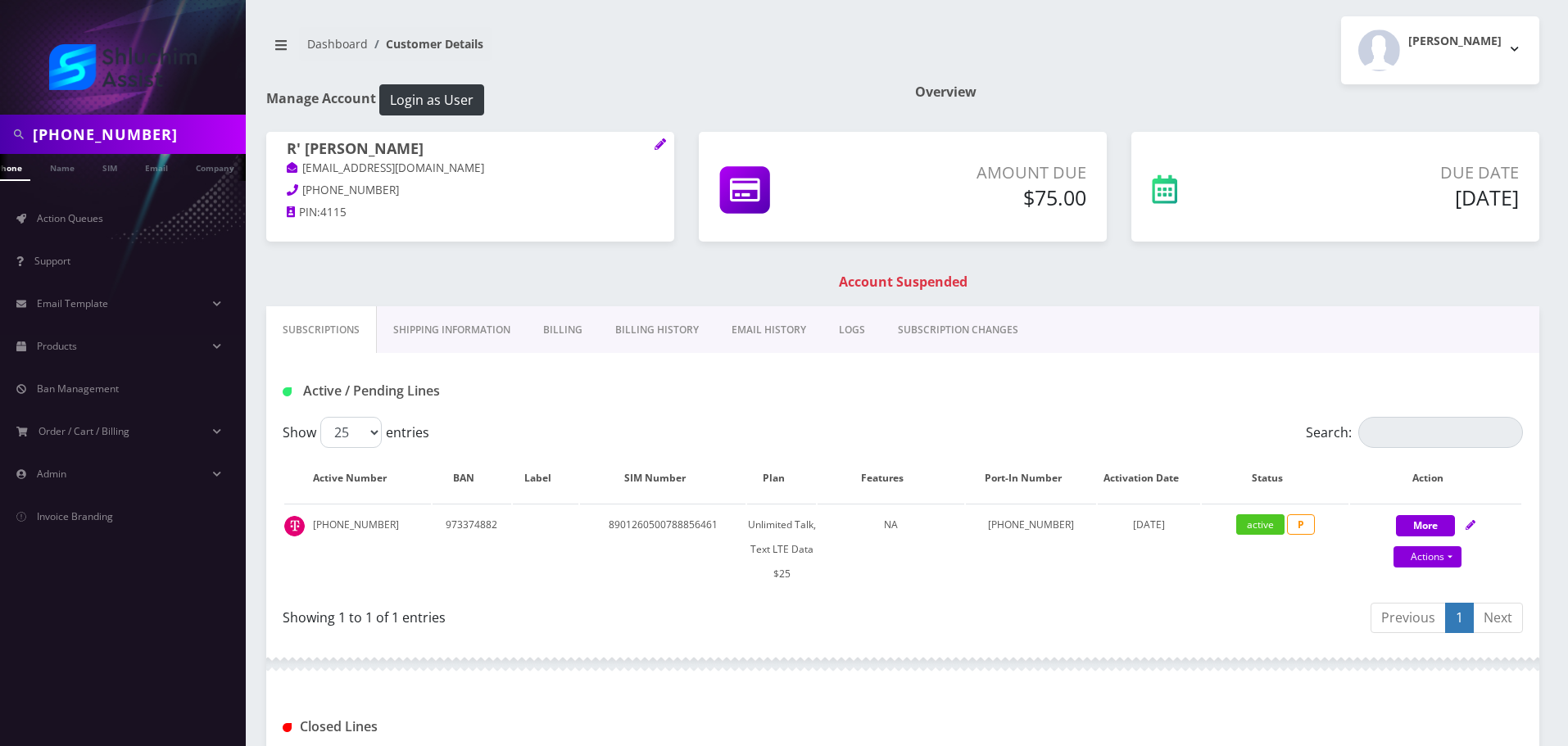
click at [114, 132] on input "917-971-4393" at bounding box center [137, 135] width 209 height 31
click at [109, 136] on input "[PHONE_NUMBER]" at bounding box center [137, 135] width 209 height 31
type input "9179714393"
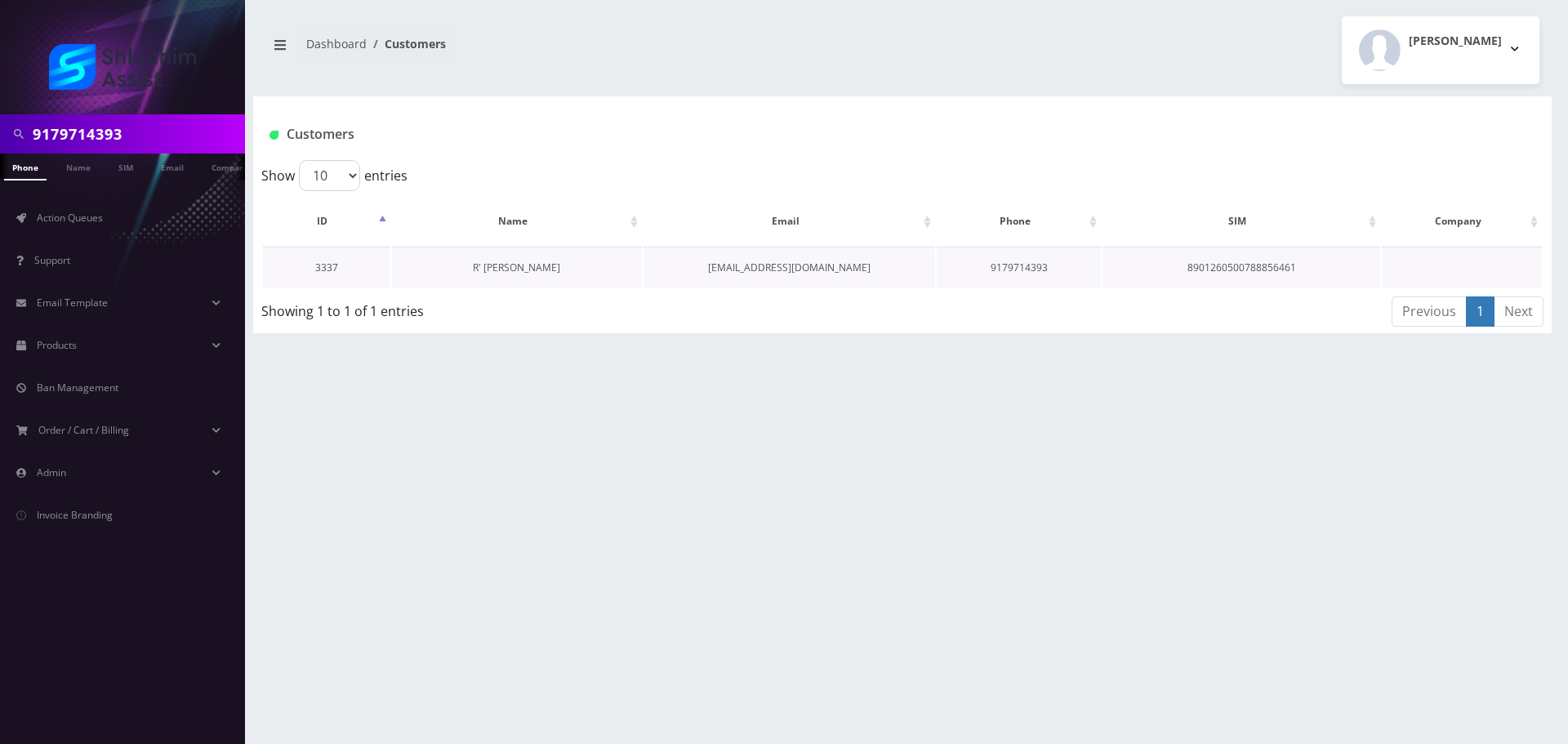
click at [523, 261] on link "R' [PERSON_NAME]" at bounding box center [516, 268] width 87 height 14
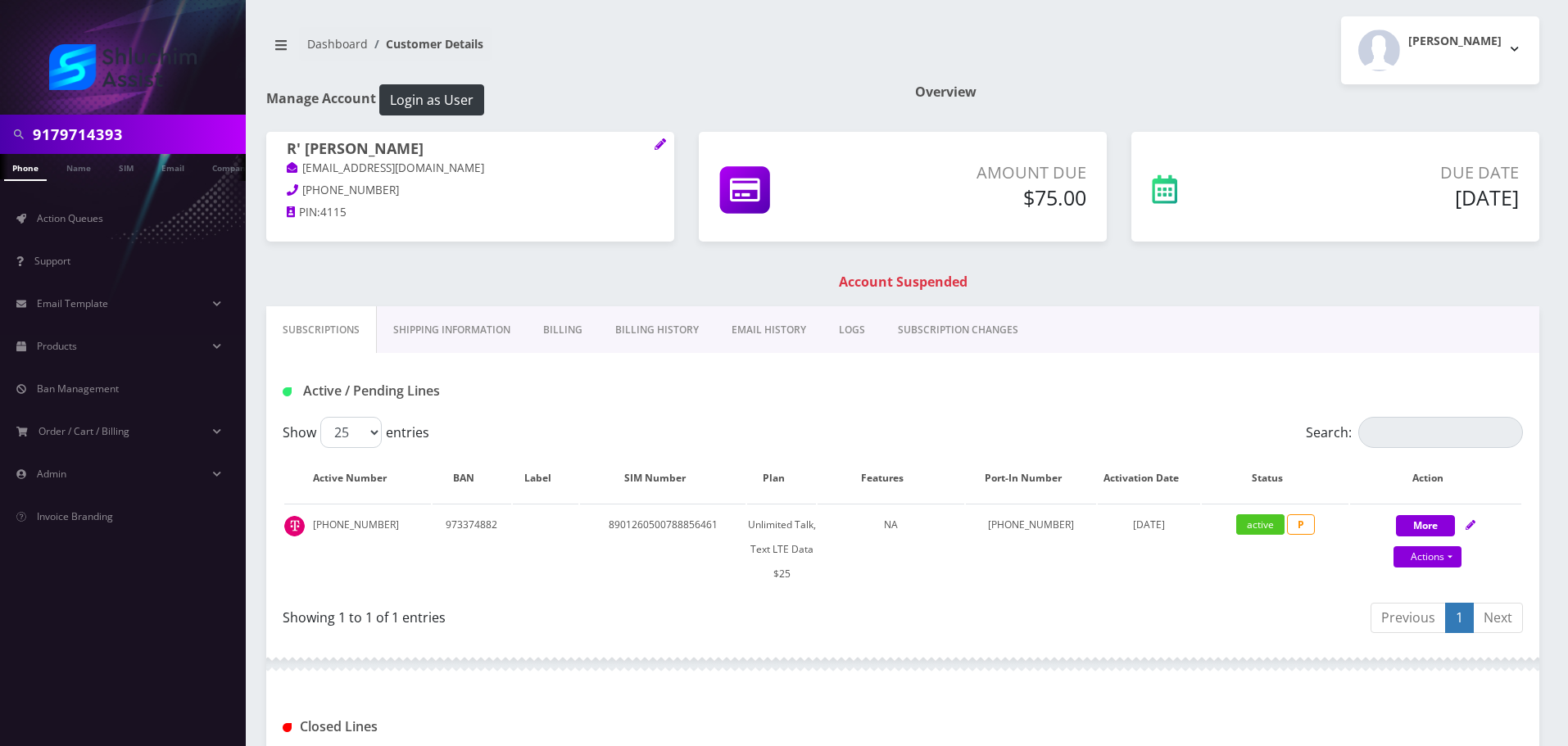
click at [739, 333] on link "EMAIL HISTORY" at bounding box center [769, 330] width 107 height 47
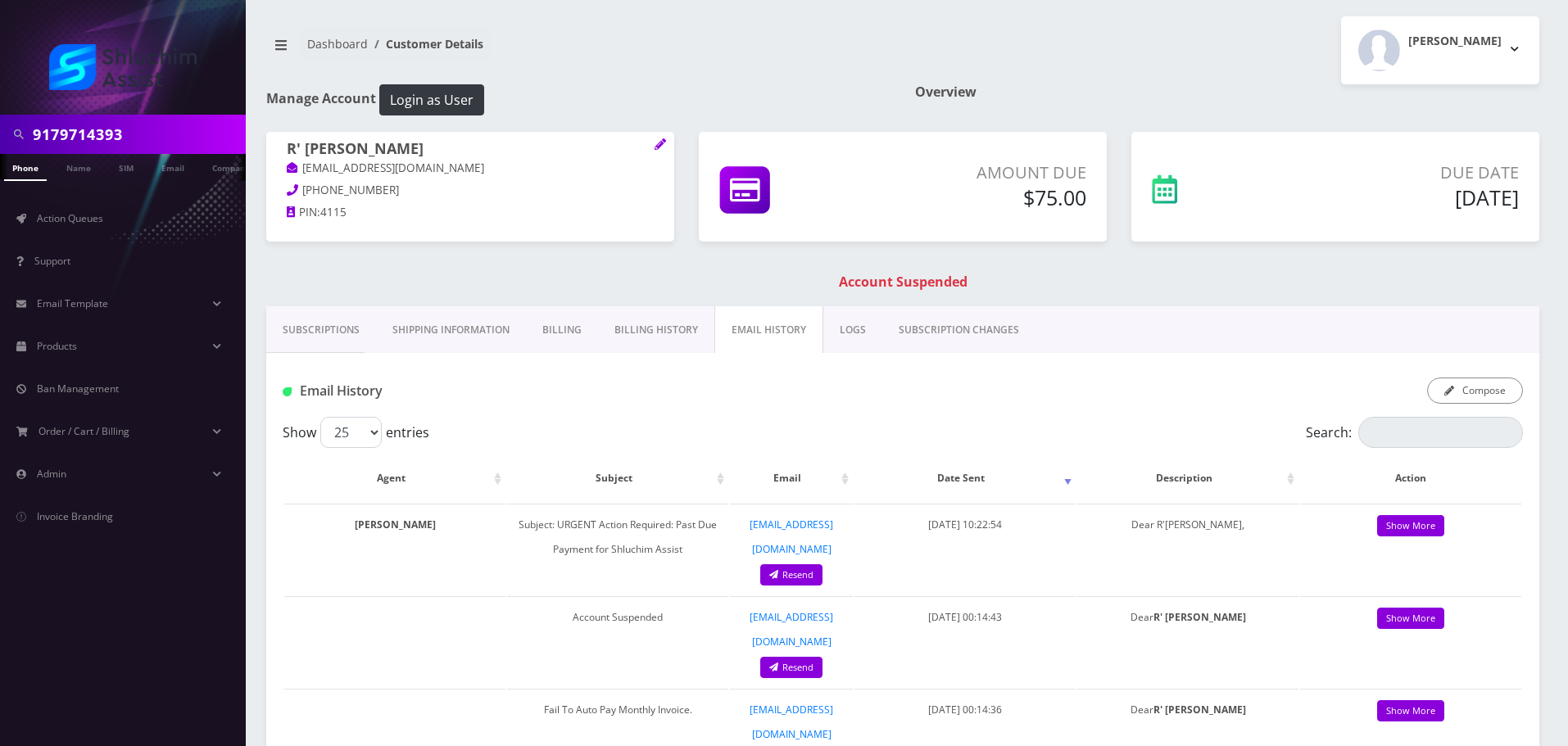
click at [639, 332] on link "Billing History" at bounding box center [656, 330] width 116 height 47
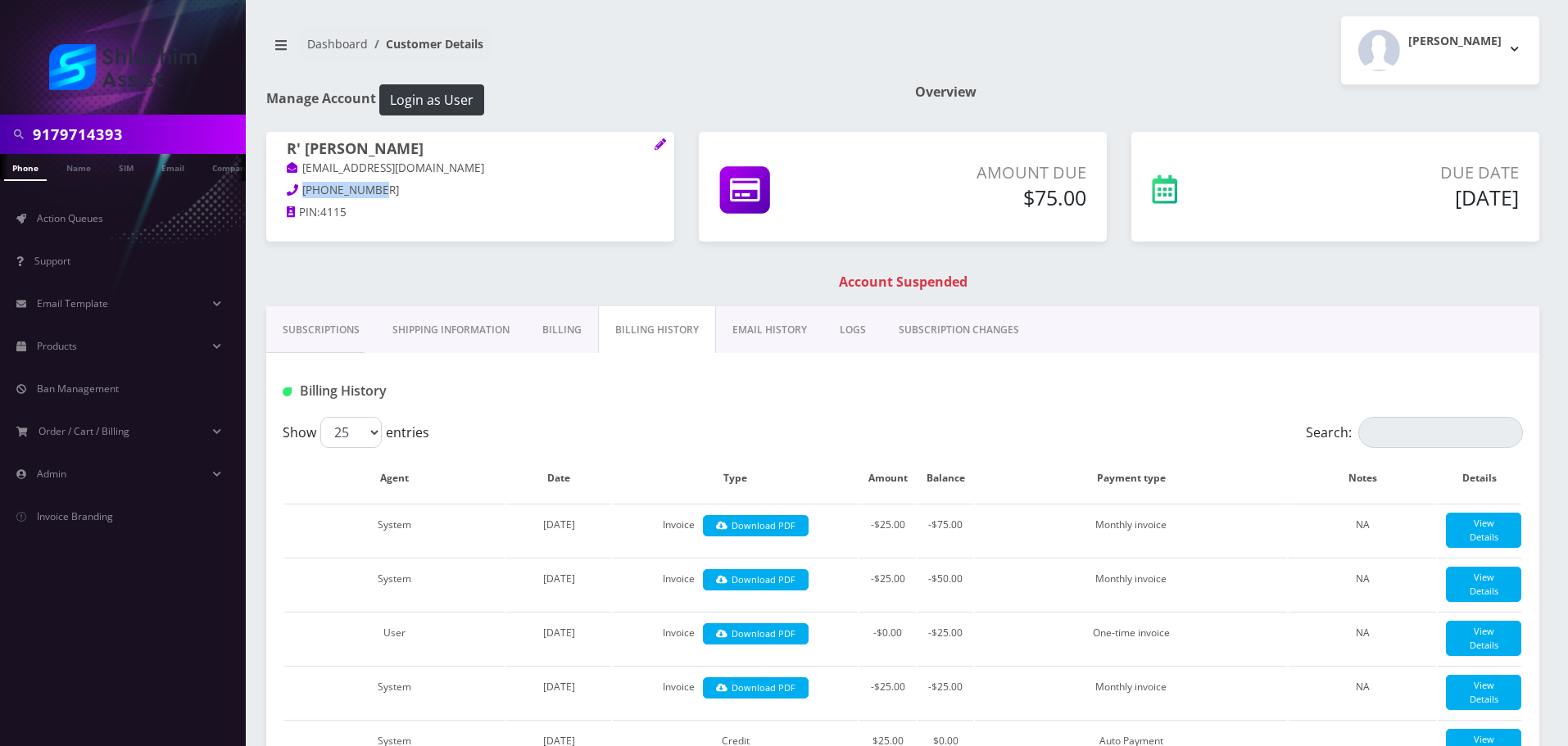
drag, startPoint x: 387, startPoint y: 191, endPoint x: 290, endPoint y: 192, distance: 97.0
click at [290, 192] on p "917-971-4393" at bounding box center [470, 191] width 367 height 18
copy span "917-971-4393"
click at [317, 320] on link "Subscriptions" at bounding box center [321, 330] width 110 height 47
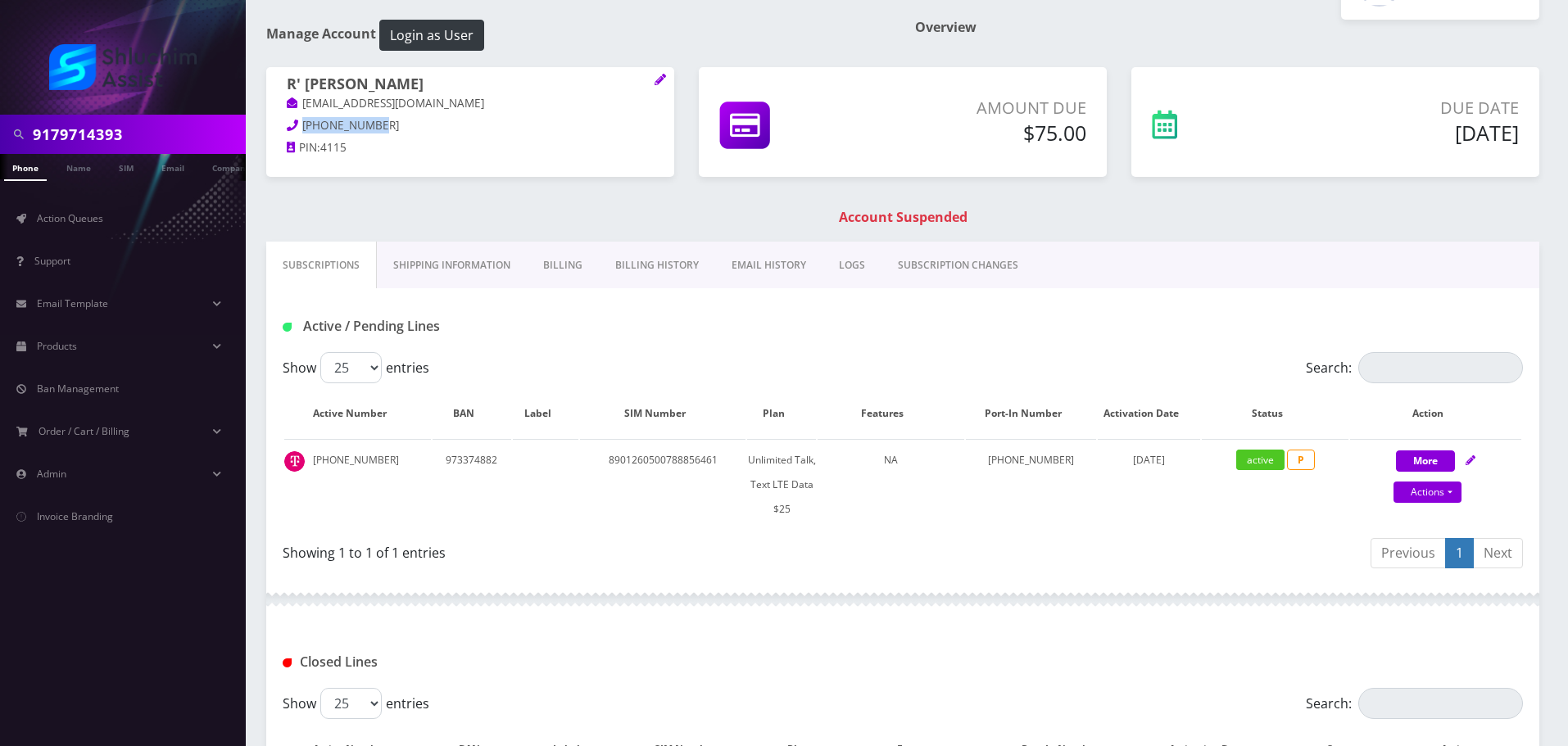
scroll to position [276, 0]
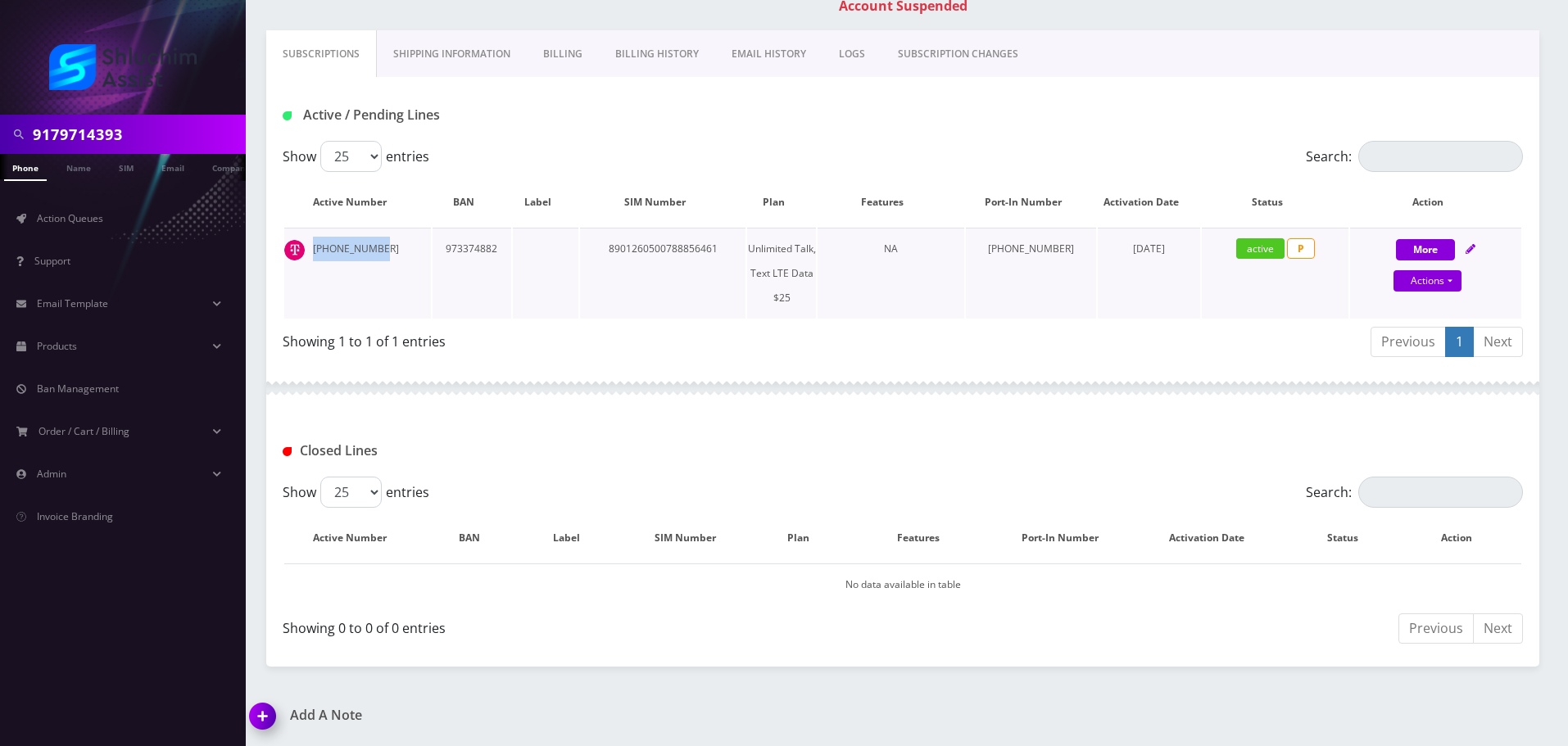
drag, startPoint x: 386, startPoint y: 249, endPoint x: 308, endPoint y: 247, distance: 78.0
click at [307, 246] on td "917-971-4393" at bounding box center [357, 273] width 146 height 91
copy td "917-971-4393"
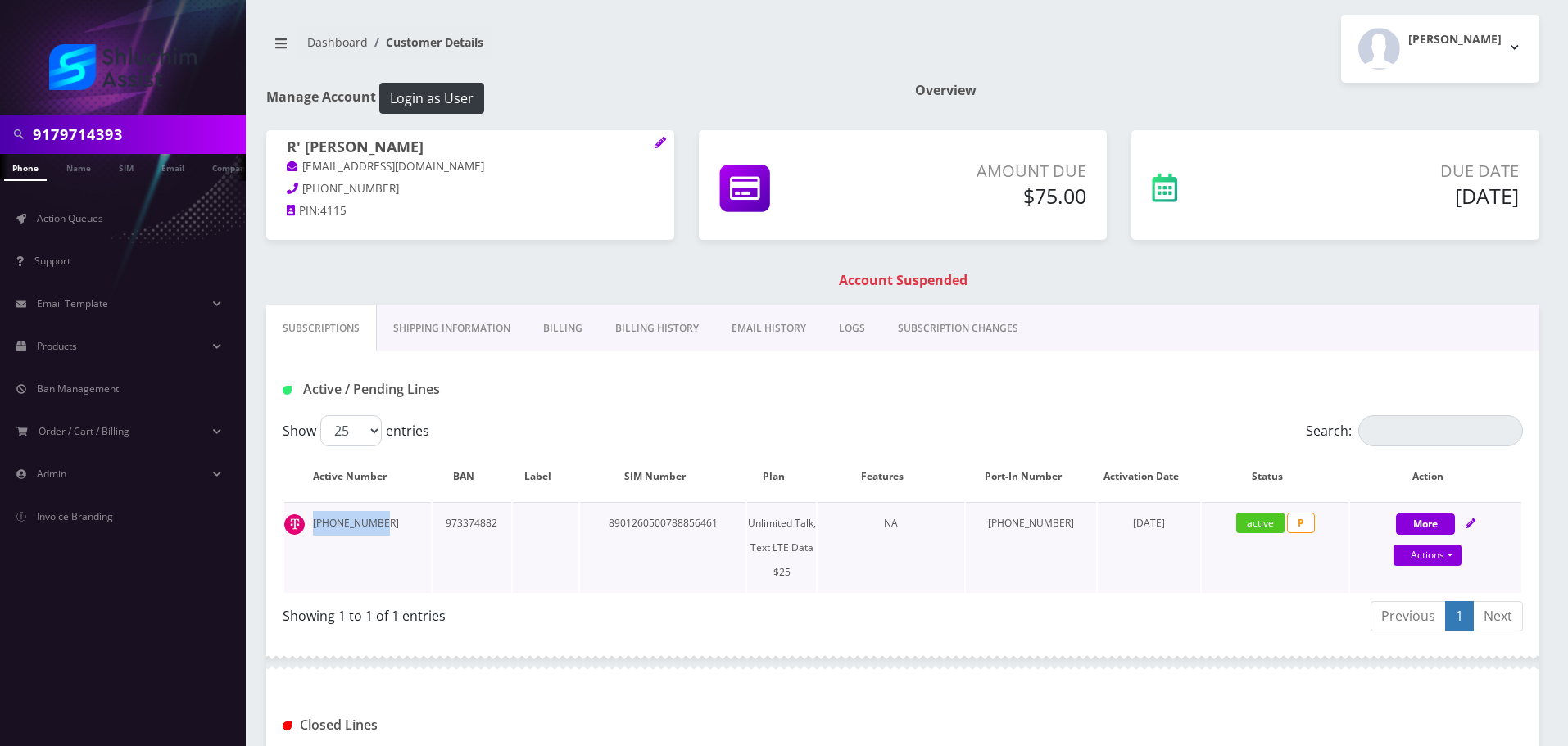
scroll to position [0, 0]
drag, startPoint x: 455, startPoint y: 153, endPoint x: 277, endPoint y: 152, distance: 178.0
click at [273, 151] on div "R' avrohom Gerlitzky rebavrohom@gmail.com 917-971-4393 PIN: 4115" at bounding box center [470, 183] width 408 height 102
copy h1 "R' avrohom Gerlitzky"
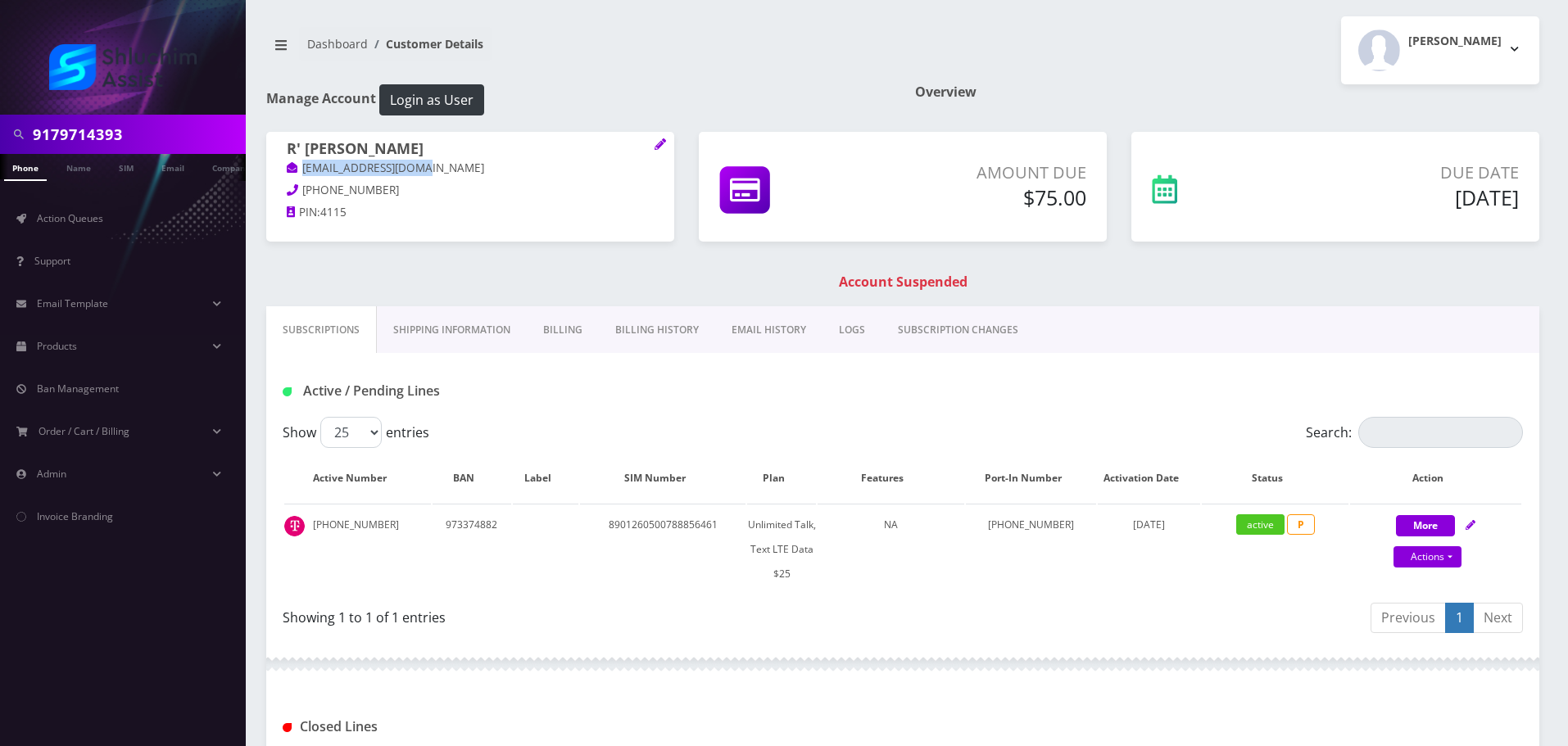
drag, startPoint x: 451, startPoint y: 172, endPoint x: 290, endPoint y: 167, distance: 161.1
click at [290, 167] on p "rebavrohom@gmail.com" at bounding box center [470, 169] width 367 height 18
copy link "rebavrohom@gmail.com"
click at [160, 128] on input "9179714393" at bounding box center [137, 135] width 209 height 31
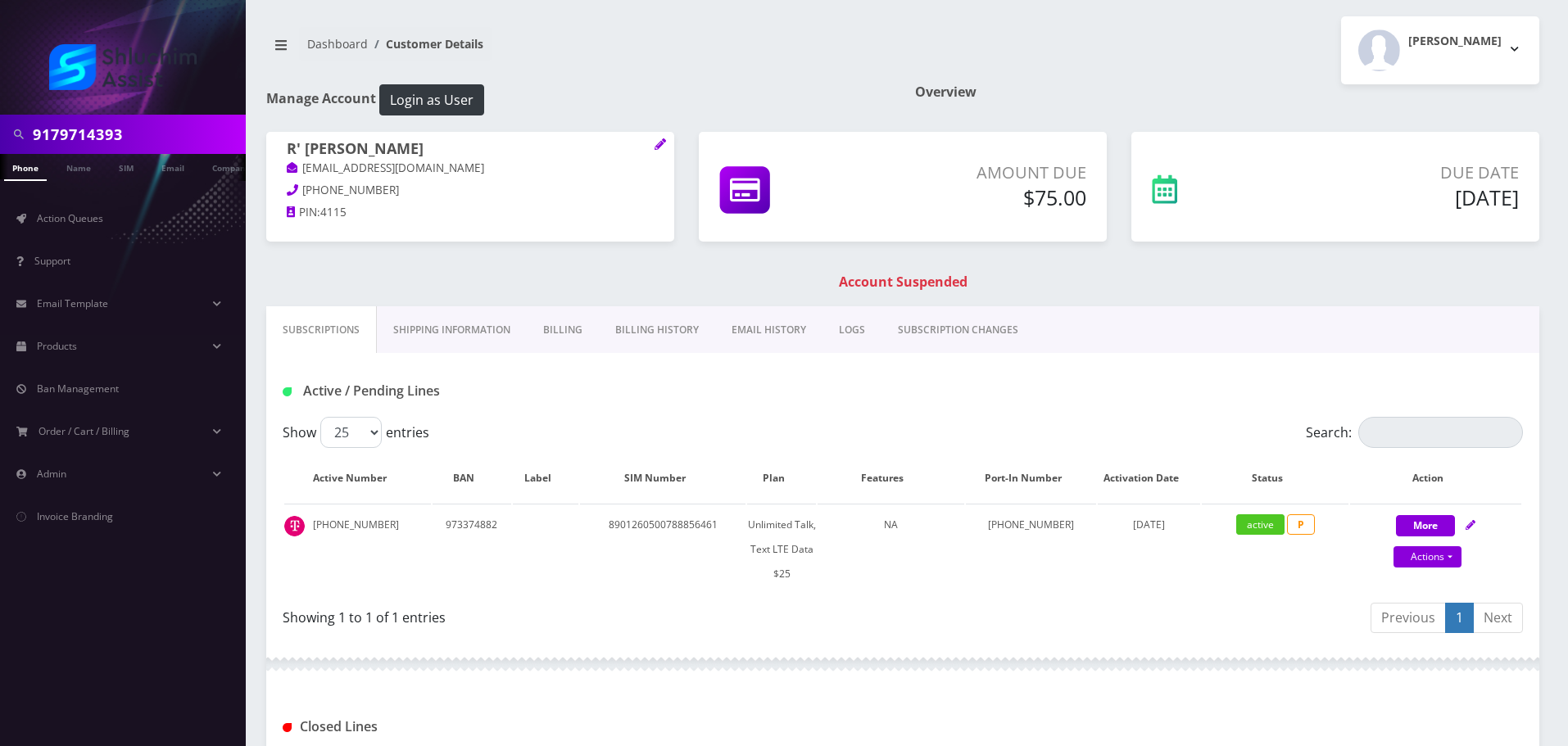
click at [160, 128] on input "9179714393" at bounding box center [137, 135] width 209 height 31
click at [96, 212] on span "Action Queues" at bounding box center [71, 218] width 67 height 14
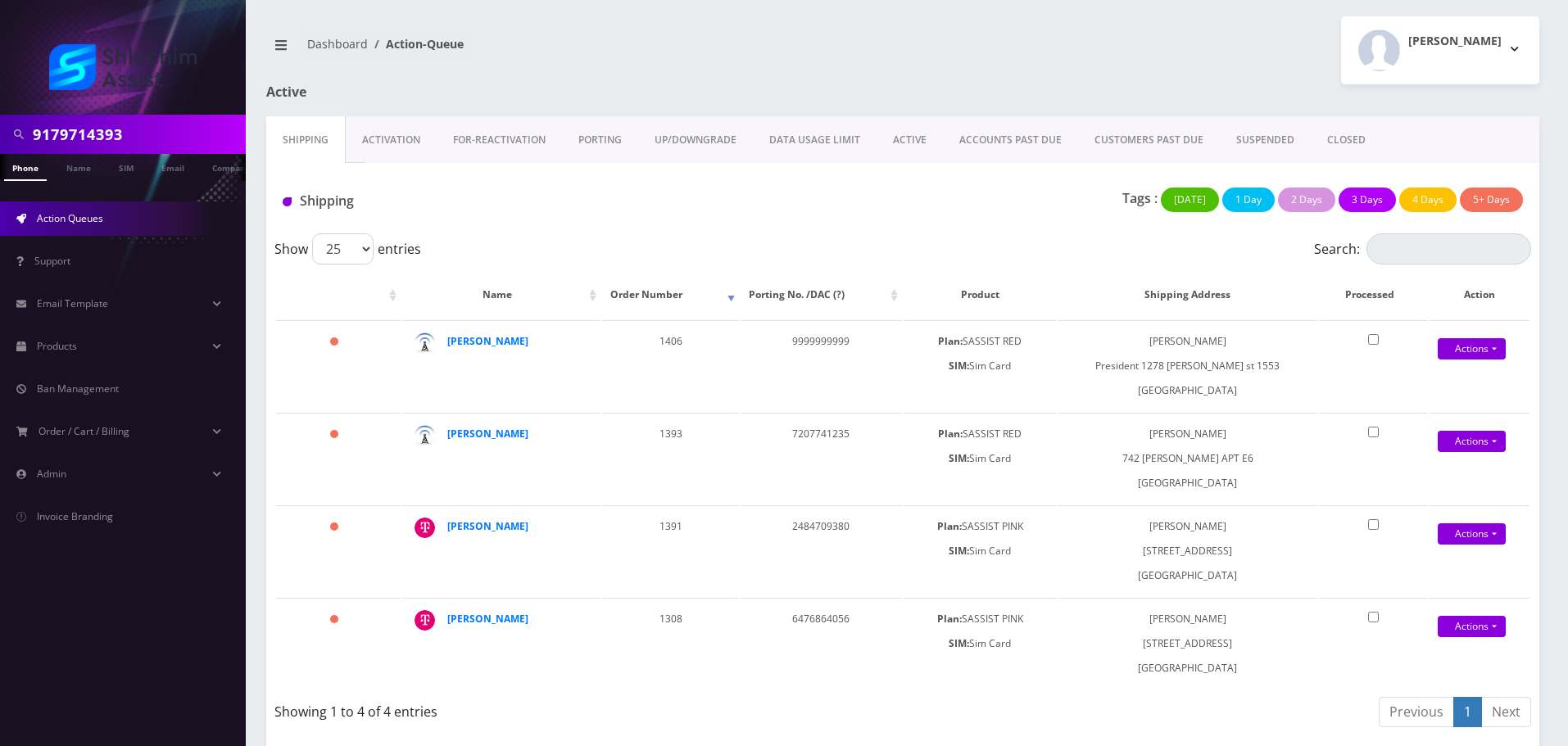
click at [992, 138] on link "ACCOUNTS PAST DUE" at bounding box center [1011, 140] width 136 height 47
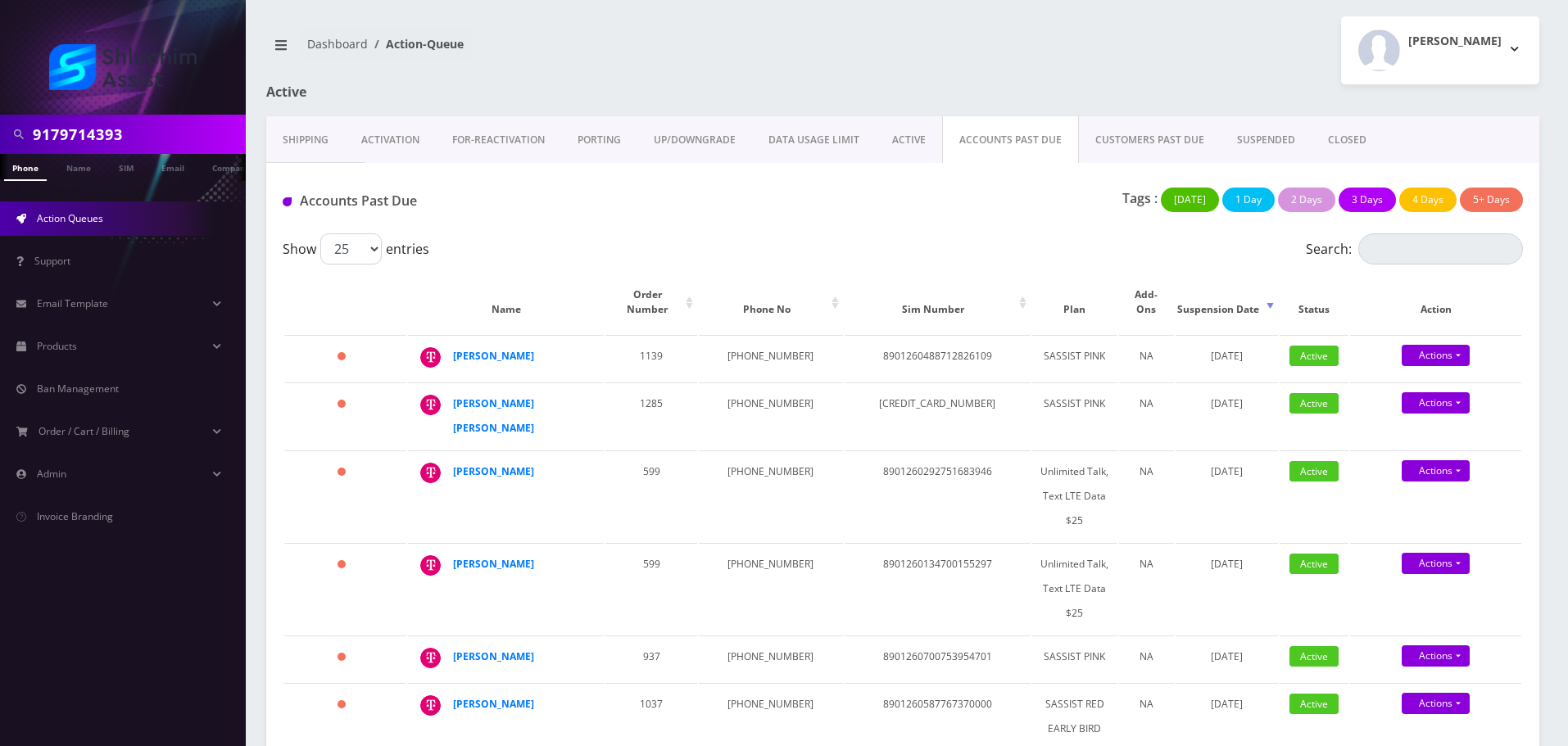
click at [150, 127] on input "9179714393" at bounding box center [137, 135] width 209 height 31
click at [141, 135] on input "9179714393" at bounding box center [137, 135] width 209 height 31
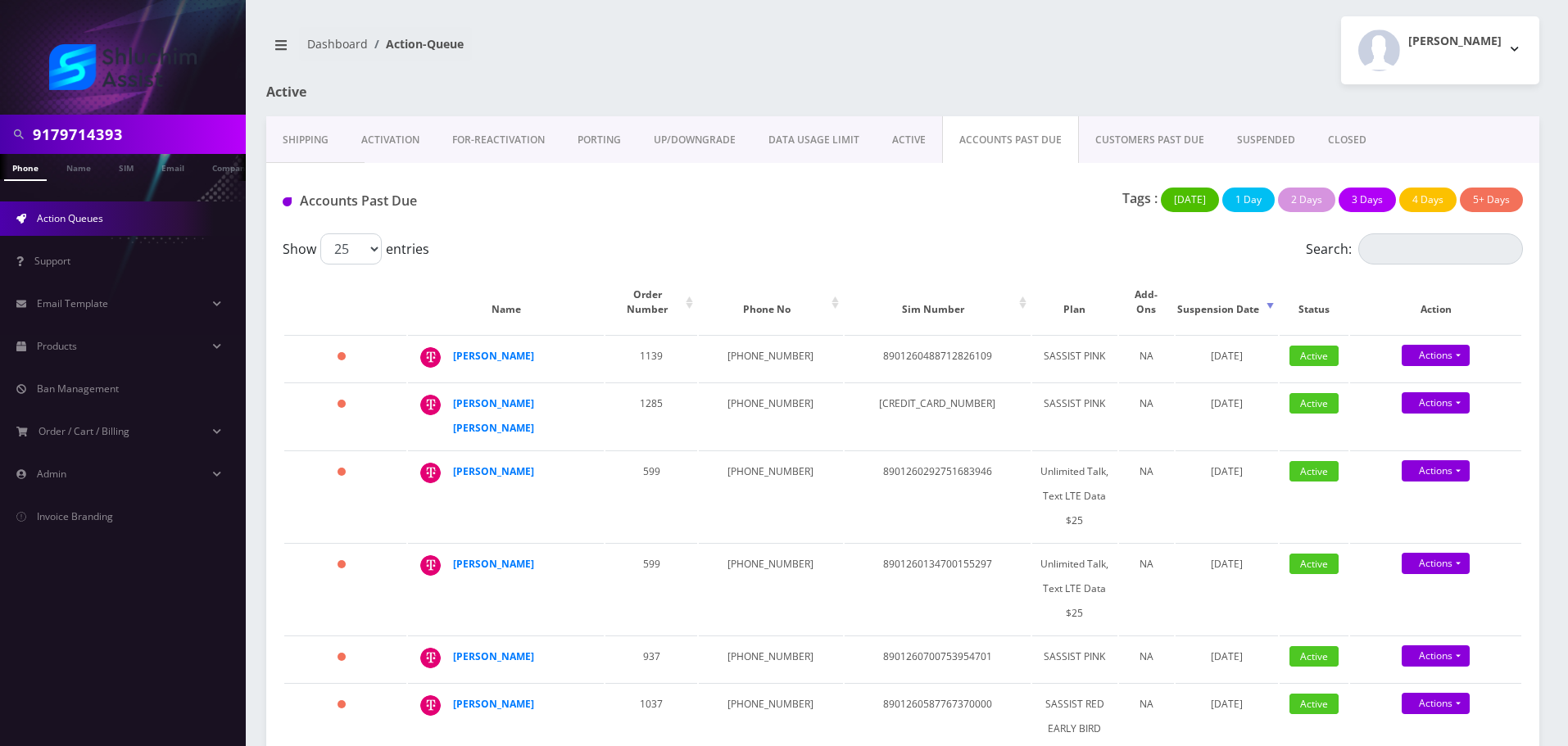
click at [141, 135] on input "9179714393" at bounding box center [137, 135] width 209 height 31
paste input "-971-"
click at [111, 136] on input "917-971-4393" at bounding box center [137, 135] width 209 height 31
type input "9179714393"
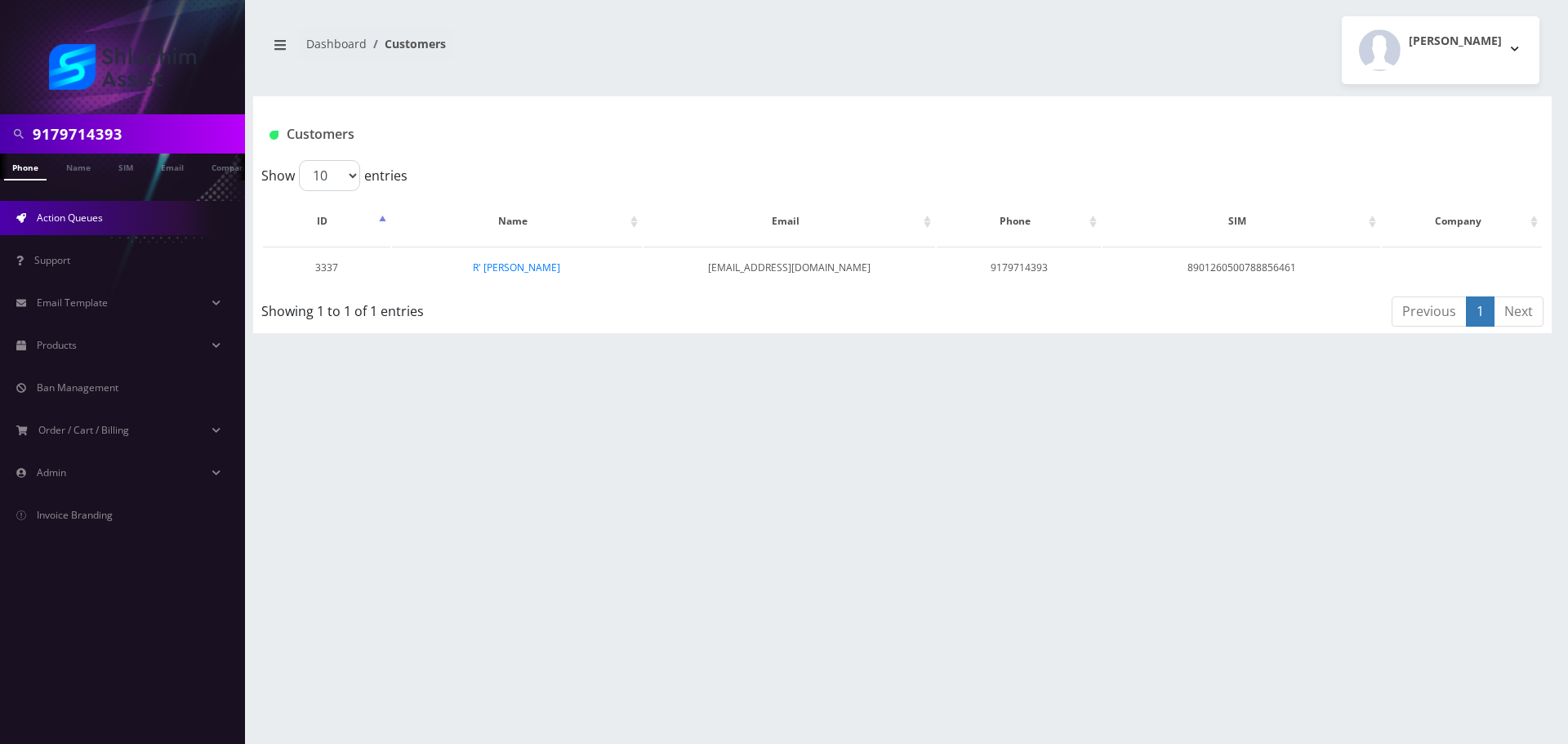
click at [104, 222] on link "Action Queues" at bounding box center [122, 218] width 245 height 34
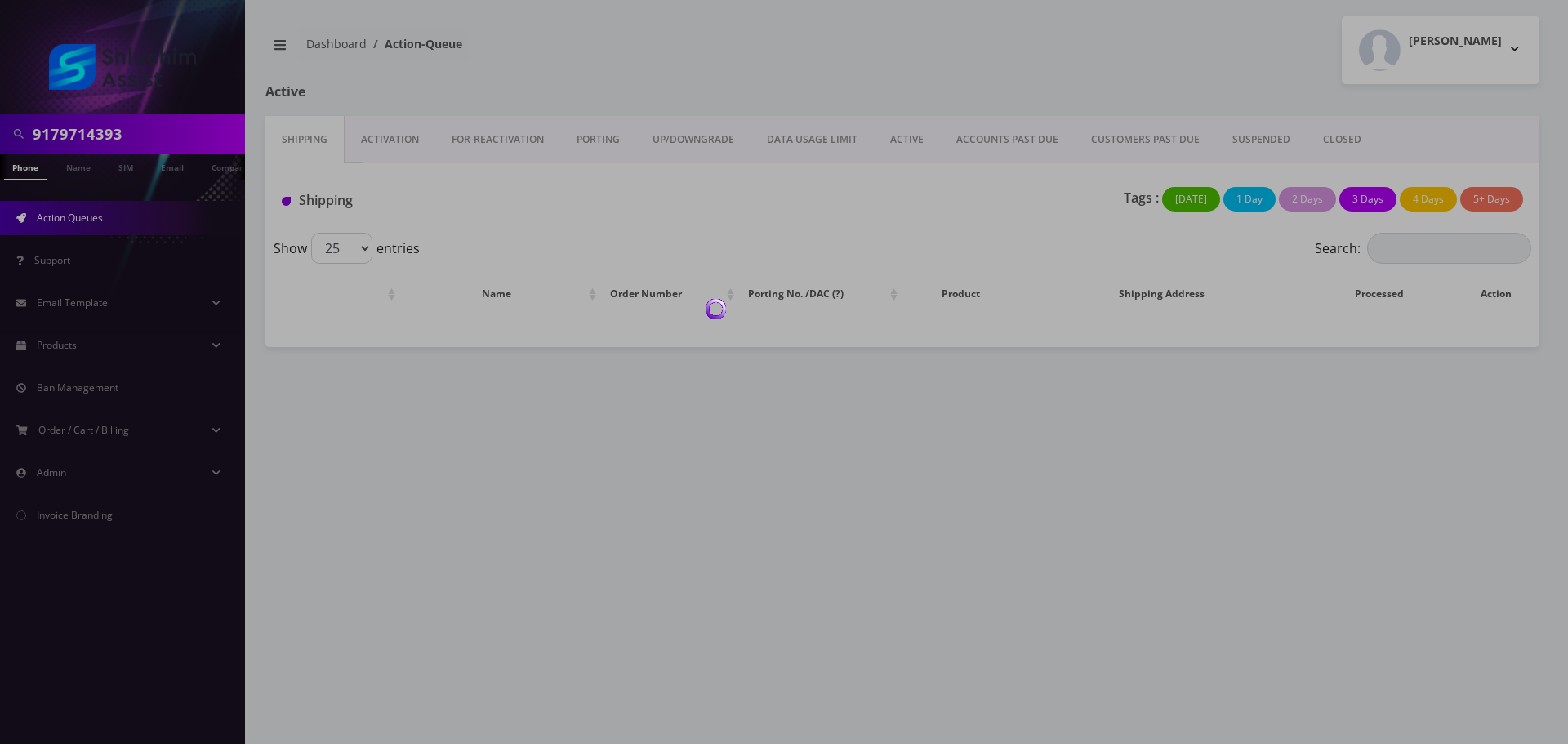
click at [986, 138] on div at bounding box center [784, 372] width 1568 height 744
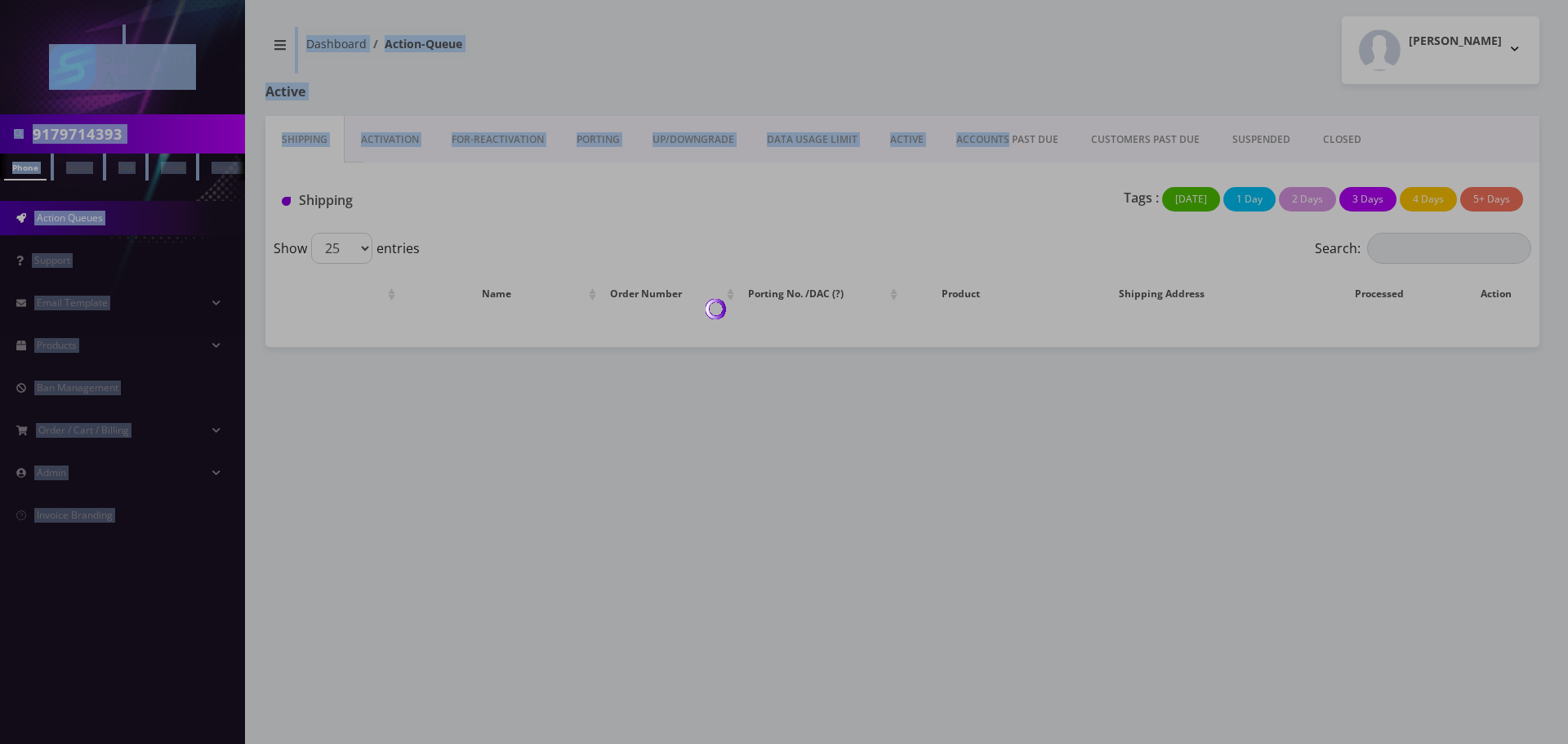
click at [986, 138] on body "9179714393 Phone Name SIM Email Company Customer Action Queues Support Email Te…" at bounding box center [784, 372] width 1568 height 744
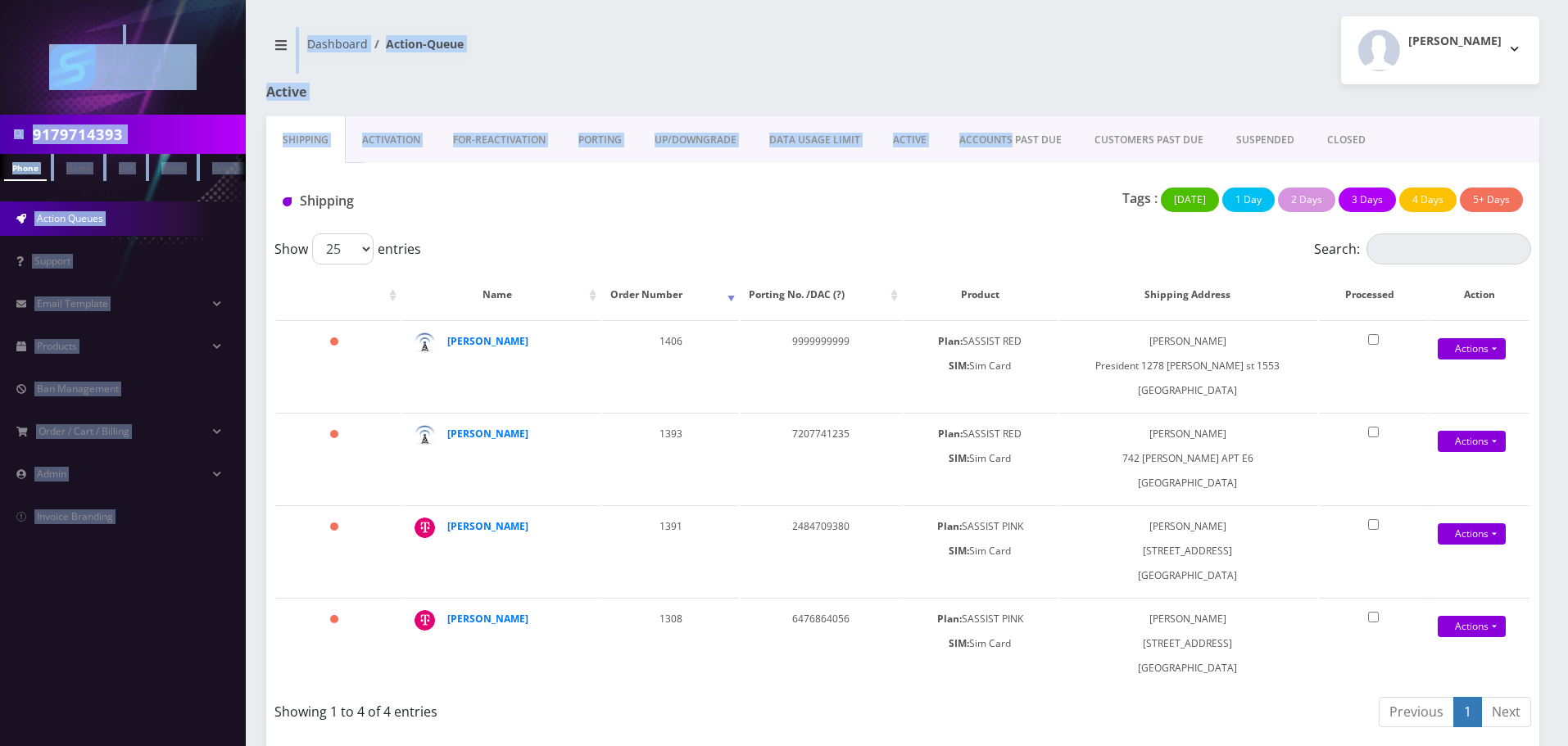
click at [989, 139] on link "ACCOUNTS PAST DUE" at bounding box center [1011, 140] width 136 height 47
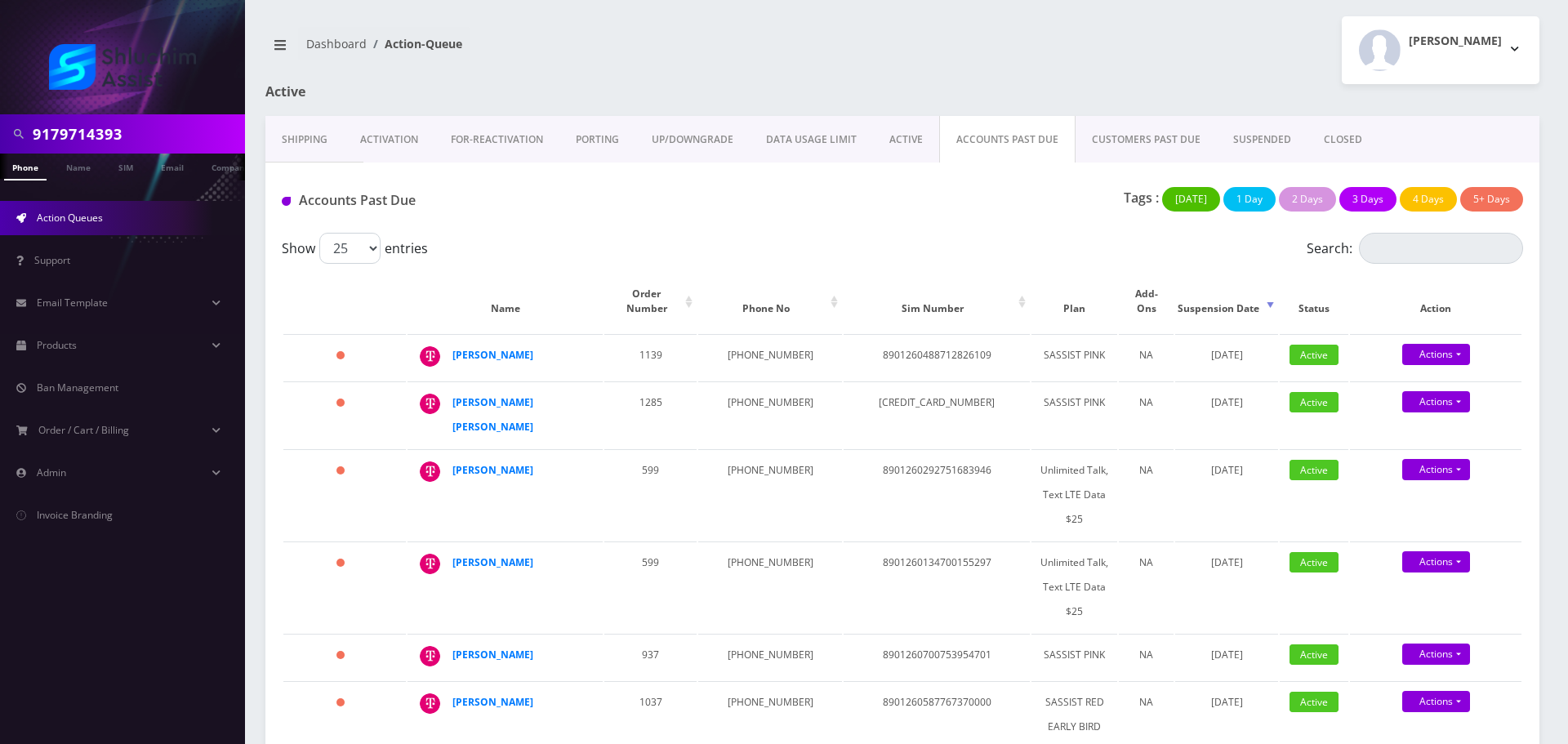
click at [848, 204] on div "Tags : Today 1 Day 2 Days 3 Days 4 Days 5+ Days" at bounding box center [1113, 204] width 844 height 33
click at [848, 204] on div "Tags : Today 1 Day 2 Days 3 Days 4 Days 5+ Days" at bounding box center [1110, 204] width 841 height 33
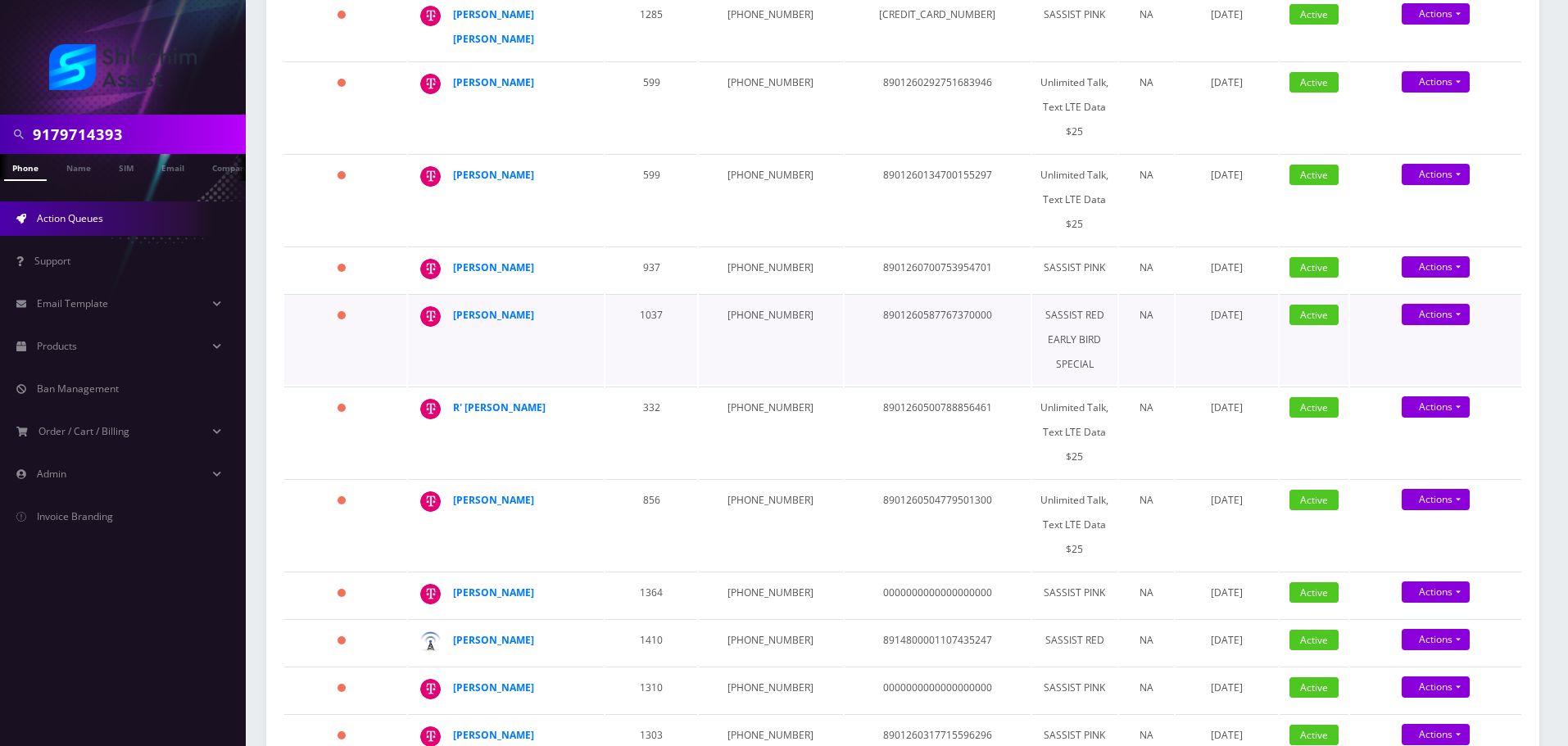
click at [745, 294] on td "347-277-0302" at bounding box center [771, 339] width 144 height 91
copy td "347-277-0302"
drag, startPoint x: 552, startPoint y: 278, endPoint x: 447, endPoint y: 278, distance: 105.0
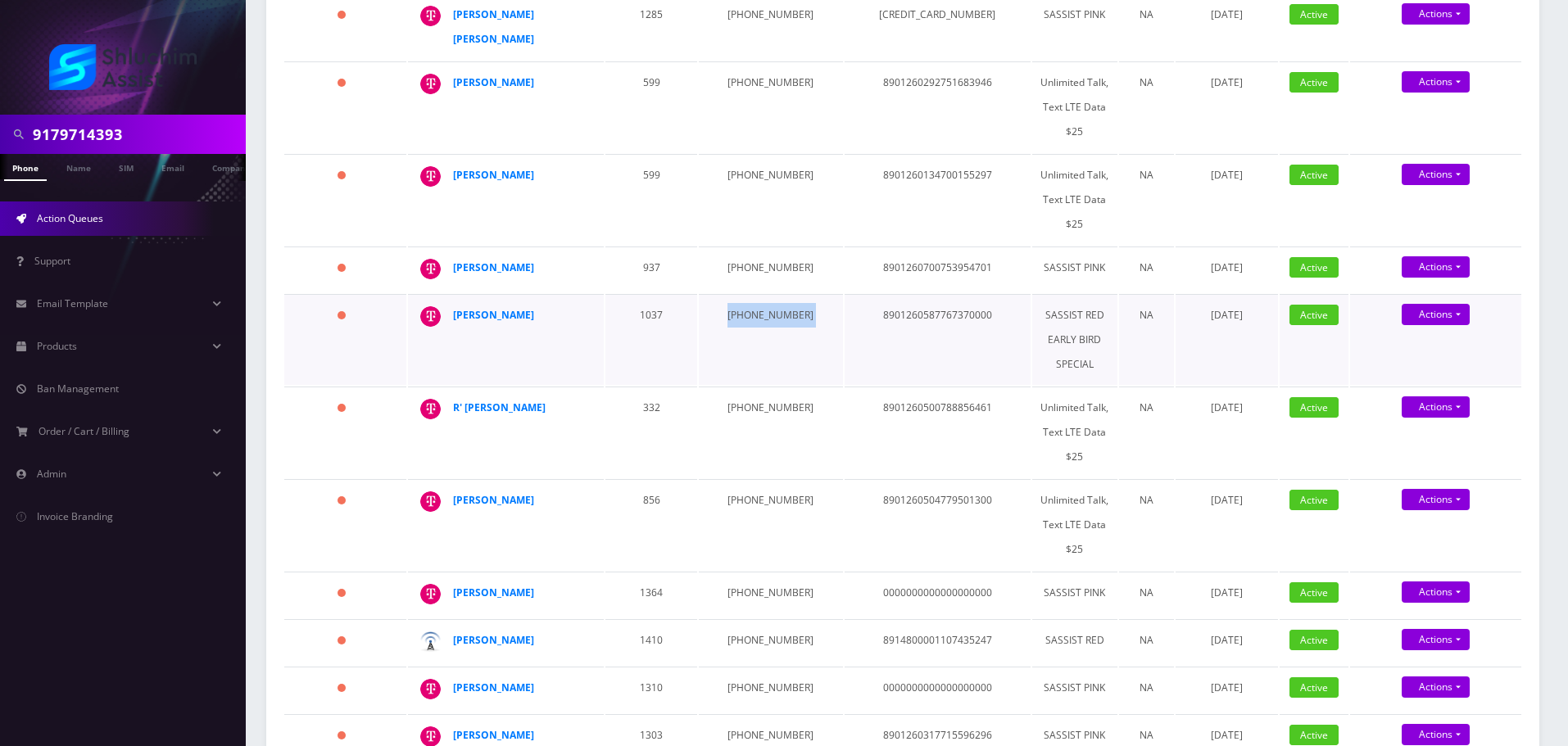
click at [447, 294] on td "Nochum Labkowski" at bounding box center [505, 339] width 196 height 91
copy div "Nochum Labkowski"
click at [527, 308] on strong "Nochum Labkowski" at bounding box center [494, 315] width 82 height 14
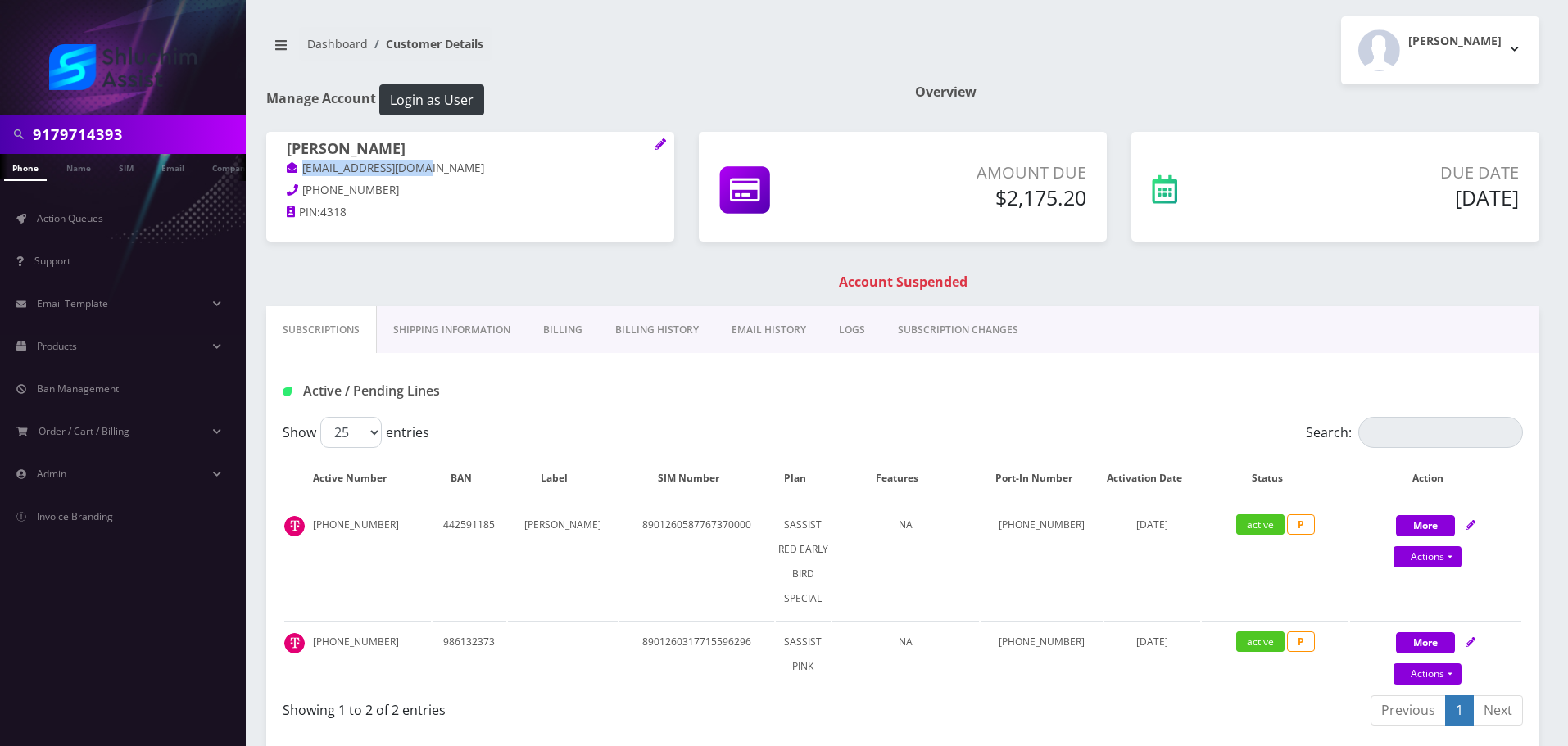
drag, startPoint x: 448, startPoint y: 164, endPoint x: 279, endPoint y: 171, distance: 169.1
click at [279, 171] on div "[PERSON_NAME] [EMAIL_ADDRESS][DOMAIN_NAME] [PHONE_NUMBER] PIN: 4318" at bounding box center [470, 183] width 408 height 102
copy link "[EMAIL_ADDRESS][DOMAIN_NAME]"
click at [738, 345] on link "EMAIL HISTORY" at bounding box center [769, 330] width 107 height 47
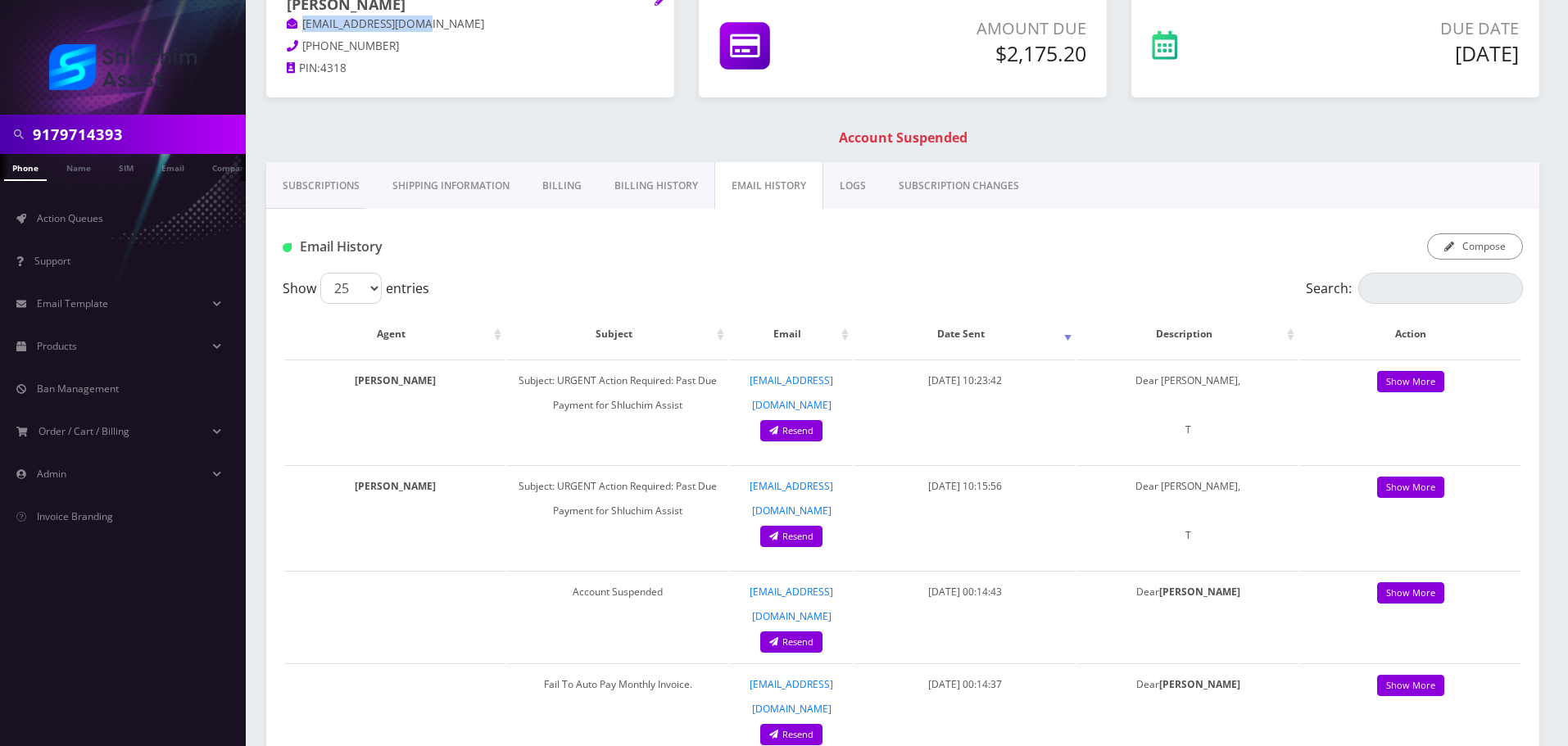
scroll to position [164, 0]
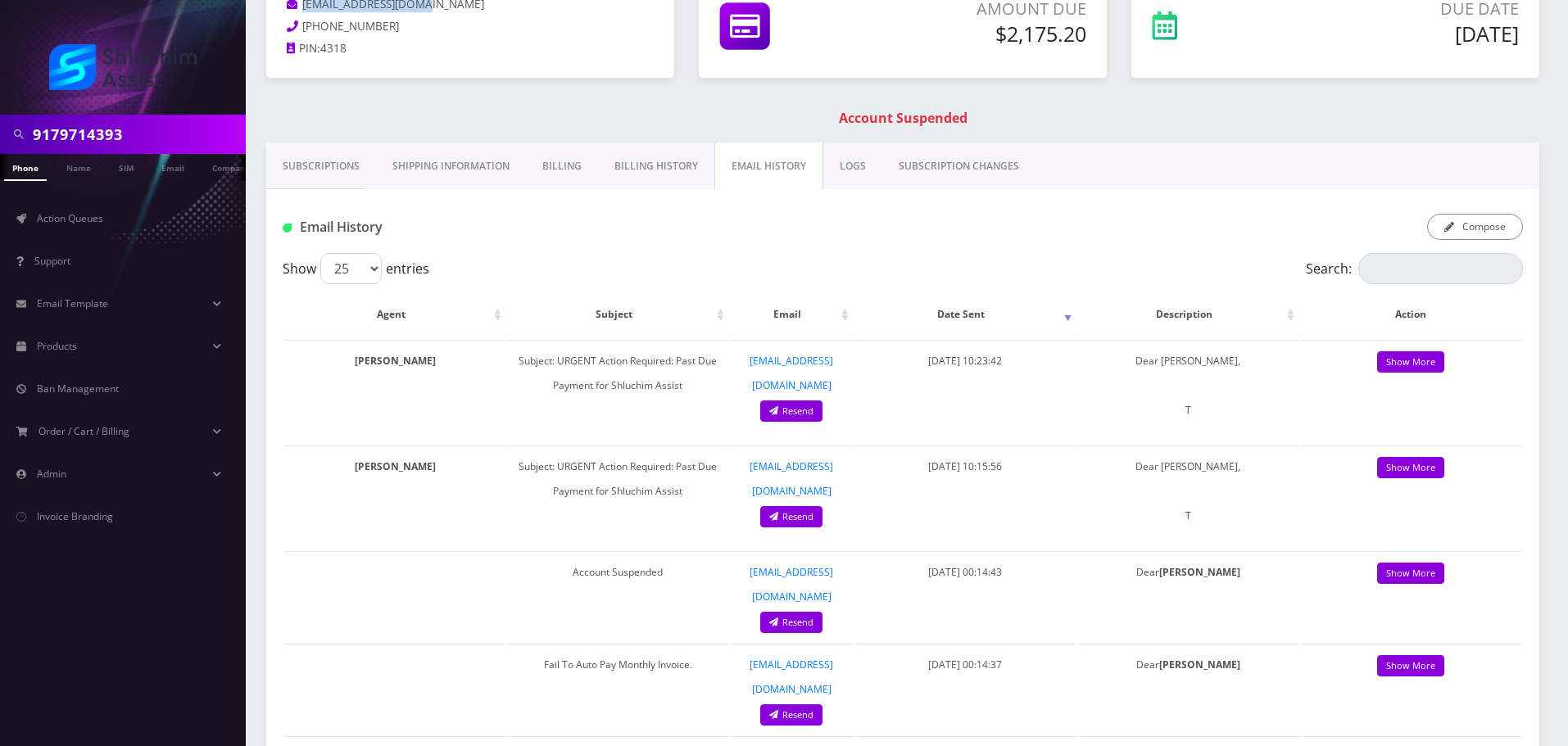
click at [648, 155] on link "Billing History" at bounding box center [656, 166] width 116 height 47
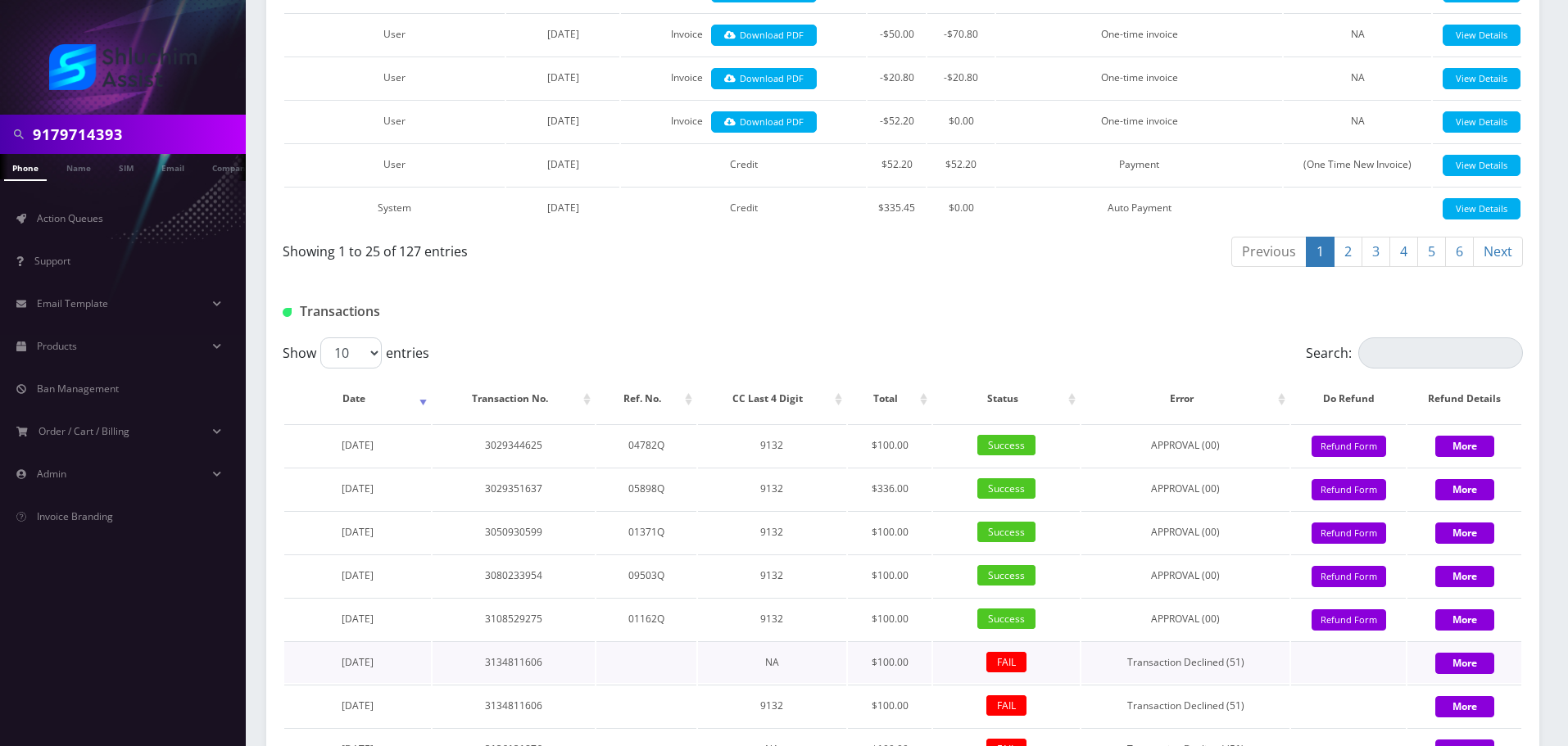
scroll to position [1610, 0]
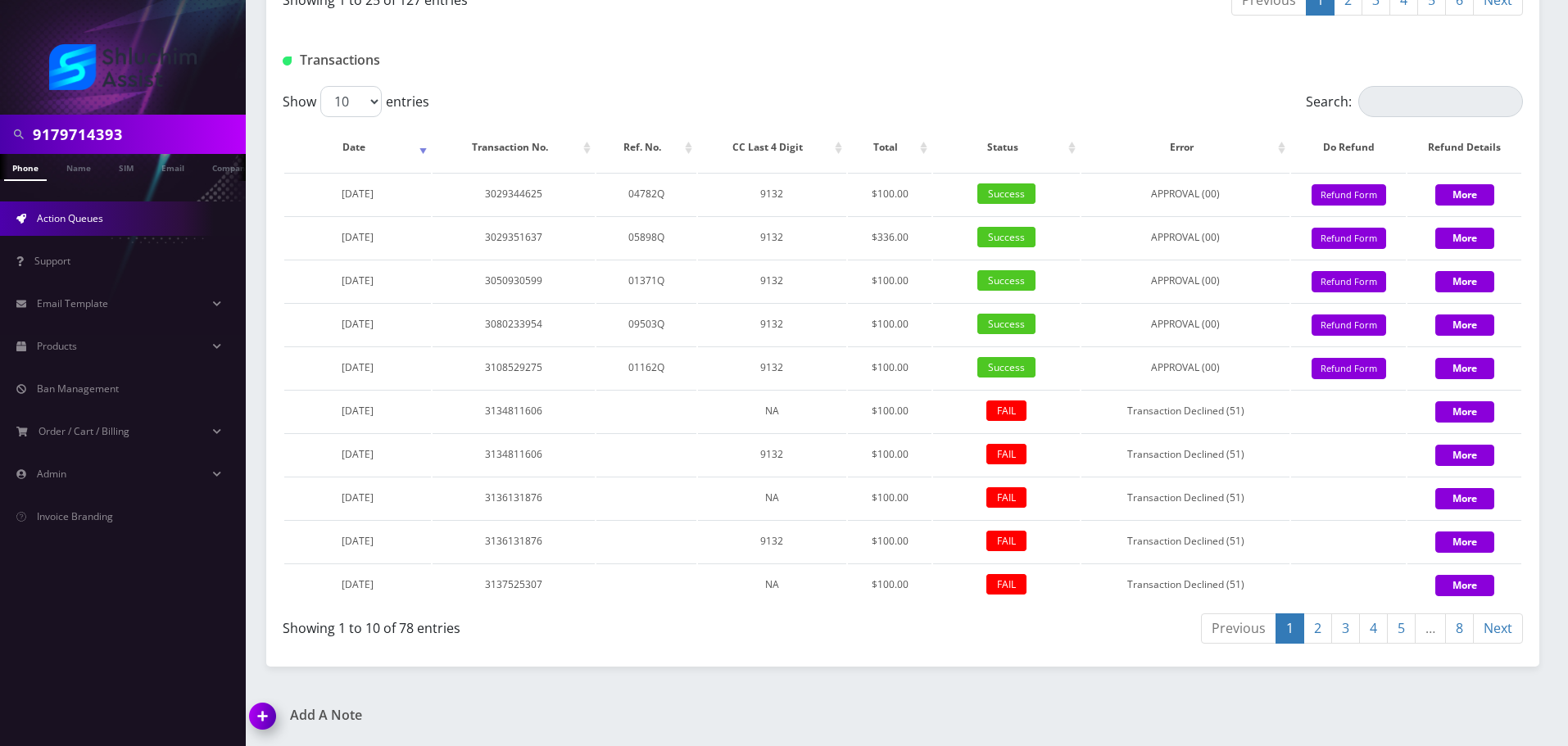
click at [82, 203] on link "Action Queues" at bounding box center [123, 218] width 246 height 34
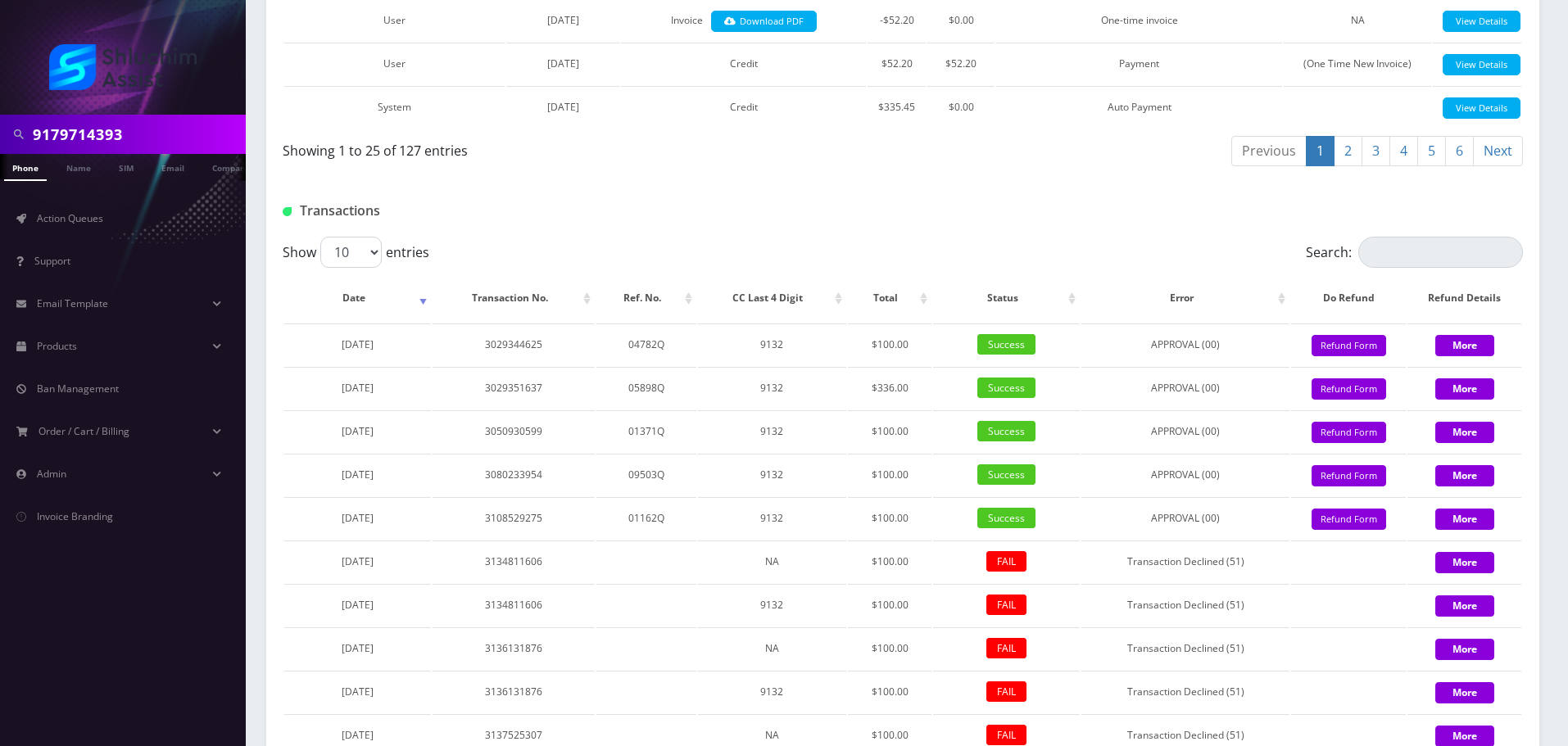
scroll to position [1146, 0]
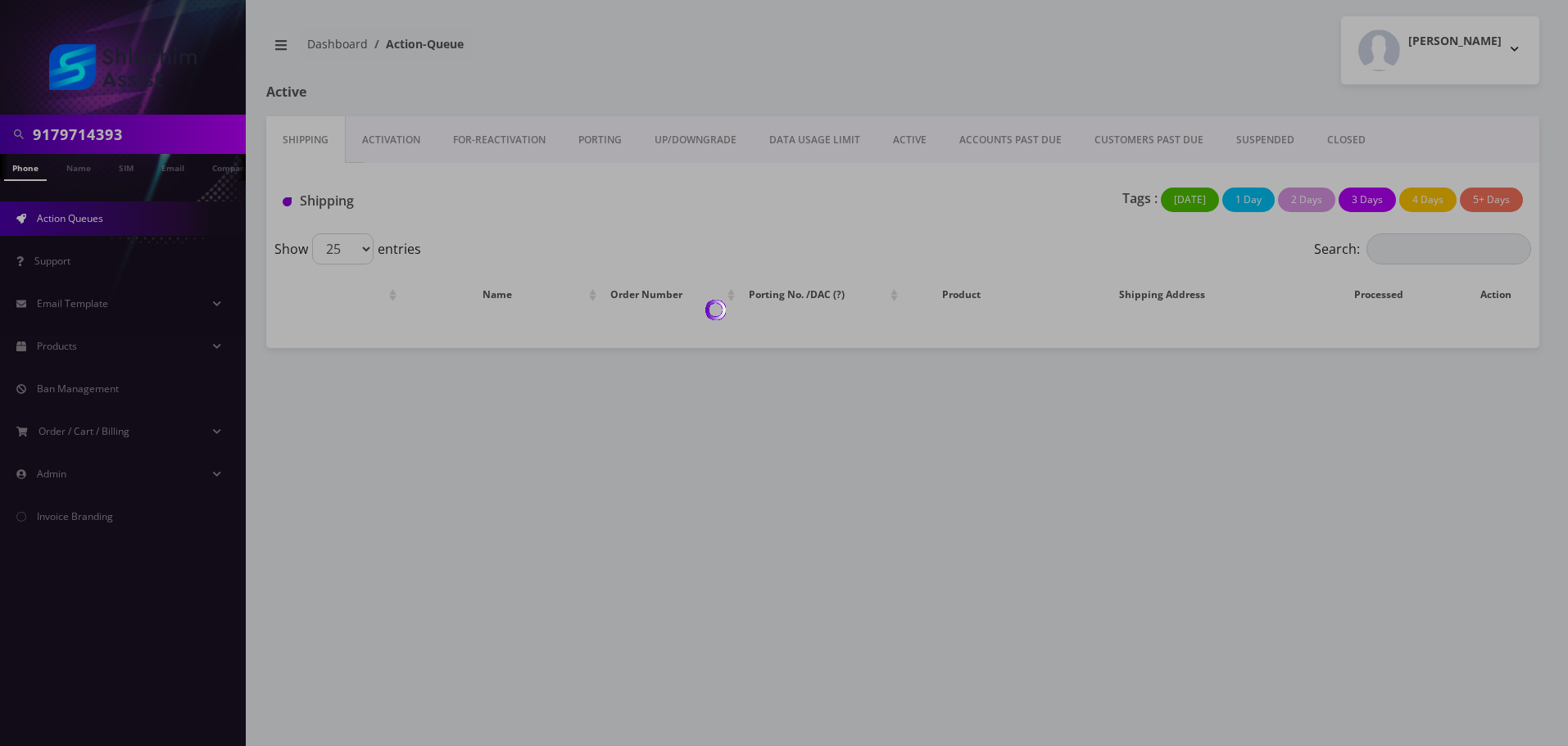
click at [981, 139] on link "ACCOUNTS PAST DUE" at bounding box center [1011, 140] width 136 height 47
click at [981, 139] on div at bounding box center [786, 373] width 1573 height 746
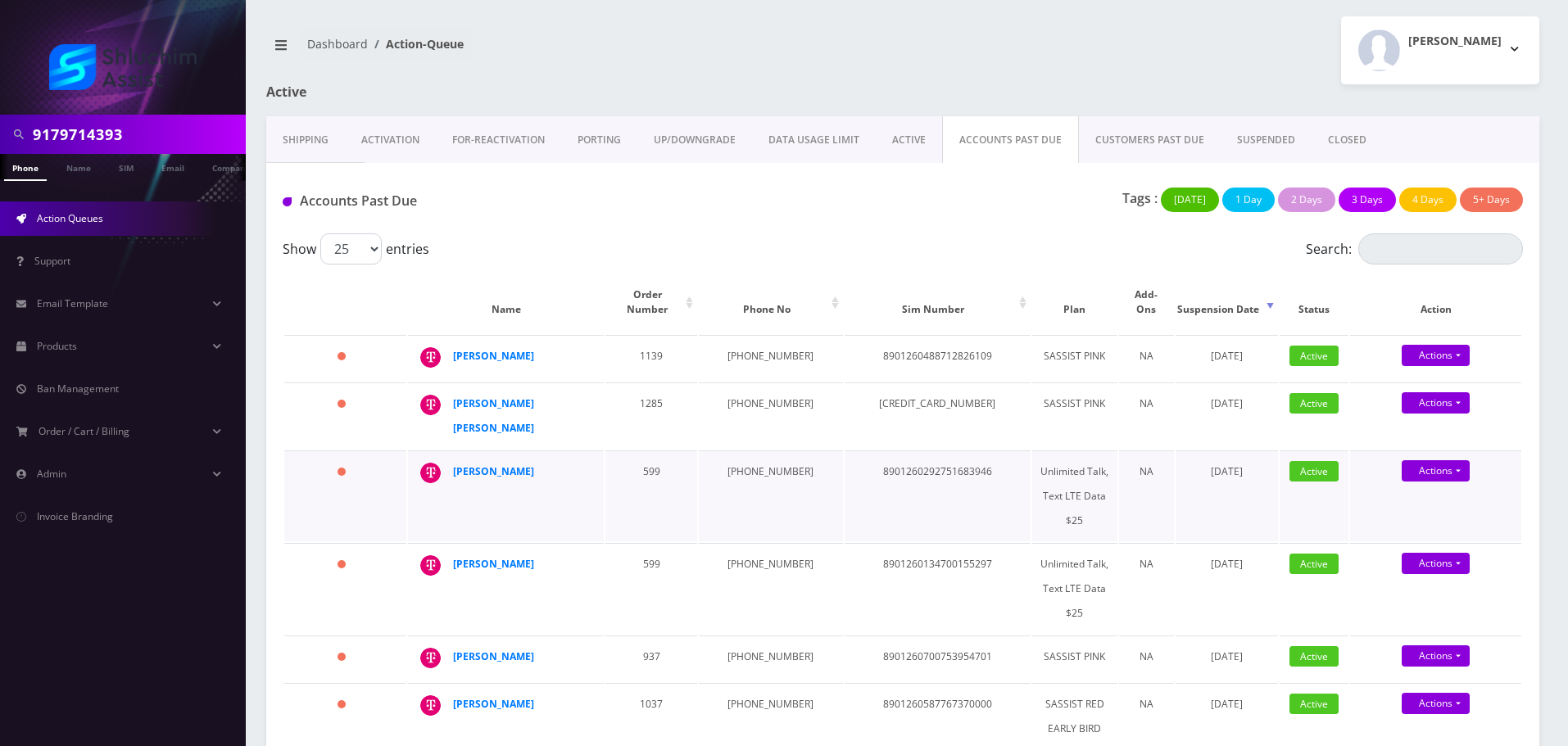
click at [620, 481] on td "599" at bounding box center [651, 495] width 91 height 91
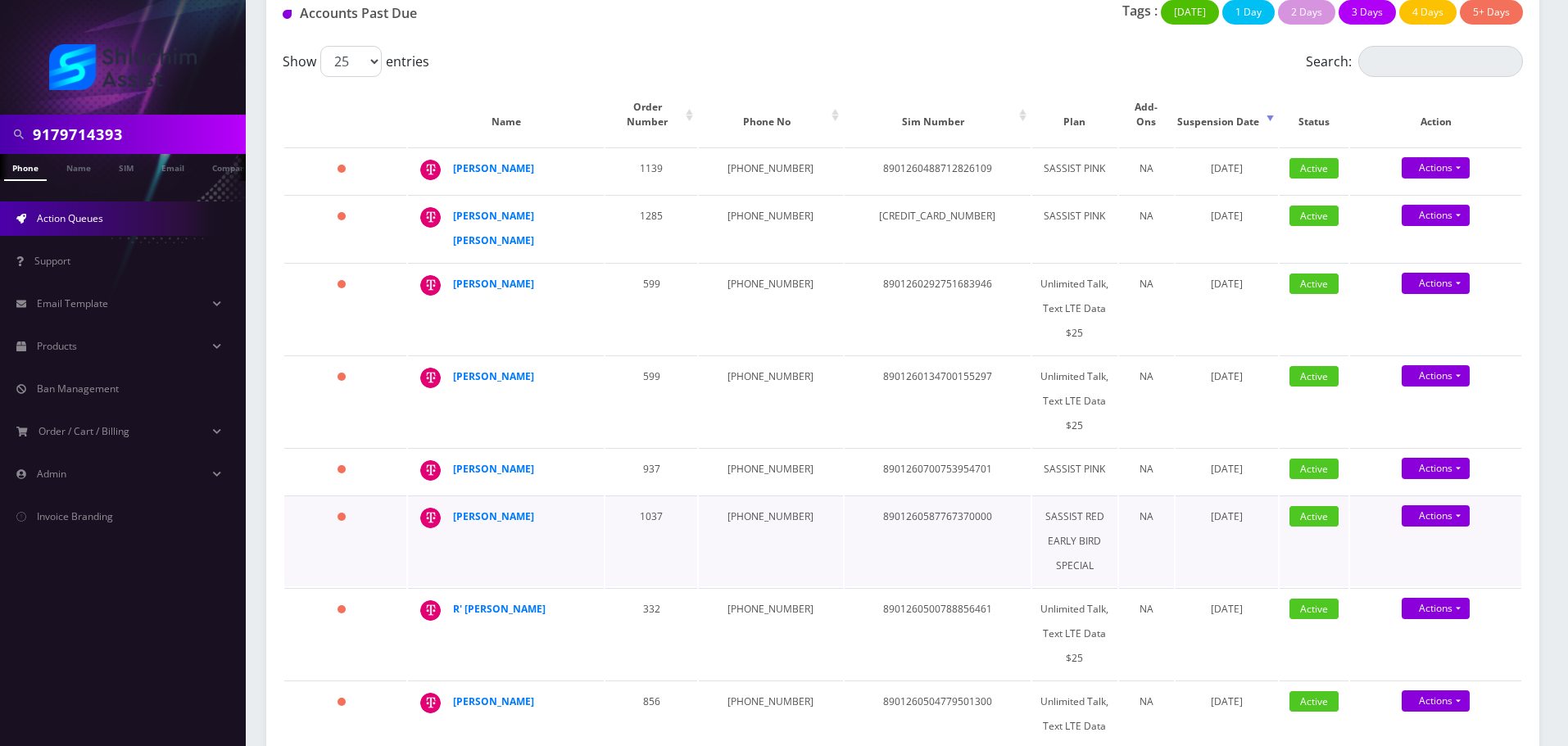
scroll to position [164, 0]
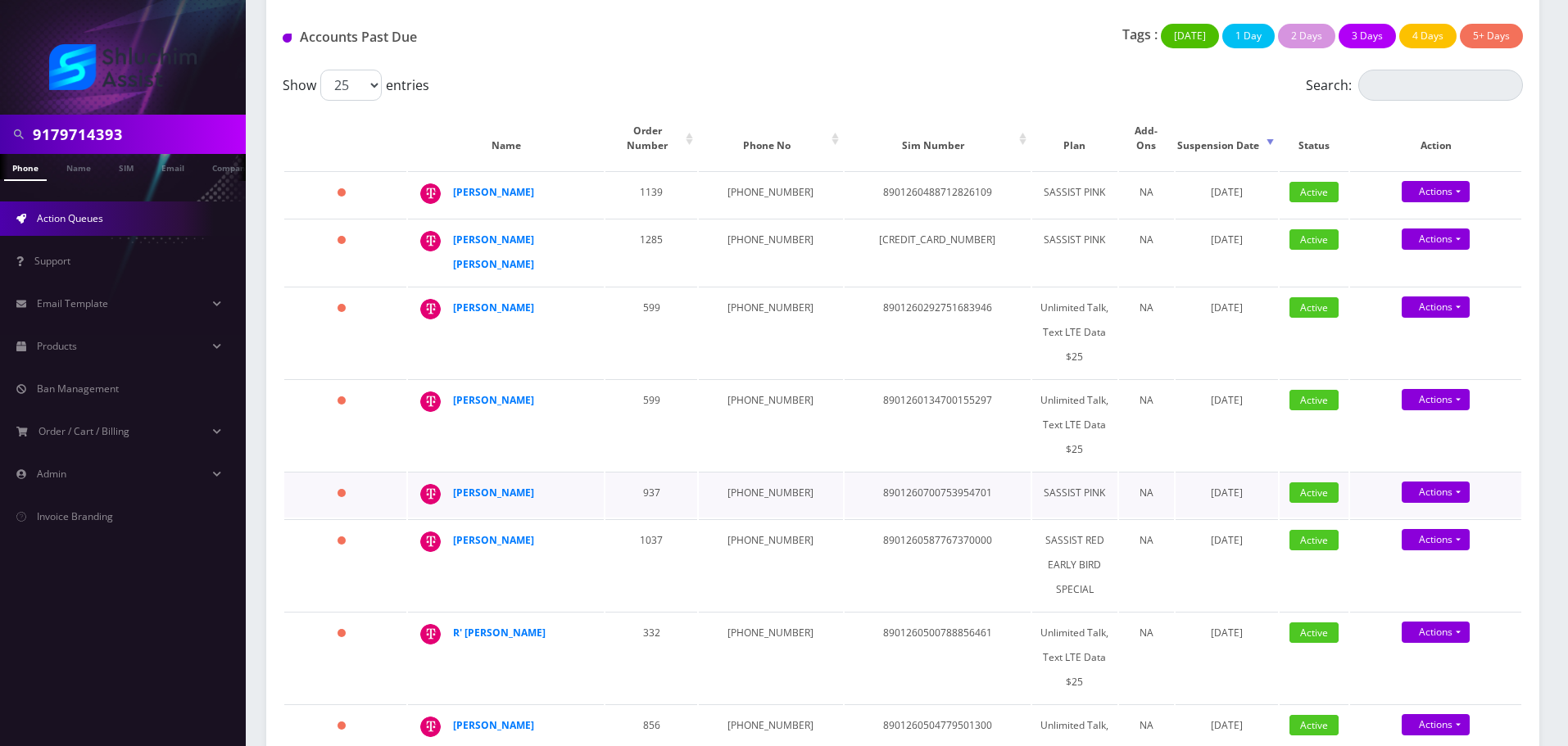
click at [759, 475] on td "[PHONE_NUMBER]" at bounding box center [771, 494] width 144 height 46
click at [757, 472] on td "[PHONE_NUMBER]" at bounding box center [771, 494] width 144 height 46
copy td "[PHONE_NUMBER]"
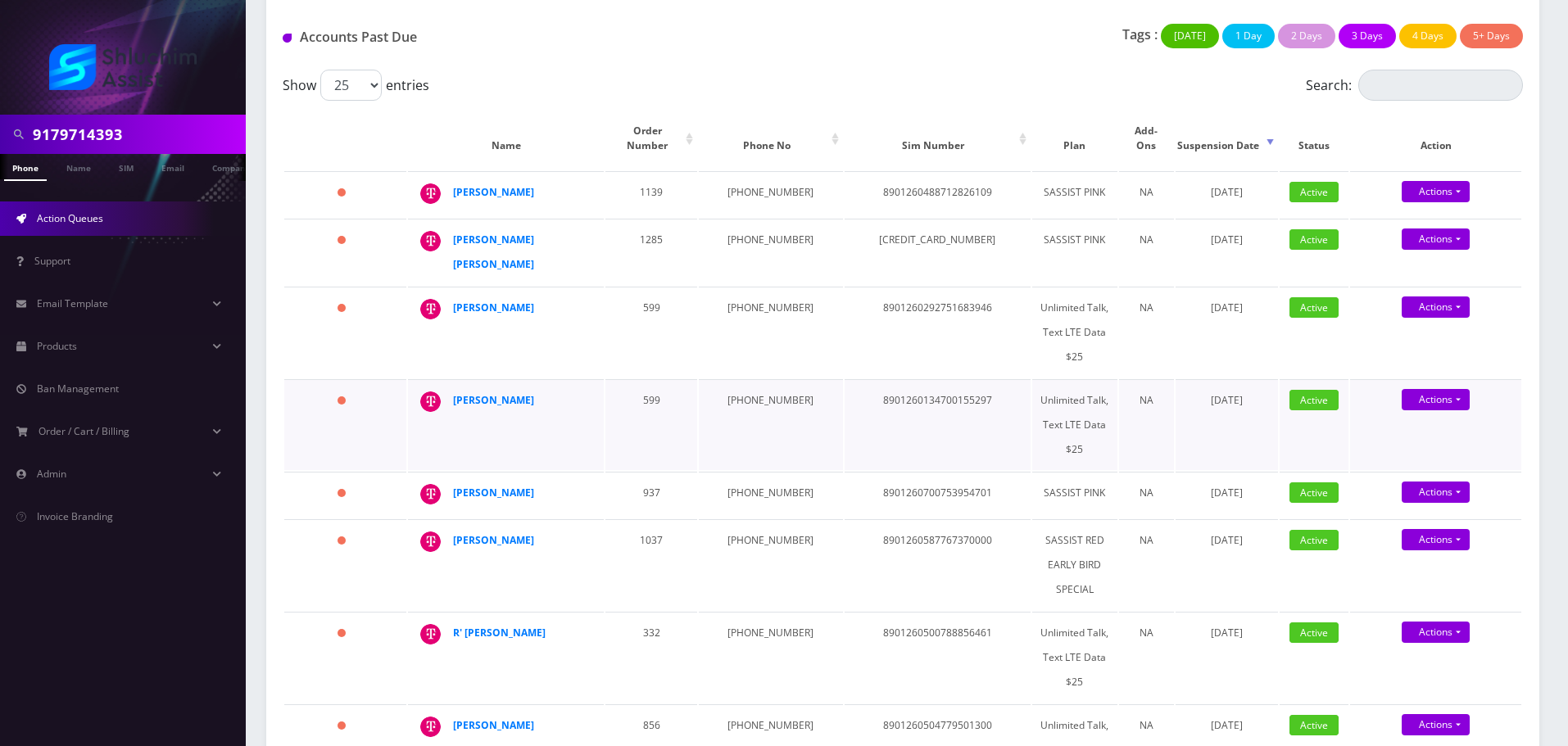
click at [763, 379] on td "[PHONE_NUMBER]" at bounding box center [771, 425] width 144 height 91
click at [764, 379] on td "[PHONE_NUMBER]" at bounding box center [771, 425] width 144 height 91
copy td "[PHONE_NUMBER]"
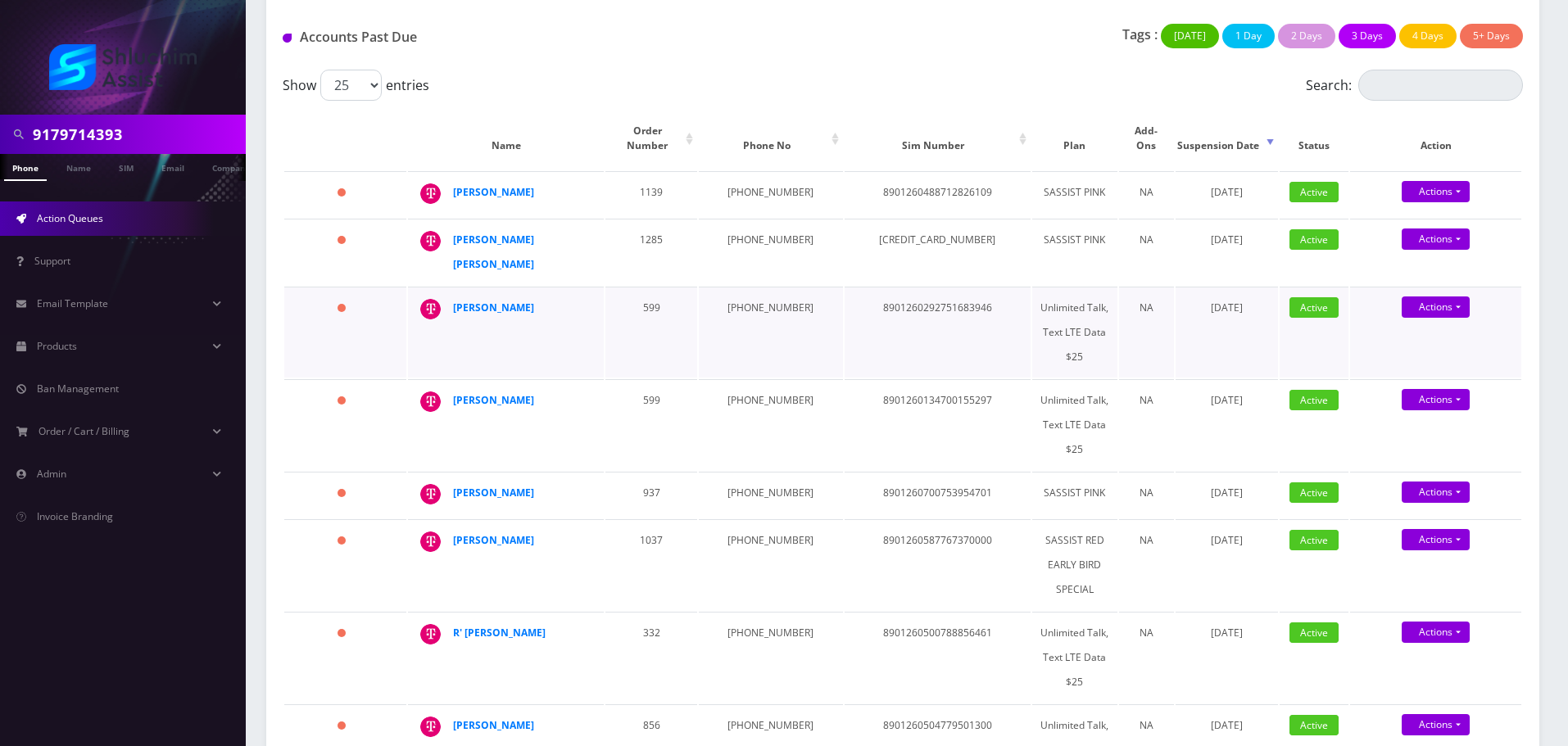
click at [741, 287] on td "[PHONE_NUMBER]" at bounding box center [771, 332] width 144 height 91
copy td "[PHONE_NUMBER]"
click at [755, 222] on td "[PHONE_NUMBER]" at bounding box center [771, 253] width 144 height 67
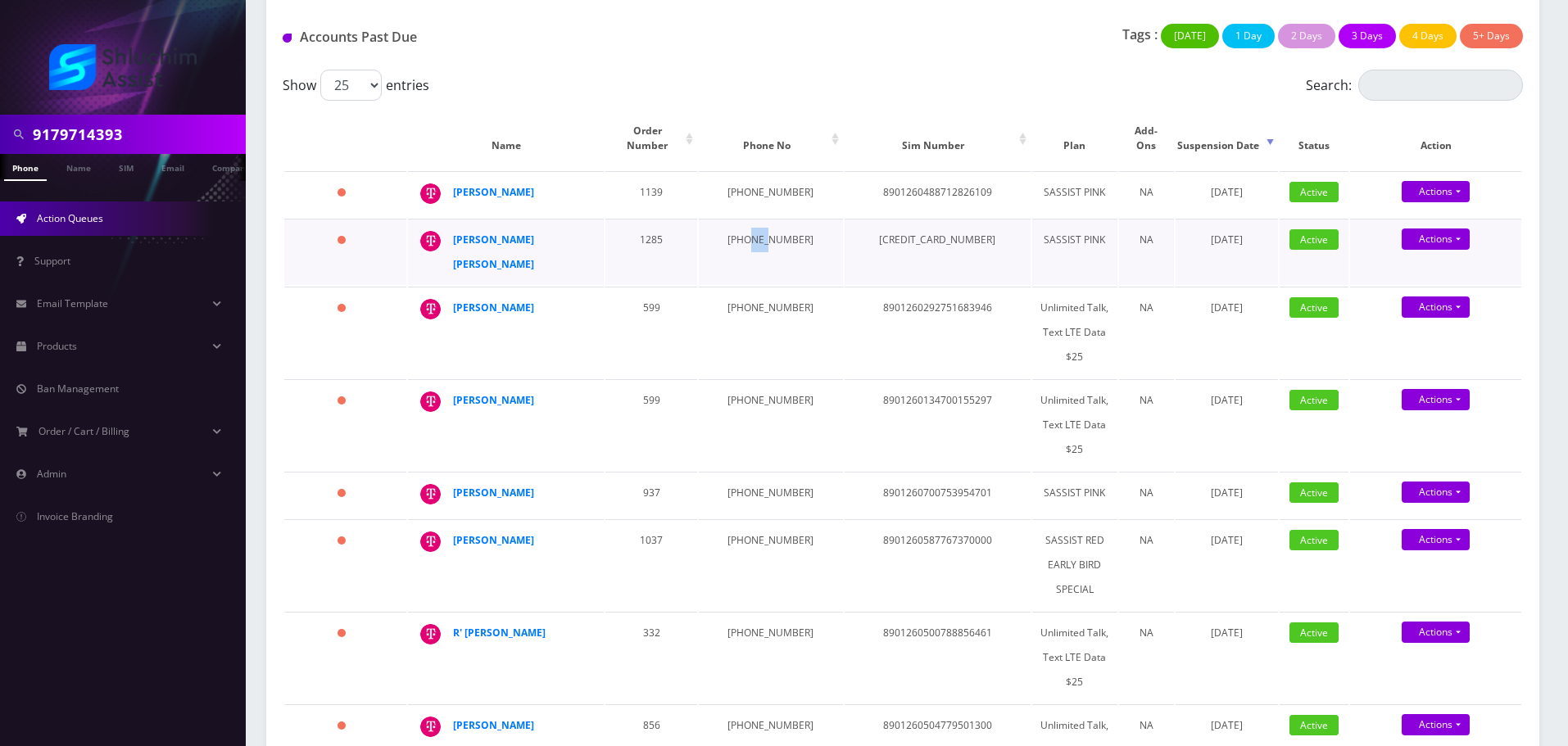
click at [755, 222] on td "[PHONE_NUMBER]" at bounding box center [771, 253] width 144 height 67
copy td "[PHONE_NUMBER]"
click at [755, 222] on td "[PHONE_NUMBER]" at bounding box center [771, 253] width 144 height 67
click at [751, 174] on td "[PHONE_NUMBER]" at bounding box center [771, 194] width 144 height 46
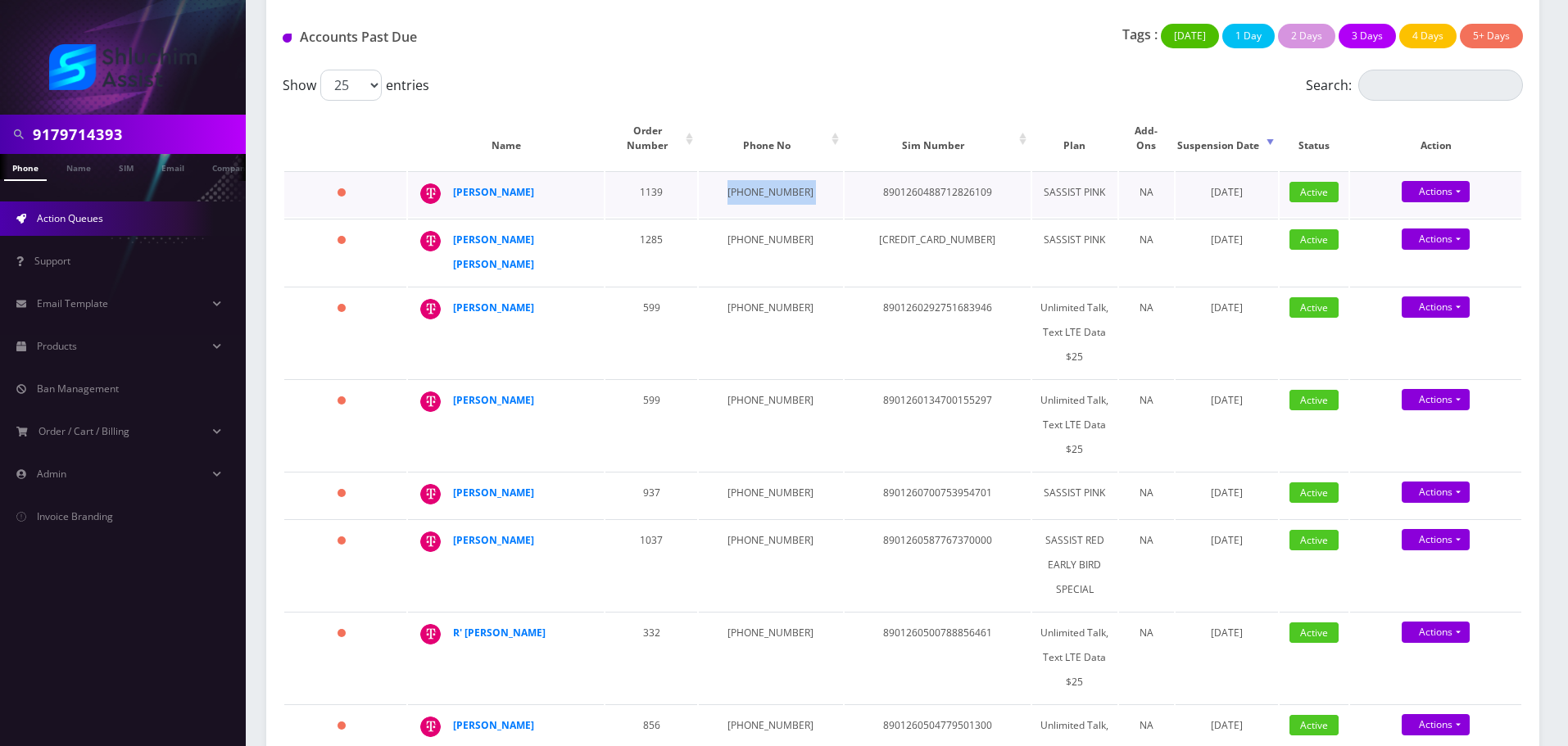
click at [751, 174] on td "[PHONE_NUMBER]" at bounding box center [771, 194] width 144 height 46
copy td "[PHONE_NUMBER]"
click at [733, 342] on td "[PHONE_NUMBER]" at bounding box center [771, 332] width 144 height 91
click at [492, 486] on strong "[PERSON_NAME]" at bounding box center [494, 492] width 82 height 14
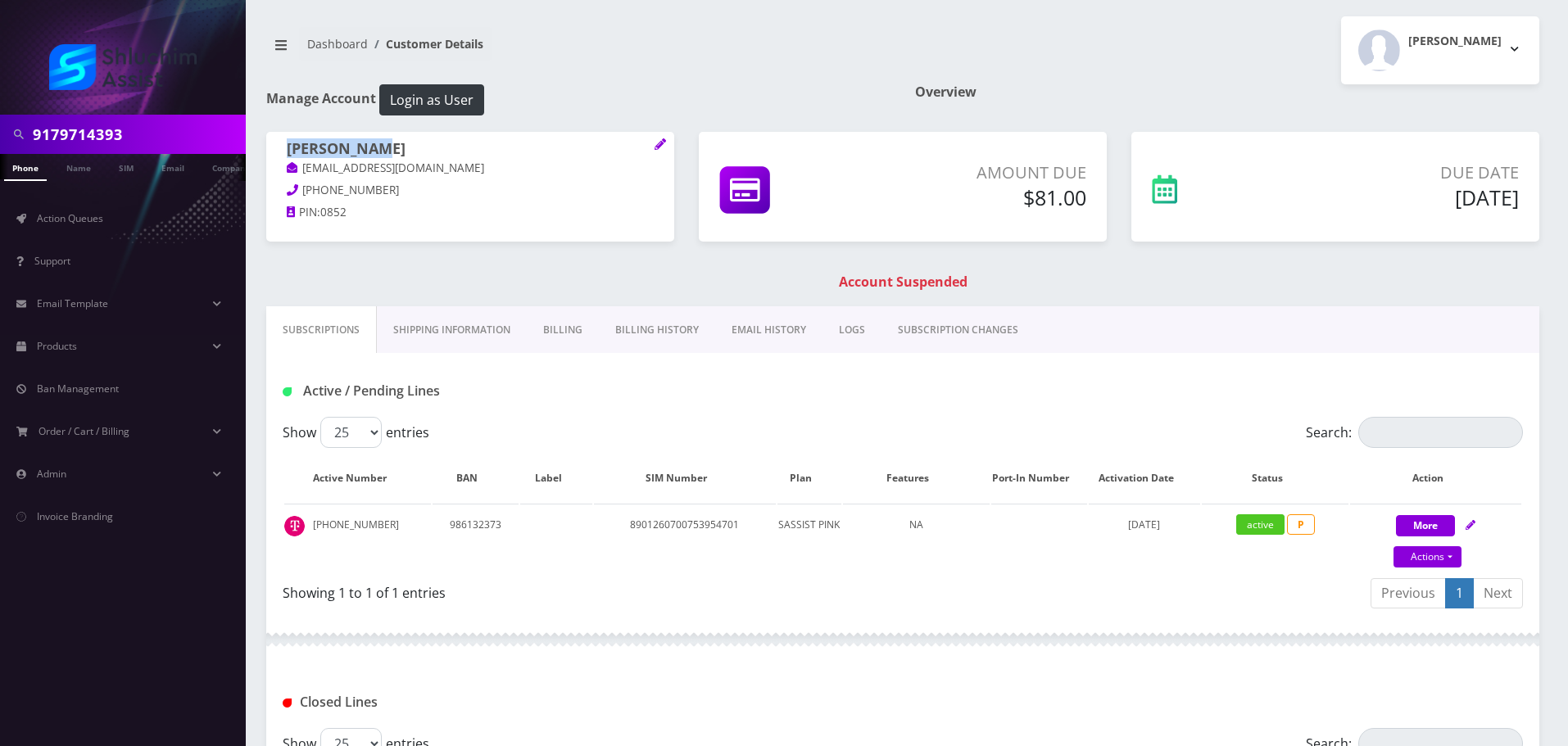
drag, startPoint x: 436, startPoint y: 145, endPoint x: 277, endPoint y: 141, distance: 159.1
click at [277, 141] on div "[PERSON_NAME] [EMAIL_ADDRESS][DOMAIN_NAME] [PHONE_NUMBER] PIN: 0852" at bounding box center [470, 183] width 408 height 102
copy h1 "[PERSON_NAME]"
drag, startPoint x: 475, startPoint y: 172, endPoint x: 265, endPoint y: 120, distance: 216.3
click at [297, 170] on p "[EMAIL_ADDRESS][DOMAIN_NAME]" at bounding box center [470, 169] width 367 height 18
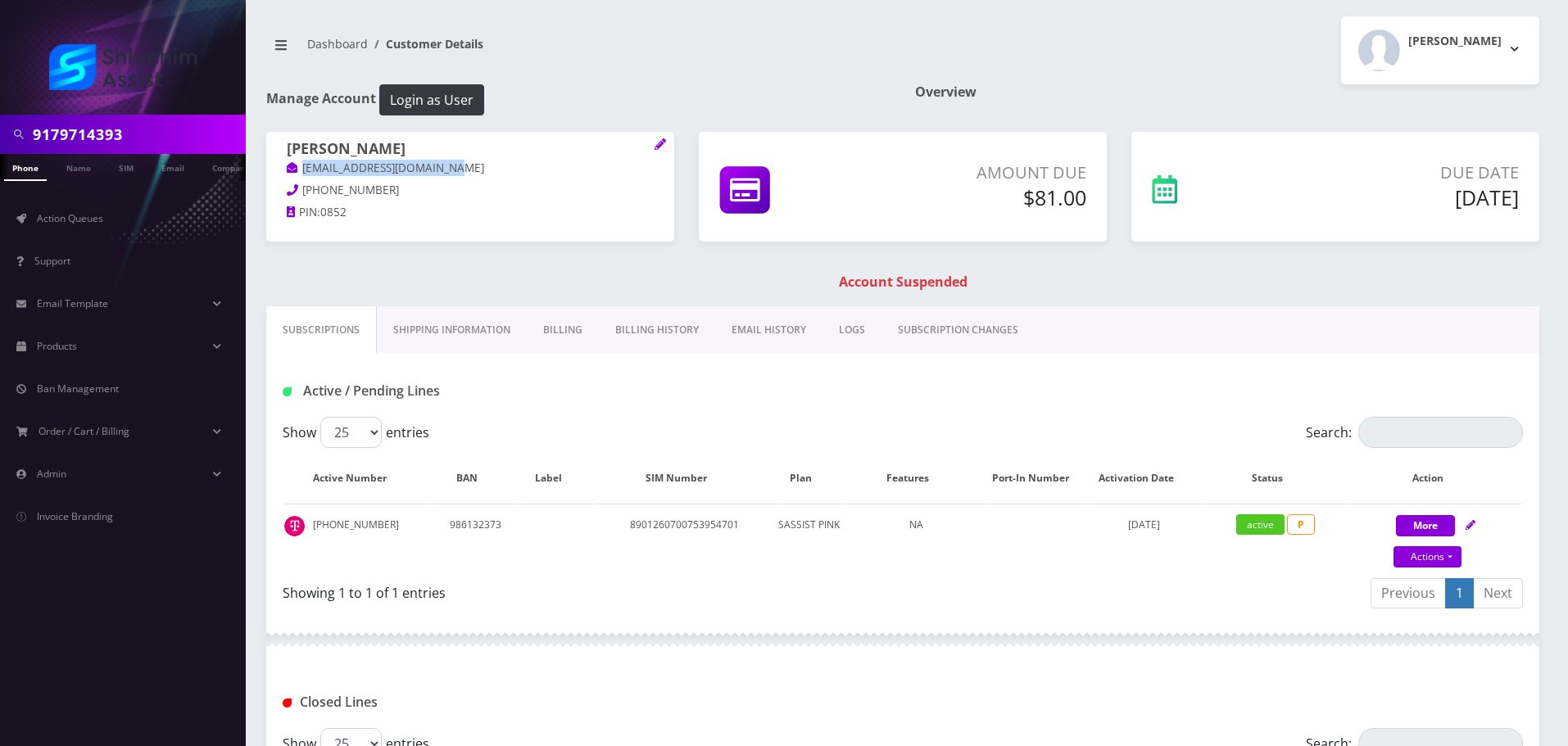
copy link "[EMAIL_ADDRESS][DOMAIN_NAME]"
click at [755, 333] on link "EMAIL HISTORY" at bounding box center [769, 330] width 107 height 47
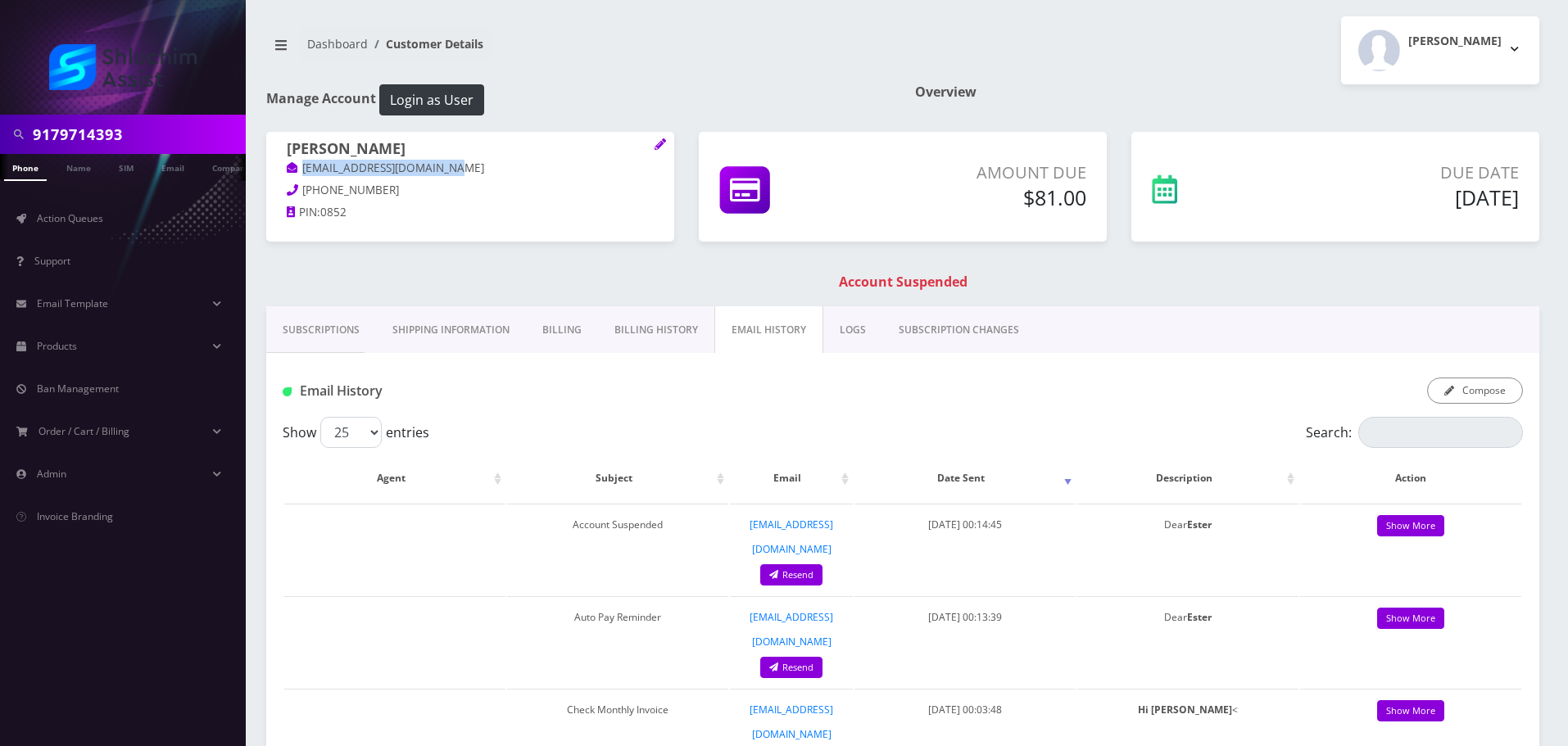
click at [650, 325] on link "Billing History" at bounding box center [656, 330] width 116 height 47
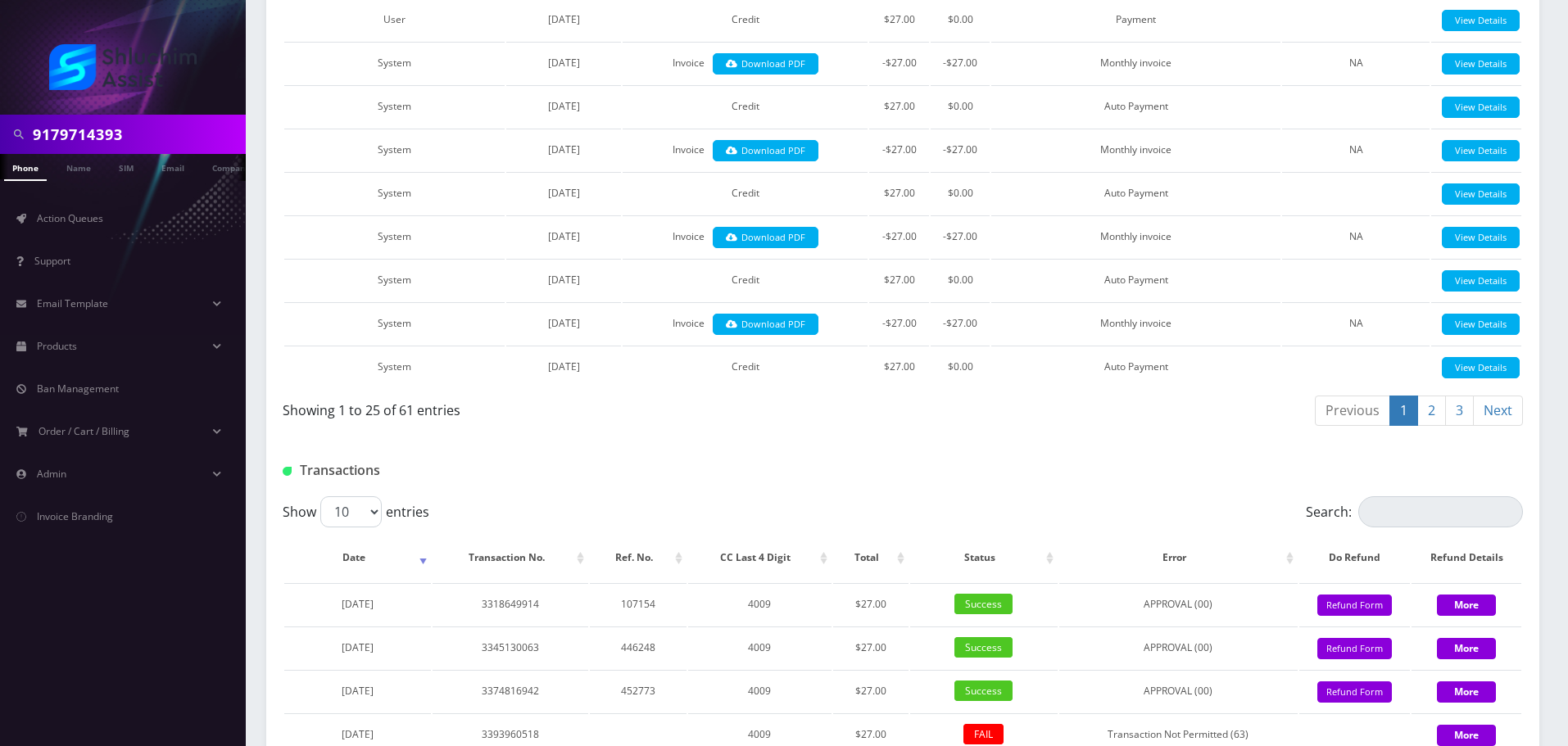
scroll to position [1474, 0]
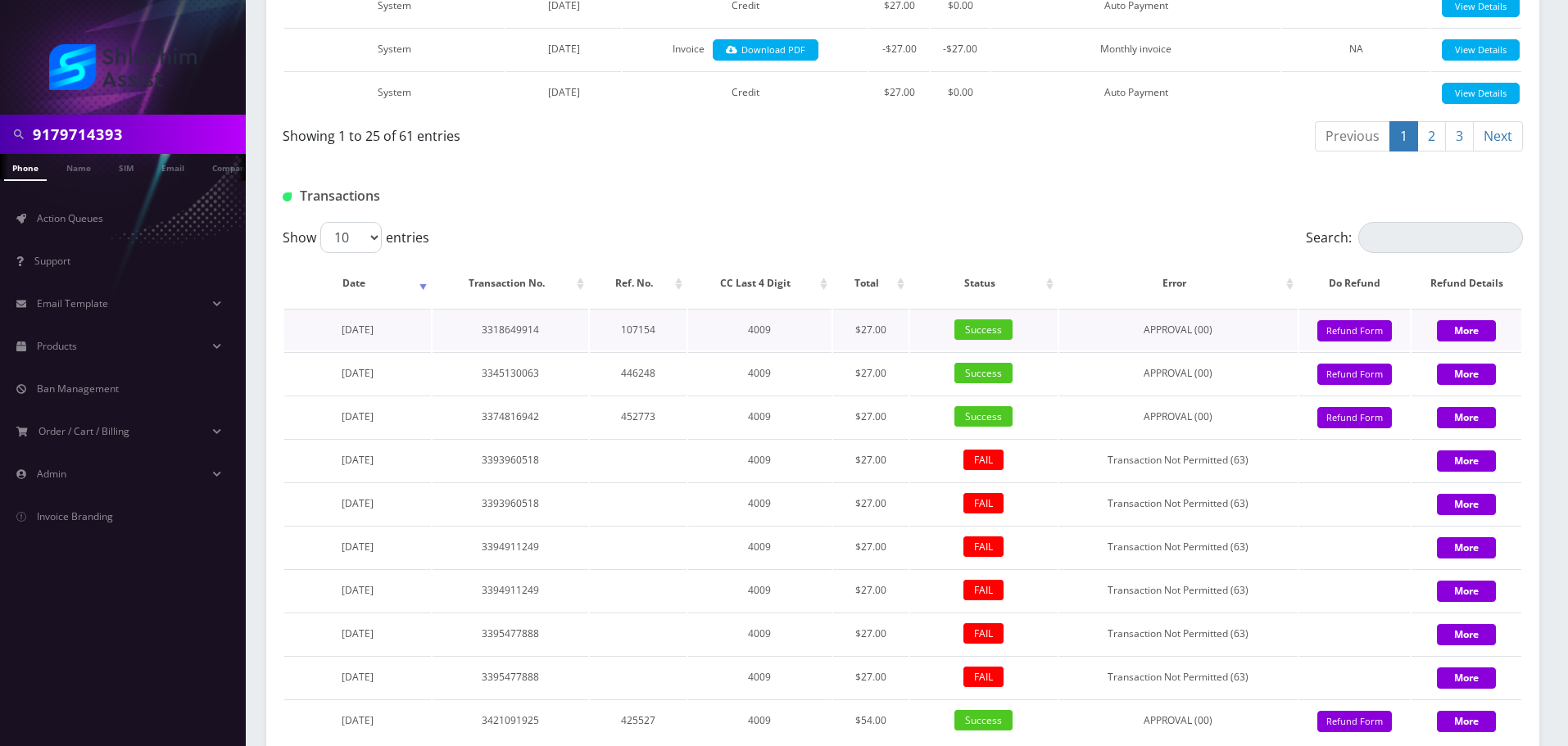
drag, startPoint x: 416, startPoint y: 333, endPoint x: 298, endPoint y: 335, distance: 118.0
click at [283, 333] on table "Date Transaction No. Ref. No. CC Last 4 Digit Total Status Error Do Refund Refu…" at bounding box center [903, 500] width 1241 height 485
copy span "January 03, 2023"
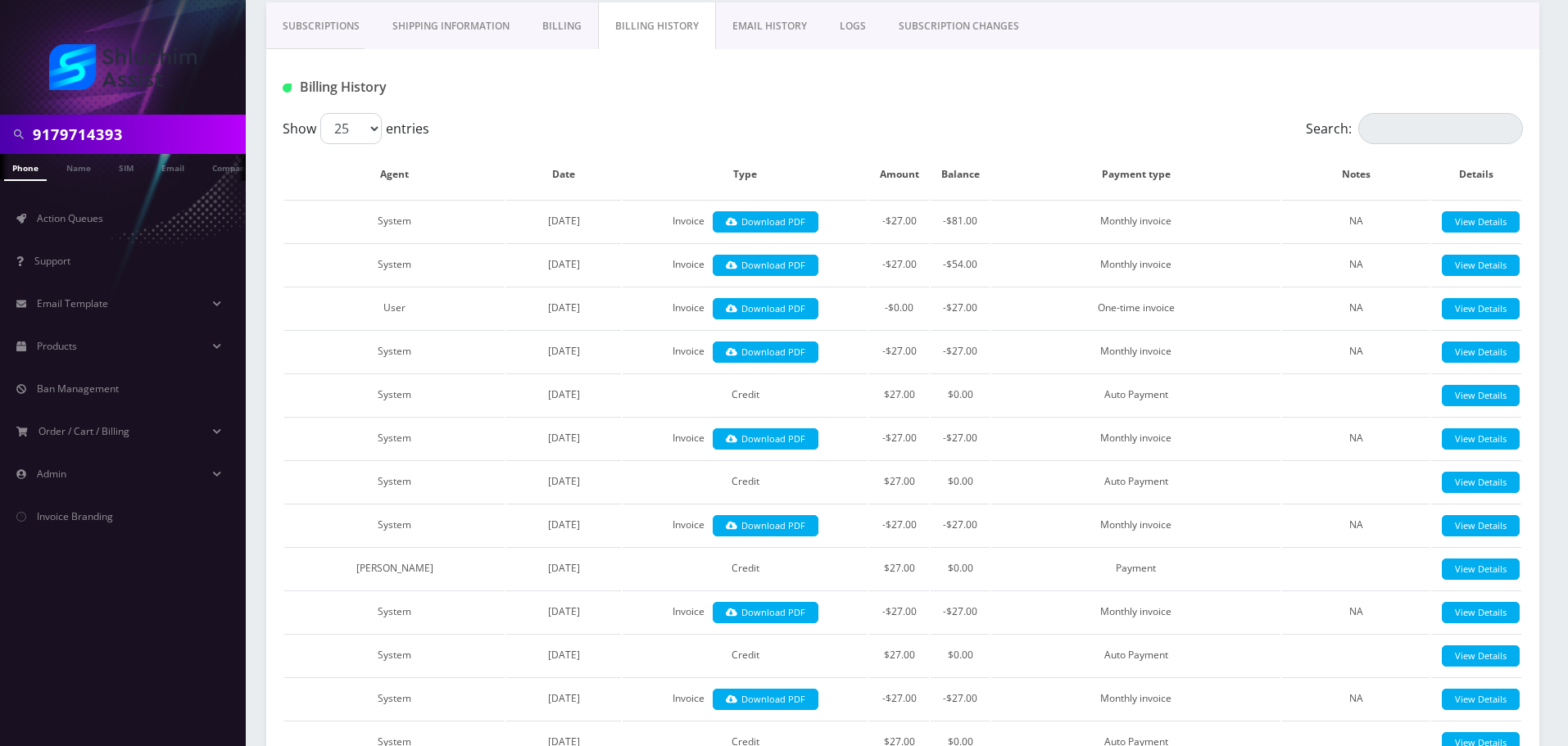
scroll to position [0, 0]
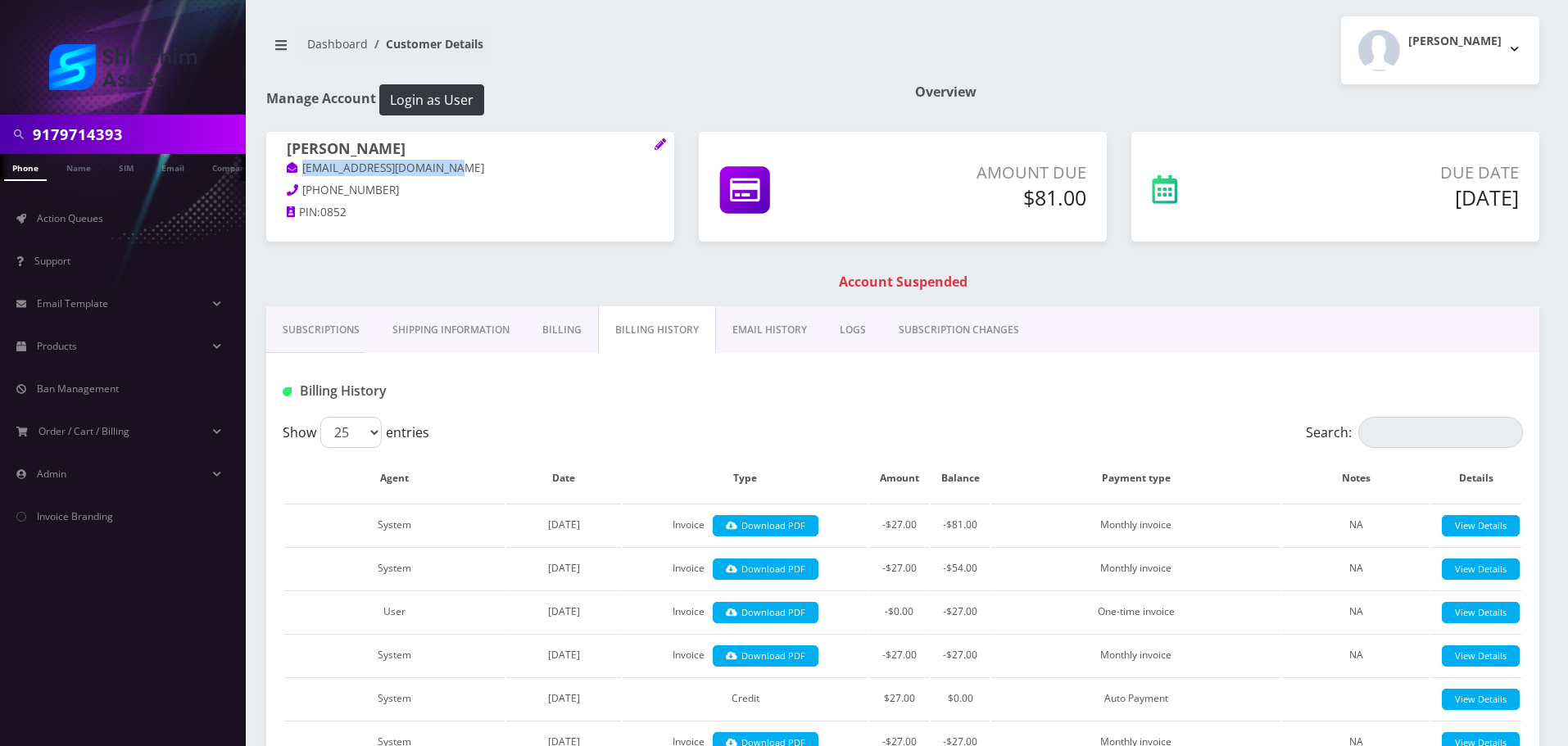
click at [775, 337] on link "EMAIL HISTORY" at bounding box center [769, 330] width 107 height 47
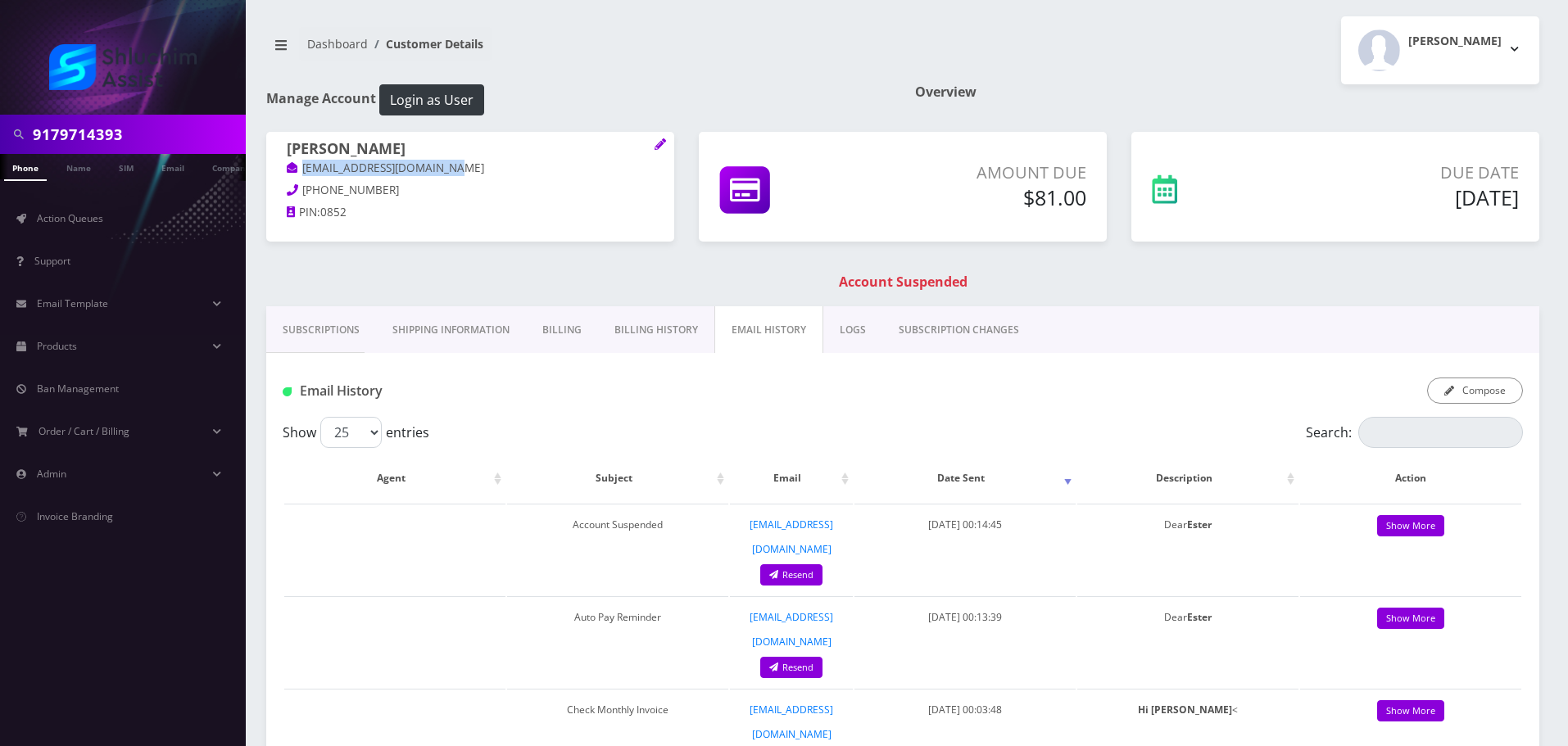
click at [656, 331] on link "Billing History" at bounding box center [656, 330] width 116 height 47
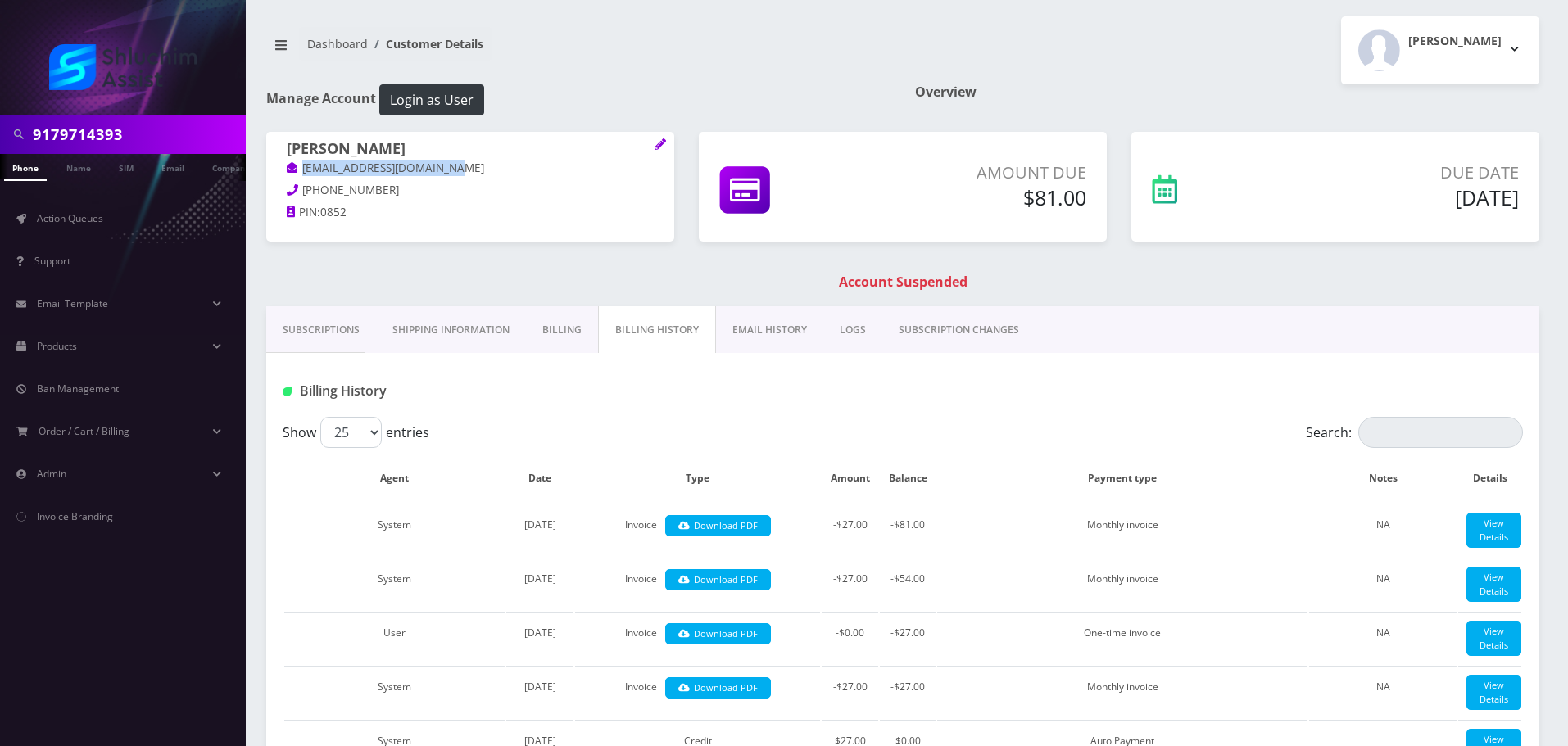
click at [762, 342] on link "EMAIL HISTORY" at bounding box center [769, 330] width 107 height 47
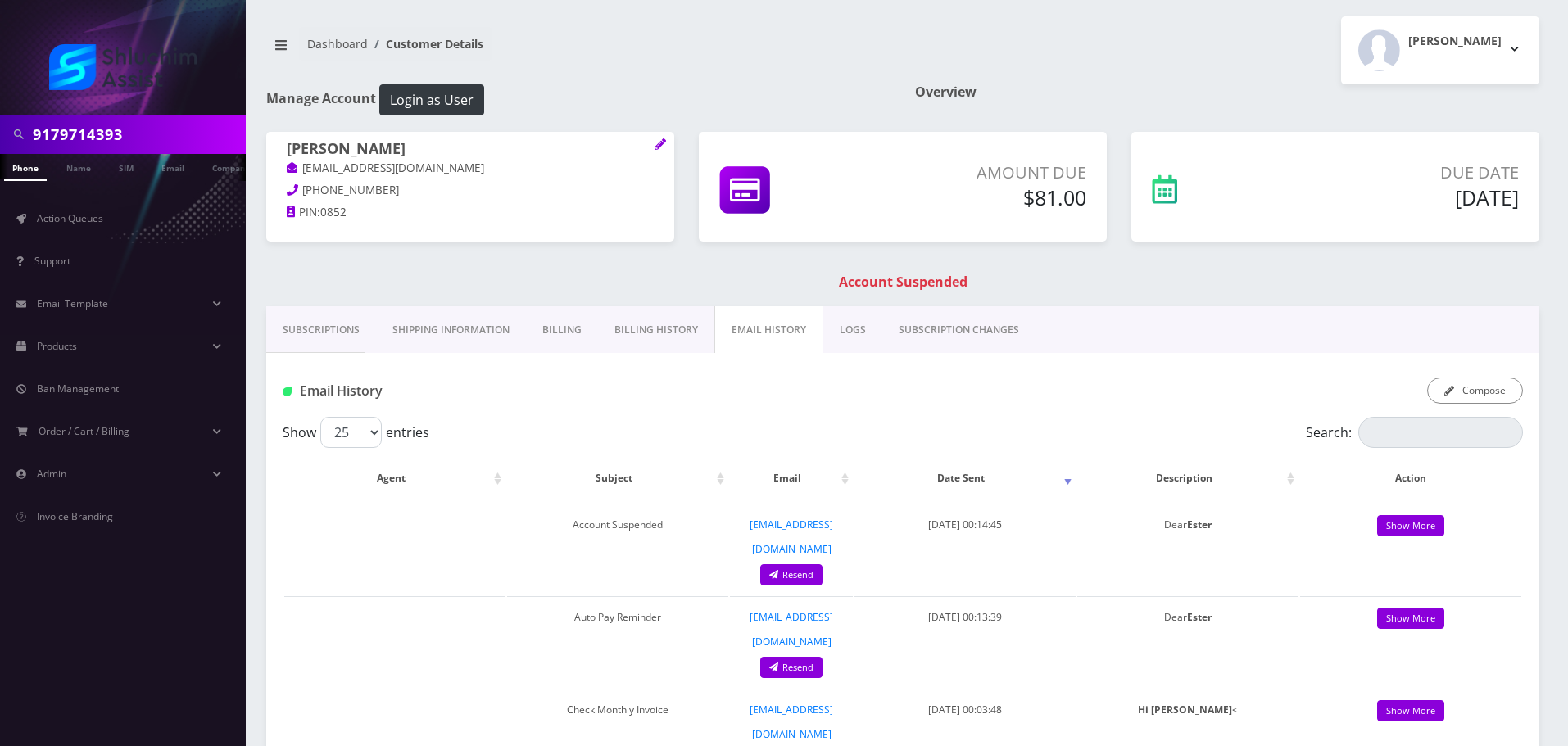
click at [836, 432] on div "Show 25 50 100 250 500 entries" at bounding box center [748, 432] width 931 height 31
click at [1472, 401] on button "Compose" at bounding box center [1476, 390] width 96 height 27
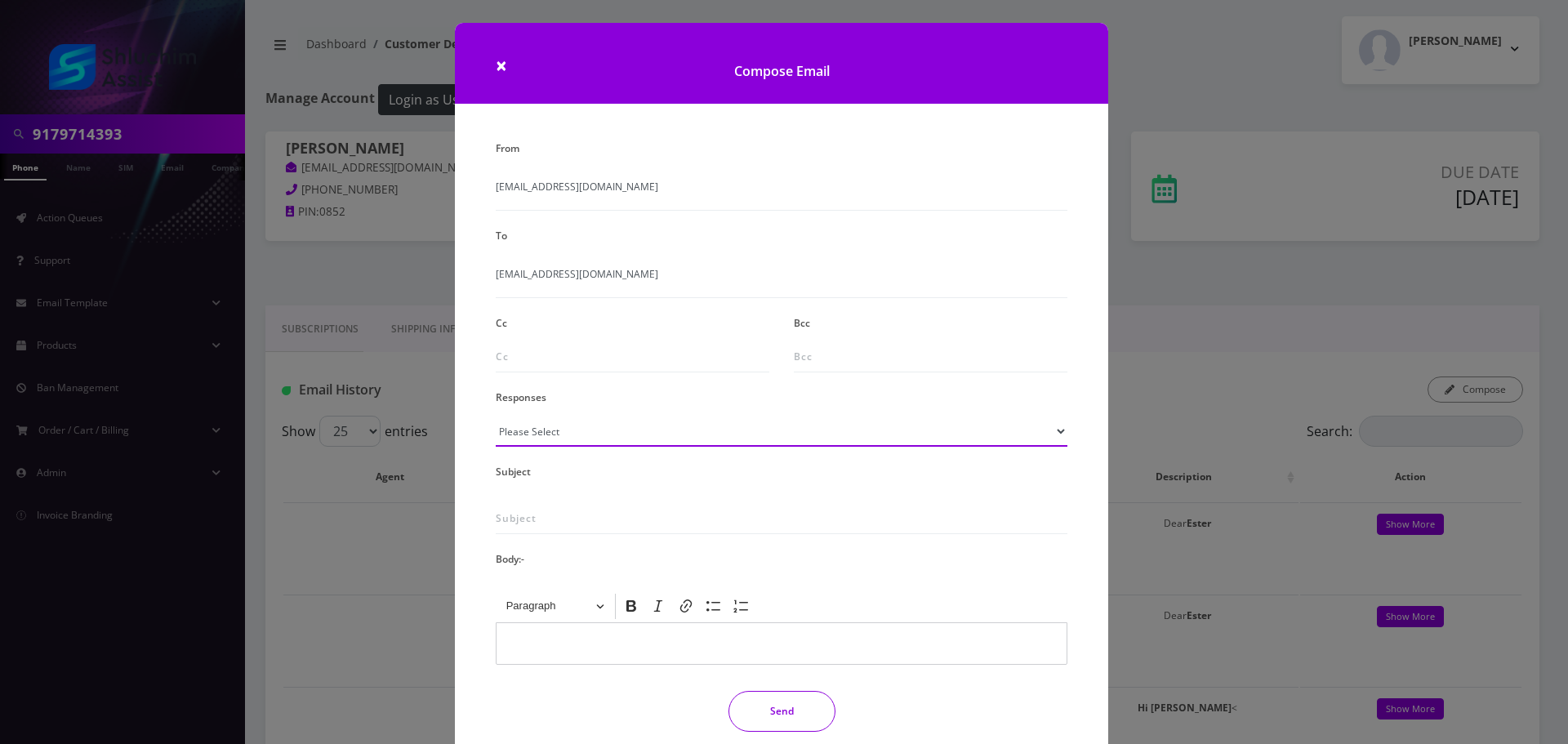
click at [615, 438] on select "Please Select TMobile port Unable to activate CH Pickup Past Due Pick up follow…" at bounding box center [781, 431] width 571 height 31
select select "29"
click at [496, 416] on select "Please Select TMobile port Unable to activate CH Pickup Past Due Pick up follow…" at bounding box center [781, 431] width 571 height 31
type input "Subject: URGENT Action Required: Past Due Payment for Shluchim Assist"
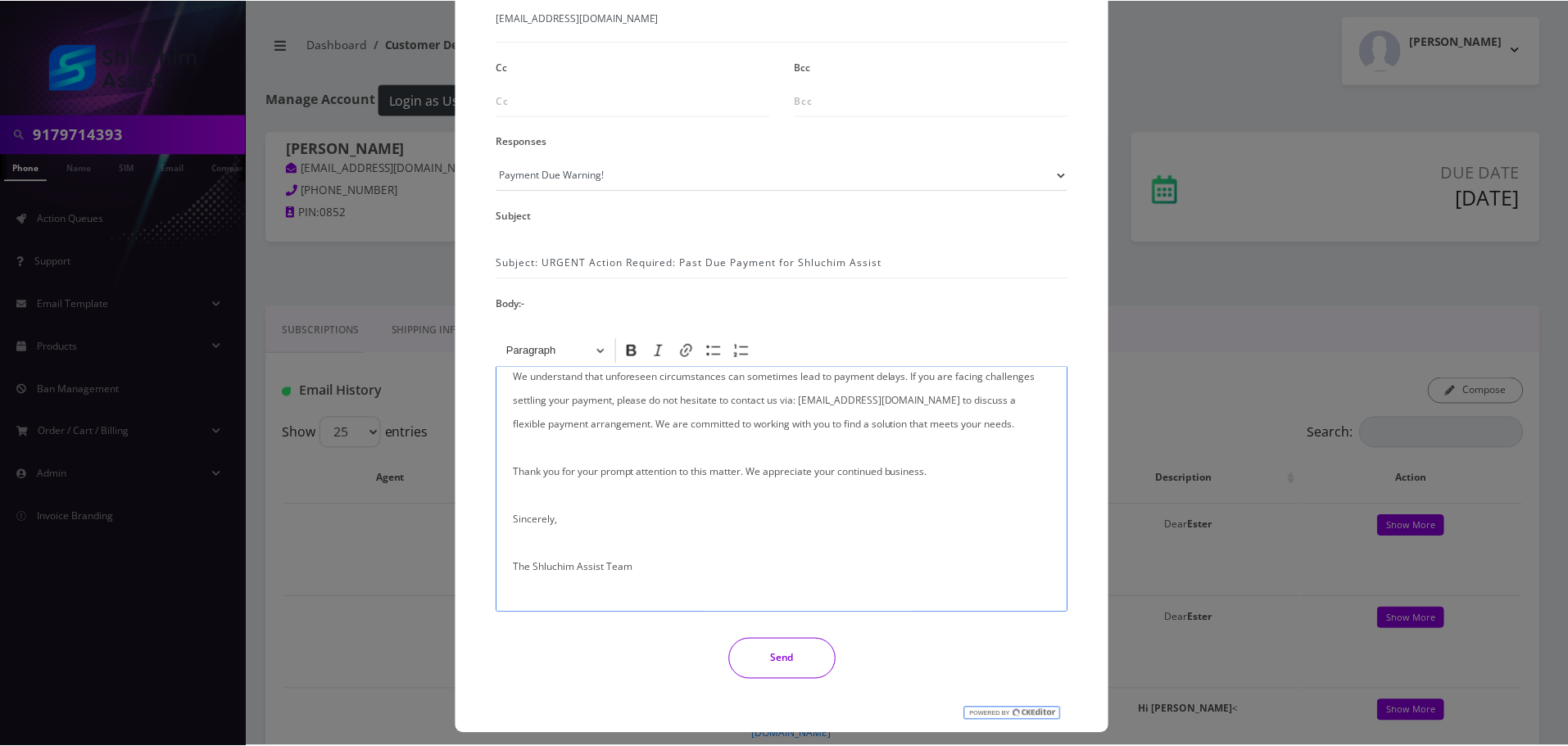
scroll to position [268, 0]
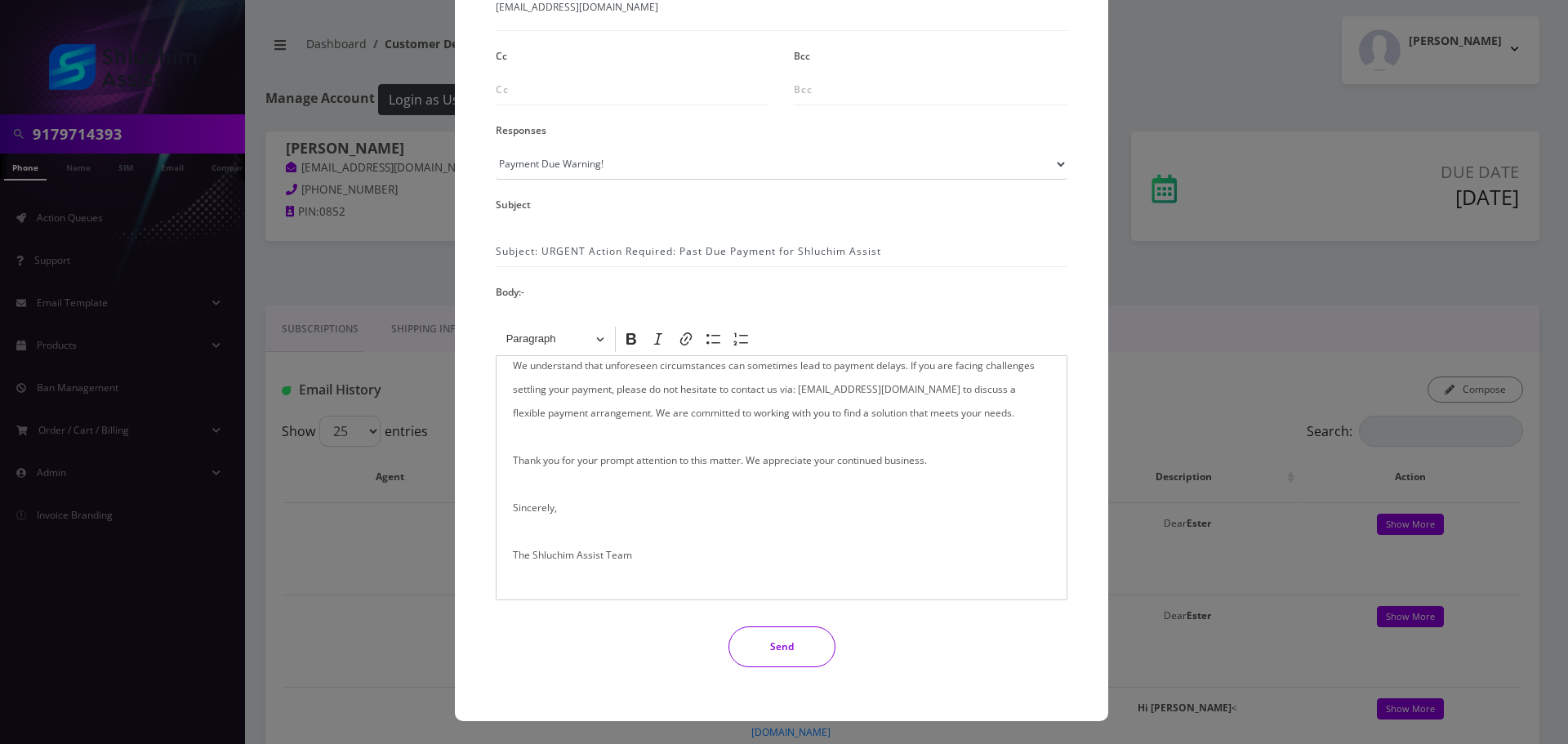
click at [797, 665] on button "Send" at bounding box center [781, 647] width 107 height 41
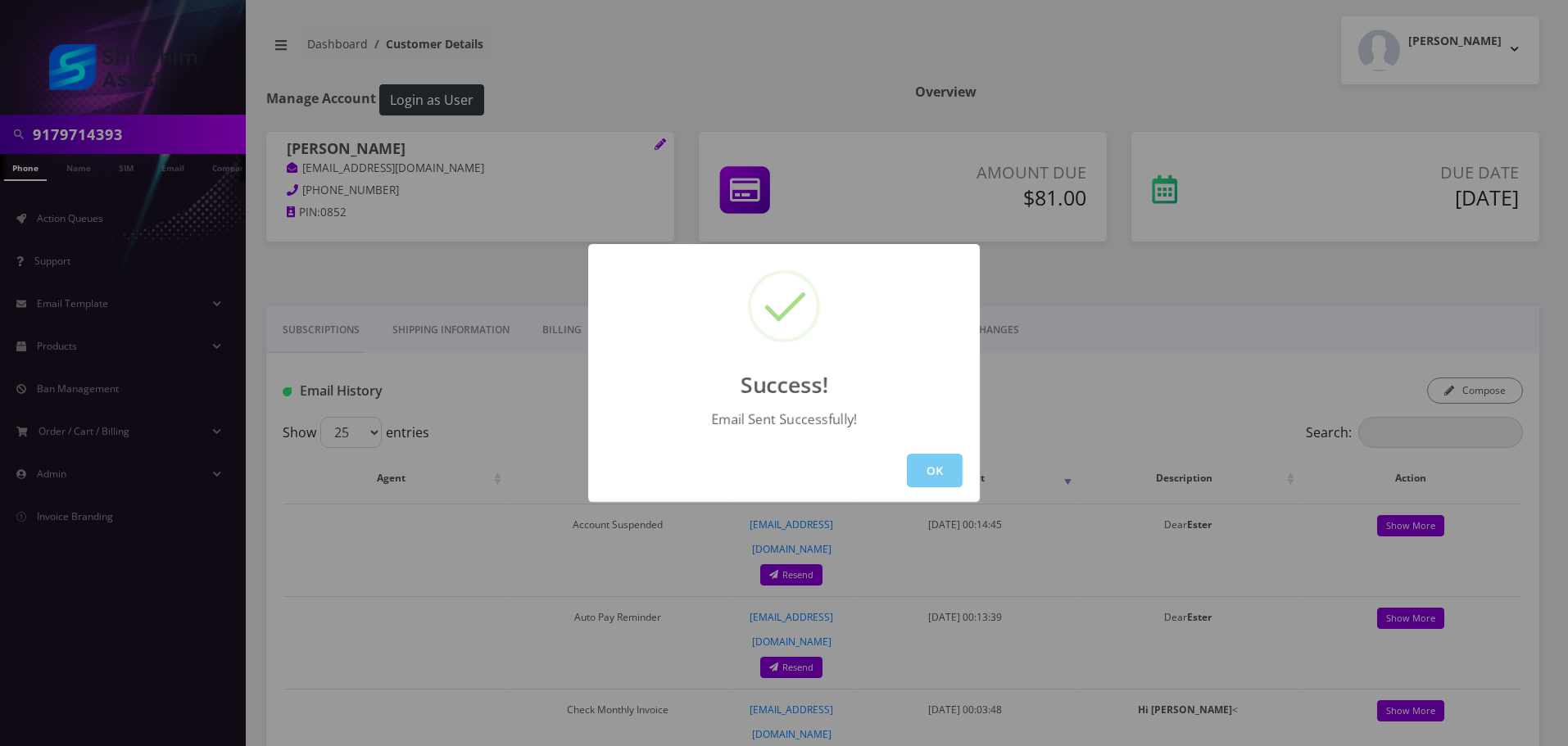
click at [958, 476] on button "OK" at bounding box center [935, 471] width 56 height 33
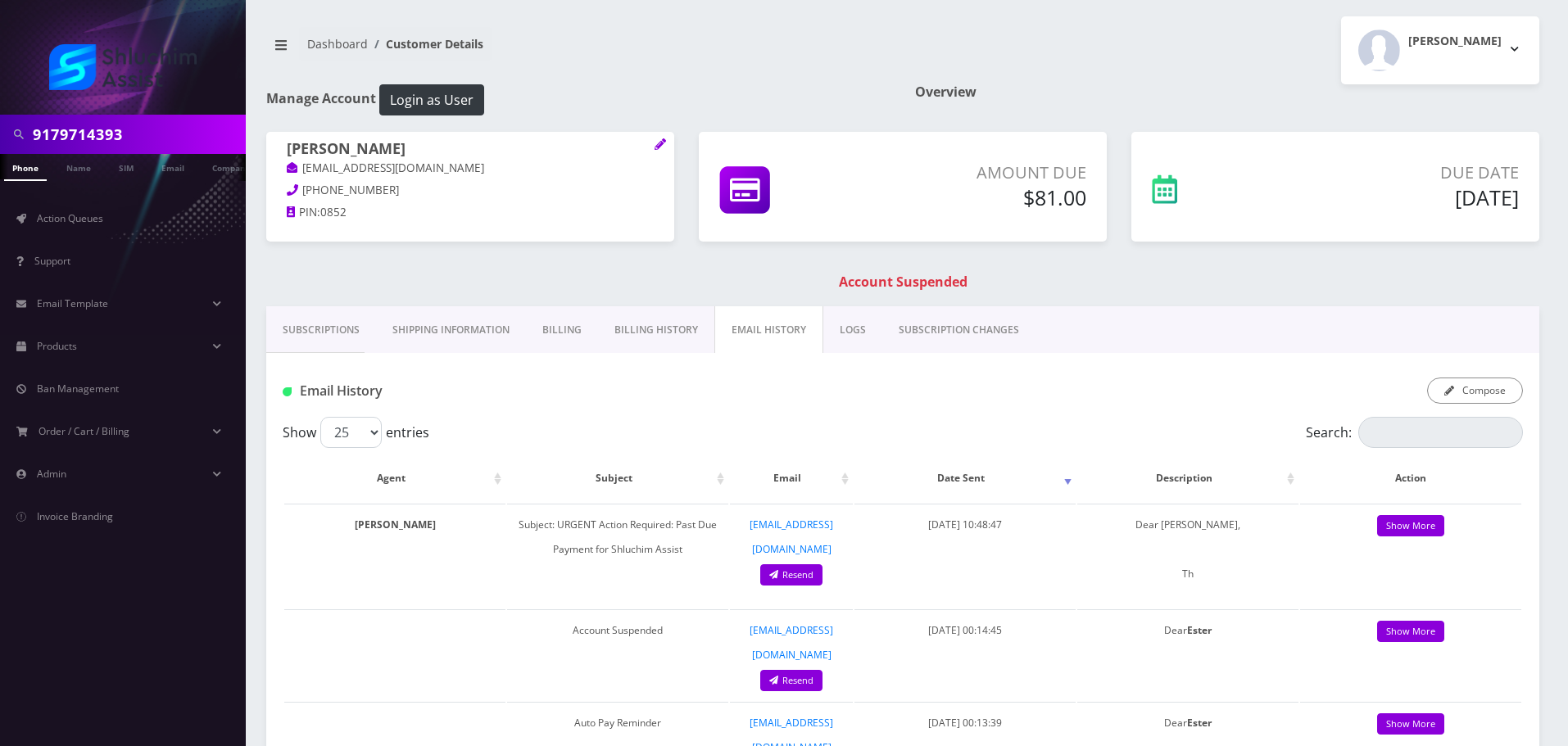
click at [654, 335] on link "Billing History" at bounding box center [656, 330] width 116 height 47
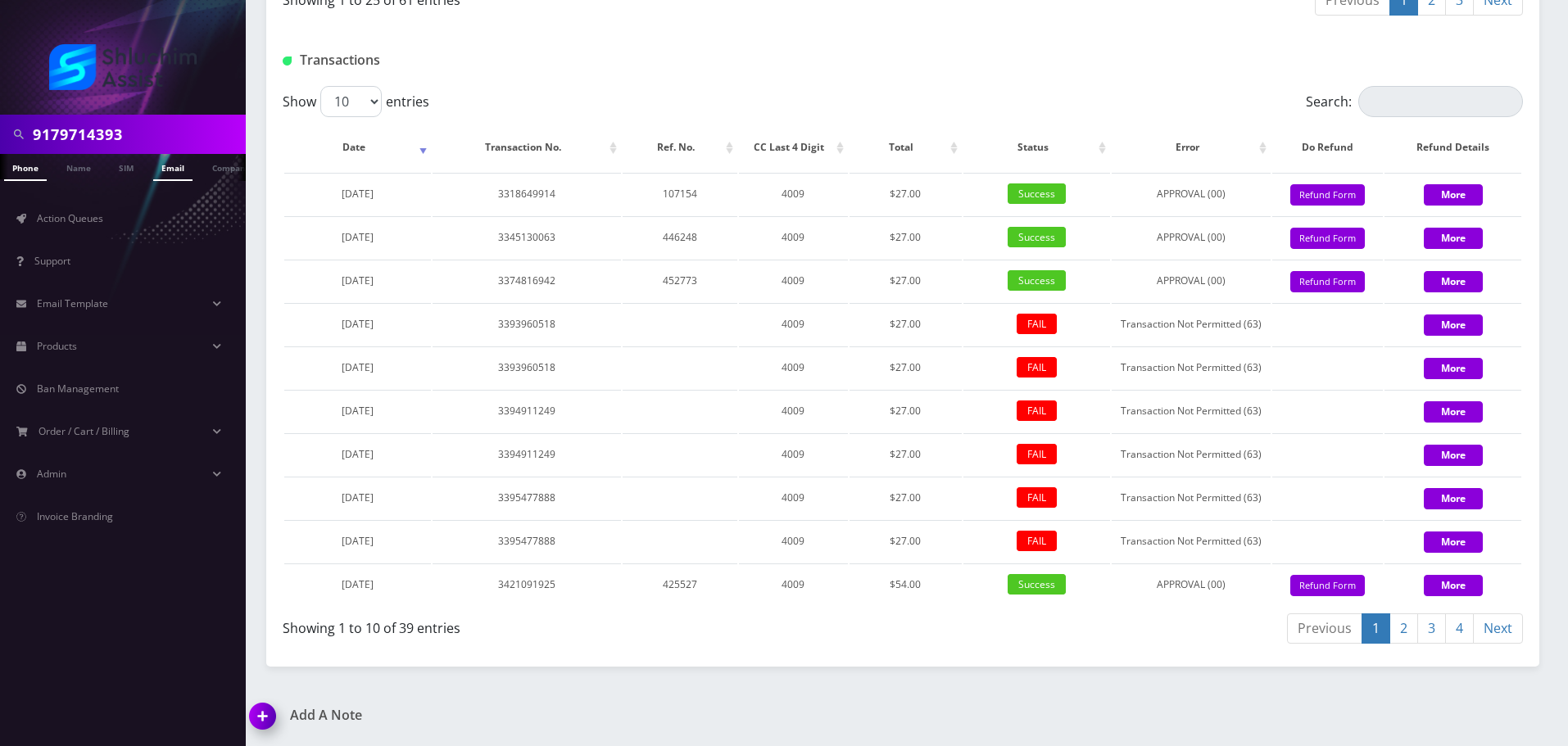
scroll to position [0, 8]
click at [140, 125] on input "9179714393" at bounding box center [137, 135] width 209 height 31
paste input "29-430-8119"
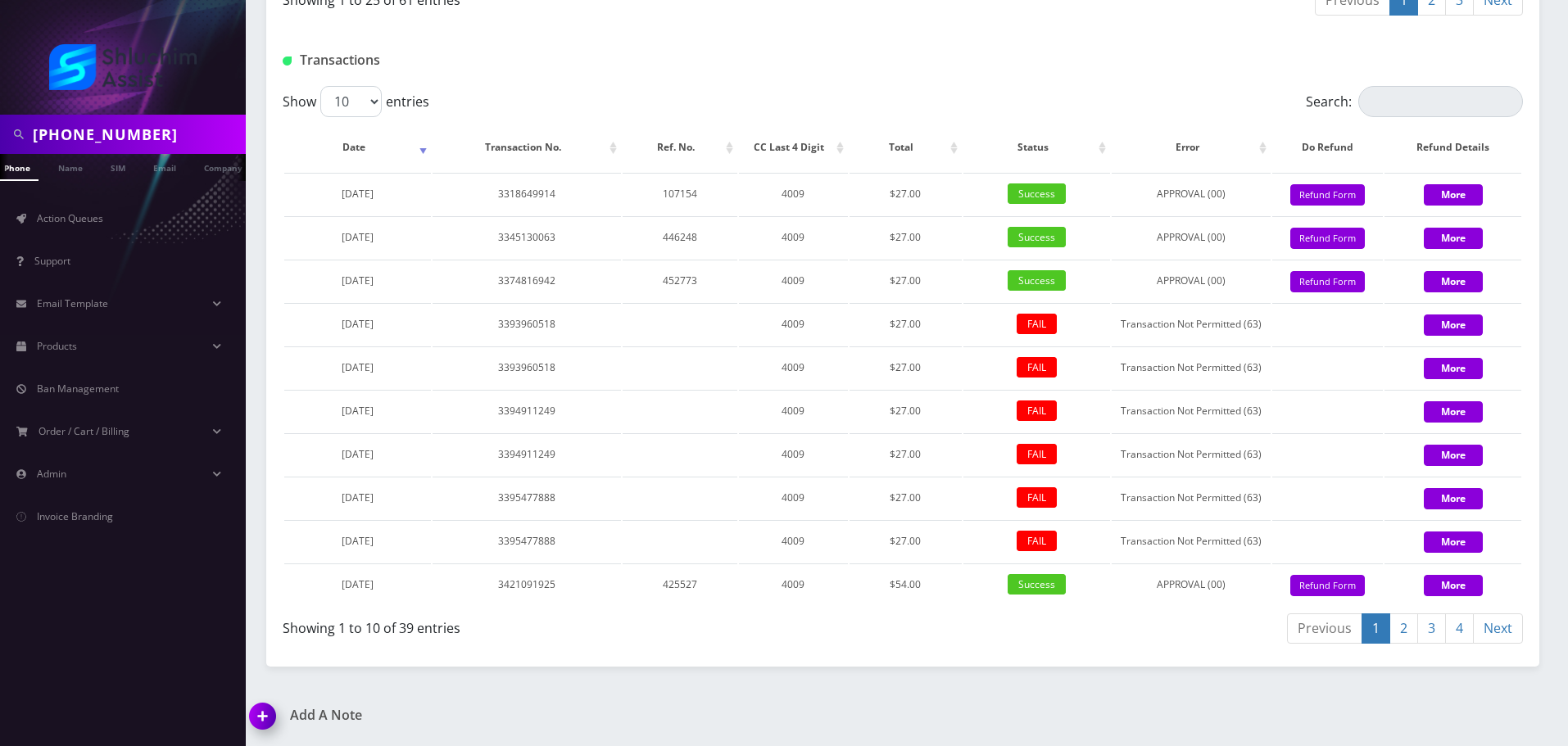
click at [111, 138] on input "929-430-8119" at bounding box center [137, 135] width 209 height 31
type input "9294308119"
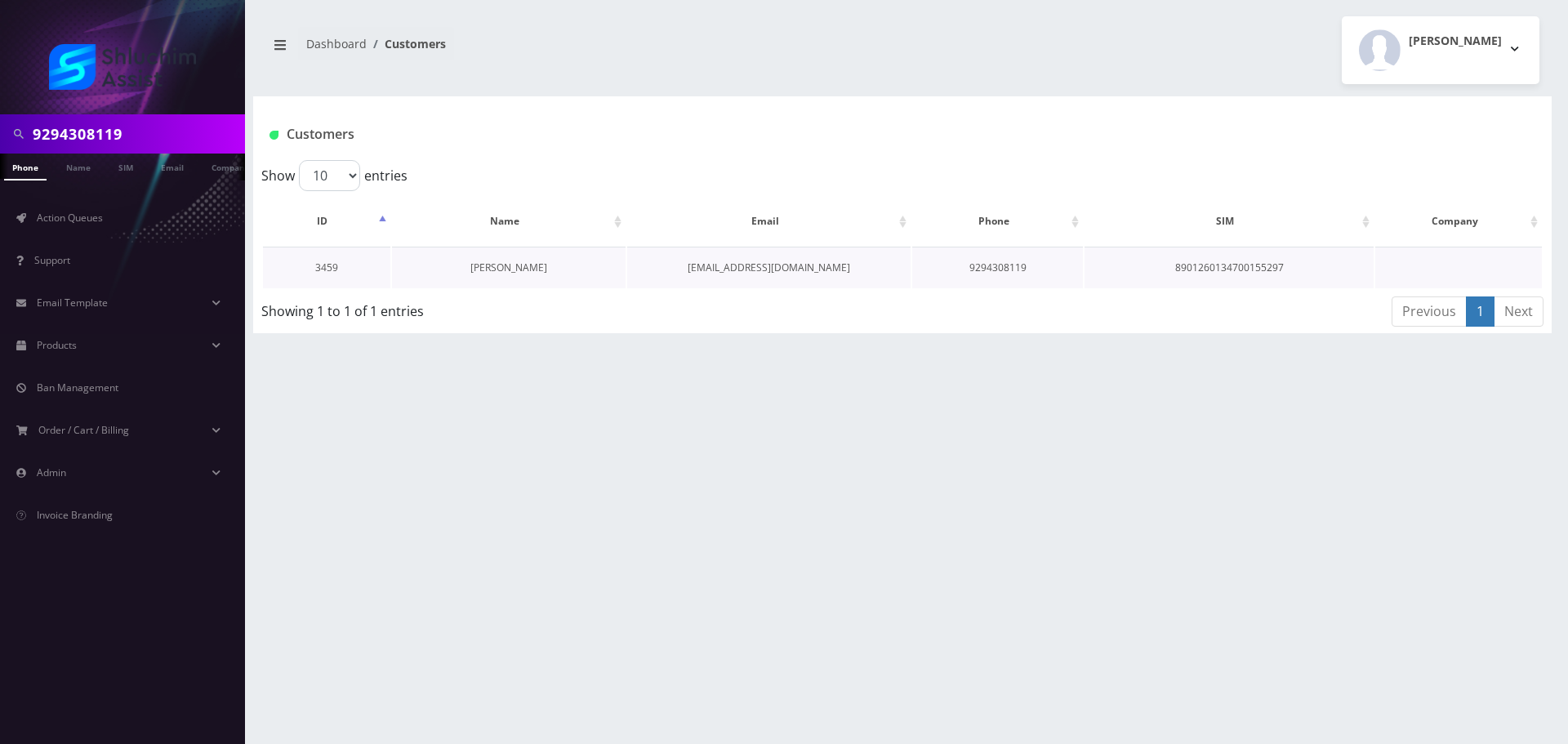
click at [501, 263] on link "[PERSON_NAME]" at bounding box center [509, 268] width 76 height 14
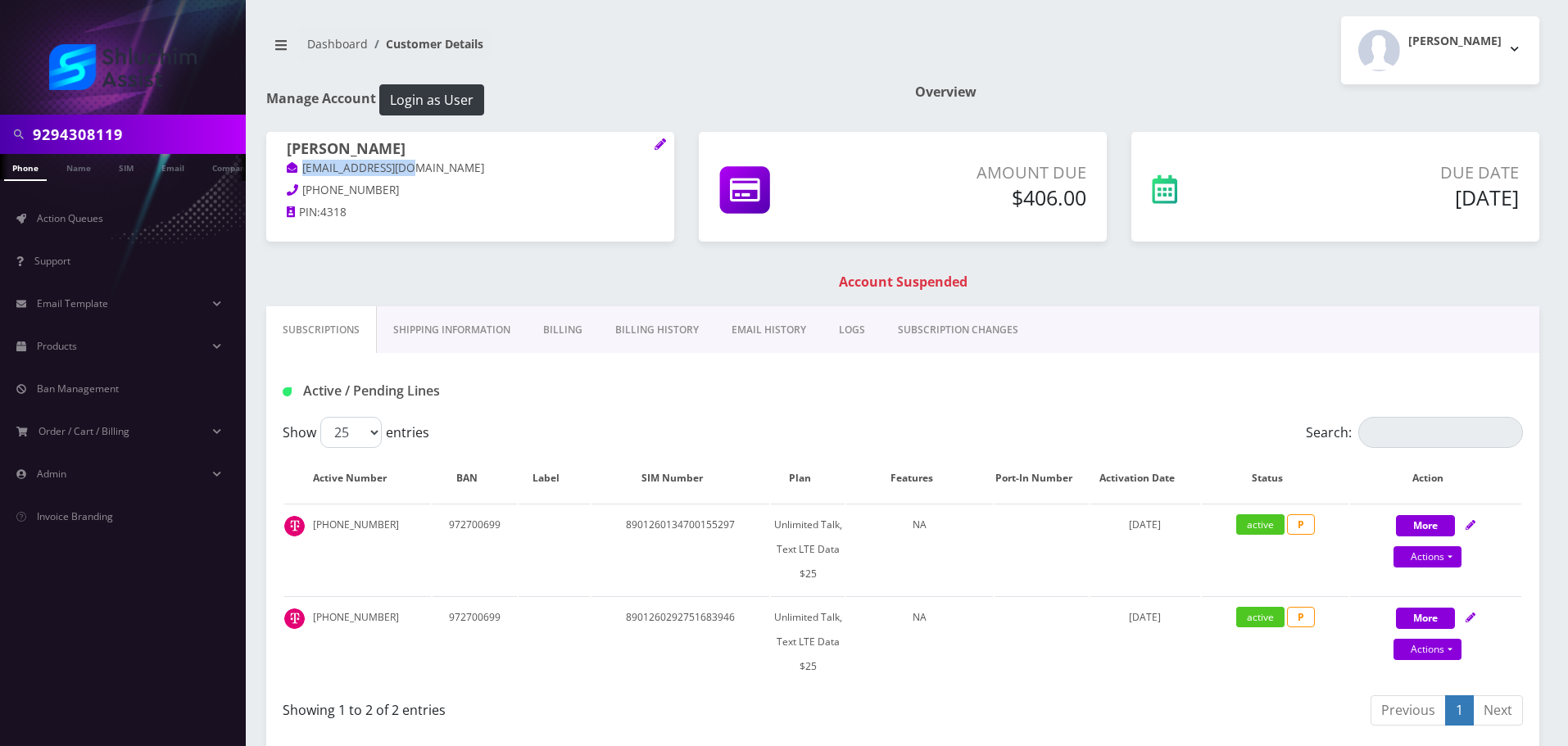
drag, startPoint x: 379, startPoint y: 169, endPoint x: 290, endPoint y: 169, distance: 89.0
click at [290, 169] on body "9294308119 Phone Name SIM Email Company Customer Action Queues Support Email Te…" at bounding box center [784, 557] width 1568 height 1115
copy link "[EMAIL_ADDRESS][DOMAIN_NAME]"
drag, startPoint x: 431, startPoint y: 152, endPoint x: 252, endPoint y: 150, distance: 179.0
click at [251, 150] on div "9294308119 Phone Name SIM Email Company Customer Dashboard Customer Details [PE…" at bounding box center [902, 557] width 1330 height 1115
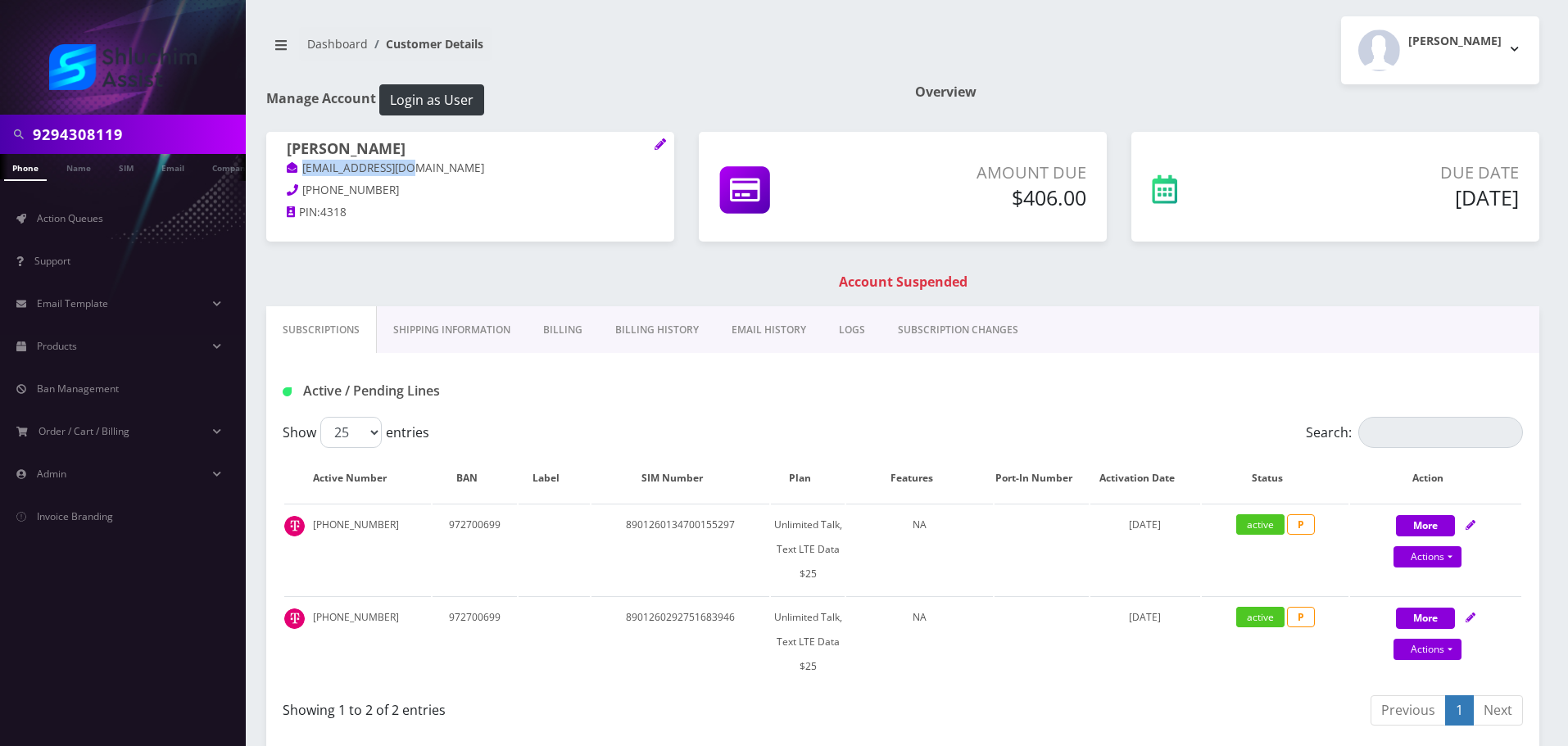
copy h1 "[PERSON_NAME]"
click at [657, 327] on link "Billing History" at bounding box center [657, 330] width 116 height 47
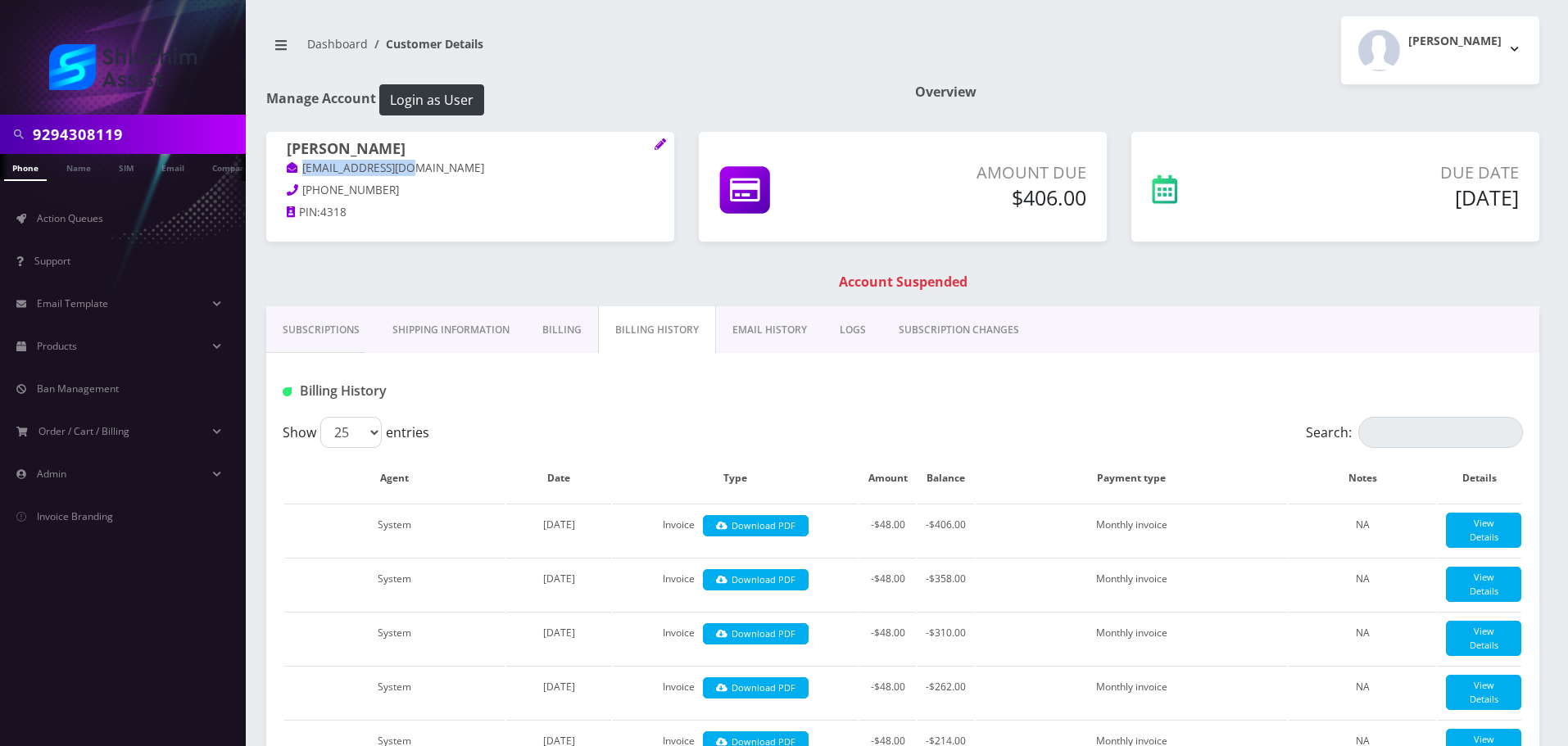
click at [760, 337] on link "EMAIL HISTORY" at bounding box center [769, 330] width 107 height 47
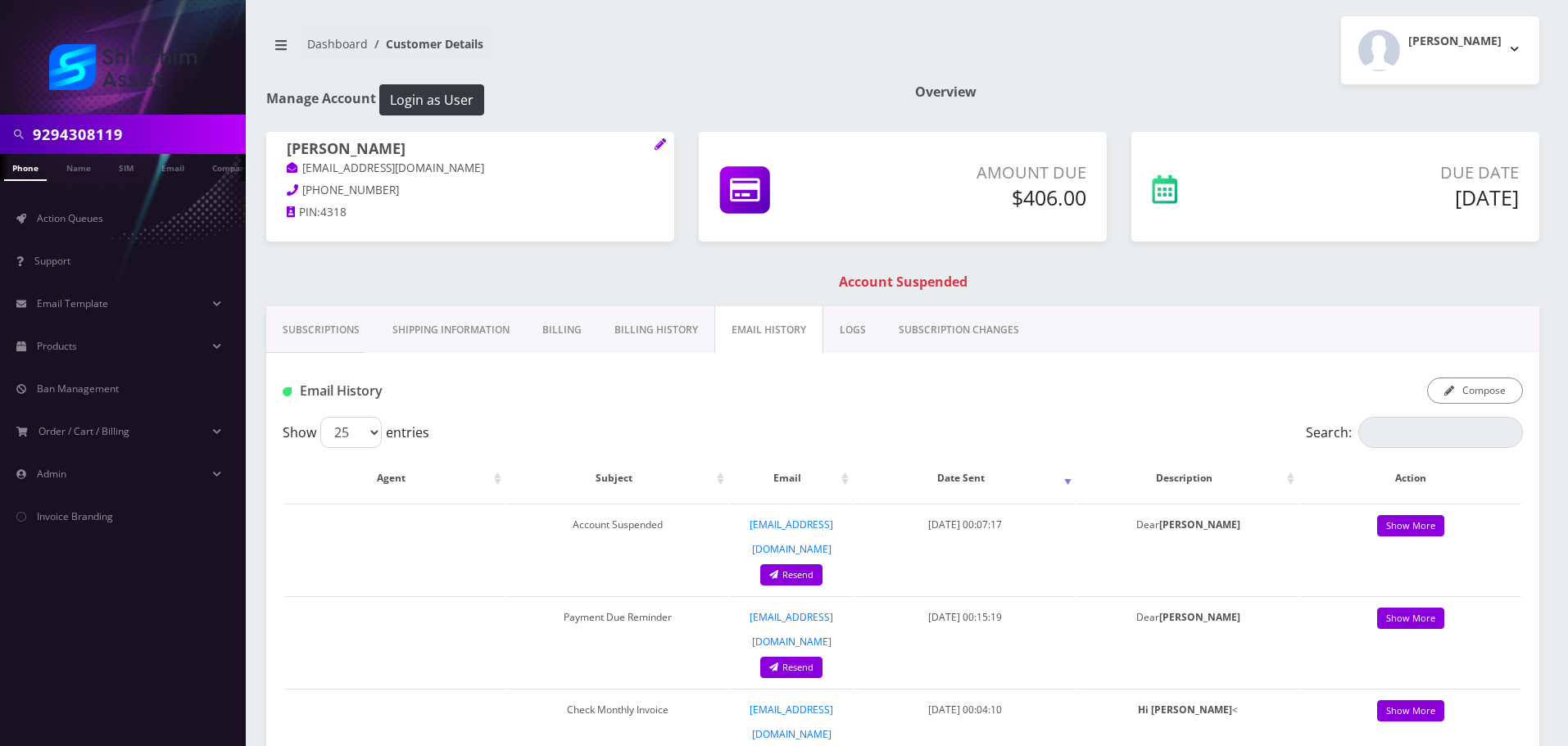
click at [164, 149] on input "9294308119" at bounding box center [137, 135] width 209 height 31
paste input "-430-8119"
click at [120, 139] on input "[PHONE_NUMBER]" at bounding box center [137, 135] width 209 height 31
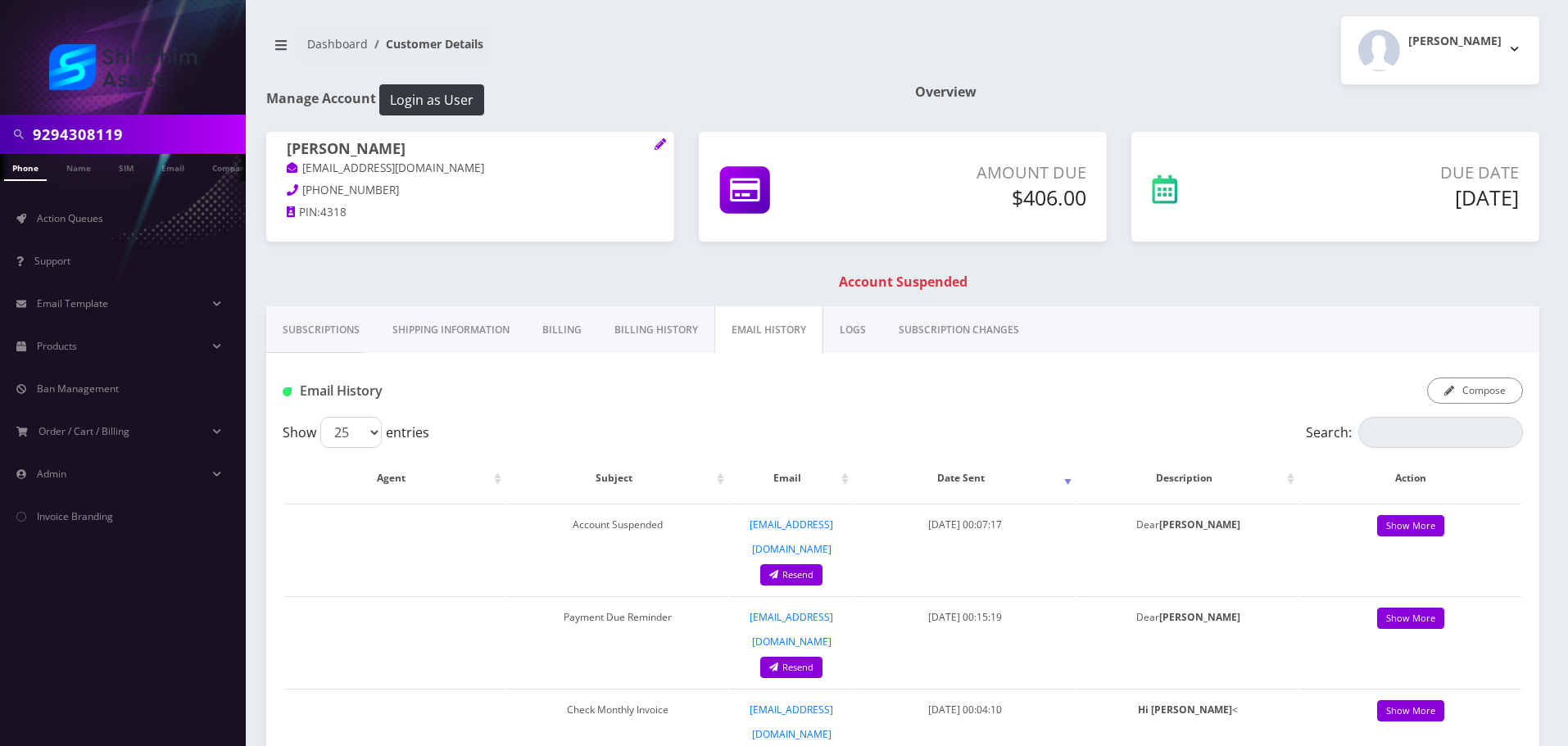
type input "9294308119"
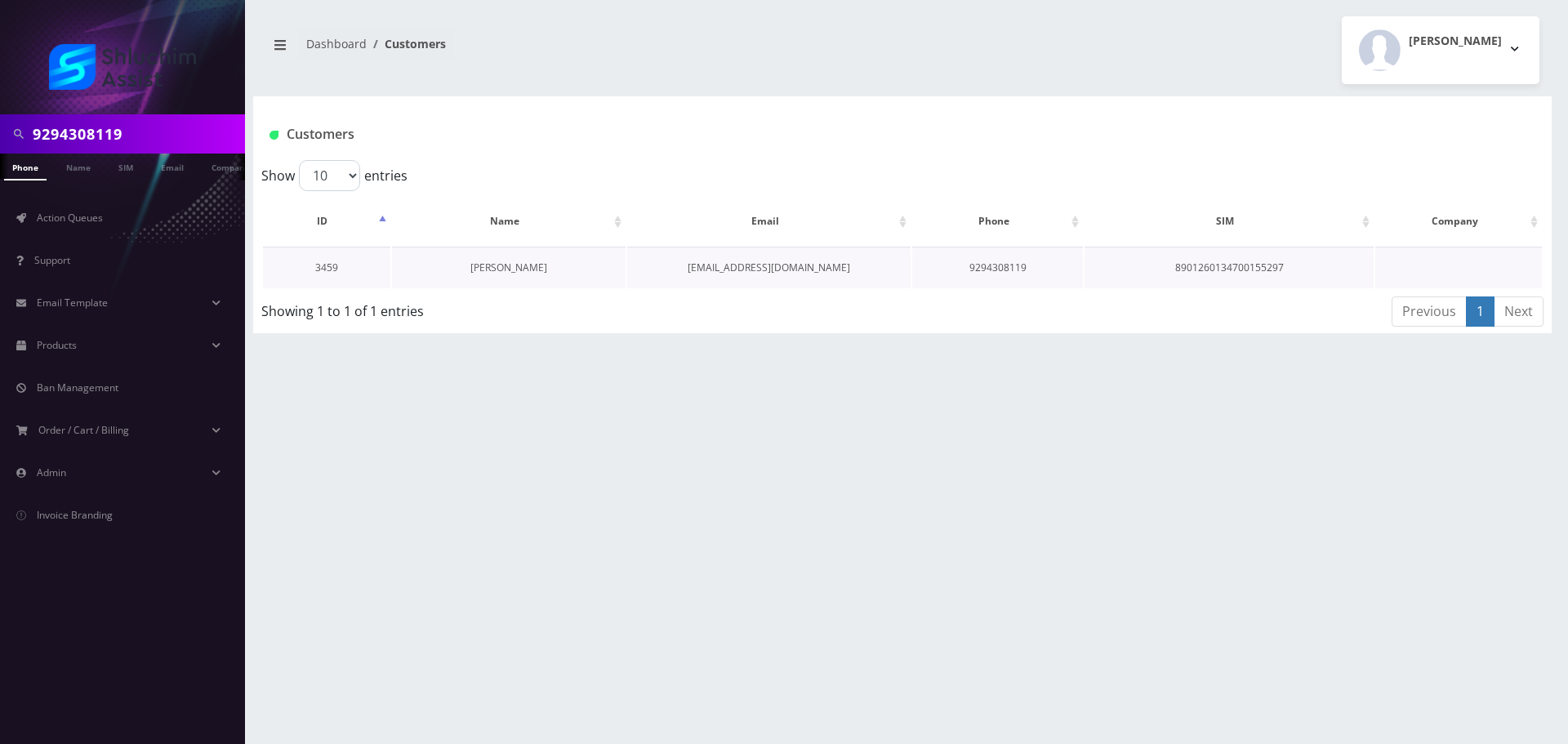
click at [542, 268] on link "[PERSON_NAME]" at bounding box center [509, 268] width 76 height 14
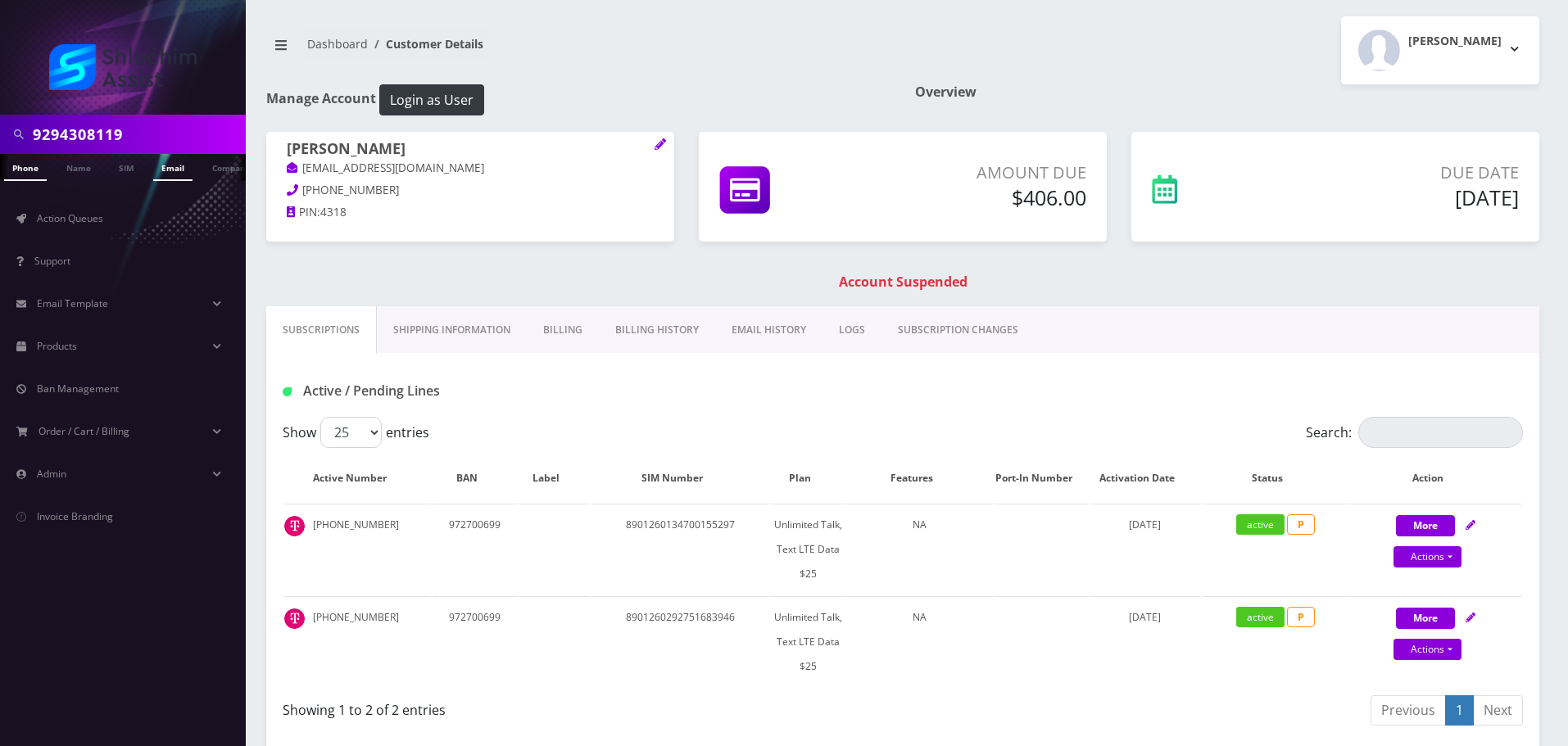
scroll to position [0, 8]
click at [790, 339] on link "EMAIL HISTORY" at bounding box center [769, 330] width 107 height 47
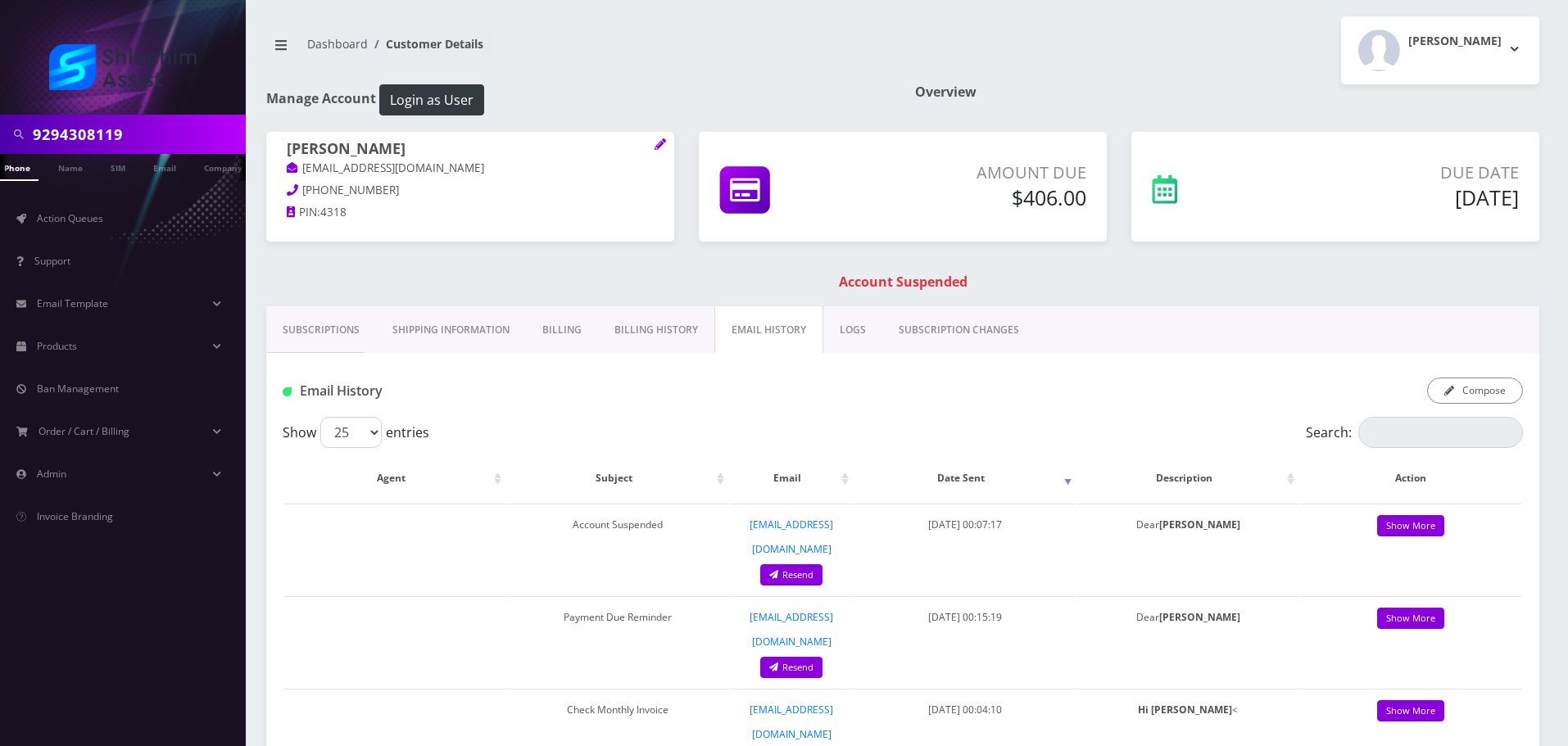
click at [652, 325] on link "Billing History" at bounding box center [656, 330] width 116 height 47
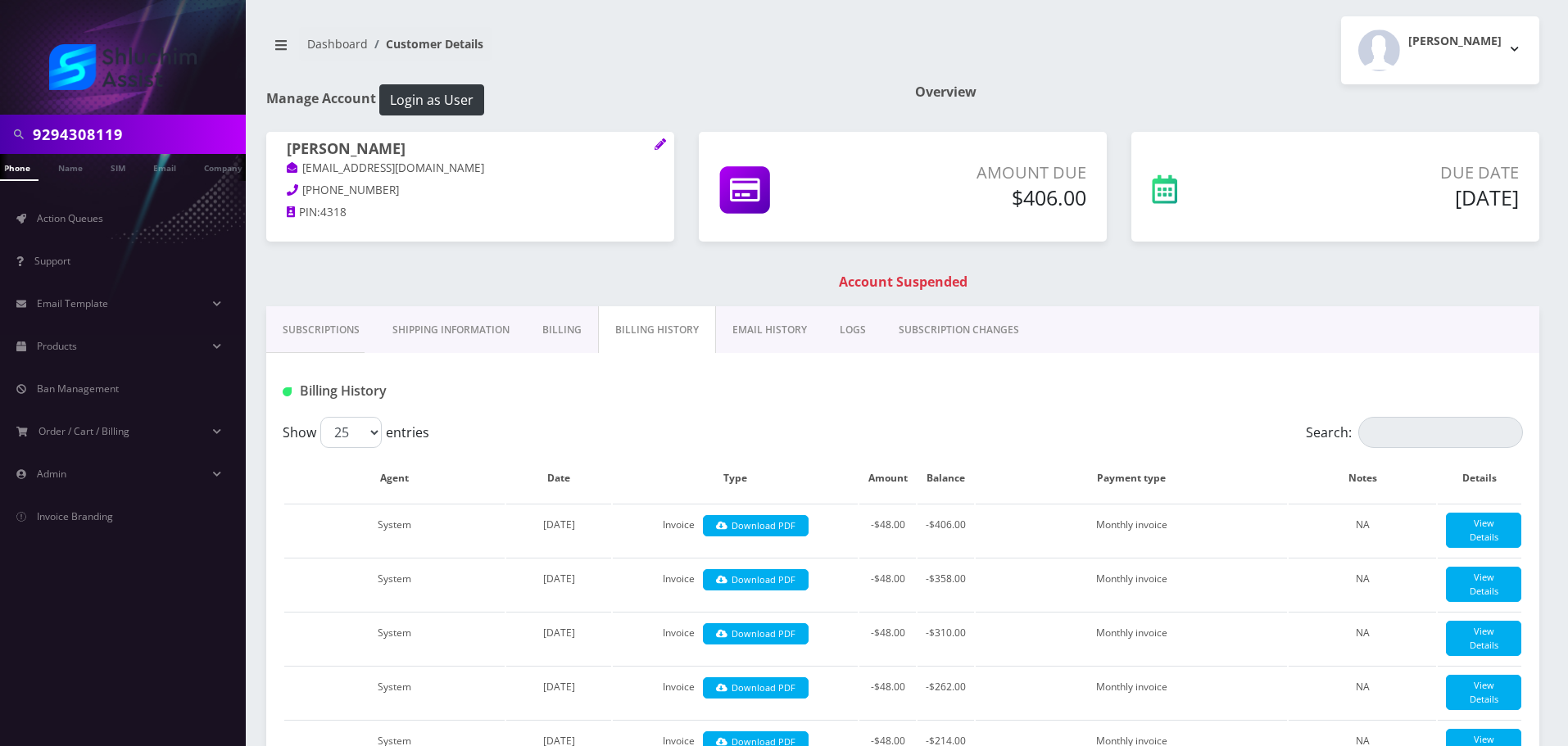
click at [746, 344] on link "EMAIL HISTORY" at bounding box center [769, 330] width 107 height 47
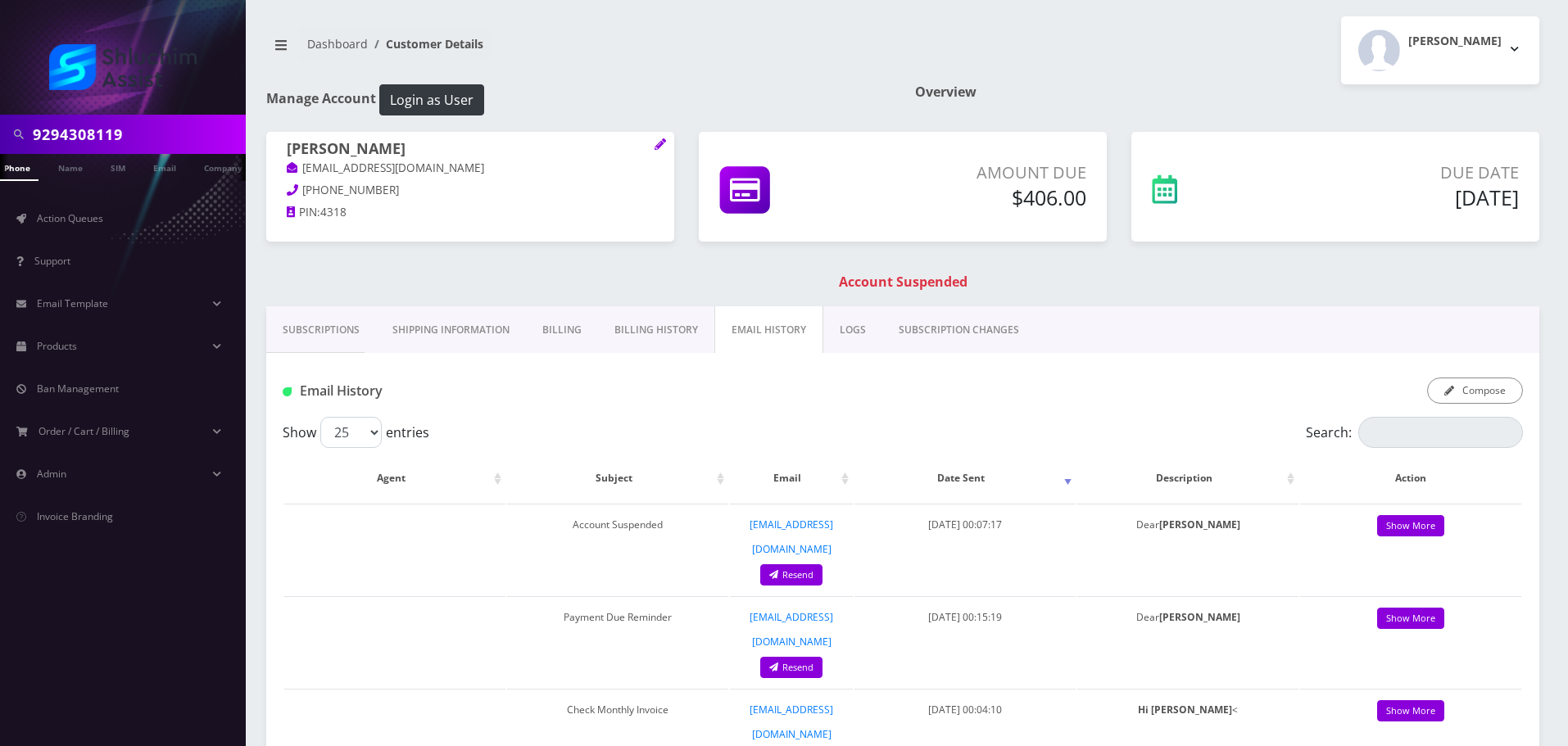
click at [662, 344] on link "Billing History" at bounding box center [656, 330] width 116 height 47
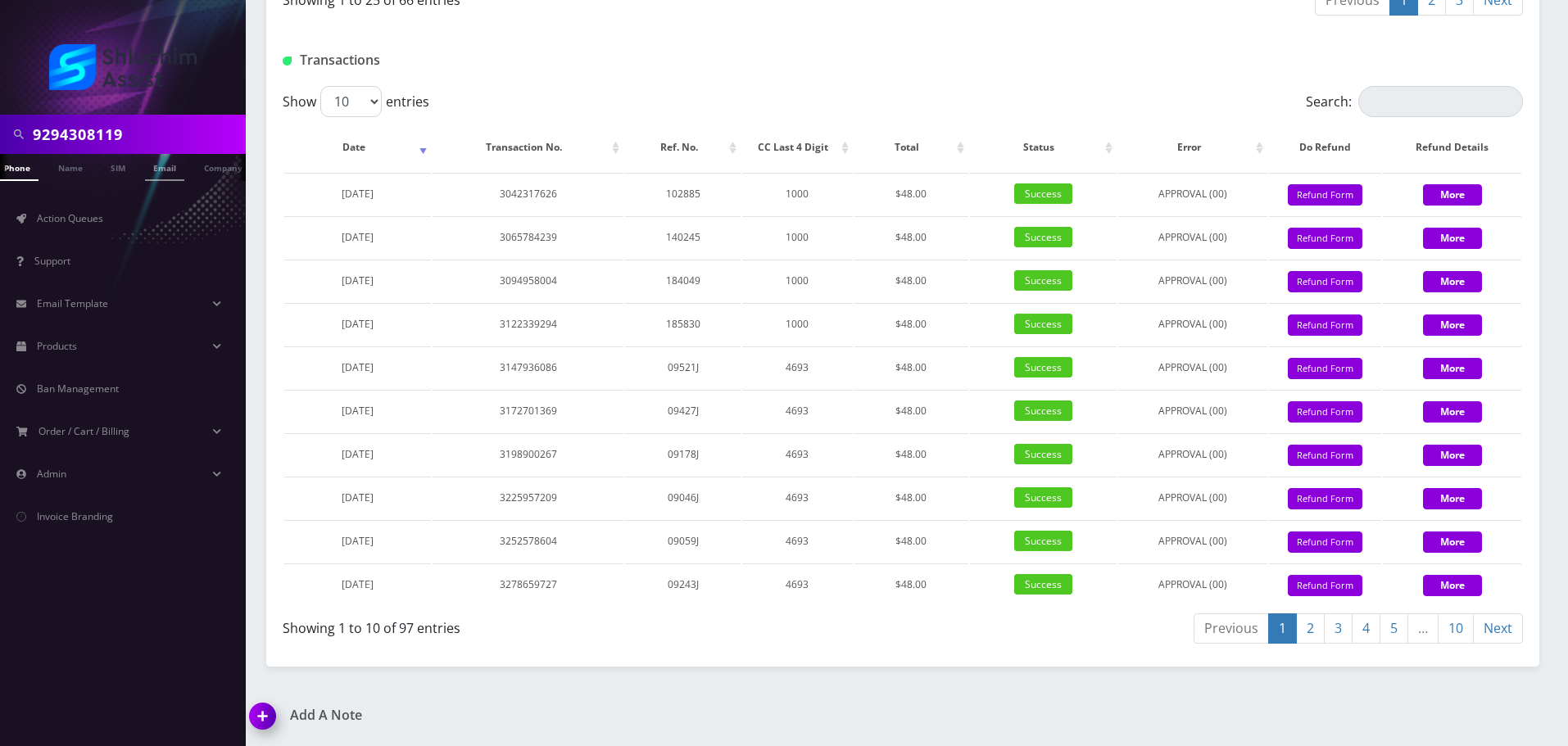
scroll to position [0, 17]
click at [153, 137] on input "9294308119" at bounding box center [137, 135] width 209 height 31
paste input "[PHONE_NUMBER]"
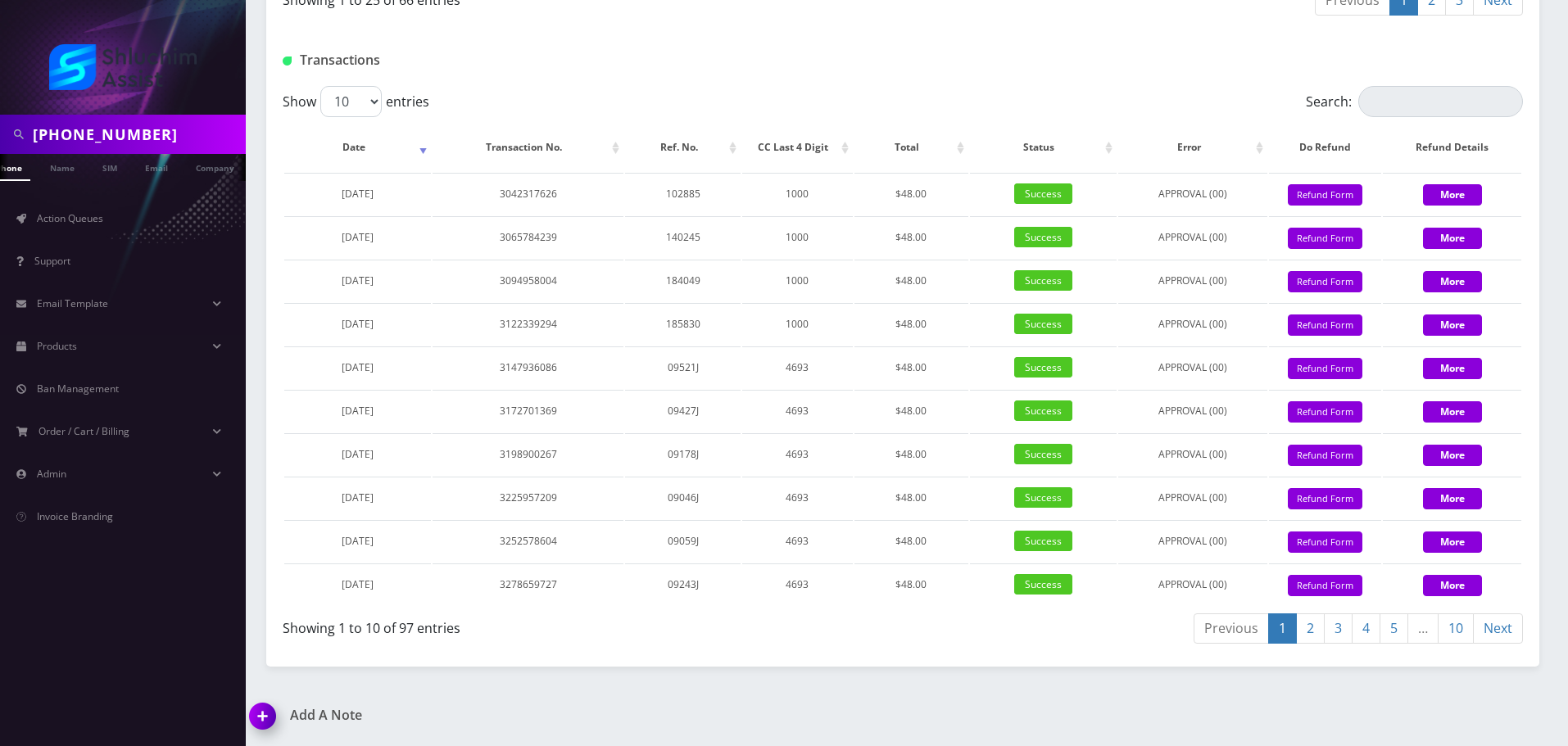
click at [111, 131] on input "[PHONE_NUMBER]" at bounding box center [137, 135] width 209 height 31
type input "9174023773"
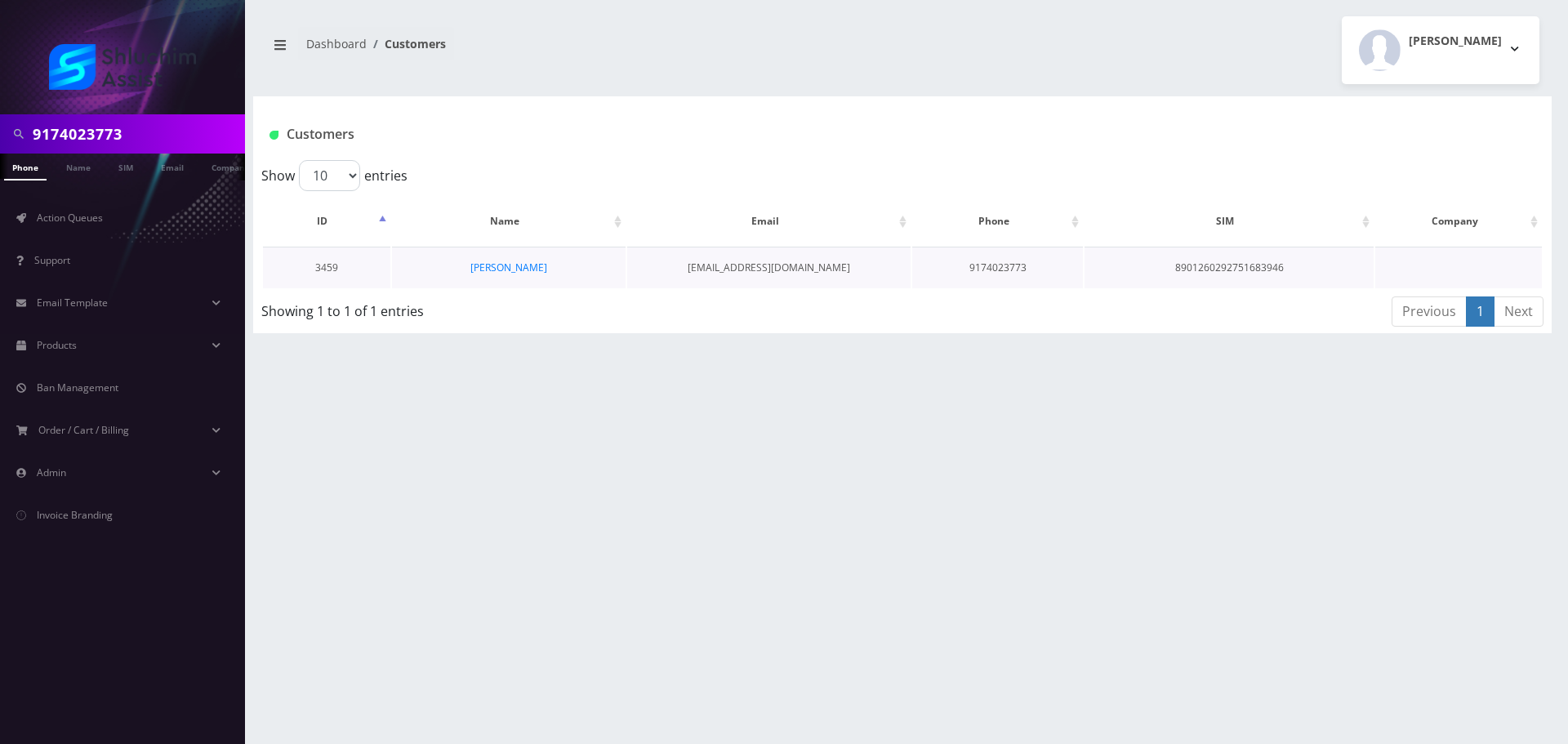
click at [520, 259] on td "[PERSON_NAME]" at bounding box center [509, 268] width 233 height 42
click at [512, 273] on link "[PERSON_NAME]" at bounding box center [509, 268] width 76 height 14
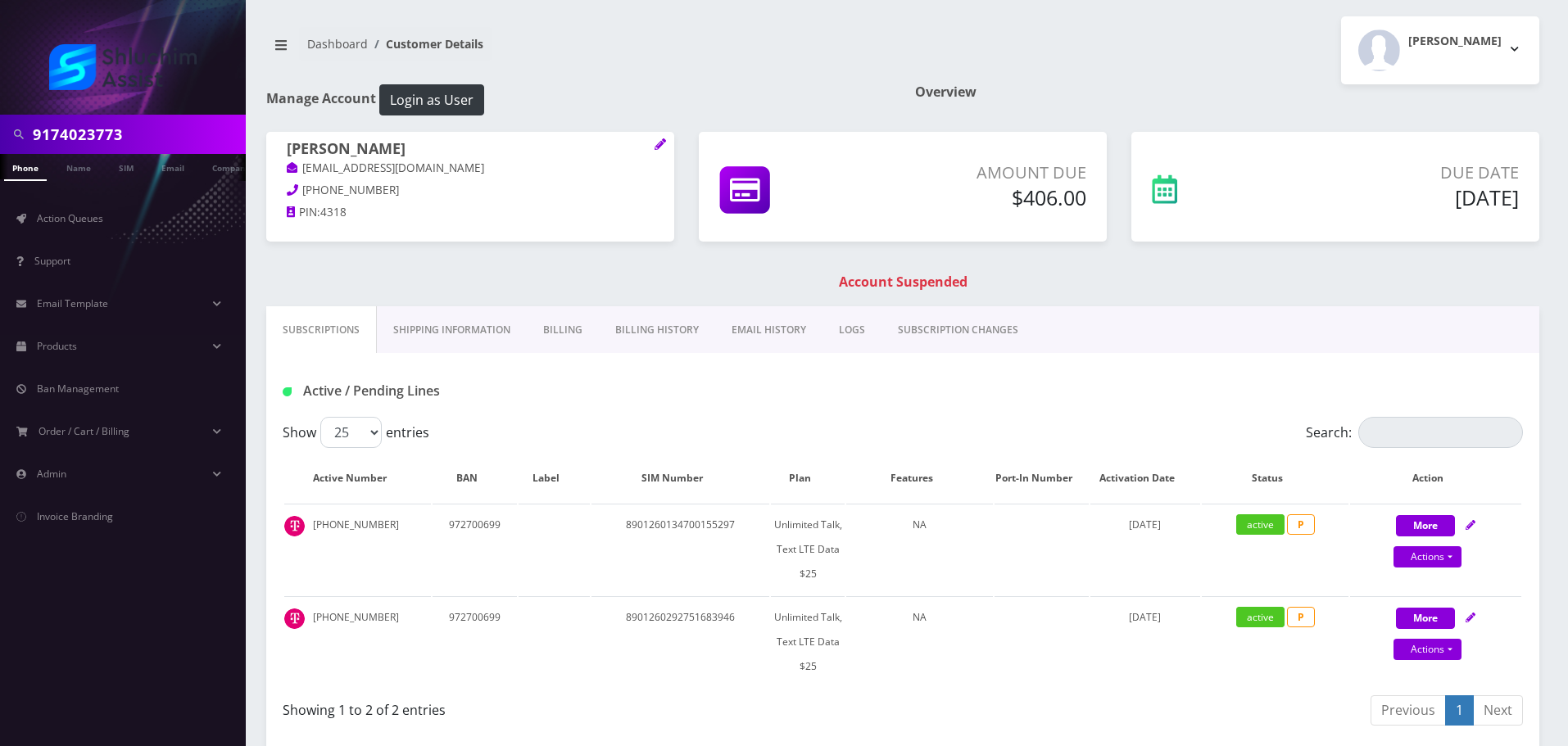
click at [782, 330] on link "EMAIL HISTORY" at bounding box center [769, 330] width 107 height 47
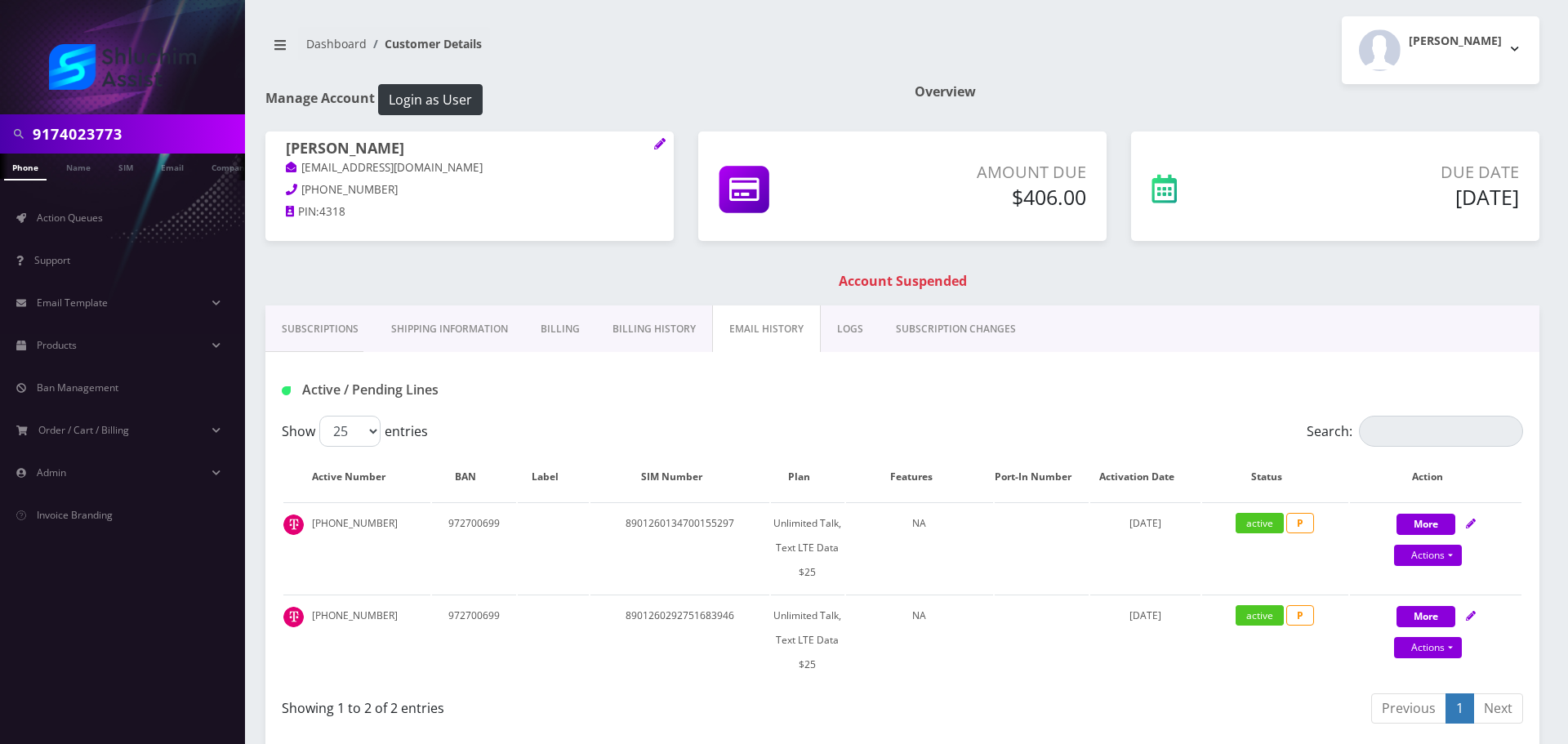
click at [779, 329] on link "EMAIL HISTORY" at bounding box center [766, 329] width 109 height 47
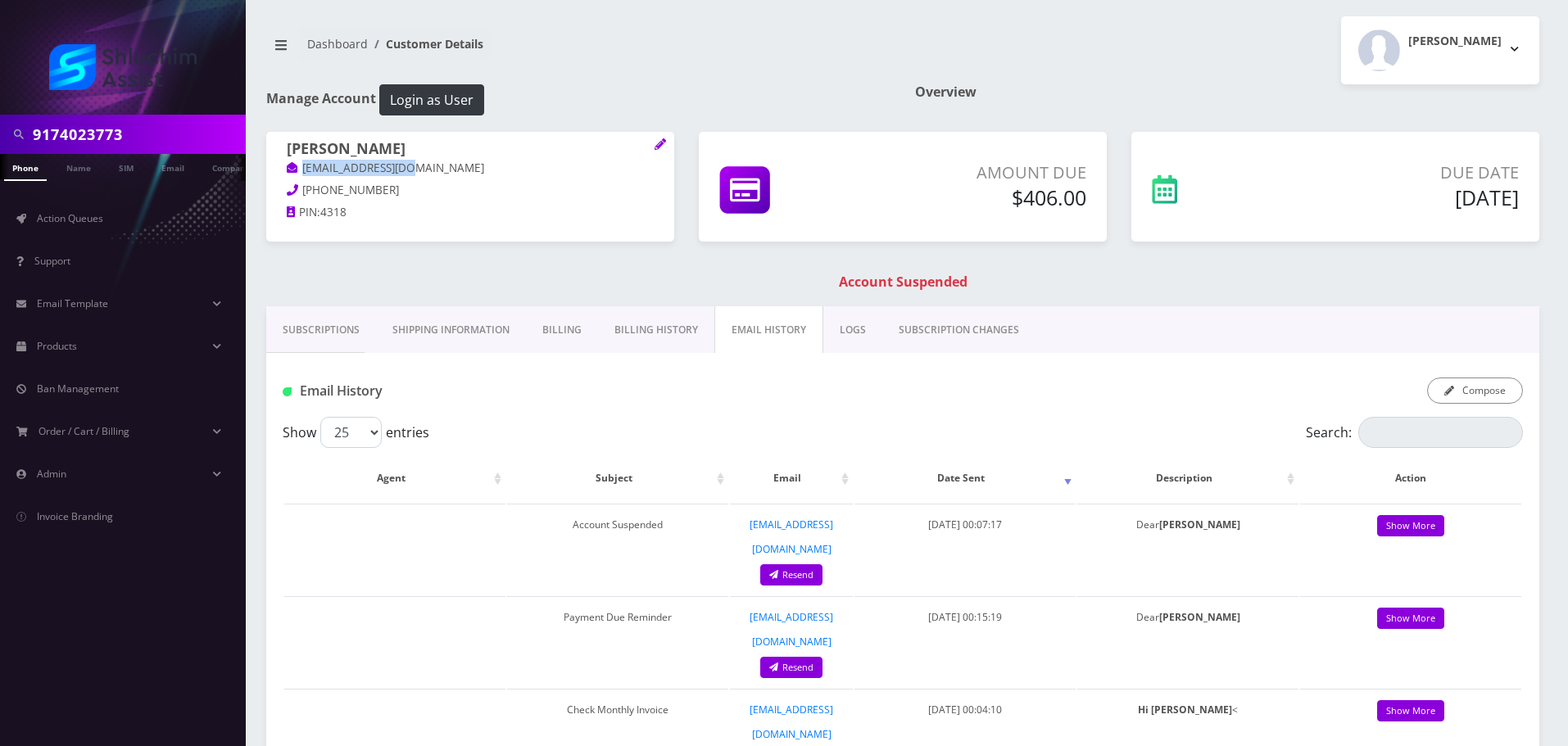
drag, startPoint x: 449, startPoint y: 162, endPoint x: 270, endPoint y: 166, distance: 179.0
click at [270, 166] on div "Mendy Lieberman mendy707@gmail.com 917-402-3773 PIN: 4318" at bounding box center [470, 183] width 408 height 102
copy link "mendy707@gmail.com"
drag, startPoint x: 426, startPoint y: 150, endPoint x: 315, endPoint y: 128, distance: 113.2
click at [285, 152] on div "Mendy Lieberman mendy707@gmail.com 917-402-3773 PIN: 4318" at bounding box center [470, 183] width 408 height 102
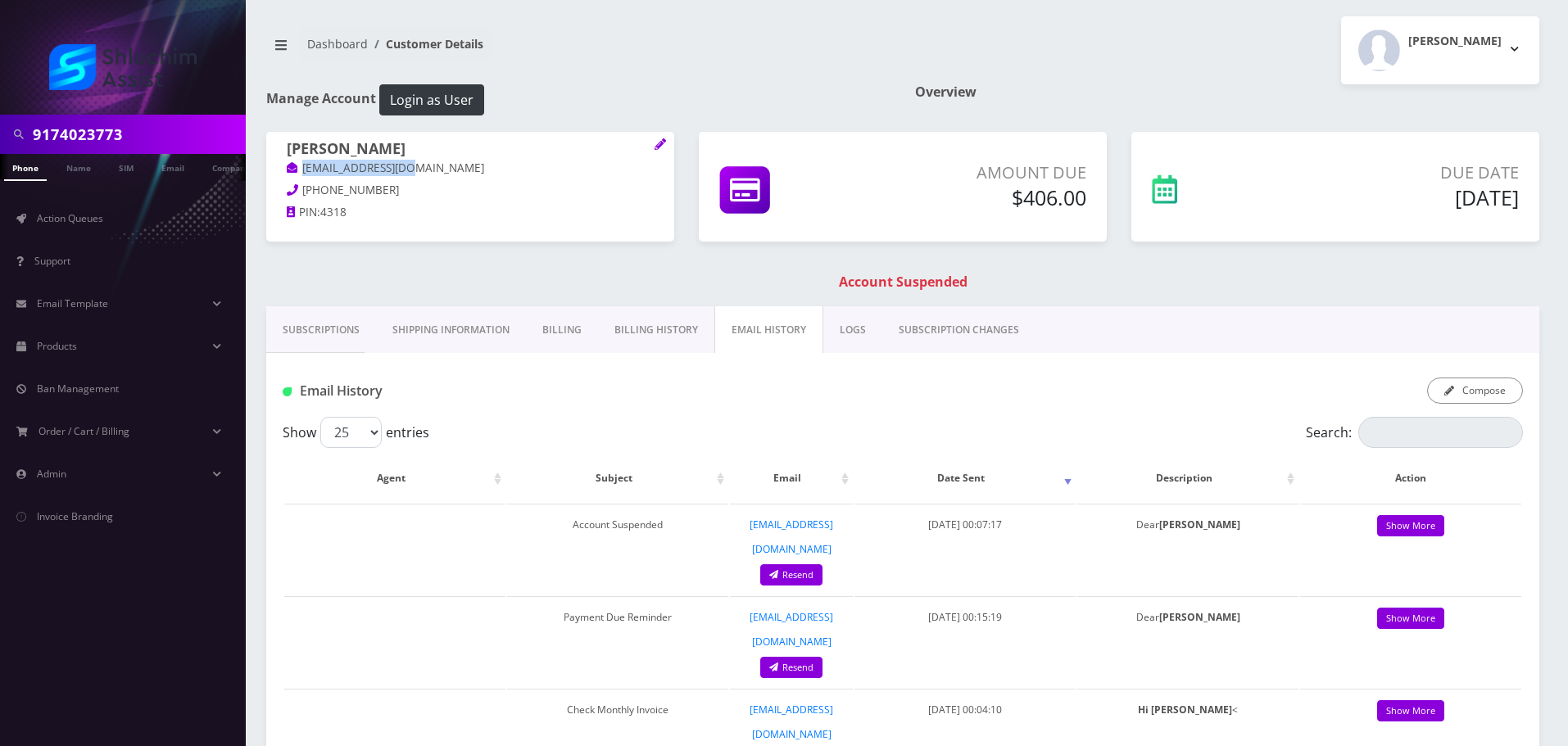
copy h1 "[PERSON_NAME]"
drag, startPoint x: 391, startPoint y: 192, endPoint x: 296, endPoint y: 193, distance: 95.0
click at [296, 193] on p "[PHONE_NUMBER]" at bounding box center [470, 191] width 367 height 18
copy span "[PHONE_NUMBER]"
click at [78, 204] on link "Action Queues" at bounding box center [123, 218] width 246 height 34
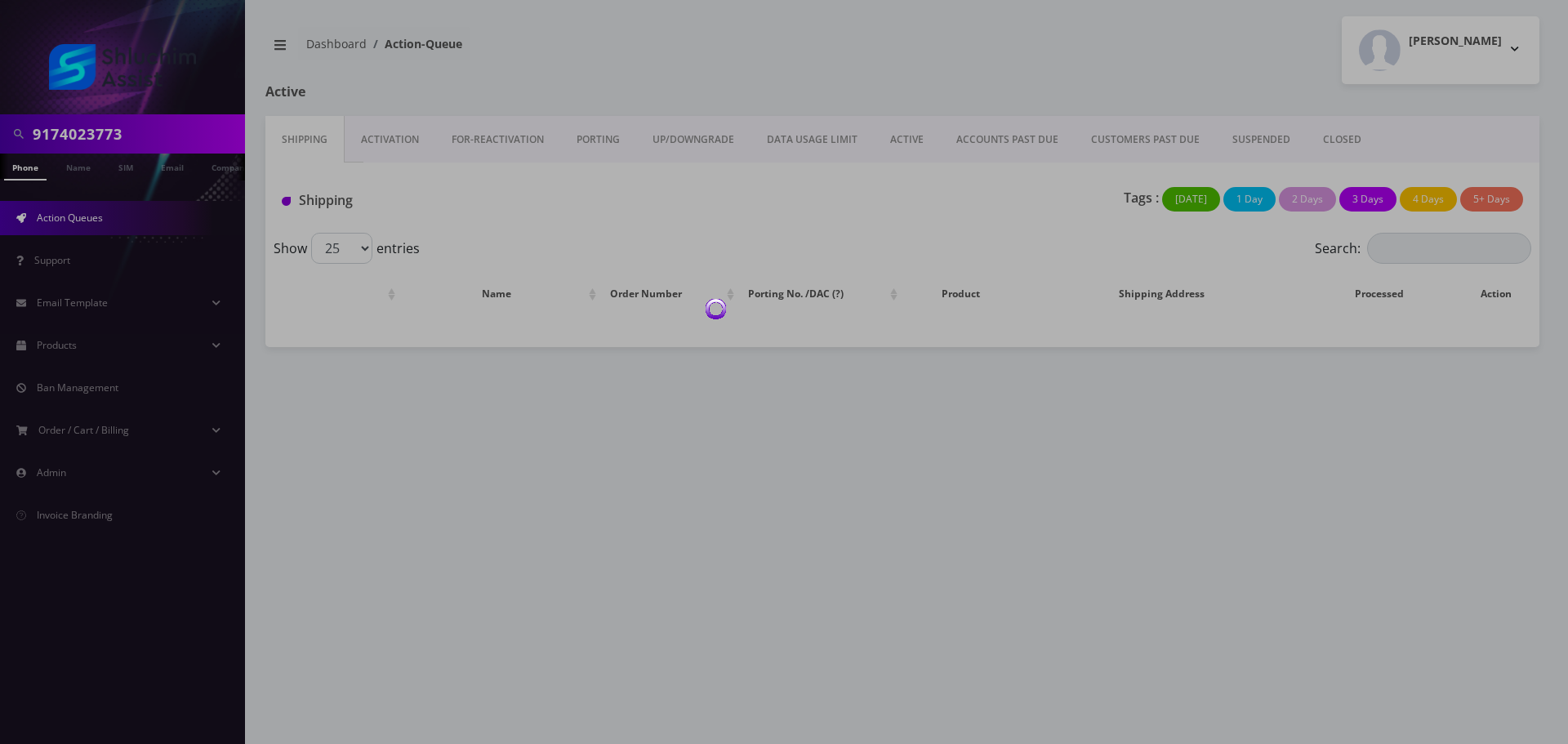
click at [1038, 138] on div at bounding box center [784, 372] width 1568 height 744
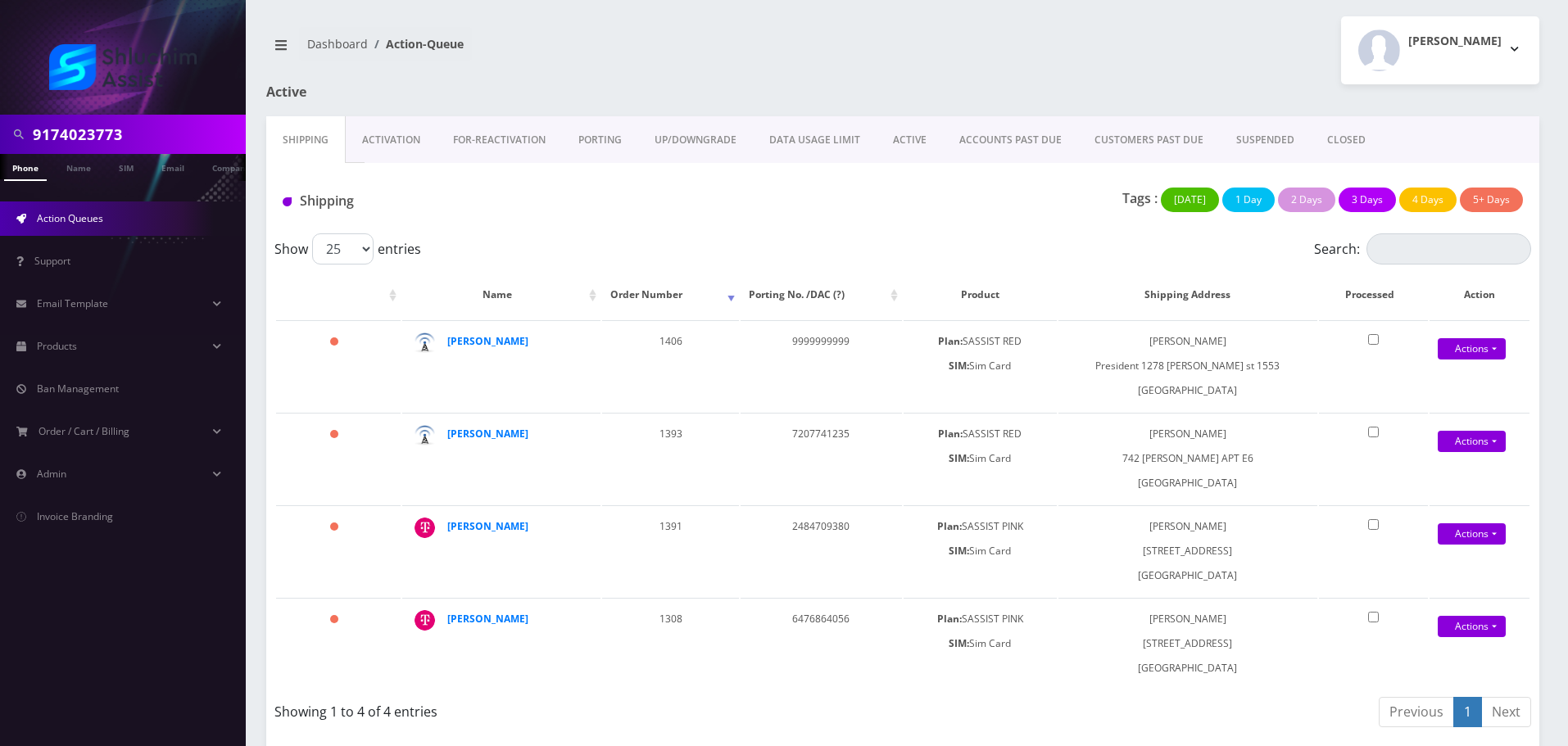
click at [1041, 139] on link "ACCOUNTS PAST DUE" at bounding box center [1011, 140] width 136 height 47
click at [0, 0] on div at bounding box center [0, 0] width 0 height 0
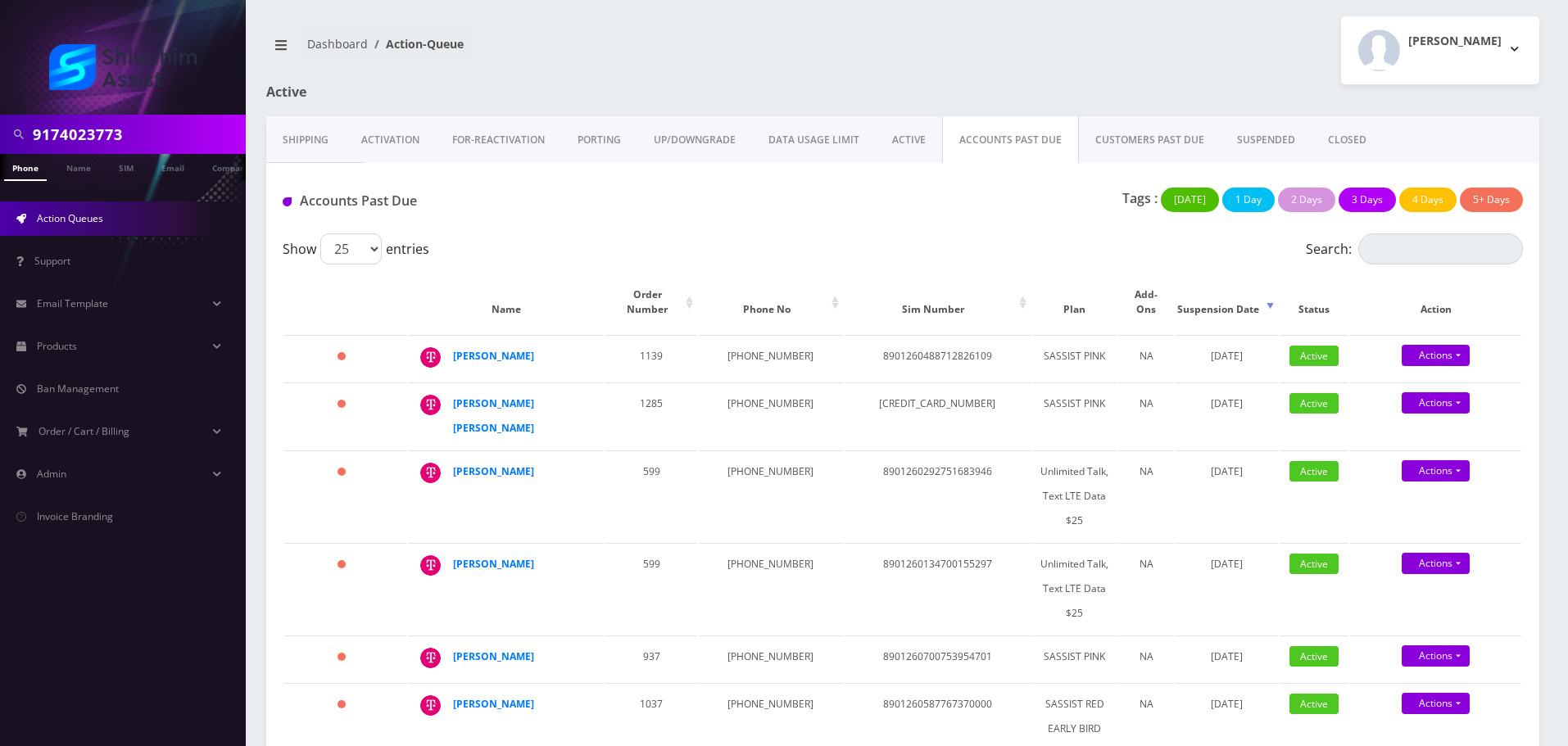
click at [873, 215] on div "Tags : [DATE] 1 Day 2 Days 3 Days 4 Days 5+ Days" at bounding box center [1114, 204] width 843 height 33
click at [138, 126] on input "9174023773" at bounding box center [137, 135] width 209 height 31
paste input "646-824-9397"
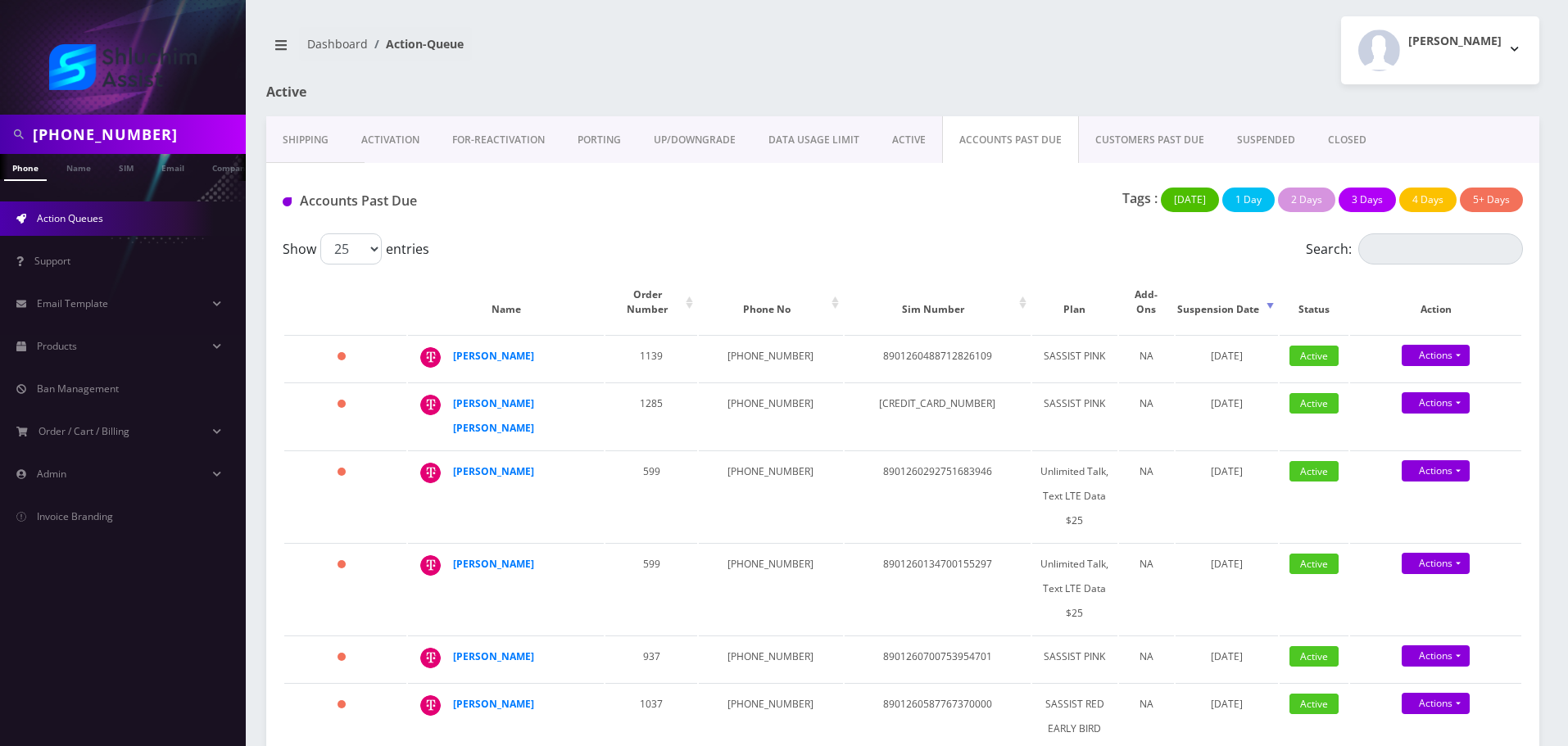
click at [131, 132] on input "646-824-9397" at bounding box center [137, 135] width 209 height 31
type input "6468249397"
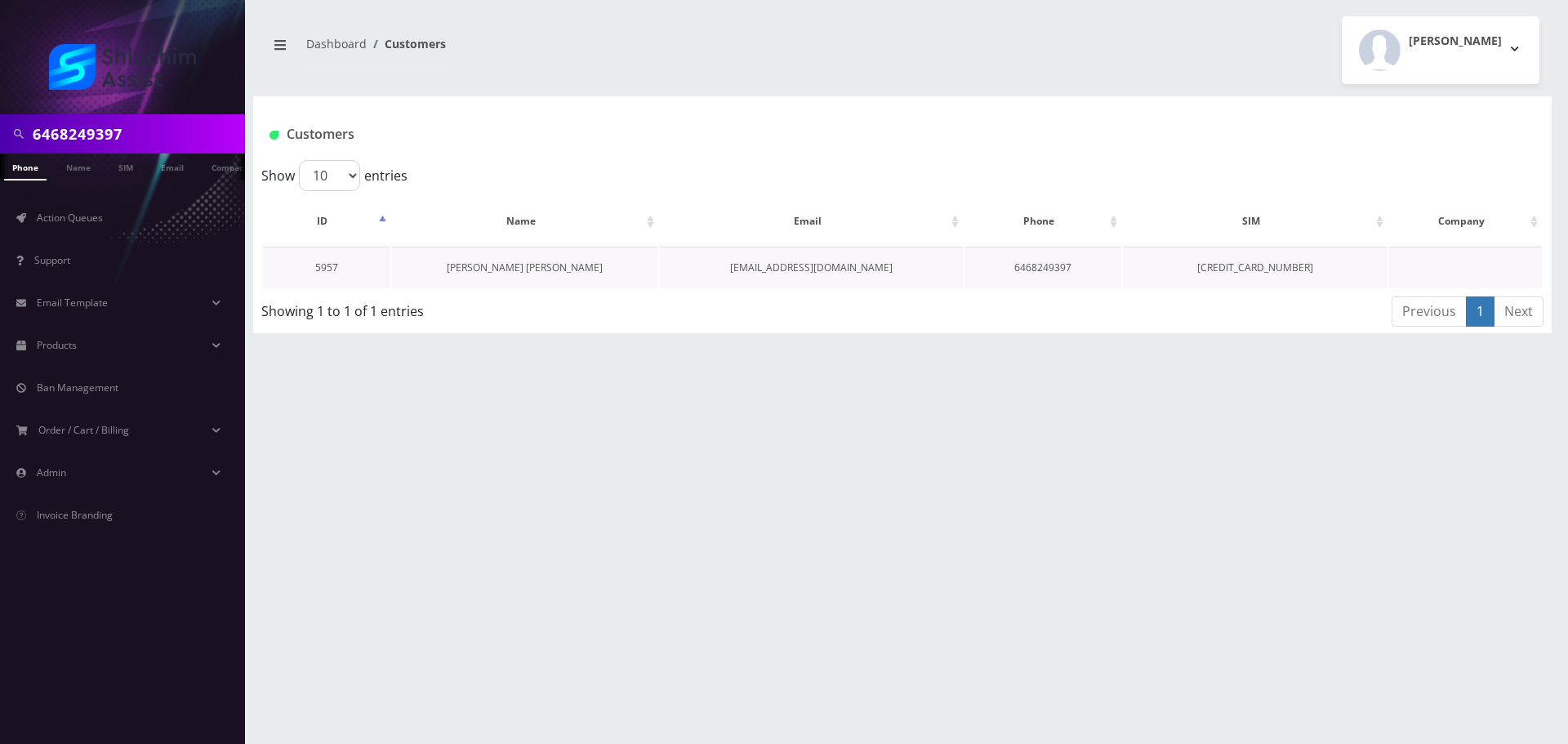
click at [544, 272] on link "[PERSON_NAME] [PERSON_NAME]" at bounding box center [524, 268] width 156 height 14
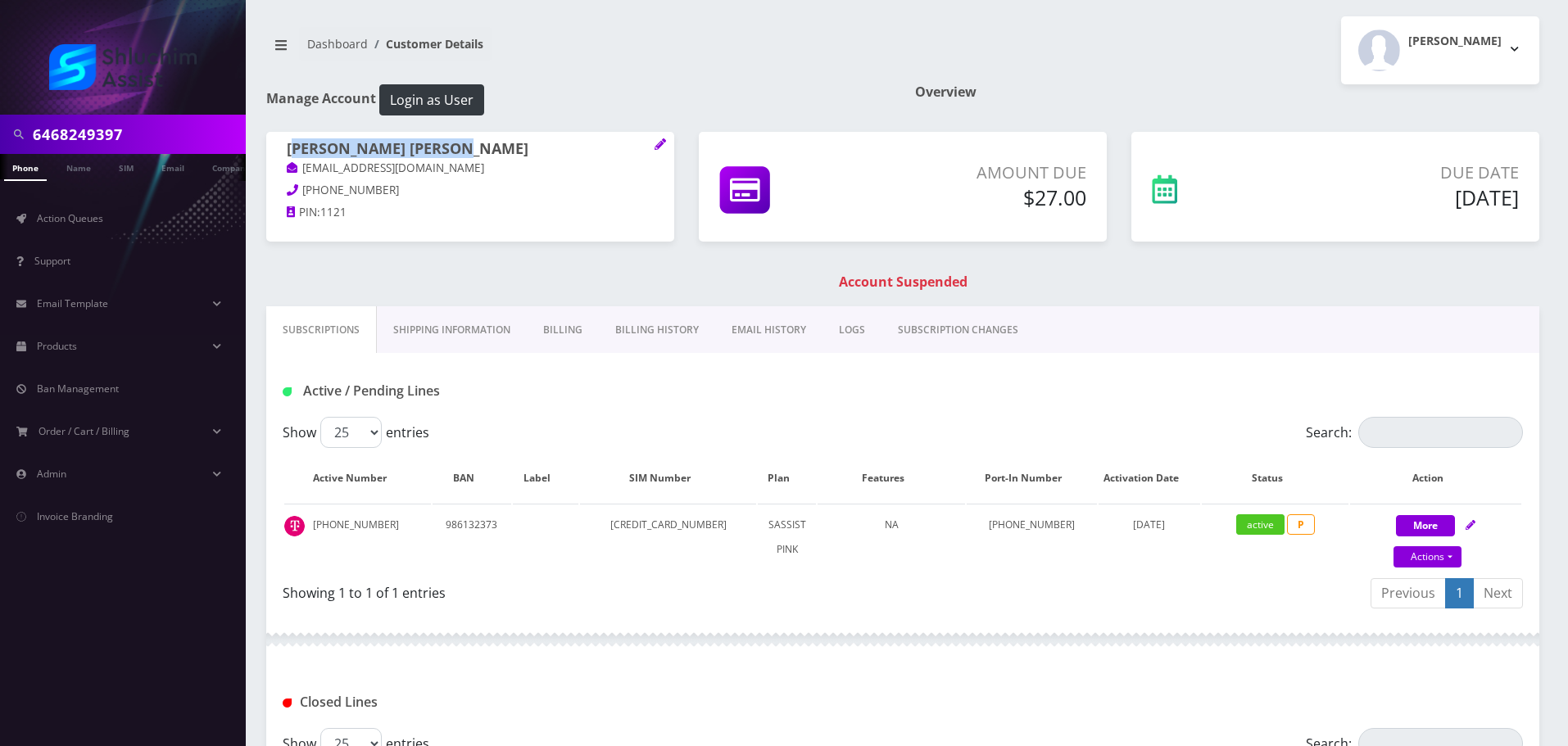
drag, startPoint x: 492, startPoint y: 146, endPoint x: 293, endPoint y: 145, distance: 199.0
click at [293, 145] on h1 "[PERSON_NAME] [PERSON_NAME]" at bounding box center [470, 150] width 367 height 20
copy h1 "[PERSON_NAME] mushka [PERSON_NAME]"
click at [499, 150] on h1 "[PERSON_NAME] [PERSON_NAME]" at bounding box center [470, 150] width 367 height 20
drag, startPoint x: 494, startPoint y: 149, endPoint x: 272, endPoint y: 153, distance: 222.0
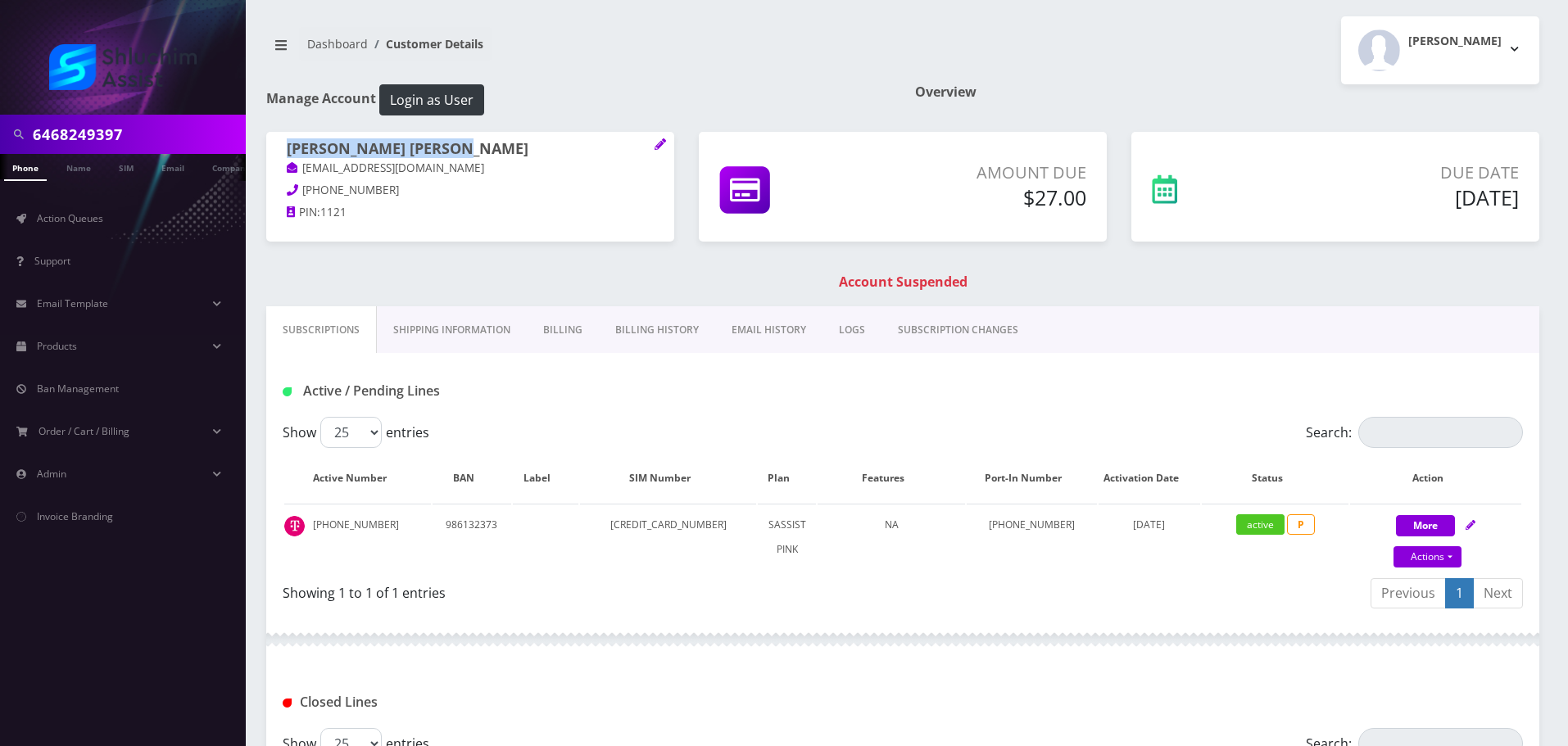
click at [272, 153] on div "[PERSON_NAME] [PERSON_NAME] [EMAIL_ADDRESS][DOMAIN_NAME] [PHONE_NUMBER] PIN: 11…" at bounding box center [470, 183] width 408 height 102
copy h1 "[PERSON_NAME] [PERSON_NAME]"
drag, startPoint x: 456, startPoint y: 170, endPoint x: 292, endPoint y: 171, distance: 164.0
click at [292, 170] on p "[EMAIL_ADDRESS][DOMAIN_NAME]" at bounding box center [470, 169] width 367 height 18
copy link "[EMAIL_ADDRESS][DOMAIN_NAME]"
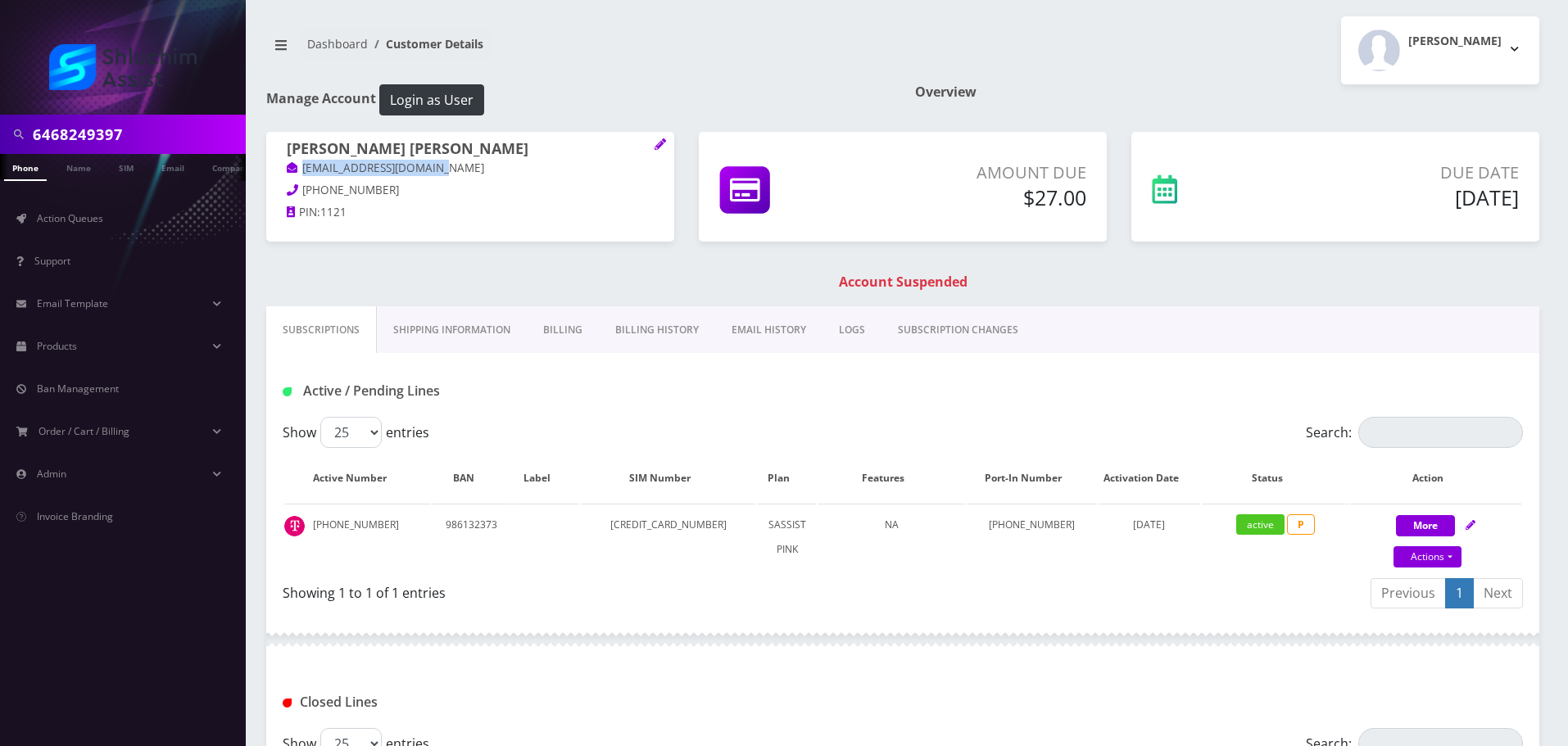
click at [642, 336] on link "Billing History" at bounding box center [657, 330] width 116 height 47
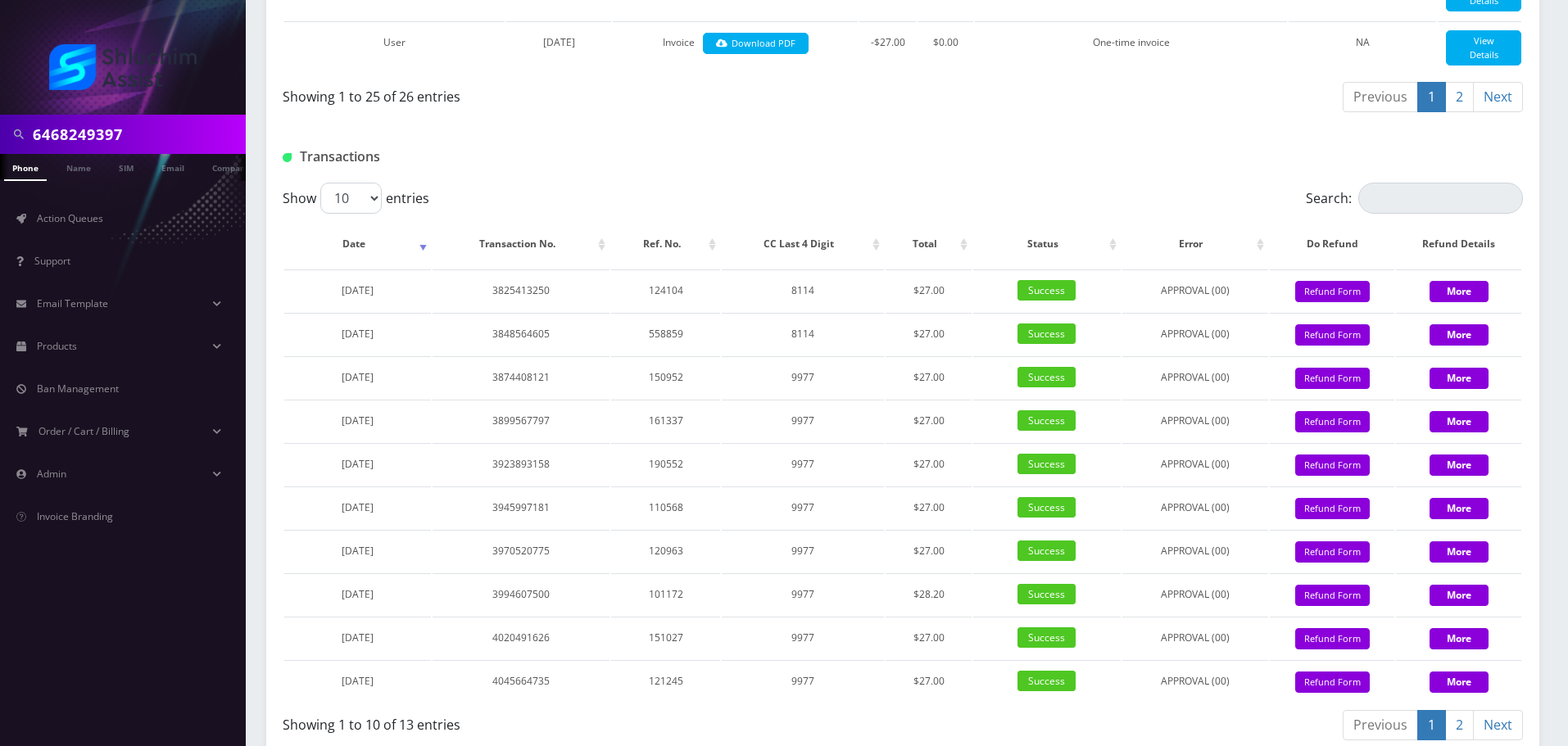
scroll to position [1960, 0]
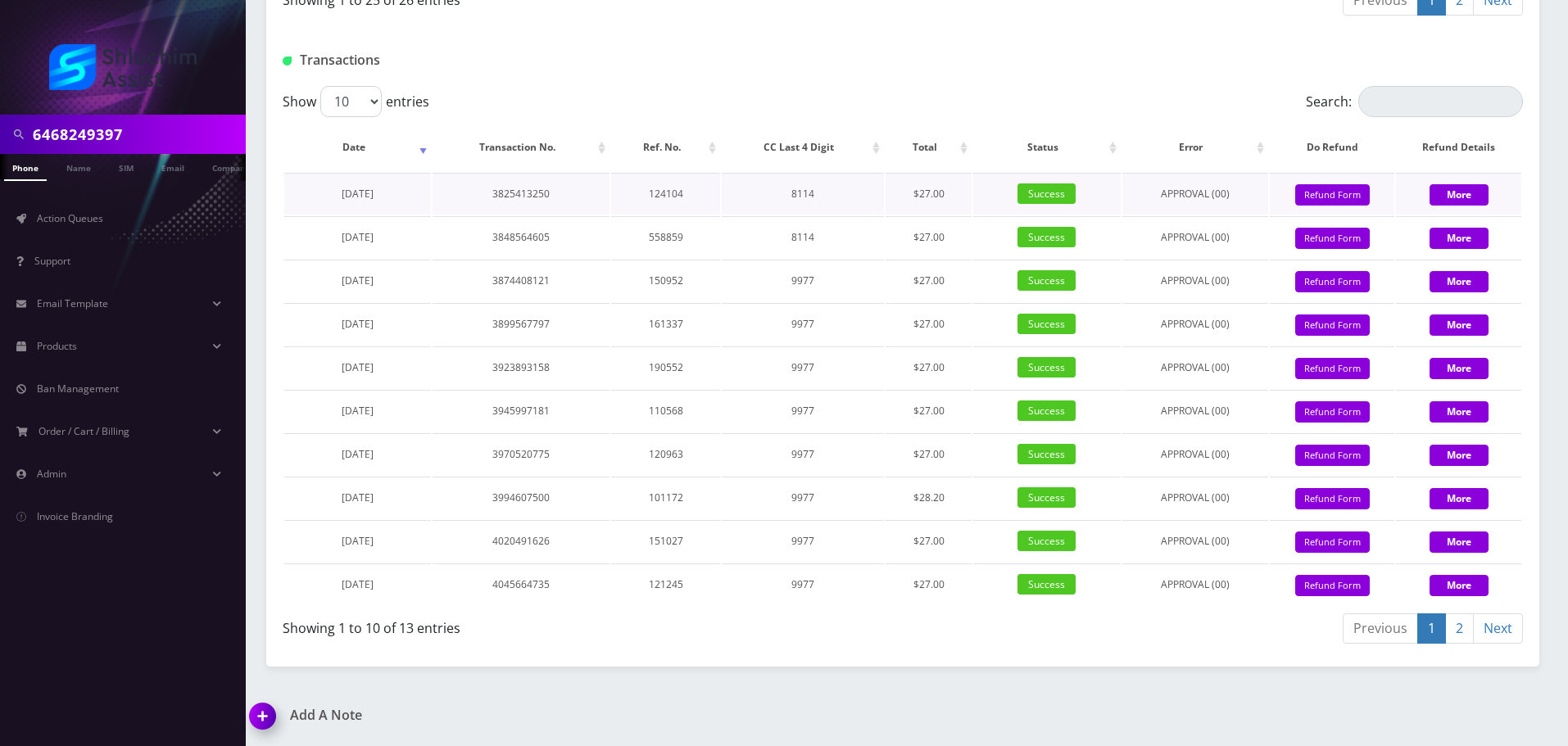
drag, startPoint x: 409, startPoint y: 190, endPoint x: 313, endPoint y: 191, distance: 96.0
click at [313, 191] on td "August 17, 2024" at bounding box center [357, 194] width 146 height 42
copy span "August 17, 2024"
click at [627, 62] on h1 "Transactions" at bounding box center [482, 60] width 397 height 16
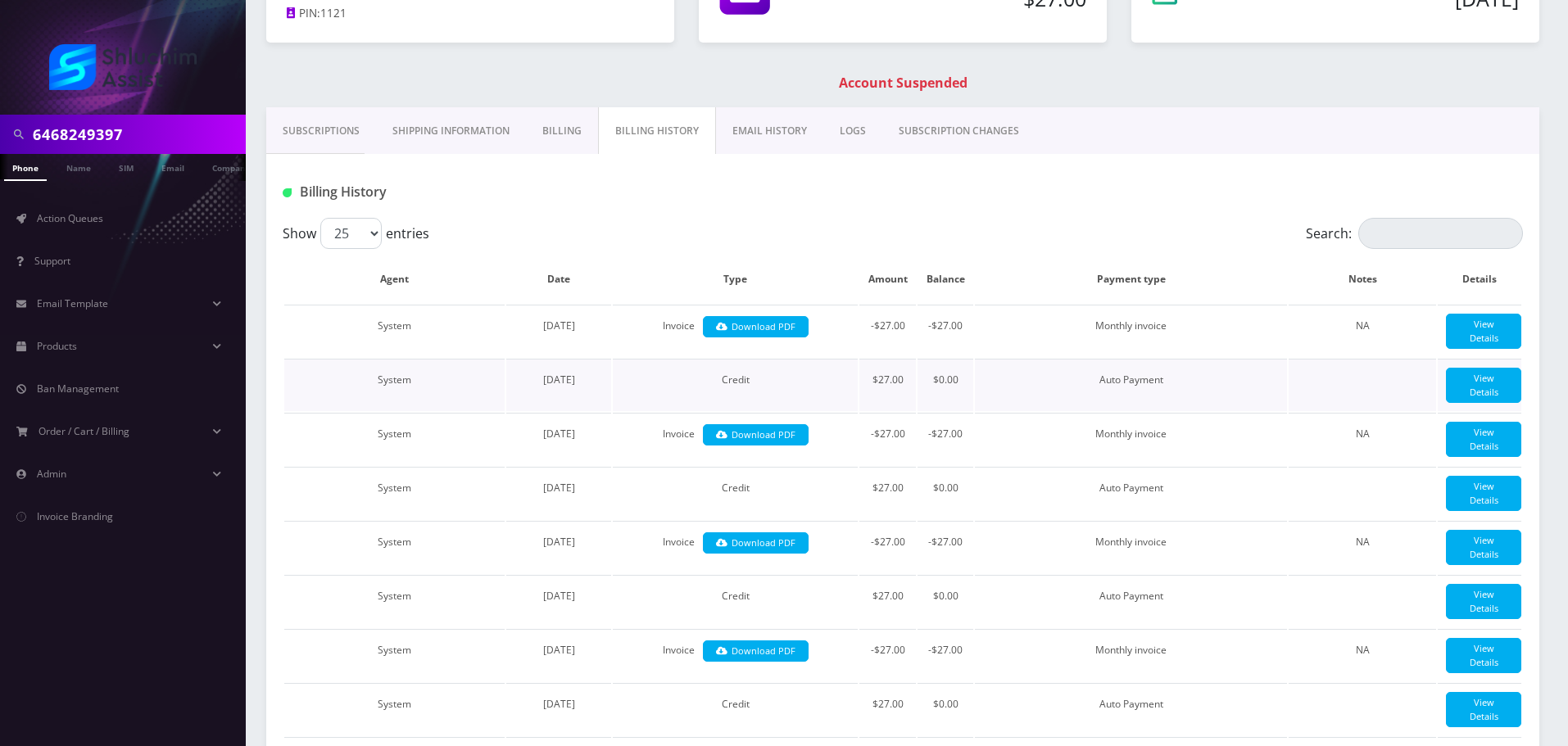
scroll to position [0, 0]
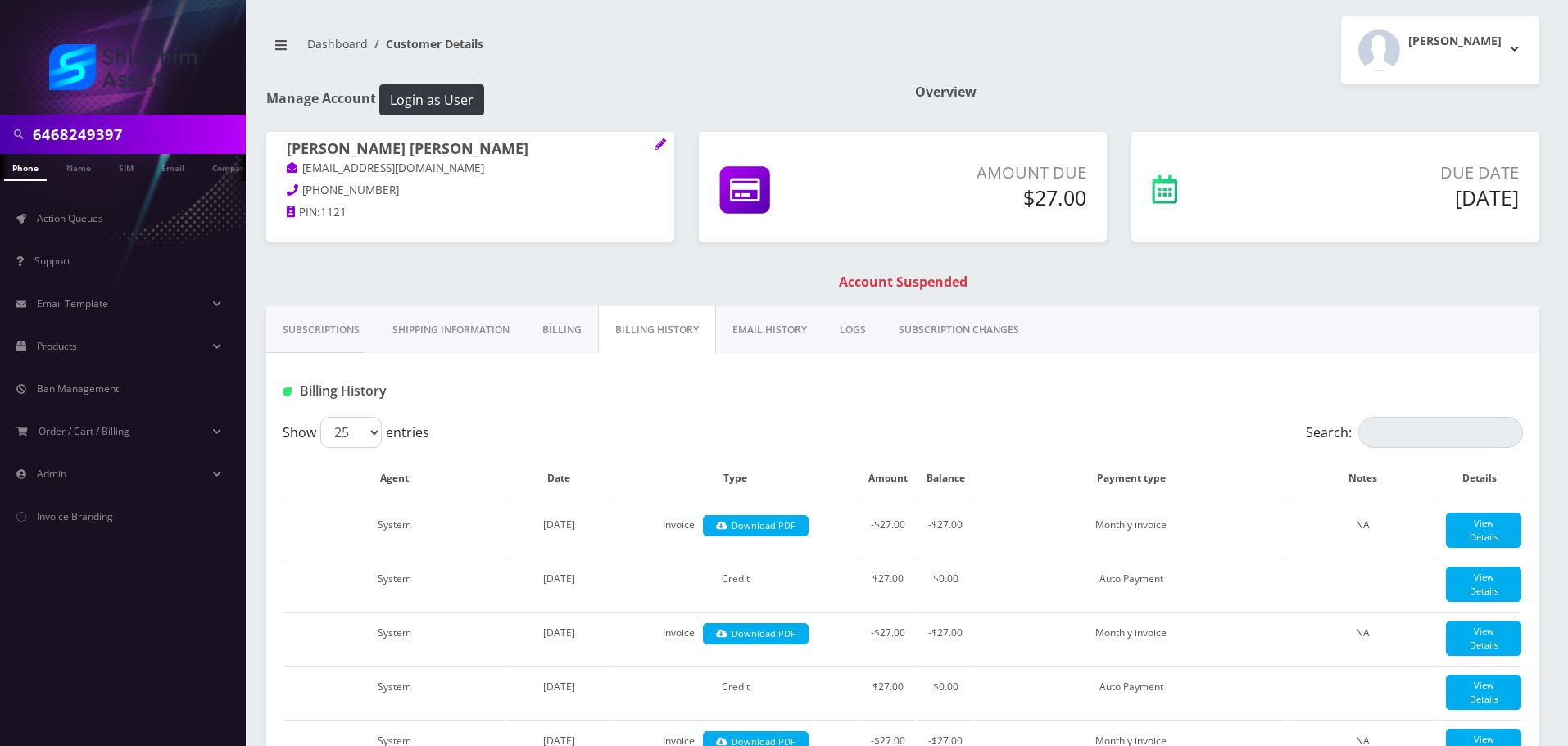
click at [489, 273] on div "Brocha mushka Krinsky mushkykrinsky@gmail.com 347-391-4931 PIN: 1121 Amount Due…" at bounding box center [902, 219] width 1298 height 175
click at [306, 334] on link "Subscriptions" at bounding box center [321, 330] width 110 height 47
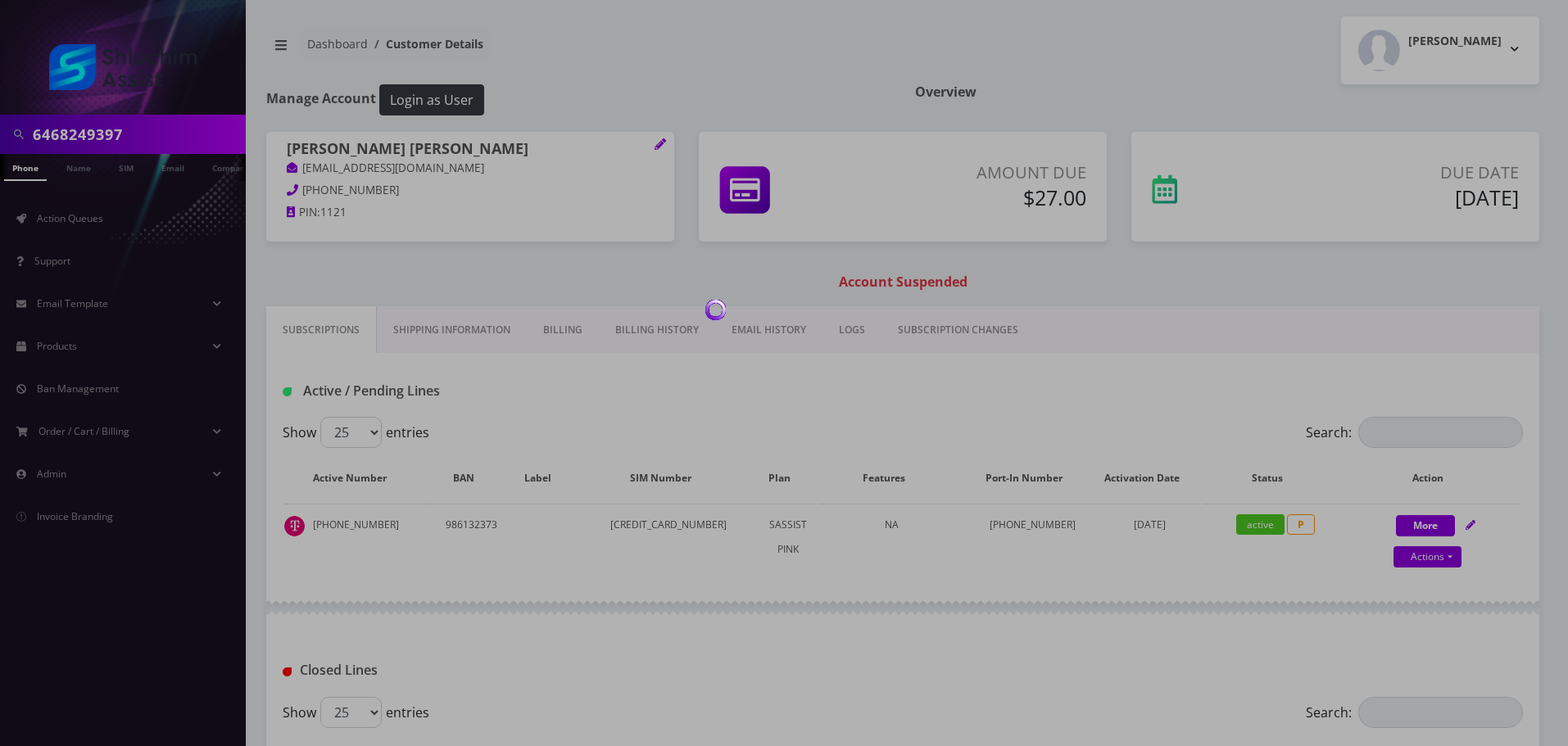
click at [612, 278] on div at bounding box center [784, 373] width 1568 height 746
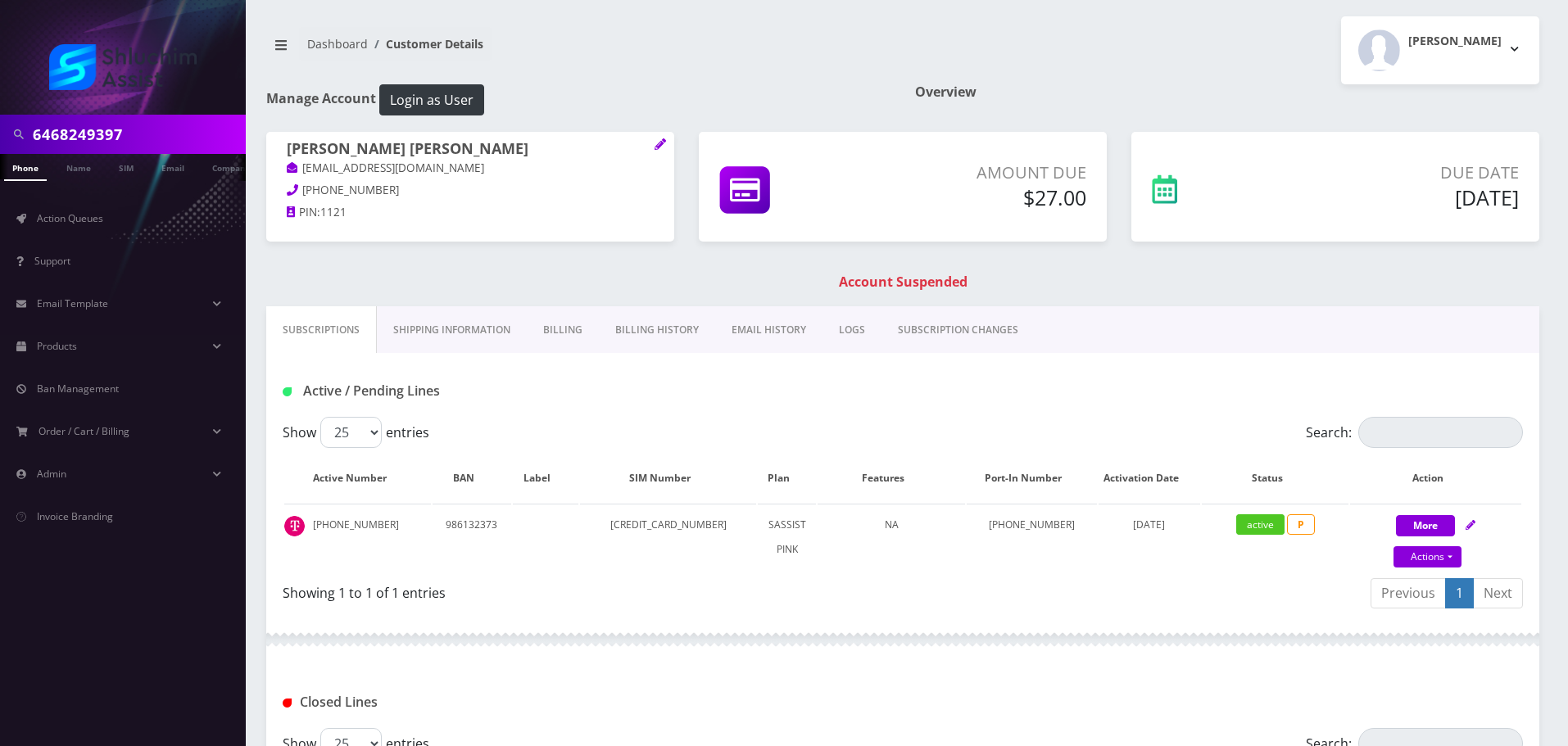
click at [779, 327] on link "EMAIL HISTORY" at bounding box center [769, 330] width 107 height 47
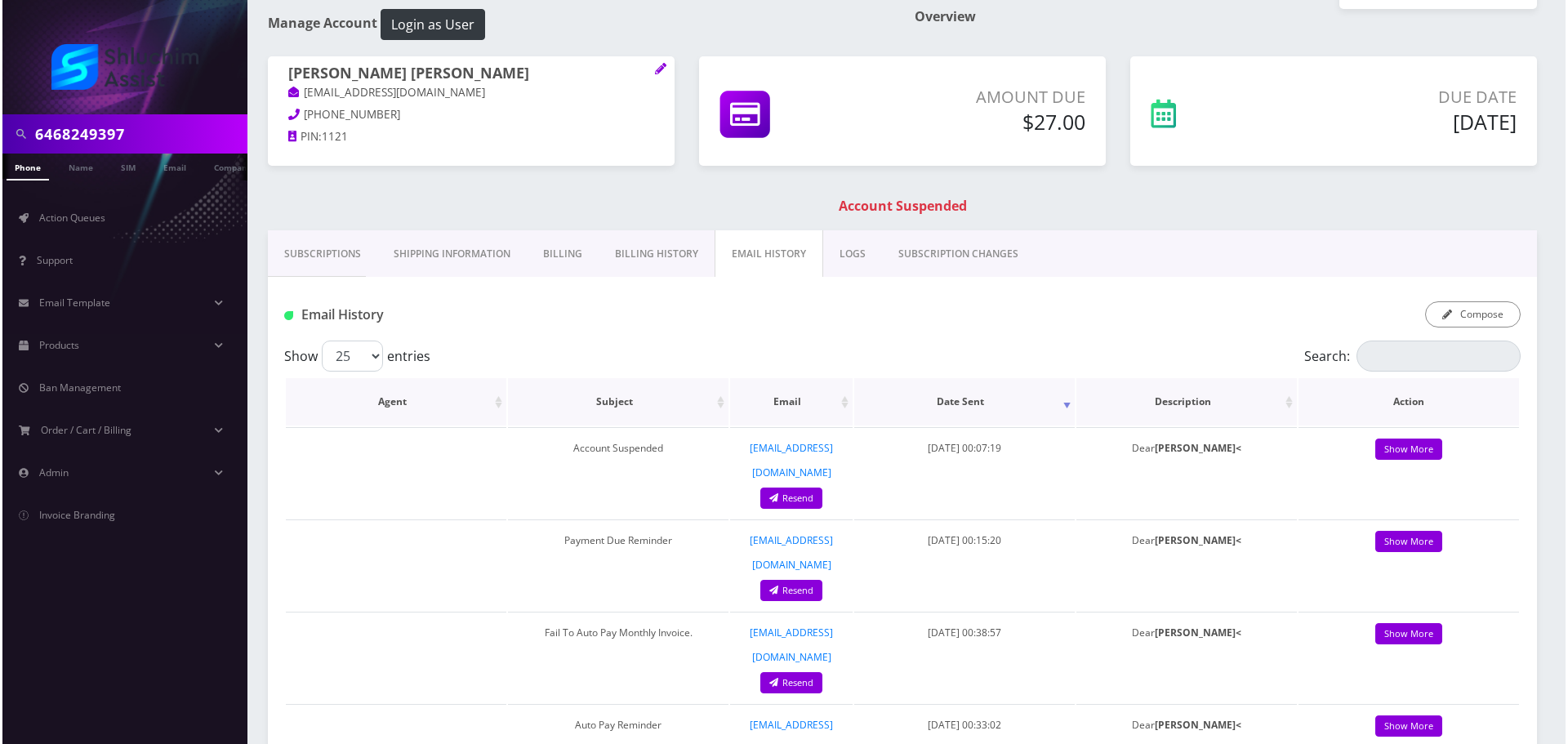
scroll to position [81, 0]
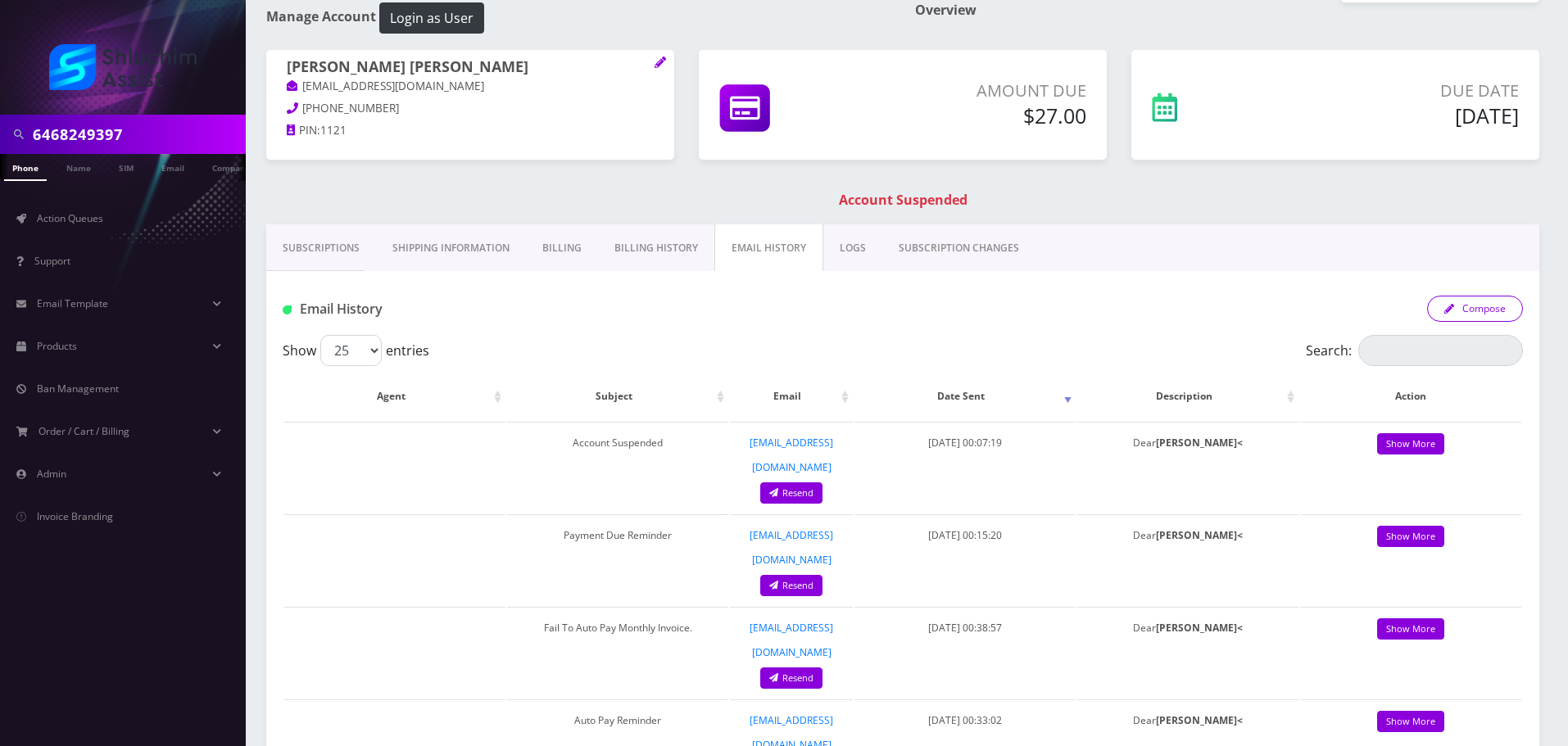
click at [1481, 307] on button "Compose" at bounding box center [1476, 309] width 96 height 27
click at [1476, 308] on button "Compose" at bounding box center [1476, 309] width 96 height 27
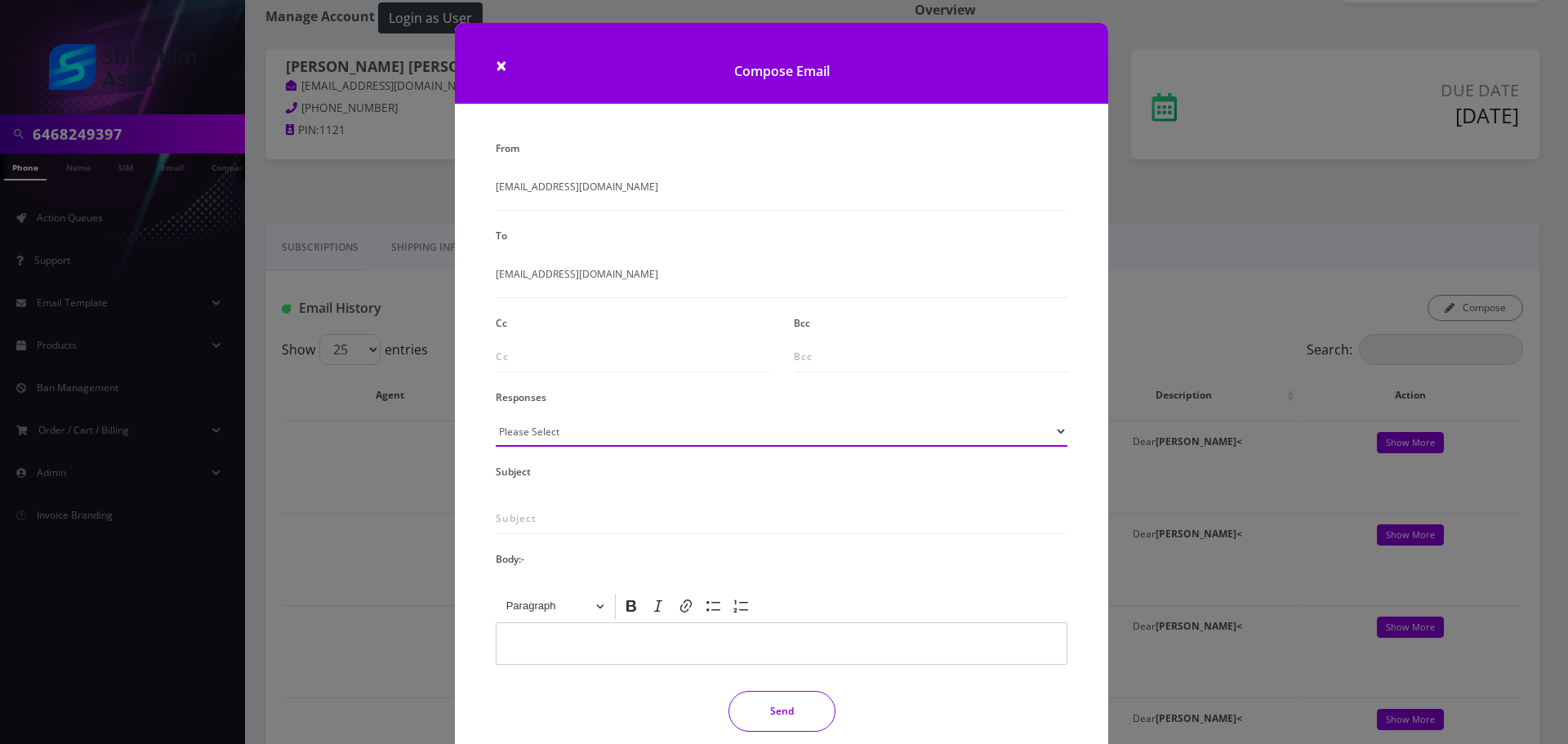
click at [587, 430] on select "Please Select TMobile port Unable to activate CH Pickup Past Due Pick up follow…" at bounding box center [781, 431] width 571 height 31
select select "29"
click at [496, 416] on select "Please Select TMobile port Unable to activate CH Pickup Past Due Pick up follow…" at bounding box center [781, 431] width 571 height 31
type input "Subject: URGENT Action Required: Past Due Payment for Shluchim Assist"
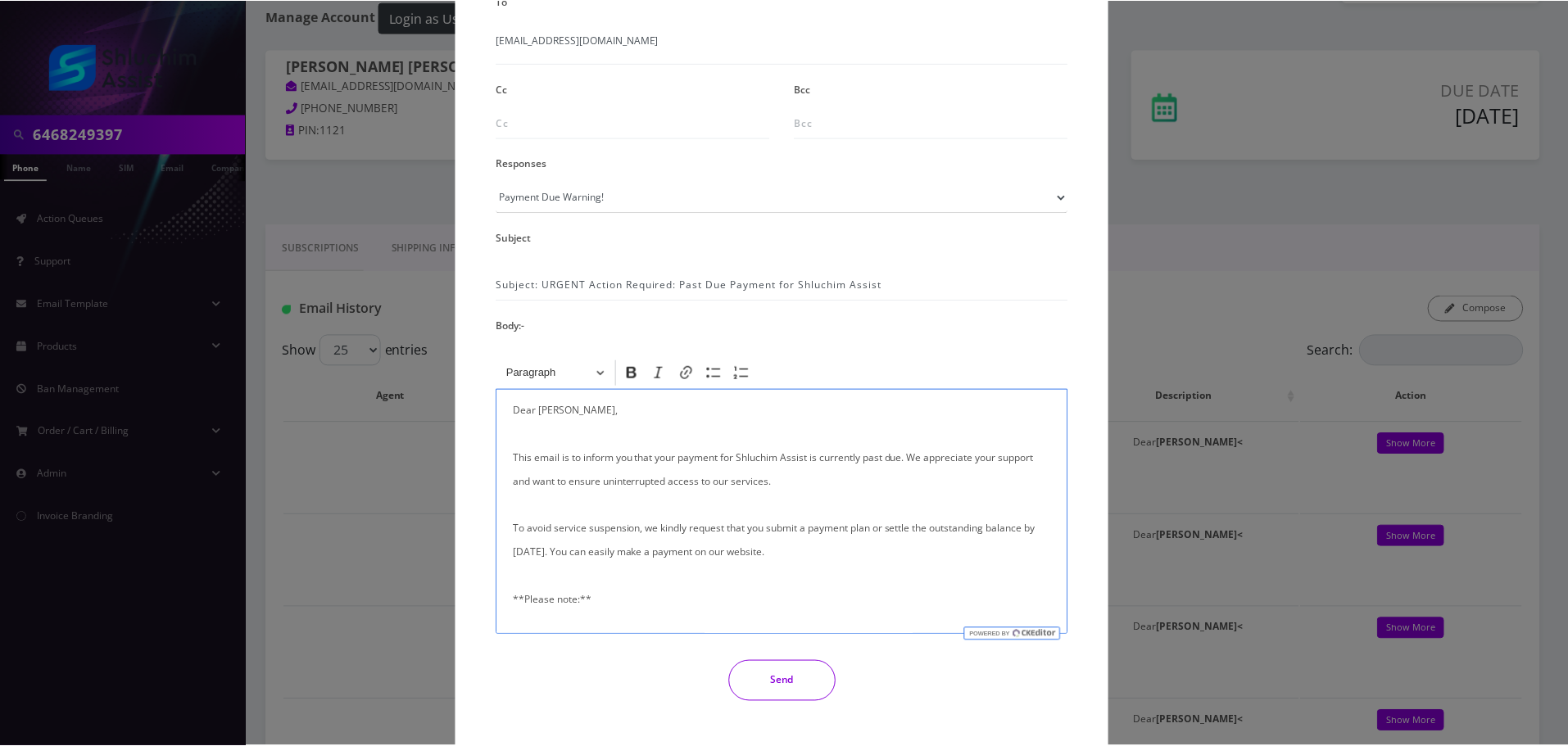
scroll to position [268, 0]
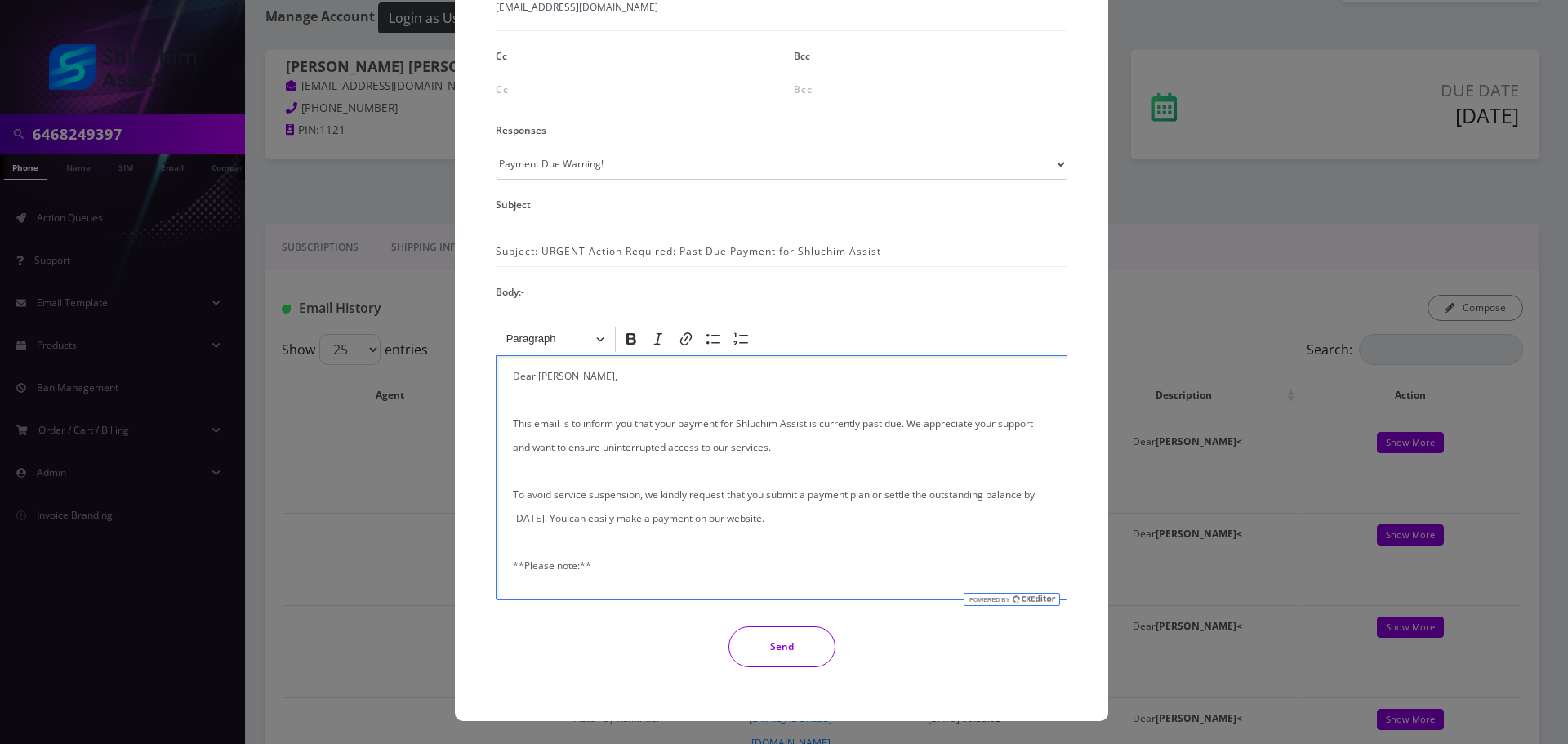
click at [795, 652] on button "Send" at bounding box center [781, 647] width 107 height 41
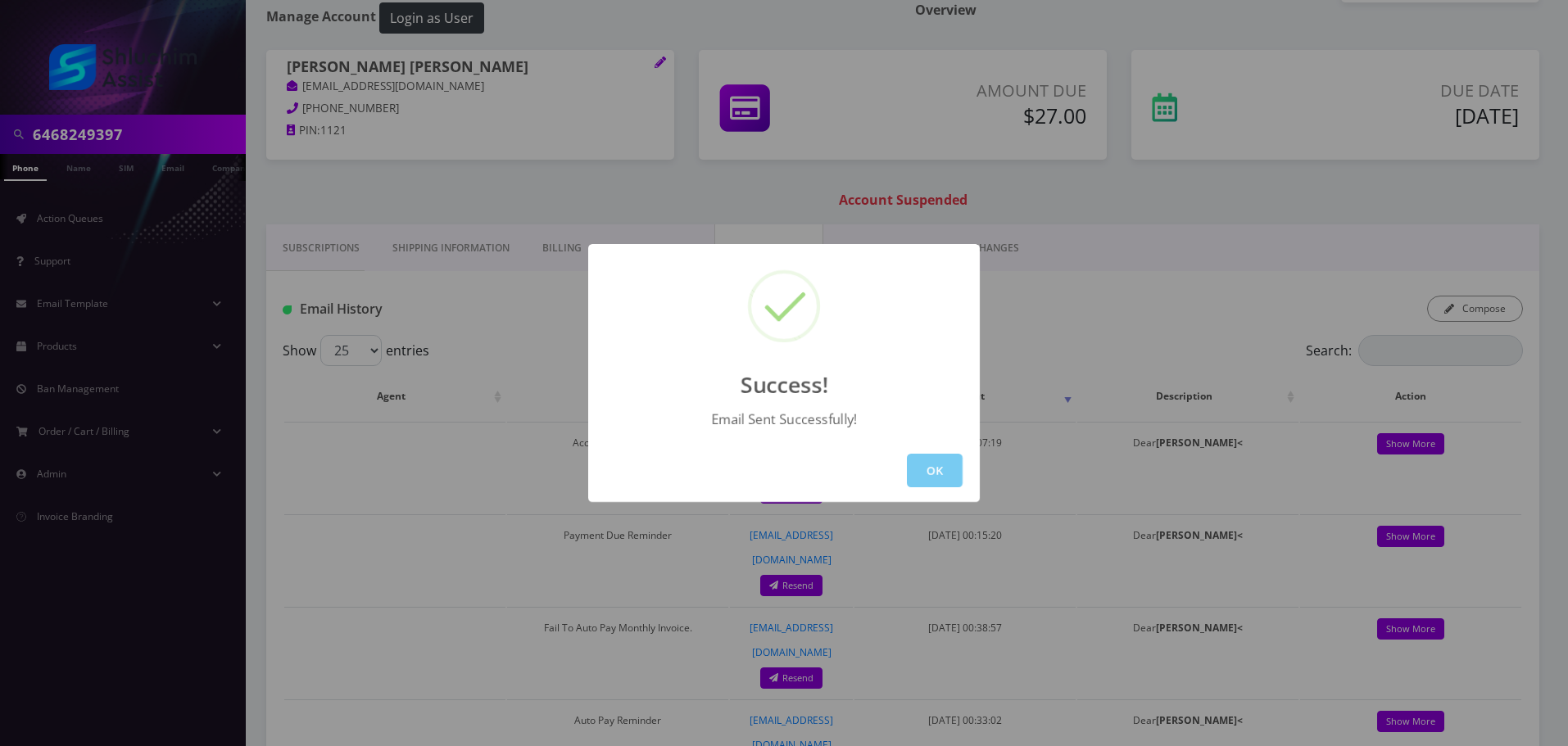
click at [935, 475] on button "OK" at bounding box center [935, 471] width 56 height 33
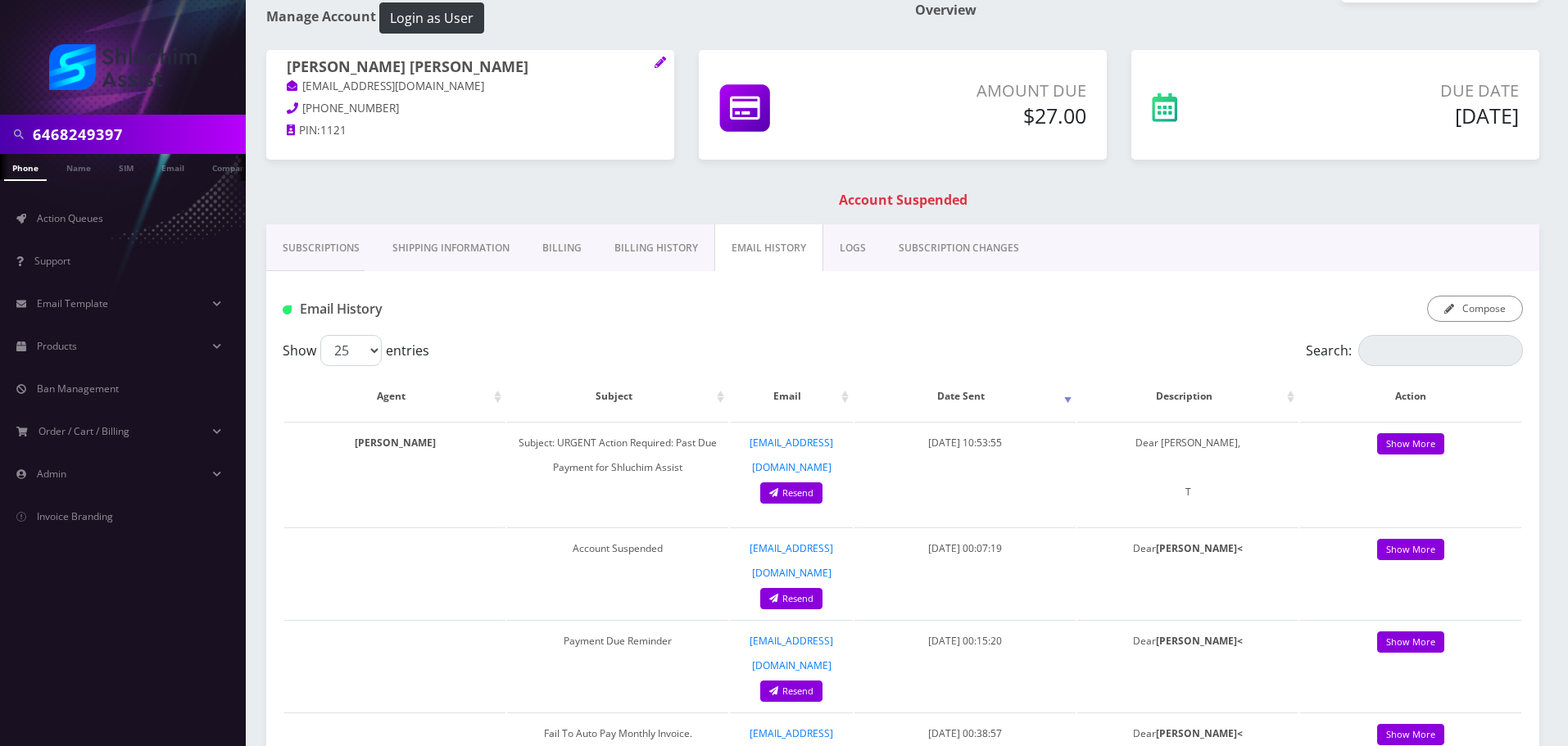
click at [637, 253] on link "Billing History" at bounding box center [656, 248] width 116 height 47
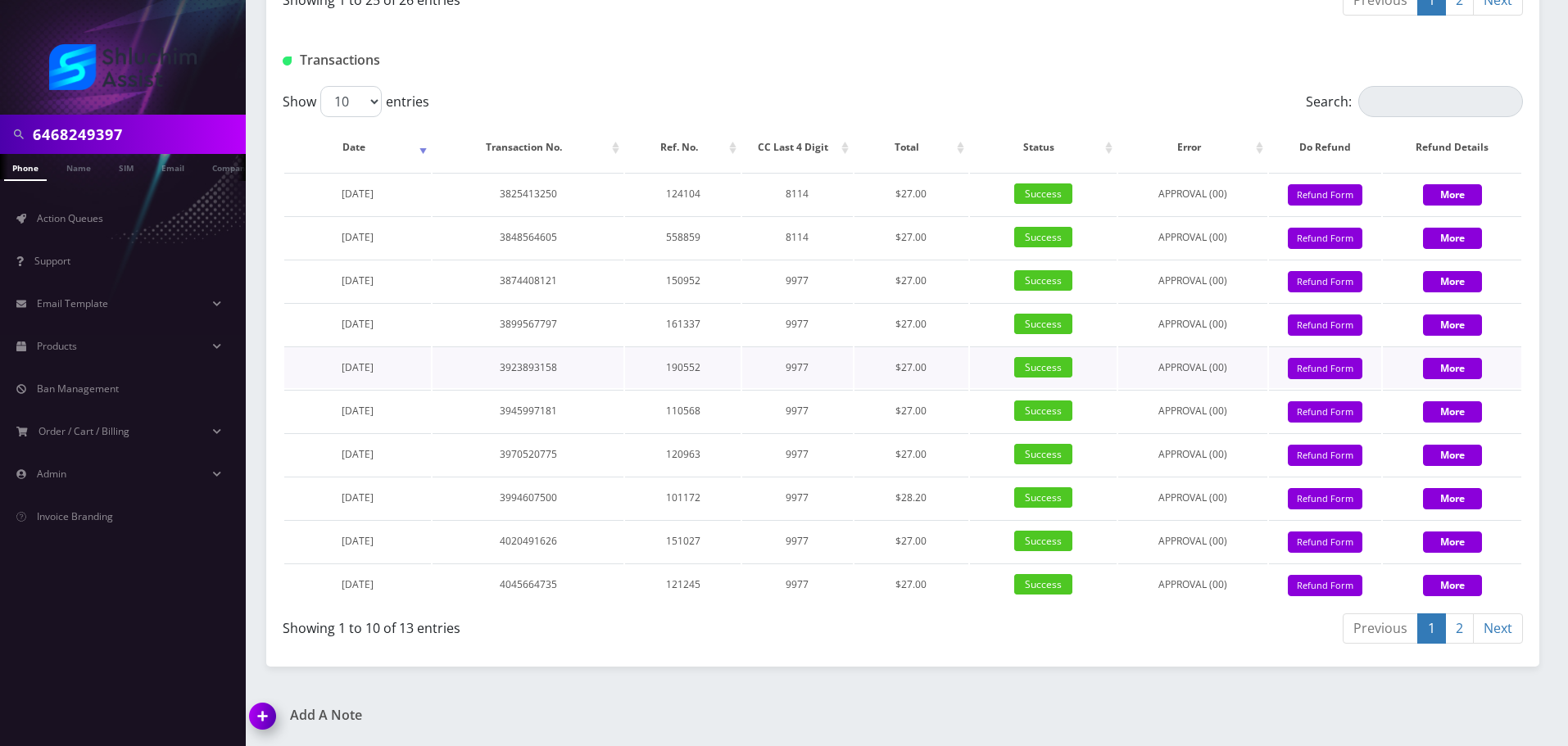
scroll to position [2224, 0]
click at [82, 224] on span "Action Queues" at bounding box center [71, 218] width 67 height 14
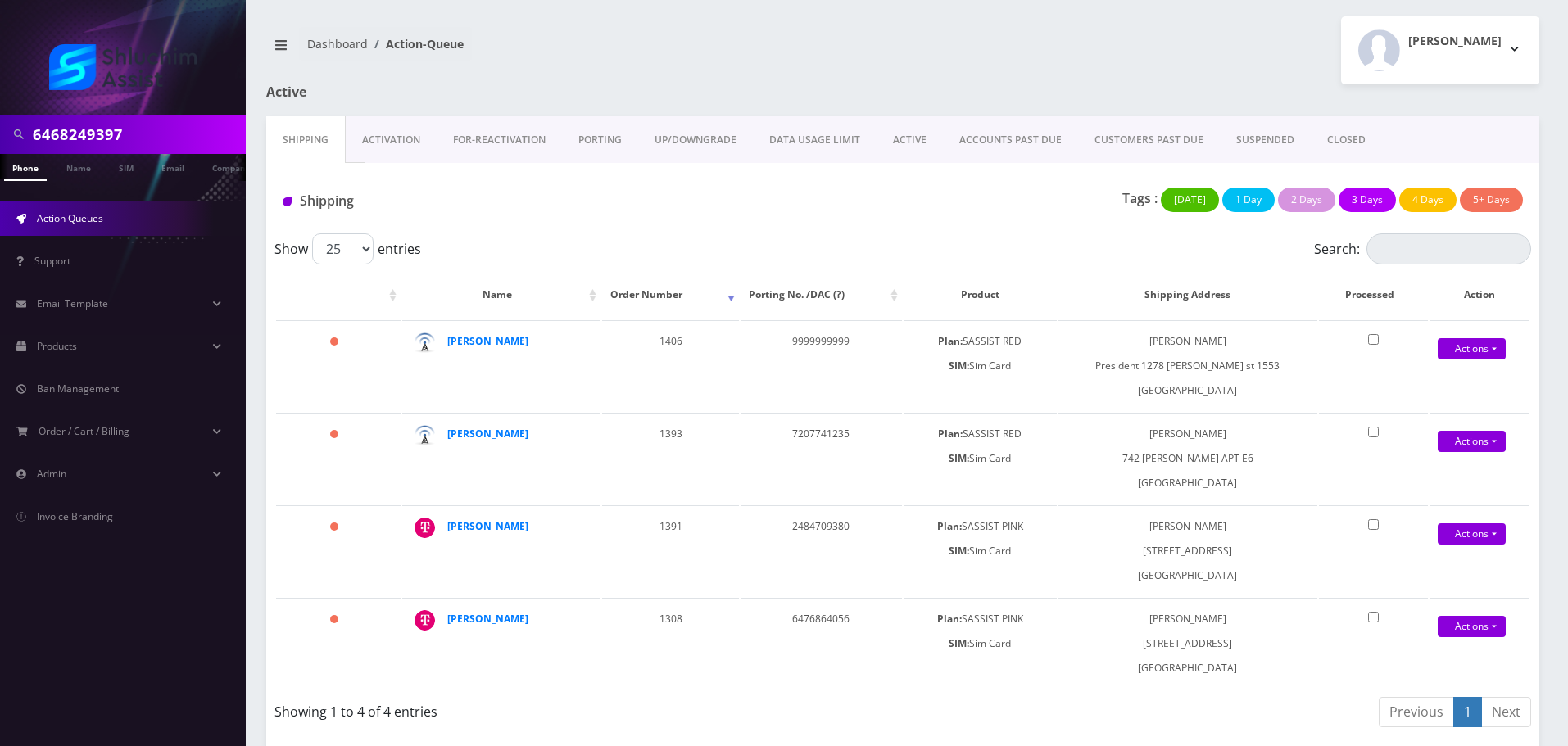
click at [1007, 147] on link "ACCOUNTS PAST DUE" at bounding box center [1011, 140] width 136 height 47
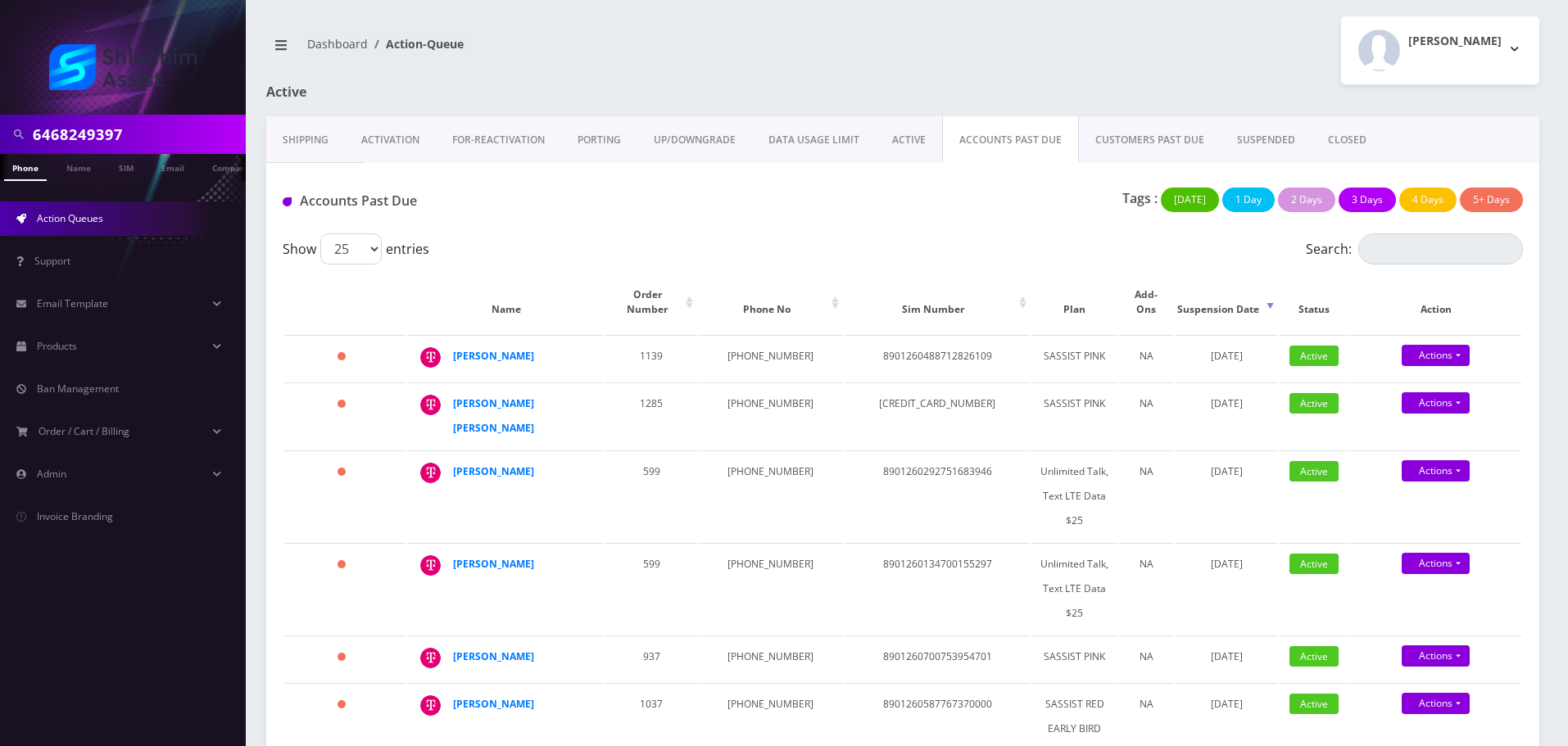
click at [922, 219] on div "Tags : Today 1 Day 2 Days 3 Days 4 Days 5+ Days" at bounding box center [1114, 204] width 843 height 33
drag, startPoint x: 568, startPoint y: 338, endPoint x: 440, endPoint y: 342, distance: 128.1
click at [588, 344] on div "Schneur Ostrozynski" at bounding box center [588, 344] width 0 height 0
copy div "Schneur Ostrozynski"
click at [502, 349] on strong "Schneur Ostrozynski" at bounding box center [494, 356] width 82 height 14
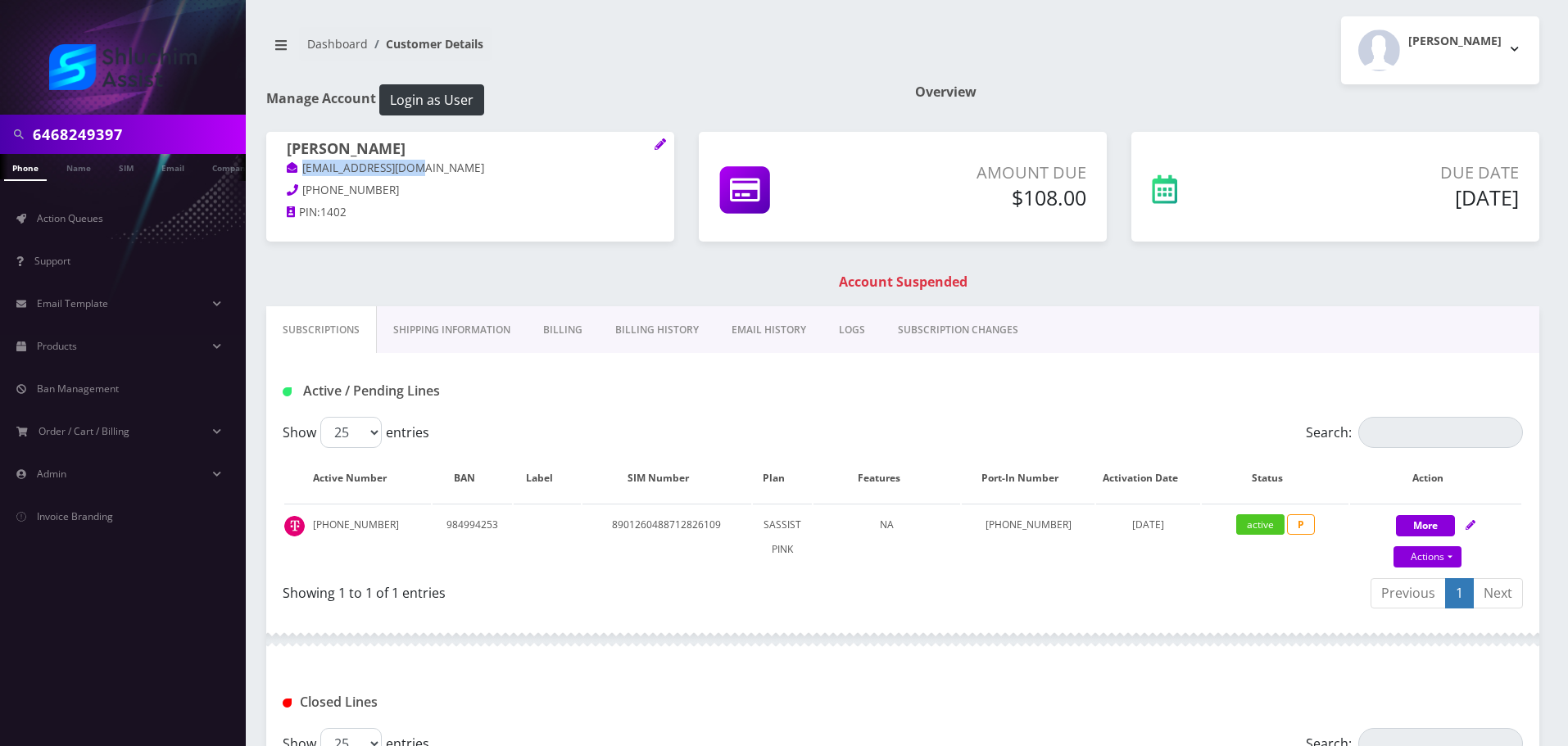
drag, startPoint x: 436, startPoint y: 169, endPoint x: 273, endPoint y: 166, distance: 163.0
click at [273, 166] on div "[PERSON_NAME] [EMAIL_ADDRESS][DOMAIN_NAME] [PHONE_NUMBER] PIN: 1402" at bounding box center [470, 183] width 408 height 102
copy link "[EMAIL_ADDRESS][DOMAIN_NAME]"
click at [654, 331] on link "Billing History" at bounding box center [657, 330] width 116 height 47
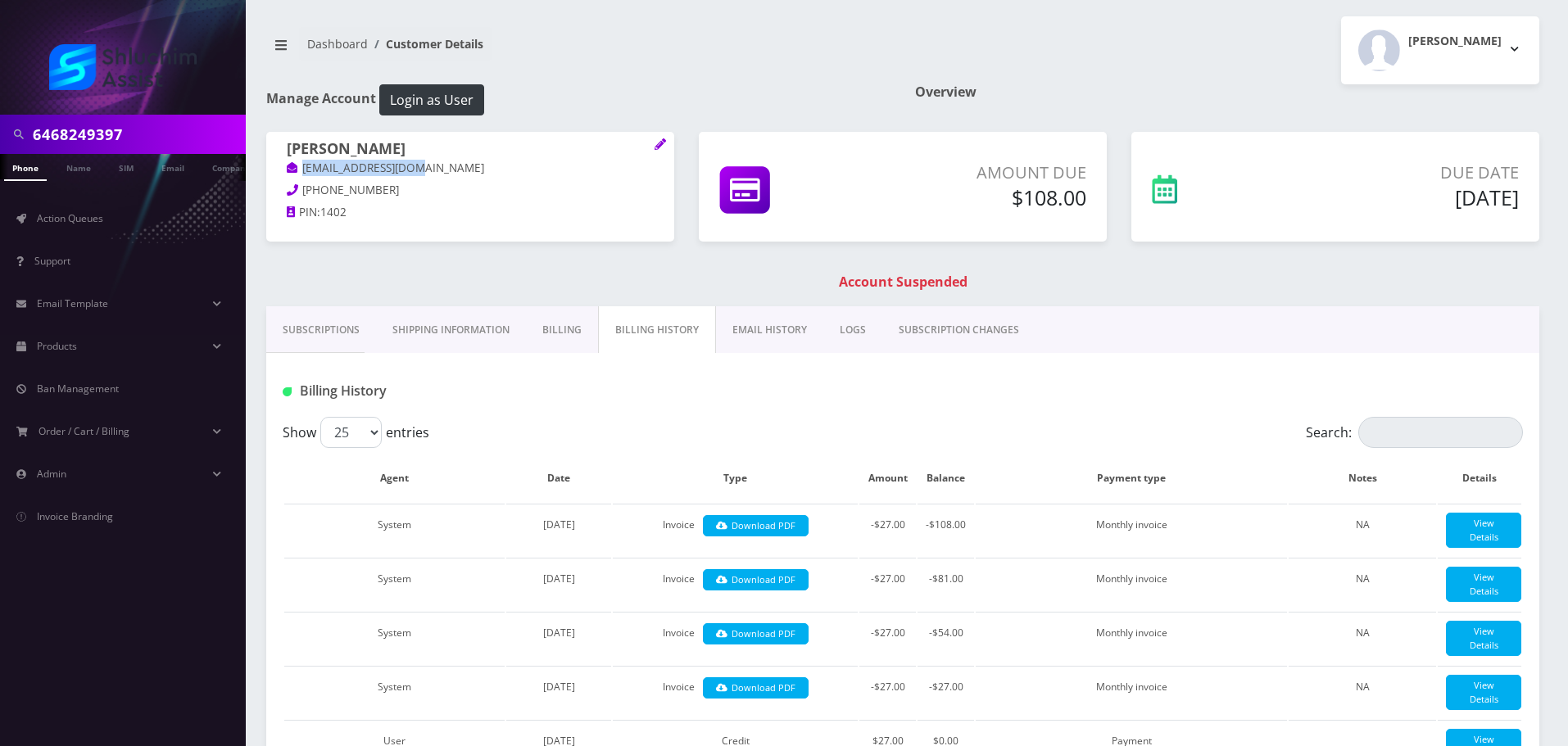
click at [765, 320] on link "EMAIL HISTORY" at bounding box center [769, 330] width 107 height 47
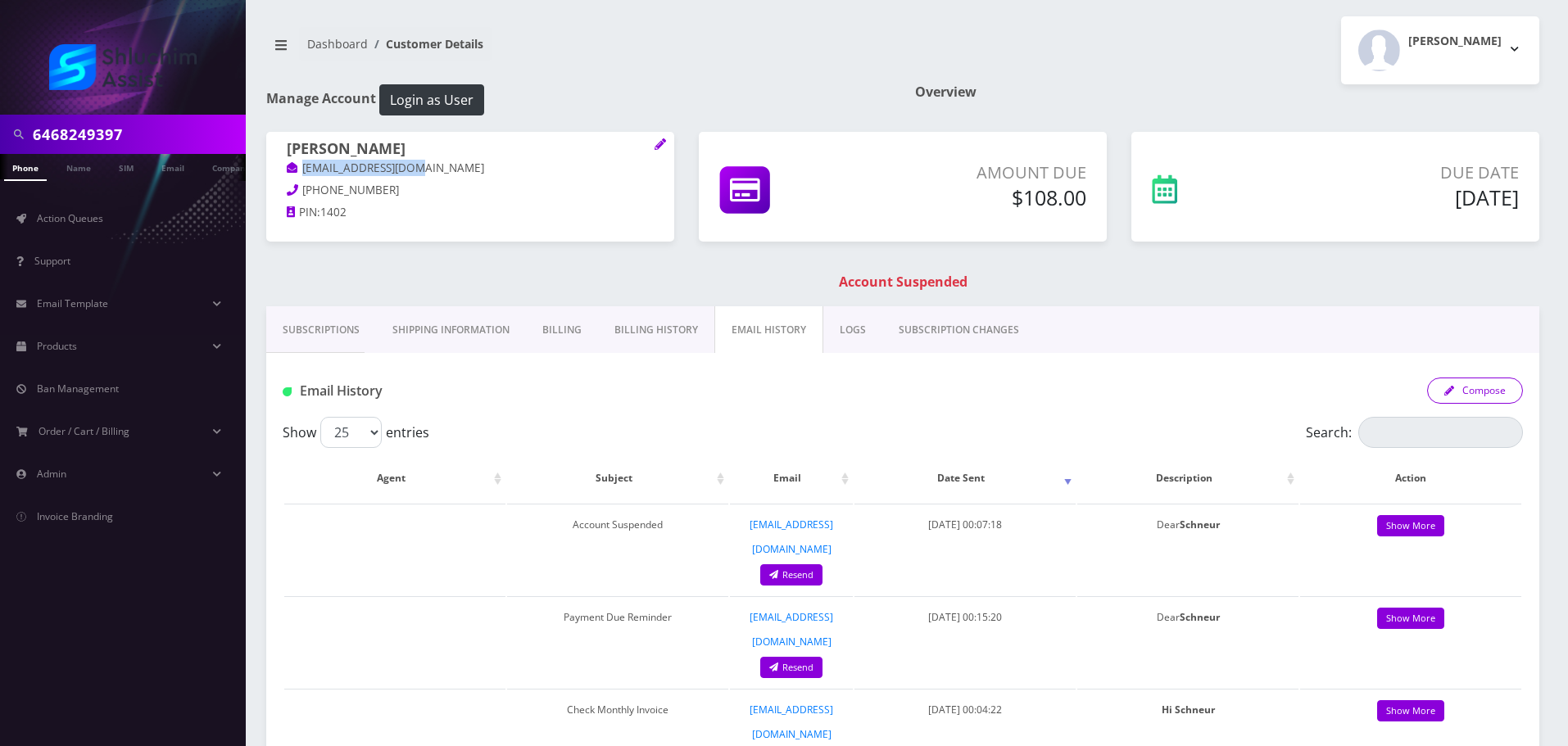
click at [1500, 378] on button "Compose" at bounding box center [1476, 390] width 96 height 27
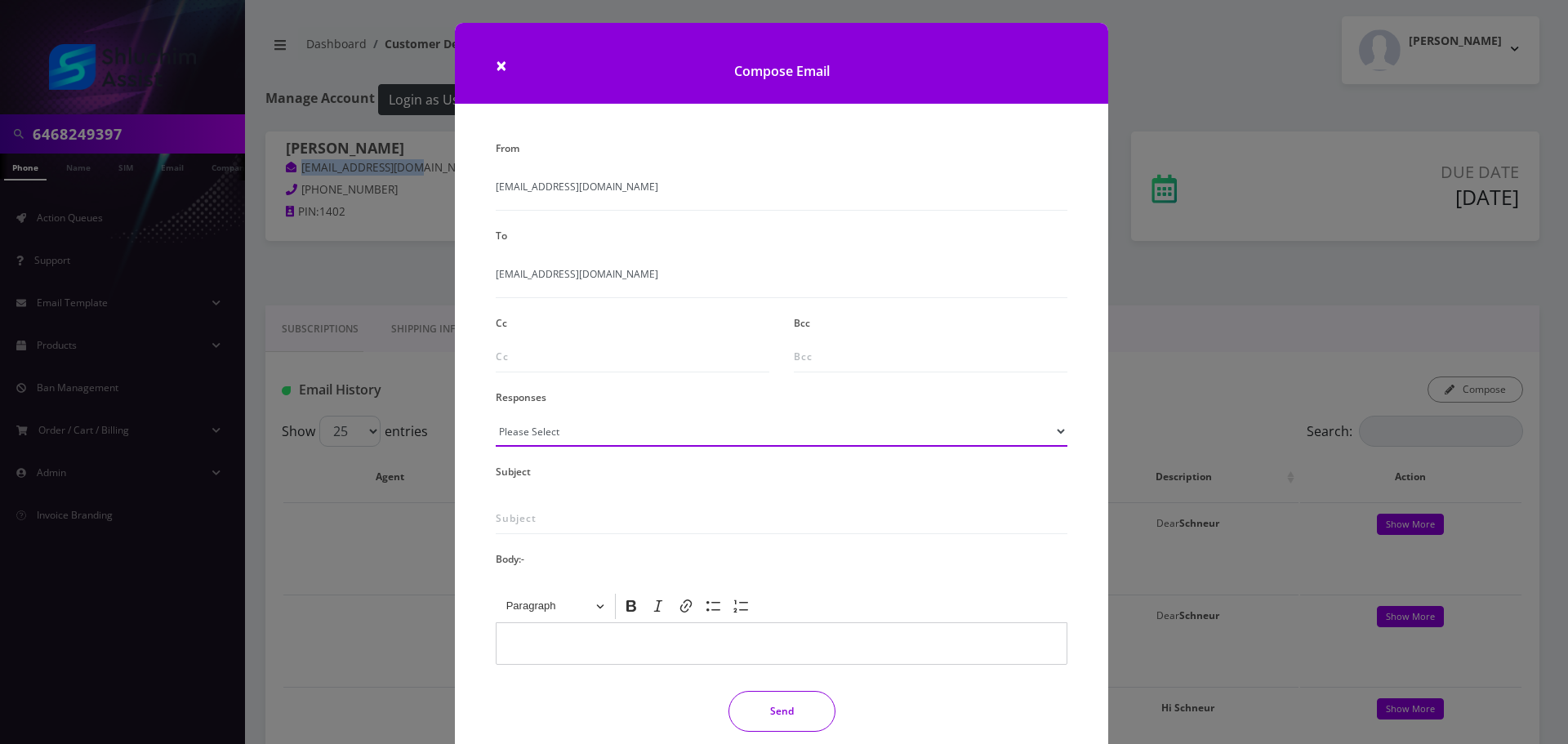
click at [657, 430] on select "Please Select TMobile port Unable to activate CH Pickup Past Due Pick up follow…" at bounding box center [781, 431] width 571 height 31
select select "29"
click at [496, 416] on select "Please Select TMobile port Unable to activate CH Pickup Past Due Pick up follow…" at bounding box center [781, 431] width 571 height 31
type input "Subject: URGENT Action Required: Past Due Payment for Shluchim Assist"
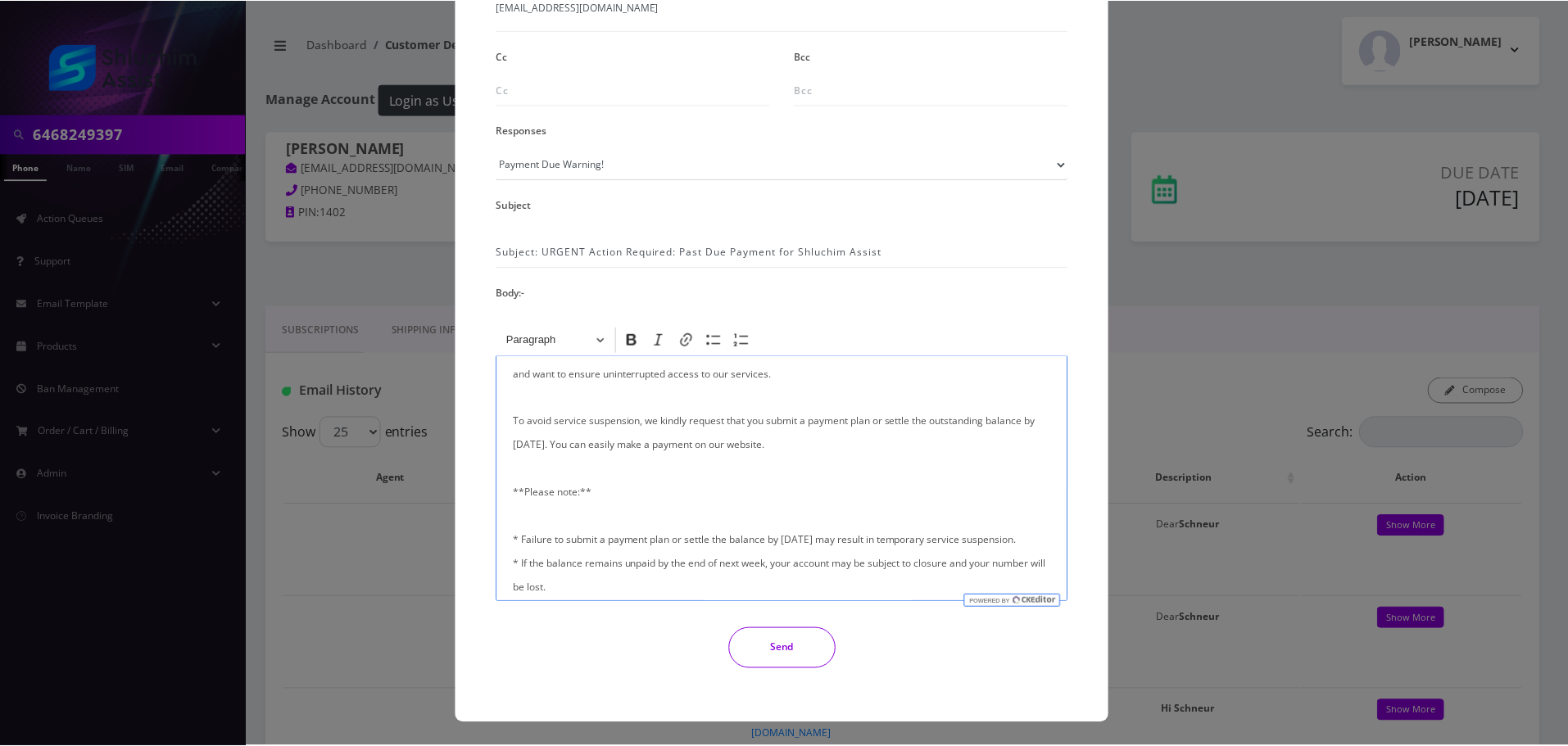
scroll to position [391, 0]
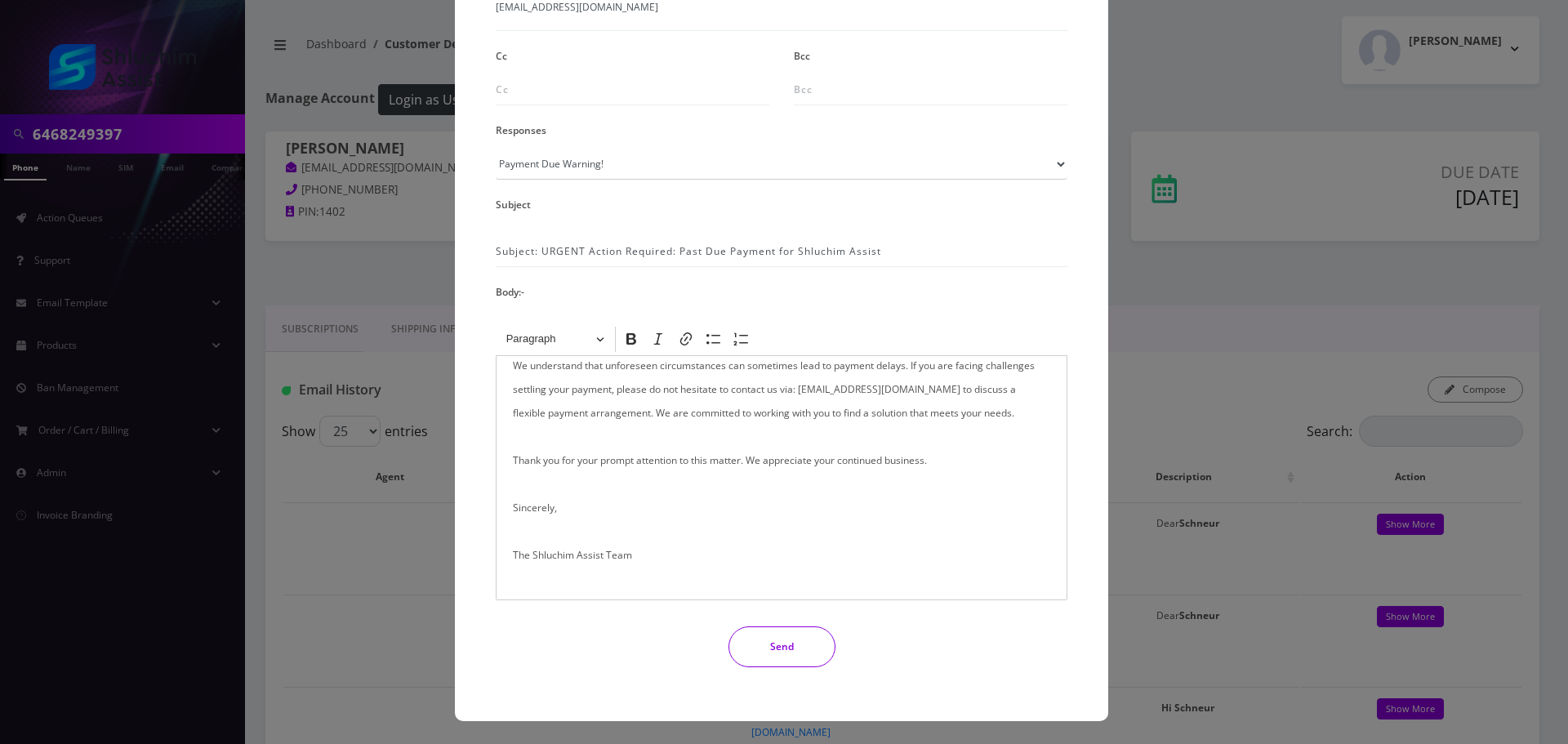
click at [788, 642] on button "Send" at bounding box center [781, 647] width 107 height 41
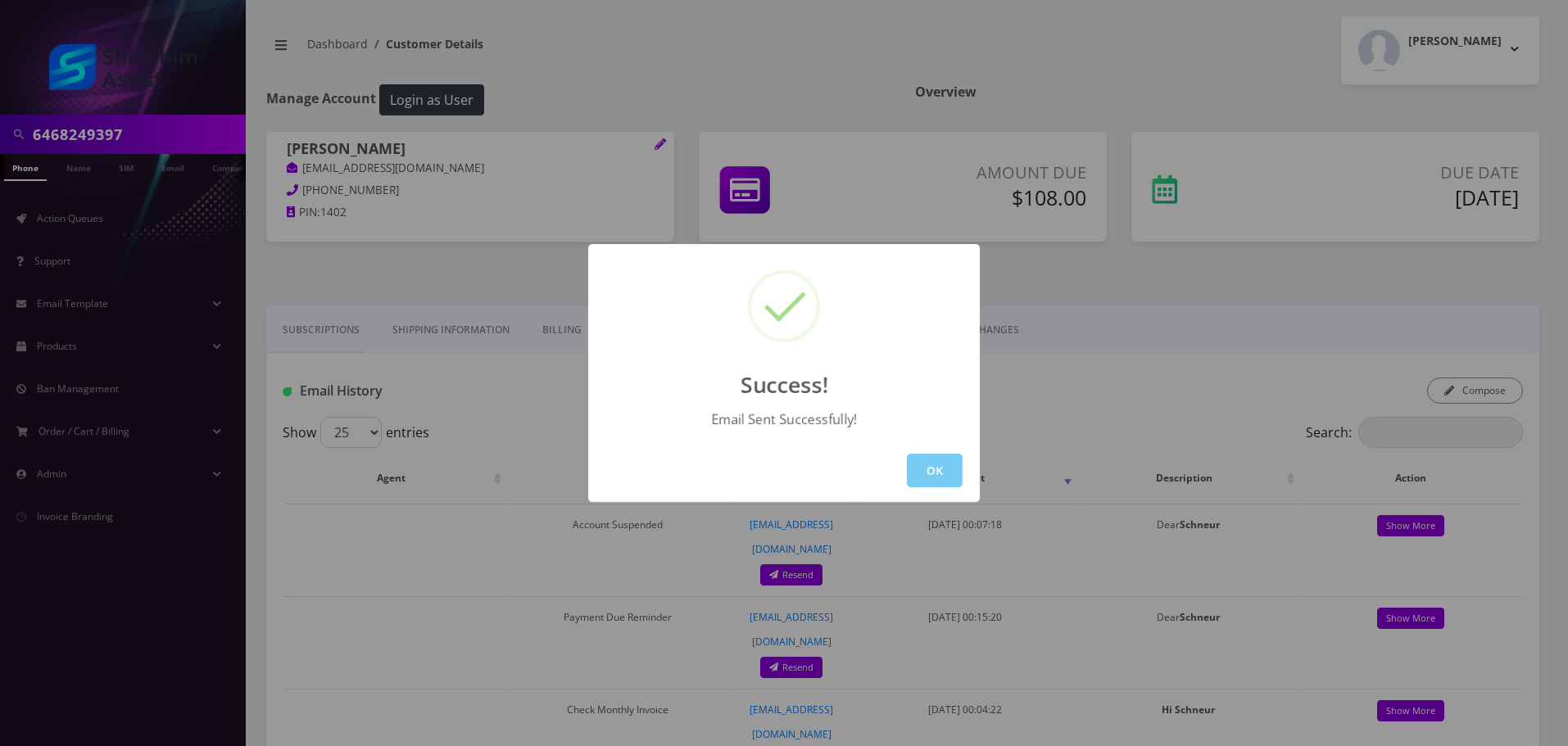
click at [955, 471] on button "OK" at bounding box center [935, 471] width 56 height 33
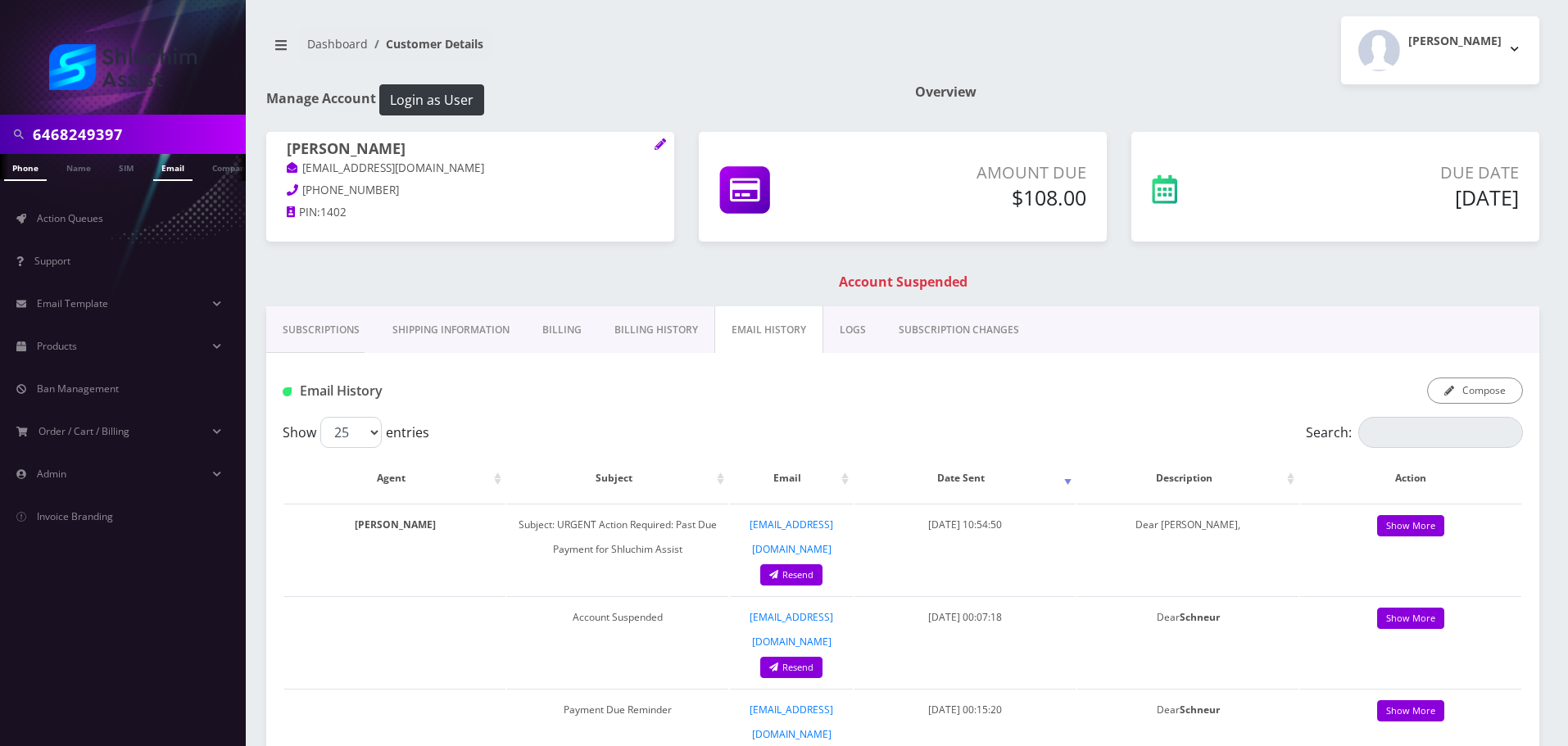
click at [161, 163] on link "Email" at bounding box center [173, 168] width 39 height 28
click at [171, 131] on input "6468249397" at bounding box center [137, 135] width 209 height 31
click at [172, 131] on input "6468249397" at bounding box center [137, 135] width 209 height 31
